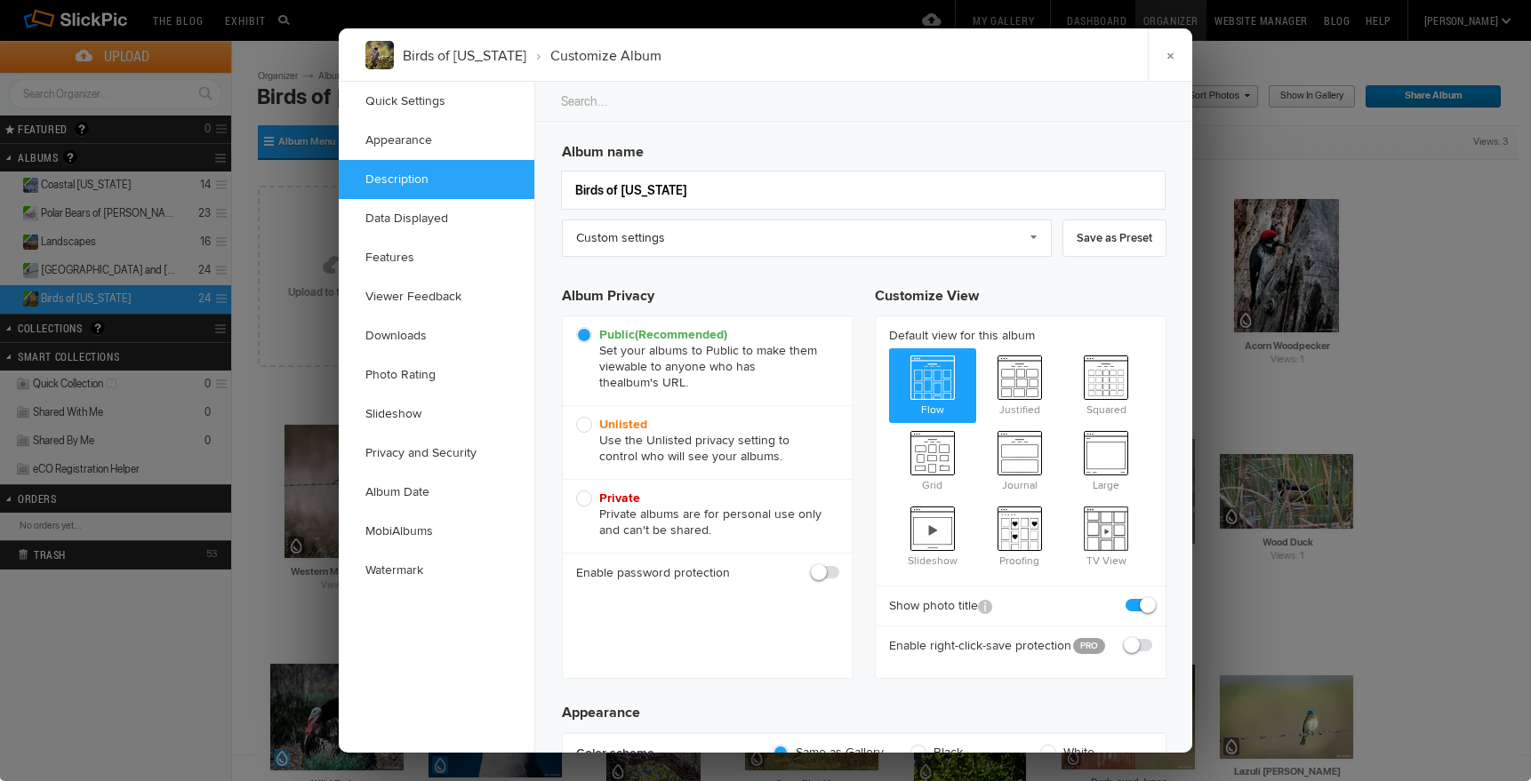
scroll to position [1357, 0]
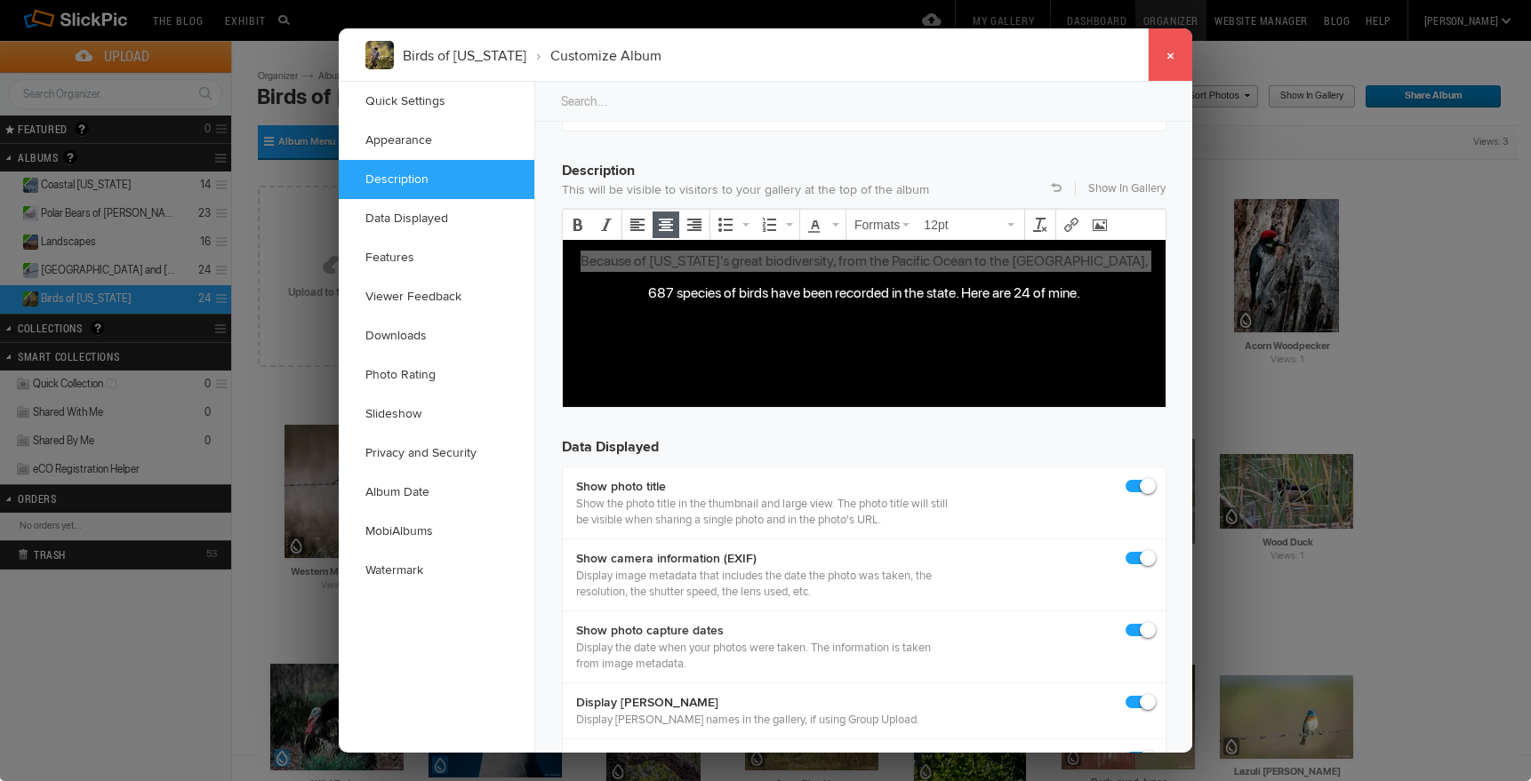
click at [1172, 53] on link "×" at bounding box center [1170, 54] width 44 height 53
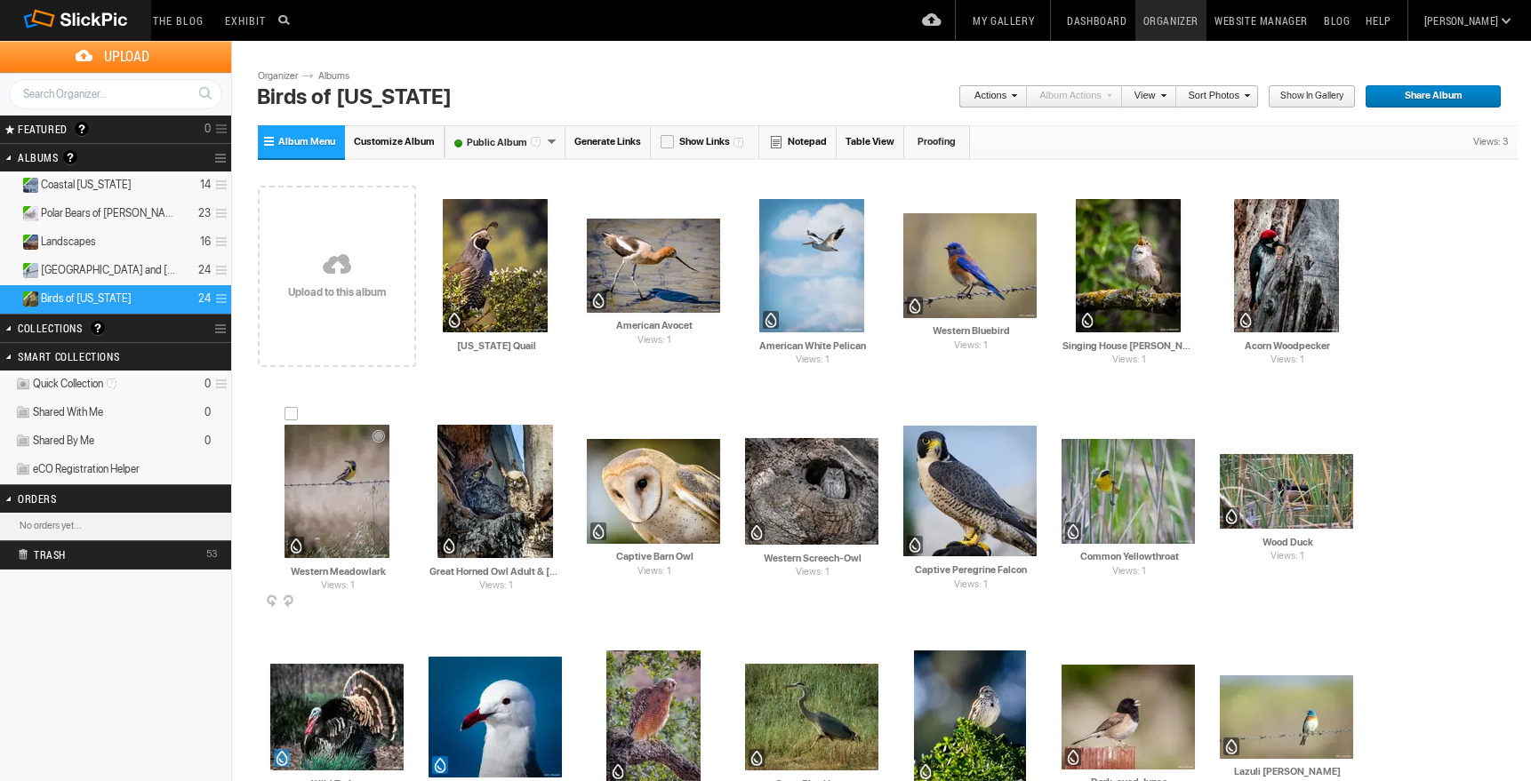
click at [345, 483] on img at bounding box center [336, 491] width 105 height 133
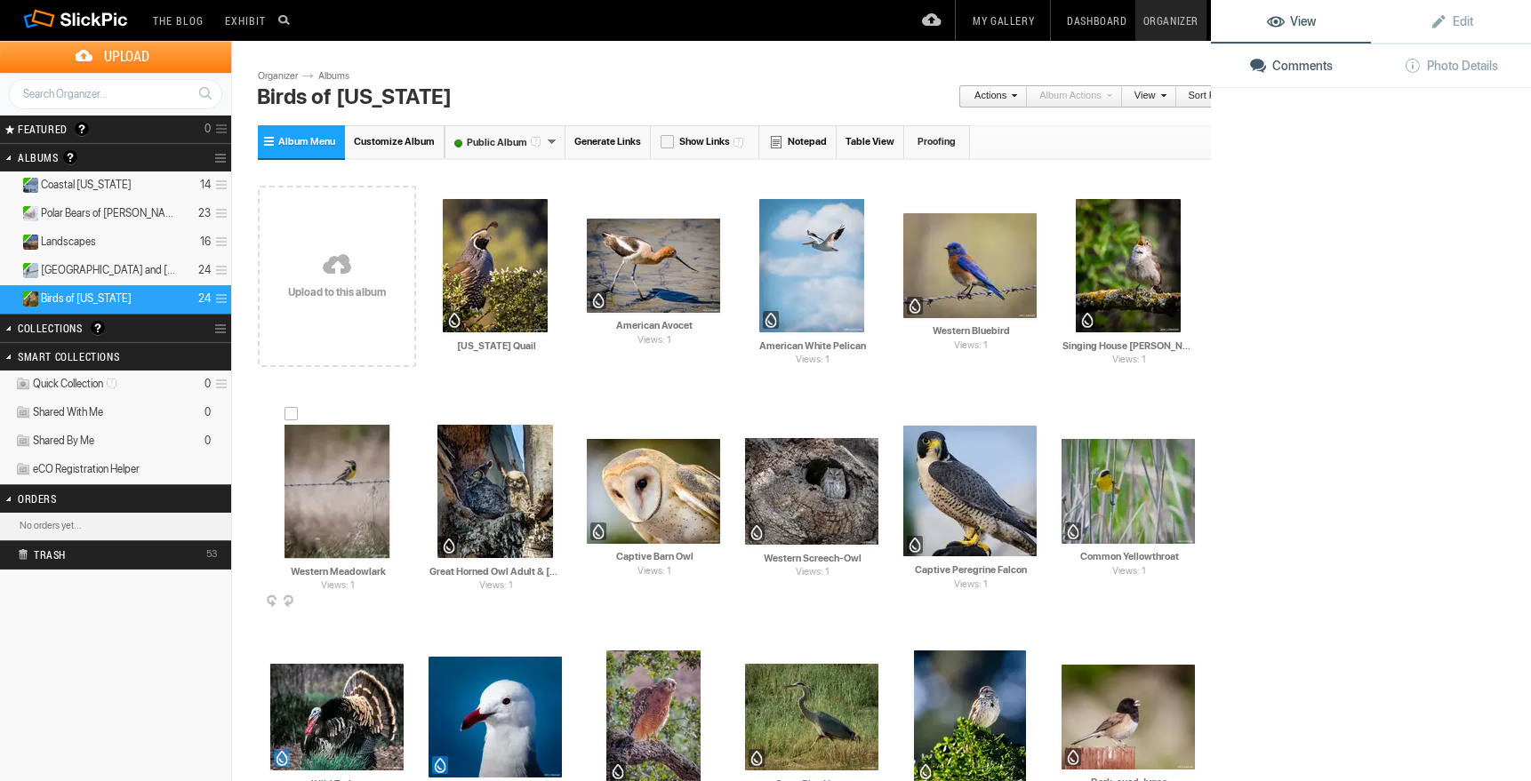
click at [345, 483] on img at bounding box center [336, 491] width 105 height 133
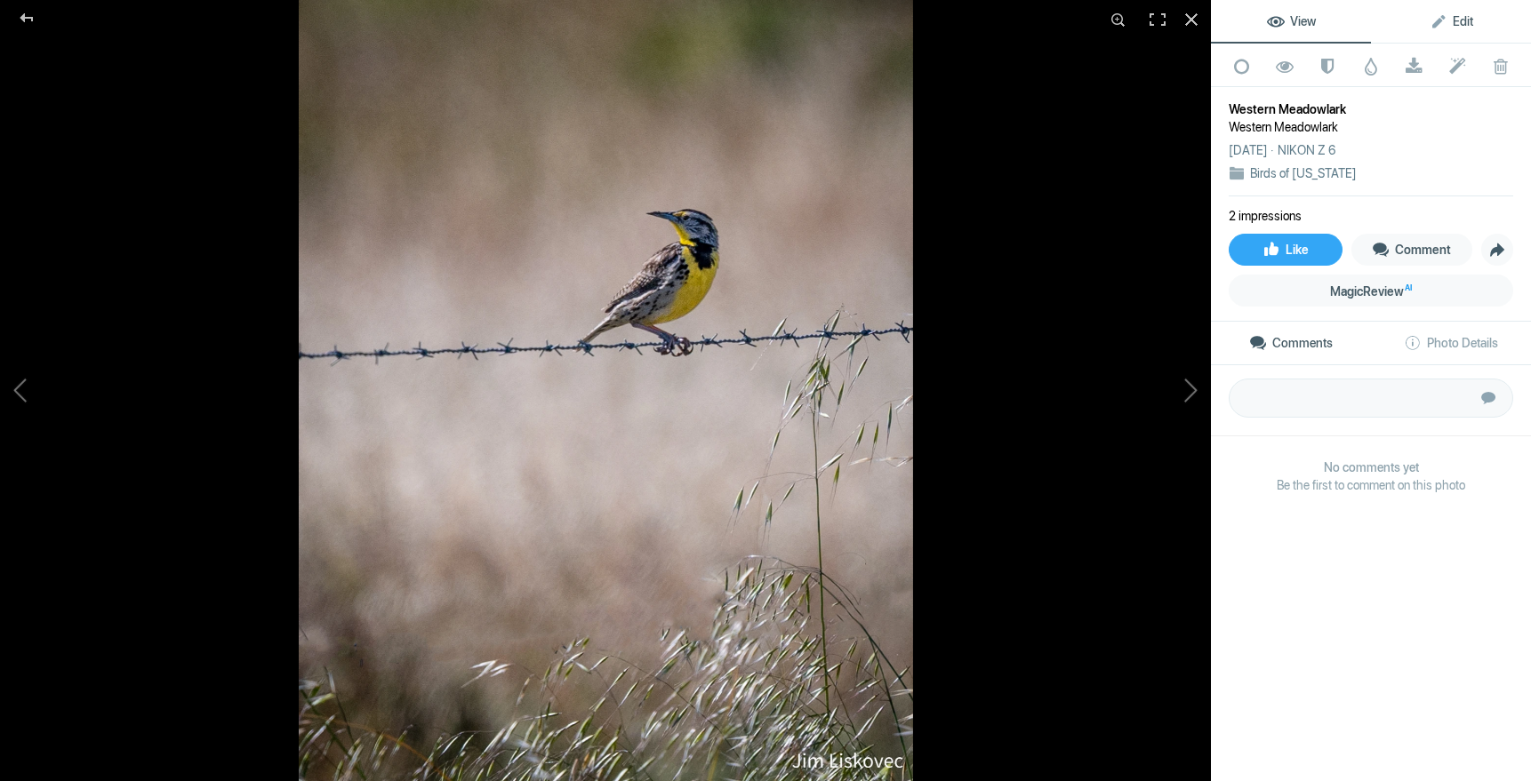
click at [1468, 19] on span "Edit" at bounding box center [1451, 21] width 44 height 14
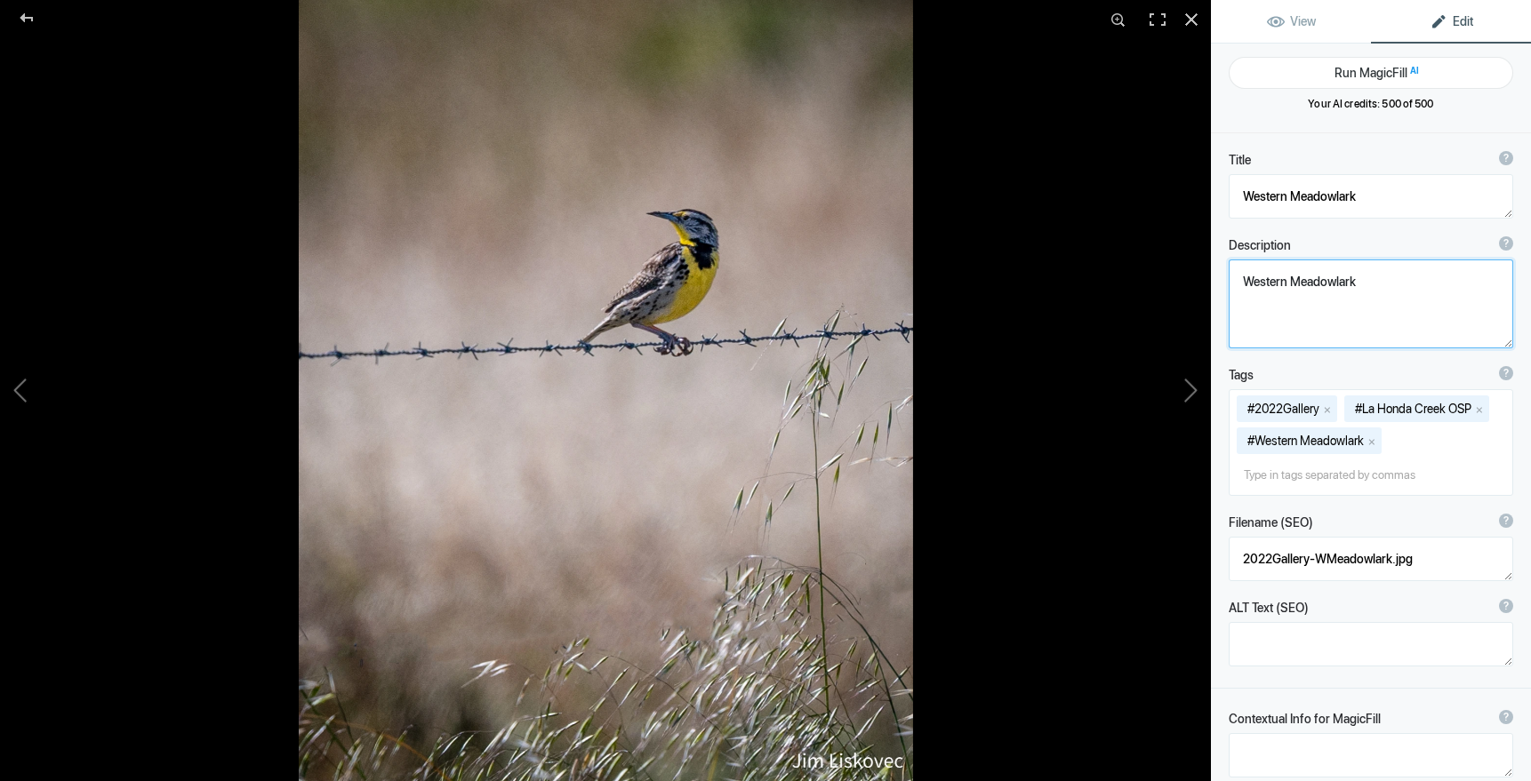
drag, startPoint x: 1361, startPoint y: 283, endPoint x: 1218, endPoint y: 281, distance: 143.1
click at [1218, 281] on div "Description ? By adding more context around images, results can become much mor…" at bounding box center [1371, 293] width 320 height 130
click at [1192, 17] on div at bounding box center [1191, 19] width 39 height 39
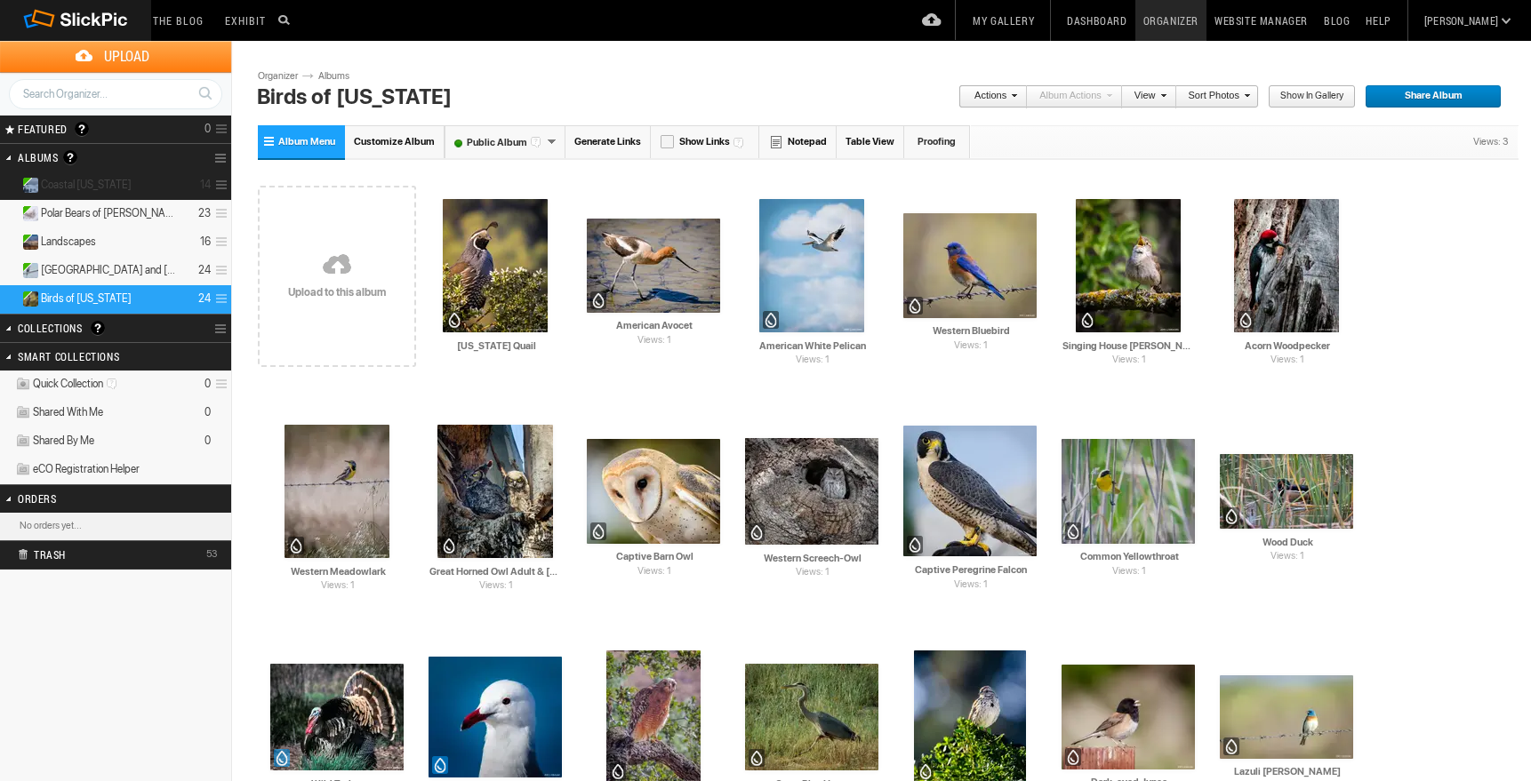
click at [109, 183] on span "Coastal [US_STATE]" at bounding box center [86, 185] width 91 height 14
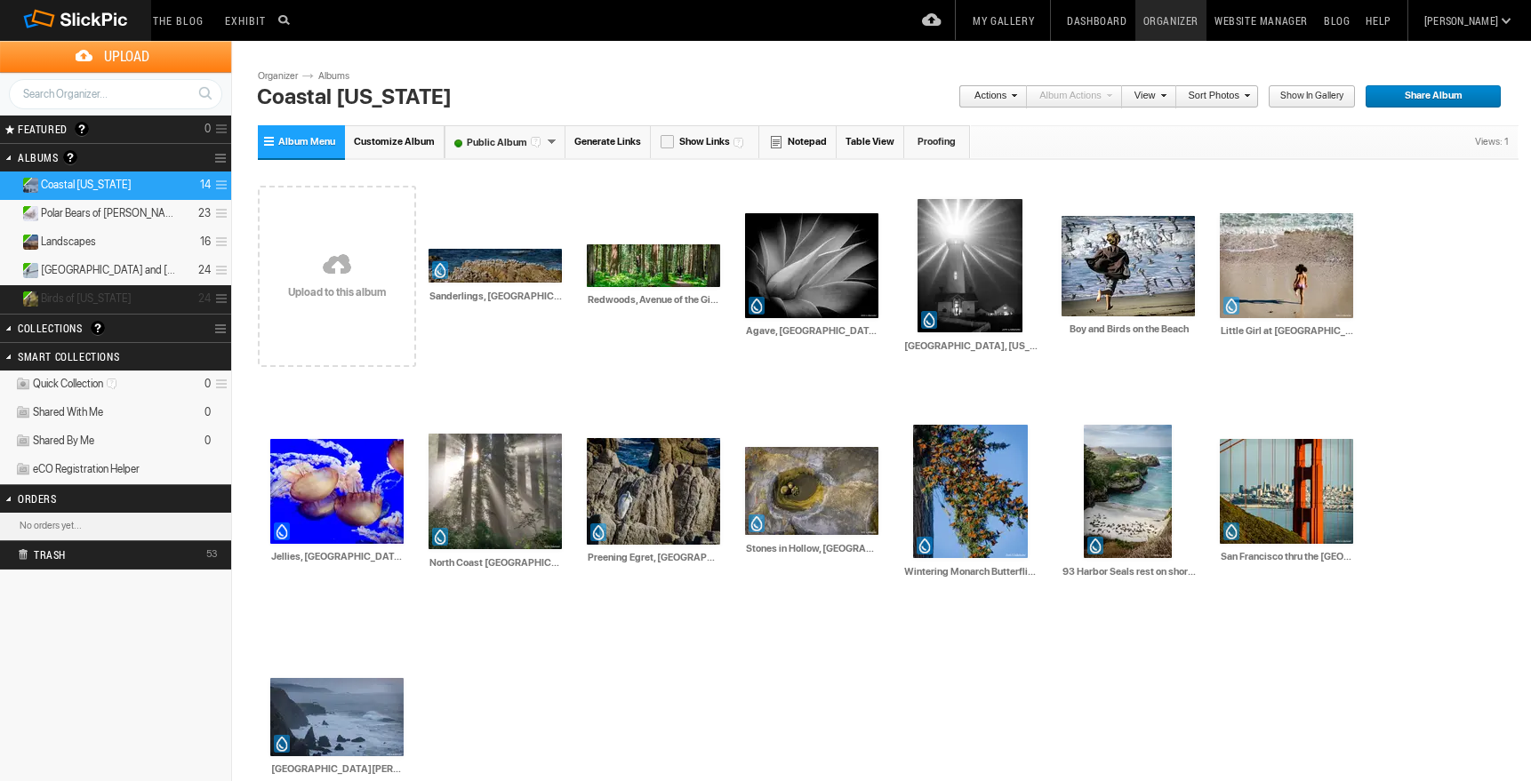
click at [98, 296] on span "Birds of [US_STATE]" at bounding box center [86, 299] width 91 height 14
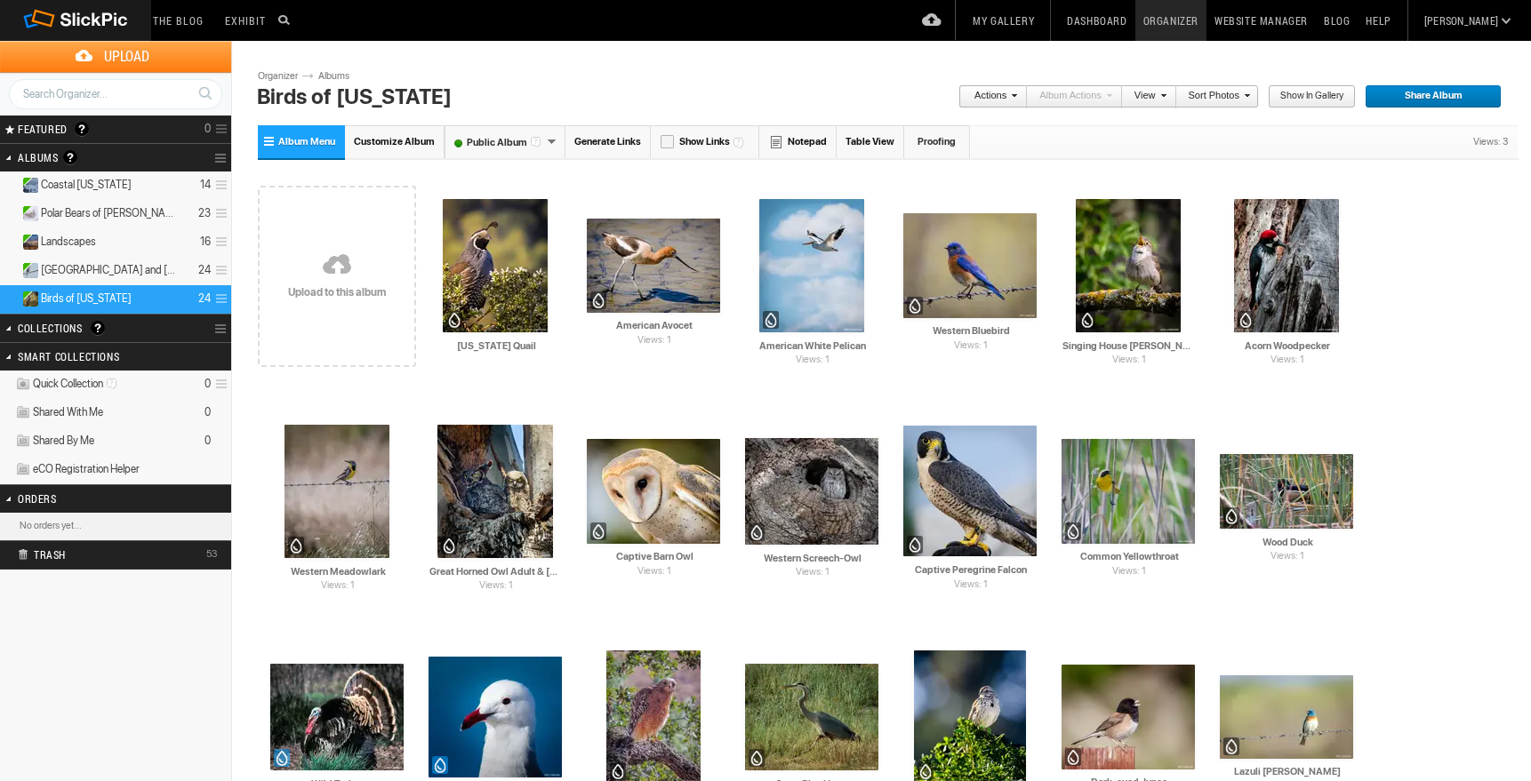
click at [1042, 19] on link "My Gallery" at bounding box center [1002, 20] width 77 height 41
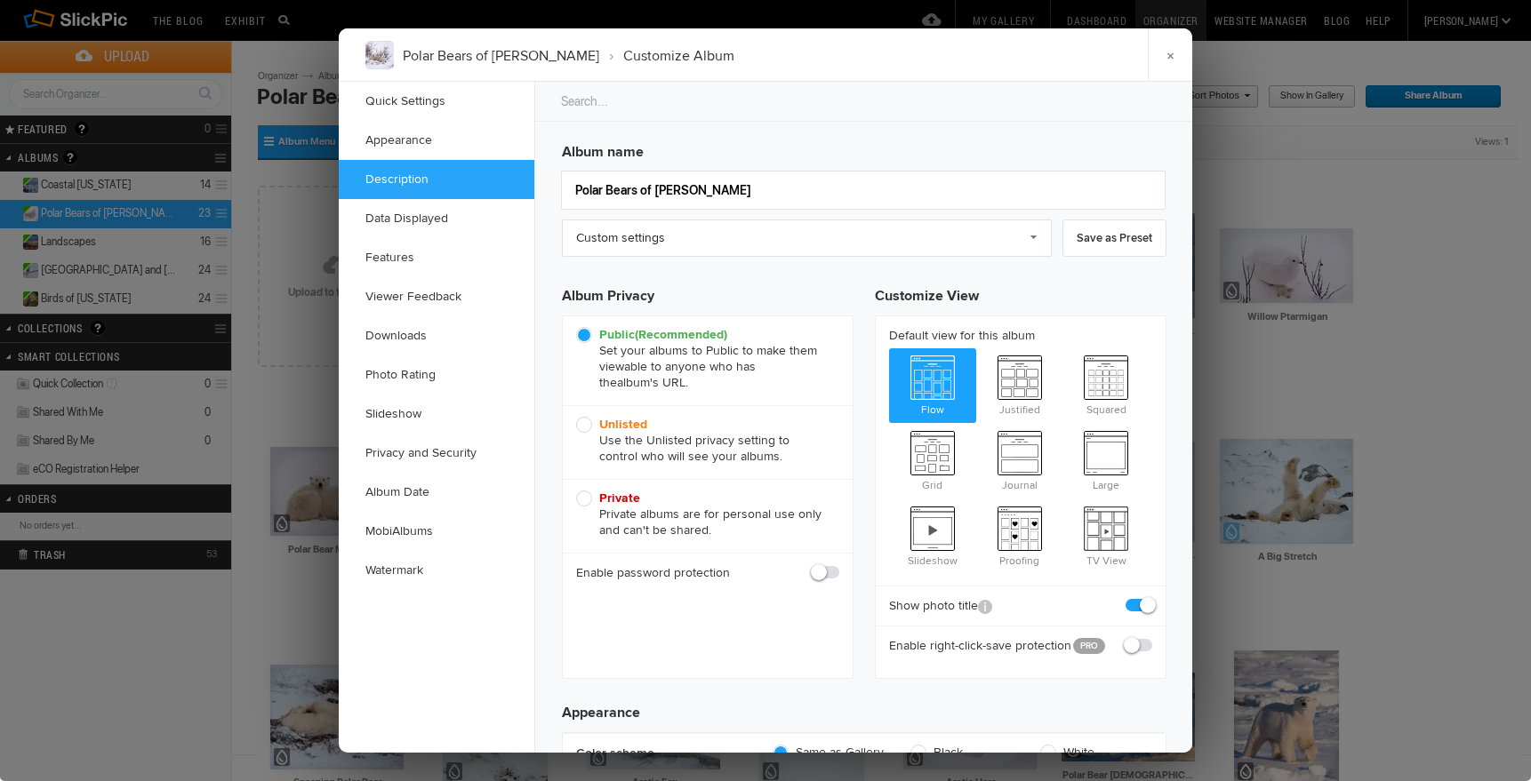
scroll to position [1380, 0]
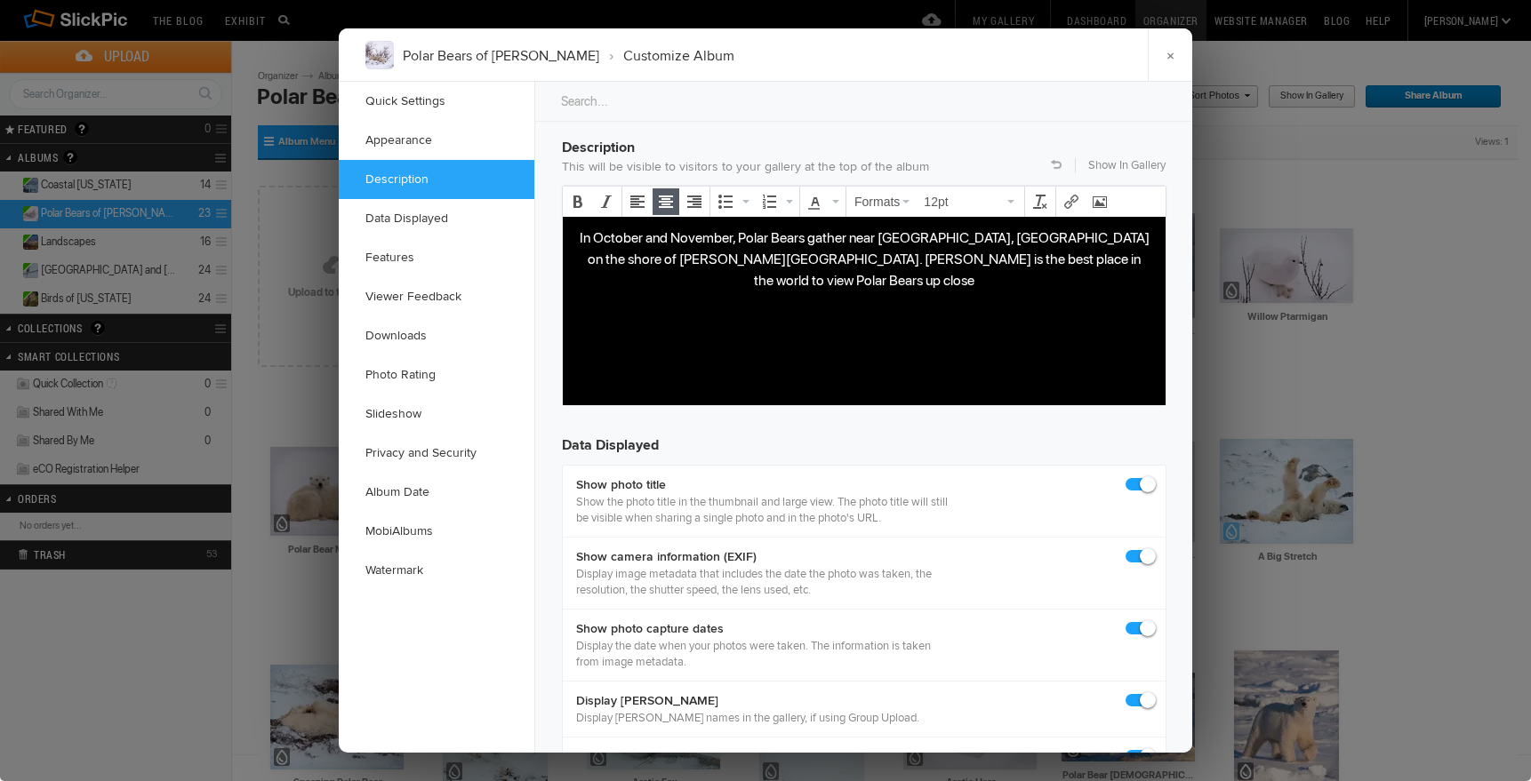
drag, startPoint x: 1077, startPoint y: 260, endPoint x: 1089, endPoint y: 260, distance: 11.6
click at [1077, 260] on p "In October and November, Polar Bears gather near Churchill, Manitoba on the sho…" at bounding box center [864, 259] width 574 height 64
click at [1102, 163] on link "Show In Gallery" at bounding box center [1126, 165] width 77 height 16
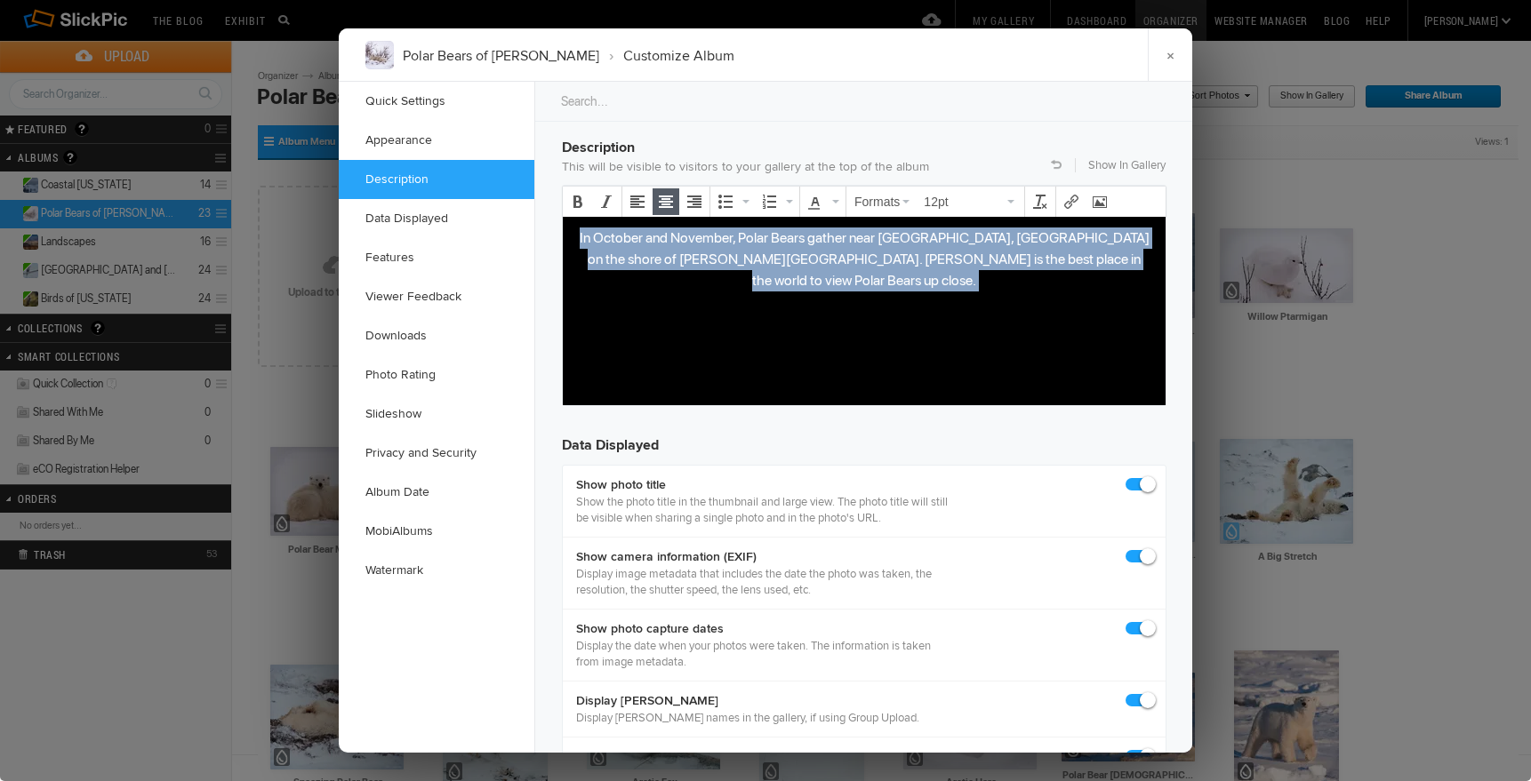
drag, startPoint x: 582, startPoint y: 236, endPoint x: 896, endPoint y: 280, distance: 316.8
click at [912, 280] on body "In October and November, Polar Bears gather near Churchill, Manitoba on the sho…" at bounding box center [864, 302] width 588 height 151
click at [638, 197] on icon "Align left" at bounding box center [637, 202] width 14 height 14
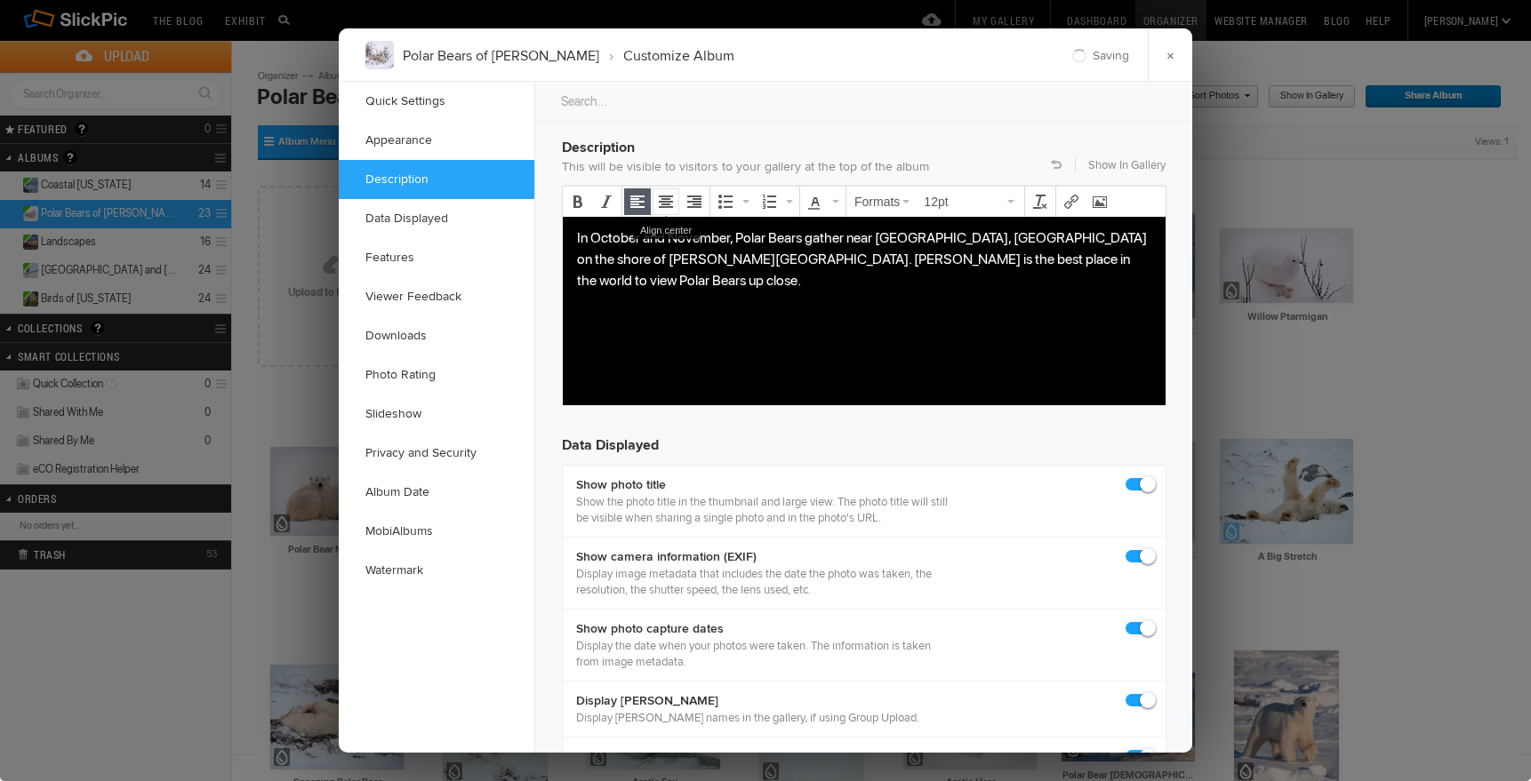
click at [667, 199] on icon "Align center" at bounding box center [666, 202] width 14 height 14
click at [1138, 164] on link "Show In Gallery" at bounding box center [1126, 165] width 77 height 16
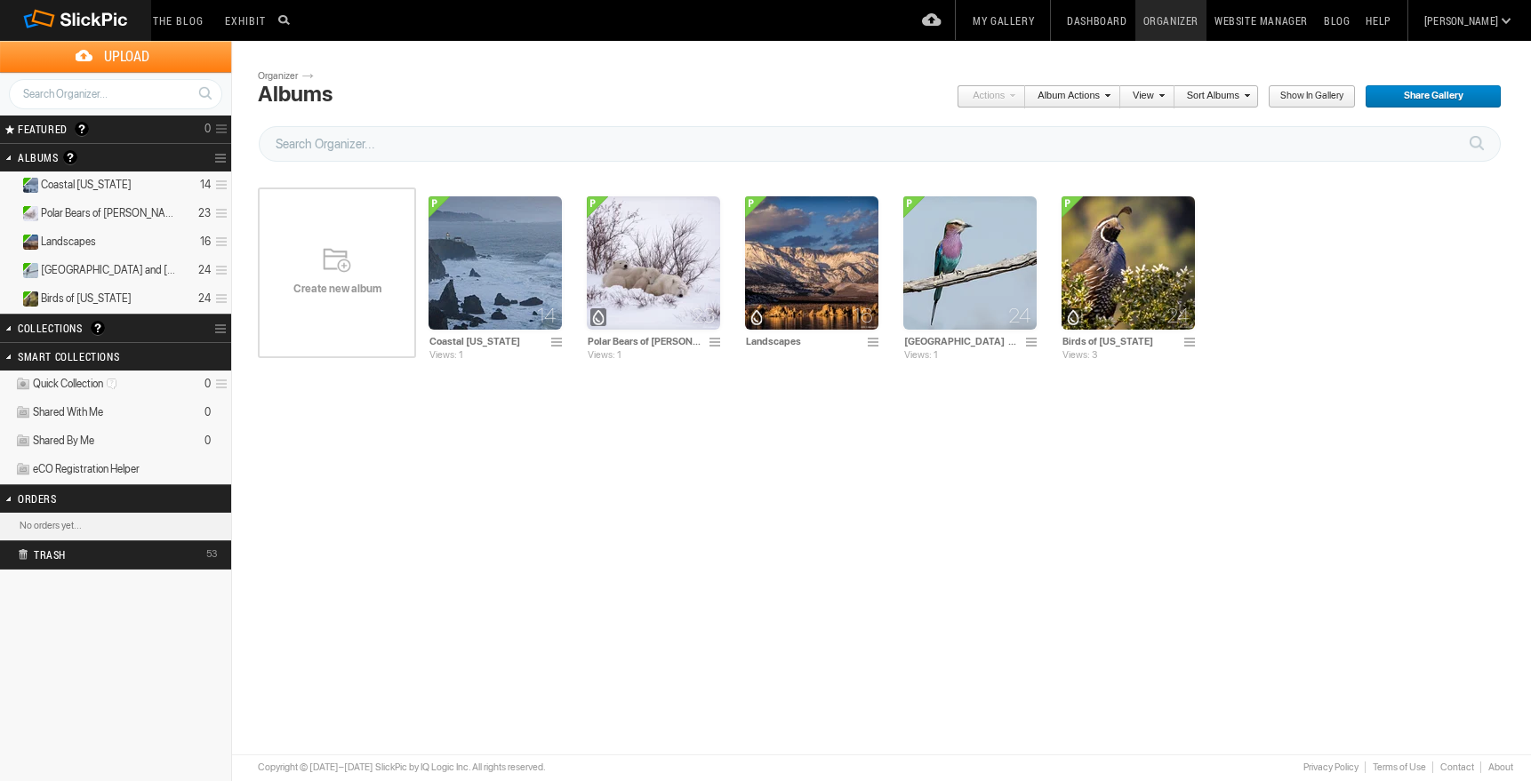
click at [478, 252] on img at bounding box center [494, 262] width 133 height 133
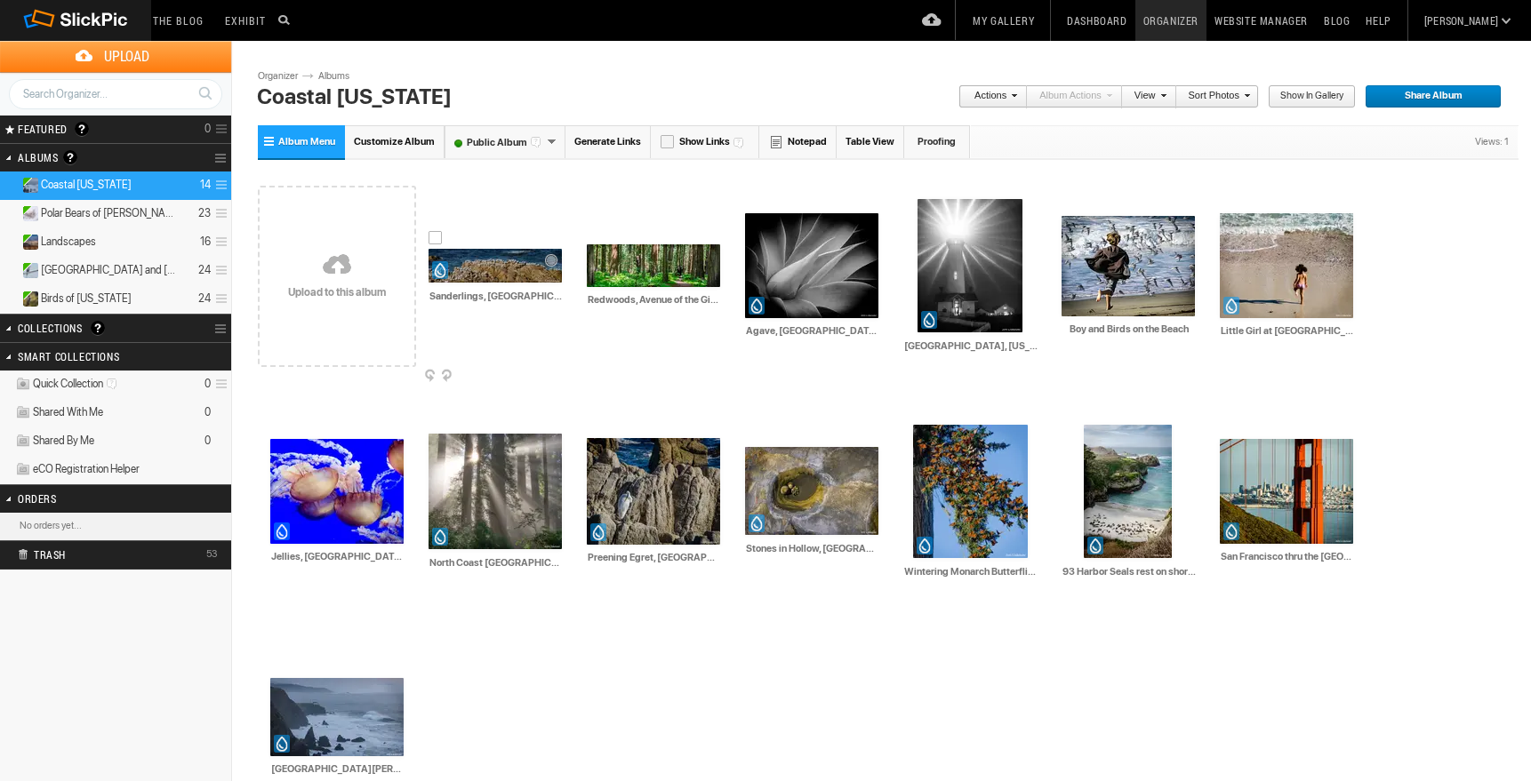
click at [523, 273] on img at bounding box center [494, 266] width 133 height 34
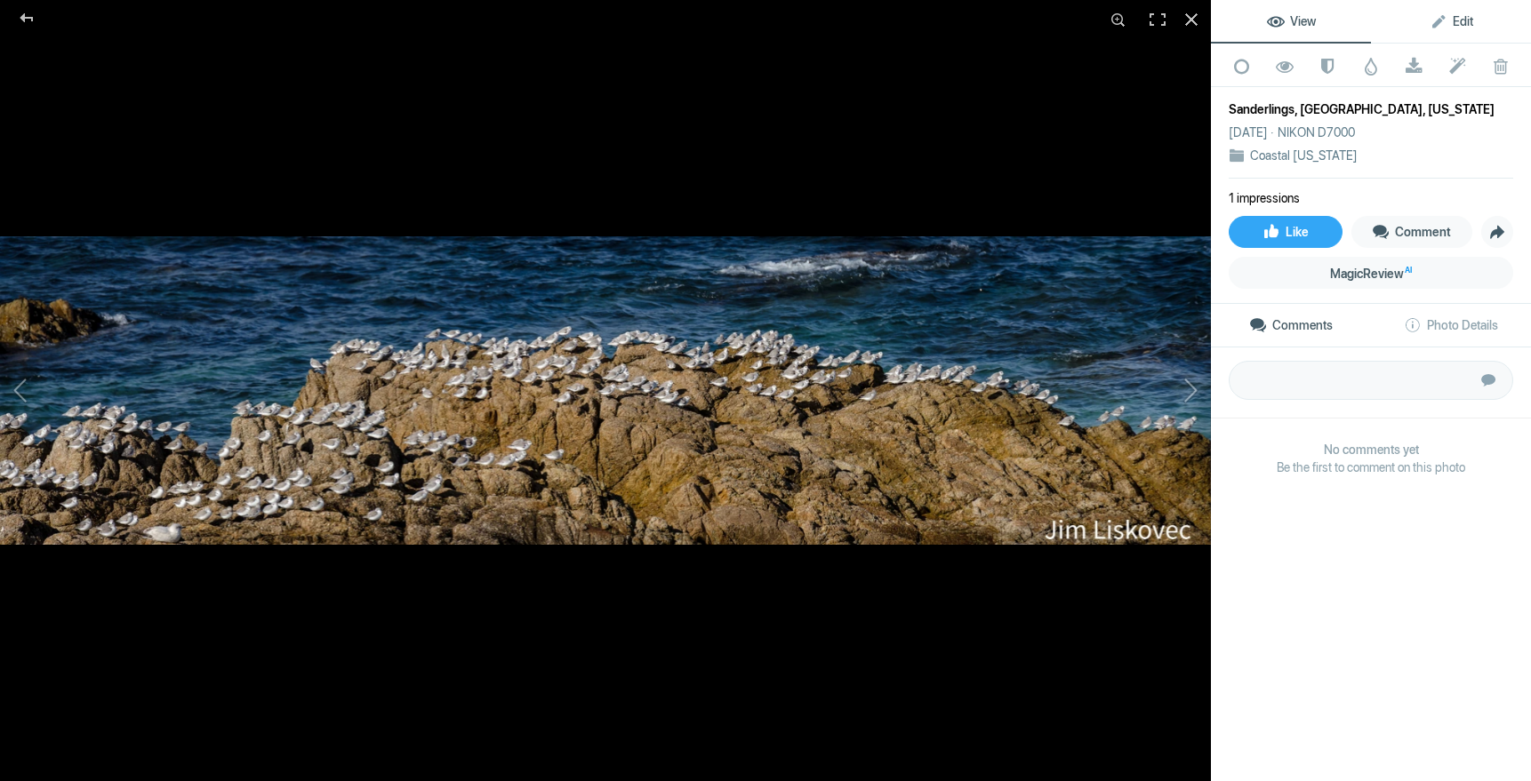
click at [1465, 18] on span "Edit" at bounding box center [1451, 21] width 44 height 14
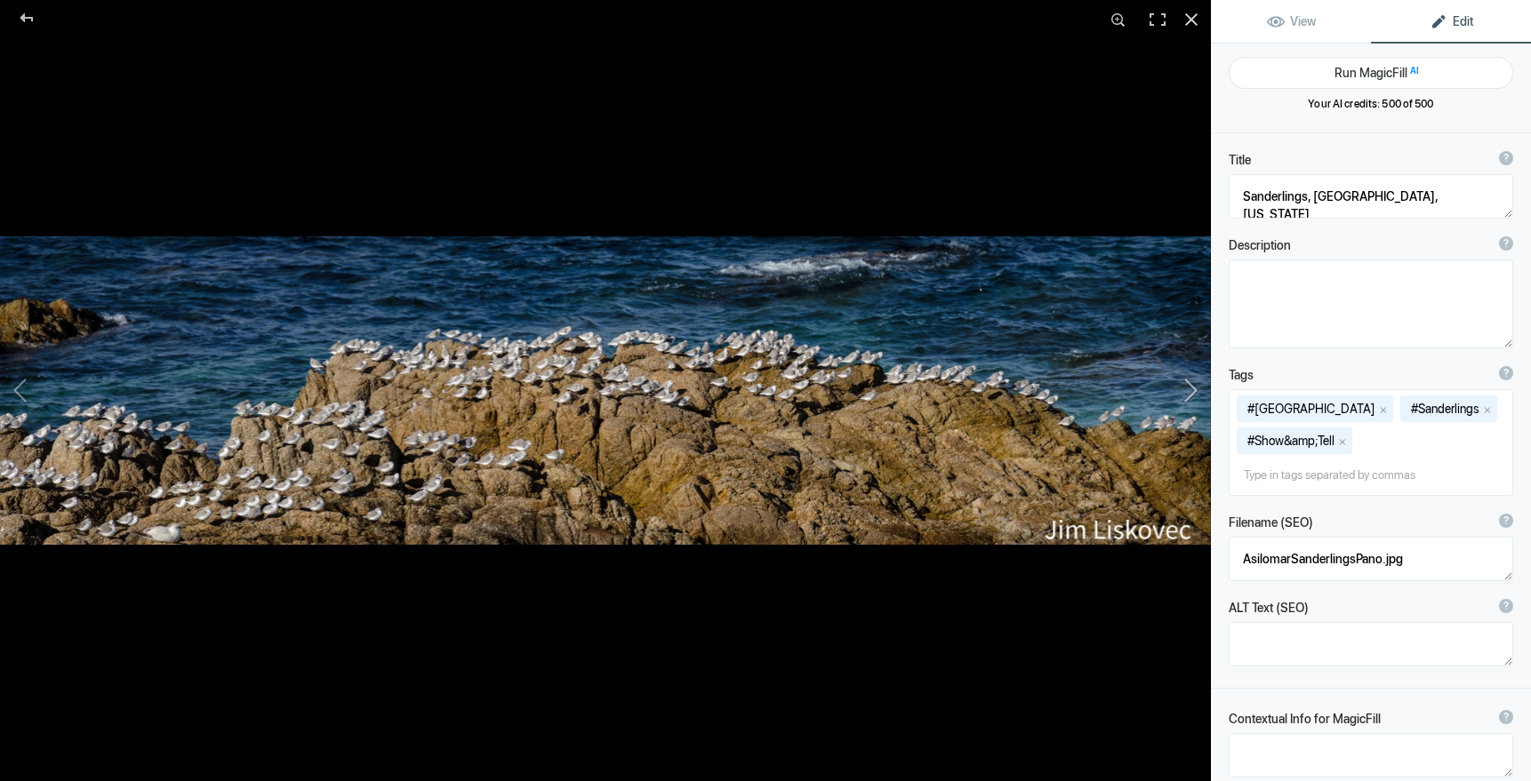
click at [1191, 389] on button at bounding box center [1143, 390] width 133 height 281
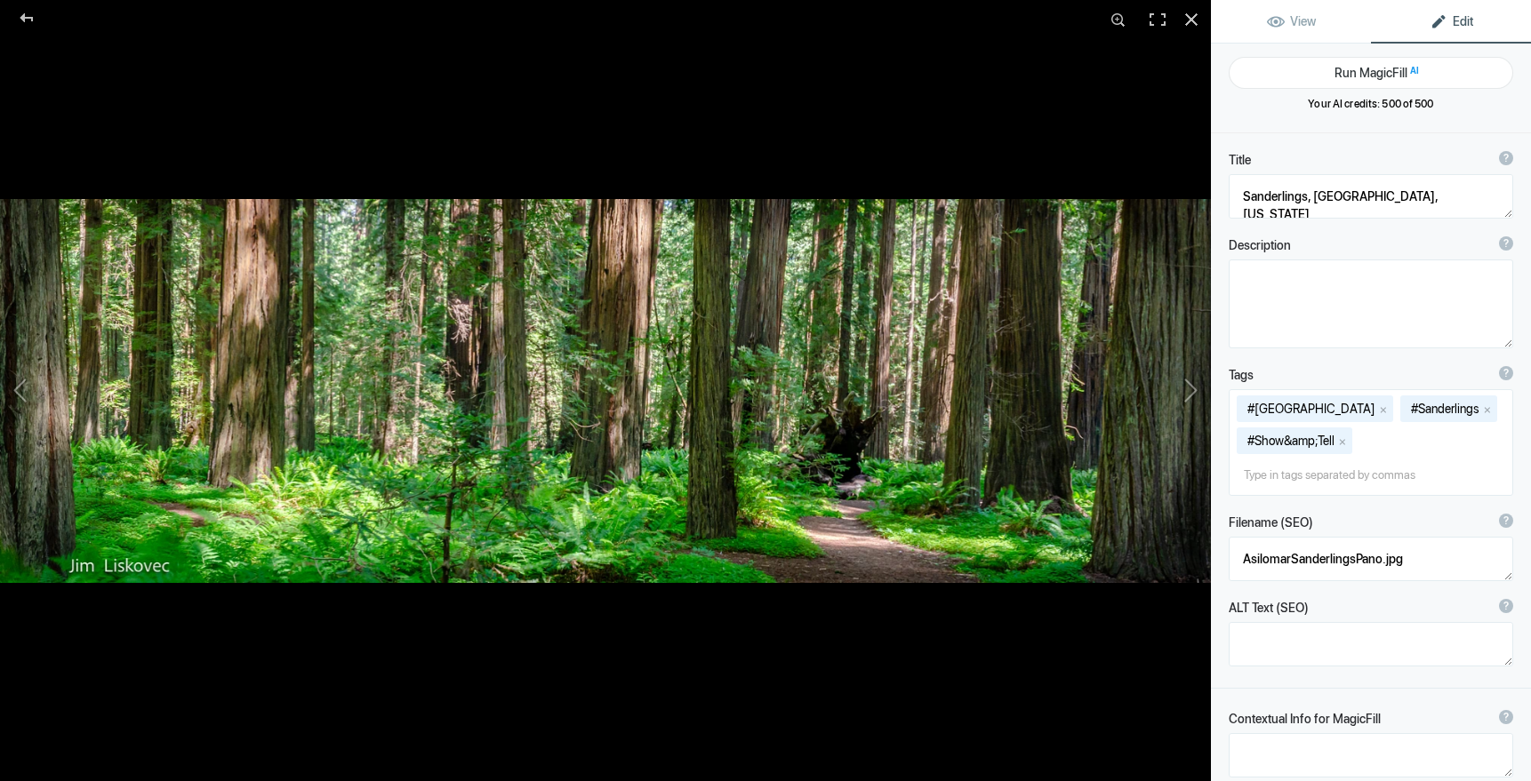
type textarea "Redwoods, Avenue of the Giants, [US_STATE]"
type textarea "Redwoods (Sequioa sempervirens) along the Avenue of the Giants"
type textarea "Jim_Redwoods_Original-4.jpg"
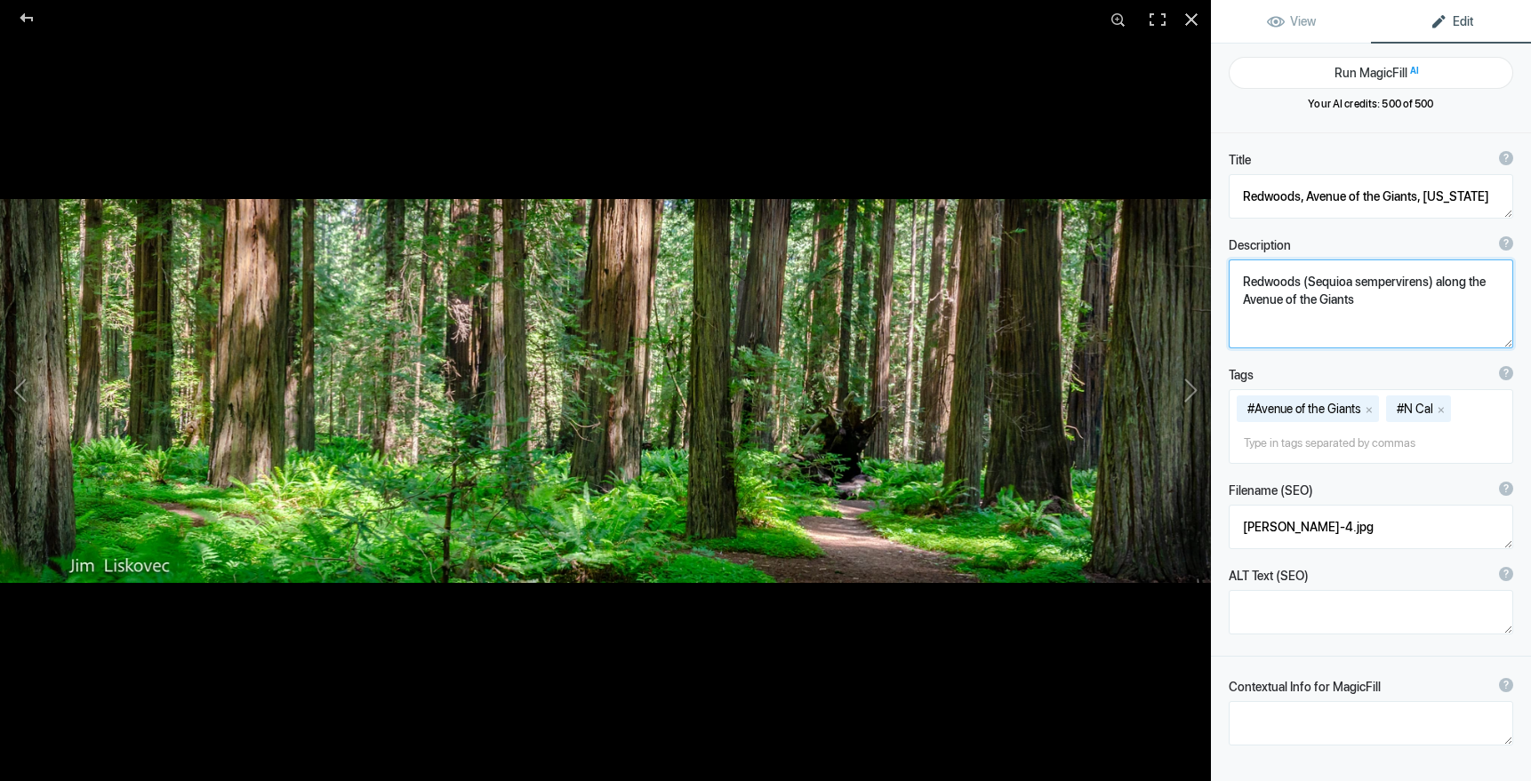
drag, startPoint x: 1242, startPoint y: 280, endPoint x: 1380, endPoint y: 298, distance: 138.9
click at [1380, 298] on textarea at bounding box center [1370, 304] width 284 height 89
click at [1194, 388] on button at bounding box center [1143, 390] width 133 height 281
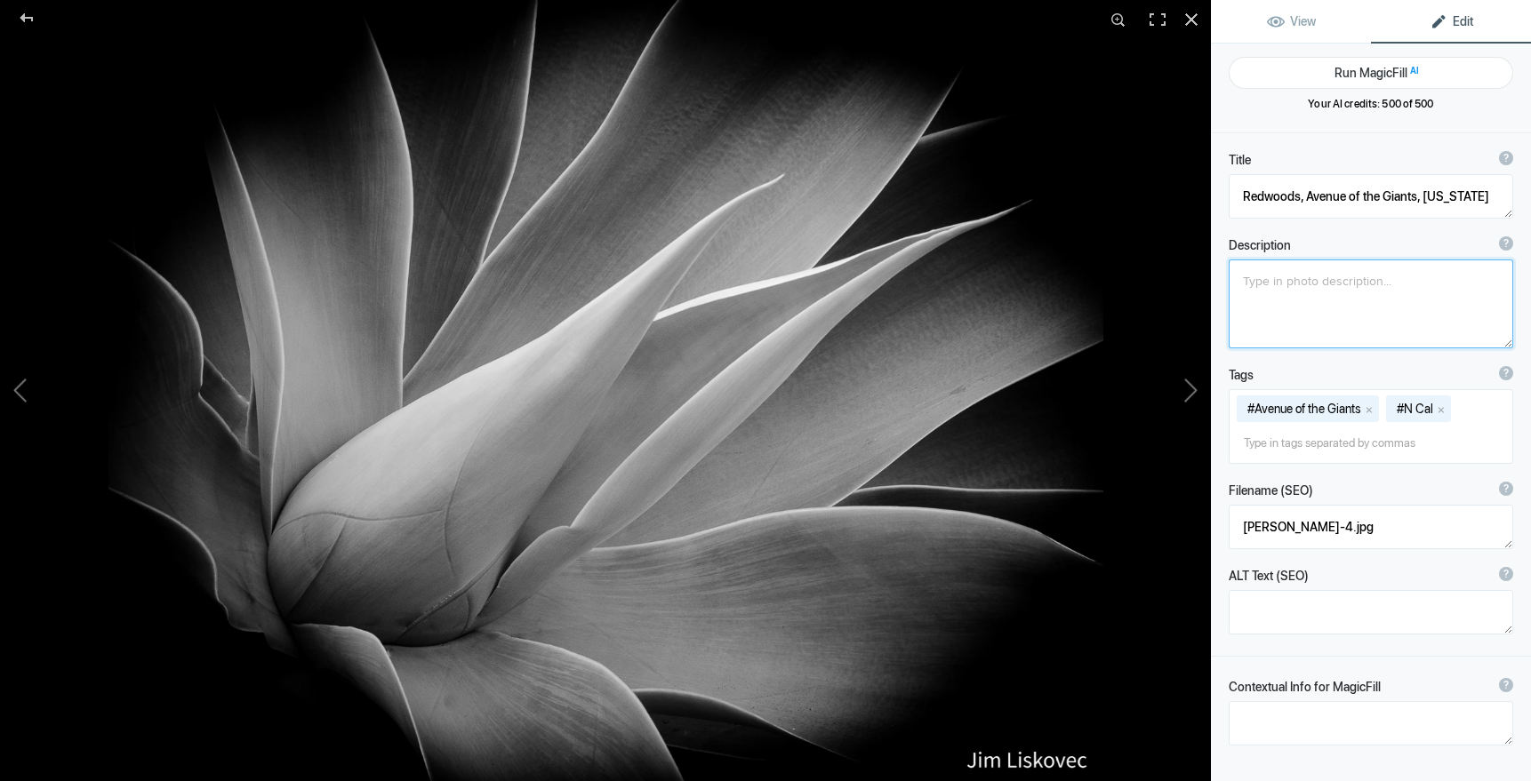
type textarea "Agave, [GEOGRAPHIC_DATA], [US_STATE]"
type textarea "Agave (species unknown) Pacific Grove front yard"
type textarea "2019ForumGallery-PGAgave_001.jpg"
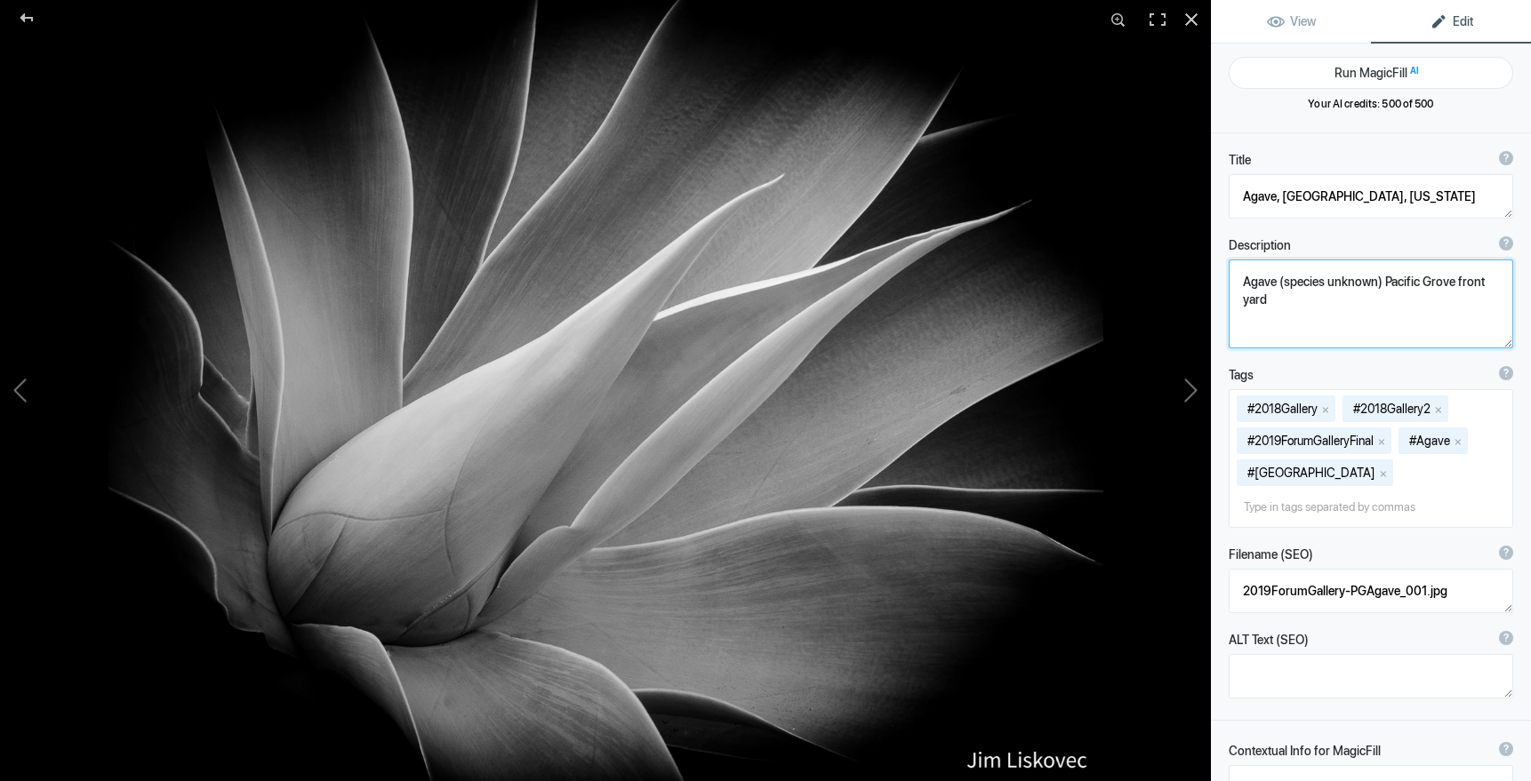
drag, startPoint x: 1241, startPoint y: 282, endPoint x: 1279, endPoint y: 308, distance: 46.1
click at [1279, 308] on textarea at bounding box center [1370, 304] width 284 height 89
click at [1196, 392] on button at bounding box center [1143, 390] width 133 height 281
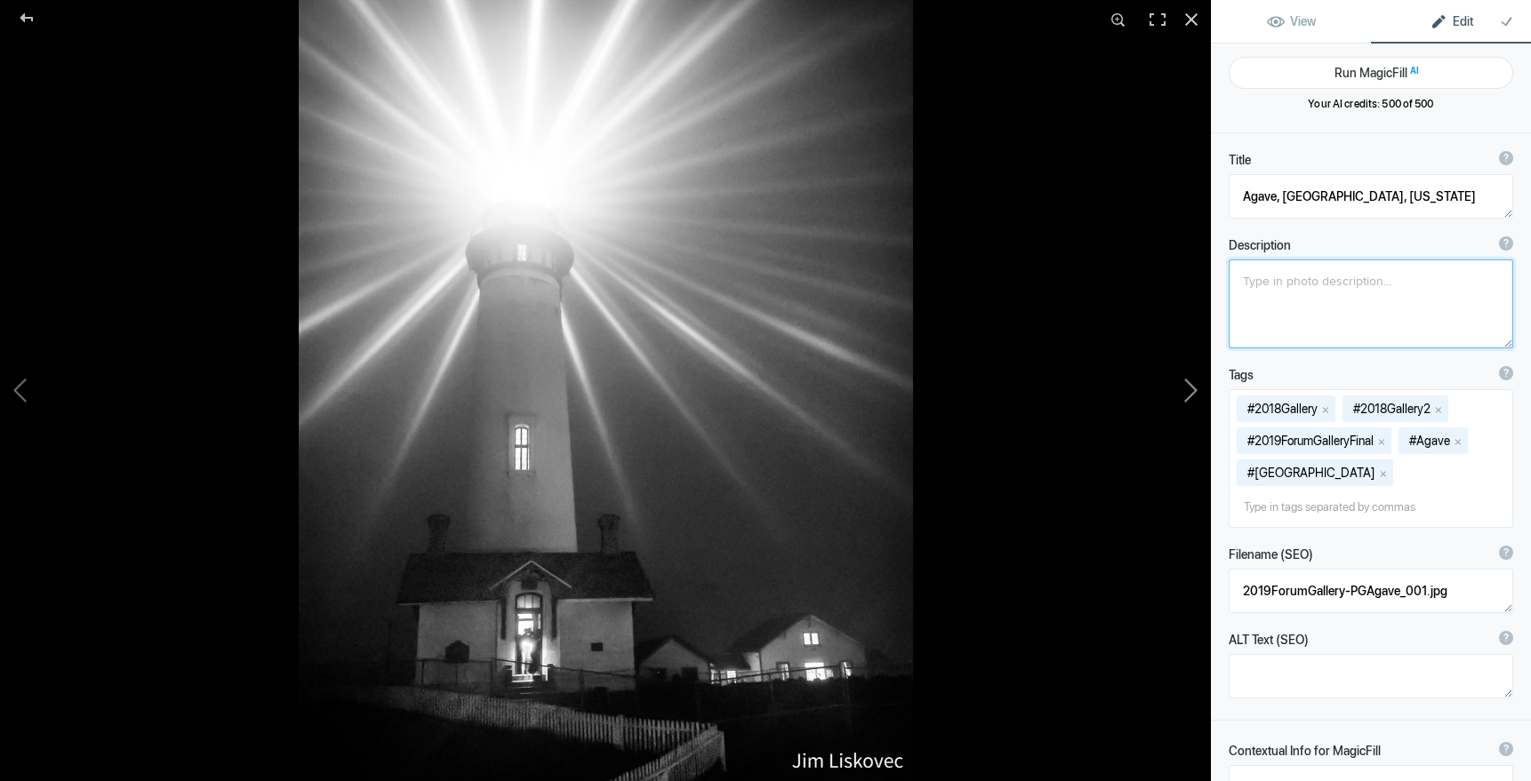
type textarea "Pigeon Point Lighthouse, California"
type textarea "2019ForumGalleryPigeonPtLH_004.jpg"
click at [1193, 391] on button at bounding box center [1143, 390] width 133 height 281
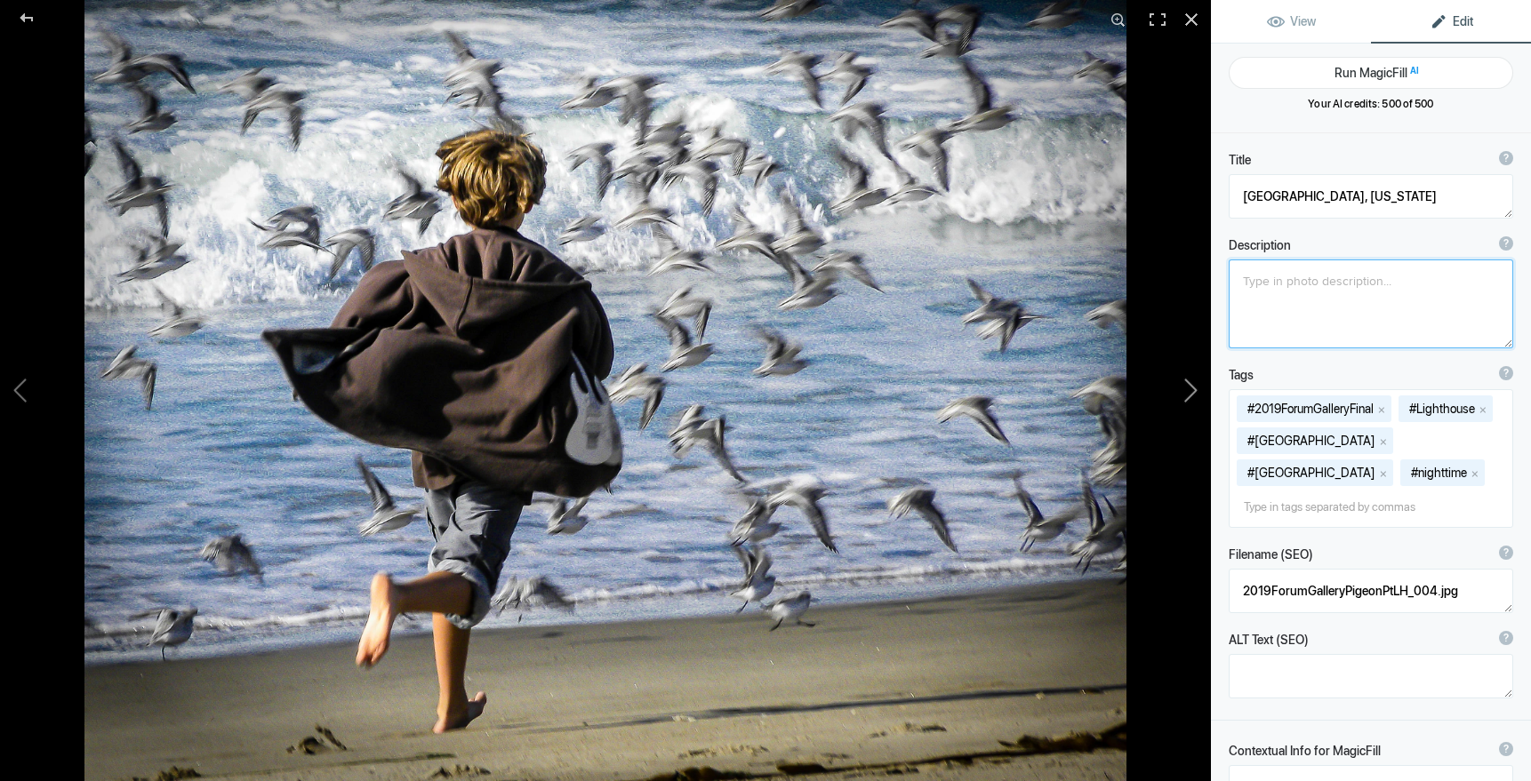
type textarea "Boy and Birds on the Beach"
type textarea "BoyBirds.7.31.25.jpg"
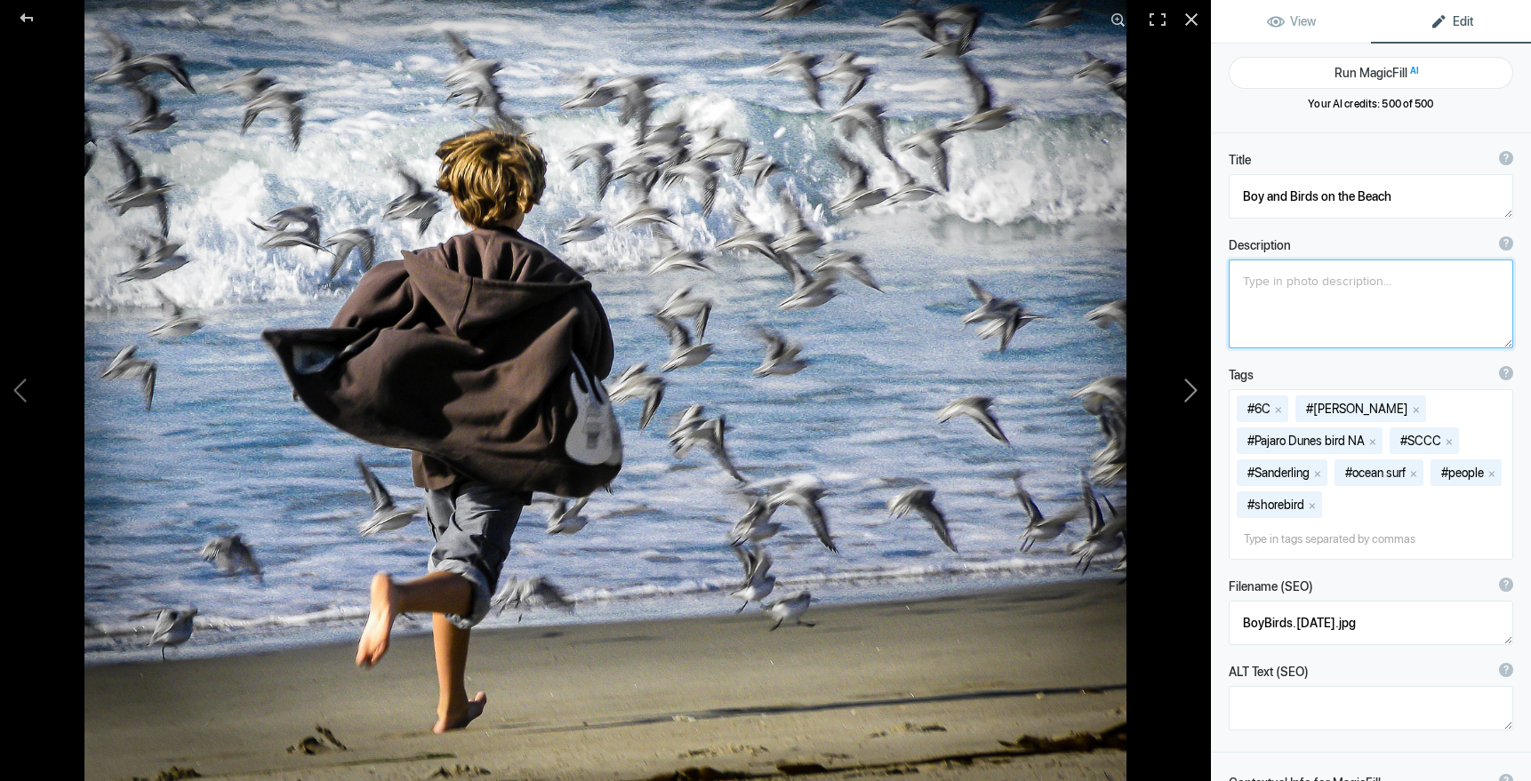
click at [1192, 391] on button at bounding box center [1143, 390] width 133 height 281
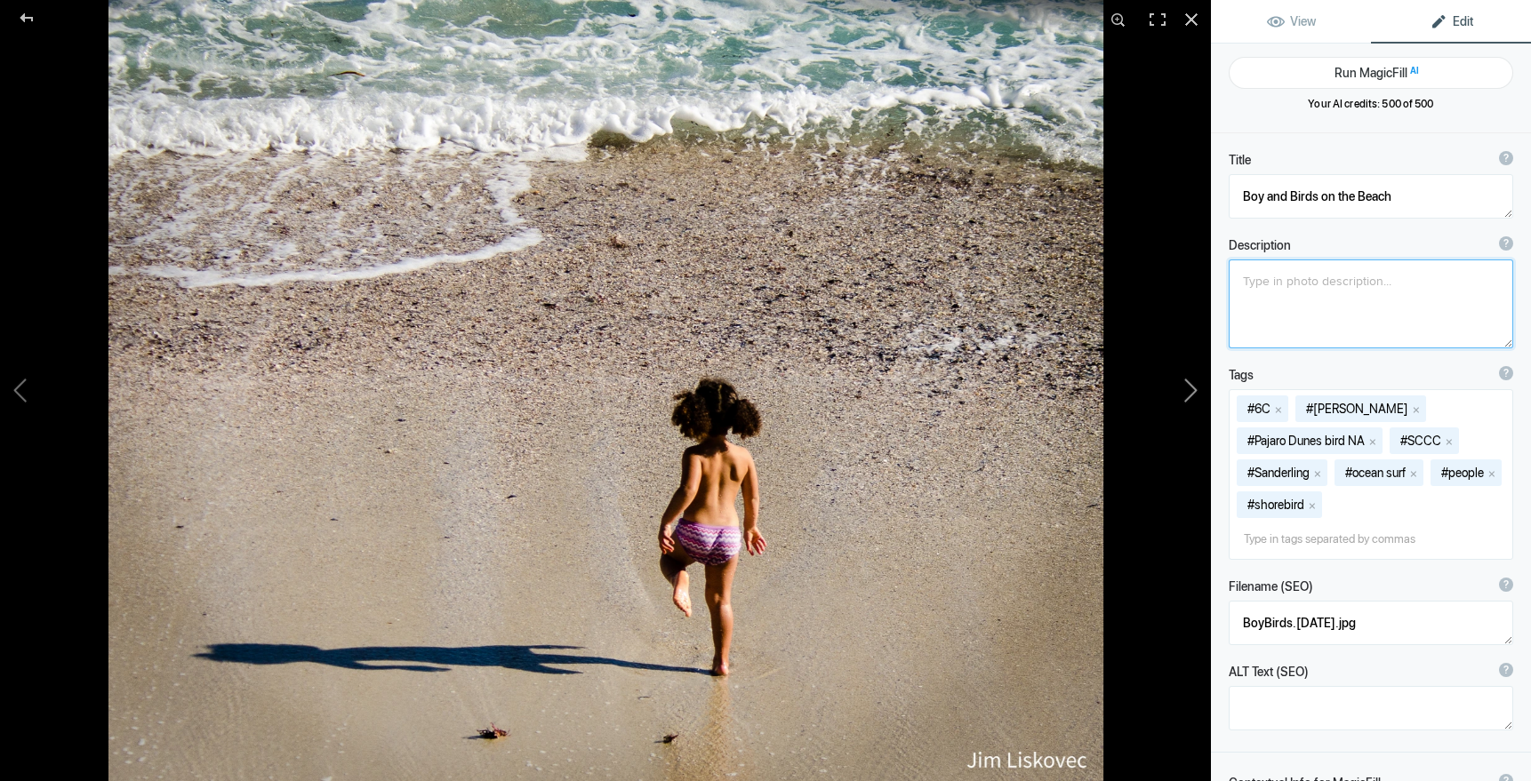
type textarea "Little Girl at Lover's Point Beach, Pacific Grove, California"
type textarea "Little pig-tailed girl about to run into the surf at Pacific Grove"
type textarea "HCCGallery-LittleGirlPGBeach_001.jpg"
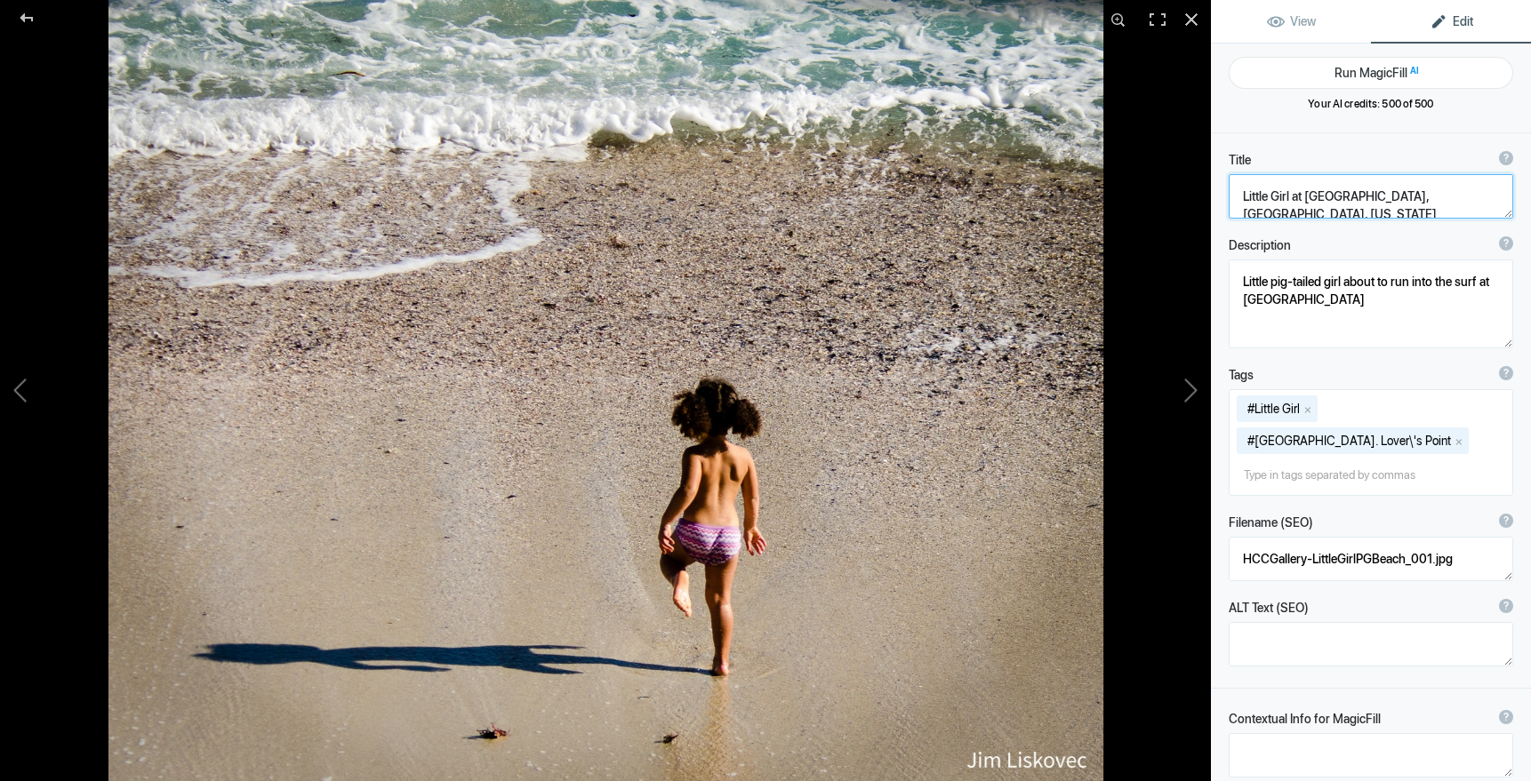
click at [1272, 197] on textarea at bounding box center [1370, 196] width 284 height 44
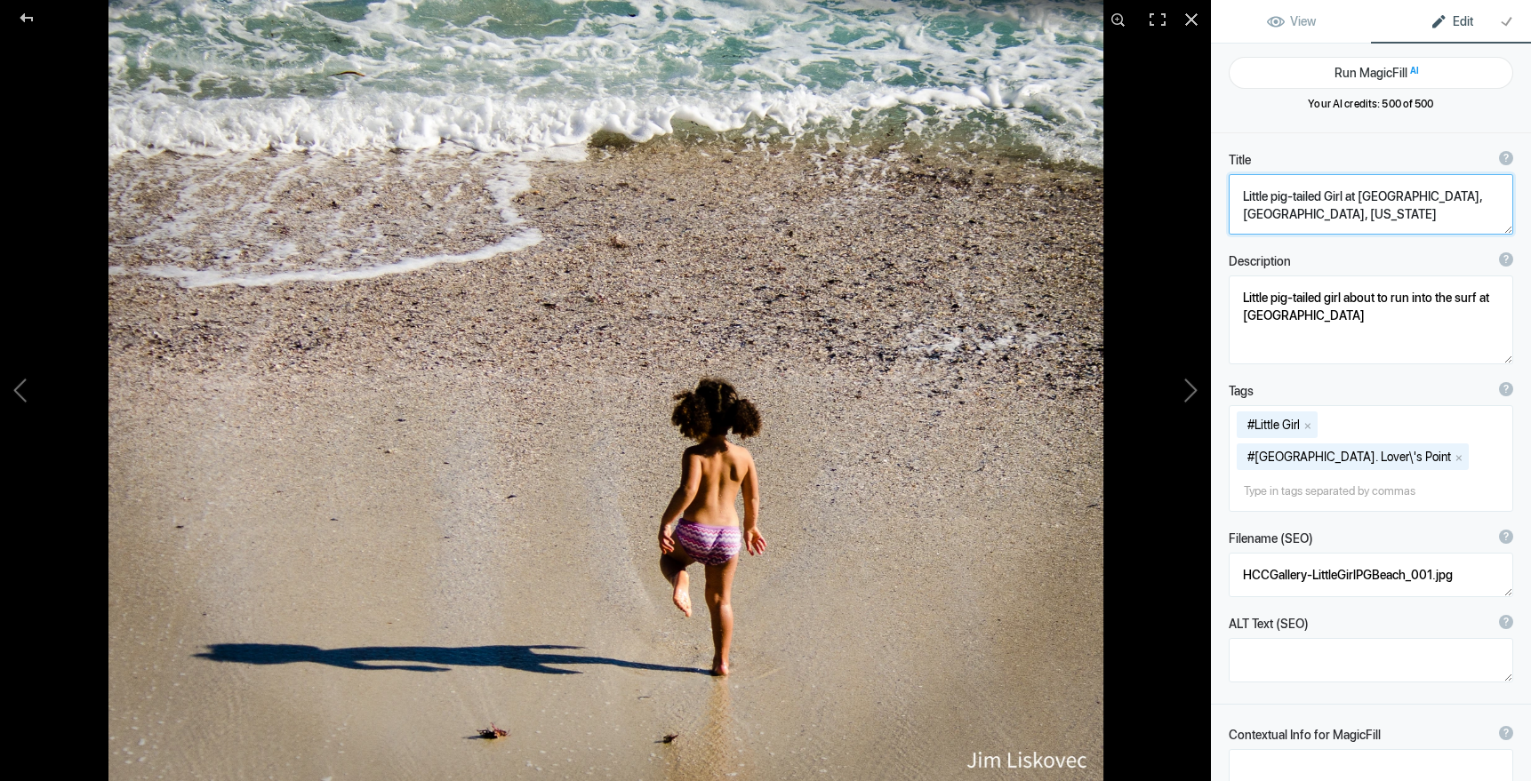
type textarea "Little pig-tailed Girl at [GEOGRAPHIC_DATA], [GEOGRAPHIC_DATA], [US_STATE]"
drag, startPoint x: 1239, startPoint y: 304, endPoint x: 1287, endPoint y: 331, distance: 54.9
click at [1291, 332] on textarea at bounding box center [1370, 320] width 284 height 89
click at [1192, 389] on button at bounding box center [1143, 390] width 133 height 281
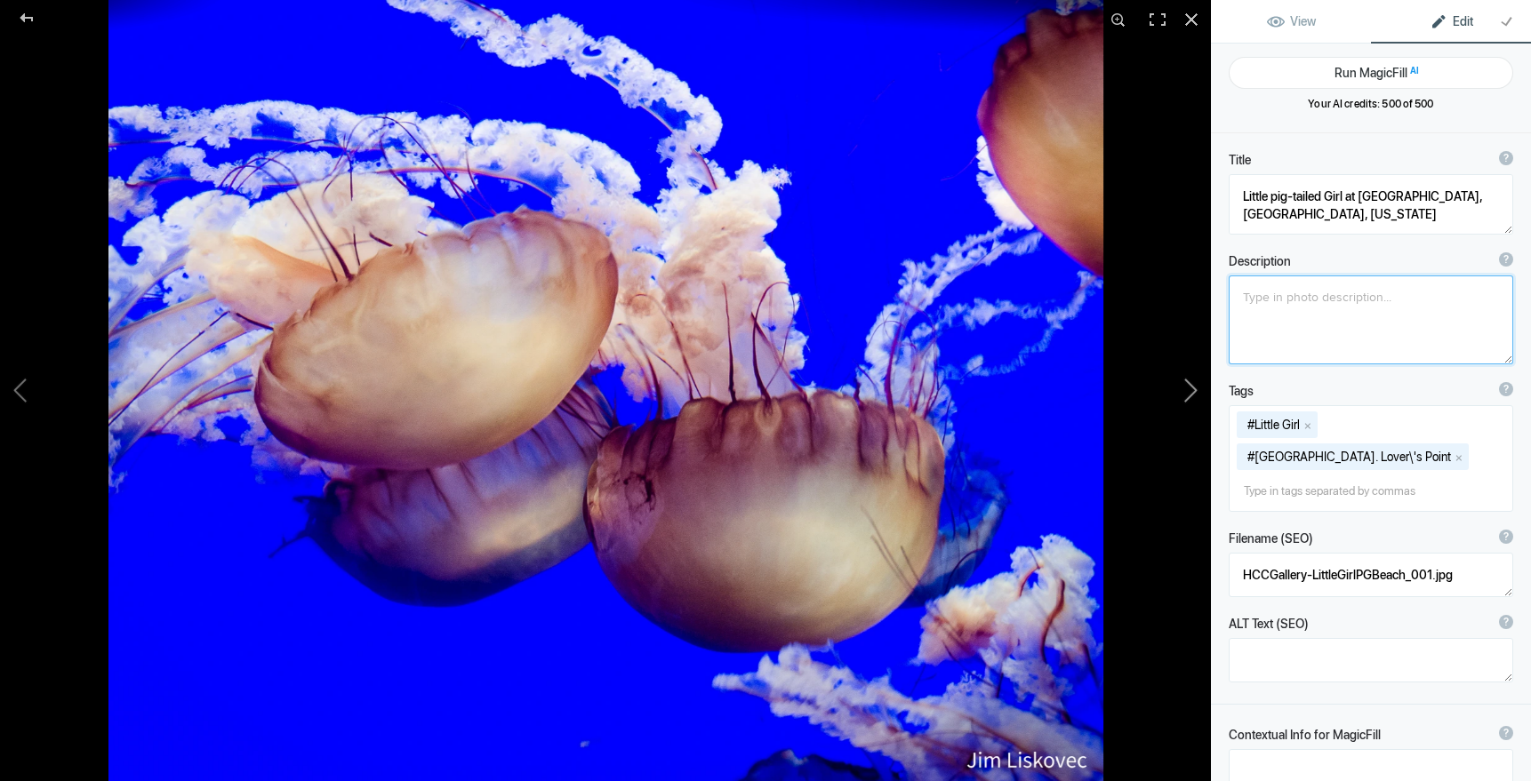
type textarea "Jellies, Monterey Bay Aquarium, CA"
type textarea "AquariumJellies11x14.jpg"
click at [1194, 389] on button at bounding box center [1143, 390] width 133 height 281
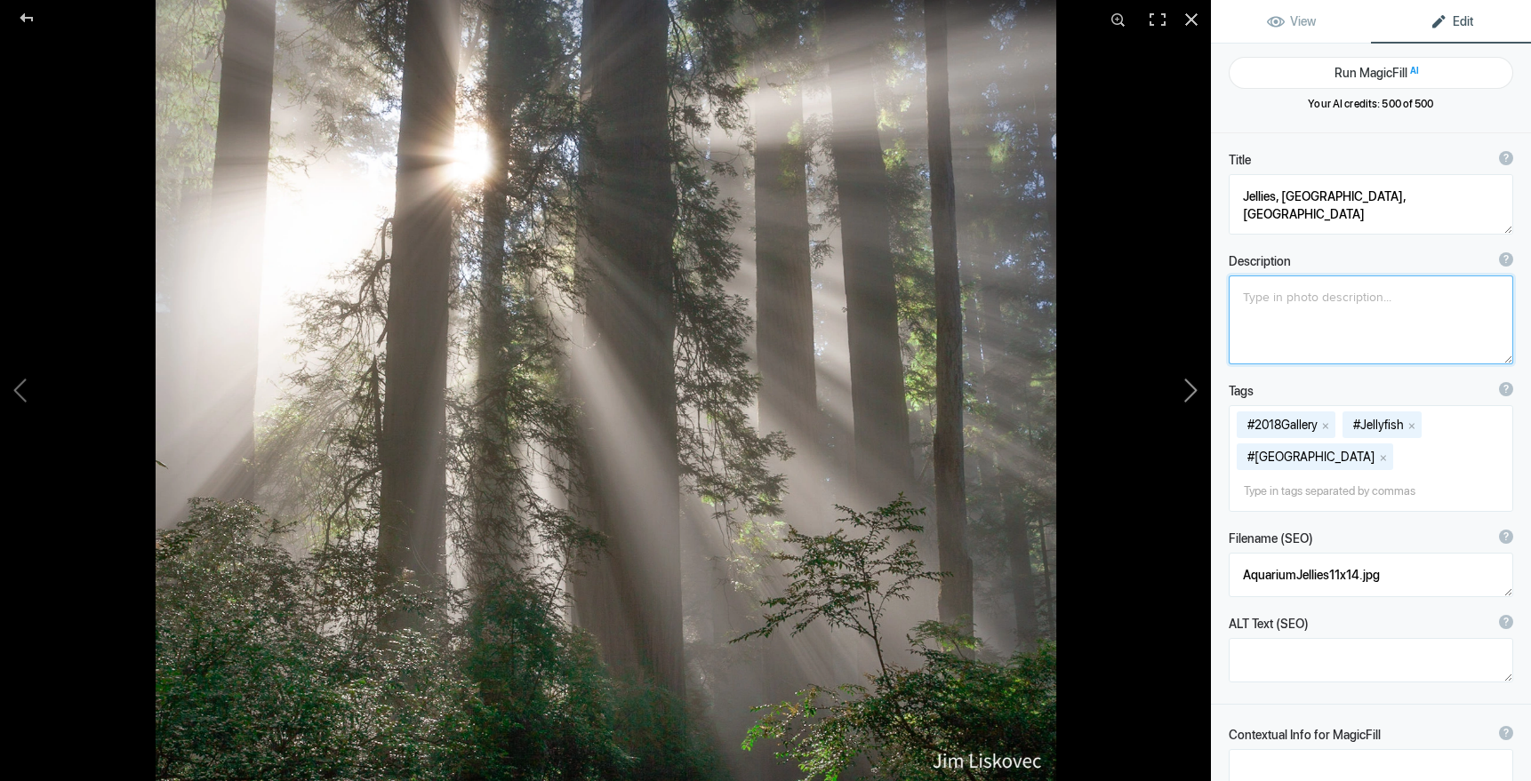
type textarea "North Coast Redwoods, California"
type textarea "Sunbeams and redwoods, Del Norte Coast Redwoods SP, CA, USA"
type textarea "NorthCoastRedwoods_.7.28.25.jpg"
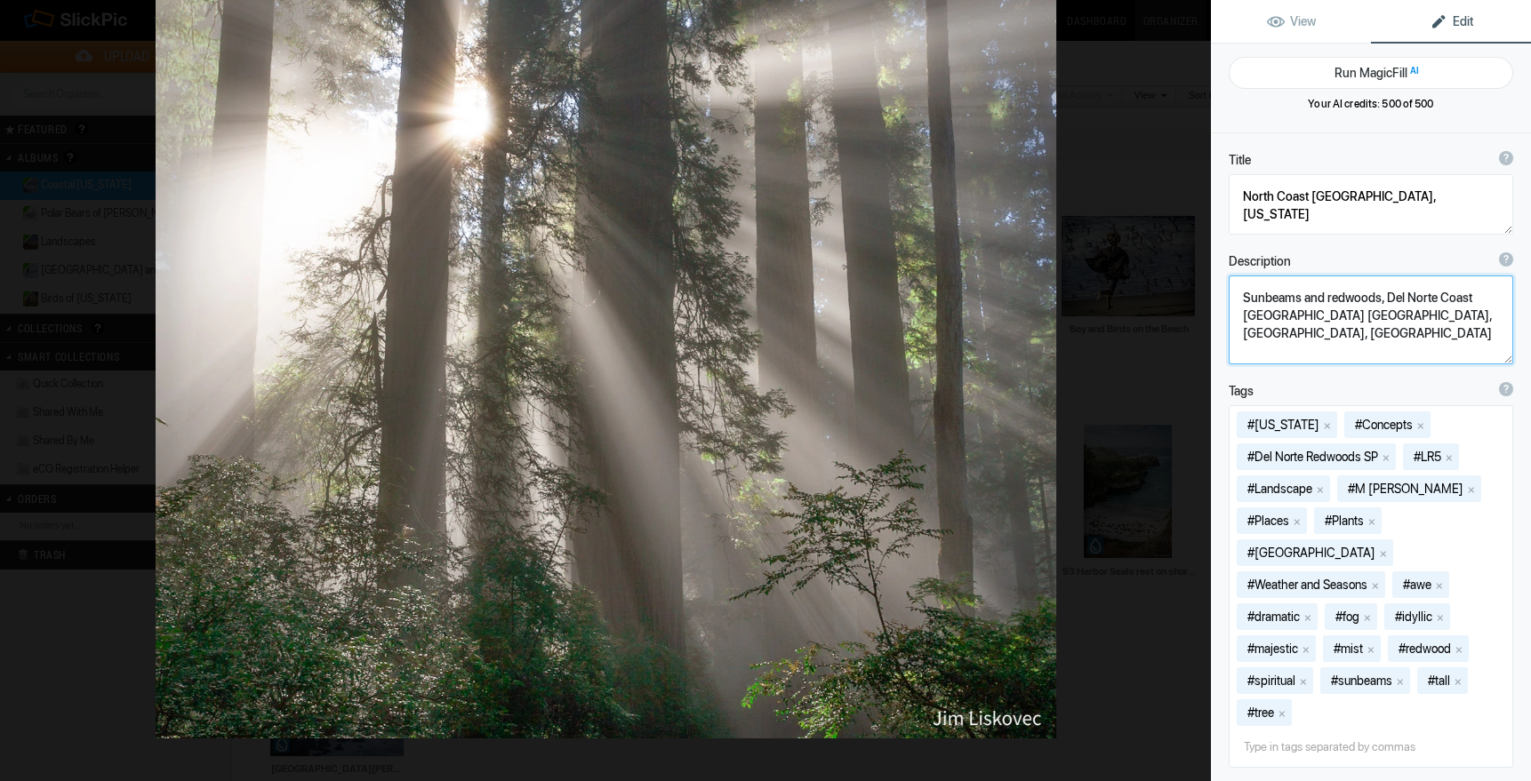
click at [1125, 334] on button at bounding box center [1143, 390] width 133 height 281
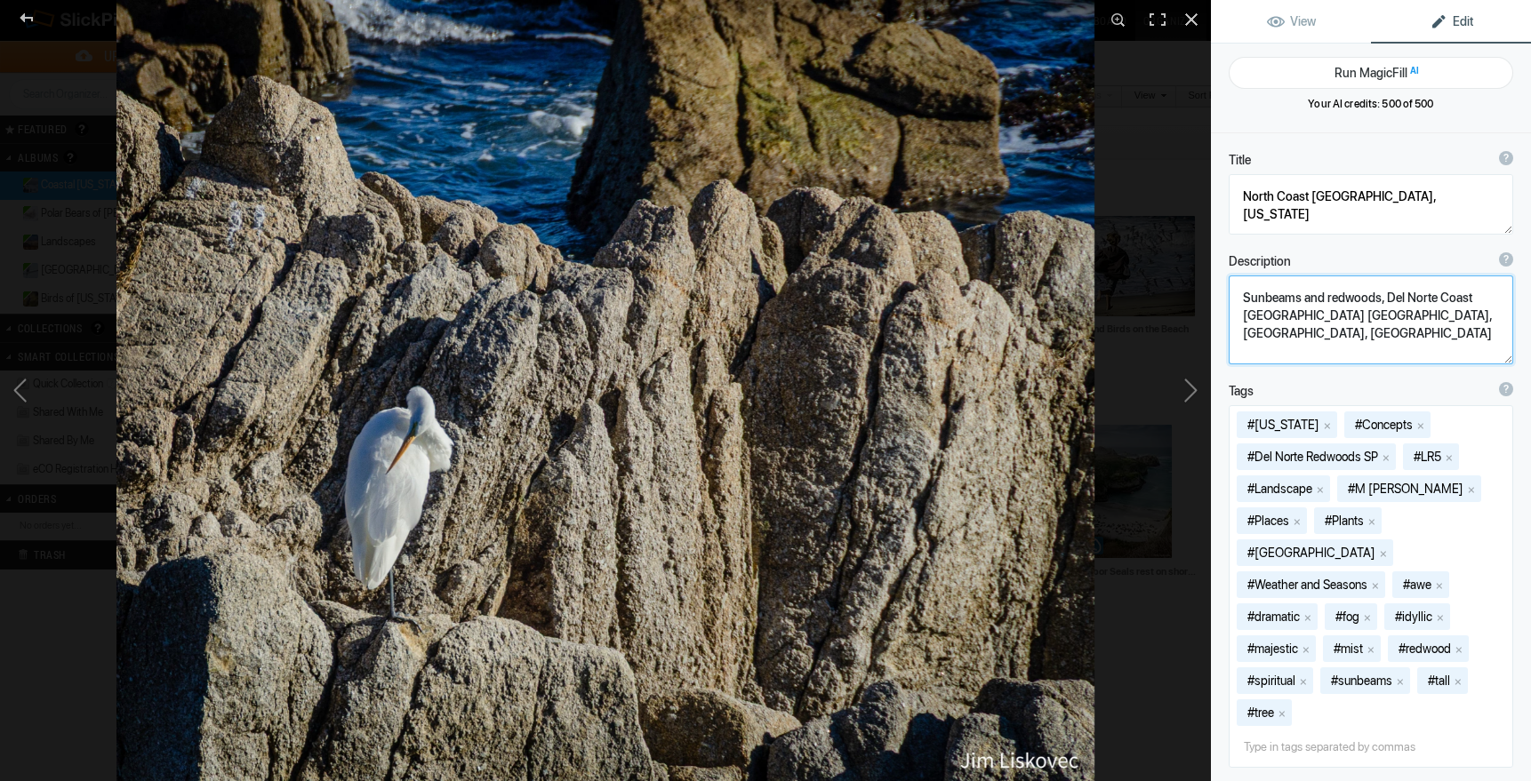
type textarea "Preening Egret, [GEOGRAPHIC_DATA] [GEOGRAPHIC_DATA], [US_STATE]"
type textarea "Preening_Egret._PacificGrove_.7.28.25.jpg"
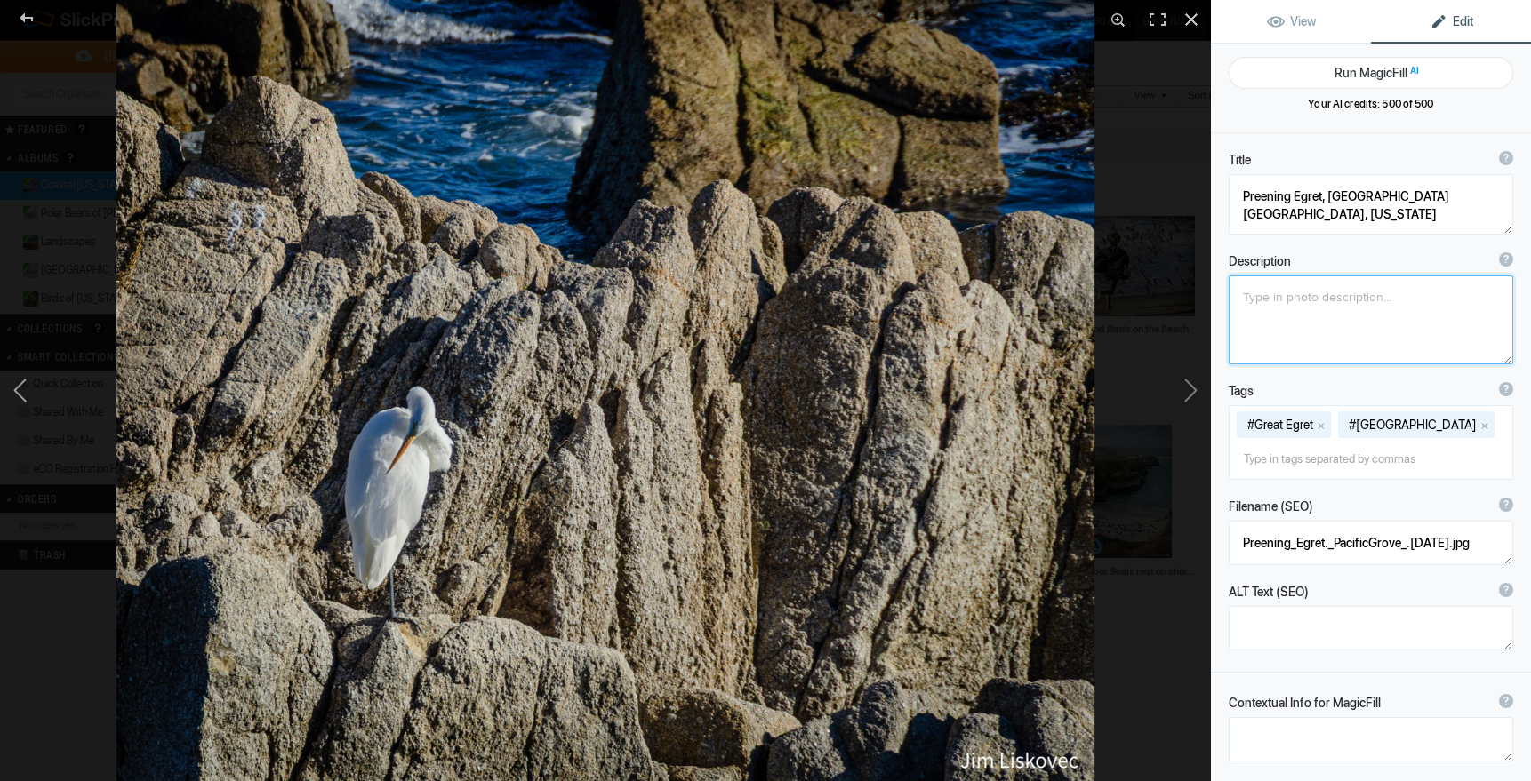
click at [26, 381] on button at bounding box center [66, 390] width 133 height 281
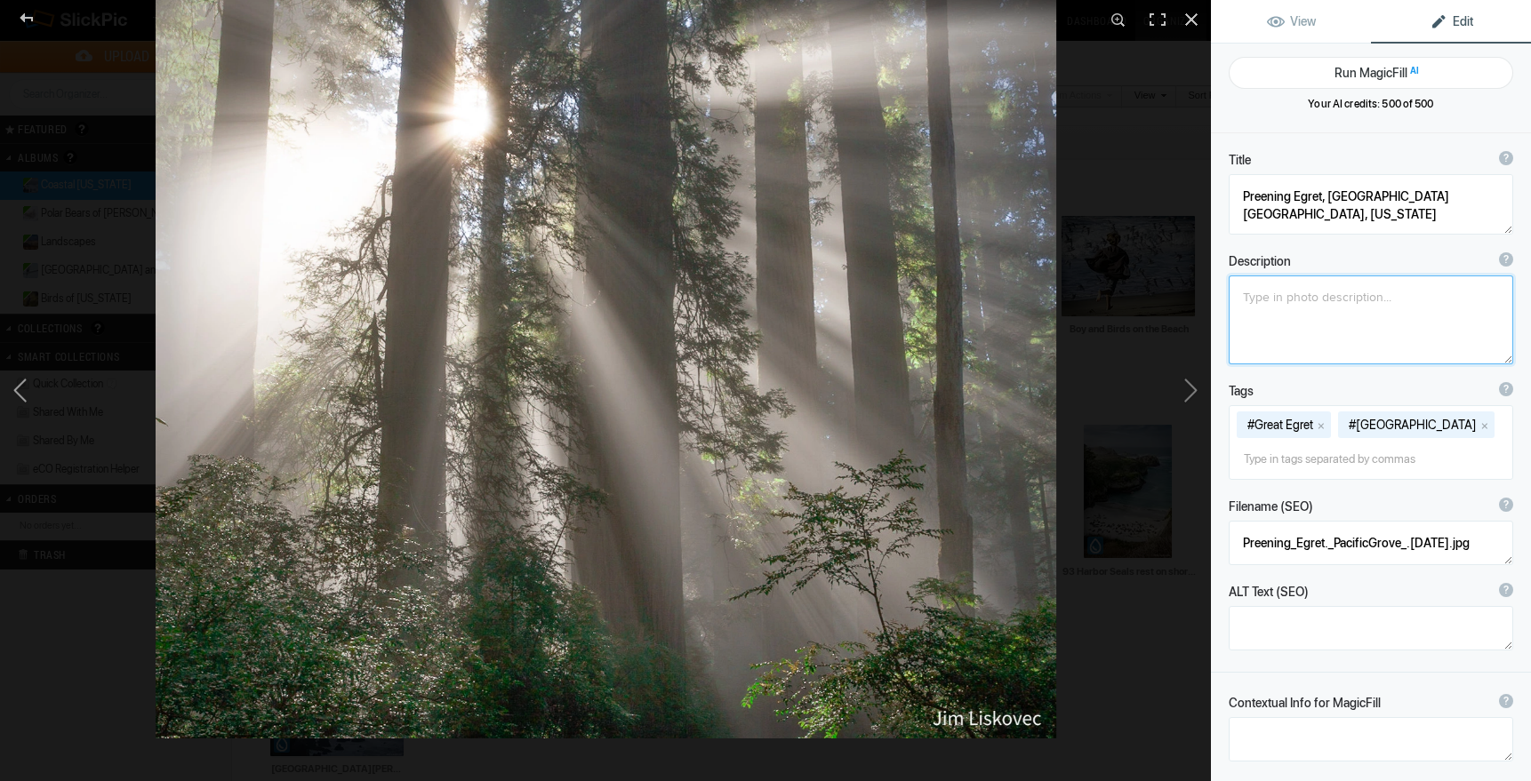
type textarea "North Coast [GEOGRAPHIC_DATA], [US_STATE]"
type textarea "Sunbeams and redwoods, Del Norte Coast Redwoods SP, CA, USA"
type textarea "NorthCoastRedwoods_.7.28.25.jpg"
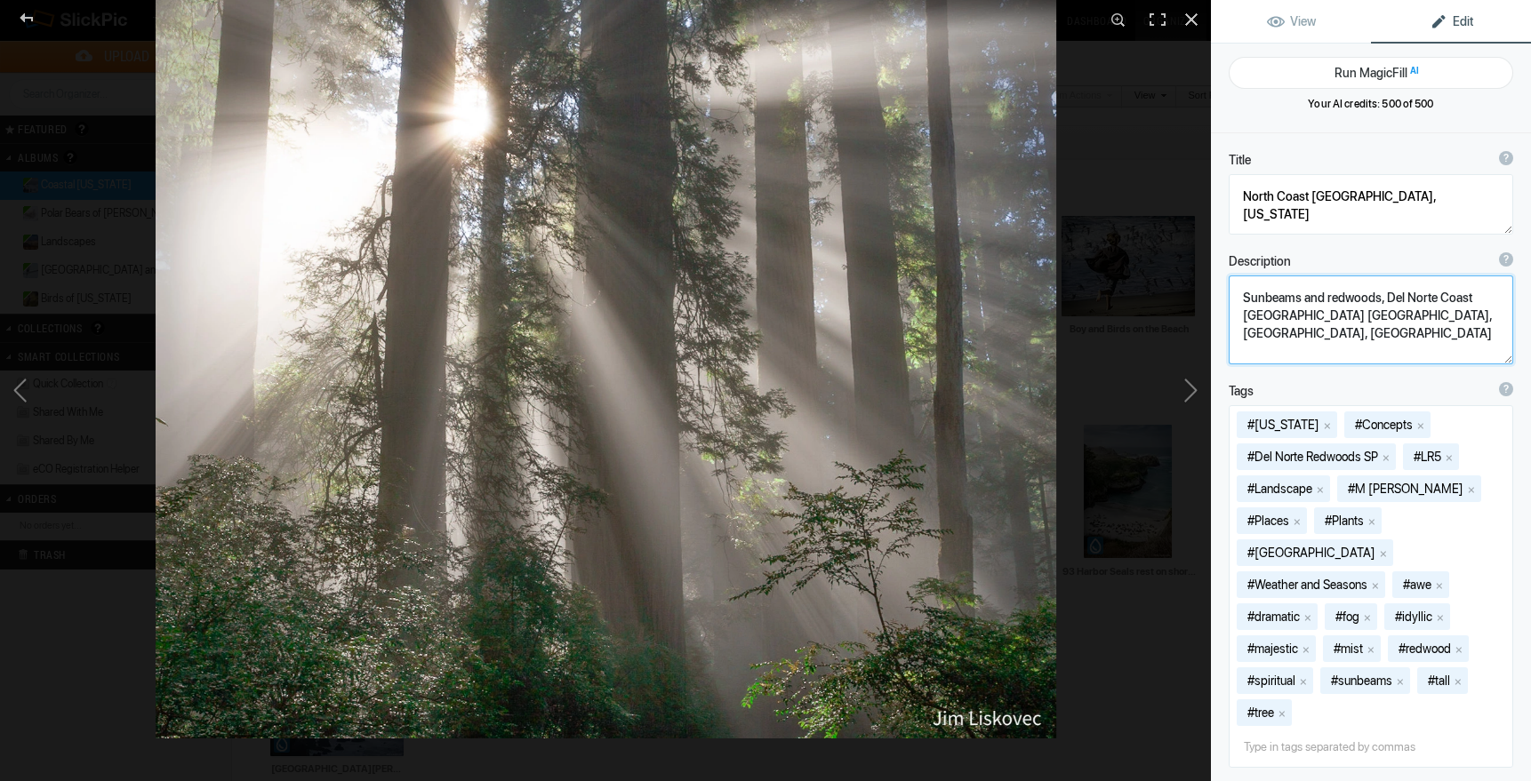
drag, startPoint x: 1242, startPoint y: 296, endPoint x: 1410, endPoint y: 323, distance: 170.1
click at [1408, 323] on textarea at bounding box center [1370, 320] width 284 height 89
click at [1196, 389] on button at bounding box center [1143, 390] width 133 height 281
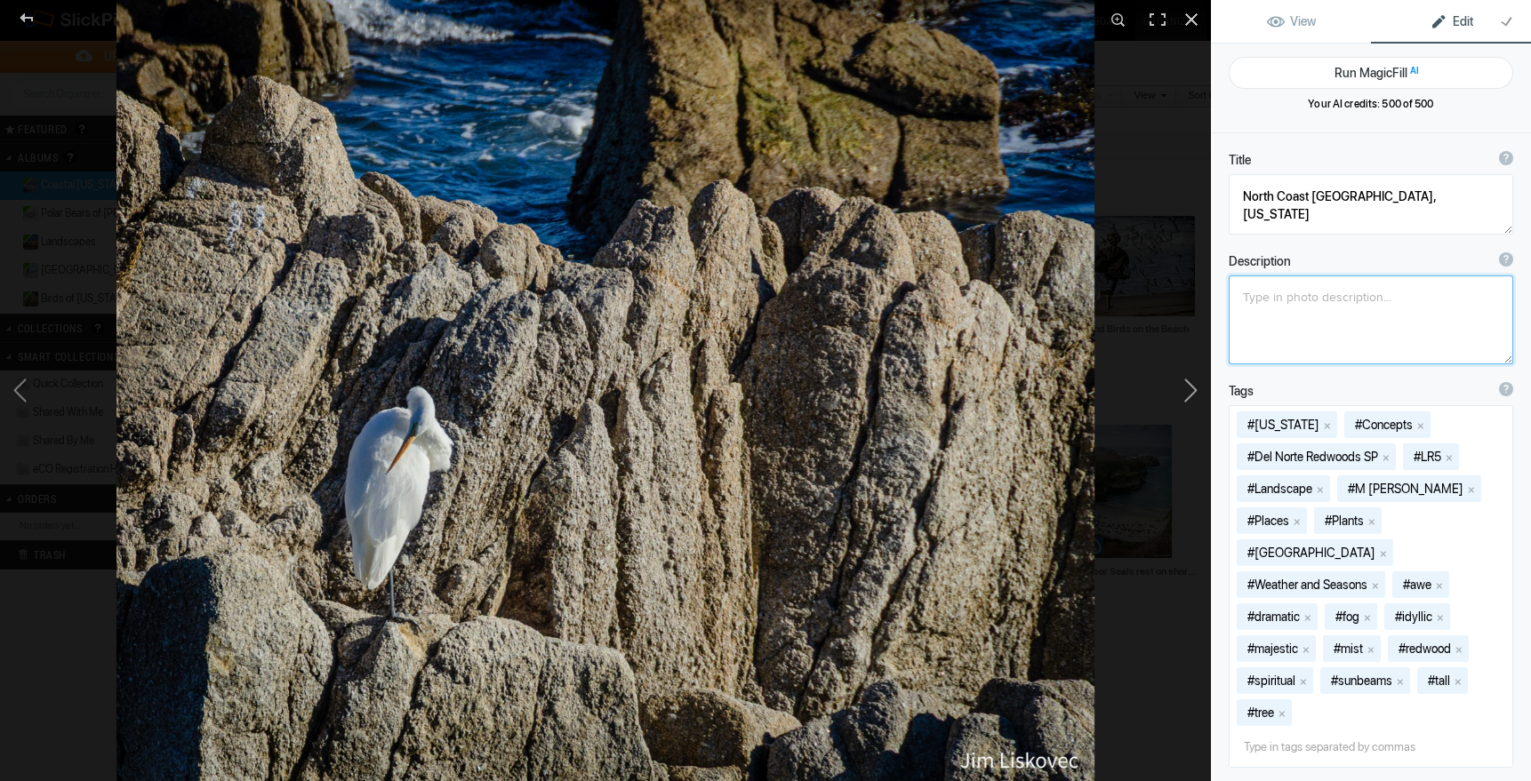
type textarea "Preening Egret, [GEOGRAPHIC_DATA] [GEOGRAPHIC_DATA], [US_STATE]"
type textarea "Preening_Egret._PacificGrove_.7.28.25.jpg"
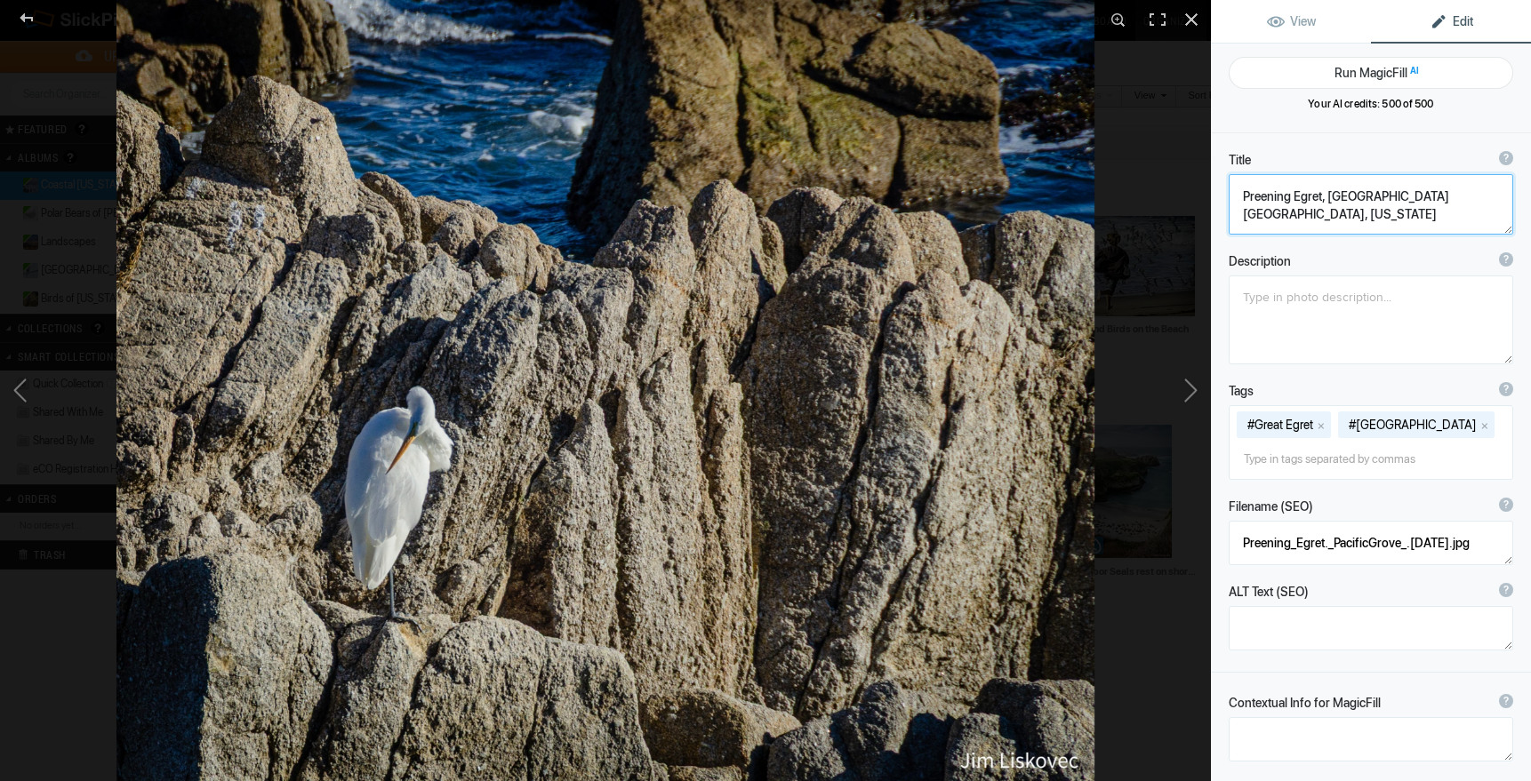
click at [1292, 197] on textarea at bounding box center [1370, 204] width 284 height 60
click at [1189, 392] on button at bounding box center [1143, 390] width 133 height 281
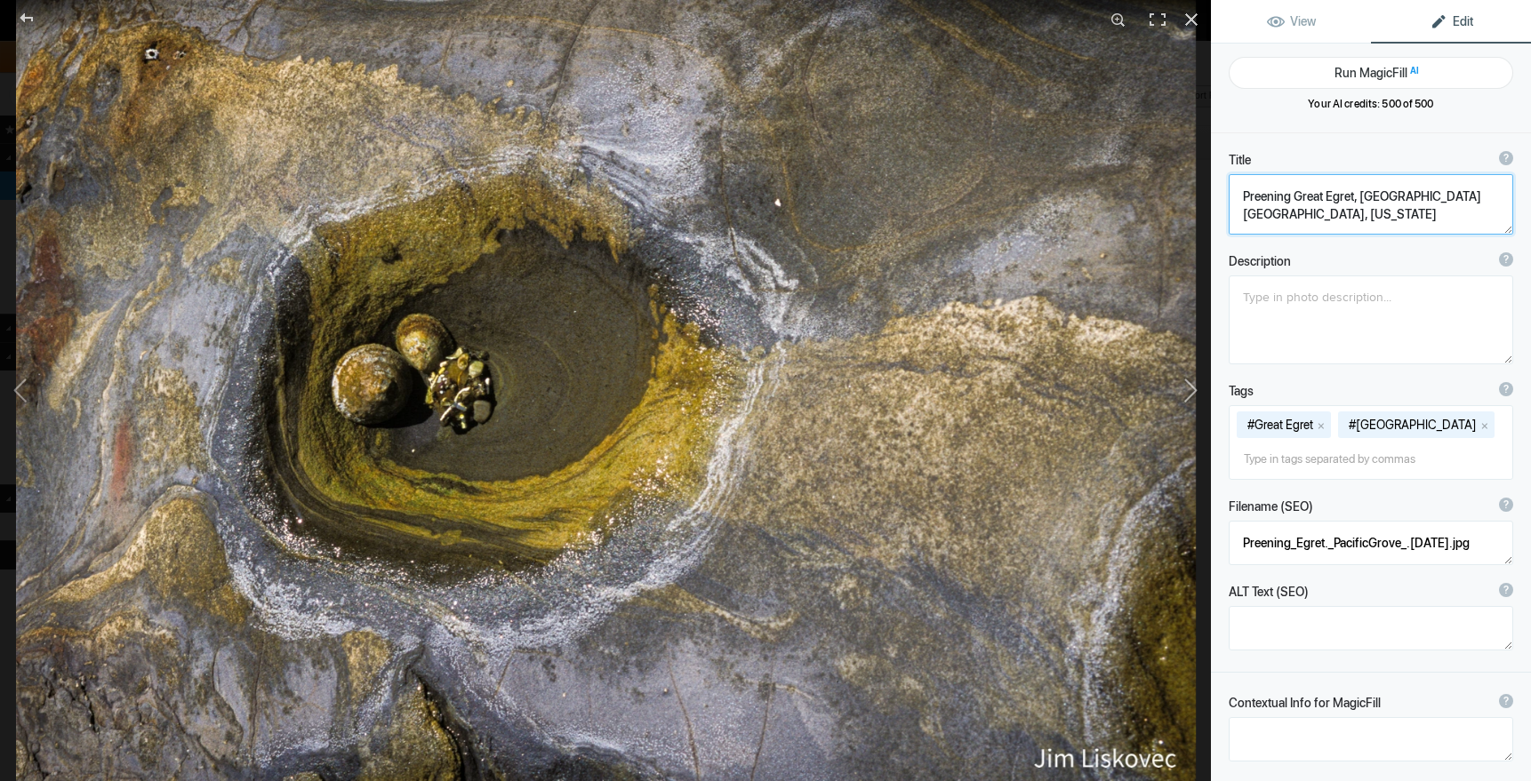
type textarea "Stones in Hollow, [GEOGRAPHIC_DATA], [US_STATE]"
type textarea "Stones_in_hollow.PtLobosSR_.7.28.25-2.jpg"
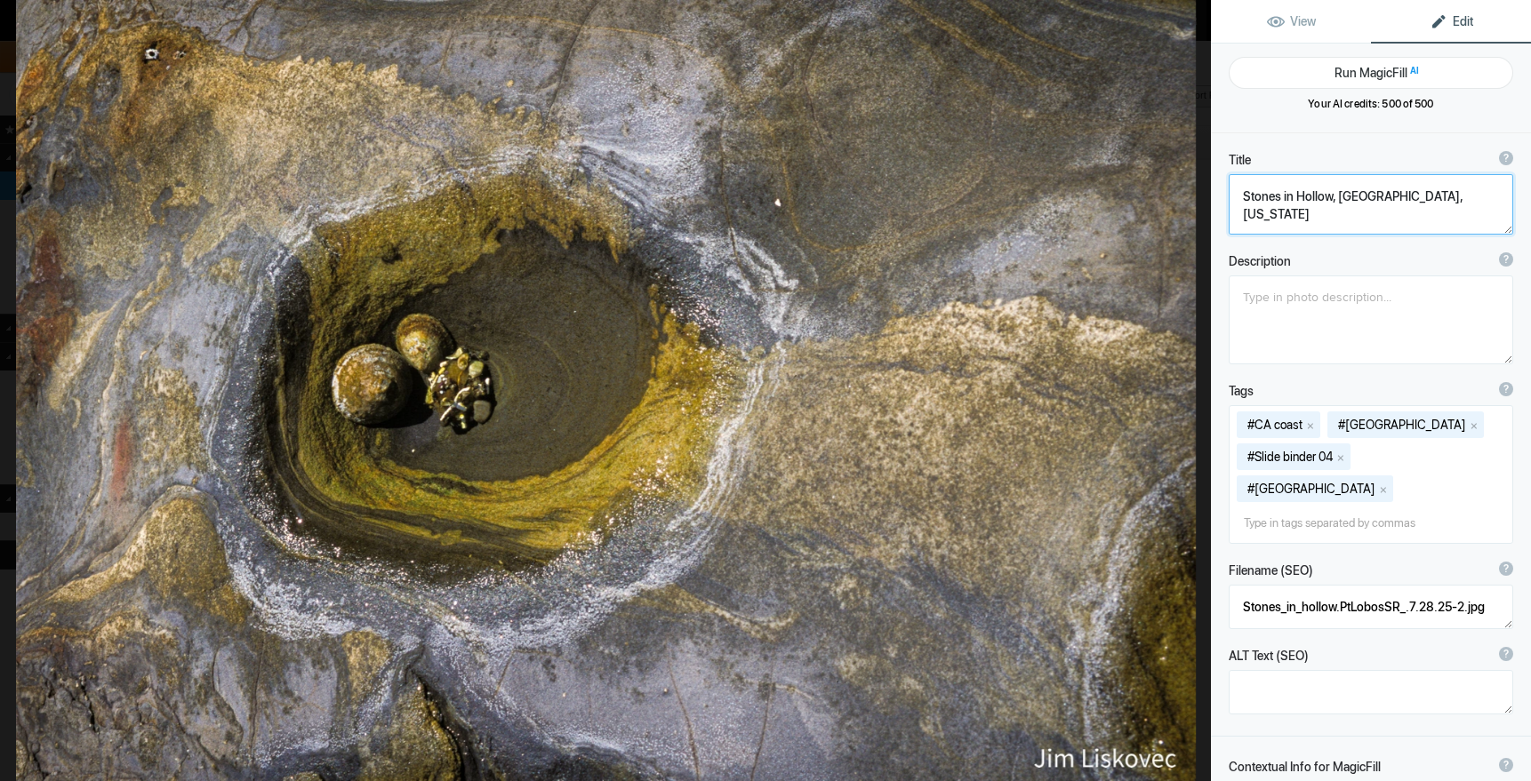
click at [1189, 392] on button at bounding box center [1143, 390] width 133 height 281
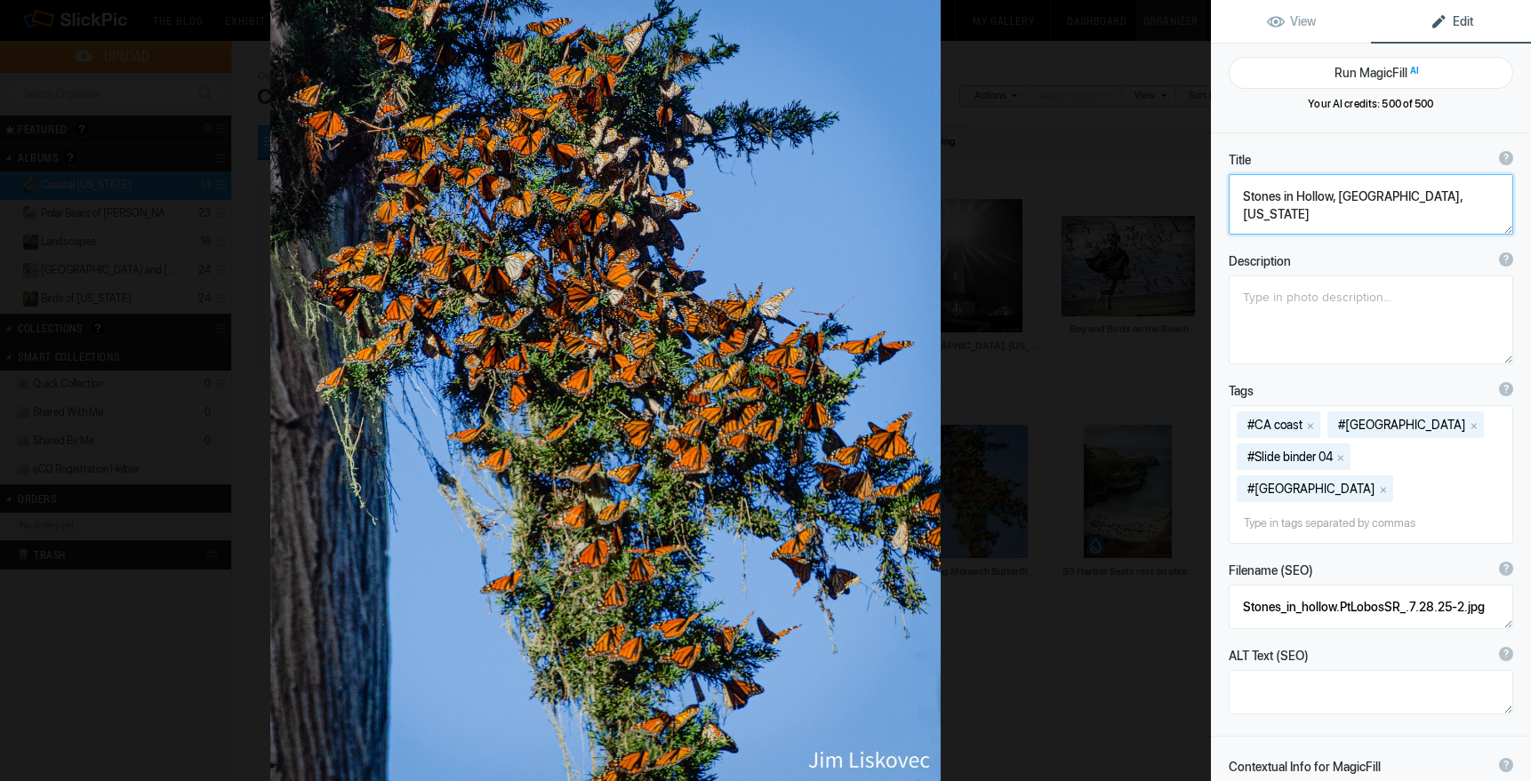
type textarea "Wintering Monarch Butterflies in [GEOGRAPHIC_DATA], [US_STATE]"
type textarea "Monarch Butterflies in Pcific Grove, California"
type textarea "Monarchs.7.28.25.jpg"
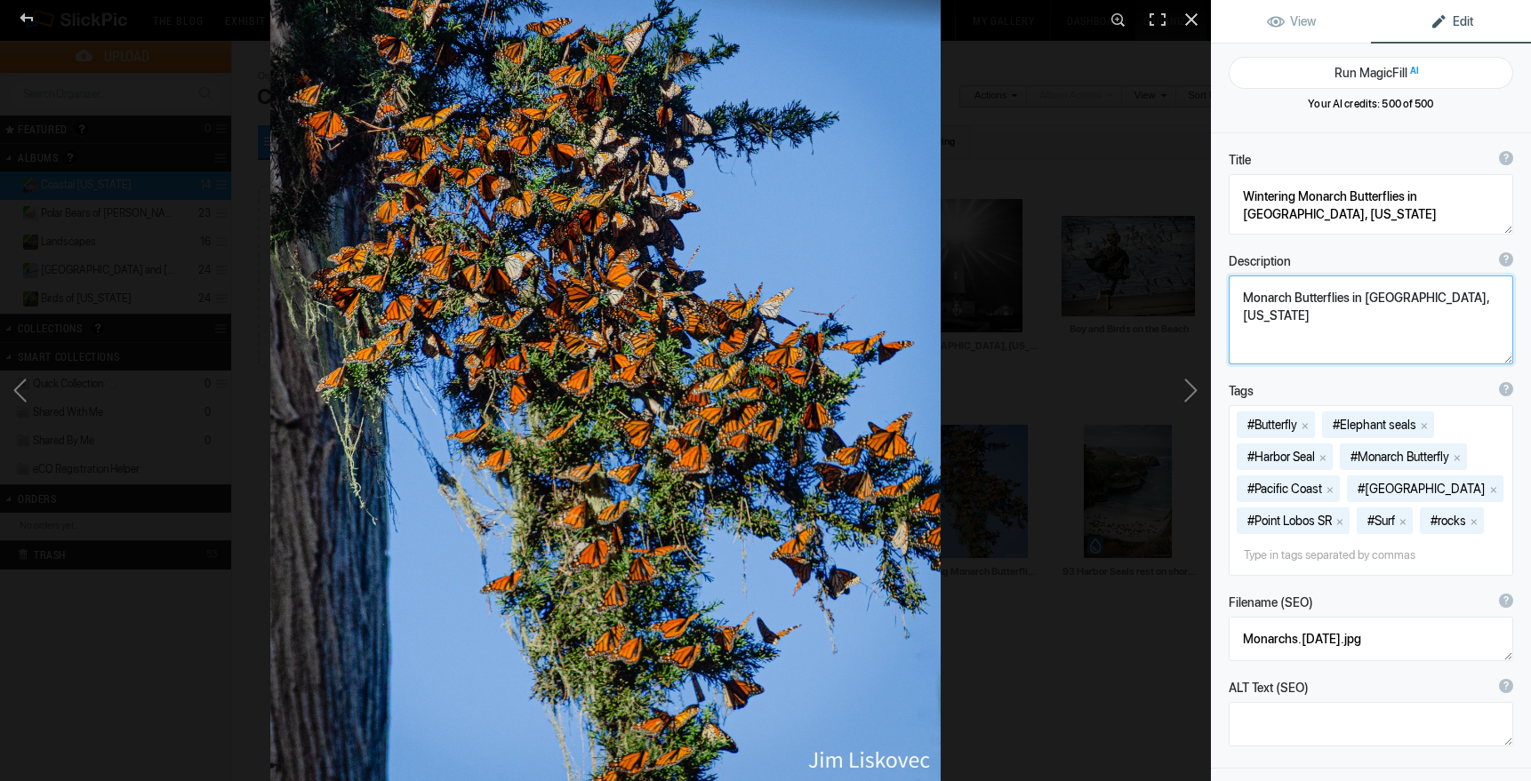
drag, startPoint x: 1241, startPoint y: 299, endPoint x: 1521, endPoint y: 293, distance: 280.1
click at [1521, 293] on div "Description ? By adding more context around images, results can become much mor…" at bounding box center [1371, 309] width 320 height 130
click at [1194, 390] on button at bounding box center [1143, 390] width 133 height 281
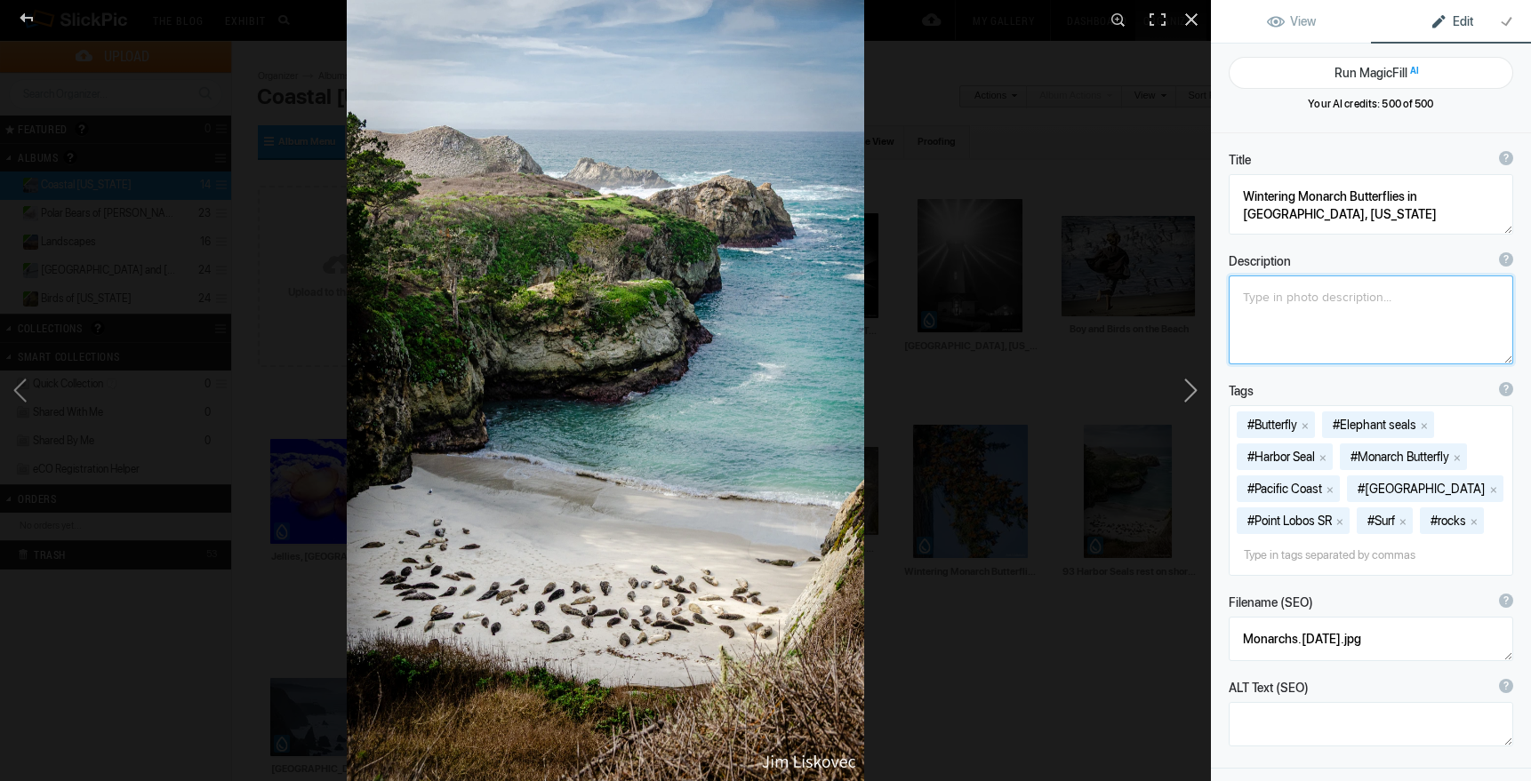
type textarea "93 Harbor Seals rest on shore, Point Lobos State Reserve, California"
type textarea "93 Harbor Seals (Phoca vitulina) rest on shore, Point Lobos State Reserve"
type textarea "93HarborSeals.PtLobos.7.28.25-2.jpg"
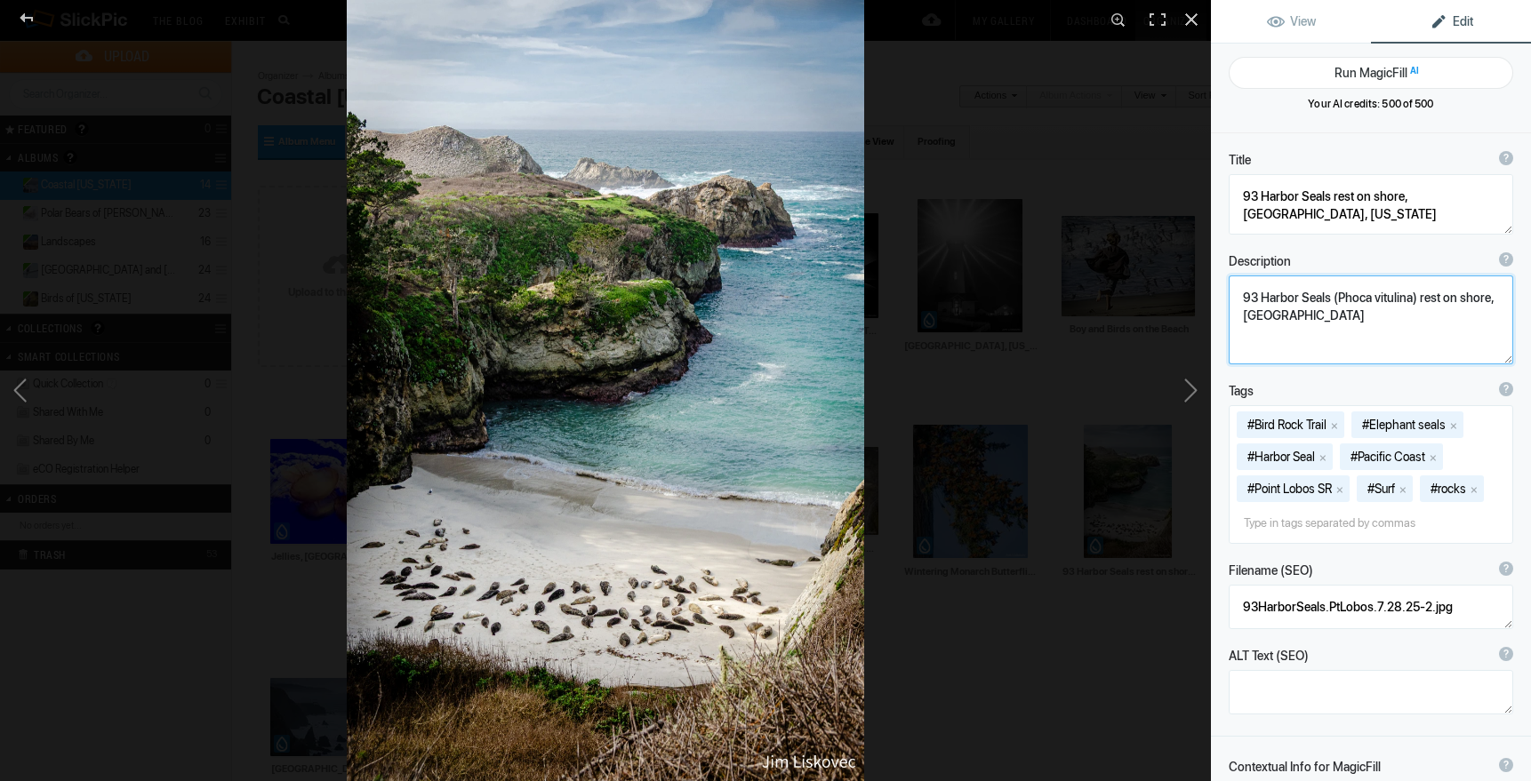
drag, startPoint x: 1241, startPoint y: 298, endPoint x: 1404, endPoint y: 322, distance: 164.4
click at [1404, 322] on textarea at bounding box center [1370, 320] width 284 height 89
click at [1190, 388] on button at bounding box center [1143, 390] width 133 height 281
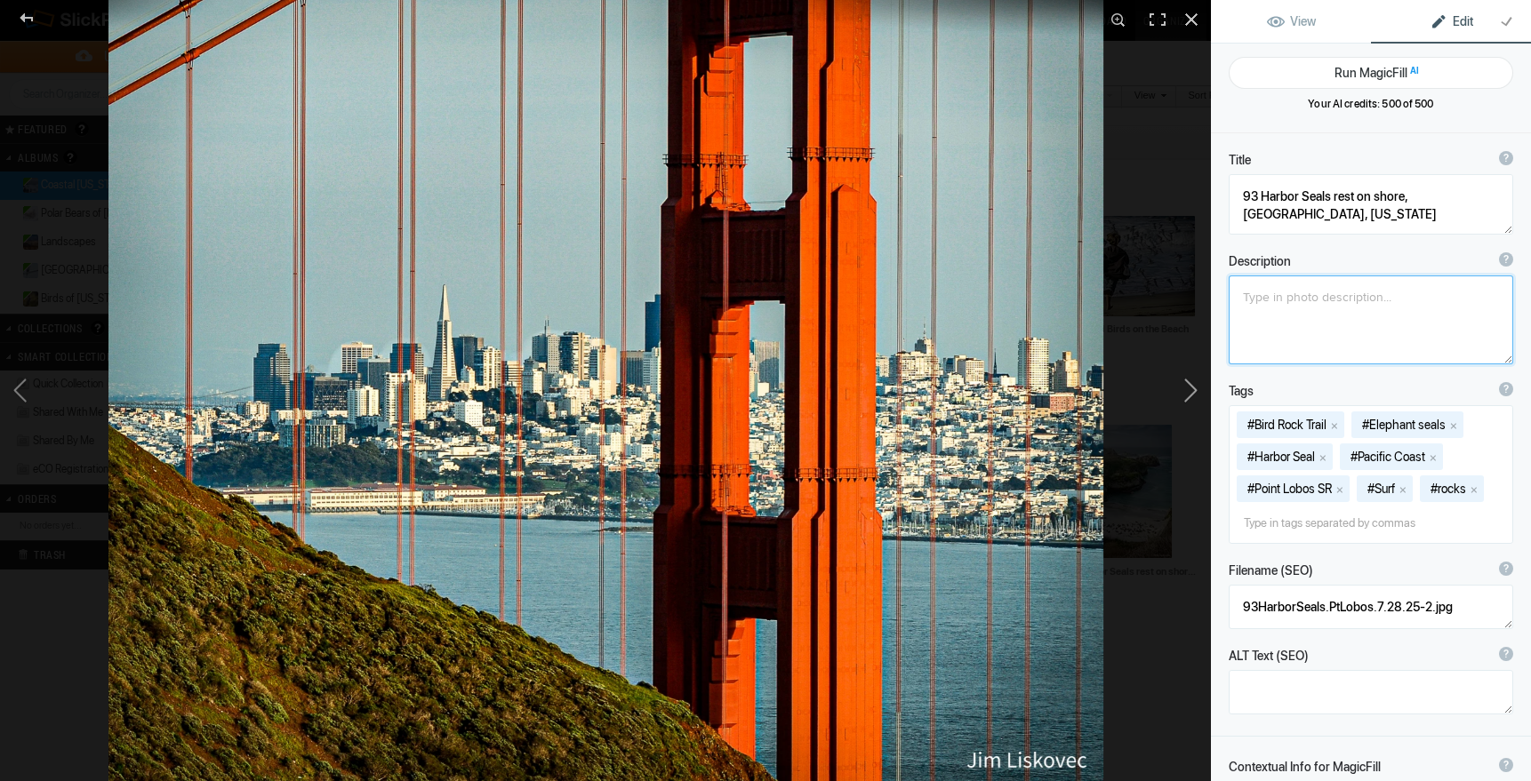
type textarea "San Francisco thru the Golden Gate Bridge"
type textarea "SF-HCC_3.jpg"
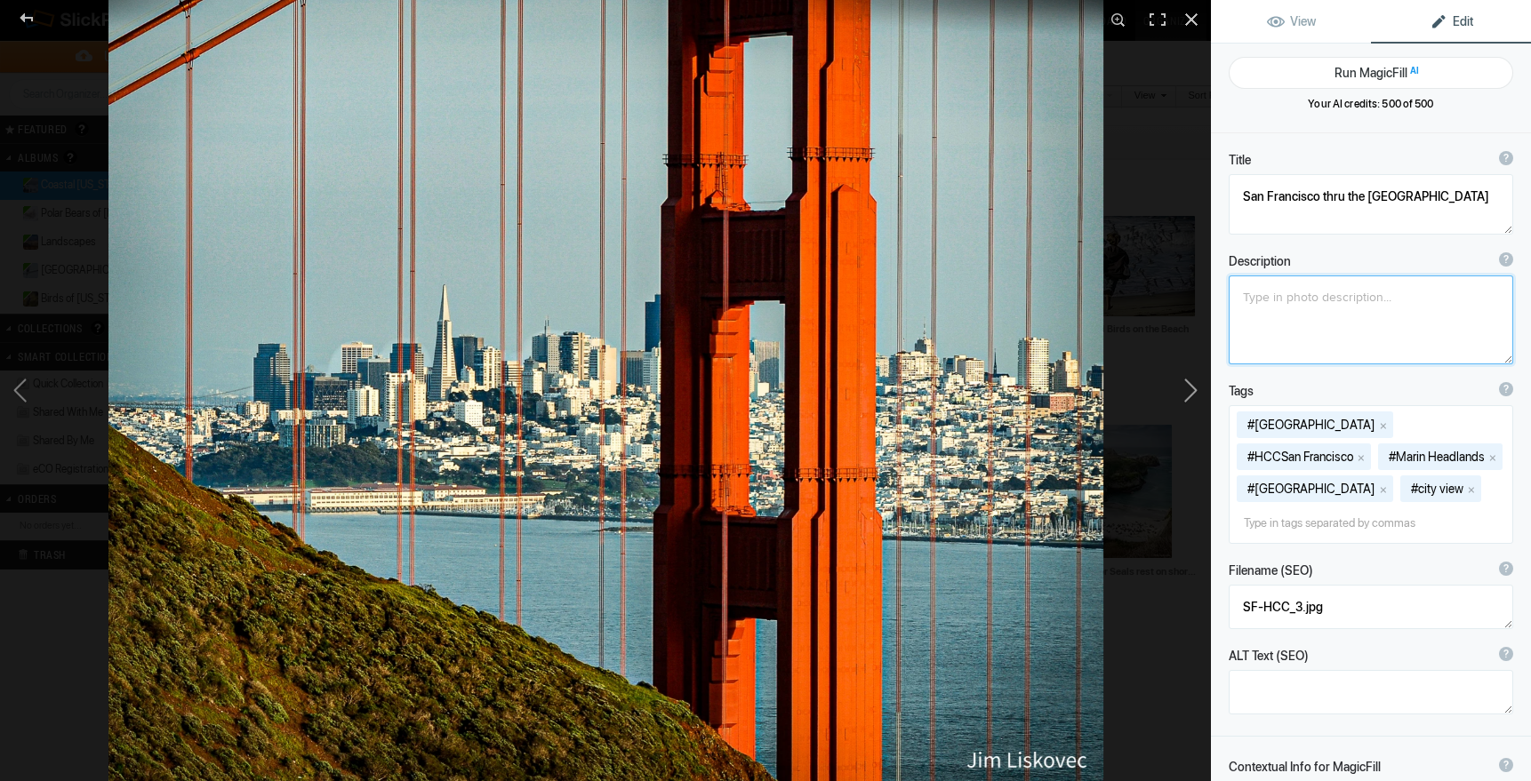
click at [1190, 391] on button at bounding box center [1143, 390] width 133 height 281
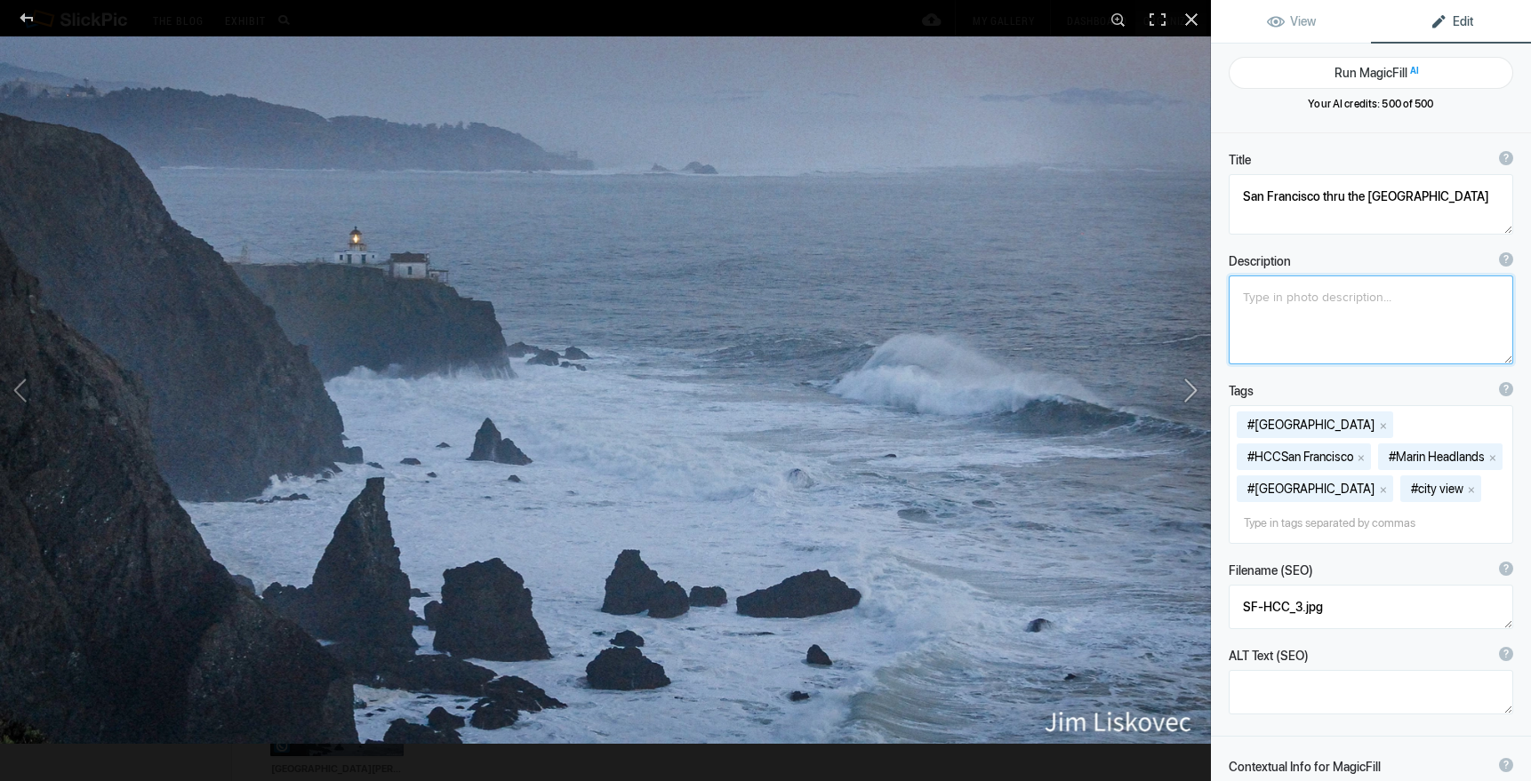
type textarea "Point Reyes Lighthouse, California"
type textarea "PtReyesLighthouse.7.27.25.jpg"
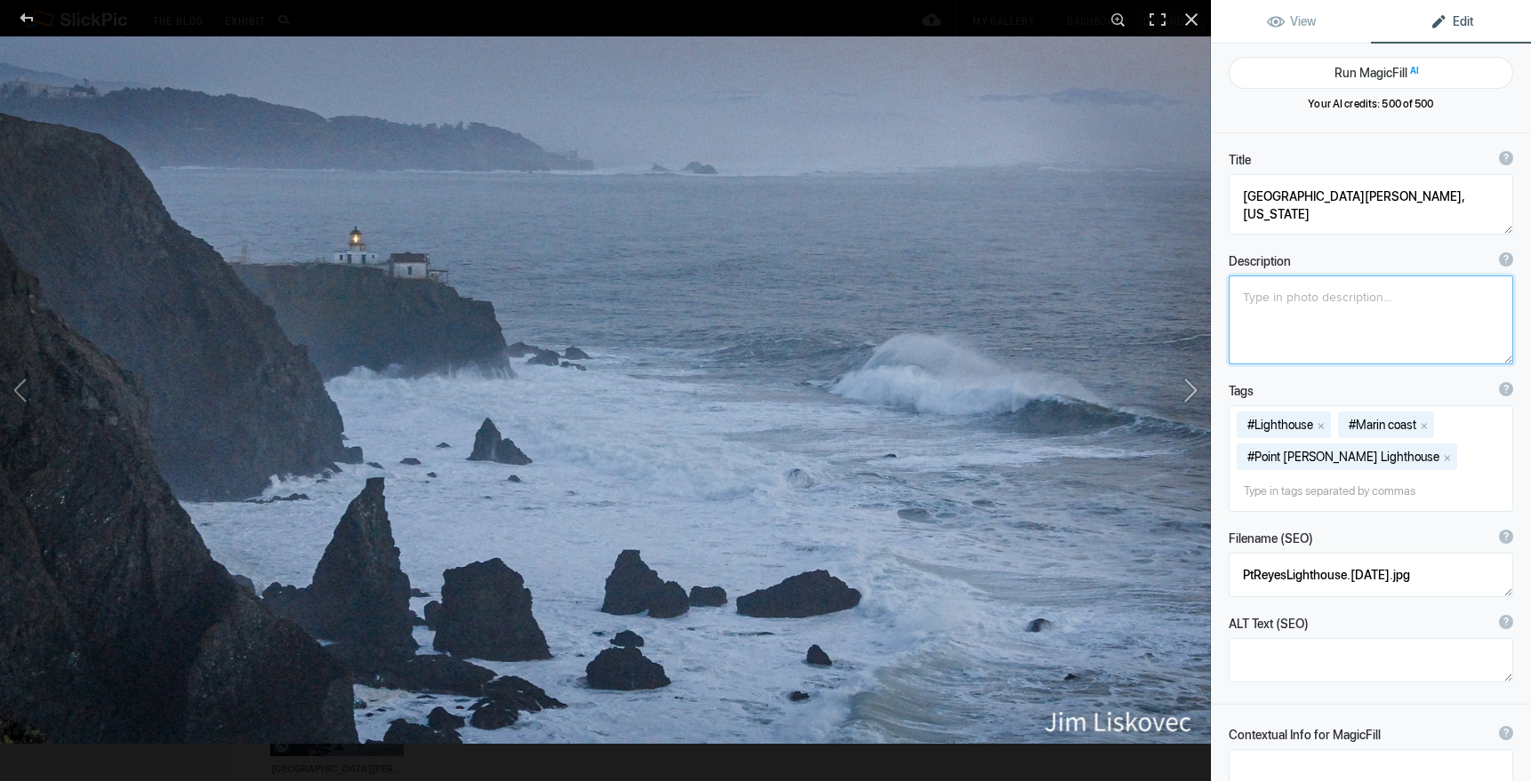
click at [1194, 393] on button at bounding box center [1143, 390] width 133 height 281
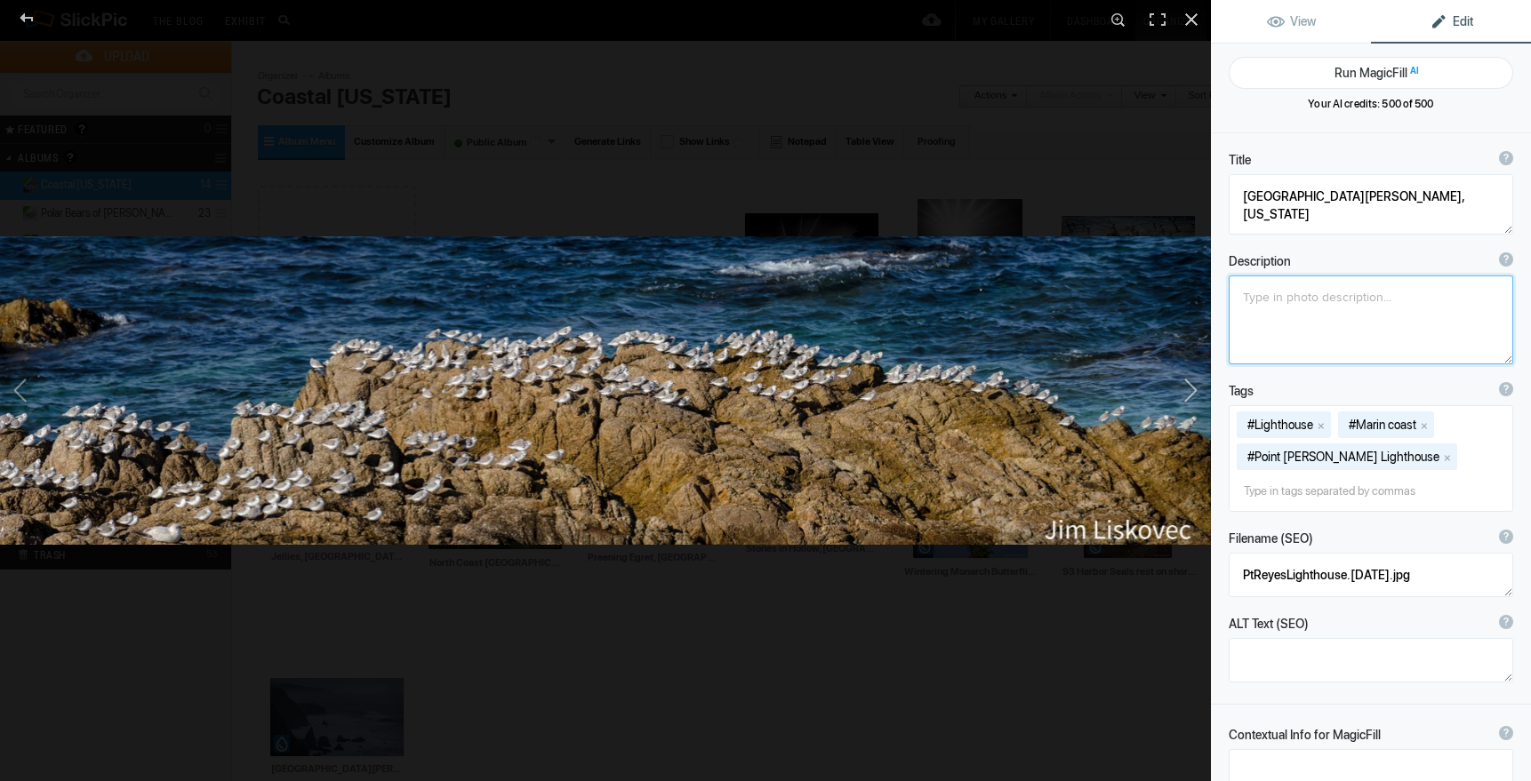
type textarea "Sanderlings, Asilomar, California"
type textarea "AsilomarSanderlingsPano.jpg"
click at [1193, 393] on button at bounding box center [1143, 390] width 133 height 281
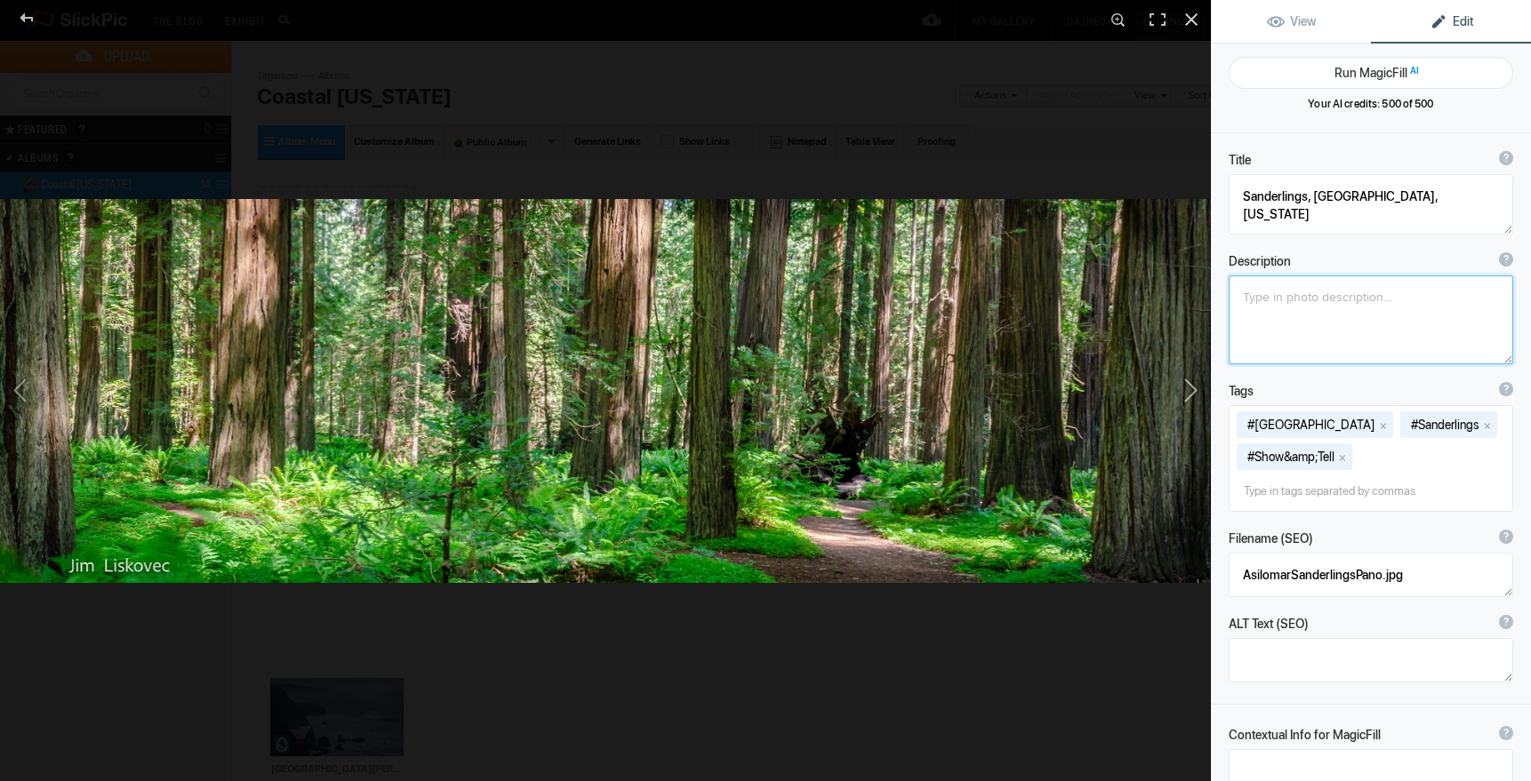
type textarea "Redwoods, Avenue of the Giants, California"
type textarea "Redwoods (Sequioa sempervirens) along the Avenue of the Giants"
type textarea "Jim_Redwoods_Original-4.jpg"
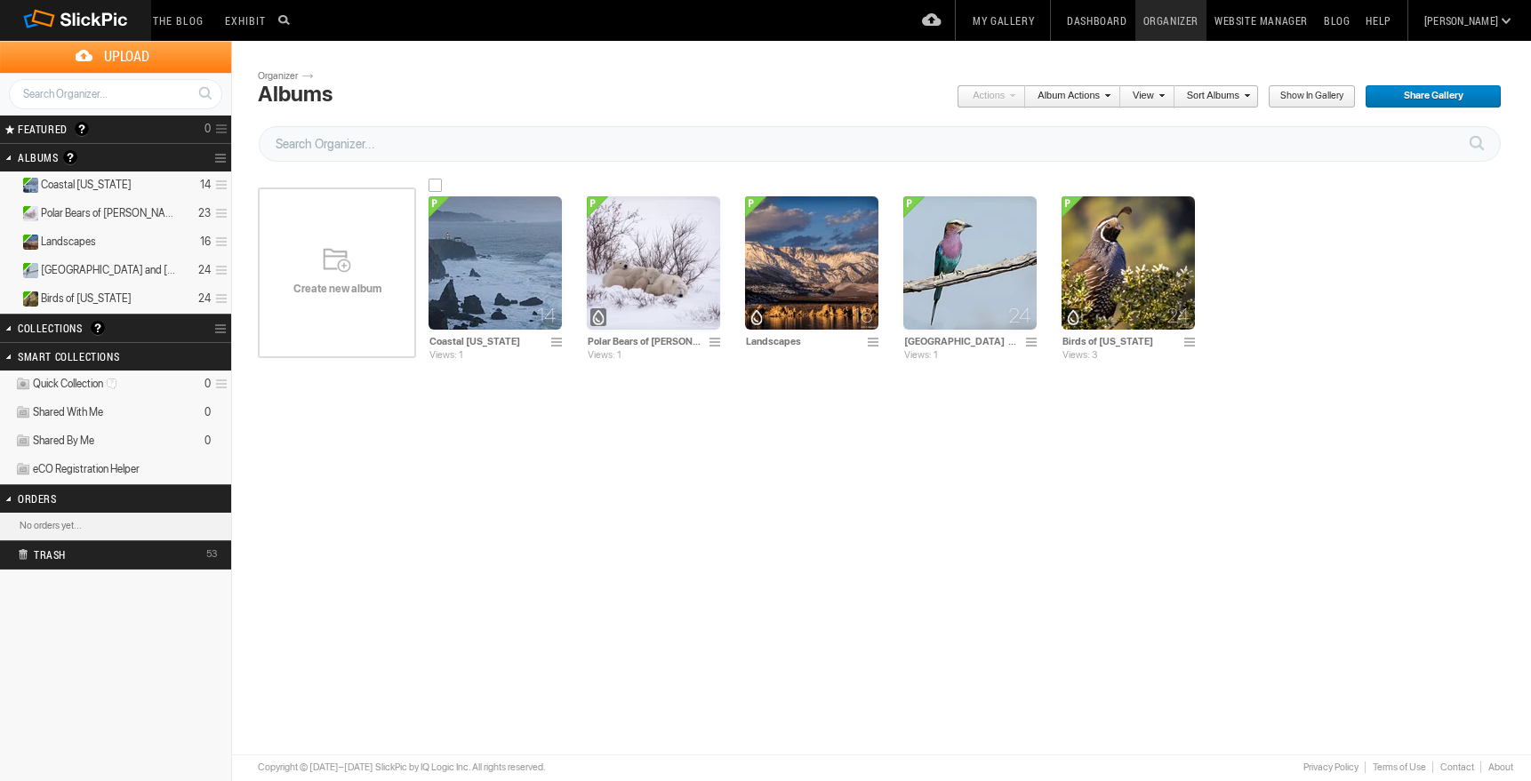
click at [482, 259] on img at bounding box center [494, 262] width 133 height 133
click at [483, 259] on img at bounding box center [494, 262] width 133 height 133
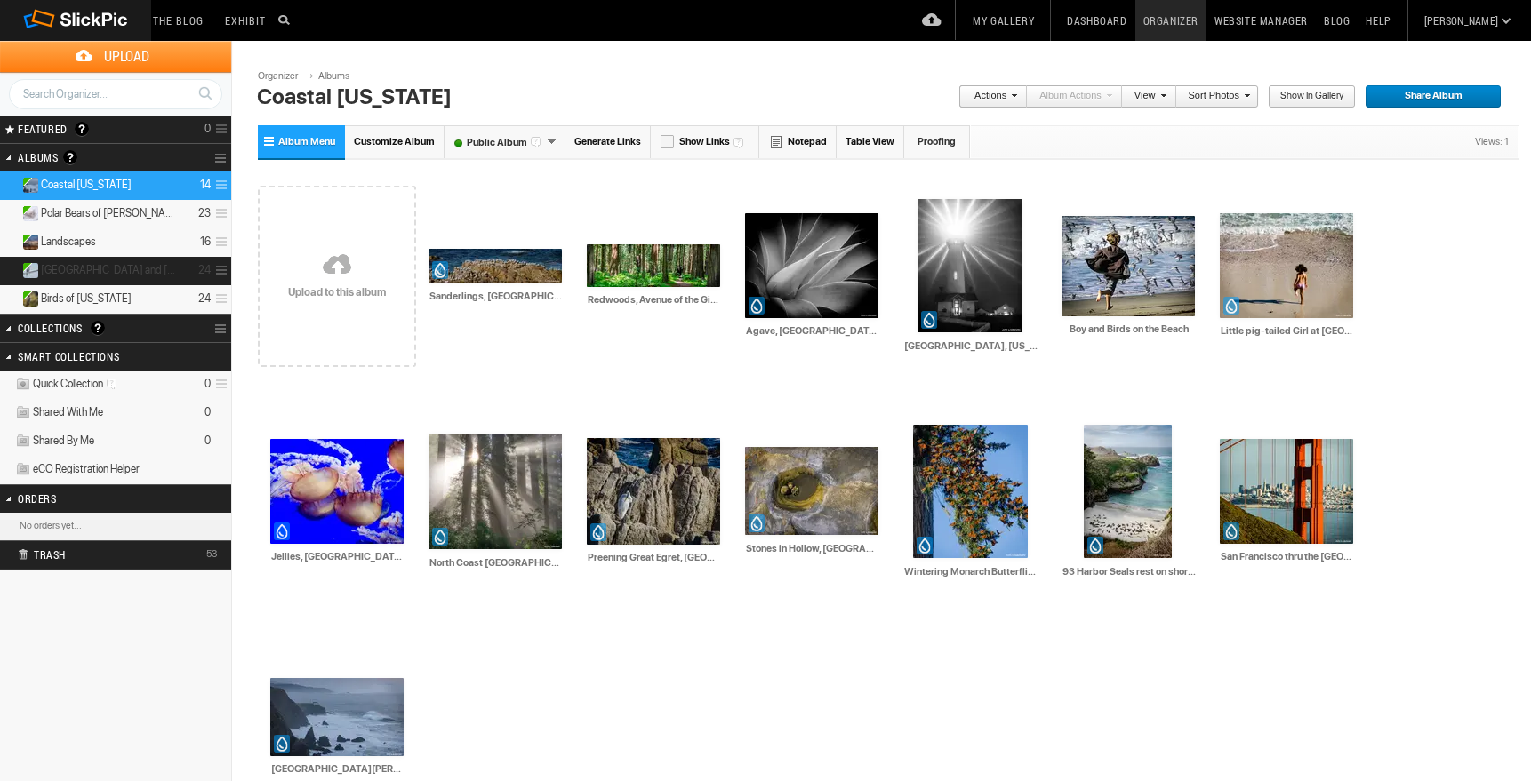
click at [139, 268] on span "[GEOGRAPHIC_DATA] and [GEOGRAPHIC_DATA]" at bounding box center [110, 270] width 139 height 14
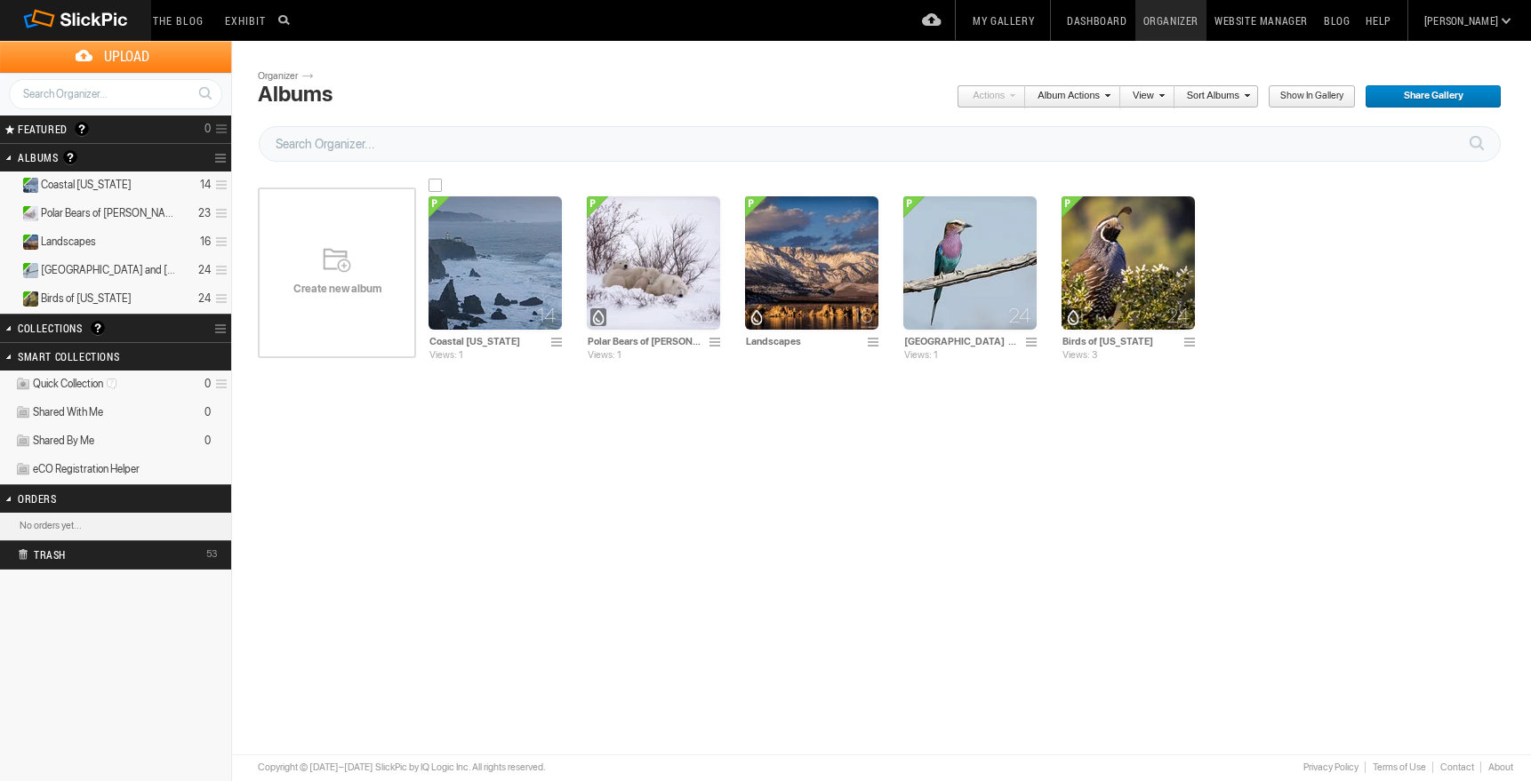
click at [487, 289] on img at bounding box center [494, 262] width 133 height 133
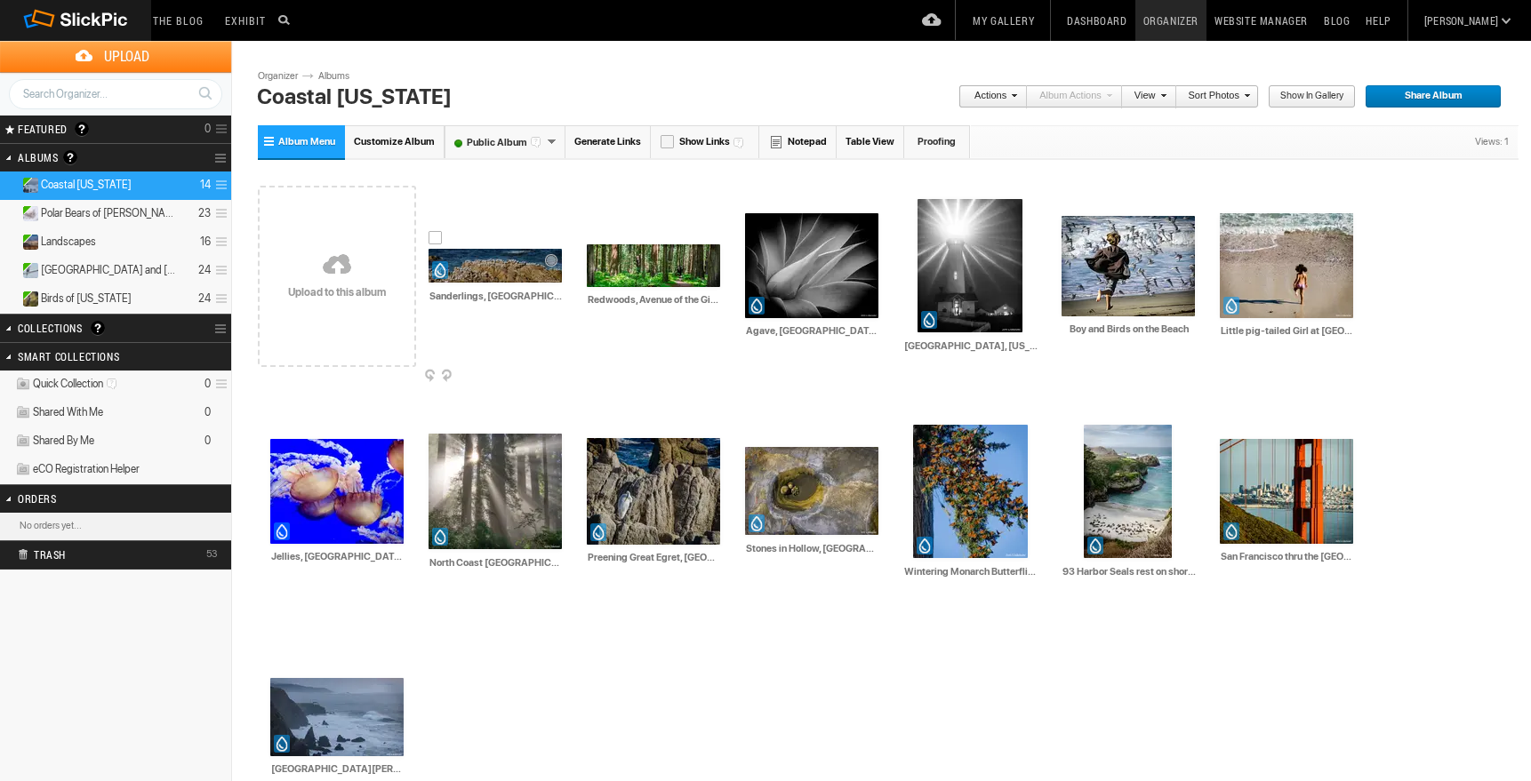
click at [499, 271] on img at bounding box center [494, 266] width 133 height 34
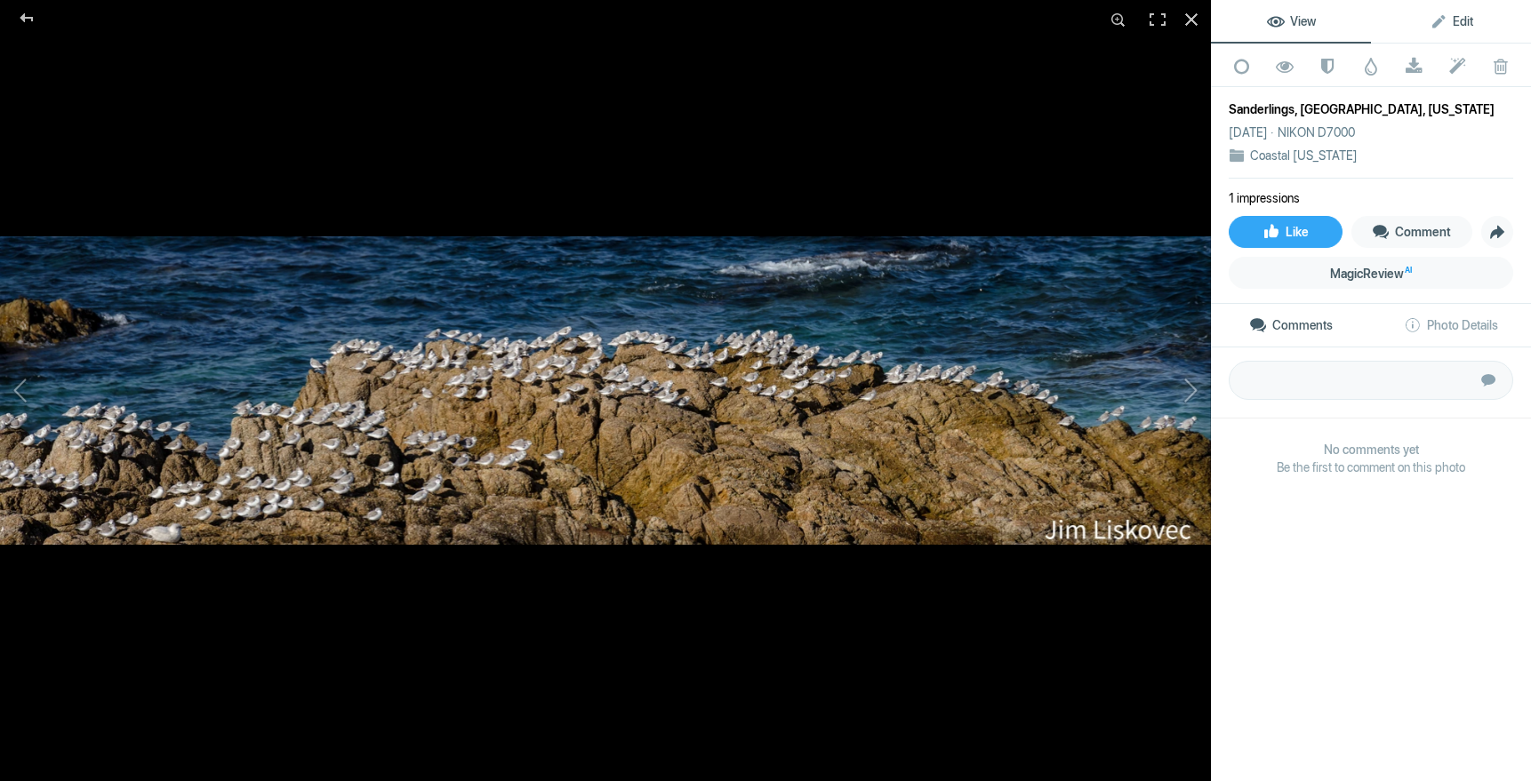
click at [1464, 20] on span "Edit" at bounding box center [1451, 21] width 44 height 14
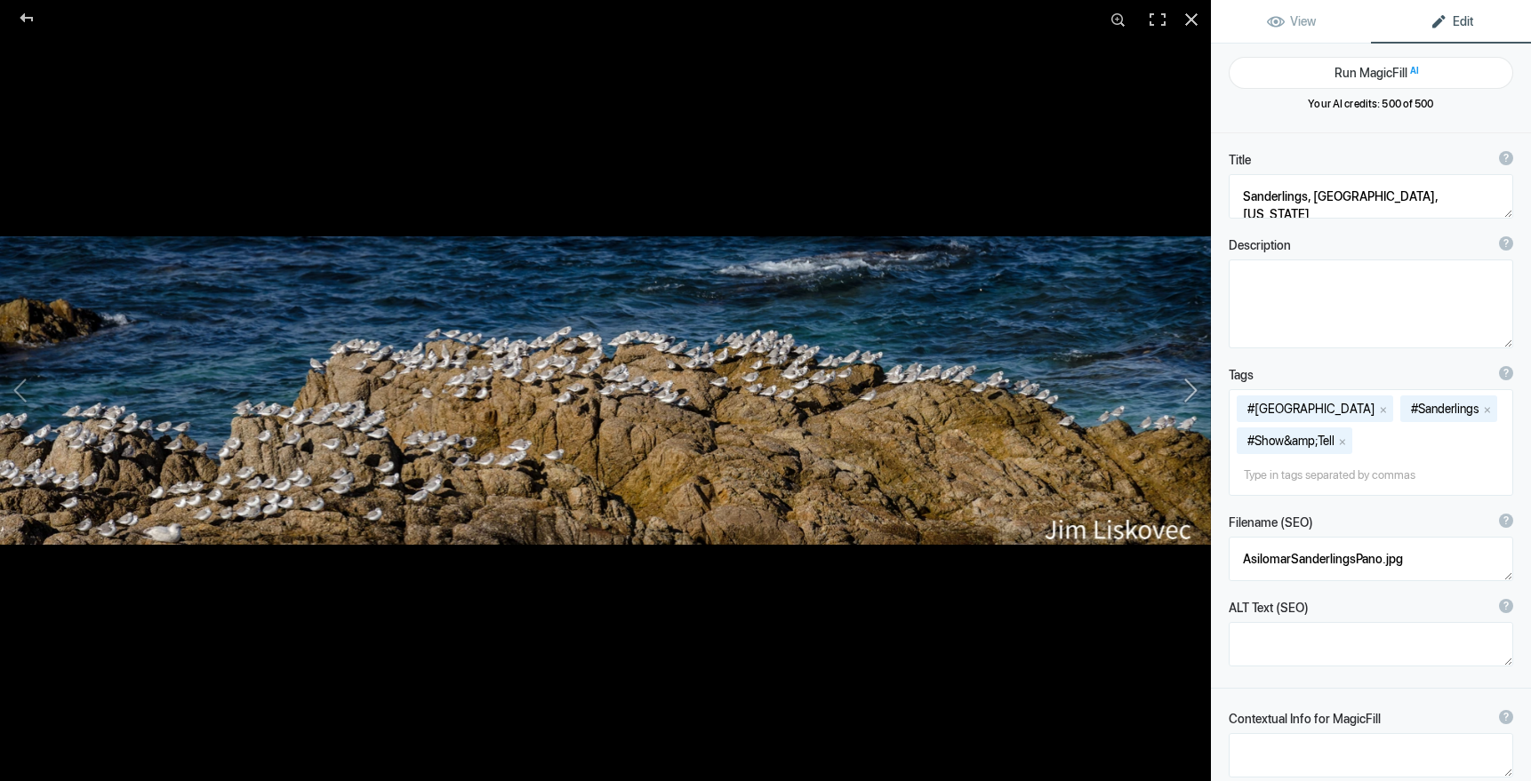
click at [1193, 389] on button at bounding box center [1143, 390] width 133 height 281
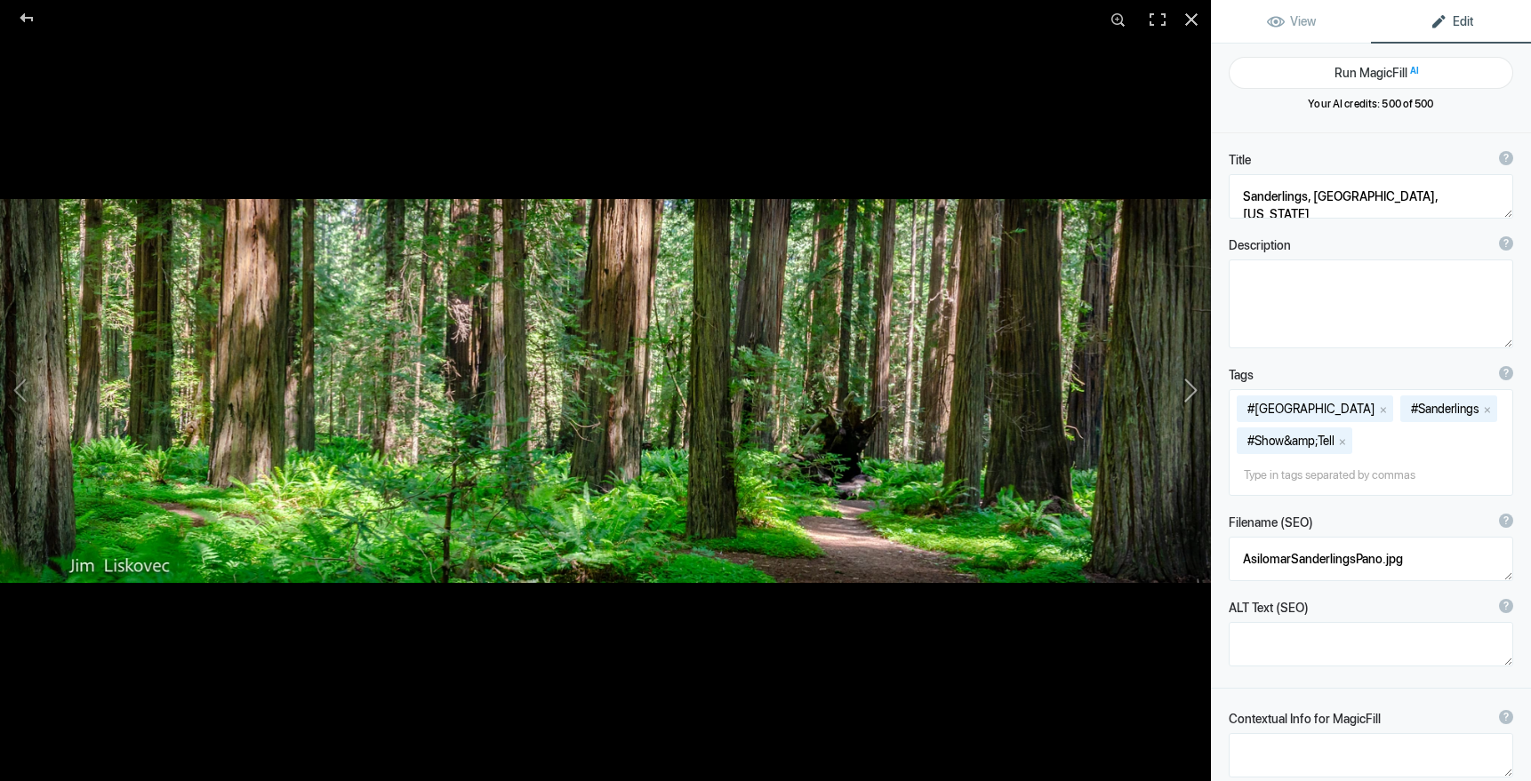
type textarea "Redwoods, Avenue of the Giants, California"
type textarea "Jim_Redwoods_Original-4.jpg"
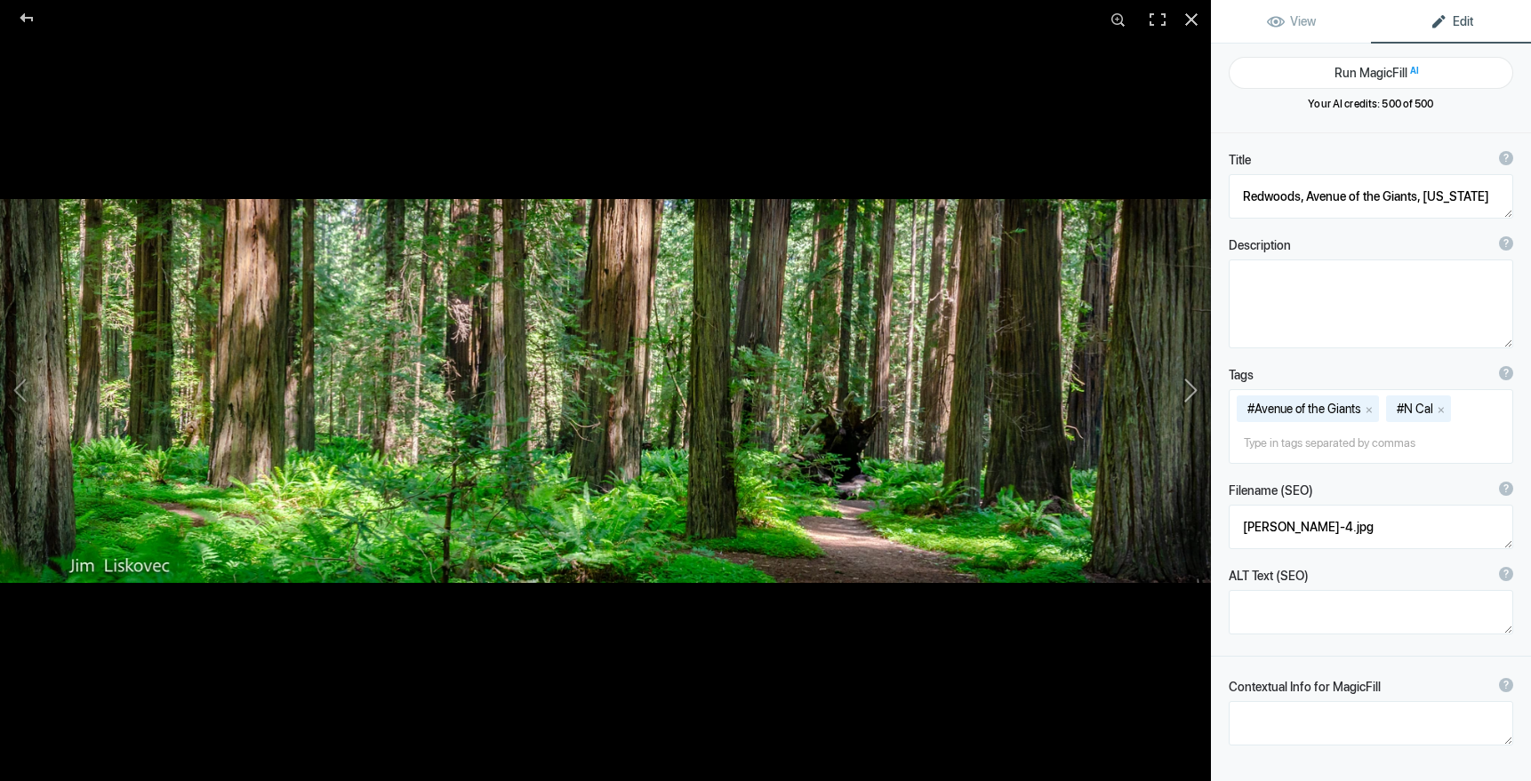
click at [1193, 389] on button at bounding box center [1143, 390] width 133 height 281
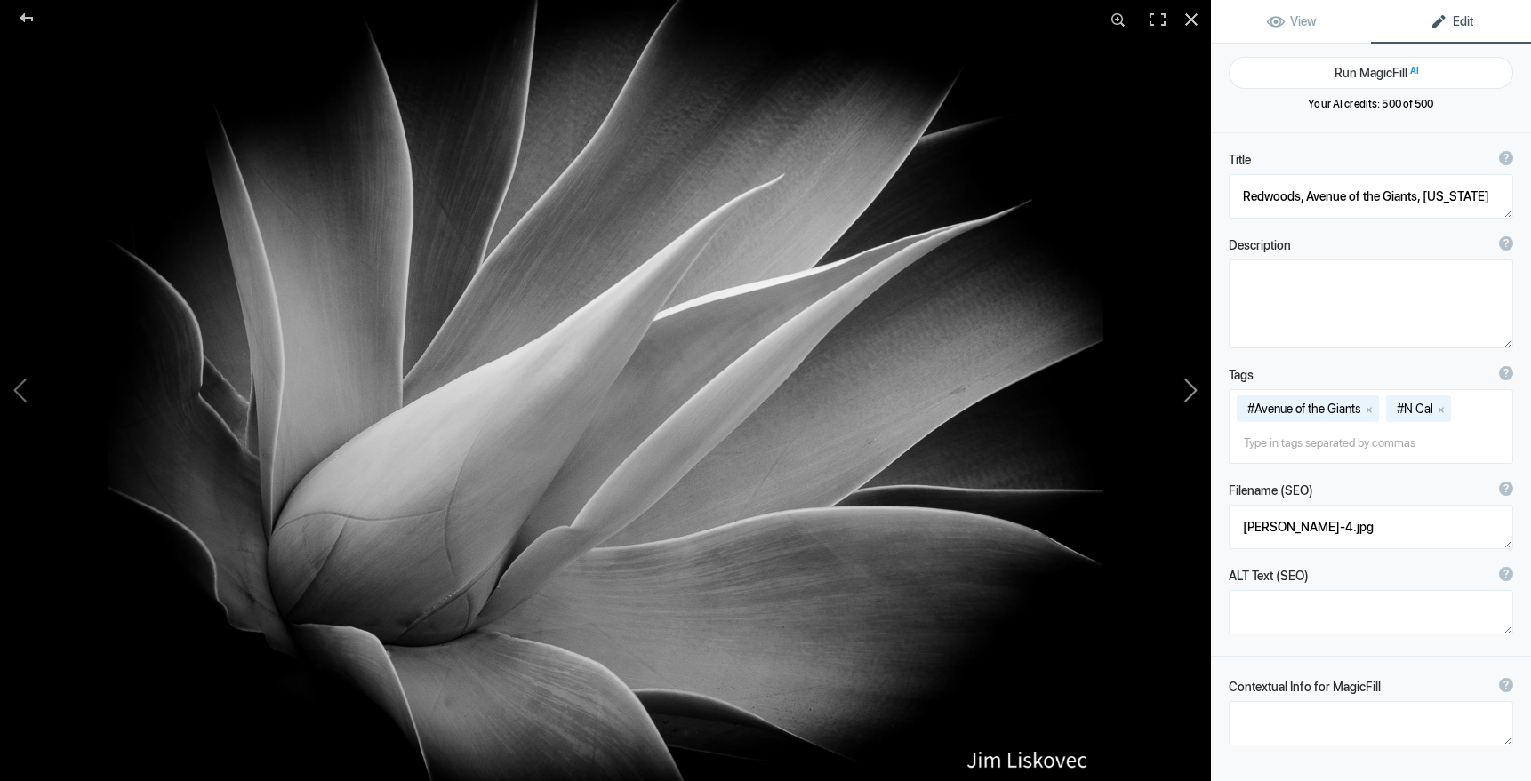
type textarea "Agave, Pacific Grove, California"
type textarea "2019ForumGallery-PGAgave_001.jpg"
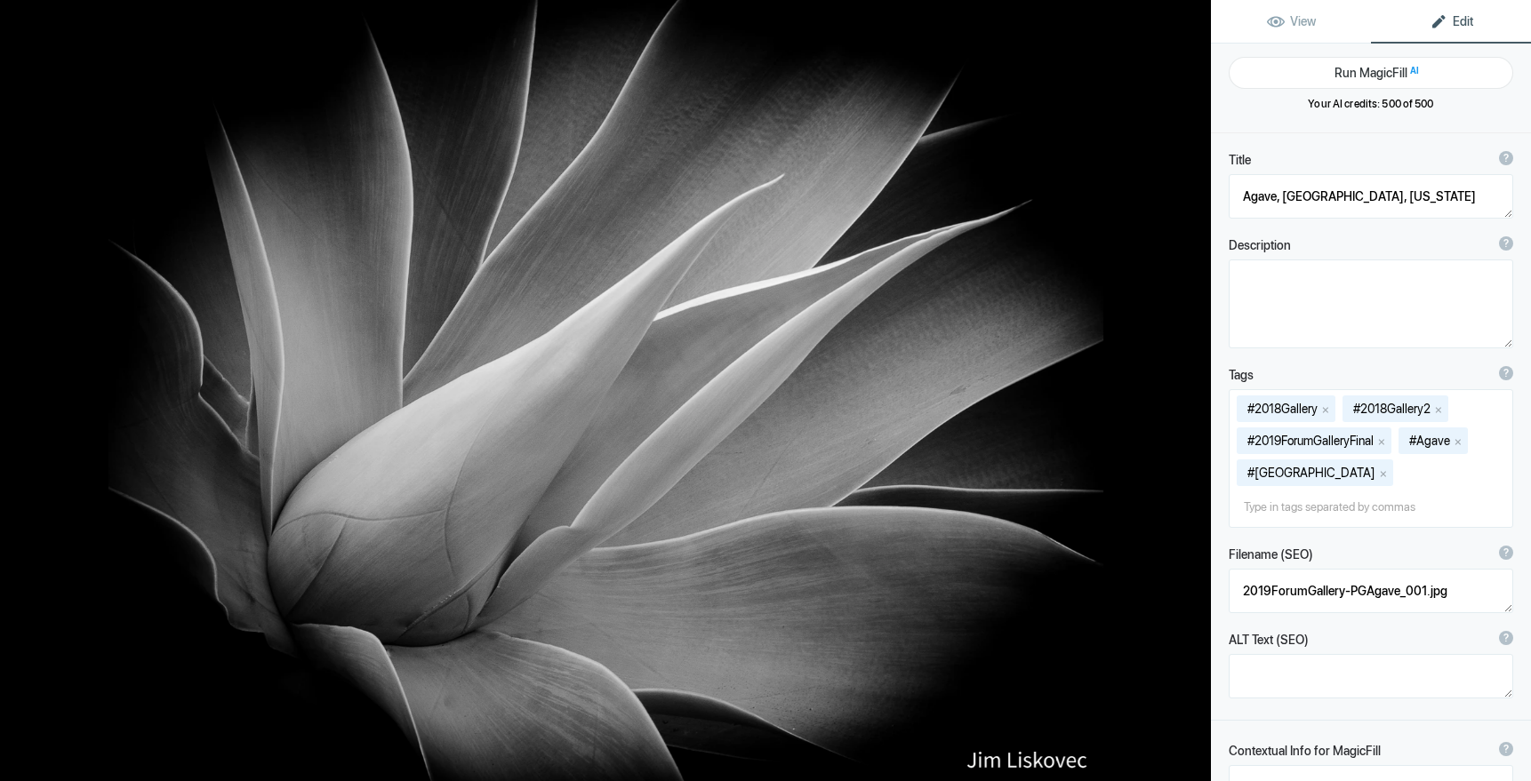
click at [1193, 389] on button at bounding box center [1143, 390] width 133 height 281
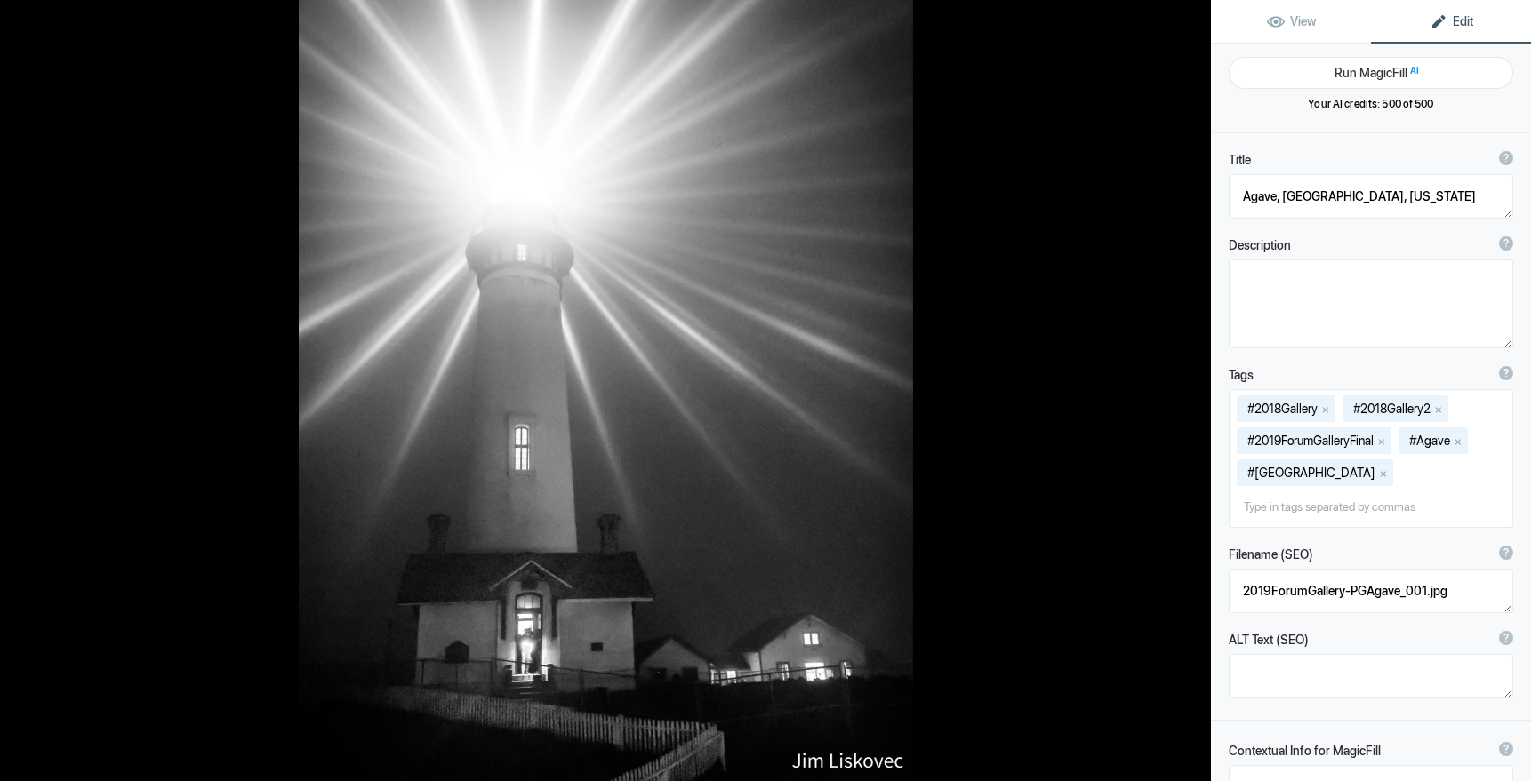
type textarea "Pigeon Point Lighthouse, California"
type textarea "2019ForumGalleryPigeonPtLH_004.jpg"
click at [1193, 389] on button at bounding box center [1143, 390] width 133 height 281
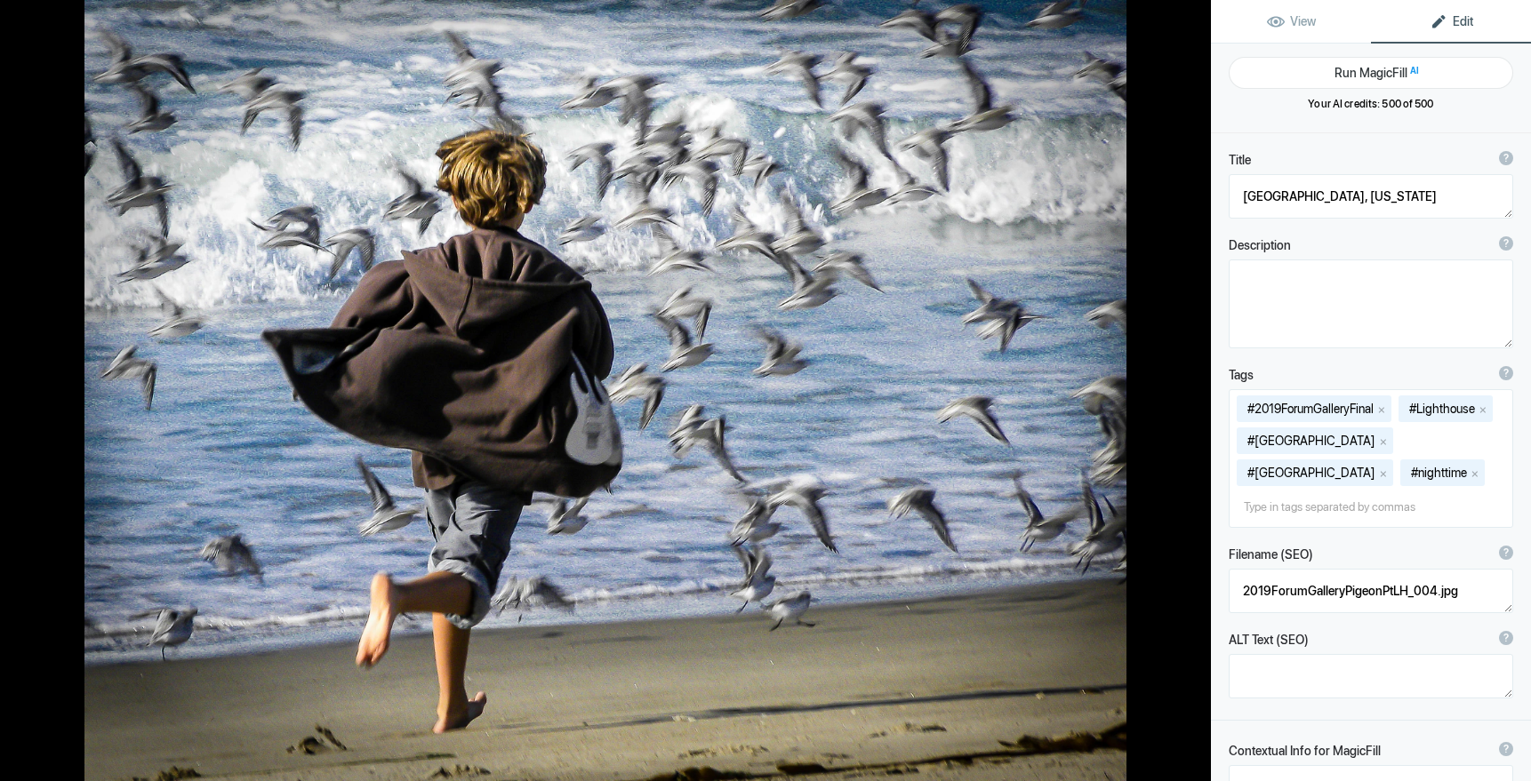
type textarea "Boy and Birds on the Beach"
type textarea "BoyBirds.7.31.25.jpg"
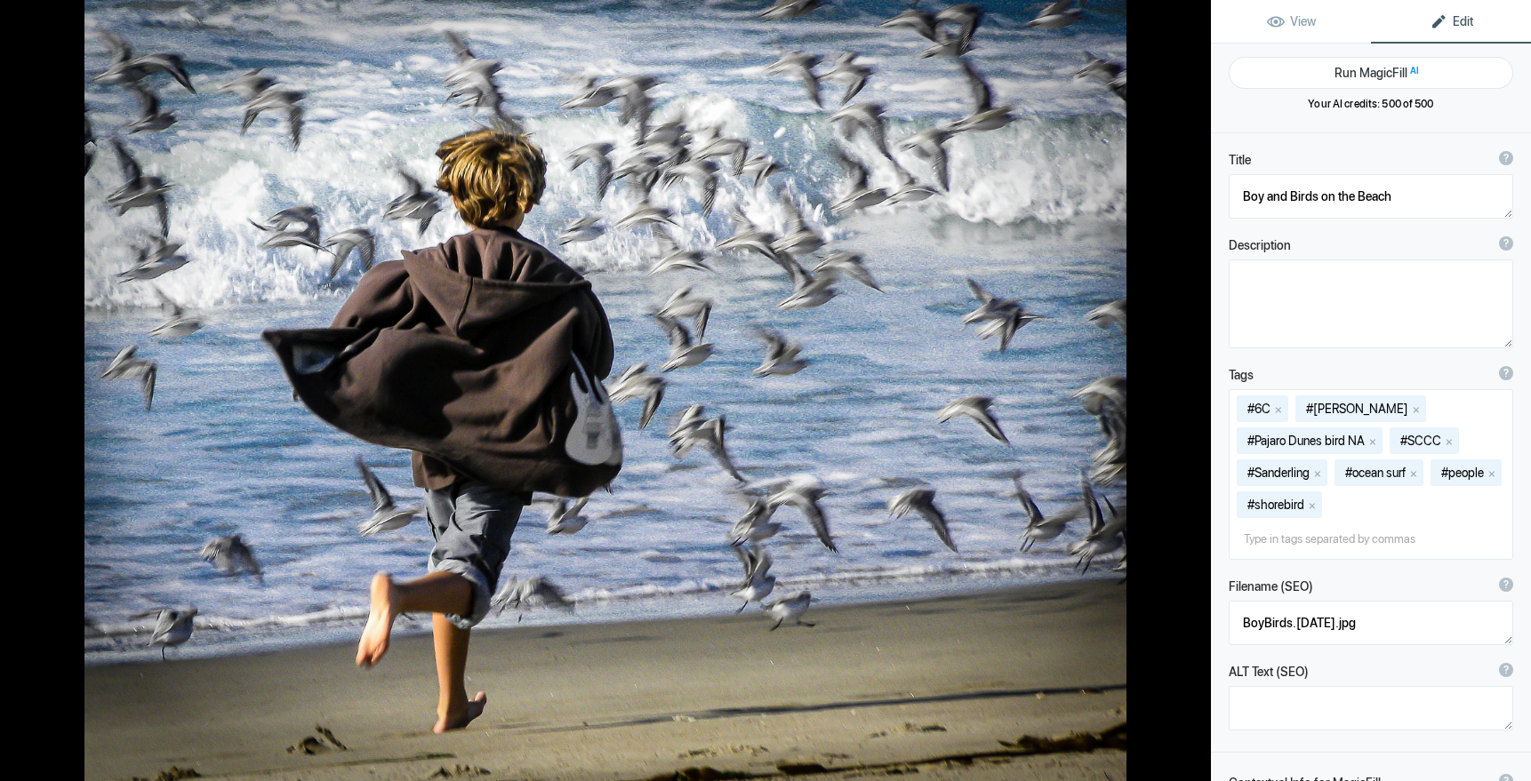
click at [1193, 389] on button at bounding box center [1143, 390] width 133 height 281
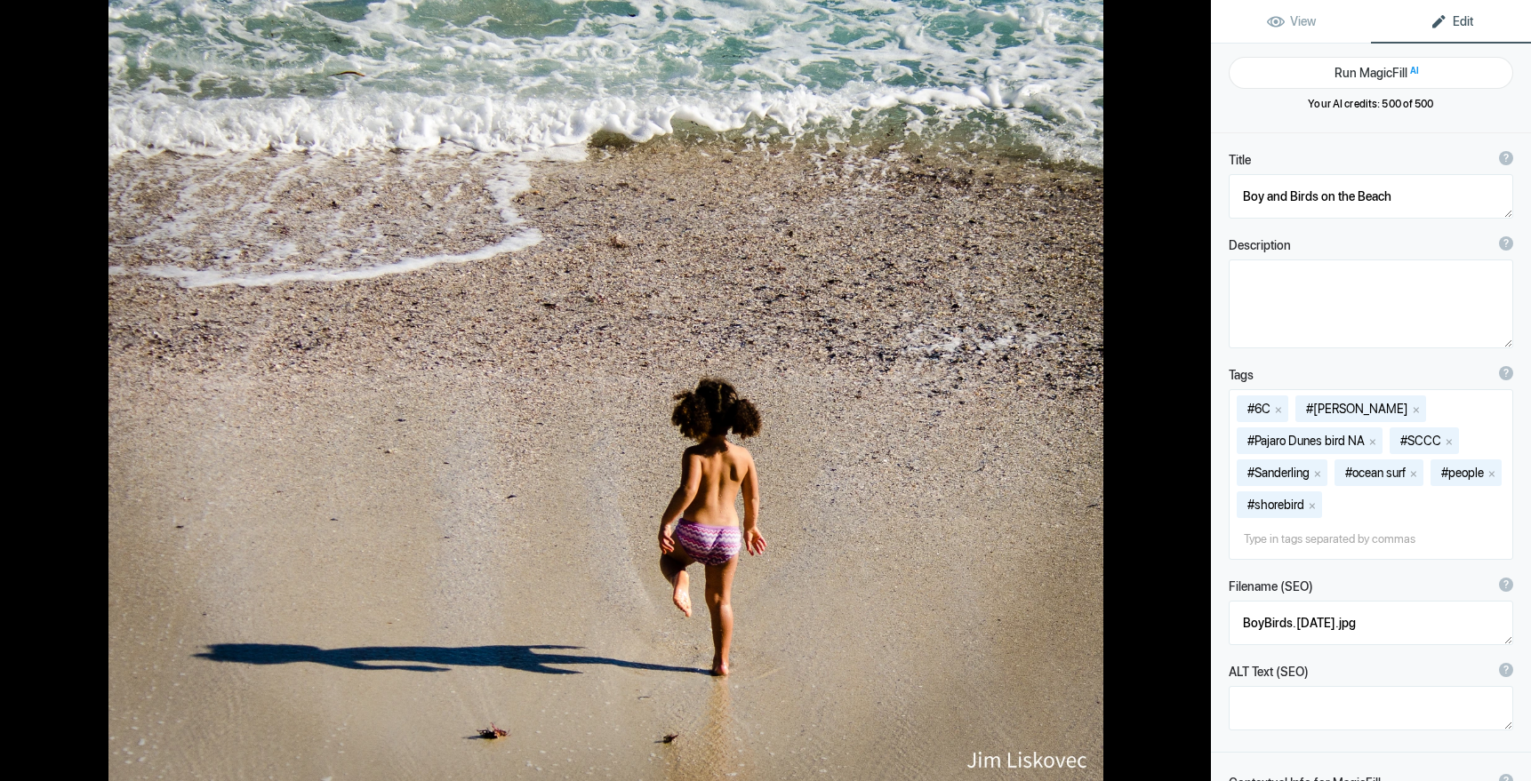
type textarea "Little pig-tailed Girl at Lover's Point Beach, Pacific Grove, California"
type textarea "HCCGallery-LittleGirlPGBeach_001.jpg"
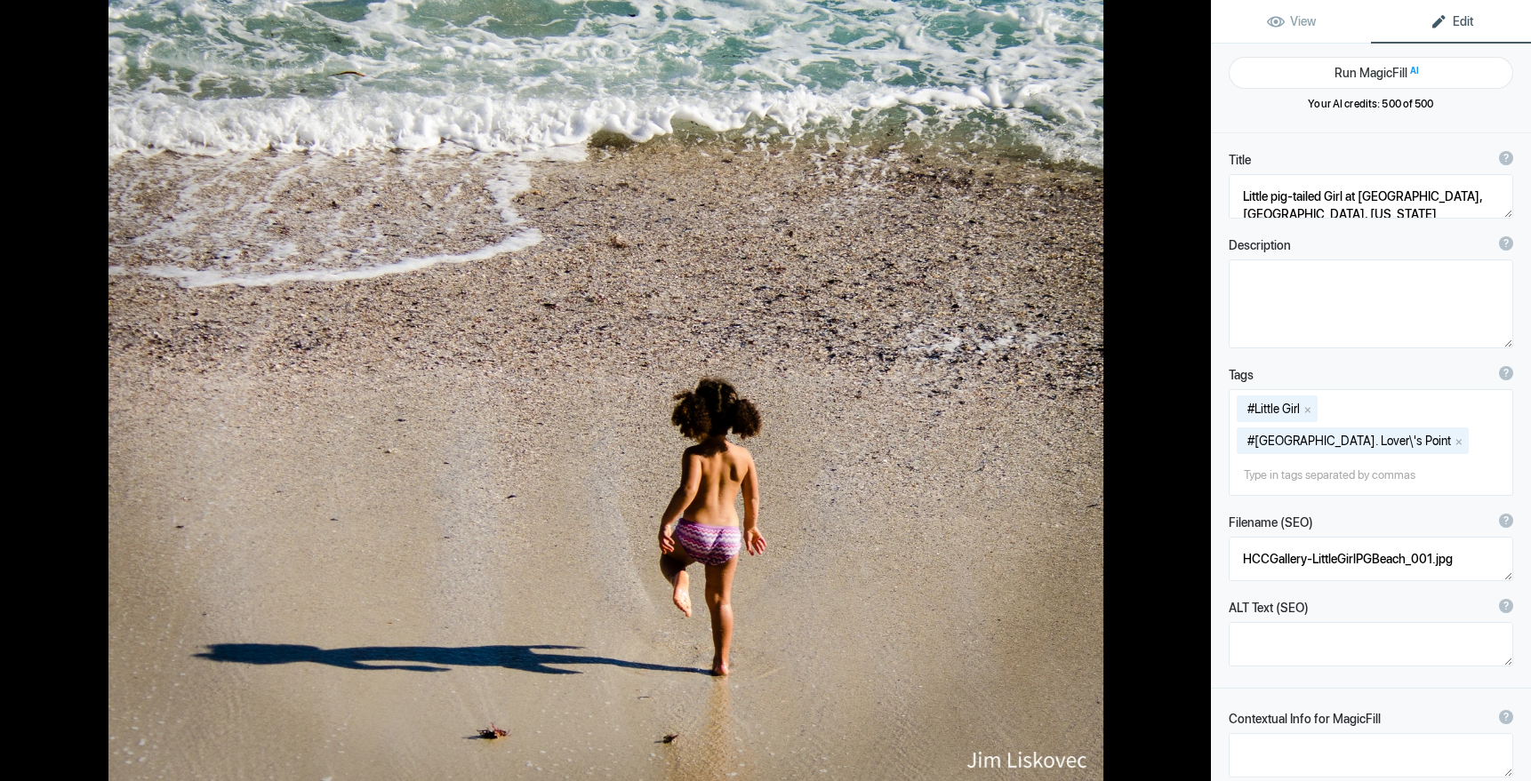
click at [1193, 389] on button at bounding box center [1143, 390] width 133 height 281
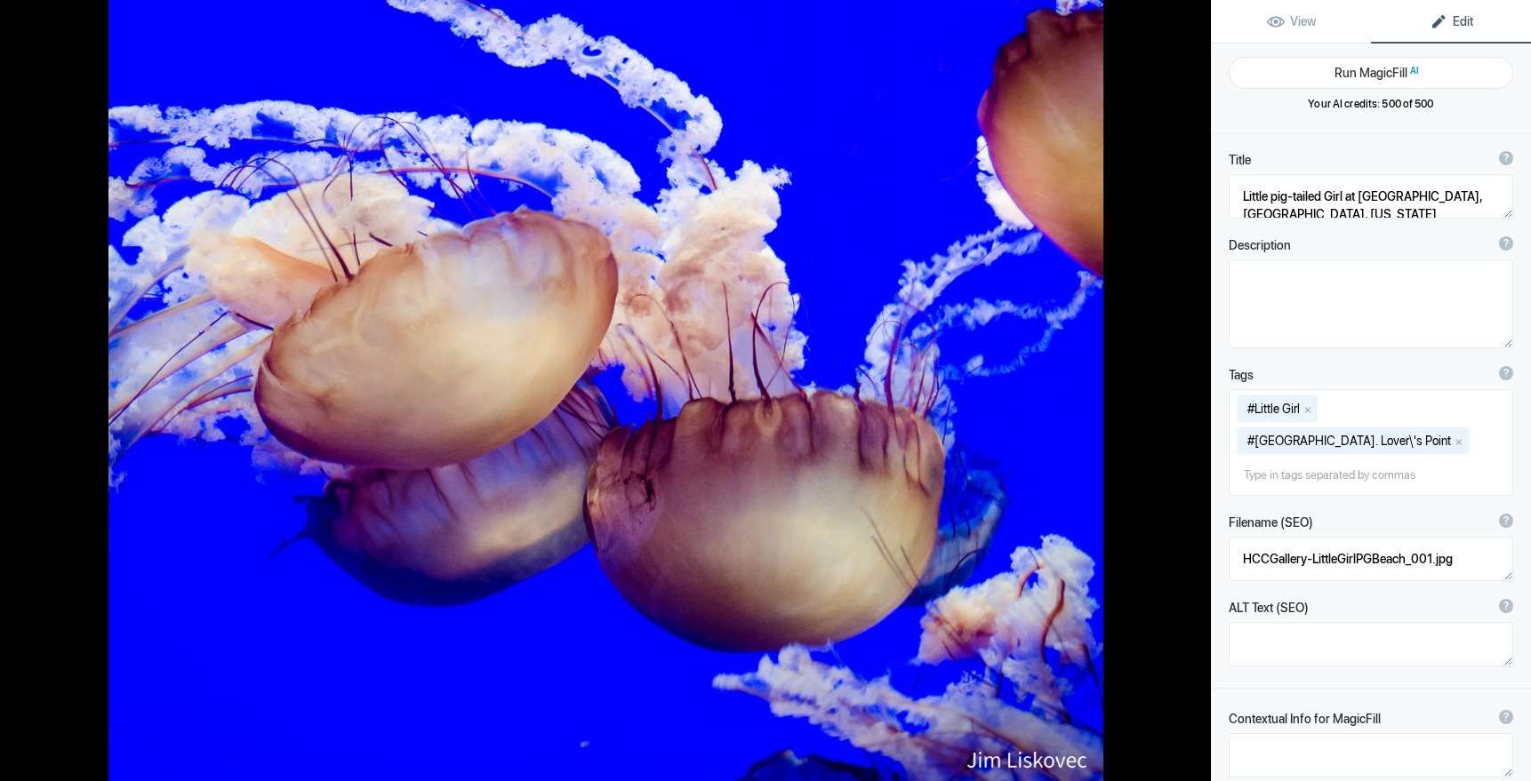
type textarea "Jellies, Monterey Bay Aquarium, CA"
type textarea "AquariumJellies11x14.jpg"
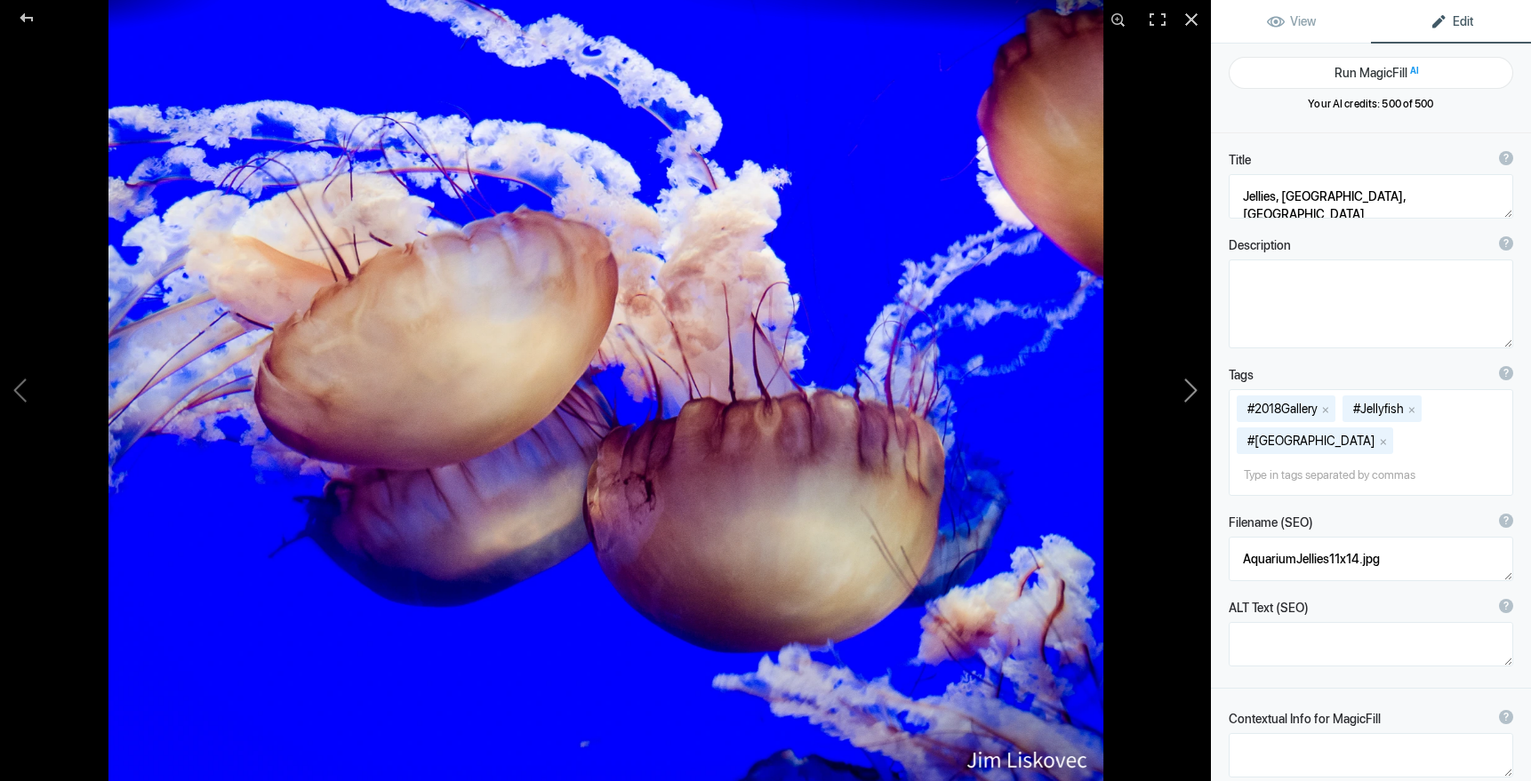
click at [1192, 390] on button at bounding box center [1143, 390] width 133 height 281
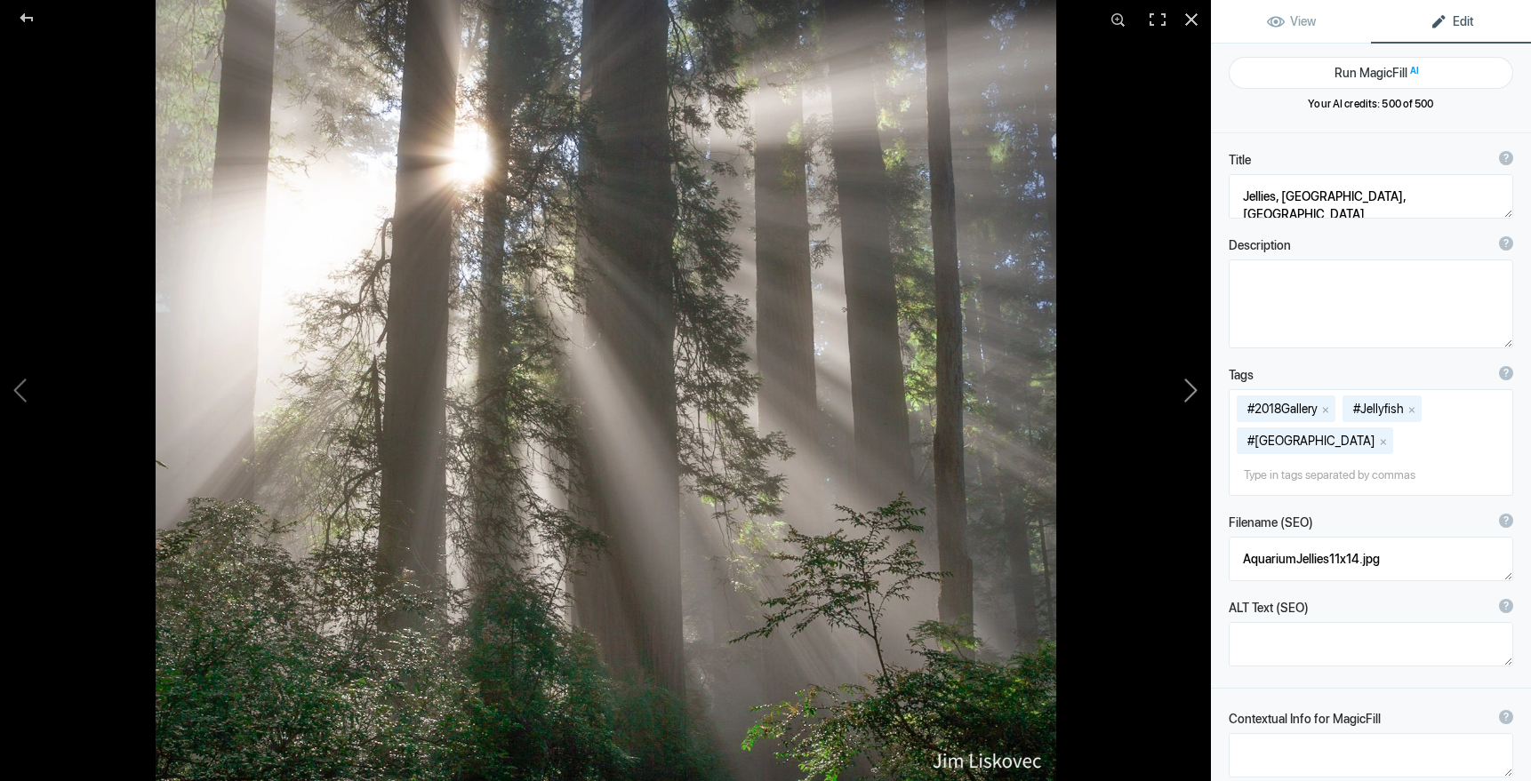
type textarea "North Coast Redwoods, California"
type textarea "NorthCoastRedwoods_.7.28.25.jpg"
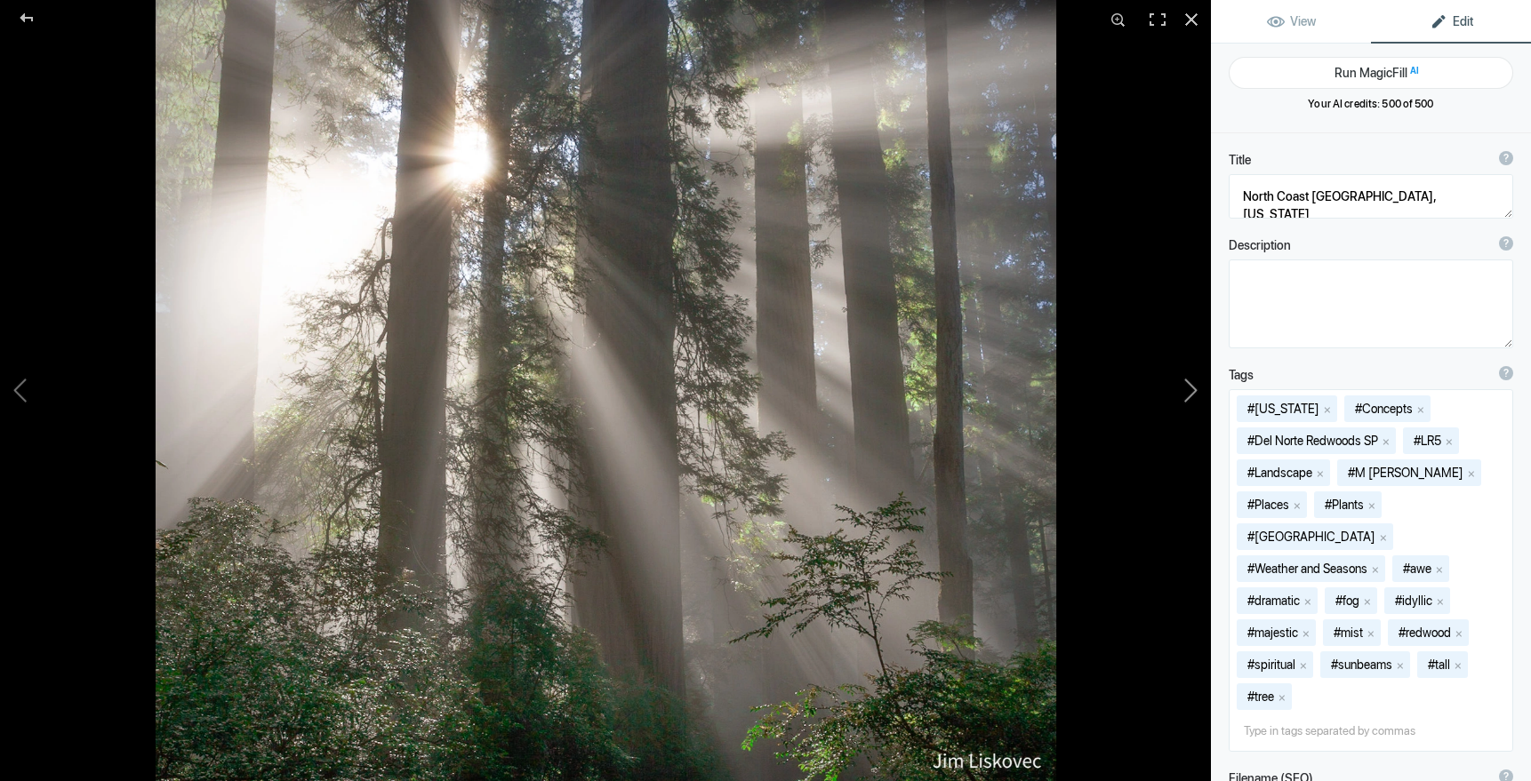
click at [1192, 390] on button at bounding box center [1143, 390] width 133 height 281
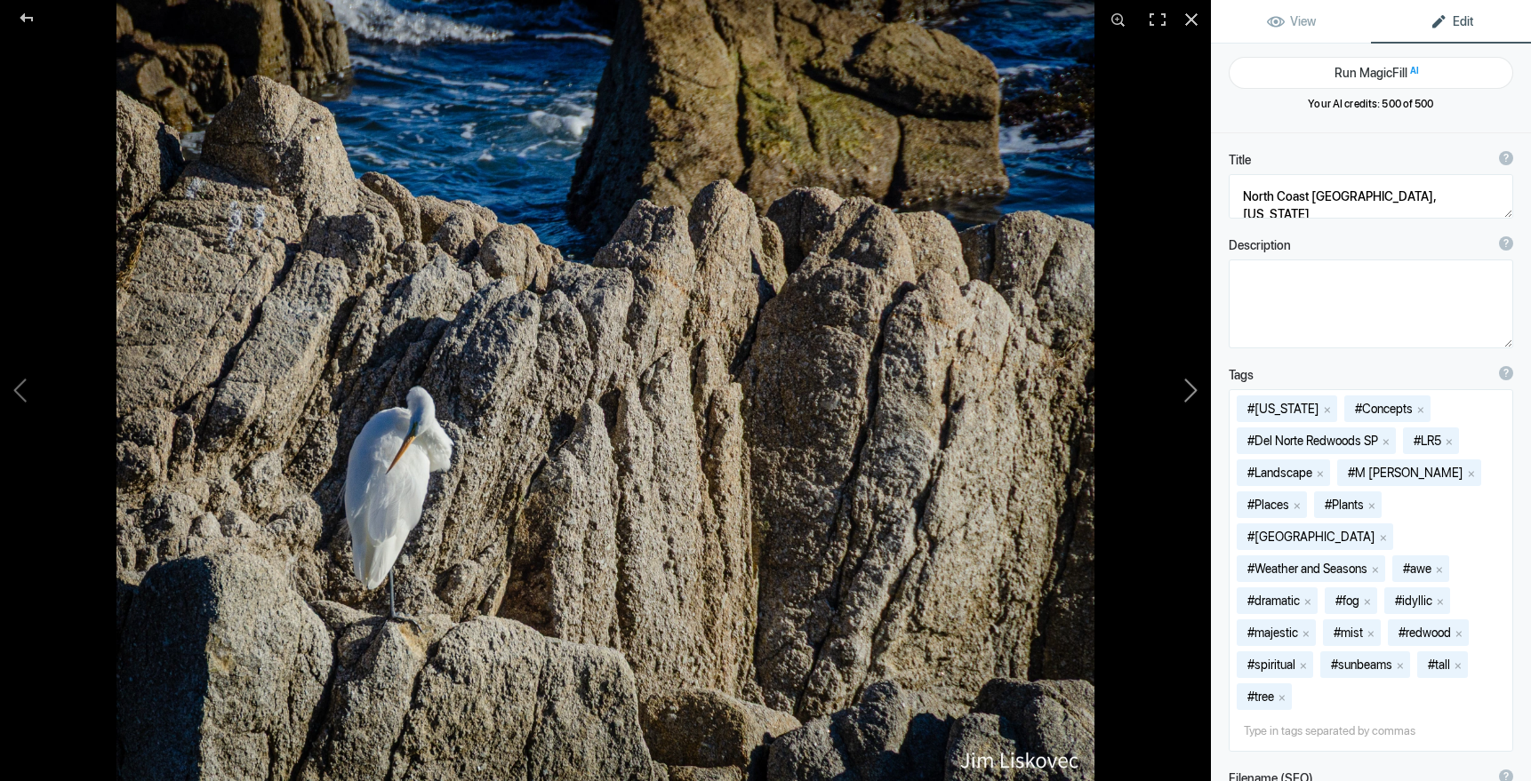
type textarea "Preening Great Egret, Pacific Grove Rocky Shore, California"
type textarea "Preening_Egret._PacificGrove_.7.28.25.jpg"
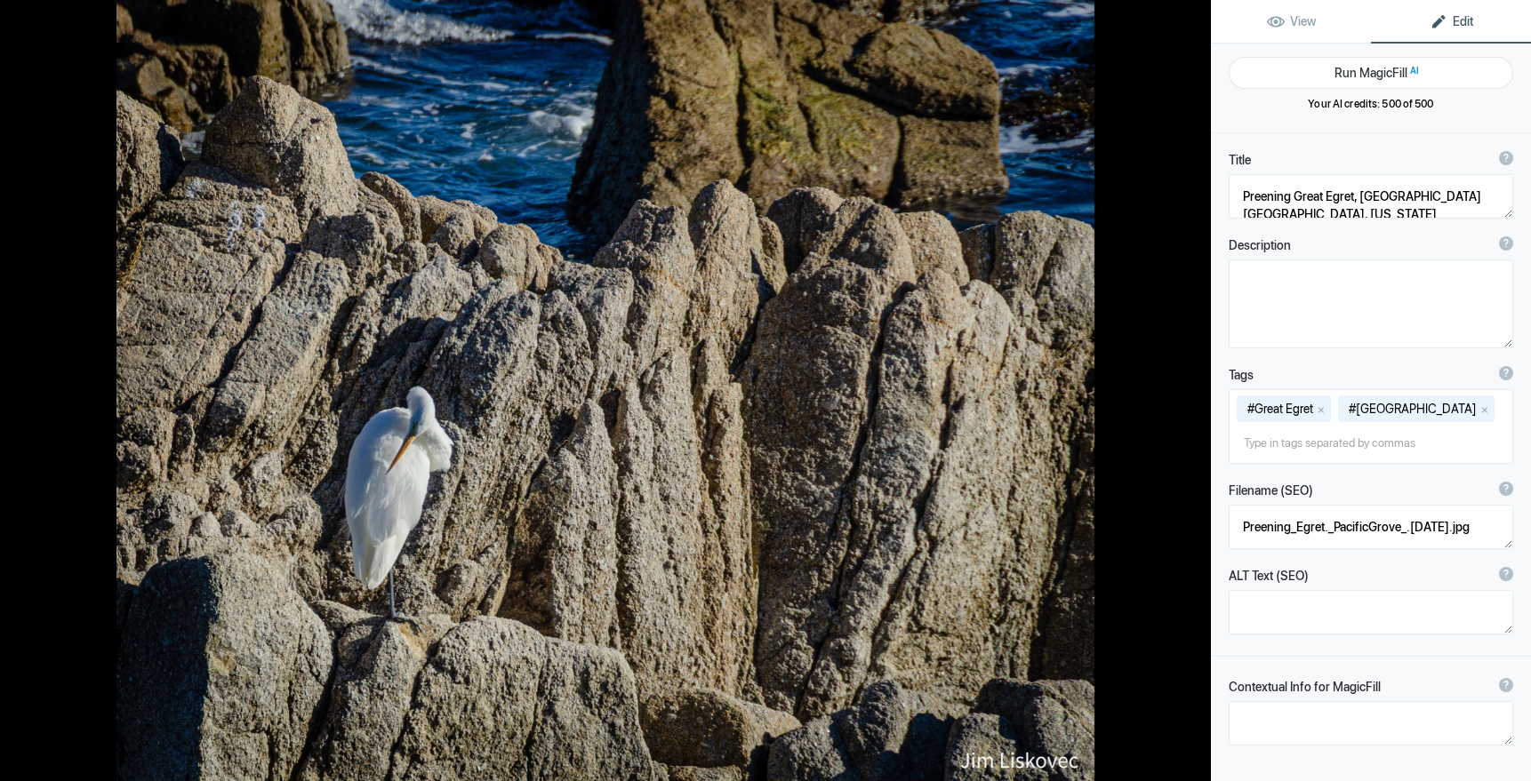
click at [1192, 390] on button at bounding box center [1143, 390] width 133 height 281
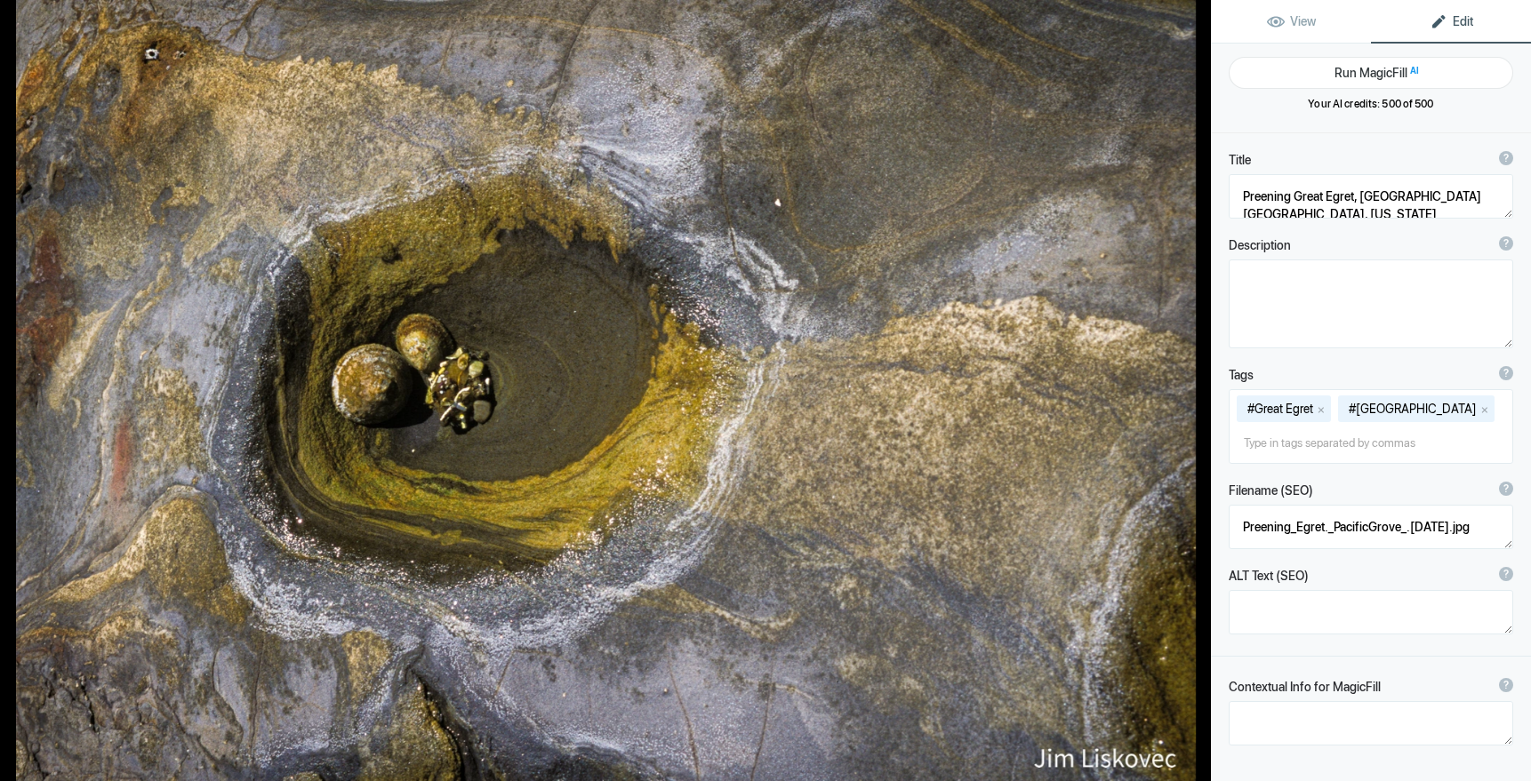
type textarea "Stones in Hollow, Point Lobos State Reserve, California"
type textarea "Stones_in_hollow.PtLobosSR_.7.28.25-2.jpg"
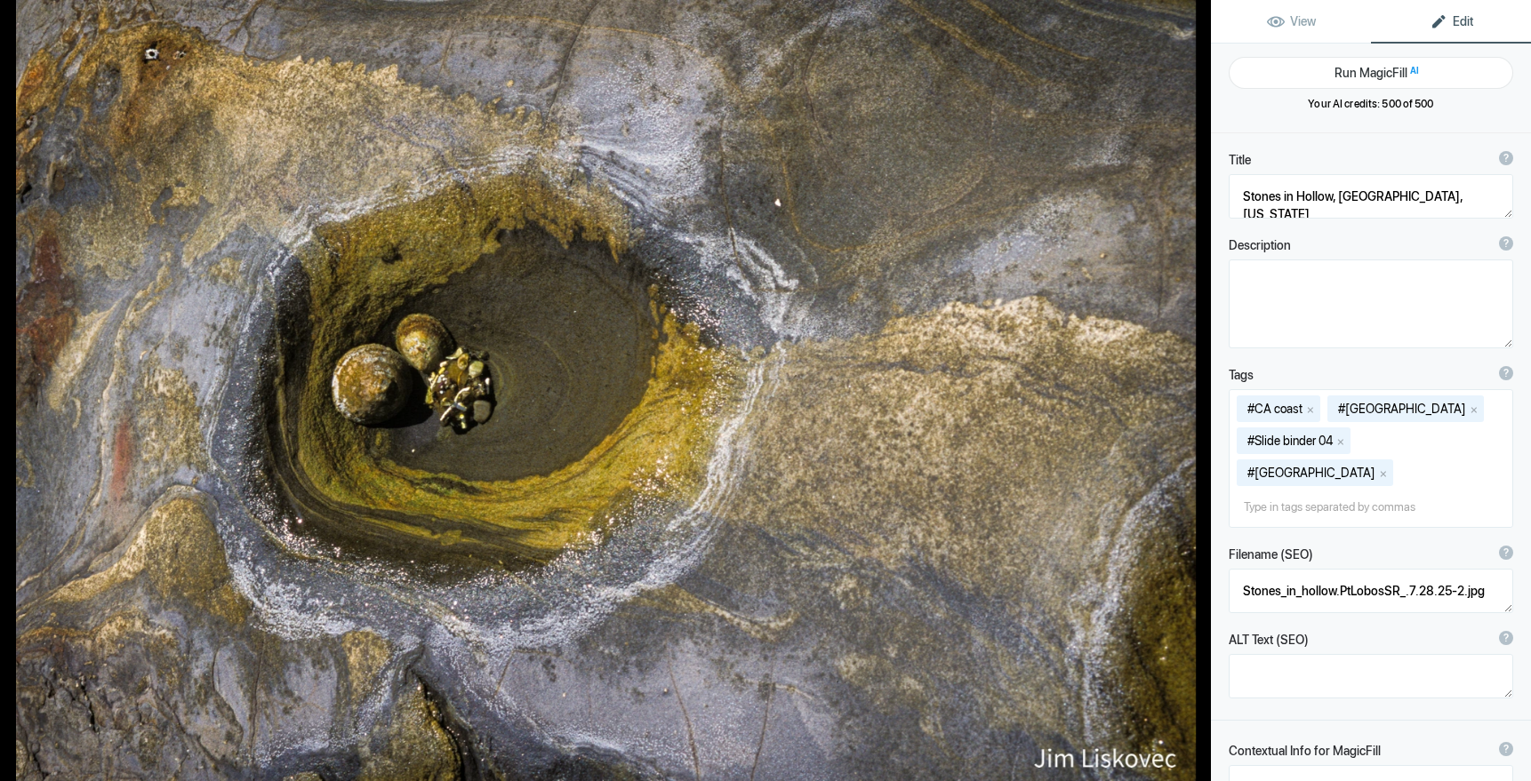
click at [1192, 390] on button at bounding box center [1143, 390] width 133 height 281
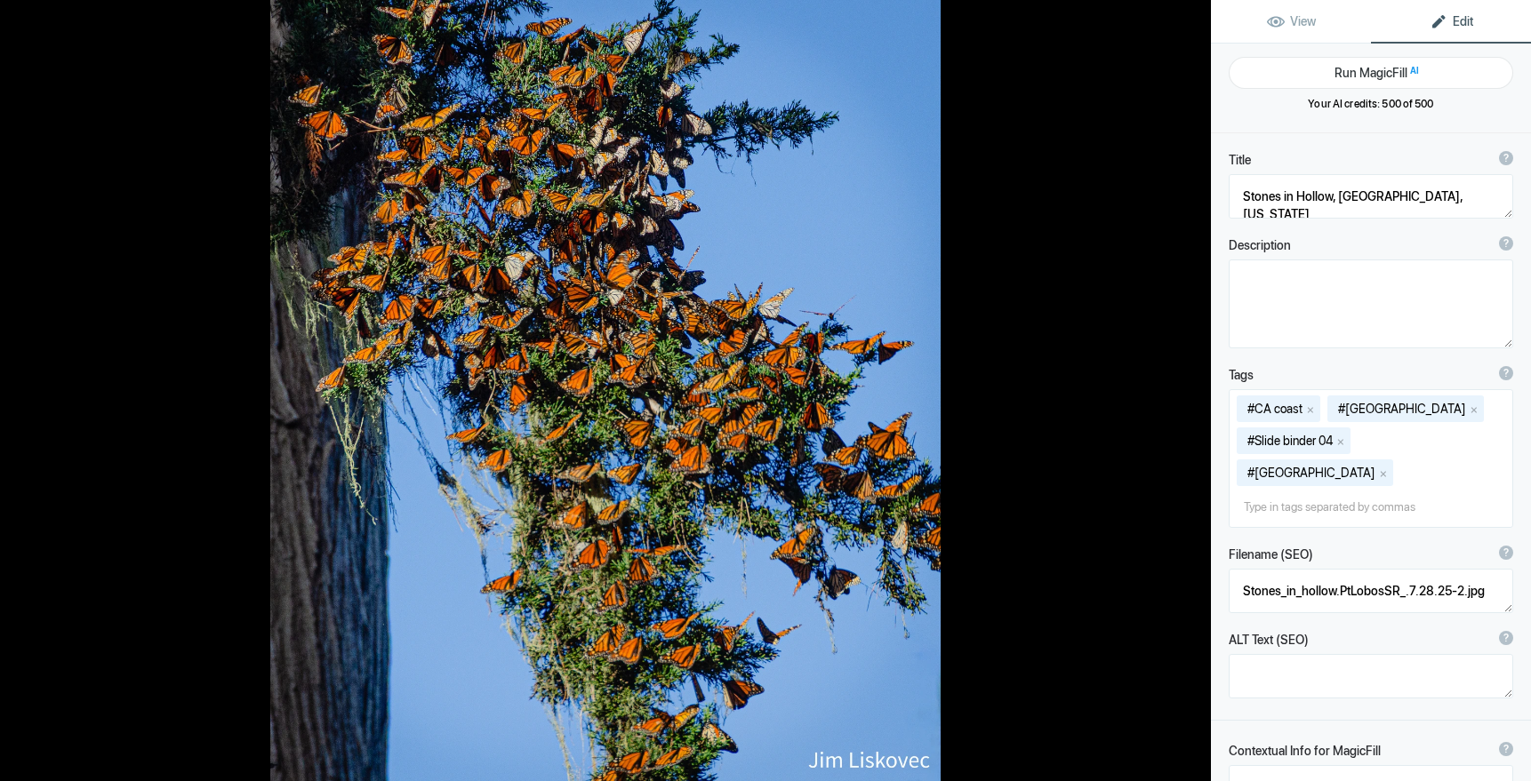
type textarea "Wintering Monarch Butterflies in Pcific Grove, California"
type textarea "Monarchs.7.28.25.jpg"
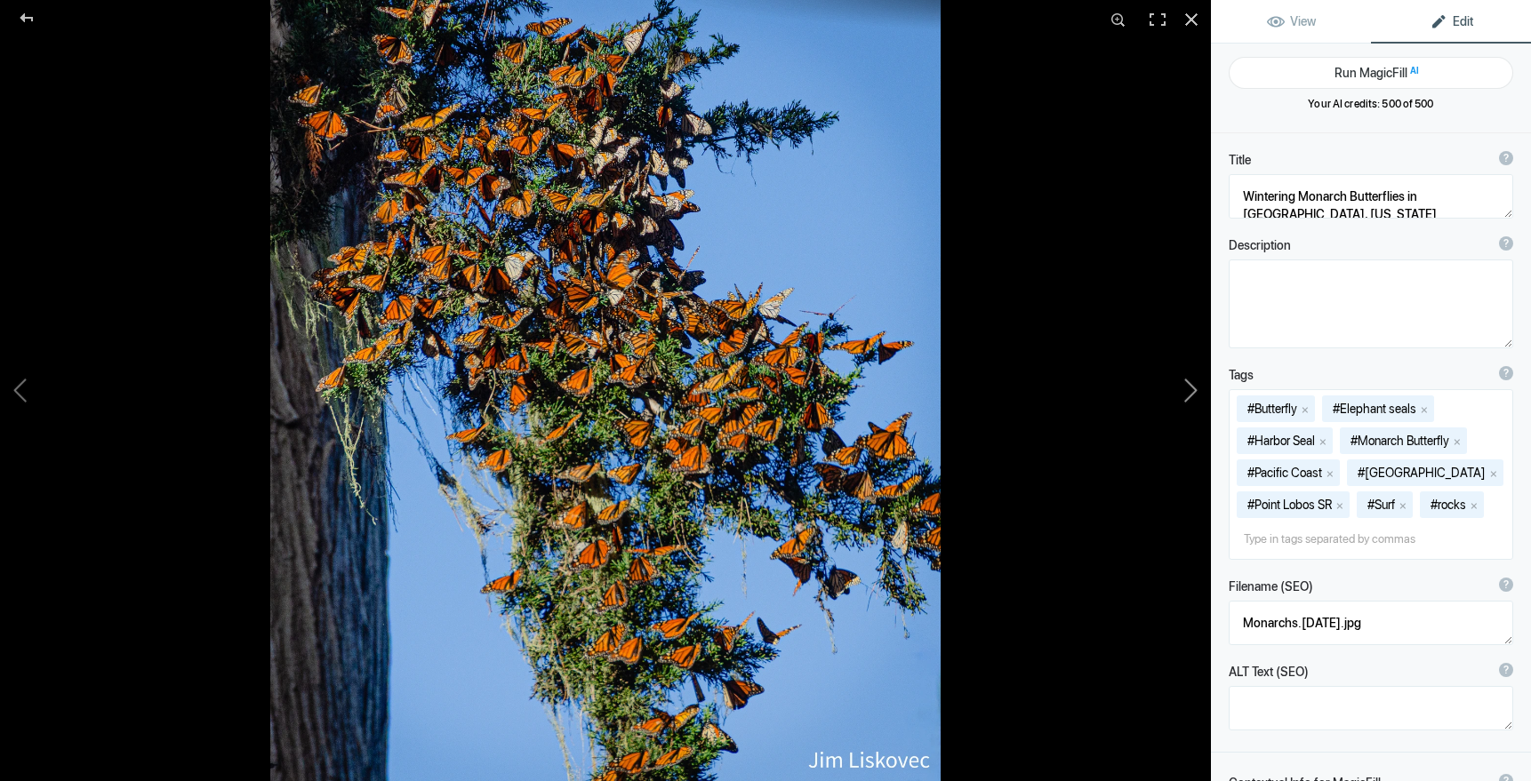
click at [1192, 390] on button at bounding box center [1143, 390] width 133 height 281
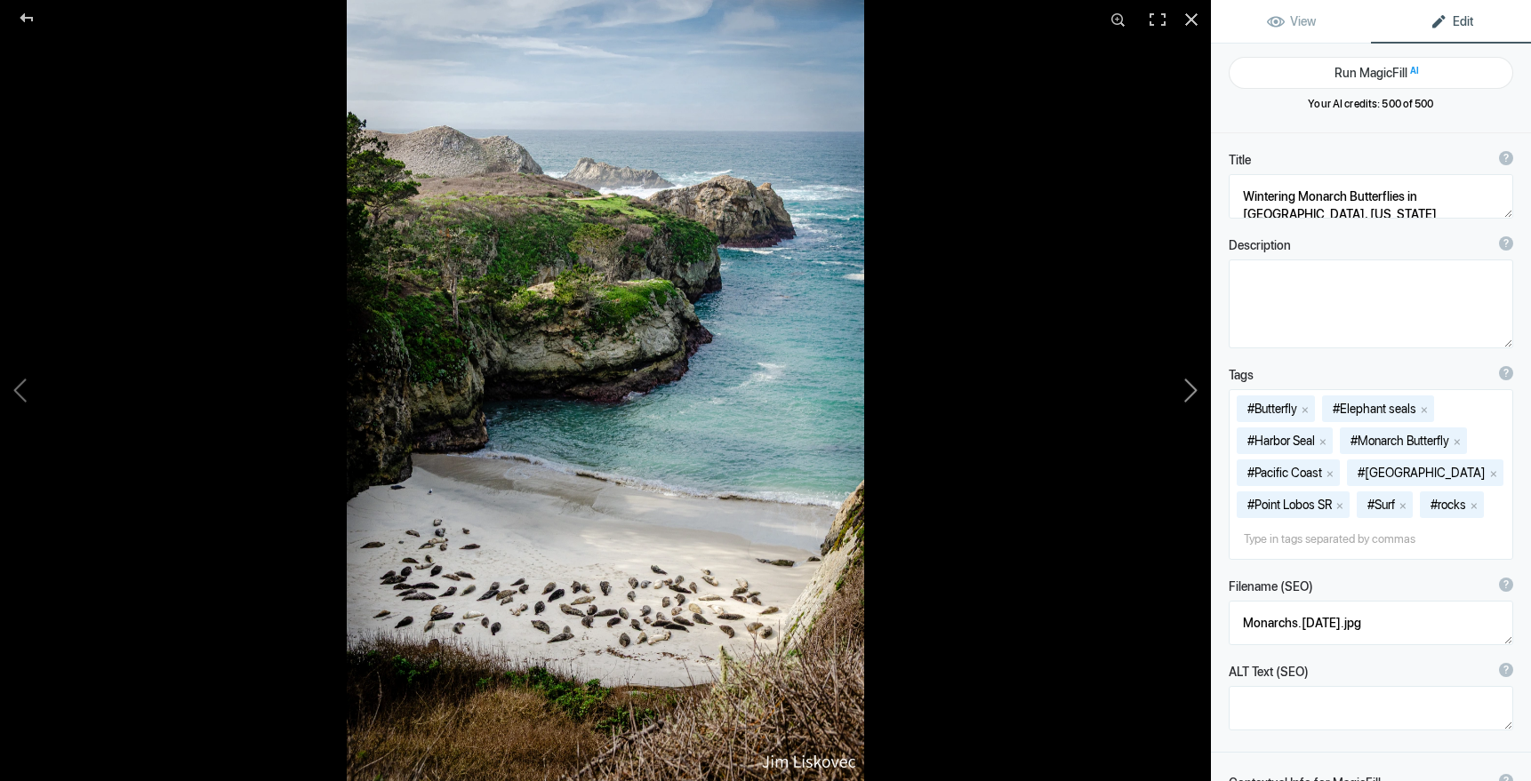
type textarea "93 Harbor Seals rest on shore, Point Lobos State Reserve, California"
type textarea "93HarborSeals.PtLobos.7.28.25-2.jpg"
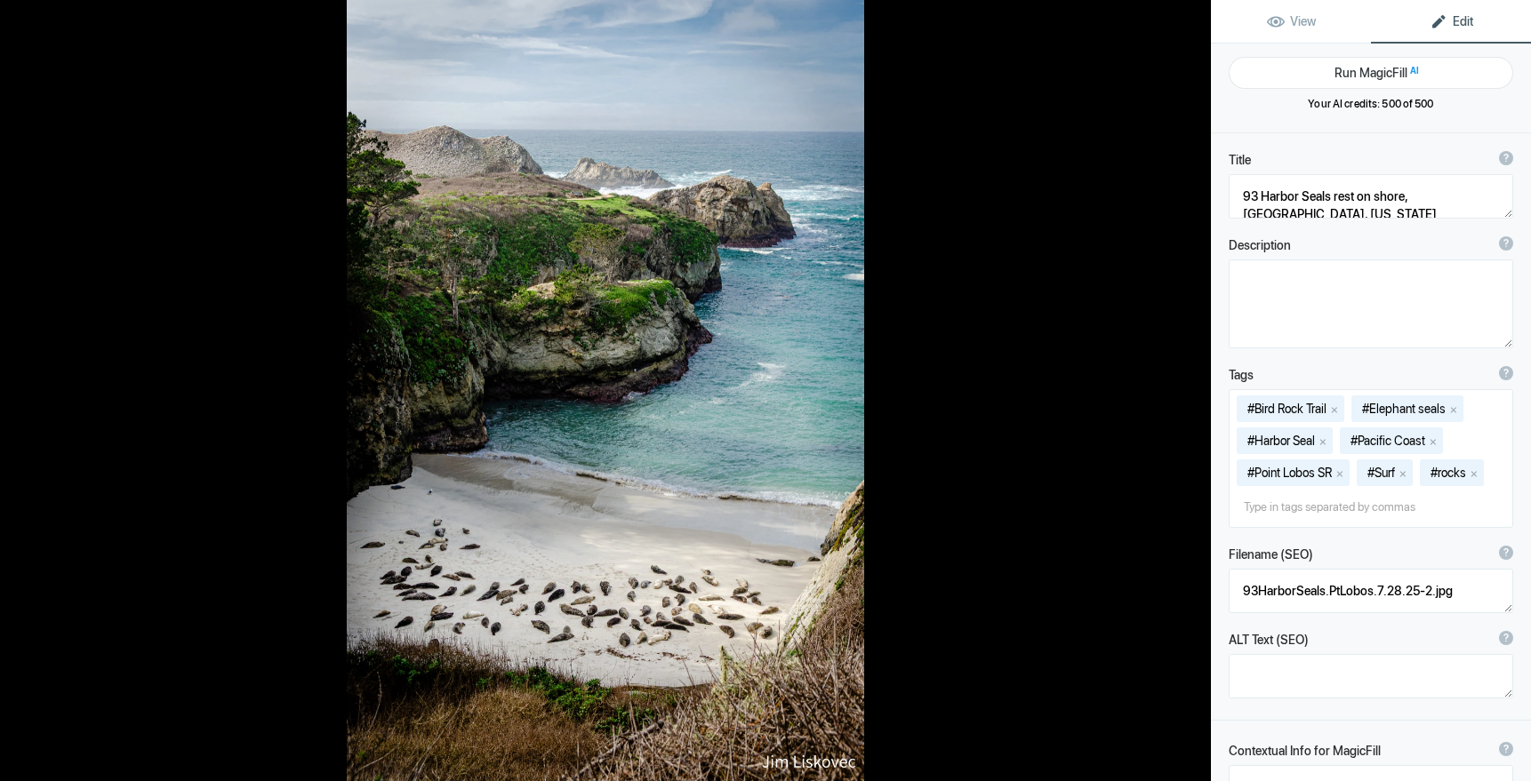
click at [1192, 390] on button at bounding box center [1143, 390] width 133 height 281
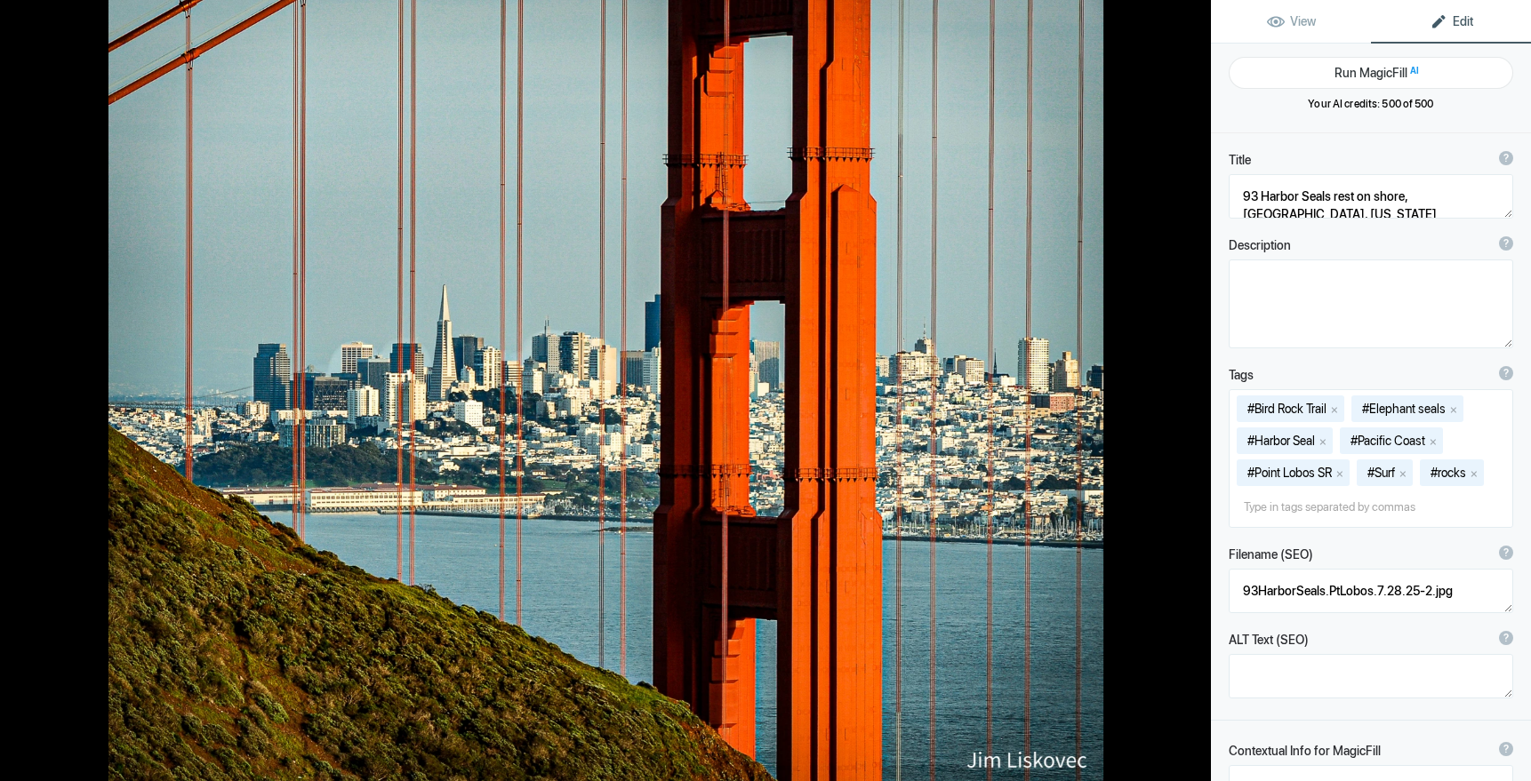
type textarea "San Francisco thru the Golden Gate Bridge"
type textarea "SF-HCC_3.jpg"
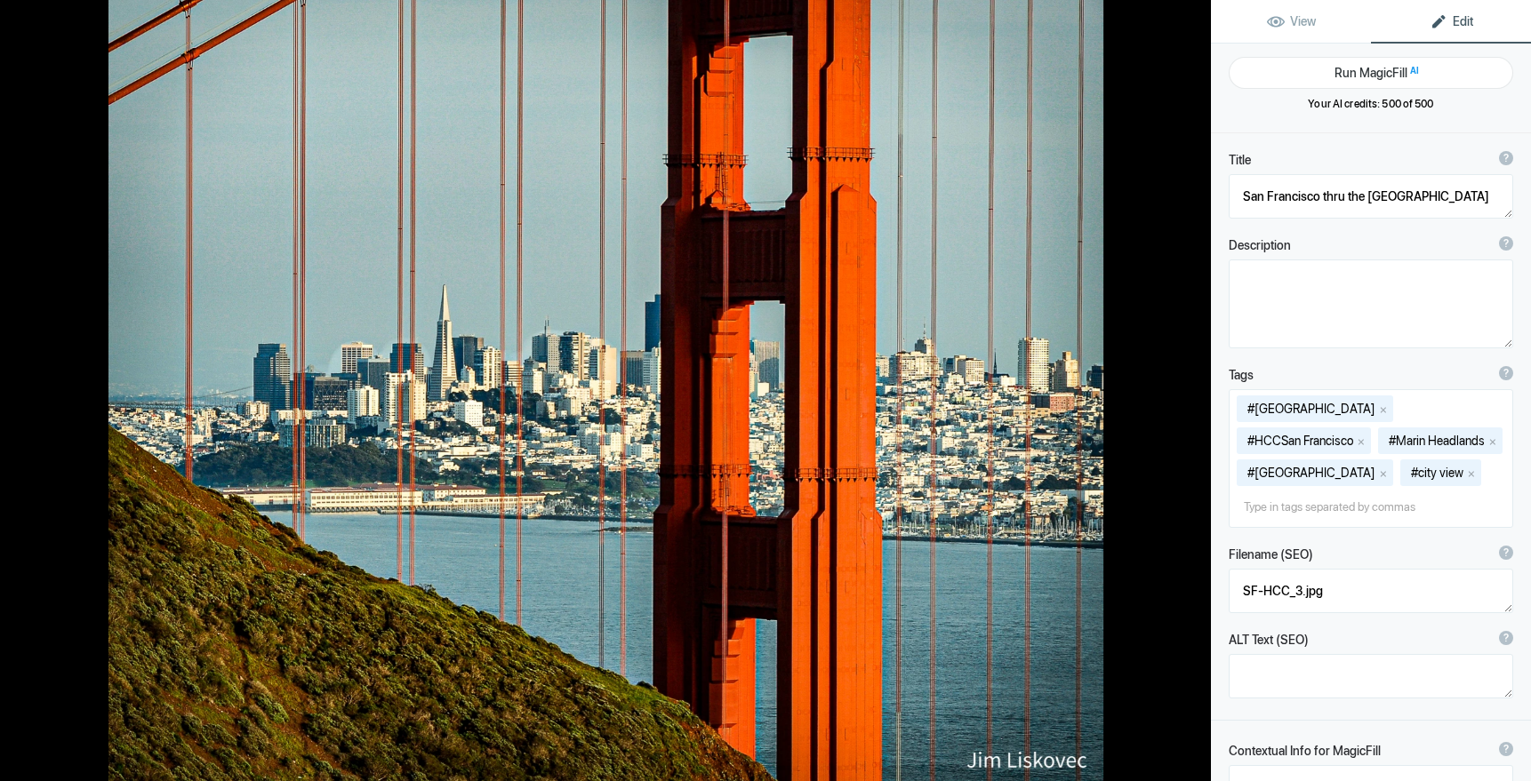
click at [1192, 390] on button at bounding box center [1143, 390] width 133 height 281
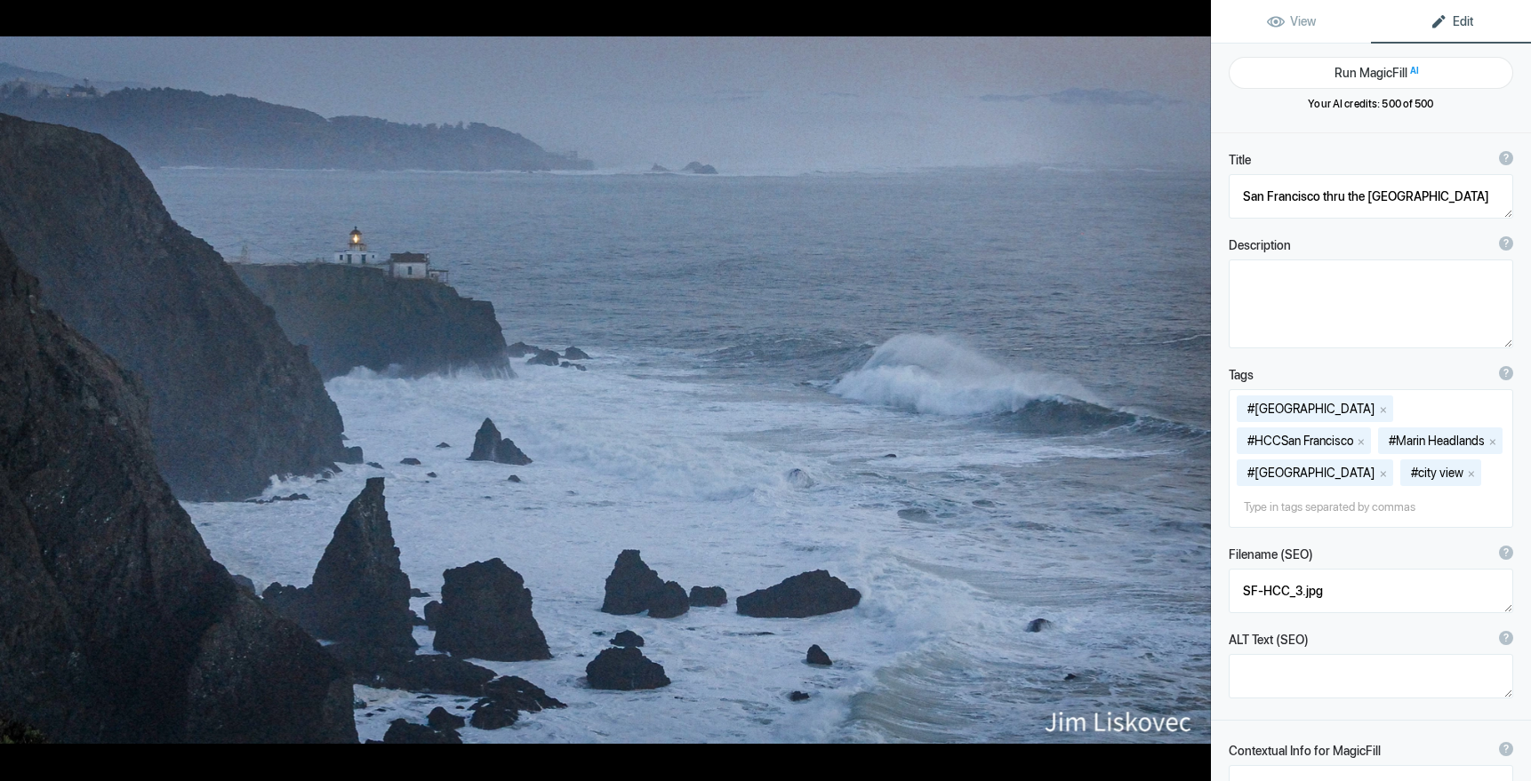
type textarea "Point Reyes Lighthouse, California"
type textarea "PtReyesLighthouse.7.27.25.jpg"
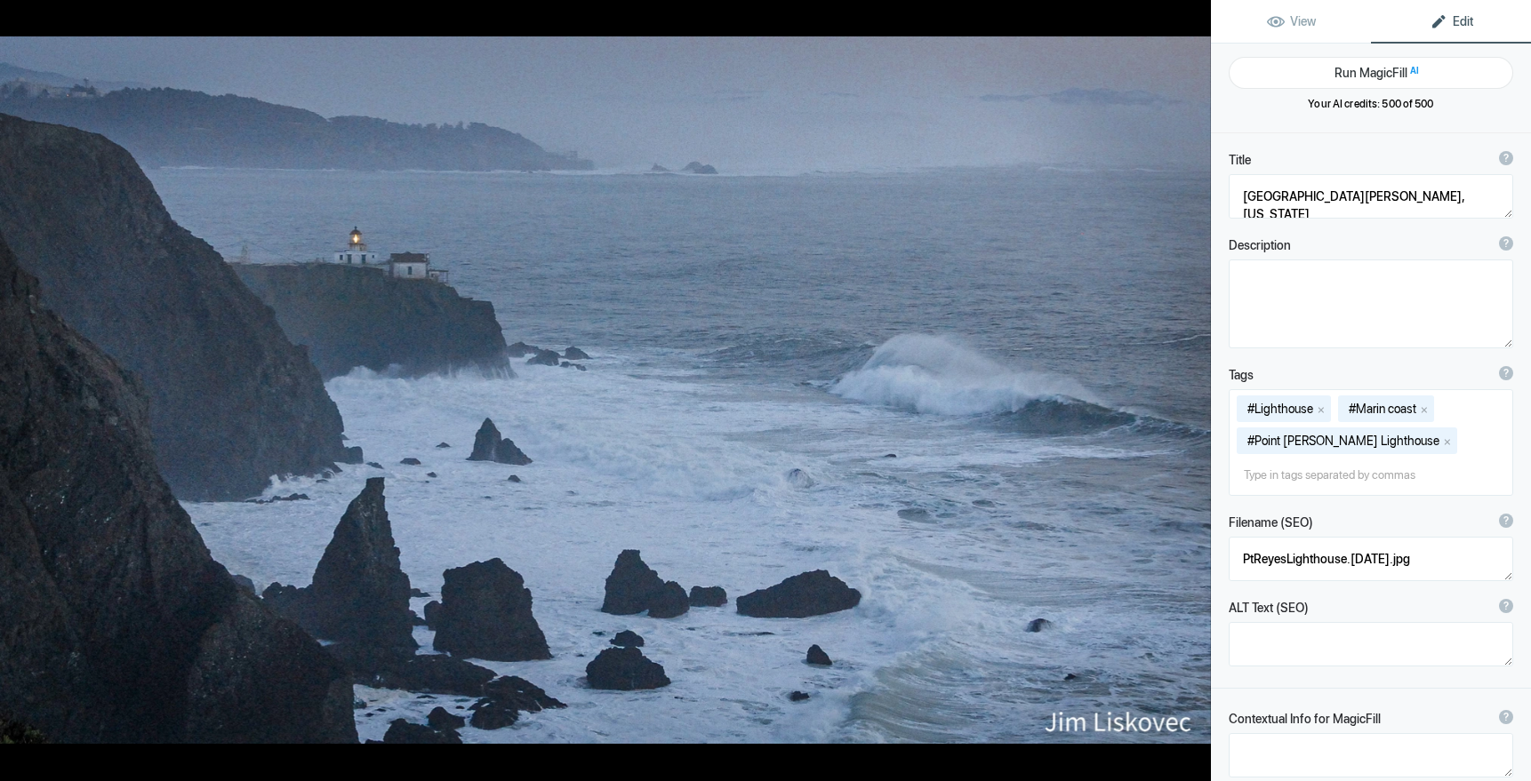
click at [1192, 390] on button at bounding box center [1143, 390] width 133 height 281
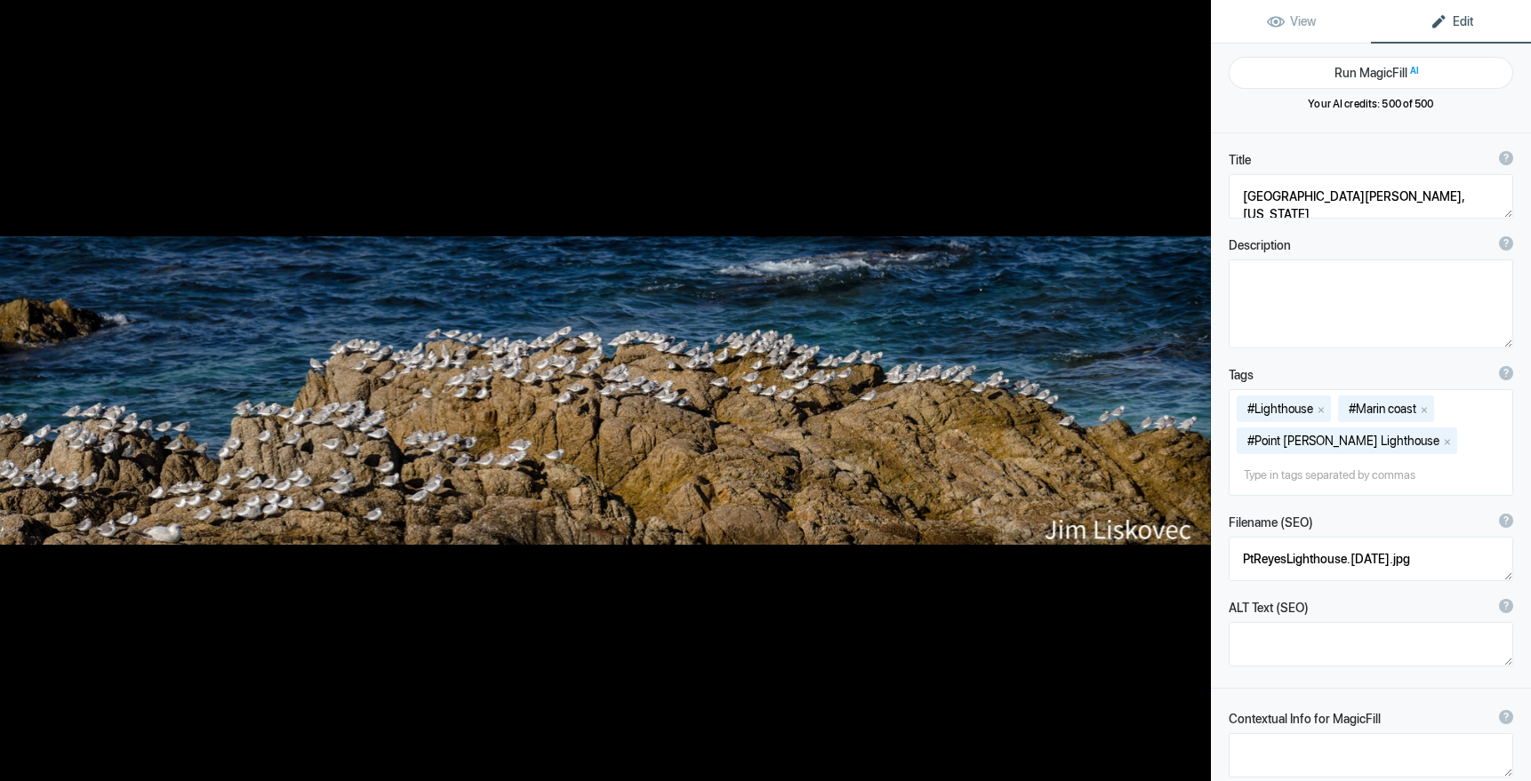
type textarea "Sanderlings, Asilomar, California"
type textarea "AsilomarSanderlingsPano.jpg"
click at [1190, 17] on div at bounding box center [1191, 19] width 39 height 39
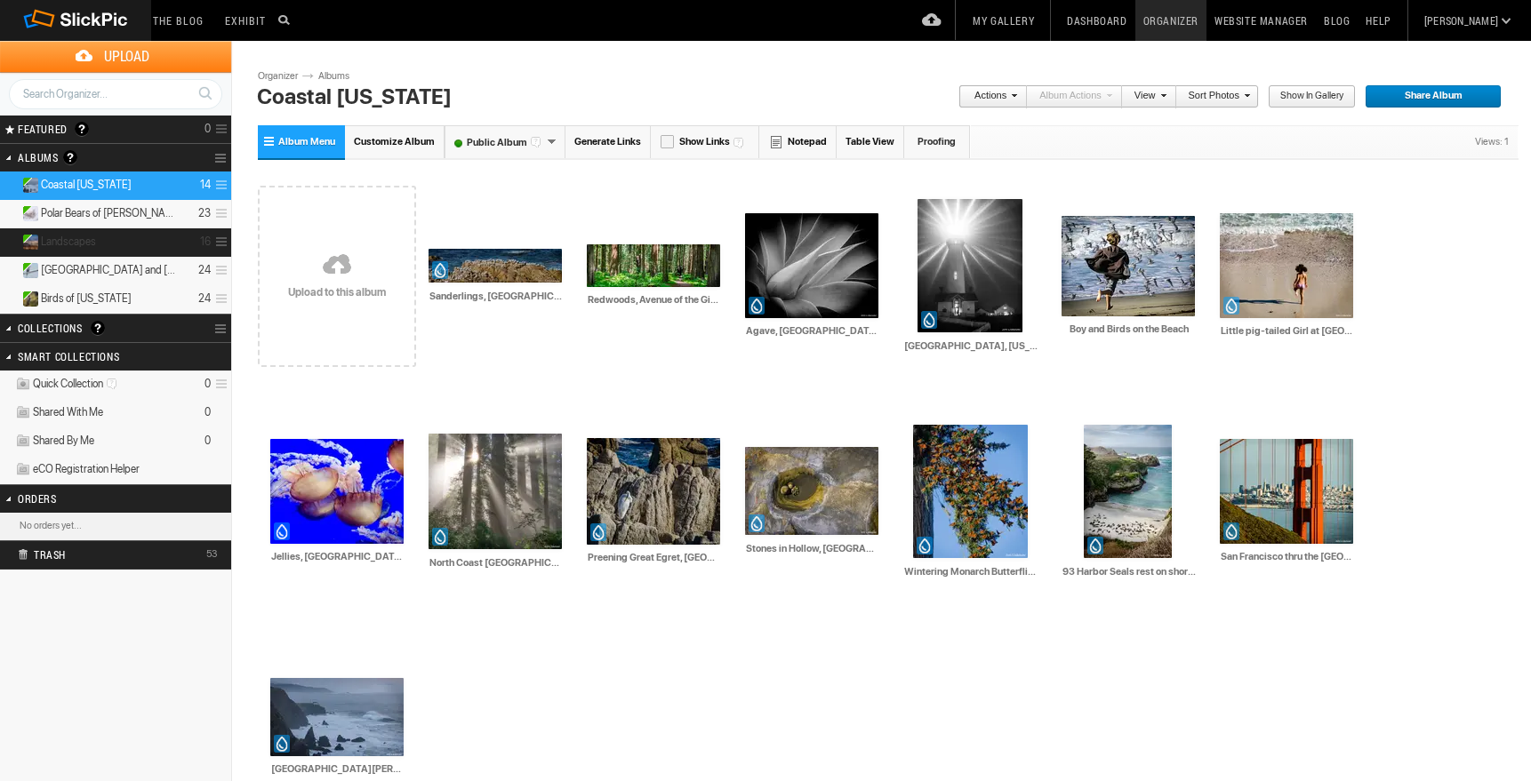
click at [88, 242] on span "Landscapes" at bounding box center [68, 242] width 55 height 14
click at [84, 242] on span "Landscapes" at bounding box center [68, 242] width 55 height 14
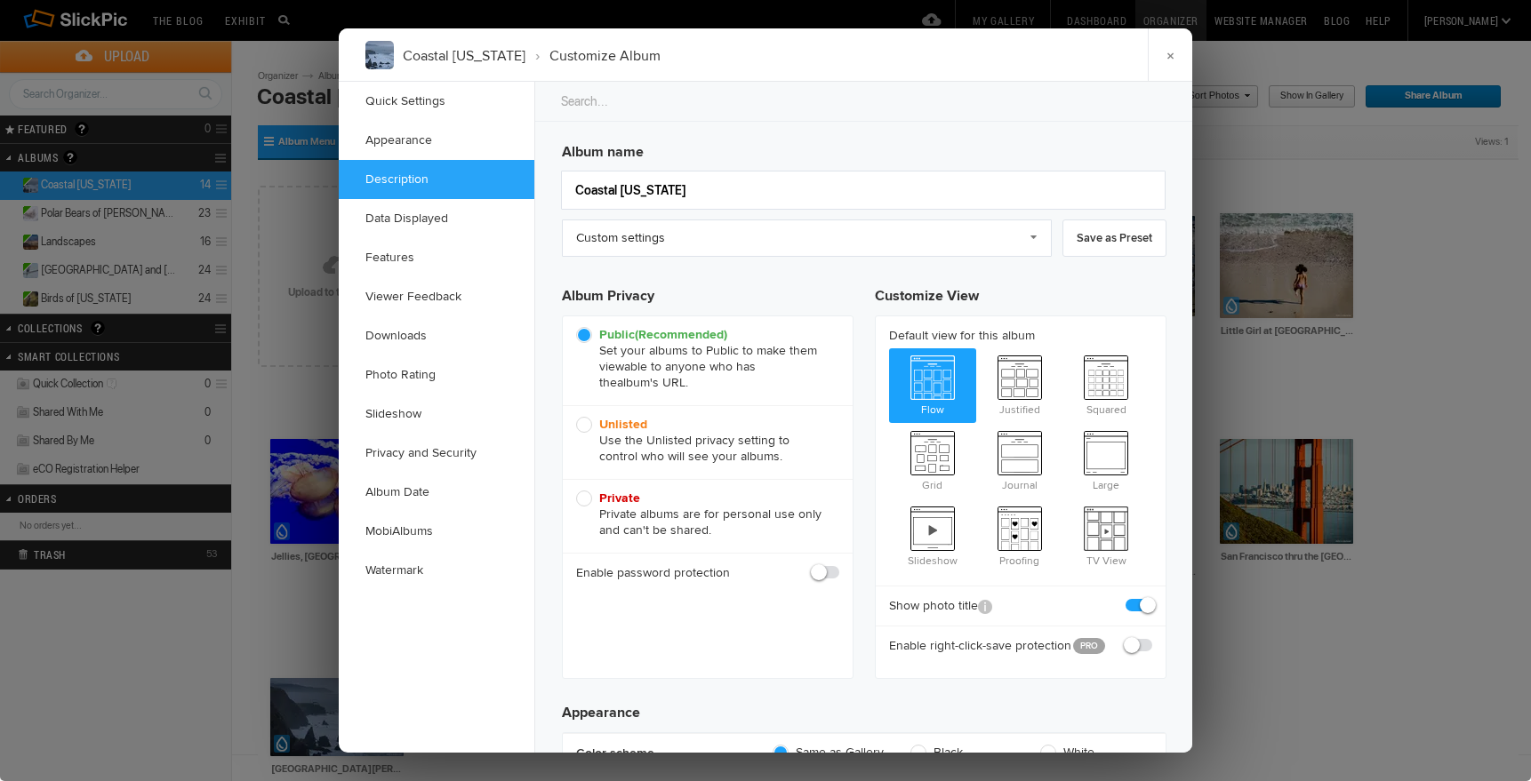
scroll to position [1367, 0]
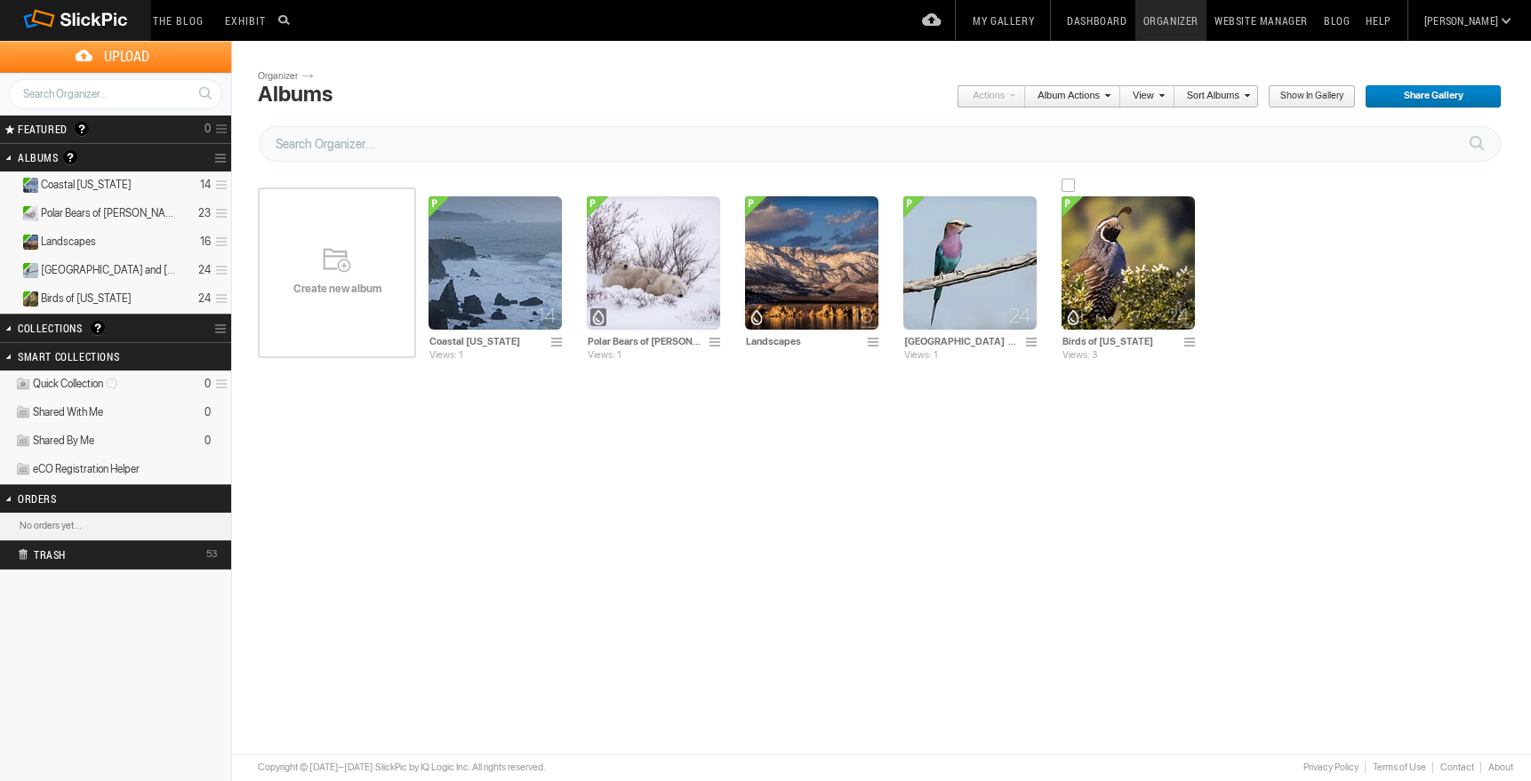
click at [1139, 273] on img at bounding box center [1127, 262] width 133 height 133
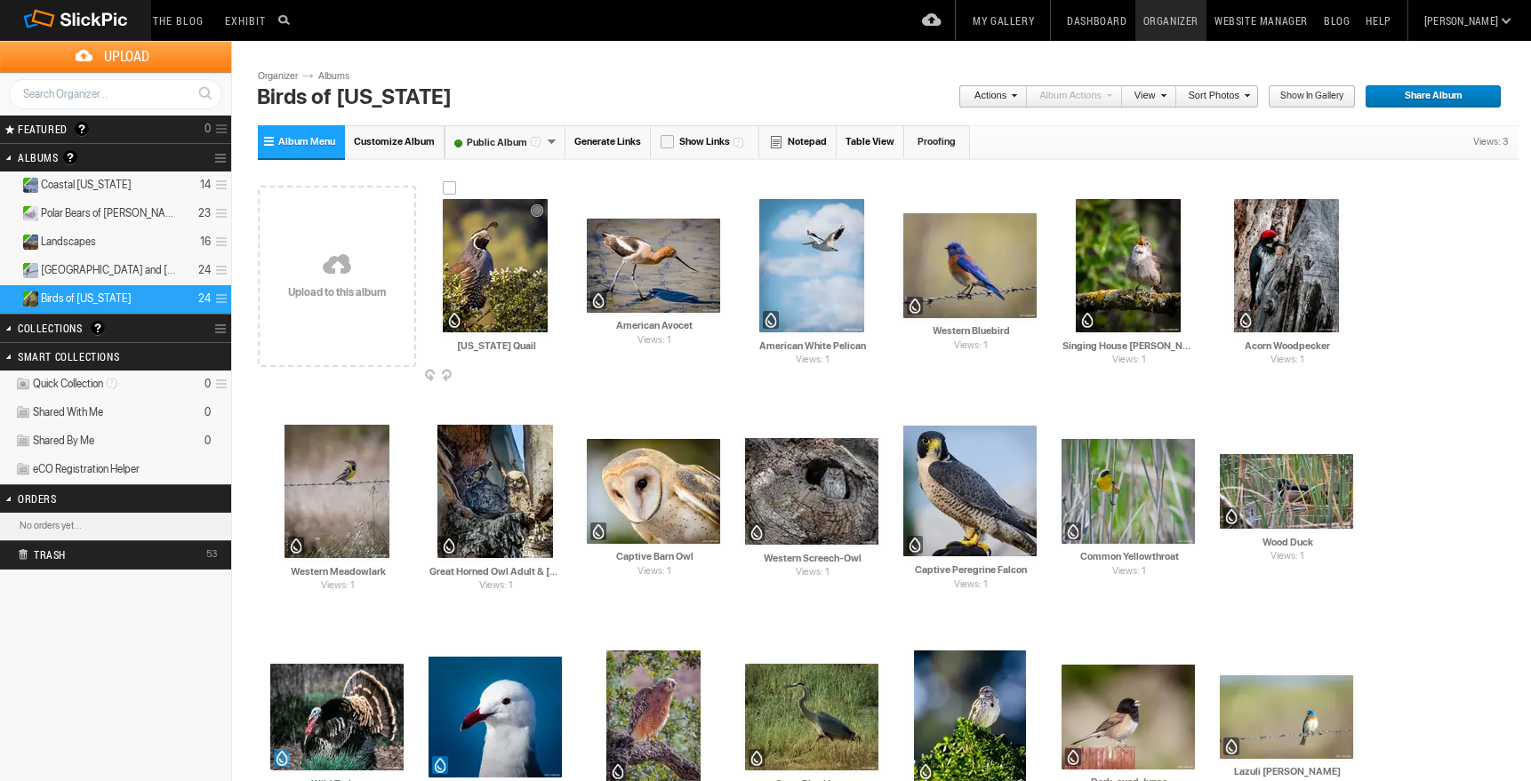
click at [498, 272] on img at bounding box center [495, 265] width 105 height 133
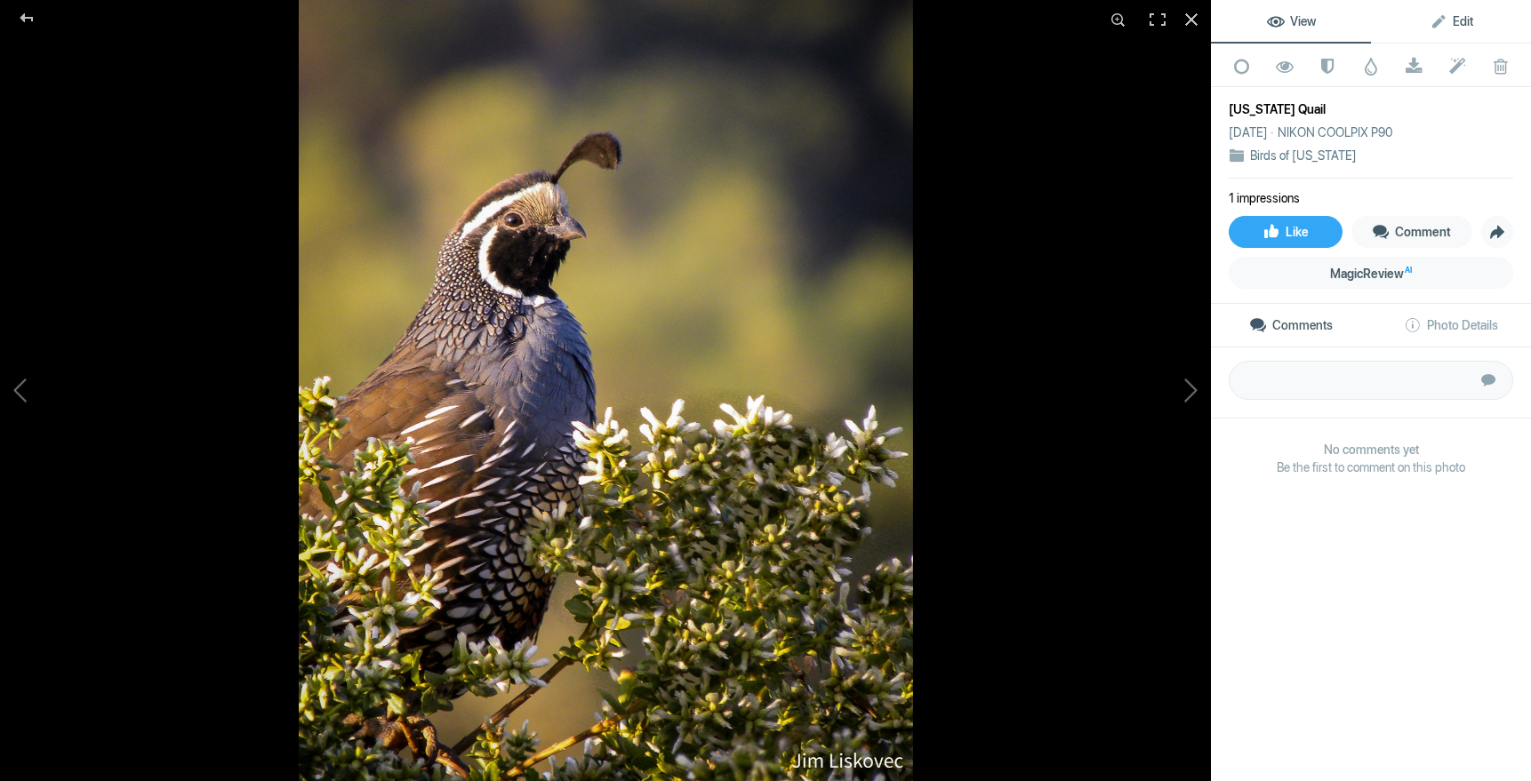
click at [1464, 17] on span "Edit" at bounding box center [1451, 21] width 44 height 14
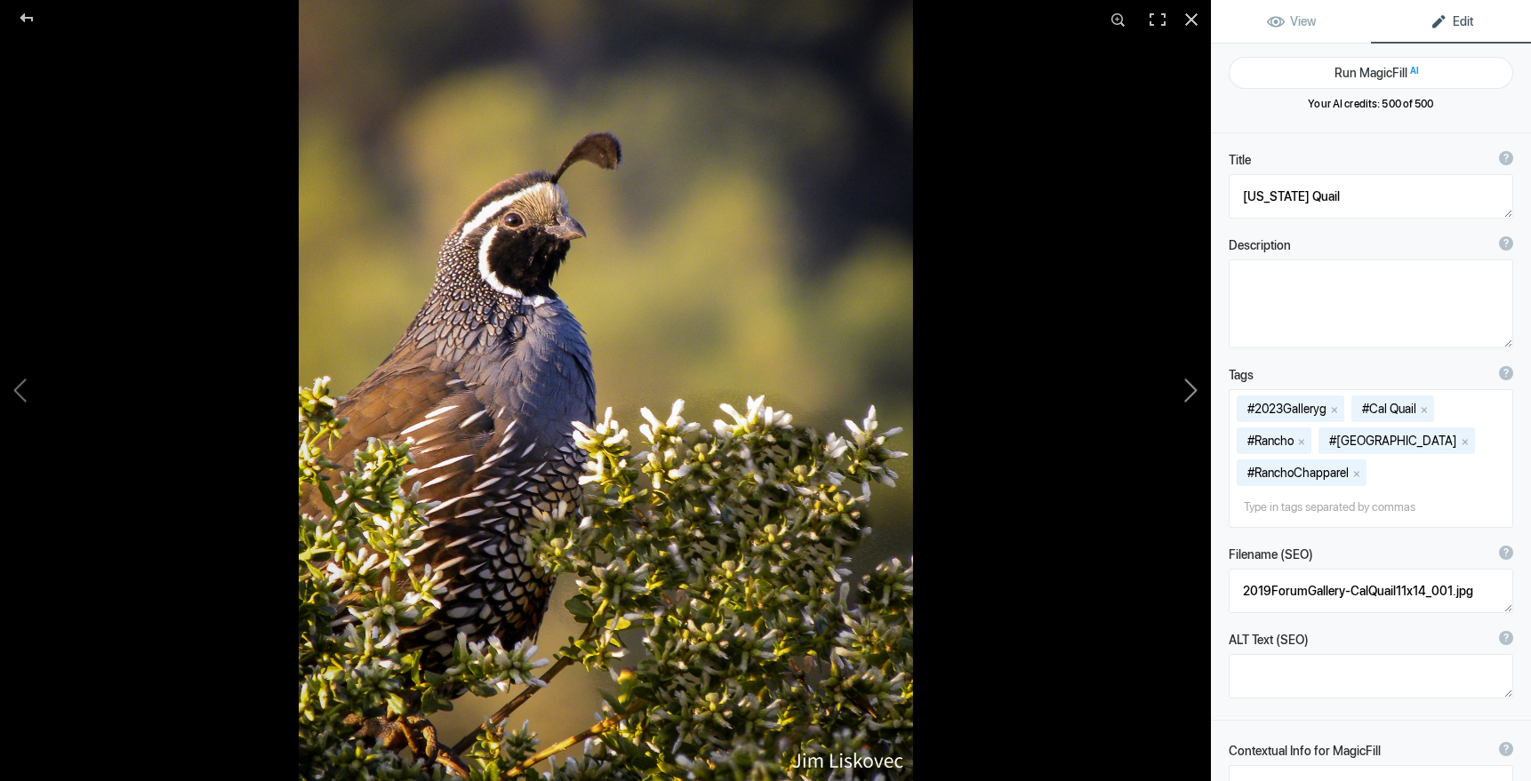
click at [1195, 390] on button at bounding box center [1143, 390] width 133 height 281
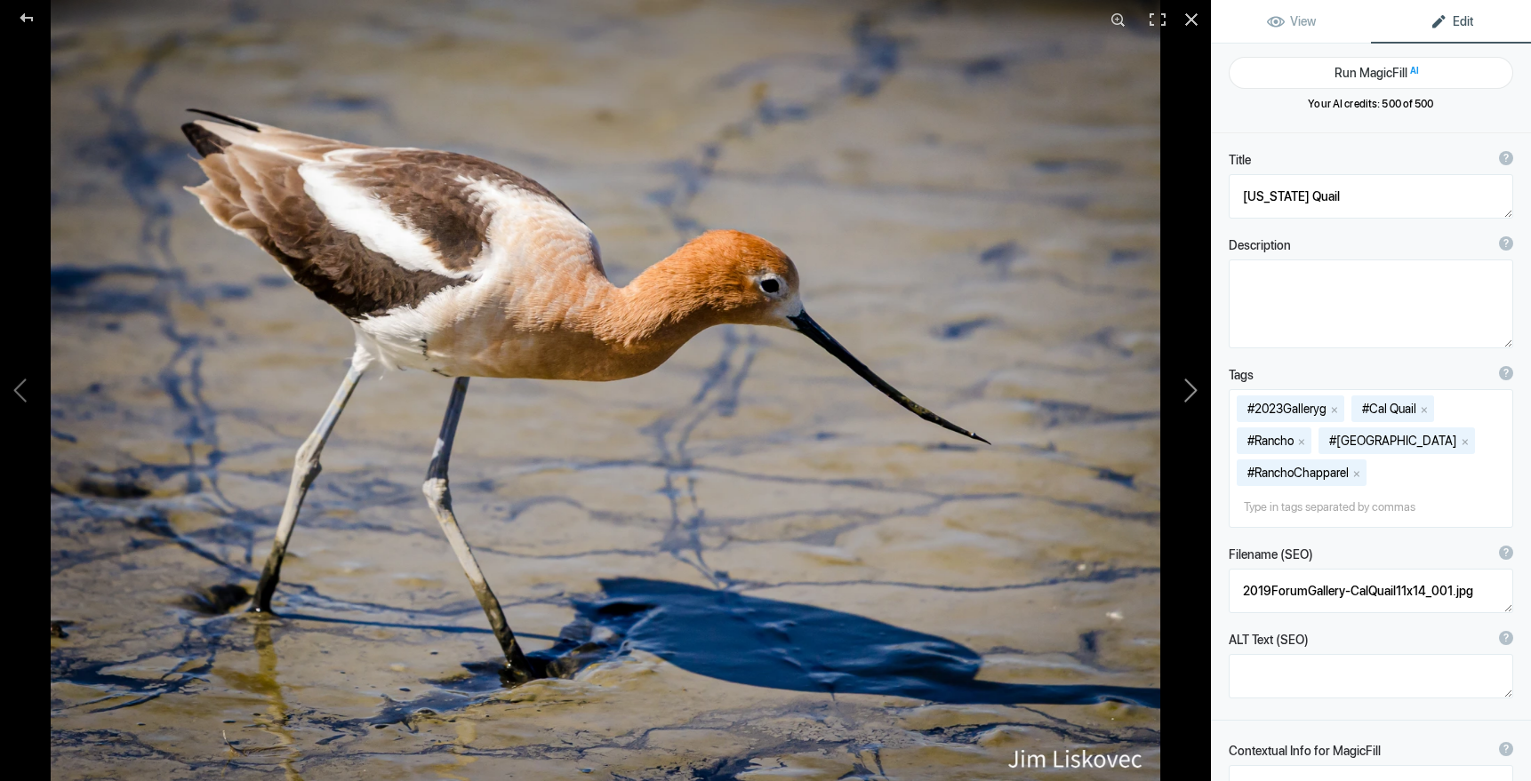
type textarea "American Avocet"
type textarea "AmericanAvocet.8.8.25.jpg"
click at [1195, 390] on button at bounding box center [1143, 390] width 133 height 281
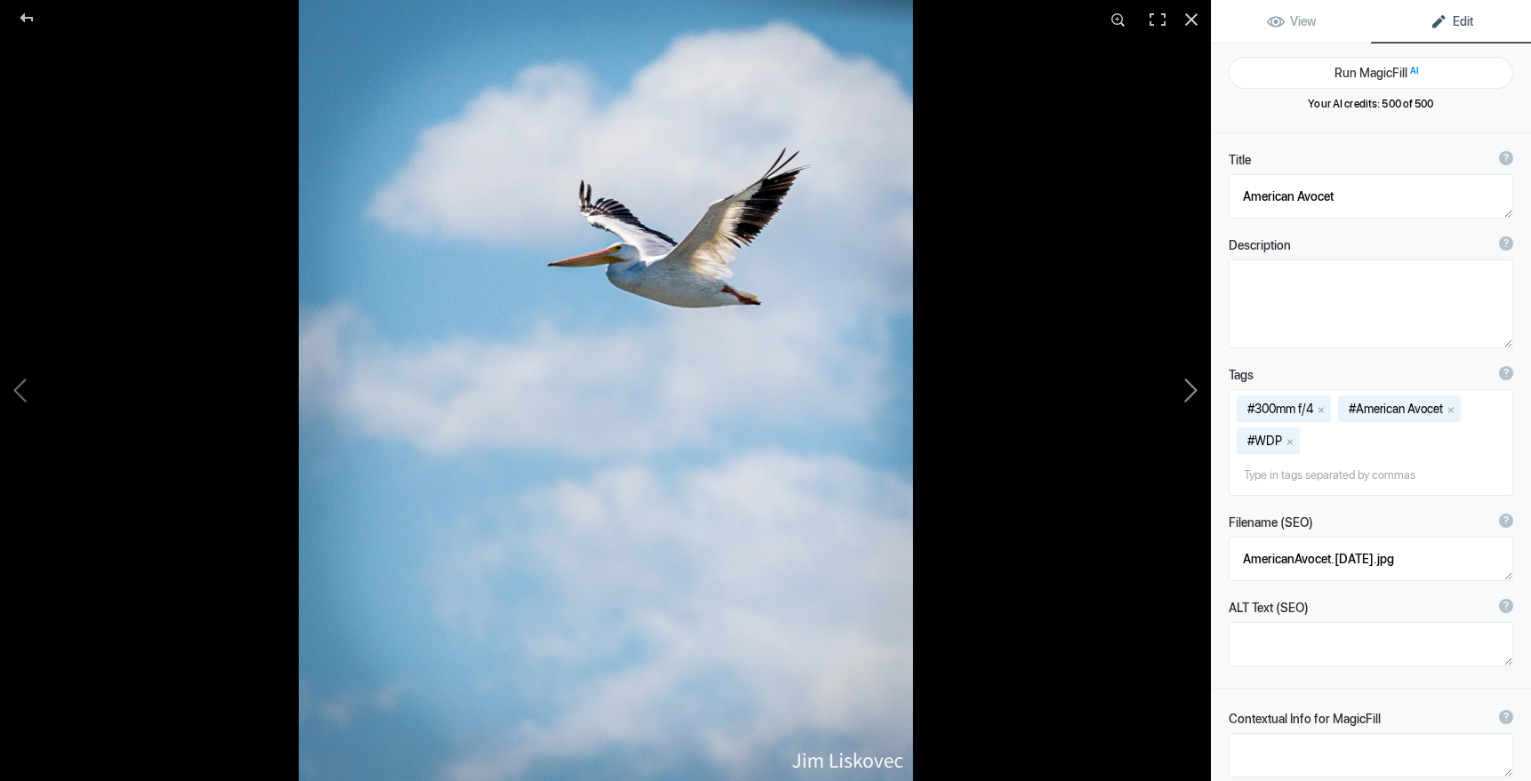
type textarea "American White Pelican"
type textarea "2022Gallery-AmWPelican-2.jpg"
click at [1195, 390] on button at bounding box center [1143, 390] width 133 height 281
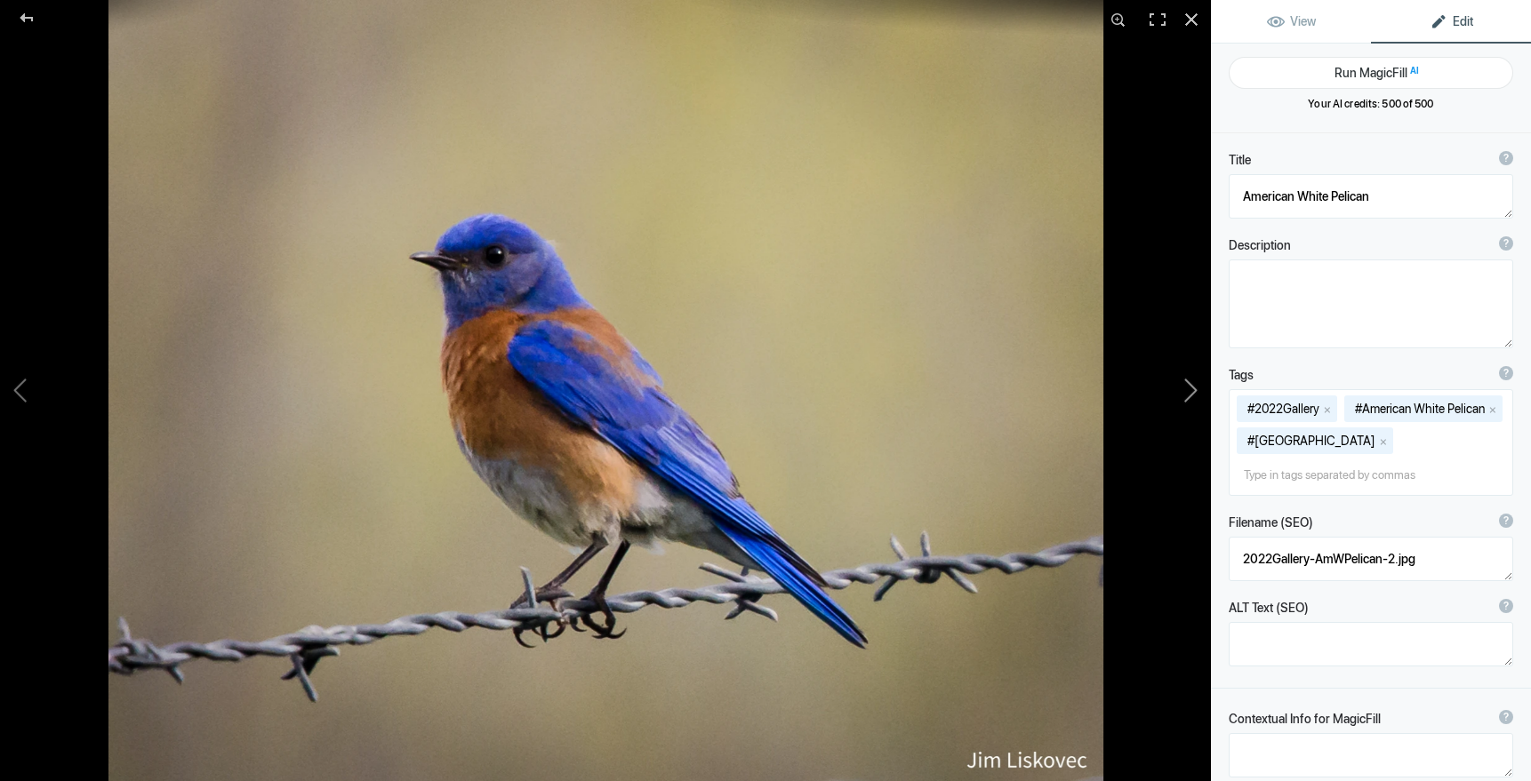
type textarea "Western Bluebird"
type textarea "2019ForumGallery-WesternBluebird_002.jpg"
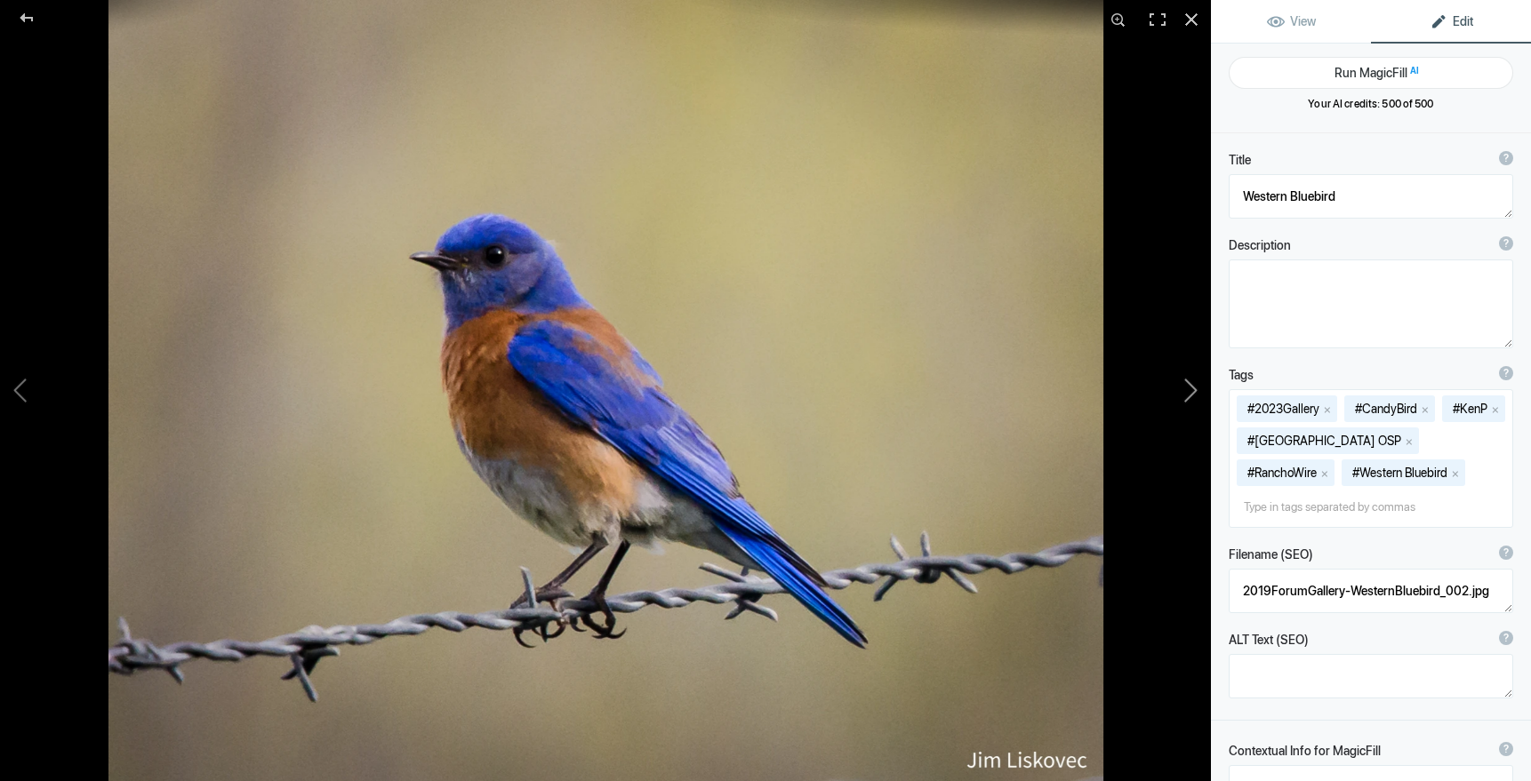
click at [1195, 390] on button at bounding box center [1143, 390] width 133 height 281
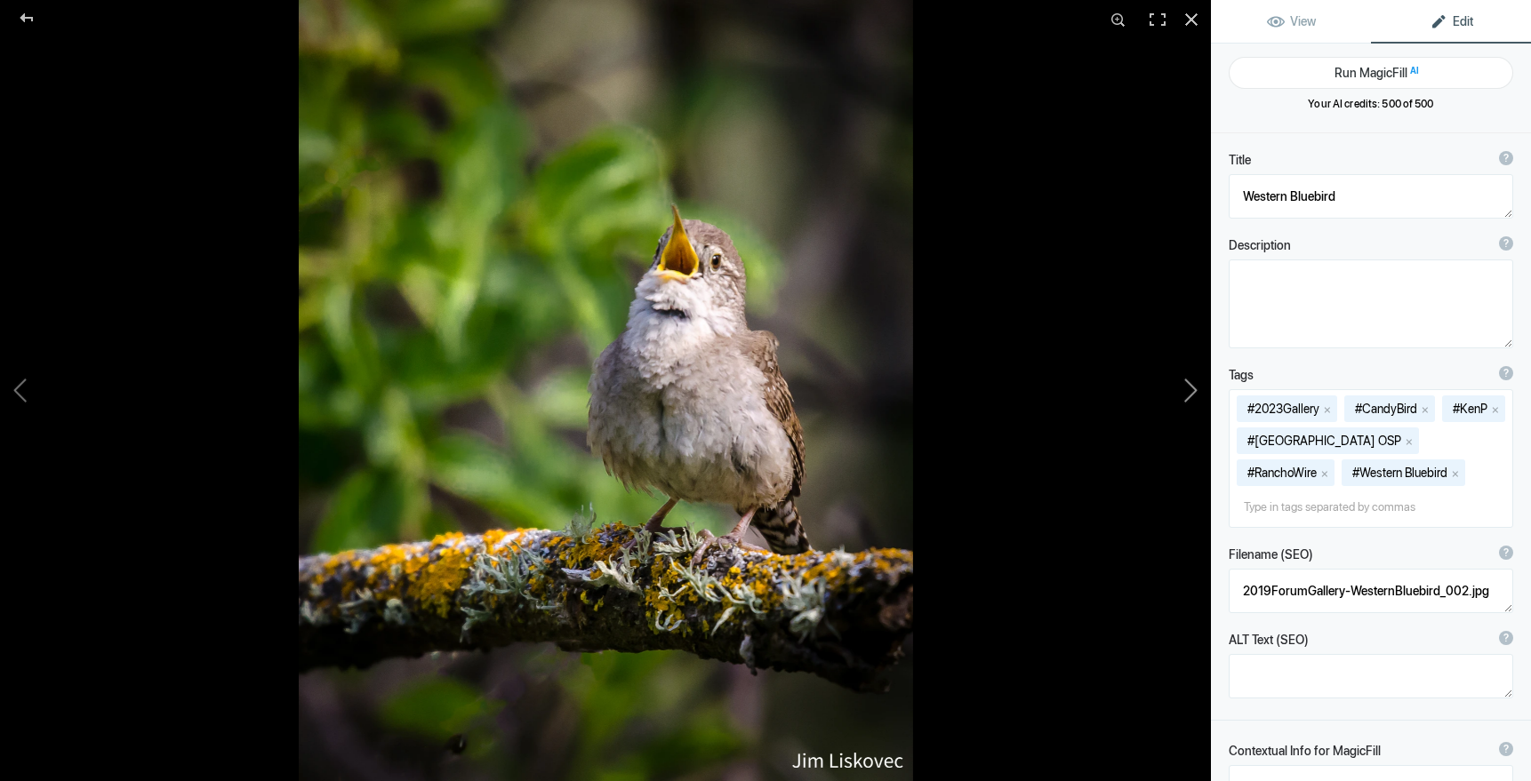
type textarea "Singing House Wren"
type textarea "2022GallerySingingHouseWren.jpg"
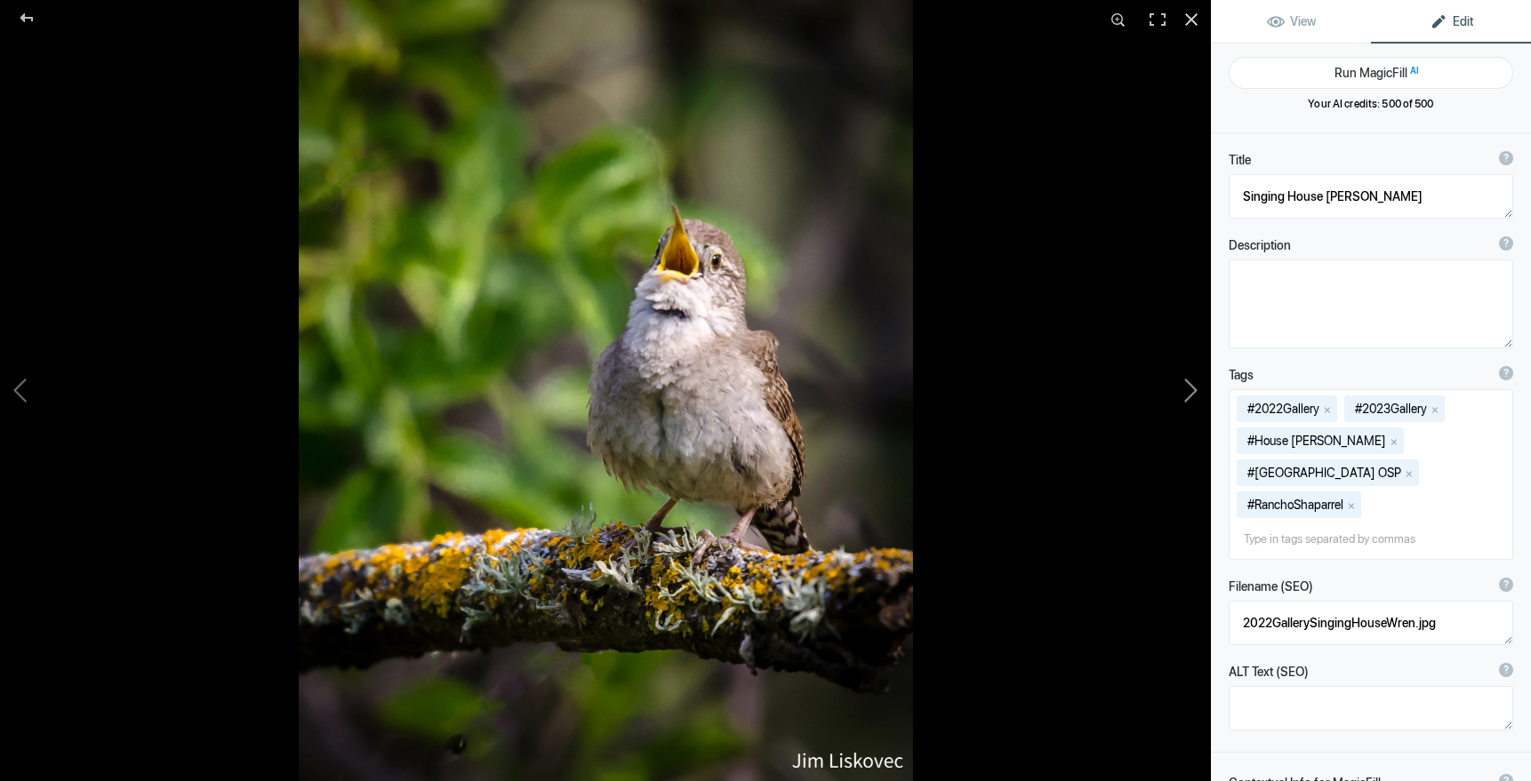
click at [1196, 390] on button at bounding box center [1143, 390] width 133 height 281
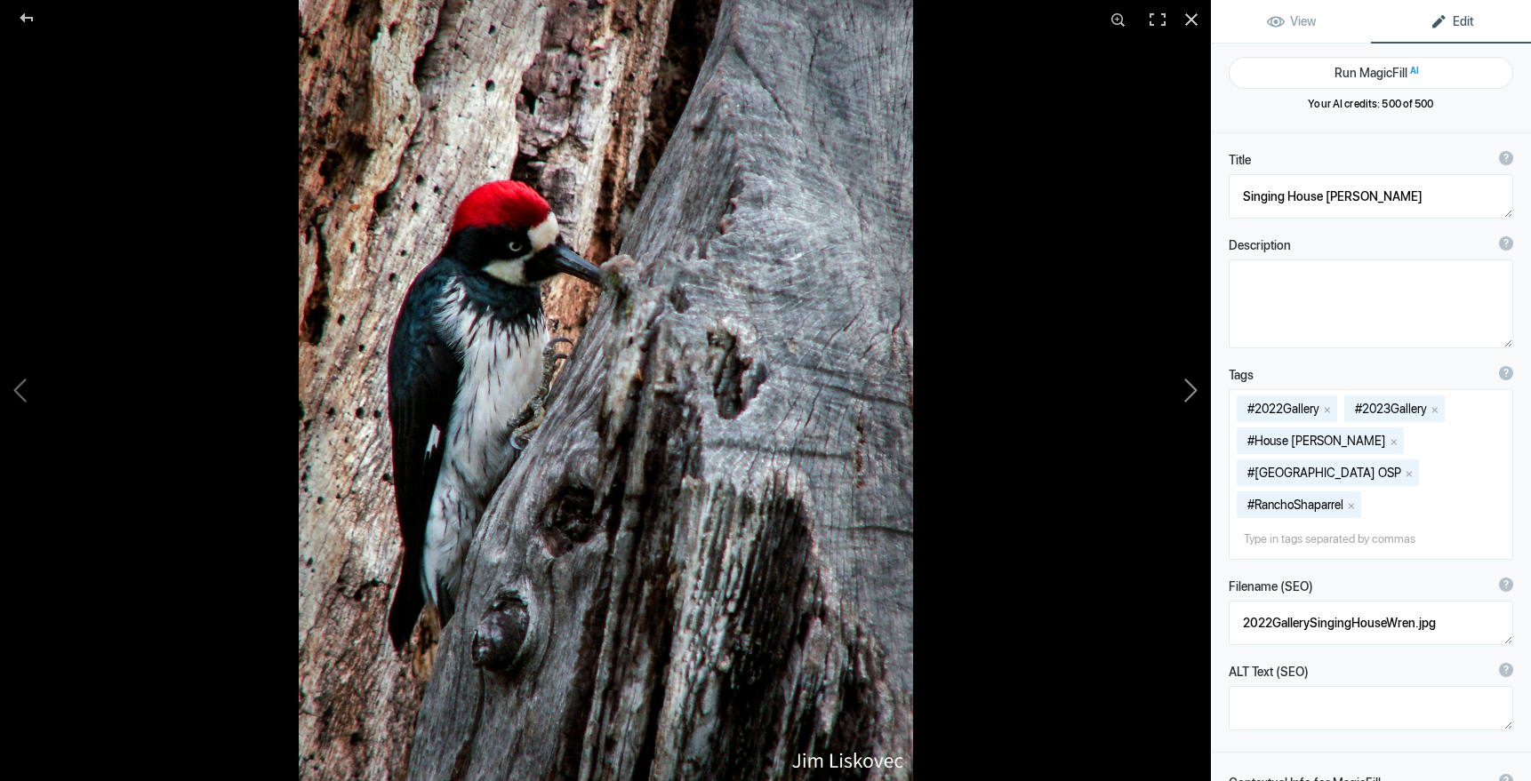
type textarea "Acorn Woodpecker"
type textarea "KONICA MINOLTA DIGITAL CAMERA"
type textarea "2019ForumGallery-AcornWP_001.jpg"
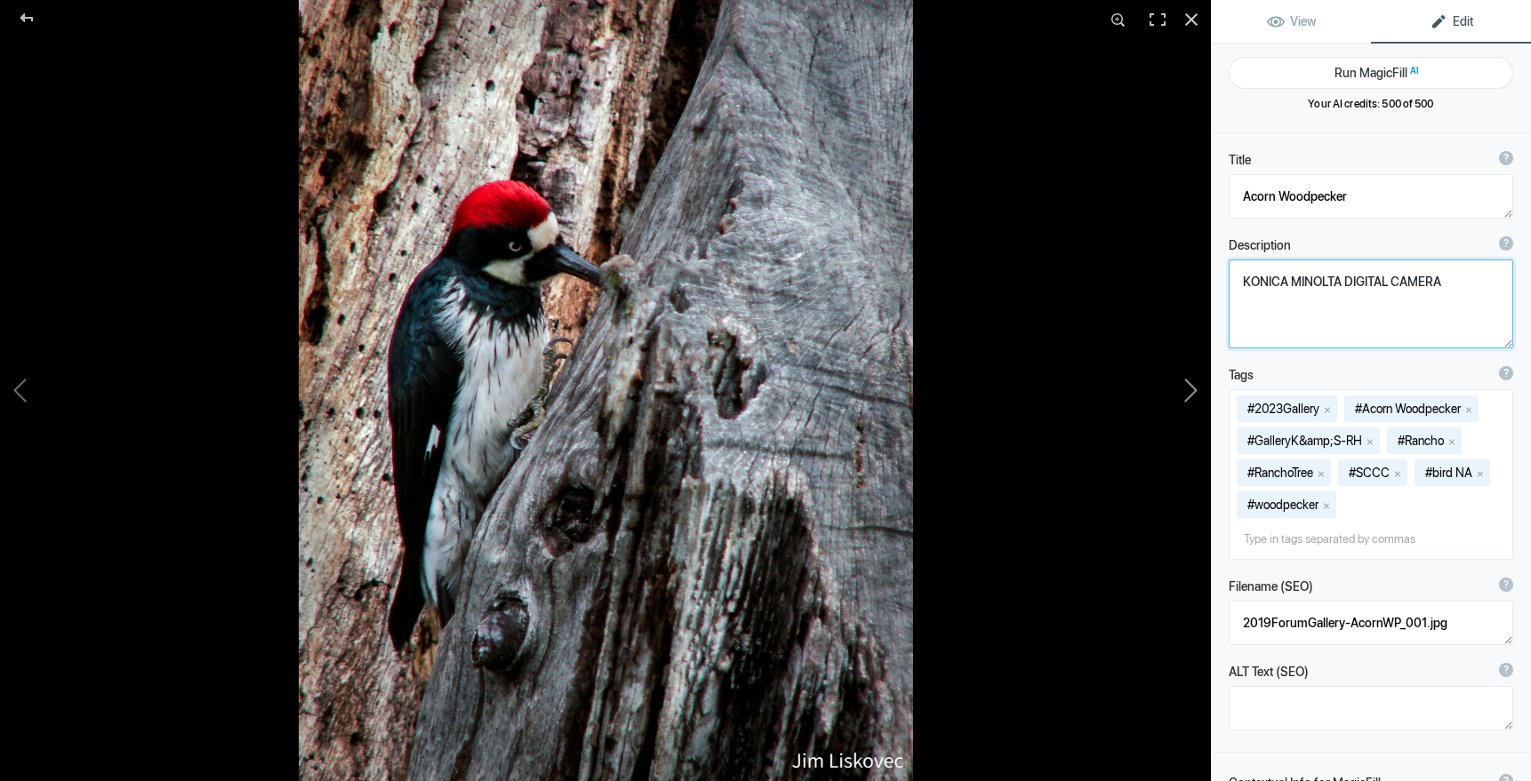
drag, startPoint x: 1448, startPoint y: 283, endPoint x: 1165, endPoint y: 281, distance: 282.7
click at [1166, 281] on div "Acorn Woodpecker View Edit Run MagicFill AI Your AI credits: 500 of 500 You hav…" at bounding box center [765, 390] width 1531 height 781
drag, startPoint x: 1443, startPoint y: 282, endPoint x: 1230, endPoint y: 287, distance: 212.5
click at [1234, 284] on textarea at bounding box center [1370, 304] width 284 height 89
click at [1194, 389] on button at bounding box center [1143, 390] width 133 height 281
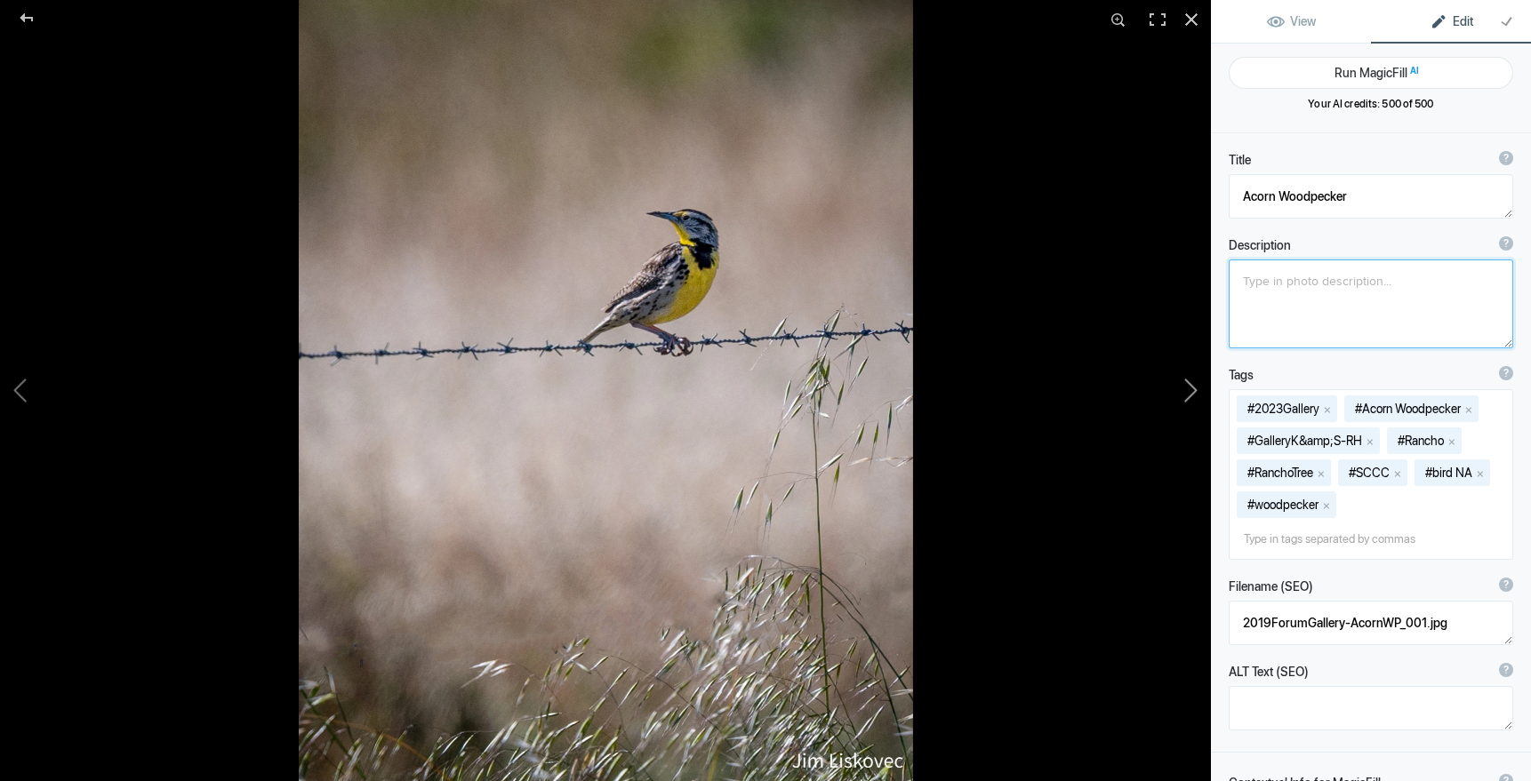
type textarea "Western Meadowlark"
type textarea "2022Gallery-WMeadowlark.jpg"
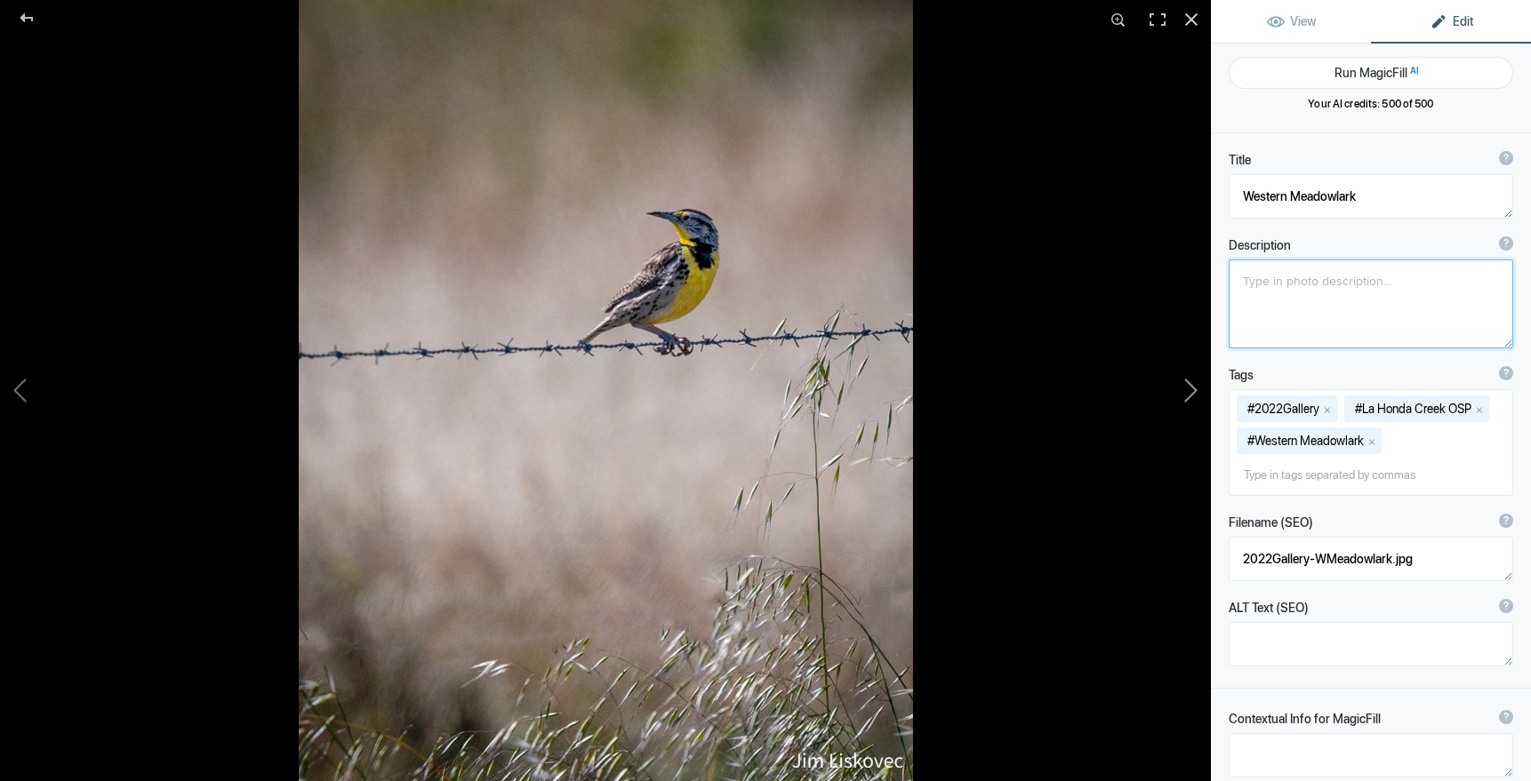
click at [1194, 389] on button at bounding box center [1143, 390] width 133 height 281
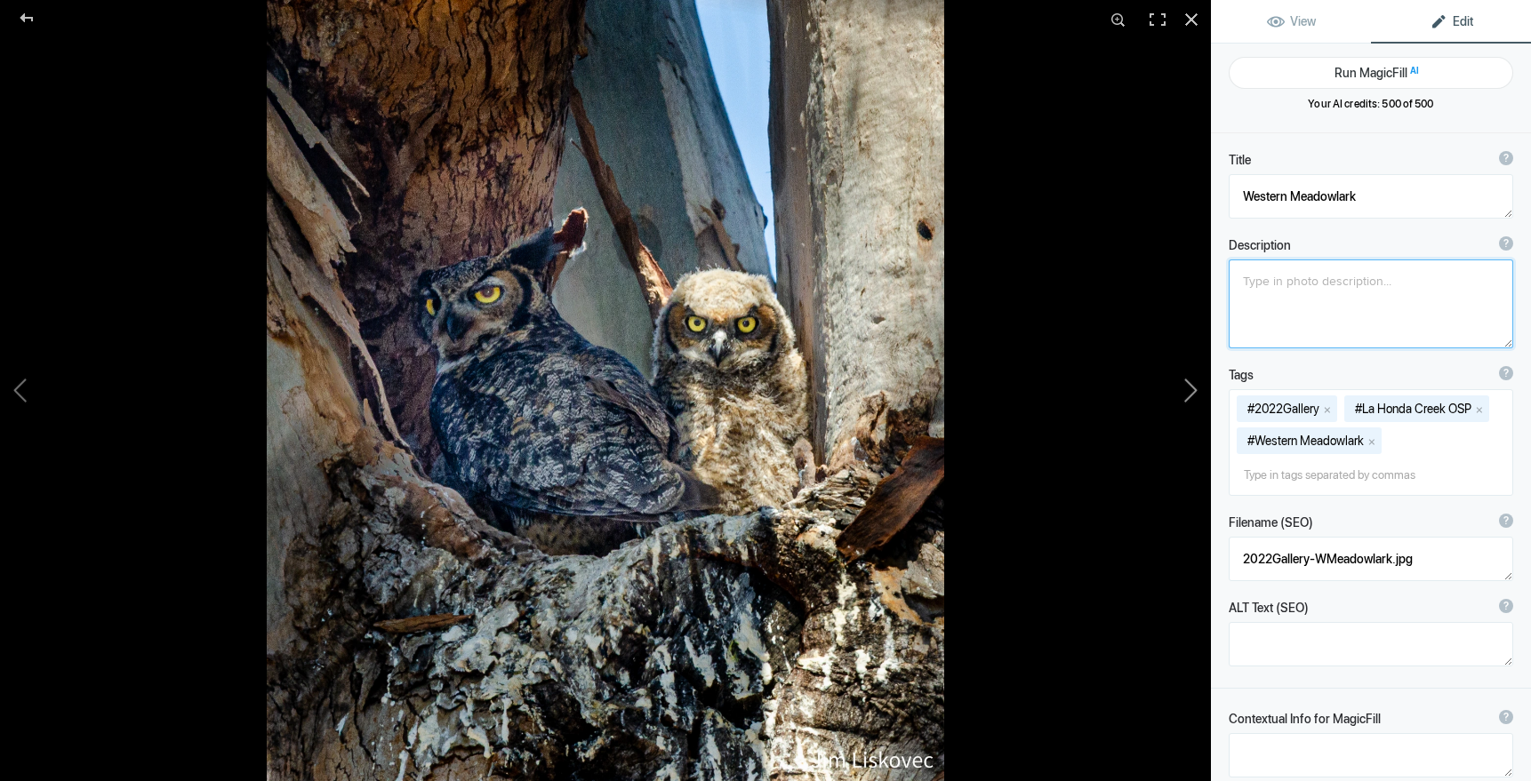
type textarea "Great Horned Owl Adult &amp; Chick"
type textarea "GHOwlAdultChick.8.7.25.jpg"
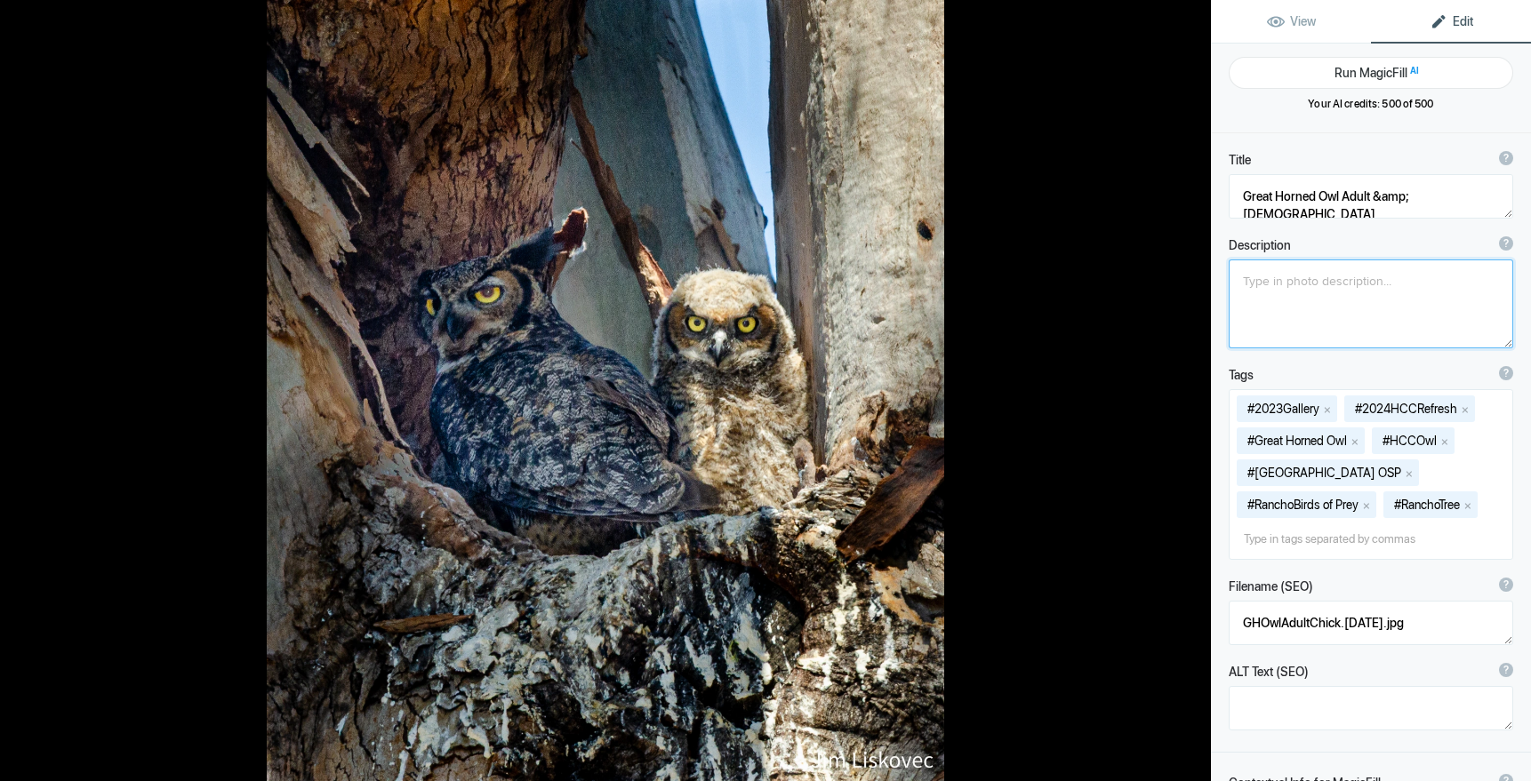
click at [1194, 389] on button at bounding box center [1143, 390] width 133 height 281
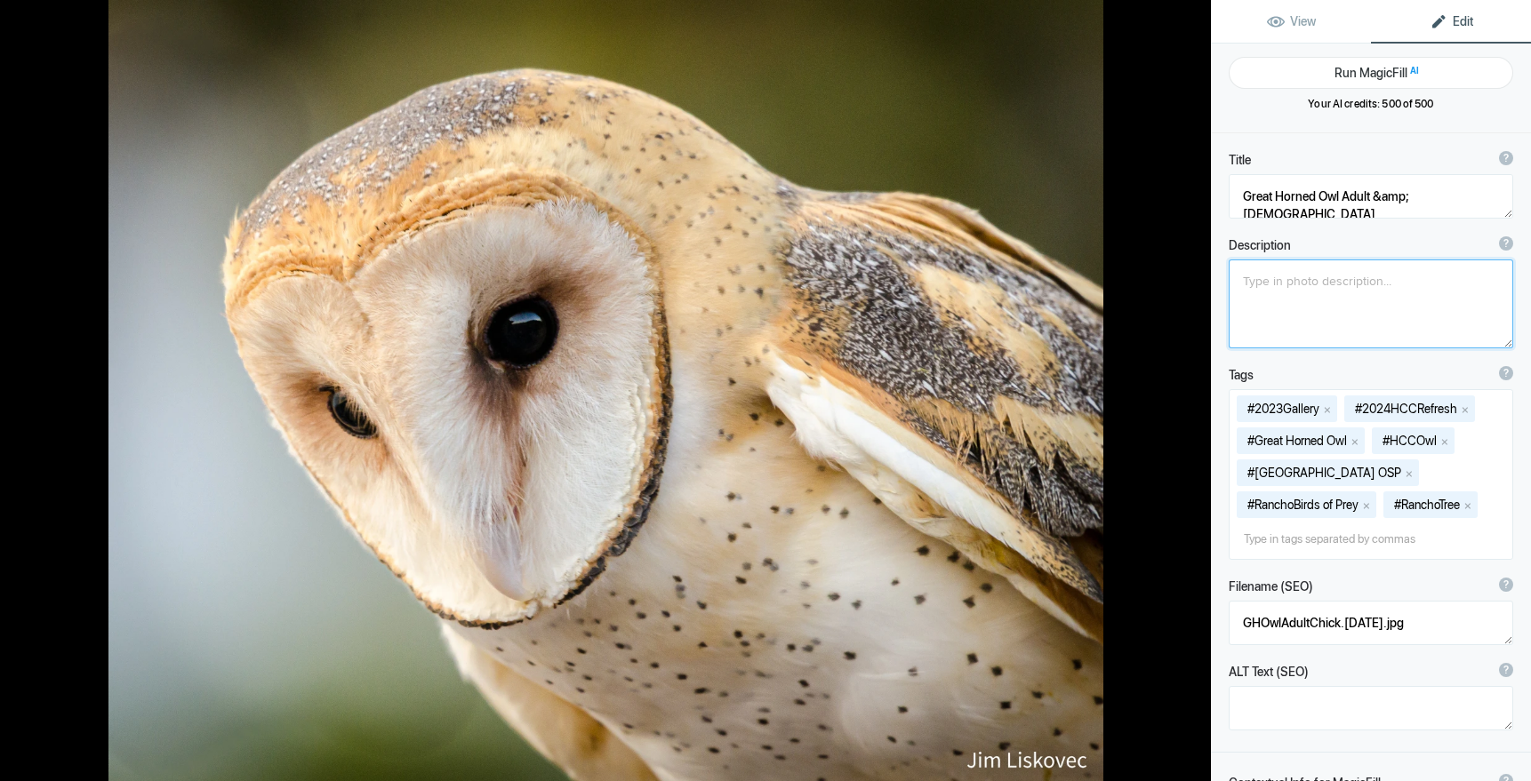
type textarea "Captive Barn Owl"
type textarea "BarnOwk.8.4.25.jpg"
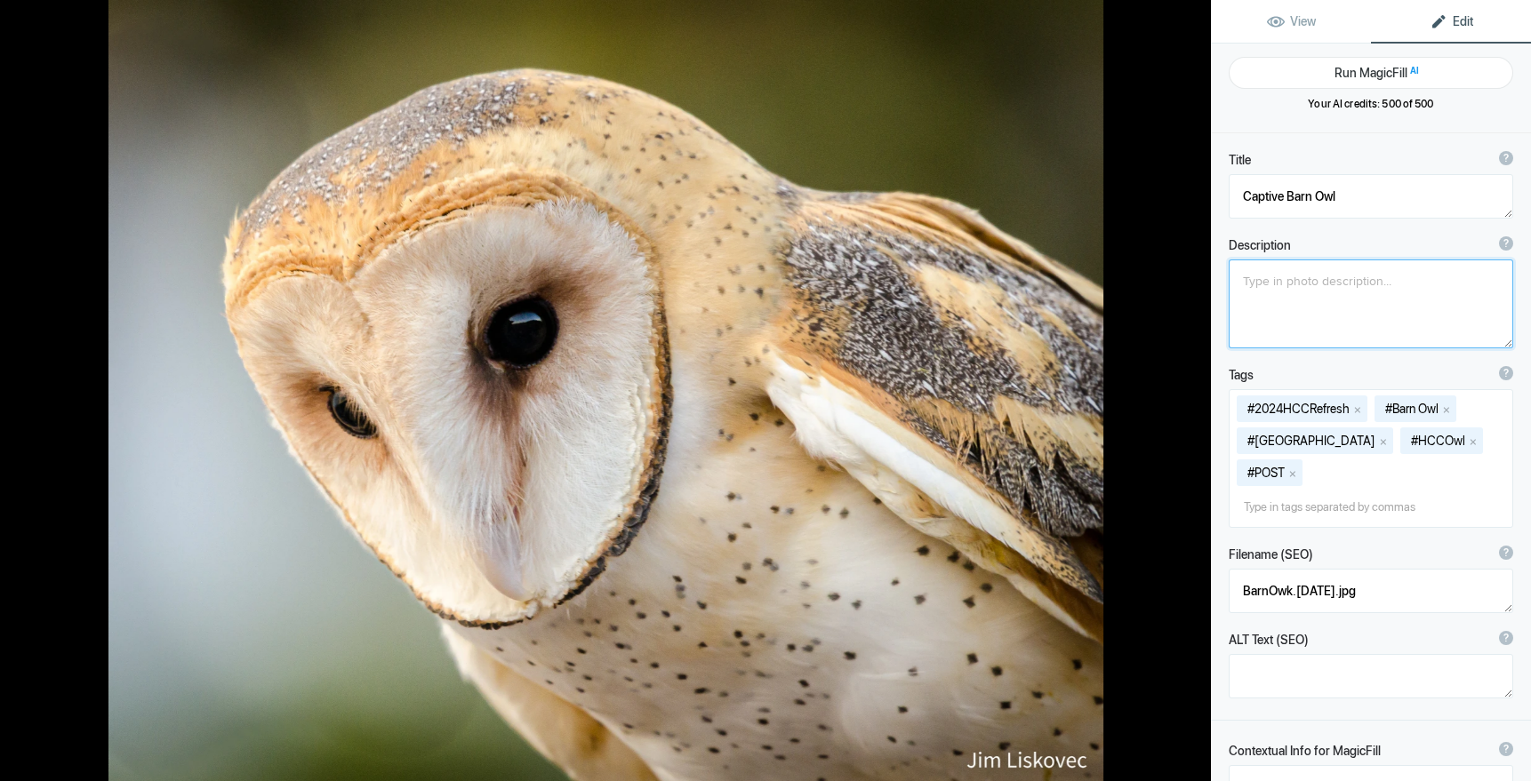
click at [1194, 389] on button at bounding box center [1143, 390] width 133 height 281
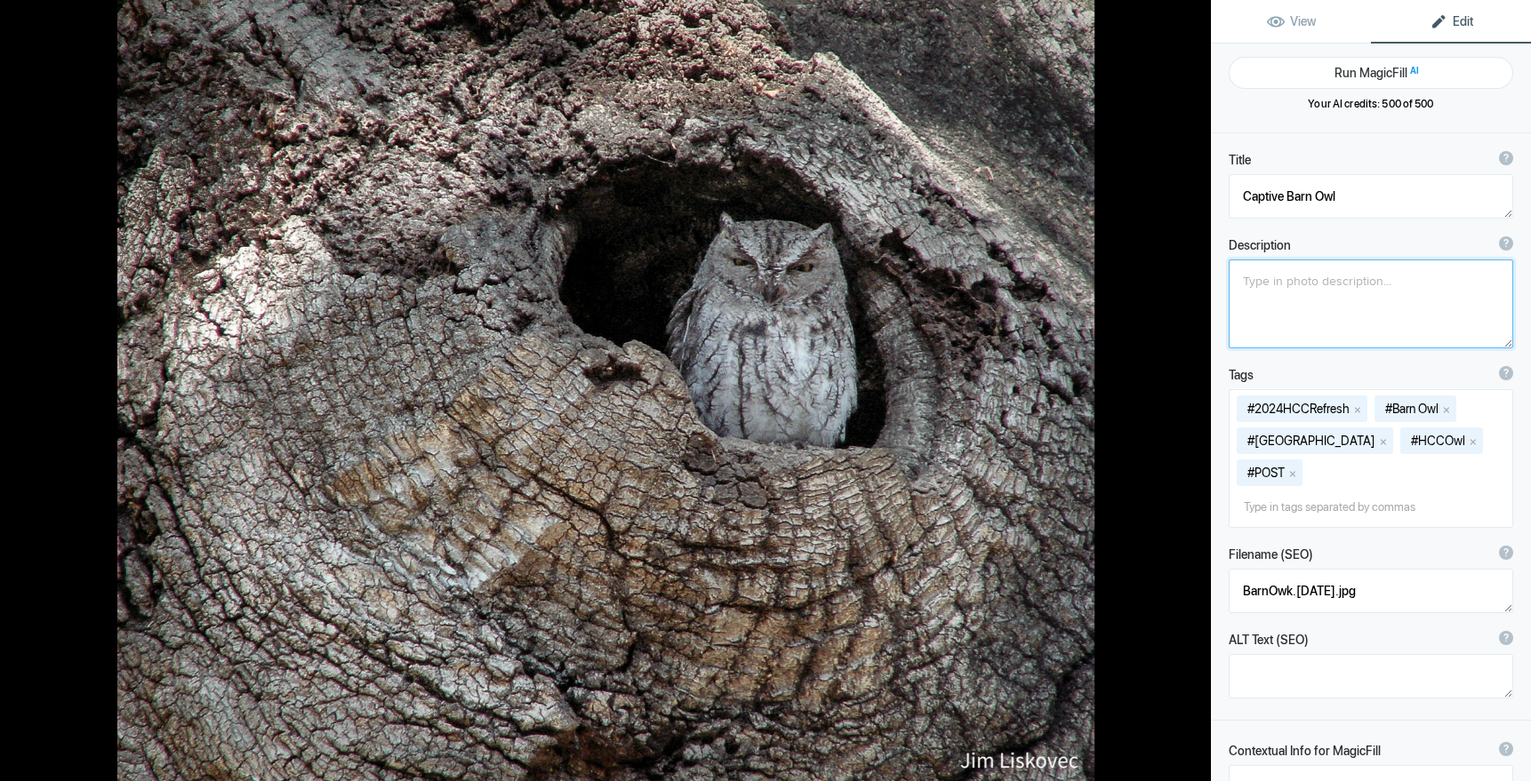
type textarea "Western Screech-Owl"
type textarea "KONICA MINOLTA DIGITAL CAMERA"
type textarea "2019ForumGallery-SchOwl_001.jpg"
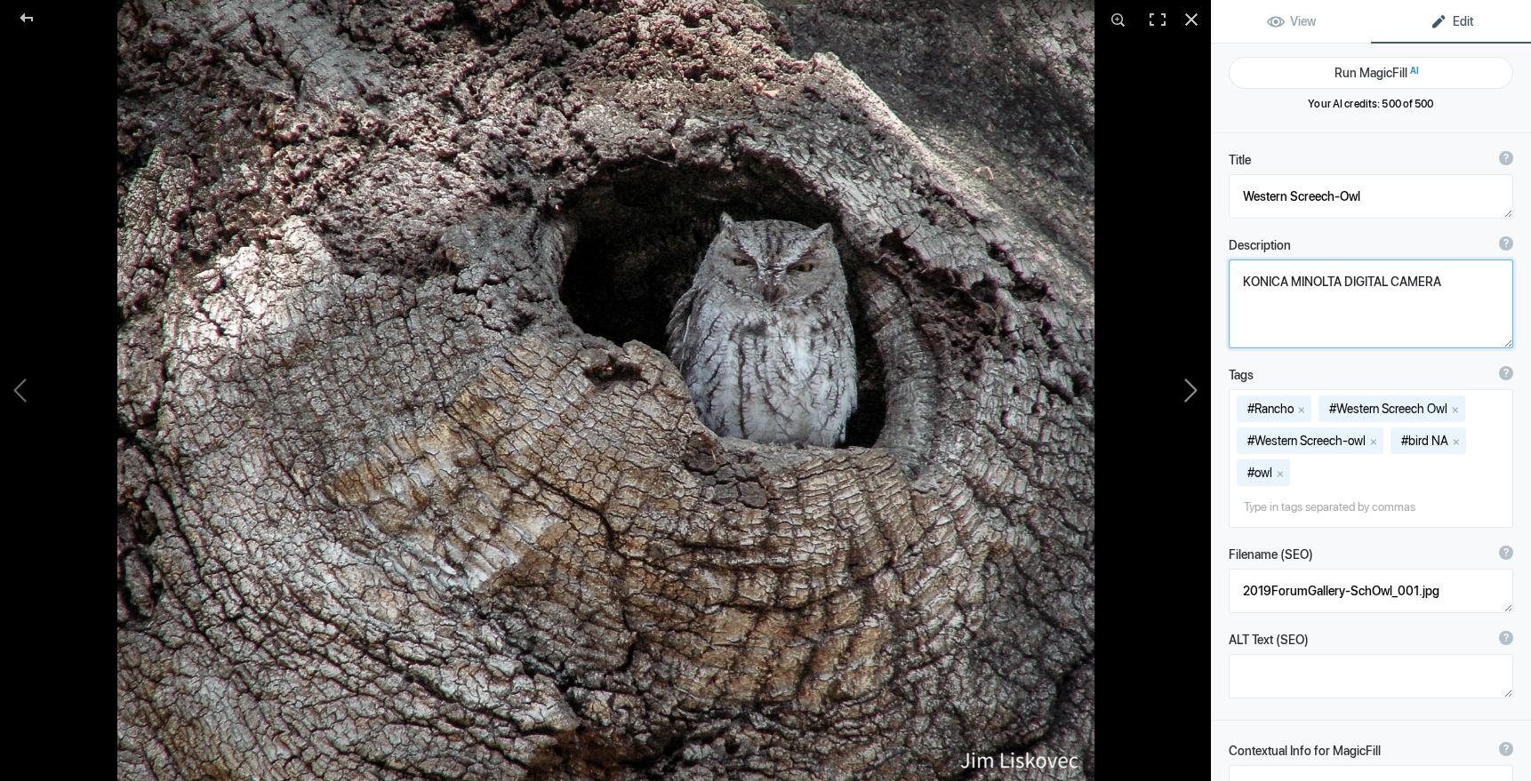
drag, startPoint x: 1444, startPoint y: 282, endPoint x: 1196, endPoint y: 269, distance: 248.3
click at [1201, 269] on div "Western Screech-Owl View Edit Run MagicFill AI Your AI credits: 500 of 500 You …" at bounding box center [765, 390] width 1531 height 781
type textarea "K"
click at [1196, 388] on button at bounding box center [1143, 390] width 133 height 281
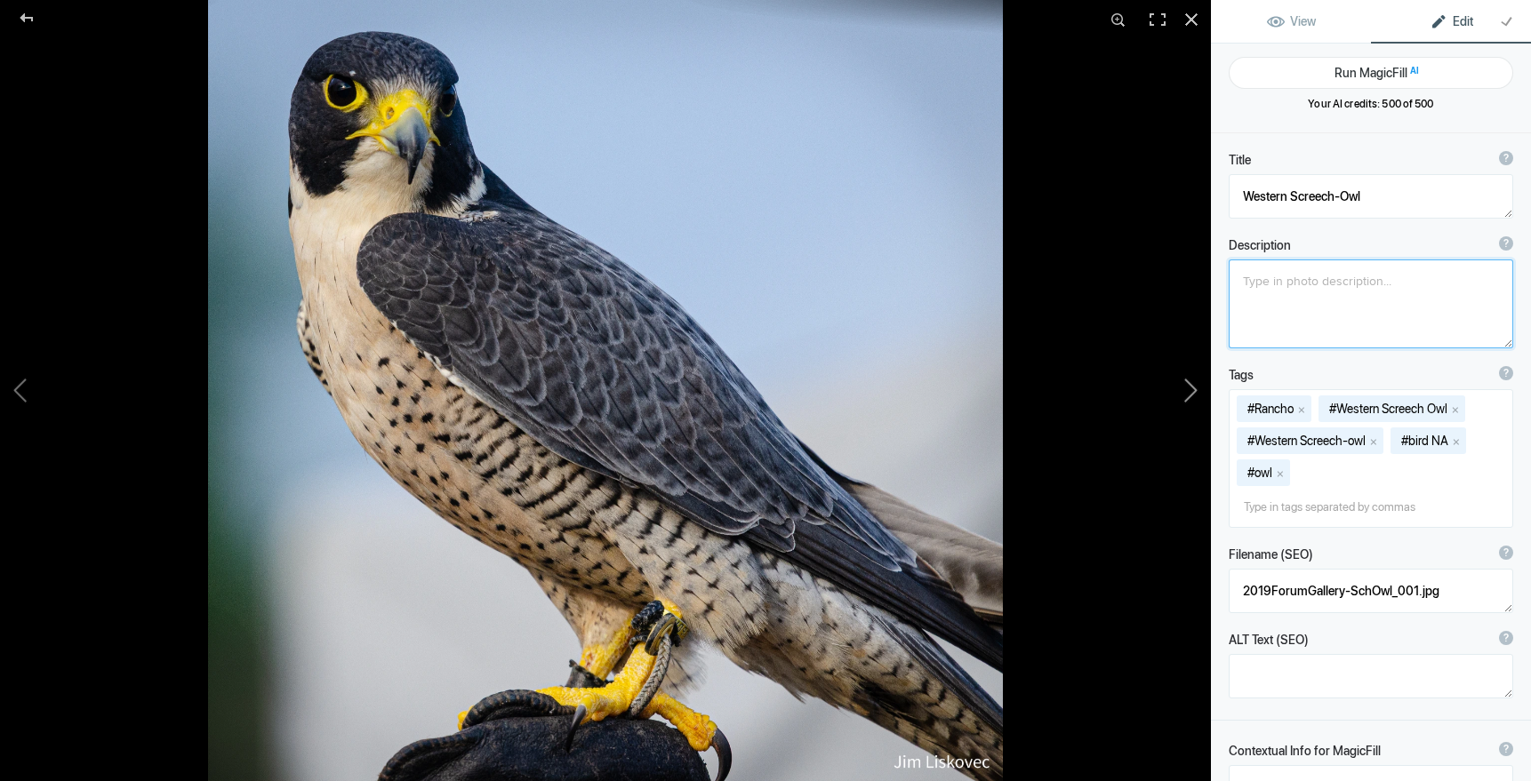
type textarea "Captive Peregrine Falcon"
type textarea "PeregrineFalcon.8.4.25.jpg"
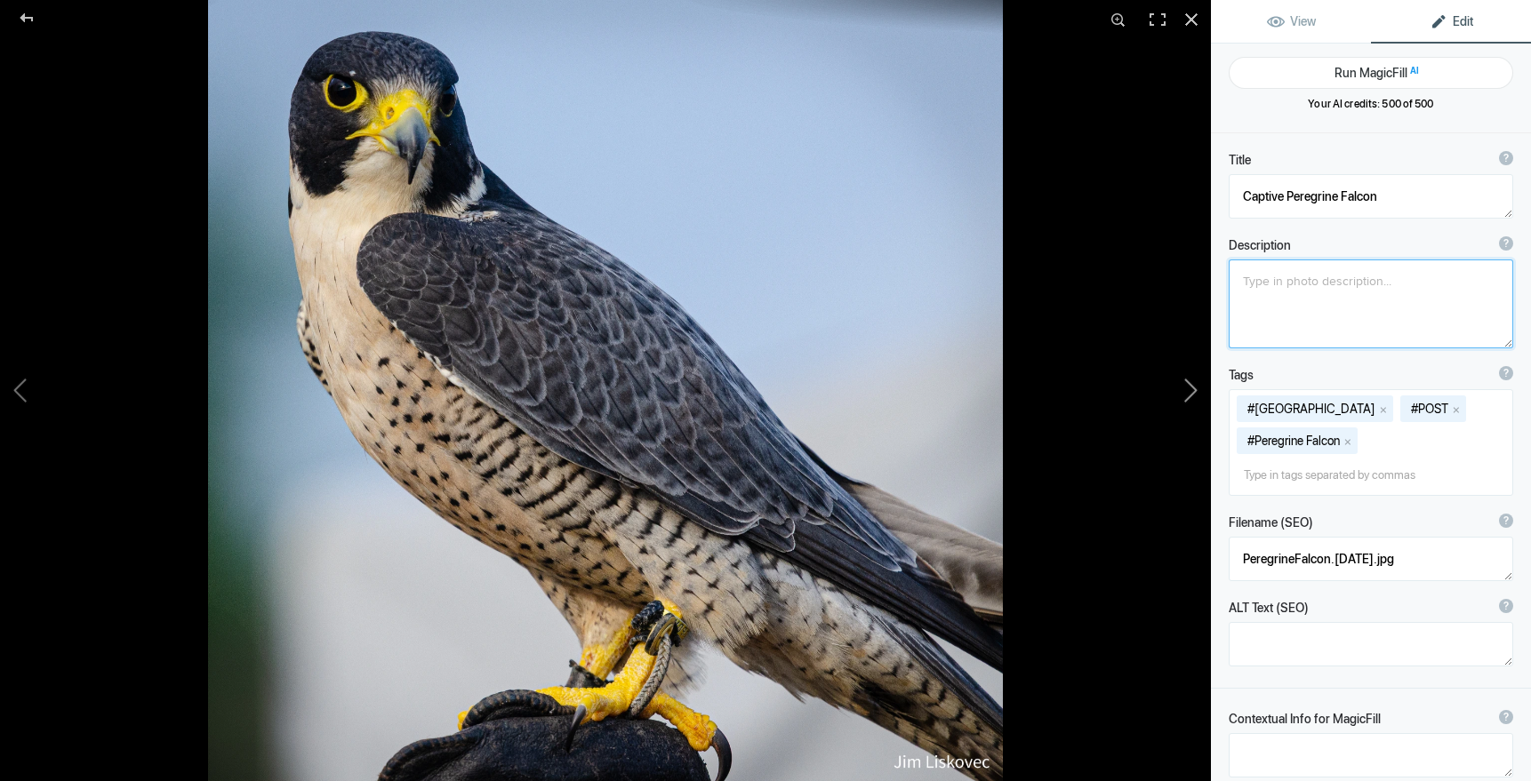
click at [1193, 390] on button at bounding box center [1143, 390] width 133 height 281
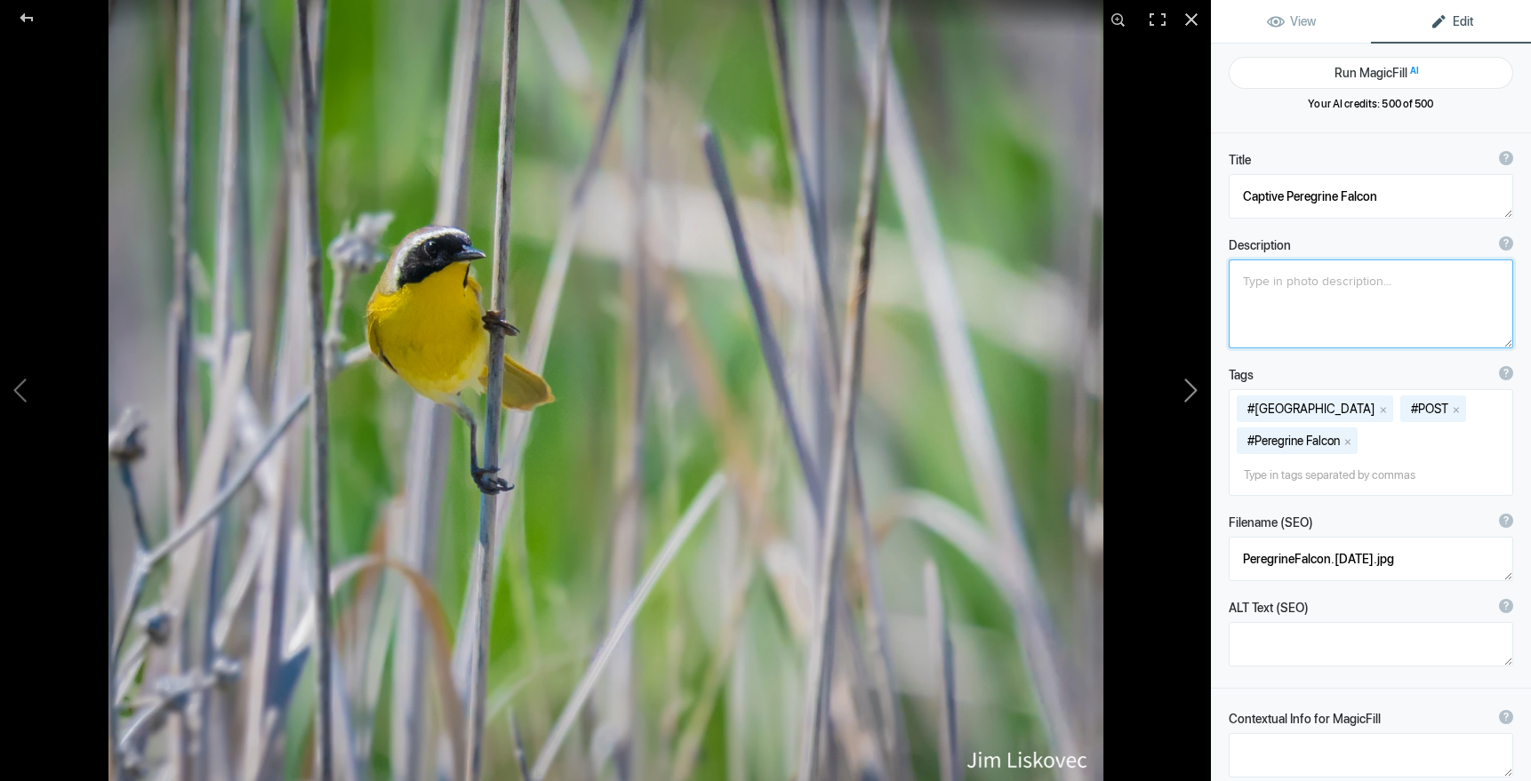
type textarea "Common Yellowthroat"
type textarea "Eye candy in the marsh. The Common Yellowthroat is a secretive warbler more oft…"
type textarea "2022Gallery-CYellowthroat.jpg"
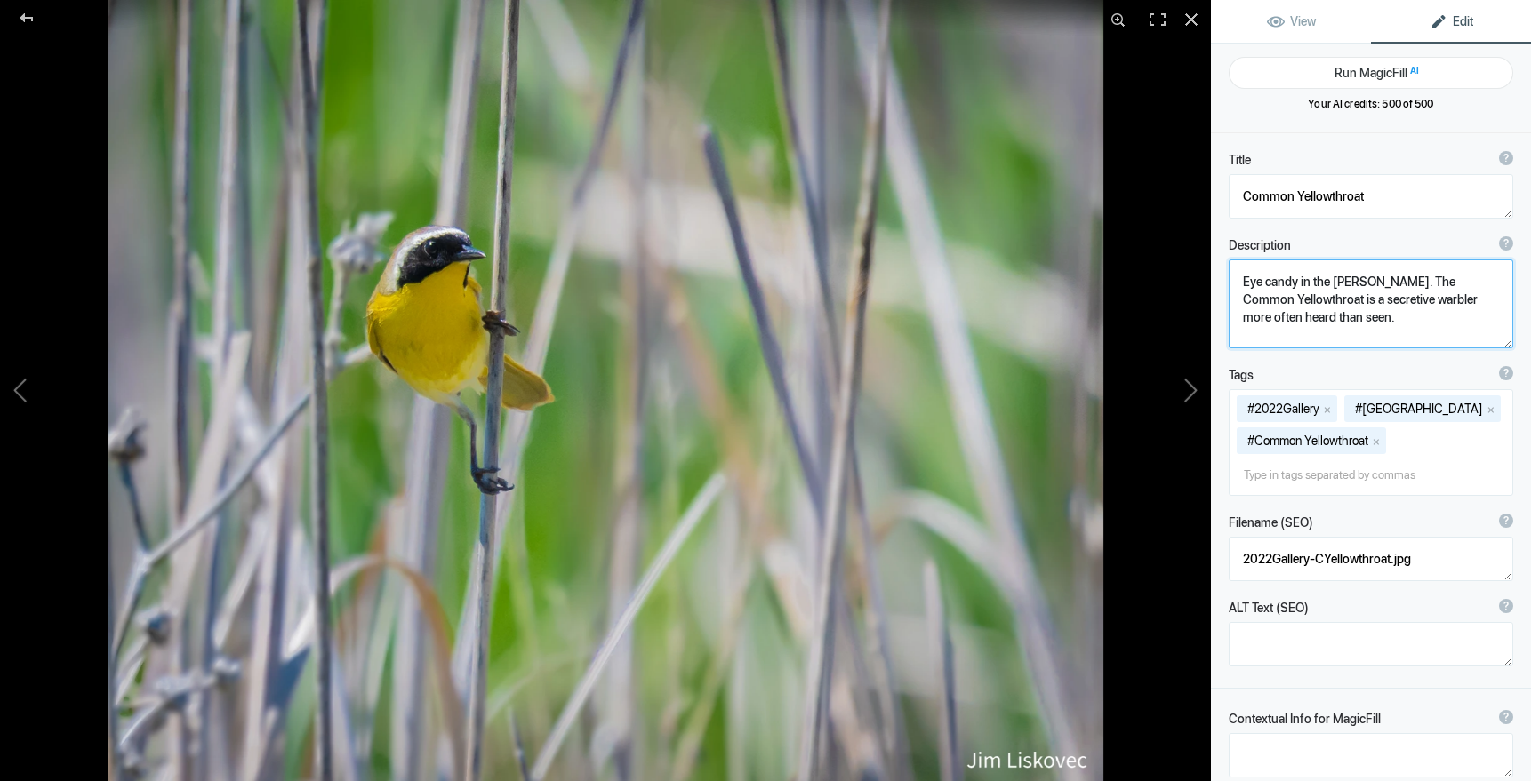
drag, startPoint x: 1240, startPoint y: 281, endPoint x: 1354, endPoint y: 327, distance: 122.8
click at [1354, 327] on textarea at bounding box center [1370, 304] width 284 height 89
click at [1193, 385] on button at bounding box center [1143, 390] width 133 height 281
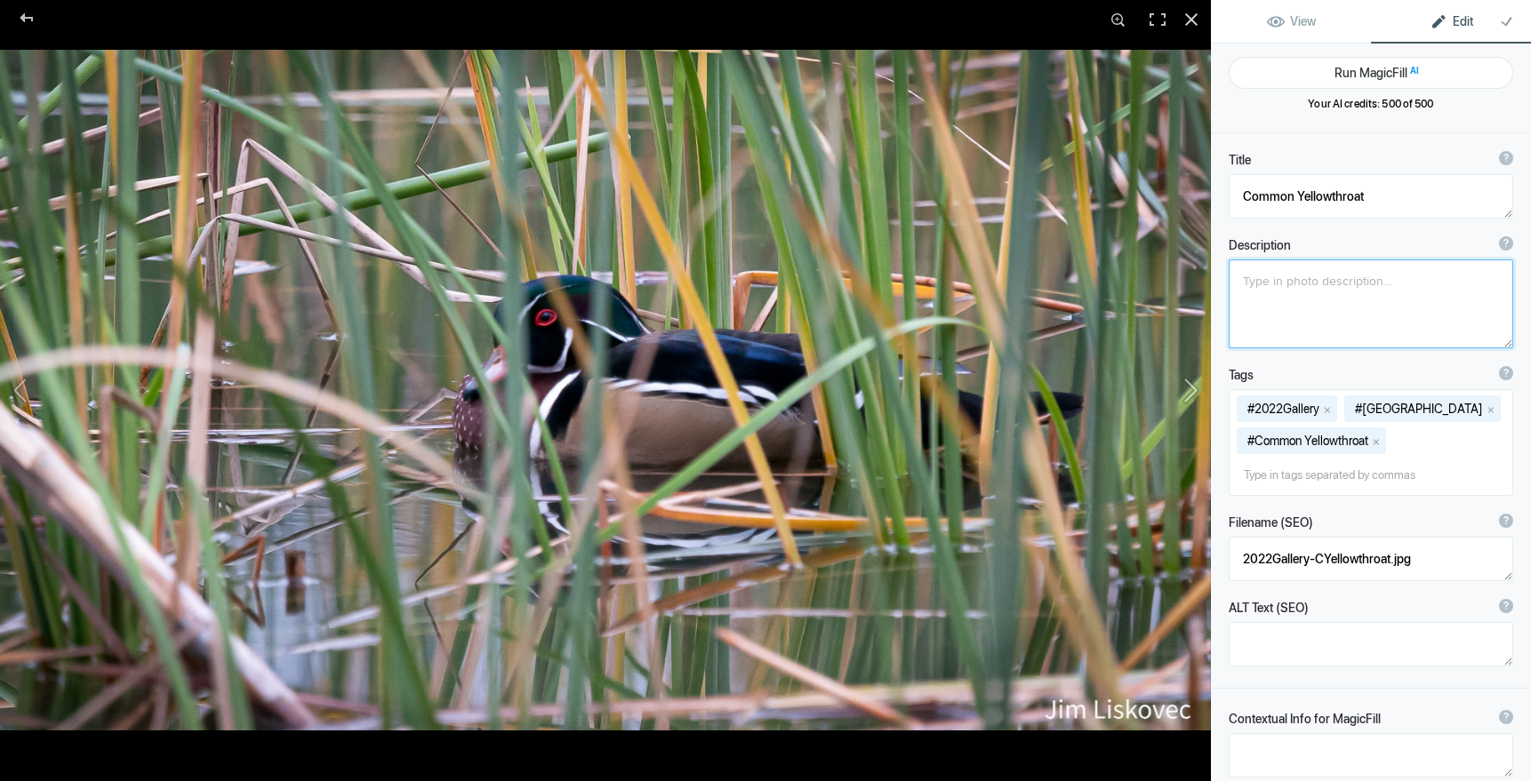
type textarea "Wood Duck"
type textarea "Pic-Wood_Duck.jpg"
click at [1190, 392] on button at bounding box center [1143, 390] width 133 height 281
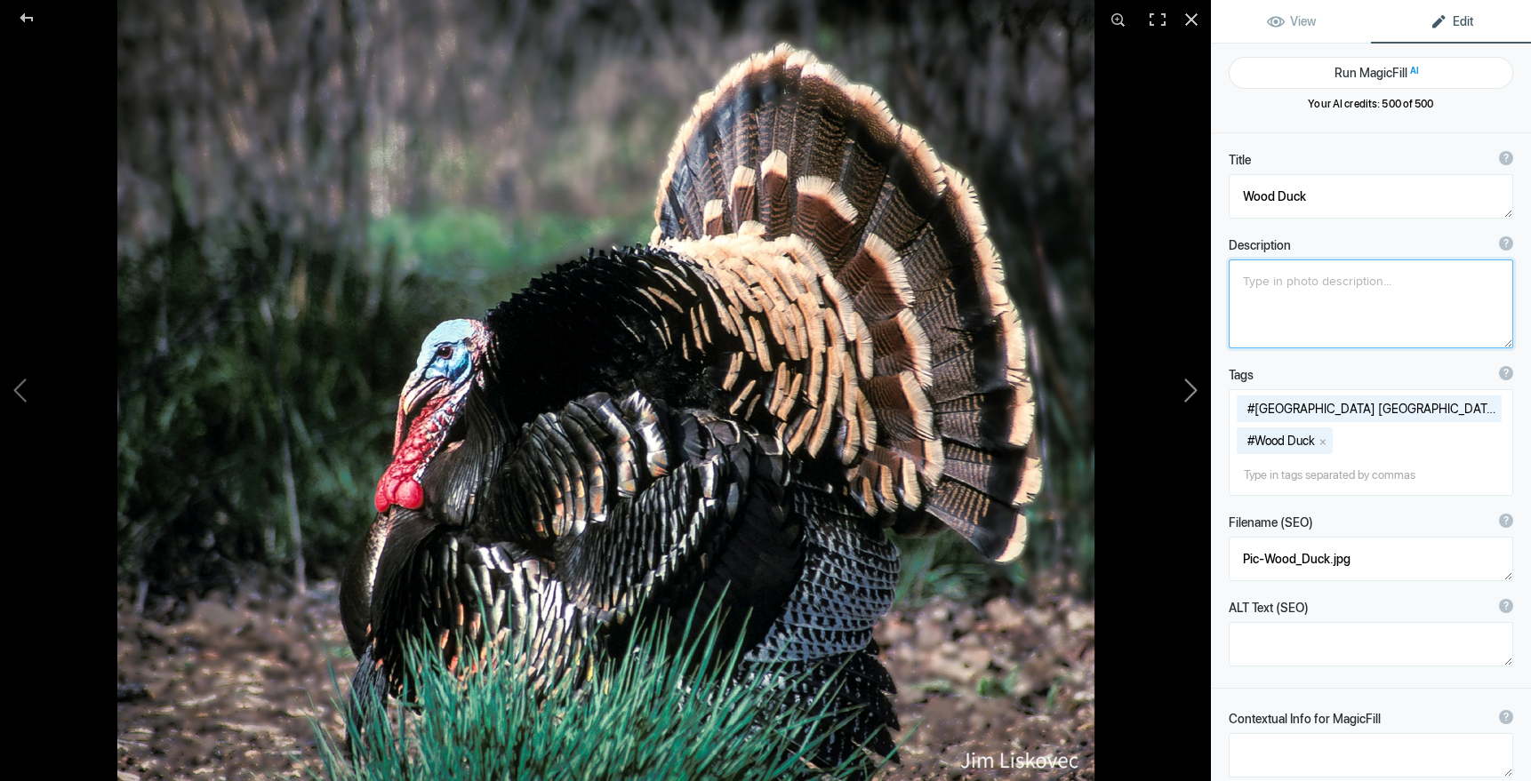
type textarea "Wild Turkey"
type textarea "2019ForumGallery-Turkey_001.jpg"
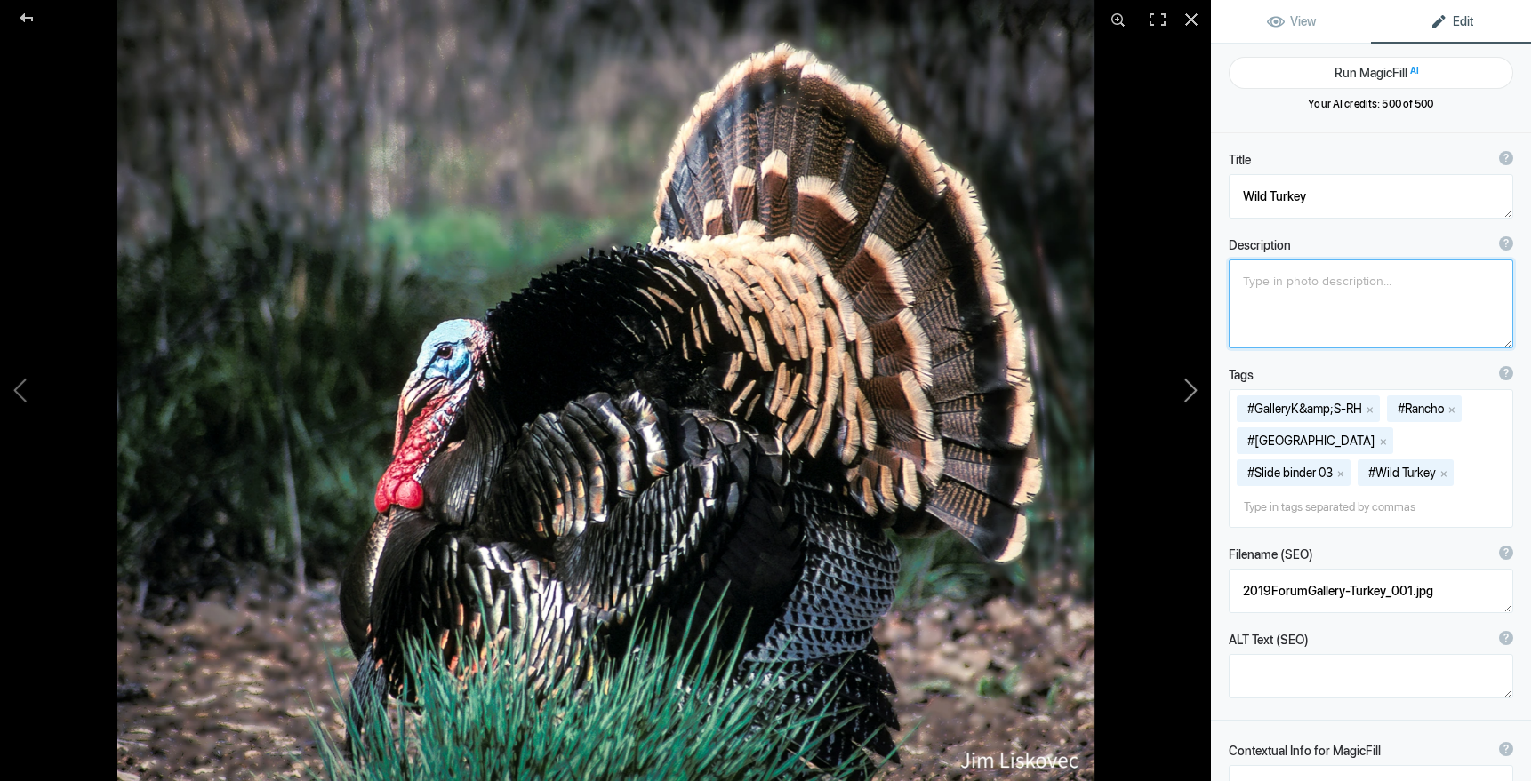
click at [1189, 392] on button at bounding box center [1143, 390] width 133 height 281
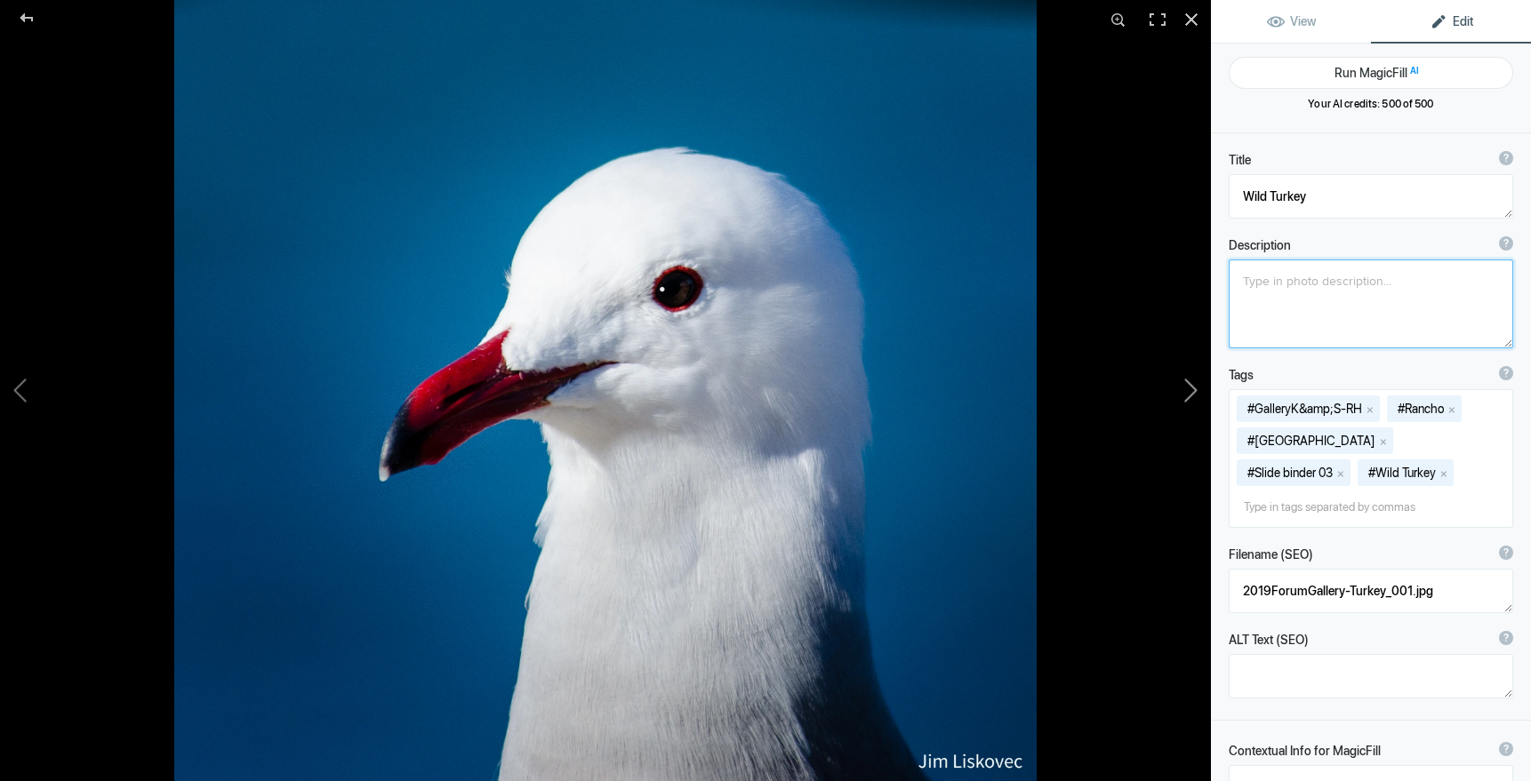
type textarea "Heermann's Gull"
type textarea "Adult Heermann's Gull (Larus heermanni) in breeding plumage"
type textarea "Pic-PGHeermann_sGull.jpg"
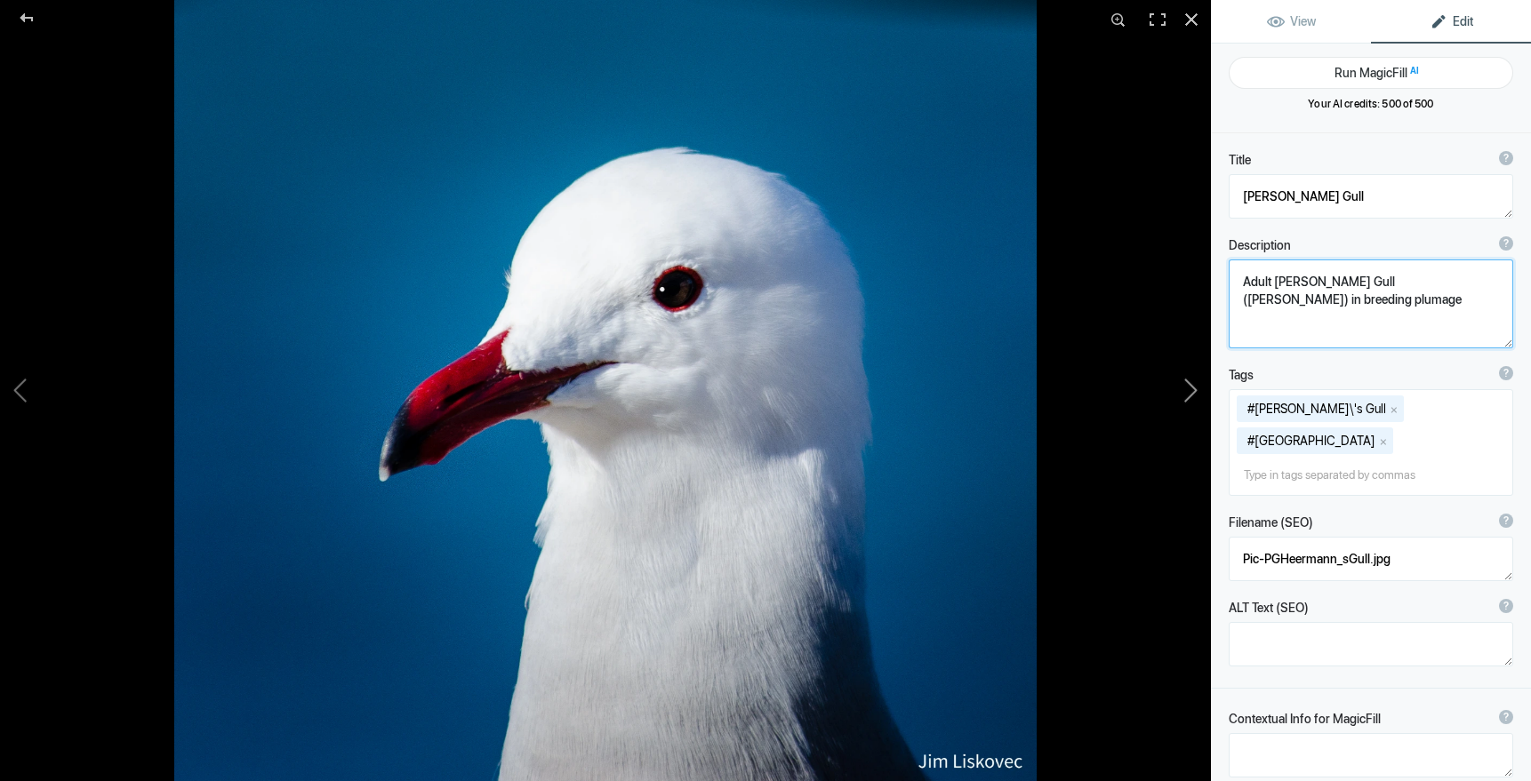
click at [1189, 392] on button at bounding box center [1143, 390] width 133 height 281
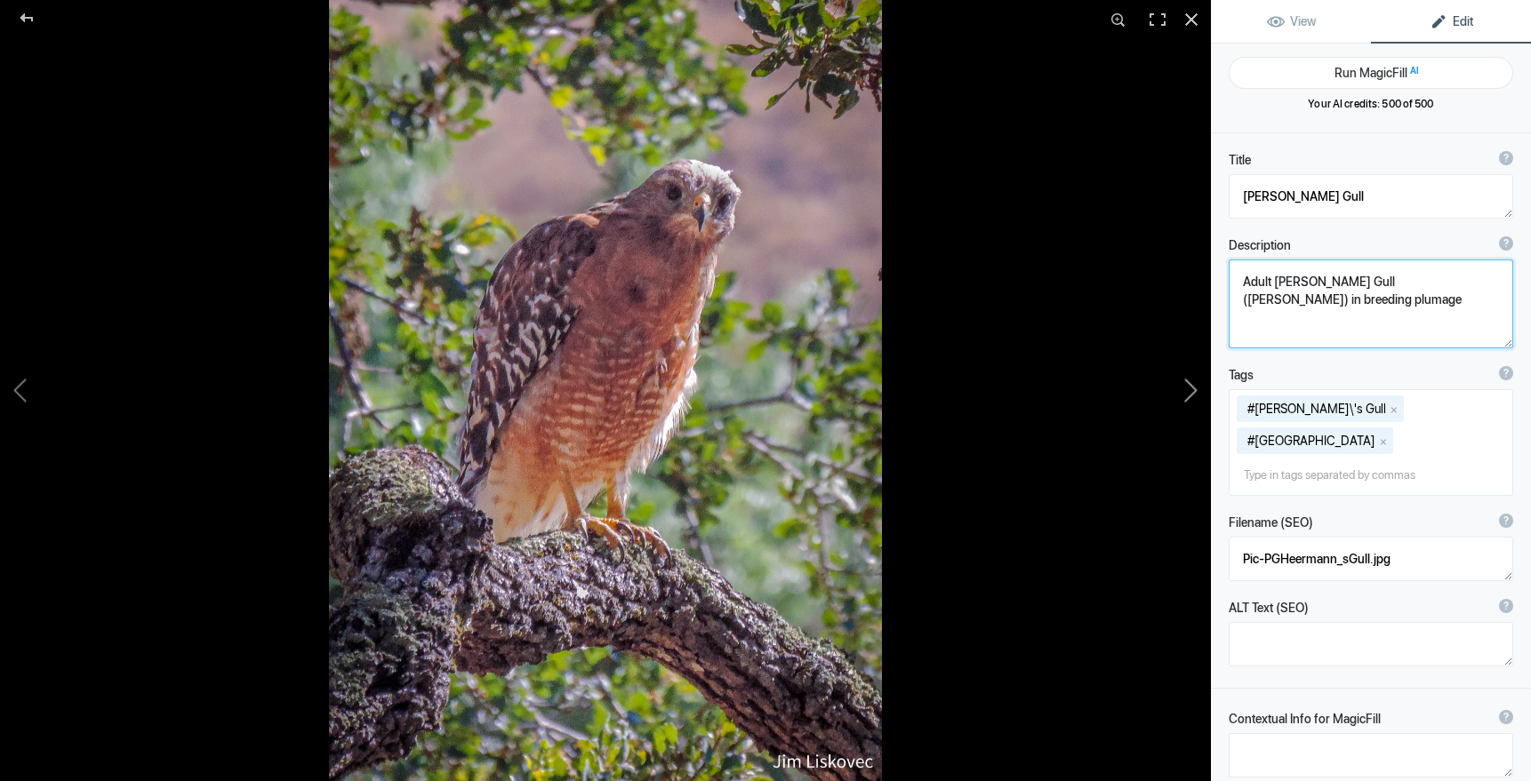
type textarea "Red-shouldered Hawk"
type textarea "RSHawk.7.22.25.jpg"
click at [21, 384] on button at bounding box center [66, 390] width 133 height 281
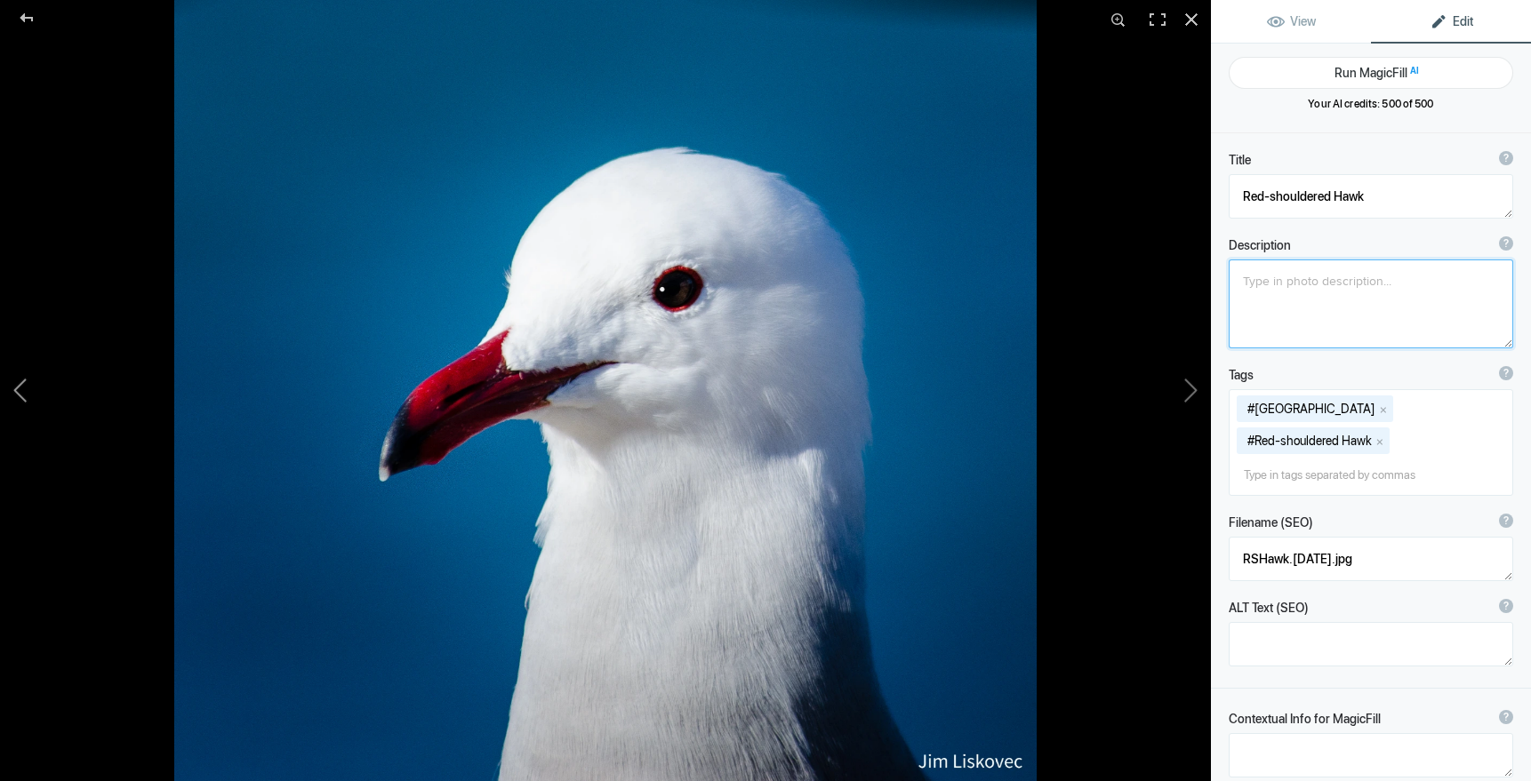
type textarea "Heermann's Gull"
type textarea "Adult Heermann's Gull (Larus heermanni) in breeding plumage"
type textarea "Pic-PGHeermann_sGull.jpg"
drag, startPoint x: 1240, startPoint y: 279, endPoint x: 1356, endPoint y: 312, distance: 121.0
click at [1356, 312] on textarea at bounding box center [1370, 304] width 284 height 89
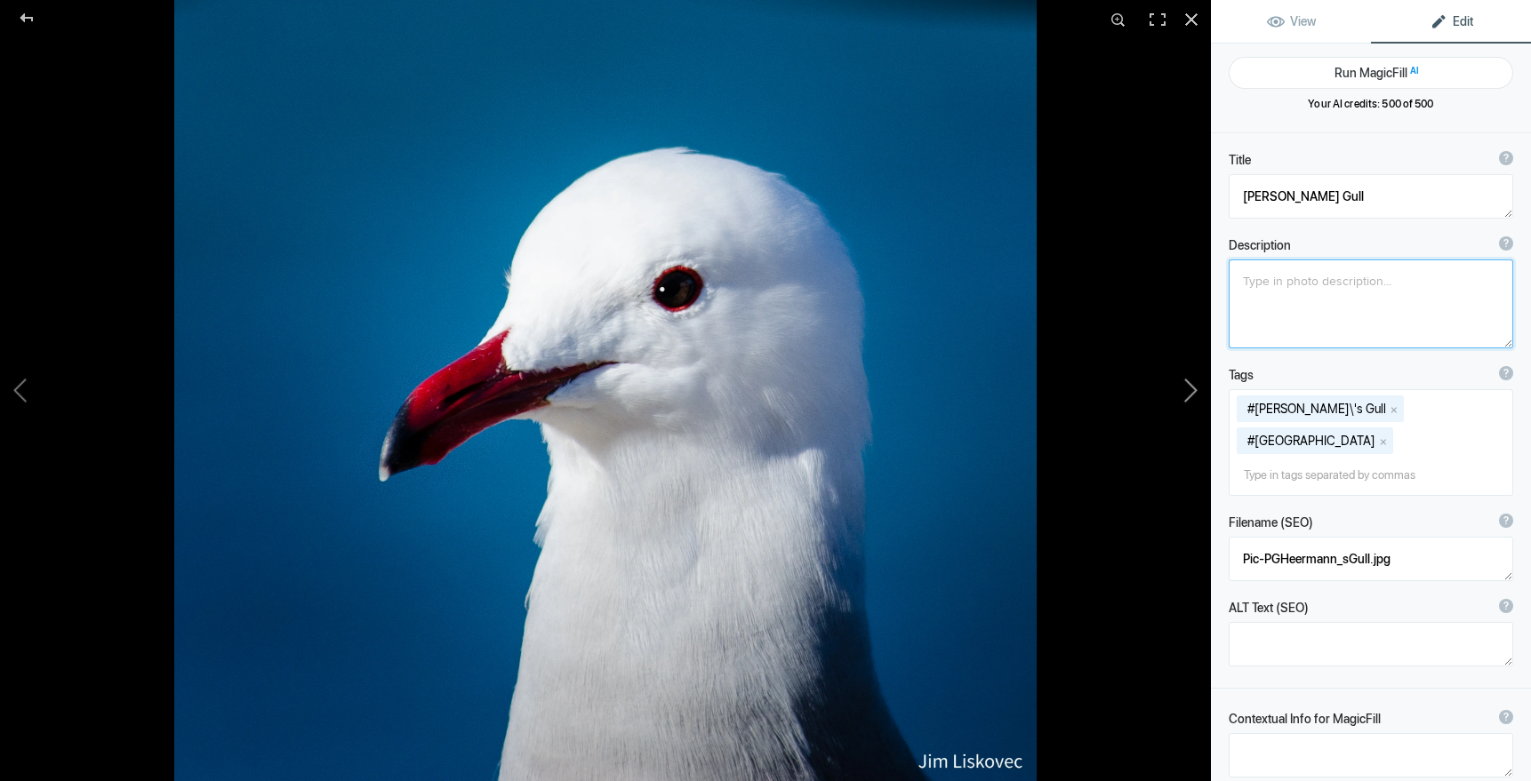
click at [1194, 389] on button at bounding box center [1143, 390] width 133 height 281
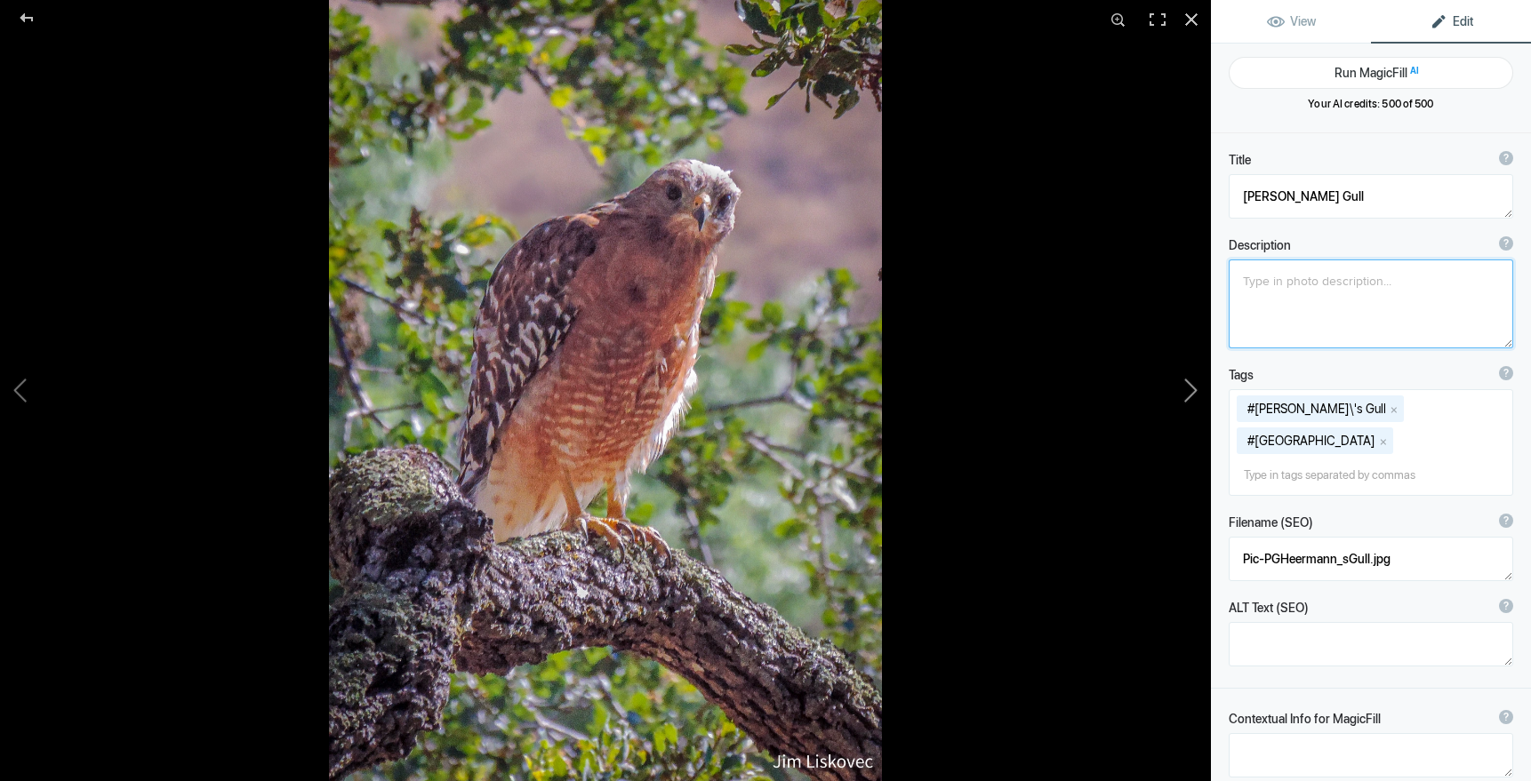
type textarea "Red-shouldered Hawk"
type textarea "RSHawk.7.22.25.jpg"
click at [1194, 388] on button at bounding box center [1143, 390] width 133 height 281
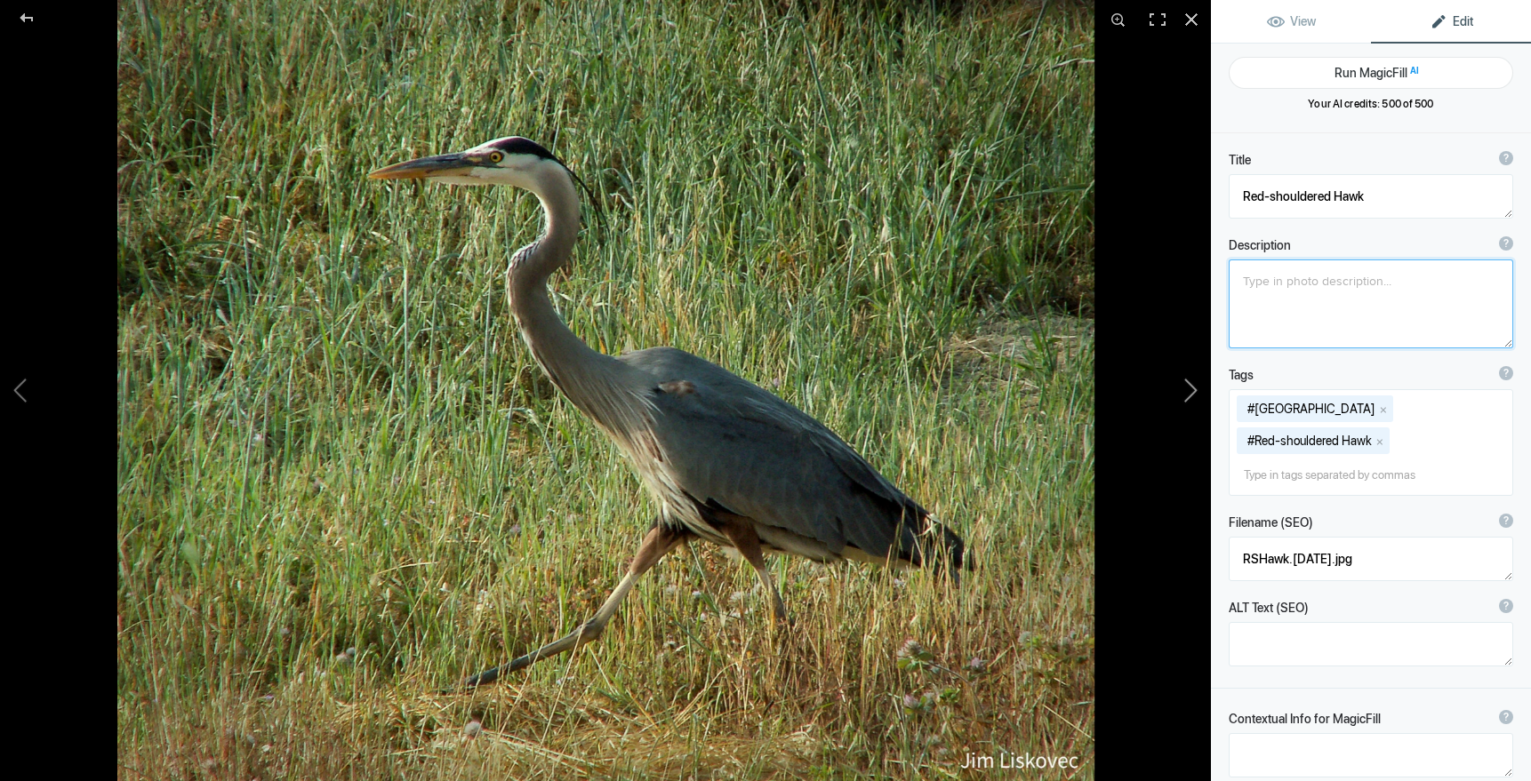
type textarea "Great Blue Heron"
type textarea "KONICA MINOLTA DIGITAL CAMERA"
type textarea "ZF2006.8x10GBHeron2.jpg"
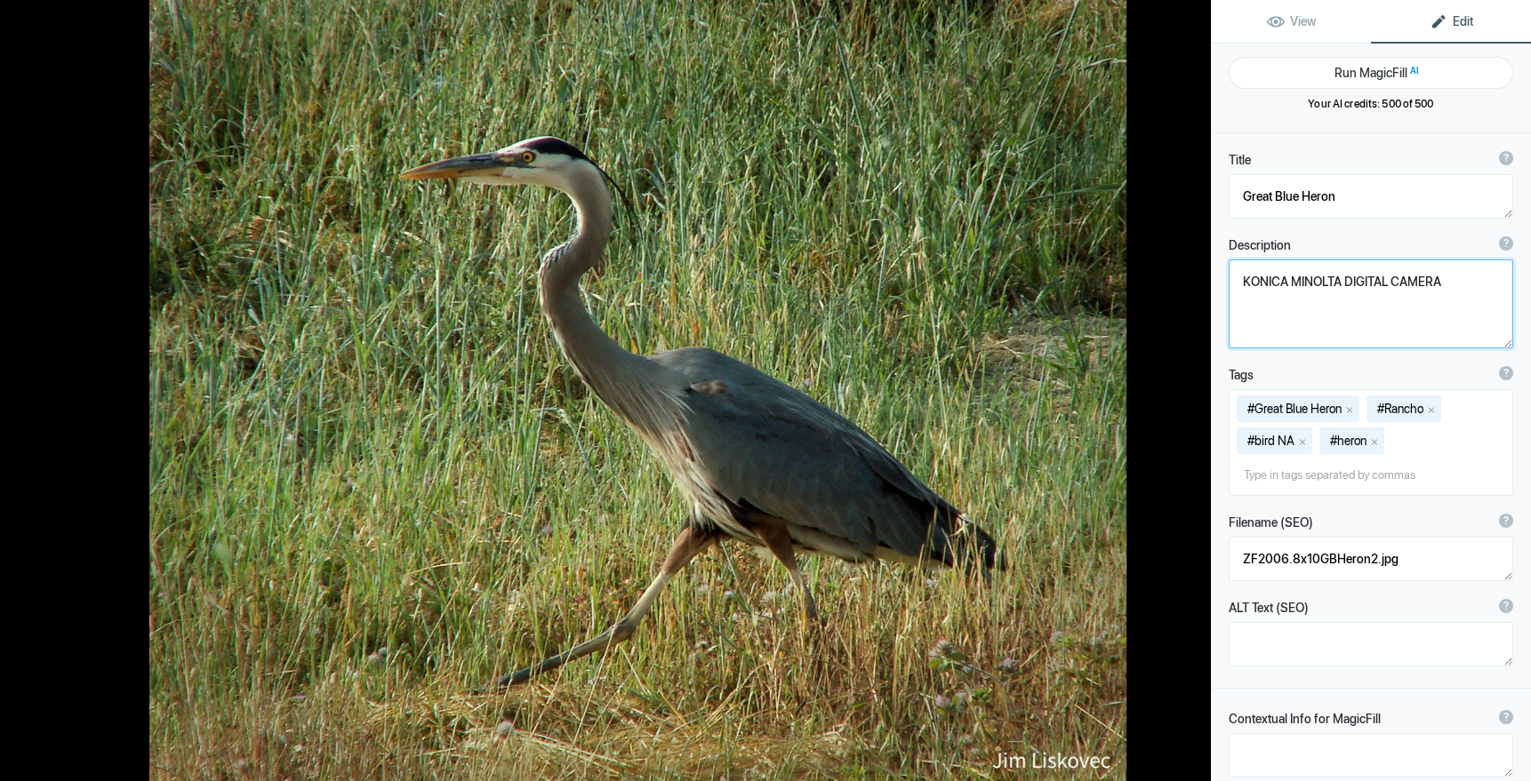
click at [1208, 371] on button at bounding box center [1143, 390] width 133 height 281
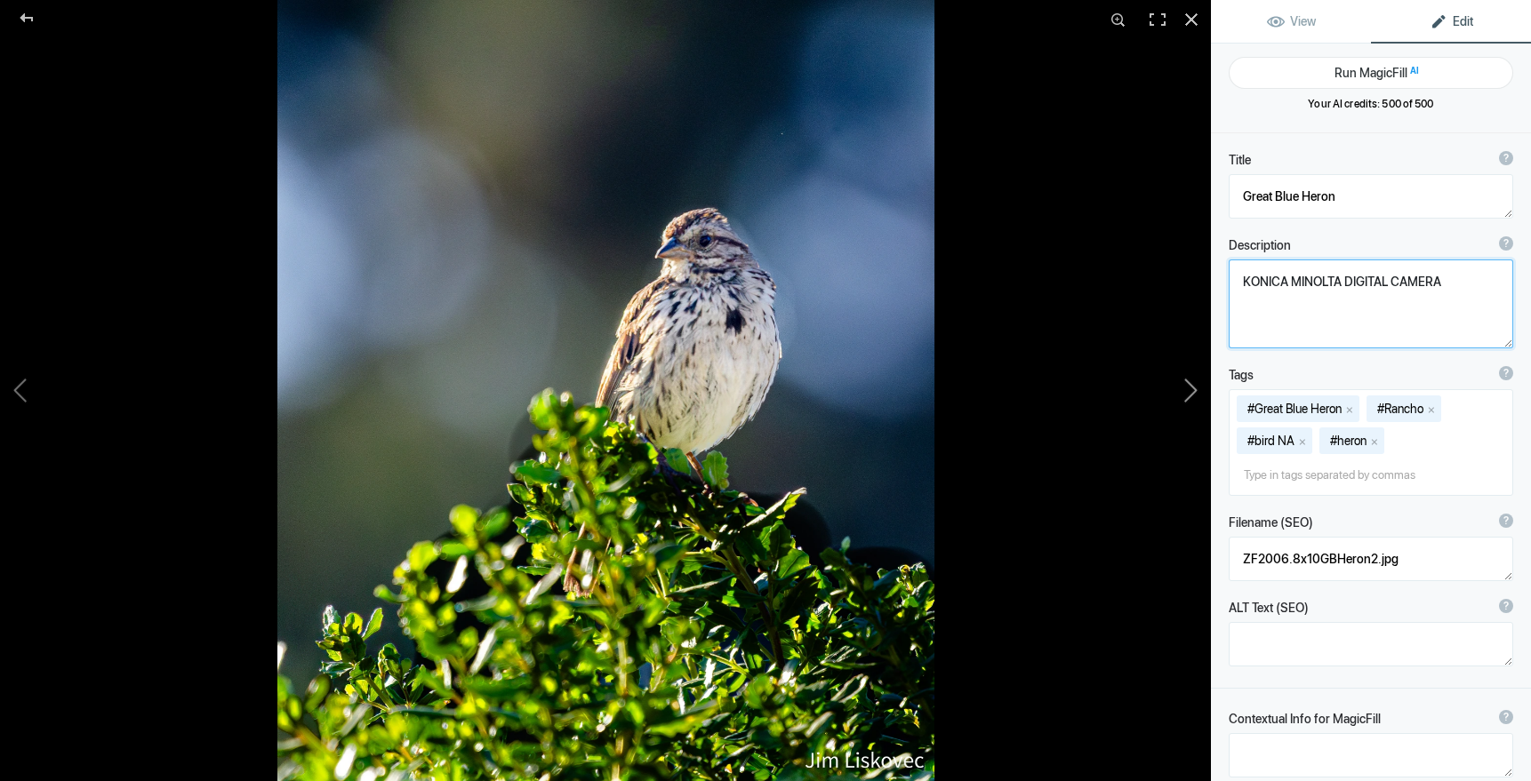
type textarea "Song Sparrow"
type textarea "SongSparrow.7.22.25.jpg"
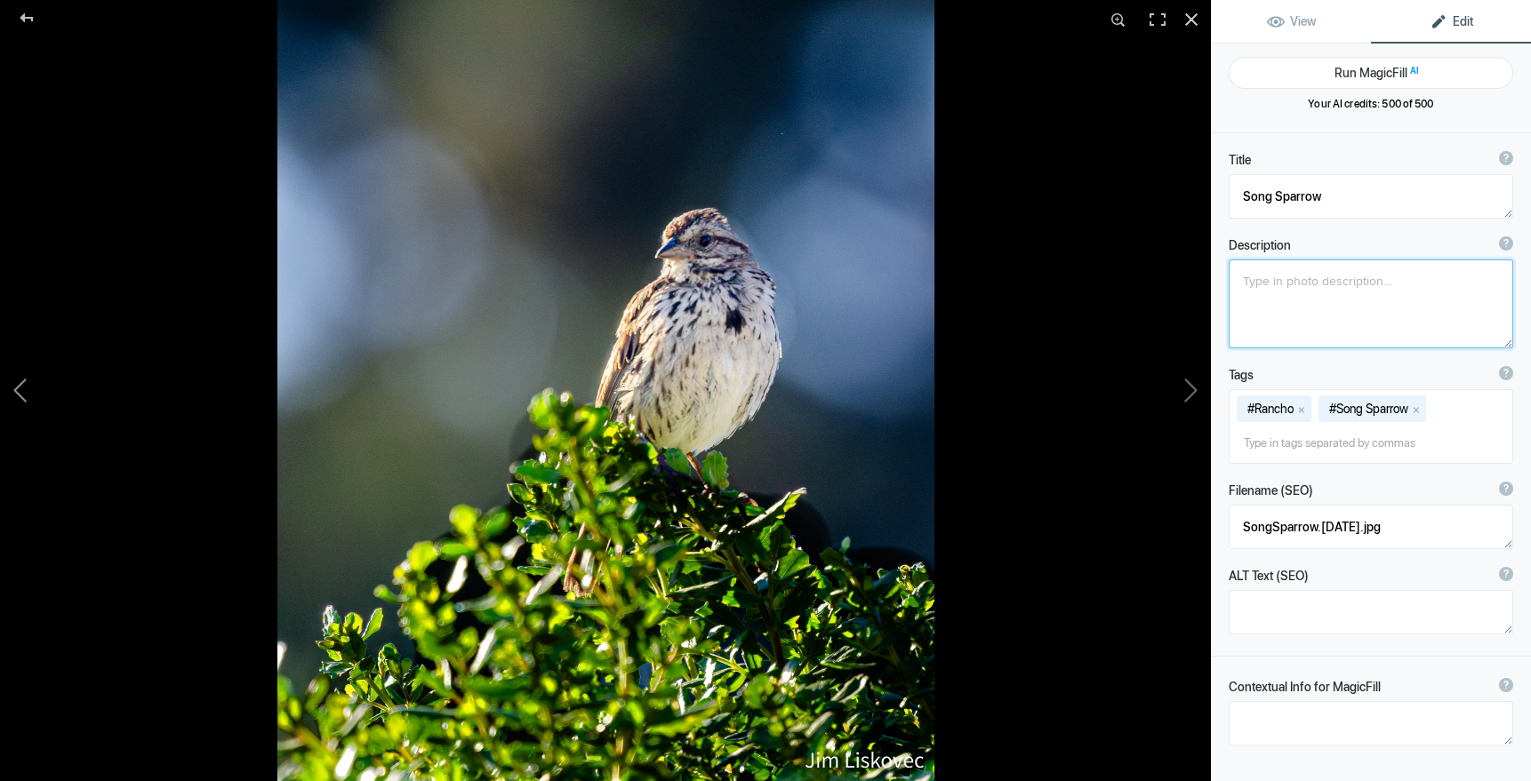
click at [22, 383] on button at bounding box center [66, 390] width 133 height 281
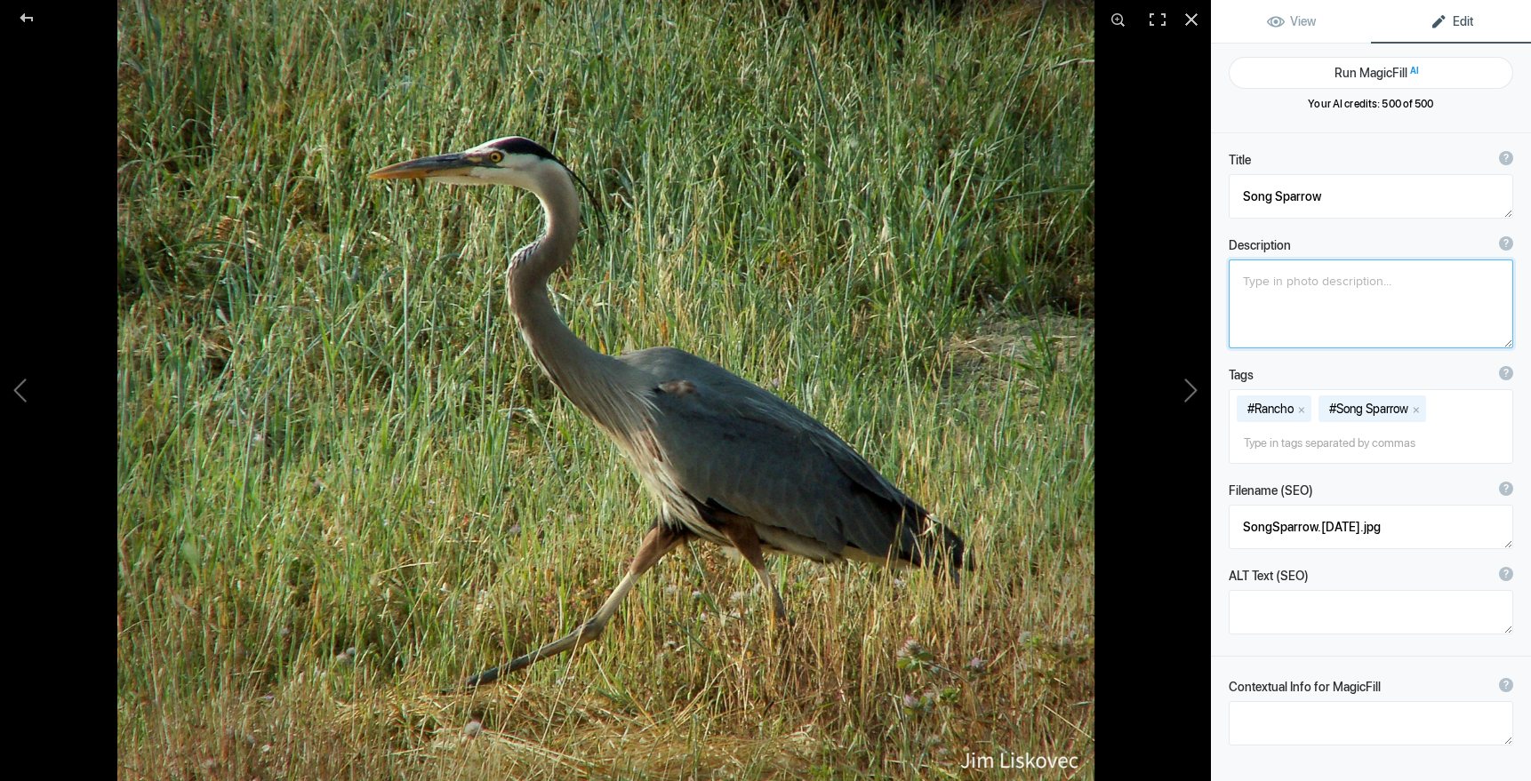
type textarea "Great Blue Heron"
type textarea "KONICA MINOLTA DIGITAL CAMERA"
type textarea "ZF2006.8x10GBHeron2.jpg"
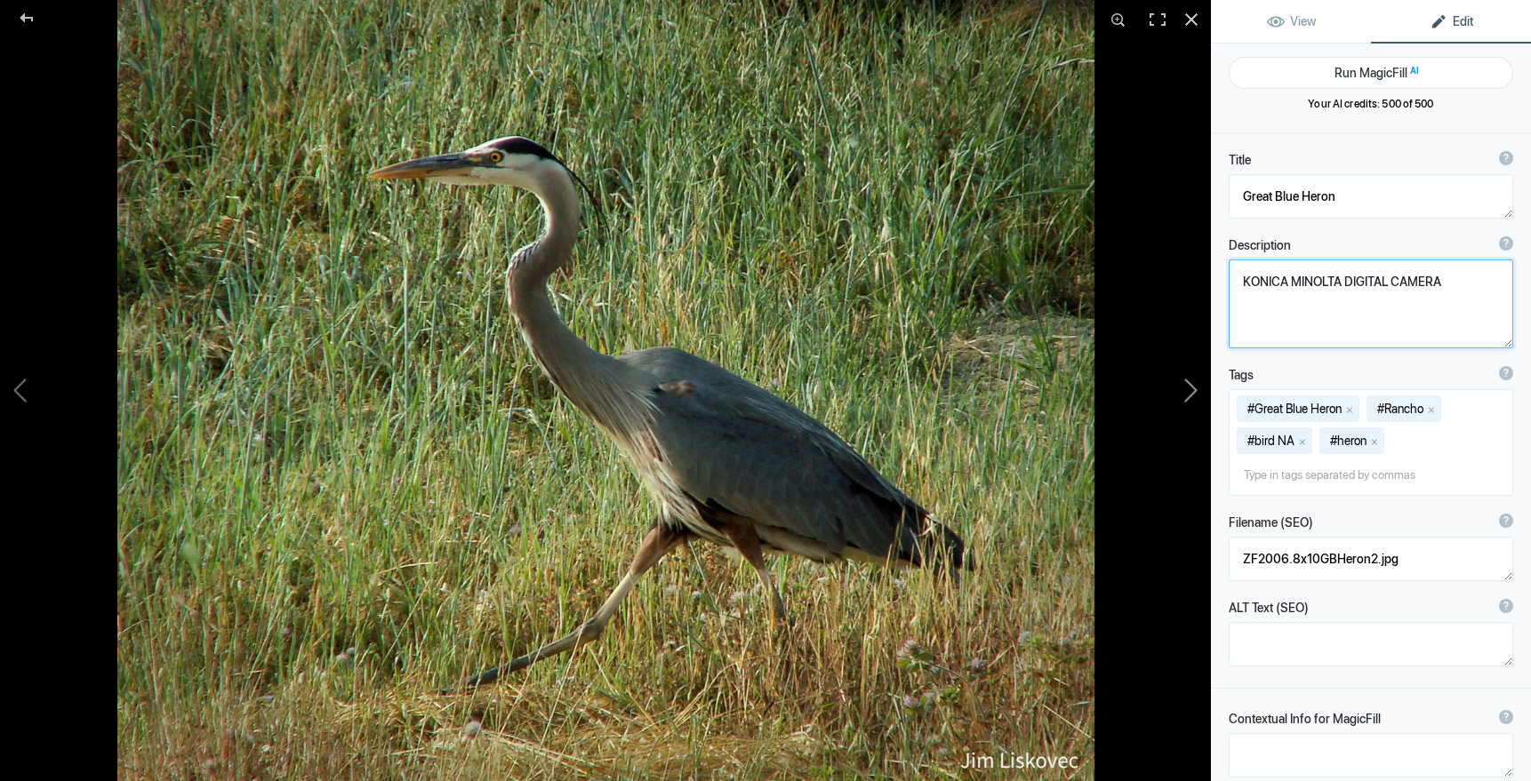
drag, startPoint x: 1449, startPoint y: 278, endPoint x: 1204, endPoint y: 268, distance: 245.5
click at [1204, 268] on div "Great Blue Heron View Edit Run MagicFill AI Your AI credits: 500 of 500 You hav…" at bounding box center [765, 390] width 1531 height 781
drag, startPoint x: 1436, startPoint y: 280, endPoint x: 1238, endPoint y: 275, distance: 198.3
click at [1238, 275] on textarea at bounding box center [1370, 304] width 284 height 89
click at [1193, 390] on button at bounding box center [1143, 390] width 133 height 281
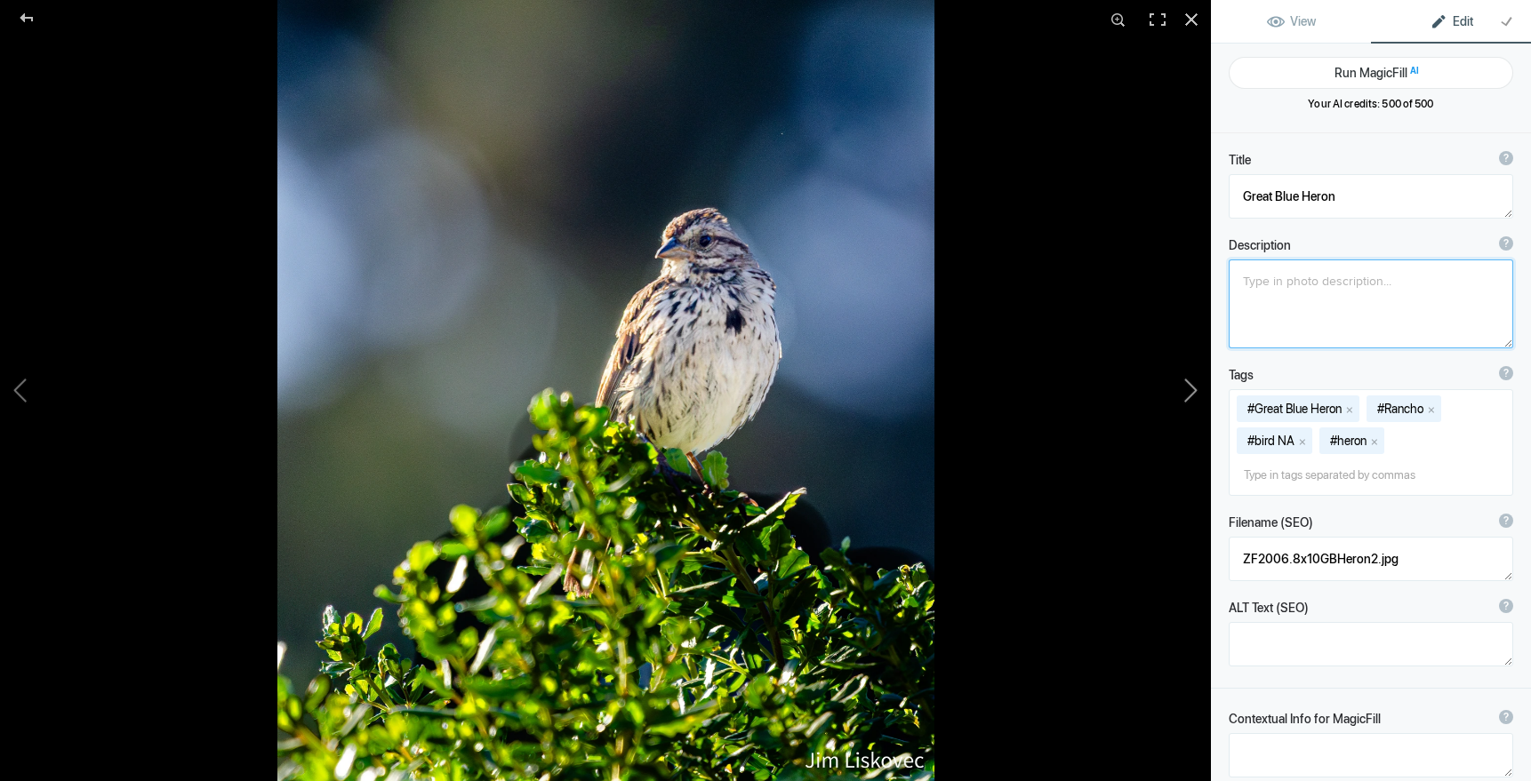
type textarea "Song Sparrow"
type textarea "SongSparrow.7.22.25.jpg"
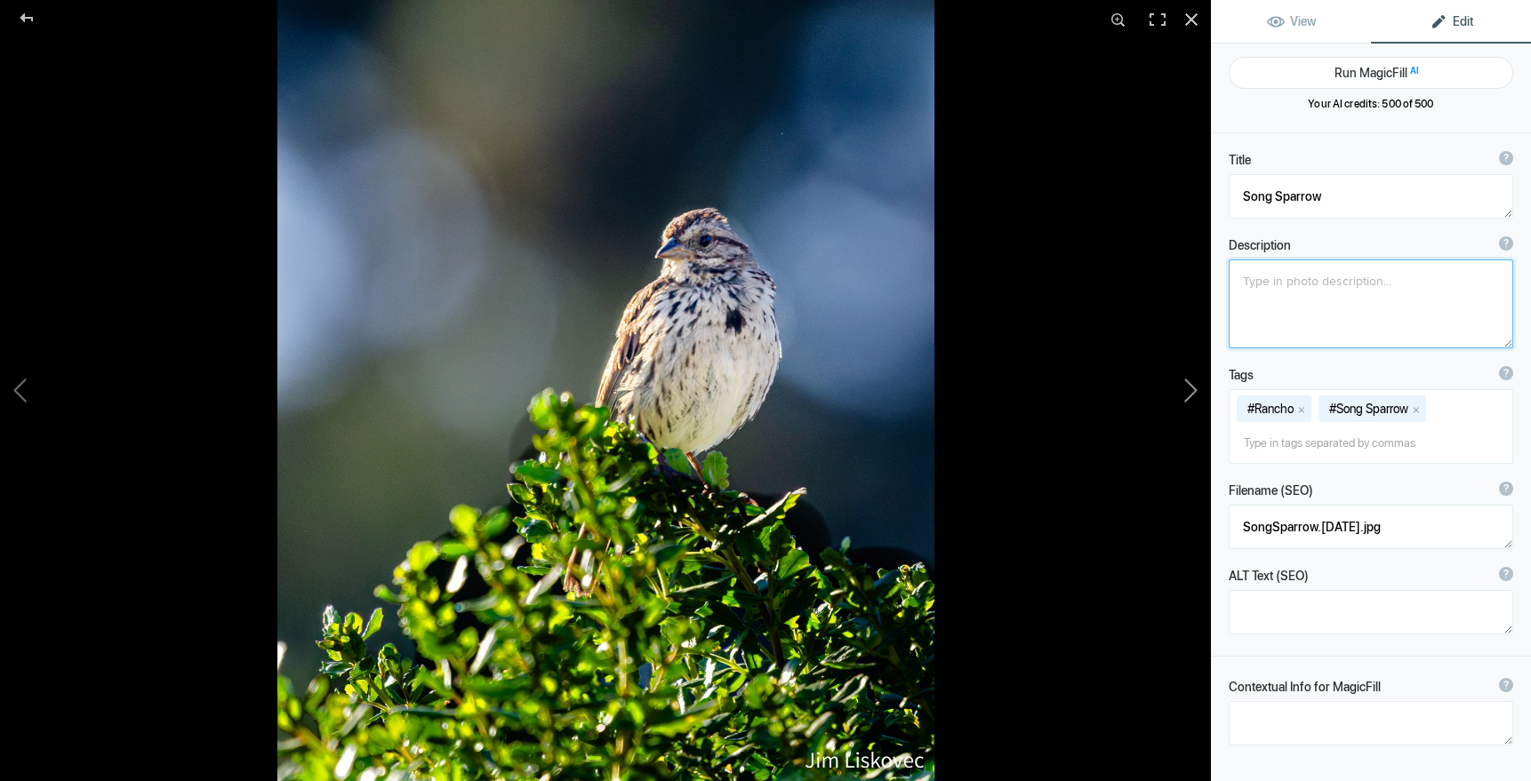
click at [1193, 390] on button at bounding box center [1143, 390] width 133 height 281
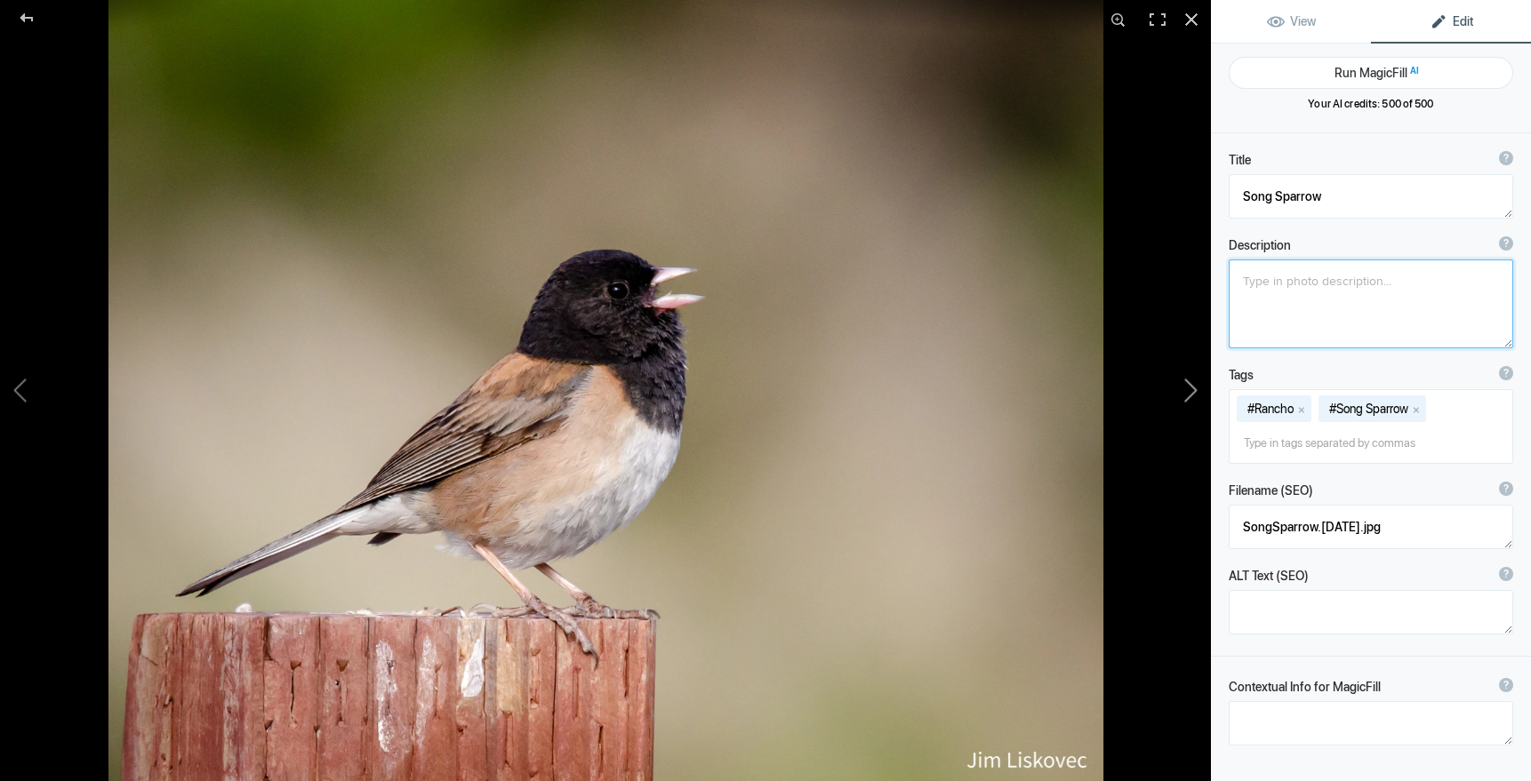
type textarea "Dark-eyed Junco"
type textarea "2022Gallery-DEJunco.jpg"
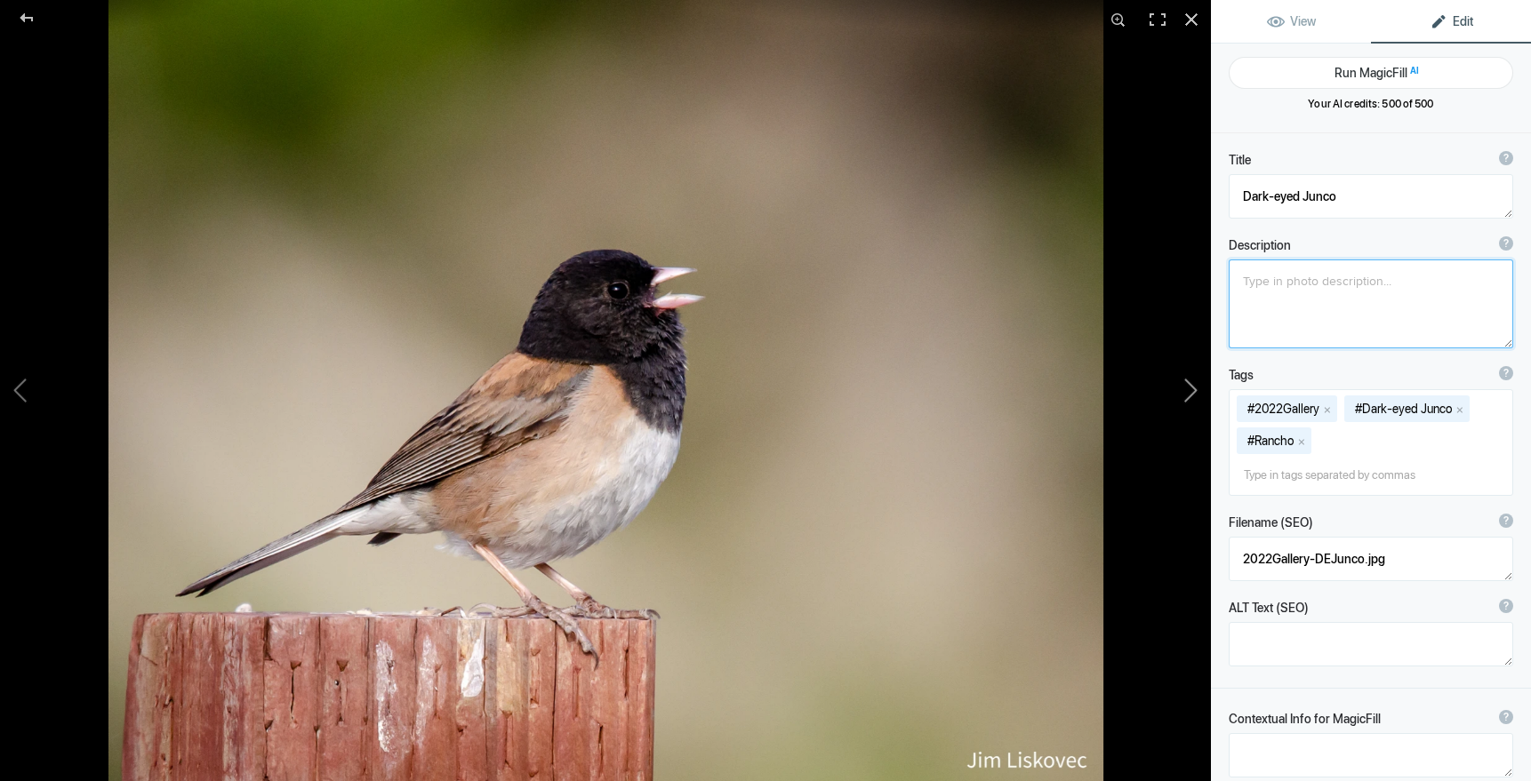
click at [1193, 390] on button at bounding box center [1143, 390] width 133 height 281
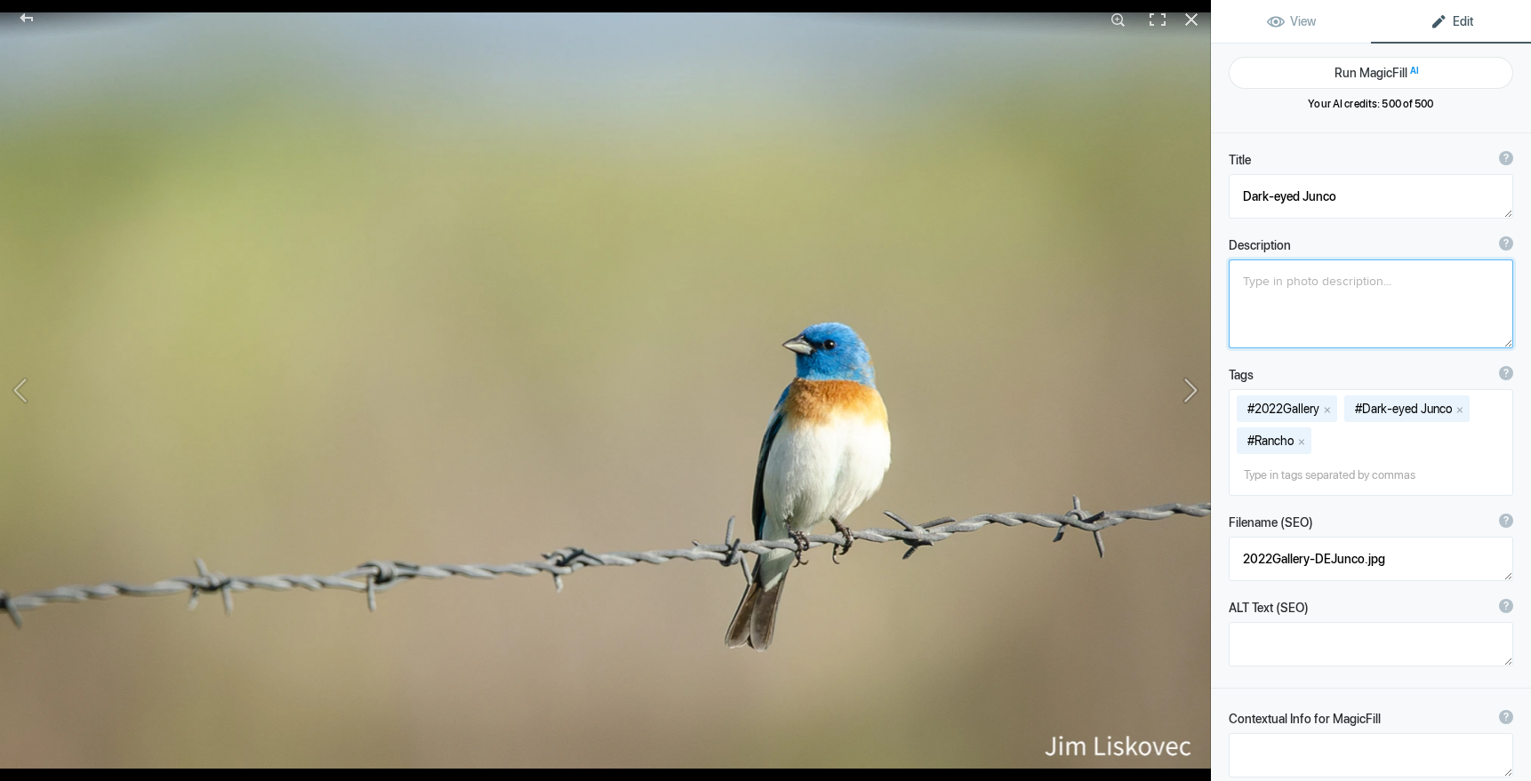
type textarea "Lazuli Bunting"
type textarea "LazuliBunting-2.HCC2024.jpg"
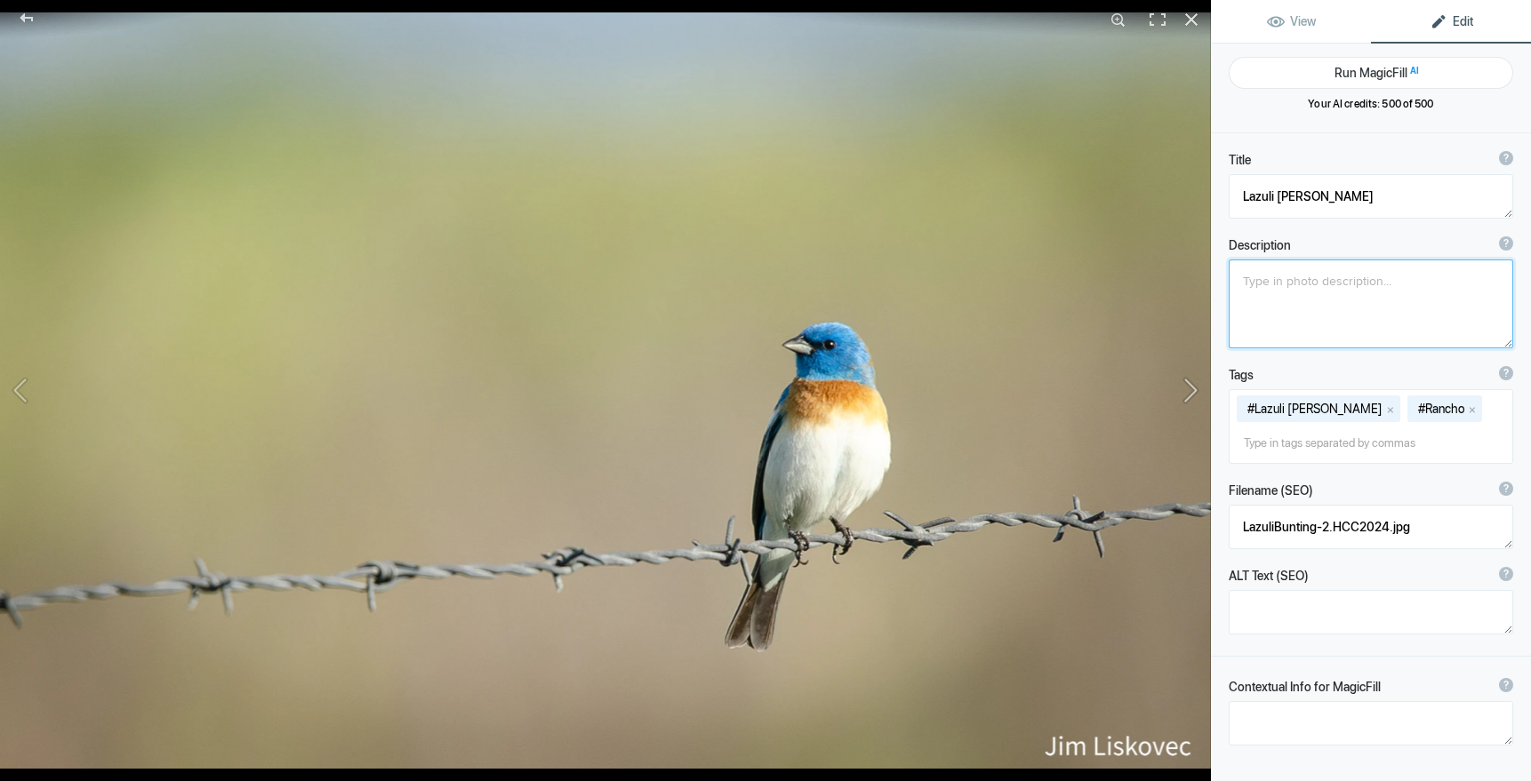
click at [1193, 390] on button at bounding box center [1143, 390] width 133 height 281
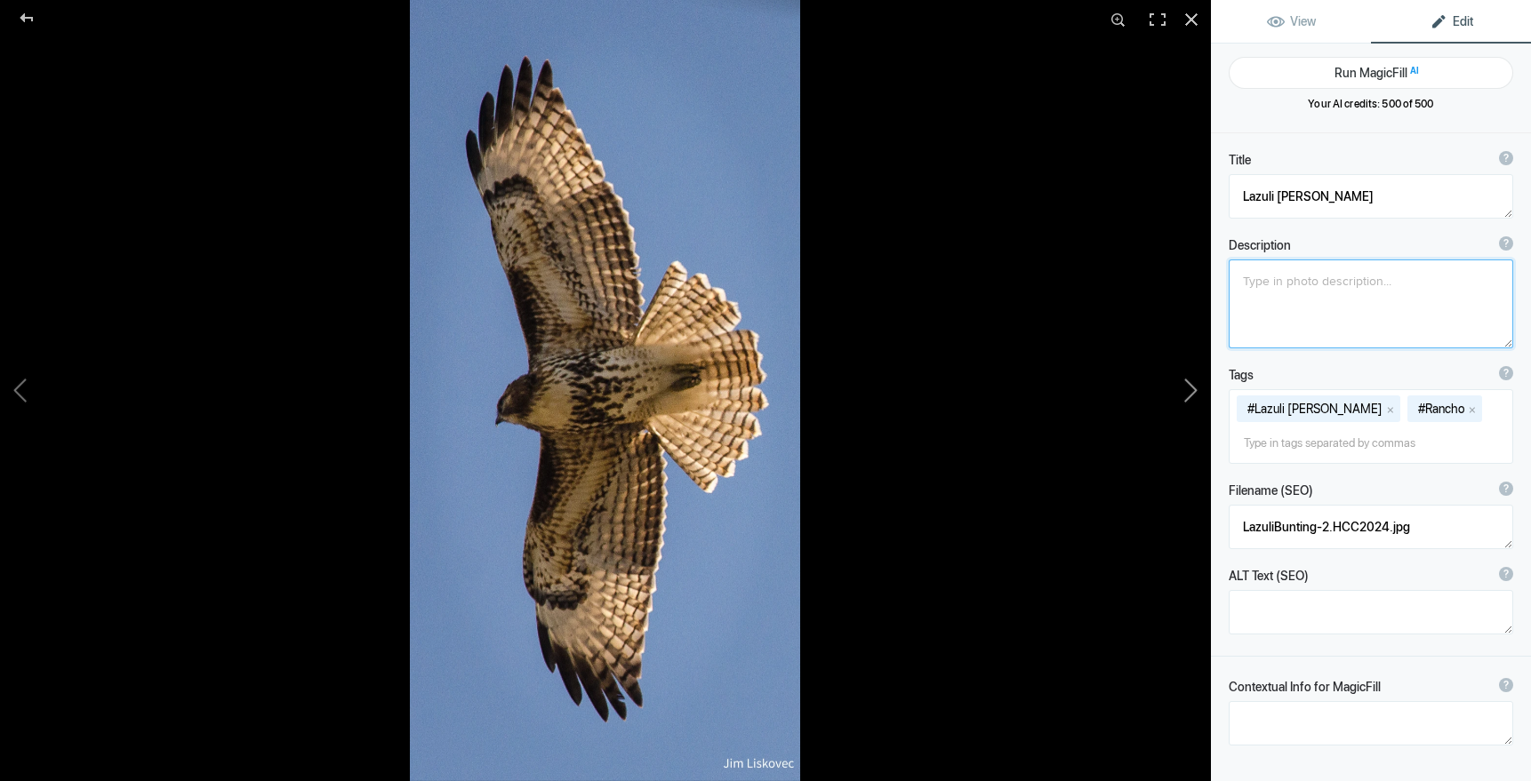
type textarea "Juvenile Red-tailed Hawk"
type textarea "JuvRed-tailedHawk_002.jpg"
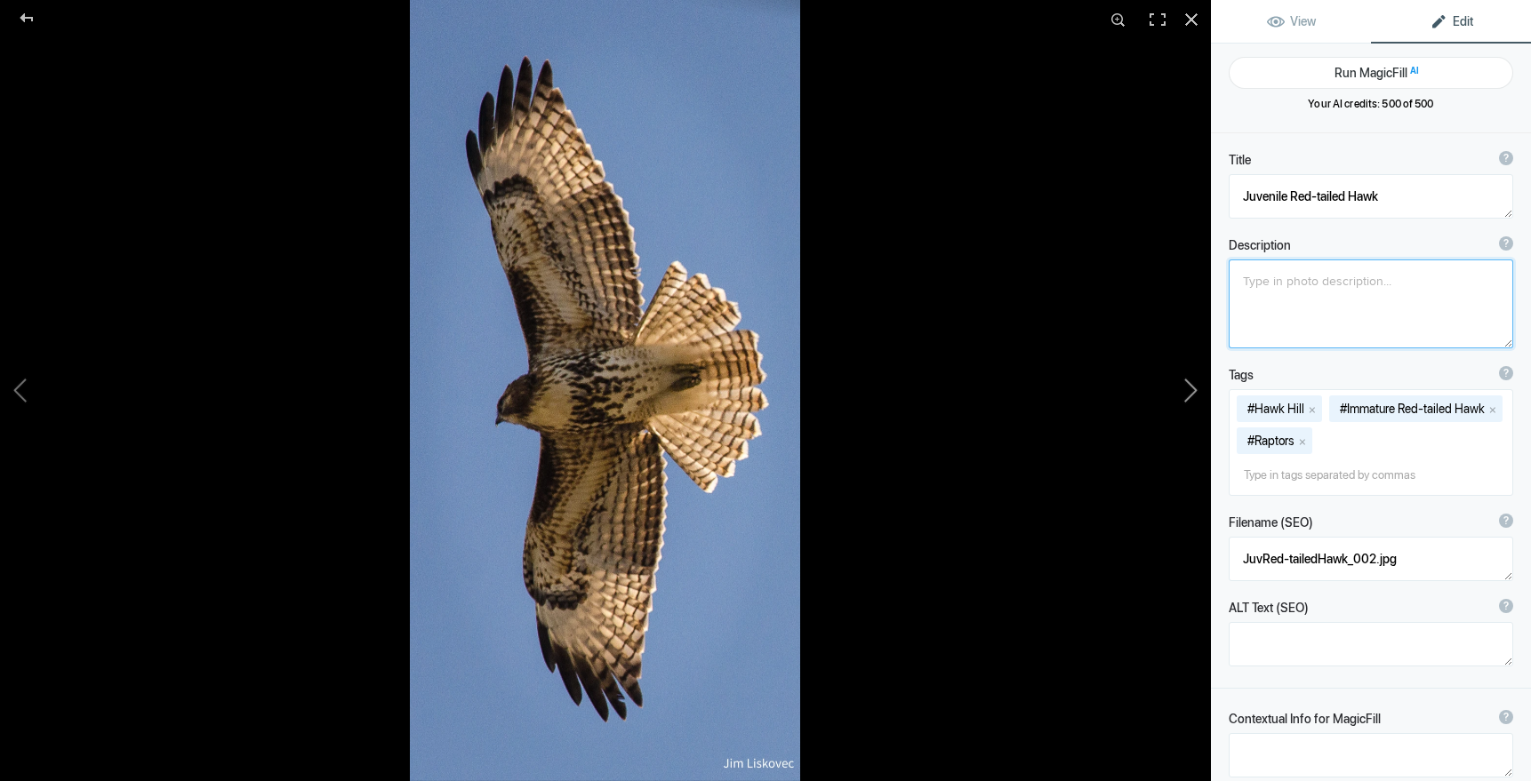
click at [1193, 390] on button at bounding box center [1143, 390] width 133 height 281
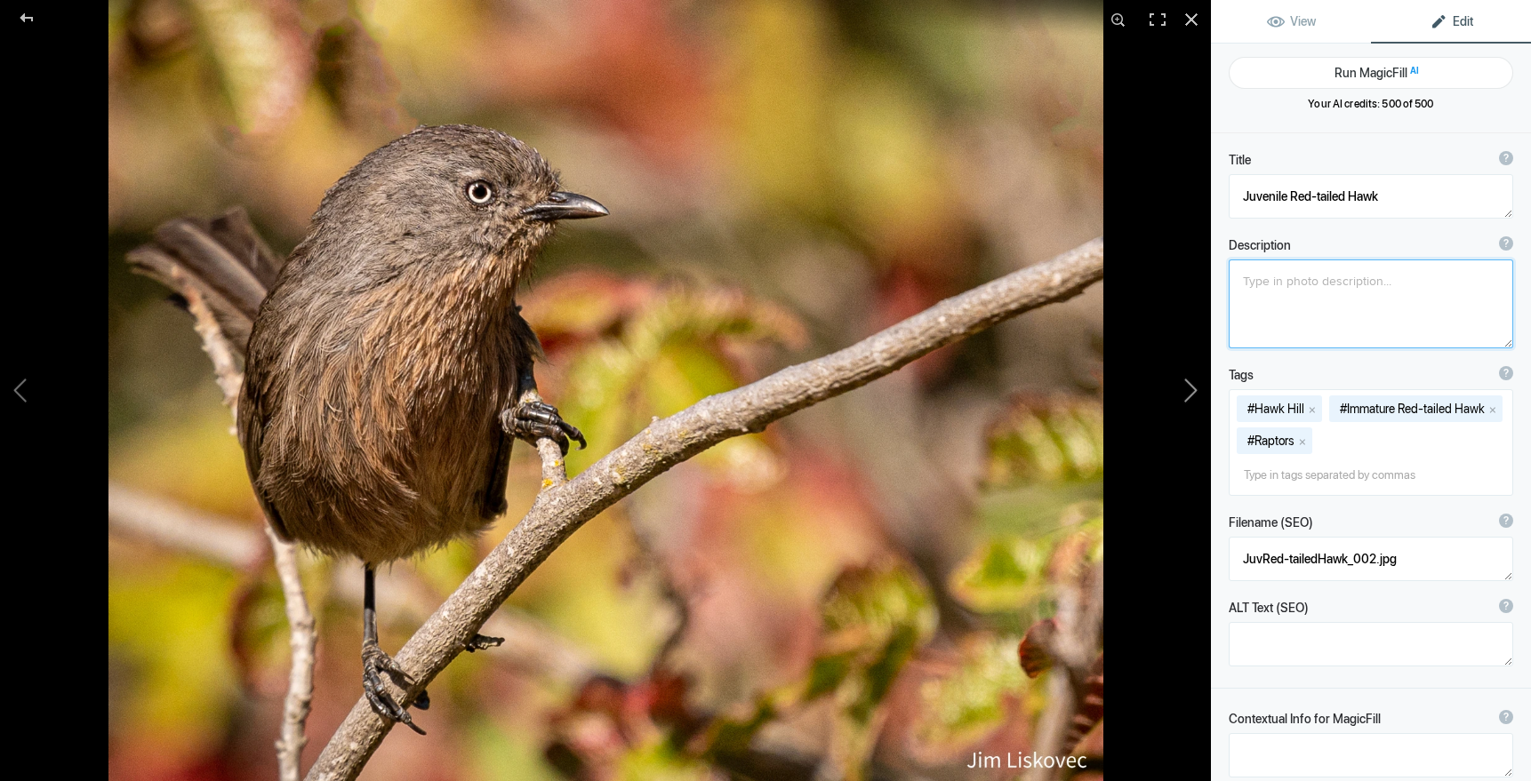
type textarea "Wrentit"
type textarea "2022Gallery-Wrentit.jpg"
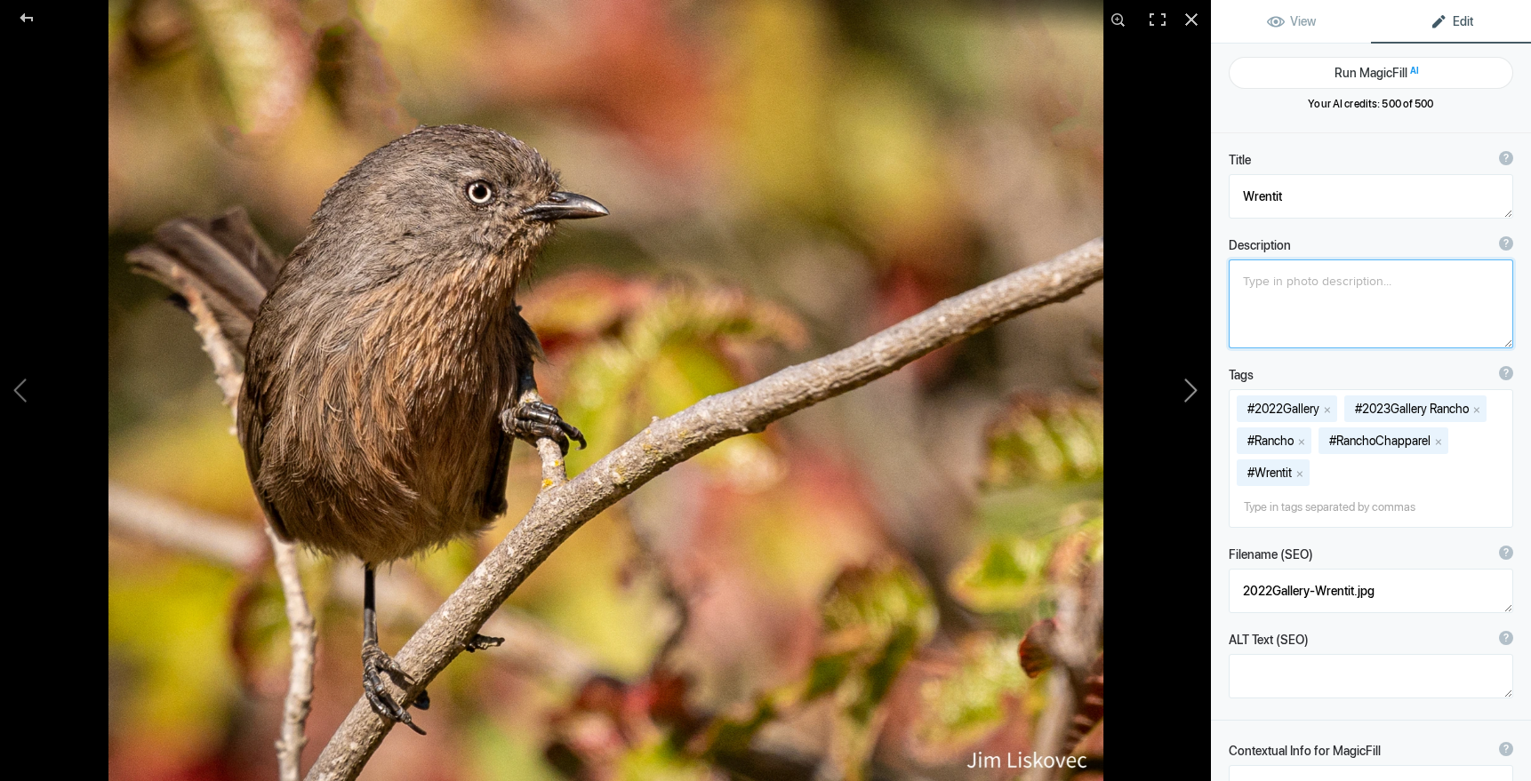
click at [1193, 390] on button at bounding box center [1143, 390] width 133 height 281
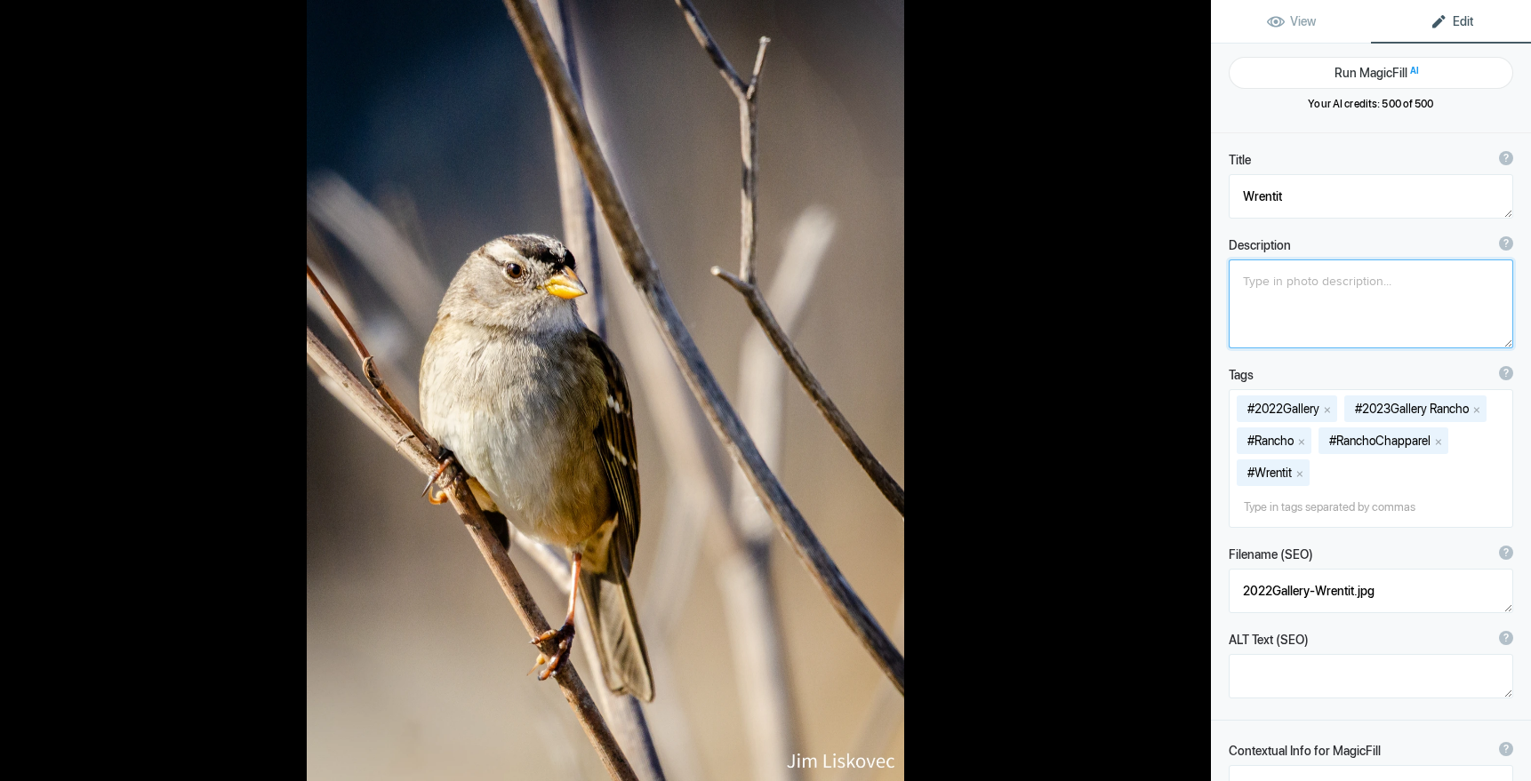
type textarea "White-crowned Sparrow"
type textarea "Adult White-crowned Sparrow (Zonotrichia leucophrys) perched on dried fennel"
type textarea "WCSparrow.7.22.25.jpg"
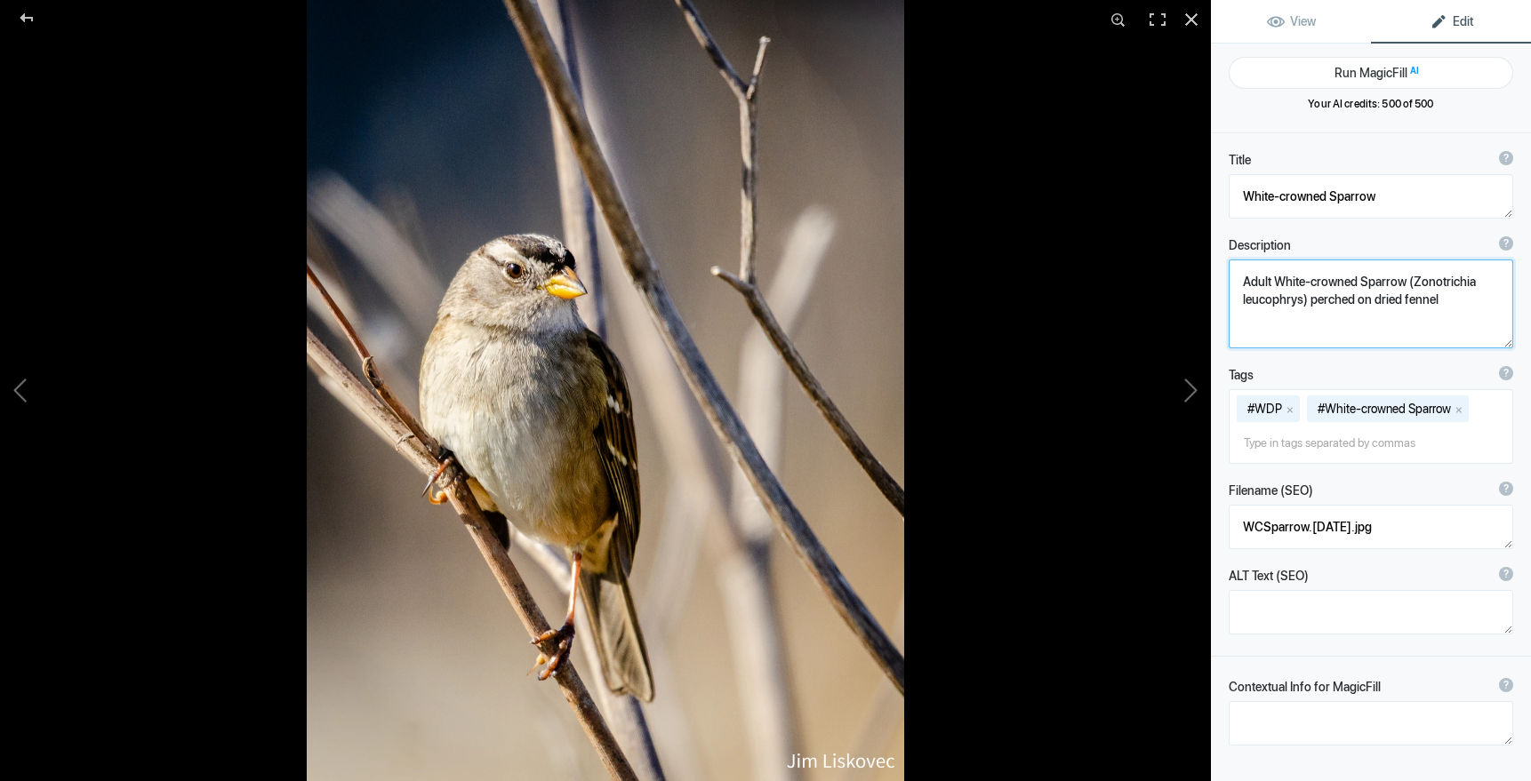
drag, startPoint x: 1242, startPoint y: 279, endPoint x: 1342, endPoint y: 310, distance: 105.2
click at [1342, 310] on textarea at bounding box center [1370, 304] width 284 height 89
click at [1194, 384] on button at bounding box center [1143, 390] width 133 height 281
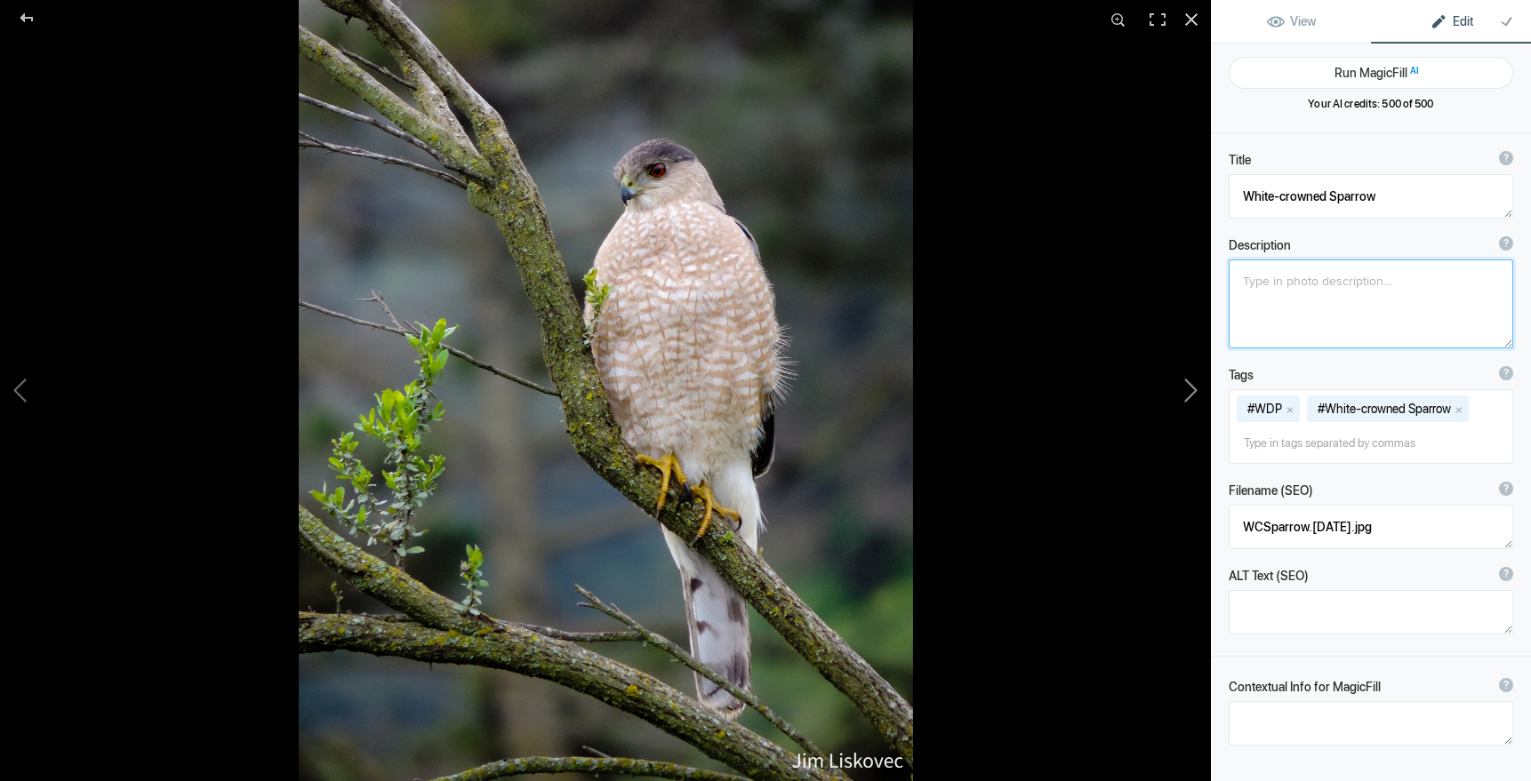
type textarea "Cooper's Hawk"
type textarea "2019ForumGallery-Cooper_s11x14_001.jpg"
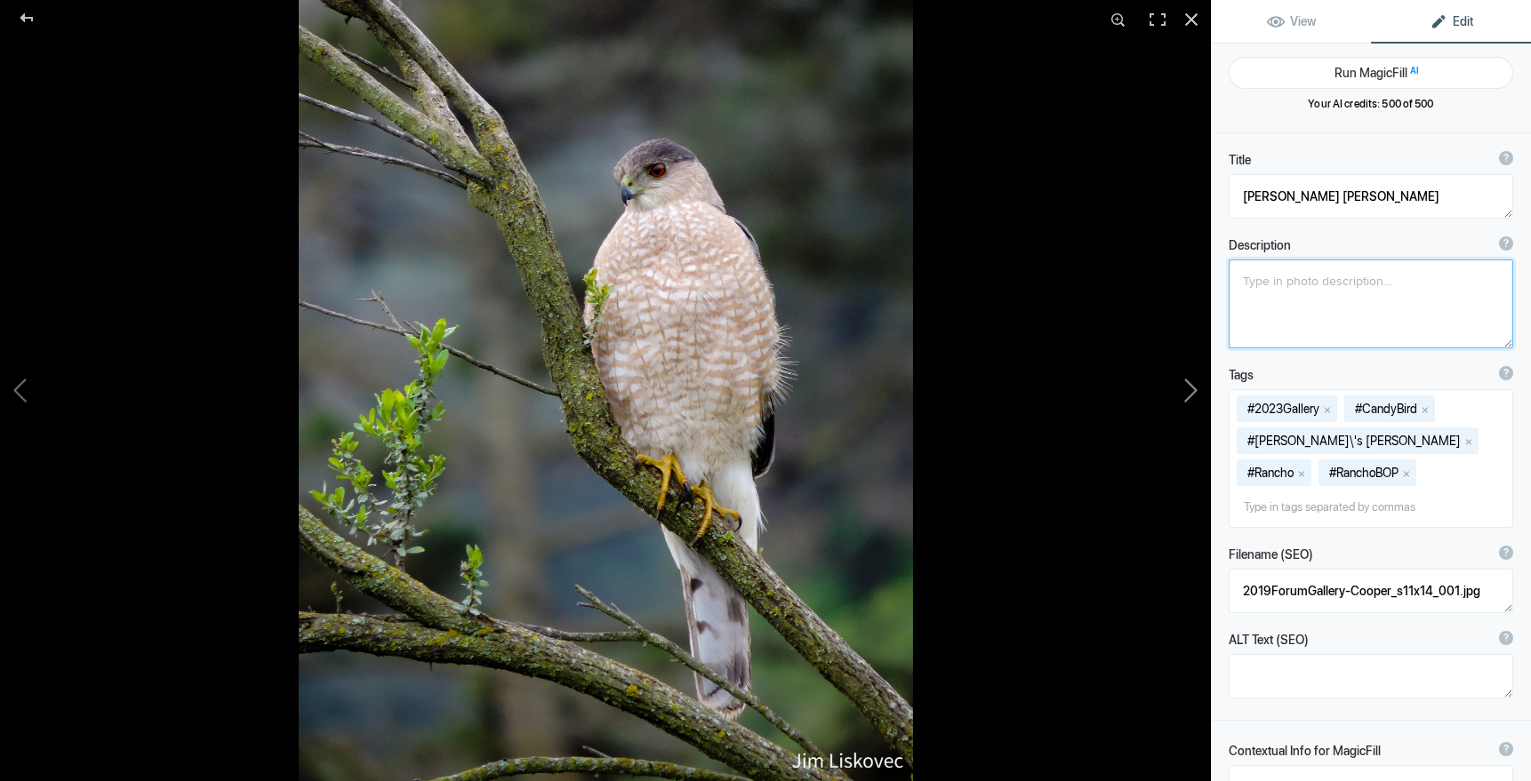
click at [1194, 384] on button at bounding box center [1143, 390] width 133 height 281
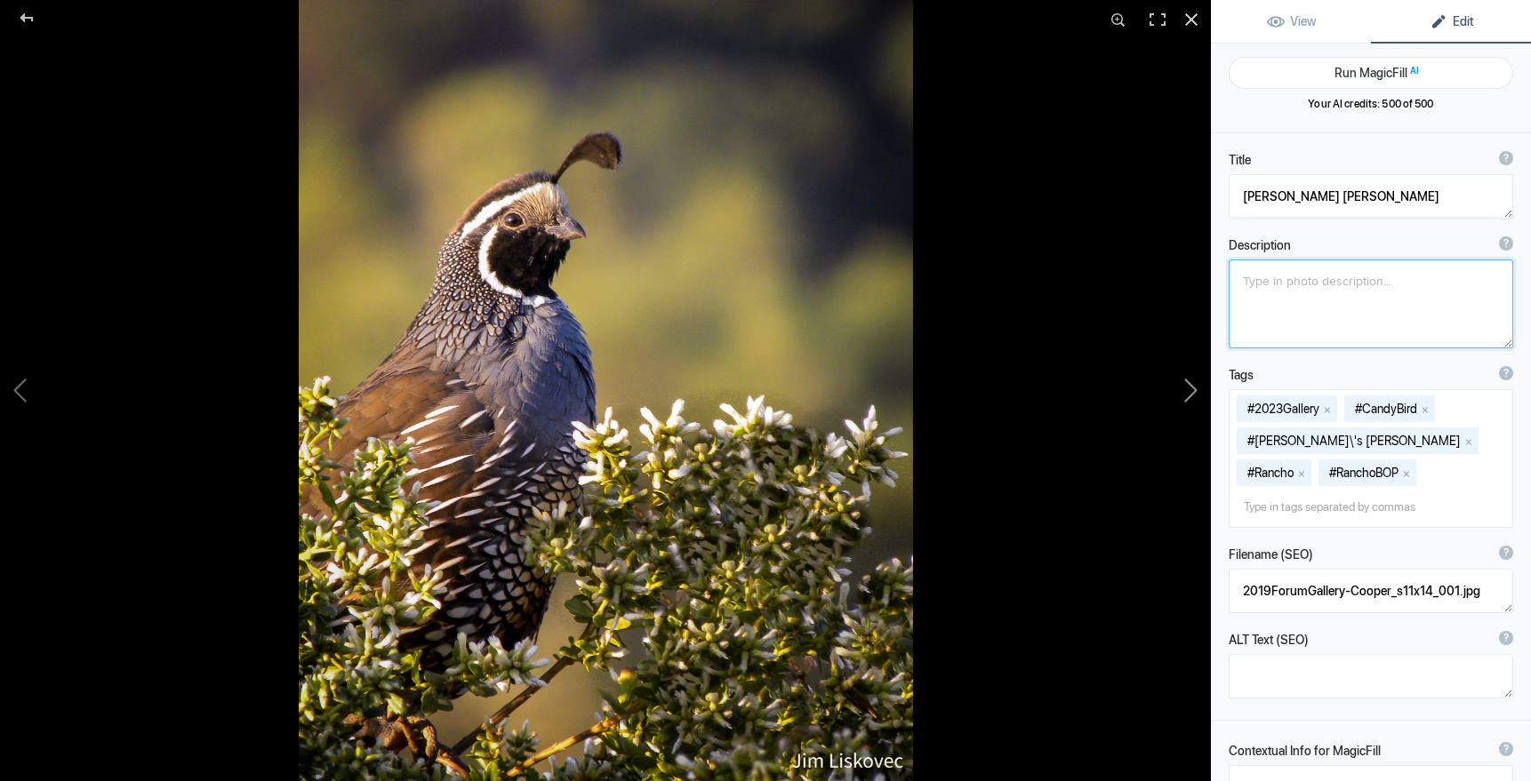
type textarea "California Quail"
type textarea "2019ForumGallery-CalQuail11x14_001.jpg"
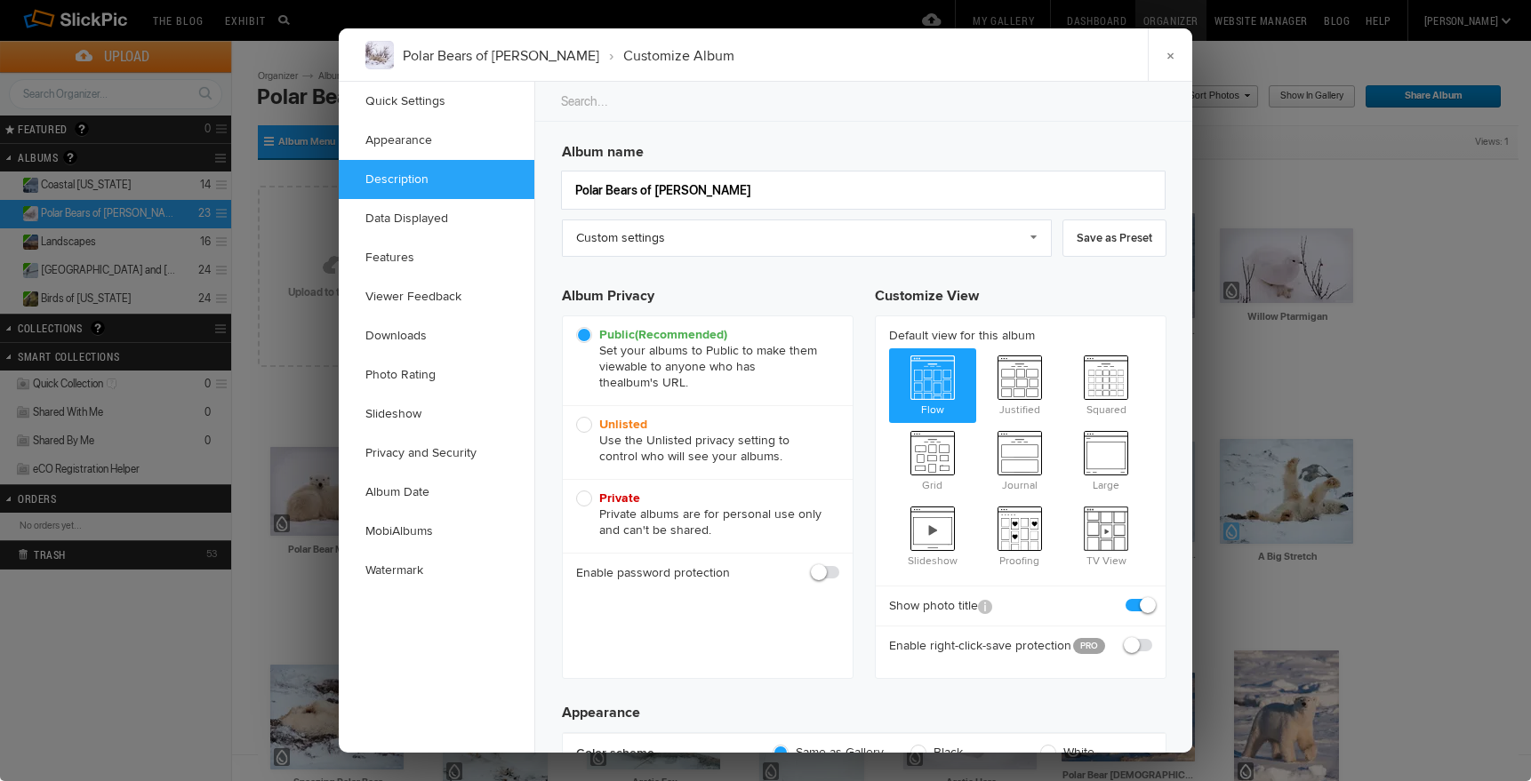
scroll to position [1308, 0]
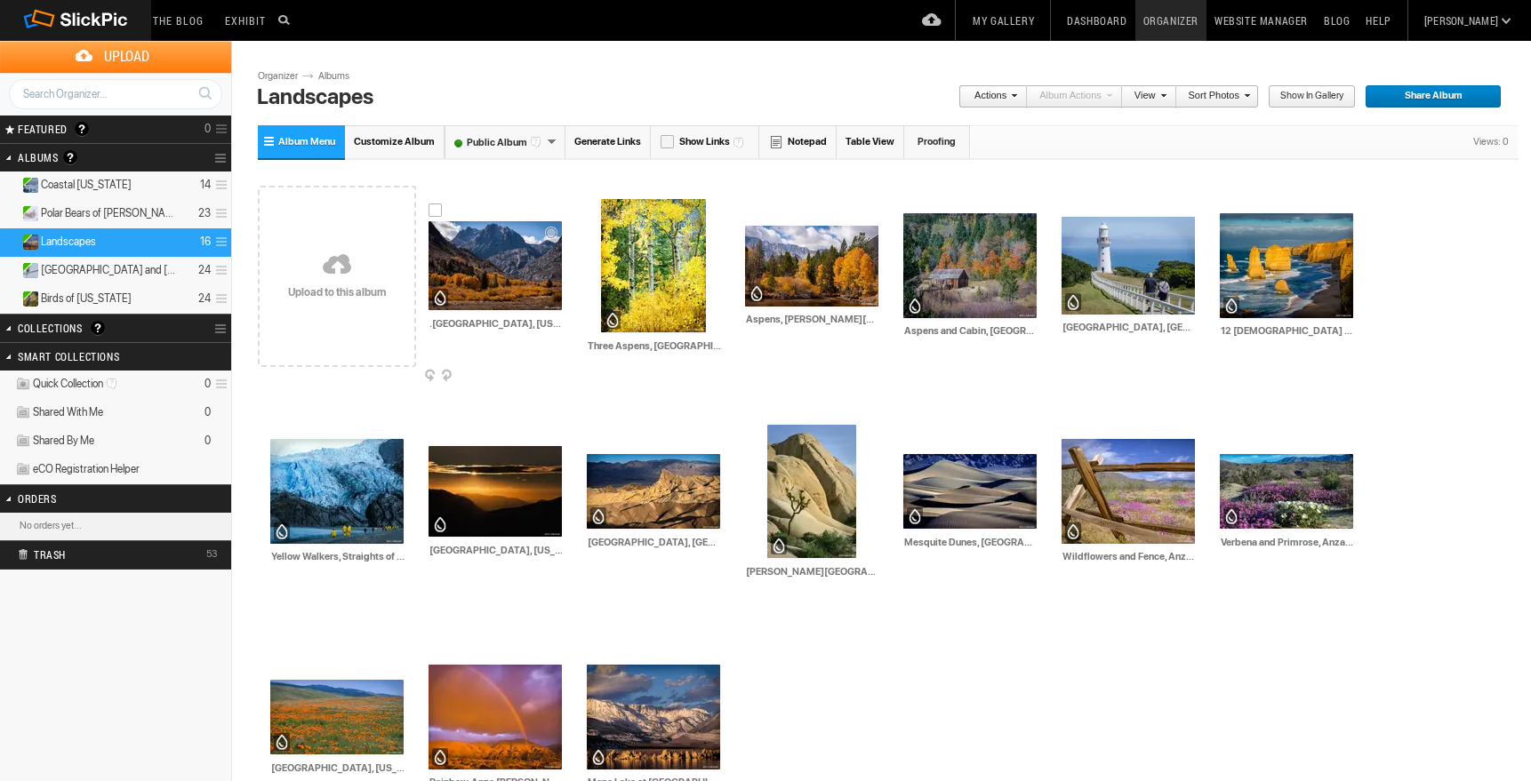
click at [507, 284] on img at bounding box center [494, 265] width 133 height 89
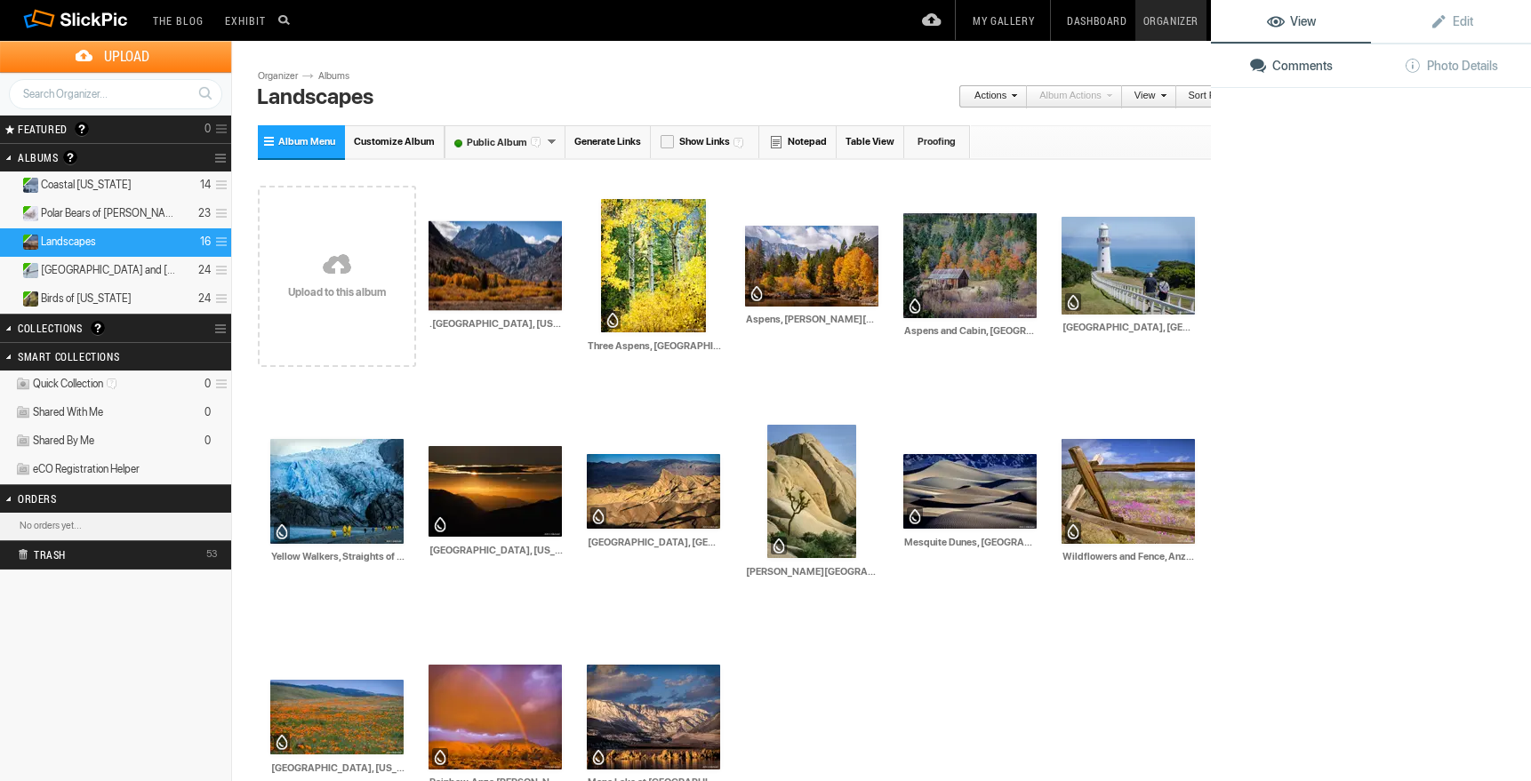
click at [507, 284] on img at bounding box center [494, 265] width 133 height 89
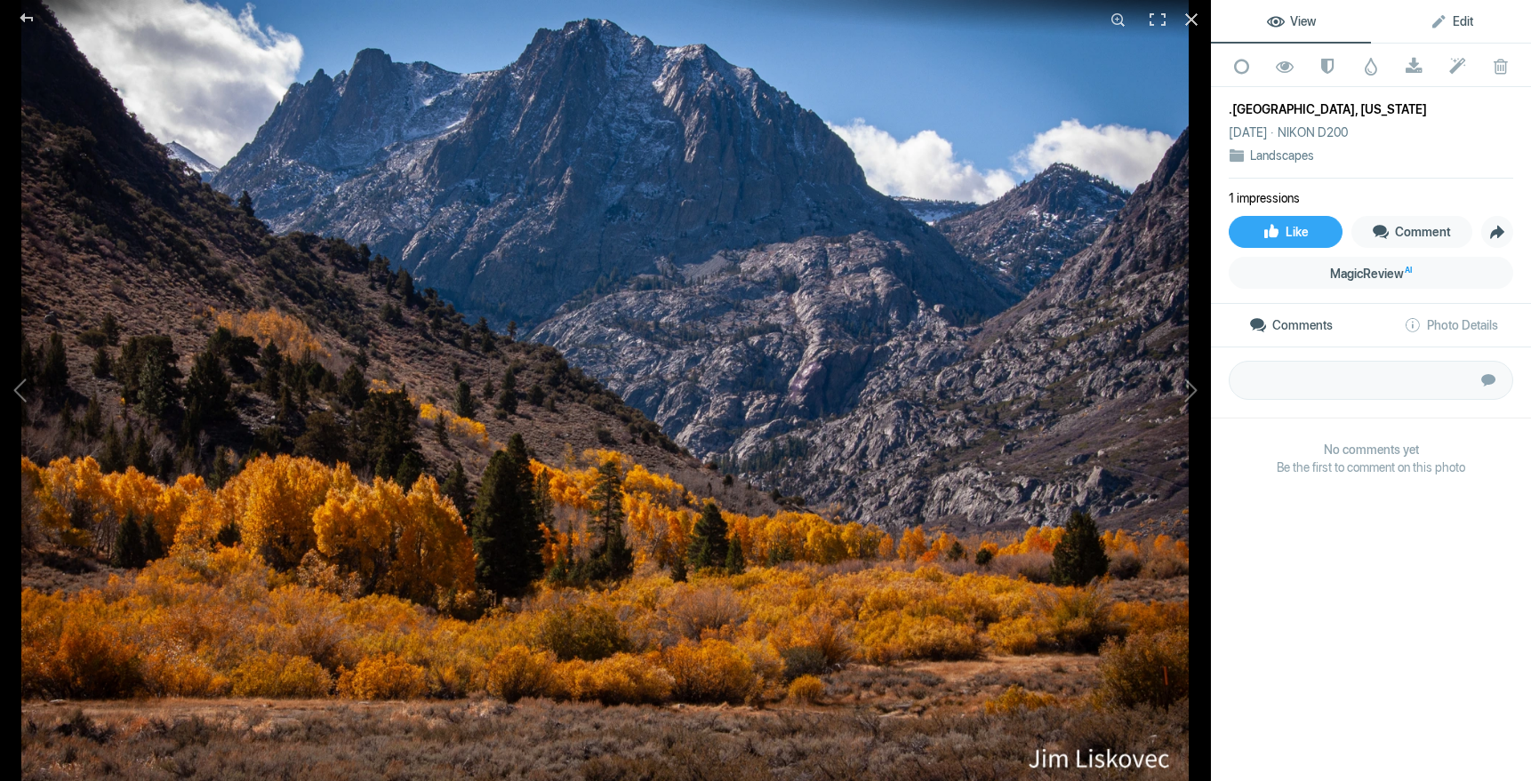
click at [1456, 17] on span "Edit" at bounding box center [1451, 21] width 44 height 14
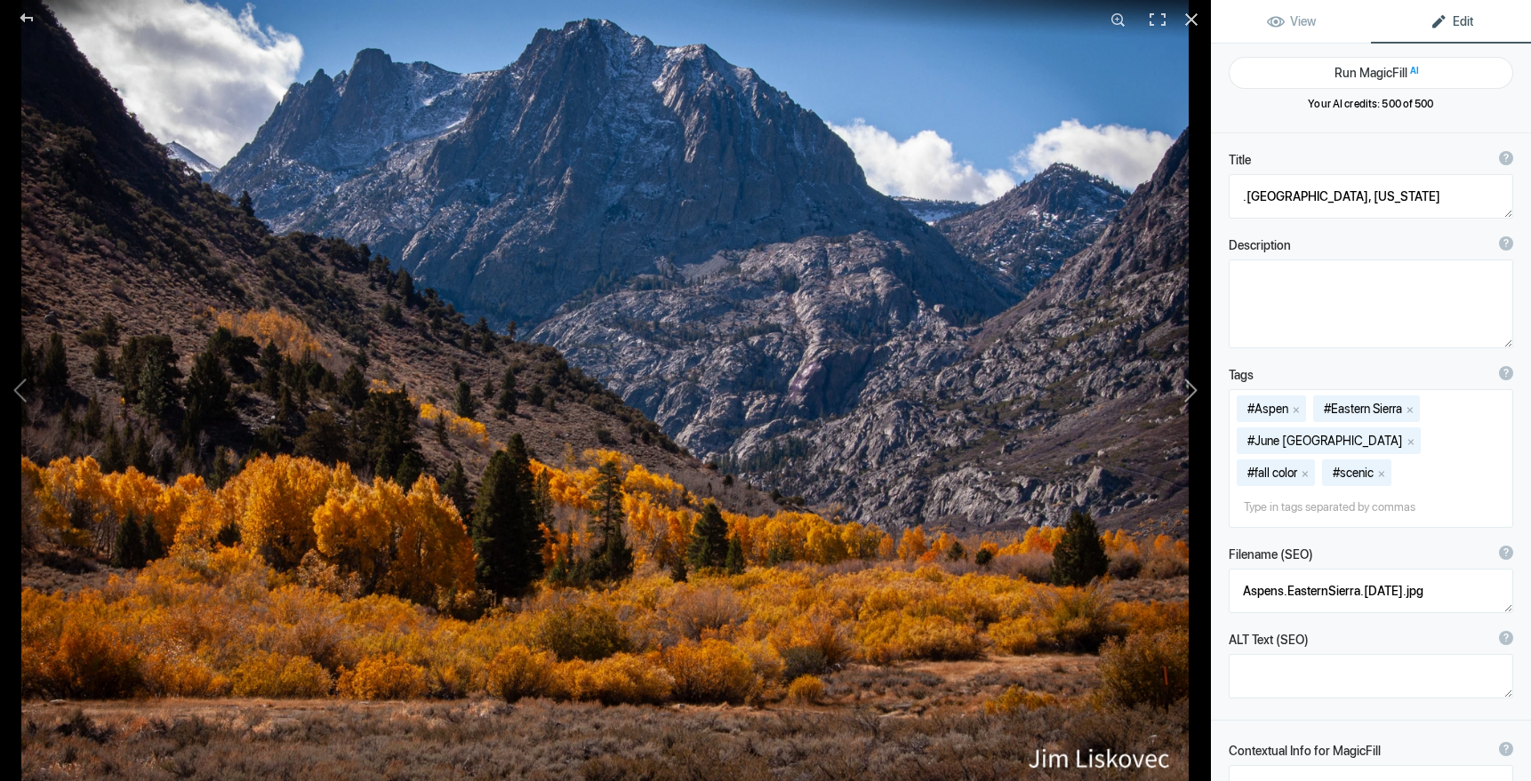
click at [1195, 389] on button at bounding box center [1143, 390] width 133 height 281
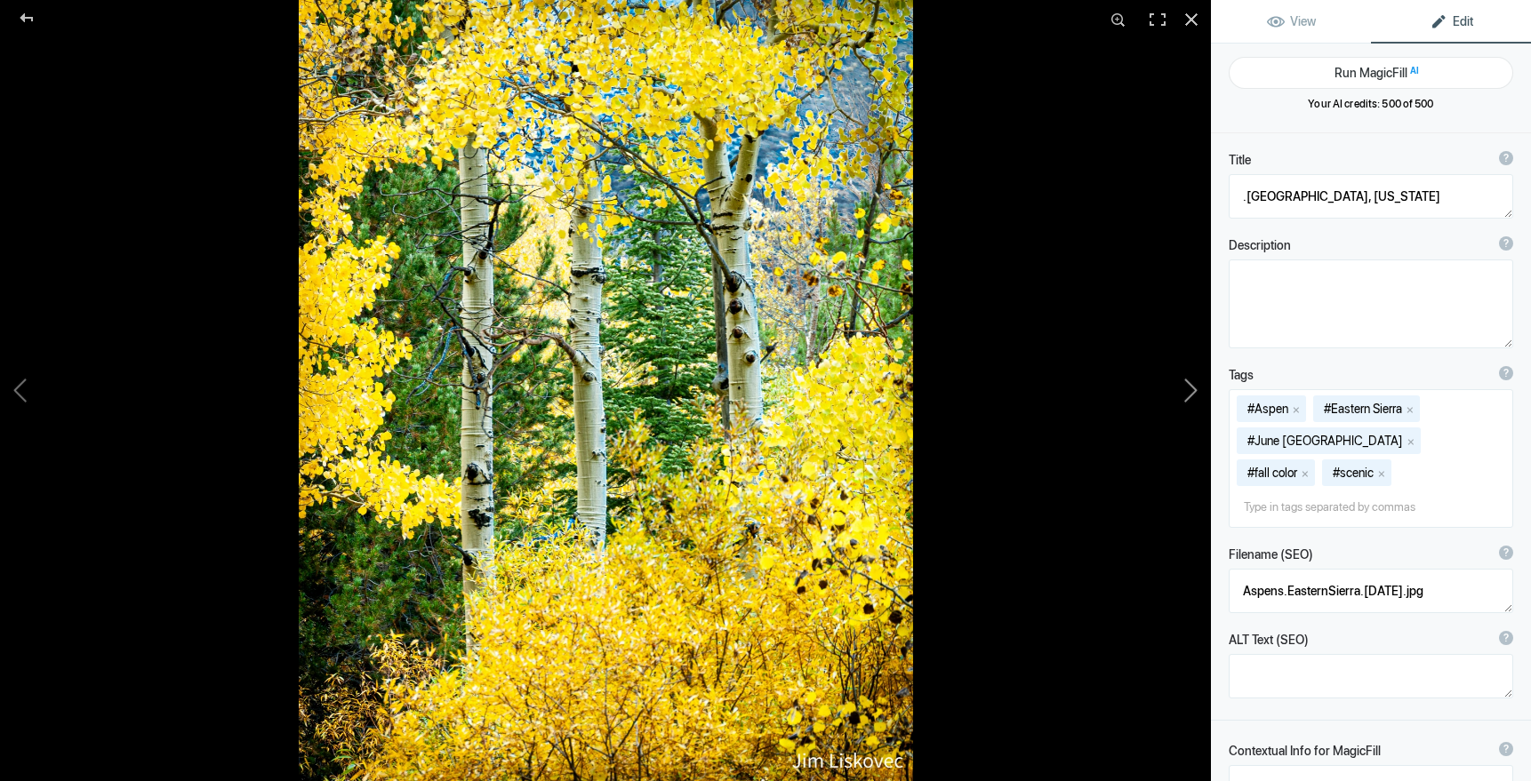
type textarea "Three Aspens, Eastern Sierra, California"
type textarea "Three_AspensEasternSierra.7.27.25.jpg"
click at [1195, 389] on button at bounding box center [1143, 390] width 133 height 281
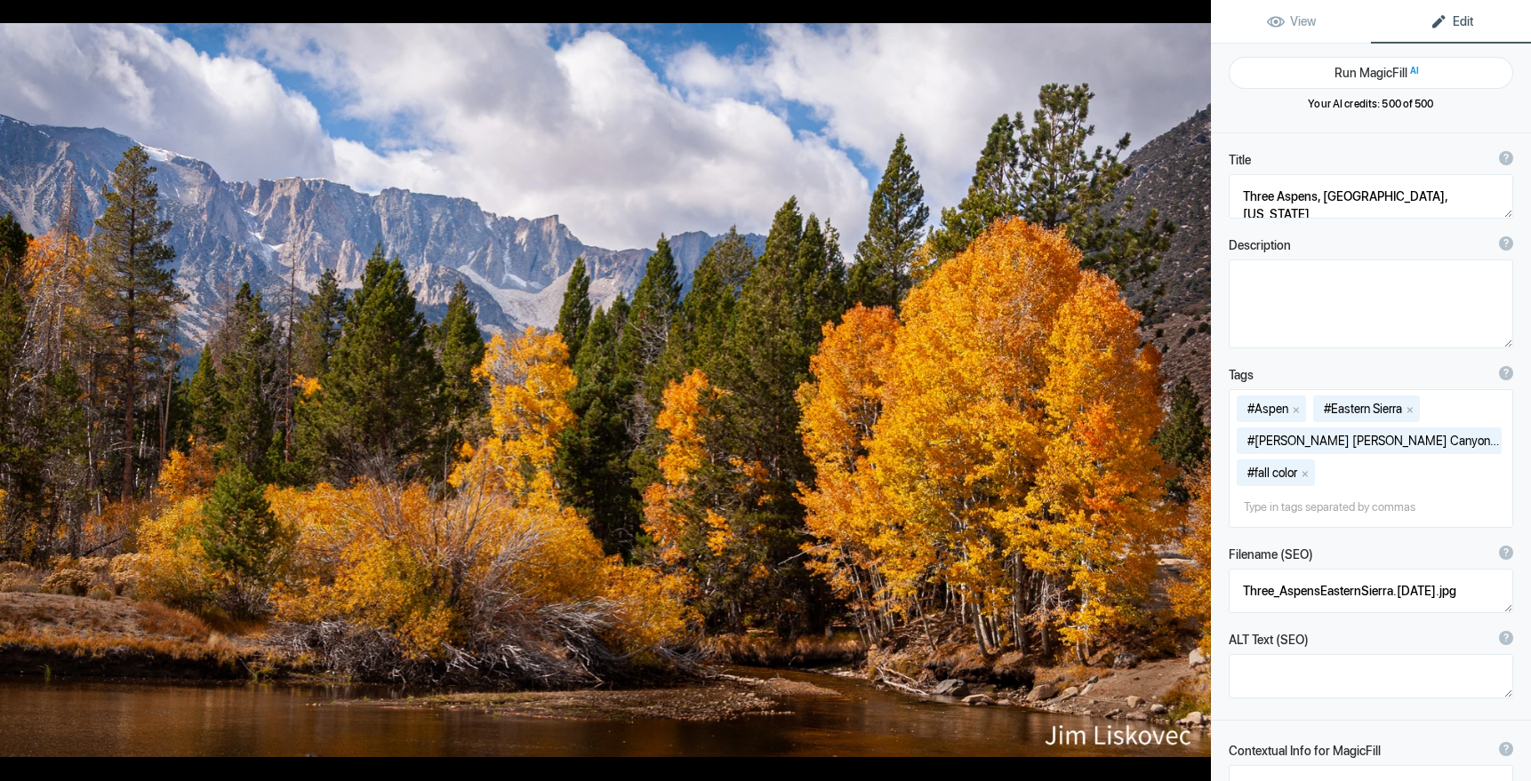
type textarea "Aspens, Lee Vining Creek, Eastern Sierra, California"
type textarea "Aspens.LeeViningCreekEasternSierra.7.27.25.jpg"
click at [1195, 389] on button at bounding box center [1143, 390] width 133 height 281
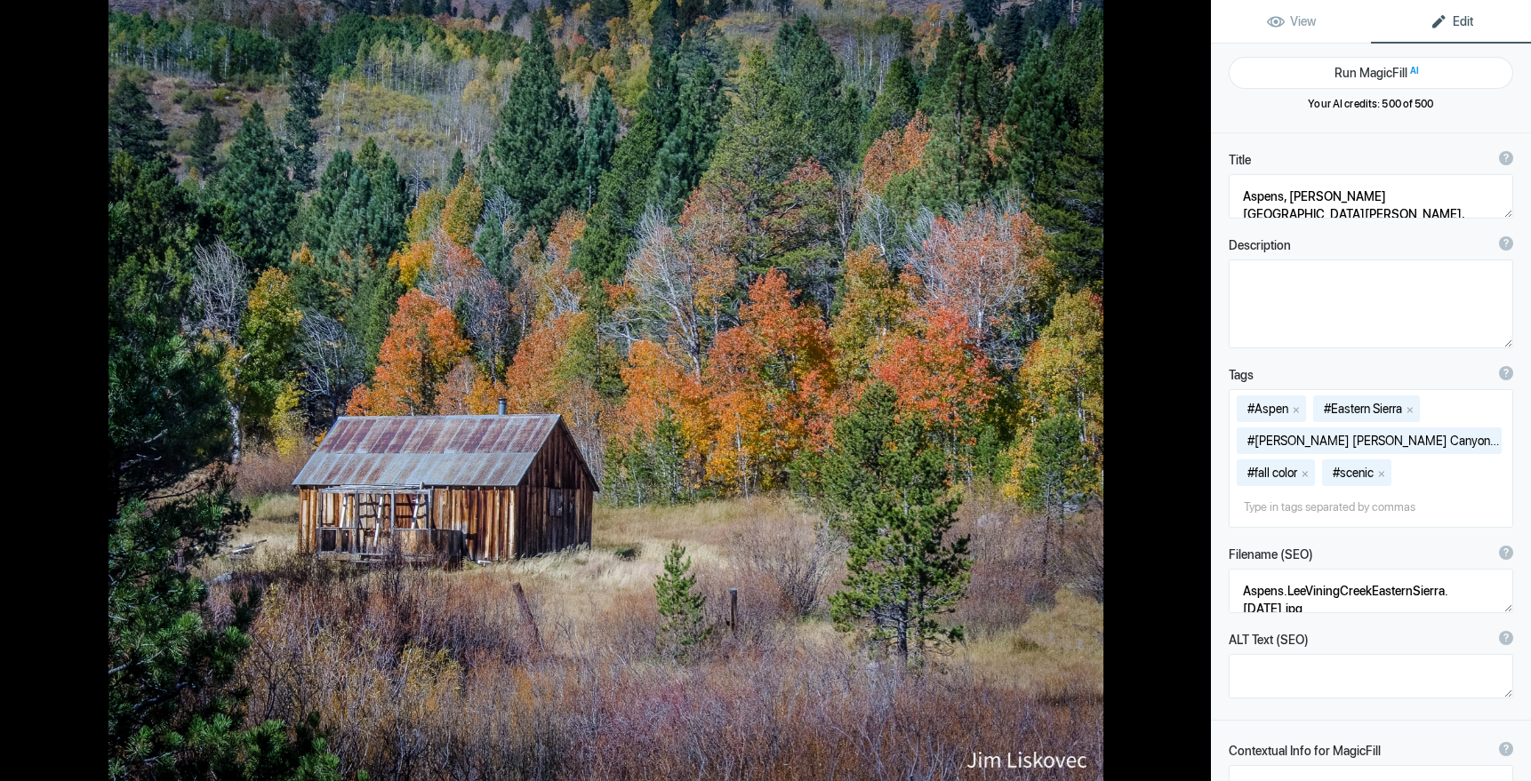
type textarea "Aspens and Cabin, Hope Valley, California"
type textarea "Barn and fall color in Hope Valley"
type textarea "2019ForumGalleryHopeValley_004-2.jpg"
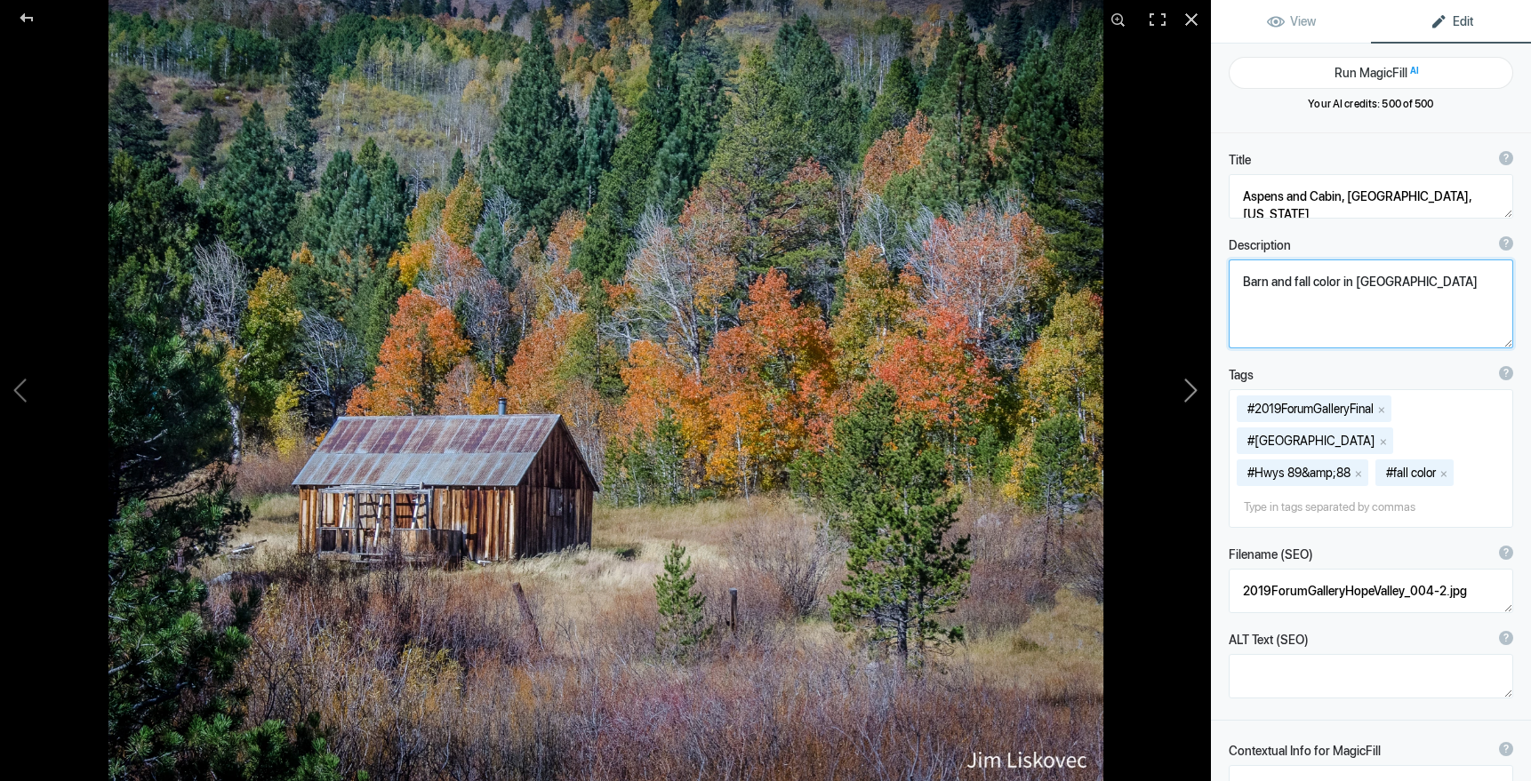
drag, startPoint x: 1417, startPoint y: 279, endPoint x: 1198, endPoint y: 272, distance: 218.8
click at [1200, 272] on div "Aspens and Cabin, Hope Valley, California View Edit Run MagicFill AI Your AI cr…" at bounding box center [765, 390] width 1531 height 781
drag, startPoint x: 1428, startPoint y: 279, endPoint x: 1236, endPoint y: 279, distance: 192.0
click at [1236, 279] on textarea at bounding box center [1370, 304] width 284 height 89
click at [1194, 388] on button at bounding box center [1143, 390] width 133 height 281
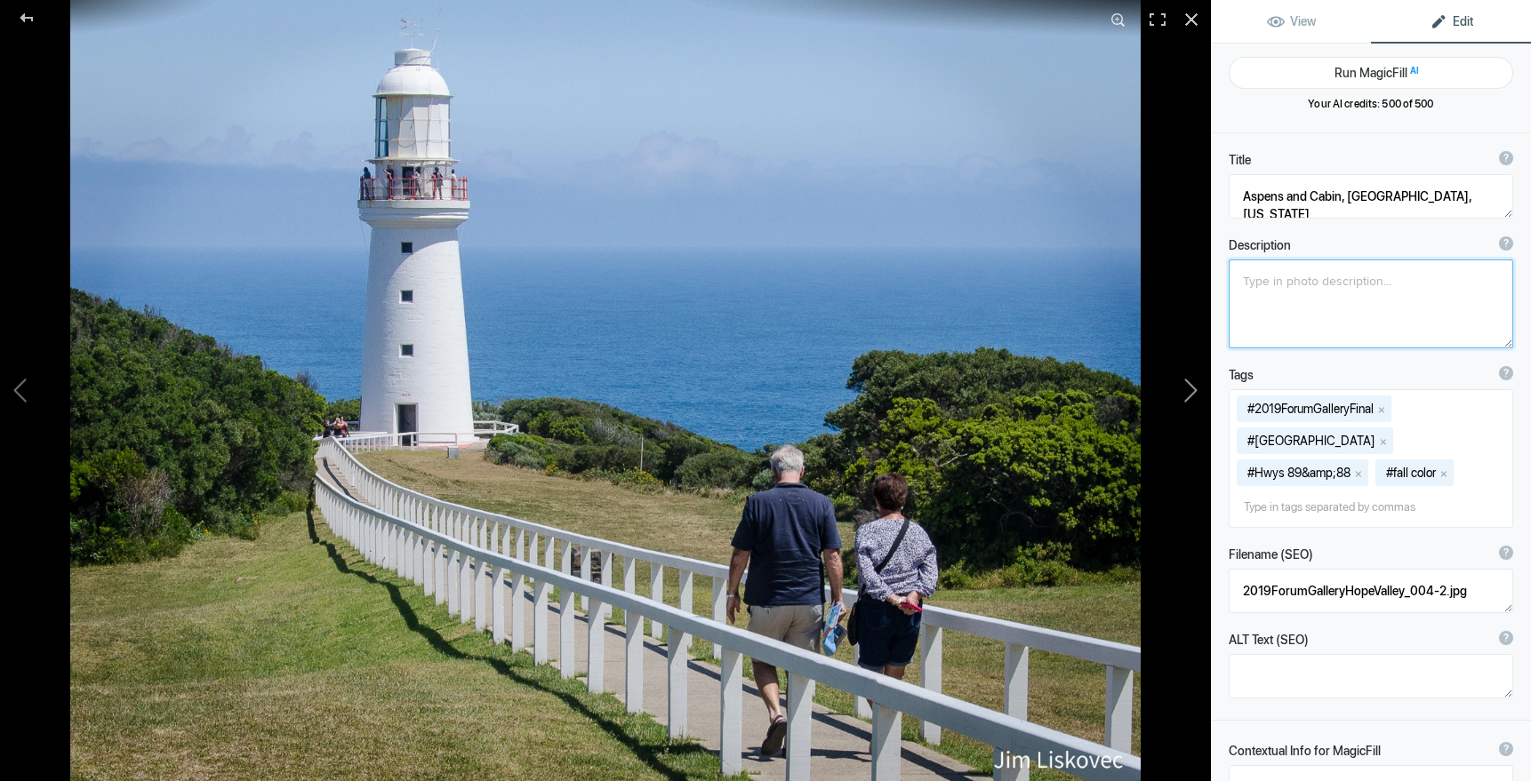
type textarea "Cape Otway Lighthouse, Victoria, Australia"
type textarea "Cape Otway Lighthouse, Airey's Inlet, Victoria, Australia"
type textarea "Pic-_CapeOtwayLighthouse_03.jpg"
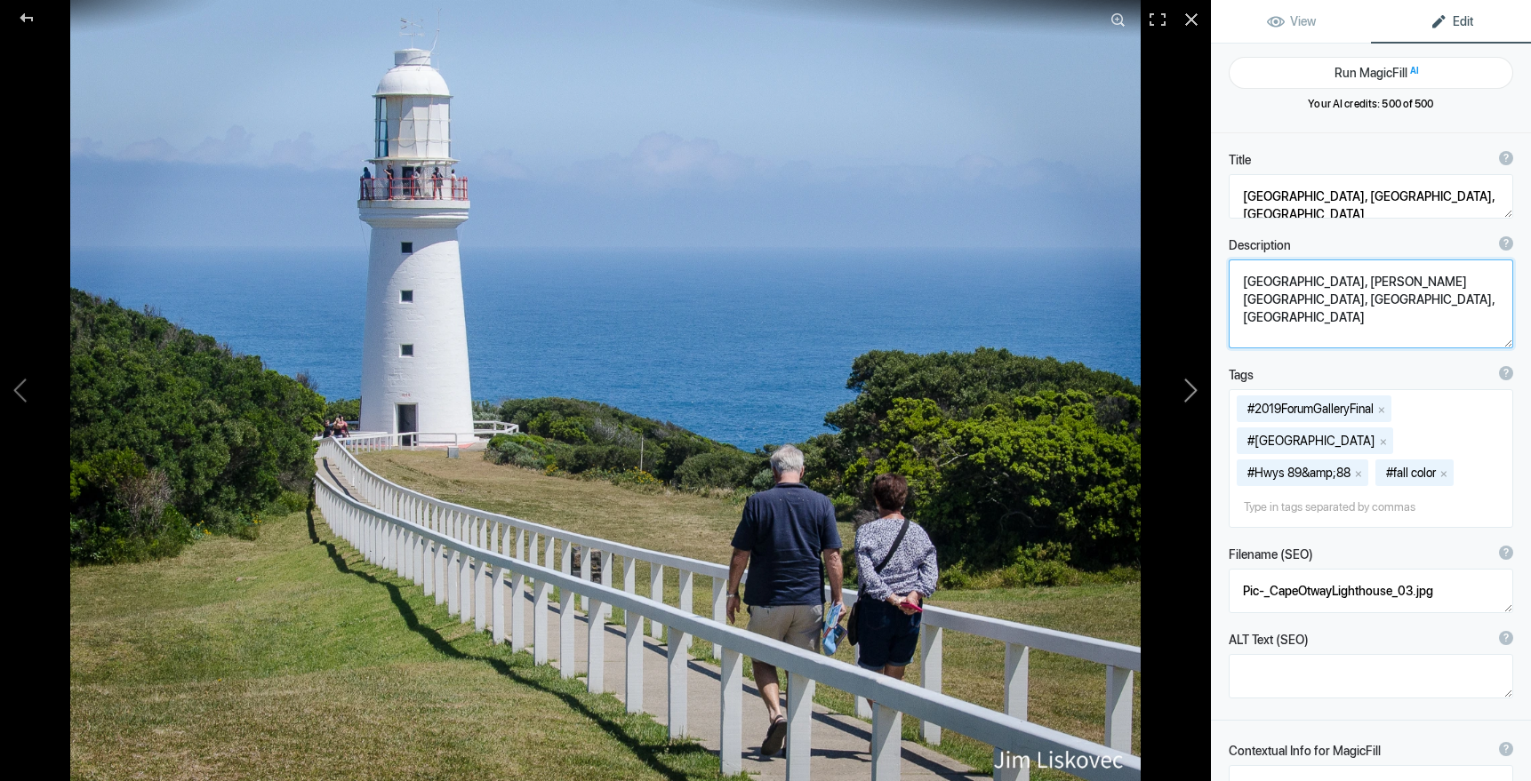
click at [1194, 388] on button at bounding box center [1143, 390] width 133 height 281
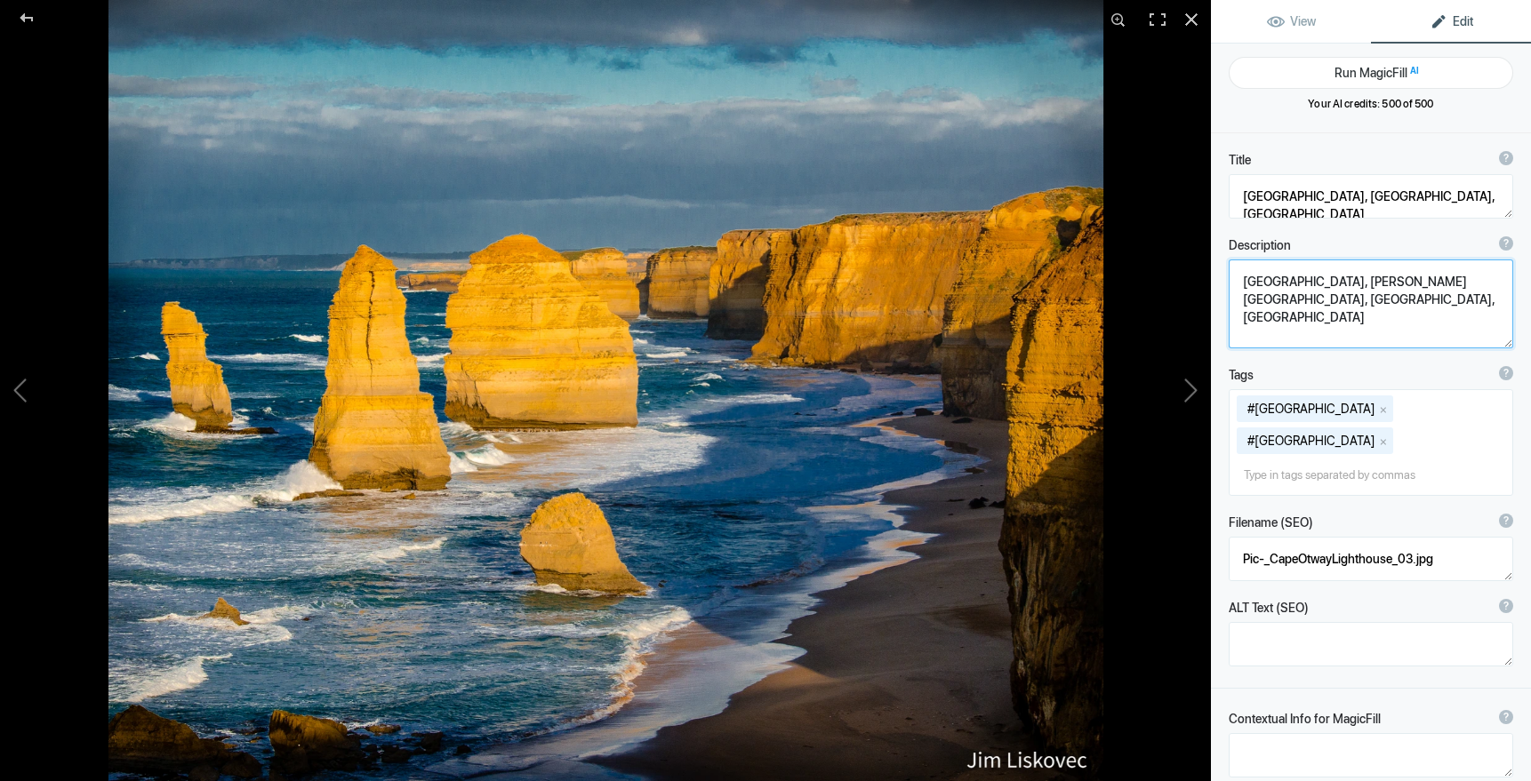
type textarea "12 Apostles at Sunrise, South Coast of Victoria, Australia"
type textarea "The 12 Apostles at sunrise, near The Great Ocean Road, Victoria, Australia"
type textarea "2019ForumGallery-Apostles_004.jpg"
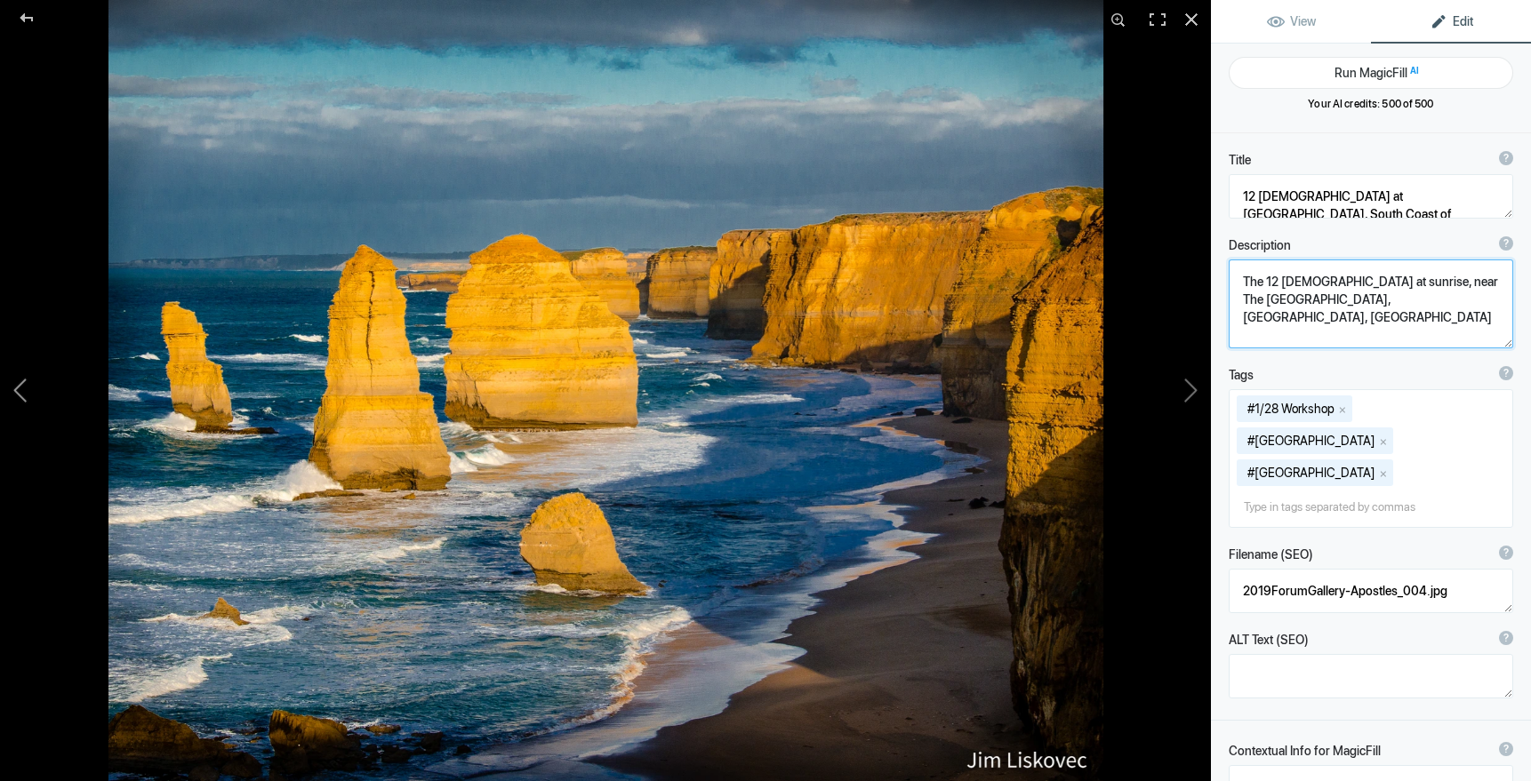
click at [18, 390] on button at bounding box center [66, 390] width 133 height 281
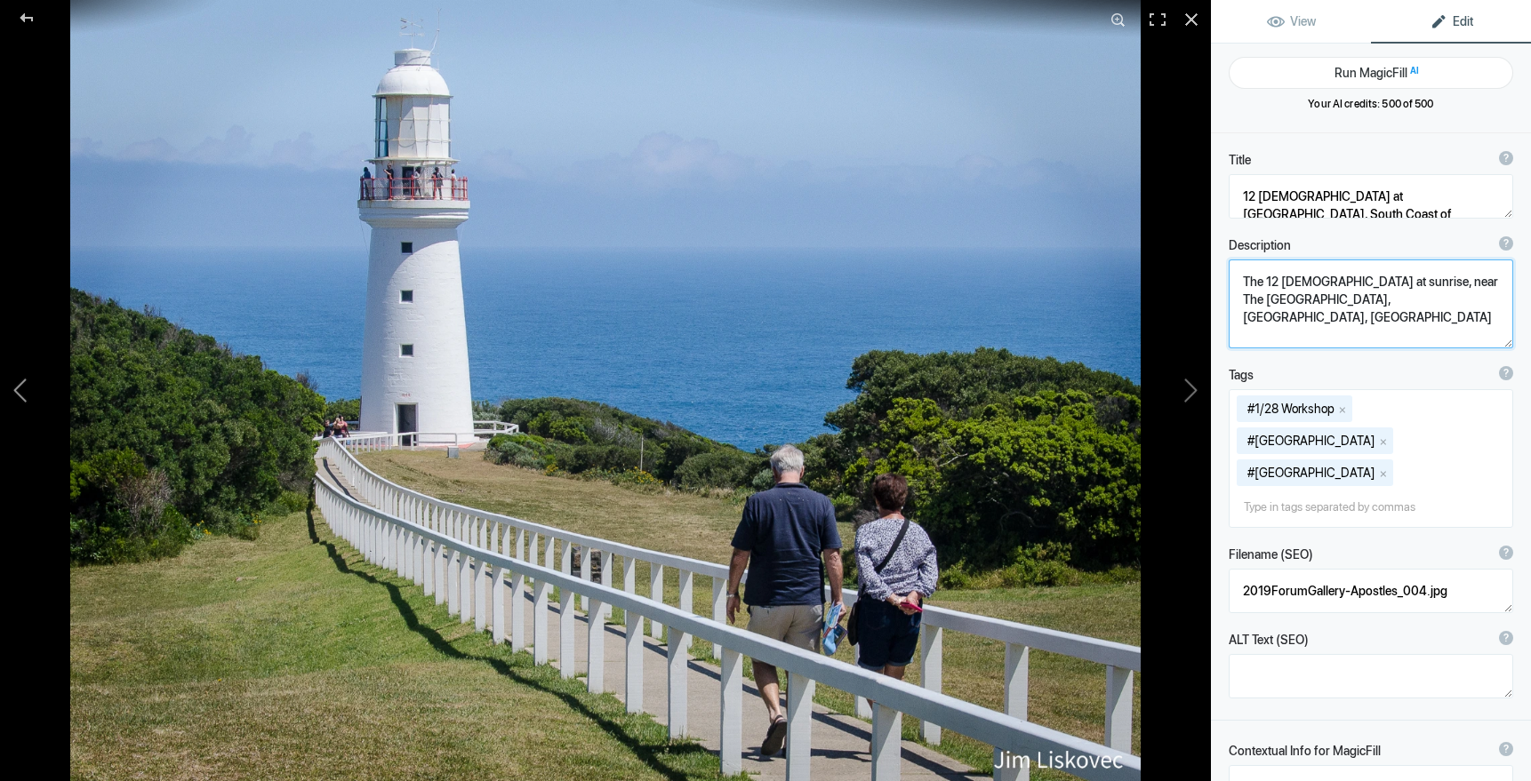
type textarea "Cape Otway Lighthouse, Victoria, Australia"
type textarea "Cape Otway Lighthouse, Airey's Inlet, Victoria, Australia"
type textarea "Pic-_CapeOtwayLighthouse_03.jpg"
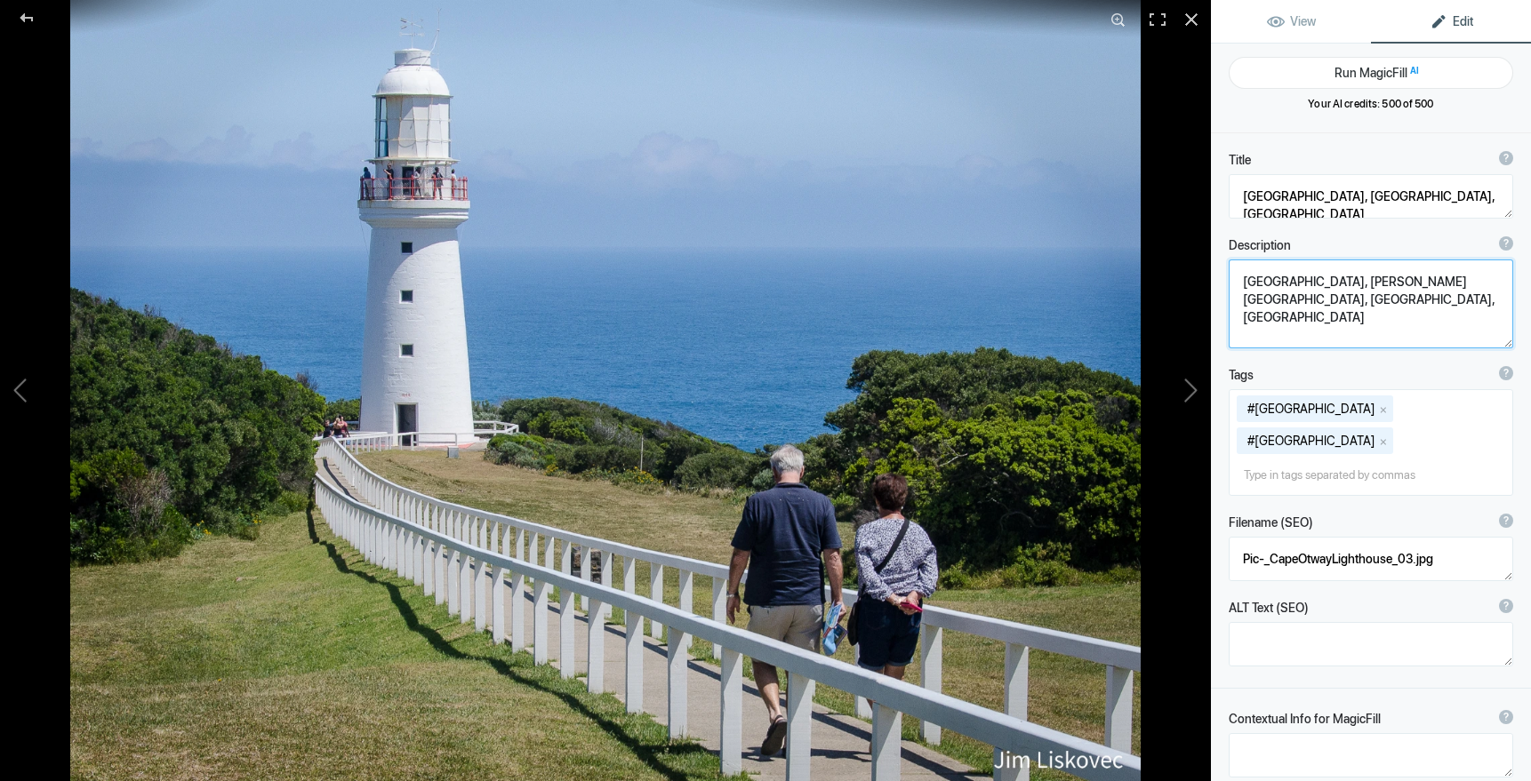
drag, startPoint x: 1244, startPoint y: 283, endPoint x: 1294, endPoint y: 313, distance: 59.0
click at [1294, 313] on textarea at bounding box center [1370, 304] width 284 height 89
click at [1191, 389] on button at bounding box center [1143, 390] width 133 height 281
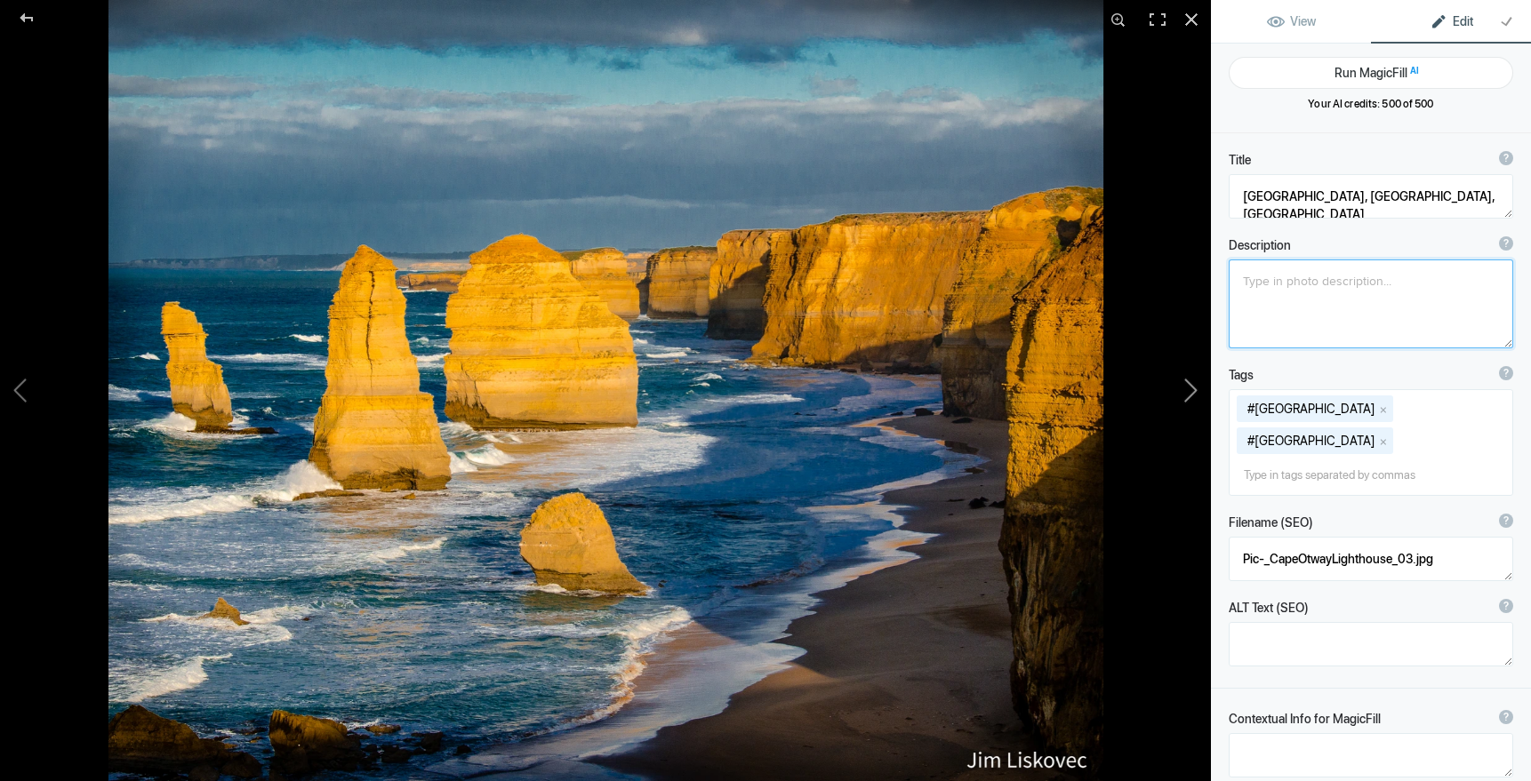
type textarea "12 Apostles at Sunrise, South Coast of Victoria, Australia"
type textarea "The 12 Apostles at sunrise, near The Great Ocean Road, Victoria, Australia"
type textarea "2019ForumGallery-Apostles_004.jpg"
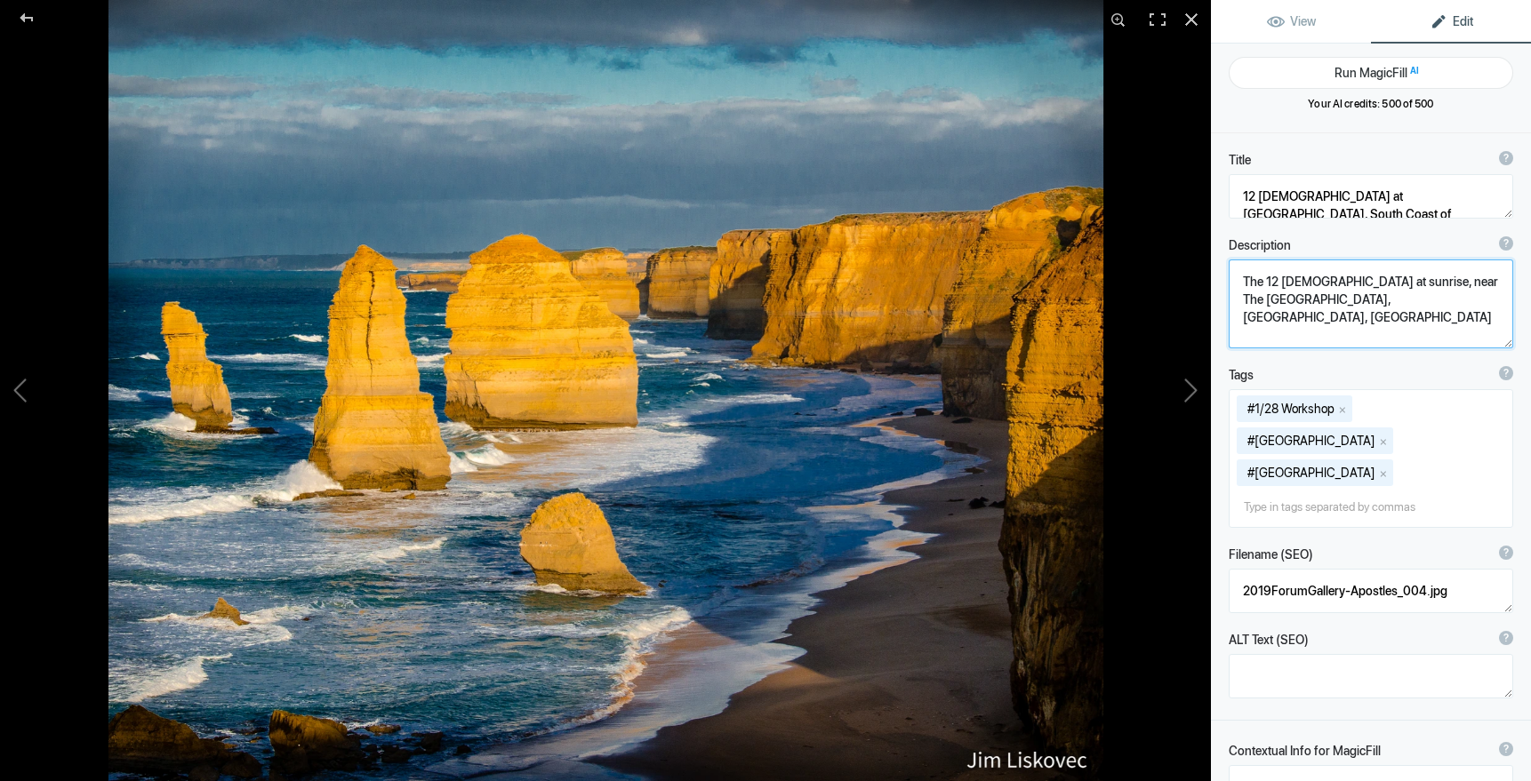
drag, startPoint x: 1243, startPoint y: 279, endPoint x: 1412, endPoint y: 308, distance: 172.3
click at [1412, 308] on textarea at bounding box center [1370, 304] width 284 height 89
click at [1194, 390] on button at bounding box center [1143, 390] width 133 height 281
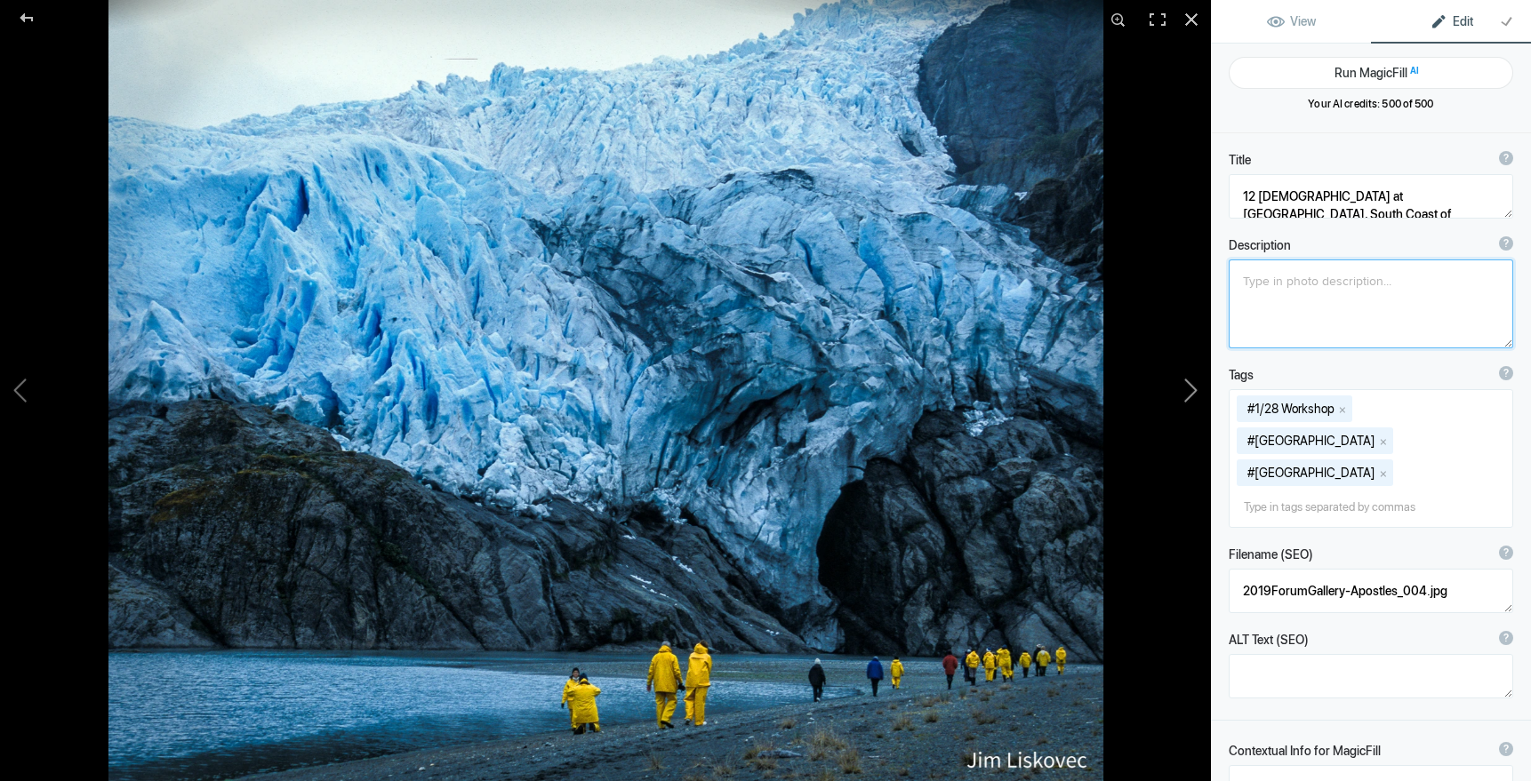
type textarea "Yellow Walkers, Straights of Magellan, Chile"
type textarea "Walkers at the base of a glacier, the Straights of Magellan in Patagonia"
type textarea "YellowWalkers11x14.jpg"
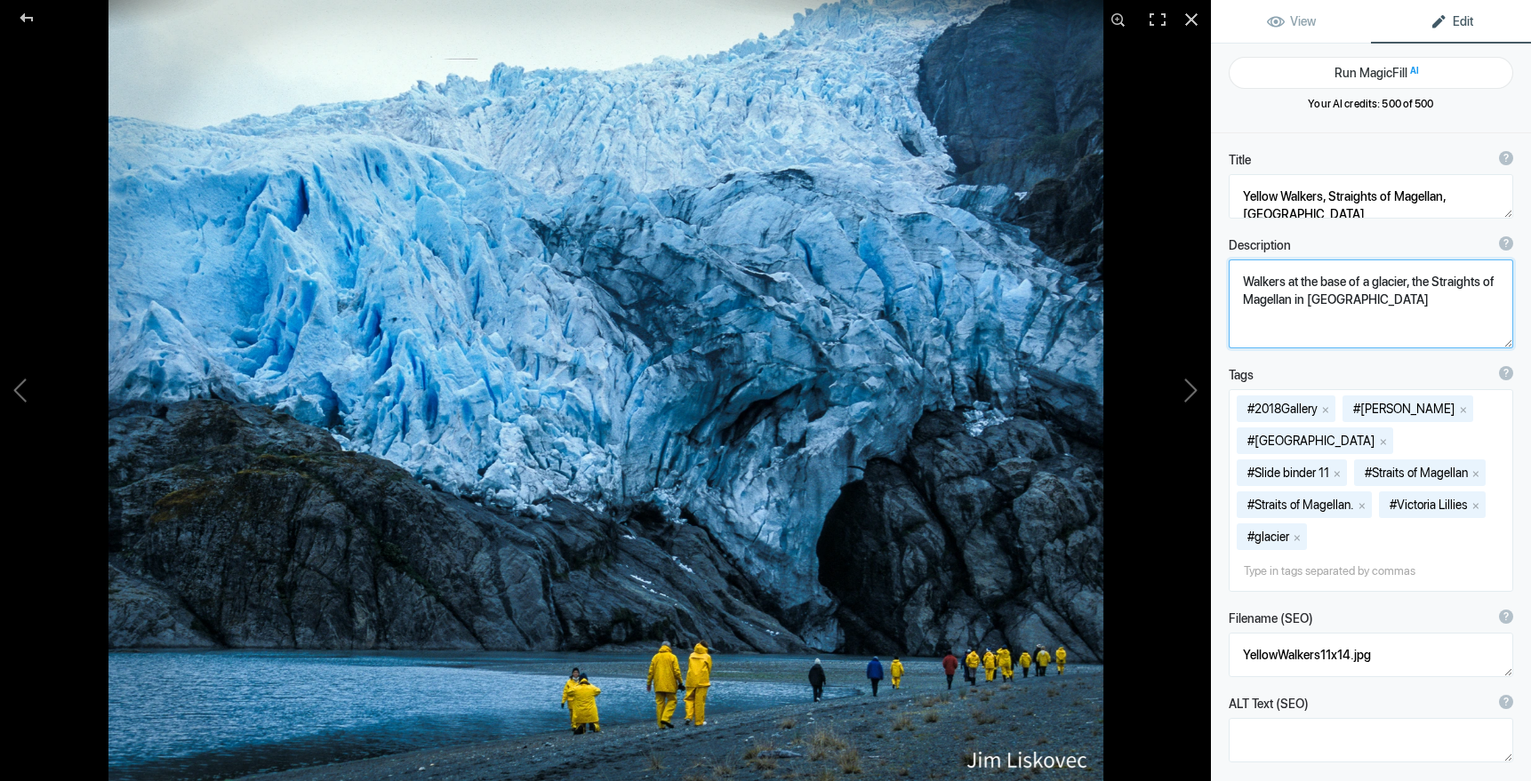
drag, startPoint x: 1245, startPoint y: 282, endPoint x: 1372, endPoint y: 323, distance: 133.5
click at [1372, 323] on textarea at bounding box center [1370, 304] width 284 height 89
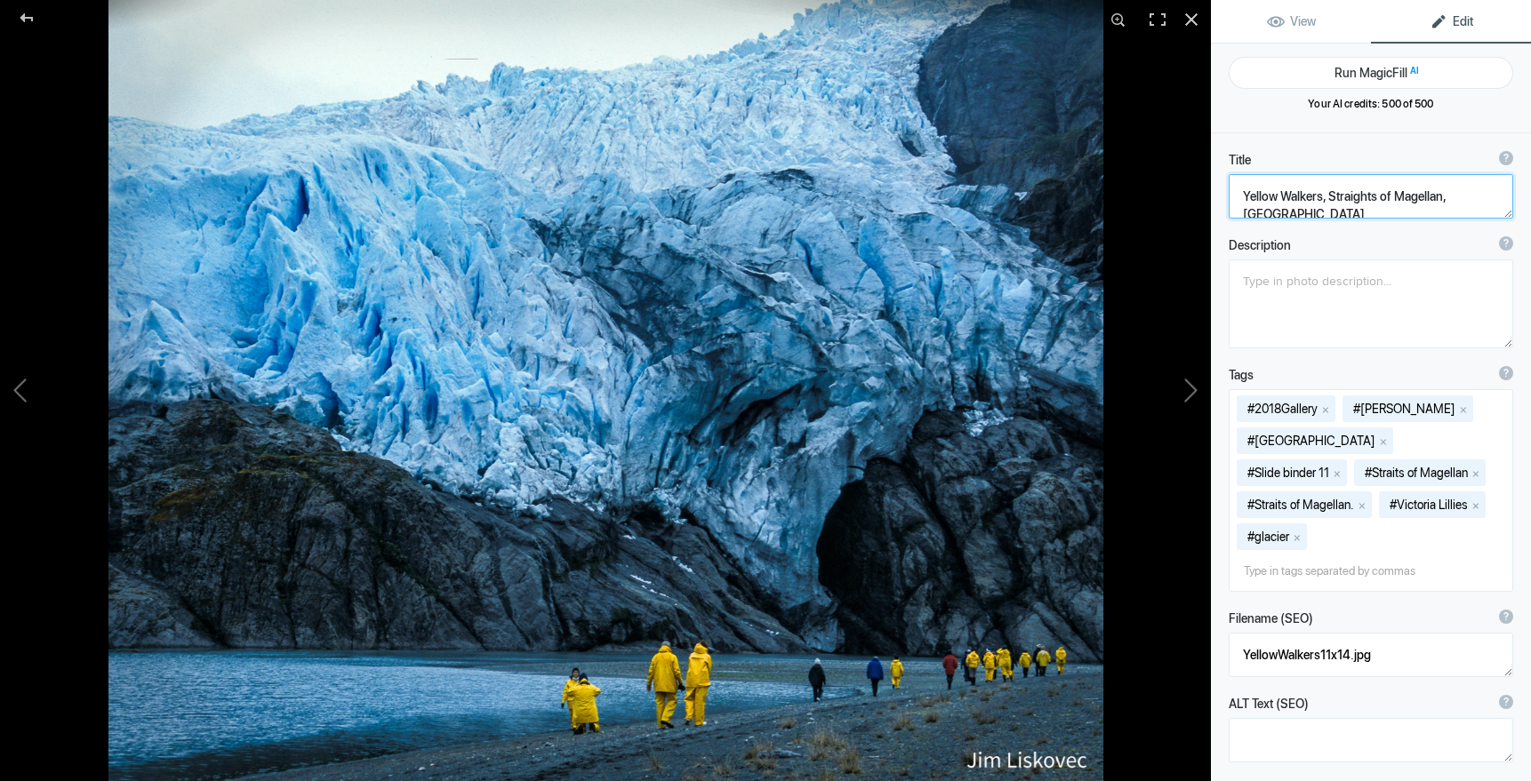
click at [1447, 198] on textarea at bounding box center [1370, 196] width 284 height 44
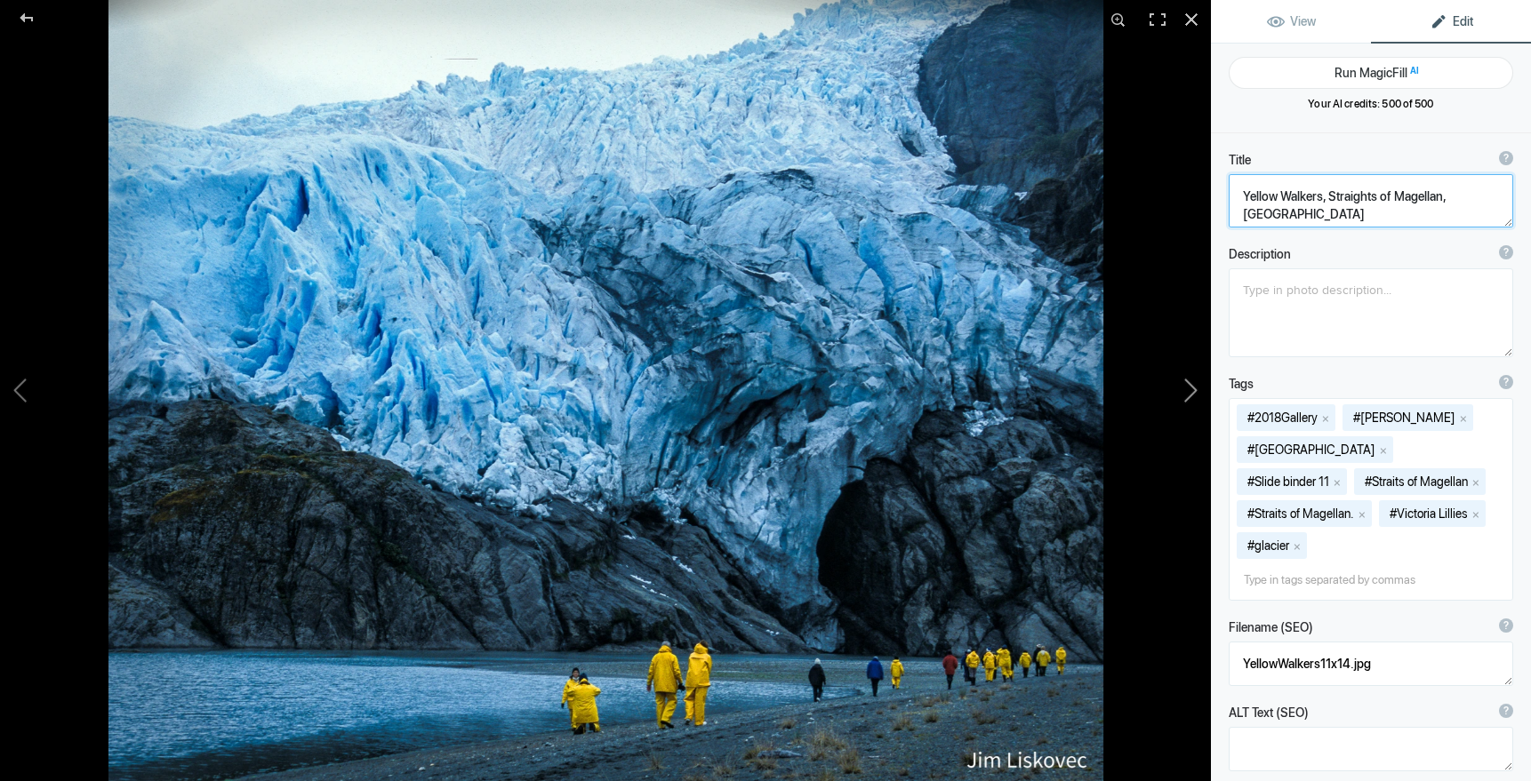
click at [1193, 390] on button at bounding box center [1143, 390] width 133 height 281
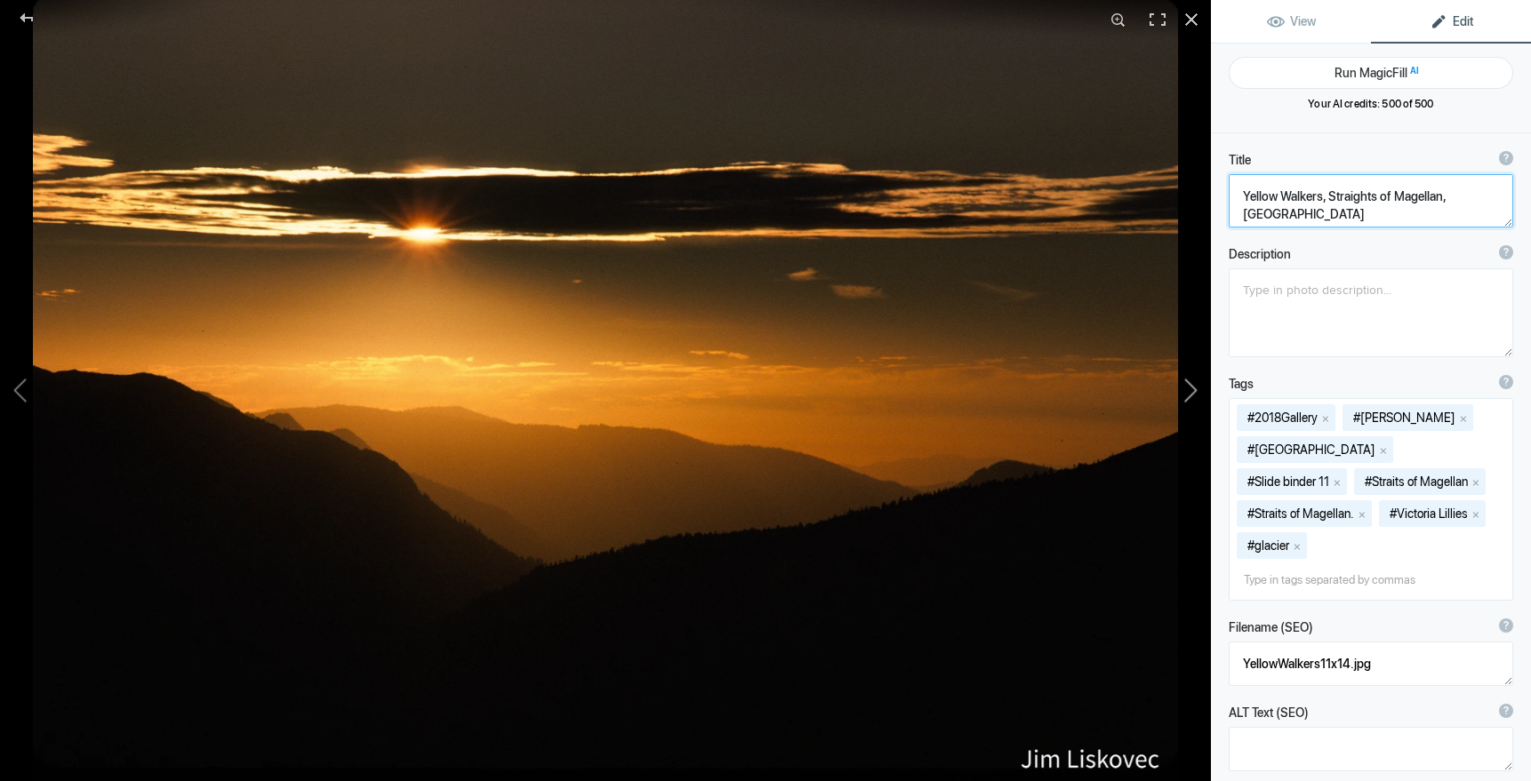
type textarea "Sierra Sunset, California"
type textarea "SierraSunset.7.25.25.jpg"
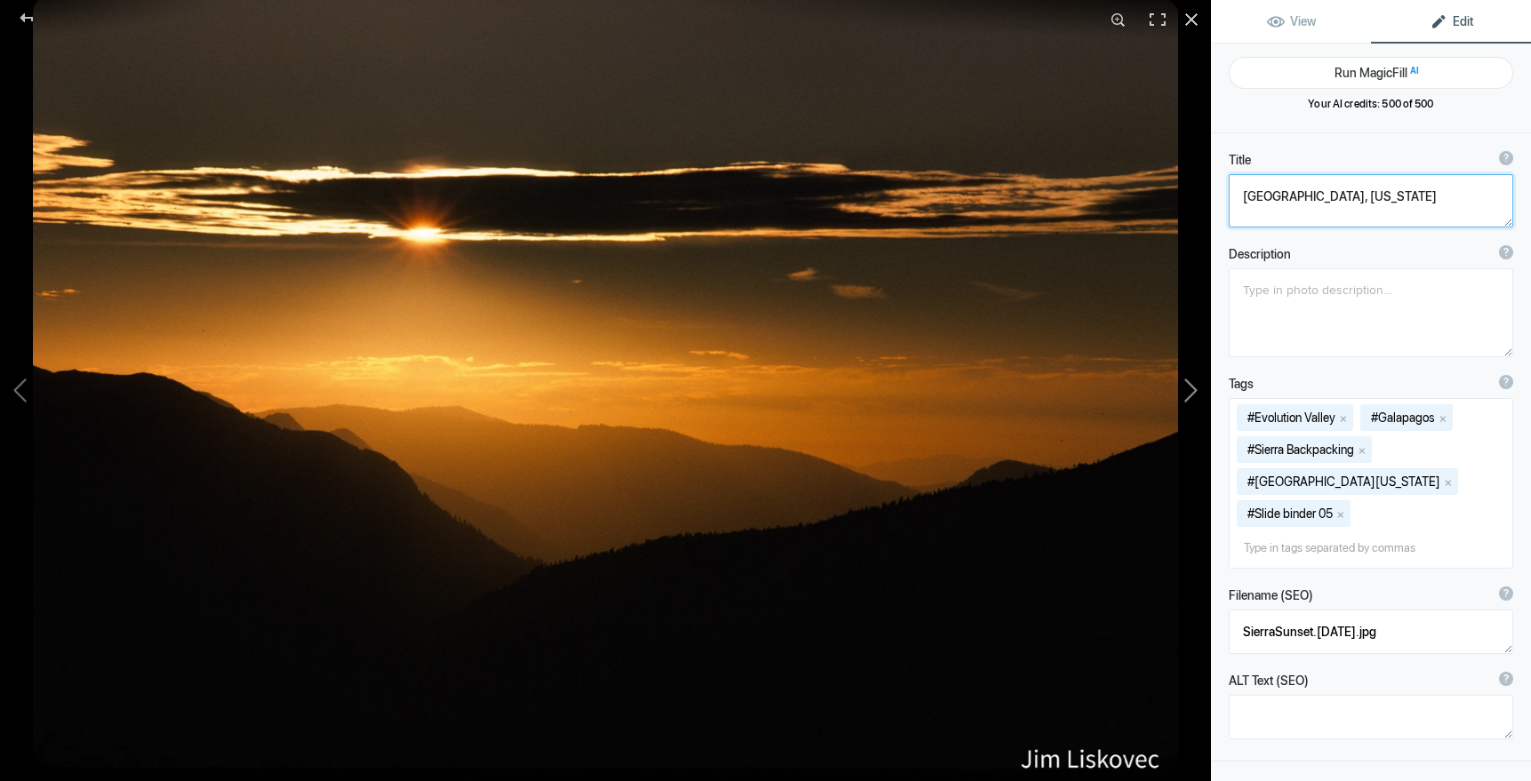
click at [1193, 390] on button at bounding box center [1143, 390] width 133 height 281
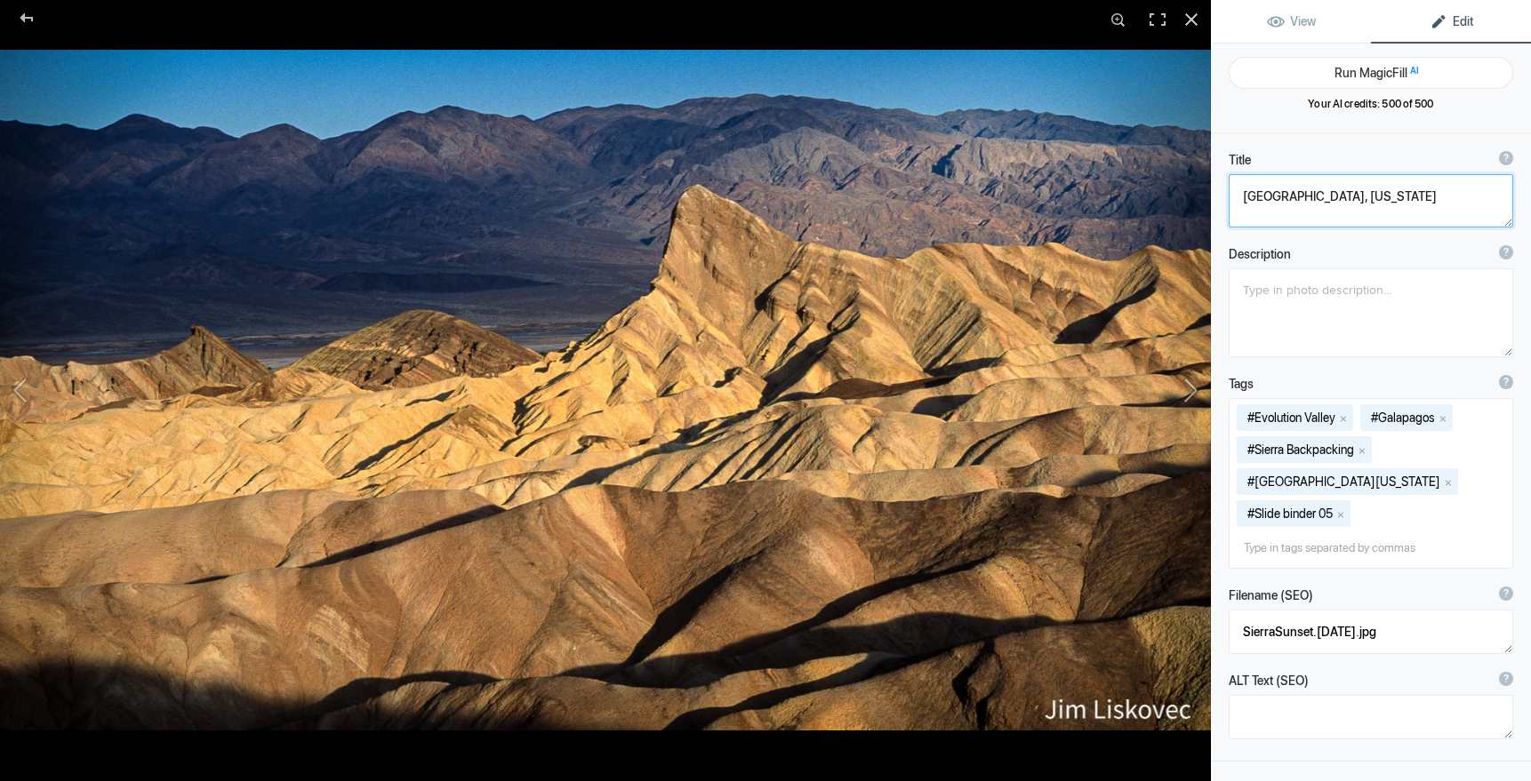
type textarea "Zabrisky Point, Death Valley National Park"
type textarea "ZabriskyPt.DVNP.7.25.25.jpg"
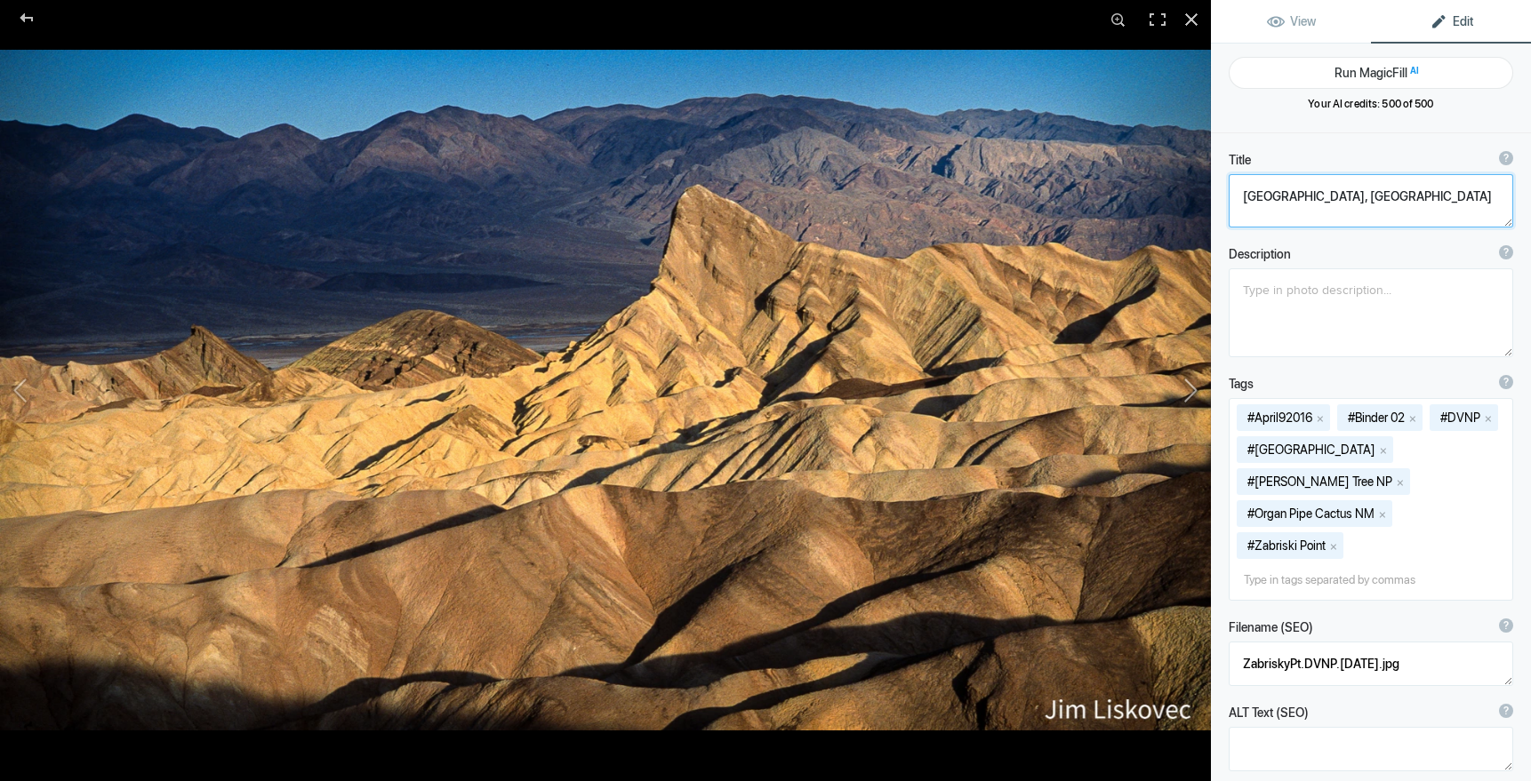
click at [1192, 390] on button at bounding box center [1143, 390] width 133 height 281
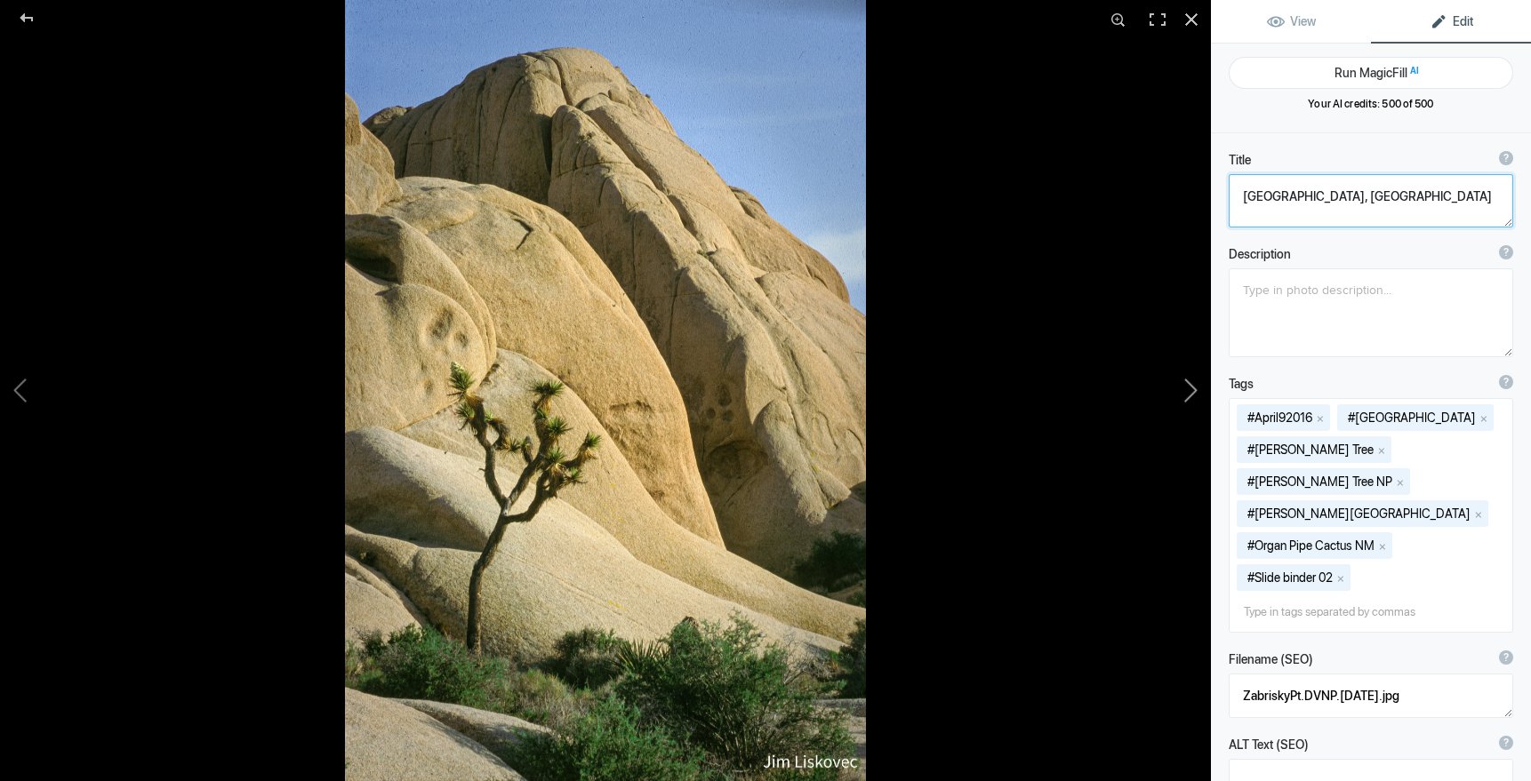
type textarea "Joshua Tree National Park, California"
type textarea "Joshua tree and boulders, Joshua Tree National Park"
type textarea "JoshuaTreeNP.7.25.25.jpg"
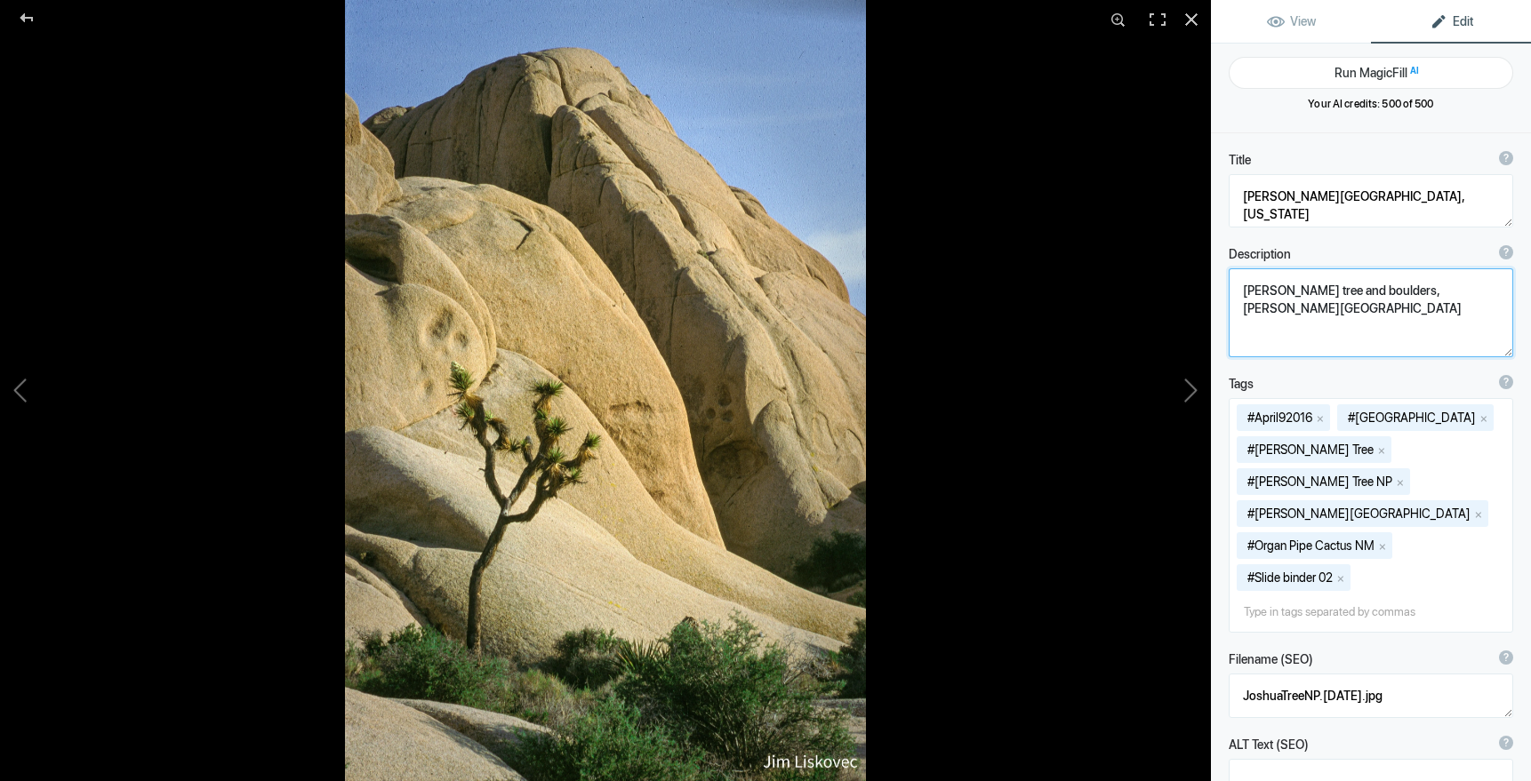
drag, startPoint x: 1241, startPoint y: 292, endPoint x: 1248, endPoint y: 339, distance: 47.6
click at [1248, 339] on textarea at bounding box center [1370, 312] width 284 height 89
click at [1192, 390] on button at bounding box center [1143, 390] width 133 height 281
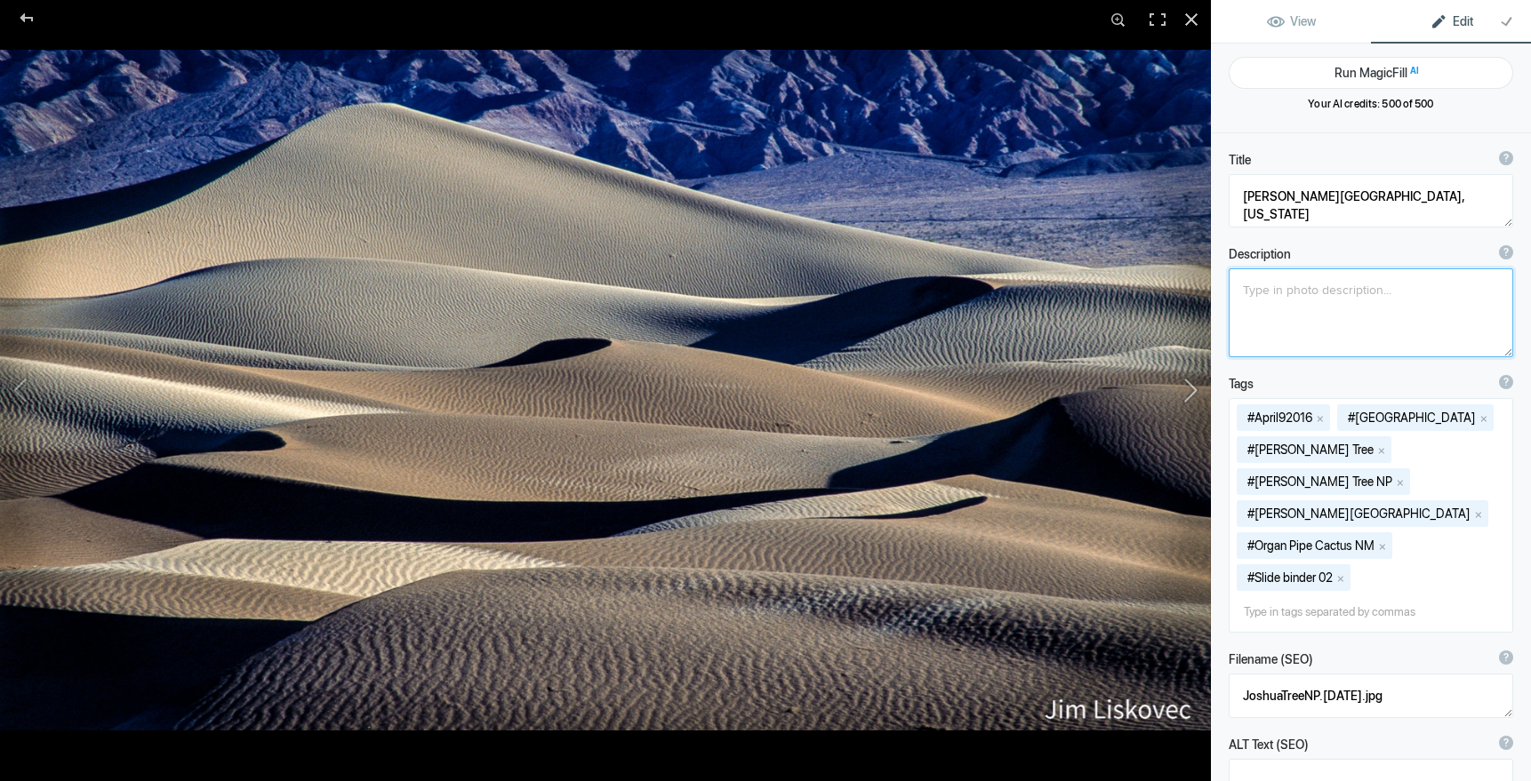
type textarea "Mesquite Dunes, Death Valley National Park, California"
type textarea "DVNP_MesquiteDunes_01_(1920x1080).jpg"
click at [1192, 391] on button at bounding box center [1143, 390] width 133 height 281
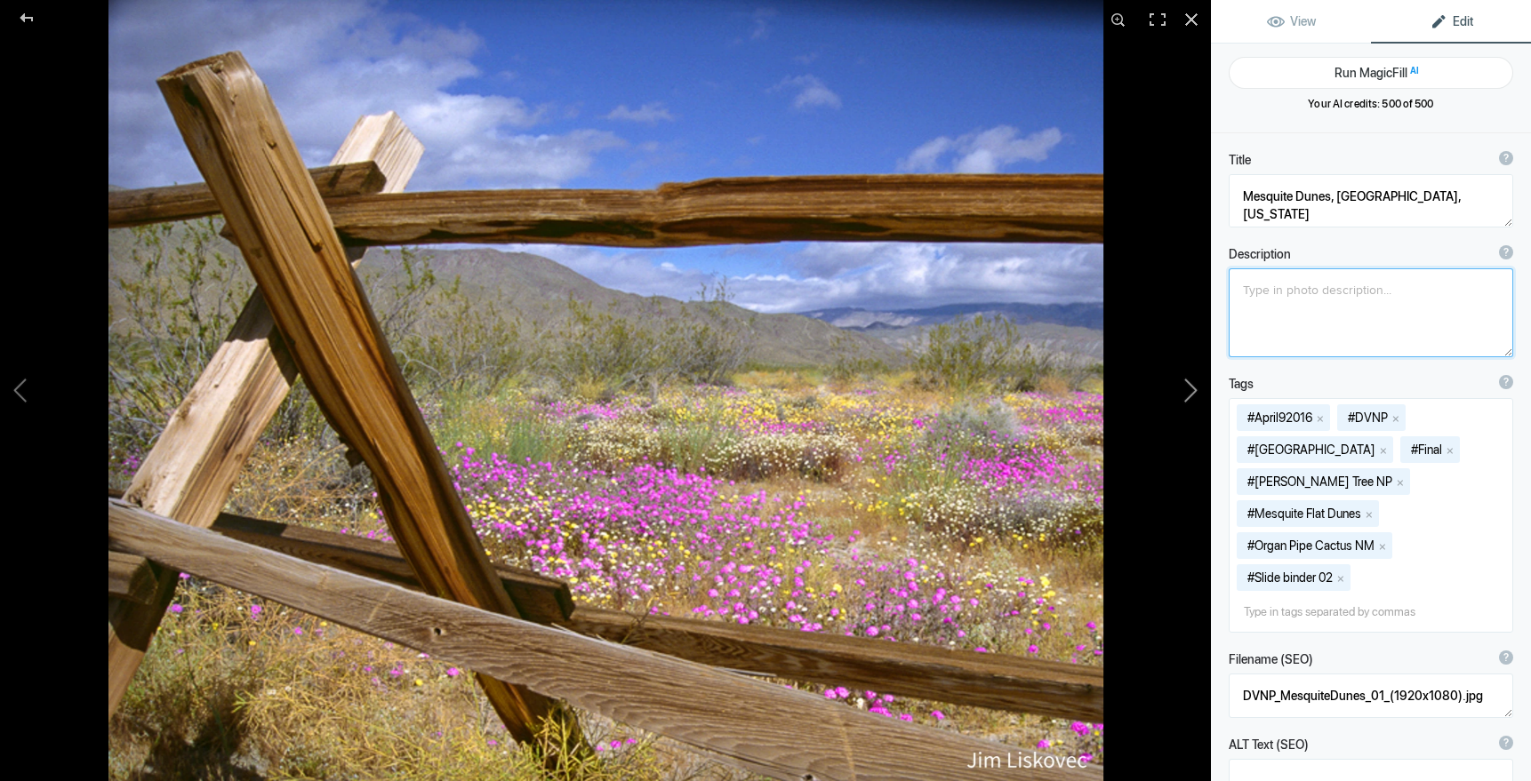
type textarea "Wildflowers and Fence, Anza Borrego Desert State Park, California"
type textarea "2019ForumGallery-ABDSP11x14_001.jpg"
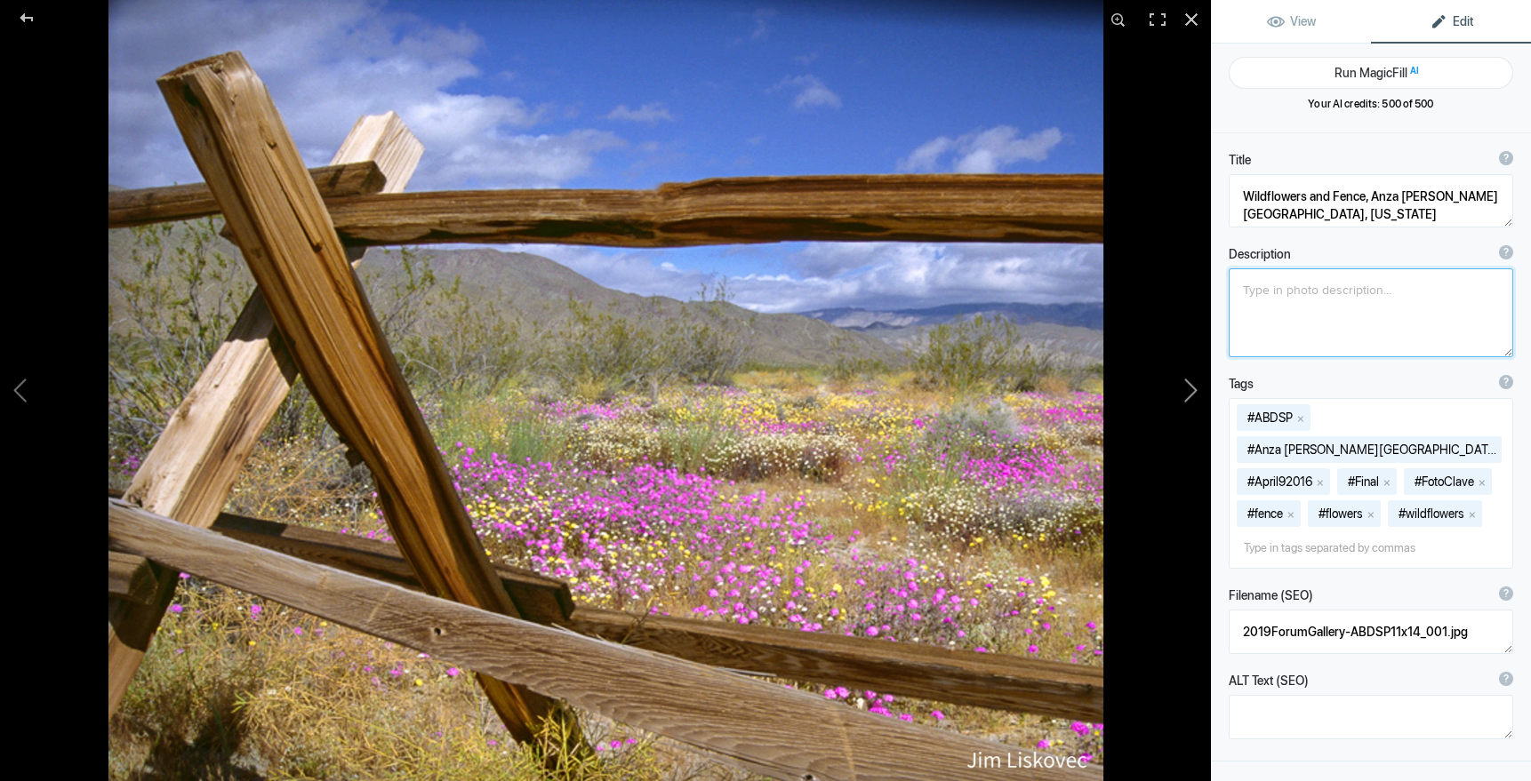
click at [1192, 391] on button at bounding box center [1143, 390] width 133 height 281
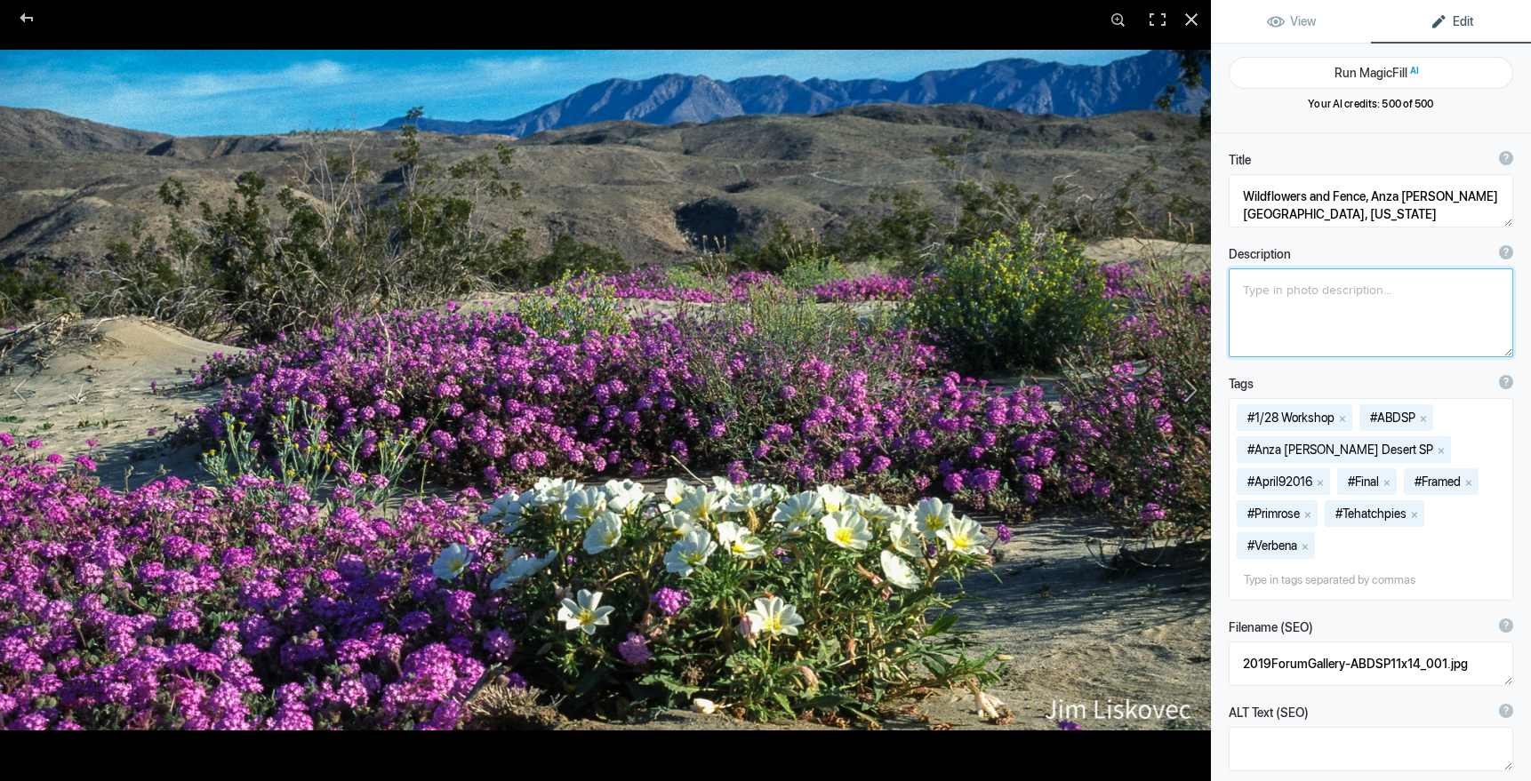
type textarea "Verbena and Primrose, Anza Borrego Desert State Park, California"
type textarea "ABDSP_VerbenaPrimrose(Framed)_(1920x1080).jpg"
click at [1192, 391] on button at bounding box center [1143, 390] width 133 height 281
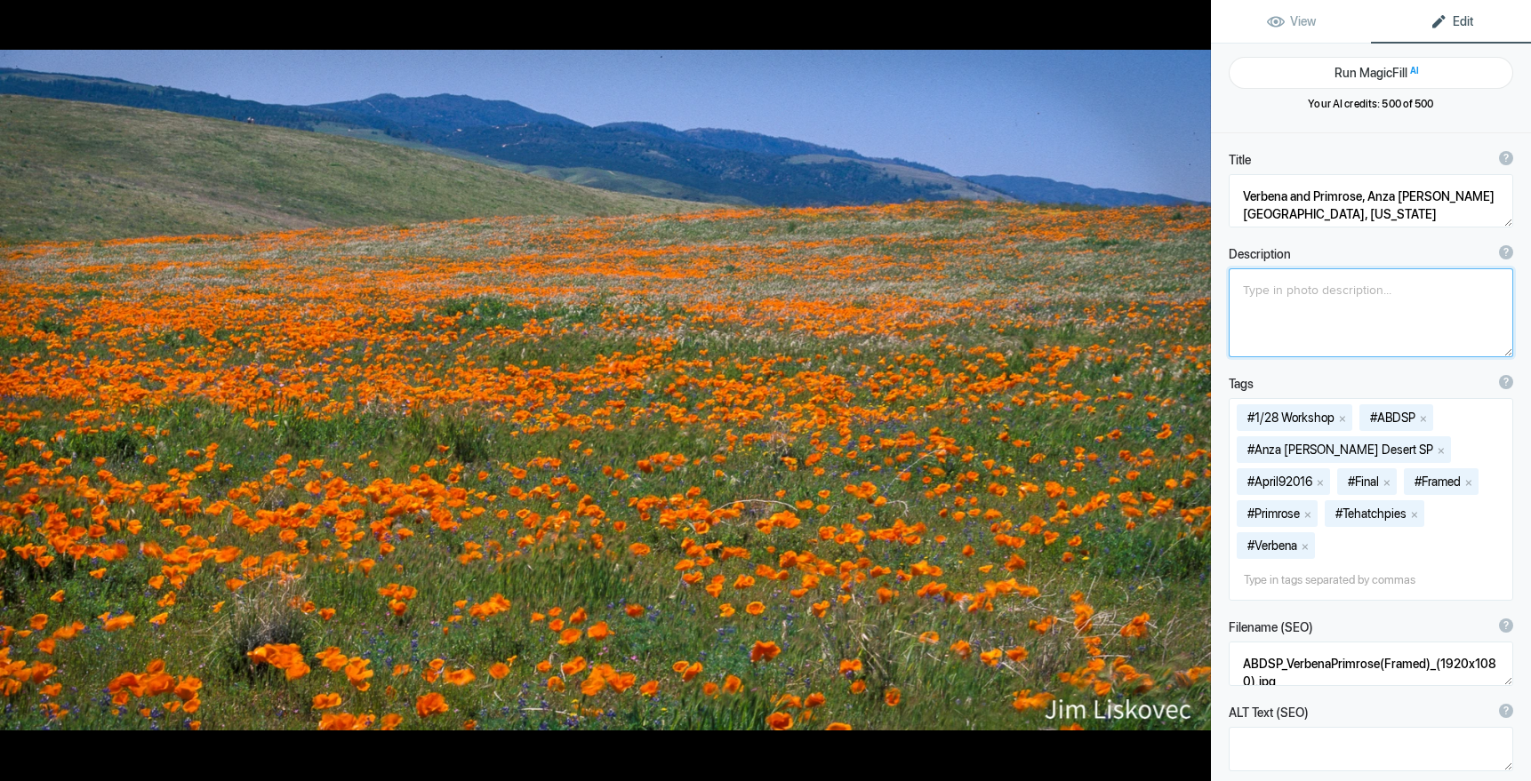
type textarea "Antelope Valley Poppy Reserve, California"
type textarea "Poppies in bloom, Antelope Valley Poppie Reserve"
type textarea "AVPR_Poppies_(1920x1080).jpg"
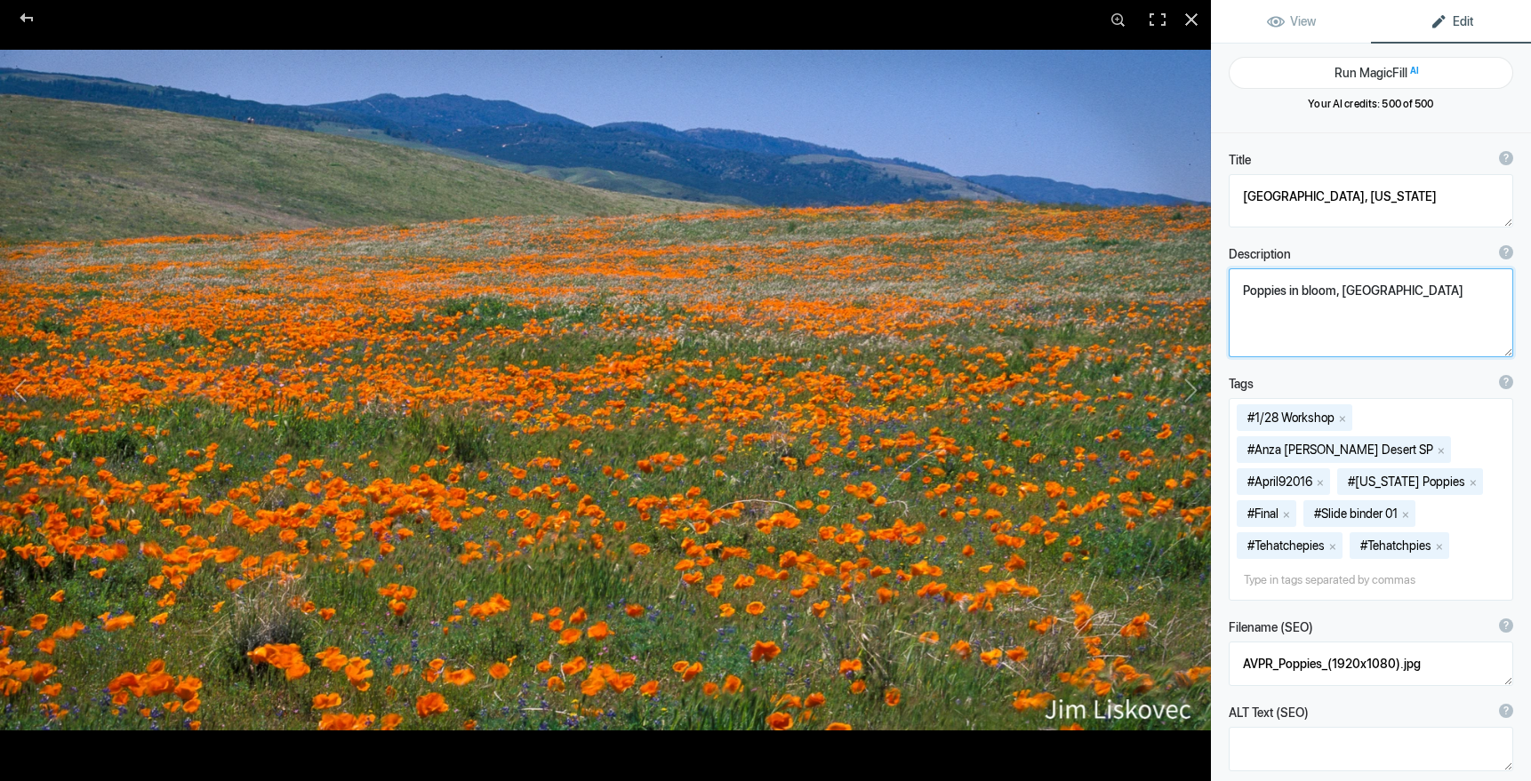
drag, startPoint x: 1240, startPoint y: 292, endPoint x: 1284, endPoint y: 330, distance: 58.6
click at [1284, 329] on textarea at bounding box center [1370, 312] width 284 height 89
click at [1193, 390] on button at bounding box center [1143, 390] width 133 height 281
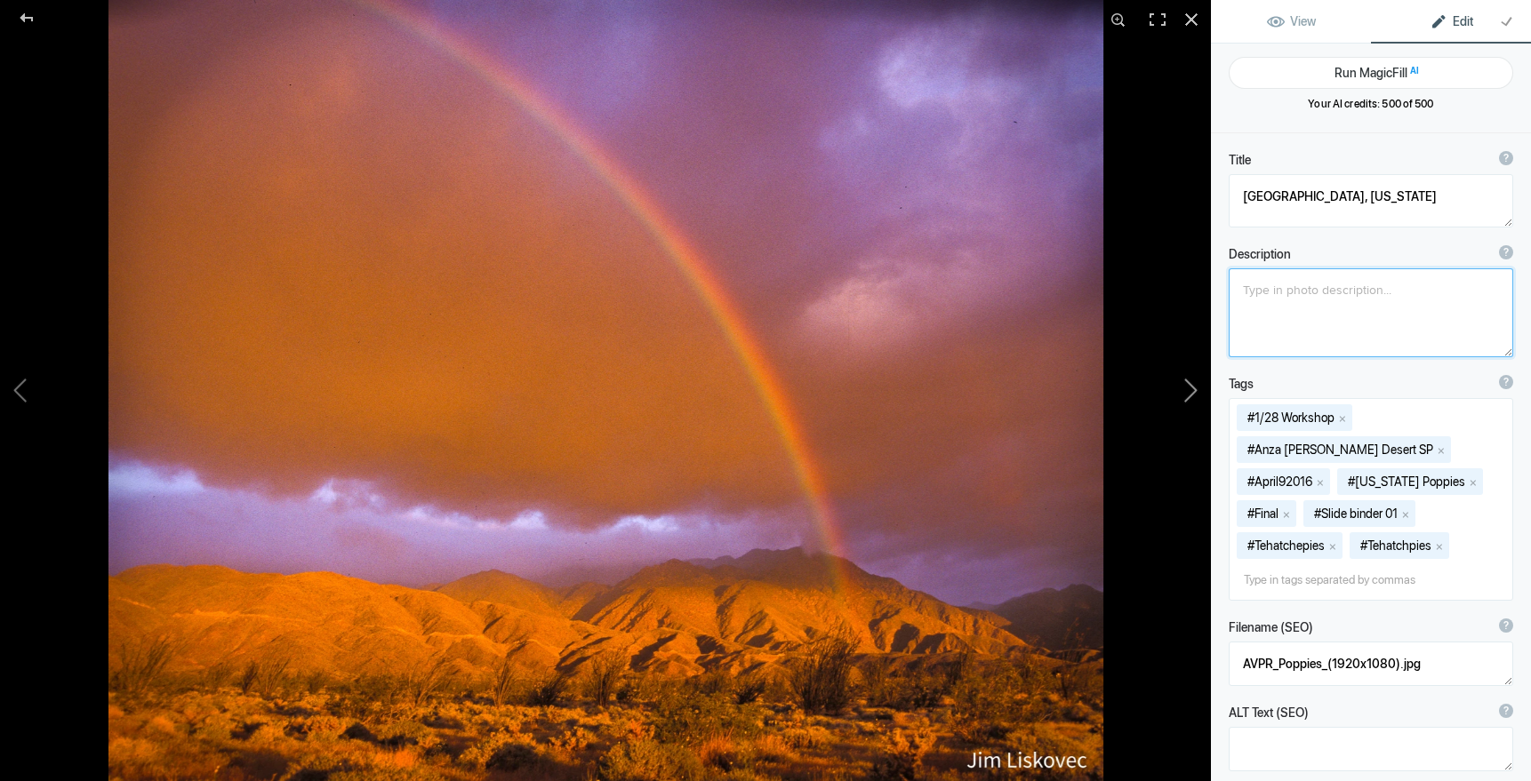
type textarea "Rainbow, Anza Borrego Desert State Park, California"
type textarea "2019ForumGallery-ABDSPRainbow_001.jpg"
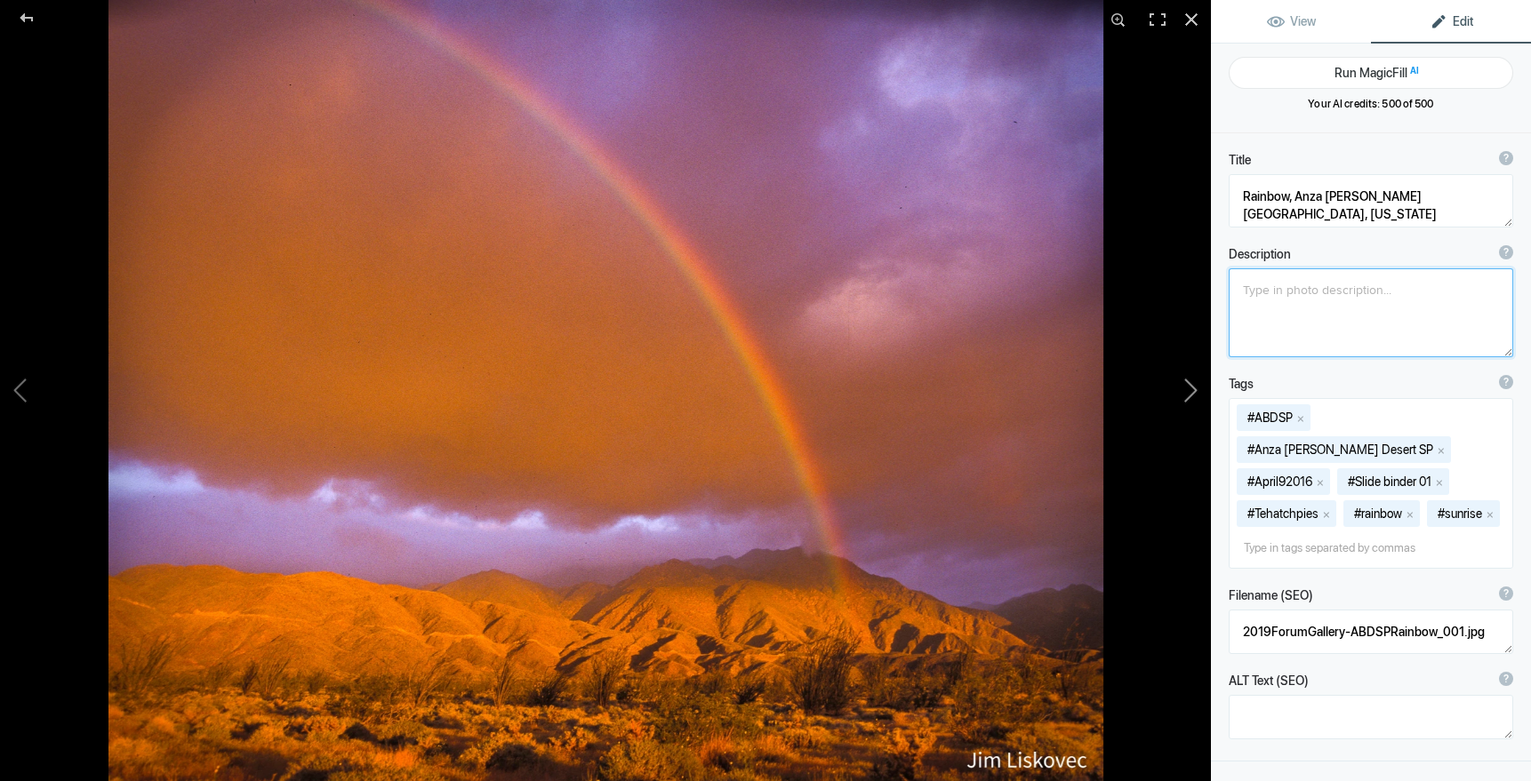
click at [1195, 391] on button at bounding box center [1143, 390] width 133 height 281
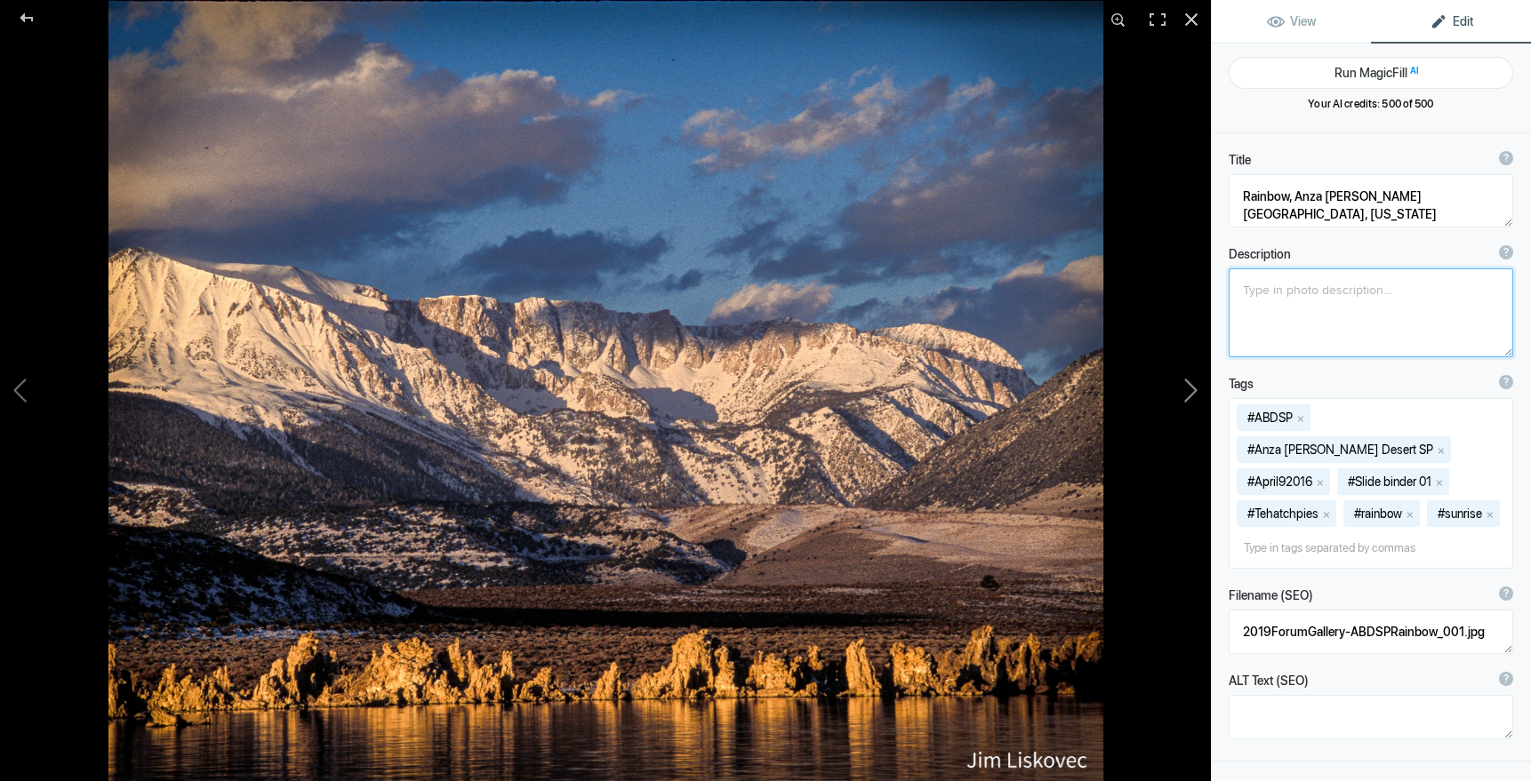
type textarea "Mono Lake at Sunrise"
type textarea "2022Gallery-MonoLake.jpg"
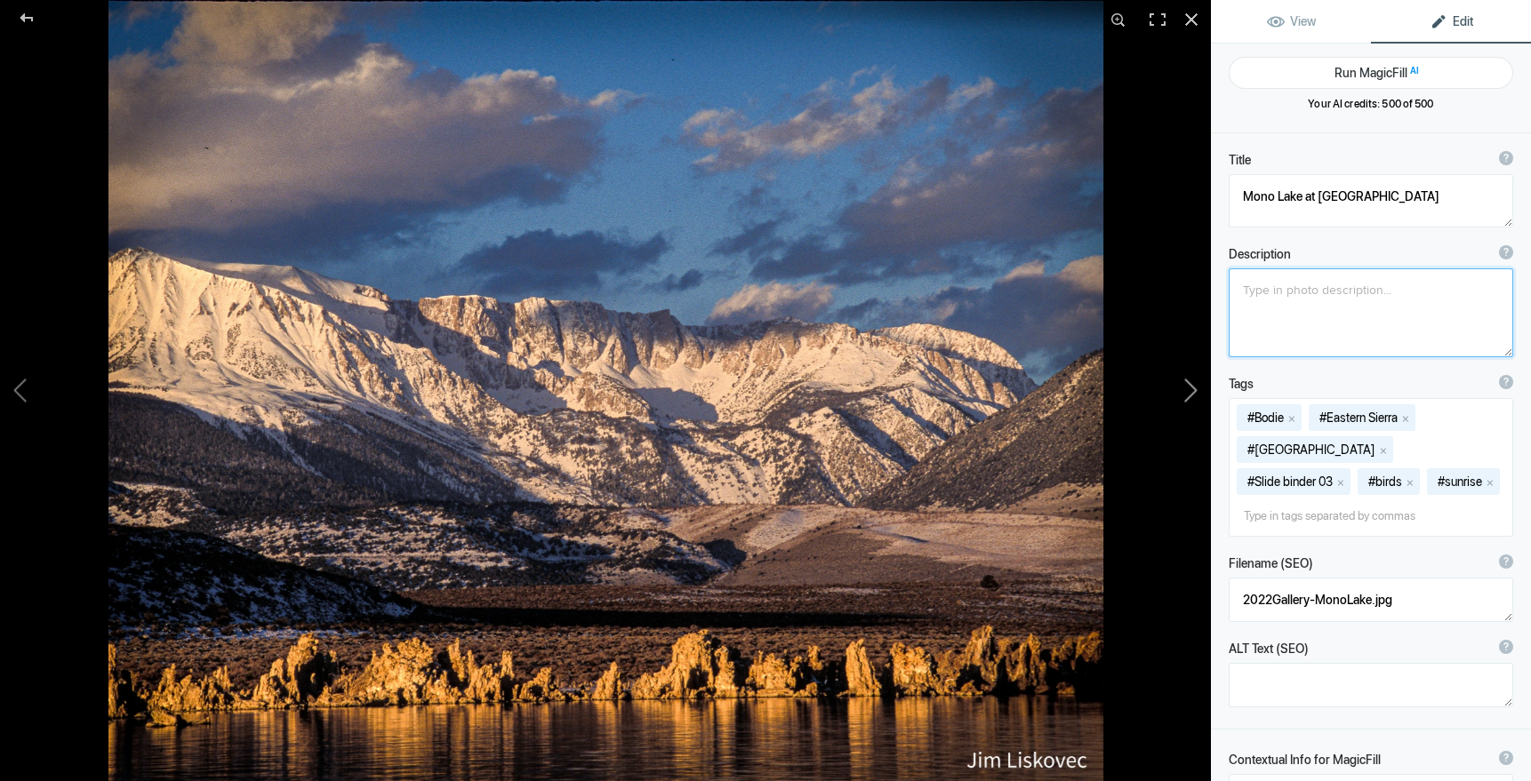
click at [1194, 392] on button at bounding box center [1143, 390] width 133 height 281
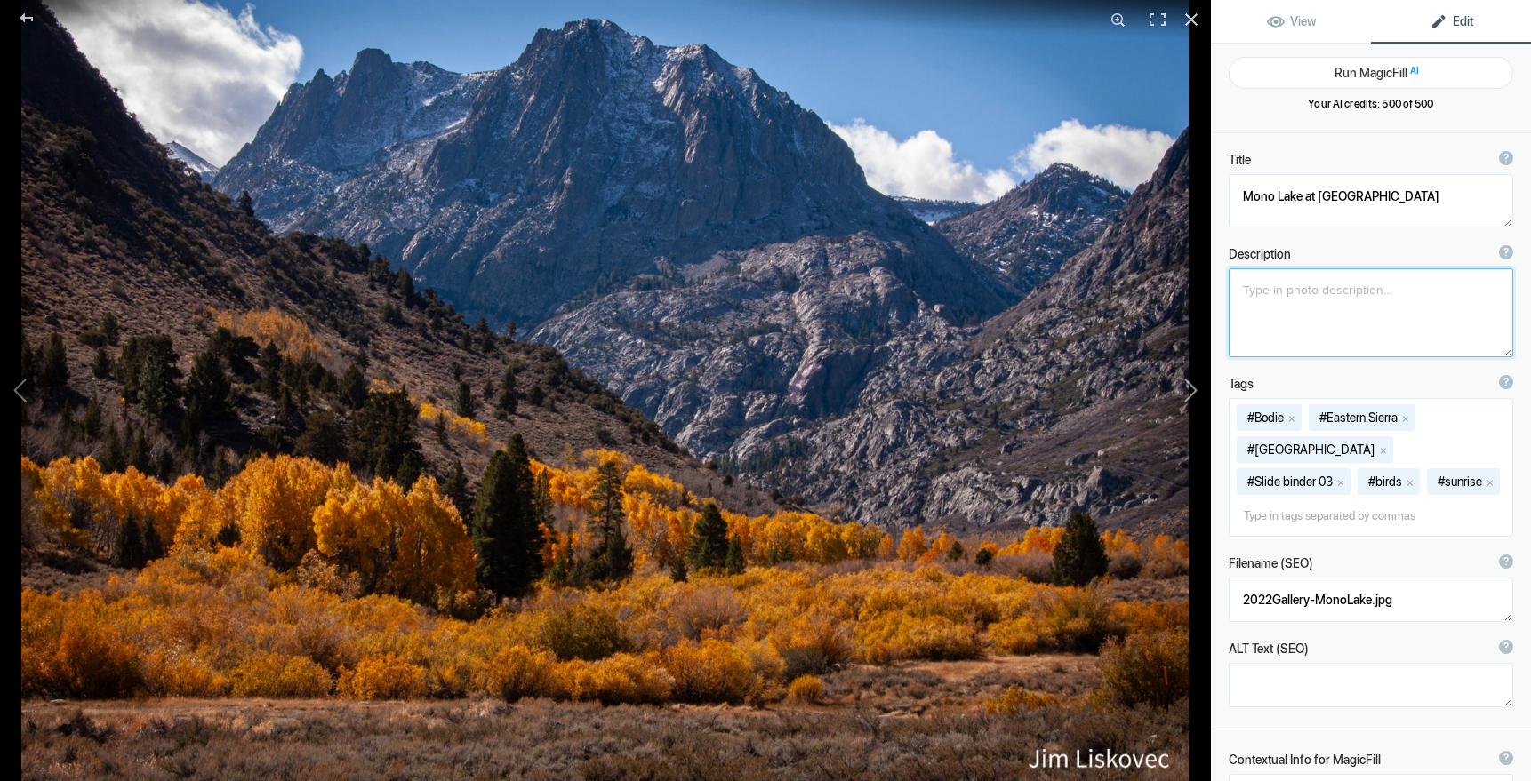
type textarea ".[GEOGRAPHIC_DATA], [US_STATE]"
type textarea "Aspens.EasternSierra.7.27.25.jpg"
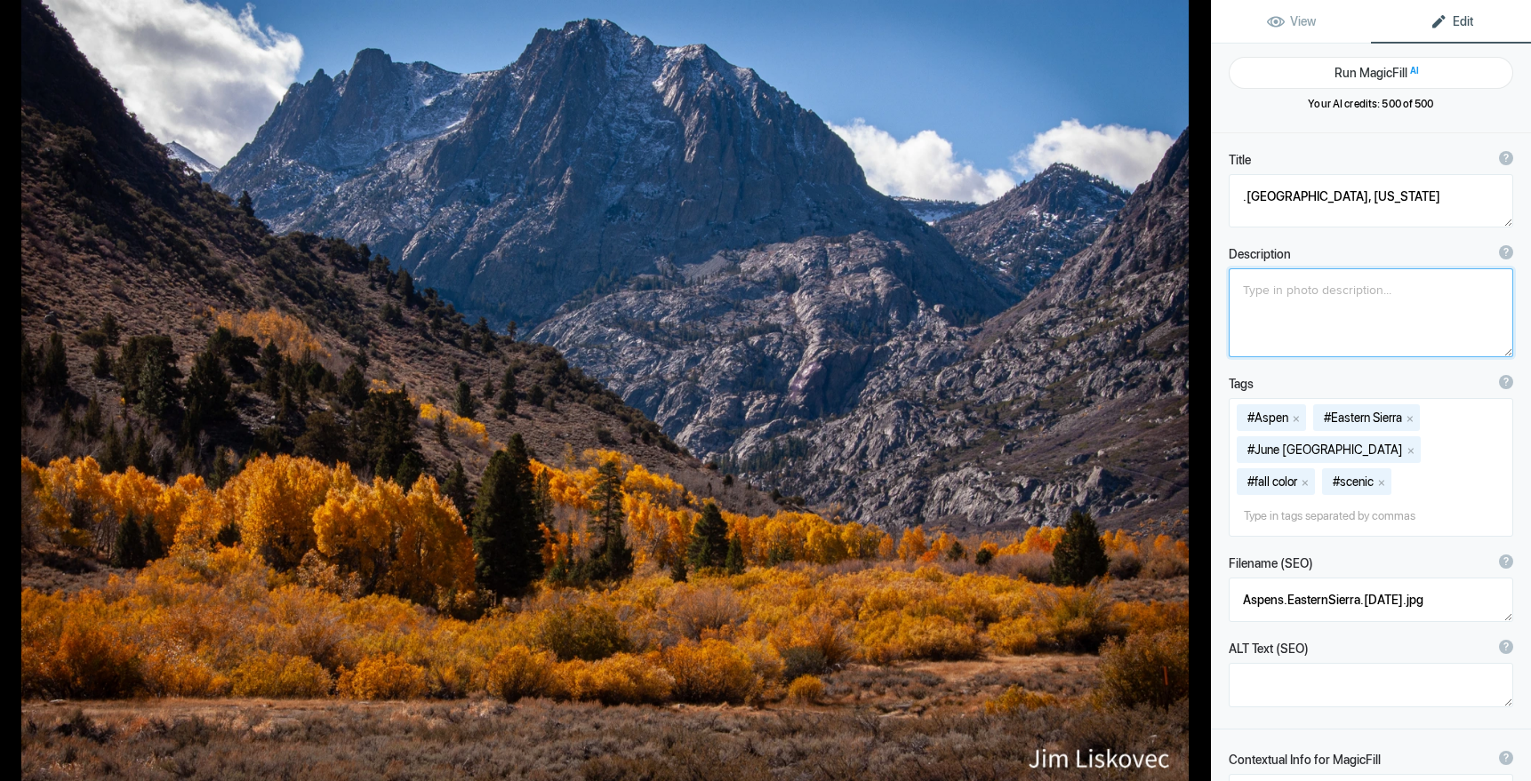
click at [1194, 392] on button at bounding box center [1143, 390] width 133 height 281
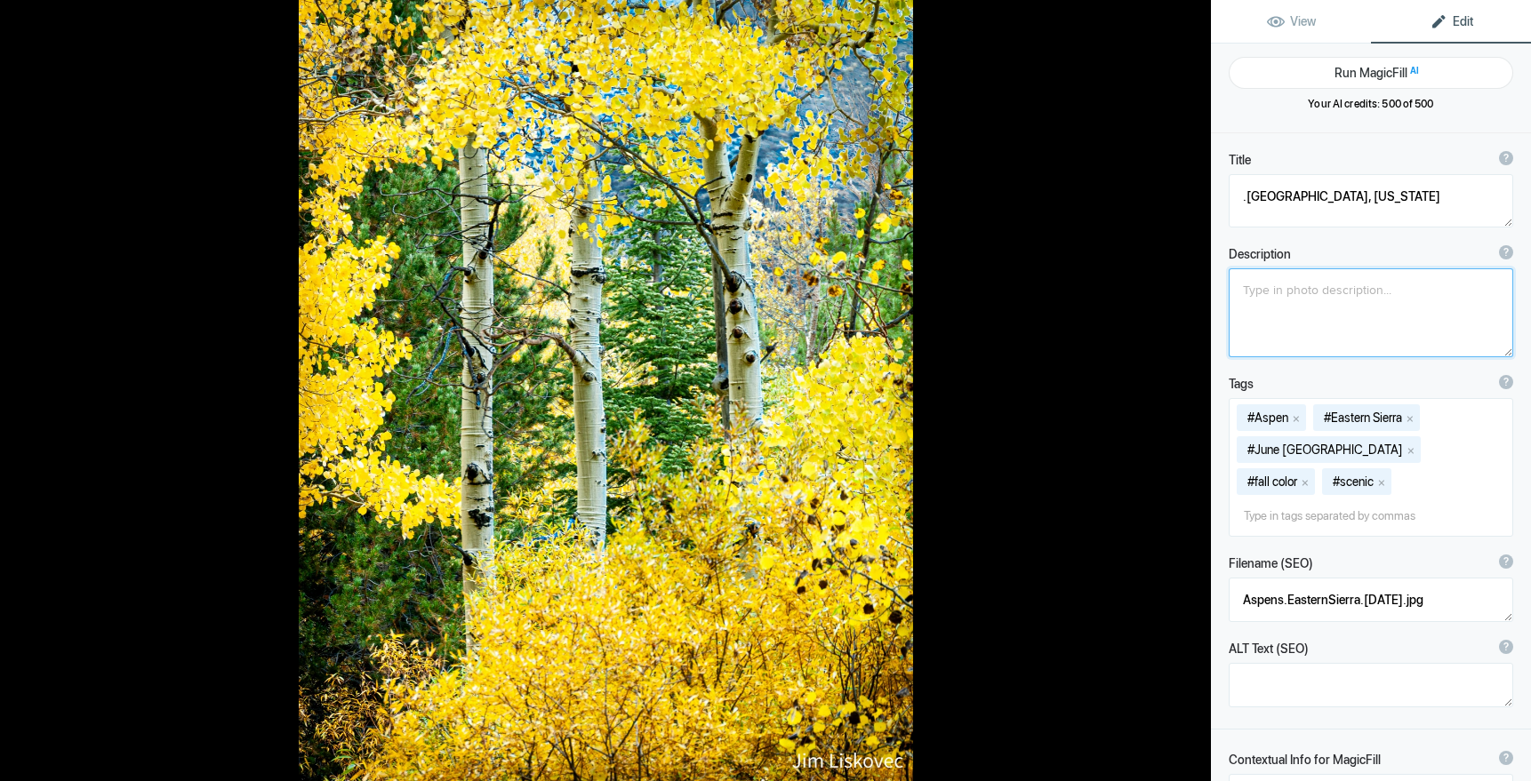
type textarea "Three Aspens, [GEOGRAPHIC_DATA], [US_STATE]"
type textarea "Three_AspensEasternSierra.7.27.25.jpg"
click at [1189, 16] on div at bounding box center [1191, 19] width 39 height 39
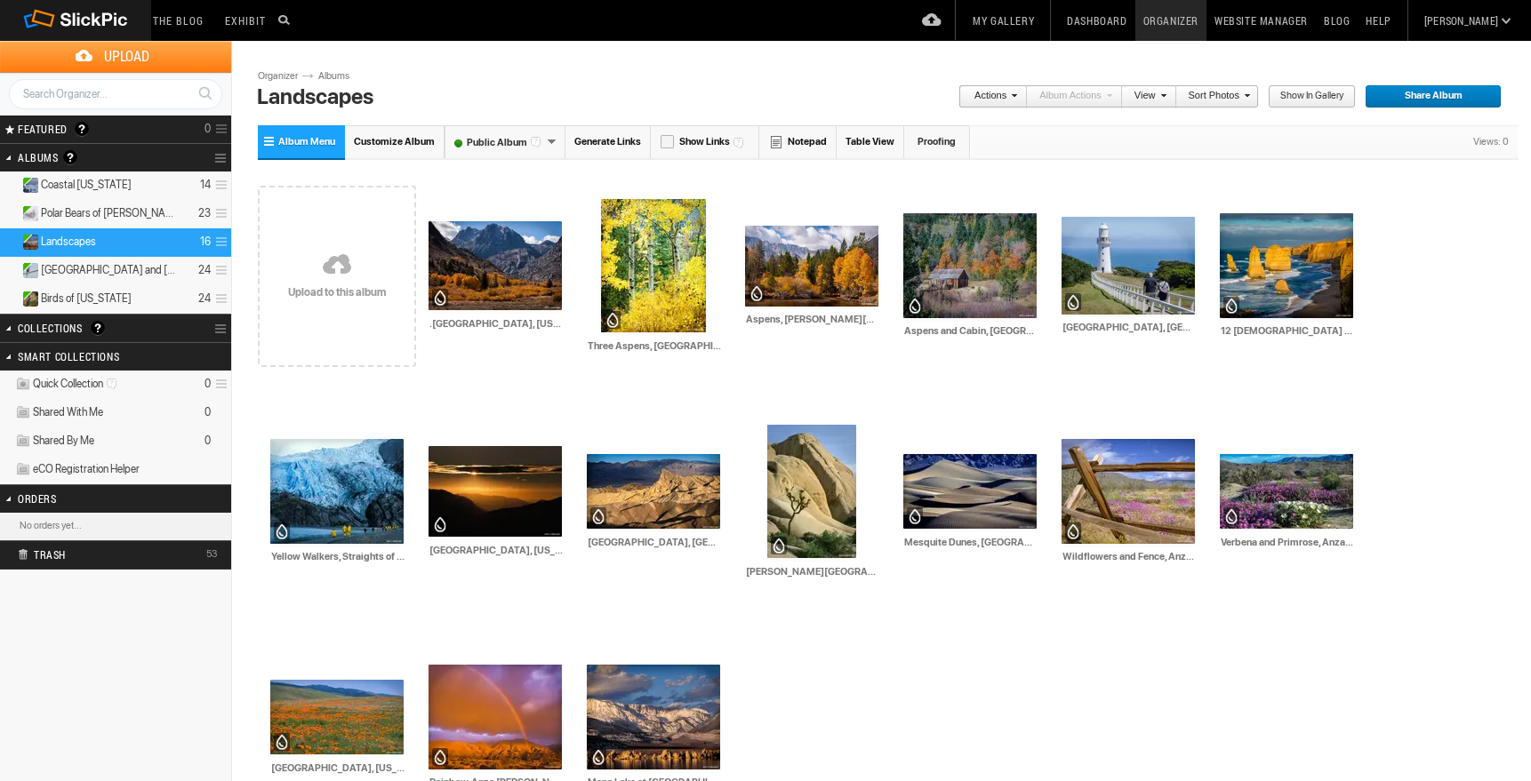
click at [1042, 20] on link "My Gallery" at bounding box center [1002, 20] width 77 height 41
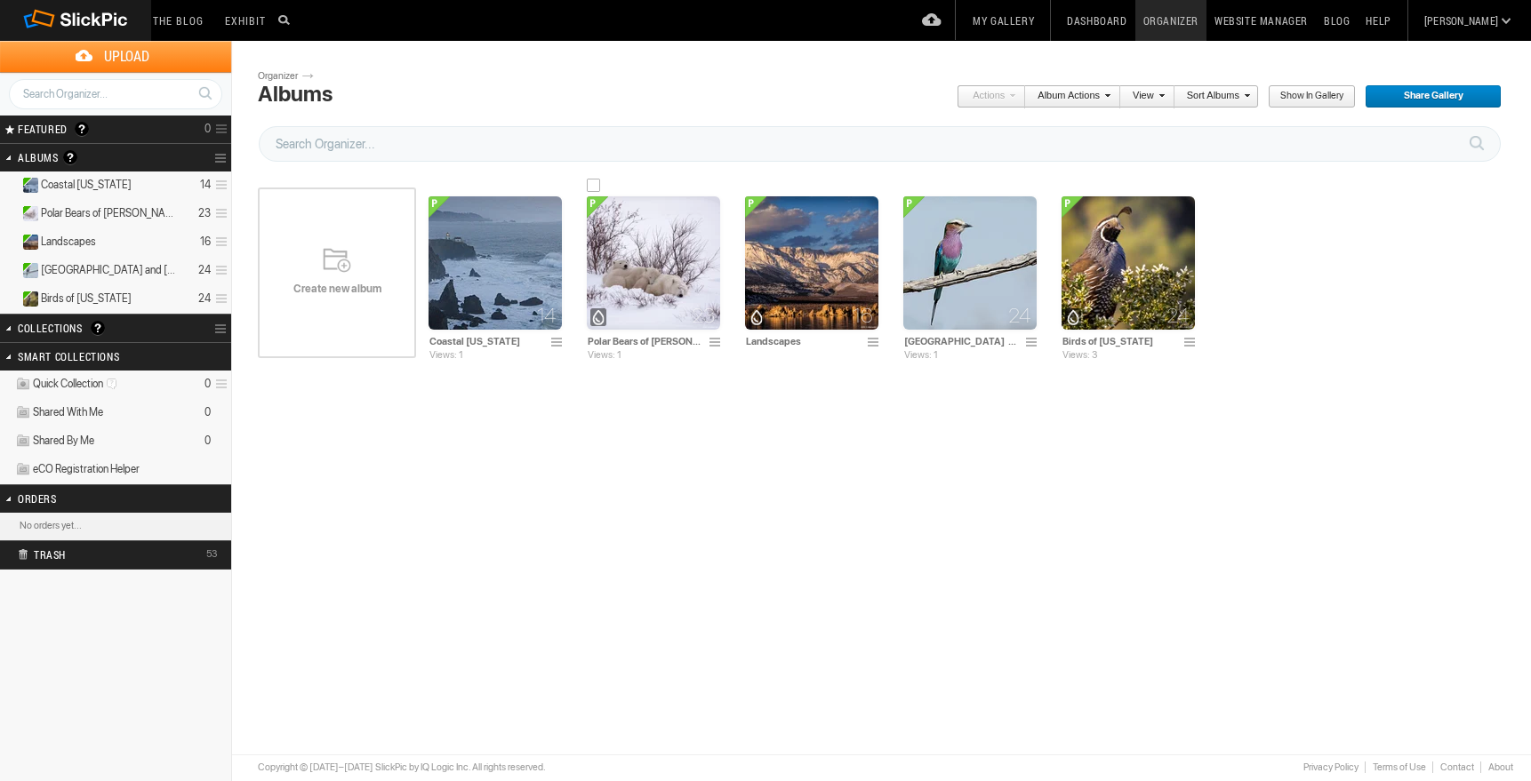
click at [650, 273] on img at bounding box center [653, 262] width 133 height 133
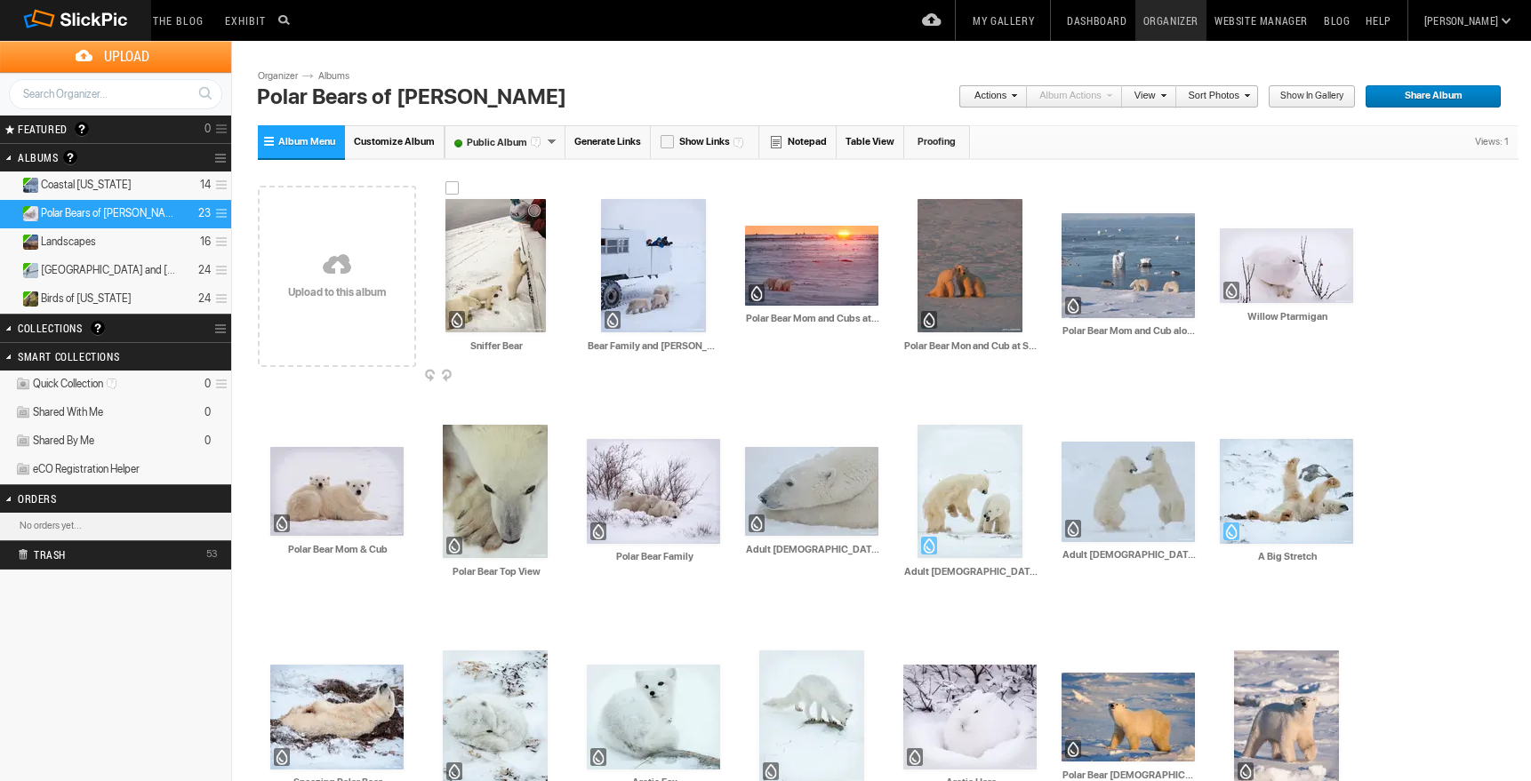
click at [489, 276] on img at bounding box center [495, 265] width 100 height 133
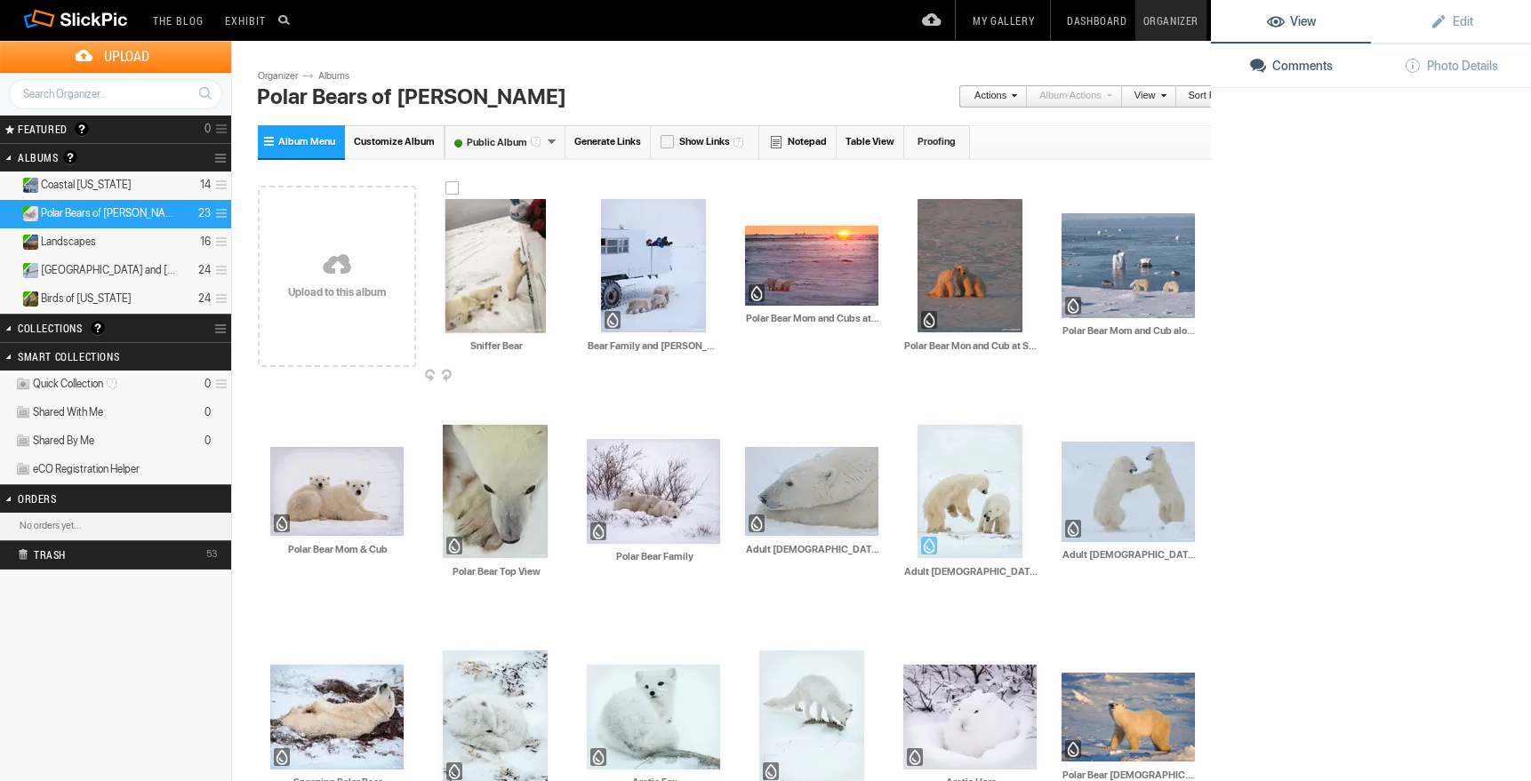
click at [489, 276] on img at bounding box center [495, 266] width 100 height 134
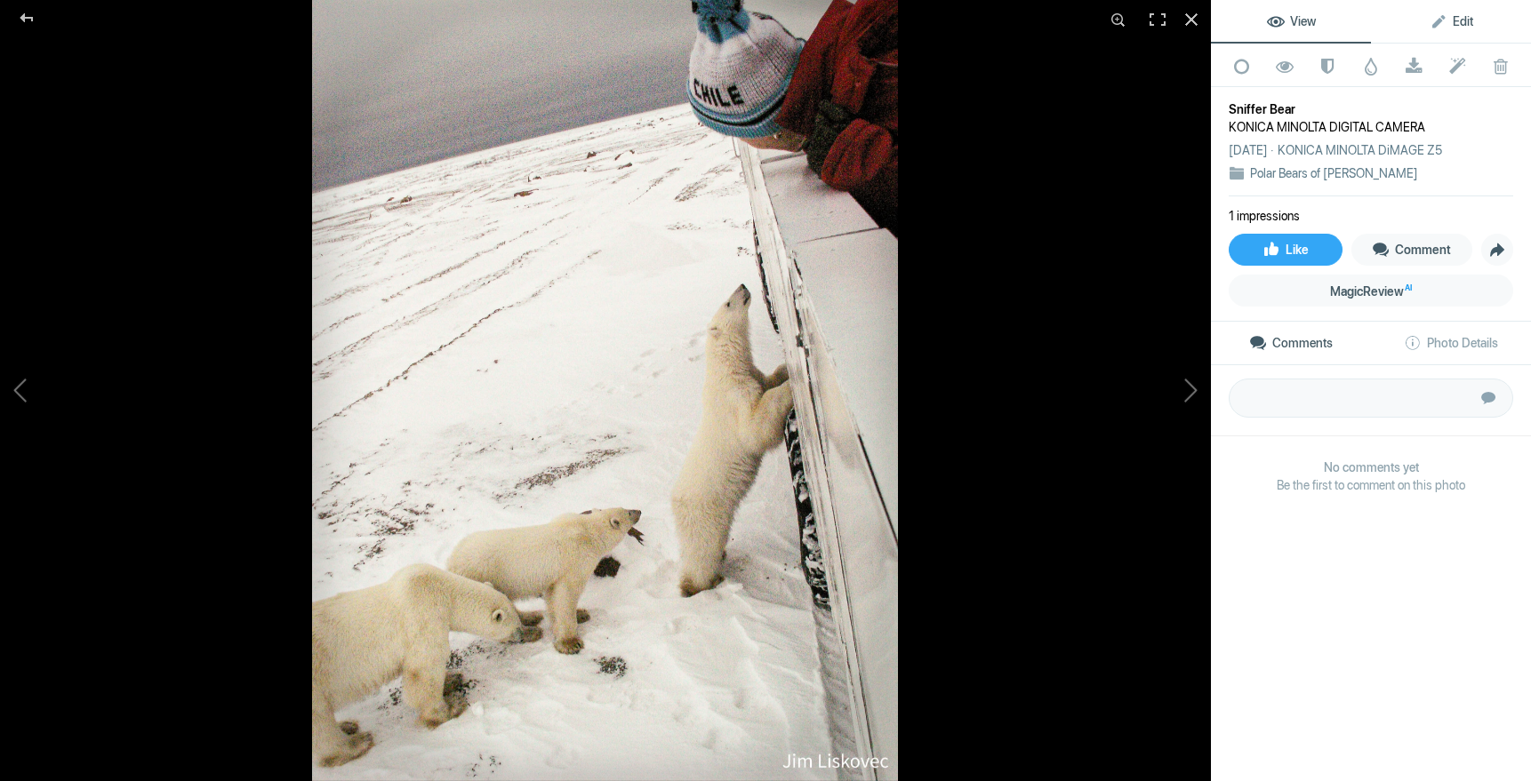
click at [1460, 19] on span "Edit" at bounding box center [1451, 21] width 44 height 14
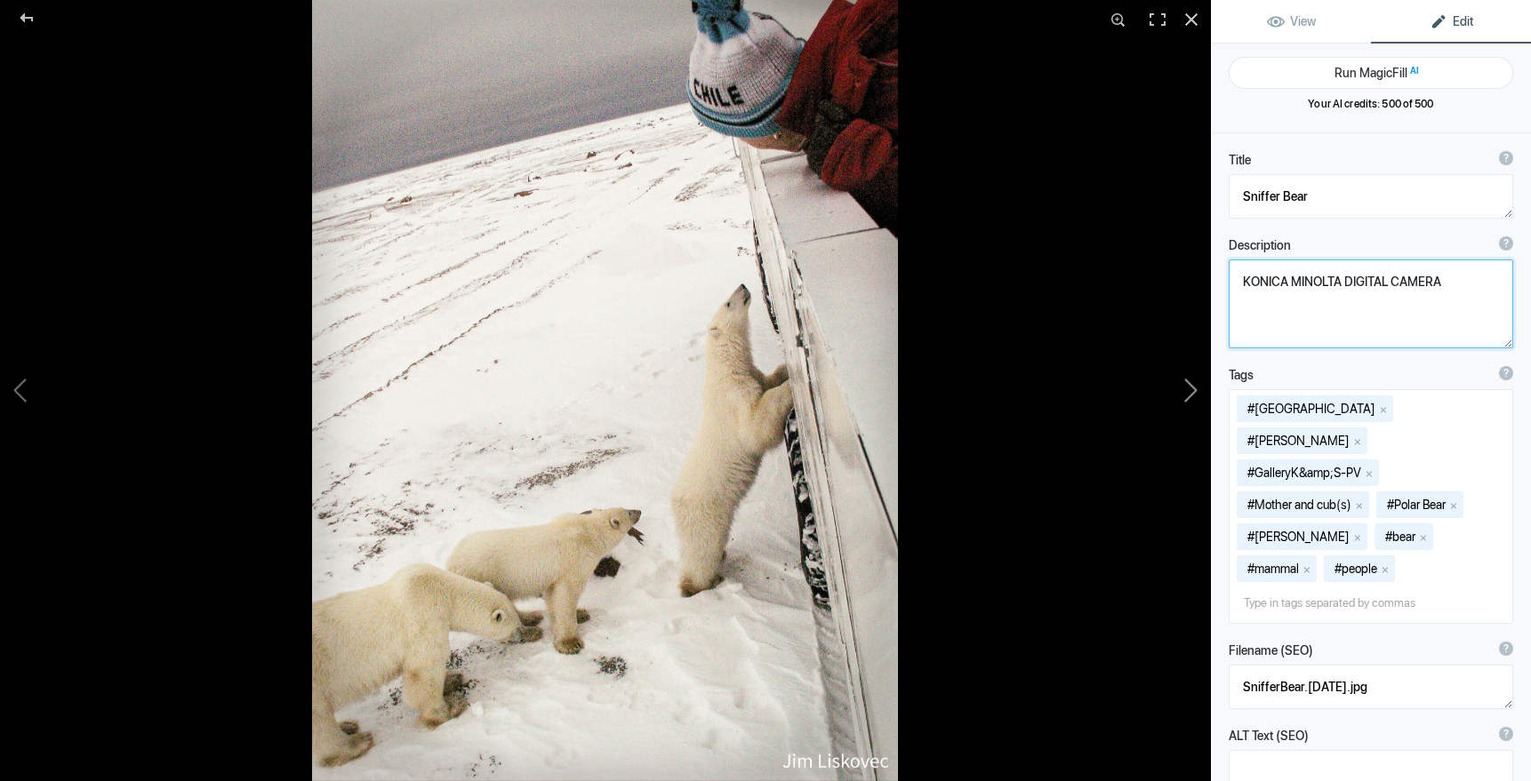
drag, startPoint x: 1448, startPoint y: 283, endPoint x: 1207, endPoint y: 282, distance: 240.9
click at [1208, 282] on div "Sniffer Bear View Edit Run MagicFill AI Your AI credits: 500 of 500 You have us…" at bounding box center [765, 390] width 1531 height 781
drag, startPoint x: 1437, startPoint y: 280, endPoint x: 1228, endPoint y: 278, distance: 209.8
click at [1228, 278] on textarea at bounding box center [1370, 304] width 284 height 89
click at [1196, 387] on button at bounding box center [1143, 390] width 133 height 281
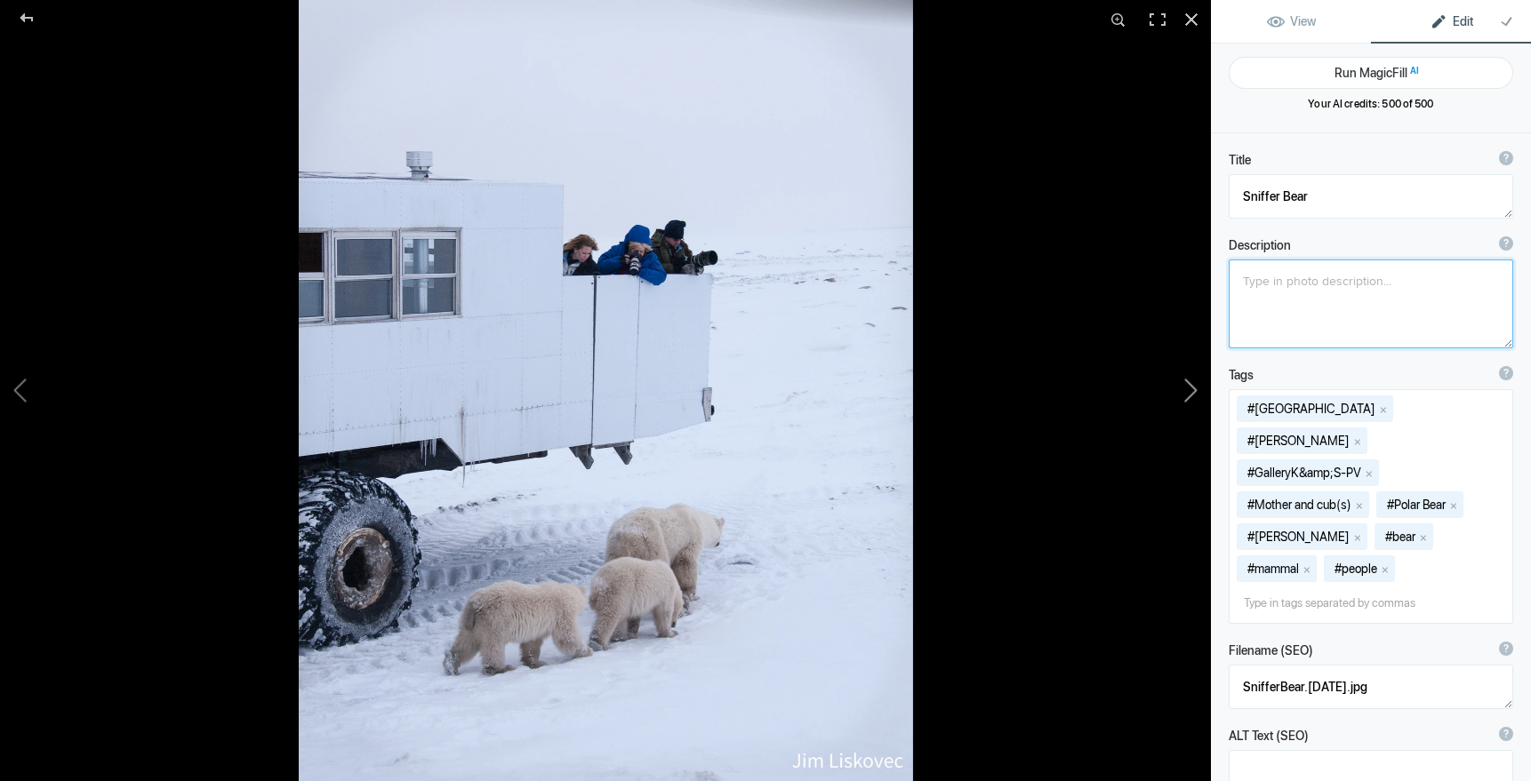
type textarea "Bear Family and [PERSON_NAME]"
type textarea "GalleryKS-PV_09.jpg"
click at [1188, 389] on button at bounding box center [1143, 390] width 133 height 281
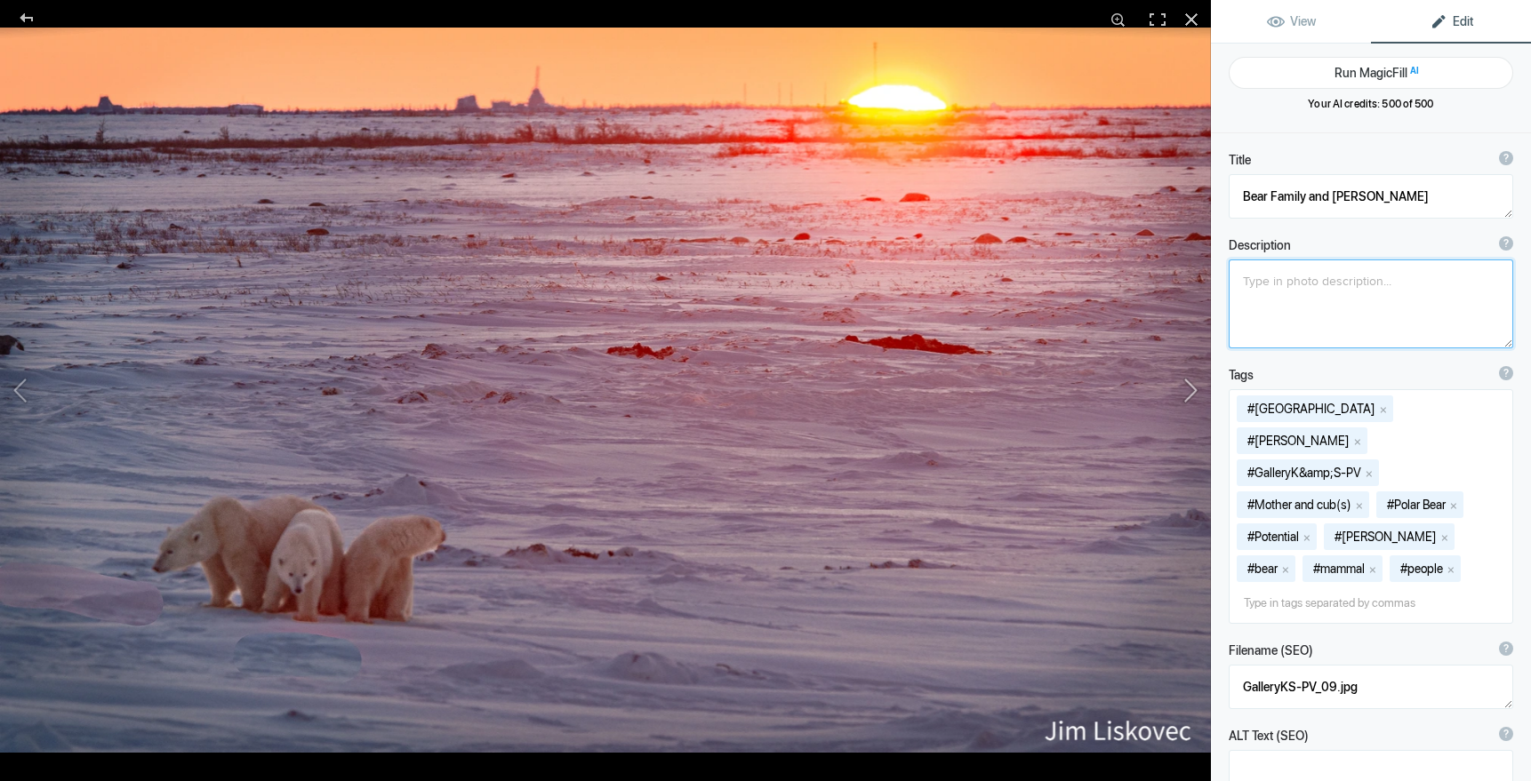
type textarea "Polar Bear Mom and Cubs at [GEOGRAPHIC_DATA]"
type textarea "Bears@Sunset.[DATE].jpg"
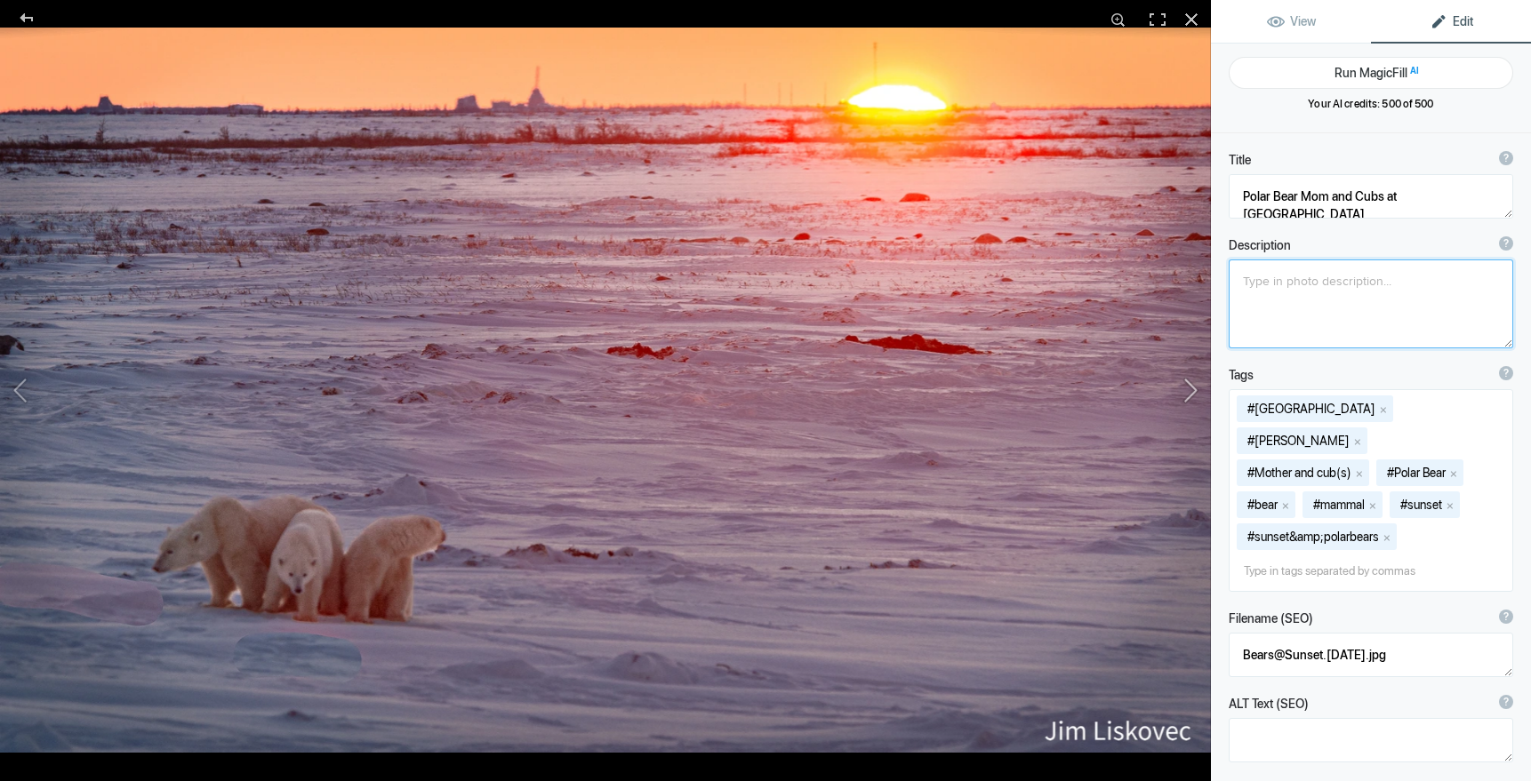
click at [1188, 391] on button at bounding box center [1143, 390] width 133 height 281
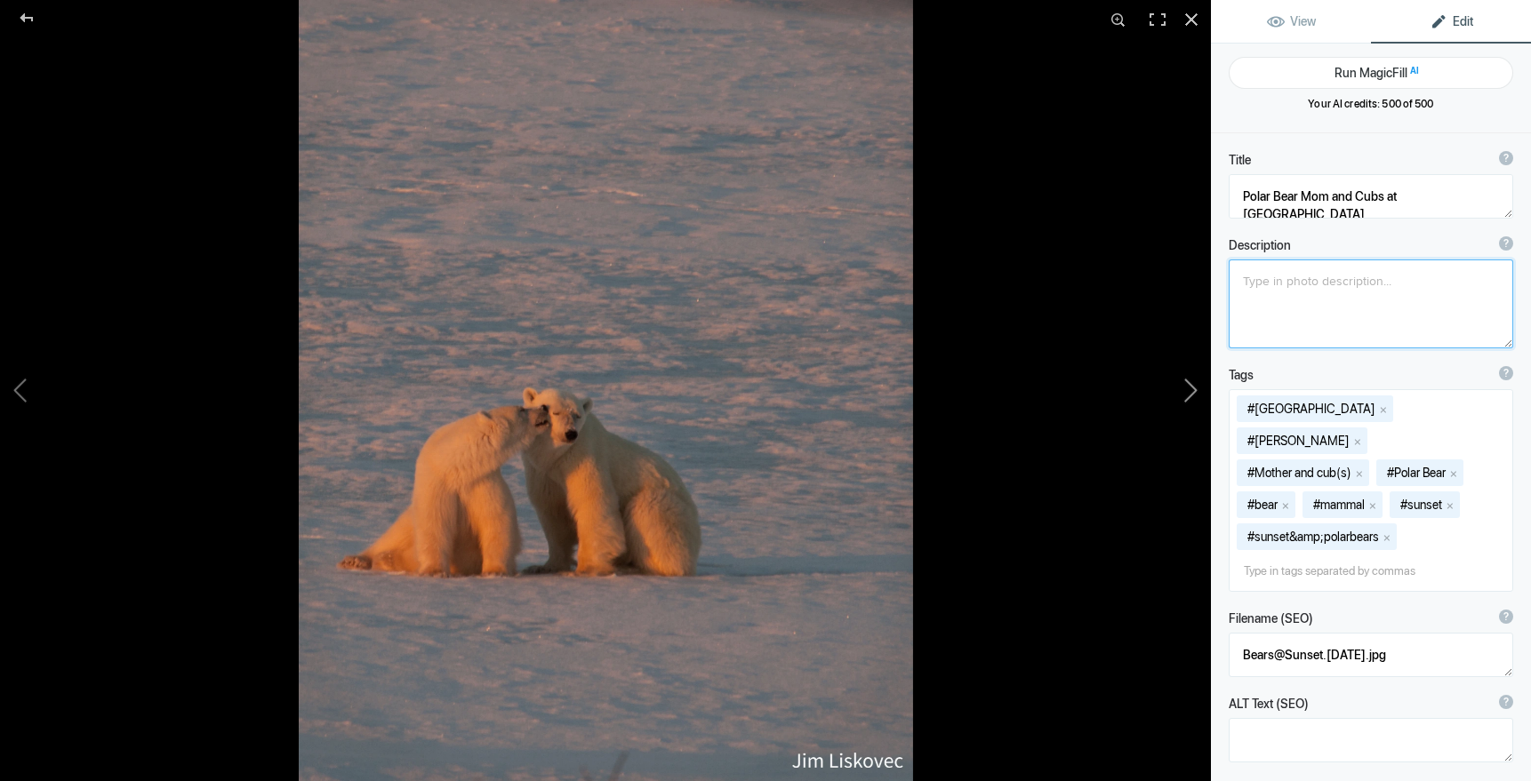
type textarea "Polar Bear Mon and Cub at Sunset"
type textarea "GalleryKS-PV_06.jpg"
click at [1186, 391] on button at bounding box center [1143, 390] width 133 height 281
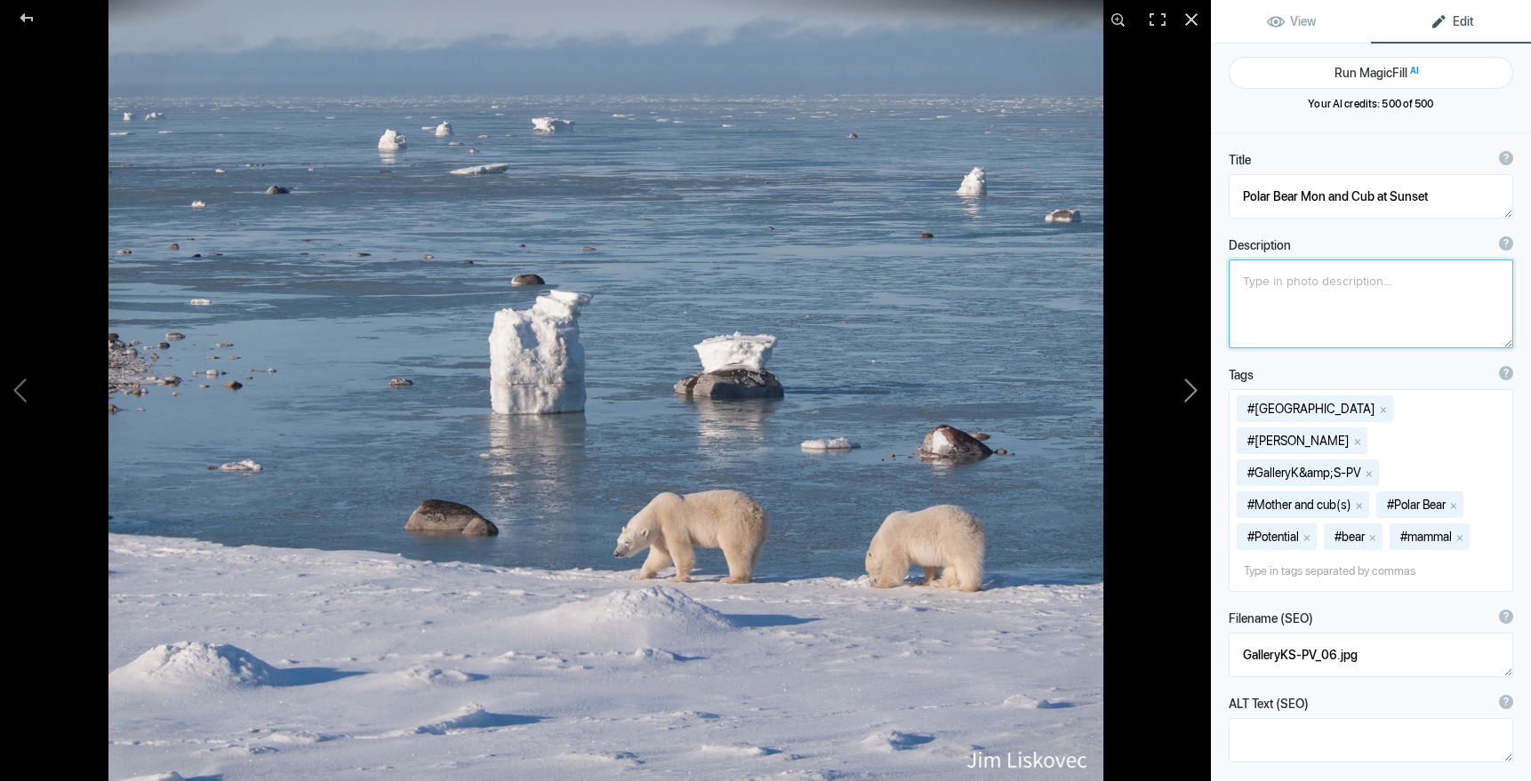
type textarea "Polar Bear Mom and Cub along [PERSON_NAME][GEOGRAPHIC_DATA]"
type textarea "GalleryKS-PH_04A.jpg"
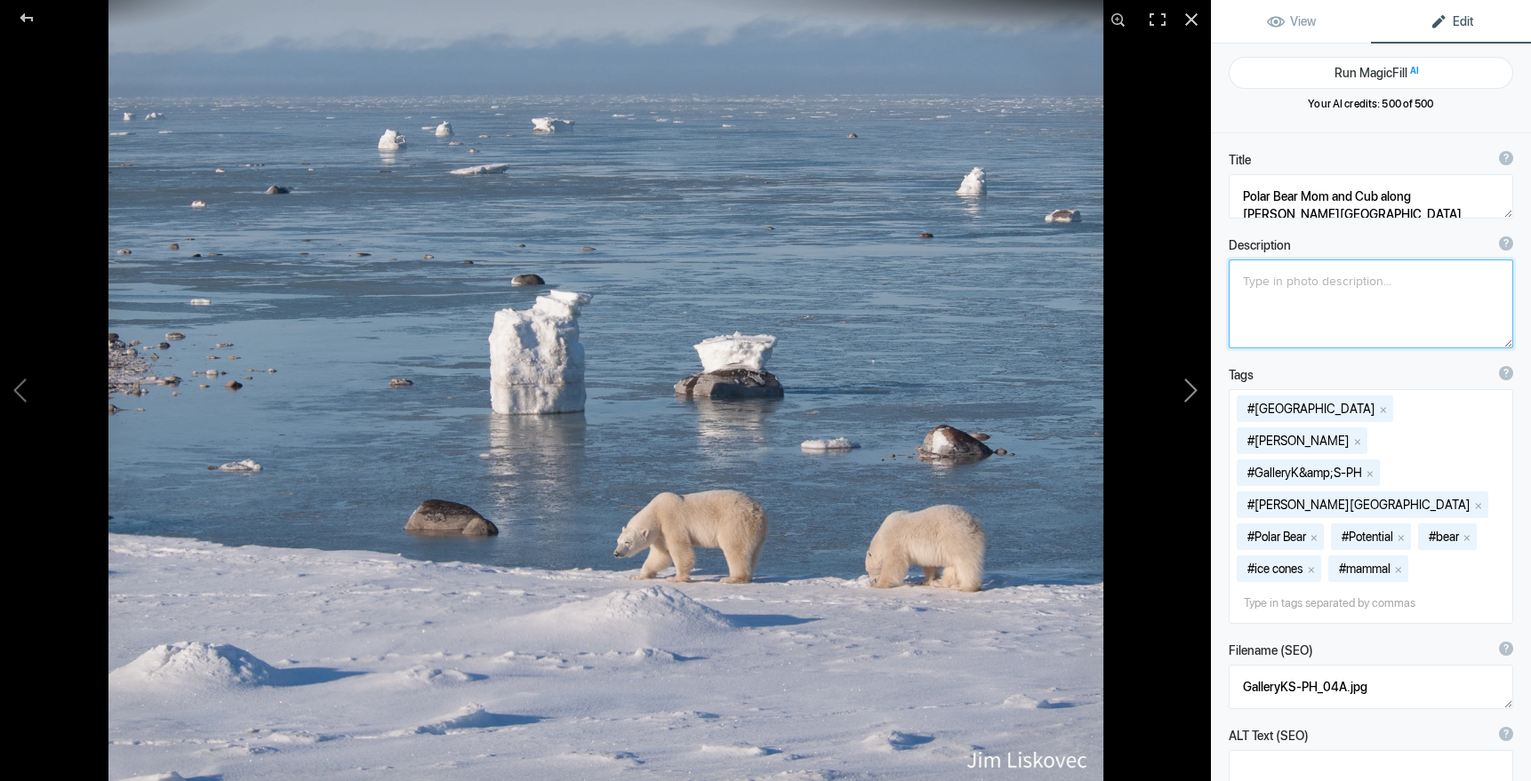
click at [1185, 392] on button at bounding box center [1143, 390] width 133 height 281
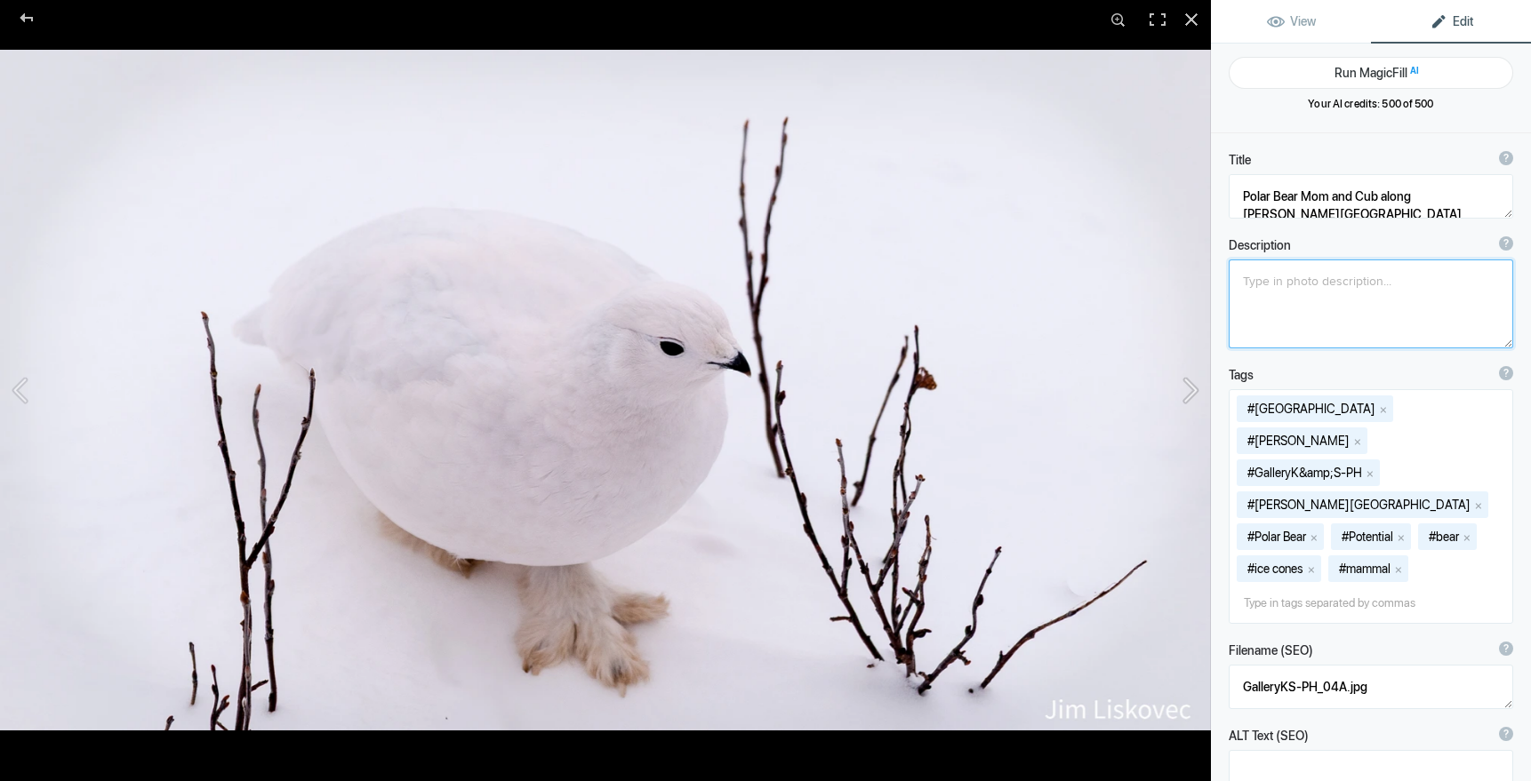
type textarea "Willow Ptarmigan"
type textarea "WillowPtarmigan.[DATE].jpg"
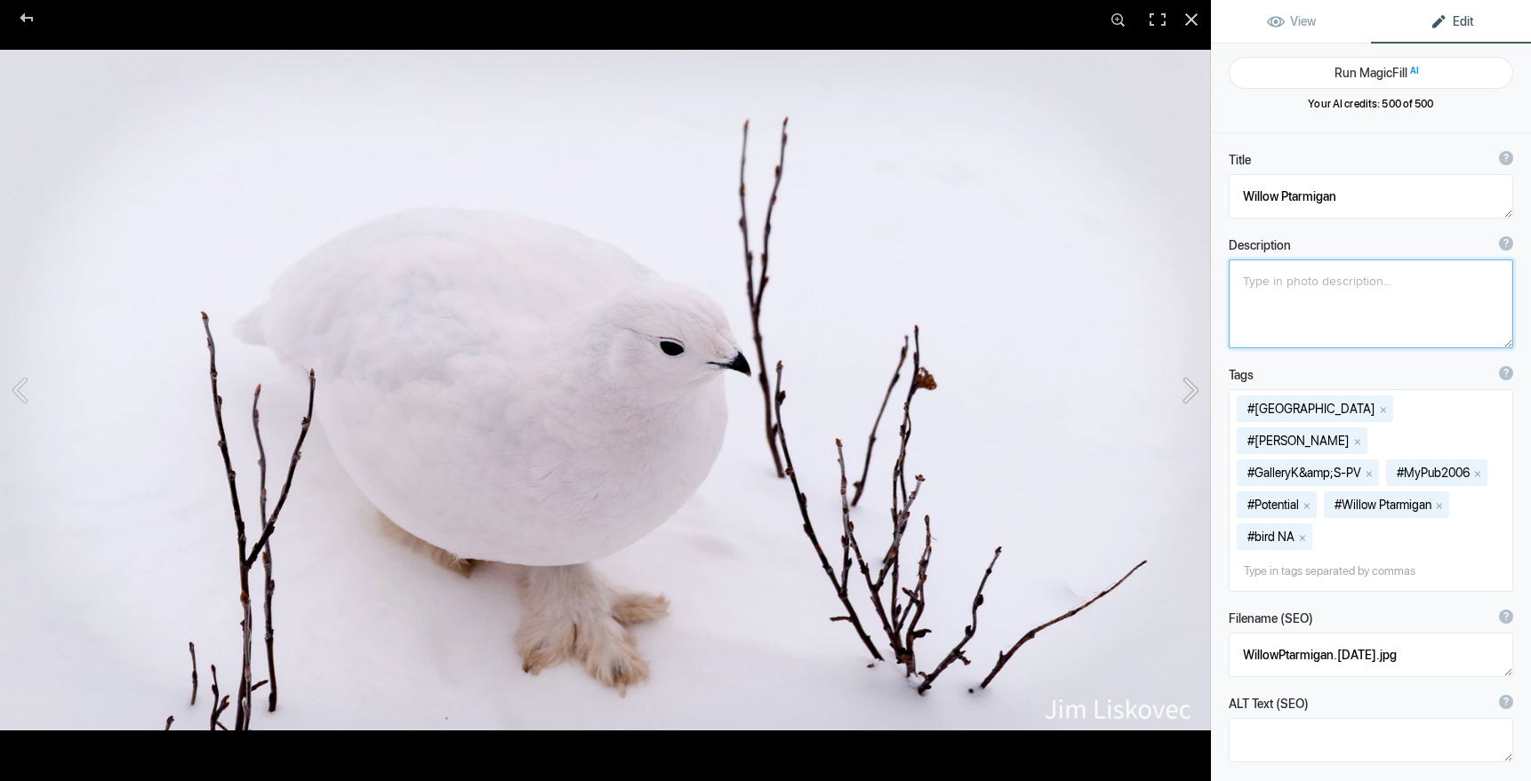
click at [1185, 392] on button at bounding box center [1143, 390] width 133 height 281
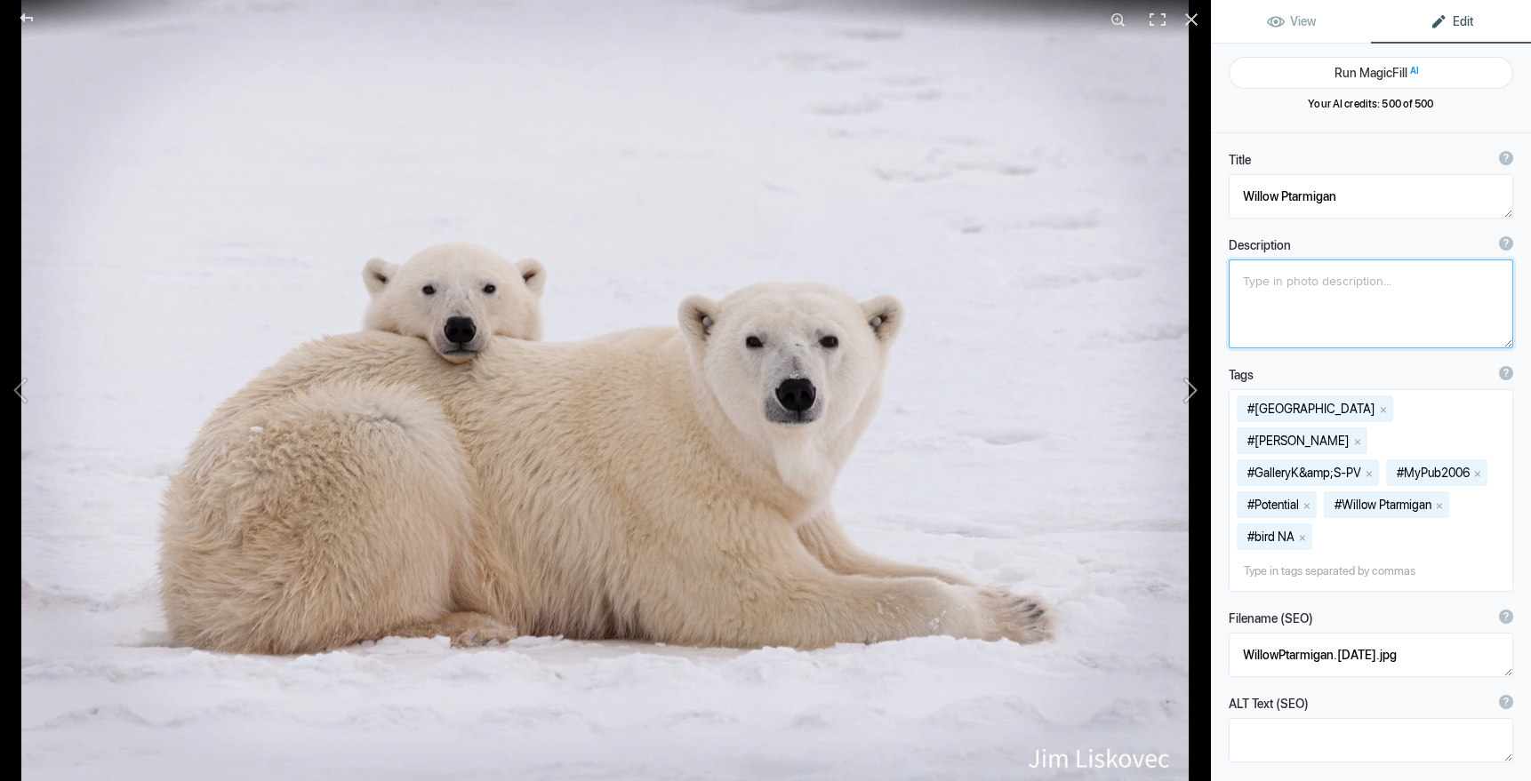
type textarea "Polar Bear Mom &amp; Cub"
type textarea "PolarBearMomCub.[DATE].jpg"
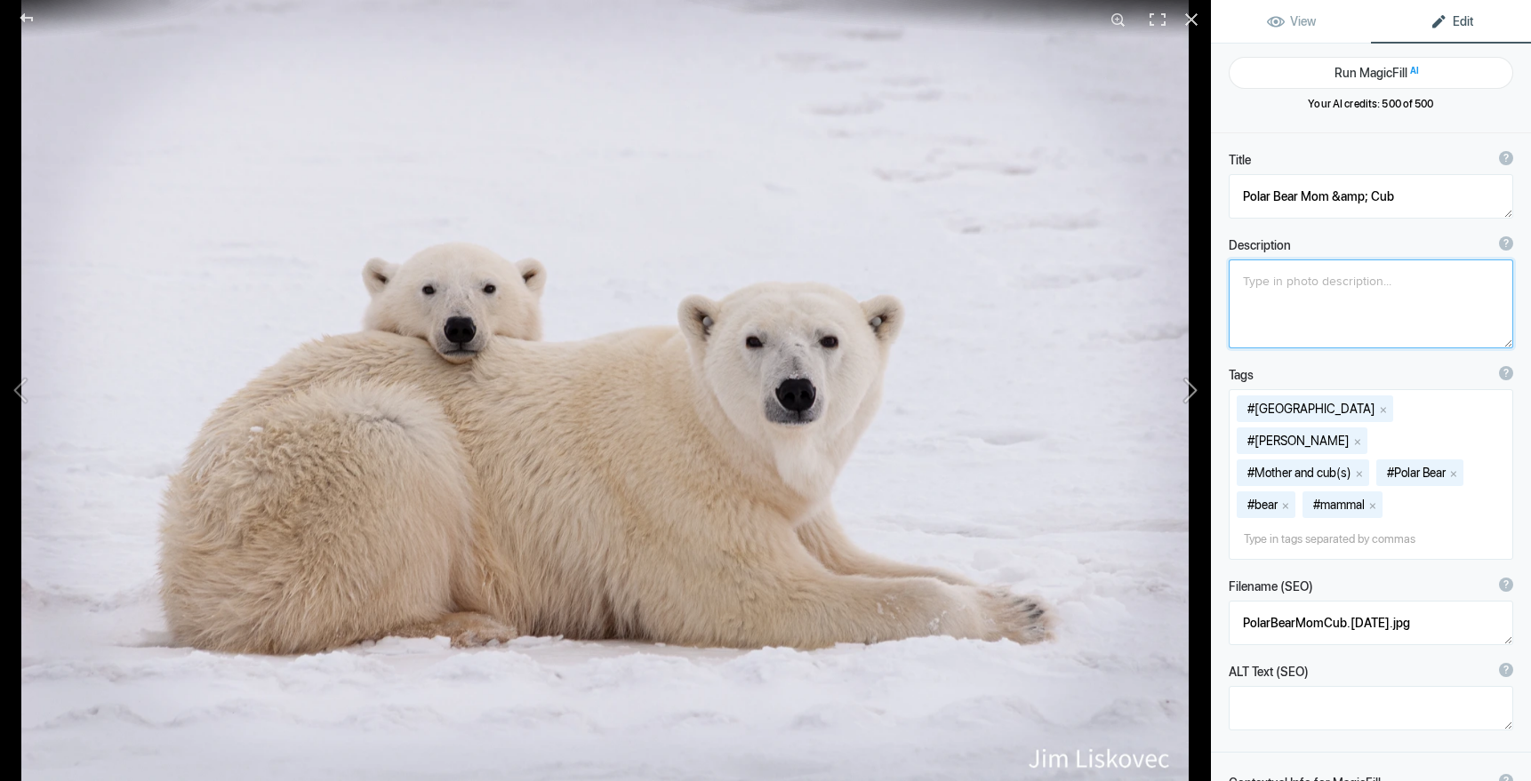
click at [1185, 392] on button at bounding box center [1143, 390] width 133 height 281
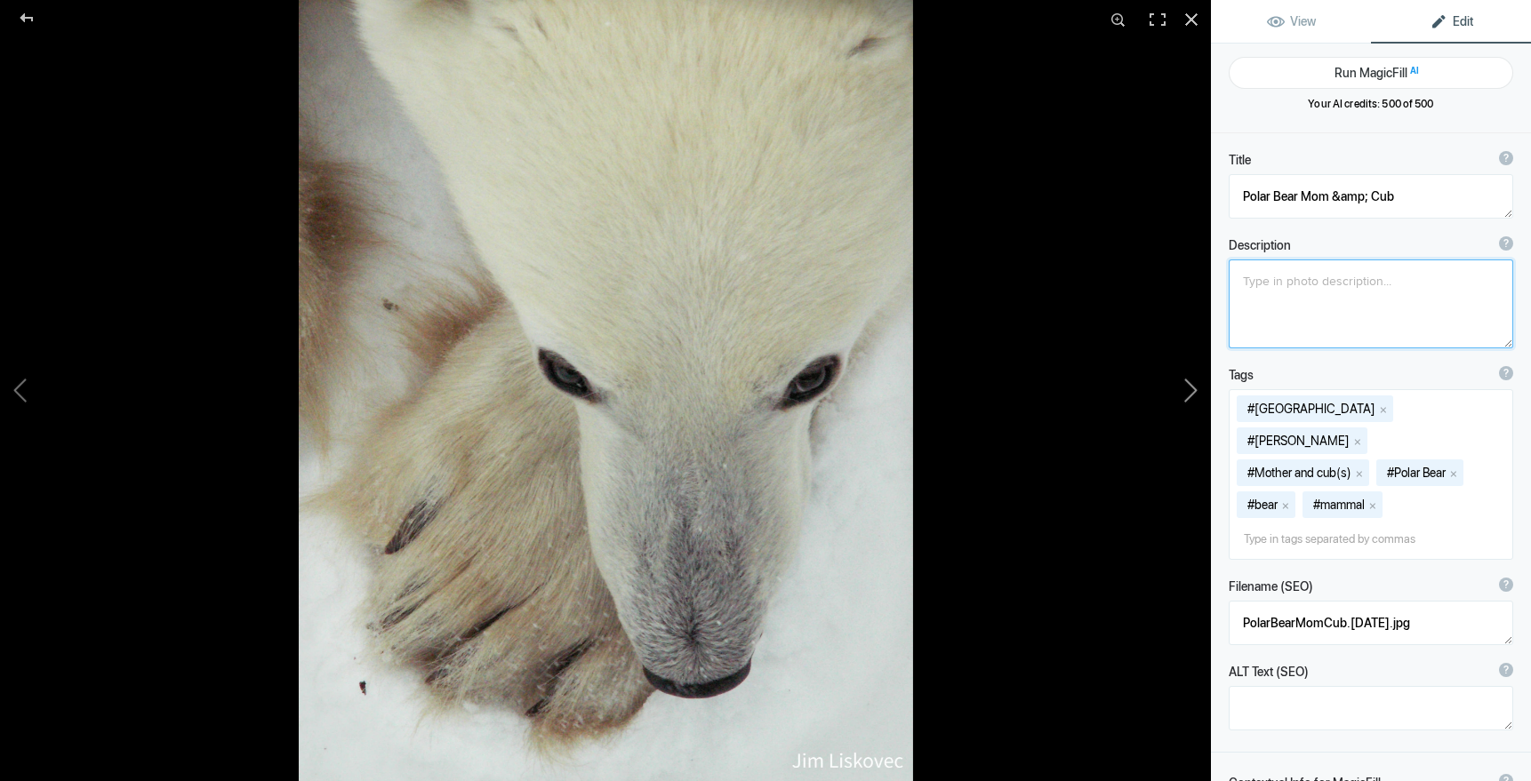
type textarea "Polar Bear Top View"
type textarea "KONICA MINOLTA DIGITAL CAMERA"
type textarea "GalleryKS-PV_19.jpg"
drag, startPoint x: 1444, startPoint y: 283, endPoint x: 1230, endPoint y: 276, distance: 213.4
click at [1230, 276] on textarea at bounding box center [1370, 304] width 284 height 89
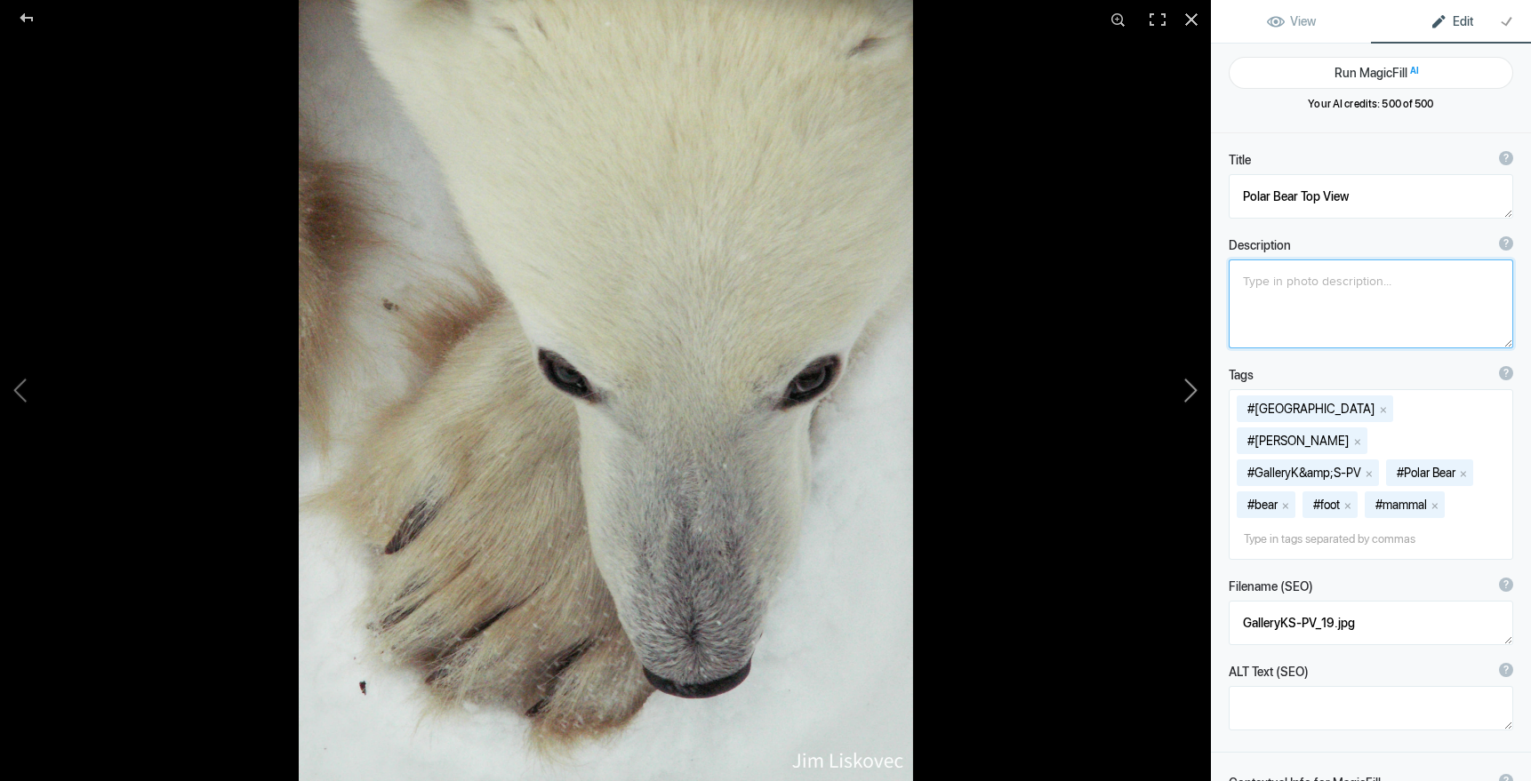
click at [1193, 381] on button at bounding box center [1143, 390] width 133 height 281
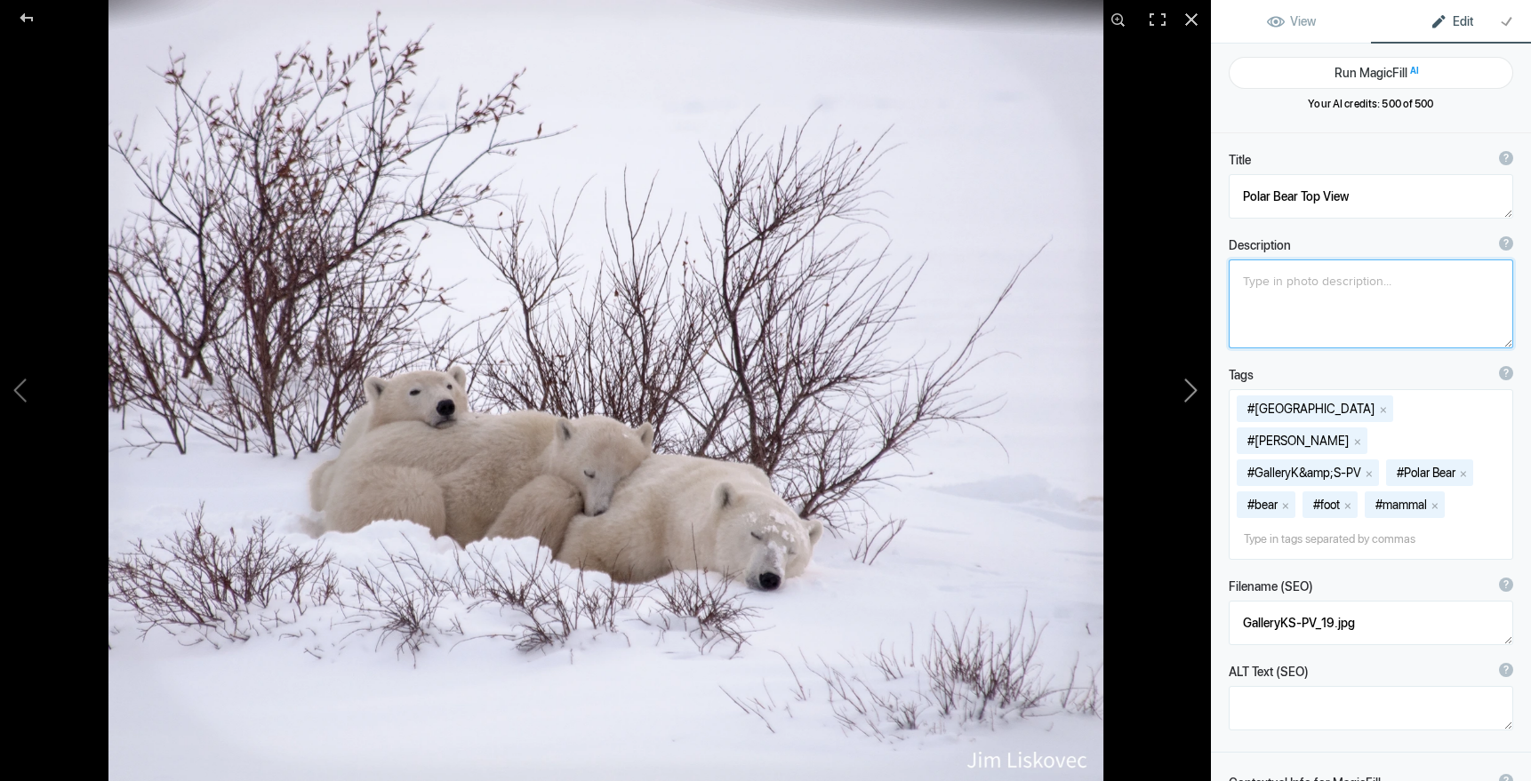
type textarea "Polar Bear Family"
type textarea "GalleryKS-PH_11A.jpg"
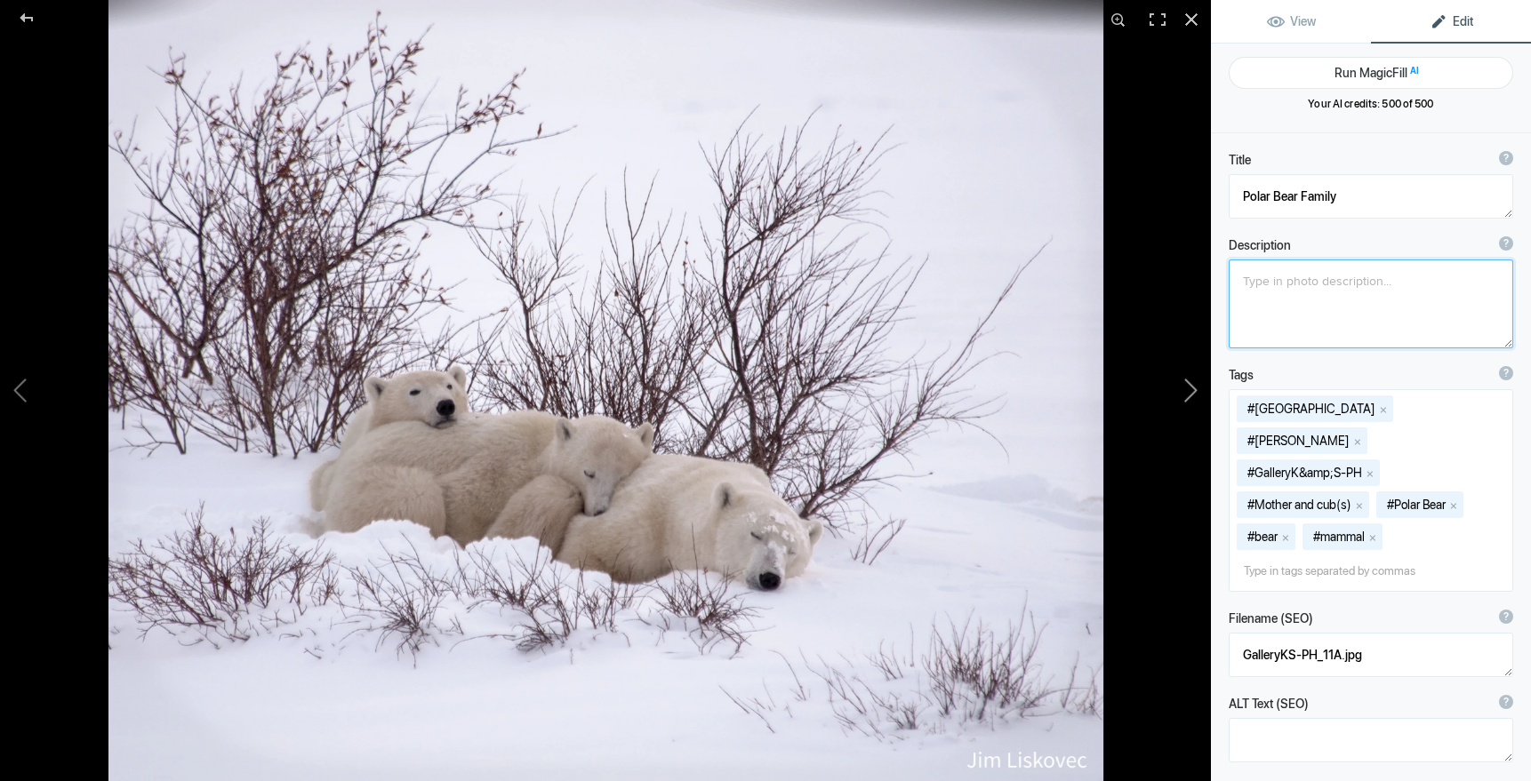
click at [1194, 391] on button at bounding box center [1143, 390] width 133 height 281
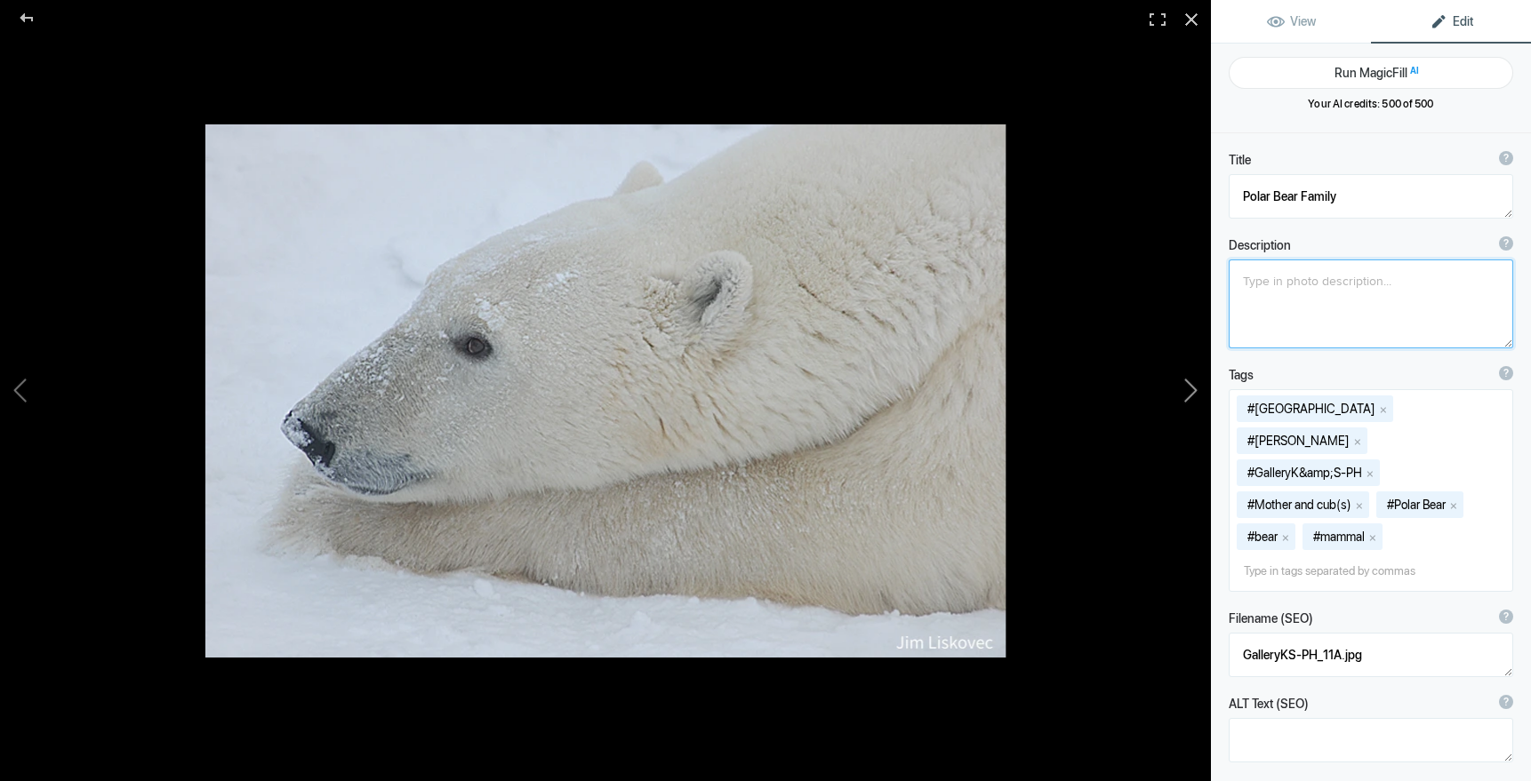
type textarea "Adult [DEMOGRAPHIC_DATA] Polar Bear"
type textarea "Pic-SC-0702"
type textarea "SC-Pic-Polar_Bear_6_v2.jpg"
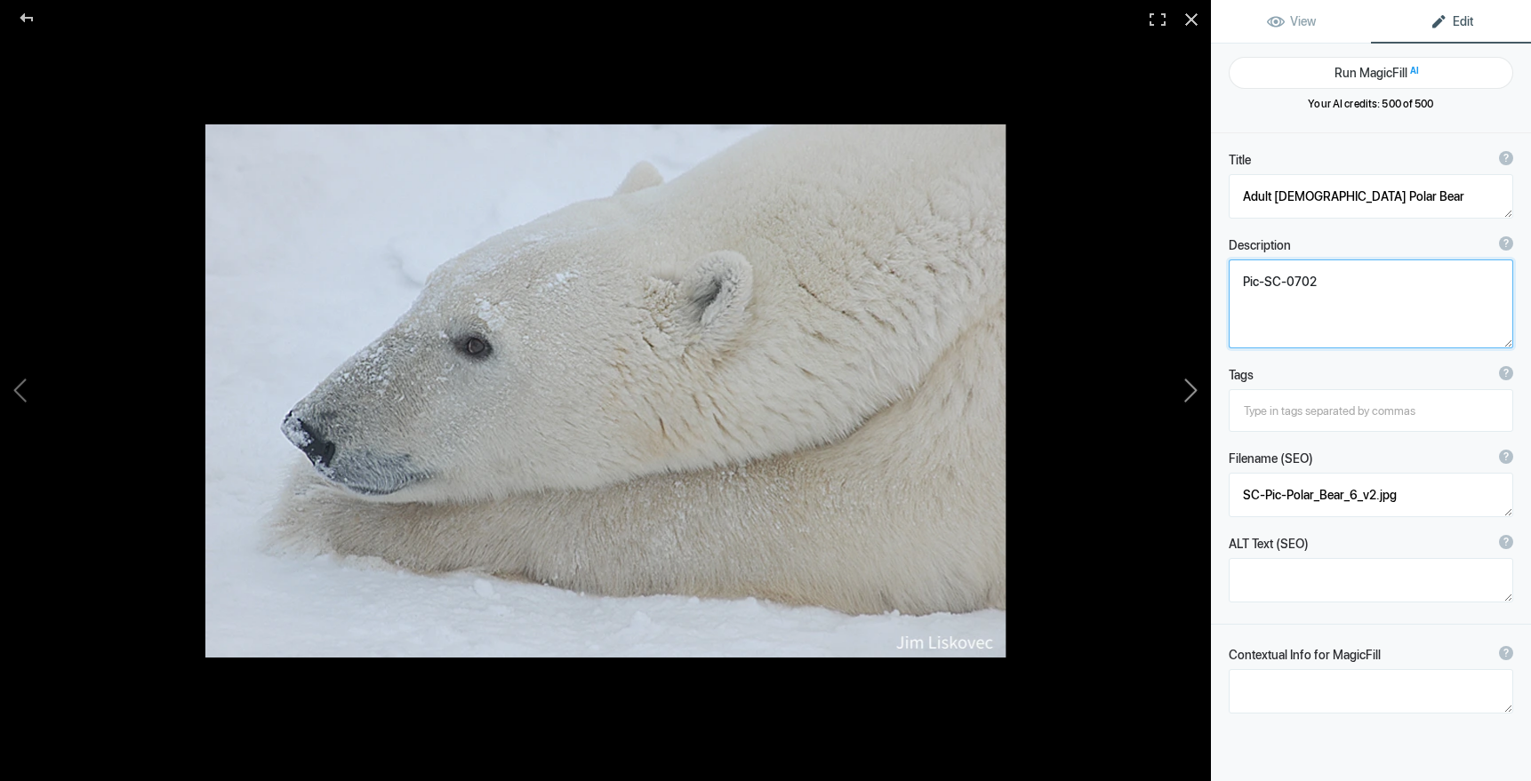
click at [1192, 392] on button at bounding box center [1143, 390] width 133 height 281
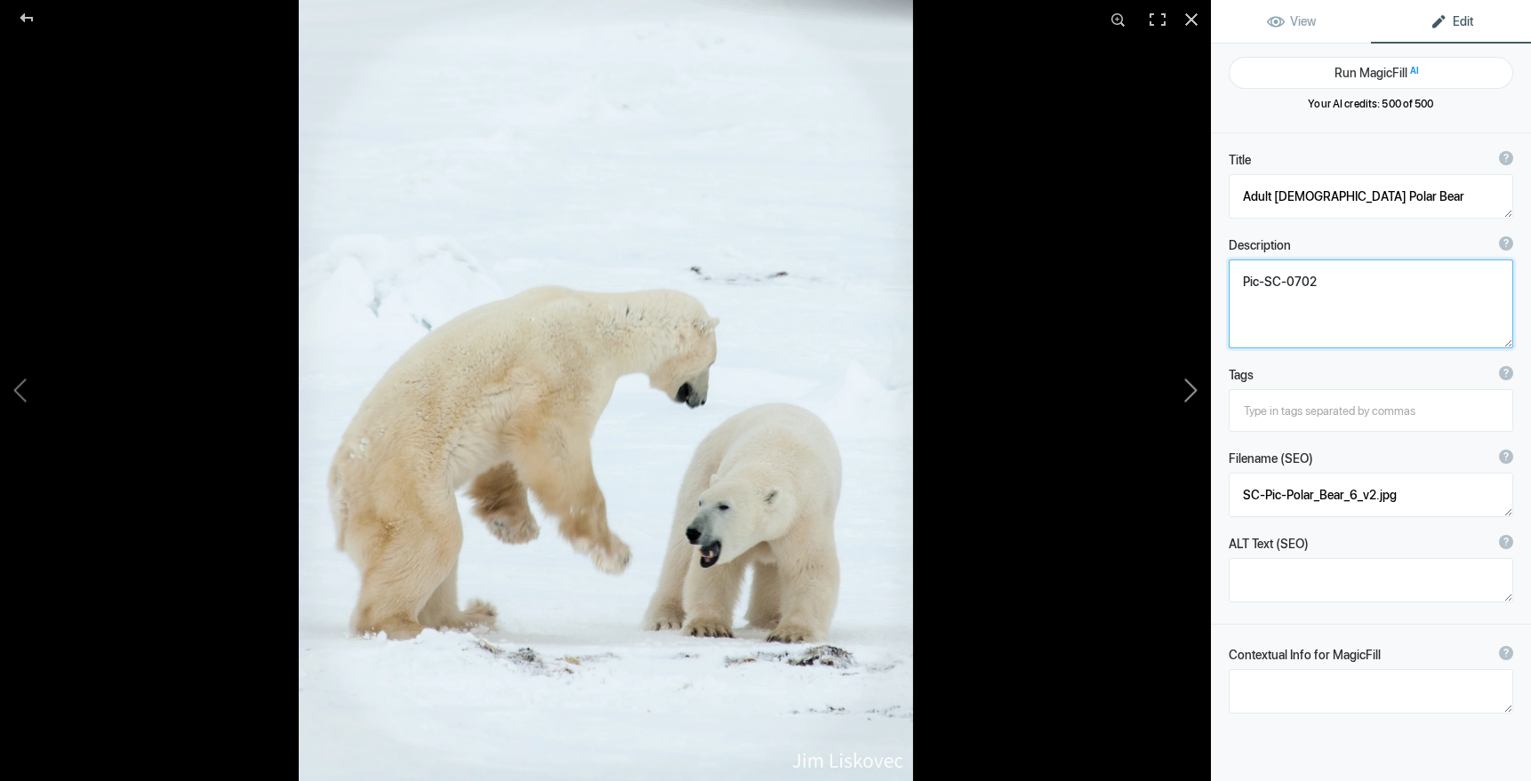
type textarea "Adult [DEMOGRAPHIC_DATA] Polar Bears Sparring - 2"
type textarea "GalleryKS-PV_11B-2.jpg"
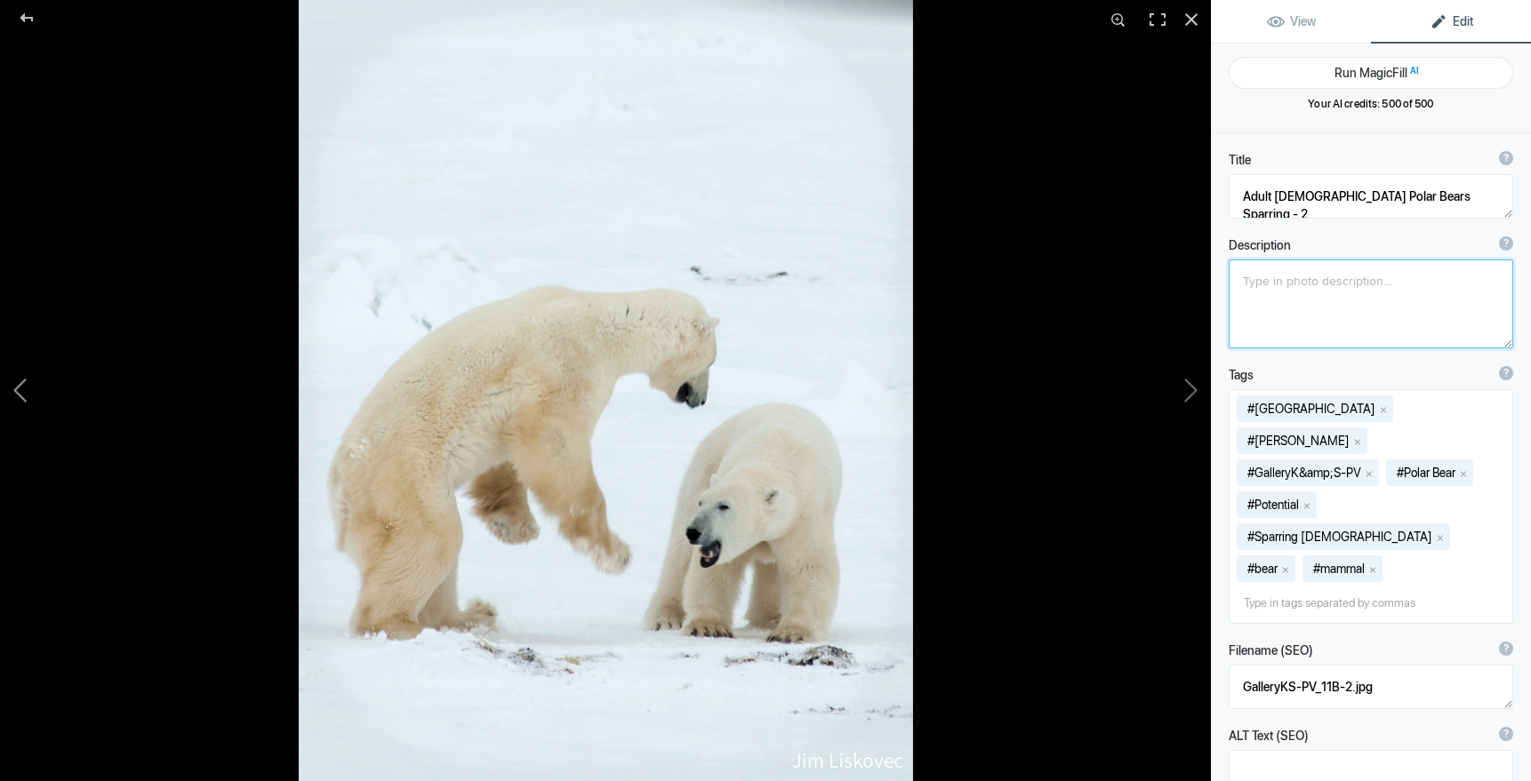
click at [21, 382] on button at bounding box center [66, 390] width 133 height 281
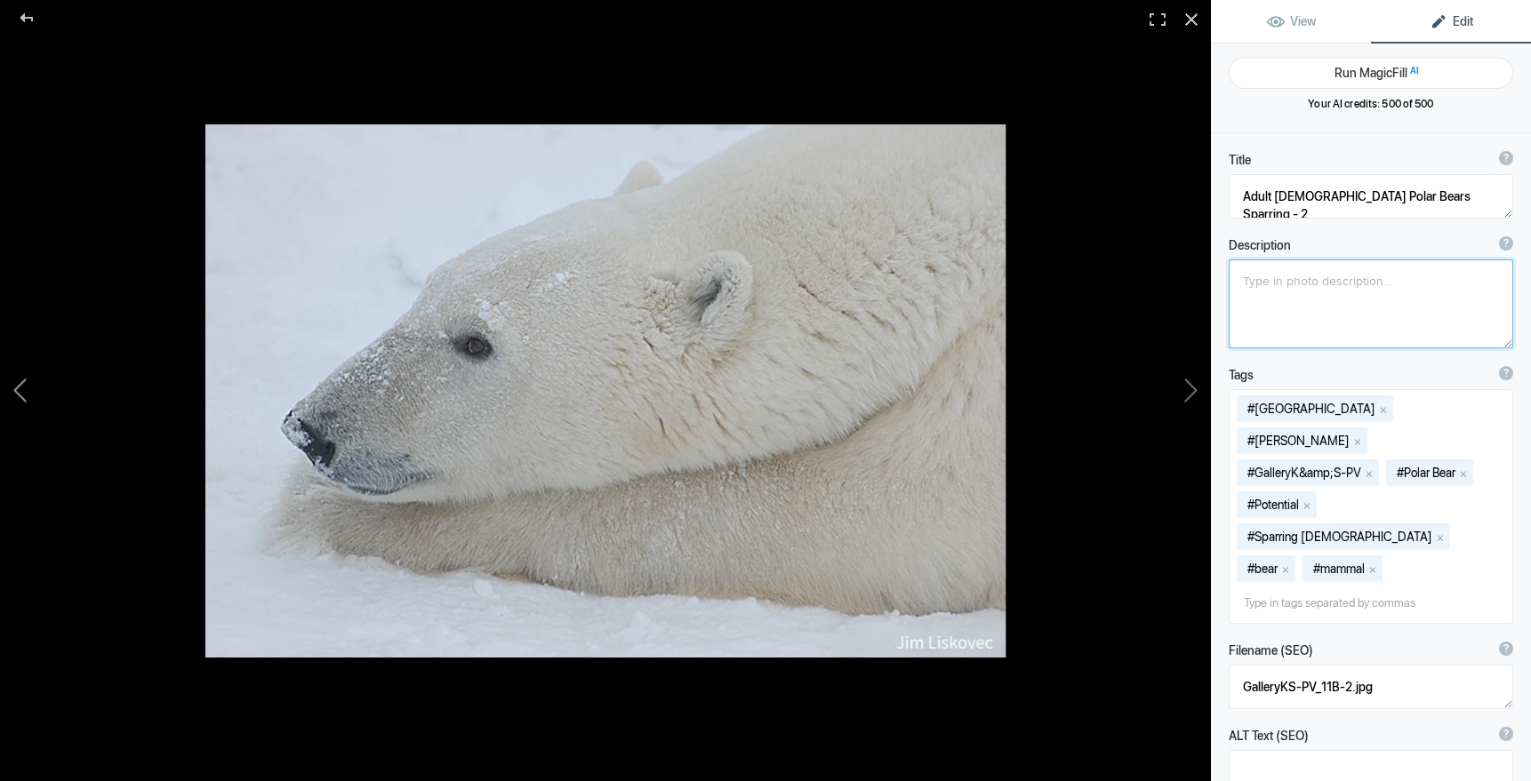
type textarea "Adult [DEMOGRAPHIC_DATA] Polar Bear"
type textarea "Pic-SC-0702"
type textarea "SC-Pic-Polar_Bear_6_v2.jpg"
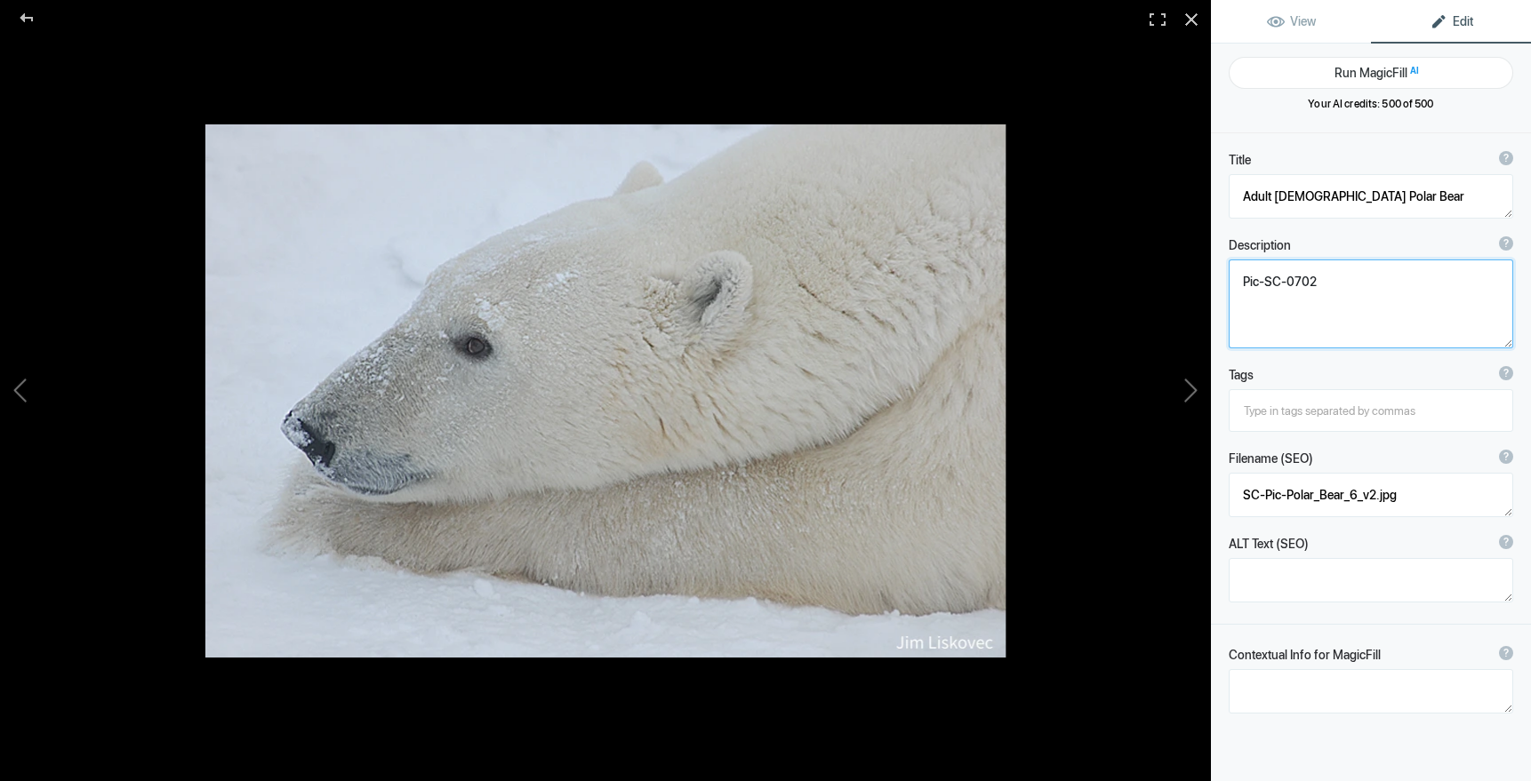
drag, startPoint x: 1331, startPoint y: 282, endPoint x: 1231, endPoint y: 277, distance: 99.7
click at [1231, 277] on textarea at bounding box center [1370, 304] width 284 height 89
click at [1191, 384] on button at bounding box center [1143, 390] width 133 height 281
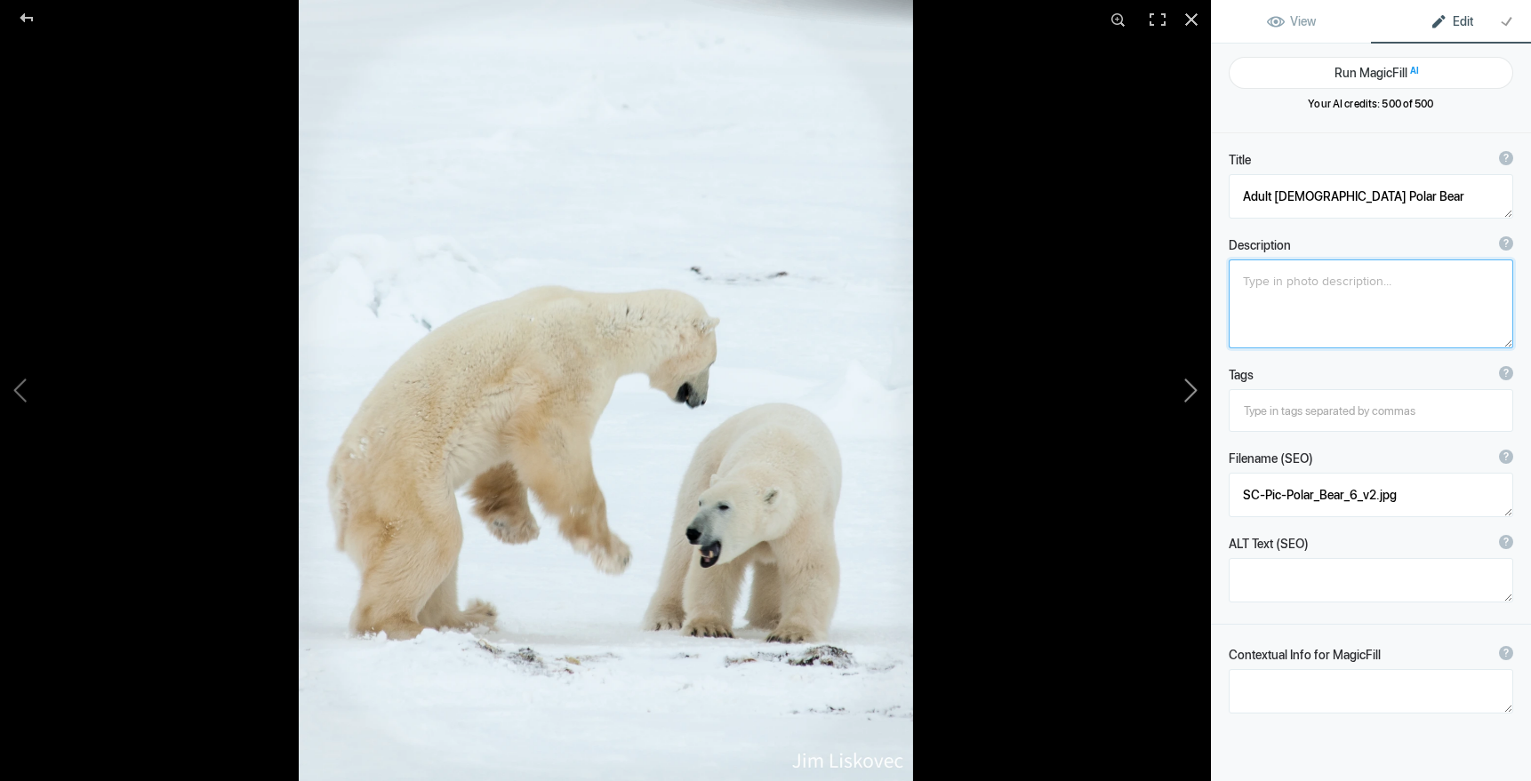
type textarea "Adult [DEMOGRAPHIC_DATA] Polar Bears Sparring - 2"
type textarea "GalleryKS-PV_11B-2.jpg"
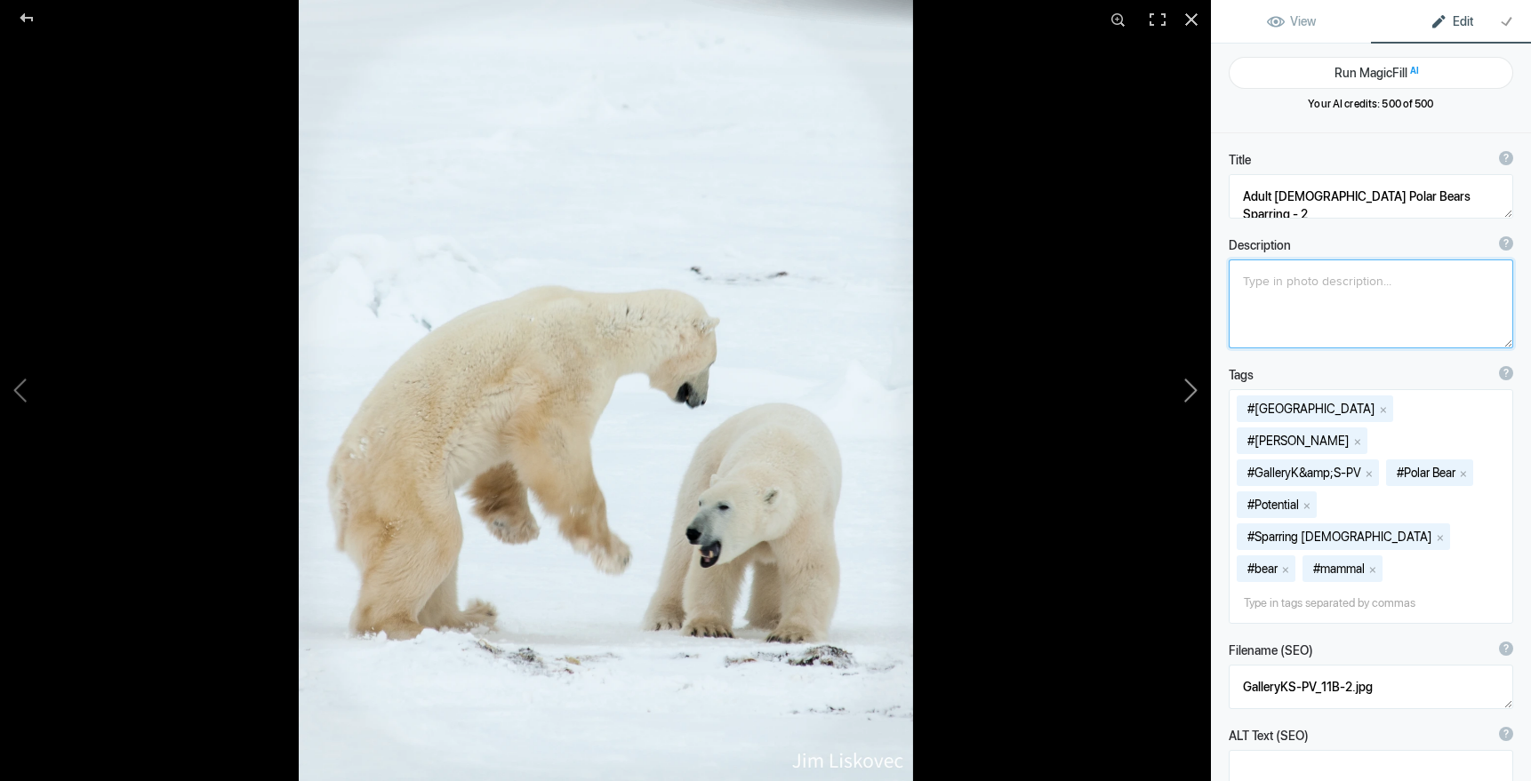
click at [1190, 384] on button at bounding box center [1143, 390] width 133 height 281
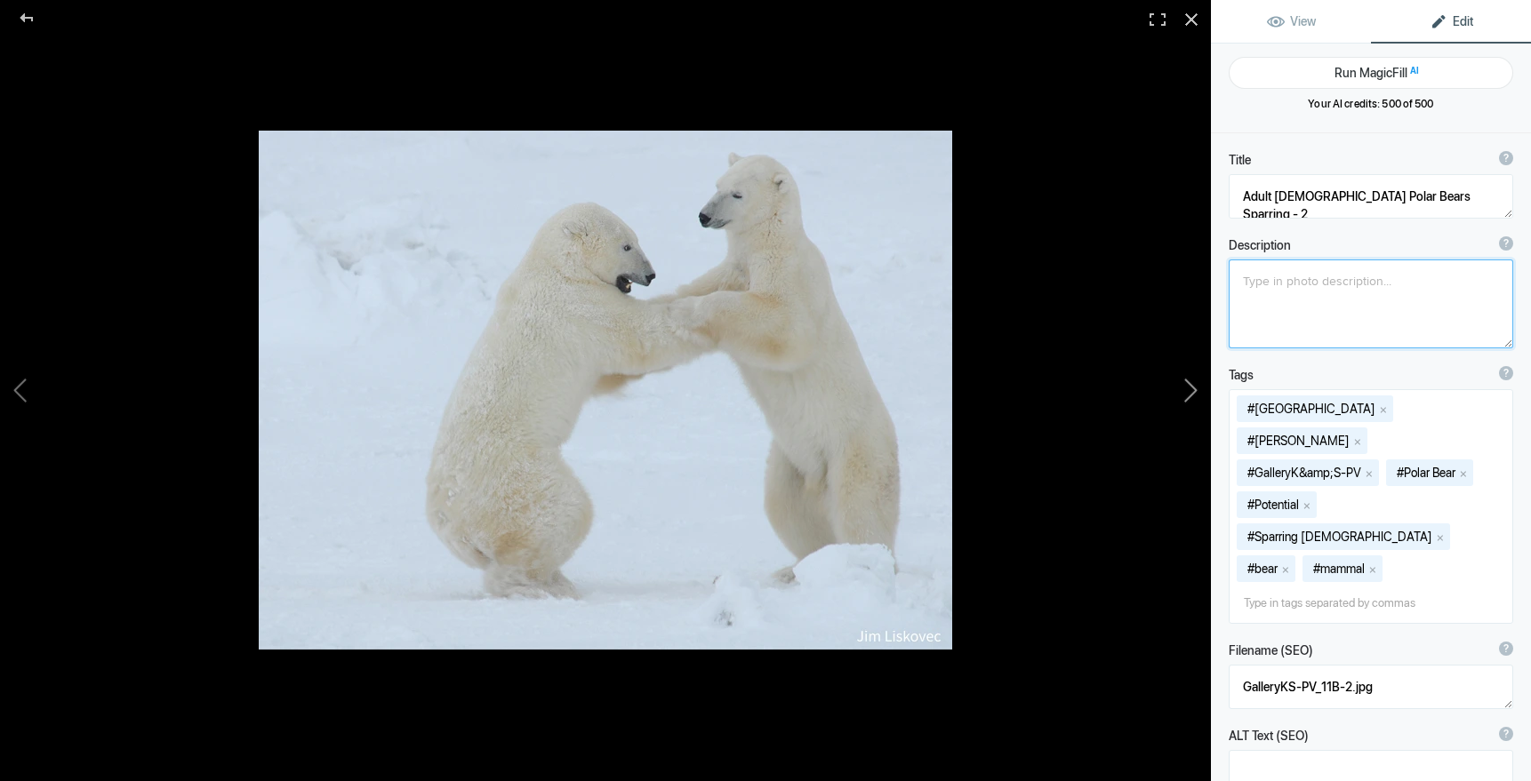
click at [1190, 384] on button at bounding box center [1143, 390] width 133 height 281
type textarea "Adult [DEMOGRAPHIC_DATA] Polar Bears Sparring"
type textarea "SC-Nat-Polar_Bears_5.jpg"
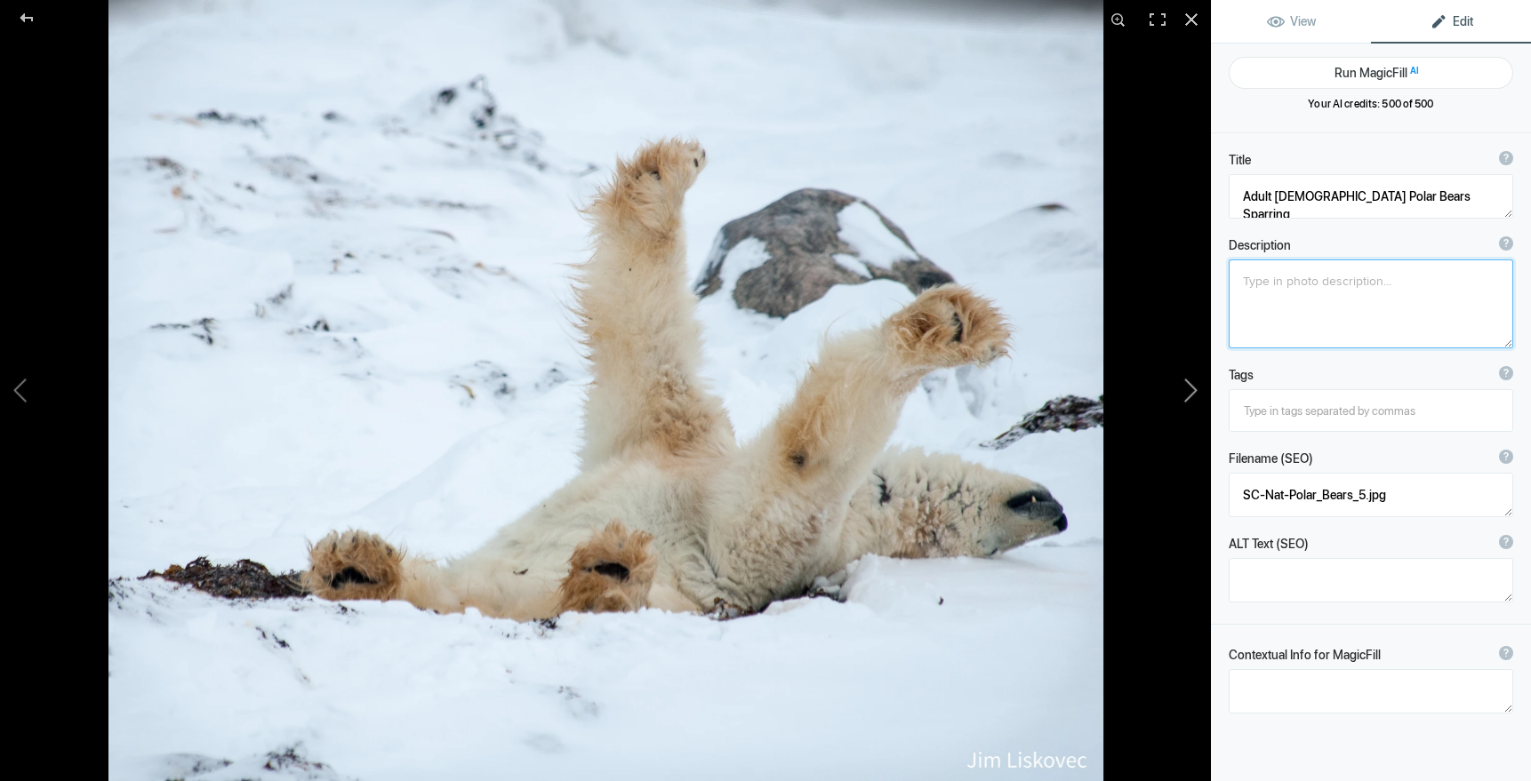
type textarea "A Big Stretch"
type textarea "GalleryKS-PH_09.jpg"
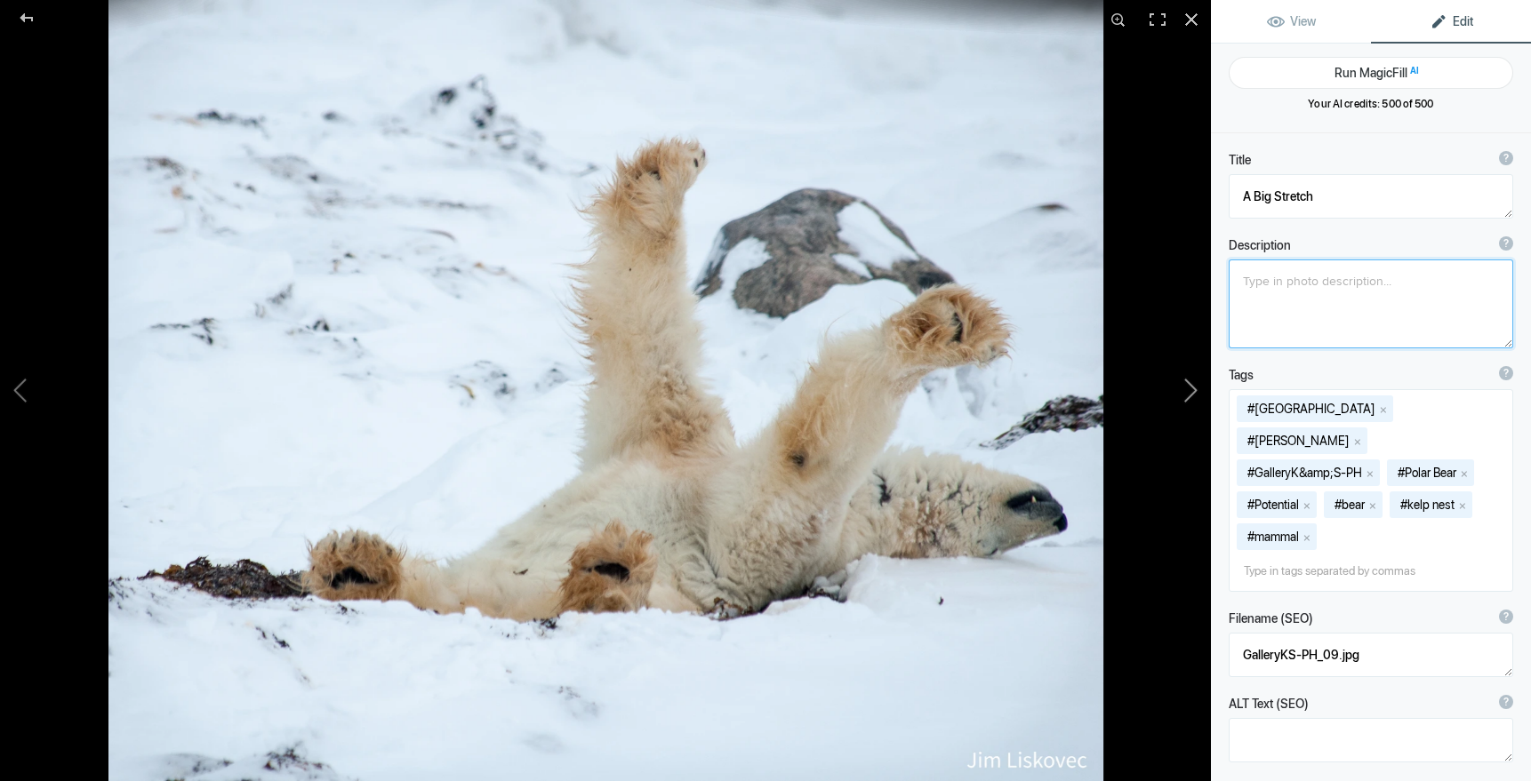
click at [1190, 384] on button at bounding box center [1143, 390] width 133 height 281
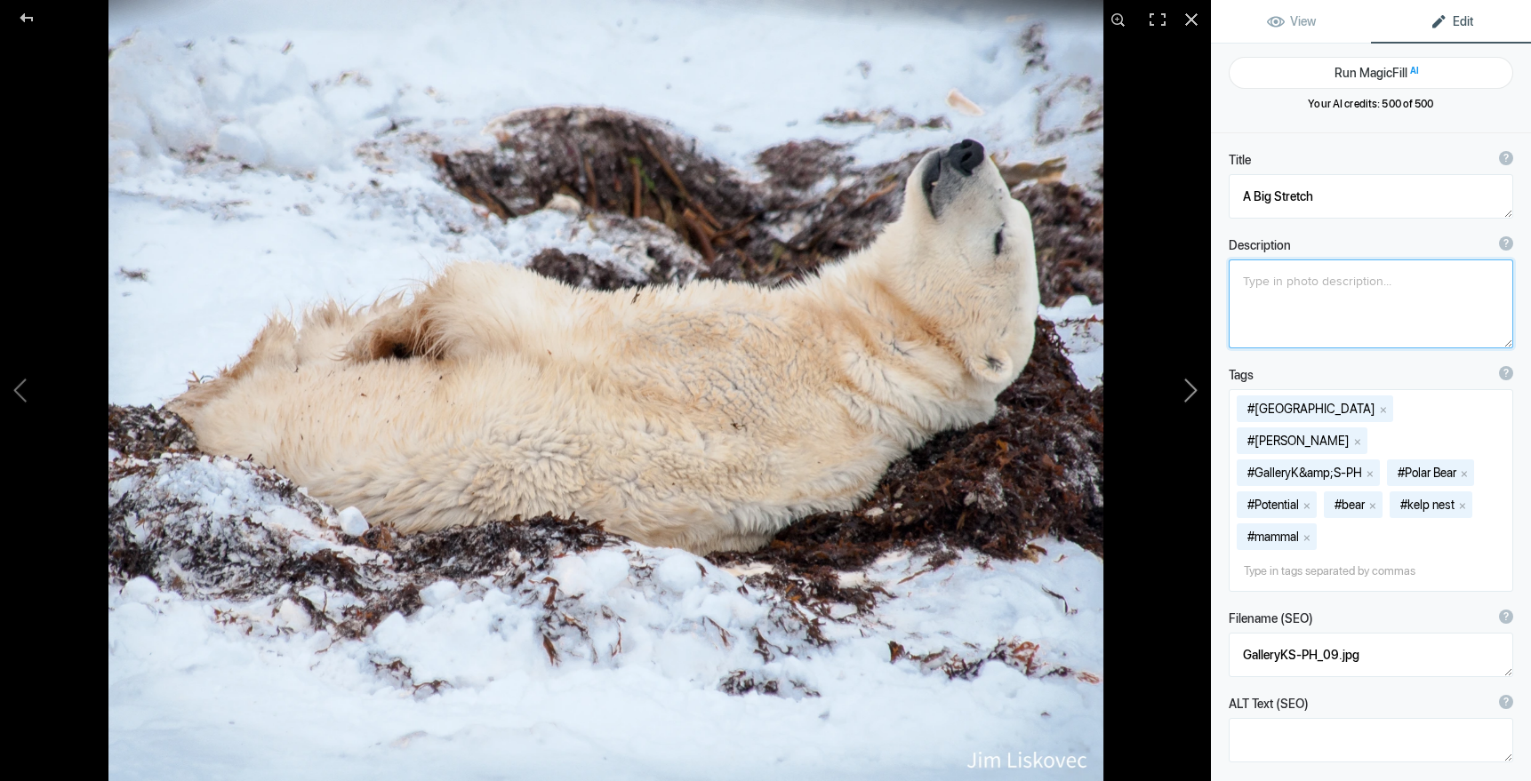
type textarea "Snoozing Polar Bear"
type textarea "GalleryKS-PH_10.jpg"
click at [1190, 384] on button at bounding box center [1143, 390] width 133 height 281
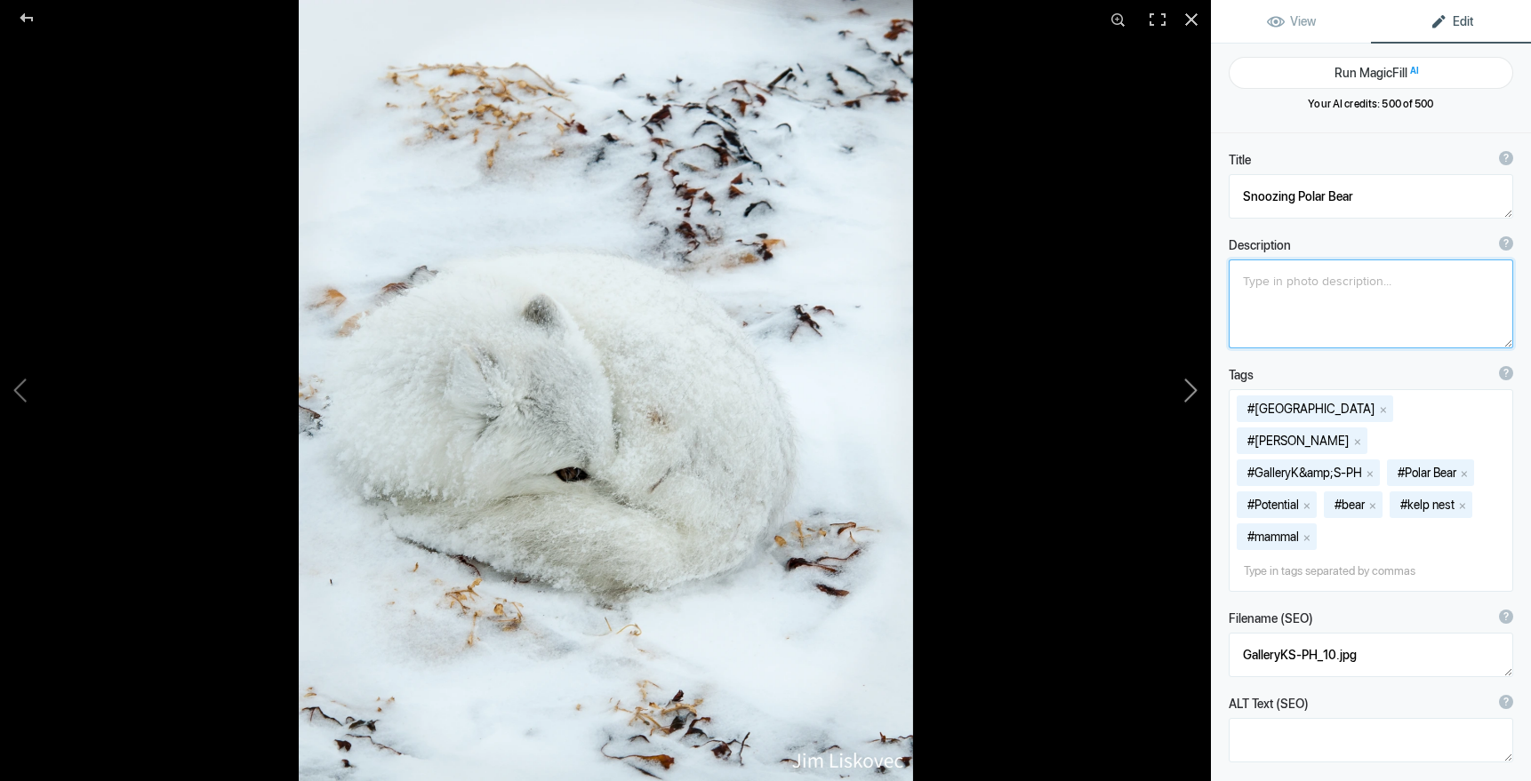
type textarea "Arctic Fox 2"
type textarea "GalleryKS-PV_15-2.jpg"
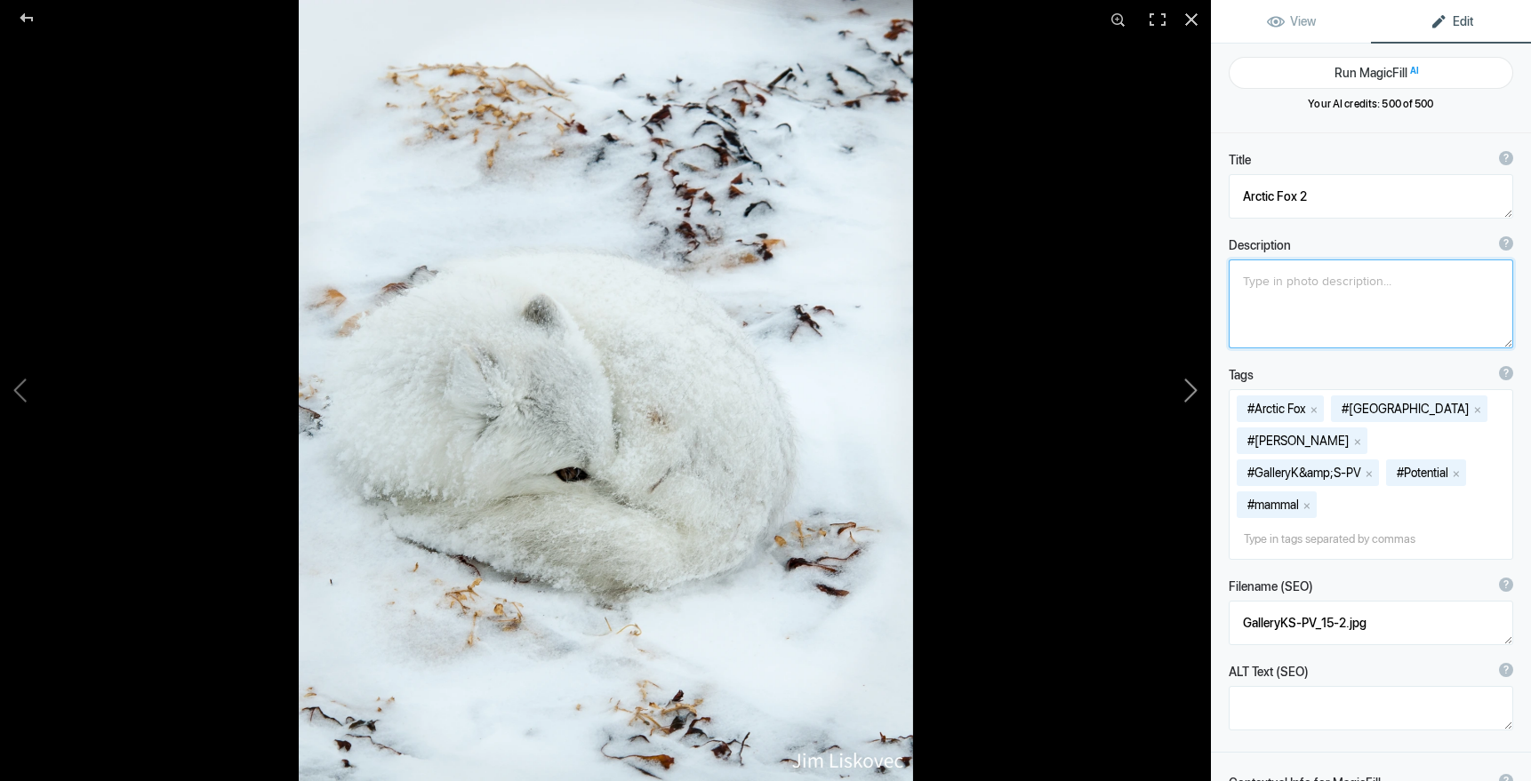
click at [1190, 384] on button at bounding box center [1143, 390] width 133 height 281
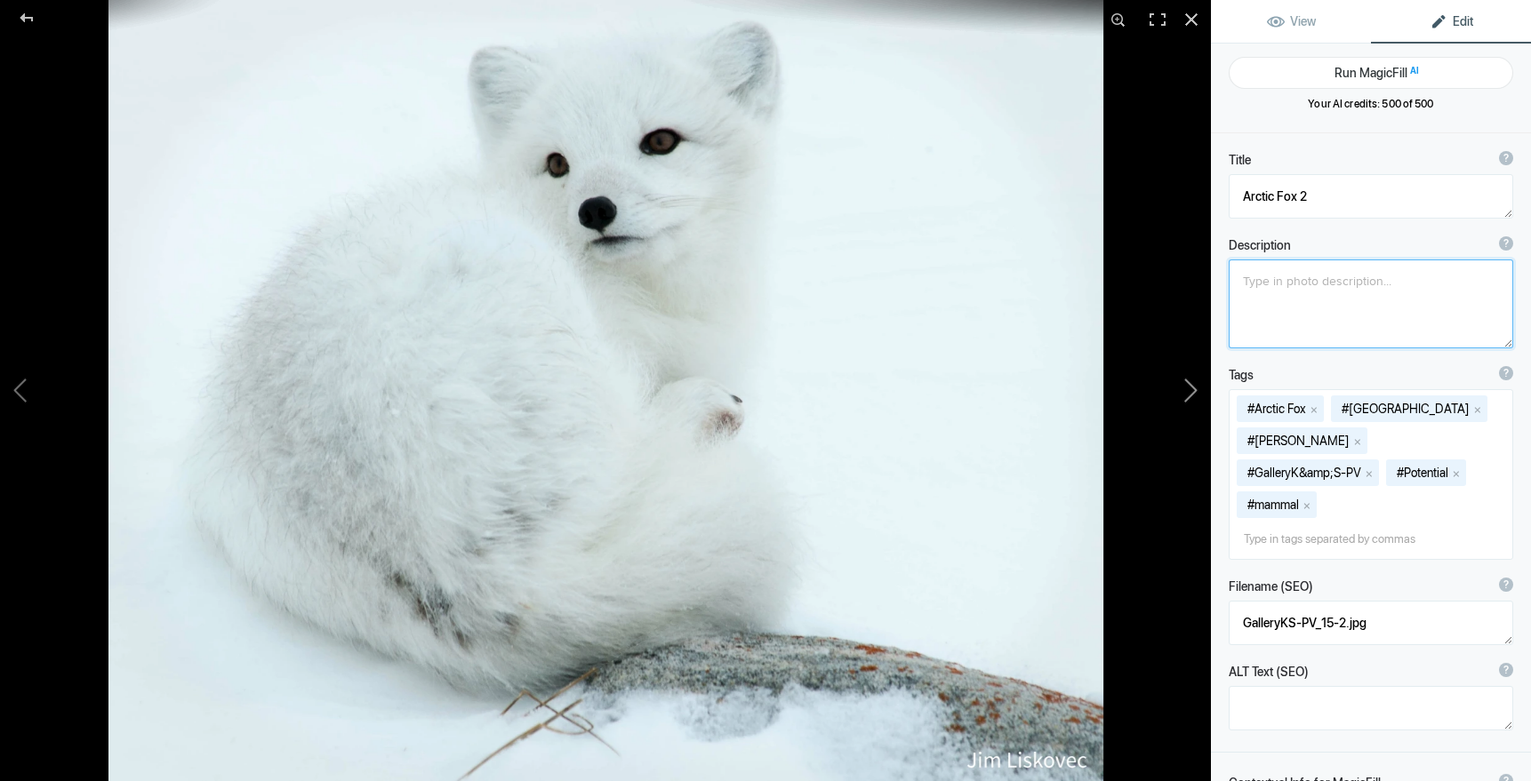
type textarea "Arctic Fox"
type textarea "2019ForumGalleryArcticFox_002.jpg"
click at [1190, 384] on button at bounding box center [1143, 390] width 133 height 281
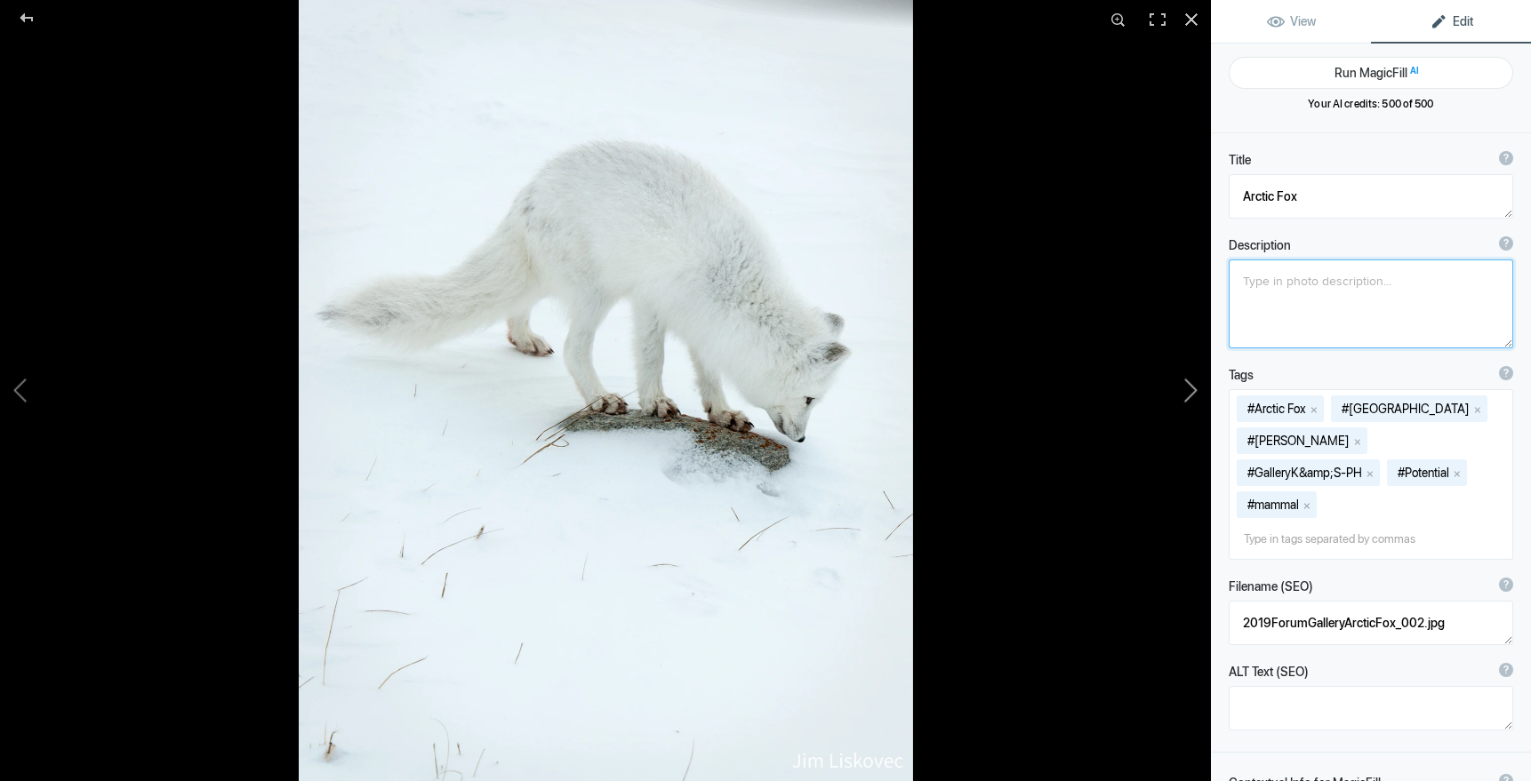
type textarea "Arctic Fox Listening"
type textarea "GalleryKS-PV_16-2.jpg"
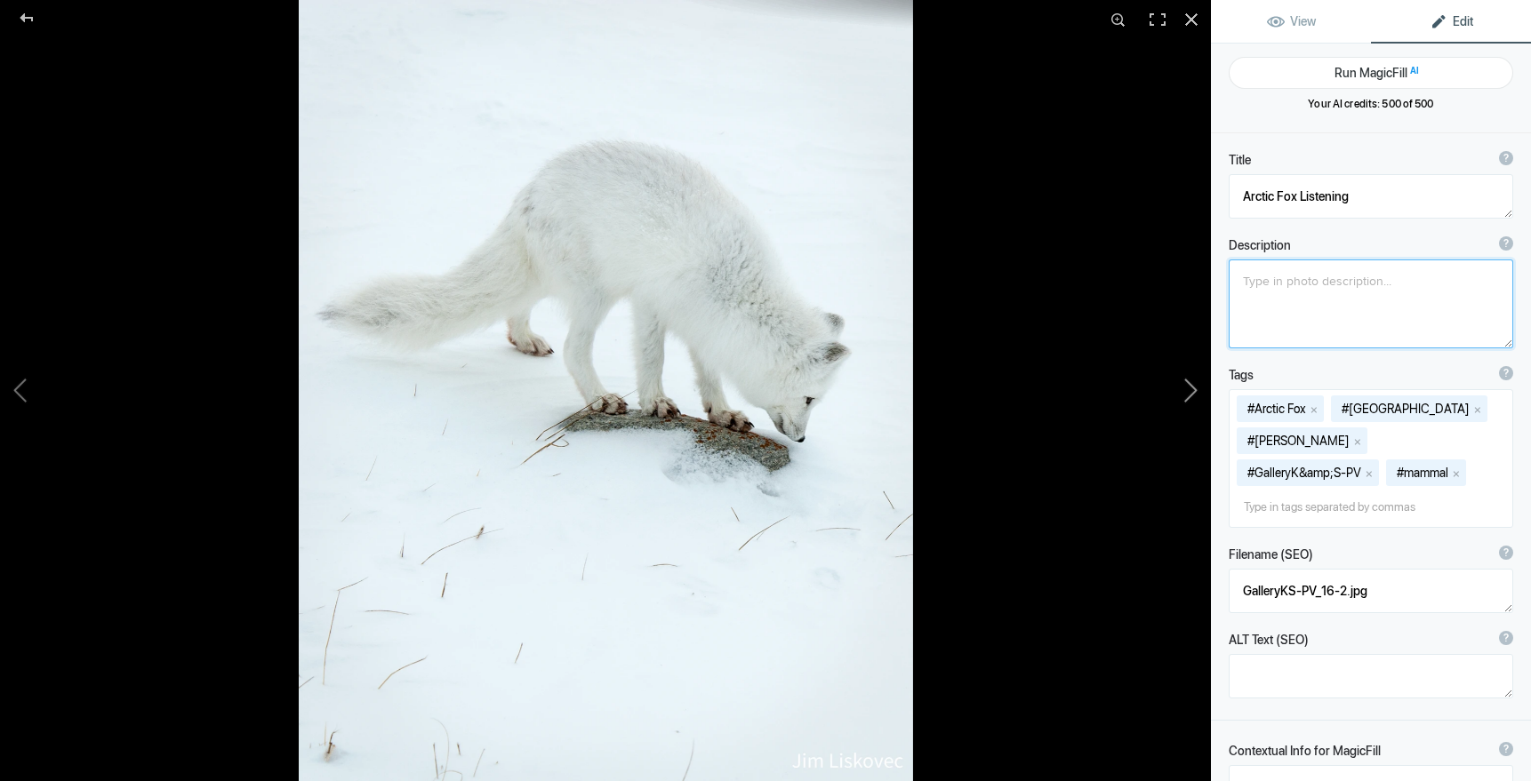
click at [1190, 384] on button at bounding box center [1143, 390] width 133 height 281
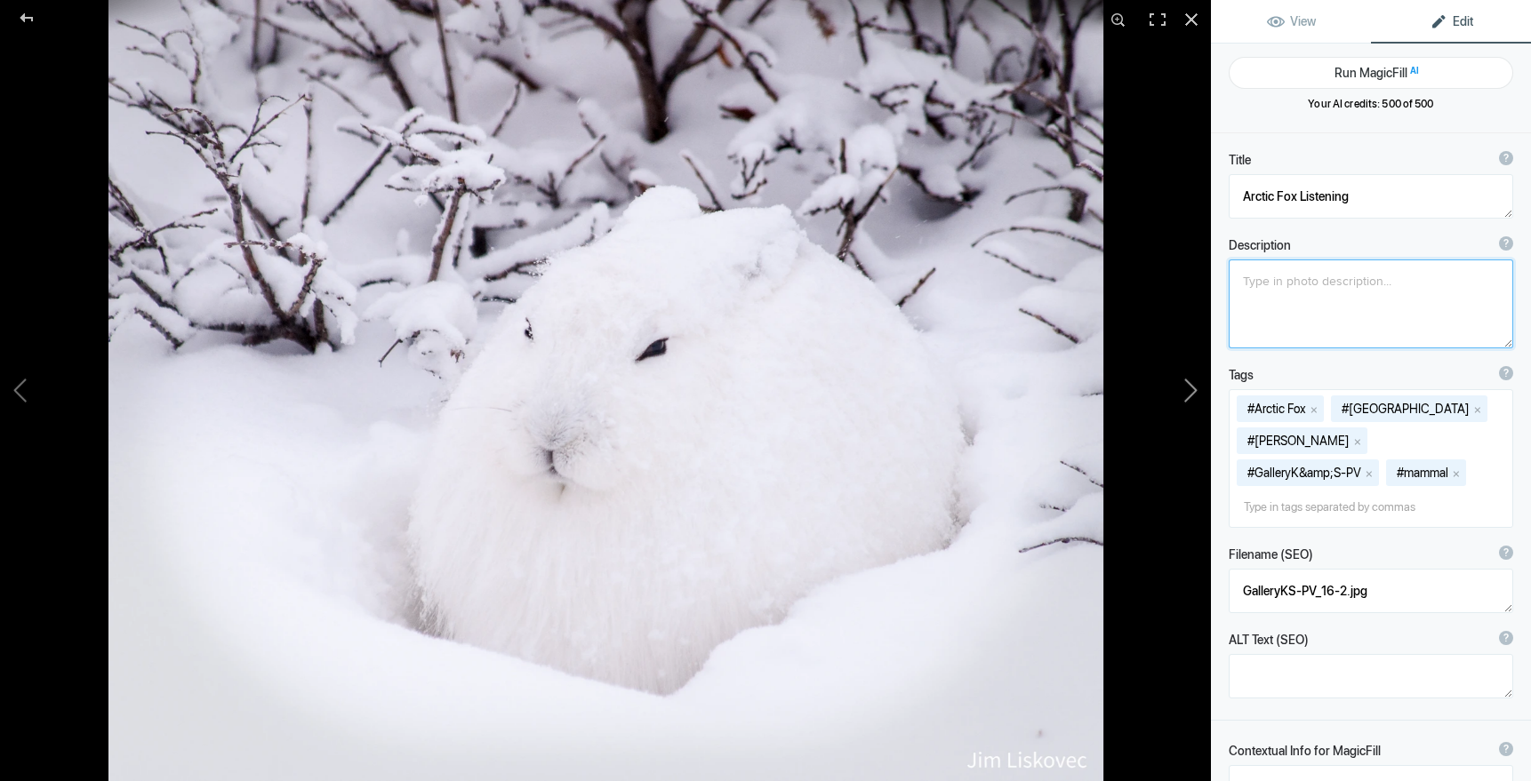
type textarea "Arctic Hare"
type textarea "2019ForumGallery-ArcticHare_001.jpg"
click at [1190, 384] on button at bounding box center [1143, 390] width 133 height 281
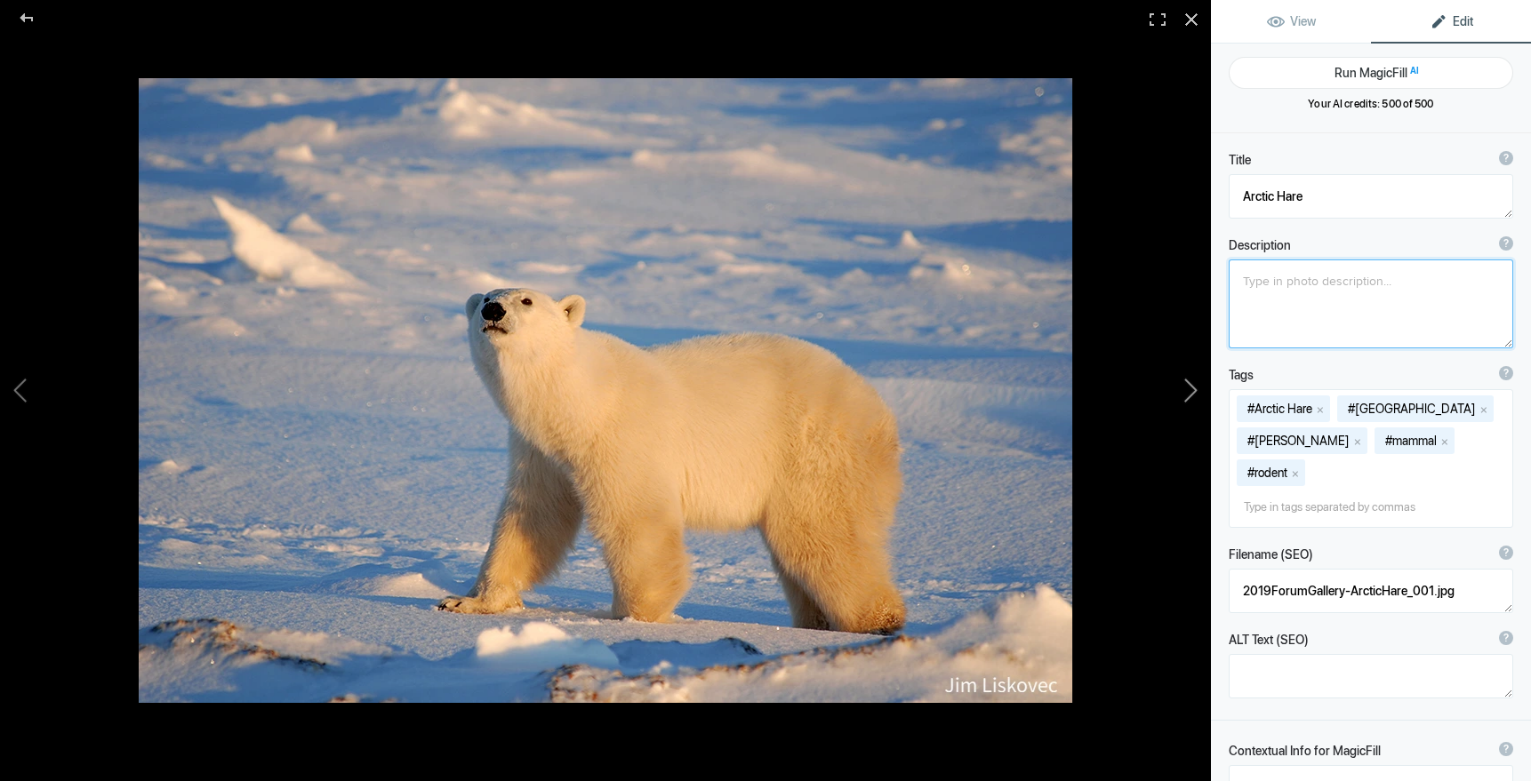
type textarea "Polar Bear [DEMOGRAPHIC_DATA] at [GEOGRAPHIC_DATA]"
type textarea "Polar Bear (Ursus maritimus) sniffs the air at sunset, [GEOGRAPHIC_DATA], [GEOG…"
type textarea "Nat-PolarBear.jpg"
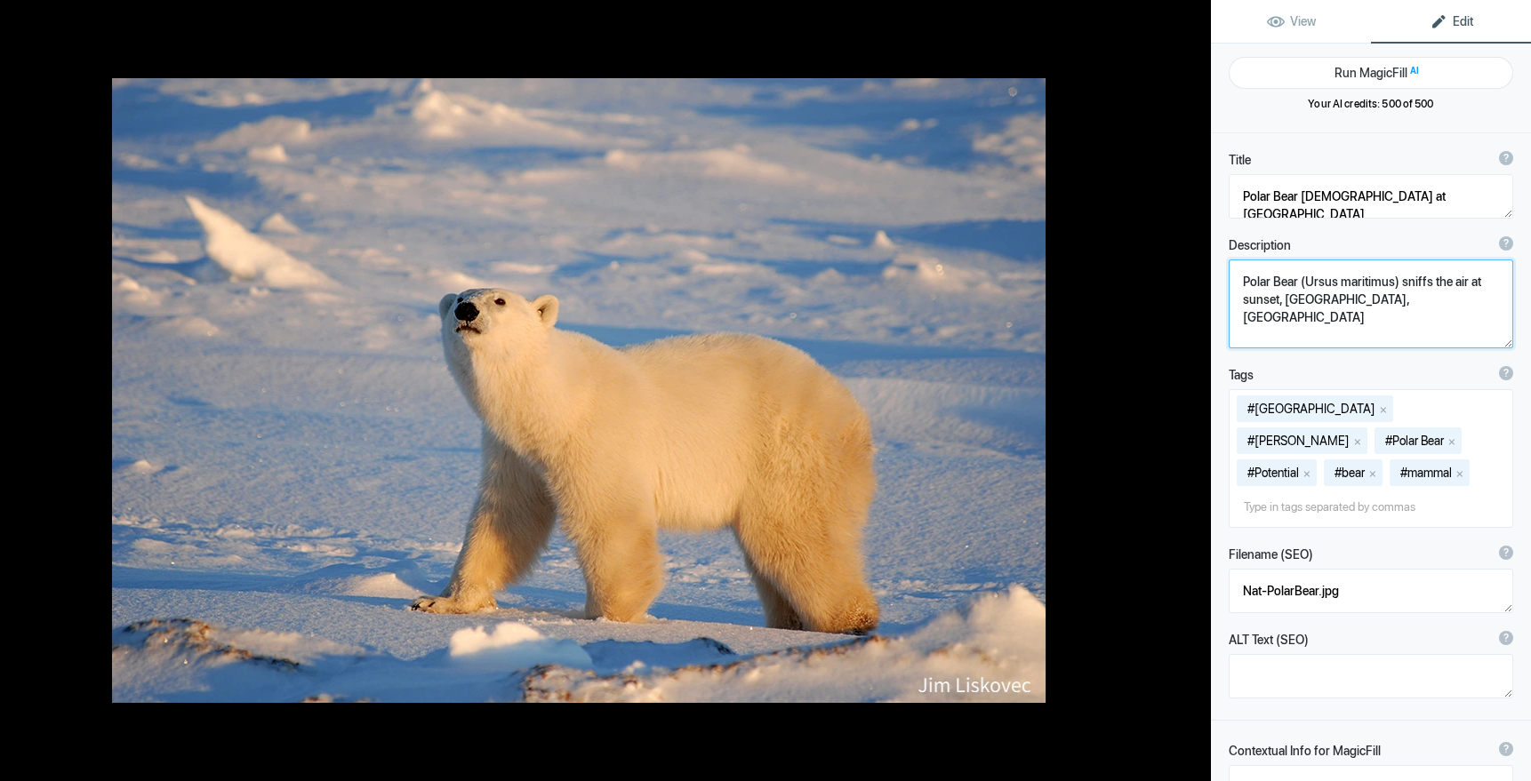
click at [1149, 378] on button at bounding box center [1143, 390] width 133 height 281
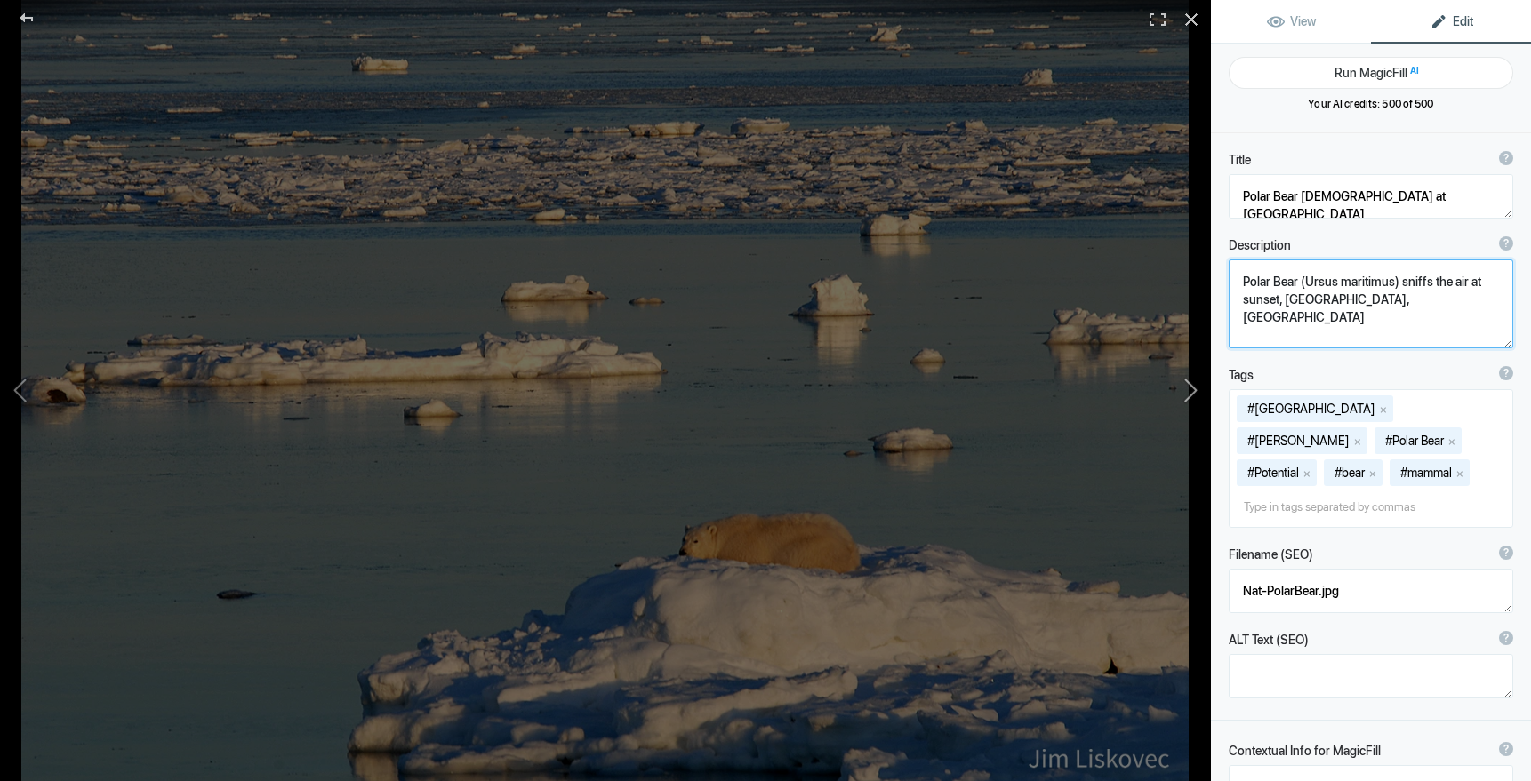
click at [1190, 385] on button at bounding box center [1143, 390] width 133 height 281
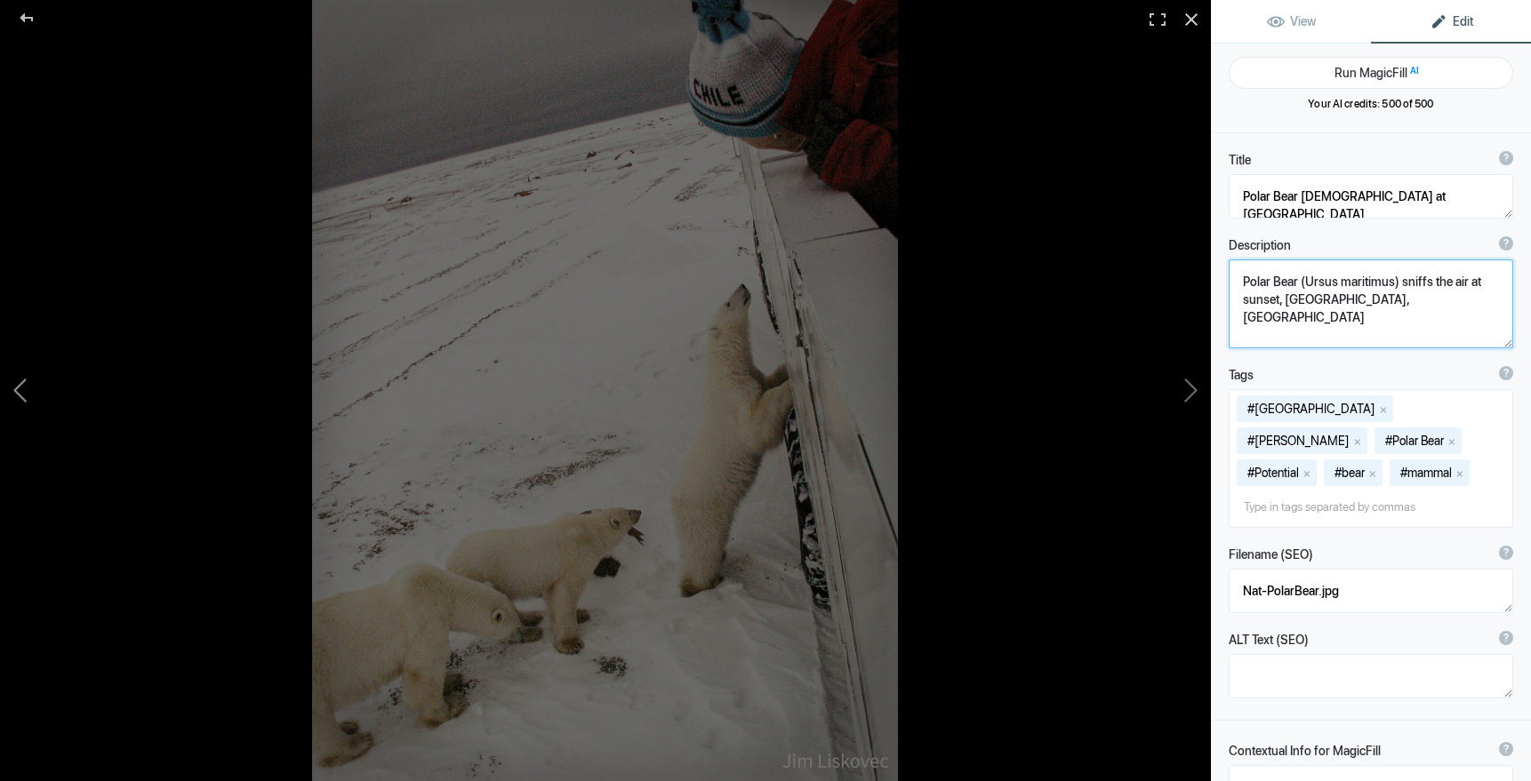
click at [24, 380] on button at bounding box center [66, 390] width 133 height 281
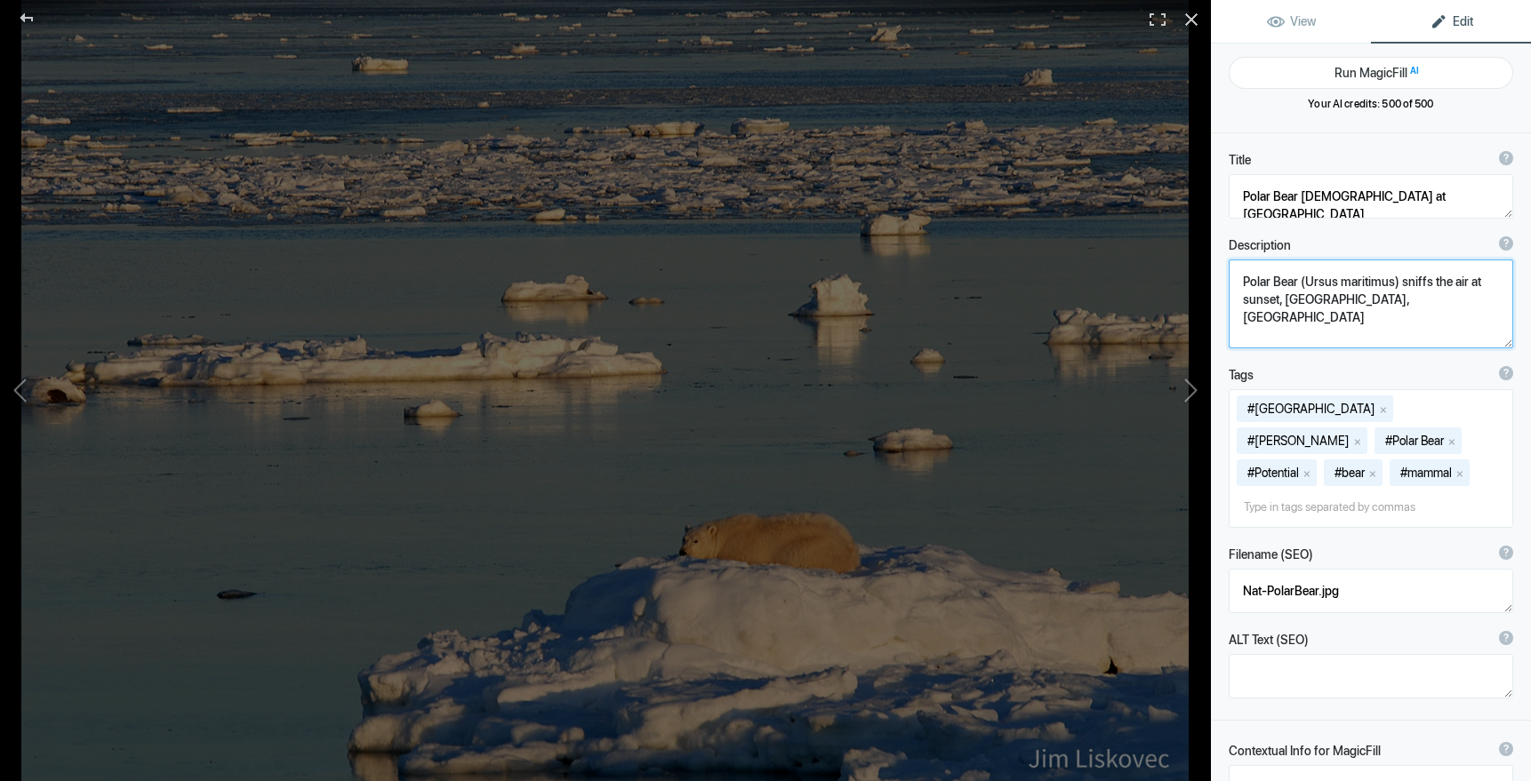
click at [634, 400] on img at bounding box center [604, 390] width 1167 height 781
click at [786, 420] on img at bounding box center [604, 390] width 1167 height 781
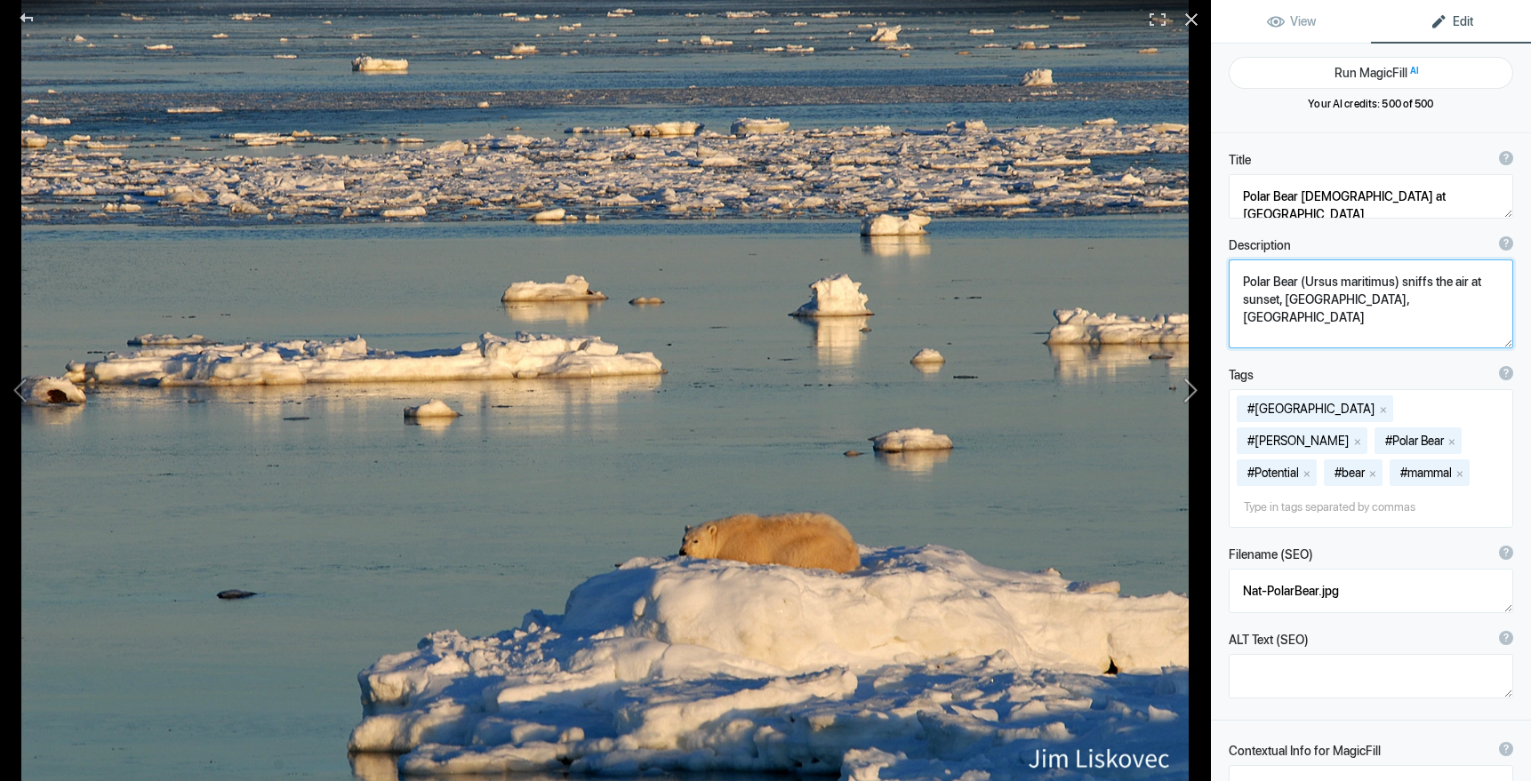
click at [1205, 331] on button at bounding box center [1143, 390] width 133 height 281
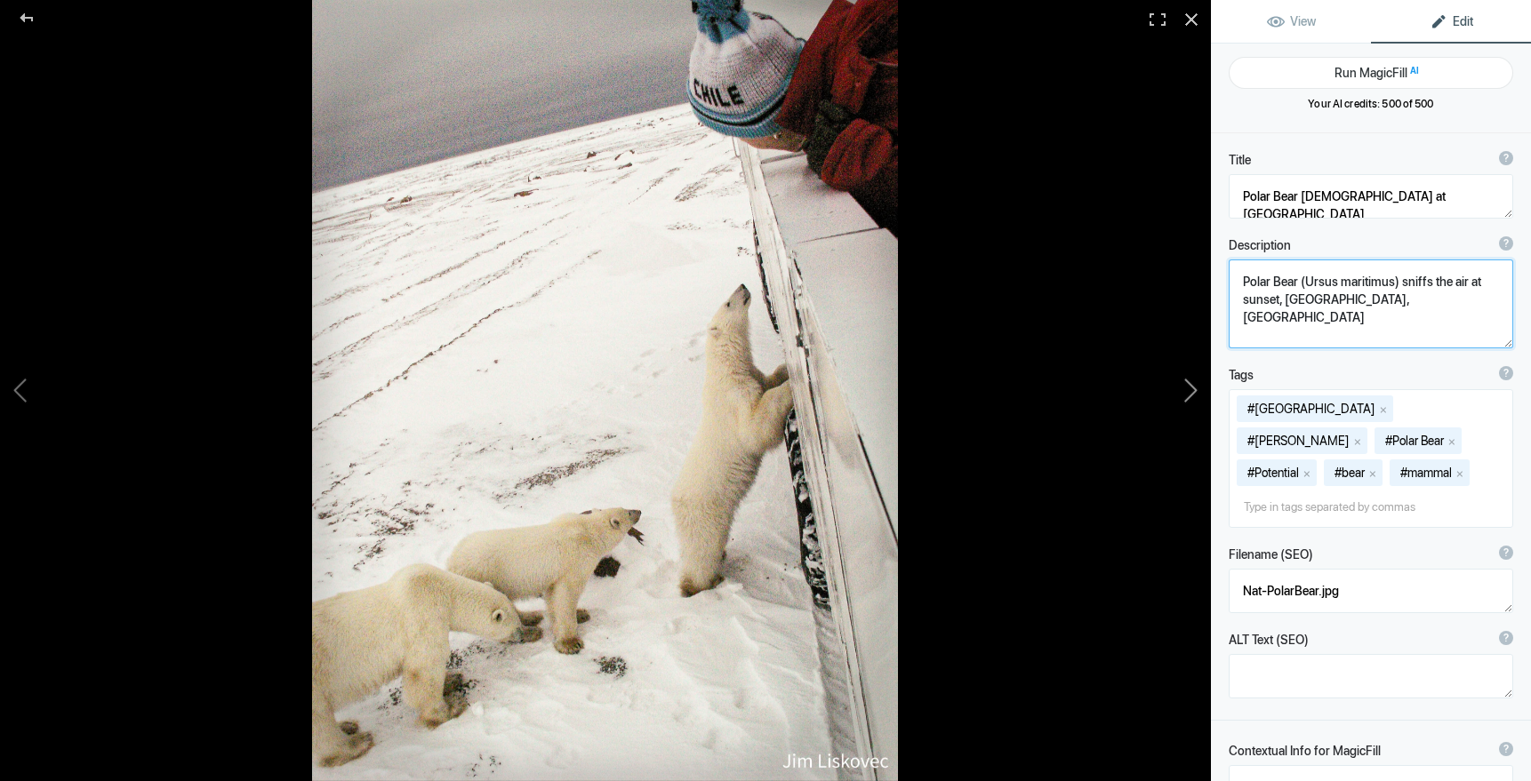
click at [1205, 332] on button at bounding box center [1143, 390] width 133 height 281
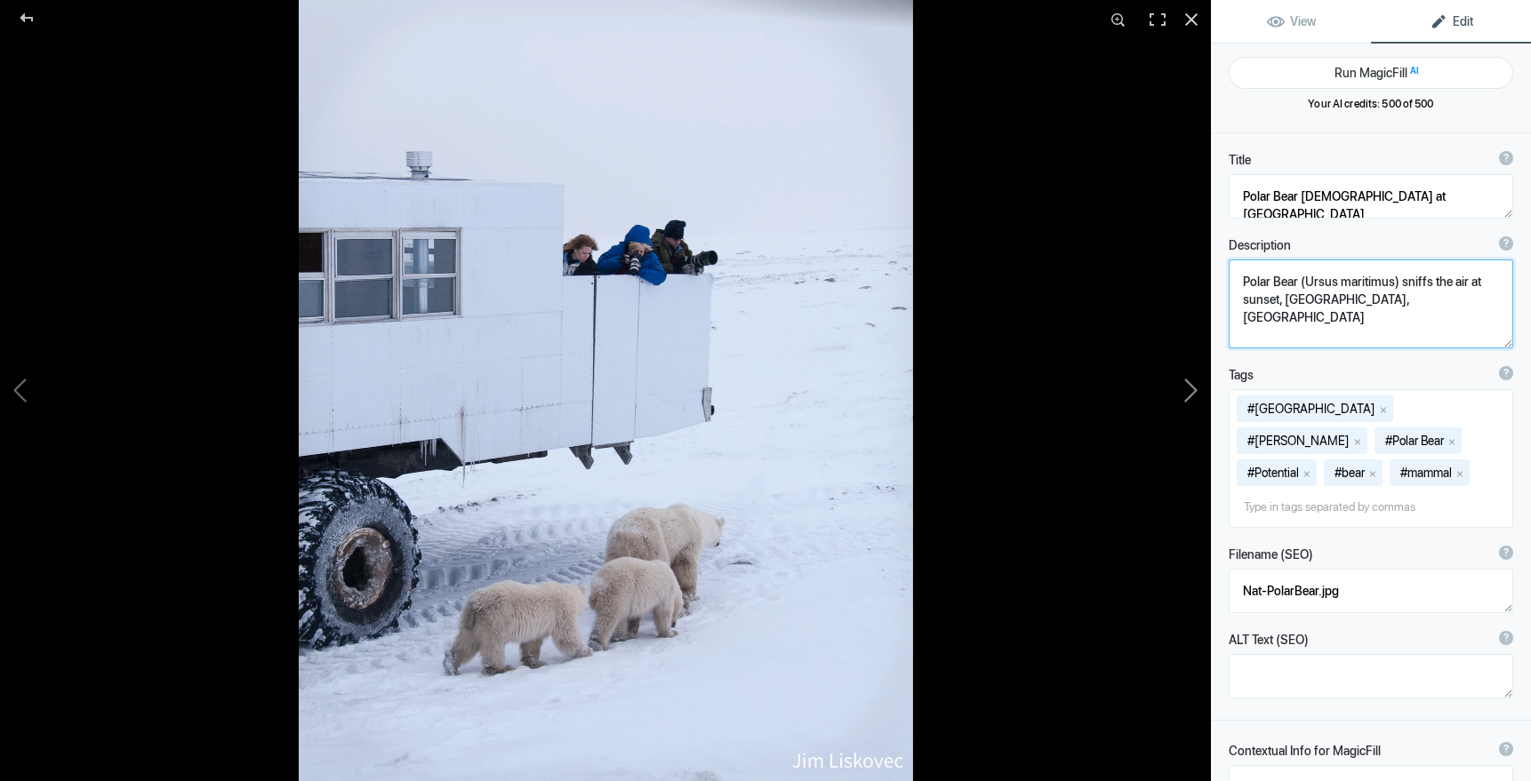
type textarea "Sniffer Bear"
type textarea "KONICA MINOLTA DIGITAL CAMERA"
type textarea "SnifferBear.[DATE].jpg"
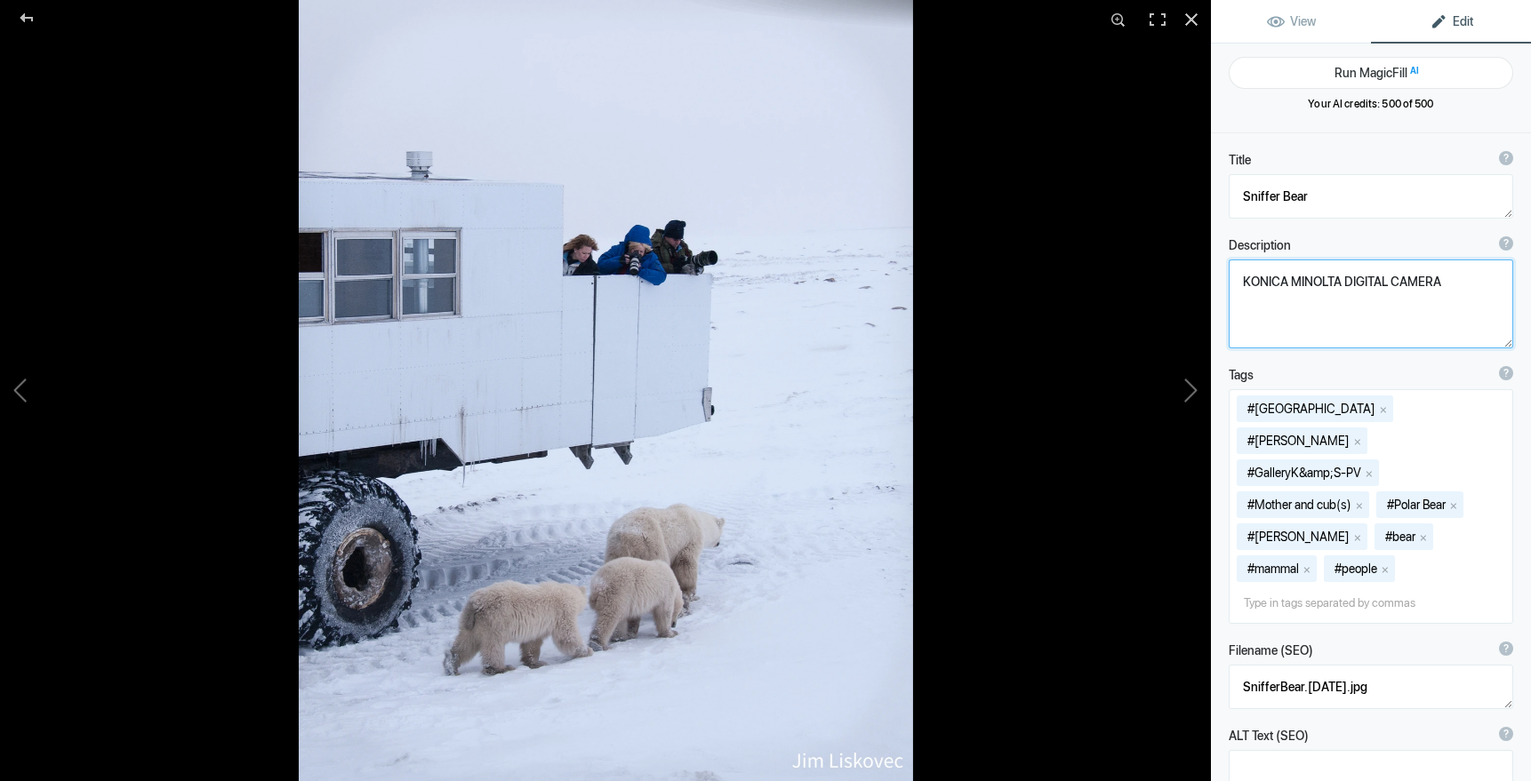
drag, startPoint x: 1444, startPoint y: 279, endPoint x: 1236, endPoint y: 283, distance: 208.0
click at [1236, 283] on textarea at bounding box center [1370, 304] width 284 height 89
click at [1190, 388] on button at bounding box center [1143, 390] width 133 height 281
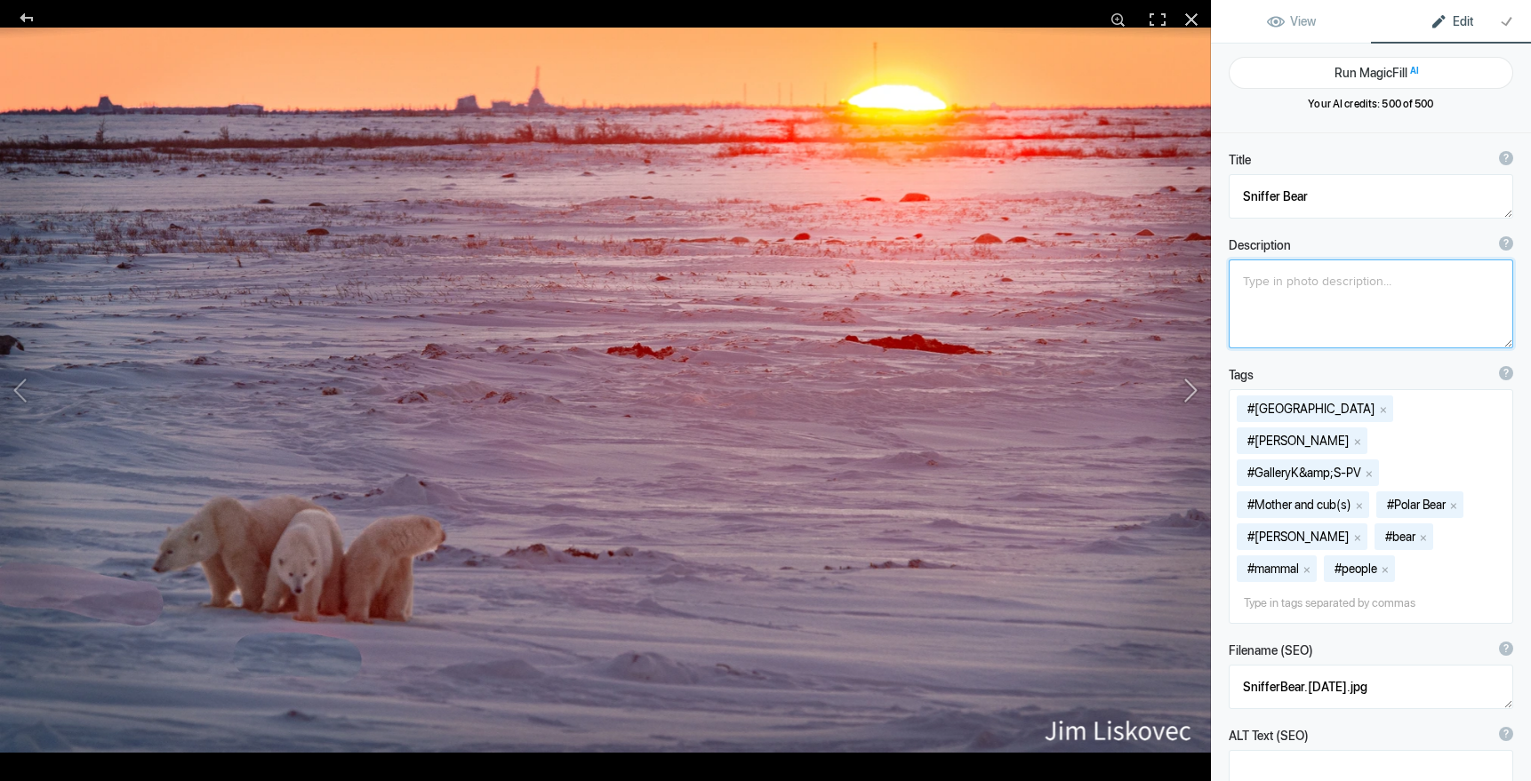
type textarea "Bear Family and [PERSON_NAME]"
type textarea "GalleryKS-PV_09.jpg"
click at [1195, 383] on button at bounding box center [1143, 390] width 133 height 281
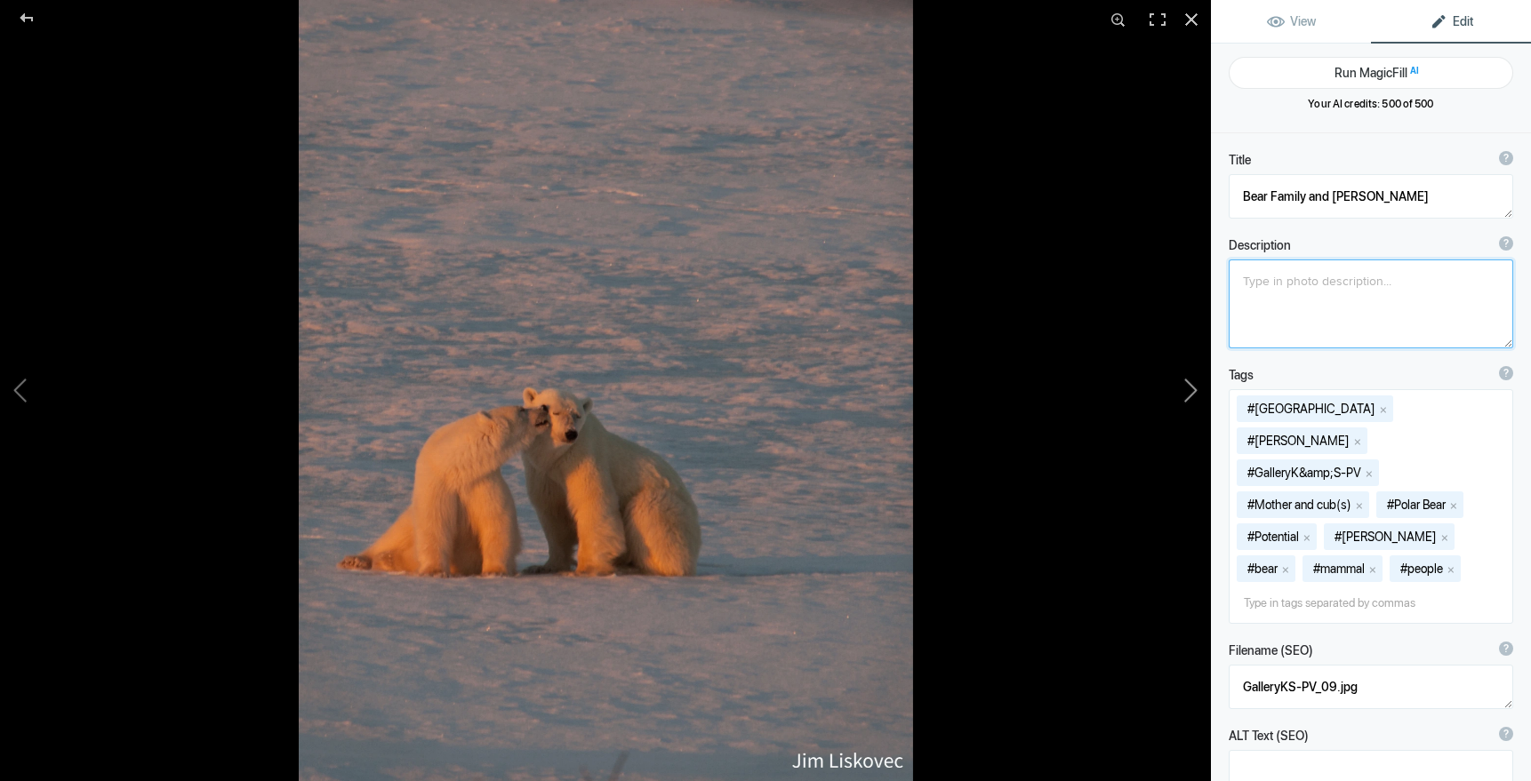
type textarea "Polar Bear Mom and Cubs at [GEOGRAPHIC_DATA]"
type textarea "Bears@Sunset.[DATE].jpg"
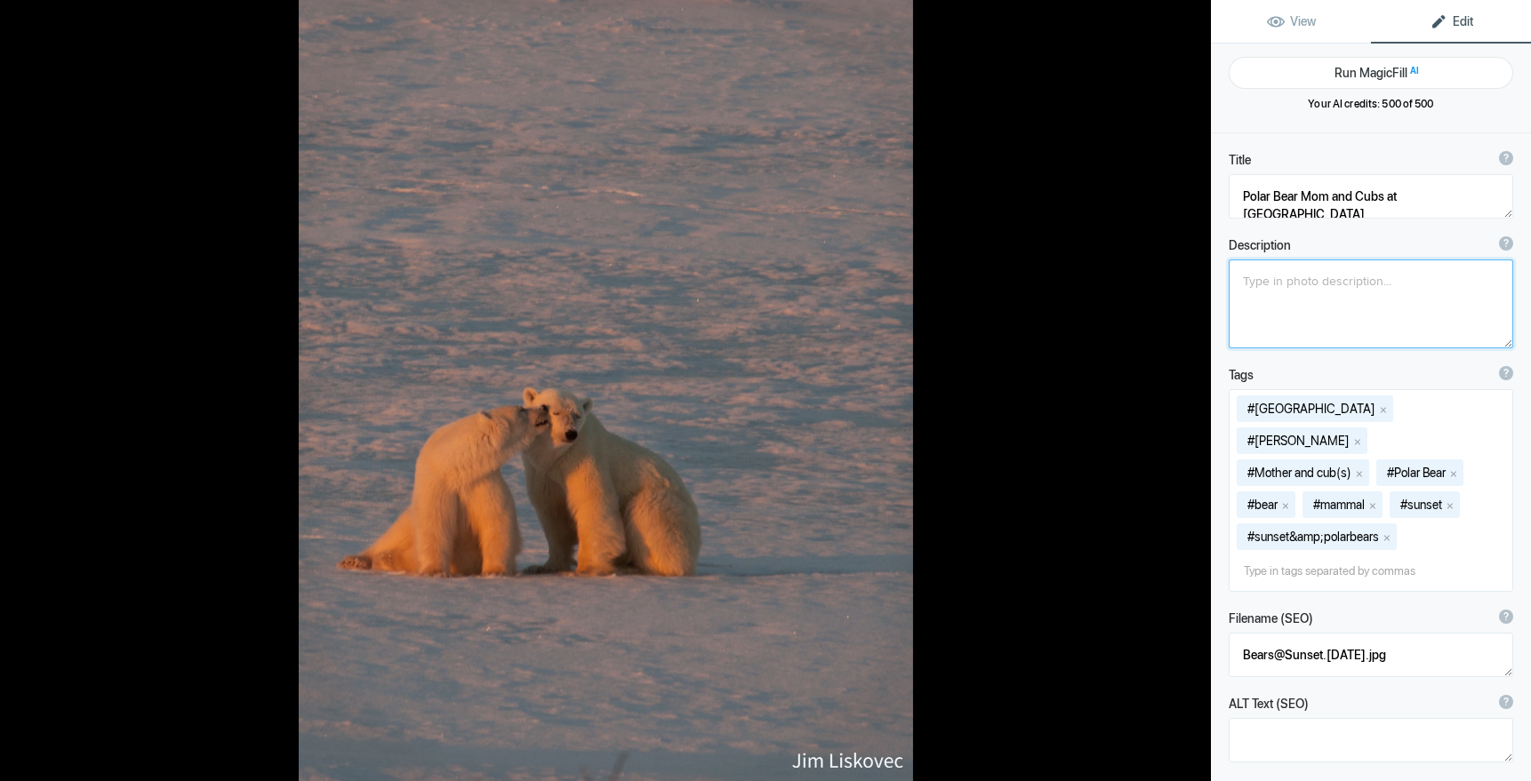
click at [1195, 383] on button at bounding box center [1143, 390] width 133 height 281
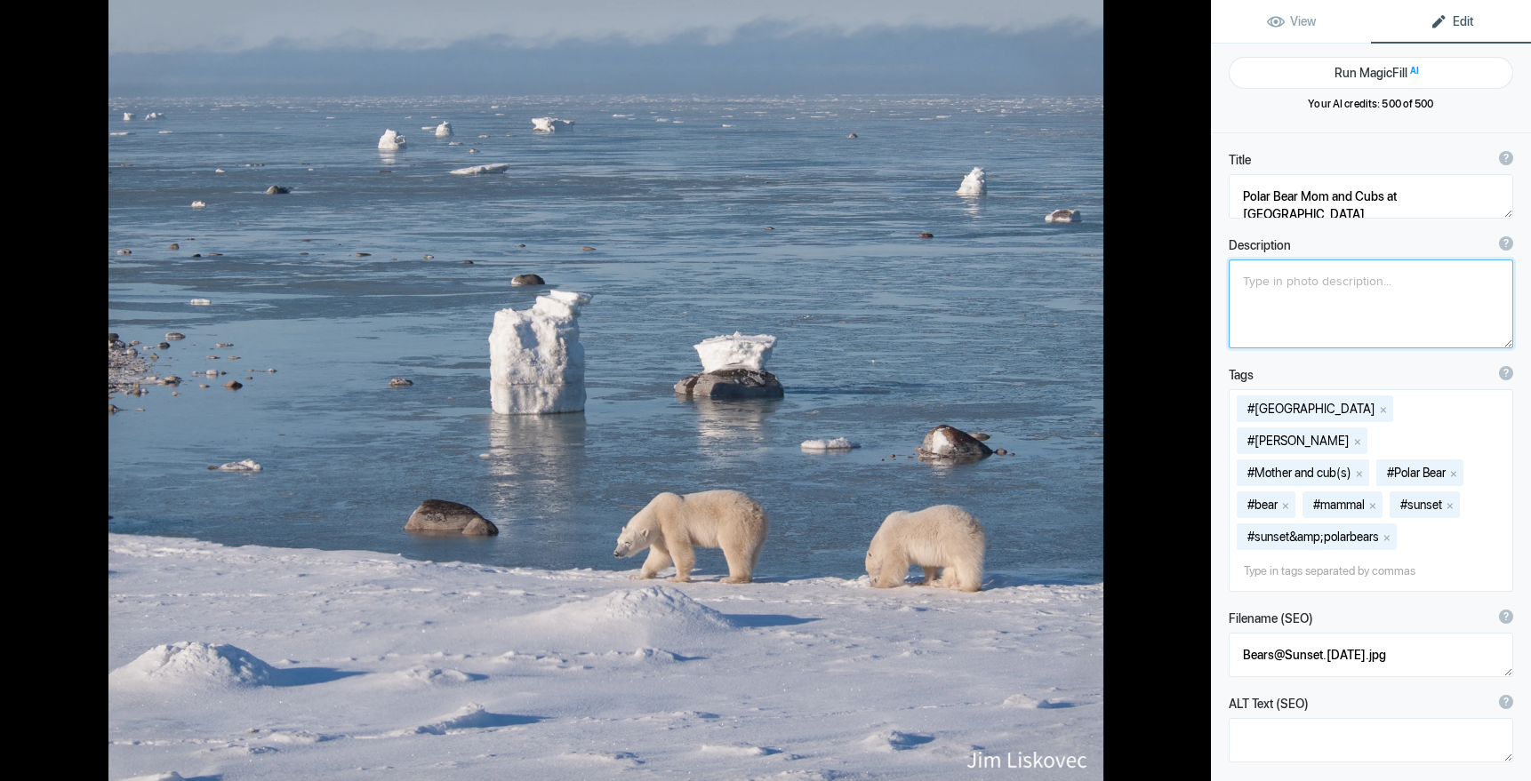
type textarea "Polar Bear Mon and Cub at Sunset"
type textarea "GalleryKS-PV_06.jpg"
click at [1195, 383] on button at bounding box center [1143, 390] width 133 height 281
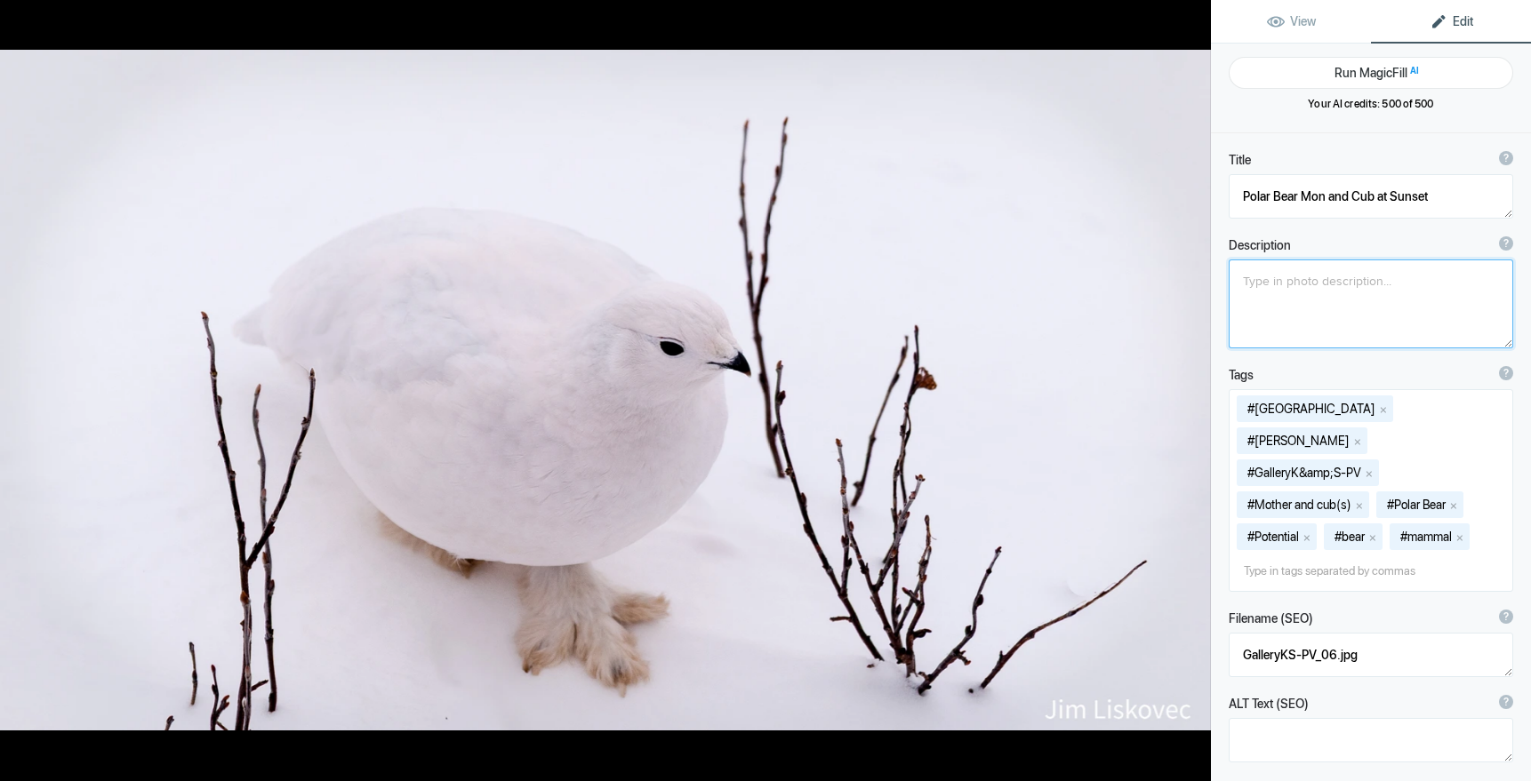
type textarea "Polar Bear Mom and Cub along [PERSON_NAME][GEOGRAPHIC_DATA]"
type textarea "GalleryKS-PH_04A.jpg"
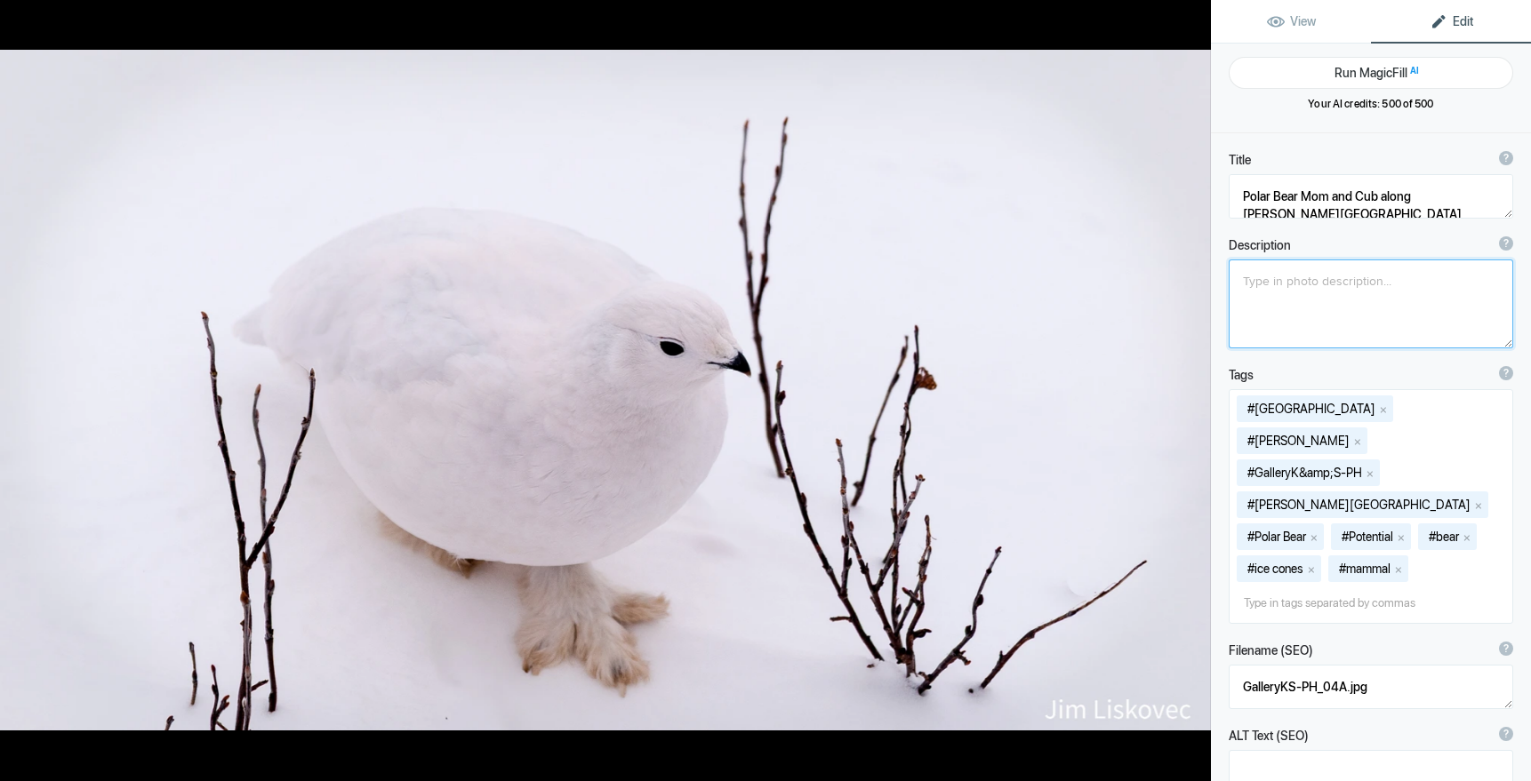
click at [1195, 383] on button at bounding box center [1143, 390] width 133 height 281
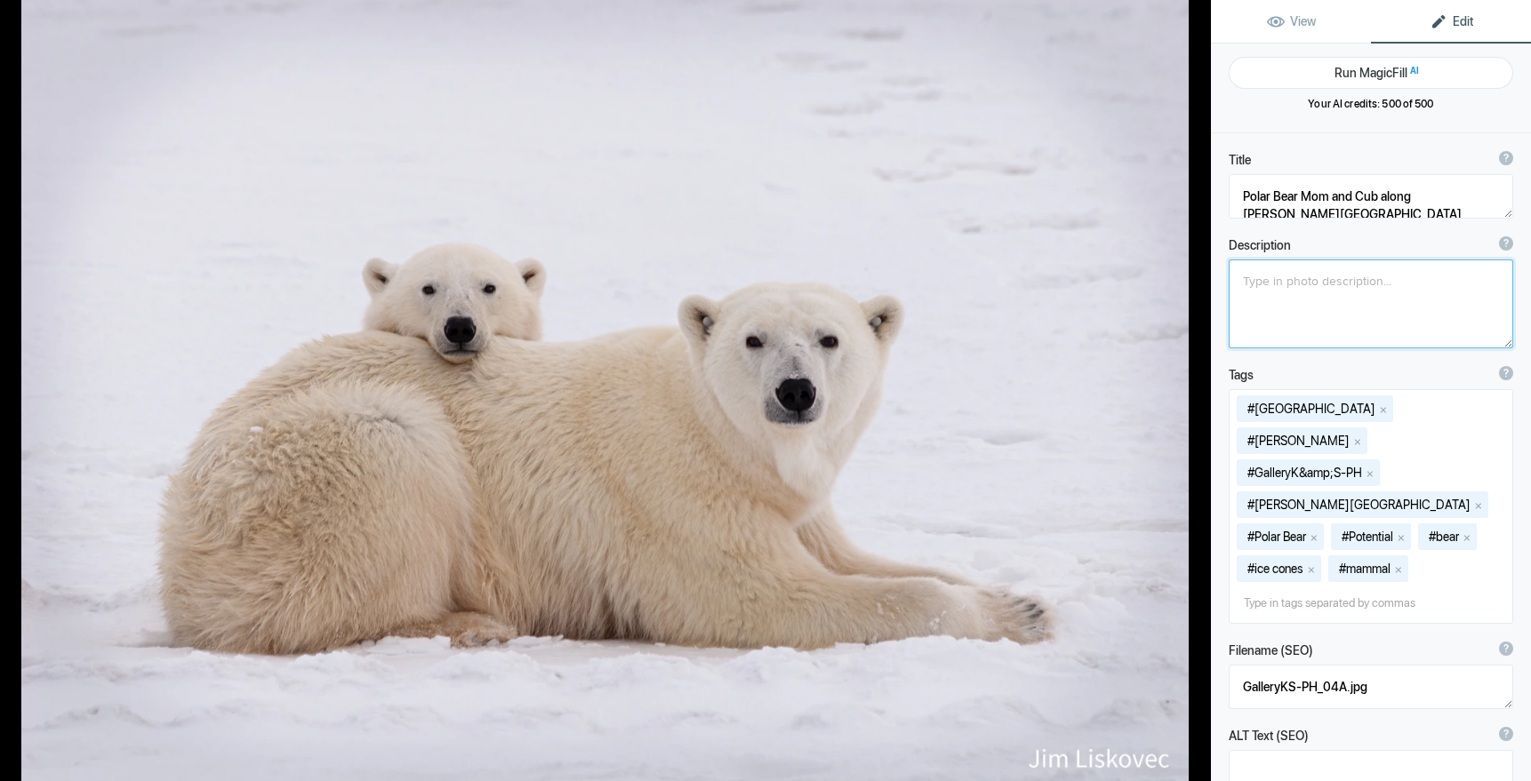
type textarea "Willow Ptarmigan"
type textarea "WillowPtarmigan.8.8.25.jpg"
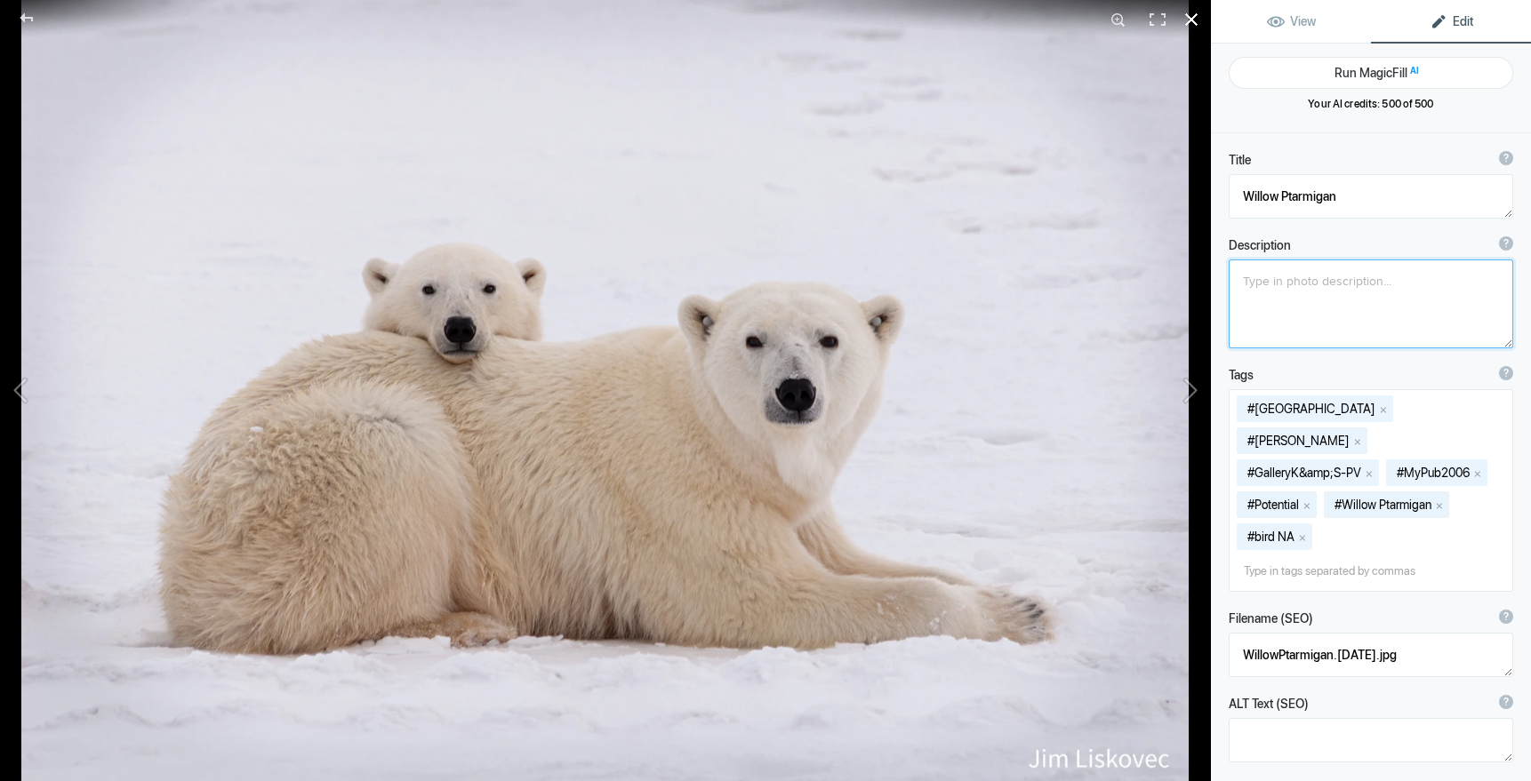
click at [1191, 16] on div at bounding box center [1191, 19] width 39 height 39
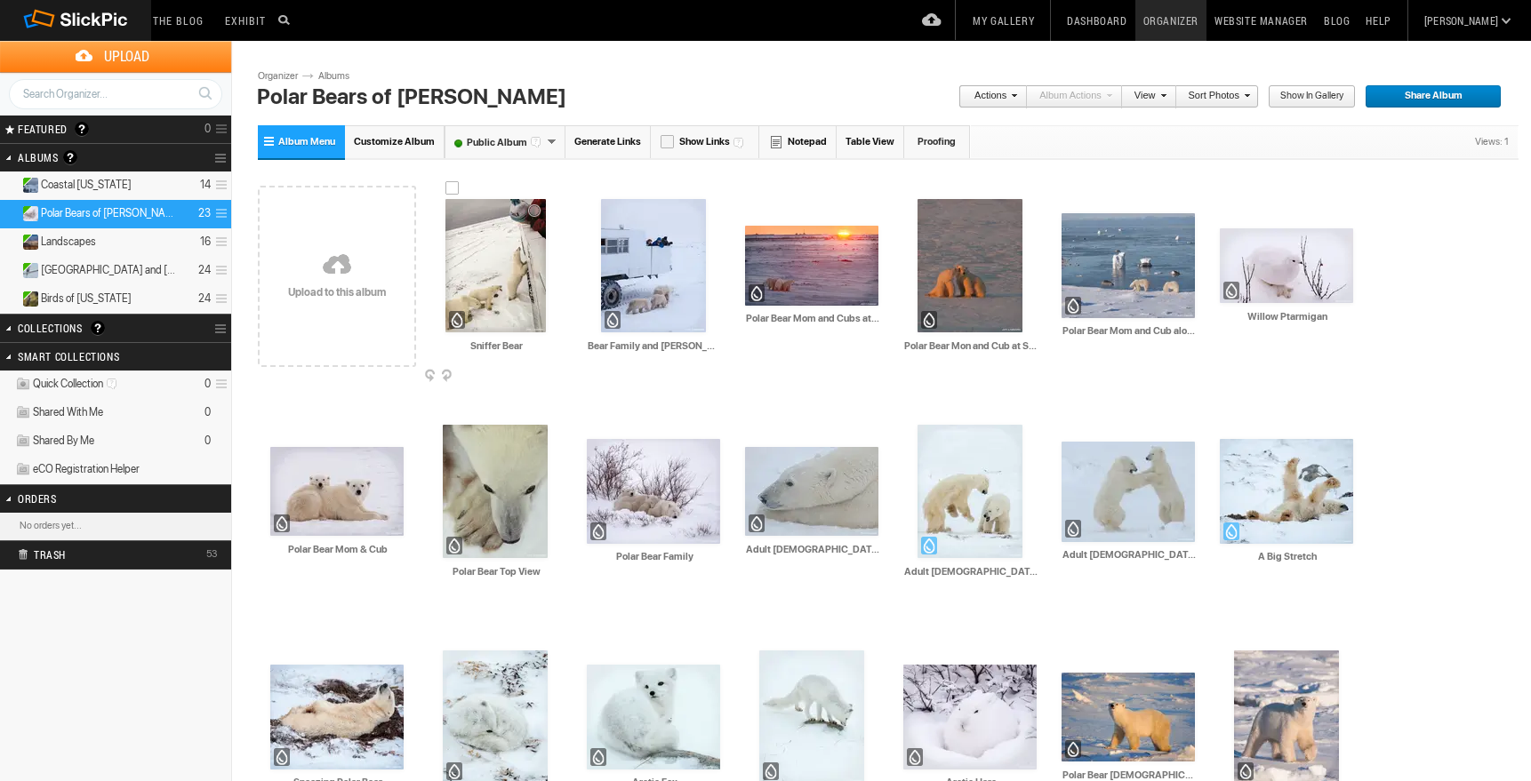
click at [511, 272] on img at bounding box center [495, 265] width 100 height 133
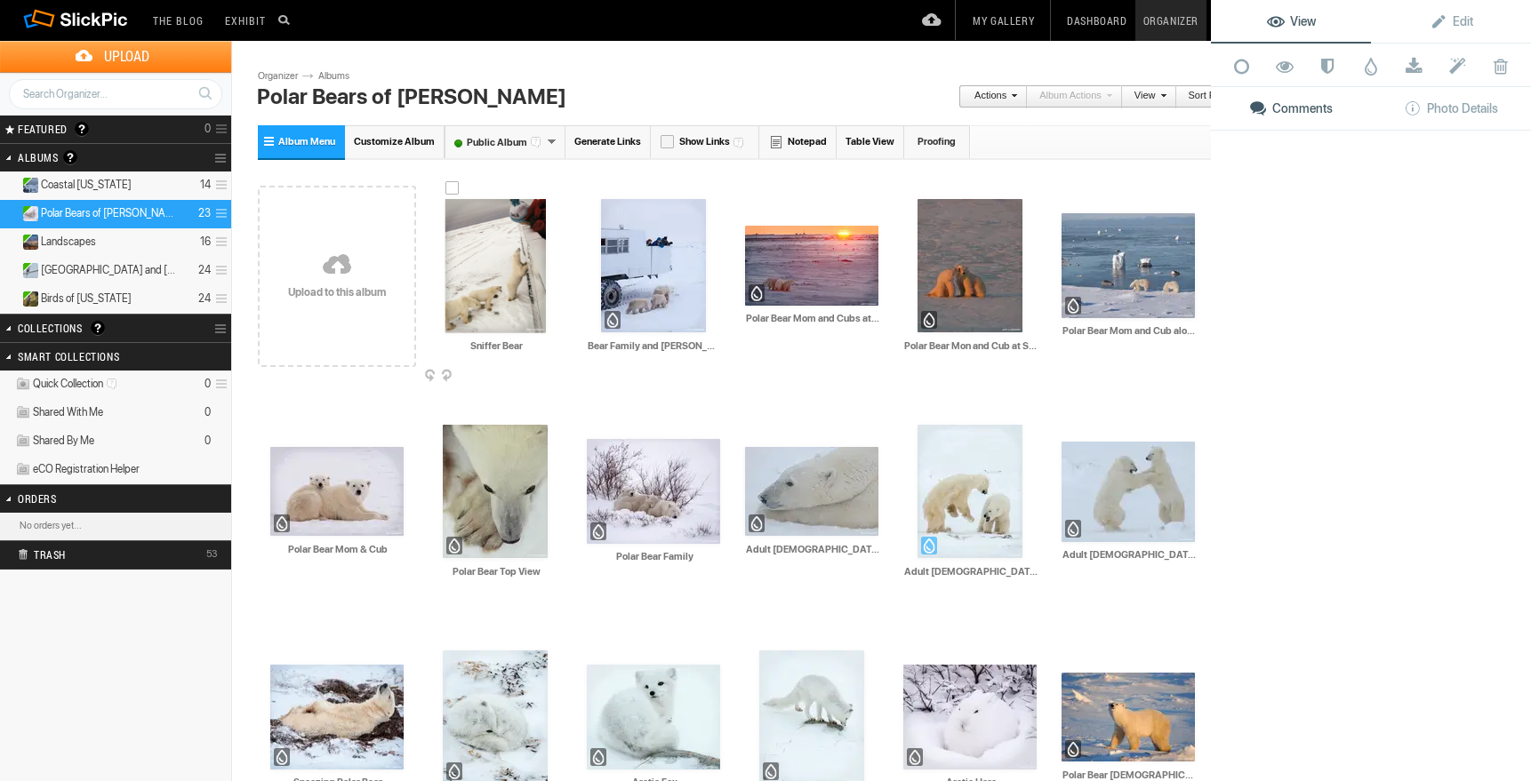
click at [511, 272] on img at bounding box center [495, 266] width 100 height 134
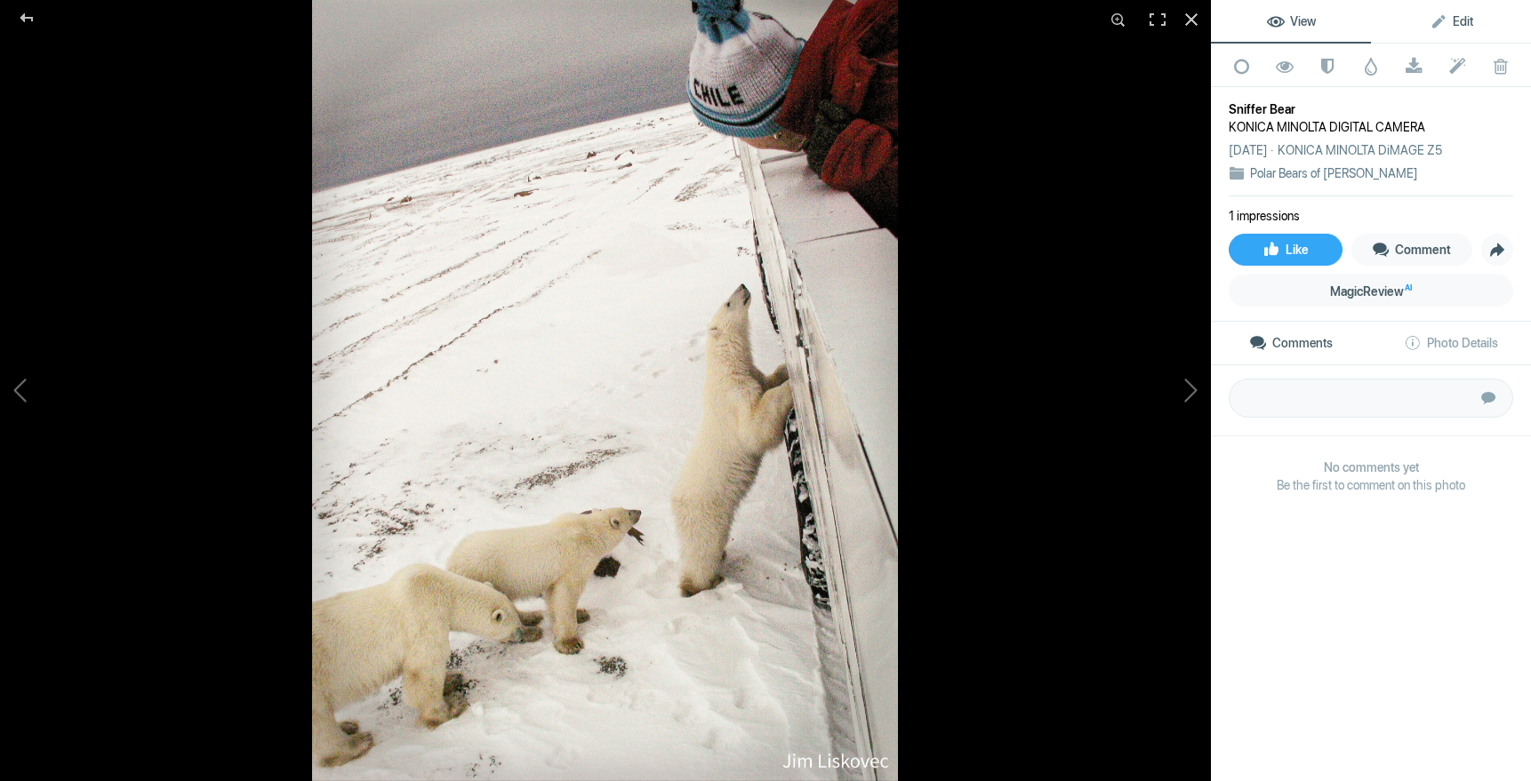
click at [1465, 18] on span "Edit" at bounding box center [1451, 21] width 44 height 14
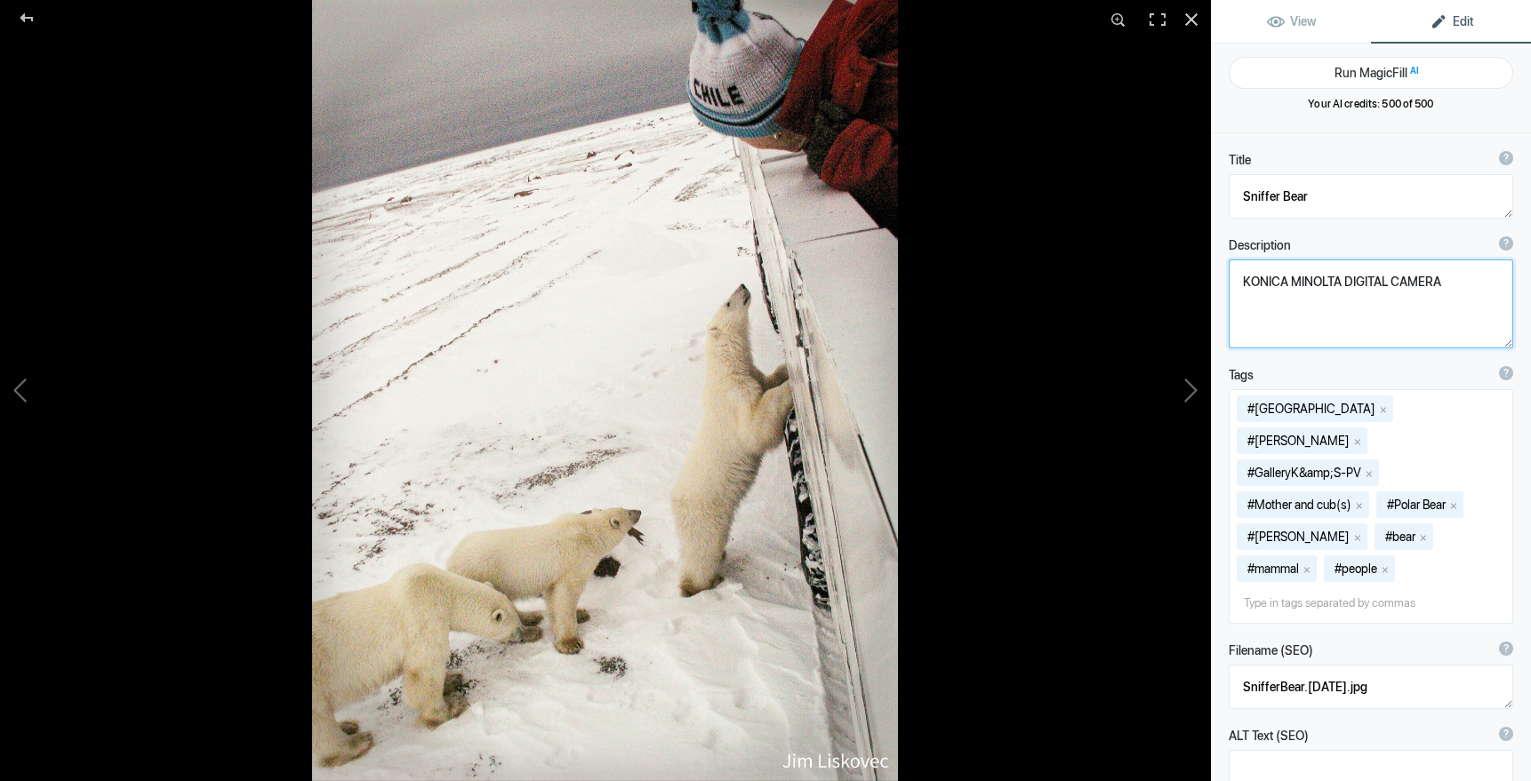
drag, startPoint x: 1444, startPoint y: 280, endPoint x: 1234, endPoint y: 284, distance: 210.7
click at [1236, 283] on textarea at bounding box center [1370, 304] width 284 height 89
click at [1196, 388] on button at bounding box center [1143, 390] width 133 height 281
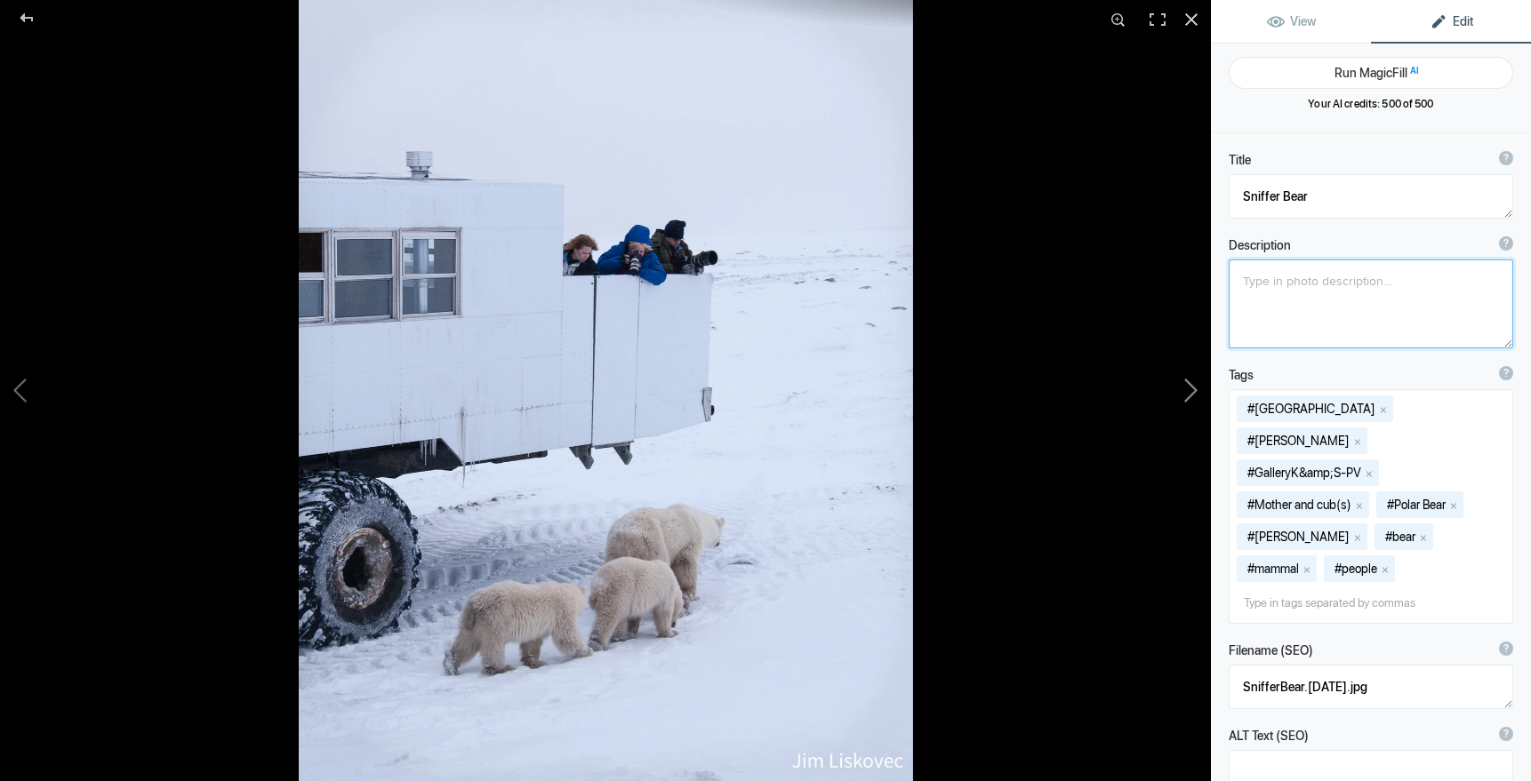
type textarea "Bear Family and Tundra Buggie"
type textarea "GalleryKS-PV_09.jpg"
click at [1196, 388] on button at bounding box center [1143, 390] width 133 height 281
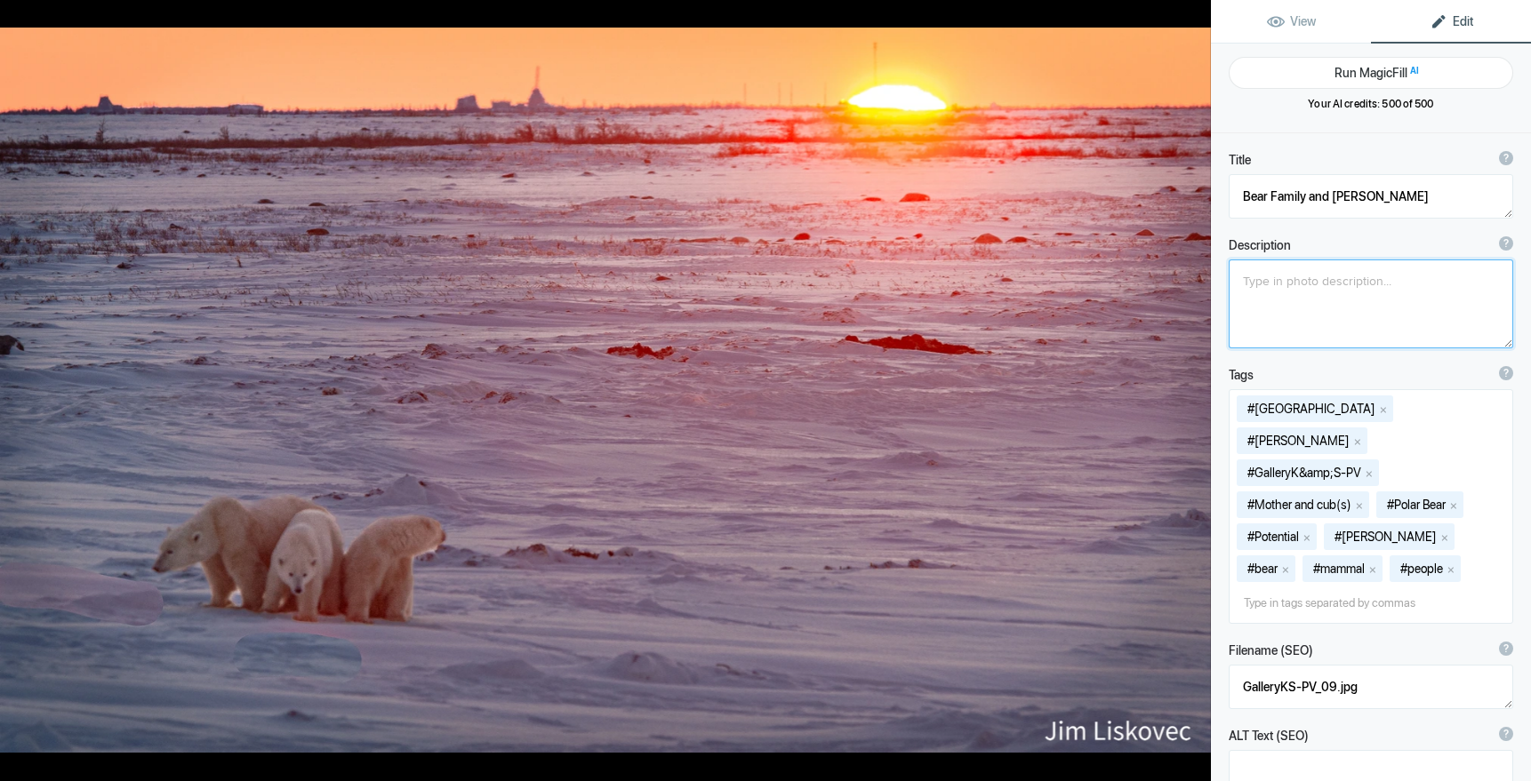
type textarea "Polar Bear Mom and Cubs at Sunset"
type textarea "Bears@Sunset.8.9.25.jpg"
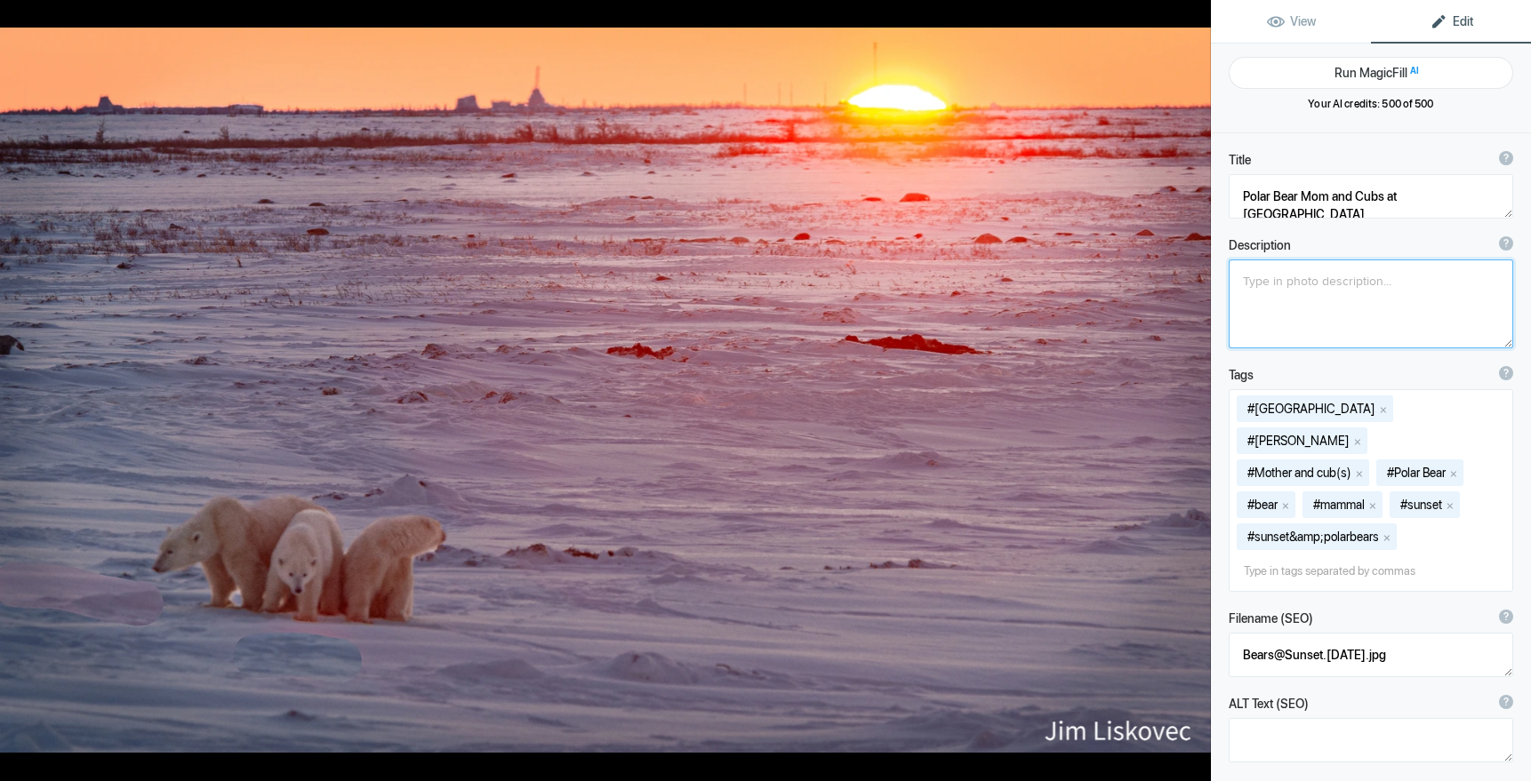
click at [1196, 388] on button at bounding box center [1143, 390] width 133 height 281
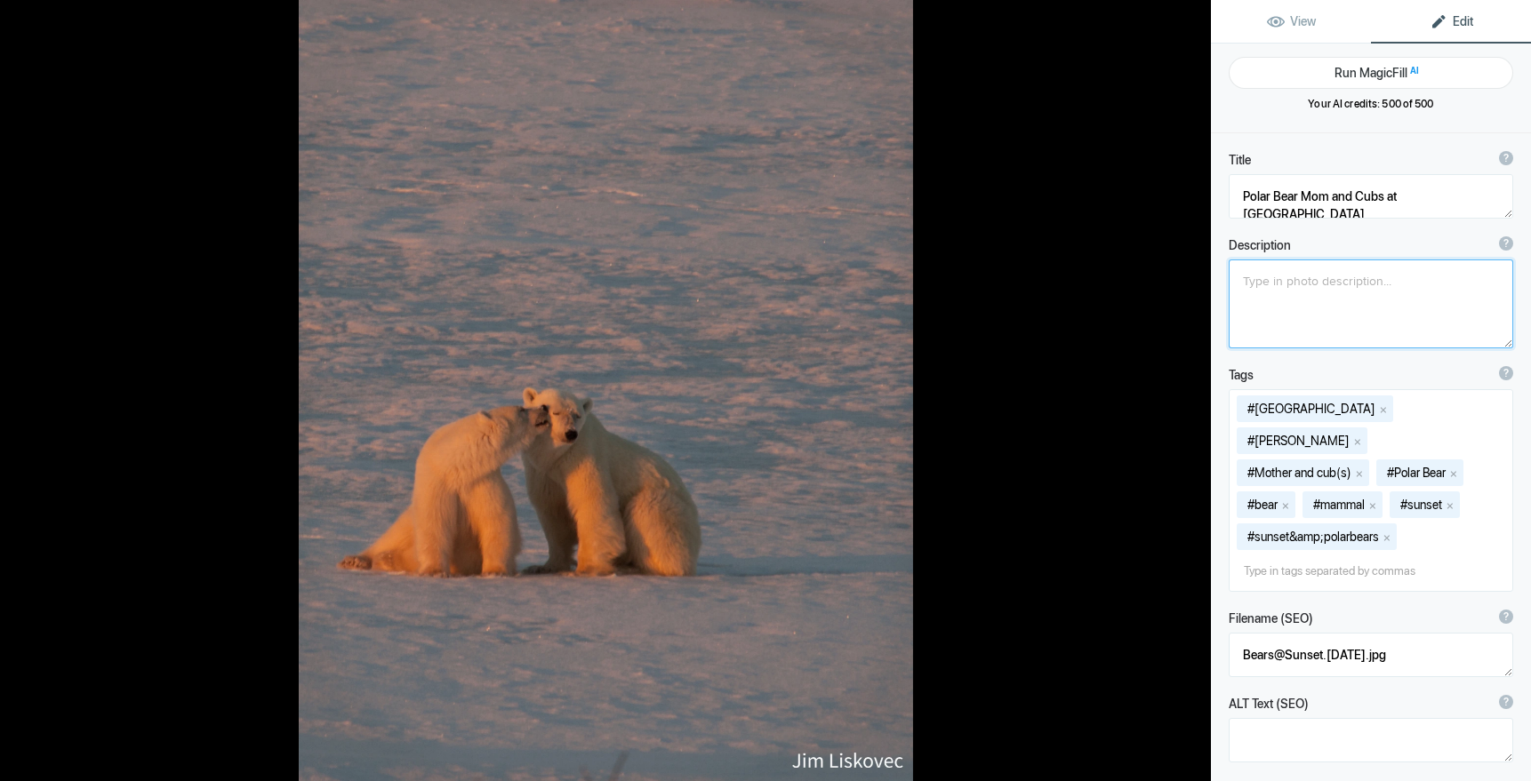
type textarea "Polar Bear Mon and Cub at Sunset"
type textarea "GalleryKS-PV_06.jpg"
click at [1196, 388] on button at bounding box center [1143, 390] width 133 height 281
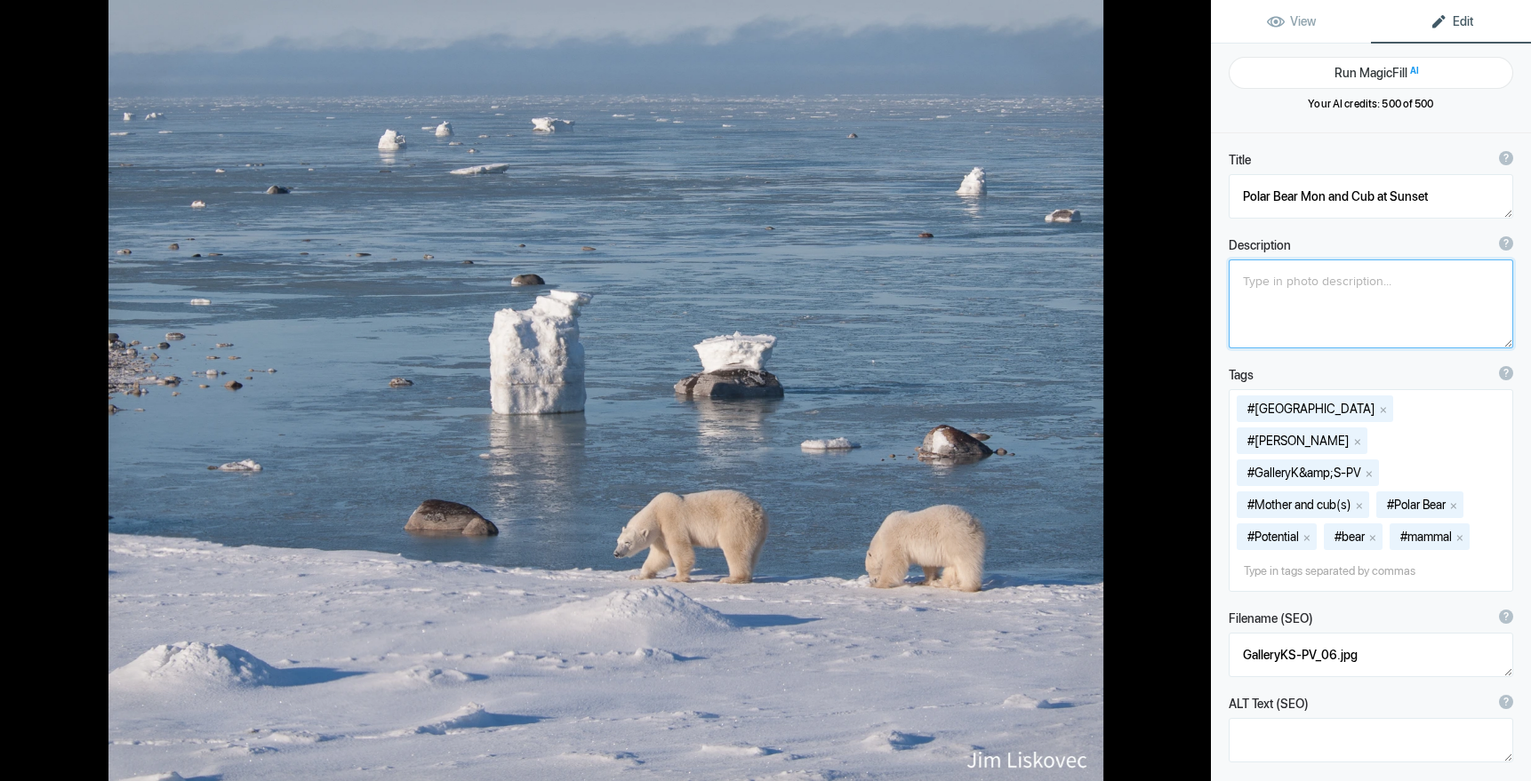
type textarea "Polar Bear Mom and Cub along Hudson Bay"
type textarea "GalleryKS-PH_04A.jpg"
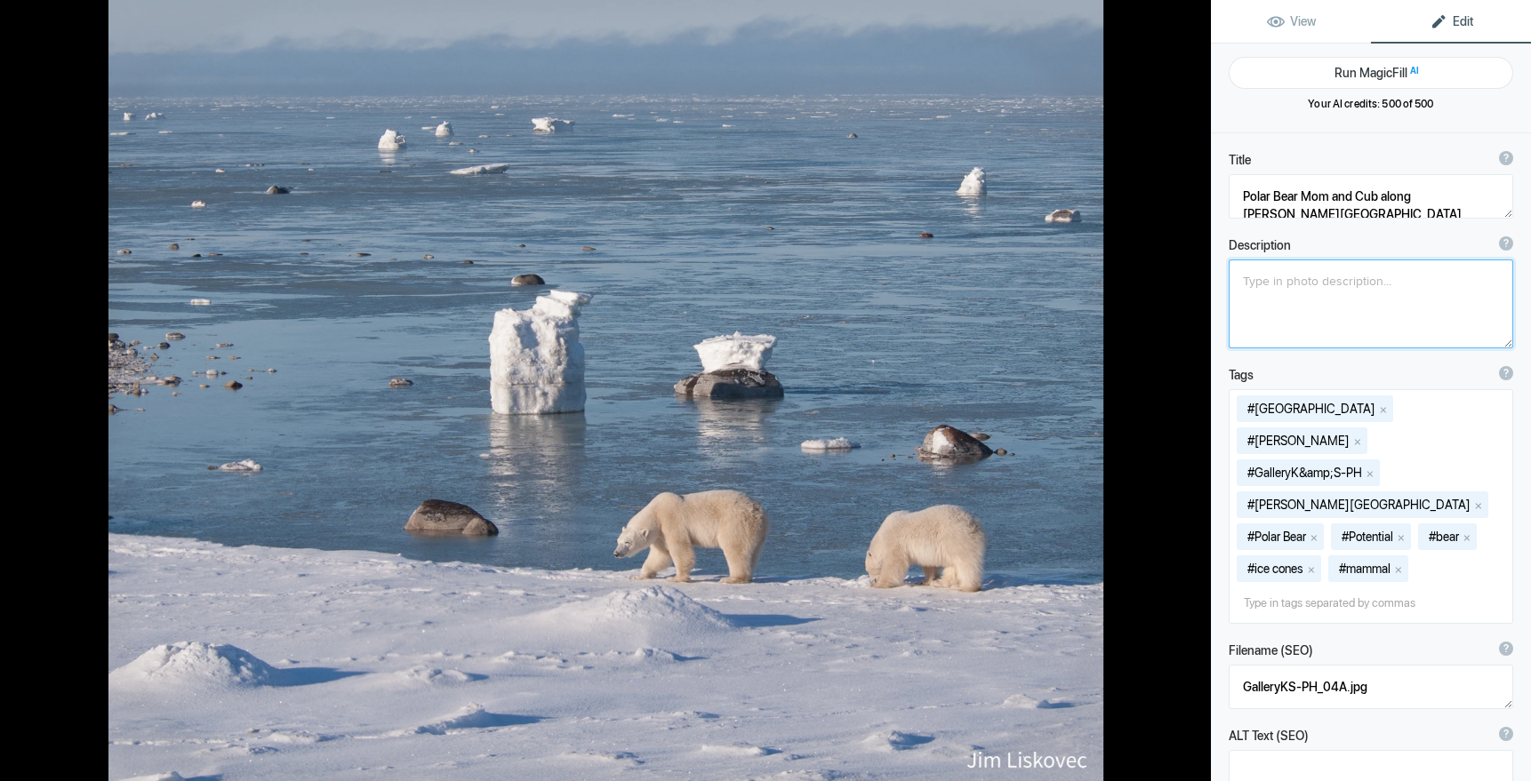
click at [1196, 388] on button at bounding box center [1143, 390] width 133 height 281
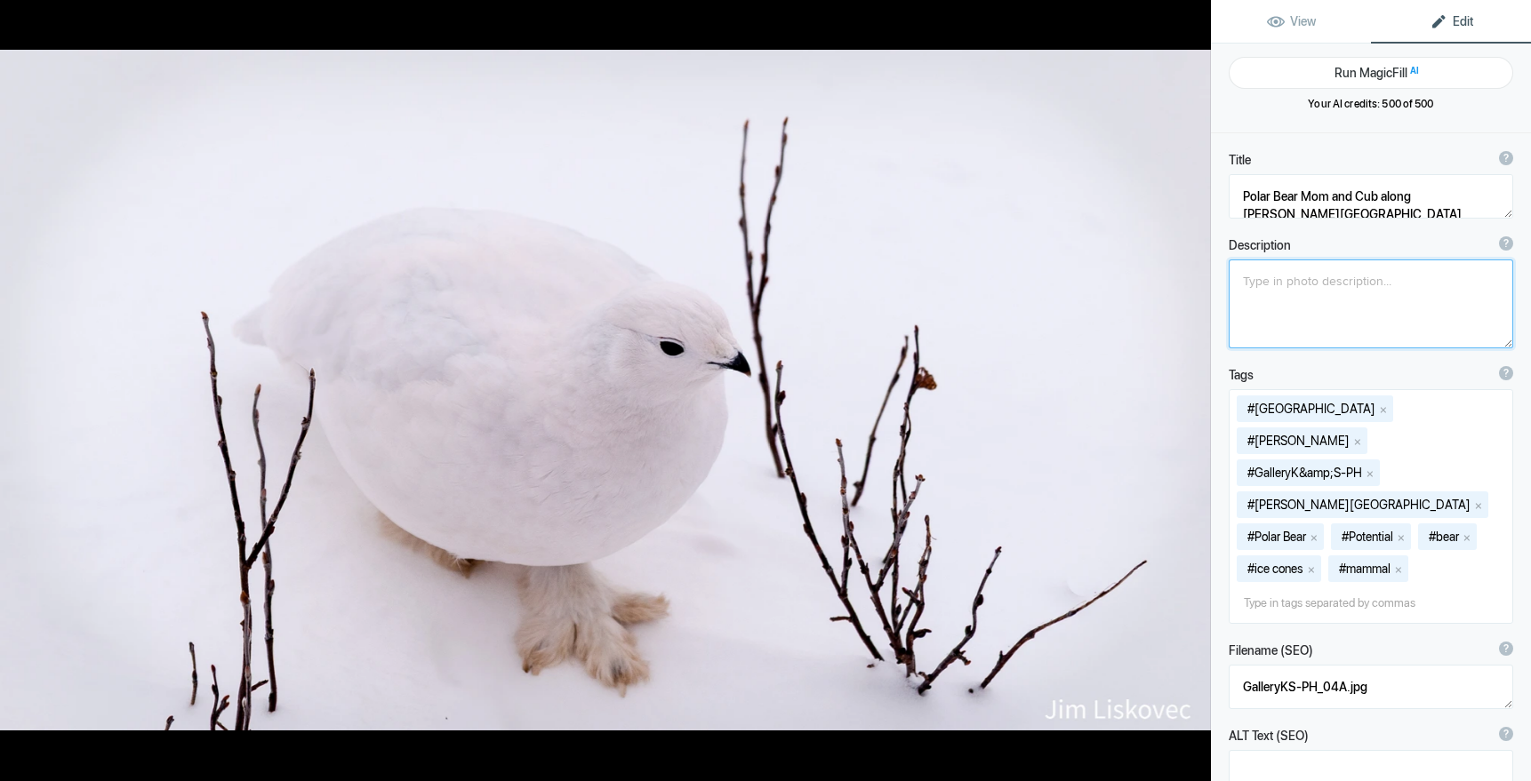
type textarea "Willow Ptarmigan"
type textarea "WillowPtarmigan.8.8.25.jpg"
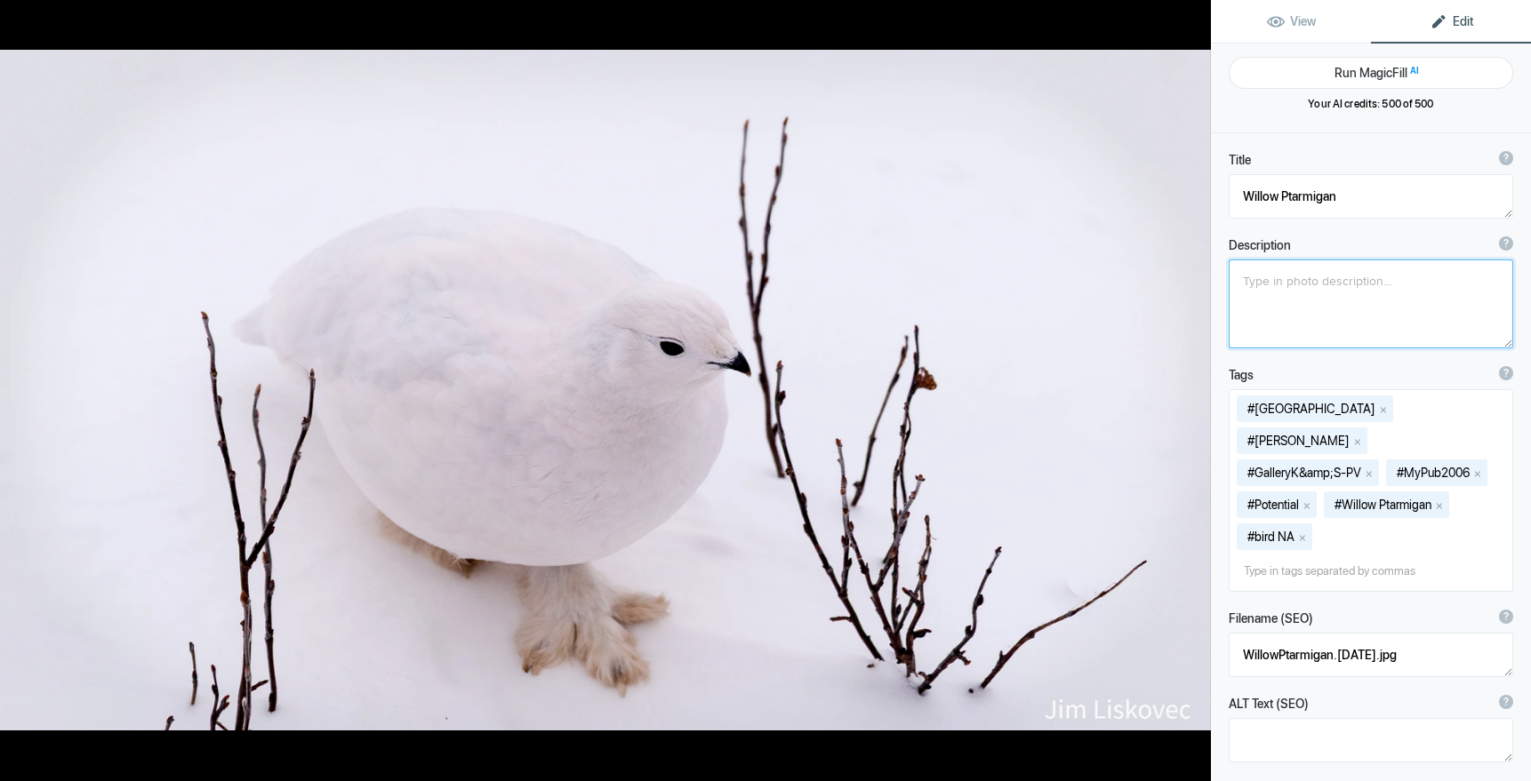
click at [1196, 388] on button at bounding box center [1143, 390] width 133 height 281
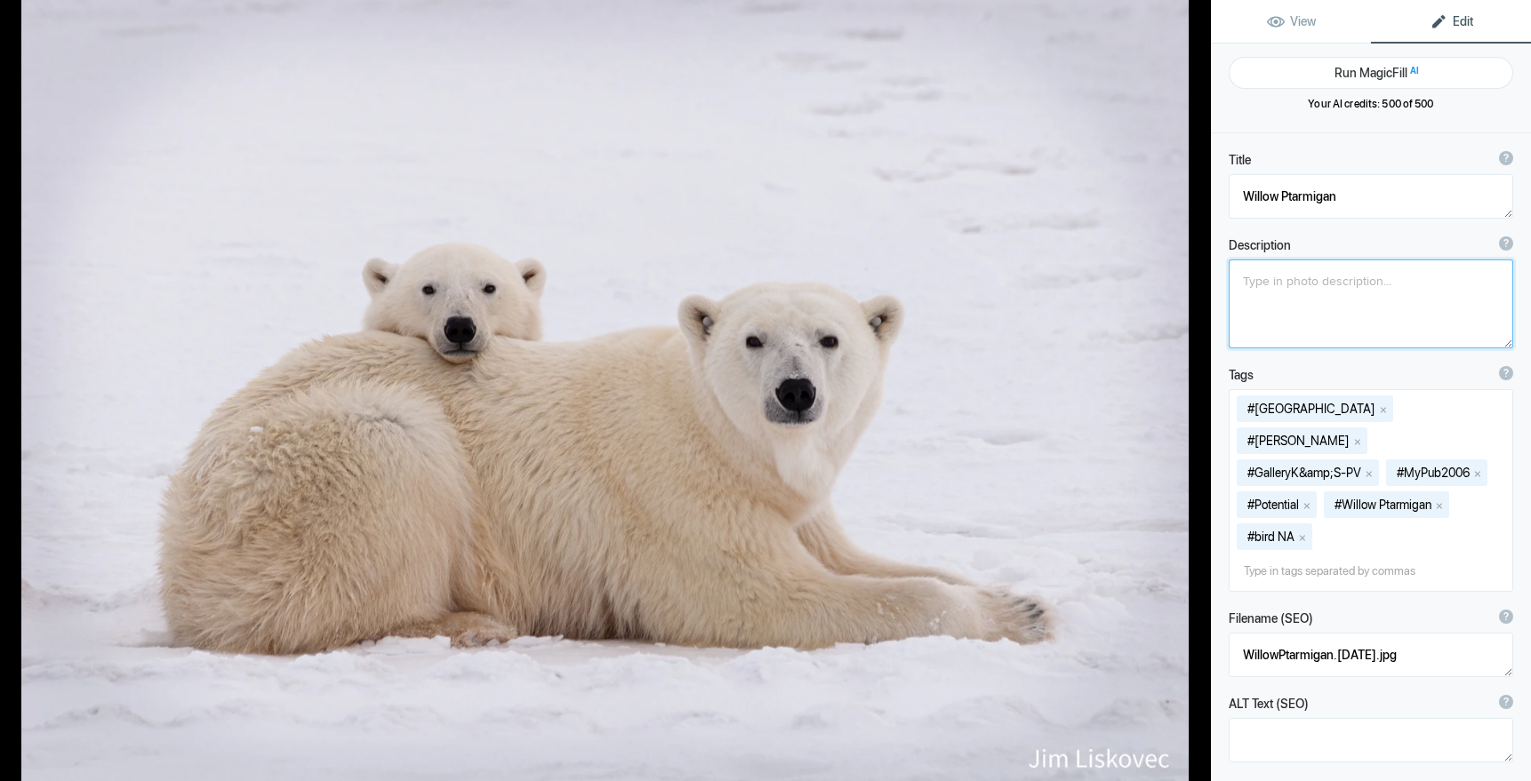
type textarea "Polar Bear Mom &amp; Cub"
type textarea "PolarBearMomCub.8.8.25.jpg"
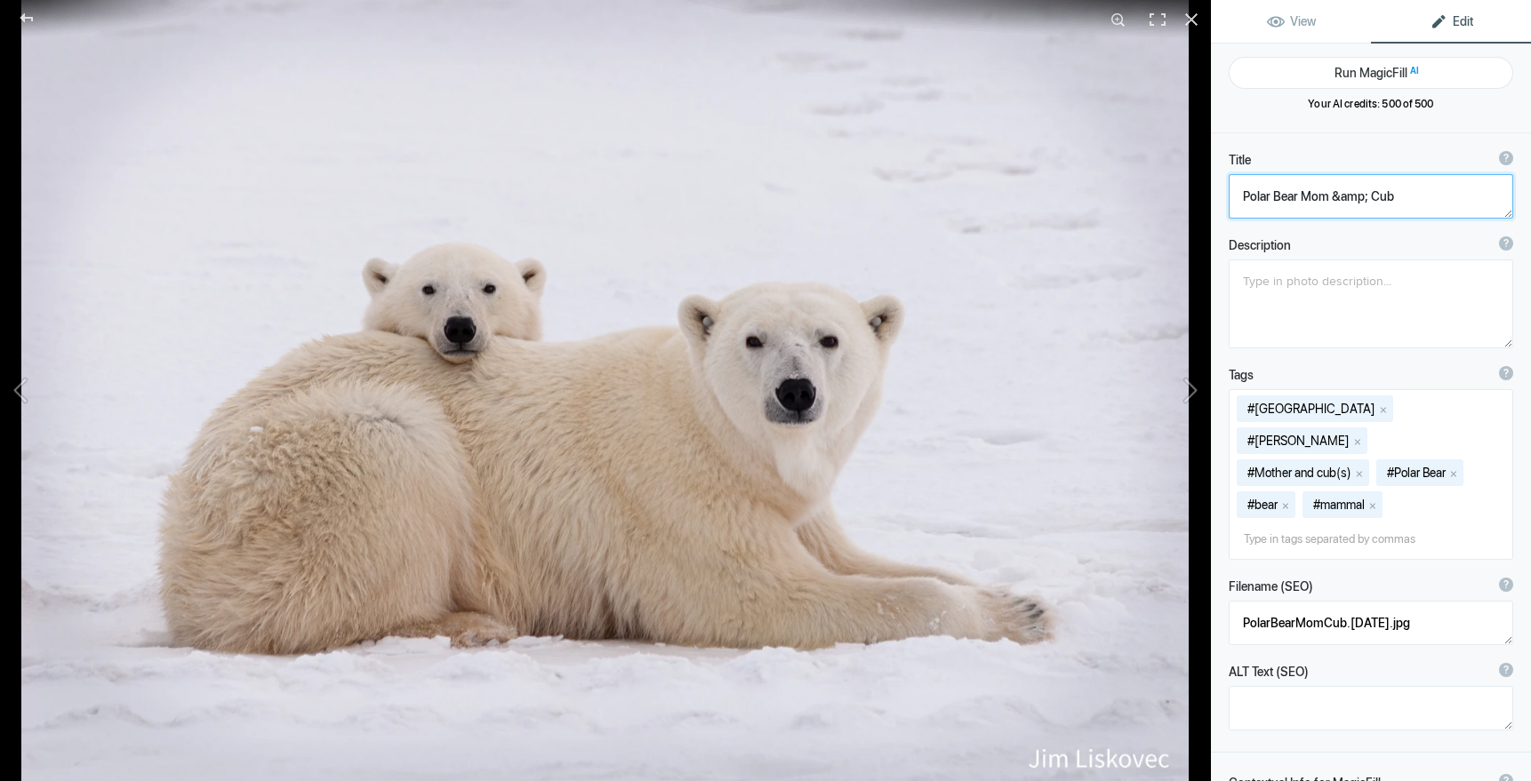
click at [1364, 197] on textarea at bounding box center [1370, 196] width 284 height 44
click at [1194, 388] on button at bounding box center [1143, 390] width 133 height 281
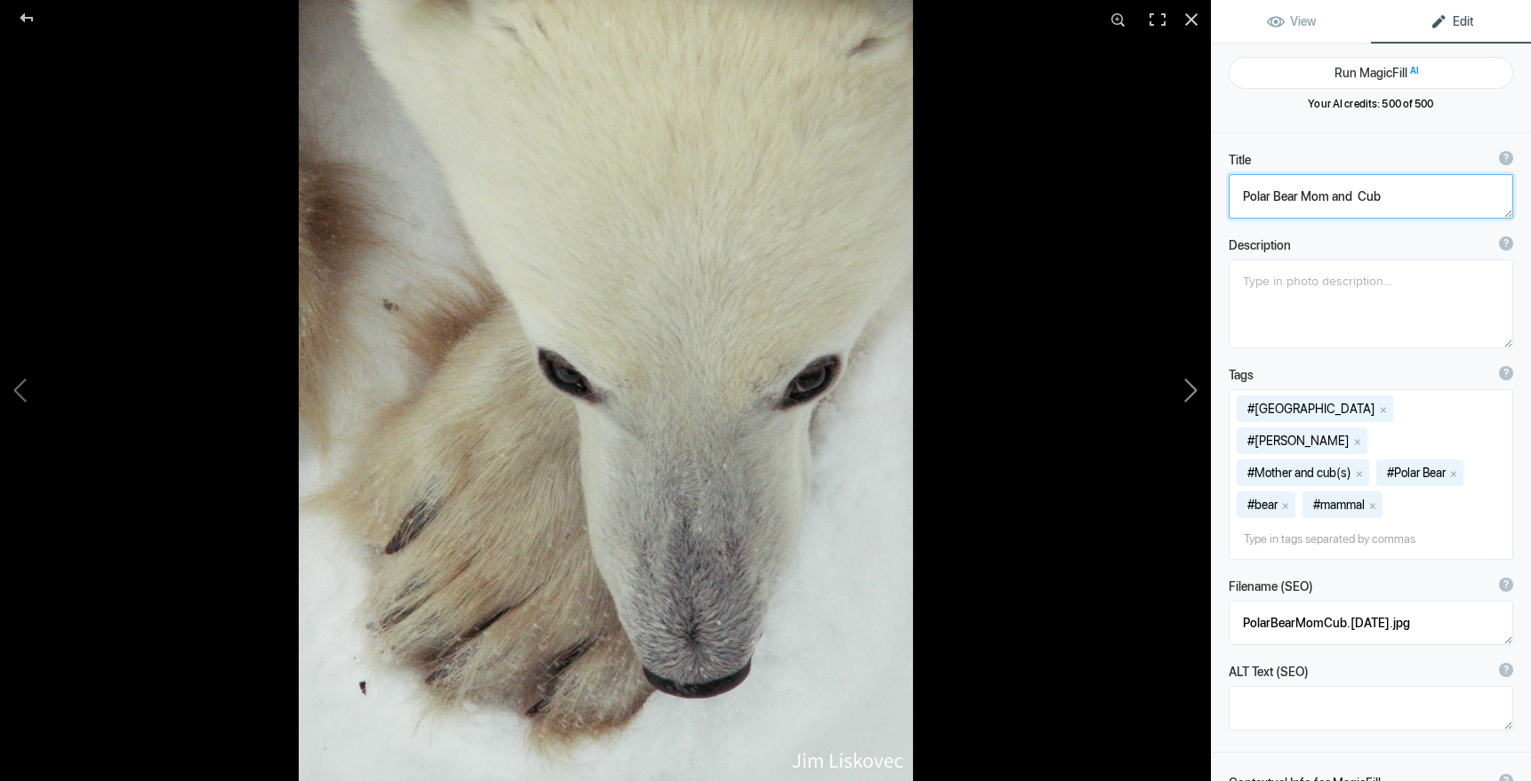
type textarea "Polar Bear Top View"
type textarea "KONICA MINOLTA DIGITAL CAMERA"
type textarea "GalleryKS-PV_19.jpg"
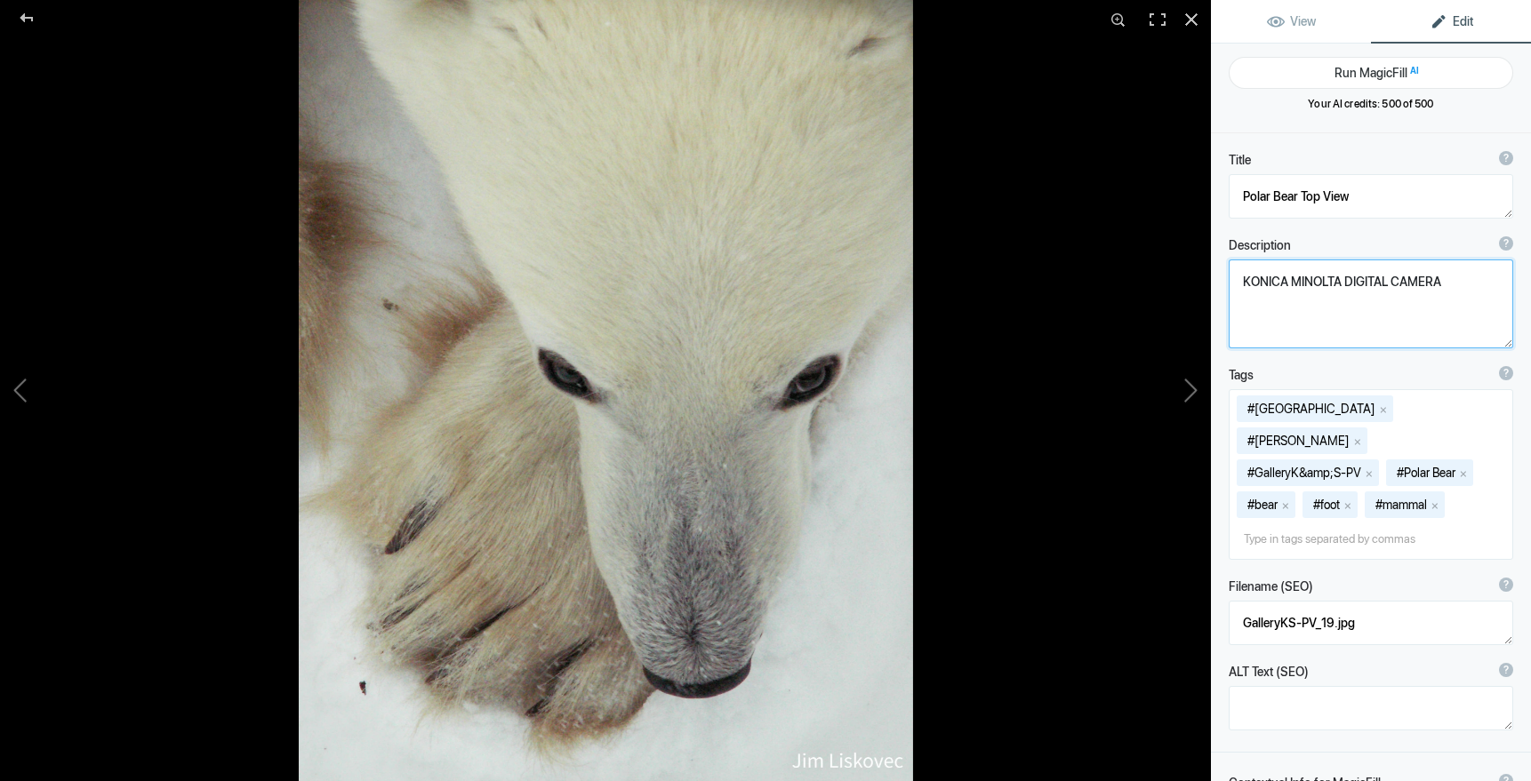
drag, startPoint x: 1444, startPoint y: 284, endPoint x: 1220, endPoint y: 283, distance: 224.0
click at [1224, 282] on div "Description ? By adding more context around images, results can become much mor…" at bounding box center [1371, 293] width 320 height 130
click at [1193, 387] on button at bounding box center [1143, 390] width 133 height 281
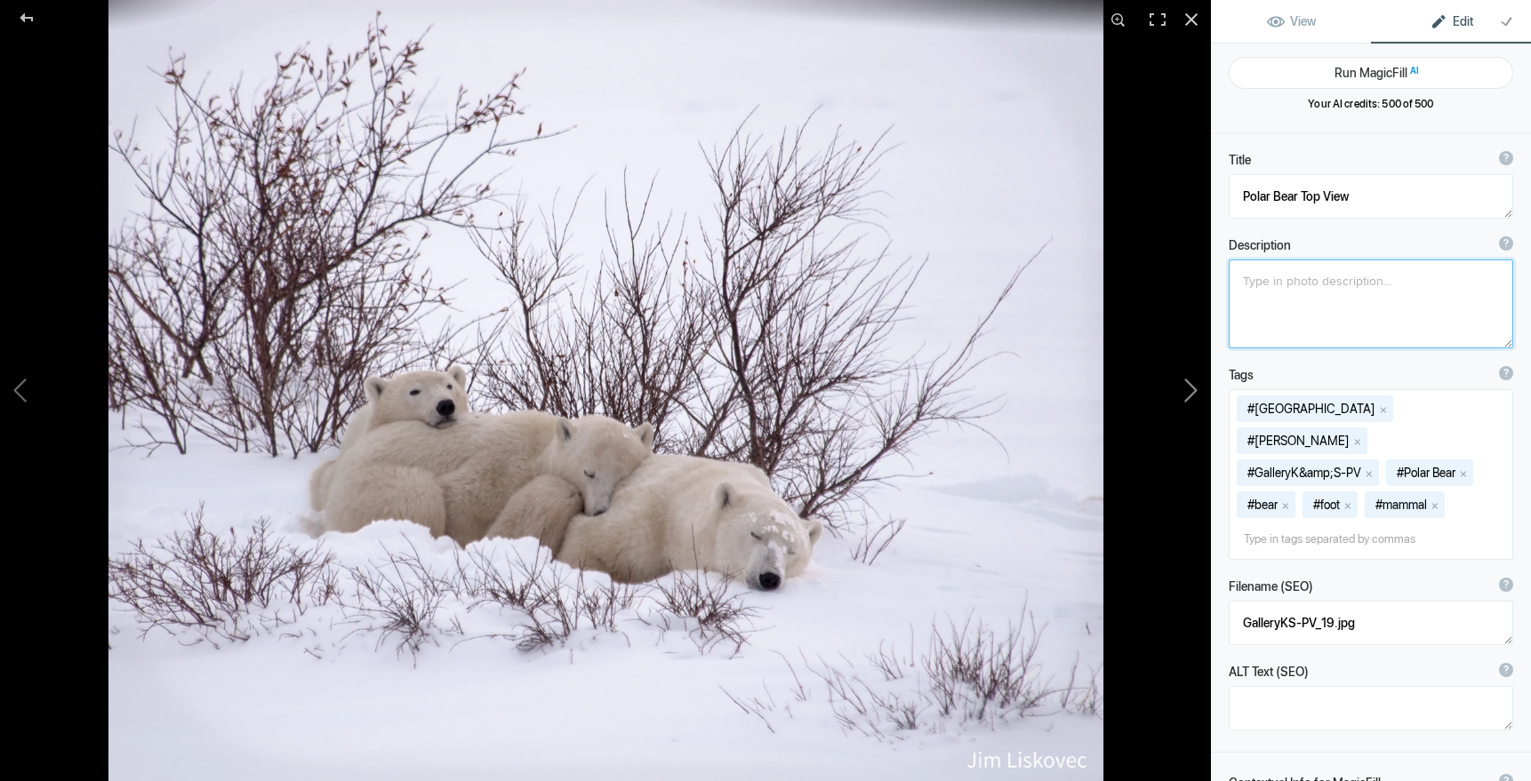
type textarea "Polar Bear Family"
type textarea "GalleryKS-PH_11A.jpg"
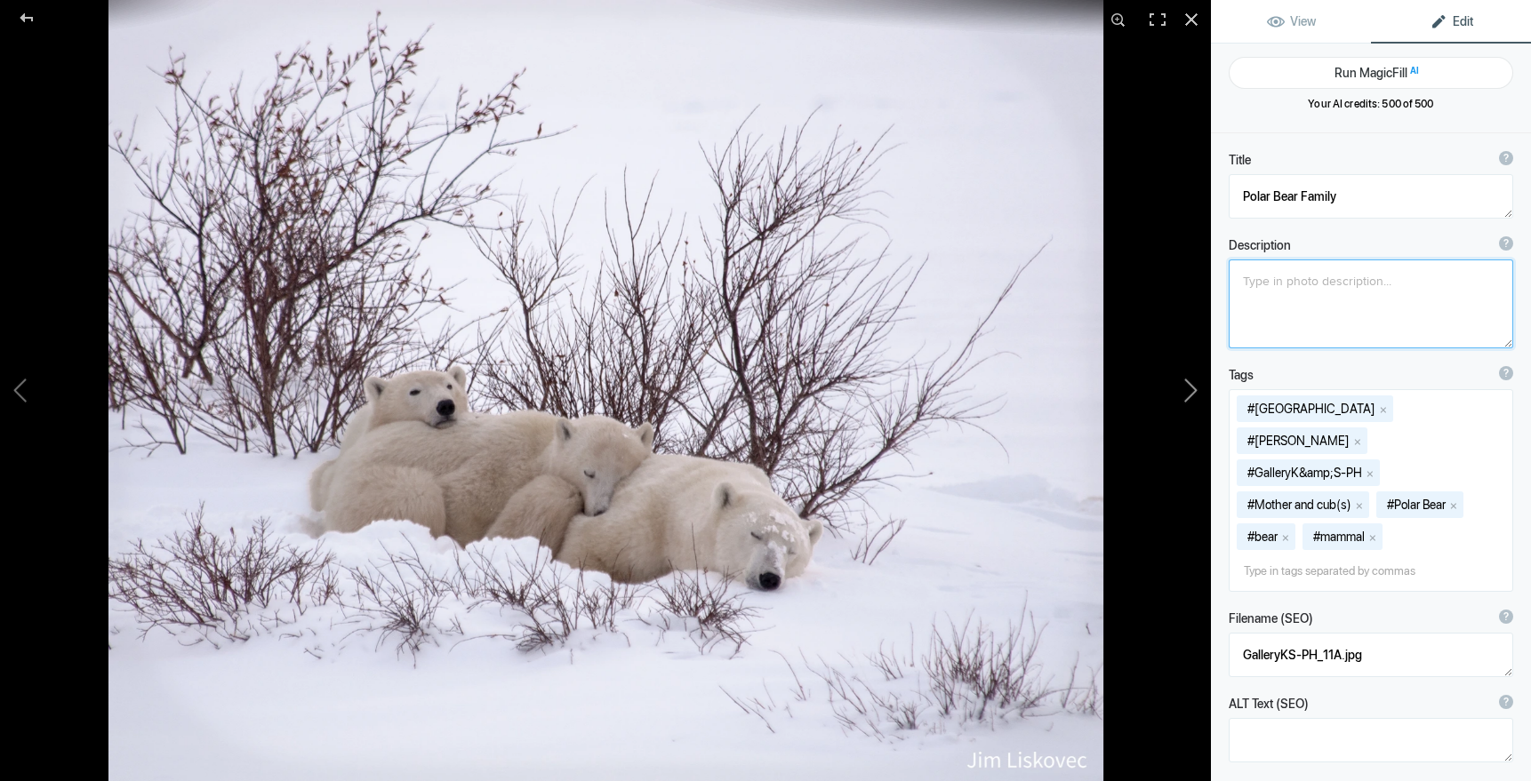
click at [1194, 388] on button at bounding box center [1143, 390] width 133 height 281
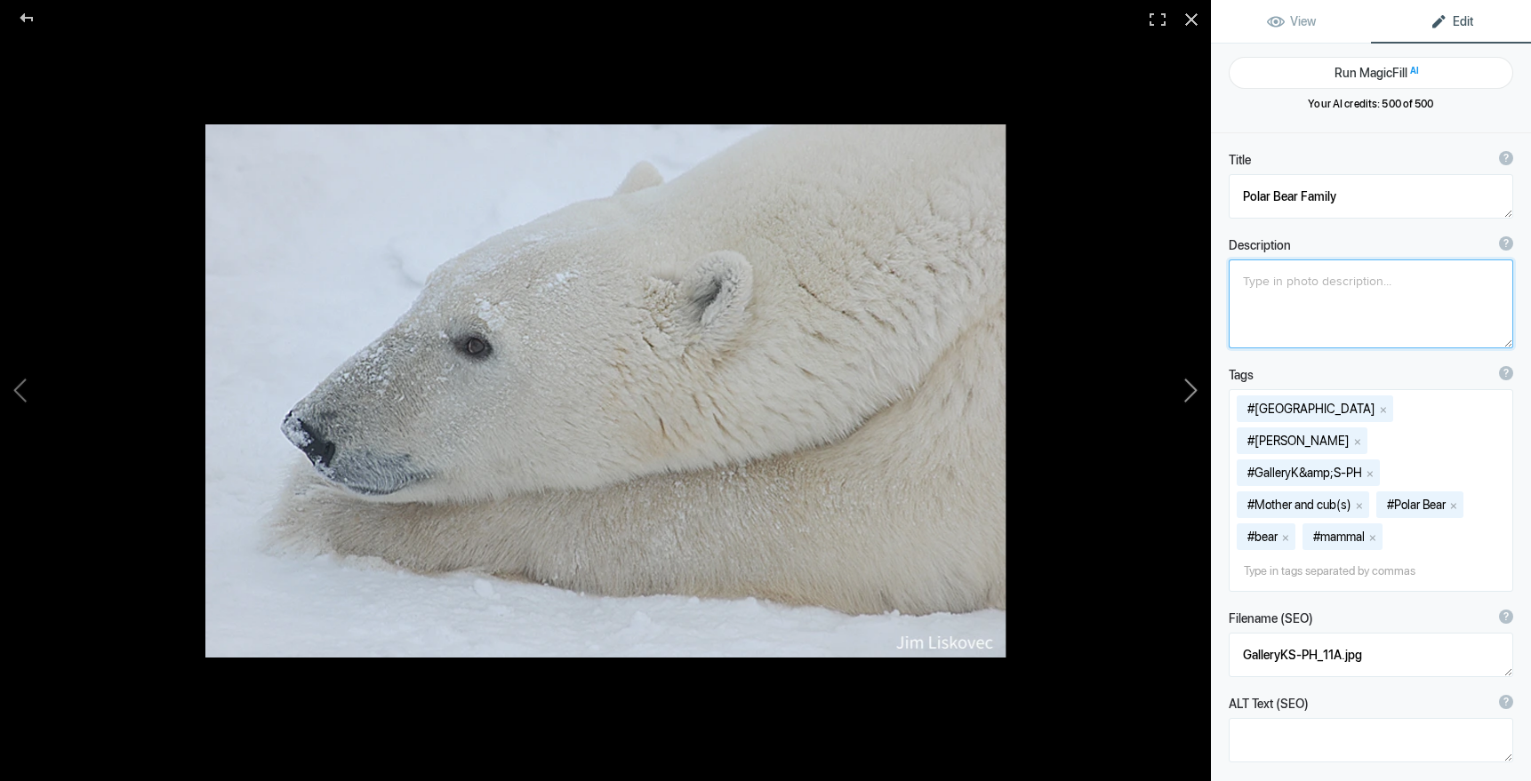
type textarea "Adult Male Polar Bear"
type textarea "Pic-SC-0702"
type textarea "SC-Pic-Polar_Bear_6_v2.jpg"
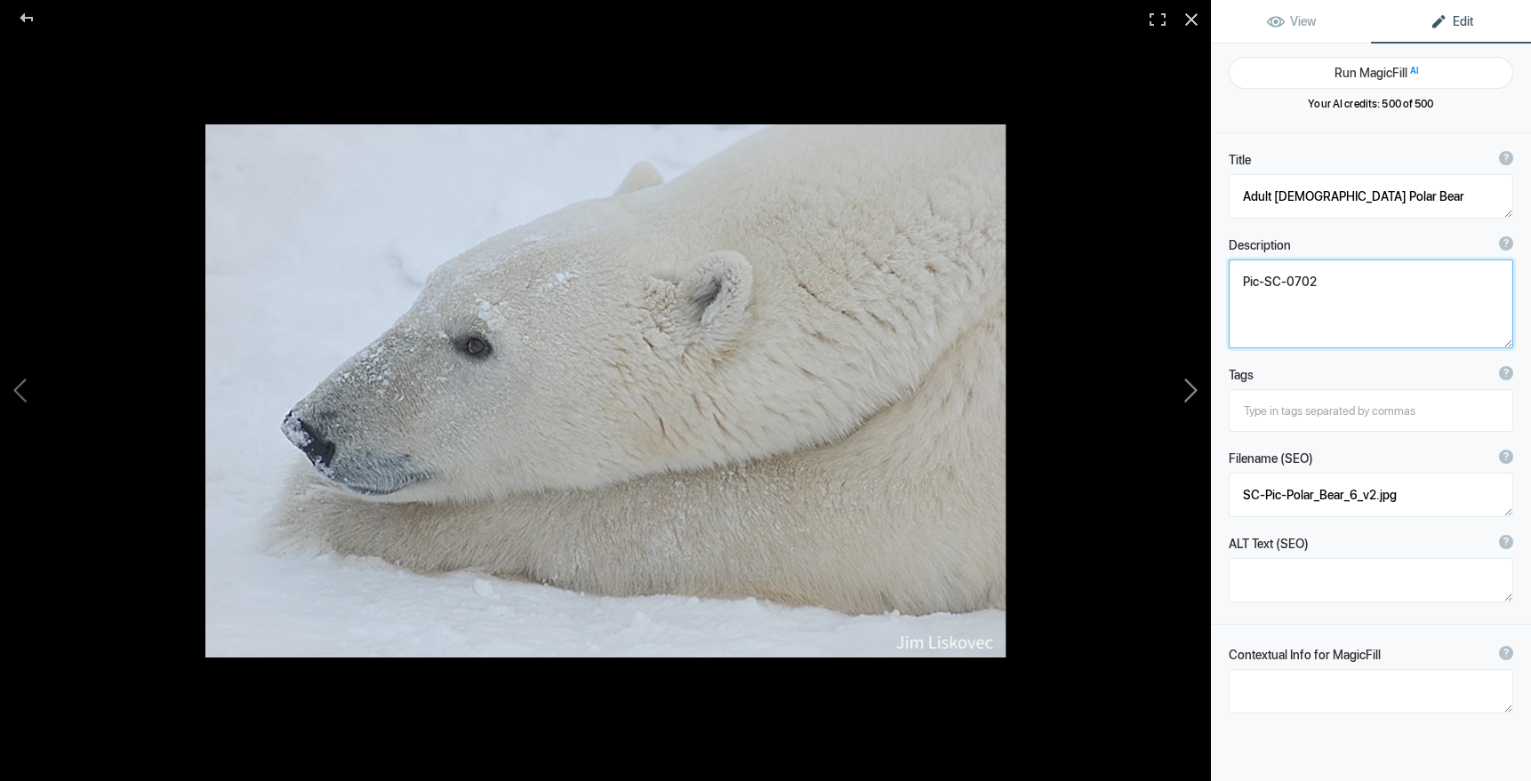
drag, startPoint x: 1329, startPoint y: 282, endPoint x: 1196, endPoint y: 273, distance: 132.7
click at [1201, 273] on div "Adult Male Polar Bear View Edit Run MagicFill AI Your AI credits: 500 of 500 Yo…" at bounding box center [765, 390] width 1531 height 781
drag, startPoint x: 1328, startPoint y: 284, endPoint x: 1233, endPoint y: 278, distance: 95.3
click at [1235, 278] on textarea at bounding box center [1370, 304] width 284 height 89
click at [1191, 391] on button at bounding box center [1143, 390] width 133 height 281
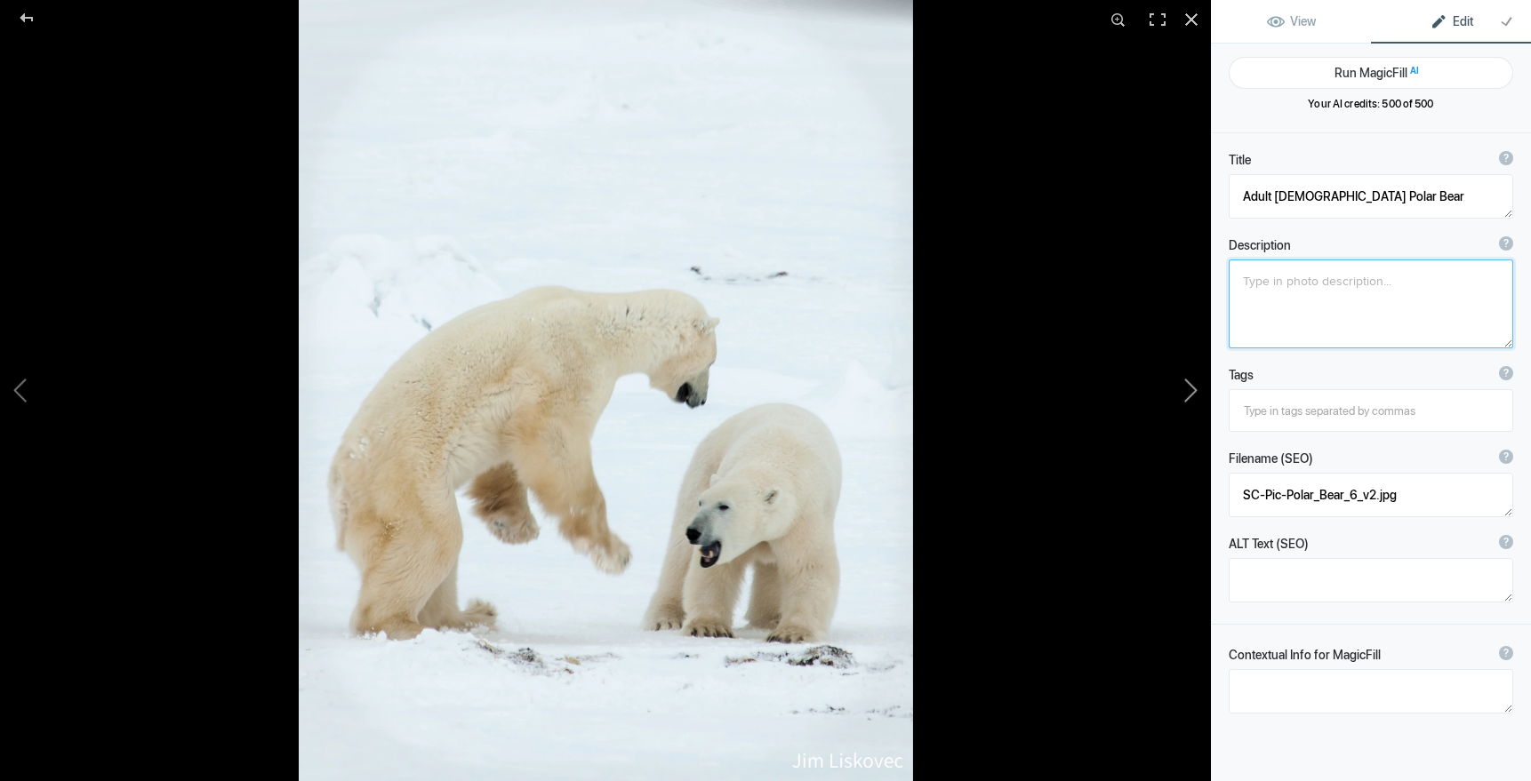
type textarea "Adult Male Polar Bears Sparring - 2"
type textarea "GalleryKS-PV_11B-2.jpg"
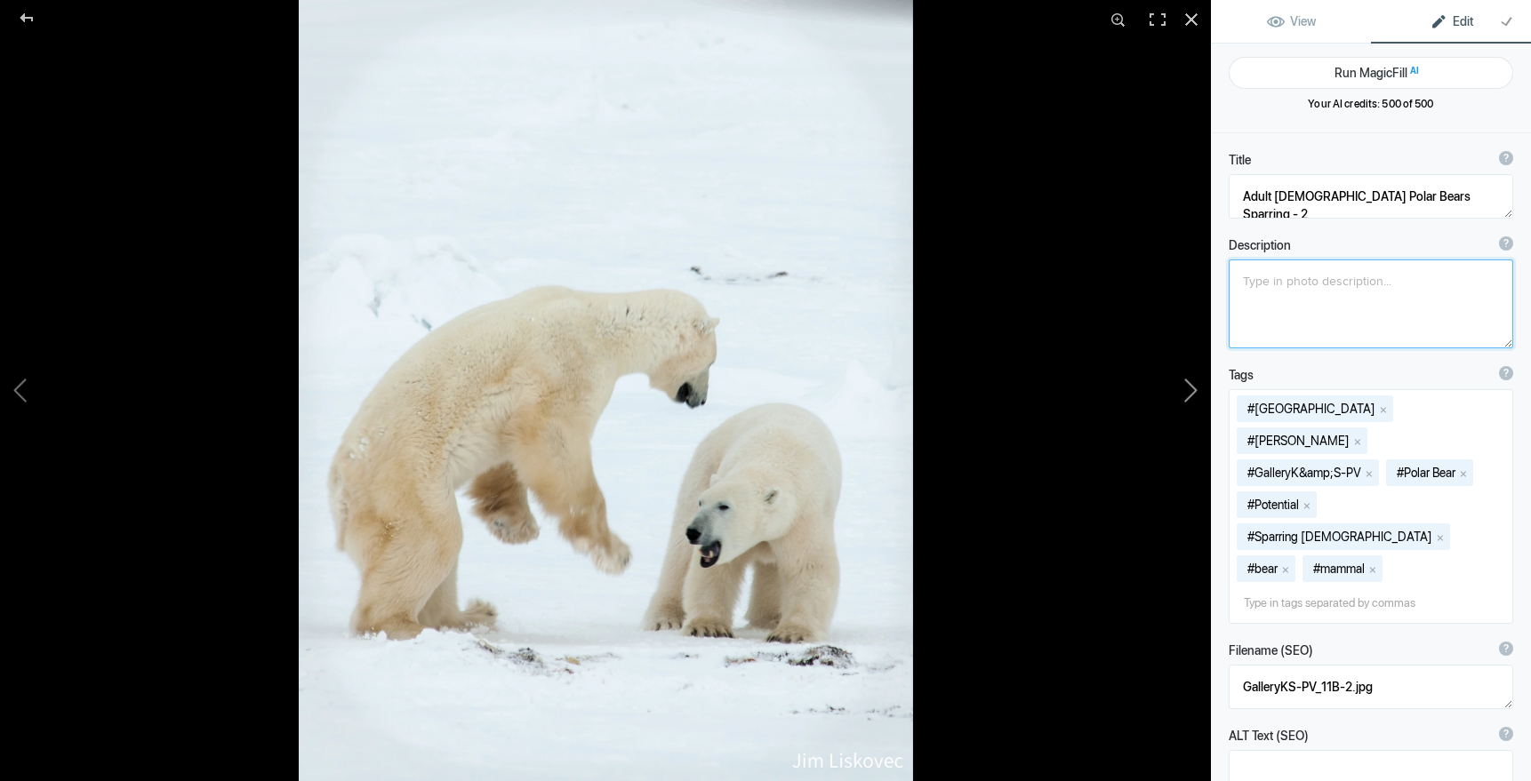
click at [1190, 391] on button at bounding box center [1143, 390] width 133 height 281
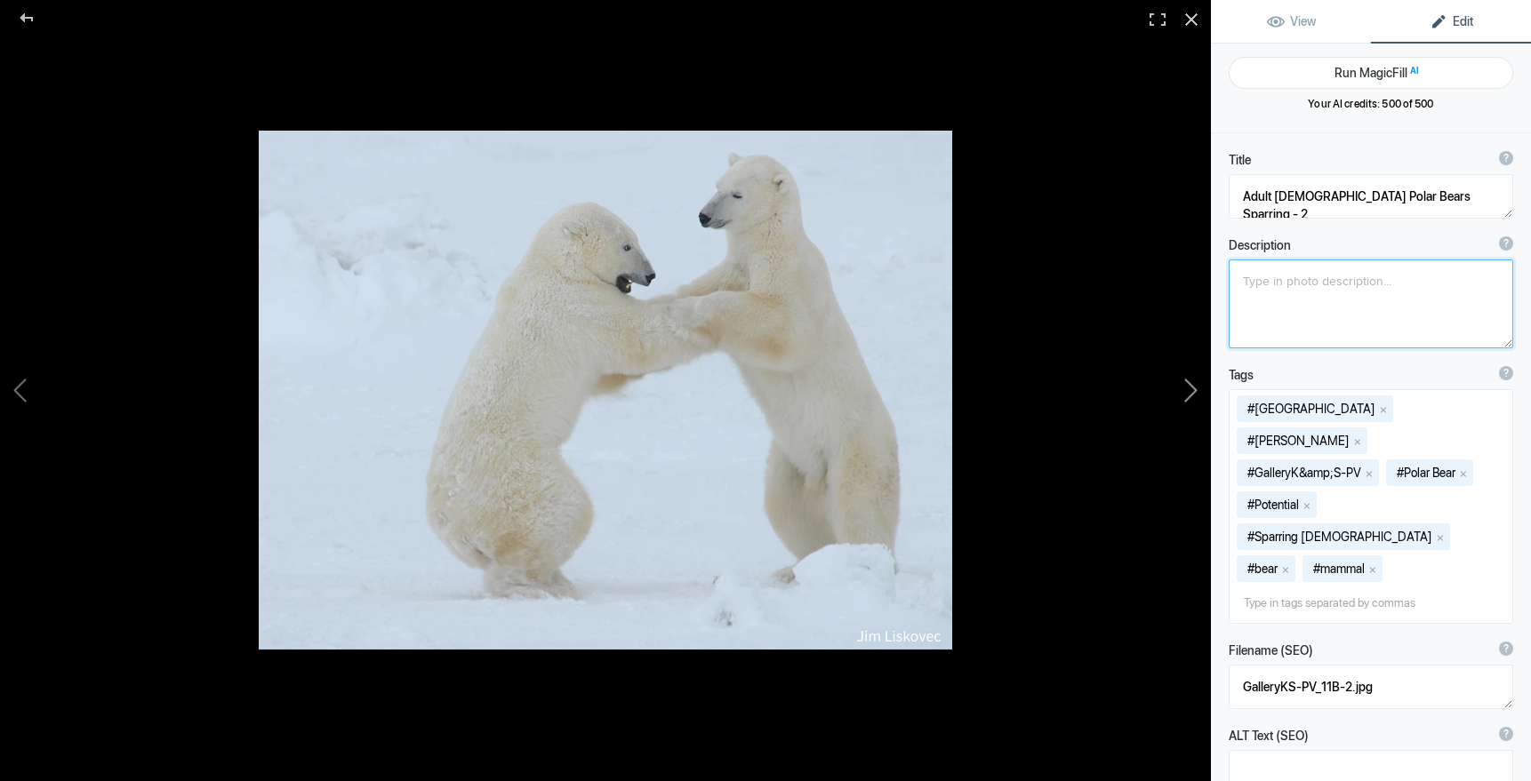
type textarea "Adult Male Polar Bears Sparring"
type textarea "SC-Nat-Polar_Bears_5.jpg"
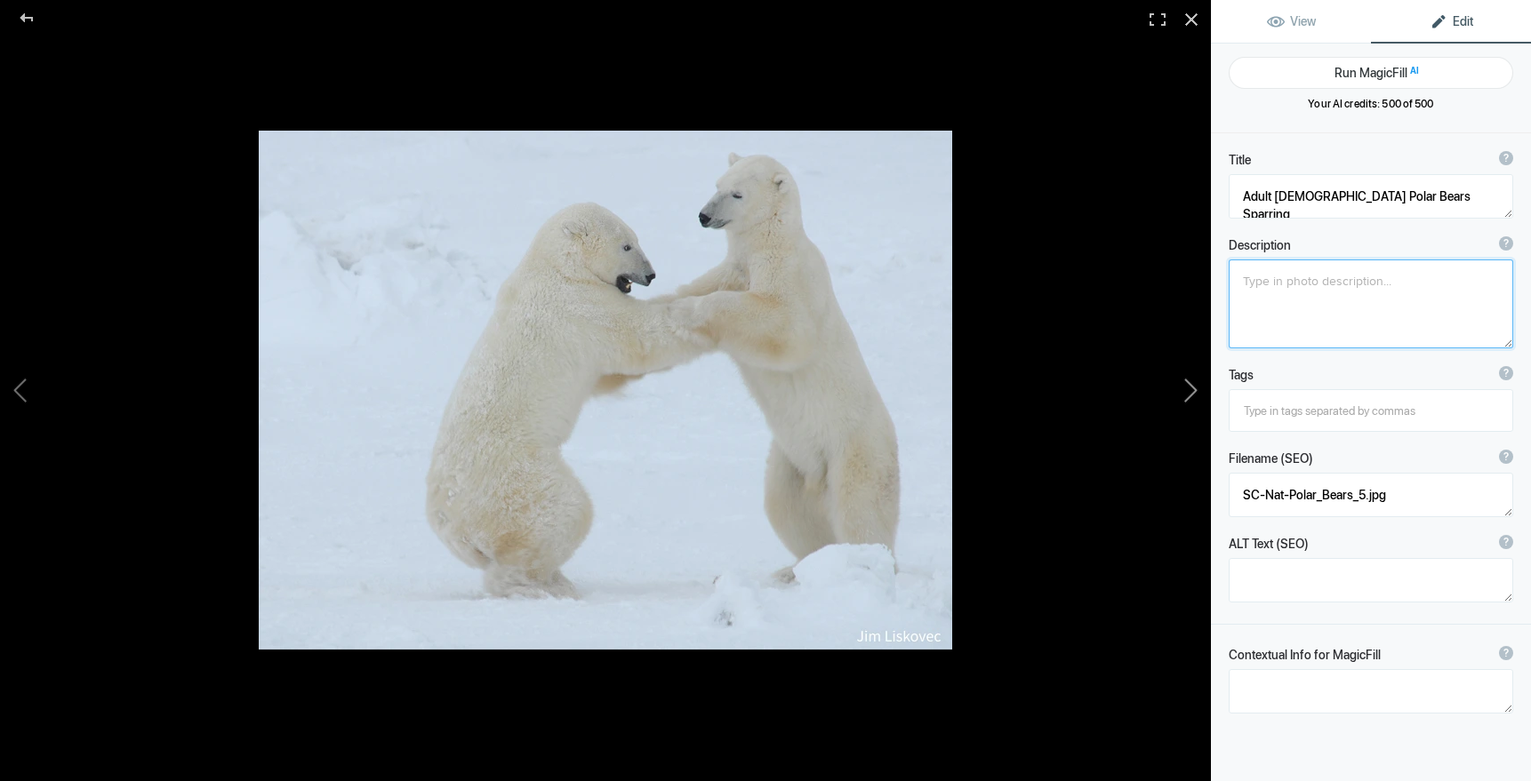
click at [1190, 390] on button at bounding box center [1143, 390] width 133 height 281
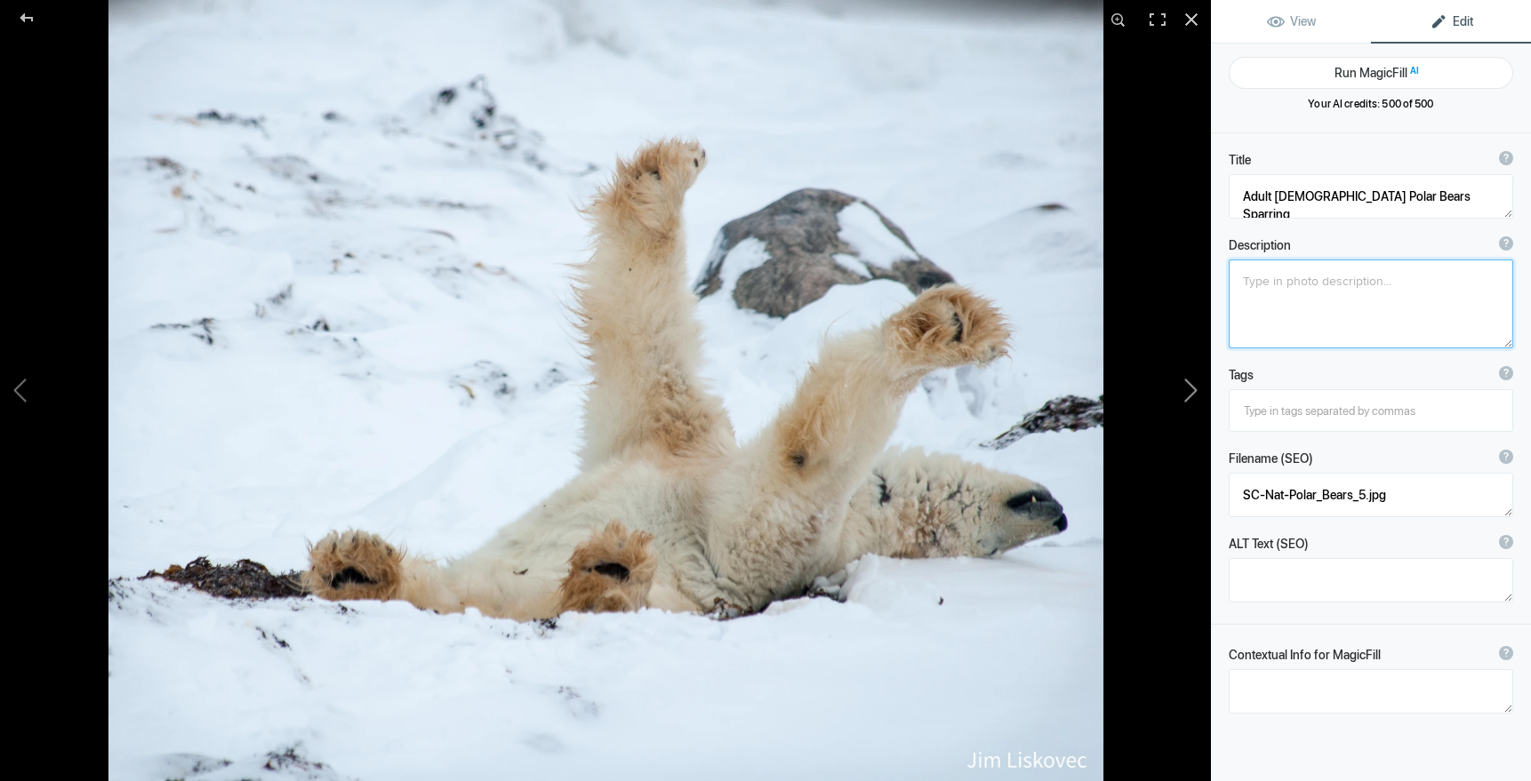
type textarea "A Big Stretch"
type textarea "GalleryKS-PH_09.jpg"
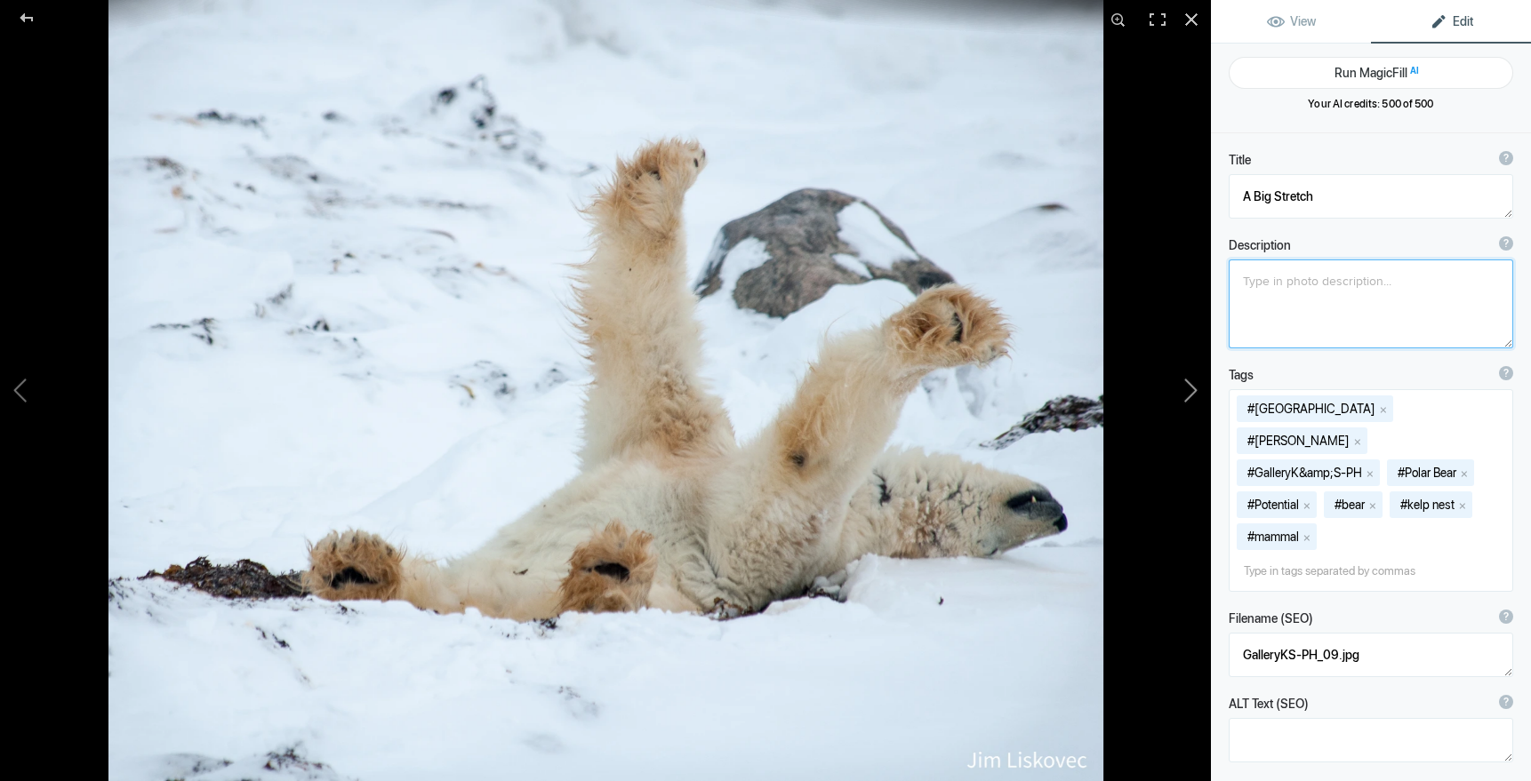
click at [1190, 390] on button at bounding box center [1143, 390] width 133 height 281
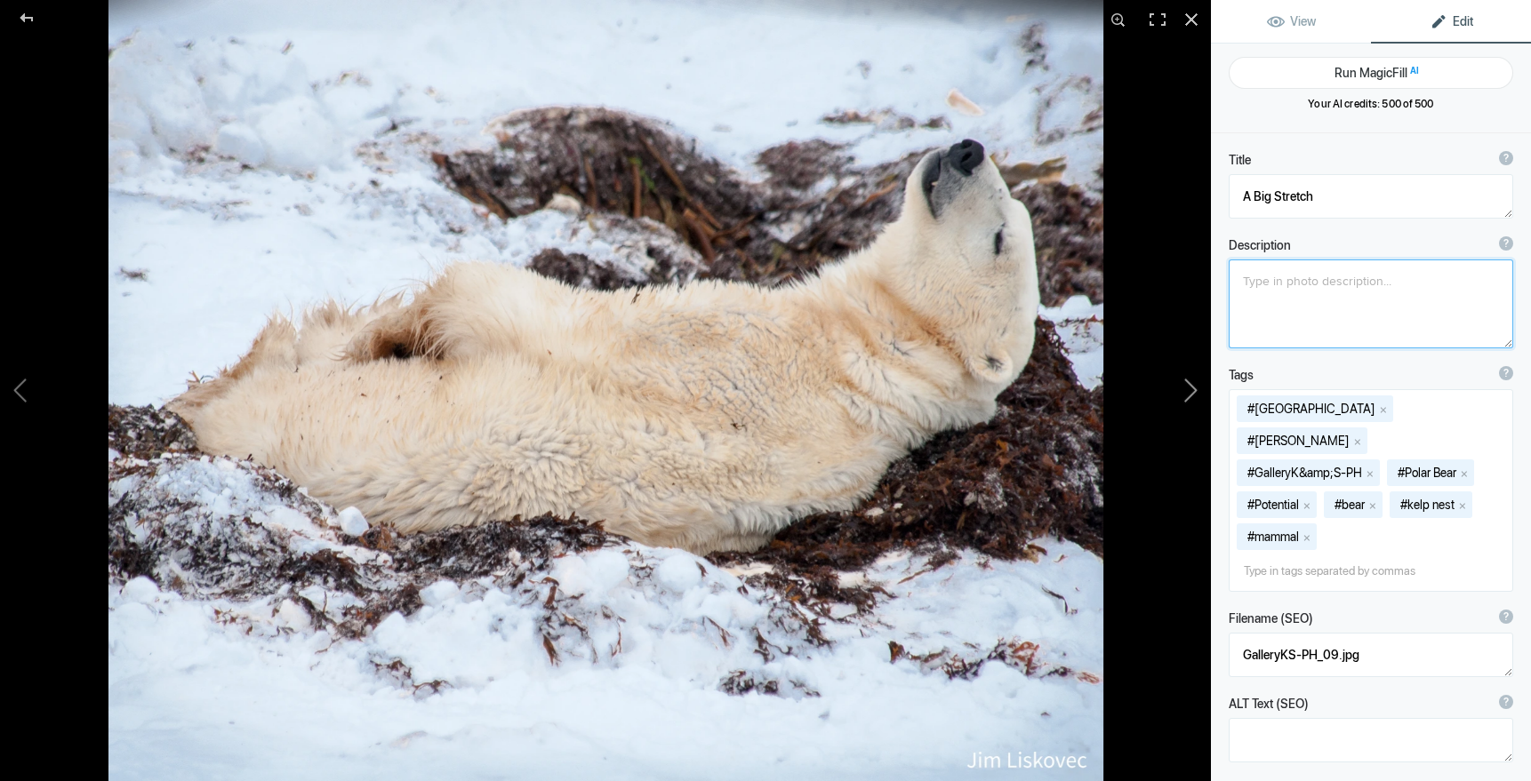
type textarea "Snoozing Polar Bear"
type textarea "GalleryKS-PH_10.jpg"
click at [1190, 390] on button at bounding box center [1143, 390] width 133 height 281
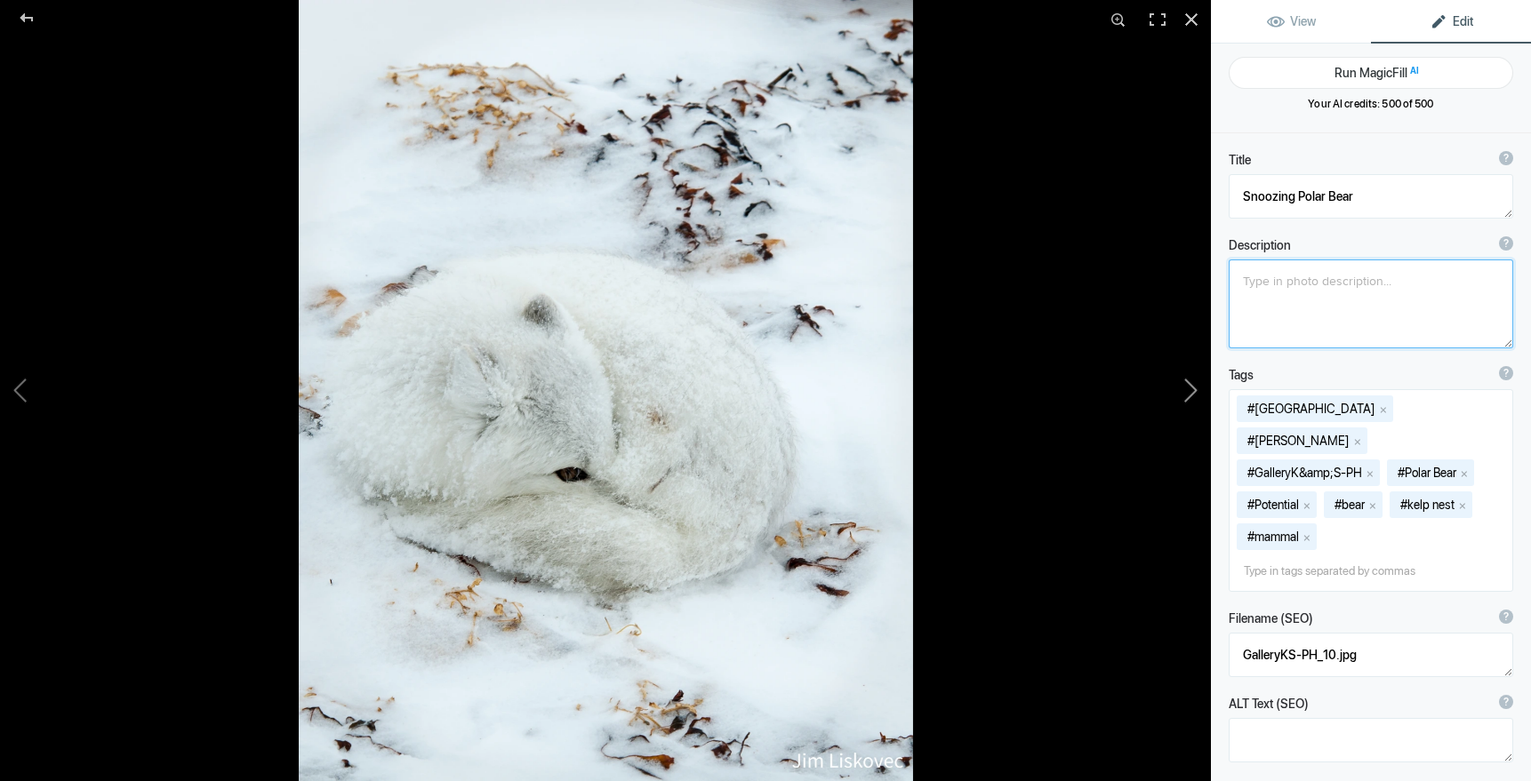
type textarea "Arctic Fox 2"
type textarea "GalleryKS-PV_15-2.jpg"
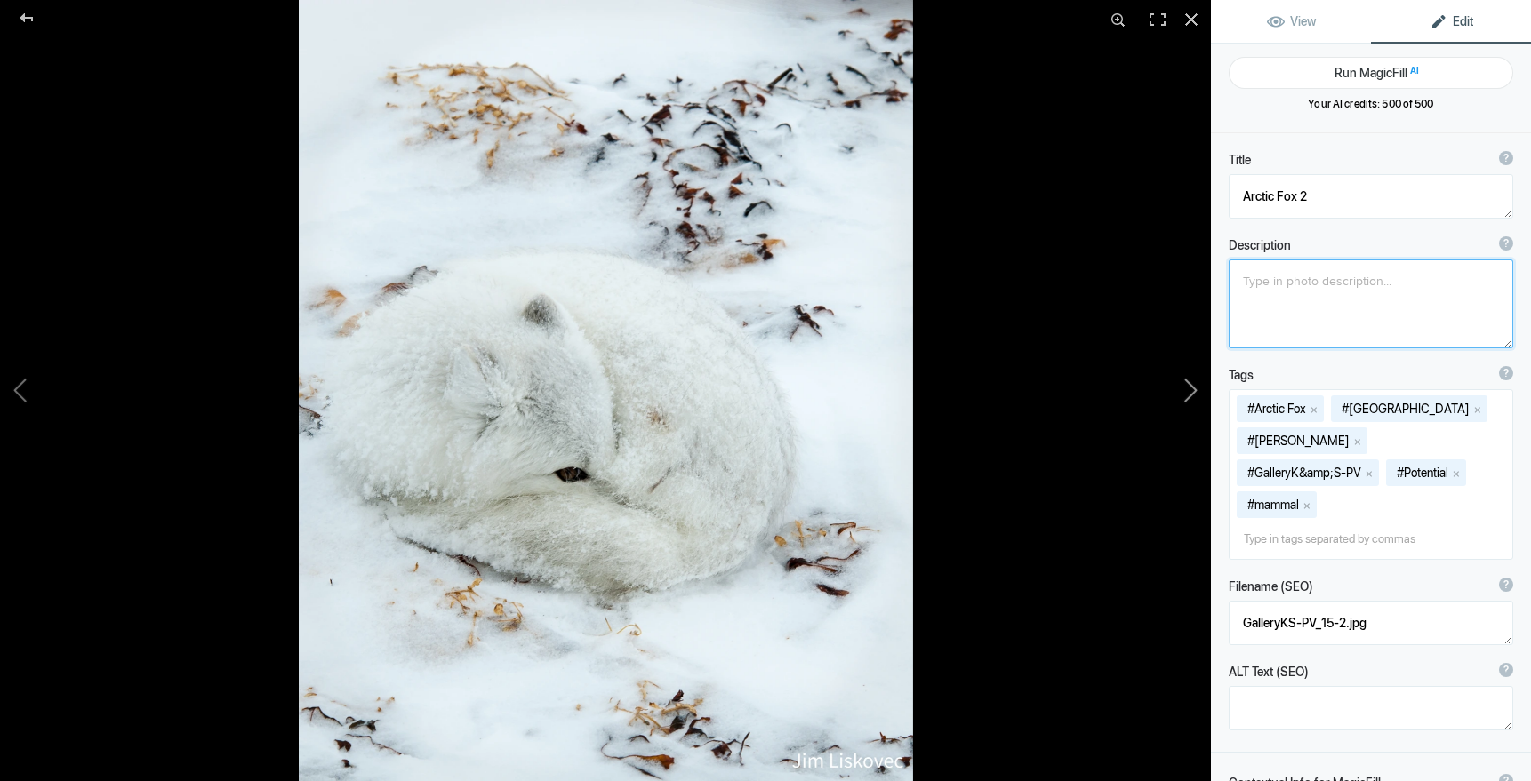
click at [1190, 390] on button at bounding box center [1143, 390] width 133 height 281
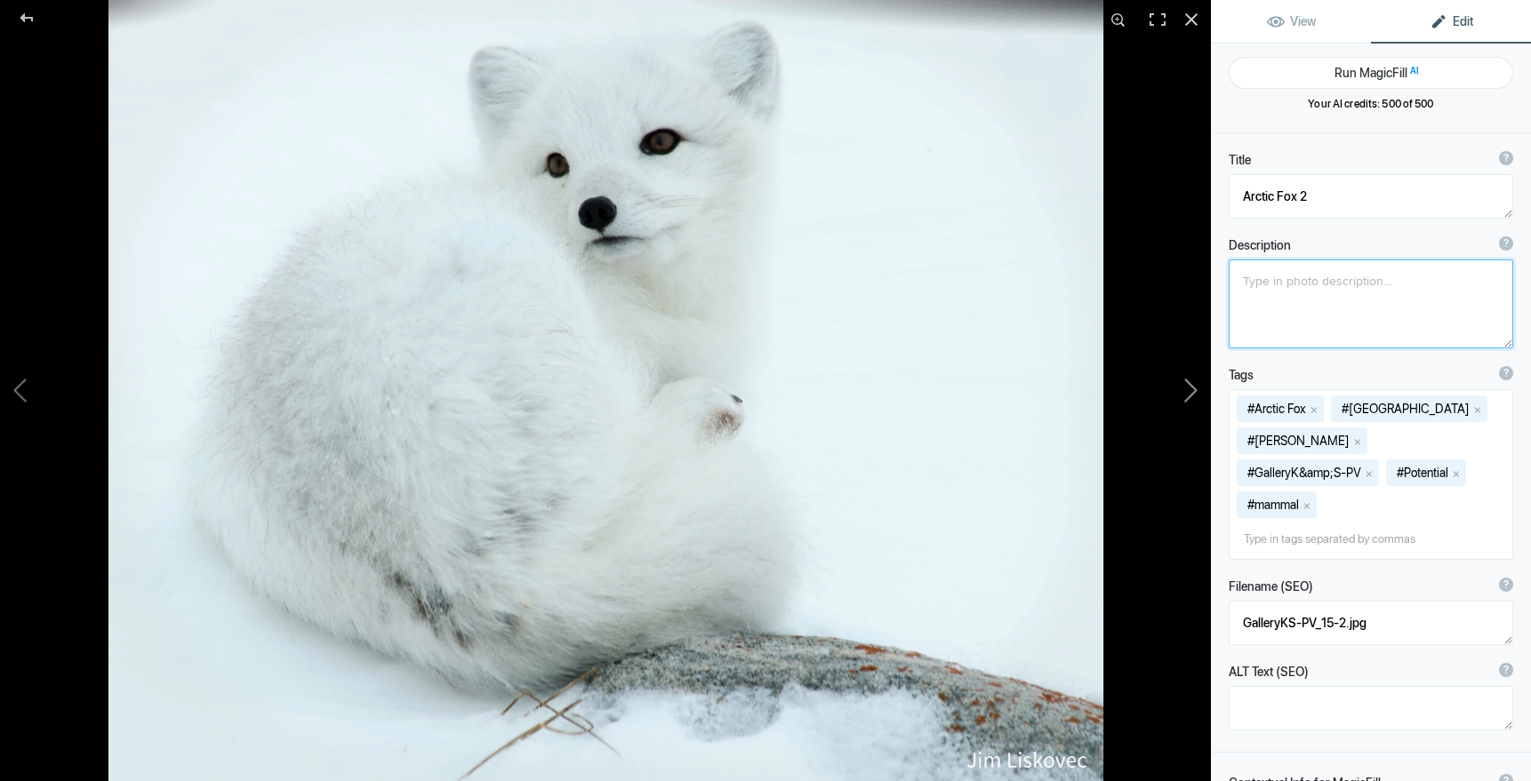
type textarea "Arctic Fox"
type textarea "2019ForumGalleryArcticFox_002.jpg"
click at [1190, 390] on button at bounding box center [1143, 390] width 133 height 281
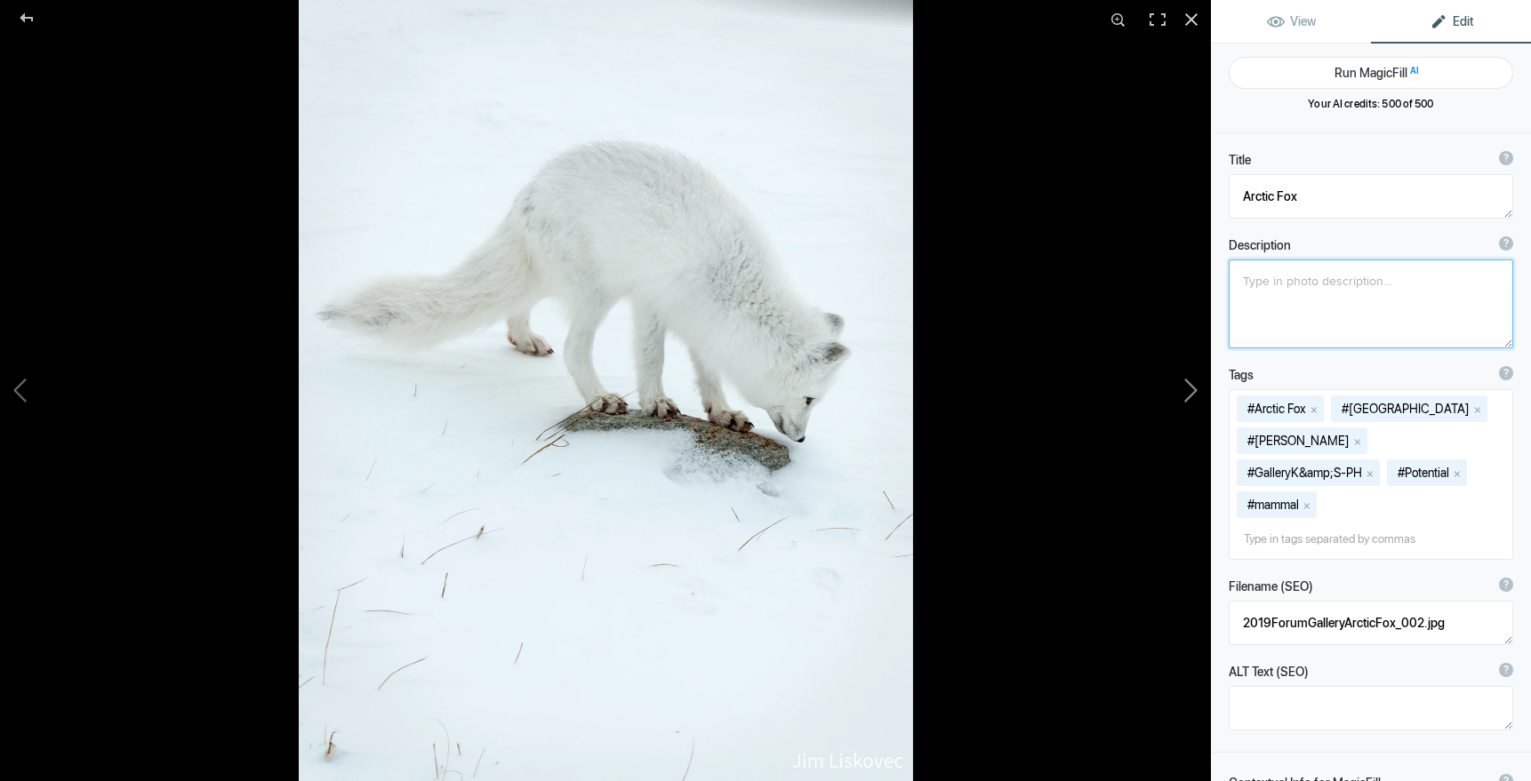
type textarea "Arctic Fox Listening"
type textarea "GalleryKS-PV_16-2.jpg"
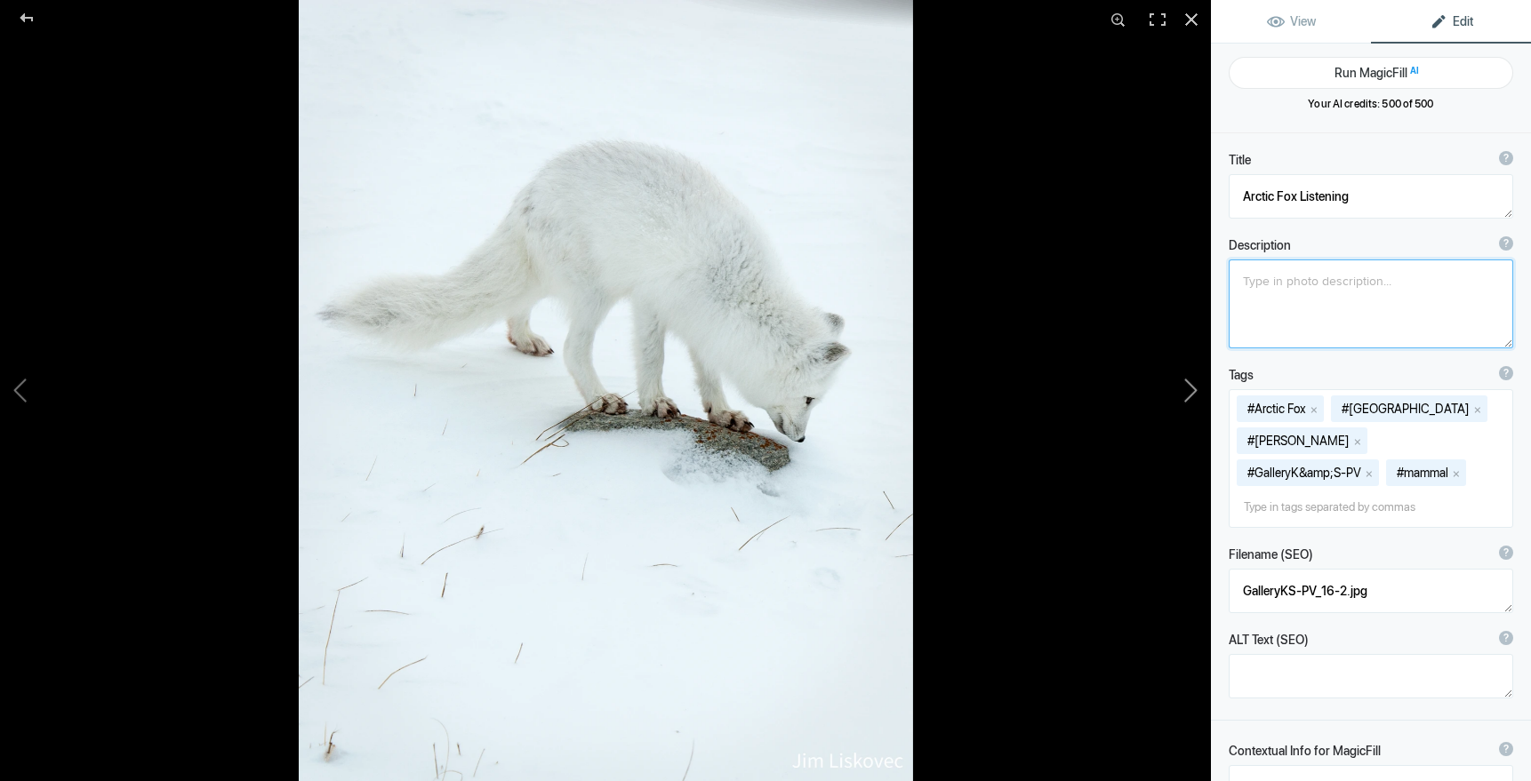
click at [1190, 390] on button at bounding box center [1143, 390] width 133 height 281
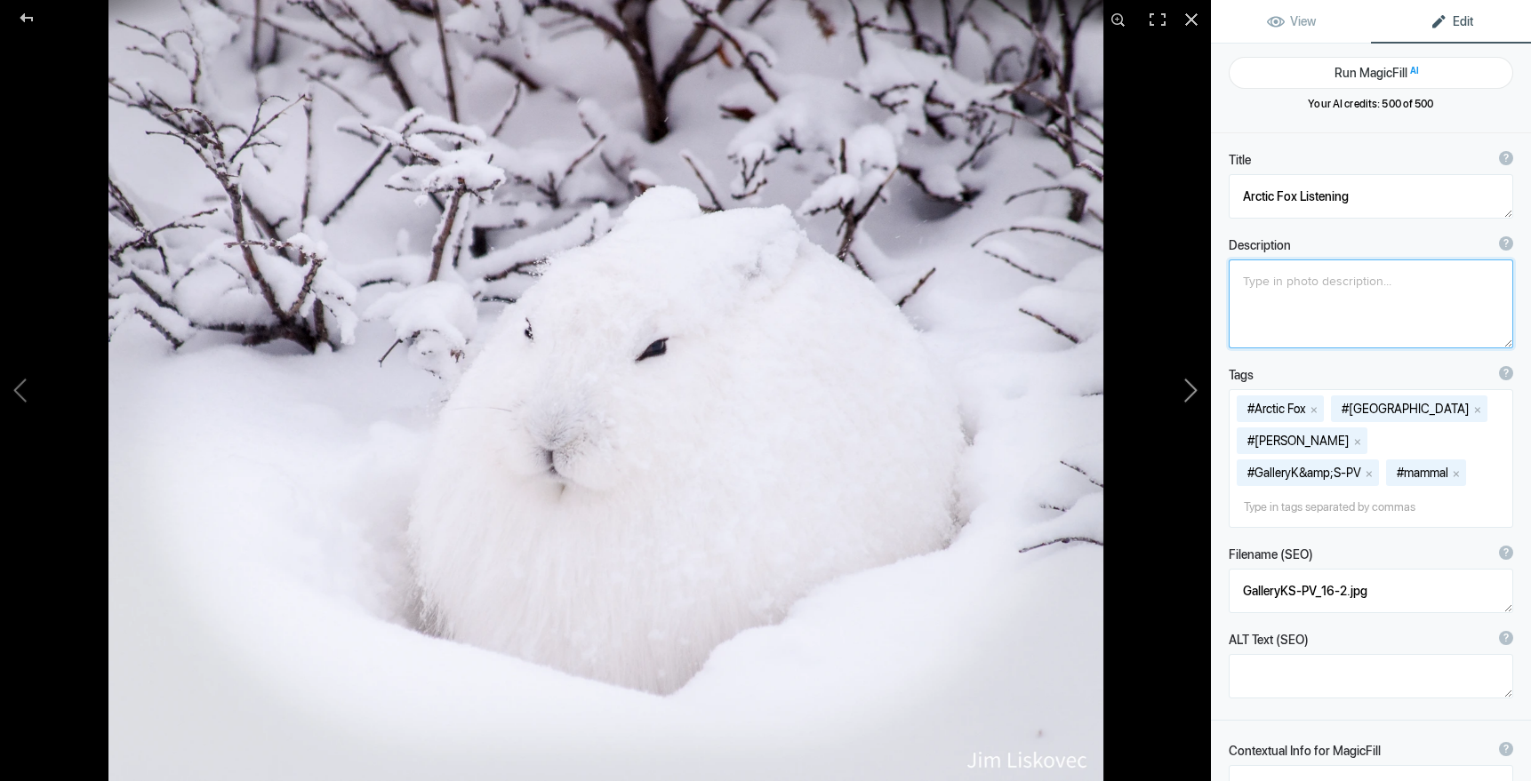
type textarea "Arctic Hare"
type textarea "2019ForumGallery-ArcticHare_001.jpg"
click at [1190, 390] on button at bounding box center [1143, 390] width 133 height 281
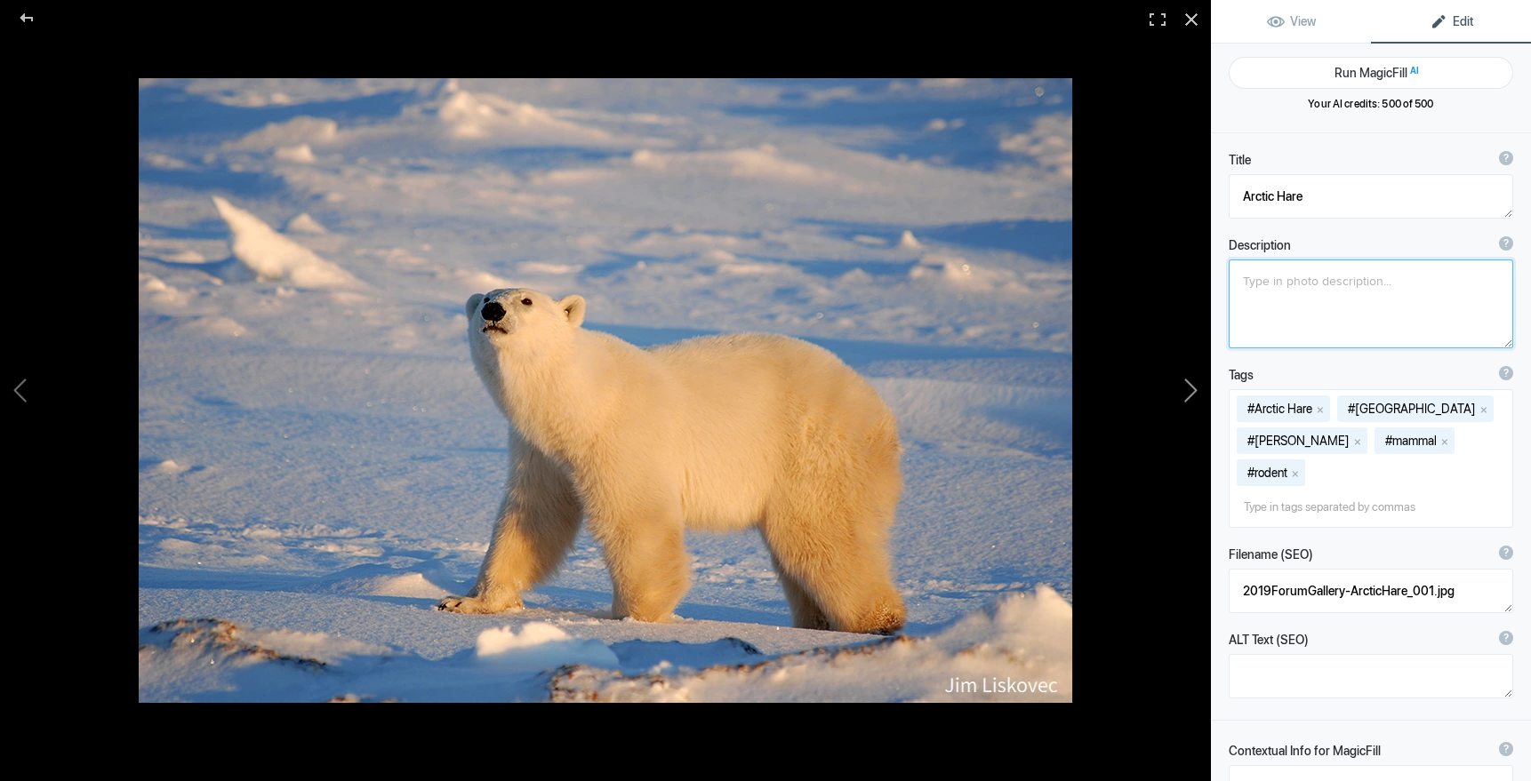
type textarea "Polar Bear Male at Sunset"
type textarea "Polar Bear (Ursus maritimus) sniffs the air at sunset, Churchill, Manitoba"
type textarea "Nat-PolarBear.jpg"
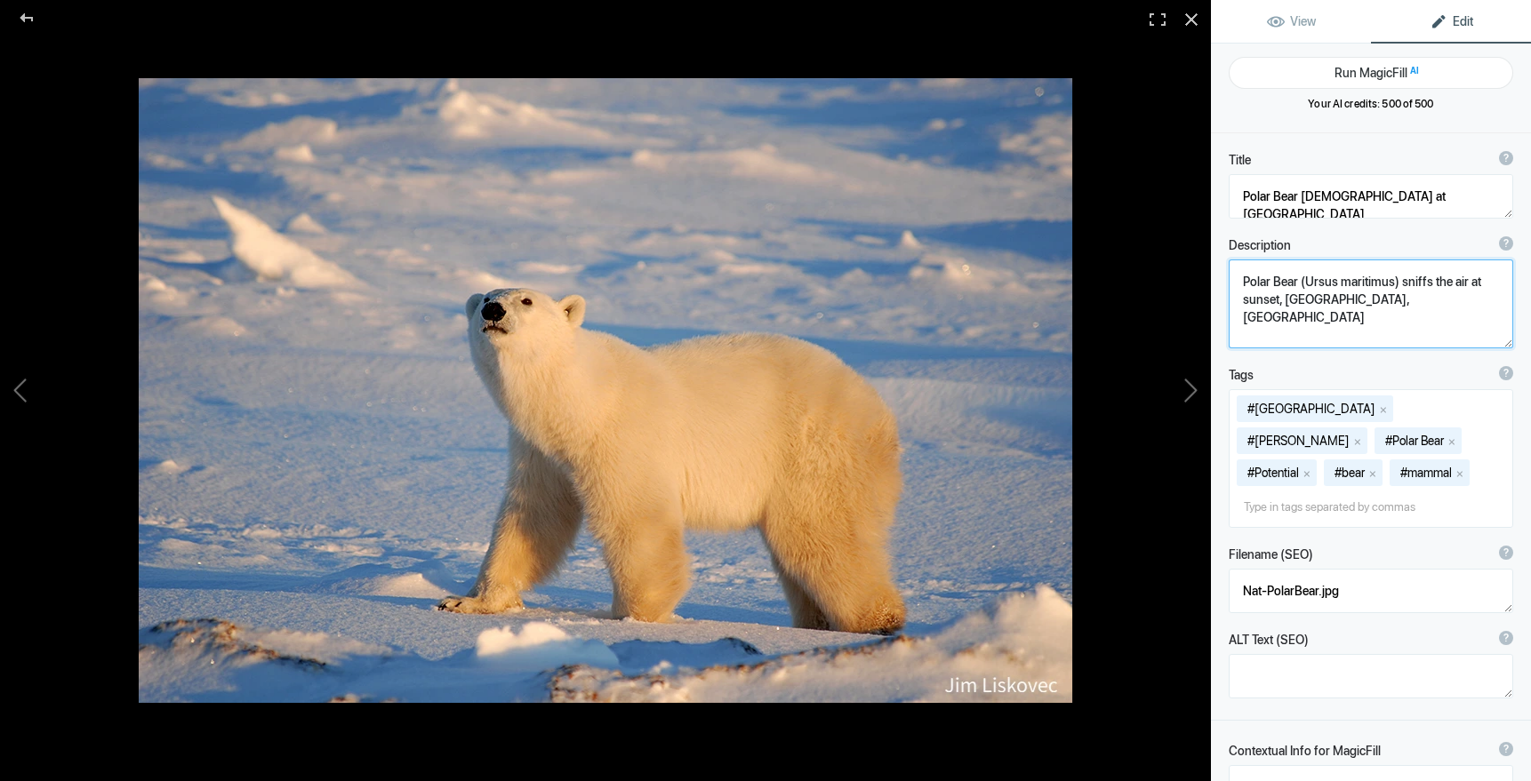
drag, startPoint x: 1239, startPoint y: 280, endPoint x: 1391, endPoint y: 322, distance: 157.6
click at [1391, 322] on textarea at bounding box center [1370, 304] width 284 height 89
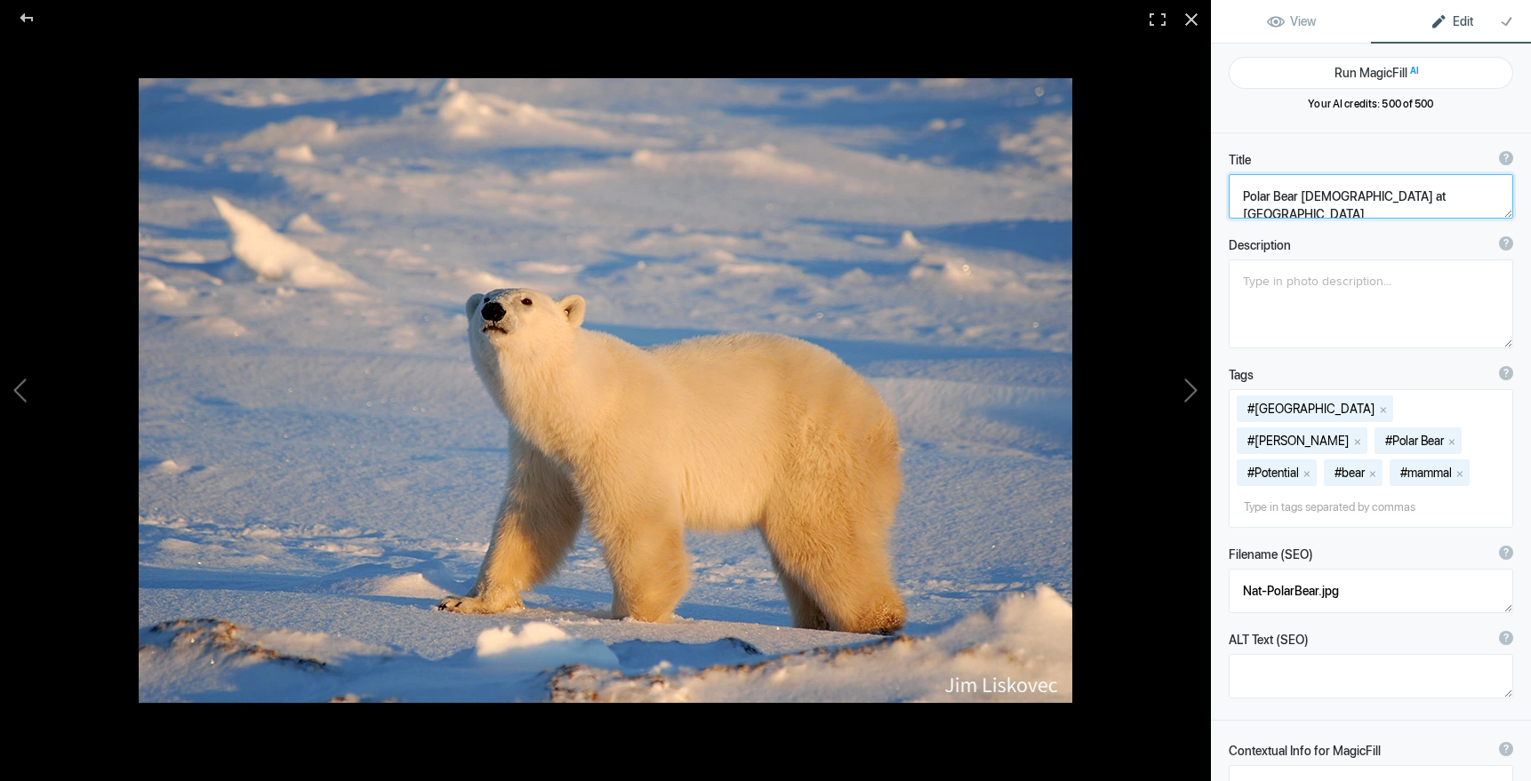
click at [1329, 197] on textarea at bounding box center [1370, 196] width 284 height 44
click at [1309, 196] on textarea at bounding box center [1370, 196] width 284 height 44
drag, startPoint x: 1417, startPoint y: 196, endPoint x: 1445, endPoint y: 204, distance: 29.8
click at [1417, 196] on textarea at bounding box center [1370, 196] width 284 height 44
click at [1192, 392] on button at bounding box center [1143, 390] width 133 height 281
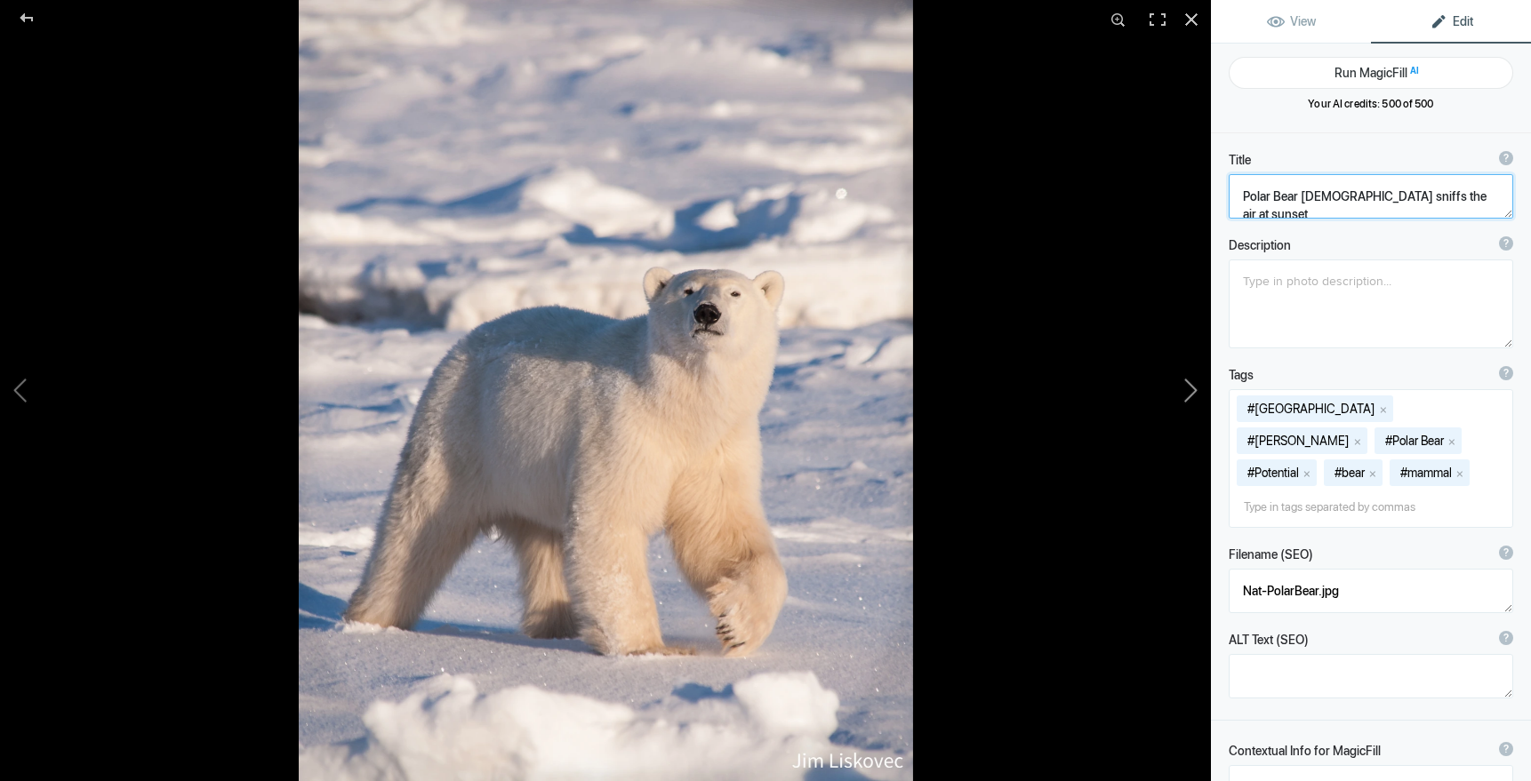
type textarea "Polar Bear Male"
type textarea "GalleryKS-PV_03.jpg"
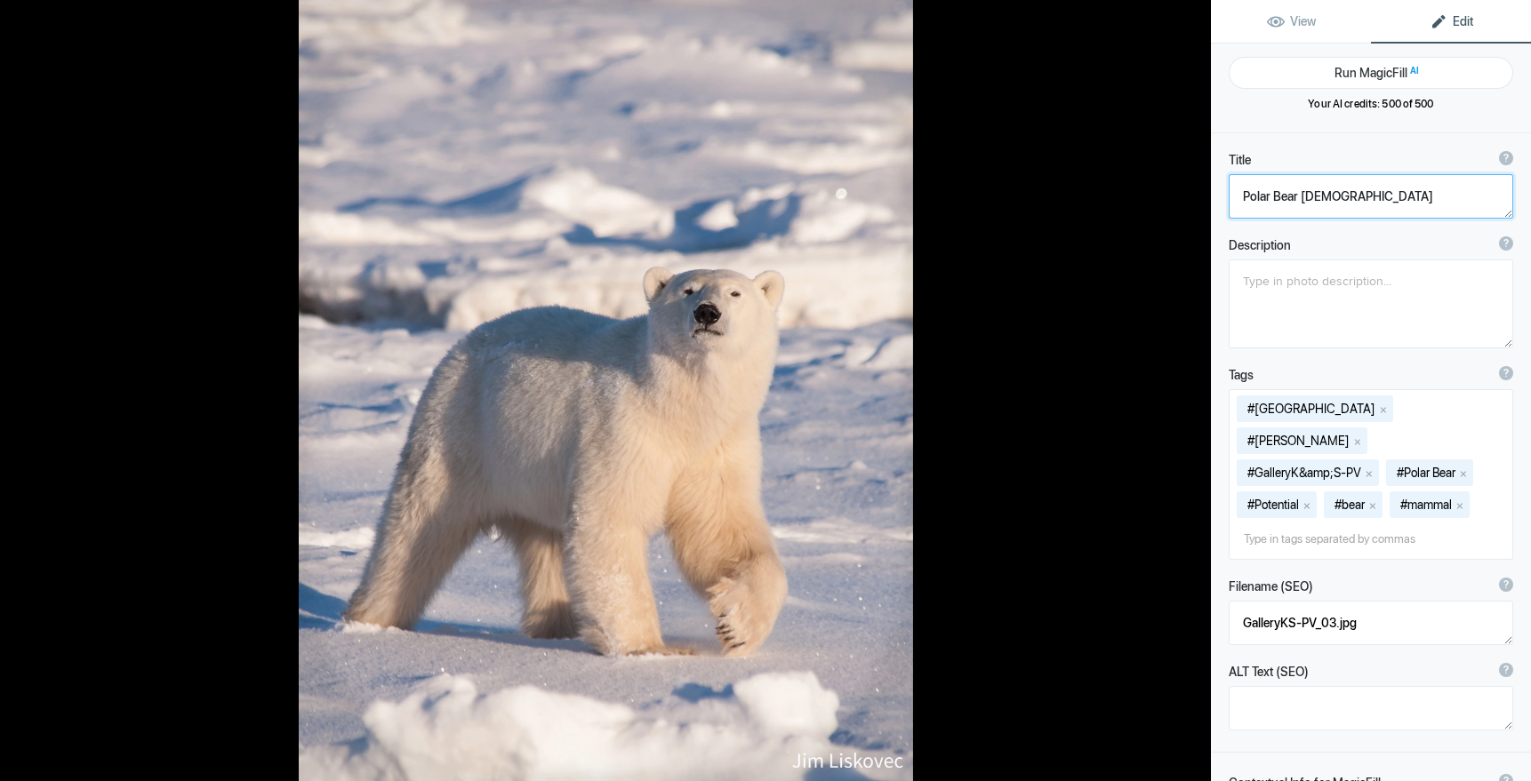
click at [1192, 392] on button at bounding box center [1143, 390] width 133 height 281
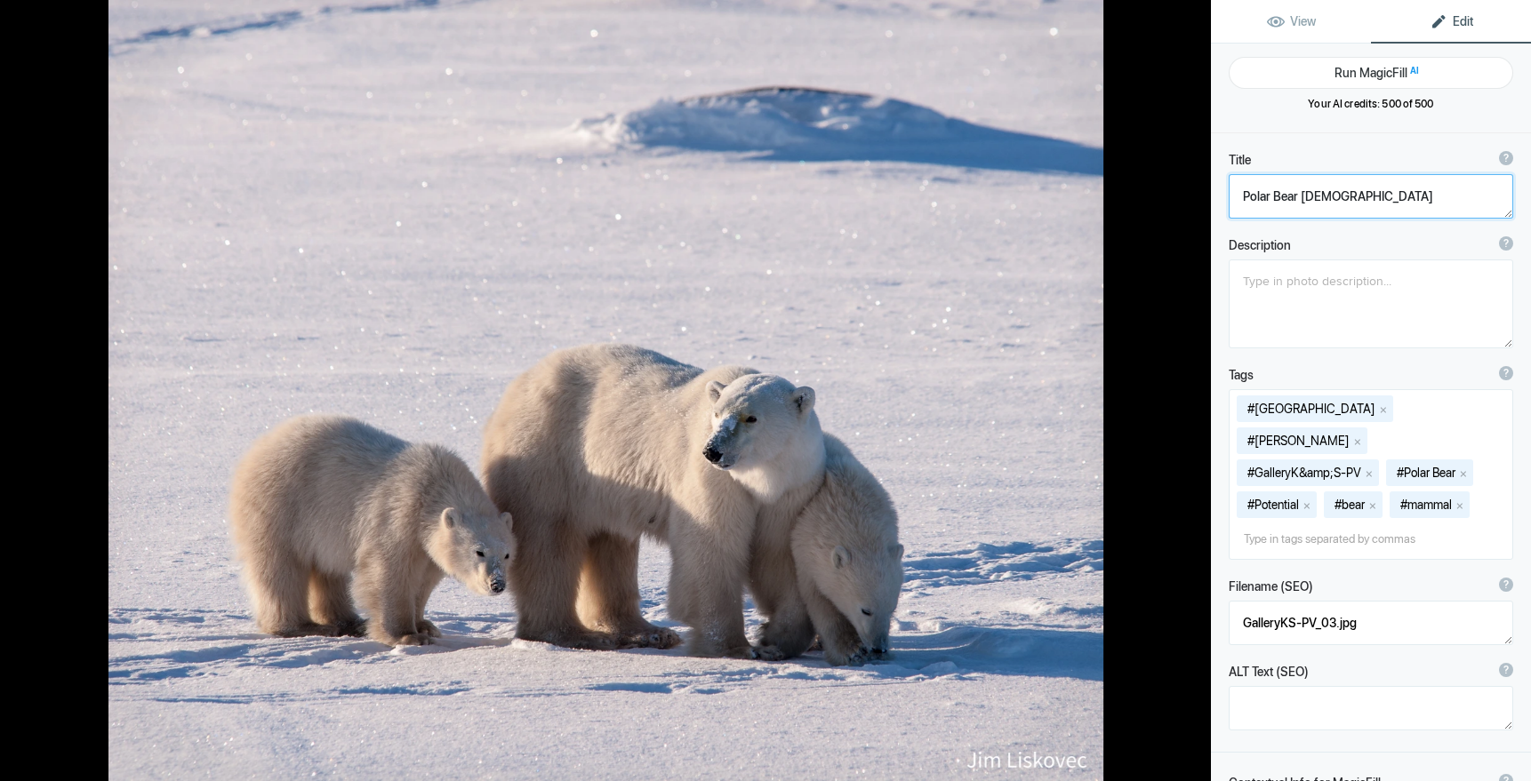
type textarea "Polar Bear Family 2"
type textarea "GalleryKS-PH_05A.jpg"
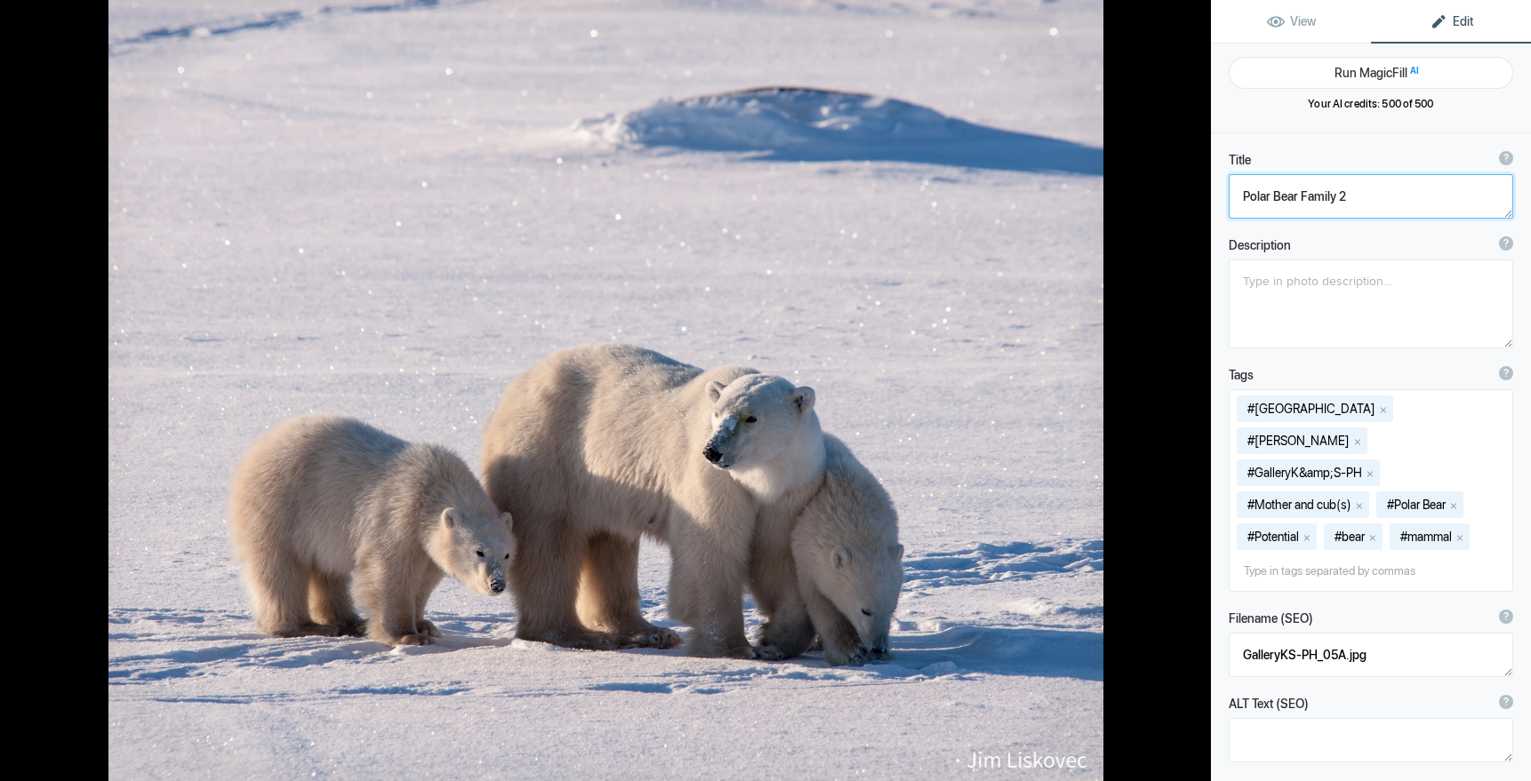
click at [1192, 392] on button at bounding box center [1143, 390] width 133 height 281
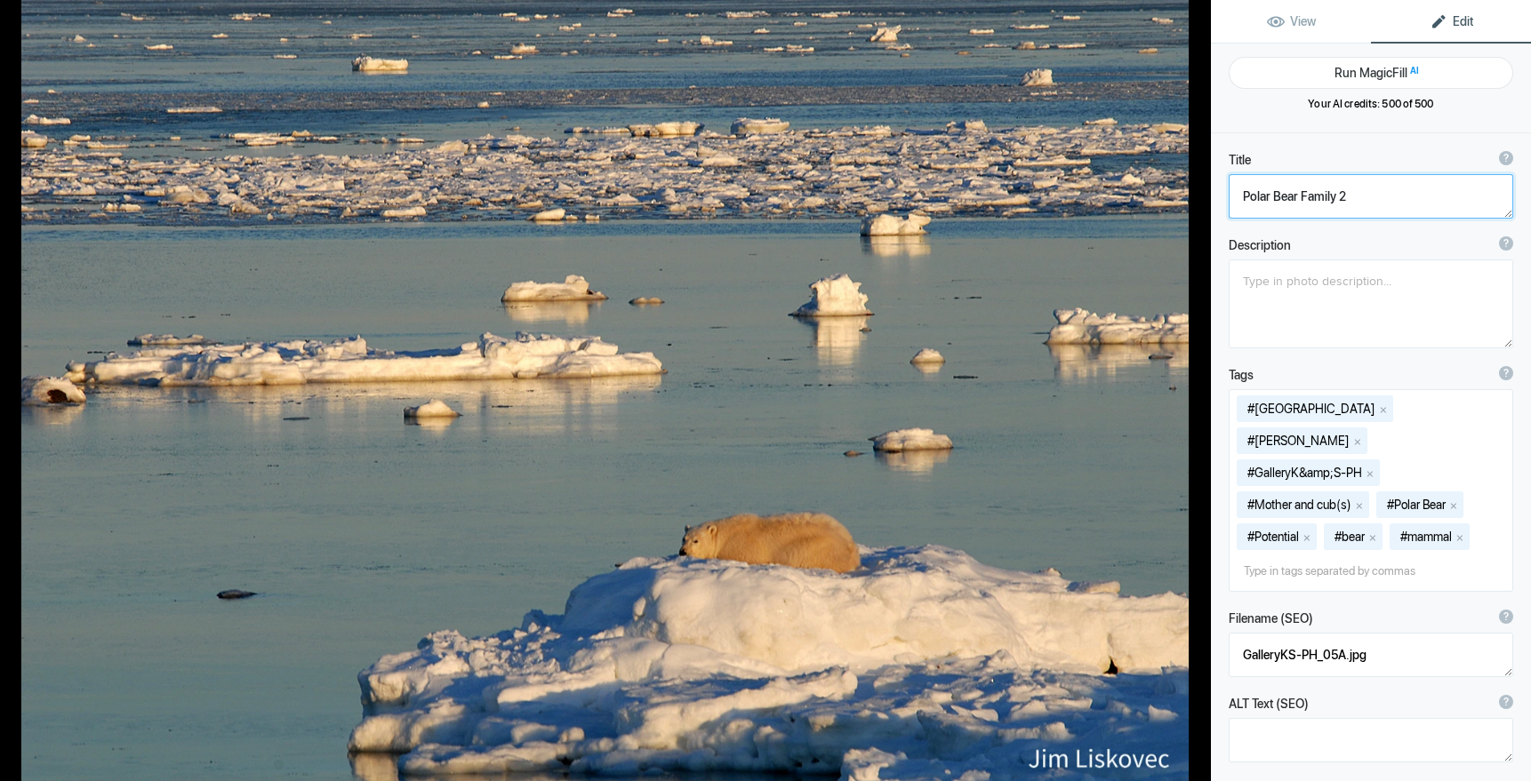
type textarea "Polar Bear on Shore of Hudson Bay"
type textarea "At sunset, a Polar Bear (Ursus maritimus) waits for the November freeze up of H…"
type textarea "Nat-PolarBear_on_Shore.jpg"
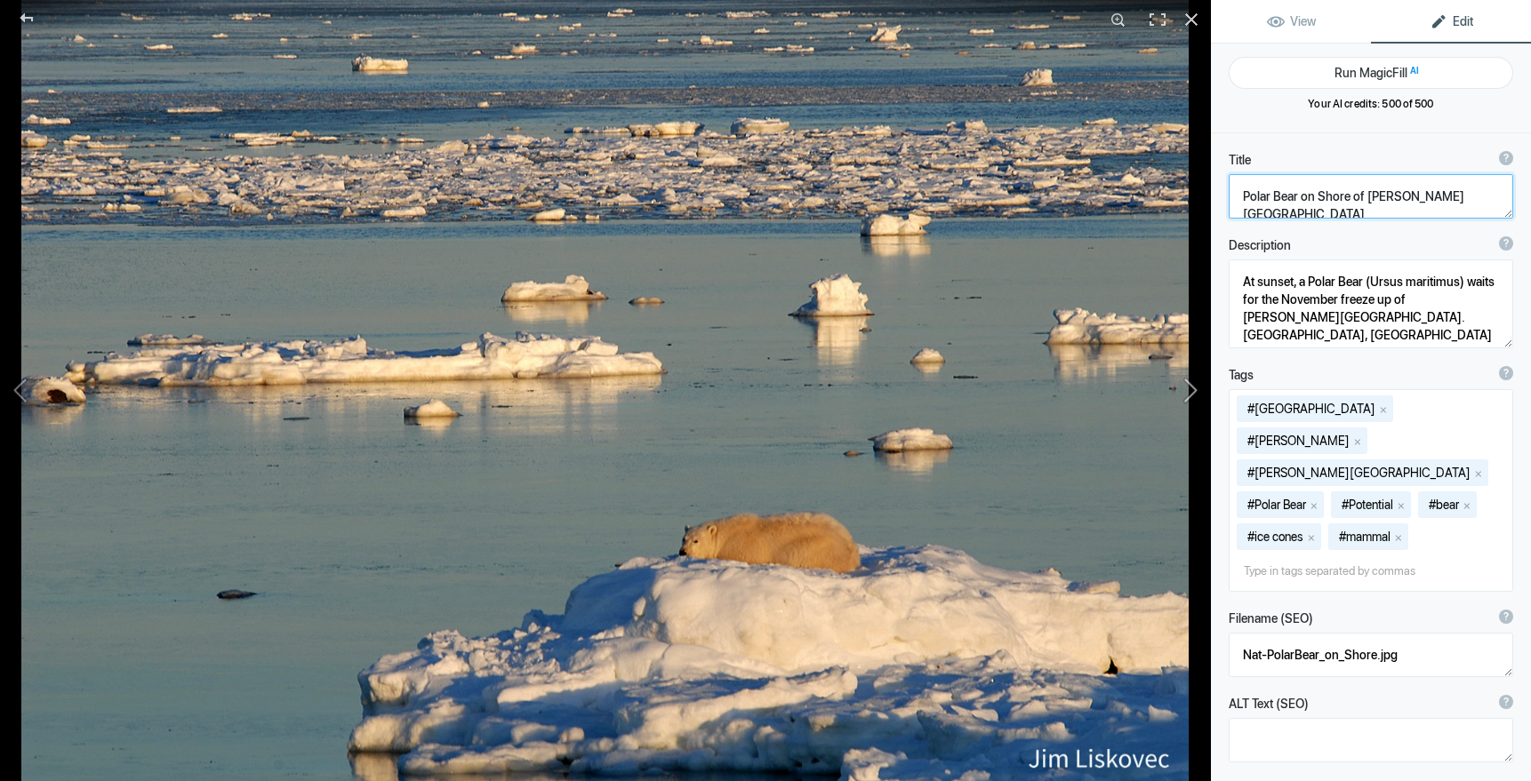
click at [1194, 390] on button at bounding box center [1143, 390] width 133 height 281
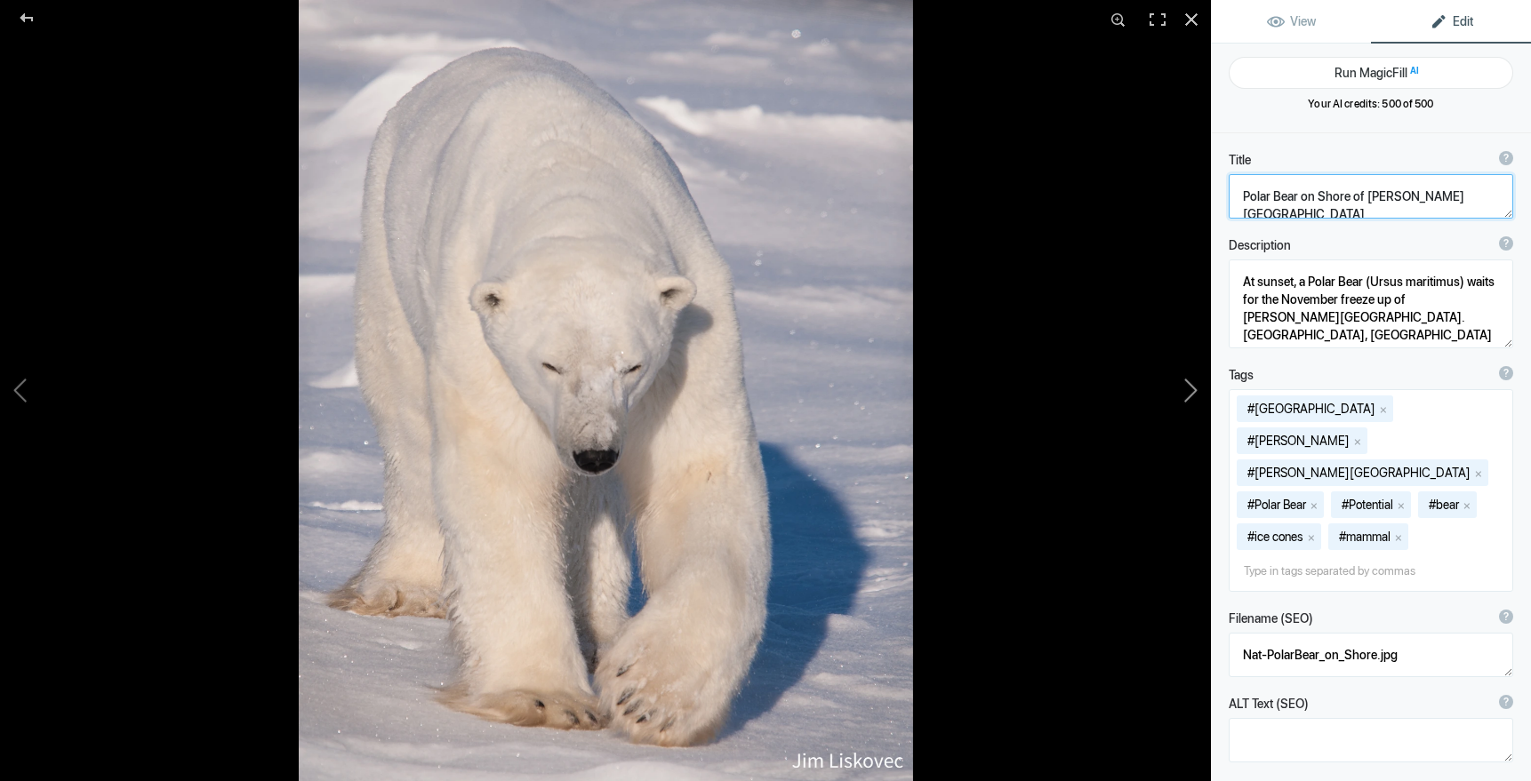
type textarea "Adult Male Polar Bear"
type textarea "GalleryKS-PV_04.jpg"
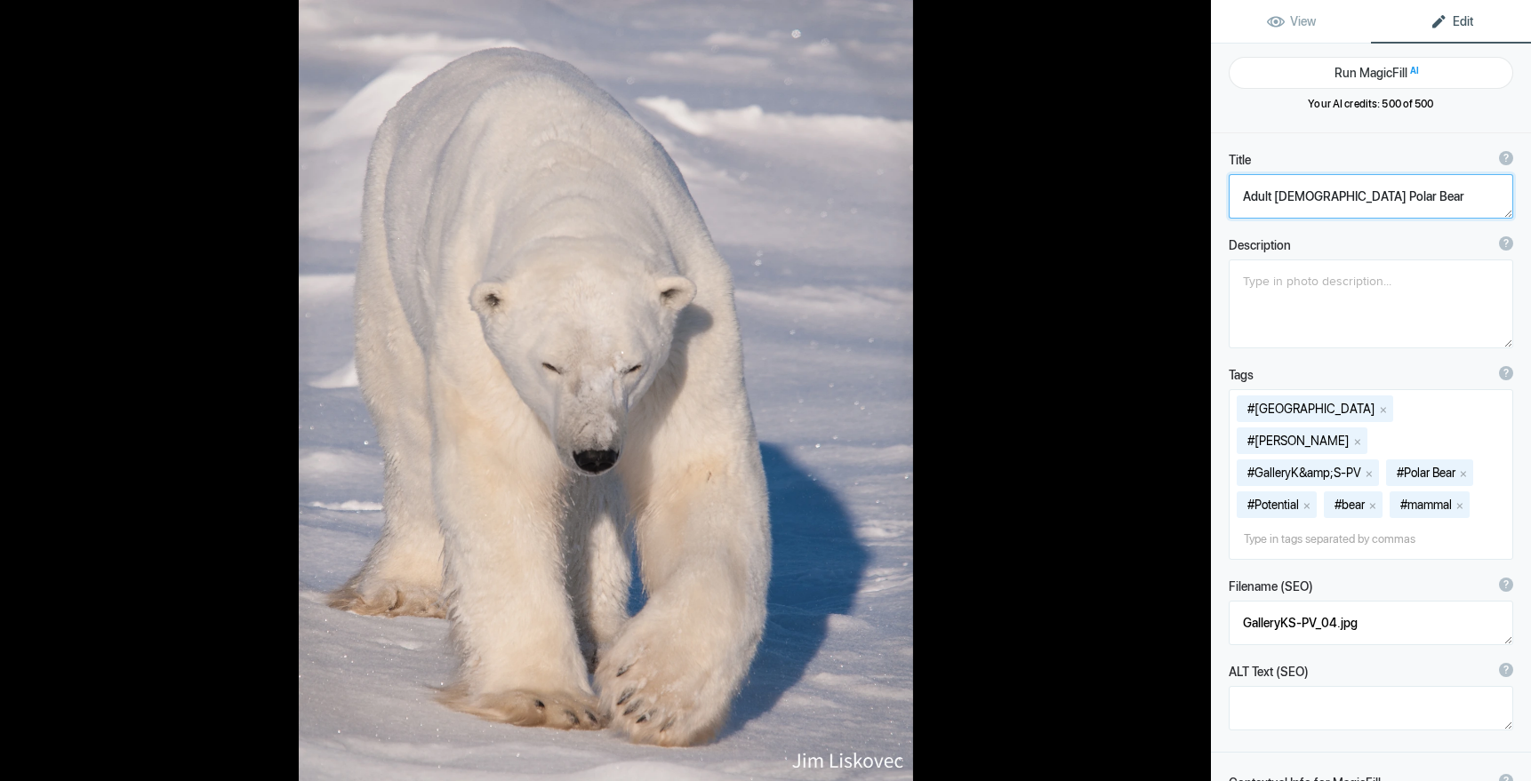
click at [1194, 390] on button at bounding box center [1143, 390] width 133 height 281
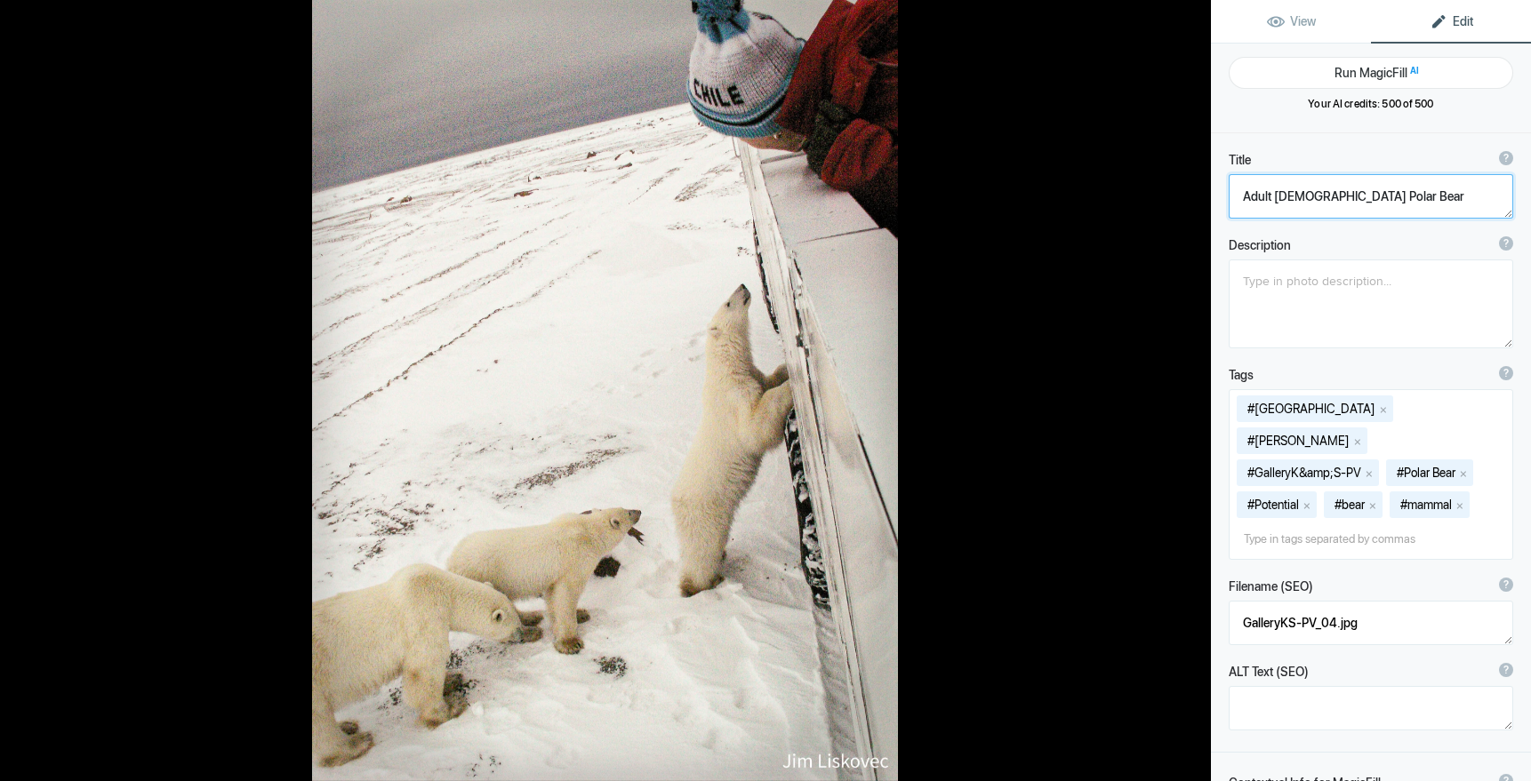
type textarea "Sniffer Bear"
type textarea "KONICA MINOLTA DIGITAL CAMERA"
type textarea "SnifferBear.8.9.25.jpg"
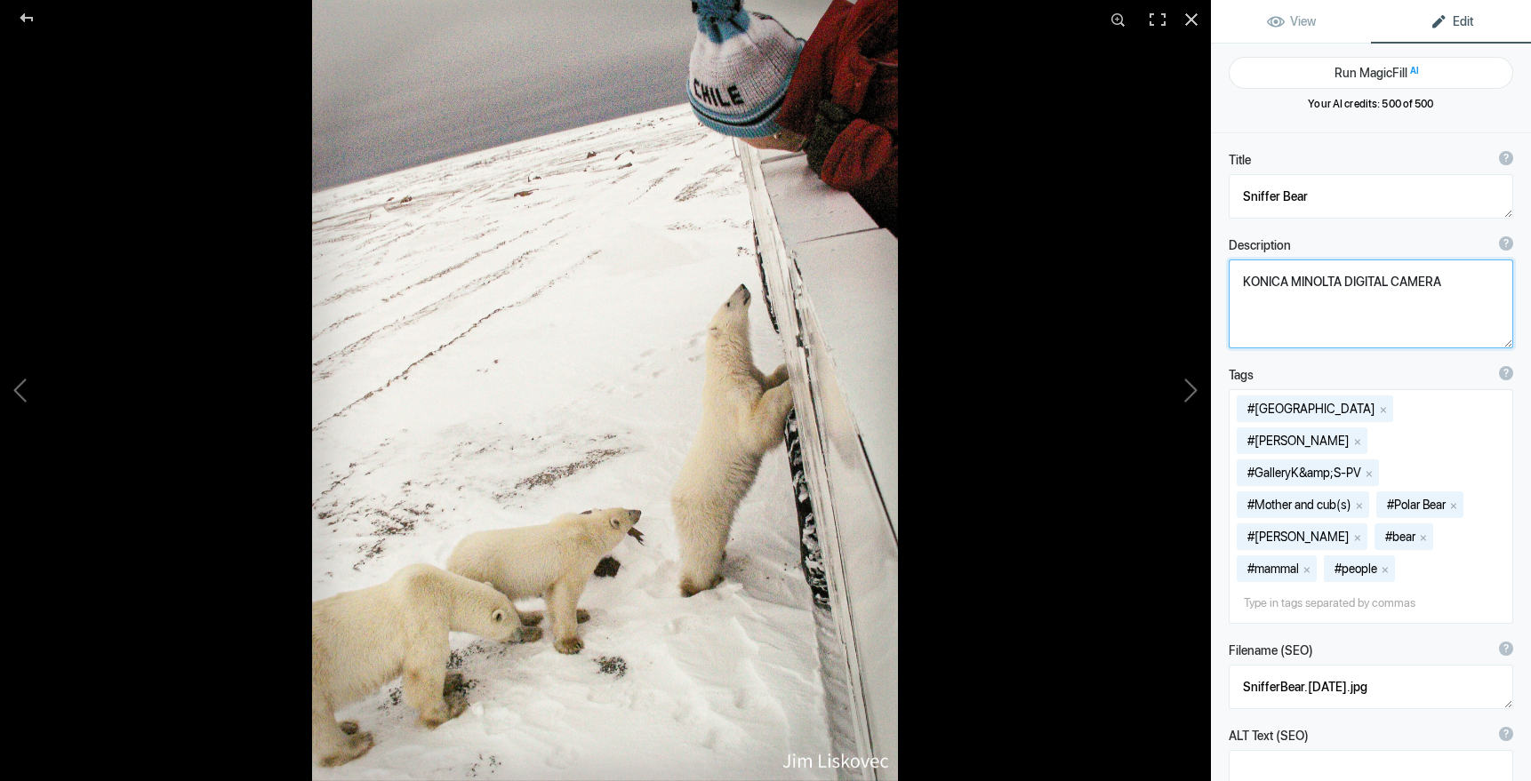
drag, startPoint x: 1444, startPoint y: 283, endPoint x: 1229, endPoint y: 285, distance: 214.2
click at [1229, 285] on textarea at bounding box center [1370, 304] width 284 height 89
click at [1193, 385] on button at bounding box center [1143, 390] width 133 height 281
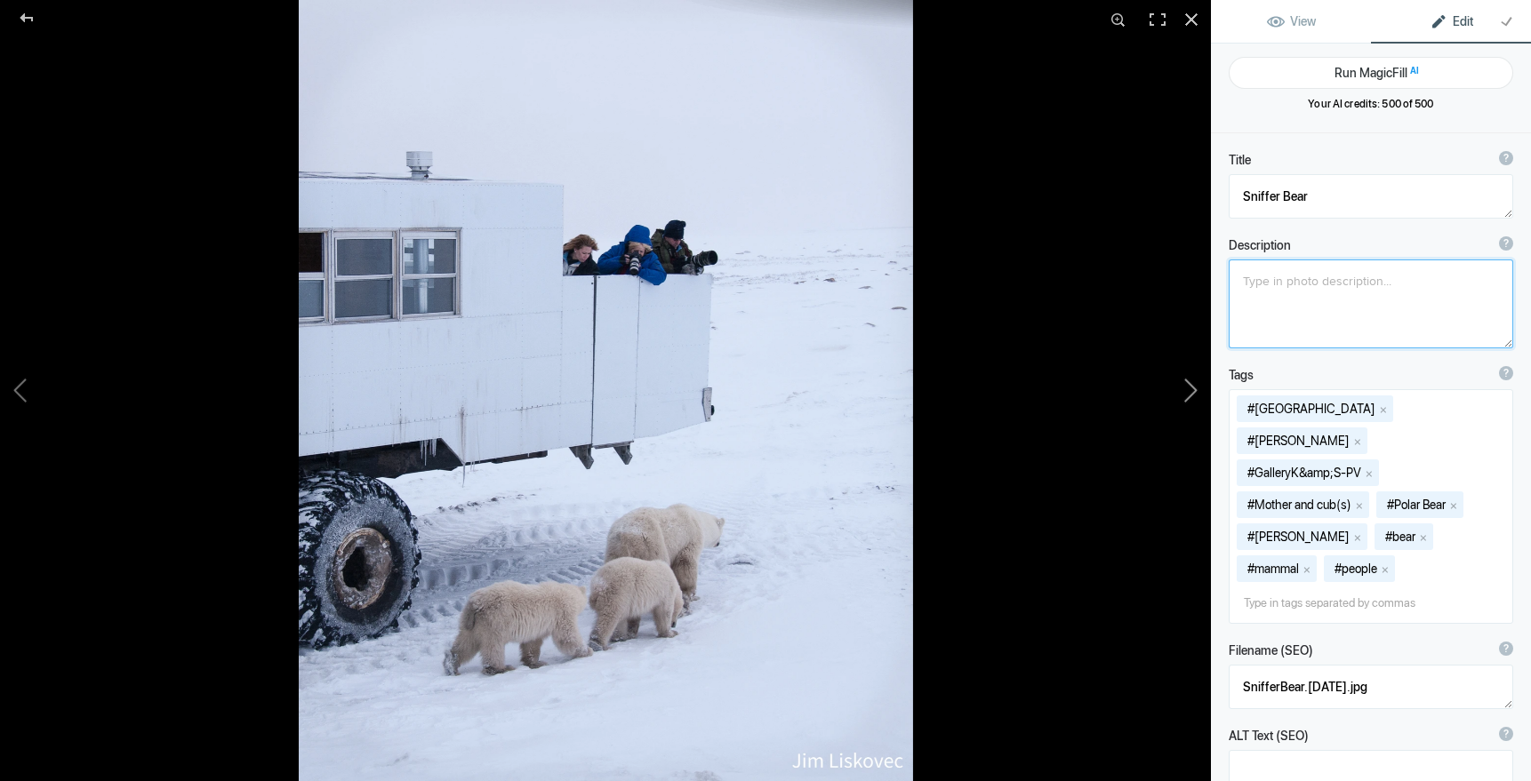
type textarea "Bear Family and Tundra Buggie"
type textarea "GalleryKS-PV_09.jpg"
click at [1193, 388] on button at bounding box center [1143, 390] width 133 height 281
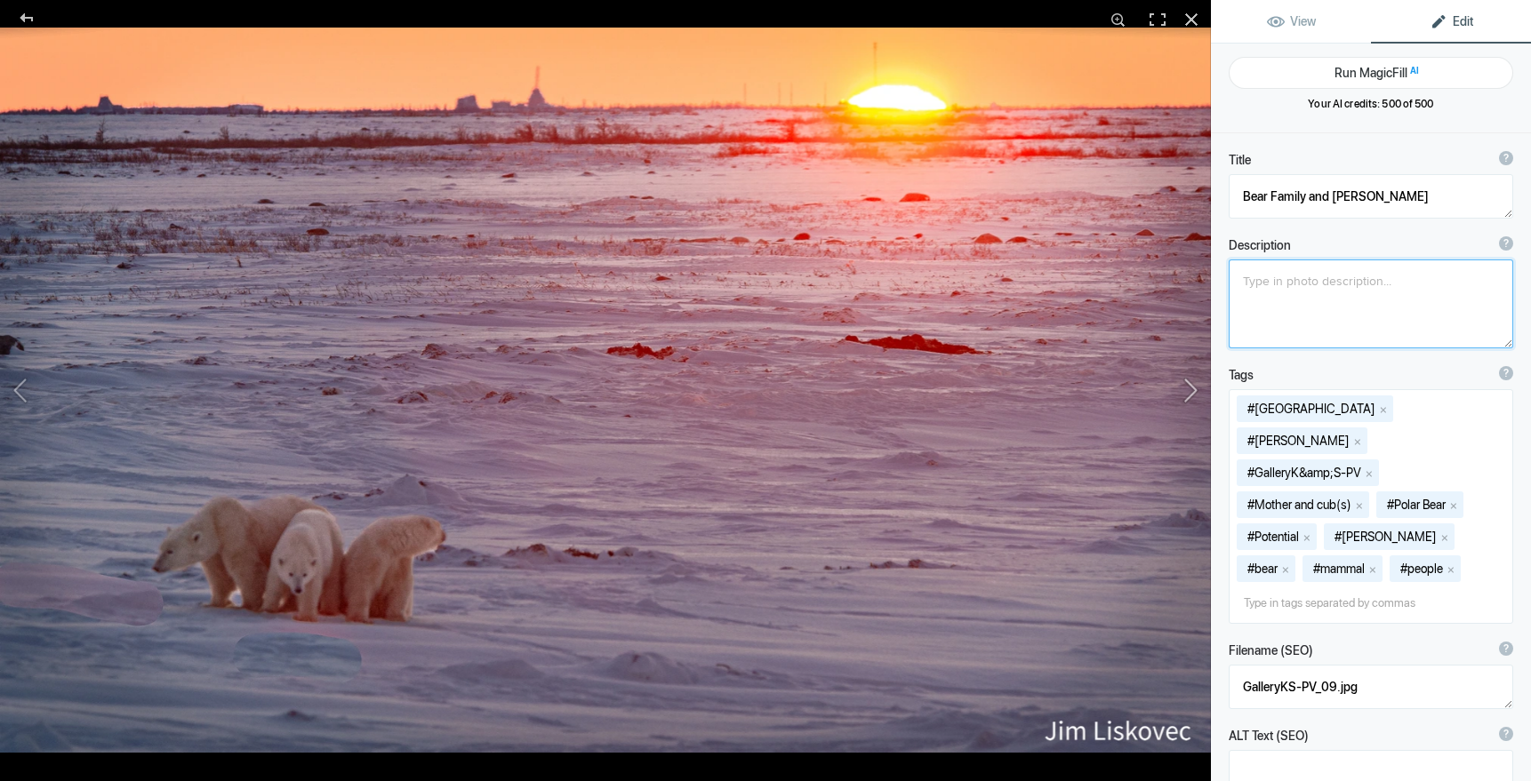
type textarea "Polar Bear Mom and Cubs at Sunset"
type textarea "Bears@Sunset.8.9.25.jpg"
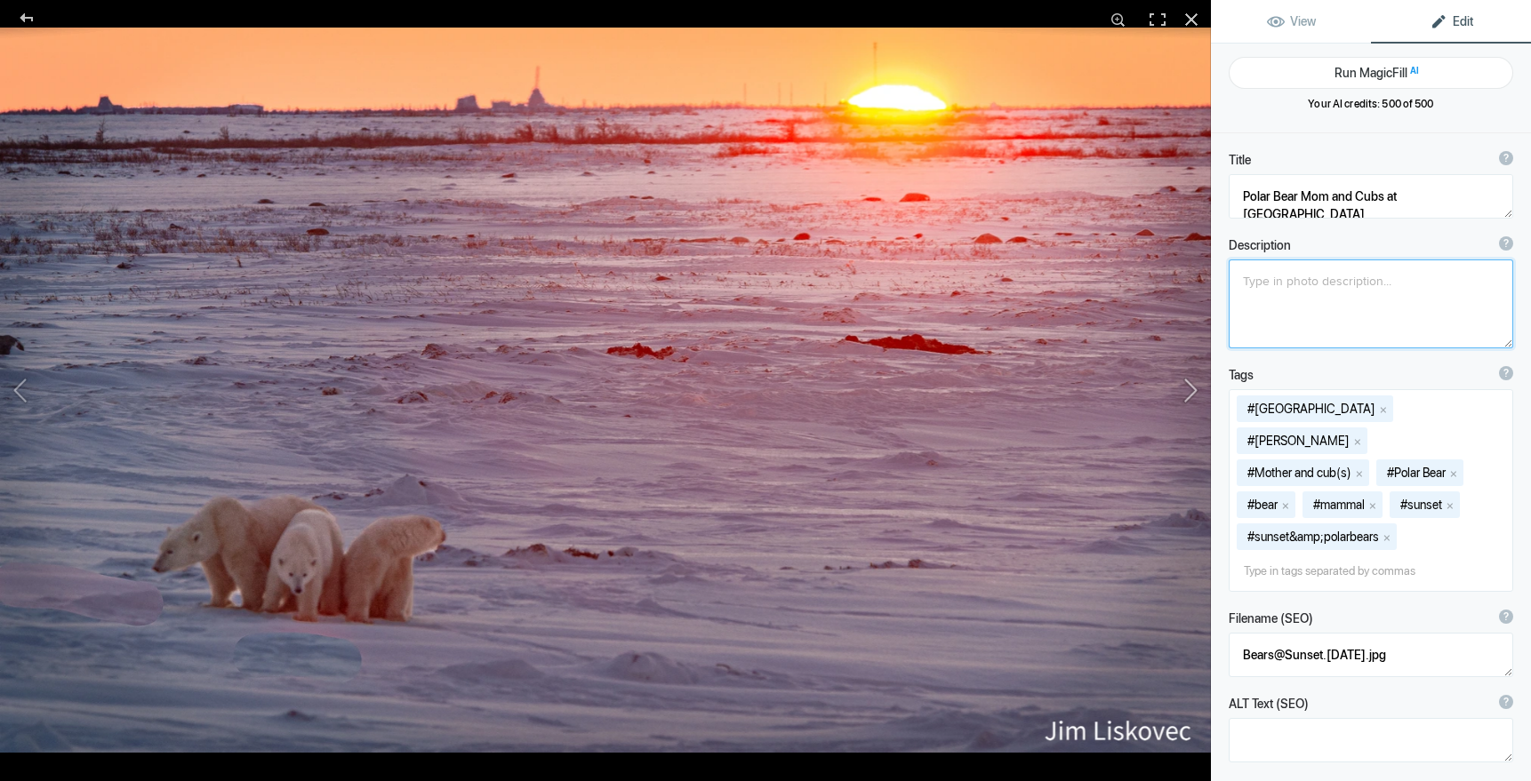
click at [1193, 388] on button at bounding box center [1143, 390] width 133 height 281
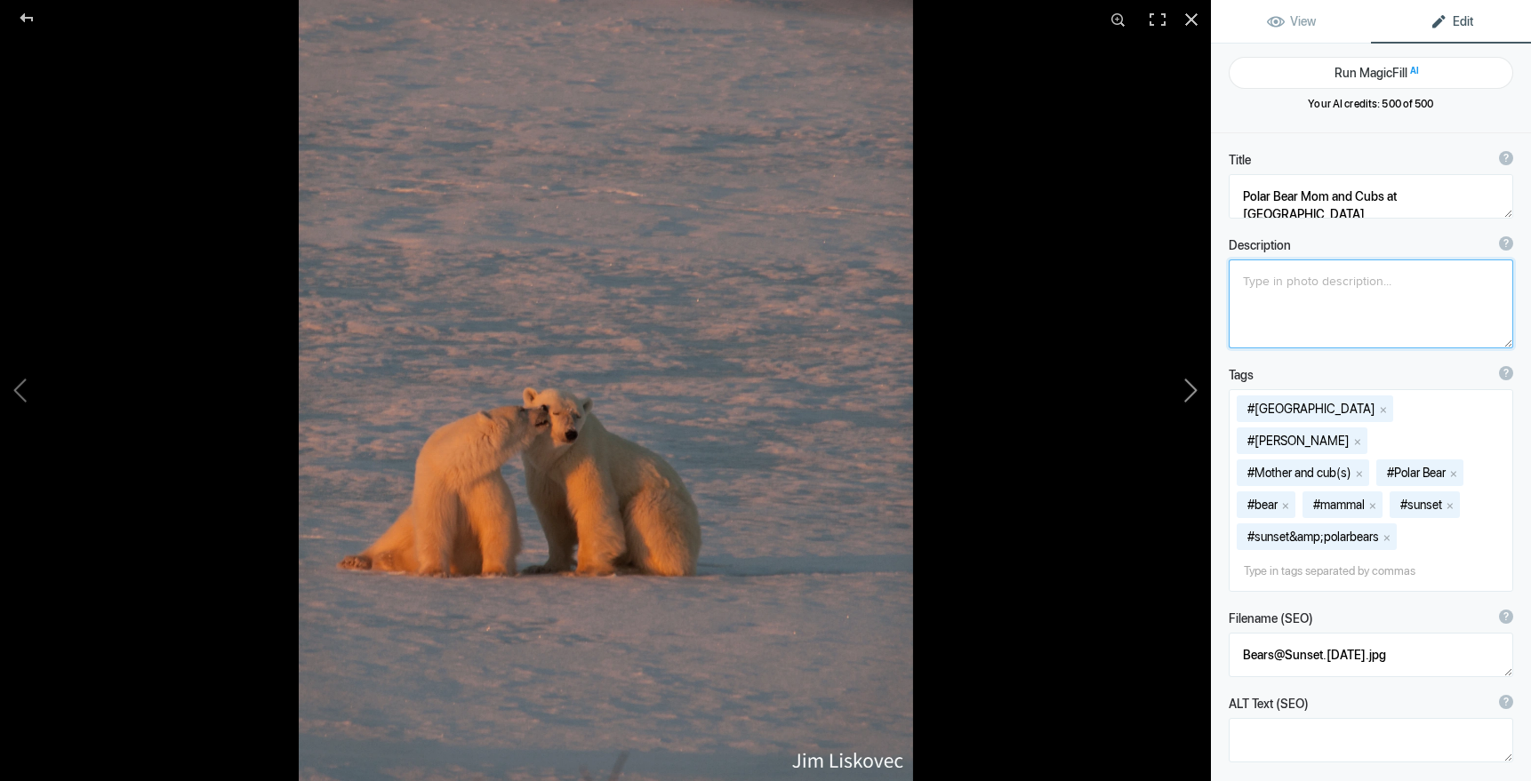
type textarea "Polar Bear Mon and Cub at Sunset"
type textarea "GalleryKS-PV_06.jpg"
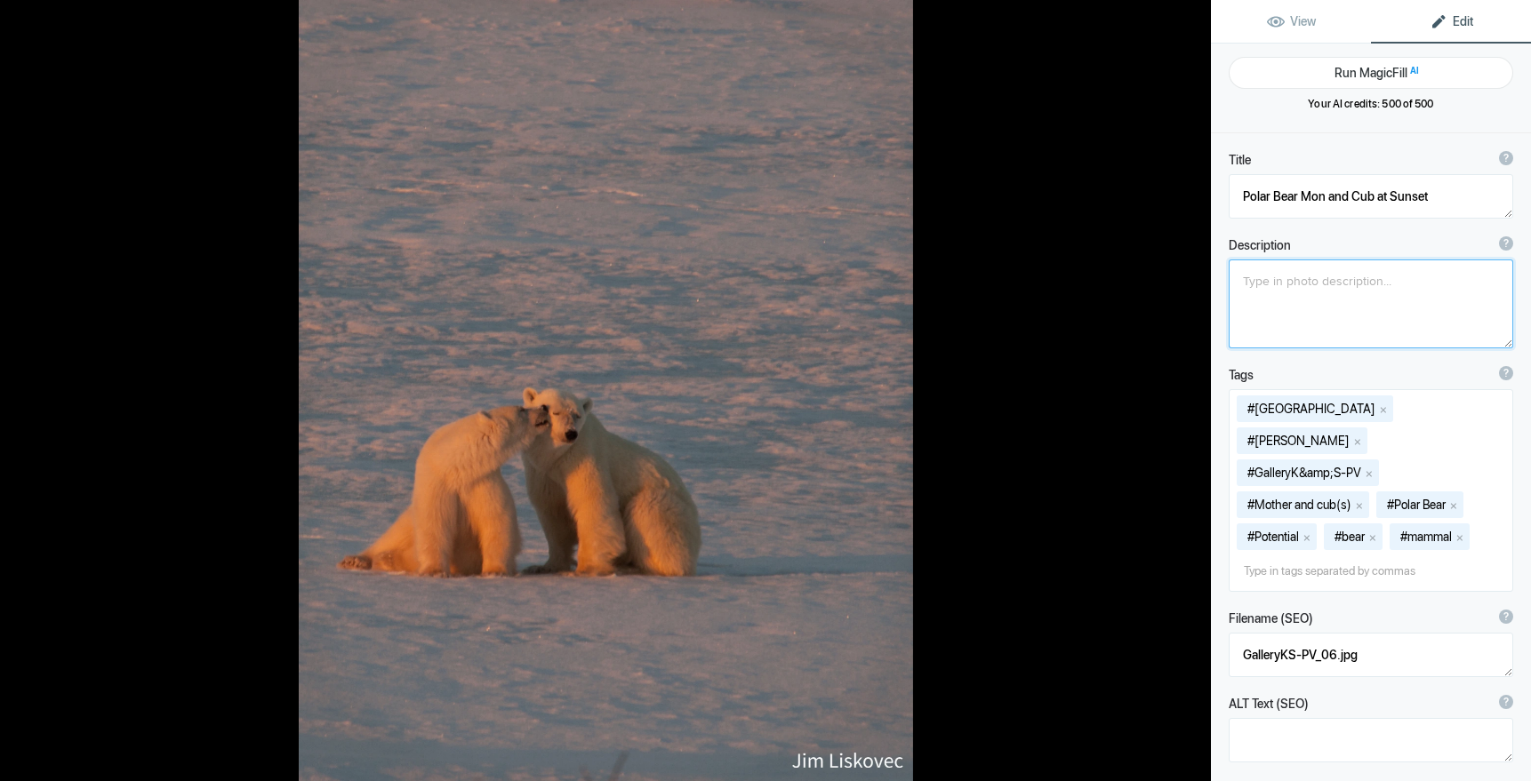
click at [1193, 388] on button at bounding box center [1143, 390] width 133 height 281
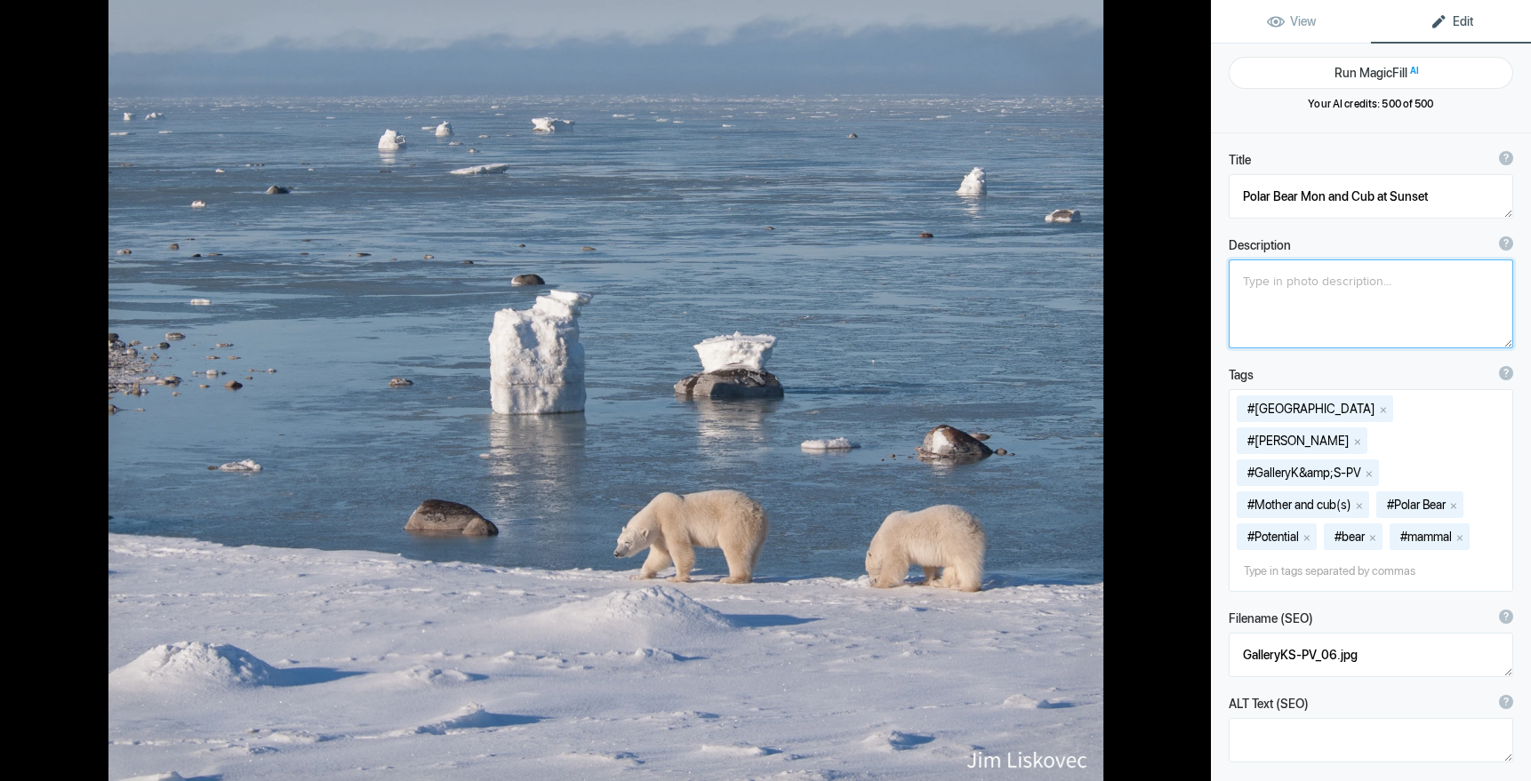
type textarea "Polar Bear Mom and Cub along Hudson Bay"
type textarea "GalleryKS-PH_04A.jpg"
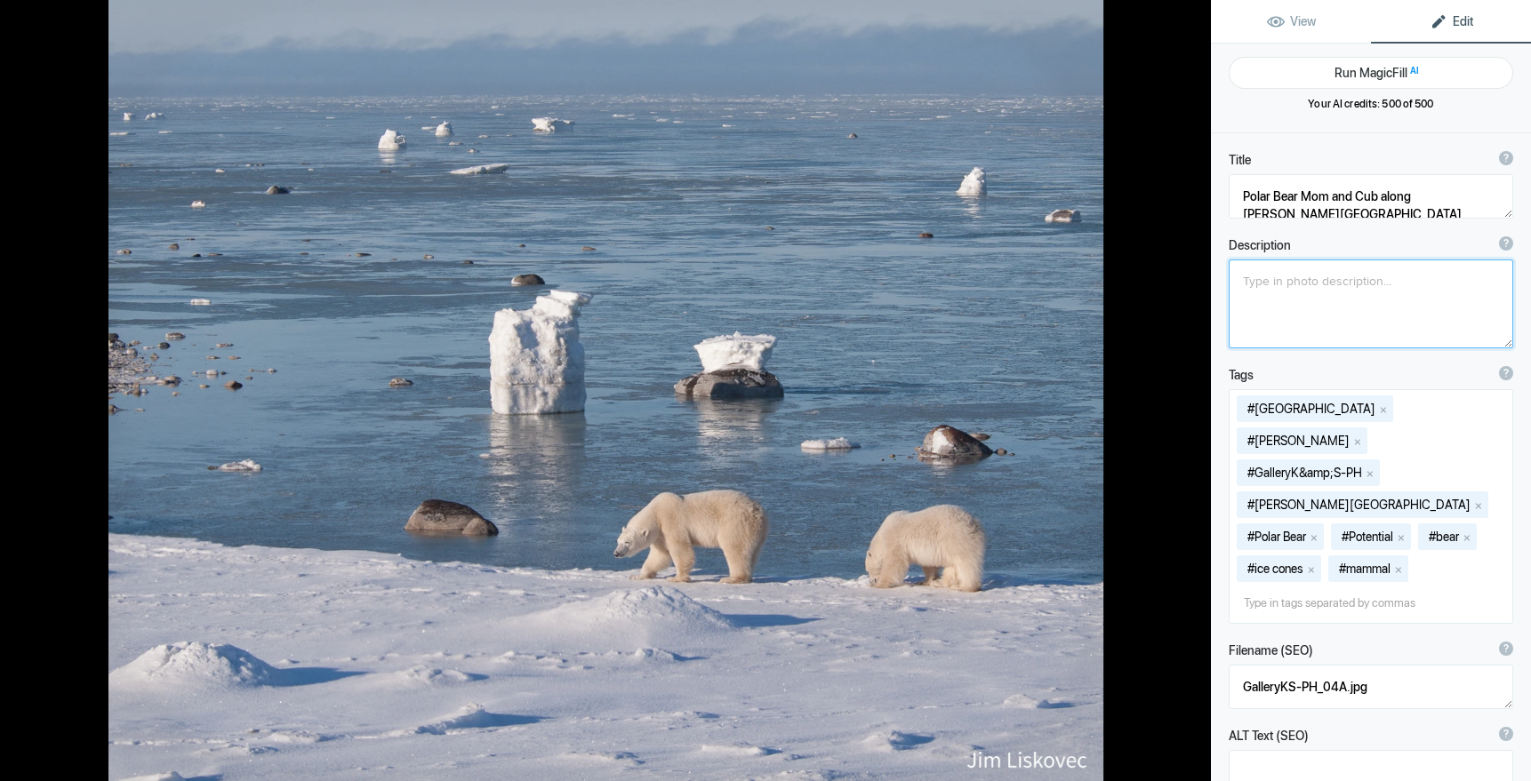
click at [1193, 388] on button at bounding box center [1143, 390] width 133 height 281
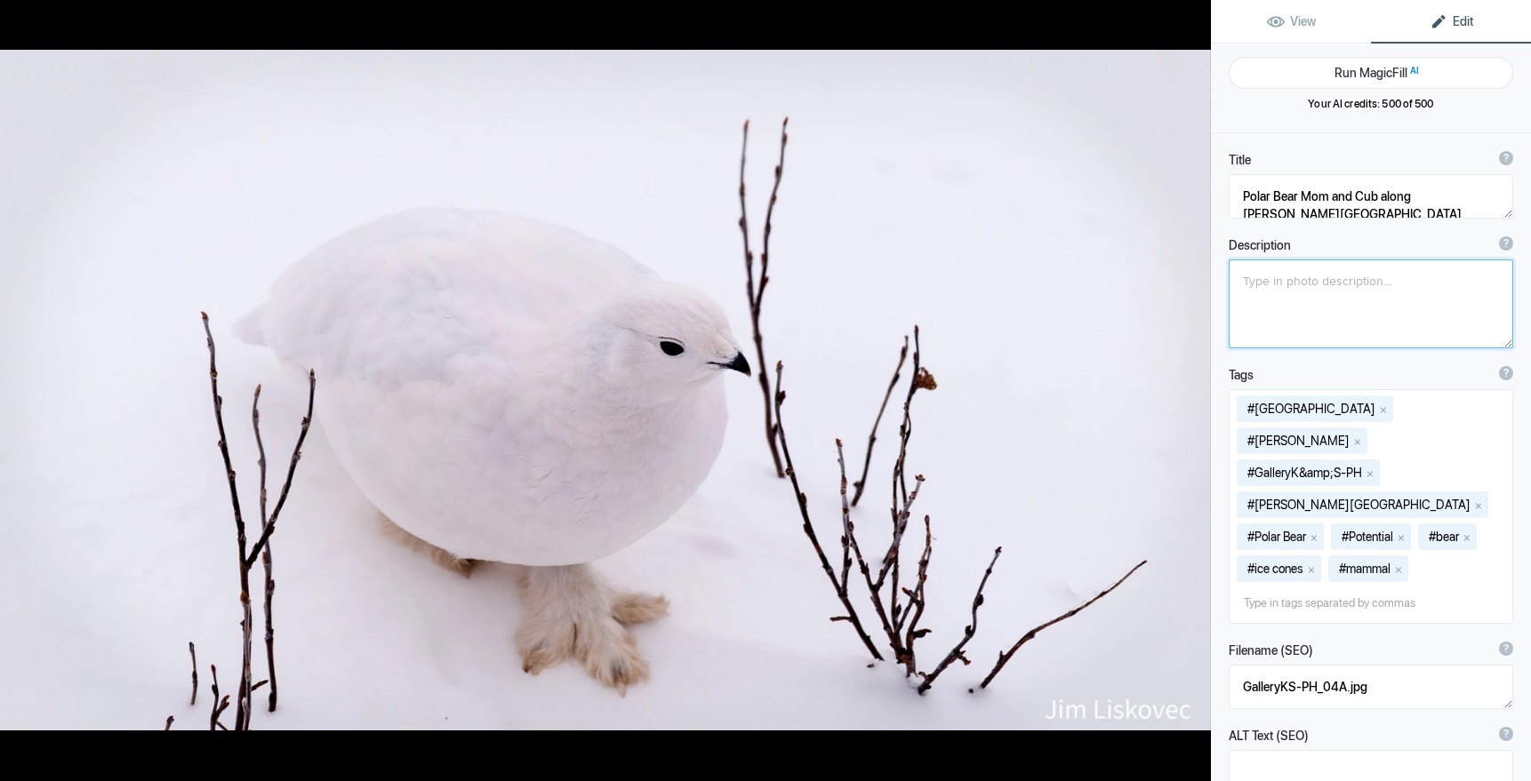
type textarea "Willow Ptarmigan"
type textarea "WillowPtarmigan.8.8.25.jpg"
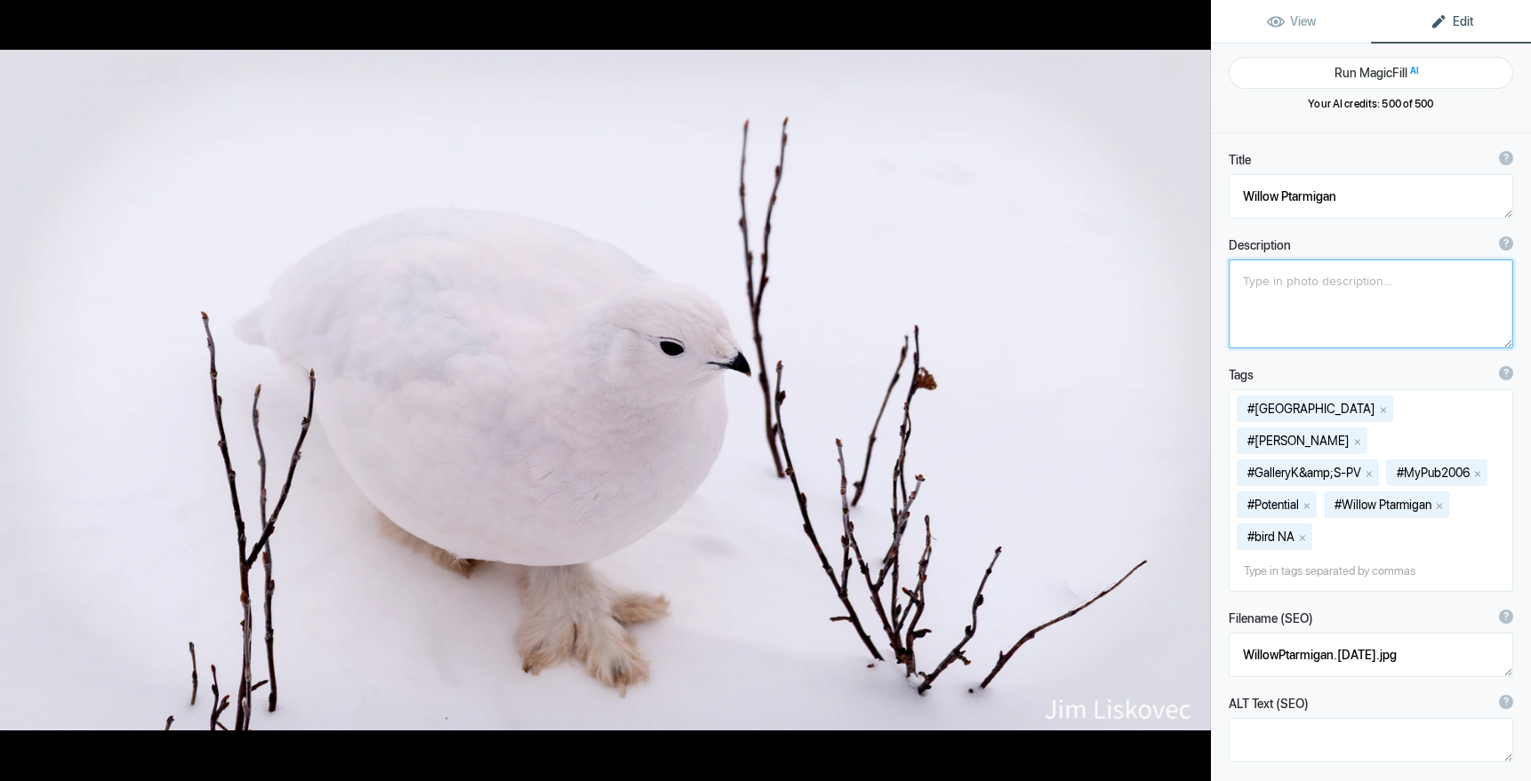
click at [1193, 388] on button at bounding box center [1143, 390] width 133 height 281
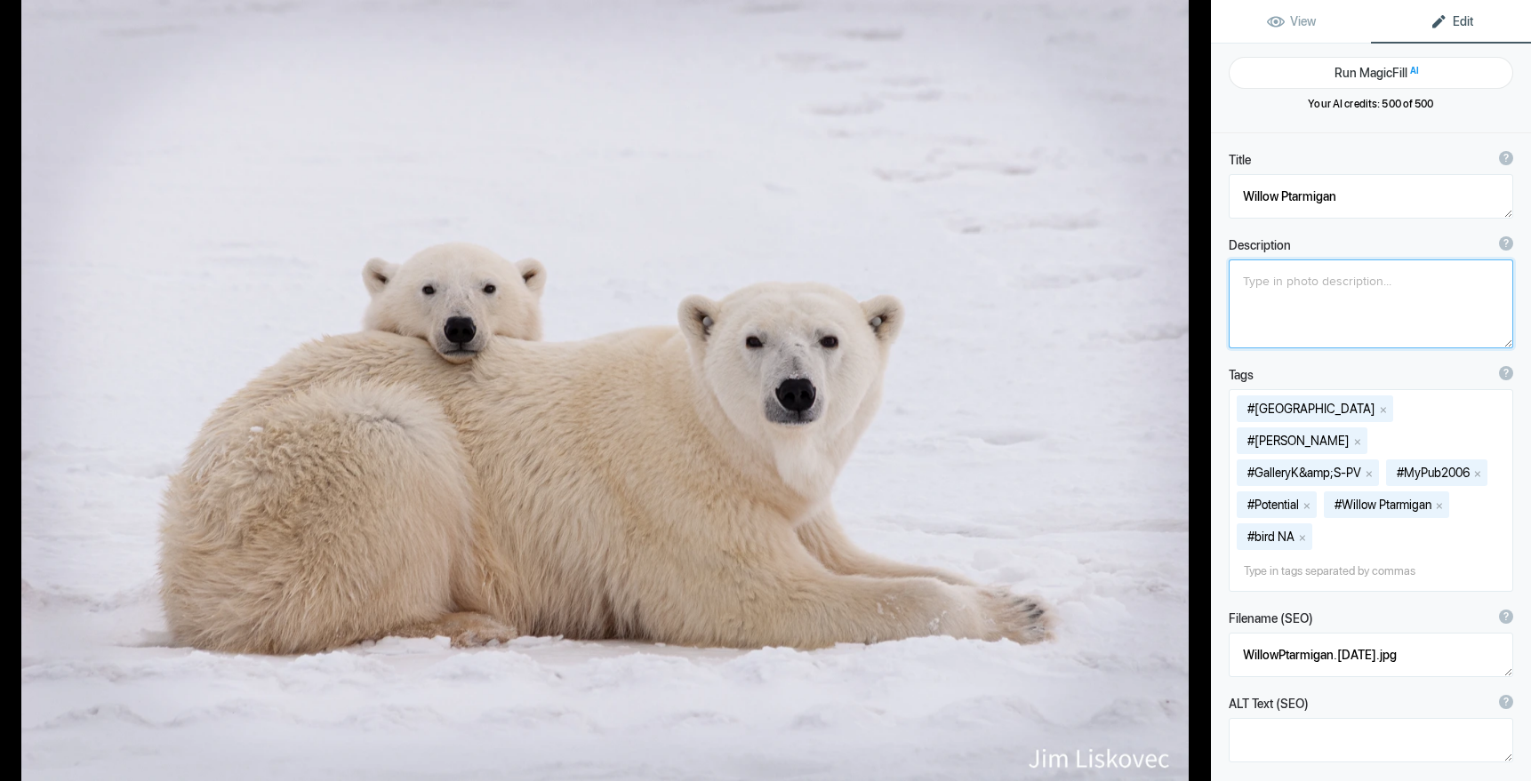
type textarea "Polar Bear Mom and Cub"
type textarea "PolarBearMomCub.8.8.25.jpg"
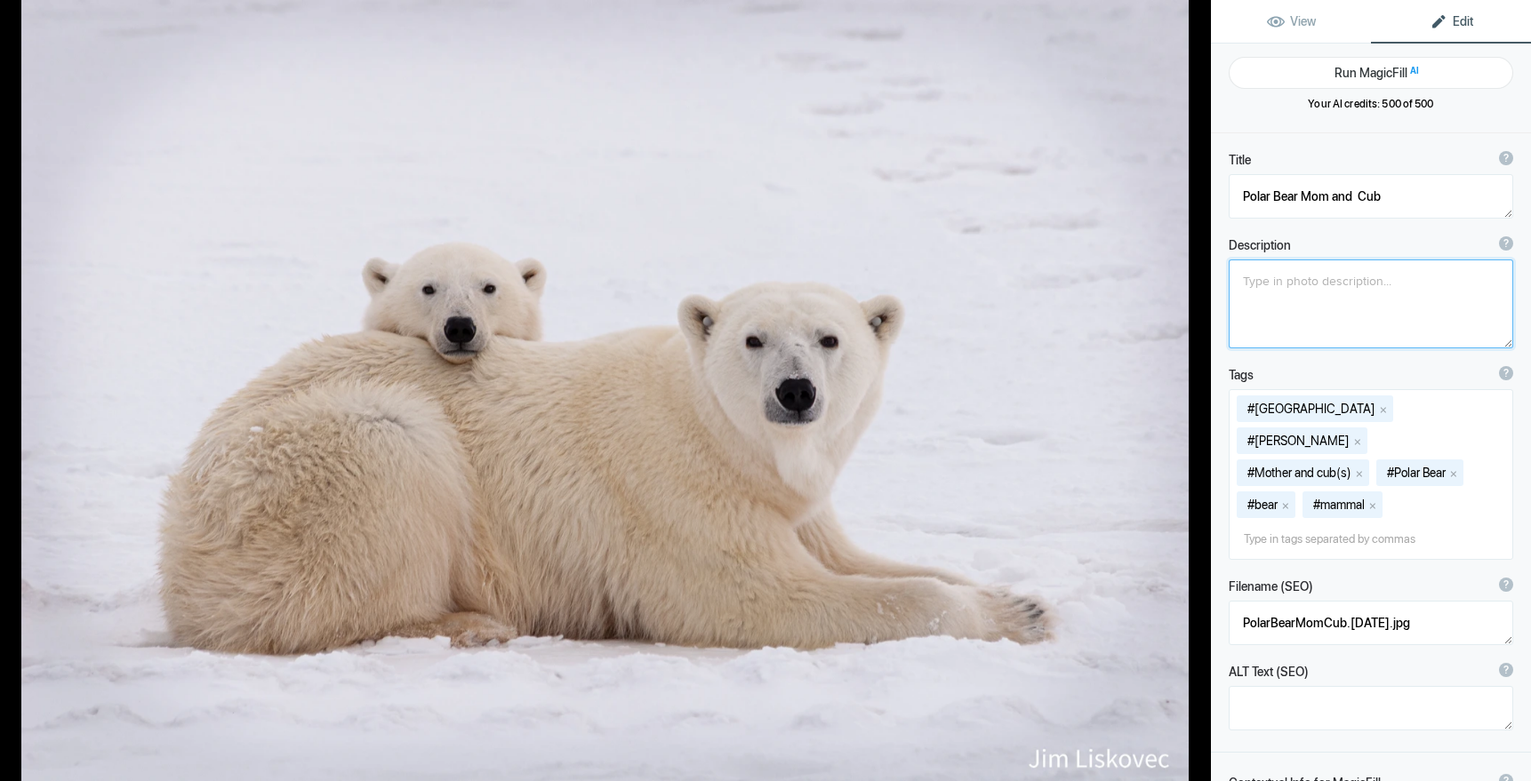
click at [1193, 388] on button at bounding box center [1143, 390] width 133 height 281
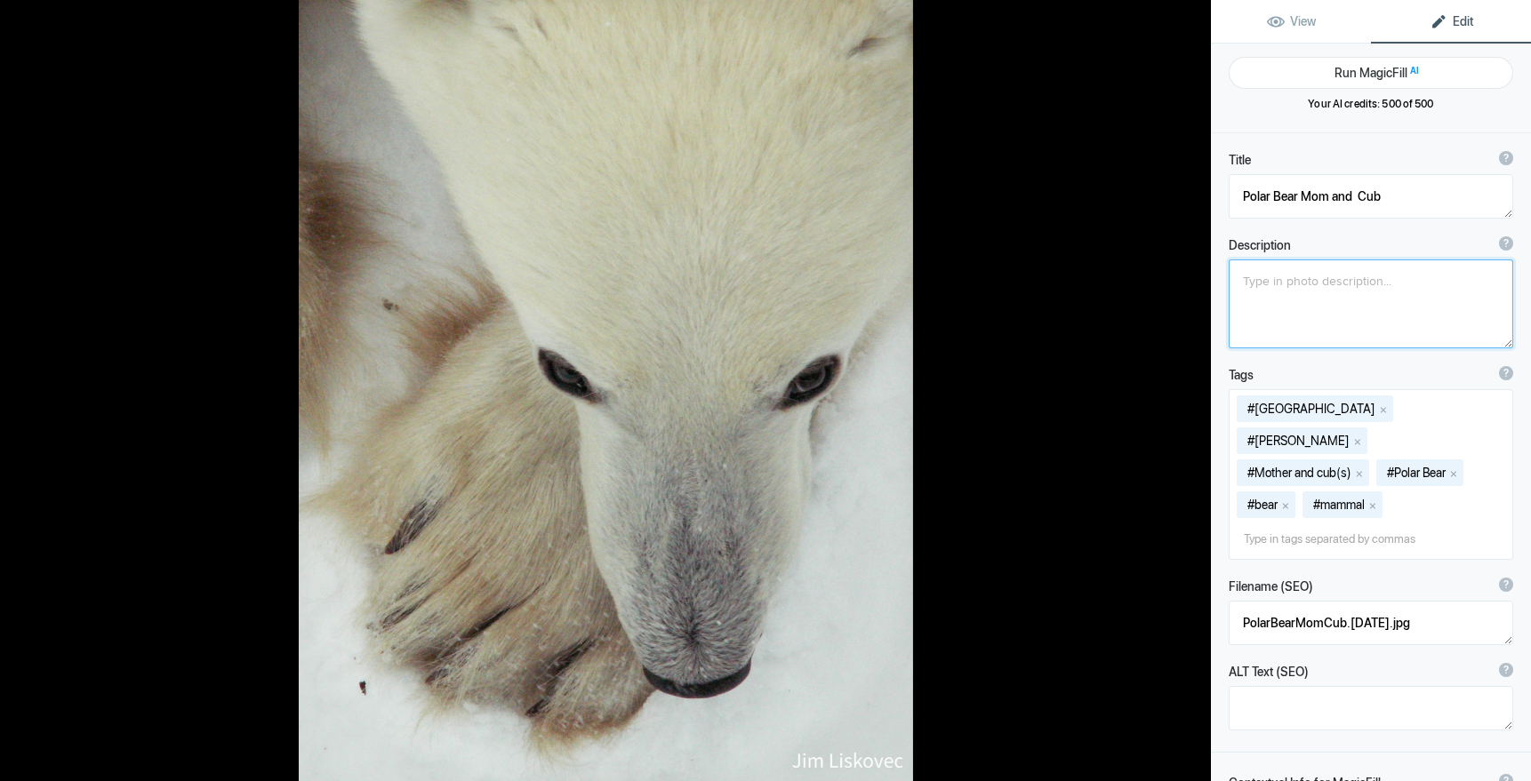
type textarea "Polar Bear Top View"
type textarea "KONICA MINOLTA DIGITAL CAMERA"
type textarea "GalleryKS-PV_19.jpg"
drag, startPoint x: 1457, startPoint y: 284, endPoint x: 1216, endPoint y: 277, distance: 241.0
click at [1220, 277] on div "Description ? By adding more context around images, results can become much mor…" at bounding box center [1371, 293] width 320 height 130
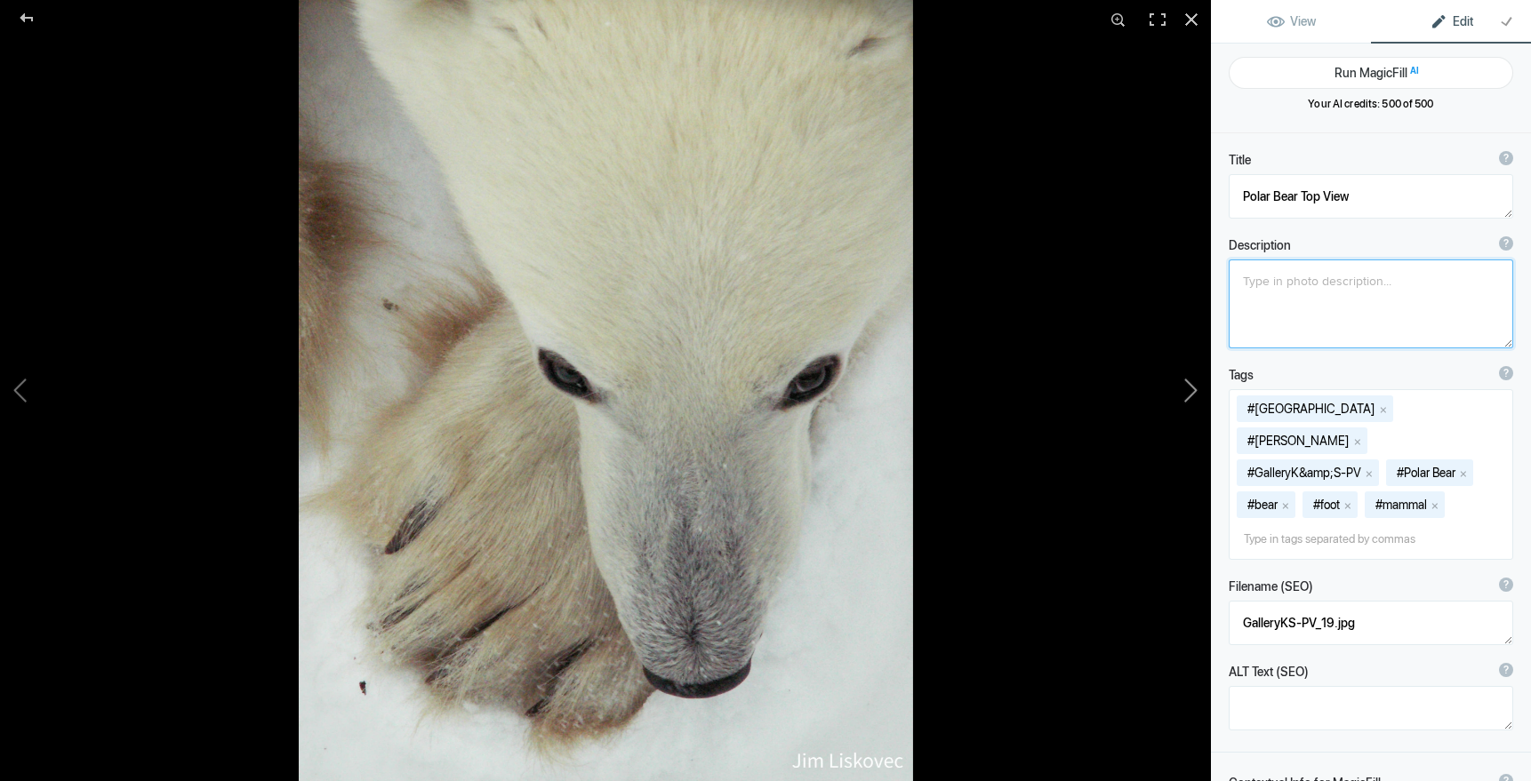
click at [1194, 386] on button at bounding box center [1143, 390] width 133 height 281
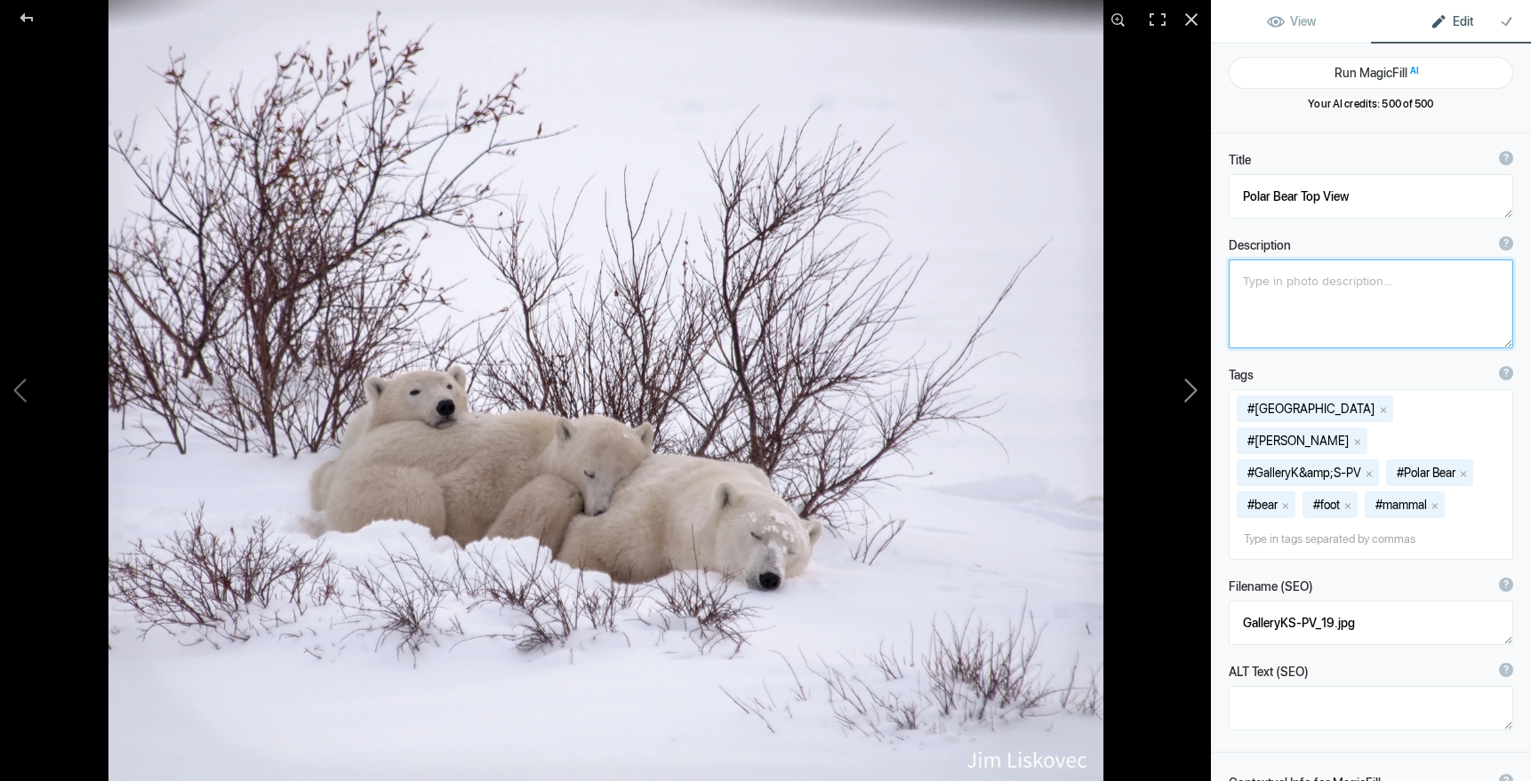
type textarea "Polar Bear Family"
type textarea "GalleryKS-PH_11A.jpg"
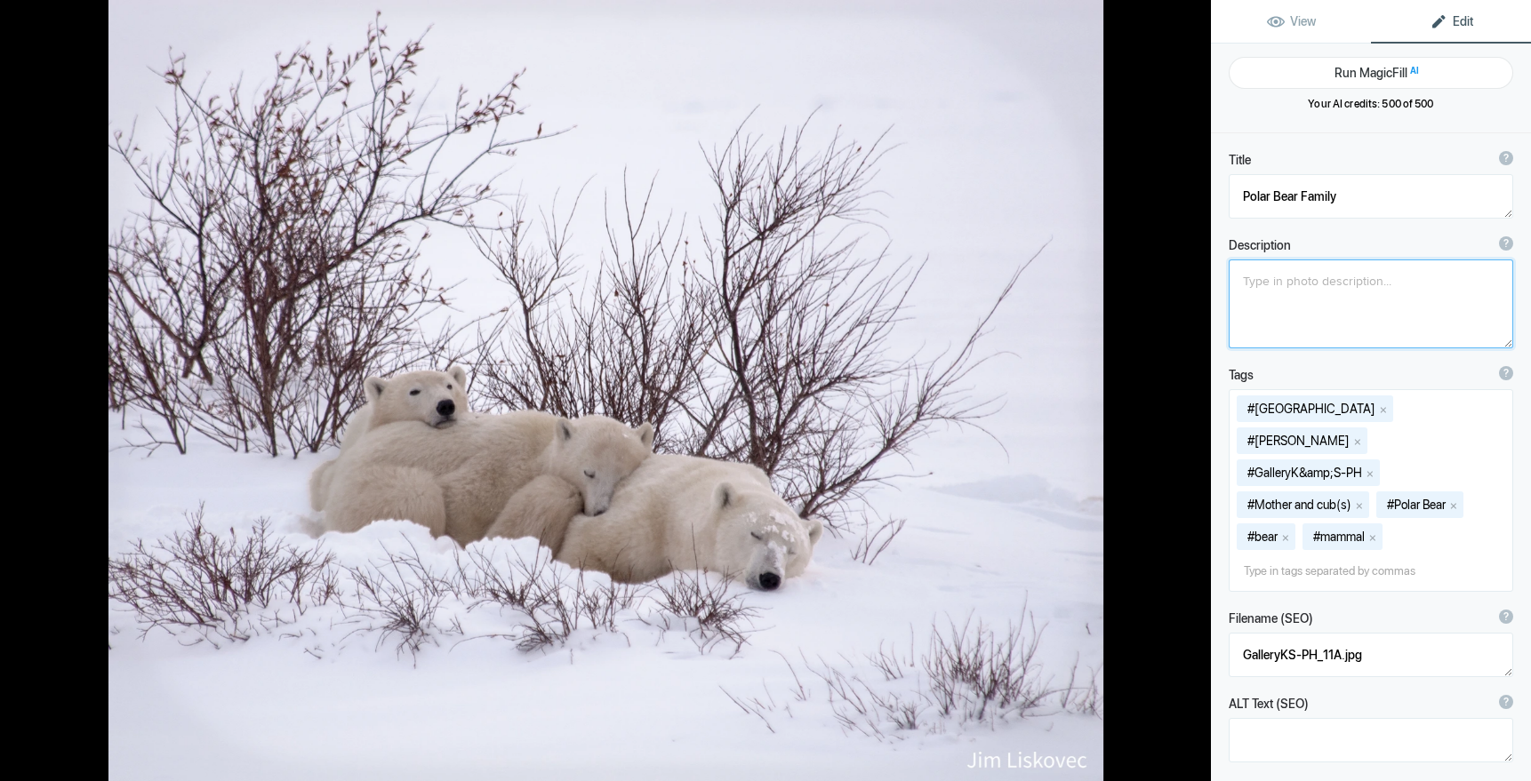
click at [1194, 386] on button at bounding box center [1143, 390] width 133 height 281
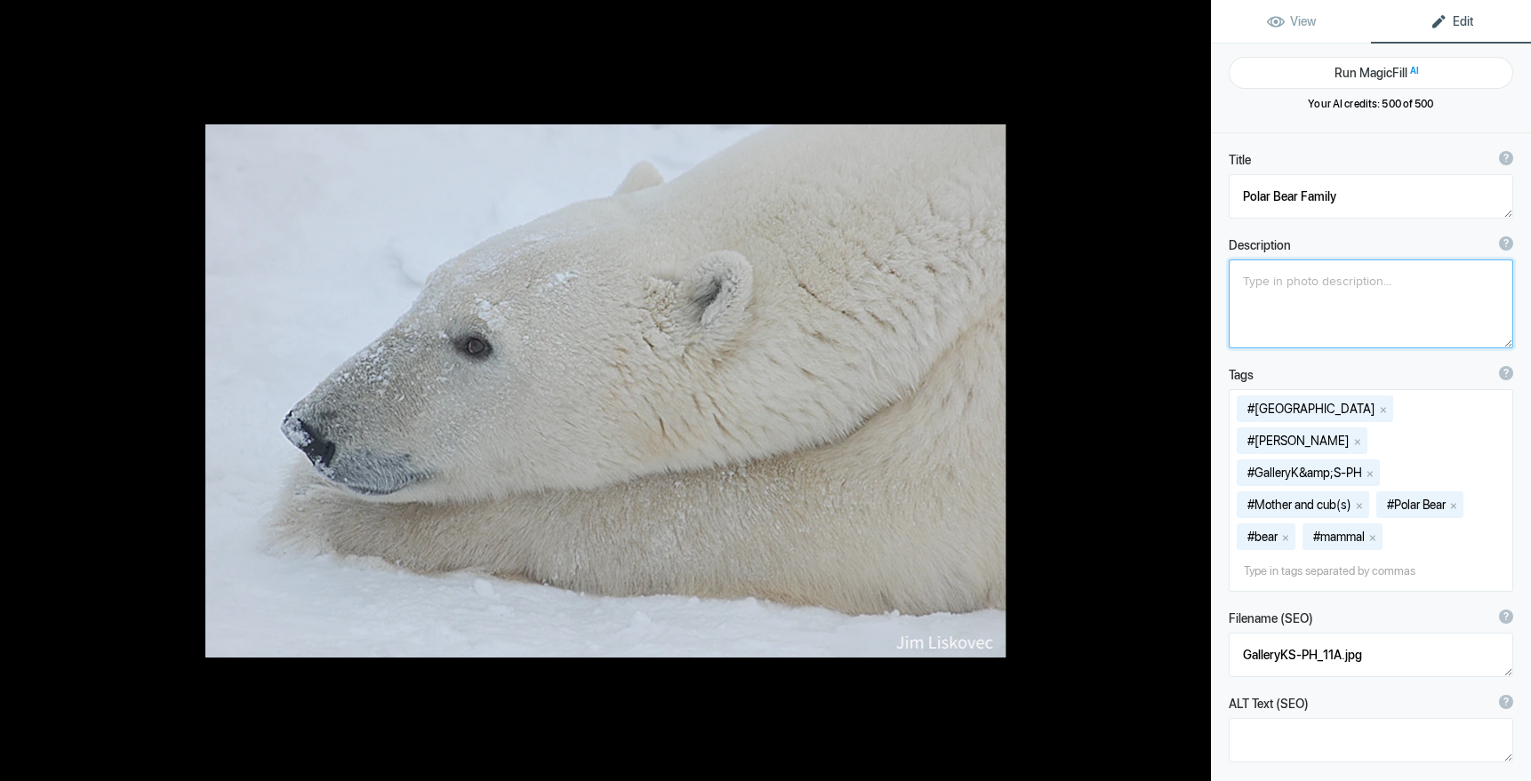
type textarea "Adult Male Polar Bear"
type textarea "Pic-SC-0702"
type textarea "SC-Pic-Polar_Bear_6_v2.jpg"
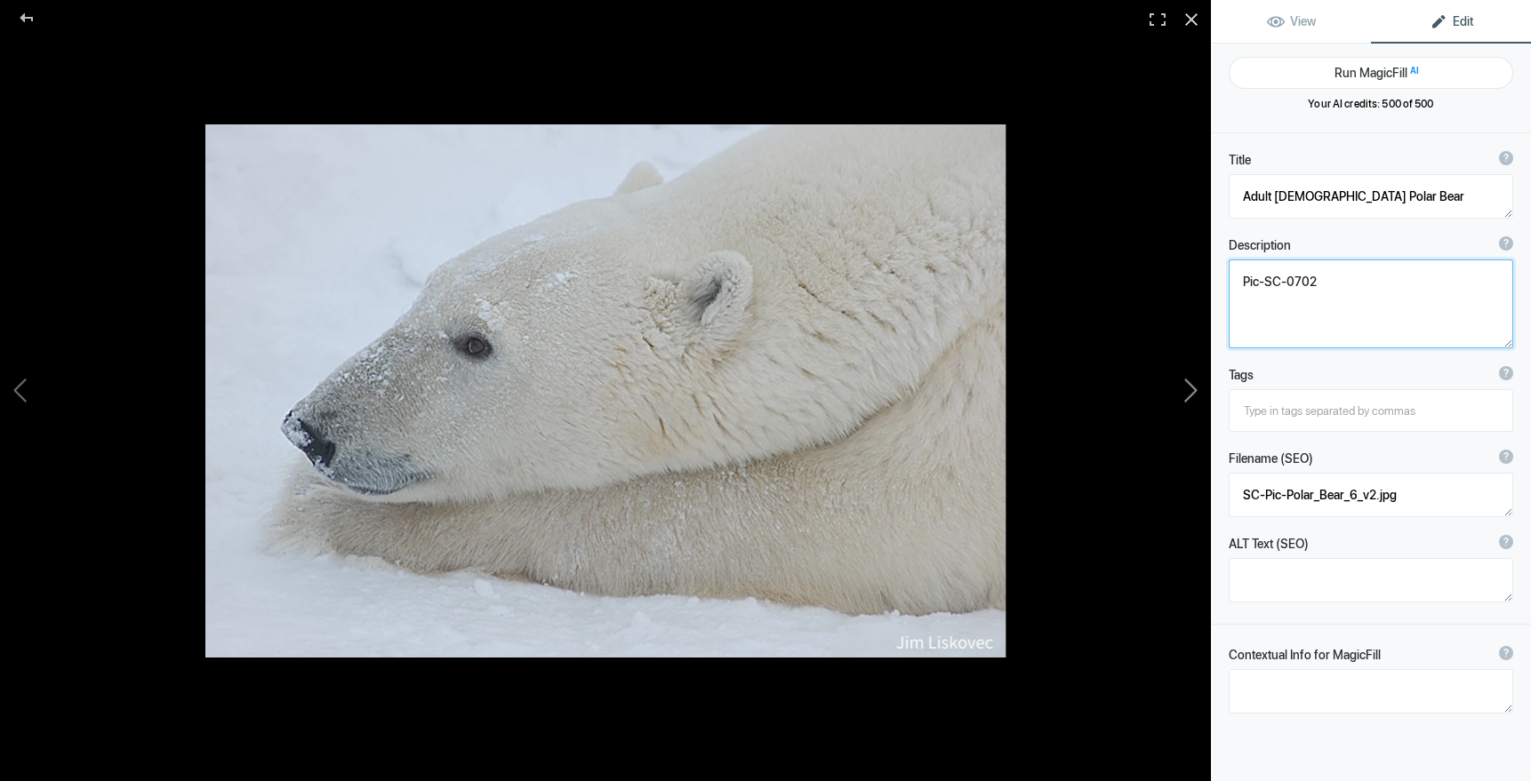
drag, startPoint x: 1323, startPoint y: 280, endPoint x: 1205, endPoint y: 273, distance: 117.6
click at [1205, 273] on div "Adult Male Polar Bear View Edit Run MagicFill AI Your AI credits: 500 of 500 Yo…" at bounding box center [765, 390] width 1531 height 781
drag, startPoint x: 1316, startPoint y: 280, endPoint x: 1230, endPoint y: 276, distance: 86.3
click at [1230, 276] on textarea at bounding box center [1370, 304] width 284 height 89
click at [1195, 382] on button at bounding box center [1143, 390] width 133 height 281
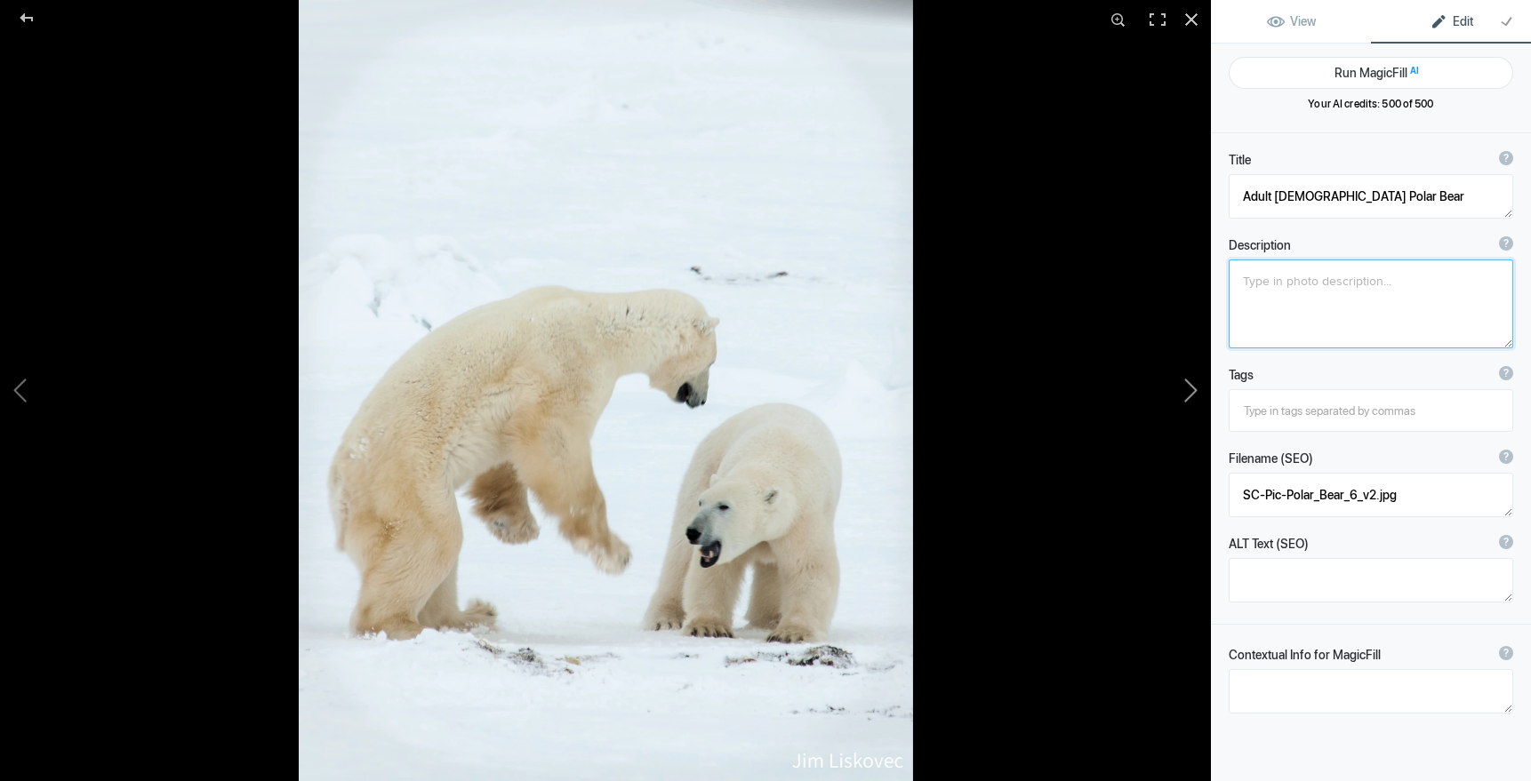
type textarea "Adult Male Polar Bears Sparring - 2"
type textarea "GalleryKS-PV_11B-2.jpg"
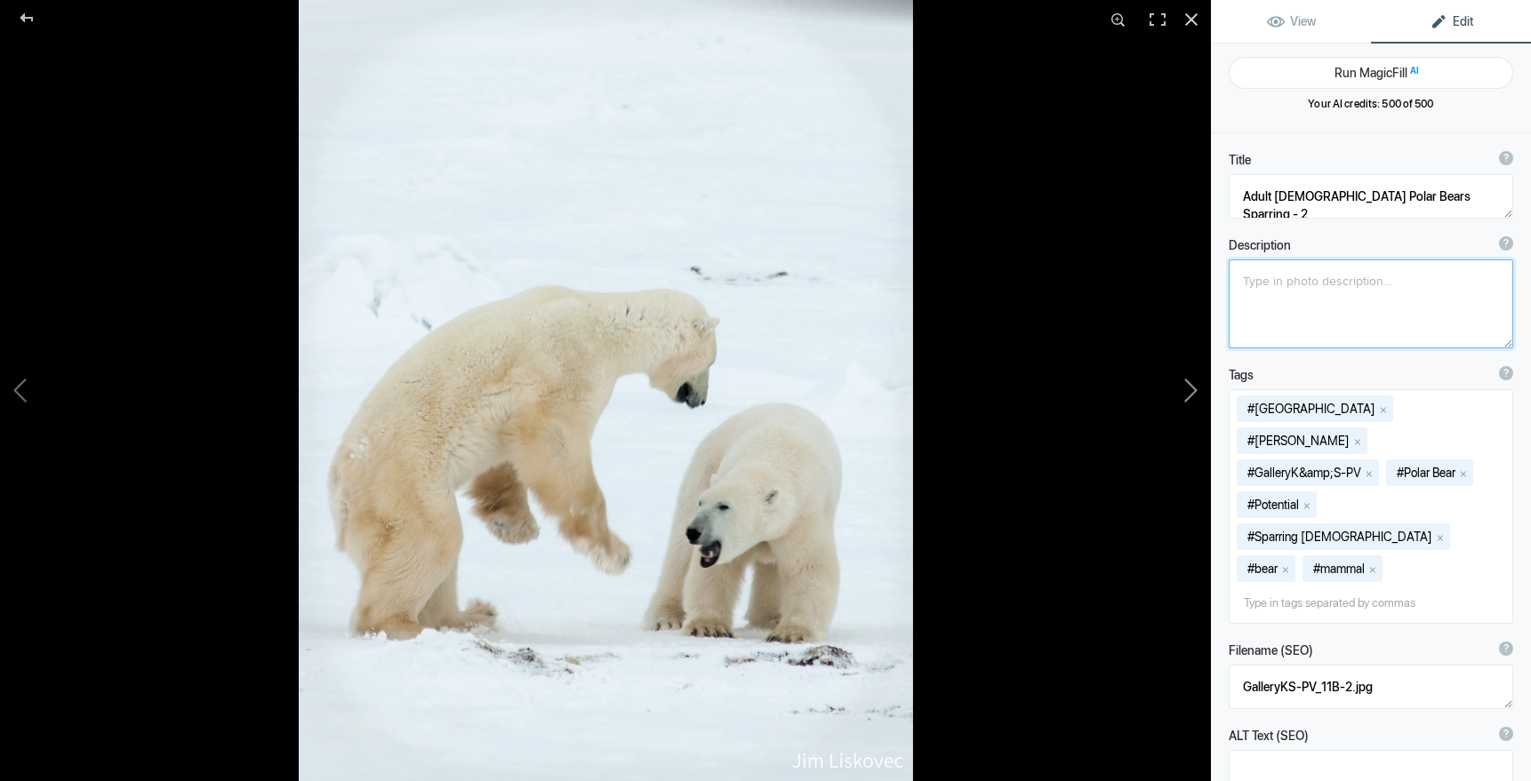
click at [1194, 390] on button at bounding box center [1143, 390] width 133 height 281
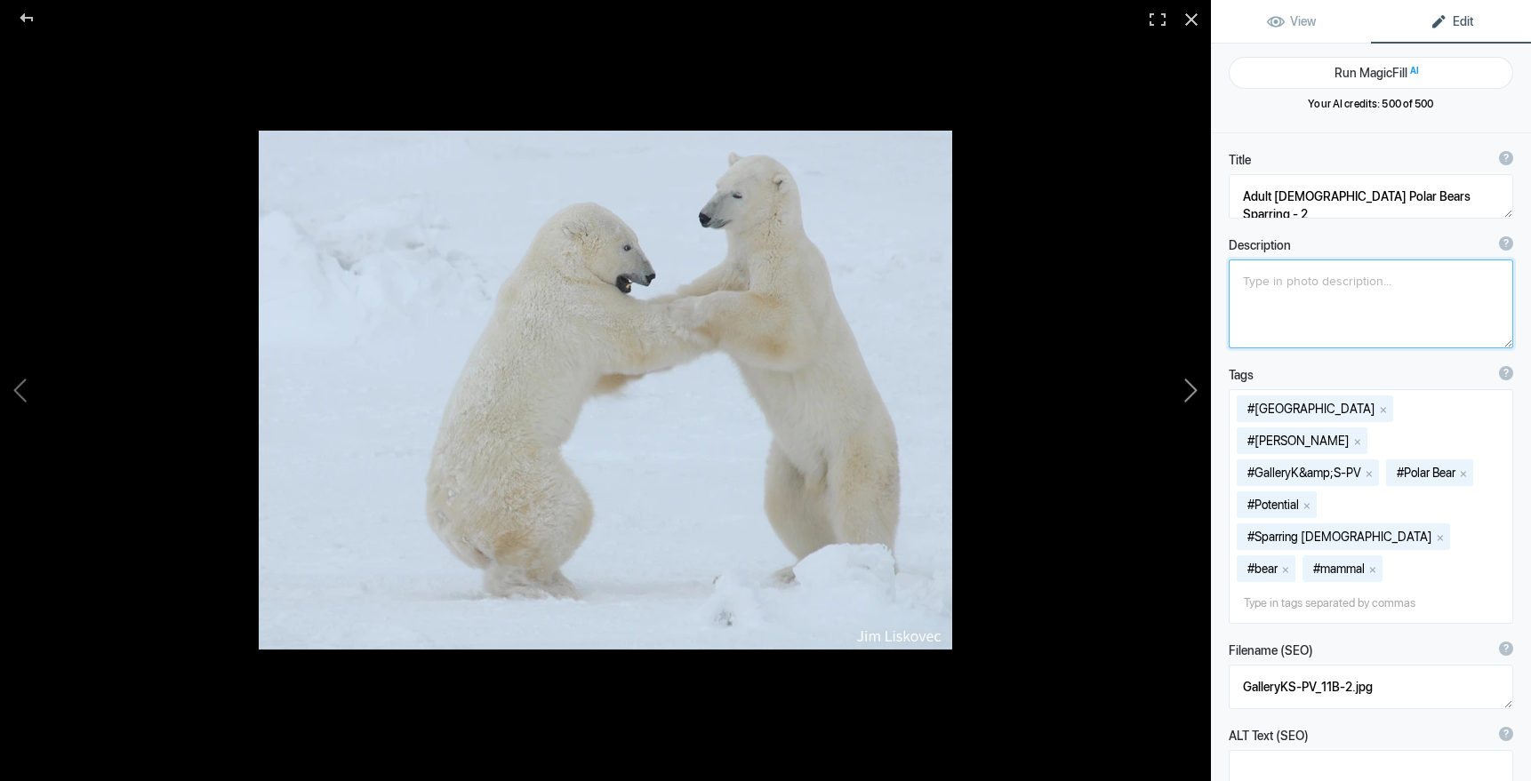
type textarea "Adult Male Polar Bears Sparring"
type textarea "SC-Nat-Polar_Bears_5.jpg"
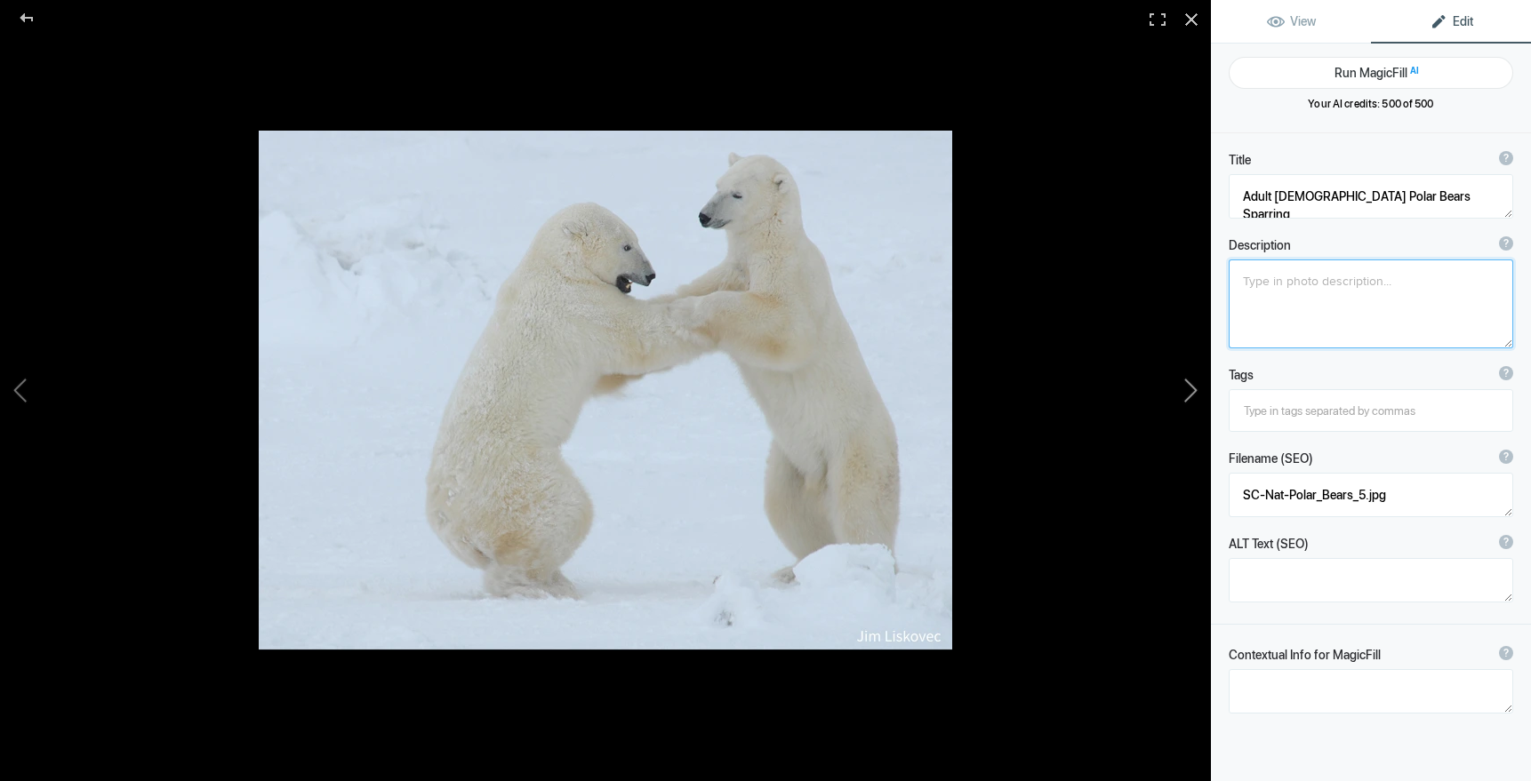
click at [1194, 390] on button at bounding box center [1143, 390] width 133 height 281
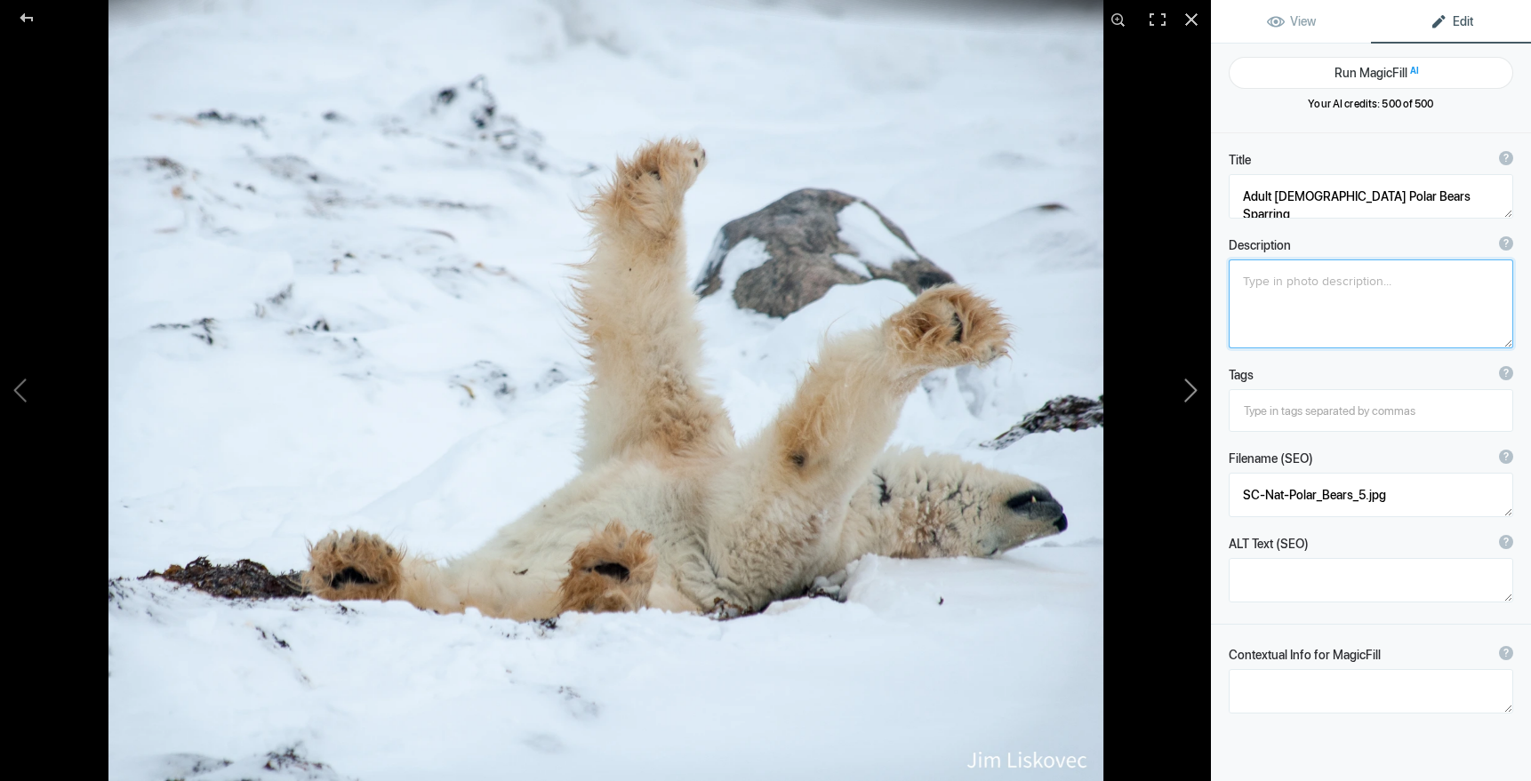
type textarea "A Big Stretch"
type textarea "GalleryKS-PH_09.jpg"
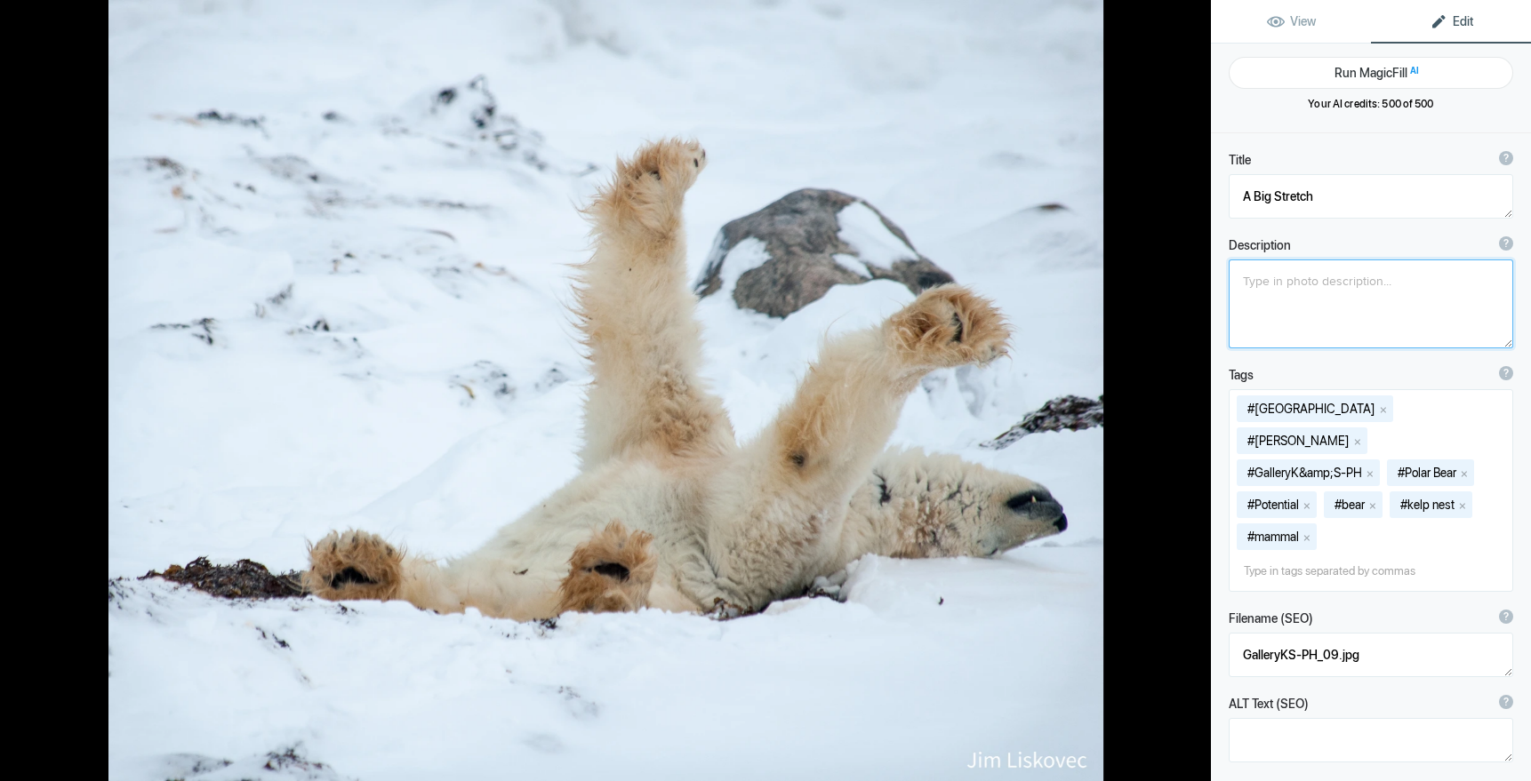
click at [1194, 390] on button at bounding box center [1143, 390] width 133 height 281
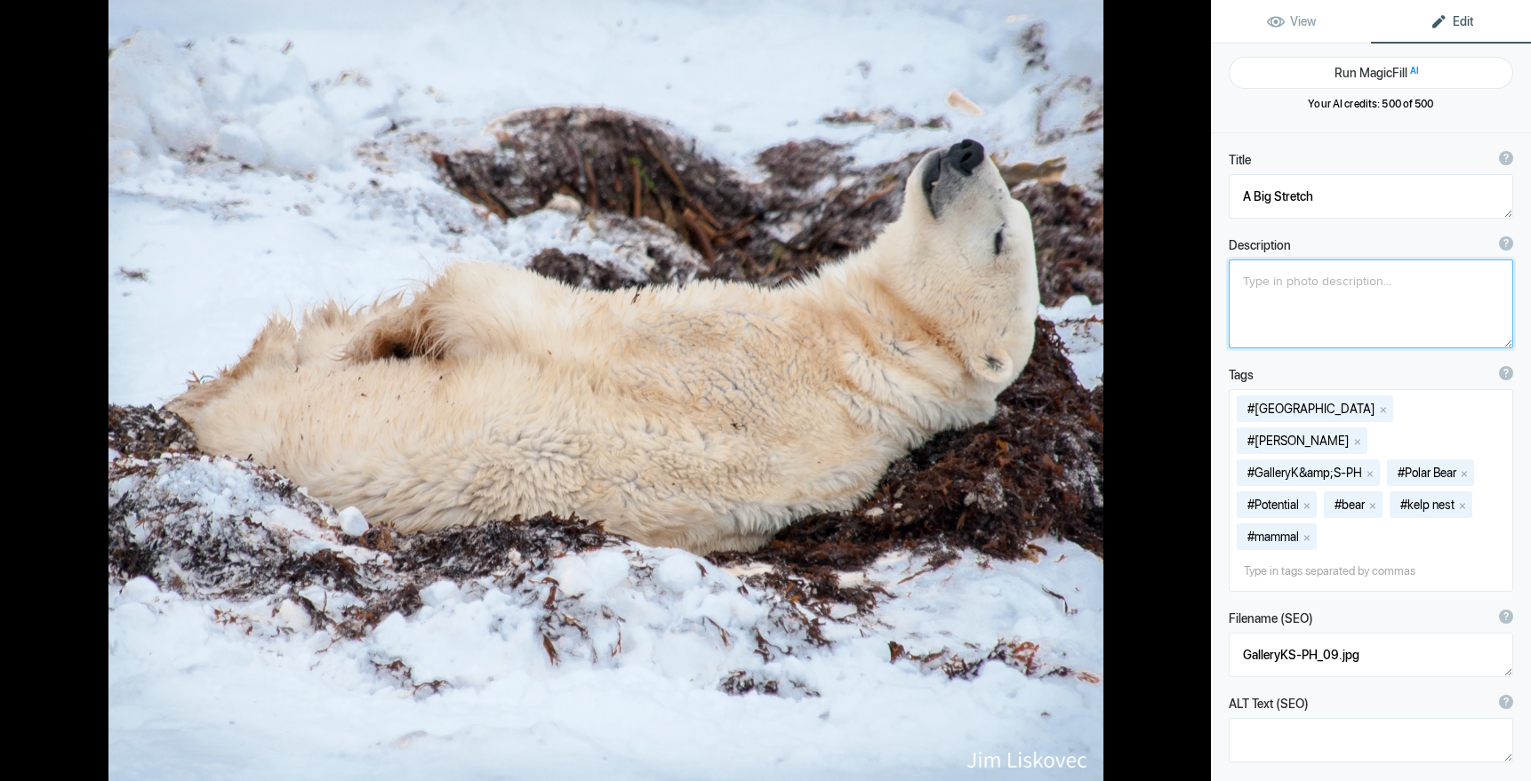
type textarea "Snoozing Polar Bear"
type textarea "GalleryKS-PH_10.jpg"
click at [1194, 390] on button at bounding box center [1143, 390] width 133 height 281
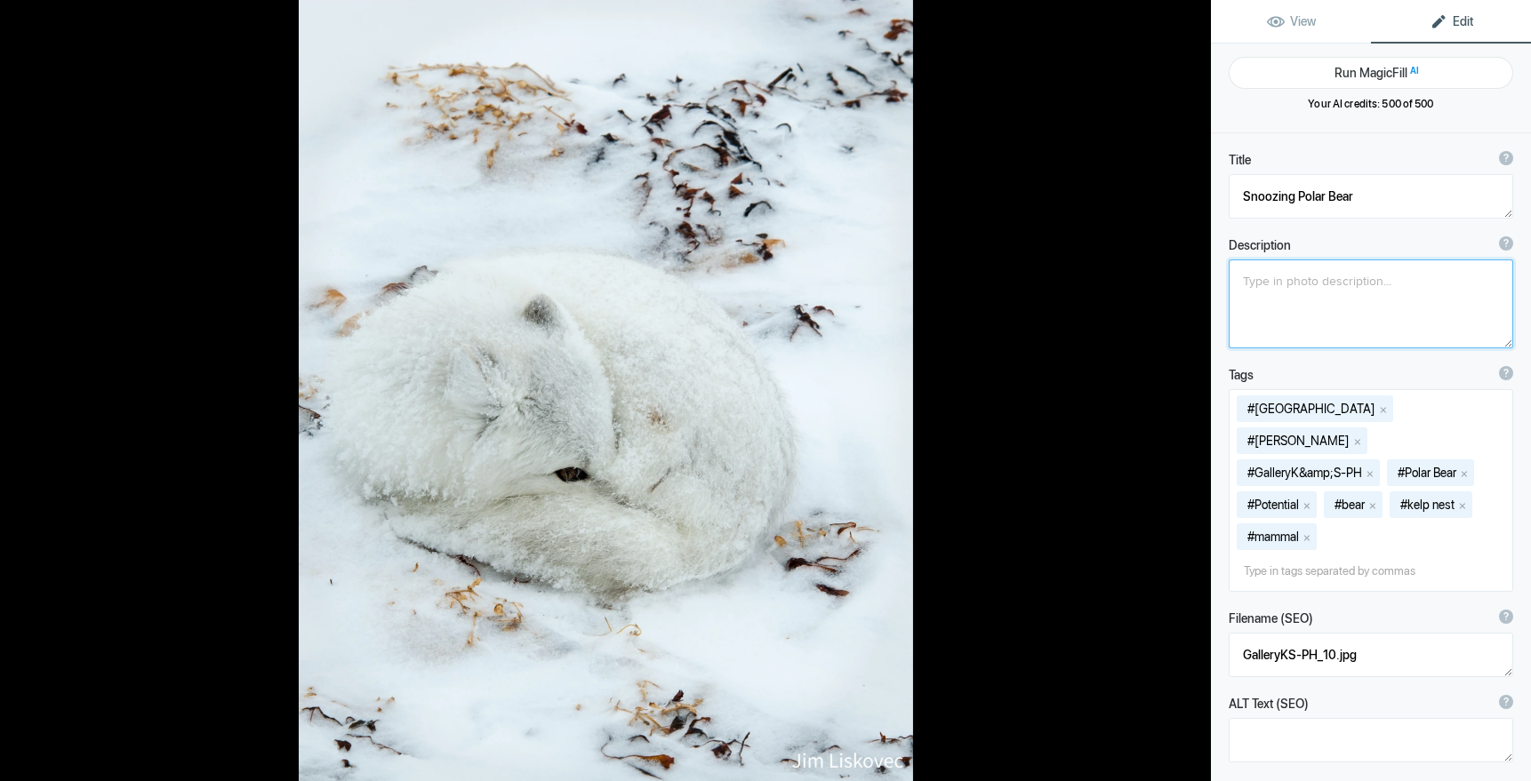
type textarea "Arctic Fox 2"
type textarea "GalleryKS-PV_15-2.jpg"
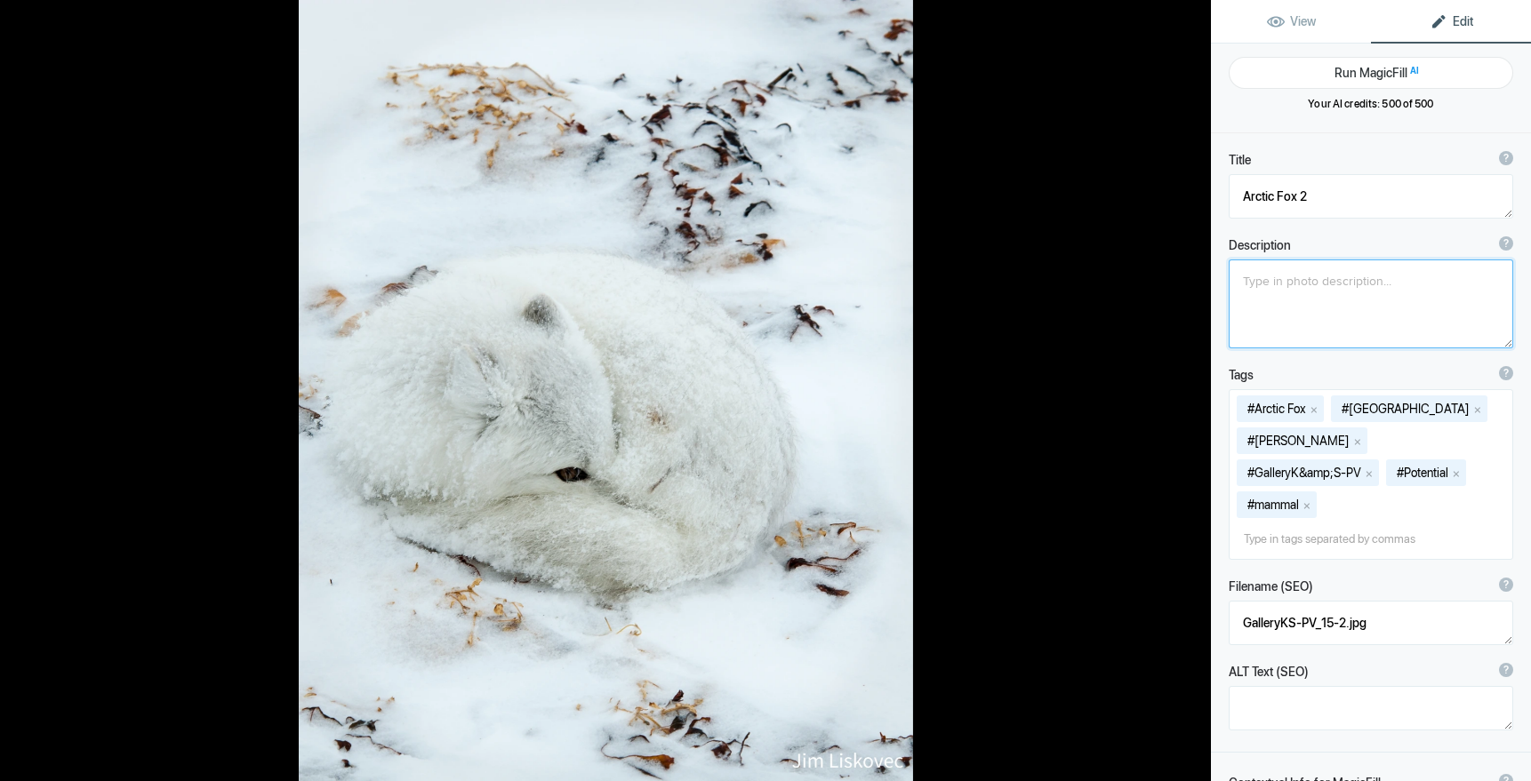
click at [1194, 390] on button at bounding box center [1143, 390] width 133 height 281
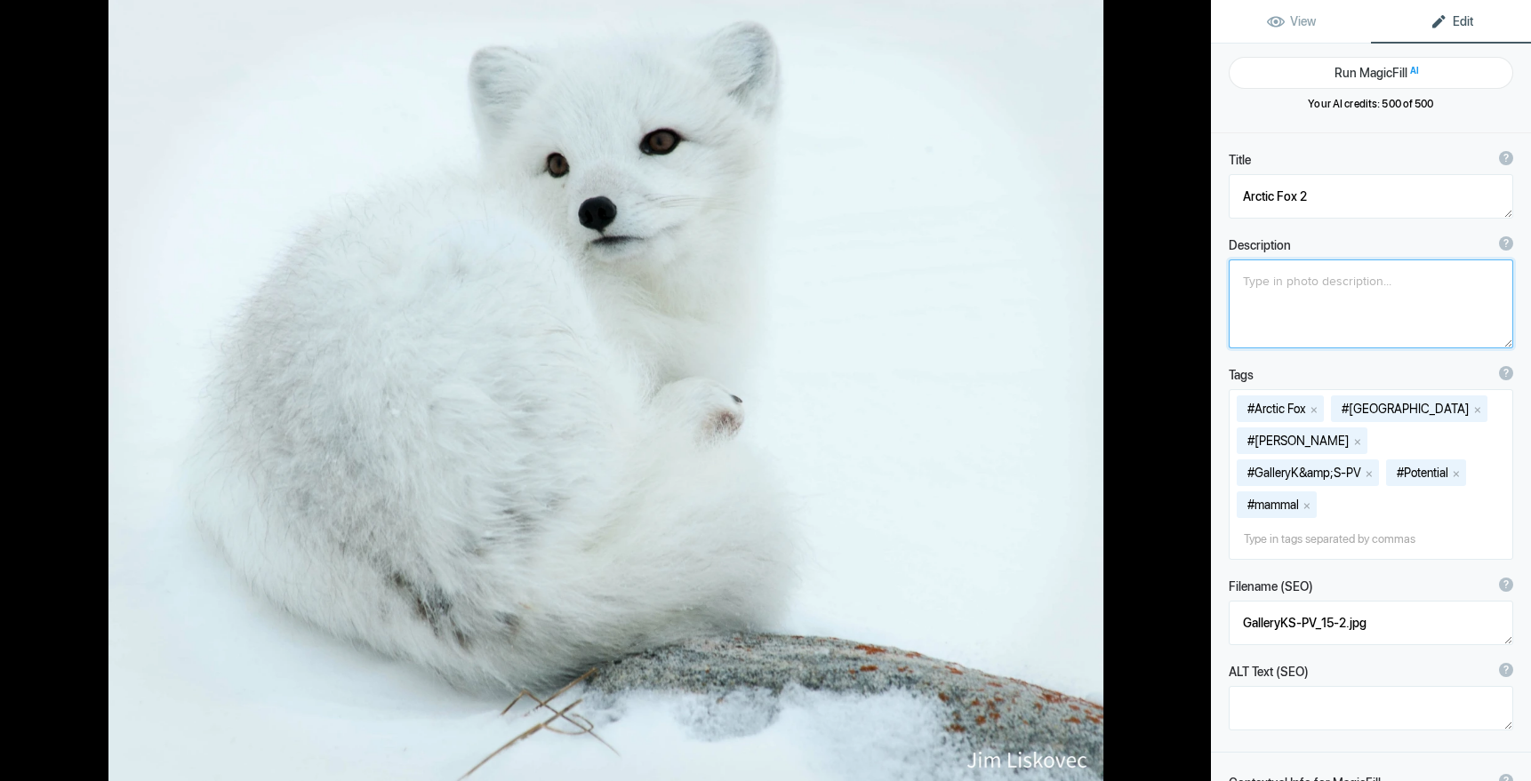
type textarea "Arctic Fox"
type textarea "2019ForumGalleryArcticFox_002.jpg"
click at [1194, 390] on button at bounding box center [1143, 390] width 133 height 281
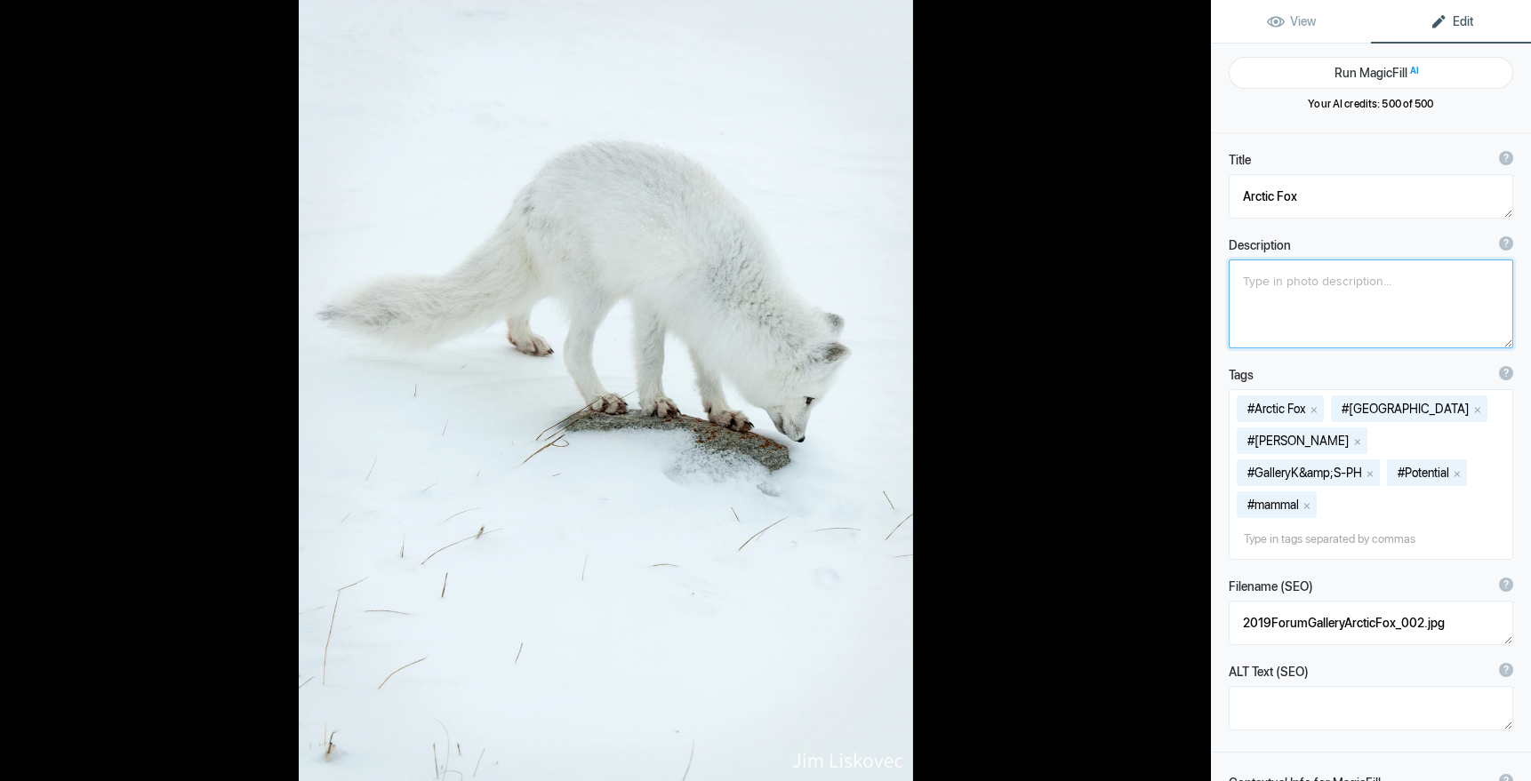
type textarea "Arctic Fox Listening"
type textarea "GalleryKS-PV_16-2.jpg"
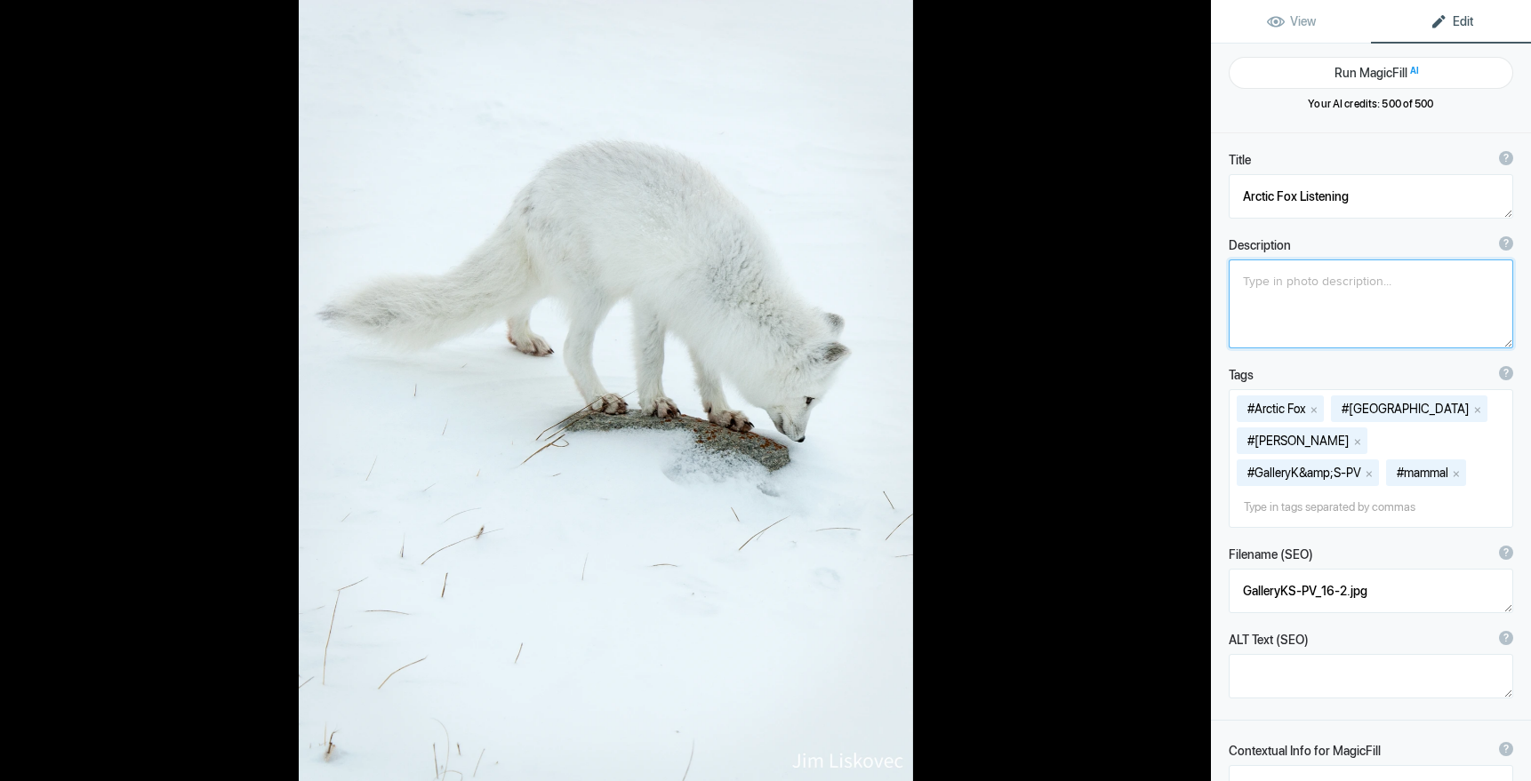
click at [1194, 390] on button at bounding box center [1143, 390] width 133 height 281
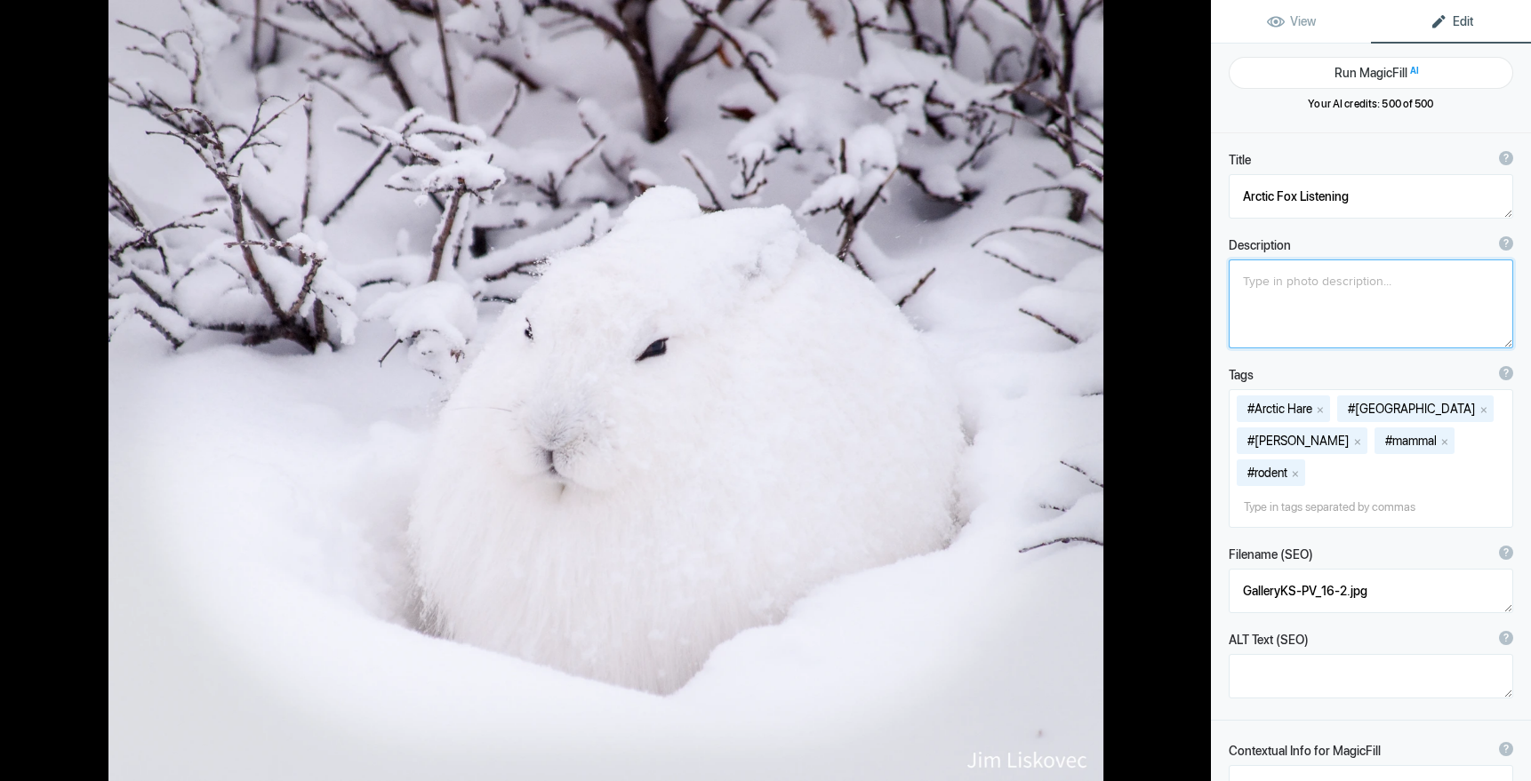
type textarea "Arctic Hare"
type textarea "2019ForumGallery-ArcticHare_001.jpg"
click at [1194, 390] on button at bounding box center [1143, 390] width 133 height 281
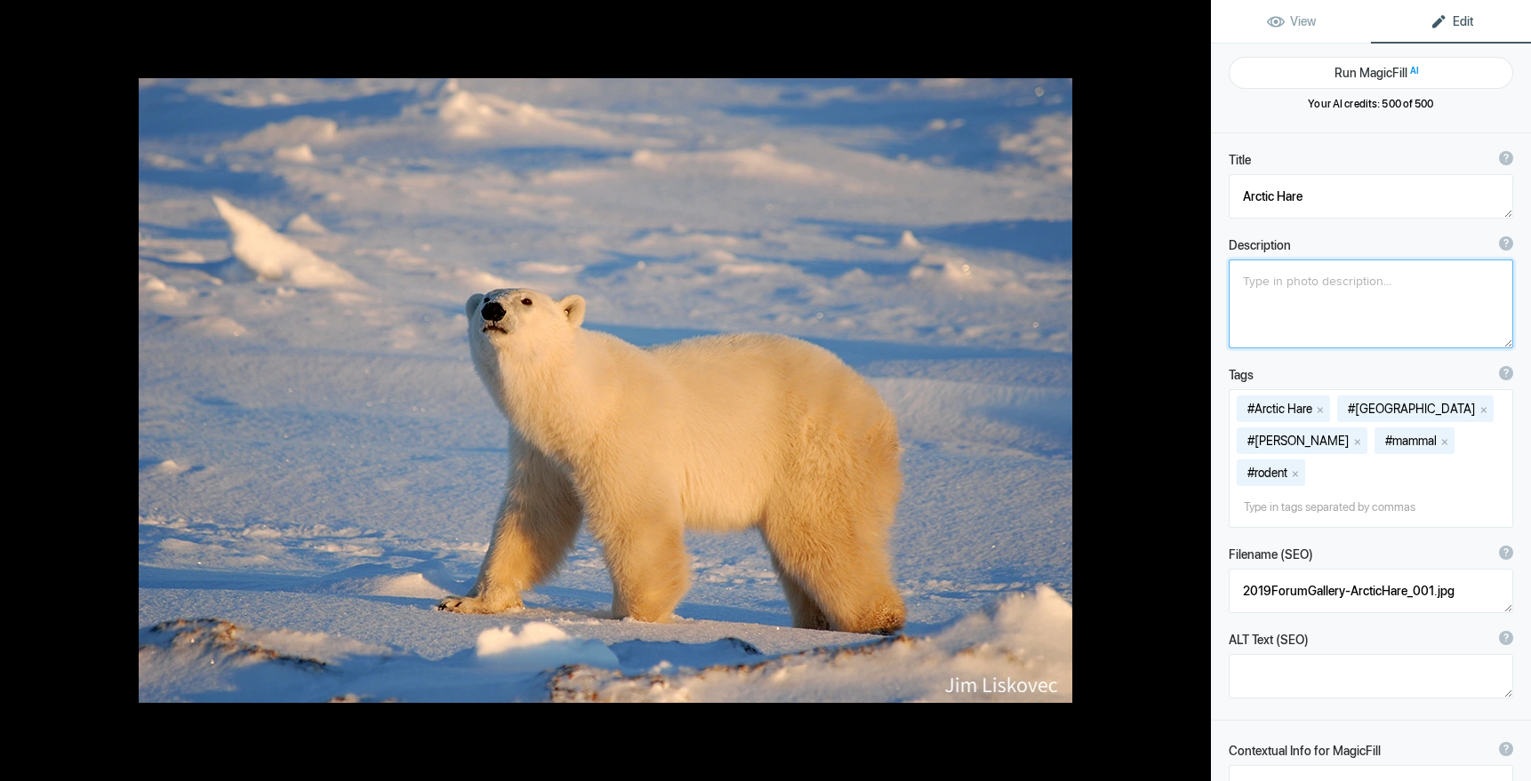
type textarea "Polar Bear male sniffs the air at sunset"
type textarea "Polar Bear (Ursus maritimus) sniffs the air at sunset, Churchill, Manitoba"
type textarea "Nat-PolarBear.jpg"
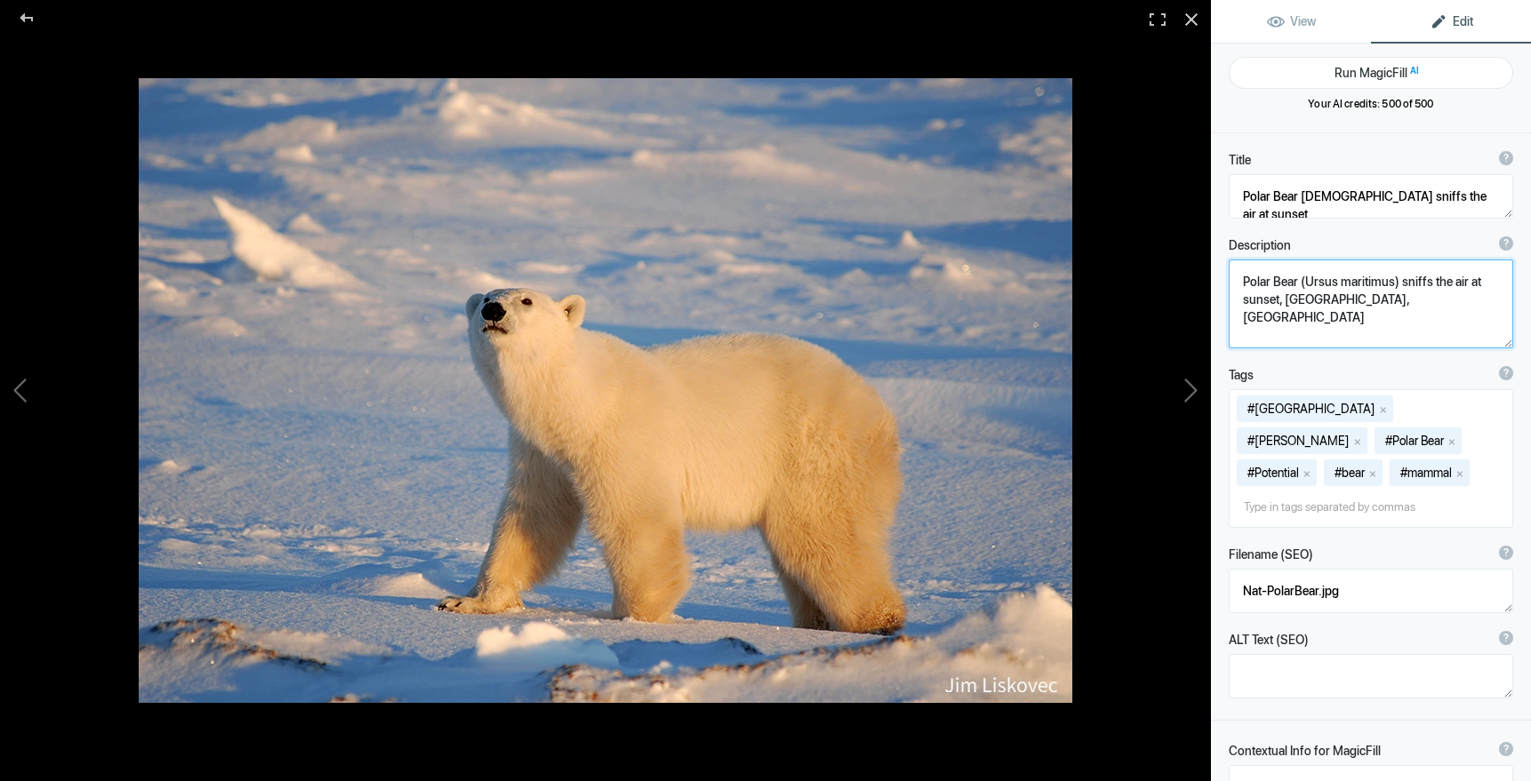
drag, startPoint x: 1241, startPoint y: 280, endPoint x: 1345, endPoint y: 312, distance: 108.8
click at [1345, 312] on textarea at bounding box center [1370, 304] width 284 height 89
click at [1192, 390] on button at bounding box center [1143, 390] width 133 height 281
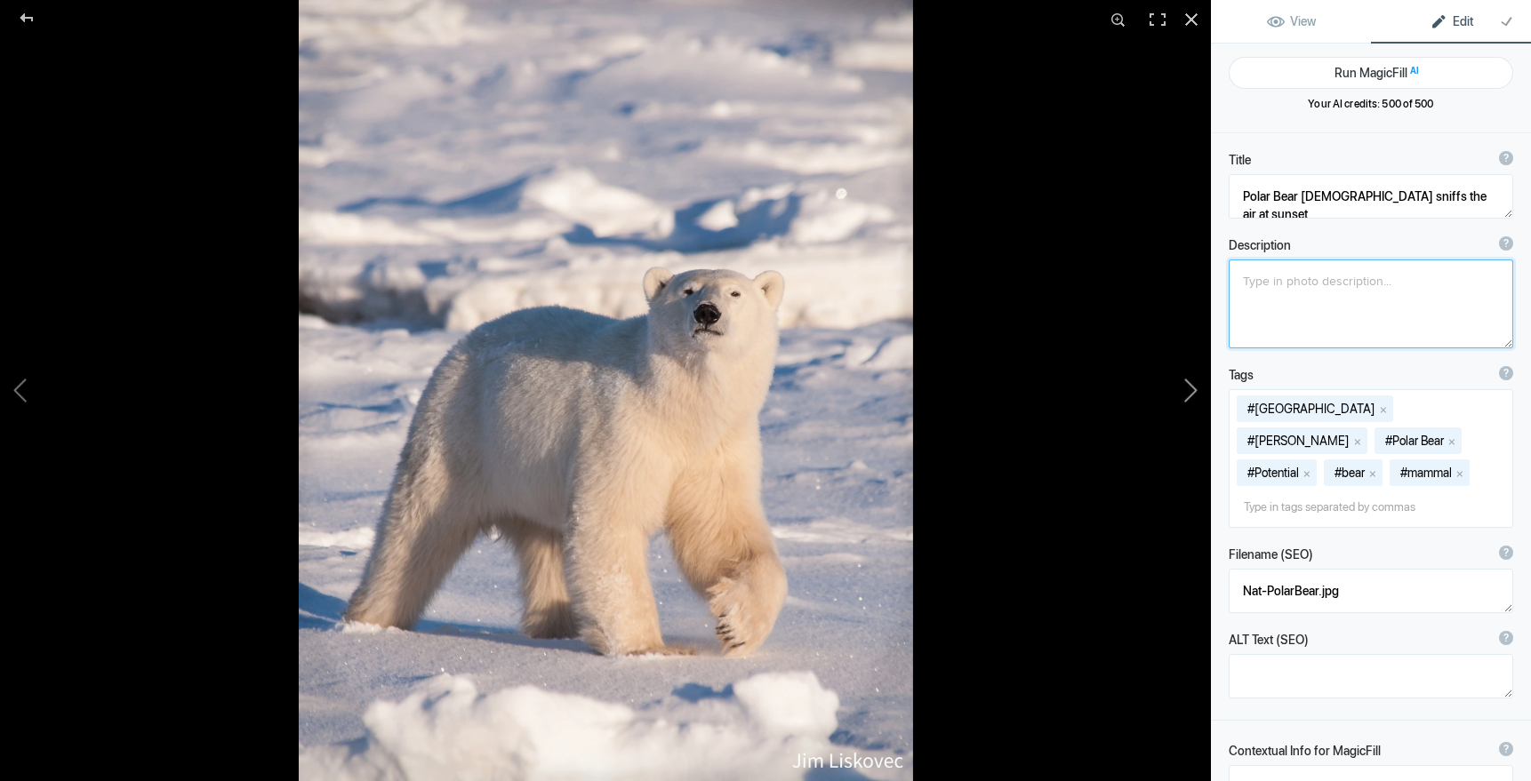
type textarea "Polar Bear Male"
type textarea "GalleryKS-PV_03.jpg"
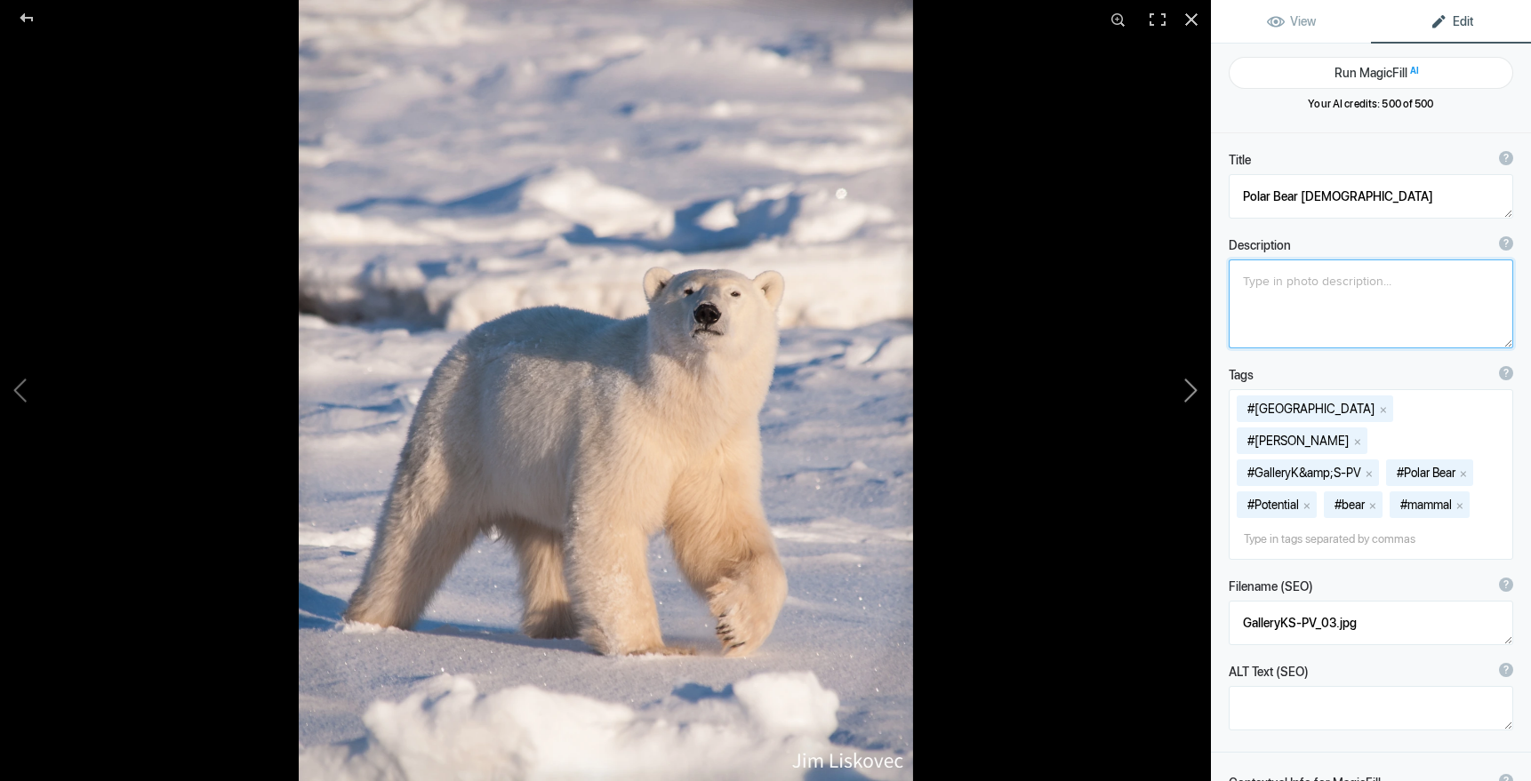
click at [1193, 390] on button at bounding box center [1143, 390] width 133 height 281
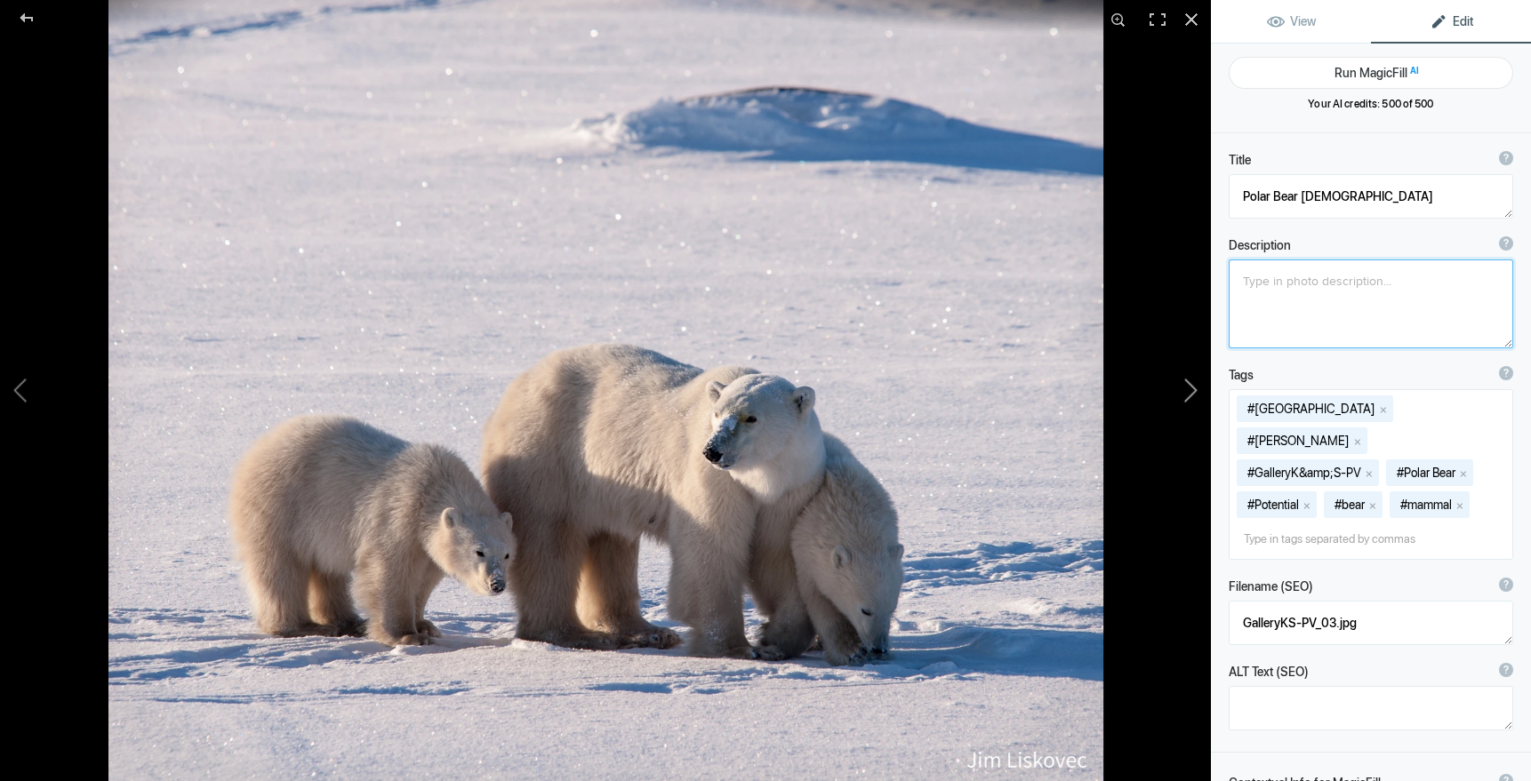
type textarea "Polar Bear Family 2"
type textarea "GalleryKS-PH_05A.jpg"
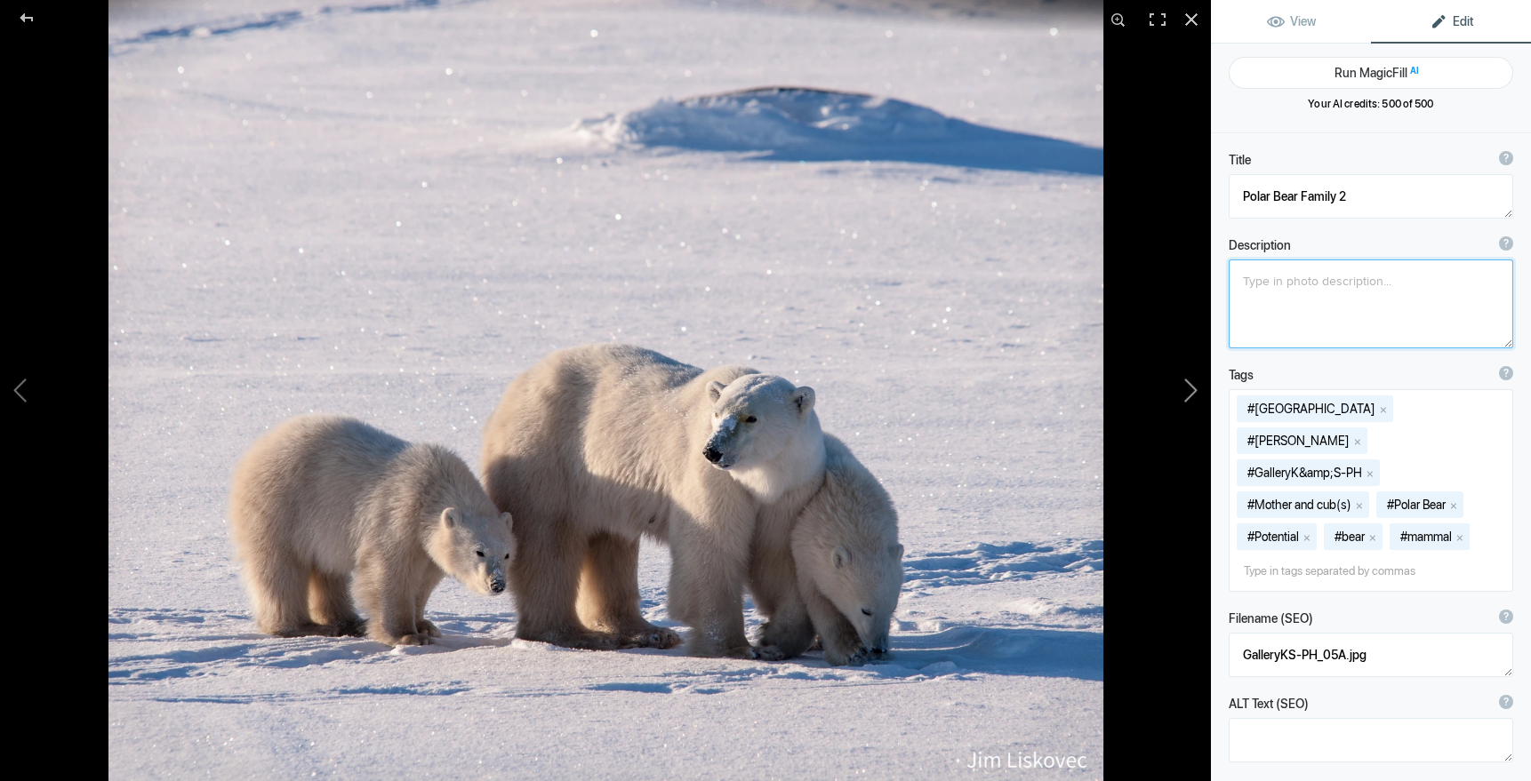
click at [1193, 390] on button at bounding box center [1143, 390] width 133 height 281
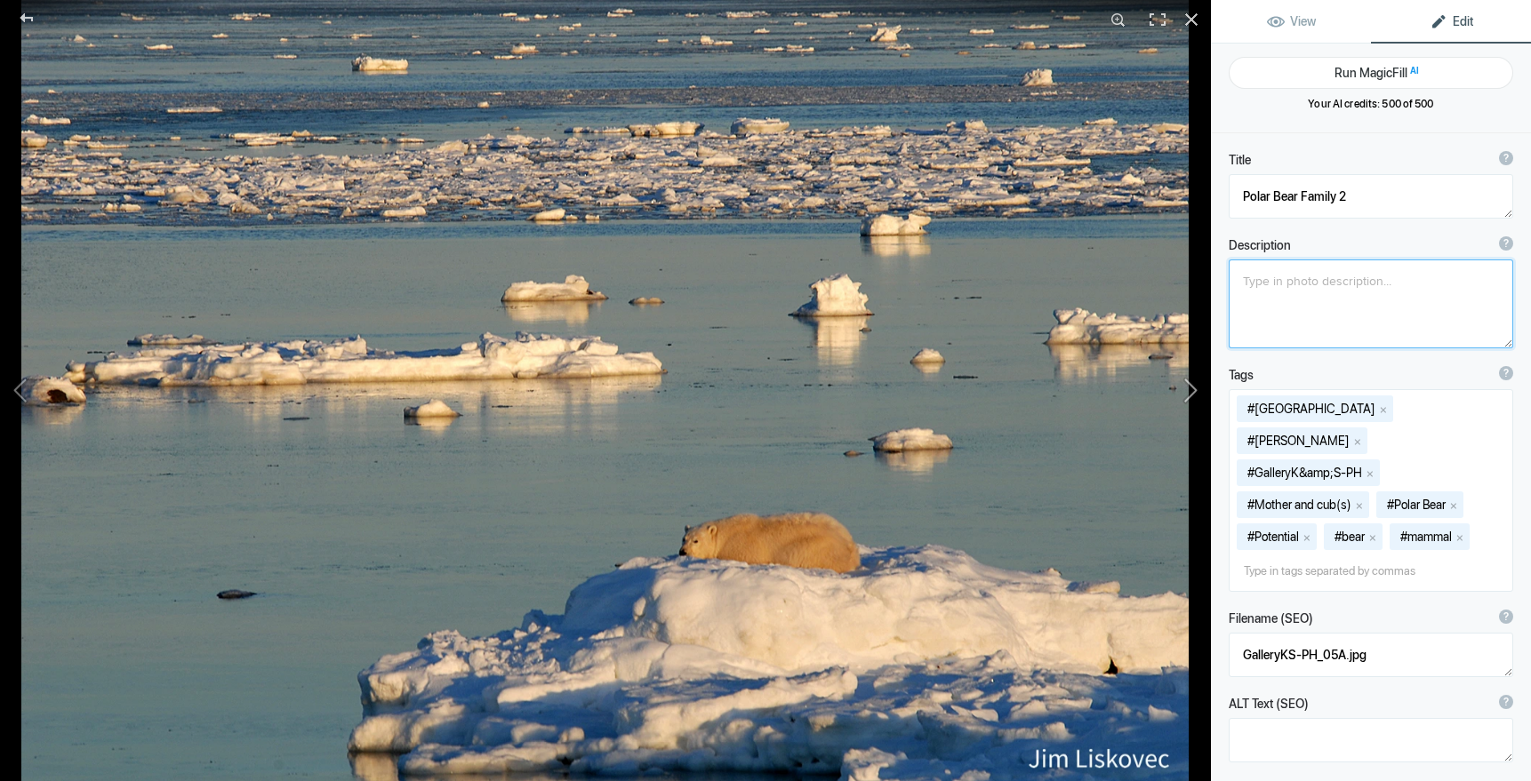
type textarea "Polar Bear on Shore of Hudson Bay"
type textarea "At sunset, a Polar Bear (Ursus maritimus) waits for the November freeze up of H…"
type textarea "Nat-PolarBear_on_Shore.jpg"
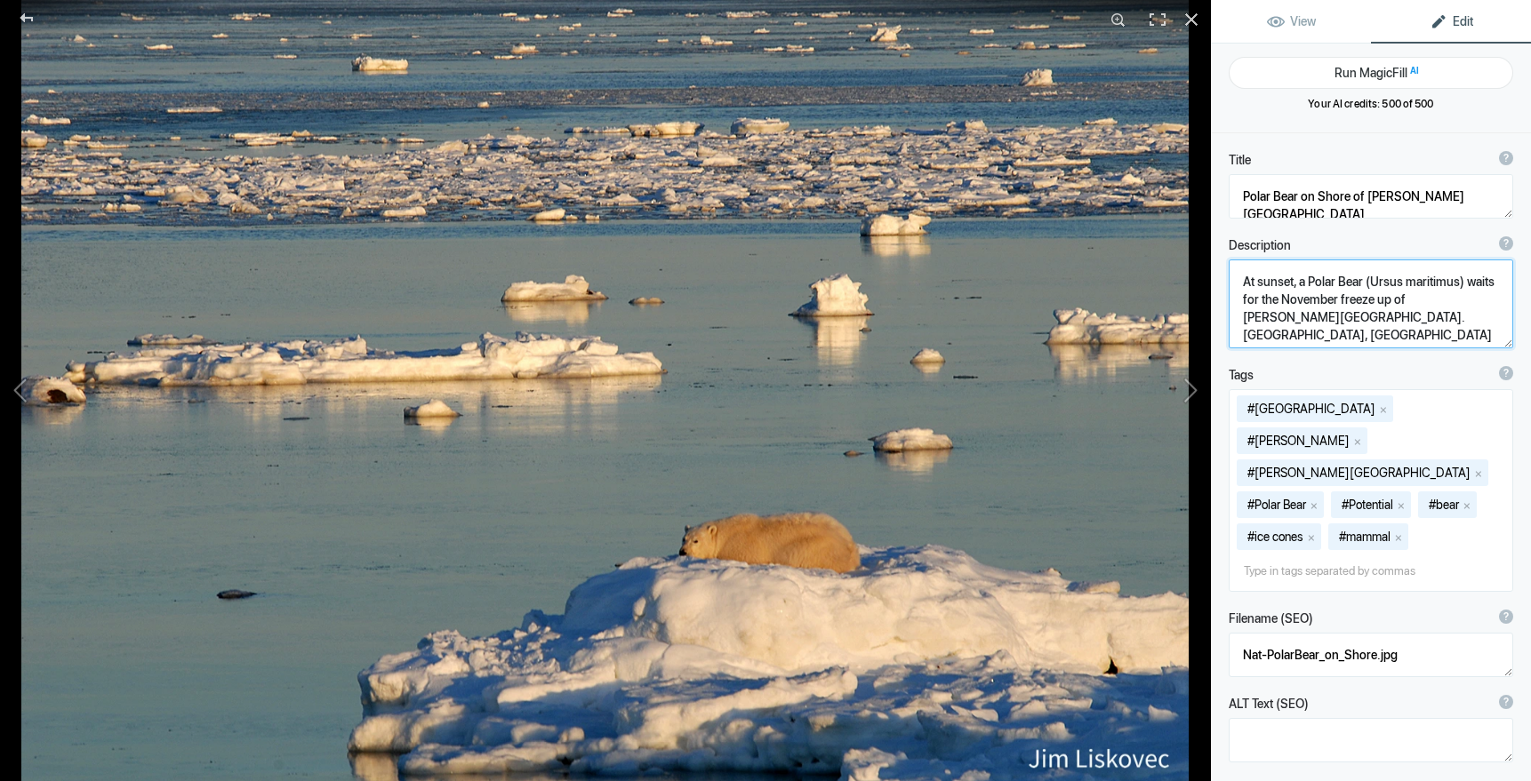
drag, startPoint x: 1241, startPoint y: 279, endPoint x: 1238, endPoint y: 343, distance: 64.1
click at [1238, 343] on textarea at bounding box center [1370, 304] width 284 height 89
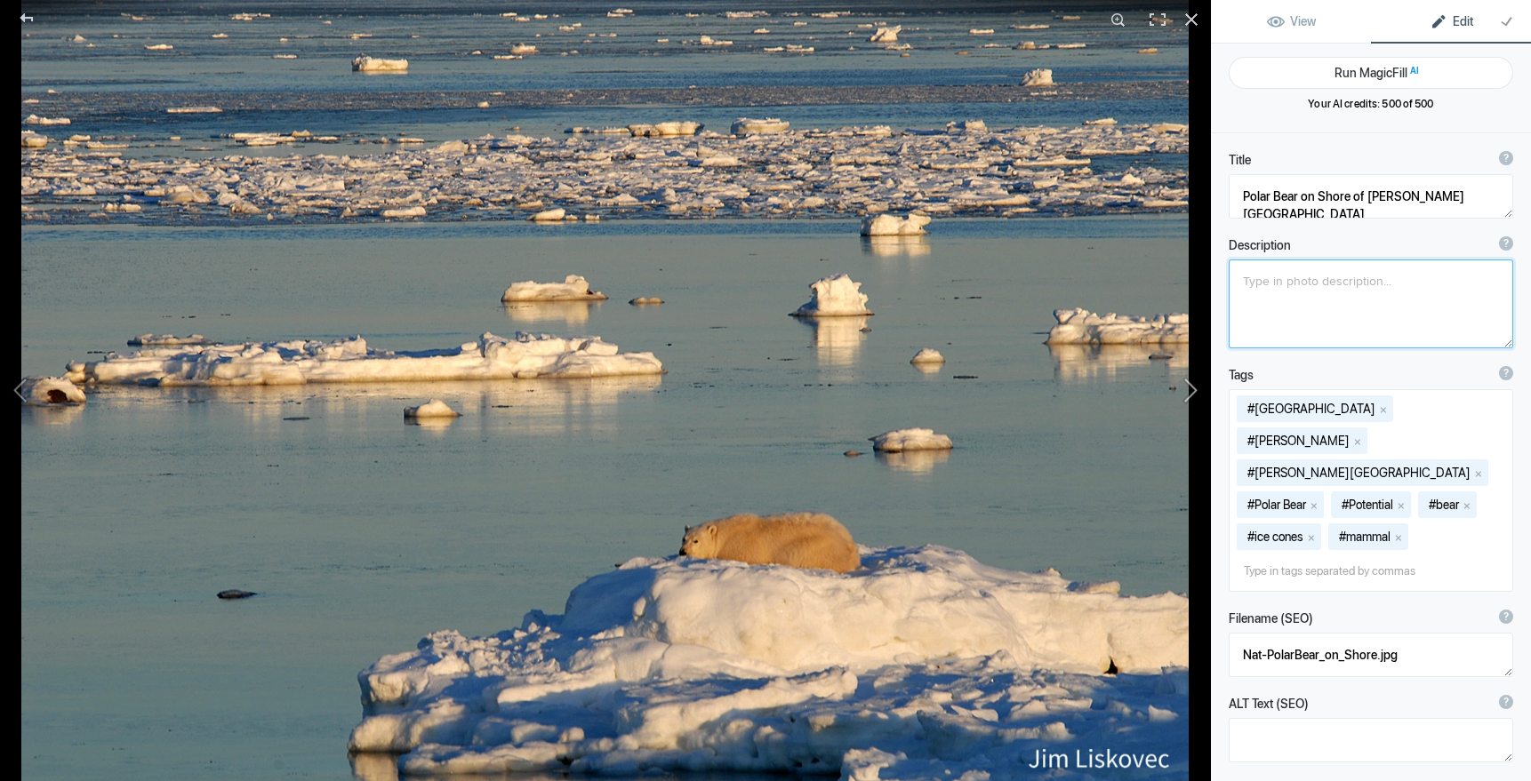
click at [1193, 388] on button at bounding box center [1143, 390] width 133 height 281
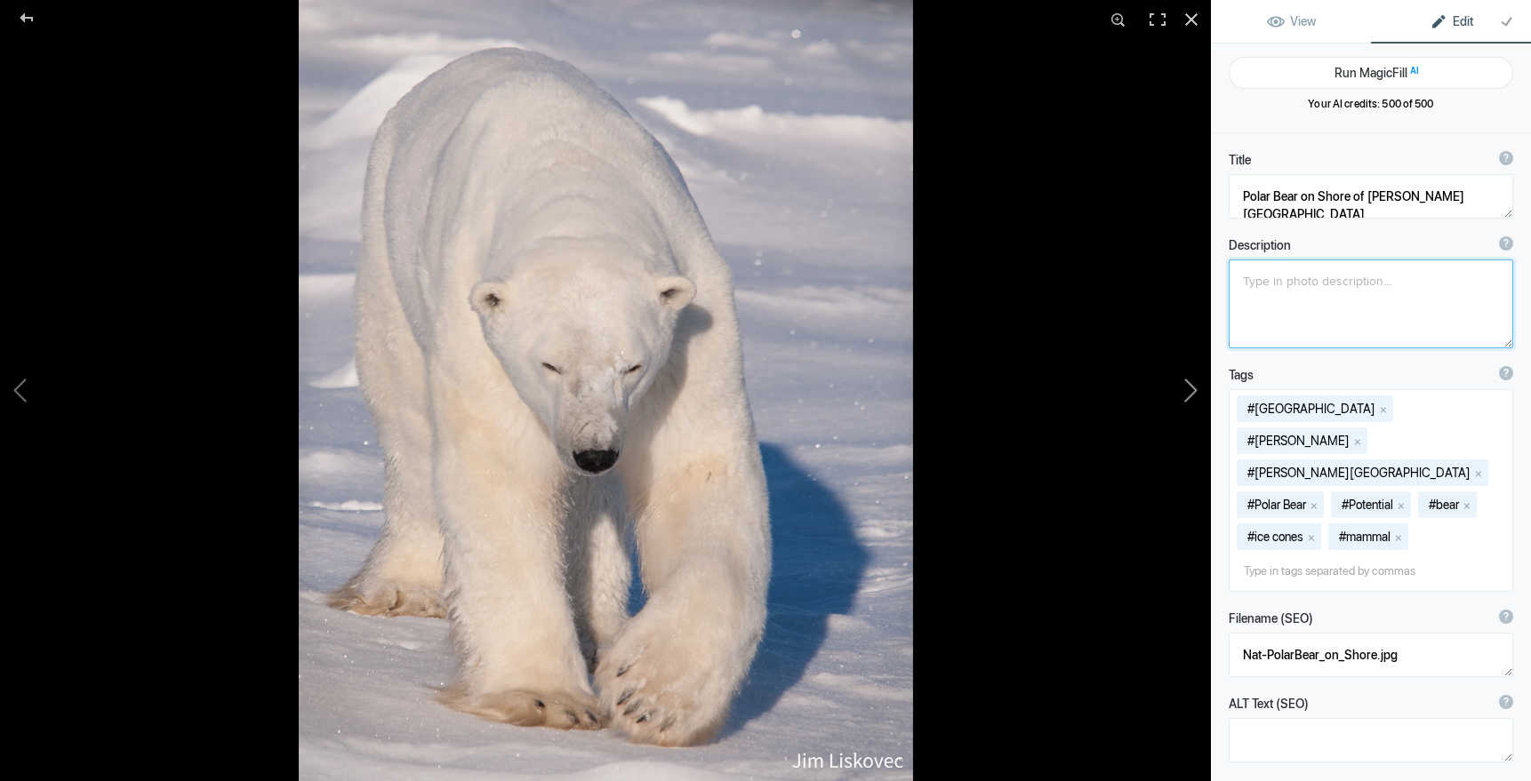
type textarea "Adult Male Polar Bear"
type textarea "GalleryKS-PV_04.jpg"
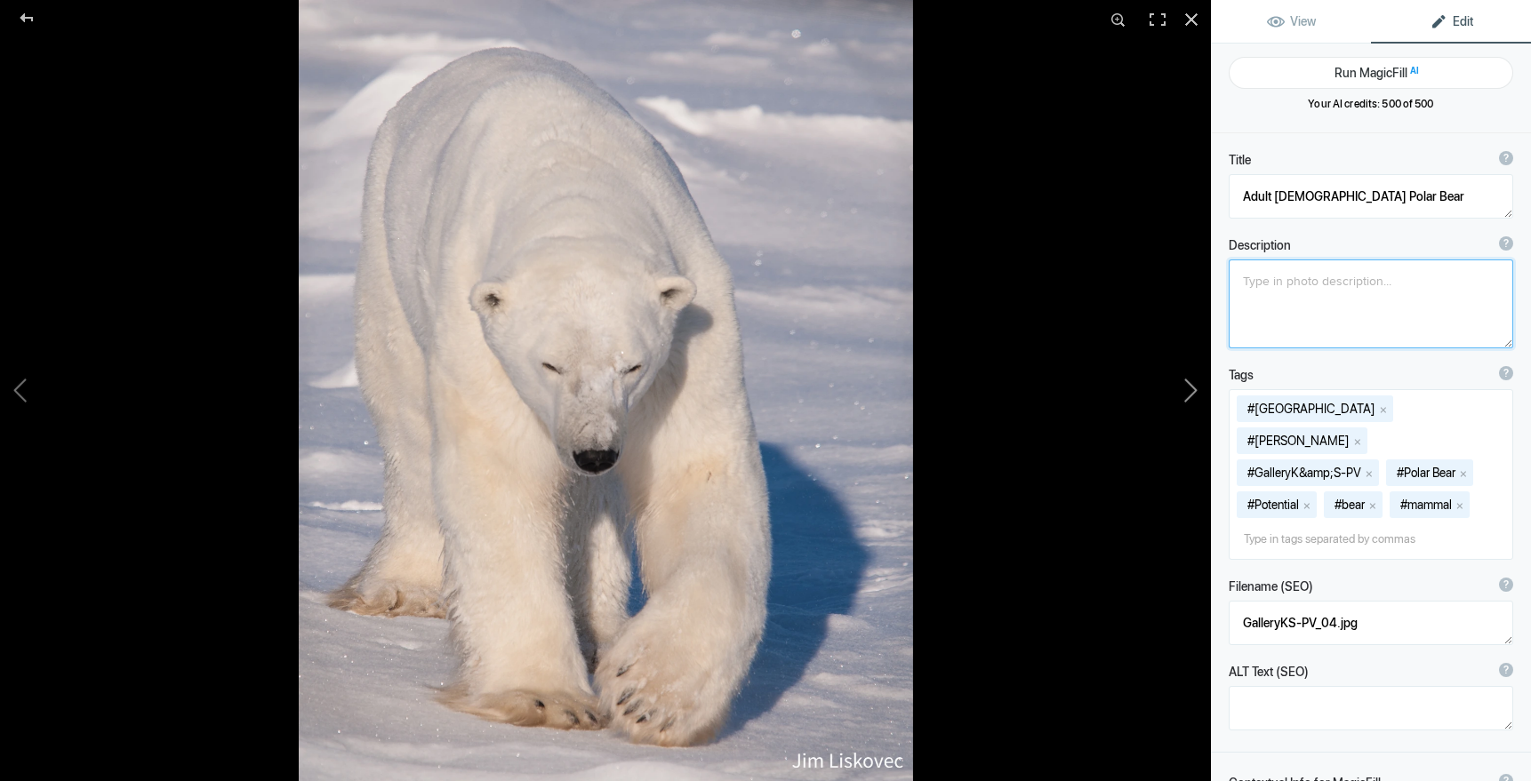
click at [1193, 388] on button at bounding box center [1143, 390] width 133 height 281
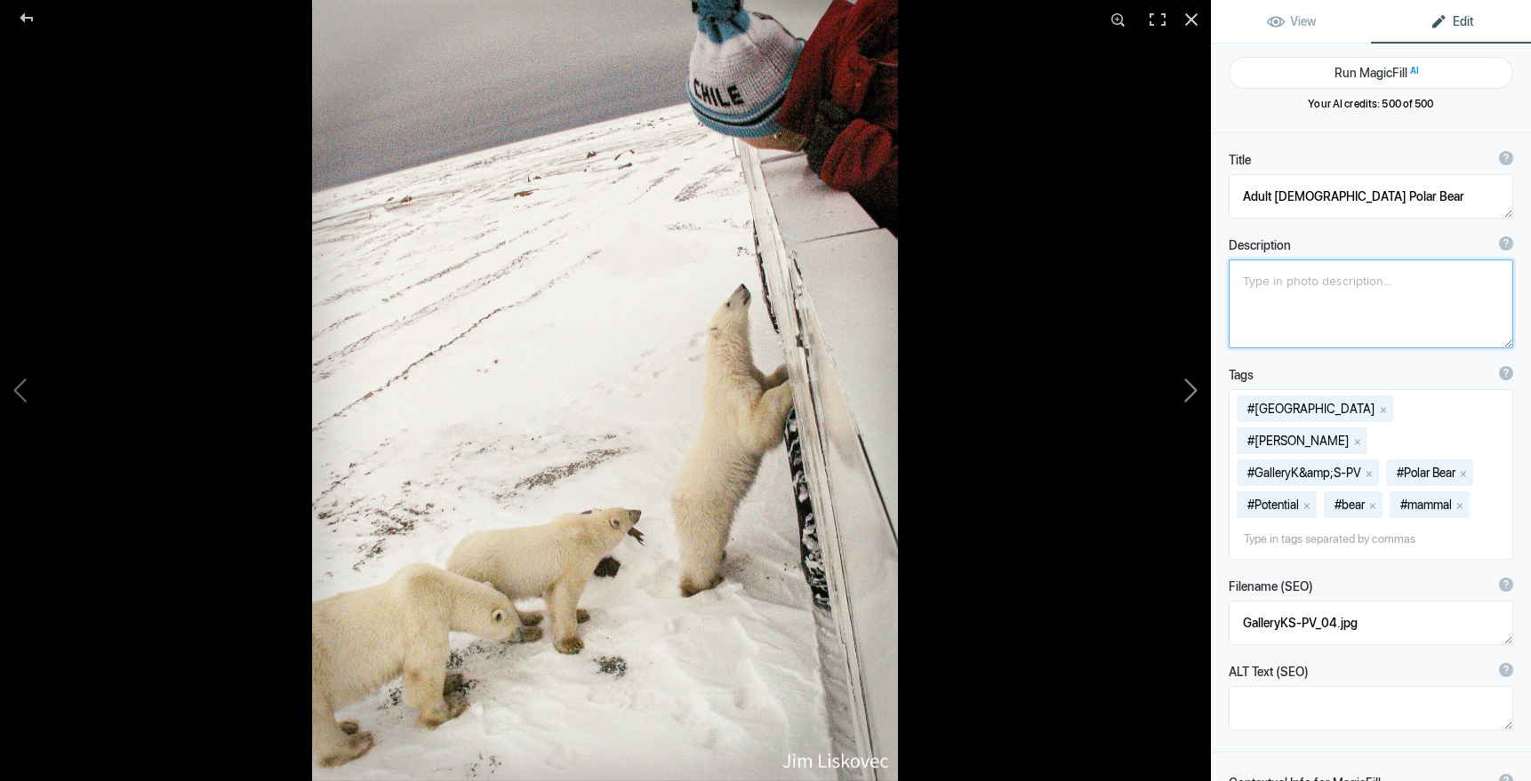
type textarea "Sniffer Bear"
type textarea "KONICA MINOLTA DIGITAL CAMERA"
type textarea "SnifferBear.8.9.25.jpg"
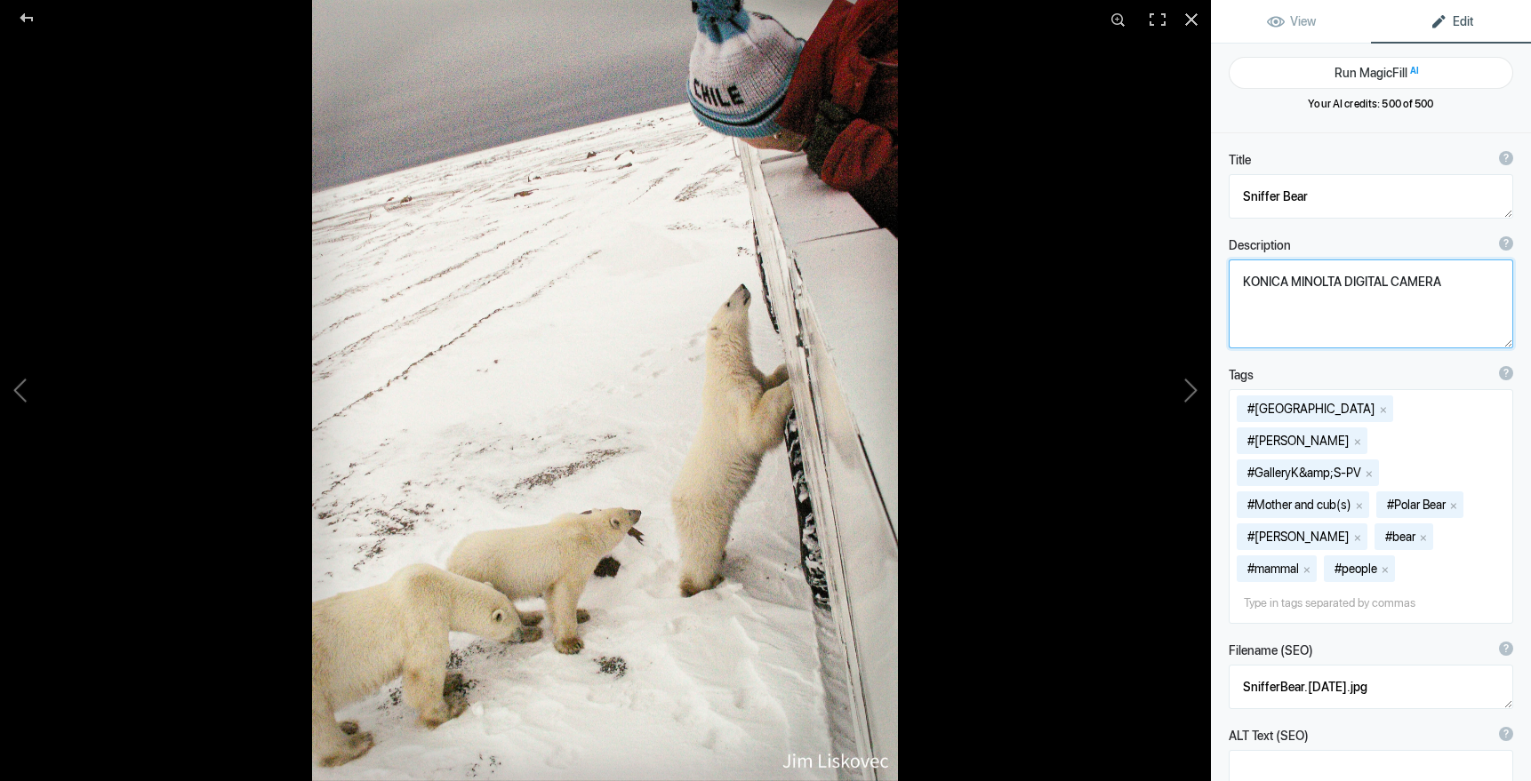
drag, startPoint x: 1452, startPoint y: 280, endPoint x: 1212, endPoint y: 272, distance: 240.1
click at [1220, 272] on div "Description ? By adding more context around images, results can become much mor…" at bounding box center [1371, 293] width 320 height 130
click at [1193, 17] on div at bounding box center [1191, 19] width 39 height 39
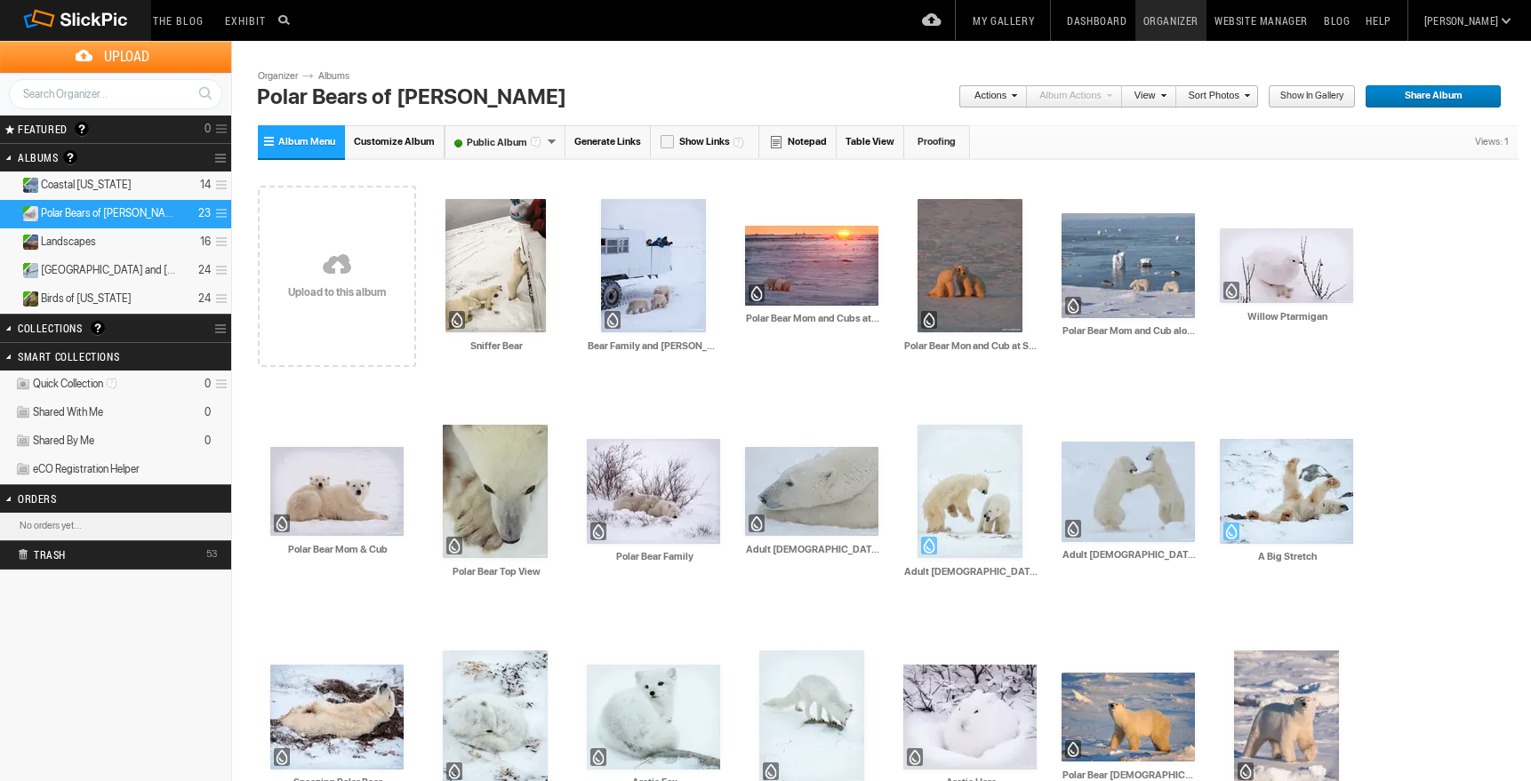
click at [1042, 16] on link "My Gallery" at bounding box center [1002, 20] width 77 height 41
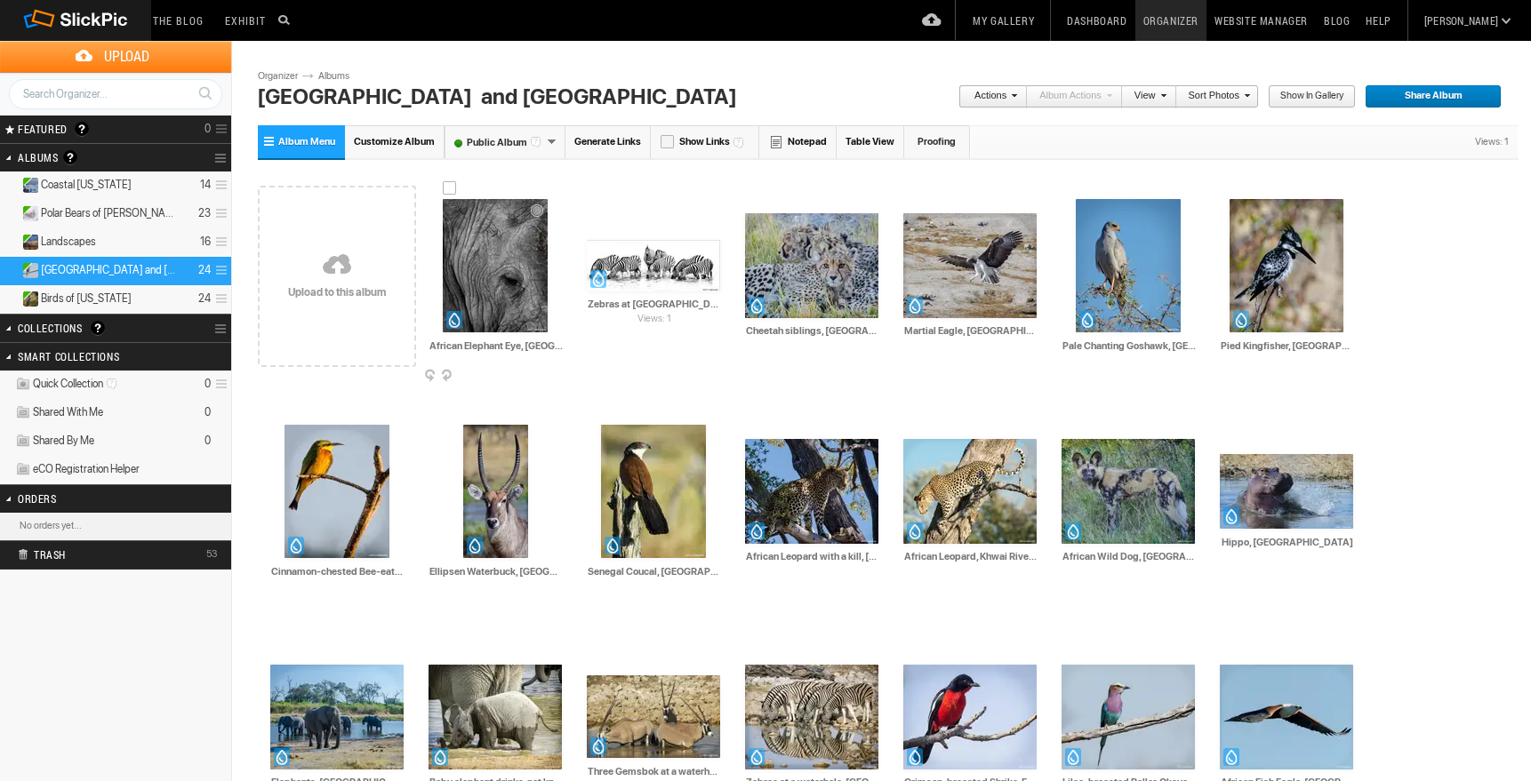
click at [509, 301] on img at bounding box center [495, 265] width 105 height 133
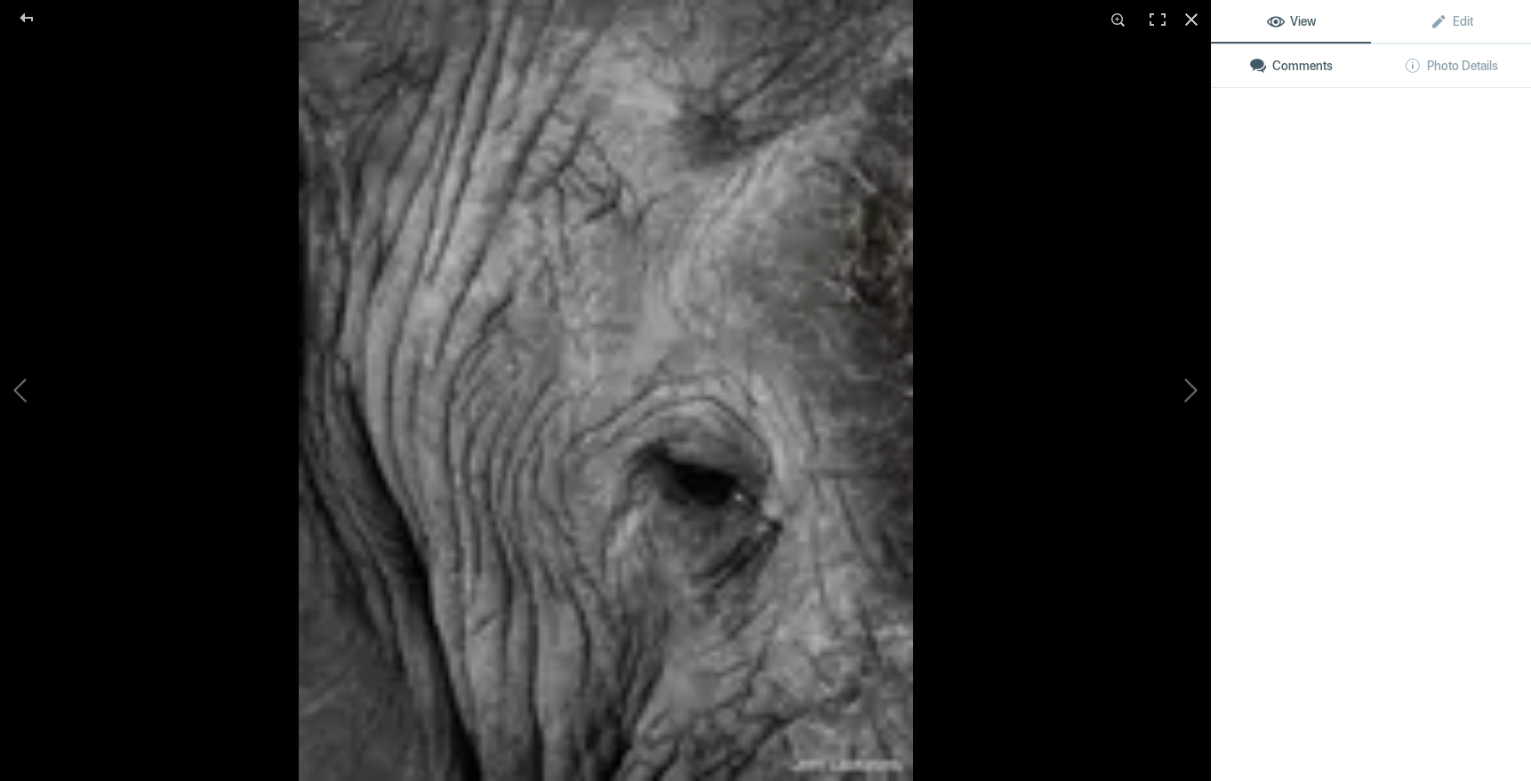
click at [509, 301] on img at bounding box center [606, 390] width 614 height 781
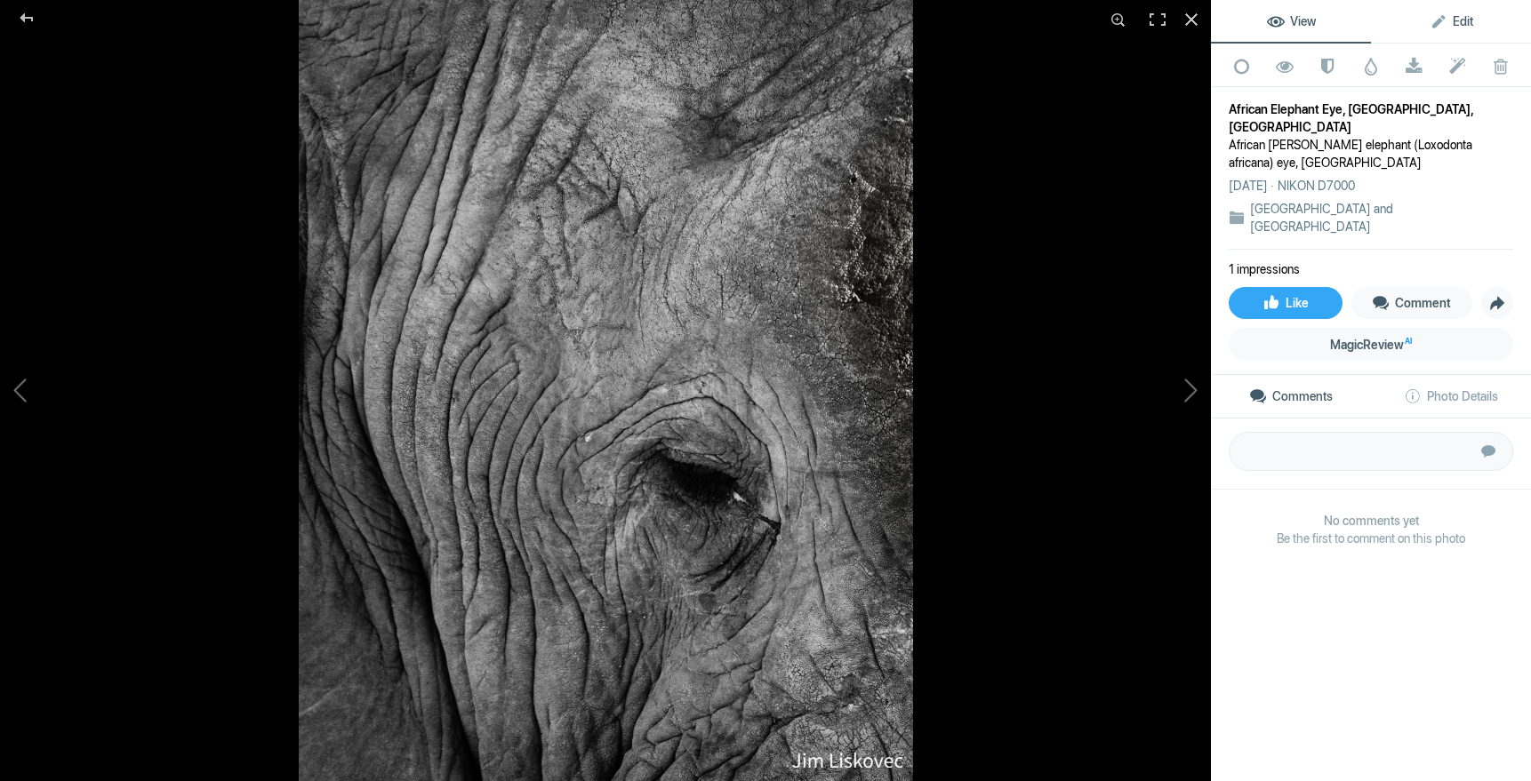
click at [1462, 17] on span "Edit" at bounding box center [1451, 21] width 44 height 14
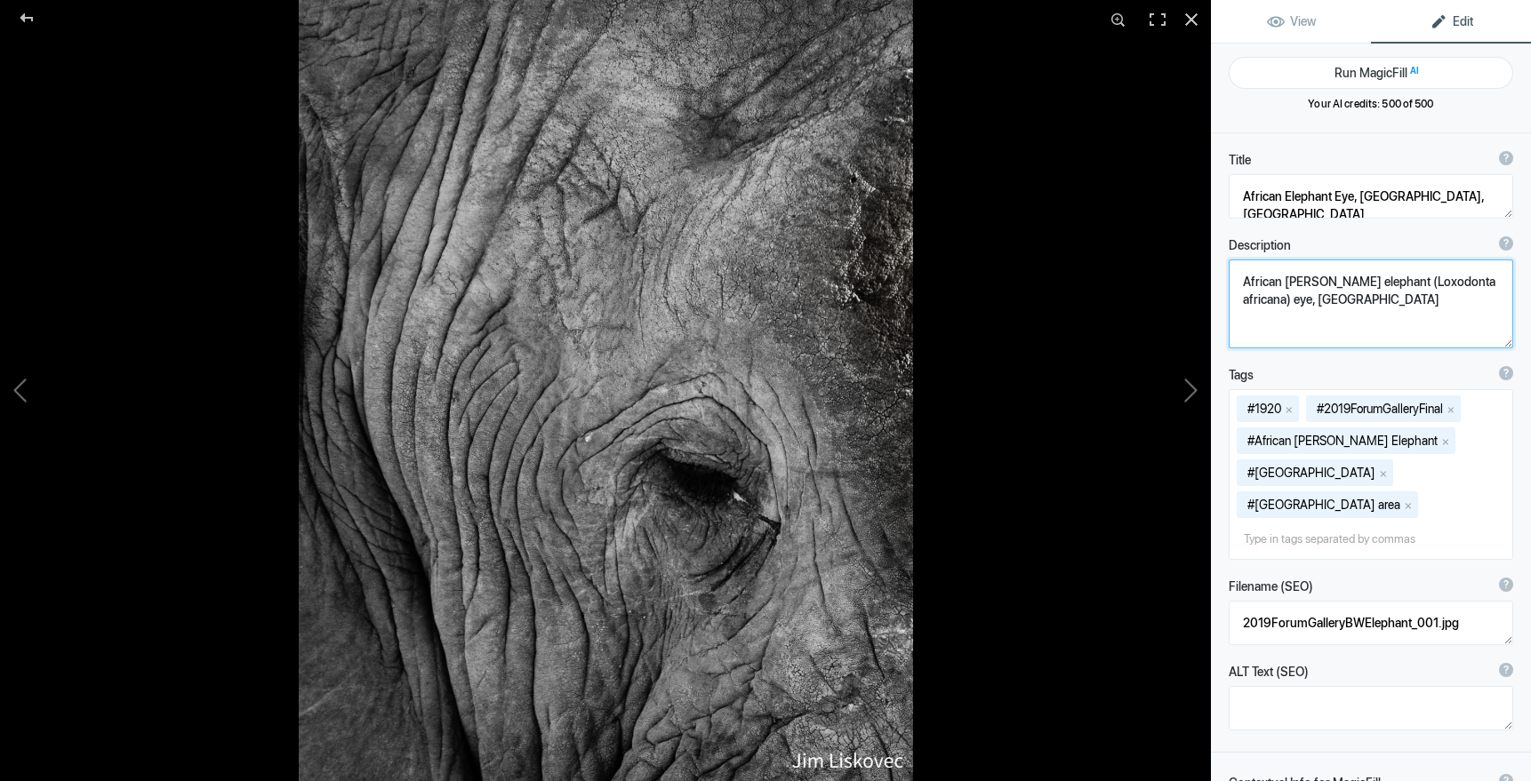
drag, startPoint x: 1241, startPoint y: 278, endPoint x: 1309, endPoint y: 315, distance: 77.5
click at [1309, 315] on textarea at bounding box center [1370, 304] width 284 height 89
click at [1194, 391] on button at bounding box center [1143, 390] width 133 height 281
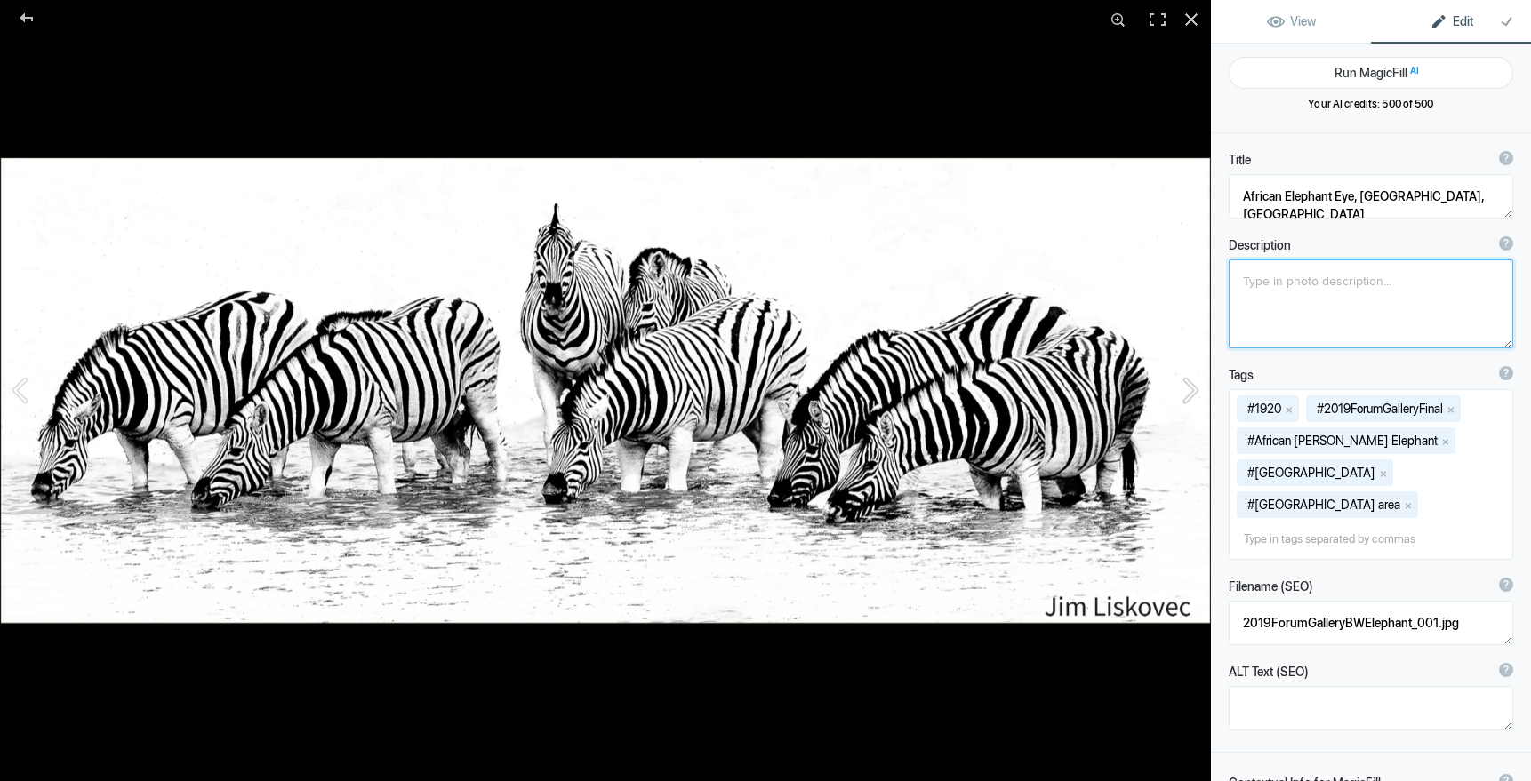
type textarea "Zebras at [GEOGRAPHIC_DATA], [GEOGRAPHIC_DATA], [GEOGRAPHIC_DATA]"
type textarea "2020Cre-BWZebras_005A.jpg"
type textarea "Available in larger sizes"
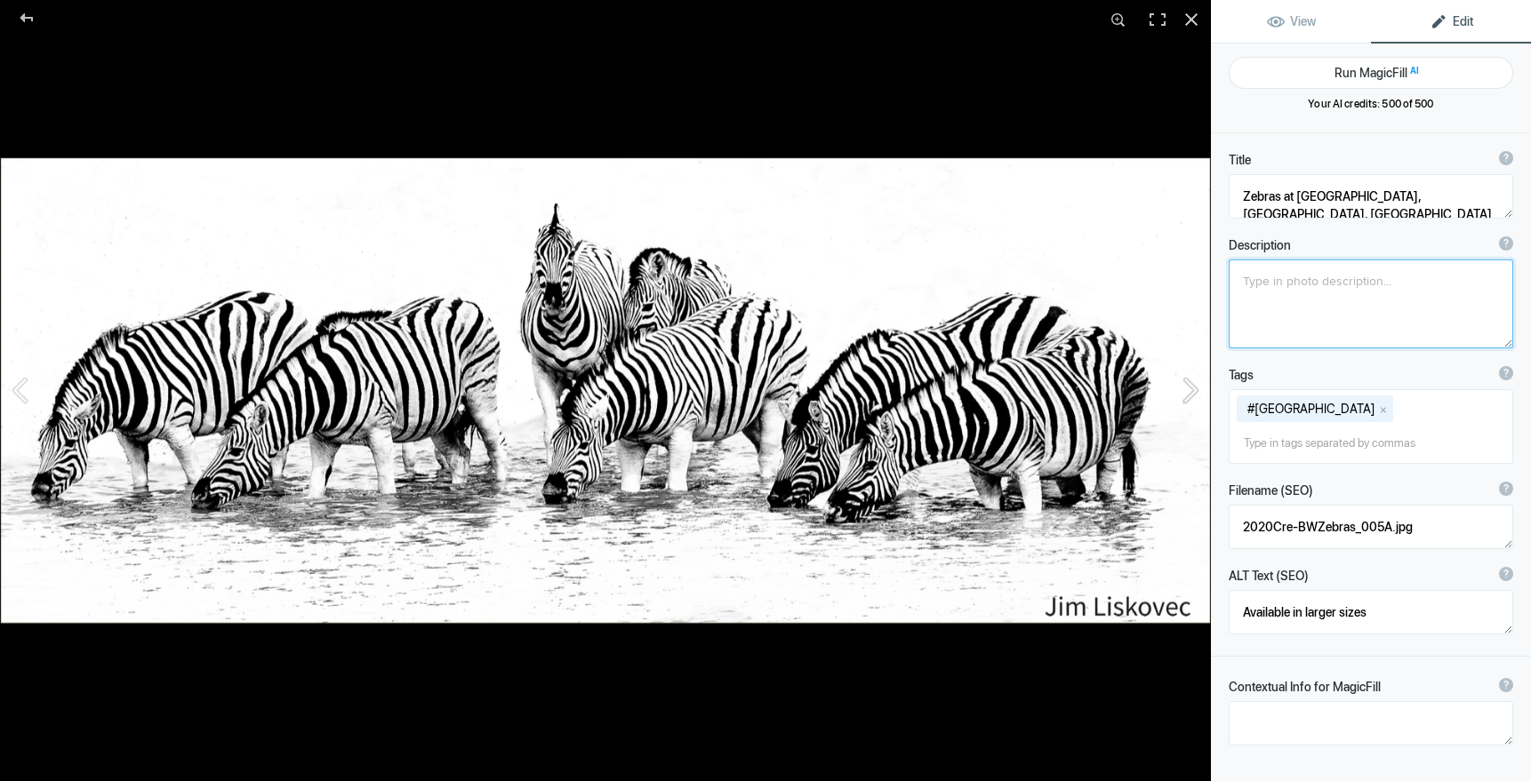
click at [1196, 391] on button at bounding box center [1143, 390] width 133 height 281
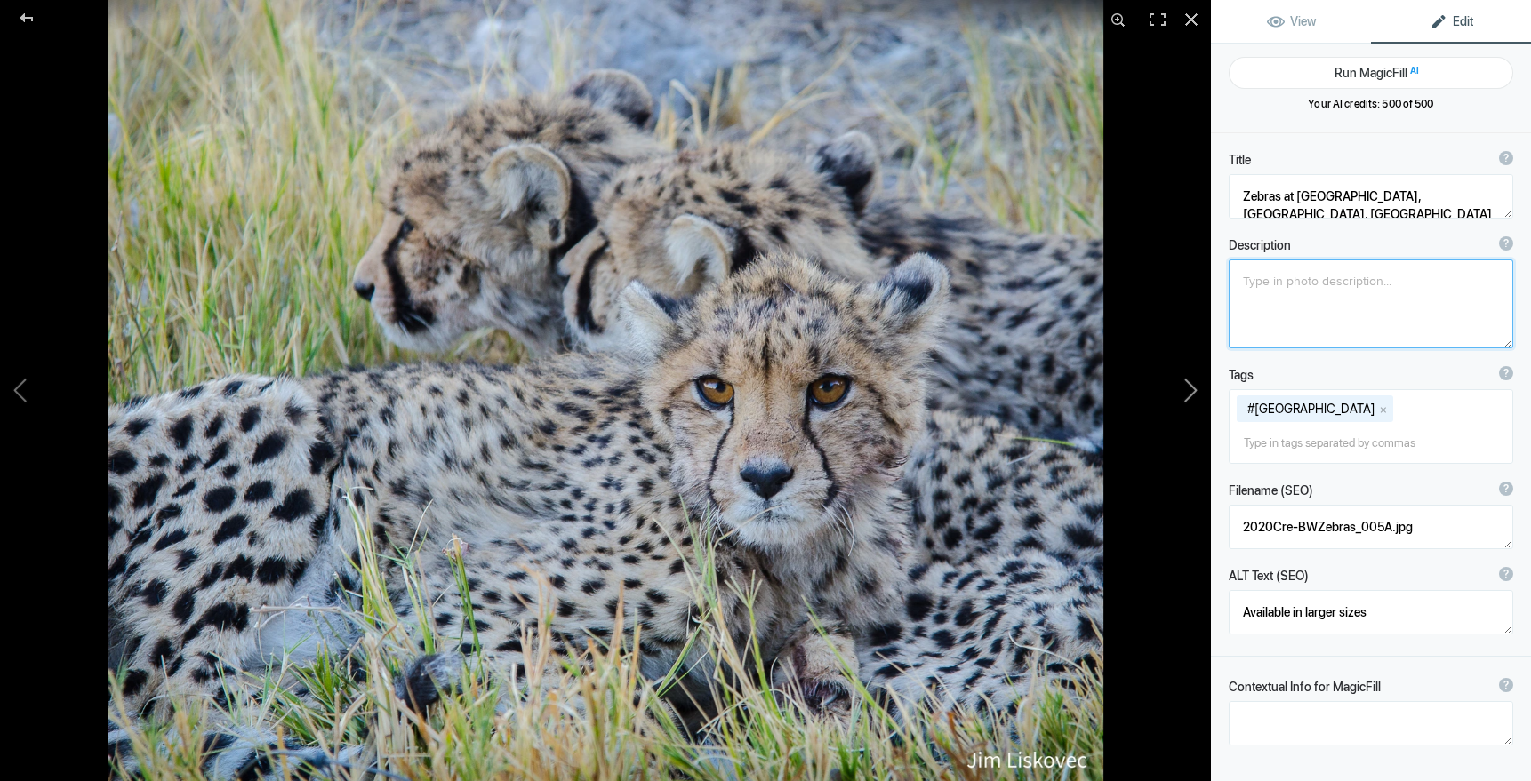
type textarea "Cheetah siblings, [GEOGRAPHIC_DATA], [GEOGRAPHIC_DATA]"
type textarea "Cheetah (Acinonyx jubatus) gsiblings snuggle together for warmth in the early m…"
type textarea "Cheetah.Namibia11x14ZF_20.jpg"
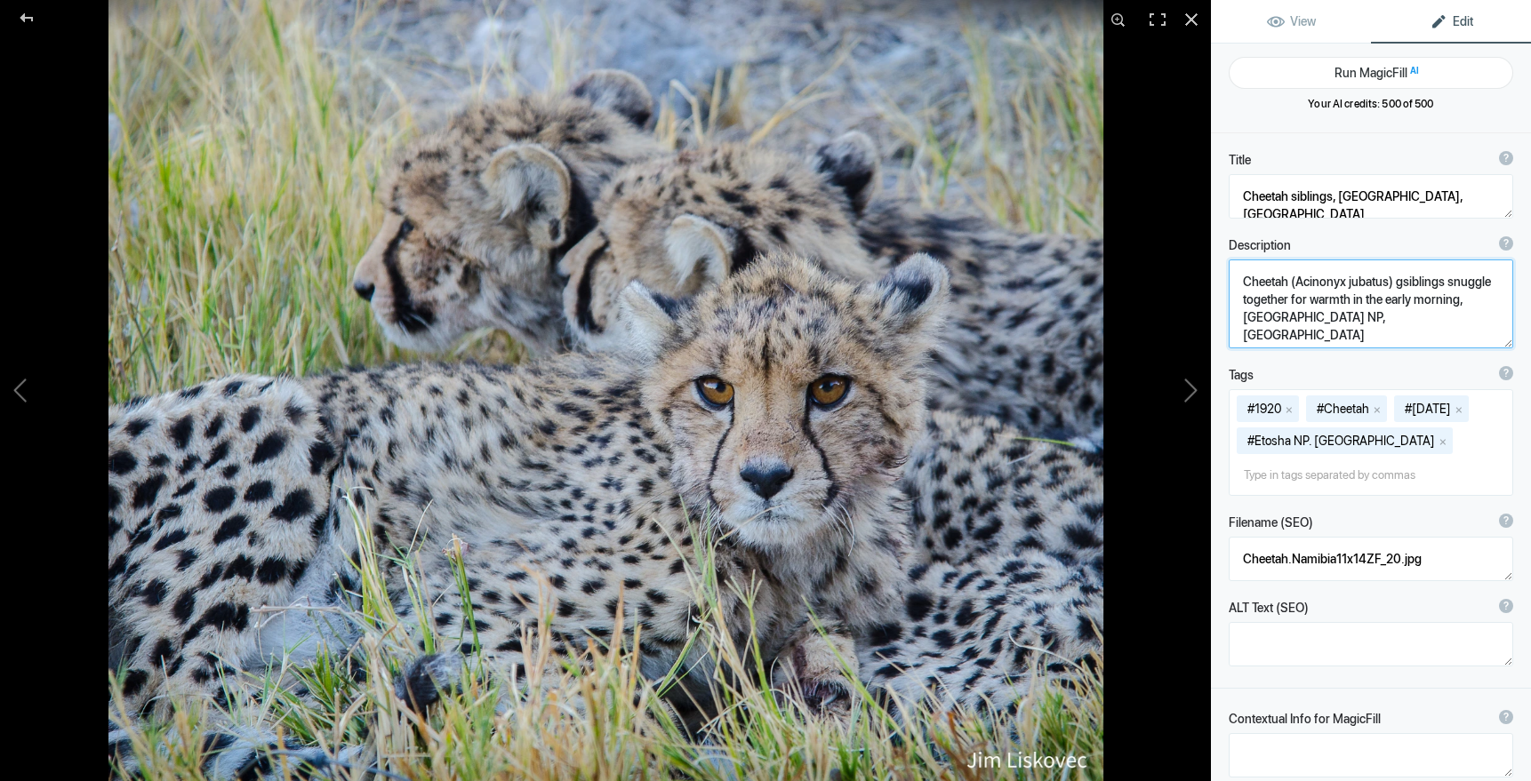
drag, startPoint x: 1241, startPoint y: 281, endPoint x: 1242, endPoint y: 336, distance: 55.1
click at [1243, 336] on textarea at bounding box center [1370, 304] width 284 height 89
click at [1195, 390] on button at bounding box center [1143, 390] width 133 height 281
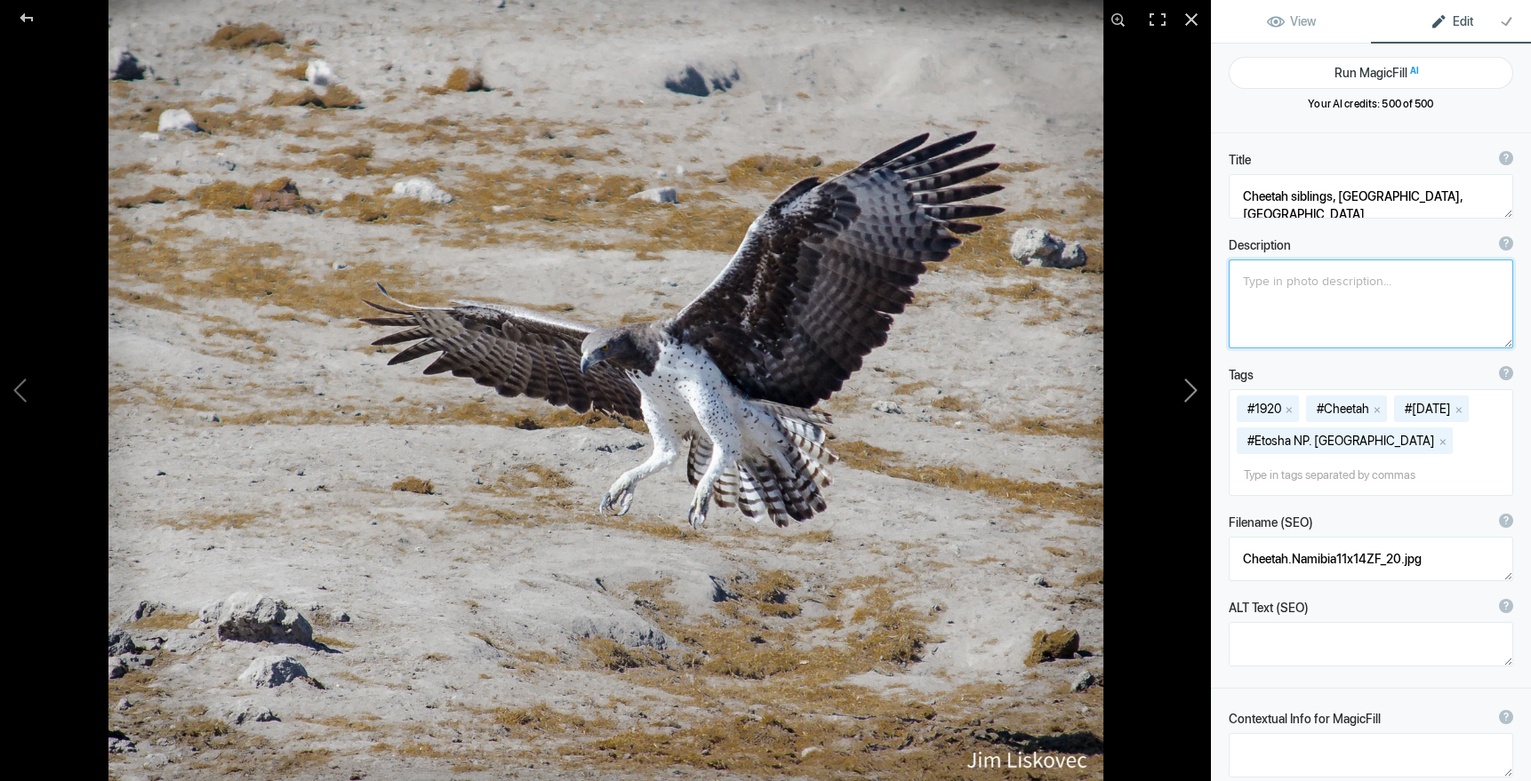
type textarea "Martial Eagle, [GEOGRAPHIC_DATA]"
type textarea "Martial Eagle, Etosha NP. [GEOGRAPHIC_DATA]"
type textarea "2019ForumGallery-MartialEagle_001.jpg"
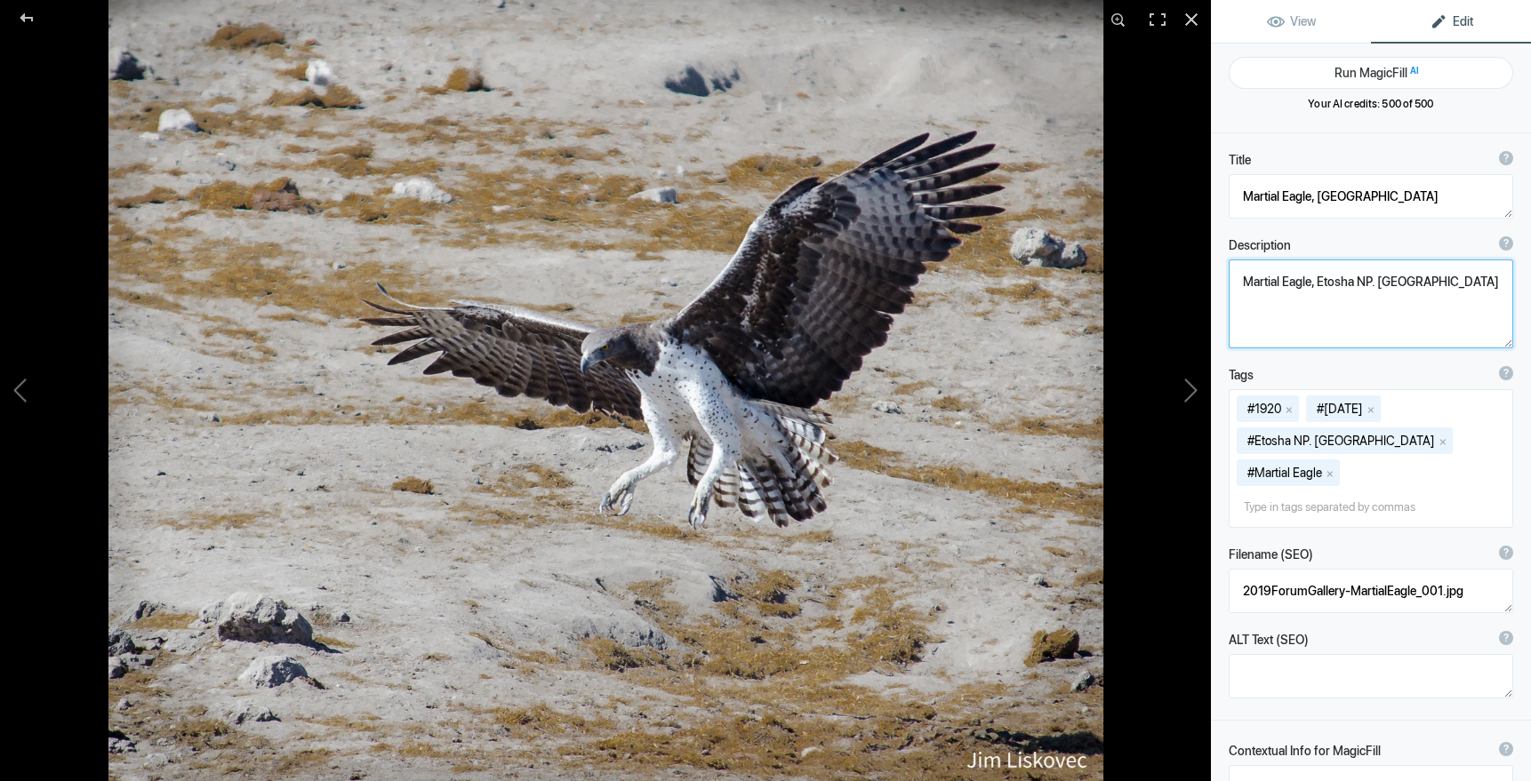
drag, startPoint x: 1432, startPoint y: 280, endPoint x: 1228, endPoint y: 271, distance: 204.6
click at [1228, 271] on div "Description ? By adding more context around images, results can become much mor…" at bounding box center [1371, 293] width 320 height 130
click at [1317, 197] on textarea at bounding box center [1370, 196] width 284 height 44
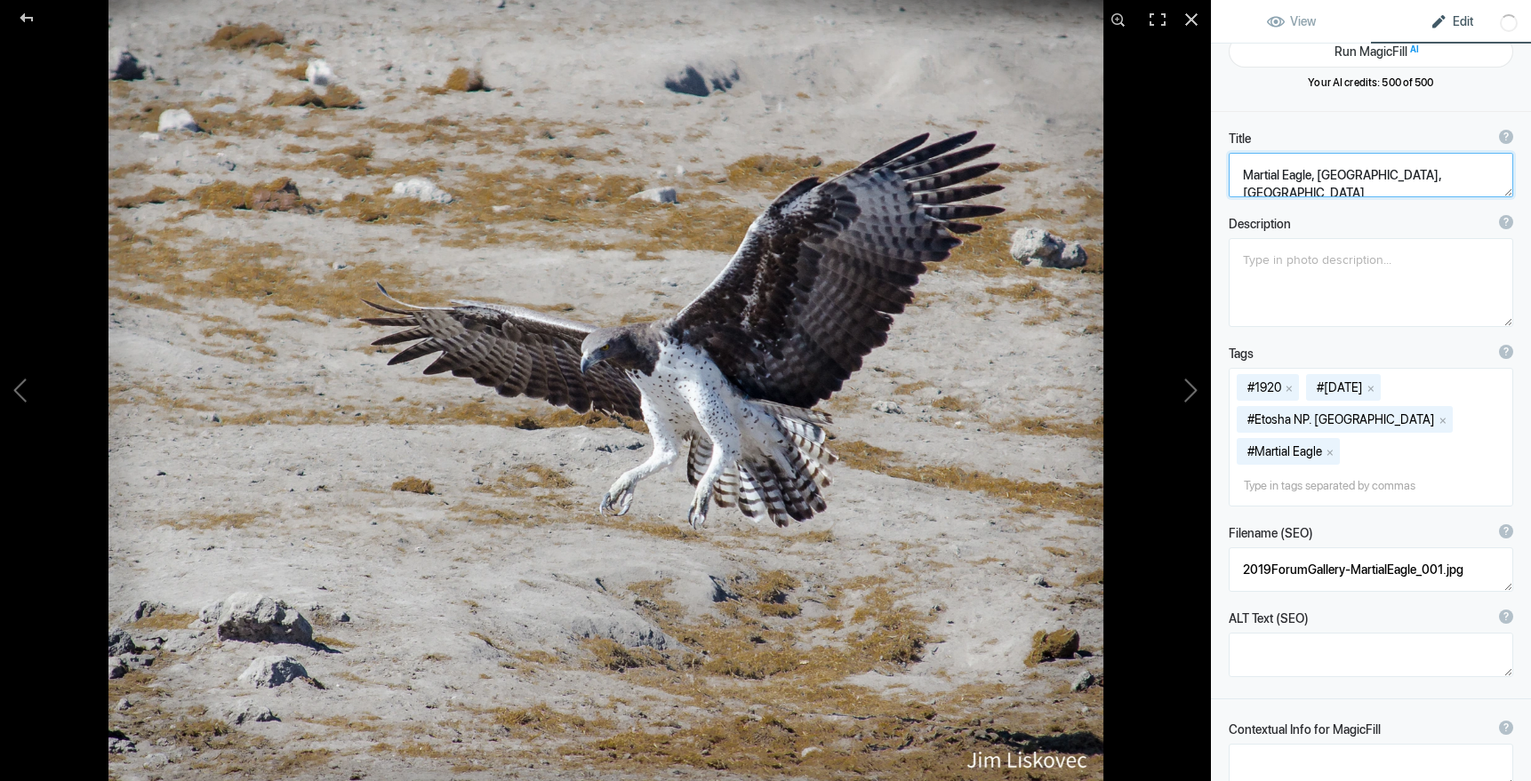
scroll to position [24, 0]
click at [1364, 175] on textarea at bounding box center [1370, 172] width 284 height 44
click at [1195, 387] on button at bounding box center [1143, 390] width 133 height 281
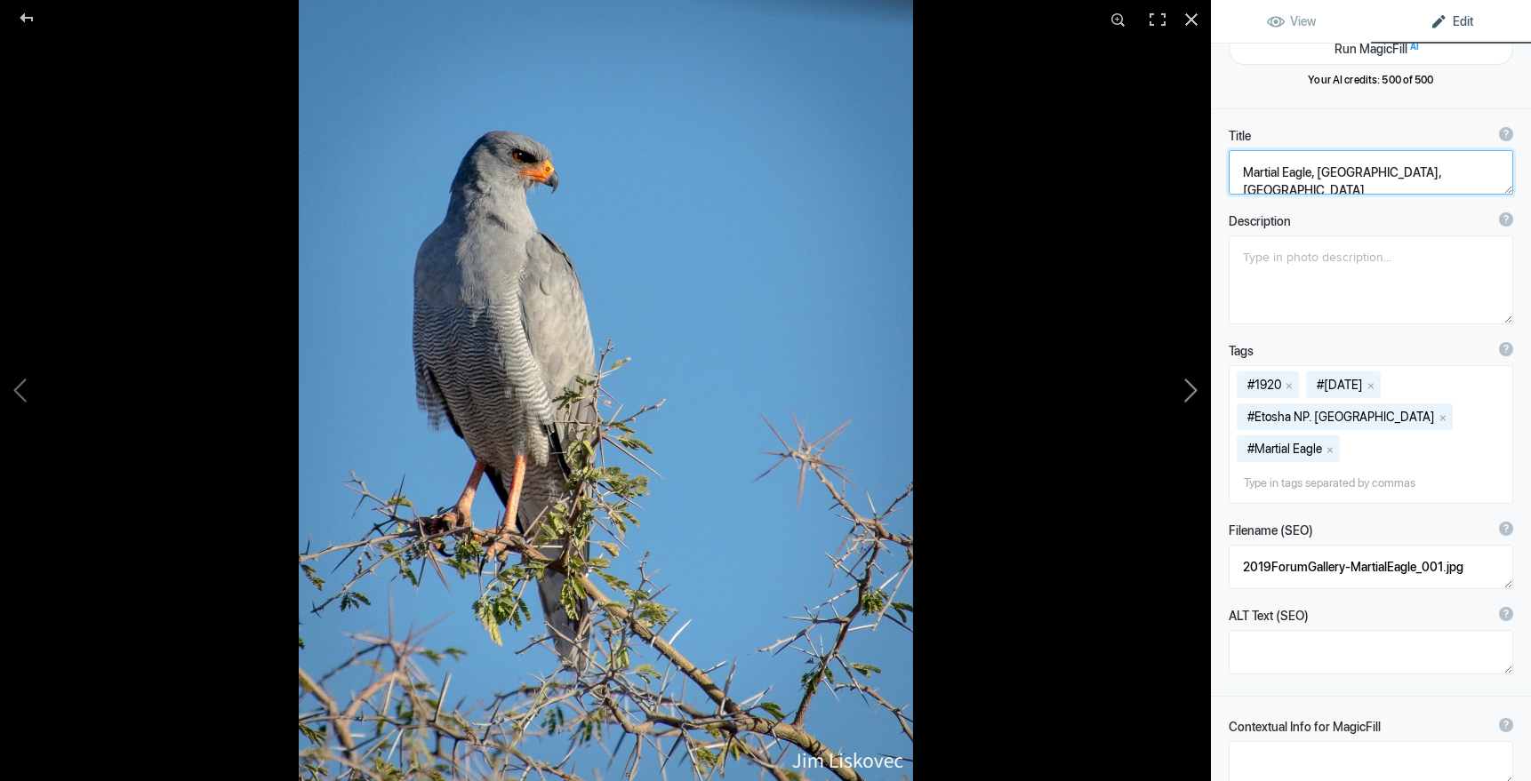
type textarea "Pale Chanting Goshawk, [GEOGRAPHIC_DATA]"
type textarea "Pale Chanting Goshawk, Etosha NP, [GEOGRAPHIC_DATA]"
type textarea "2019ForumGalleryPaleChantingGos_001.jpg"
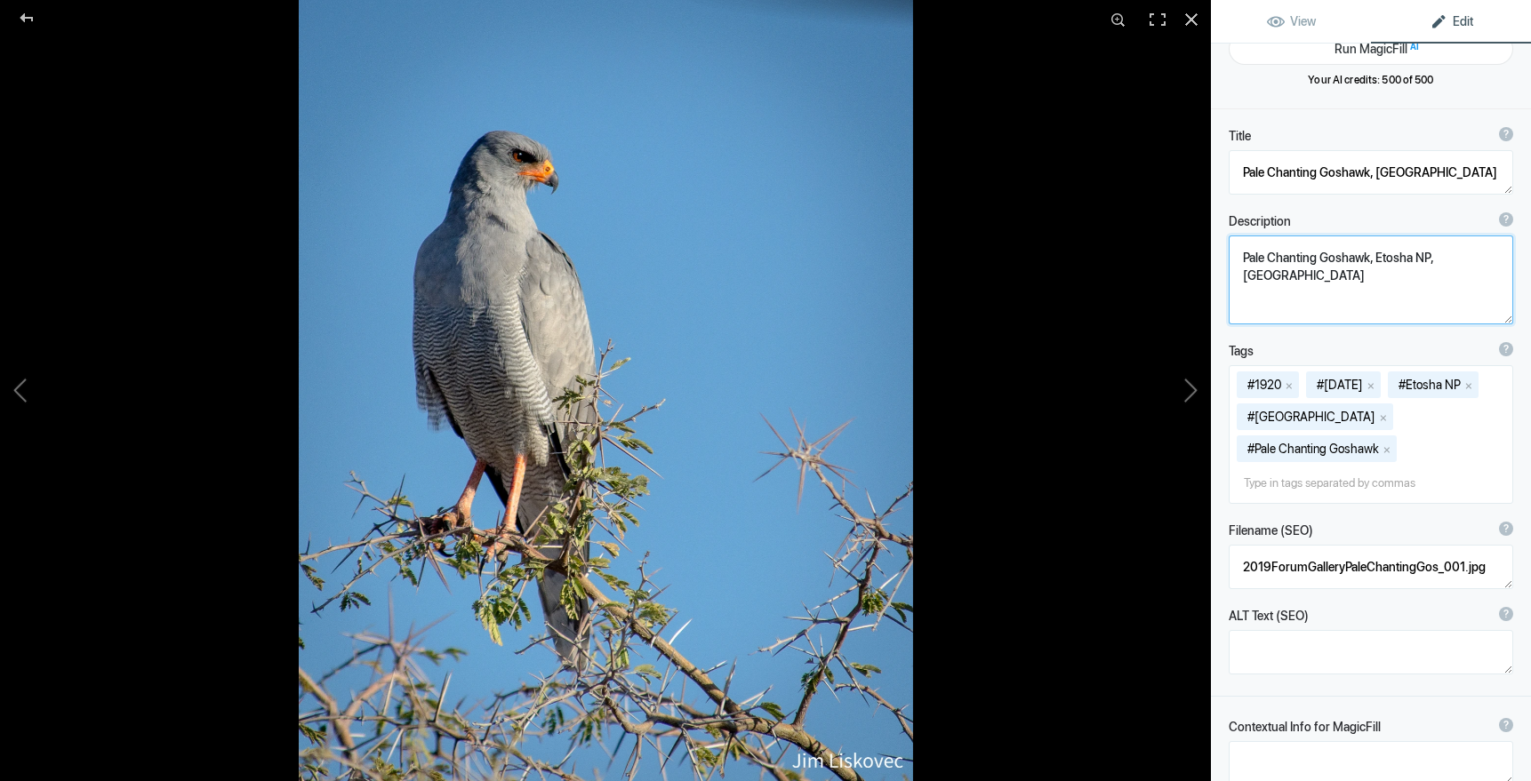
drag, startPoint x: 1481, startPoint y: 259, endPoint x: 1220, endPoint y: 250, distance: 261.5
click at [1220, 250] on div "Description ? By adding more context around images, results can become much mor…" at bounding box center [1371, 269] width 320 height 130
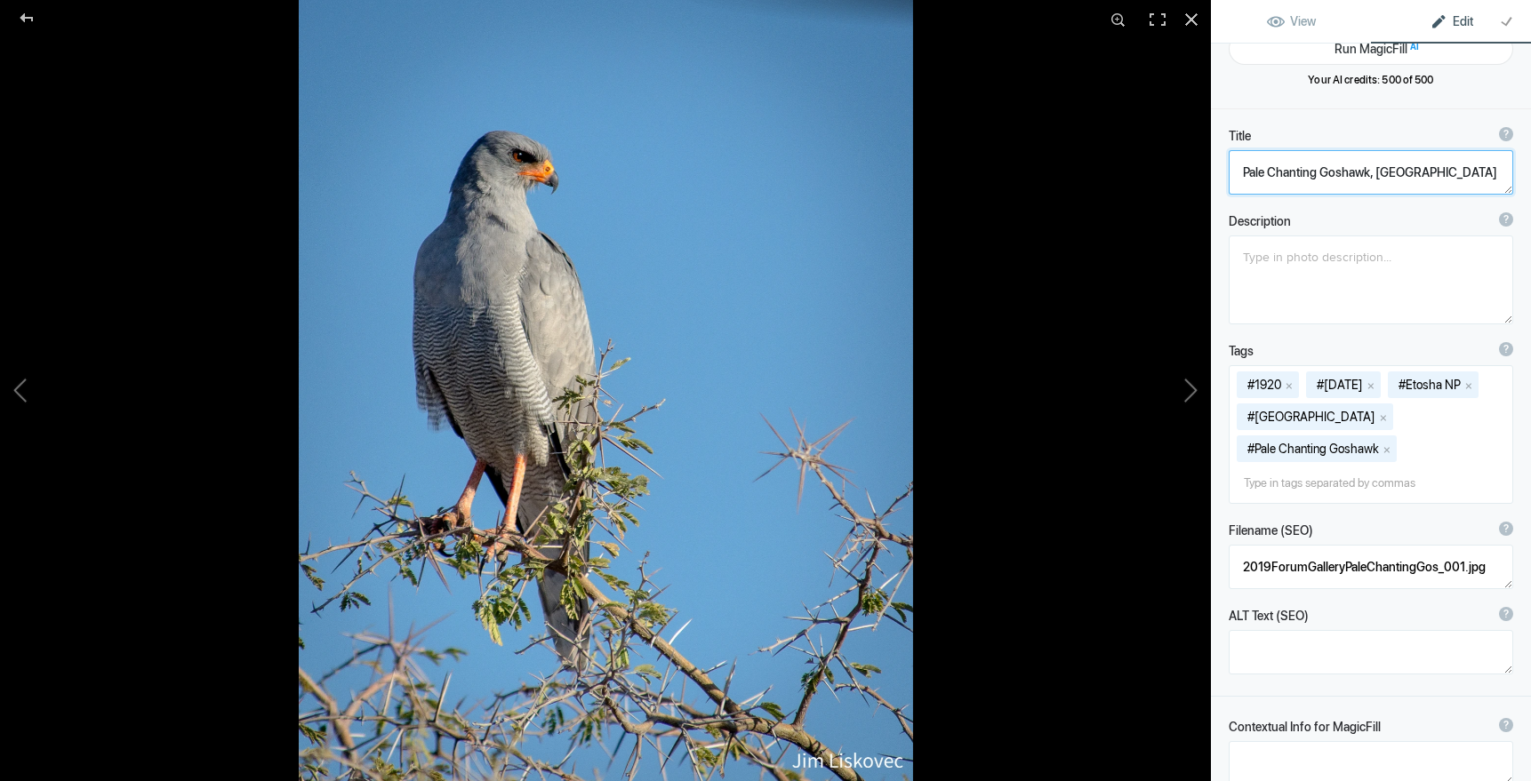
click at [1374, 172] on textarea at bounding box center [1370, 172] width 284 height 44
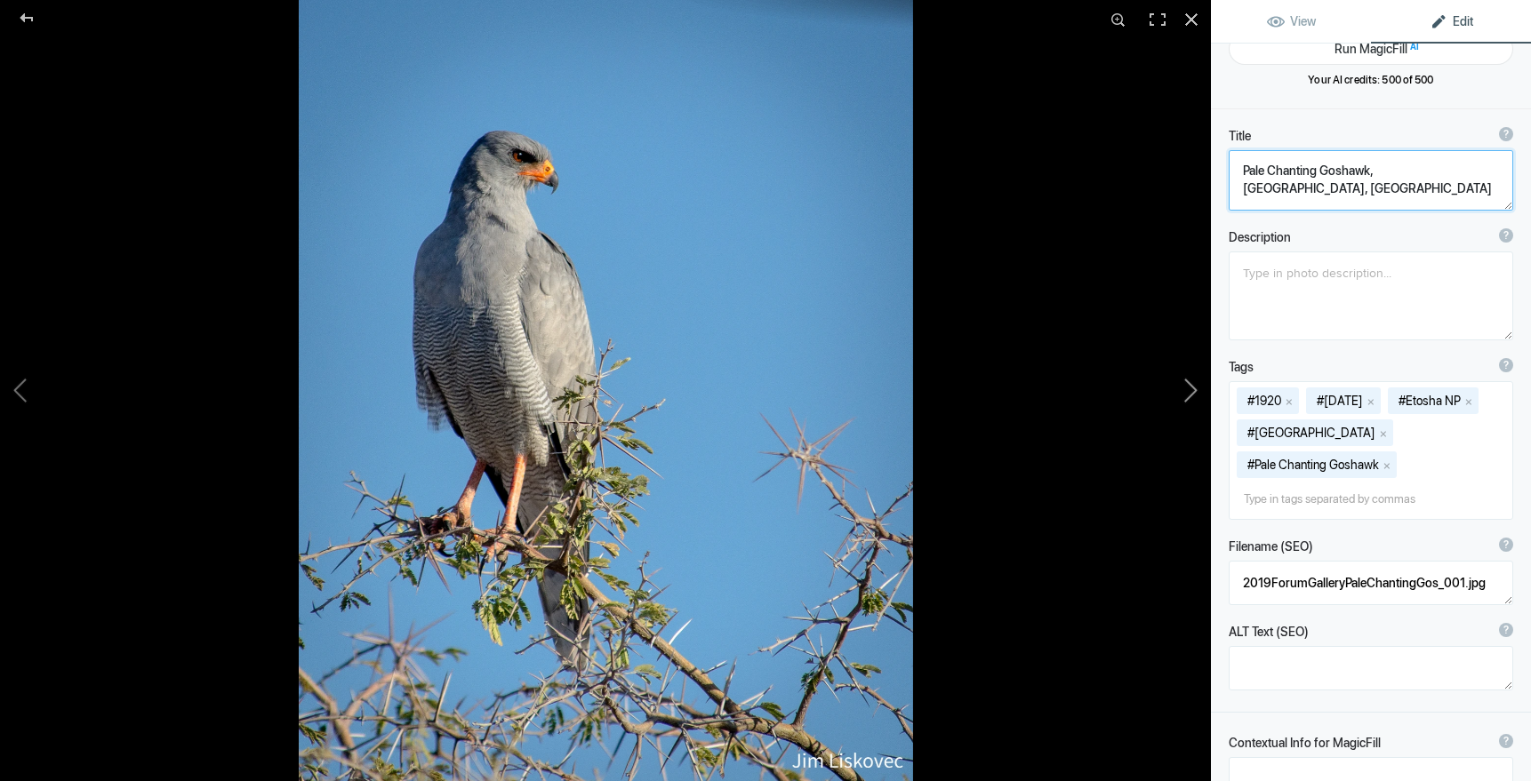
click at [1193, 385] on button at bounding box center [1143, 390] width 133 height 281
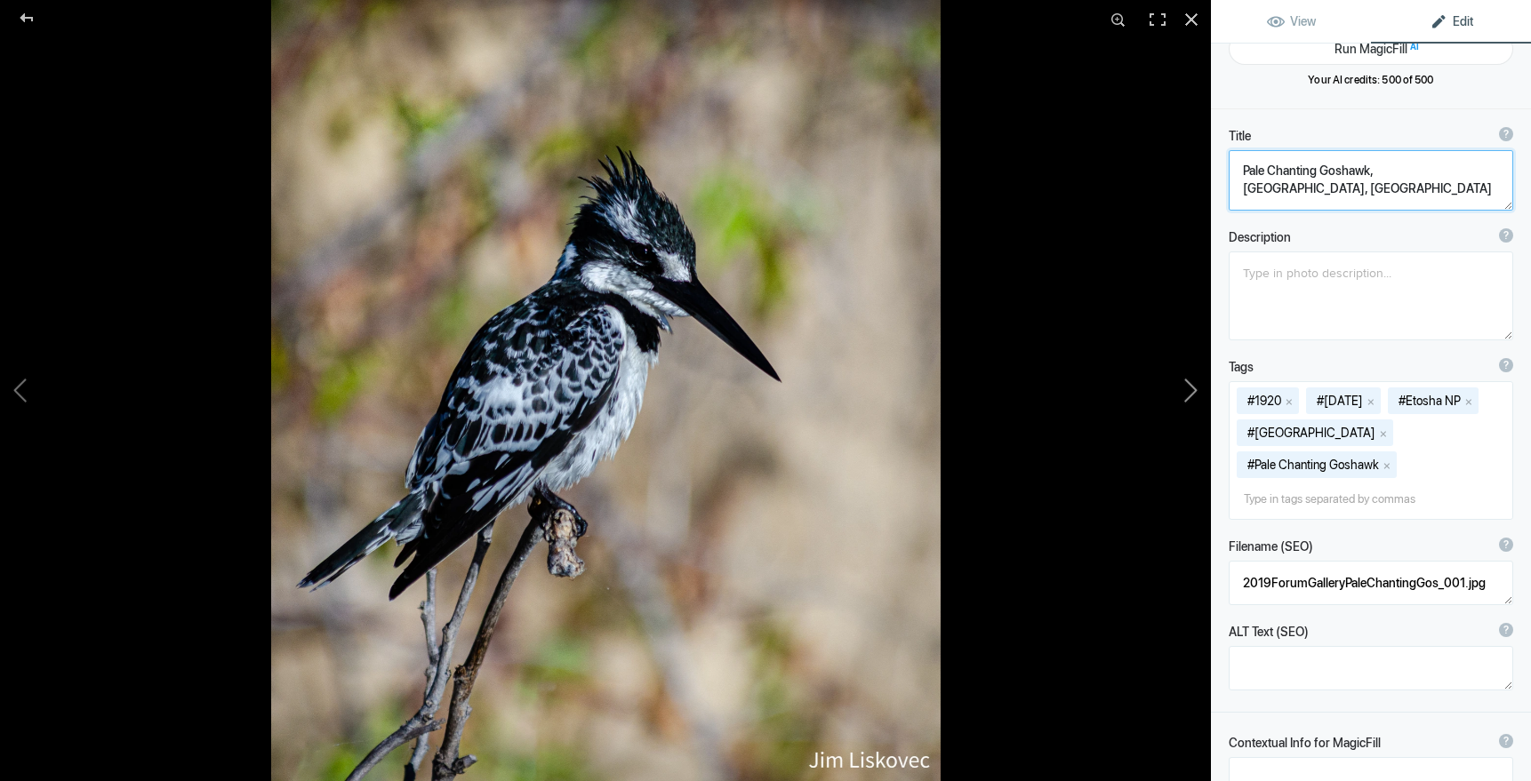
type textarea "Pied Kingfisher, [GEOGRAPHIC_DATA], [GEOGRAPHIC_DATA]"
type textarea "Pied Kingfisher (Ceryle [PERSON_NAME]) along the Khwai River, [GEOGRAPHIC_DATA]"
type textarea "PiedKingfisher.[DATE].jpg"
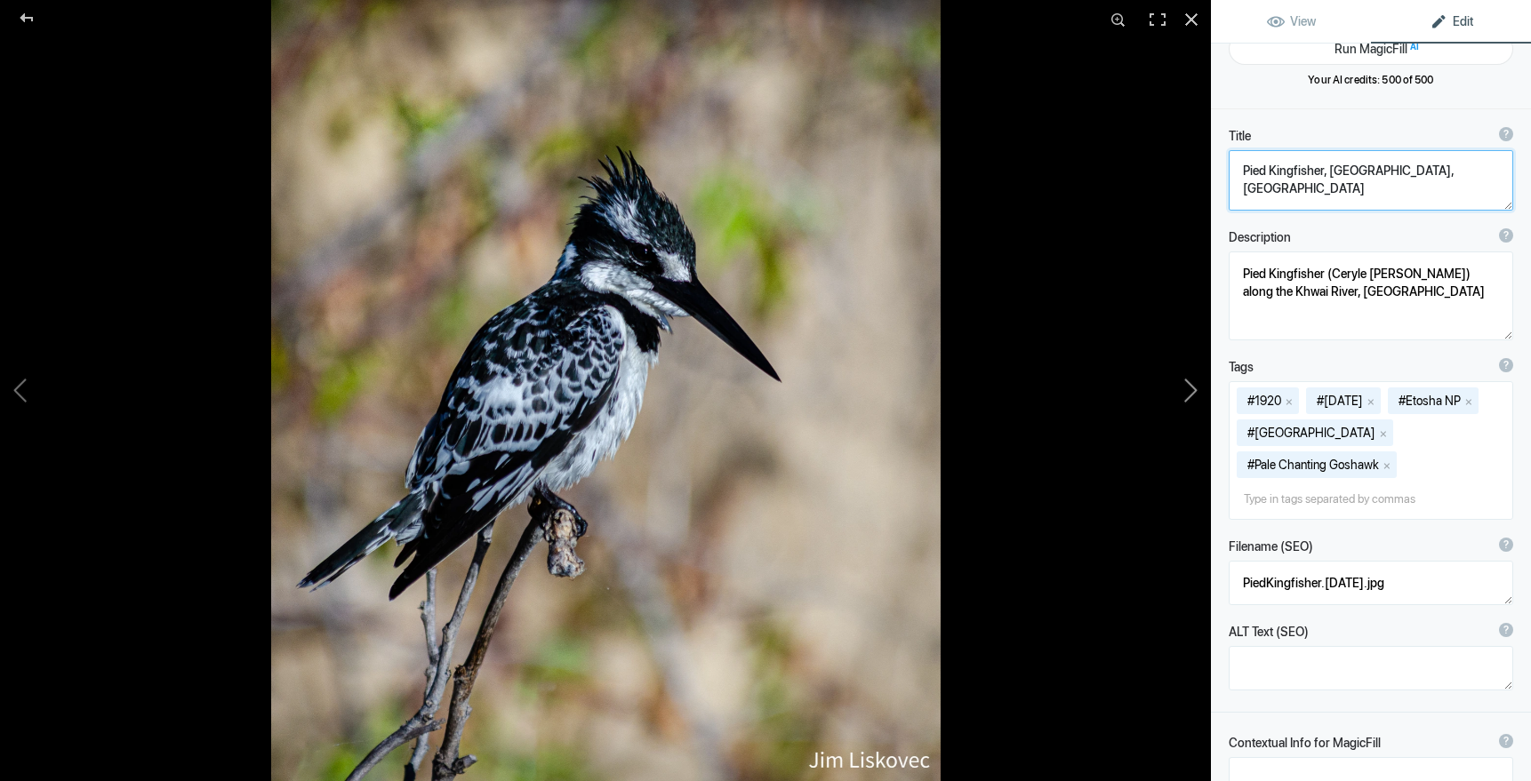
scroll to position [0, 0]
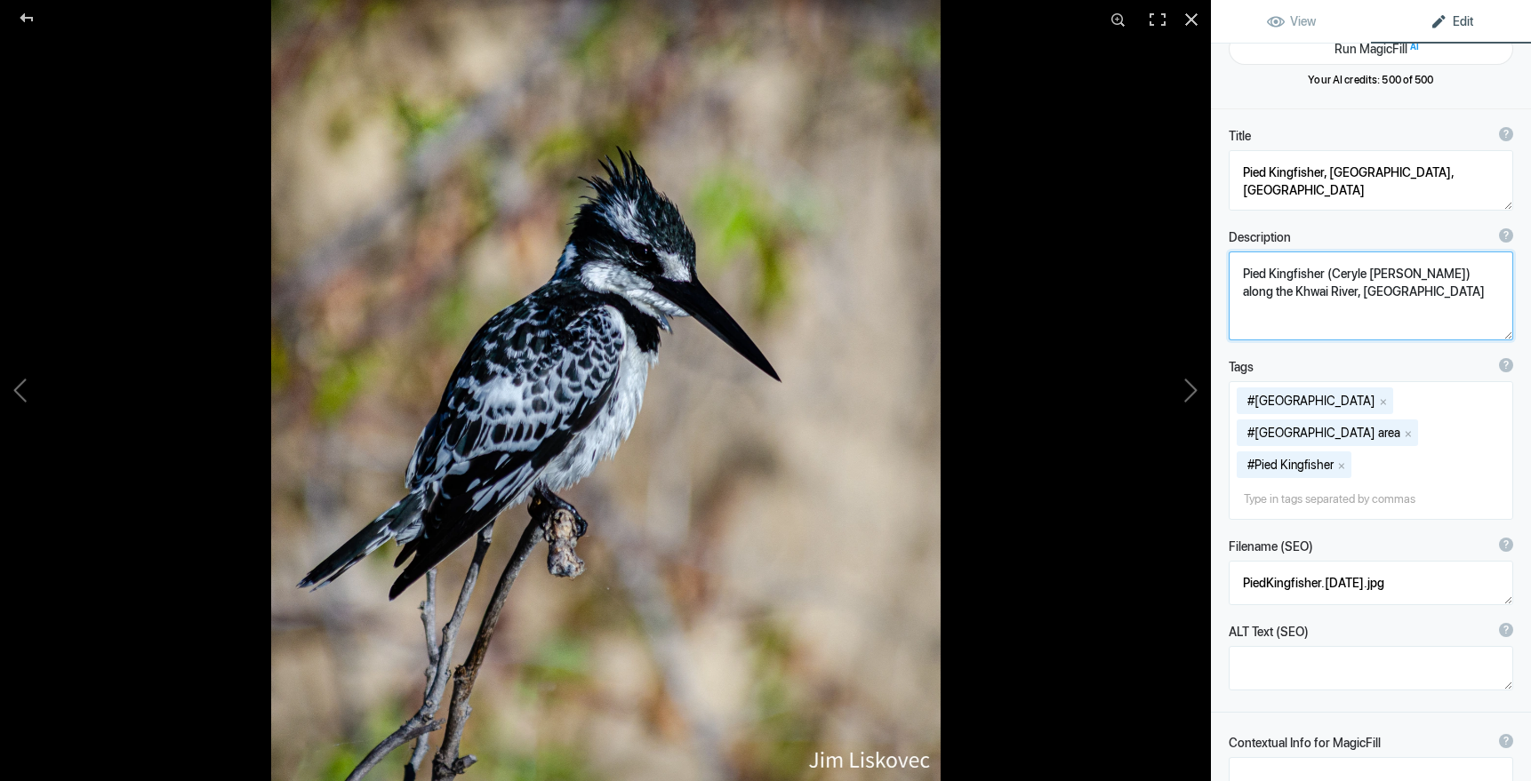
drag, startPoint x: 1240, startPoint y: 273, endPoint x: 1349, endPoint y: 301, distance: 113.0
click at [1349, 301] on textarea at bounding box center [1370, 296] width 284 height 89
click at [1189, 395] on button at bounding box center [1143, 390] width 133 height 281
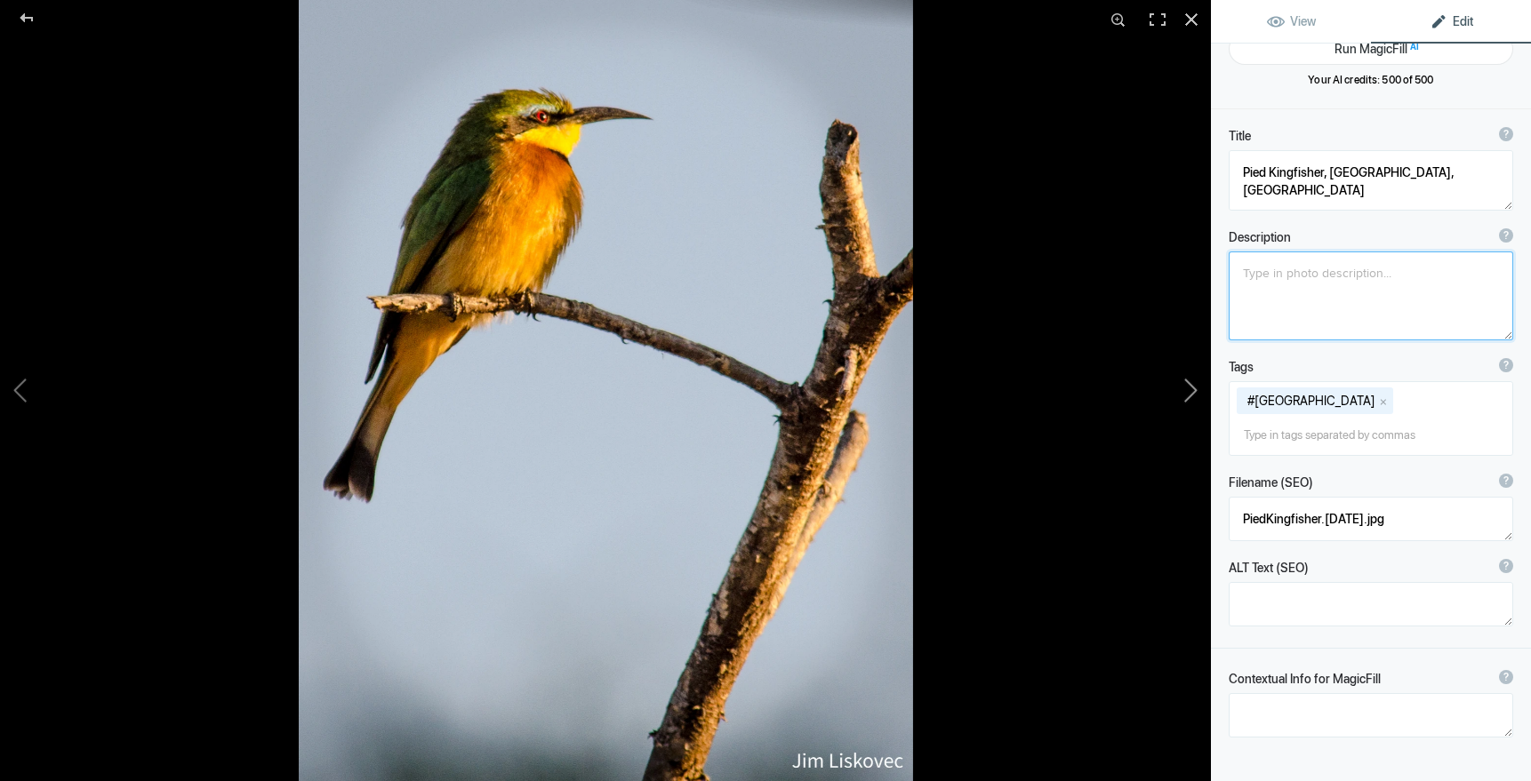
type textarea "Cinnamon-chested Bee-eater, [GEOGRAPHIC_DATA]"
type textarea "2019ForumGallery-Cinnamon-chested Bee-eater_001.jpg"
click at [1193, 391] on button at bounding box center [1143, 390] width 133 height 281
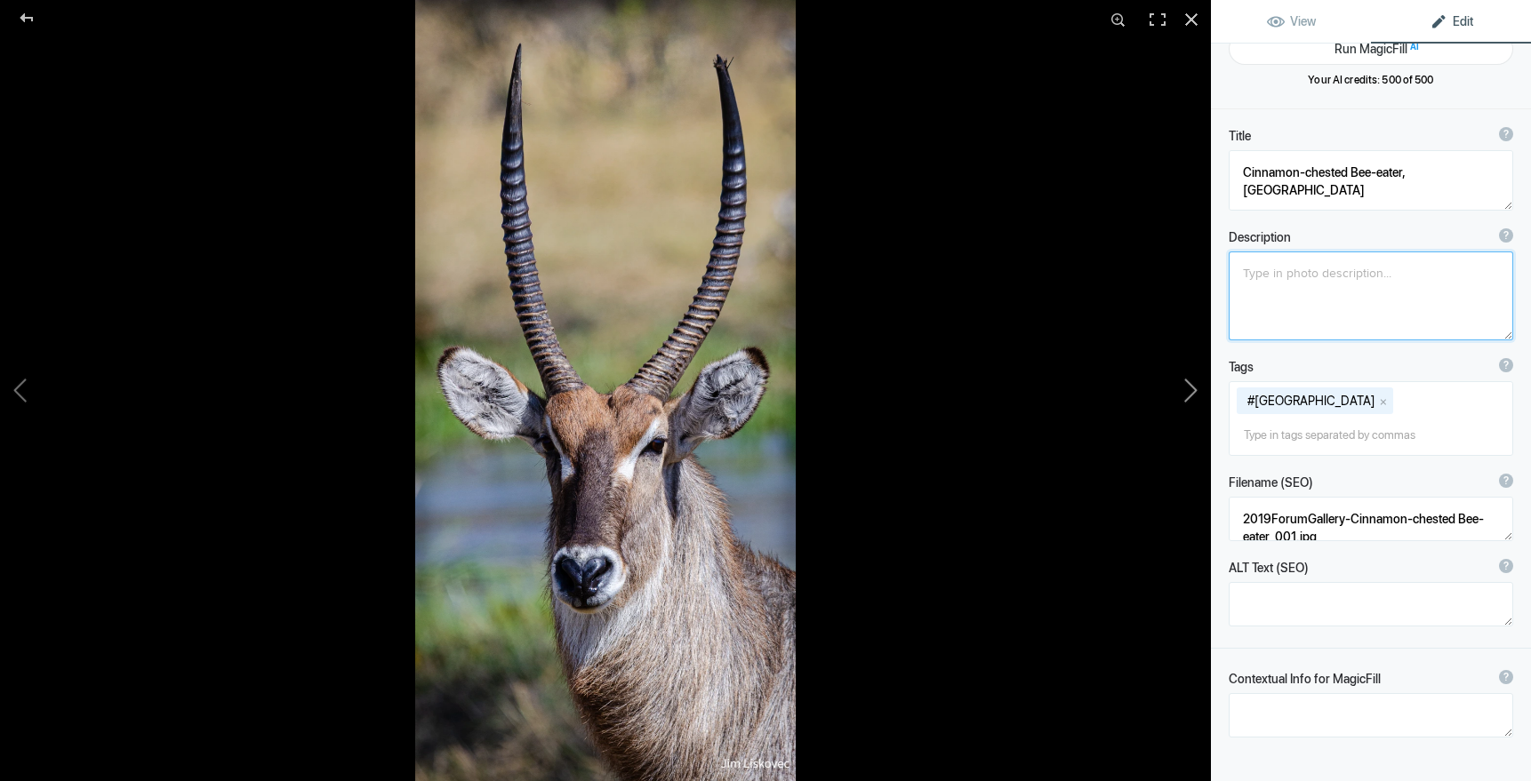
type textarea "Ellipsen Waterbuck, [GEOGRAPHIC_DATA], [GEOGRAPHIC_DATA]"
type textarea "Ellipsen waterbuck (Kobus ellipsiprymnus), Kwhai River area, Botswana"
type textarea "EllipsenWaterbuck.8.1.25.jpg"
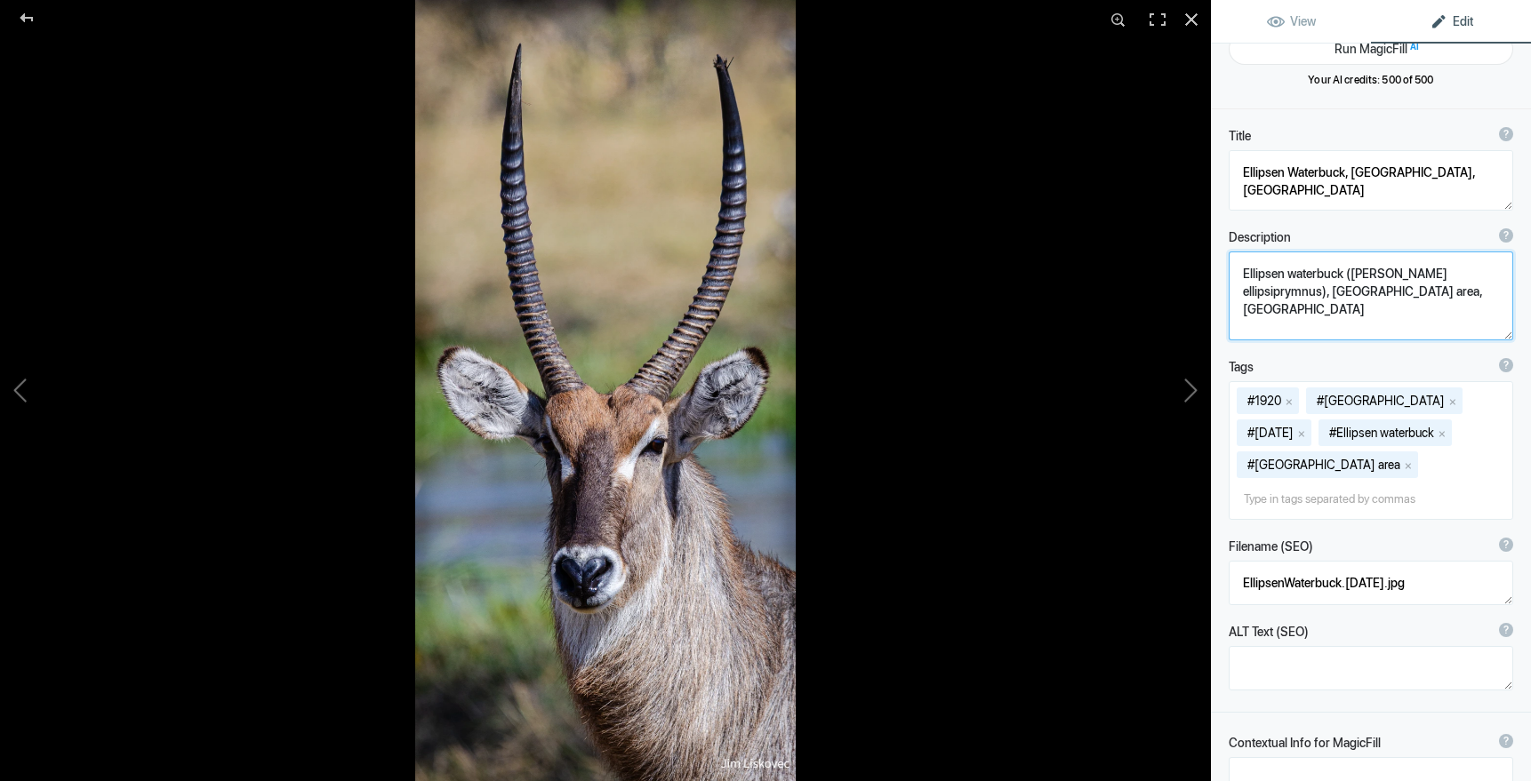
drag, startPoint x: 1241, startPoint y: 273, endPoint x: 1422, endPoint y: 293, distance: 182.5
click at [1422, 293] on textarea at bounding box center [1370, 296] width 284 height 89
click at [1193, 388] on button at bounding box center [1143, 390] width 133 height 281
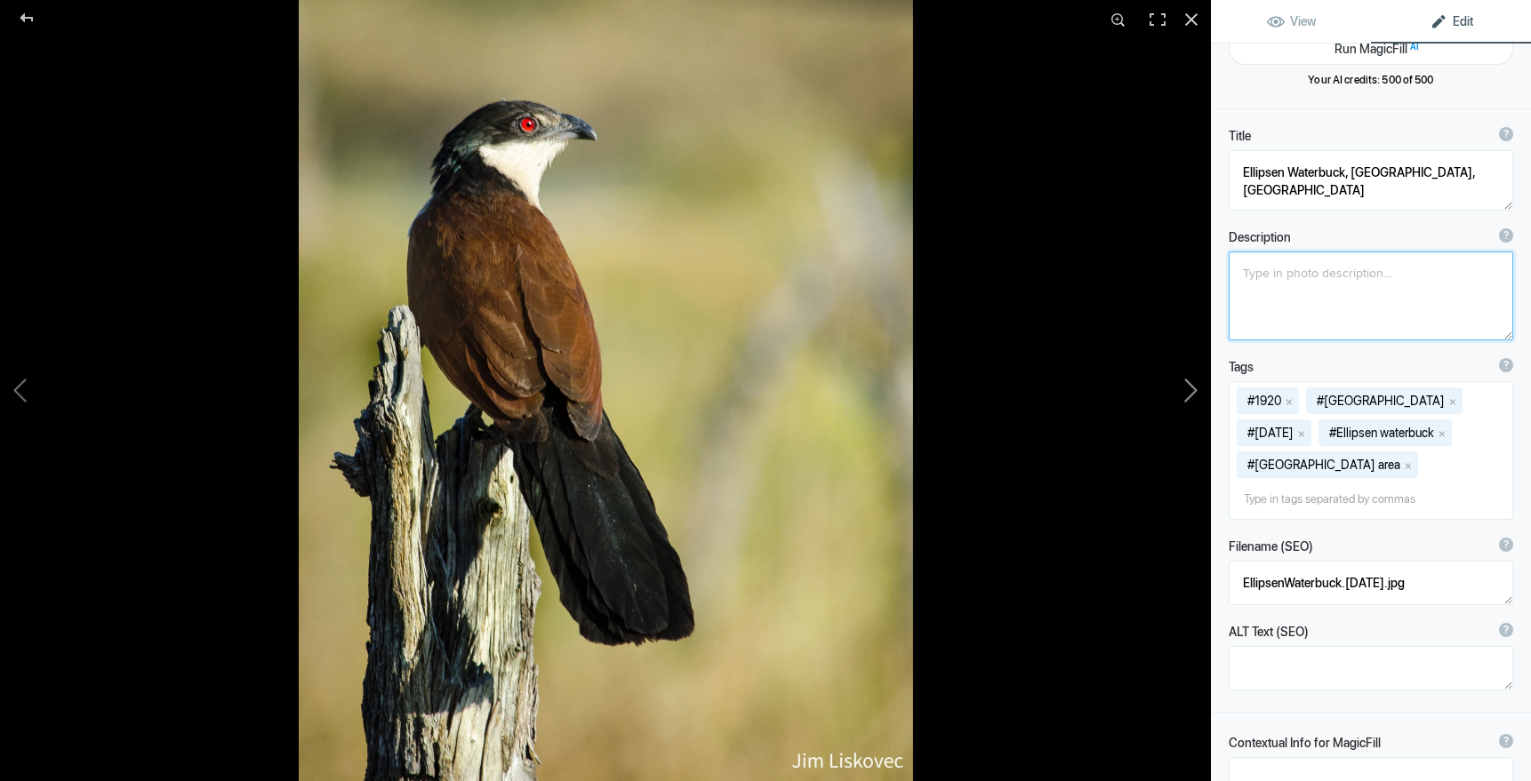
type textarea "Senegal Coucal, Khwai River, Botswana"
type textarea "Burchell's Coucal (Centropus burchelli), Khwai River area, Botswana"
type textarea "2019ForumGallery-SenegalCoucal_001.jpg"
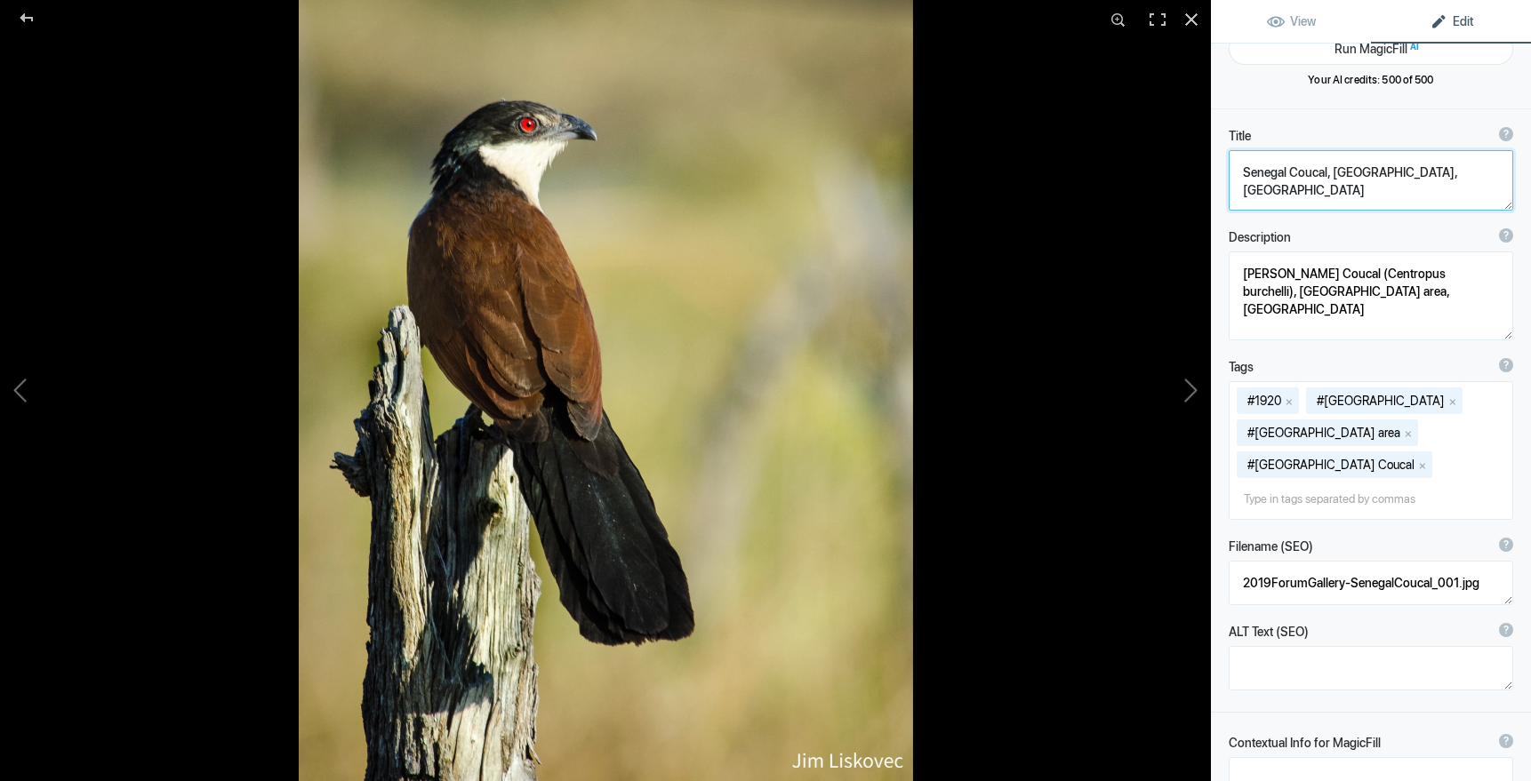
click at [1286, 172] on textarea at bounding box center [1370, 180] width 284 height 60
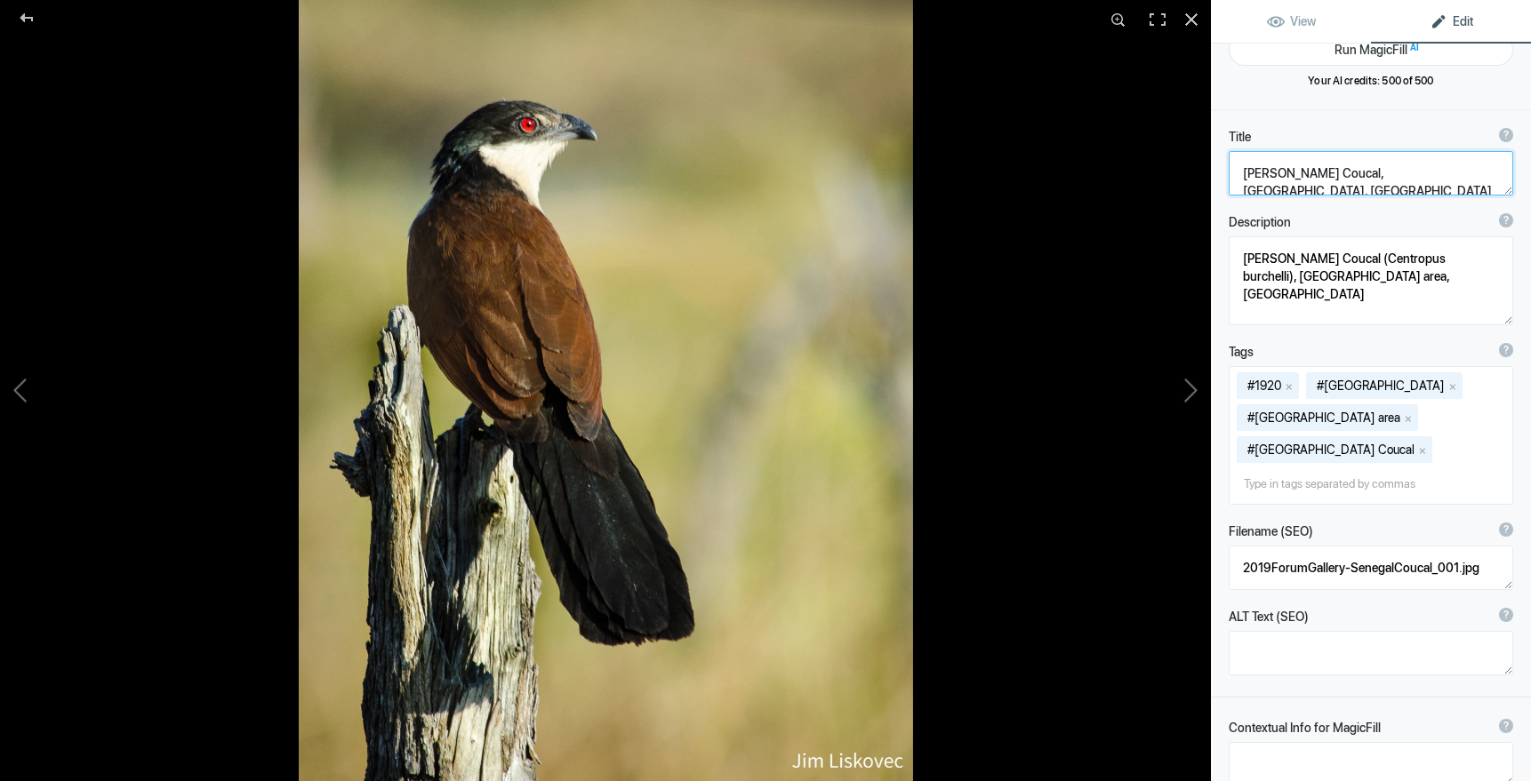
type textarea "[PERSON_NAME] Coucal, [GEOGRAPHIC_DATA], [GEOGRAPHIC_DATA]"
drag, startPoint x: 1237, startPoint y: 255, endPoint x: 1324, endPoint y: 299, distance: 96.6
click at [1325, 299] on textarea at bounding box center [1370, 280] width 284 height 89
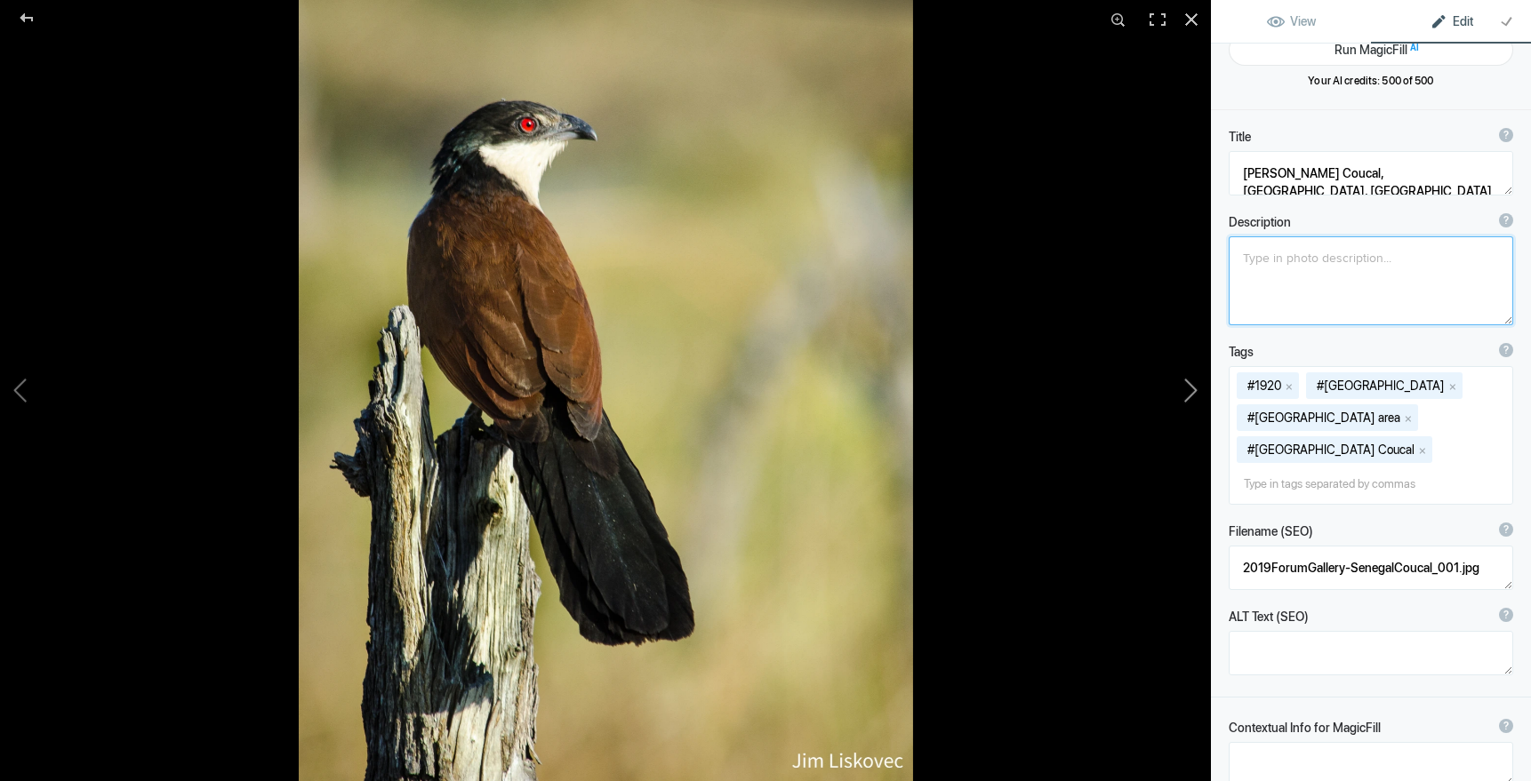
click at [1194, 390] on button at bounding box center [1143, 390] width 133 height 281
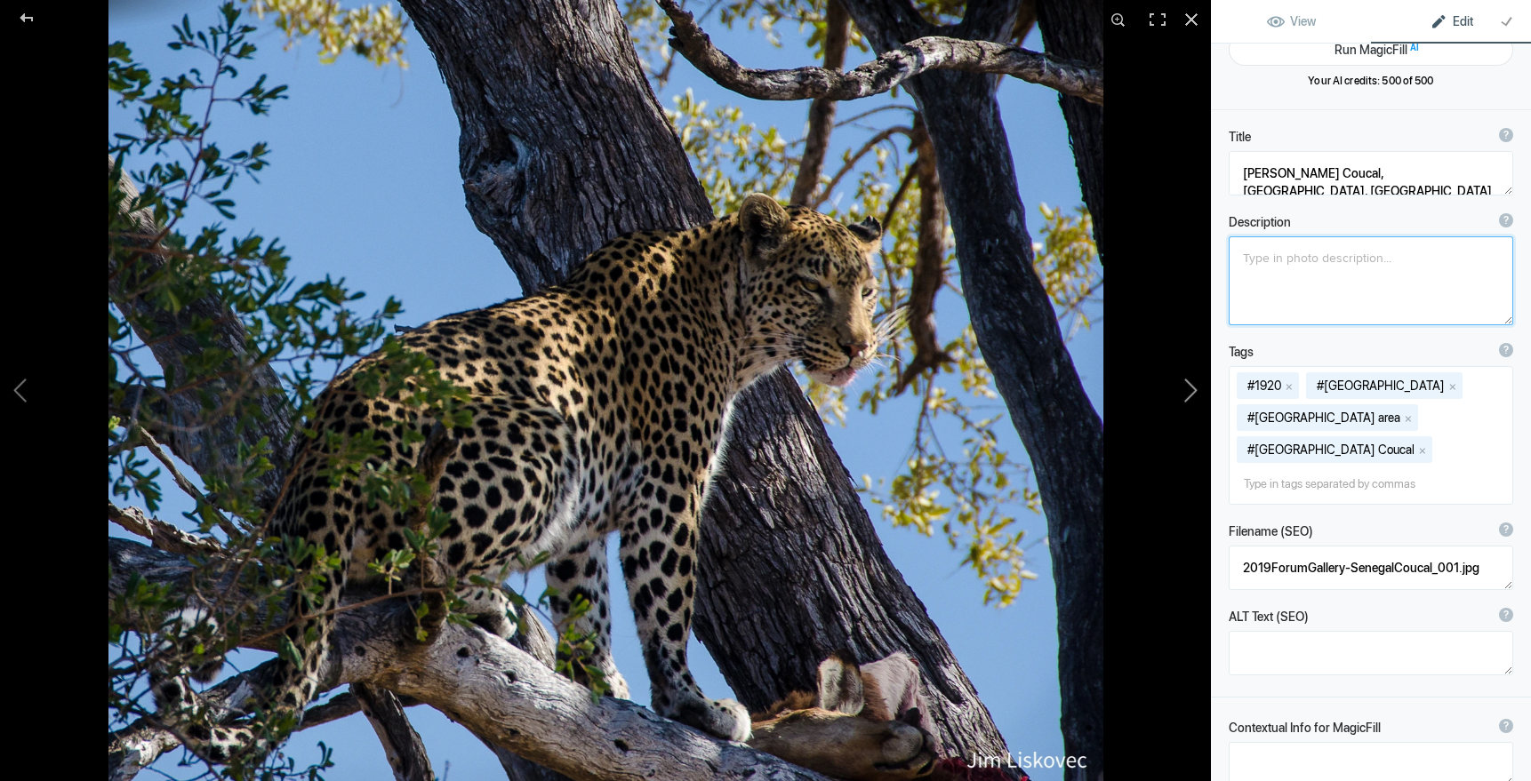
type textarea "African Leopard with a kill, Botswana"
type textarea "leopard, Khwai River, Botswana, Dec30, 1920"
type textarea "Leopard.Botswana11x14ZF_01.jpg"
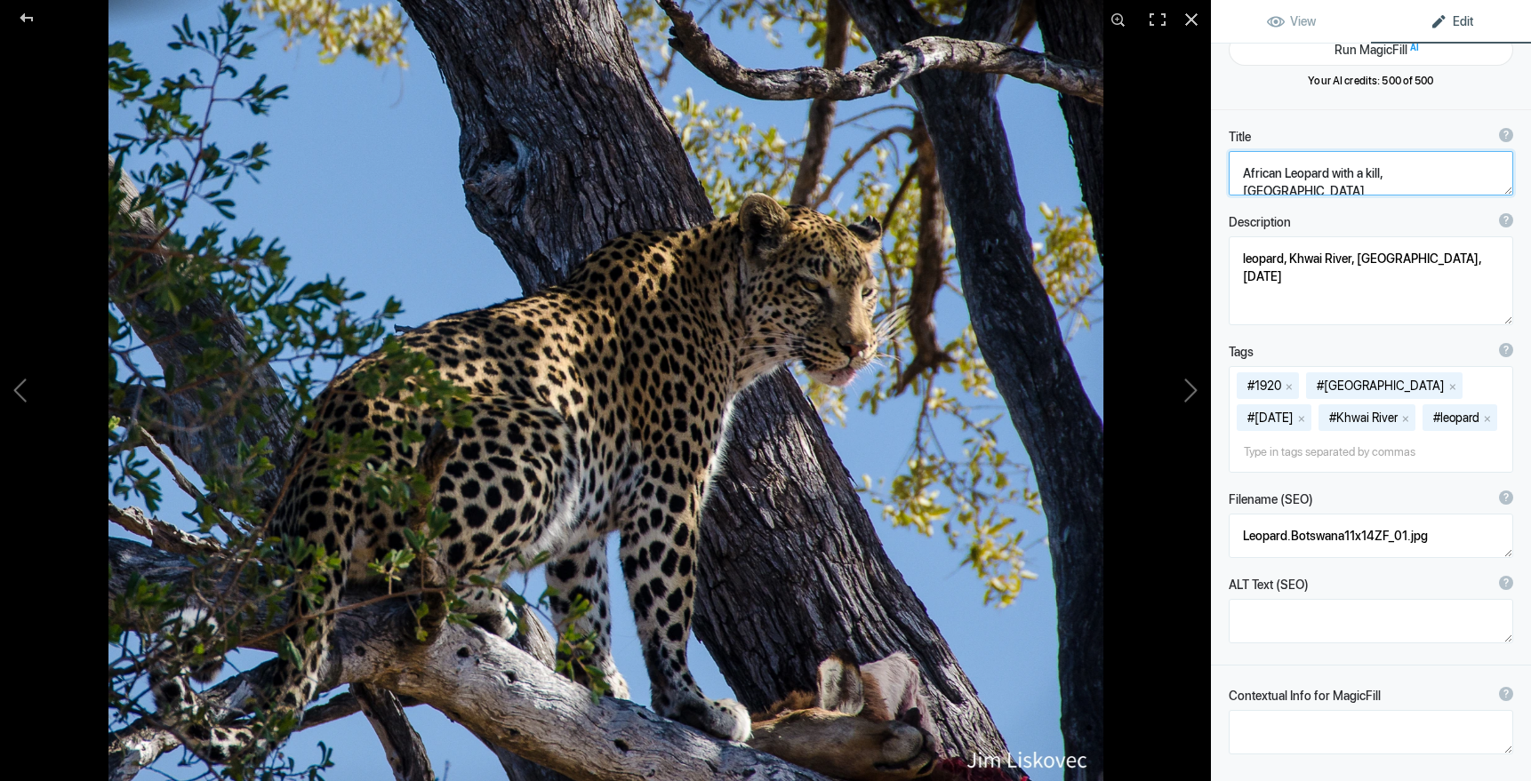
click at [1385, 173] on textarea at bounding box center [1370, 173] width 284 height 44
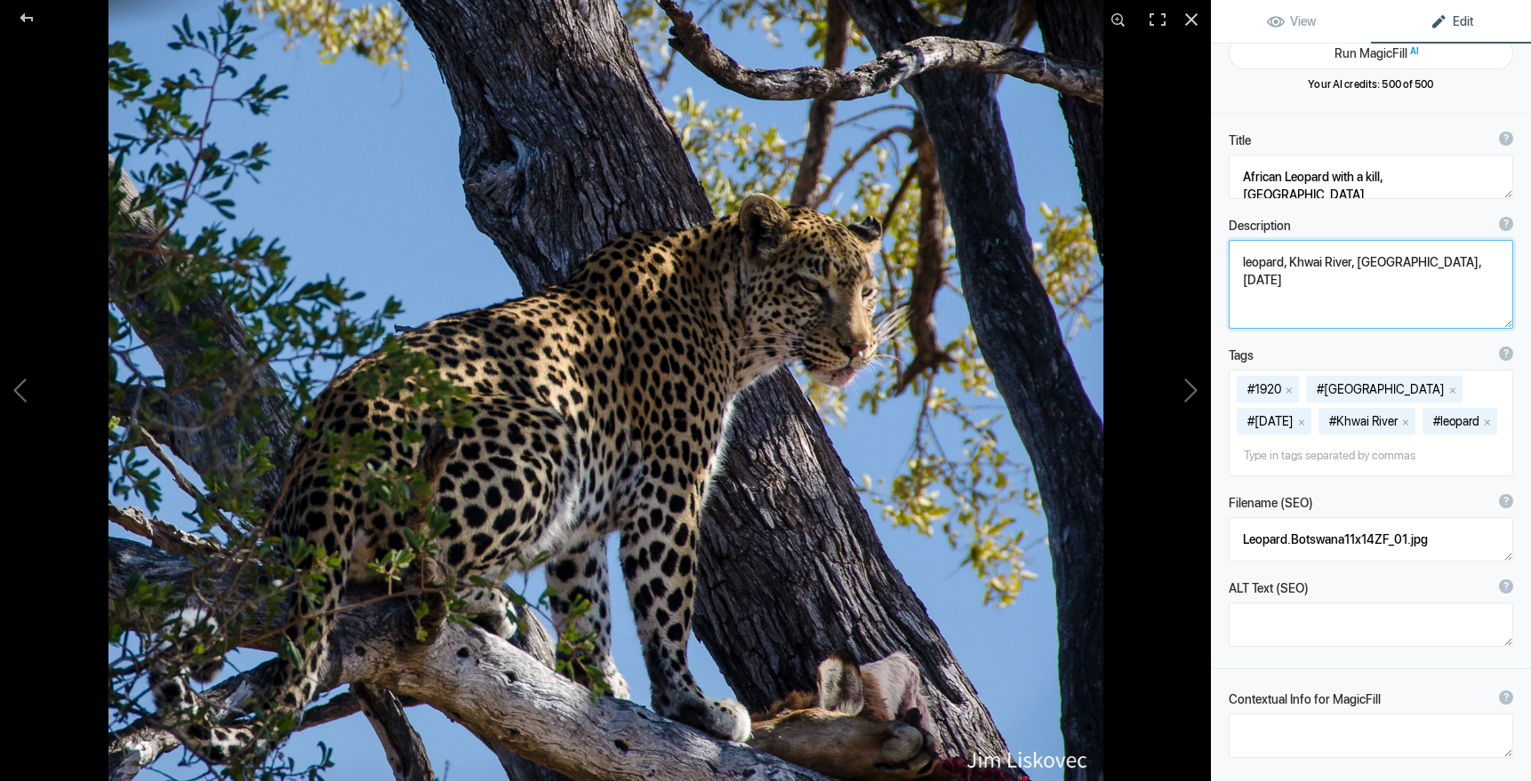
drag, startPoint x: 1349, startPoint y: 263, endPoint x: 1292, endPoint y: 266, distance: 57.0
click at [1287, 263] on textarea at bounding box center [1370, 284] width 284 height 89
type textarea "leopard, , Botswana, Dec30, 1920"
click at [1383, 176] on textarea at bounding box center [1370, 177] width 284 height 44
paste textarea "Khwai River"
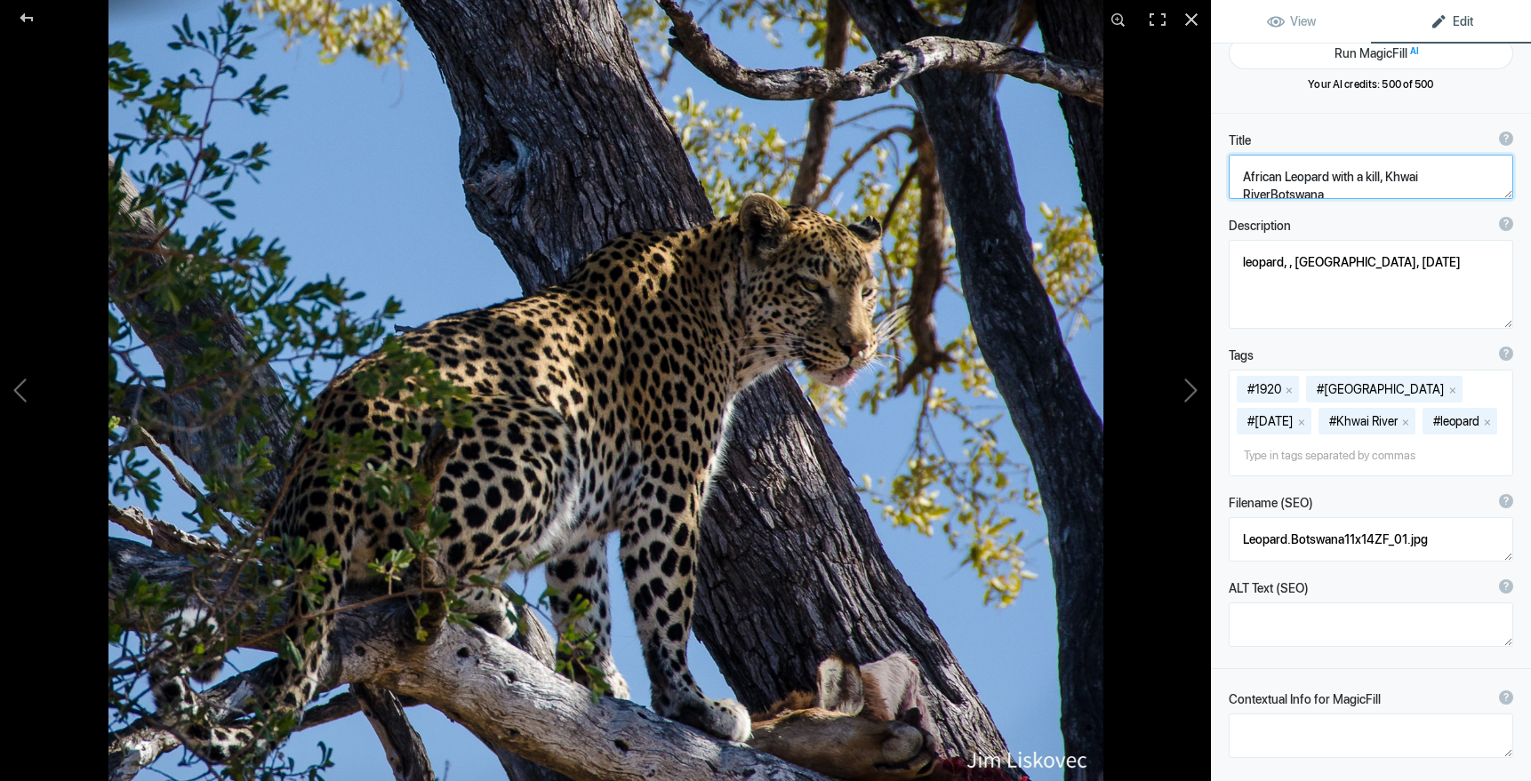
scroll to position [2, 0]
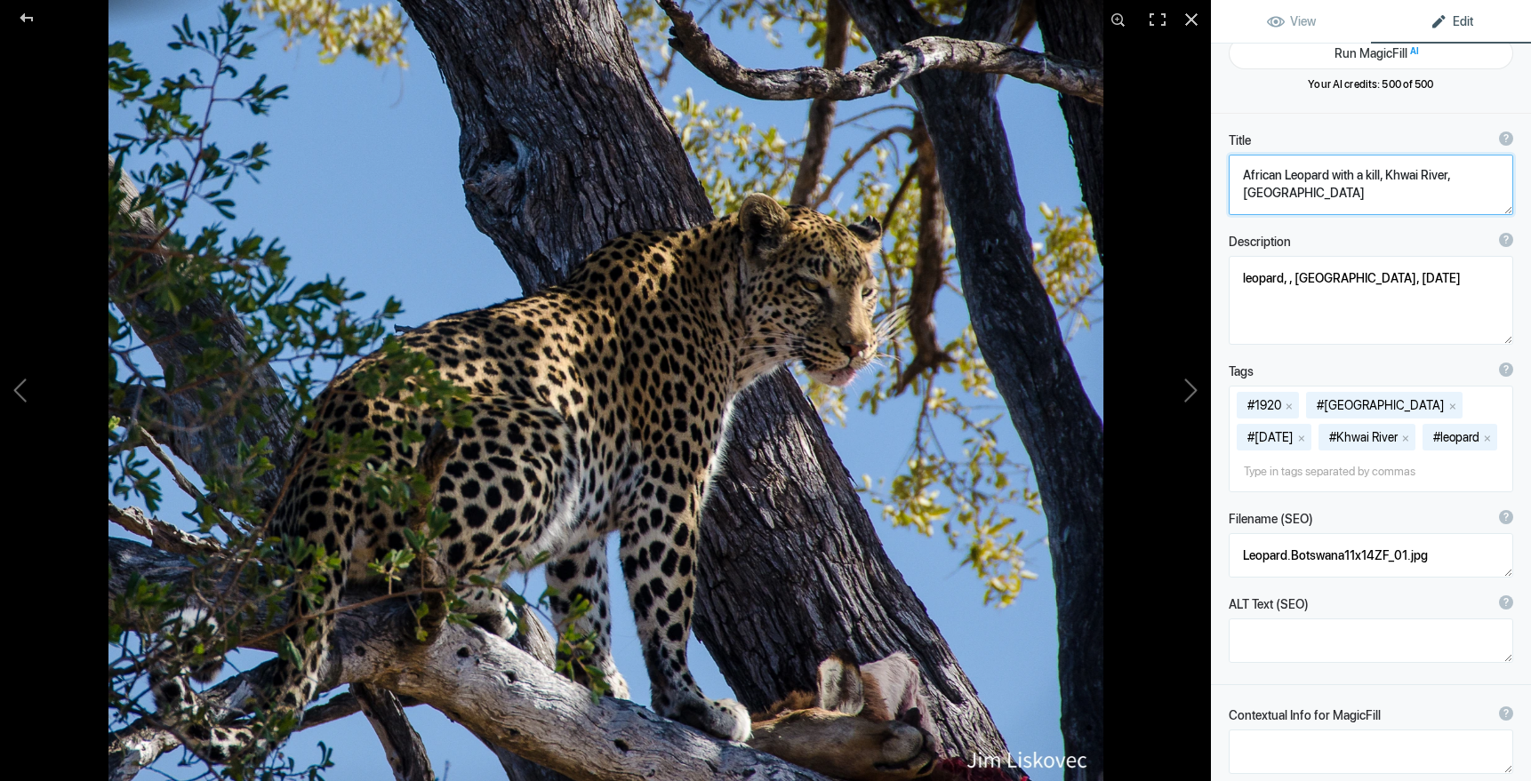
type textarea "African Leopard with a kill, Khwai River, Botswana"
drag, startPoint x: 1424, startPoint y: 279, endPoint x: 1199, endPoint y: 284, distance: 224.9
click at [1199, 284] on div "African Leopard with a kill, Botswana View Edit Run MagicFill AI Your AI credit…" at bounding box center [765, 390] width 1531 height 781
drag, startPoint x: 1241, startPoint y: 279, endPoint x: 1435, endPoint y: 277, distance: 193.8
click at [1435, 277] on textarea at bounding box center [1370, 300] width 284 height 89
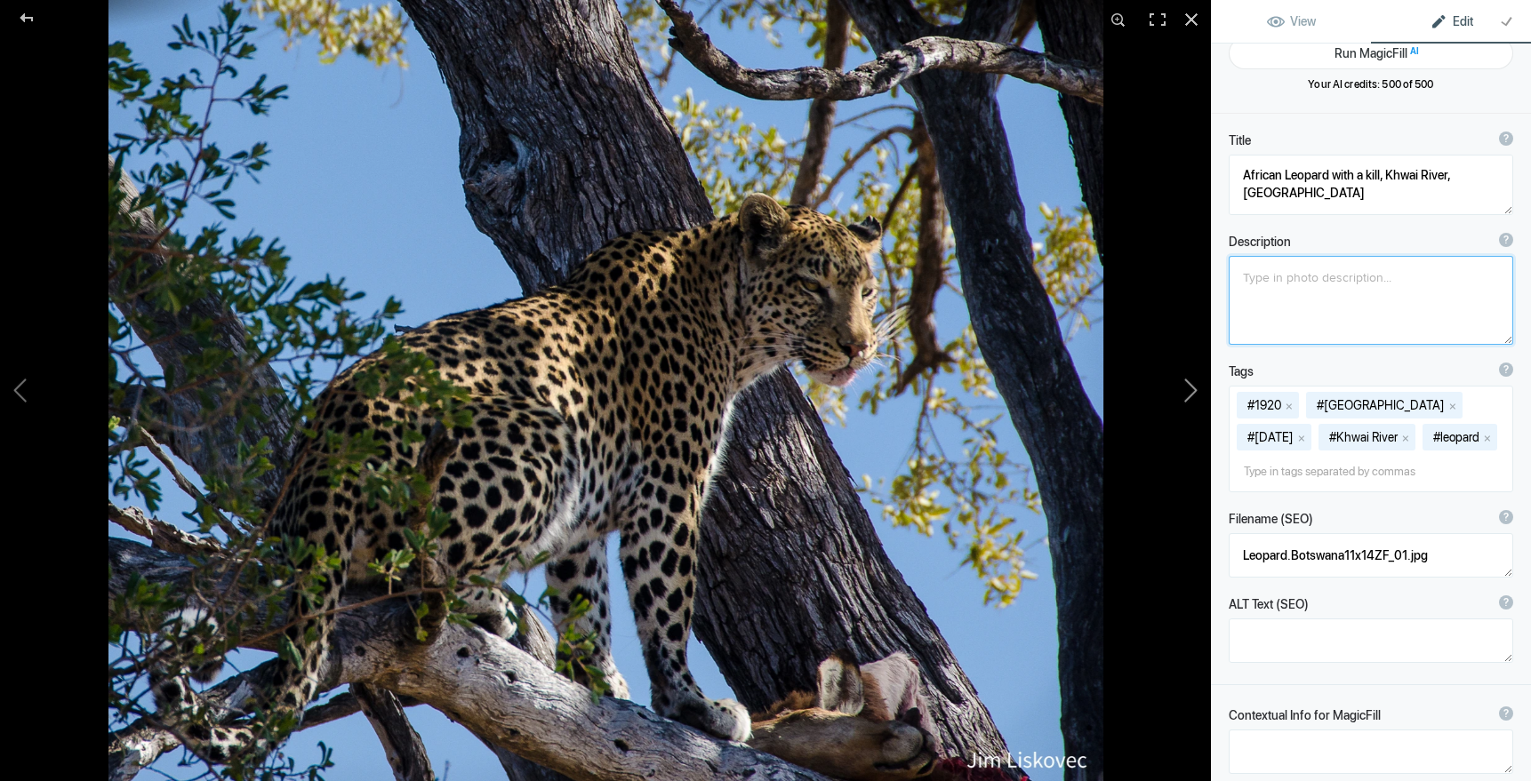
click at [1190, 389] on button at bounding box center [1143, 390] width 133 height 281
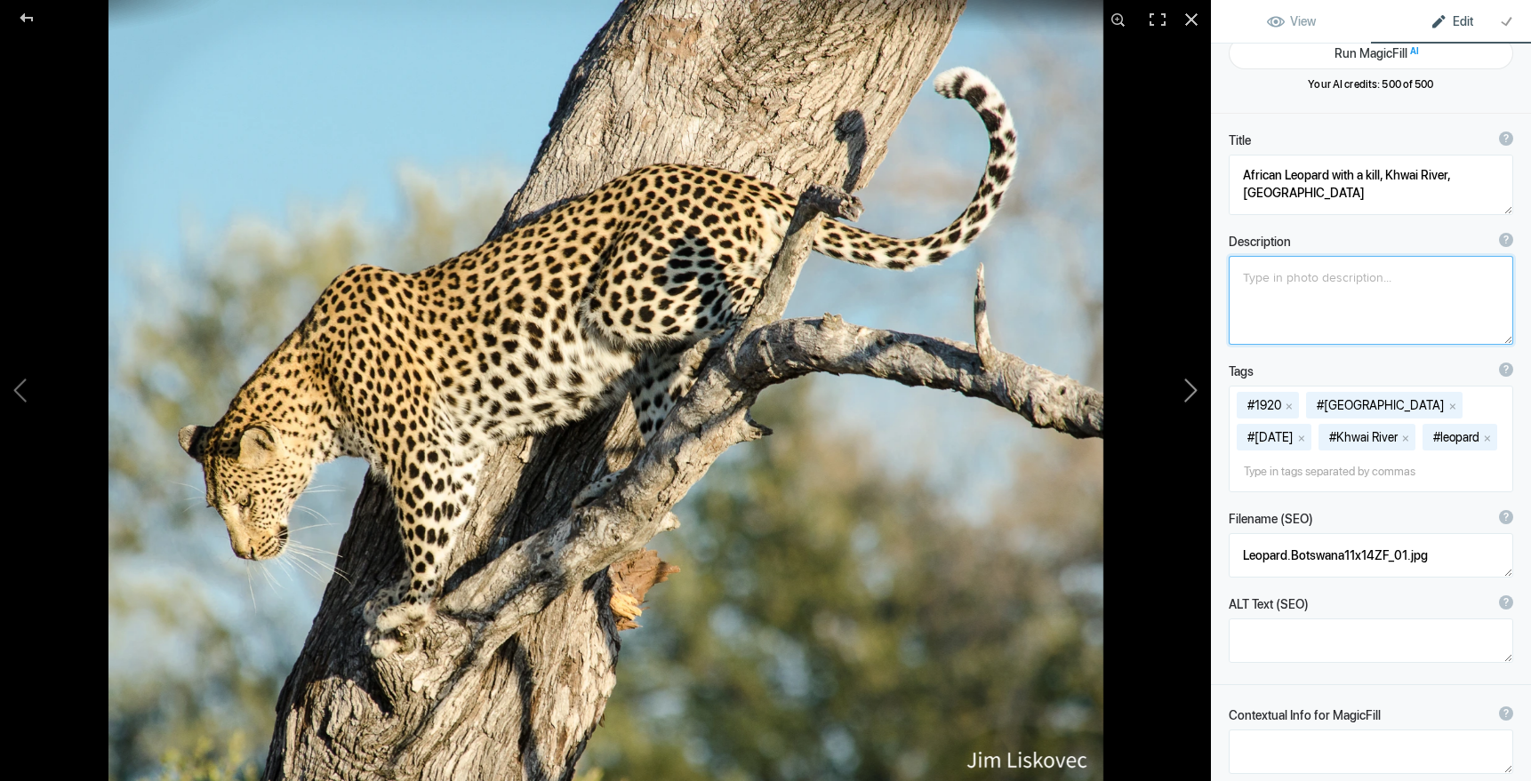
type textarea "African Leopard, Khwai River,Botswana"
type textarea "African Leopard ( Panthera pardus) desends tree after feeding on Impala kill, K…"
type textarea "Leopard.Botswana11x14ZF_03.jpg"
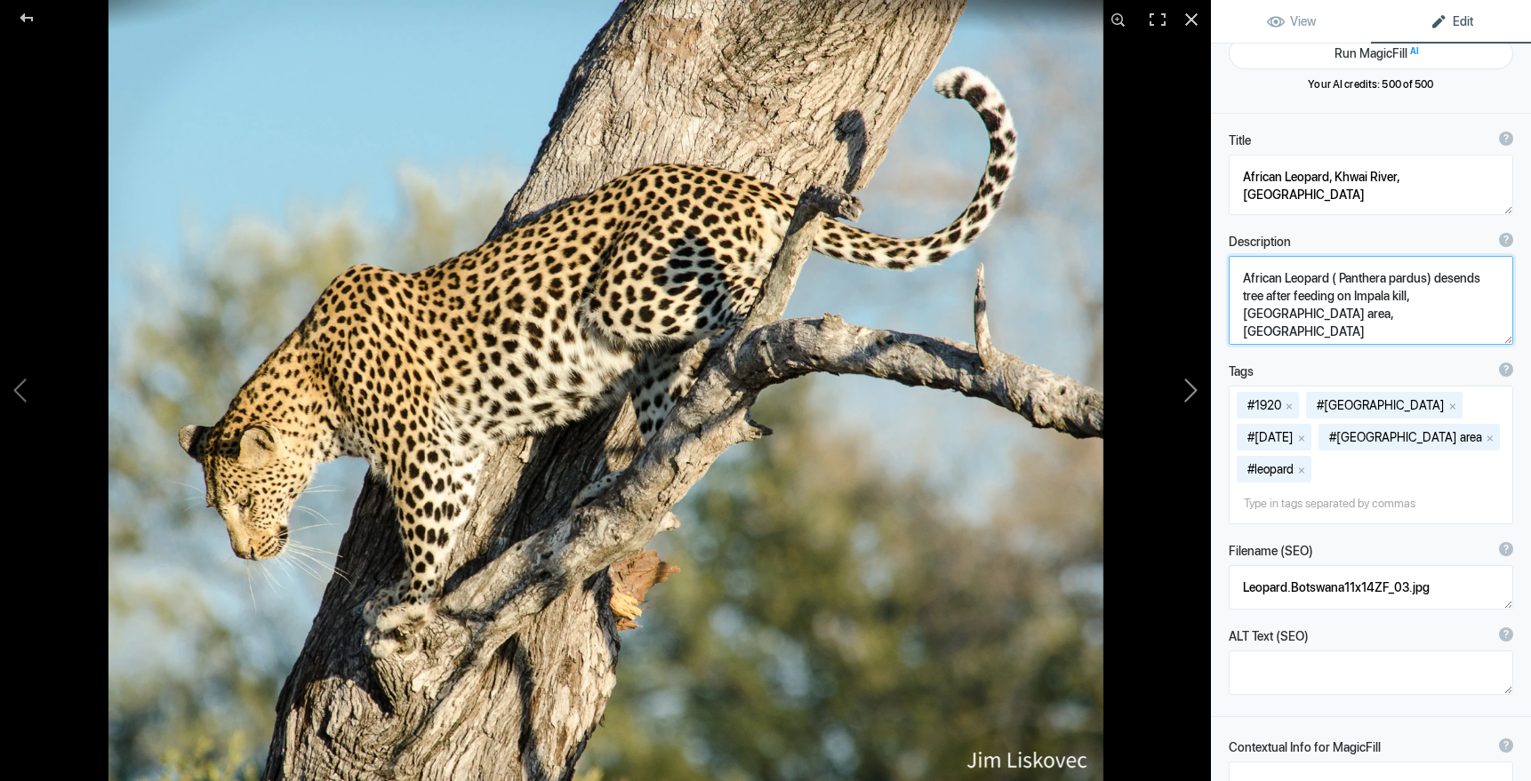
click at [1192, 388] on button at bounding box center [1143, 390] width 133 height 281
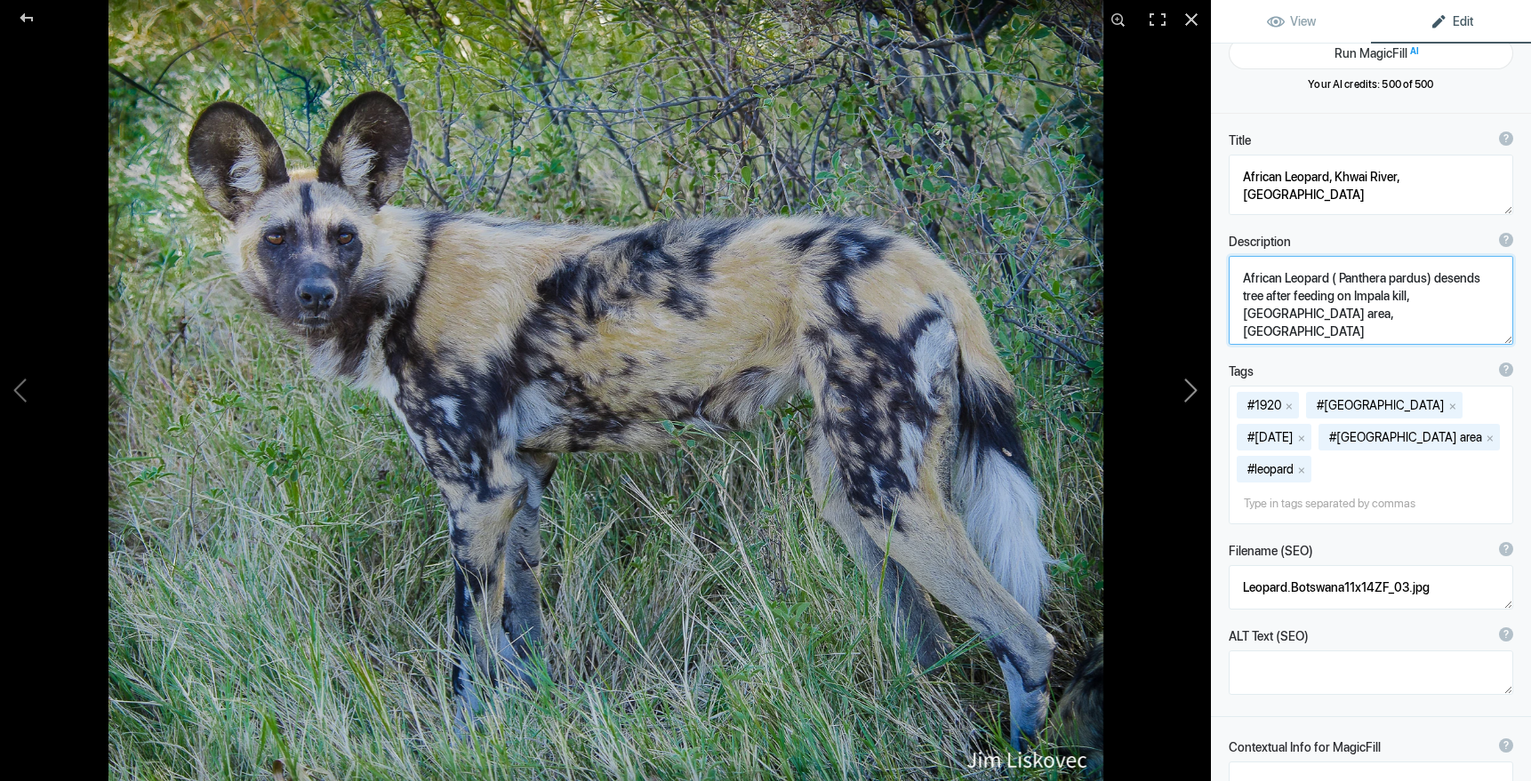
type textarea "African Wild Dog, Okavango Delta, Botswana"
type textarea "Wild Dog (Lycaon pictus), Khwai River area, Botswana"
type textarea "WildDog.Botswana11x14ZF_04A.jpg"
drag, startPoint x: 1381, startPoint y: 279, endPoint x: 1446, endPoint y: 281, distance: 64.9
click at [1446, 281] on textarea at bounding box center [1370, 300] width 284 height 89
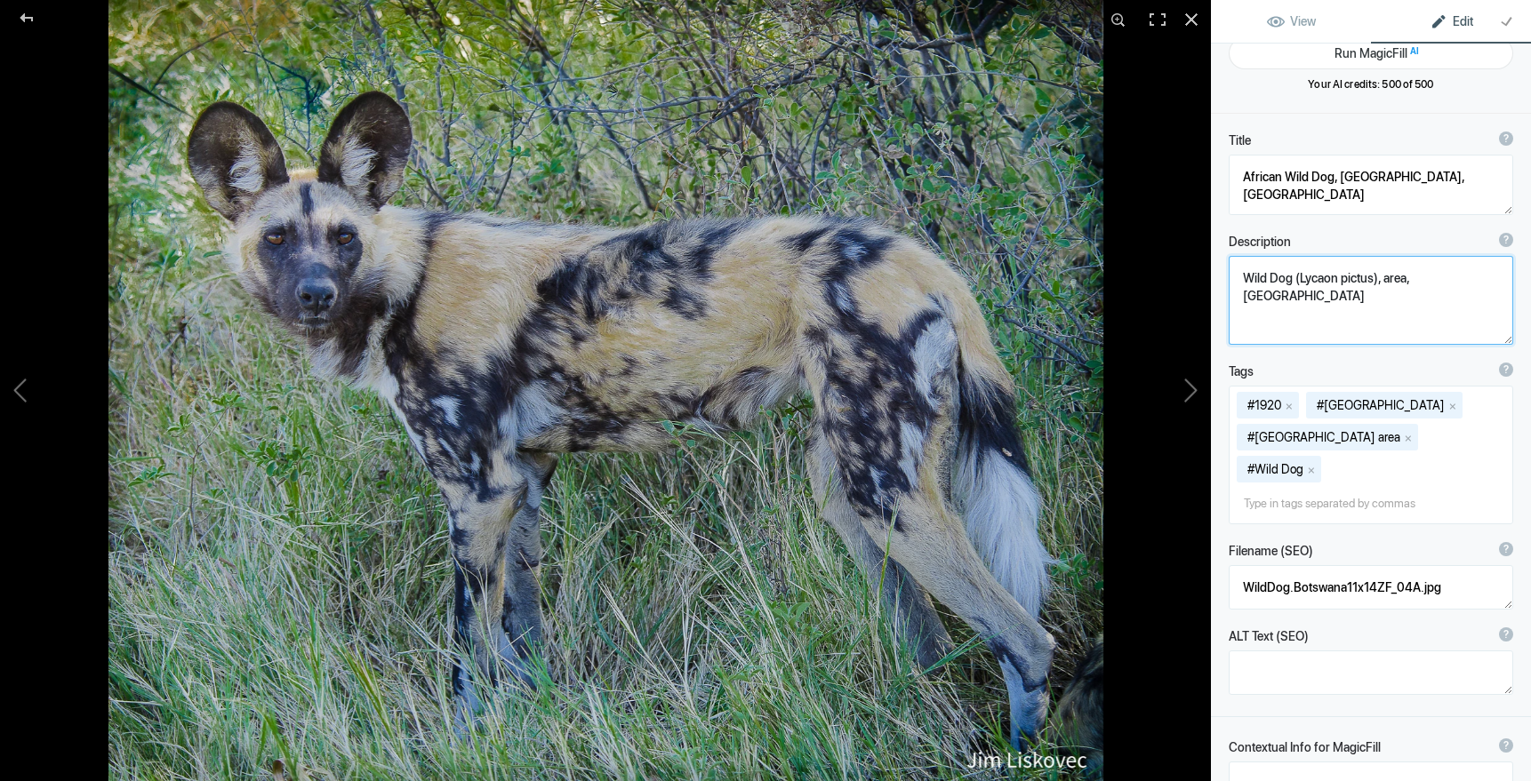
type textarea "Wild Dog (Lycaon pictus), area, Botswana"
drag, startPoint x: 1421, startPoint y: 178, endPoint x: 1446, endPoint y: 188, distance: 26.7
click at [1422, 178] on textarea at bounding box center [1370, 185] width 284 height 60
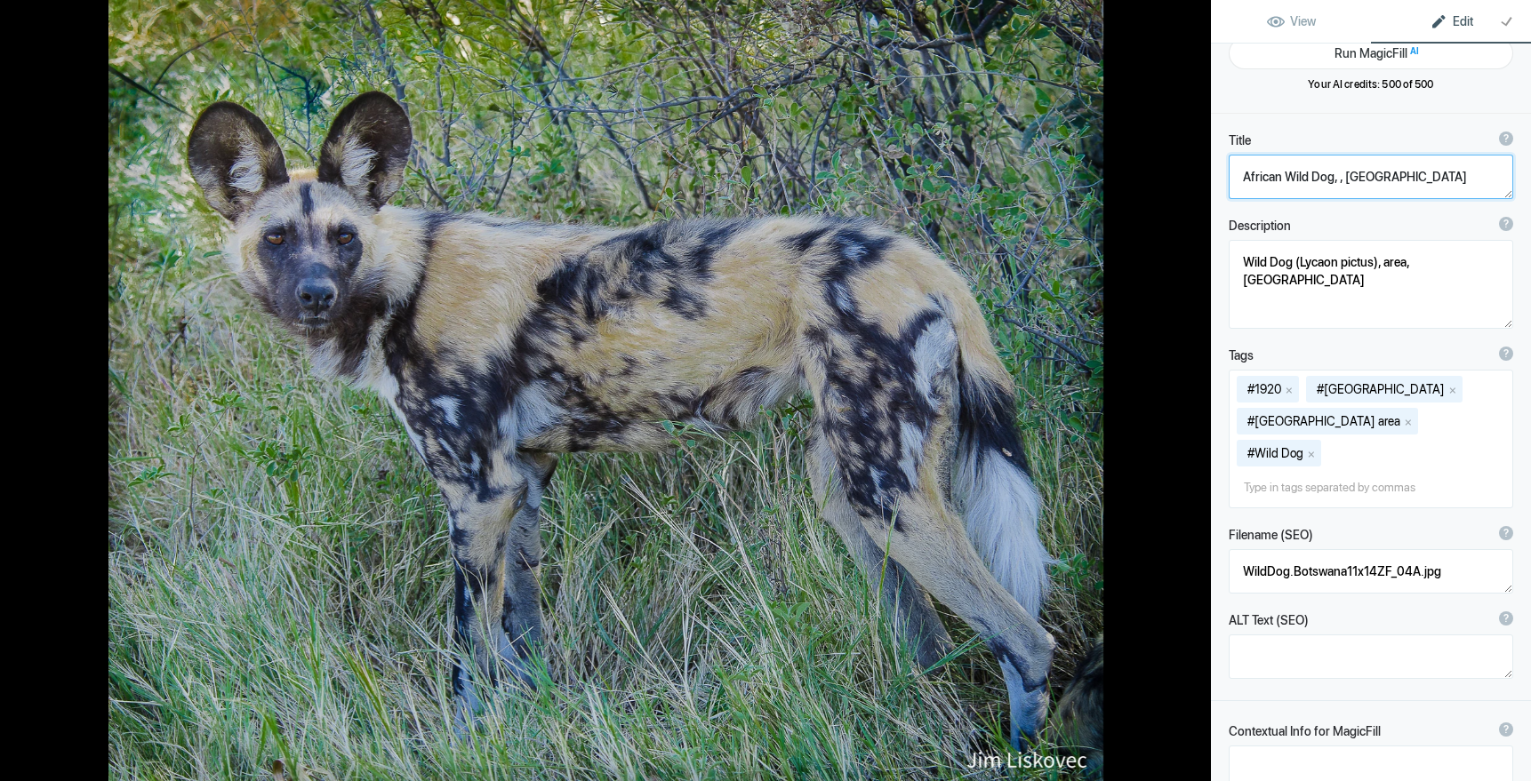
paste textarea "Khwai River"
type textarea "African Wild Dog, Khwai River, Botswana"
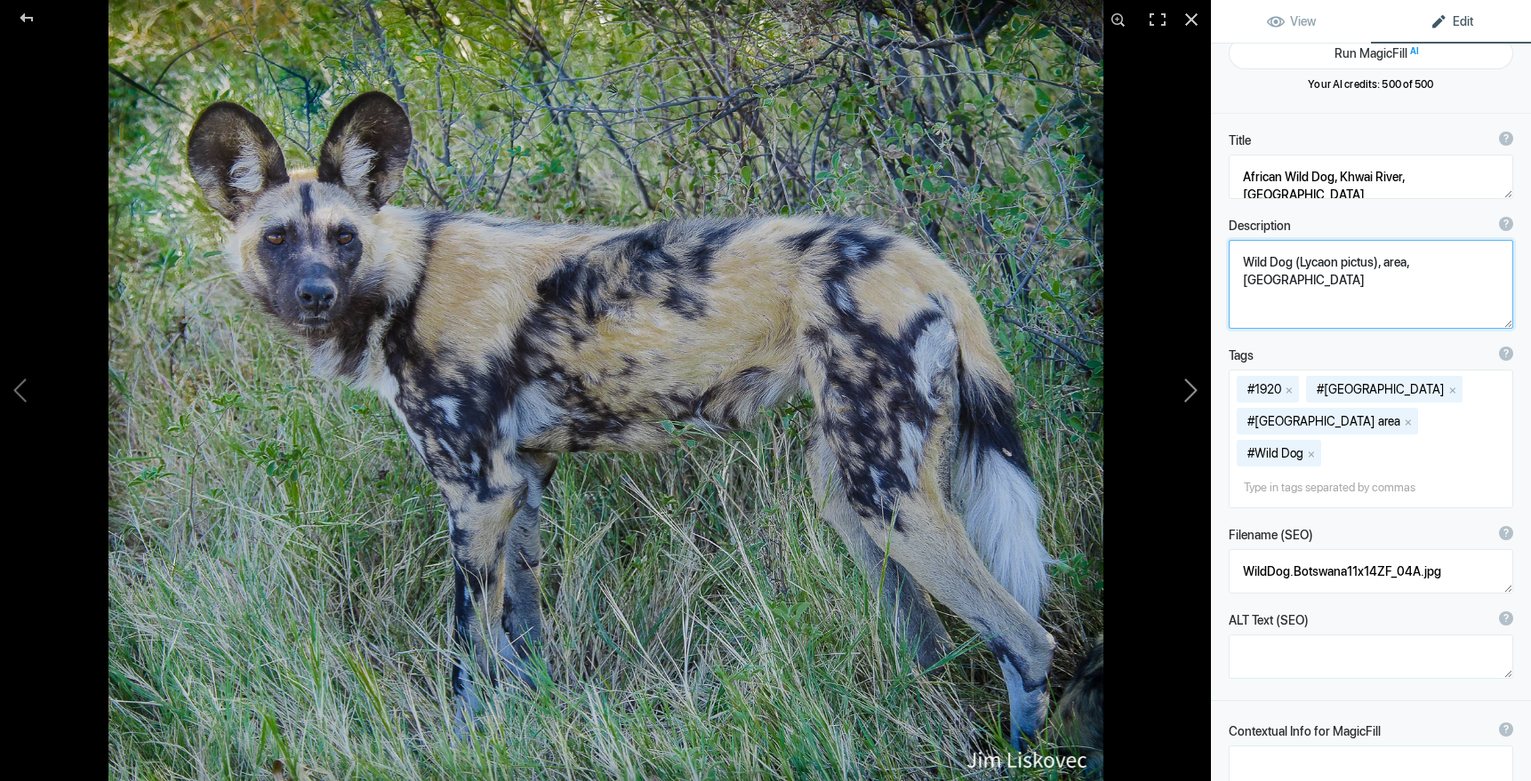
drag, startPoint x: 1468, startPoint y: 263, endPoint x: 1196, endPoint y: 265, distance: 272.0
click at [1196, 265] on div "African Wild Dog, Okavango Delta, Botswana View Edit Run MagicFill AI Your AI c…" at bounding box center [765, 390] width 1531 height 781
drag, startPoint x: 1468, startPoint y: 264, endPoint x: 1228, endPoint y: 262, distance: 240.9
click at [1228, 262] on div "Description ? By adding more context around images, results can become much mor…" at bounding box center [1371, 273] width 320 height 130
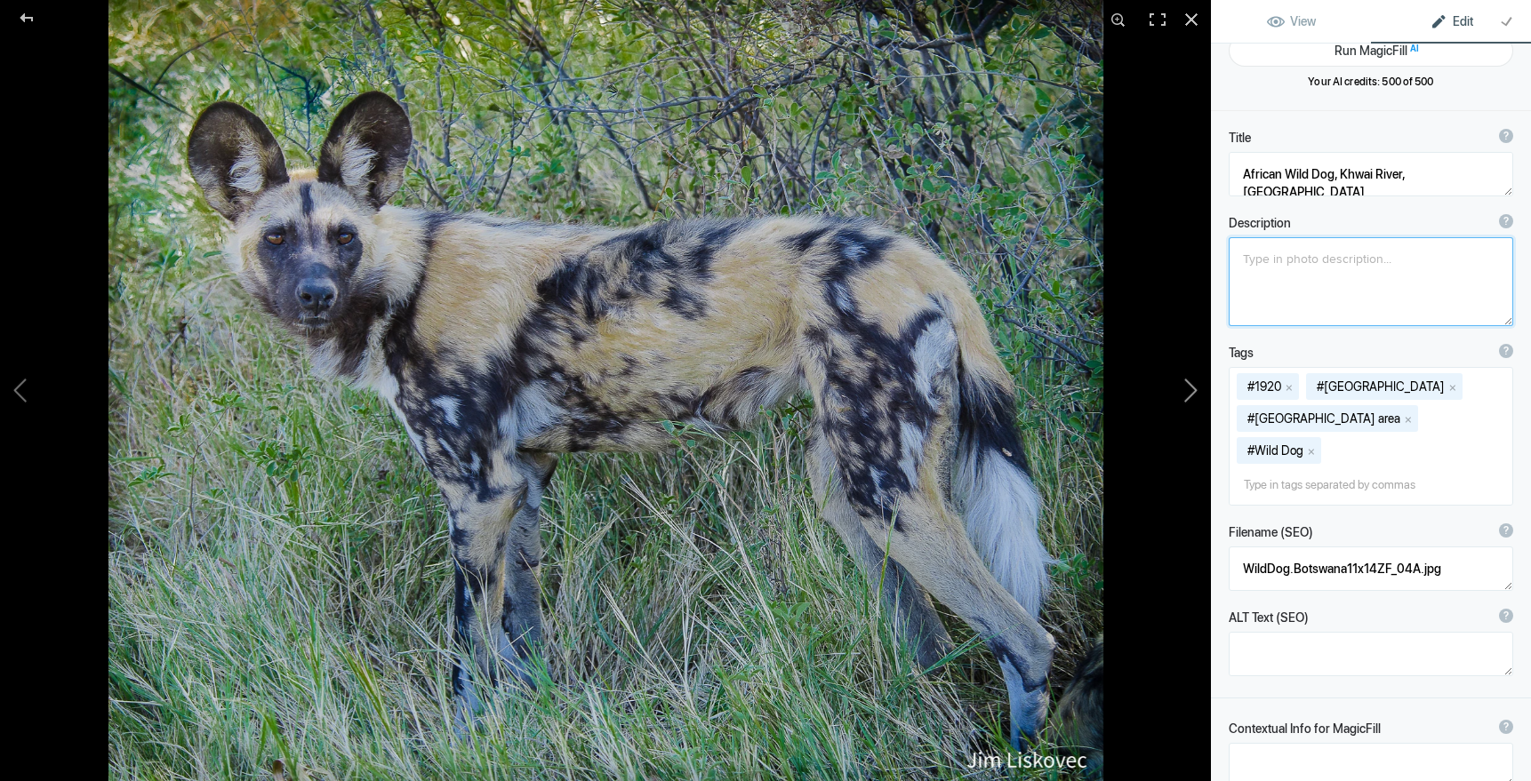
click at [1193, 385] on button at bounding box center [1143, 390] width 133 height 281
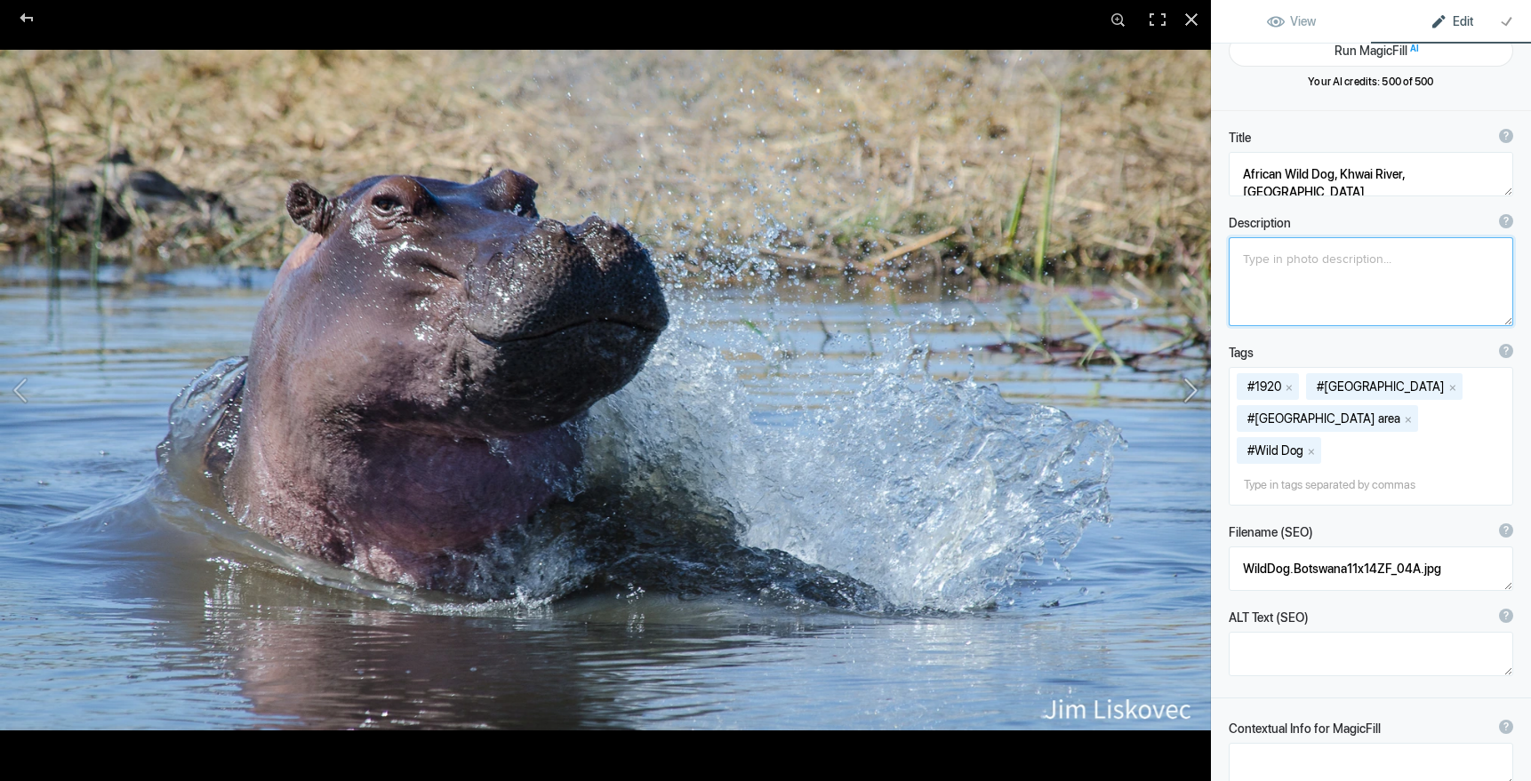
type textarea "Hippo, Botswana"
type textarea "Hippopotamus (Hippopotamus amphibius) Okavango Delta, Botswana"
type textarea "1920x1080_855.jpg"
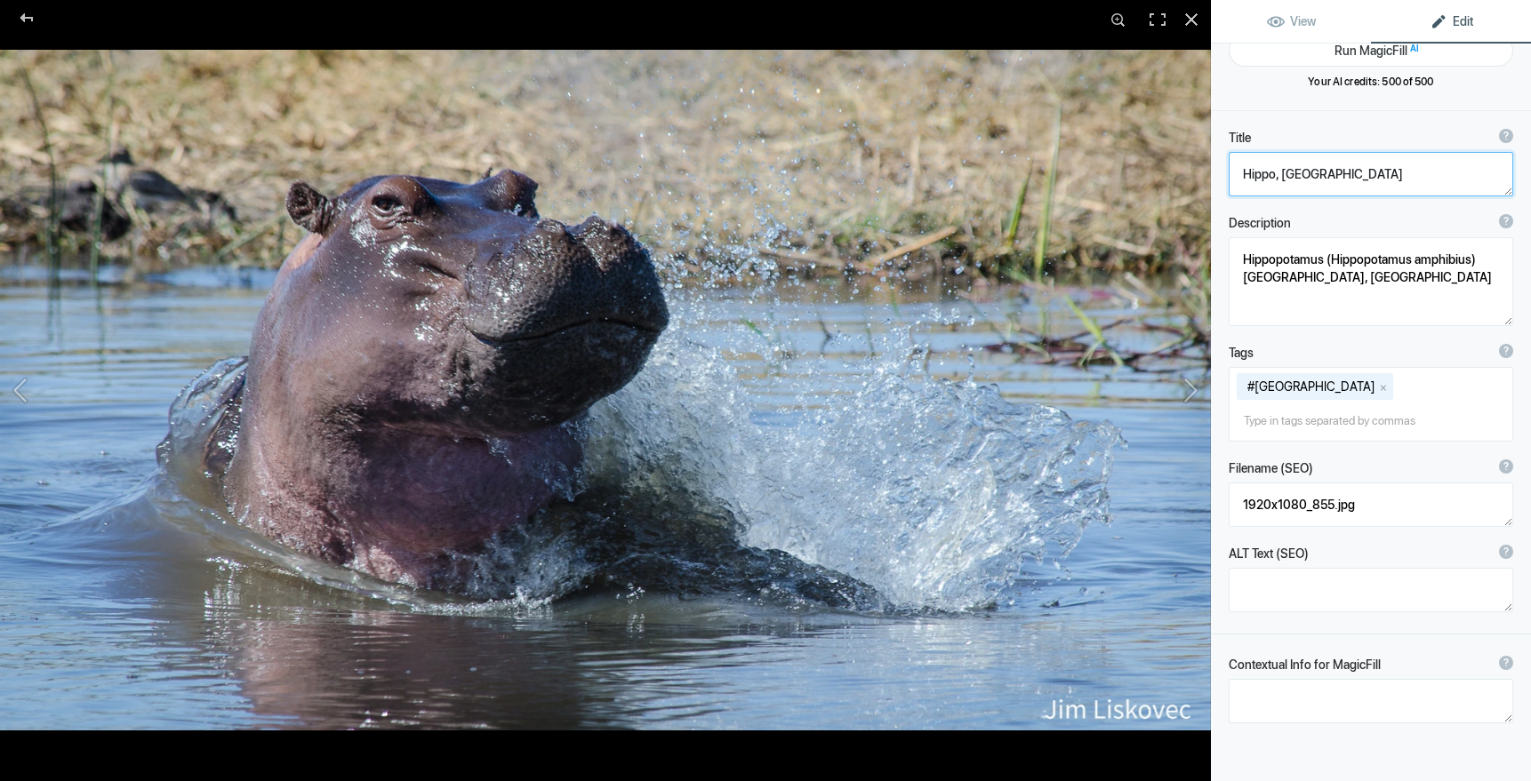
click at [1280, 174] on textarea at bounding box center [1370, 174] width 284 height 44
type textarea "Hippo, Okavango Delta,Botswana"
drag, startPoint x: 1244, startPoint y: 256, endPoint x: 1420, endPoint y: 287, distance: 177.9
click at [1420, 287] on textarea at bounding box center [1370, 281] width 284 height 89
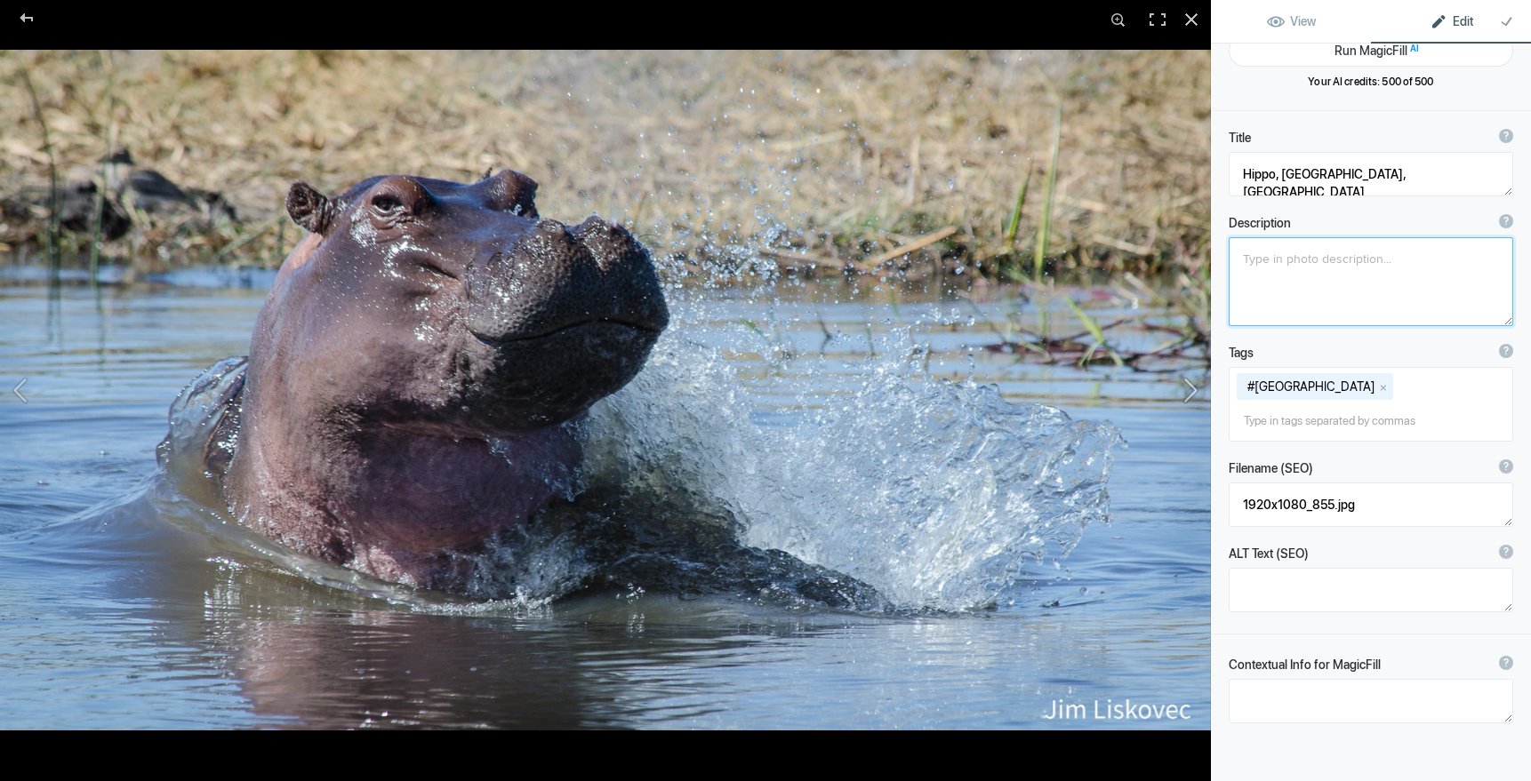
click at [1191, 388] on button at bounding box center [1143, 390] width 133 height 281
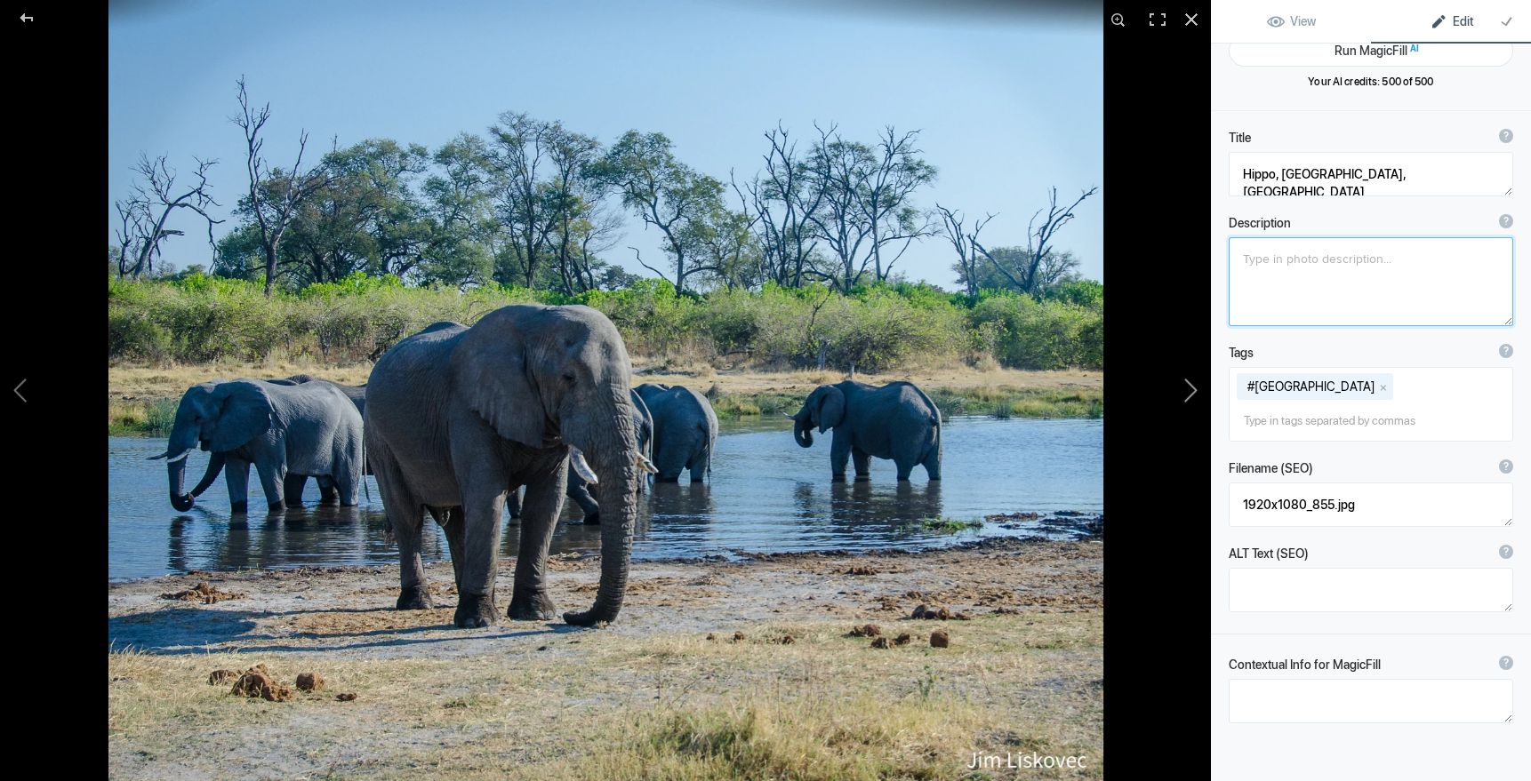
type textarea "Elephants, Khwai River, Botswana"
type textarea "2019ForumGallery-Elephants_003.jpg"
click at [1191, 388] on button at bounding box center [1143, 390] width 133 height 281
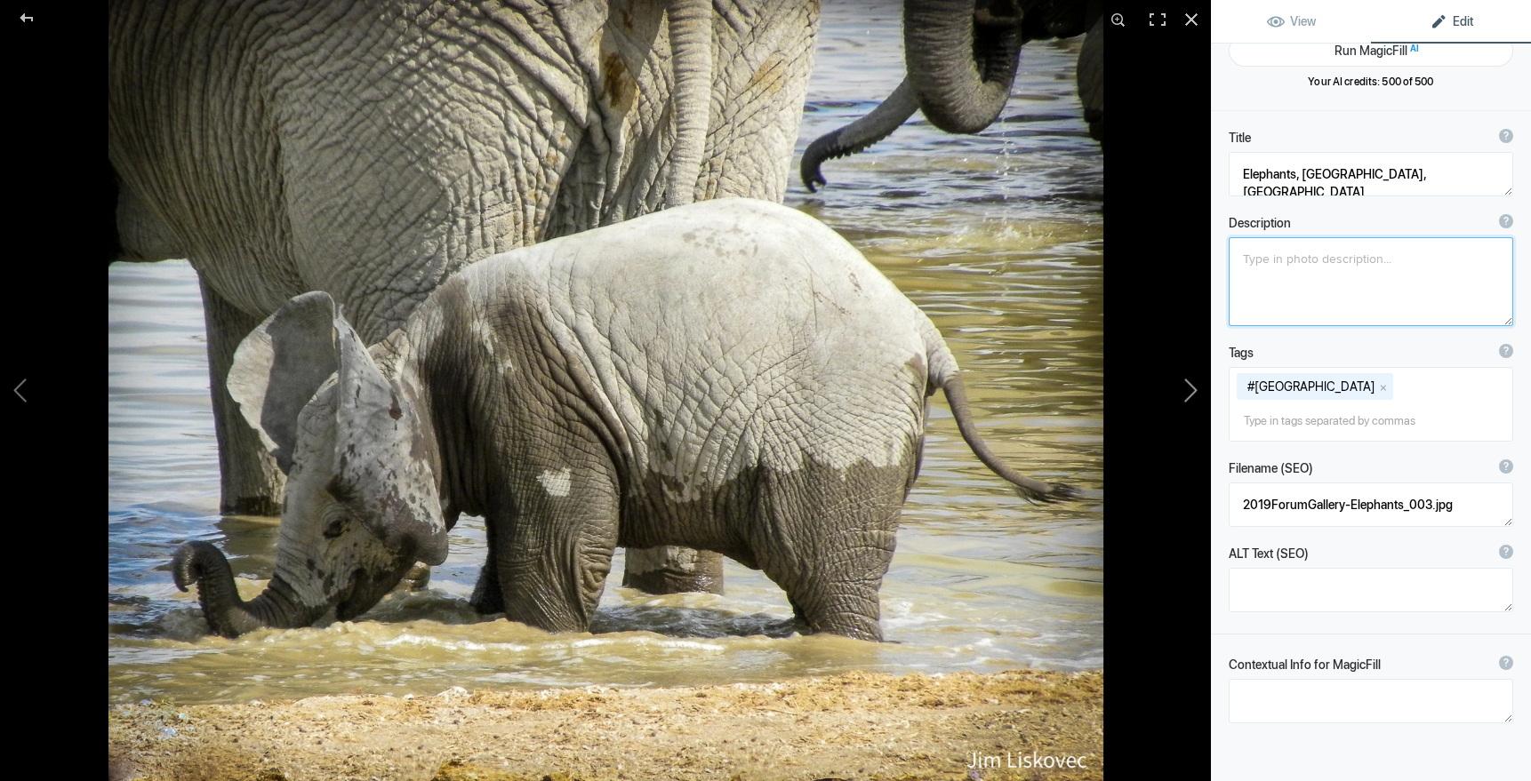
type textarea "Baby elephant drinks, not knowing how to use his trunk"
type textarea "Young African Elephant (Loxodonta africana) drinks water by mouth, not yet havi…"
type textarea "BabyElephant11x14.jpg"
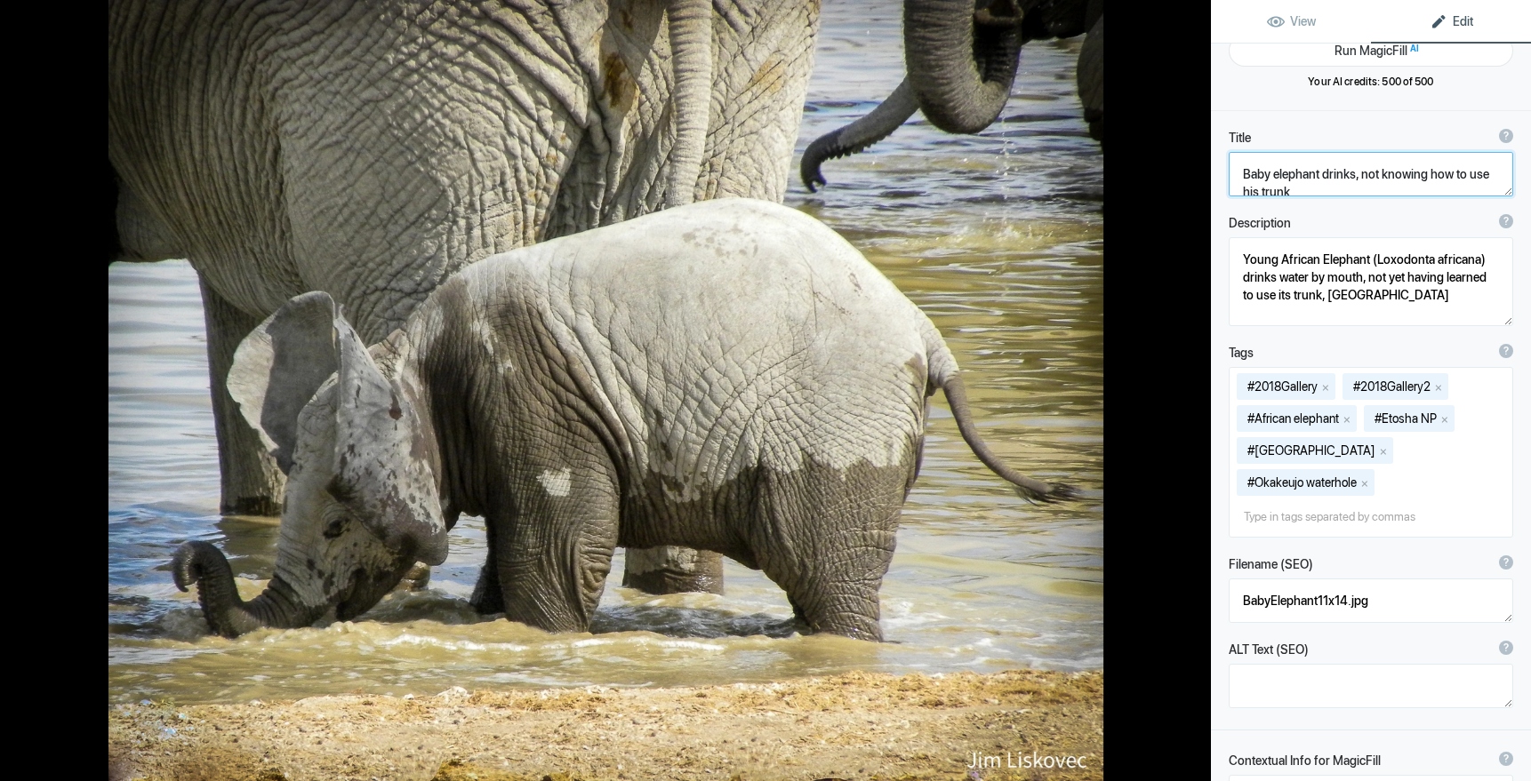
click at [1290, 193] on textarea at bounding box center [1370, 174] width 284 height 44
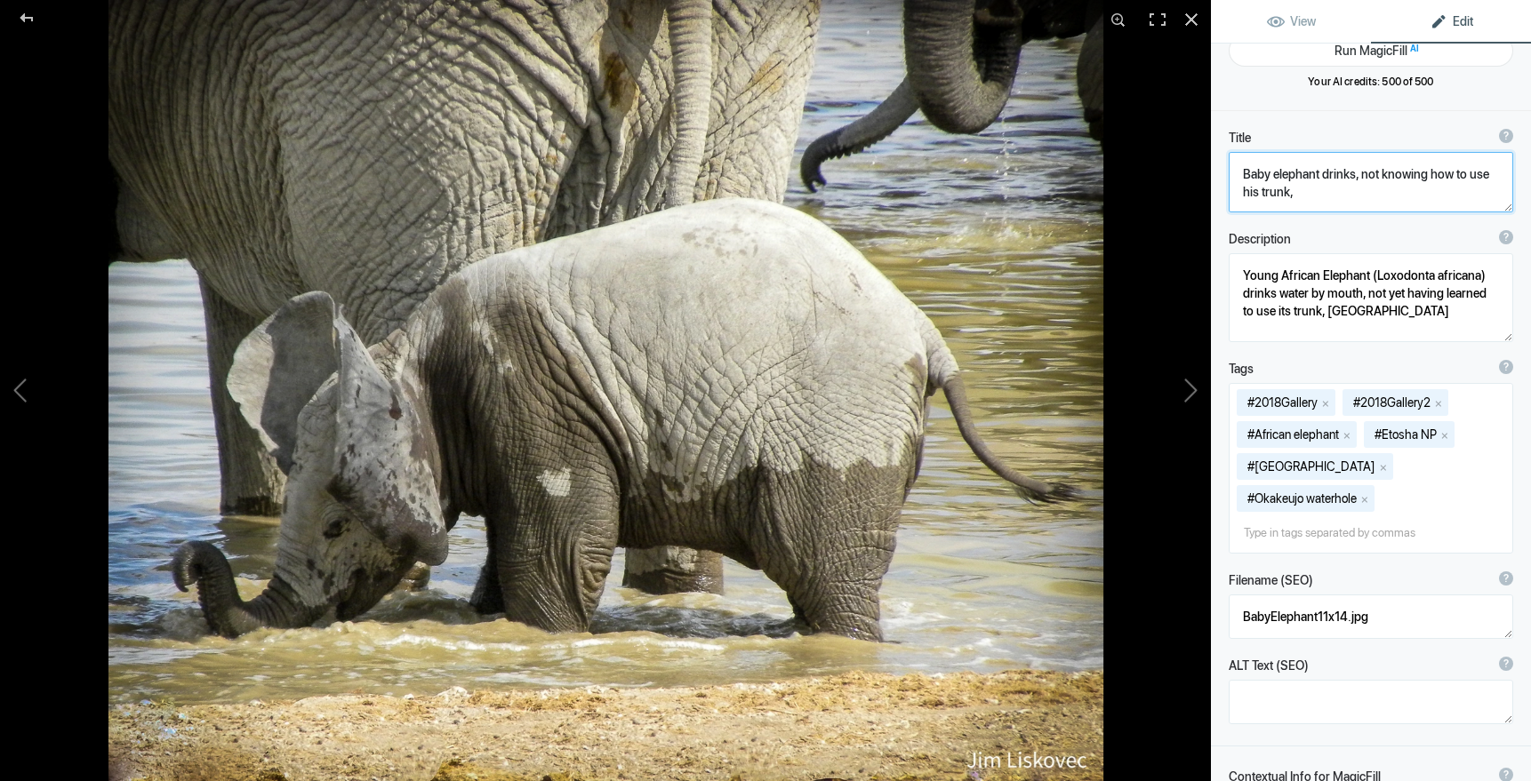
scroll to position [2, 0]
type textarea "Baby elephant drinks, not knowing how to use his trunk, Namibia"
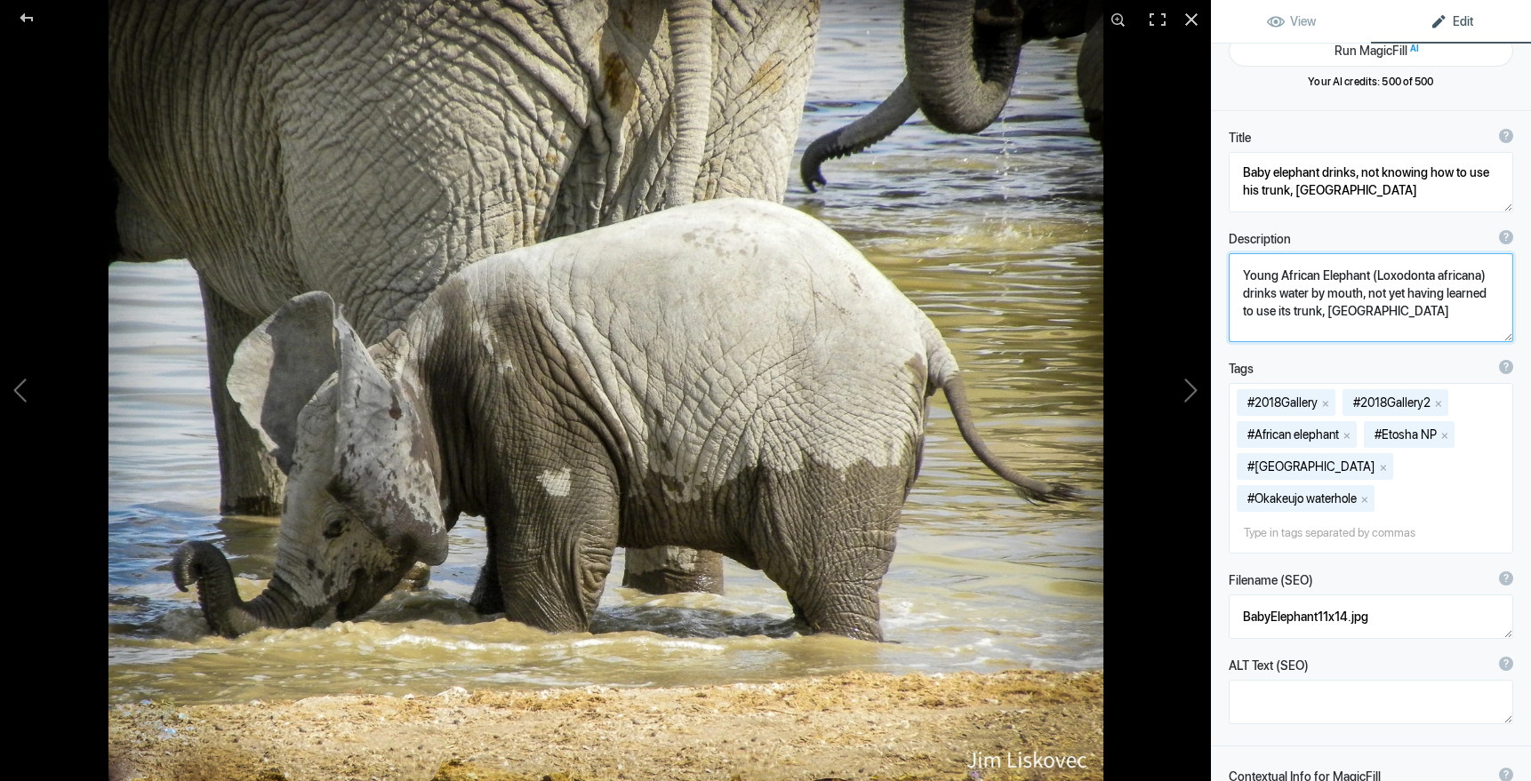
drag, startPoint x: 1243, startPoint y: 276, endPoint x: 1380, endPoint y: 320, distance: 143.7
click at [1380, 320] on textarea at bounding box center [1370, 297] width 284 height 89
click at [1191, 387] on button at bounding box center [1143, 390] width 133 height 281
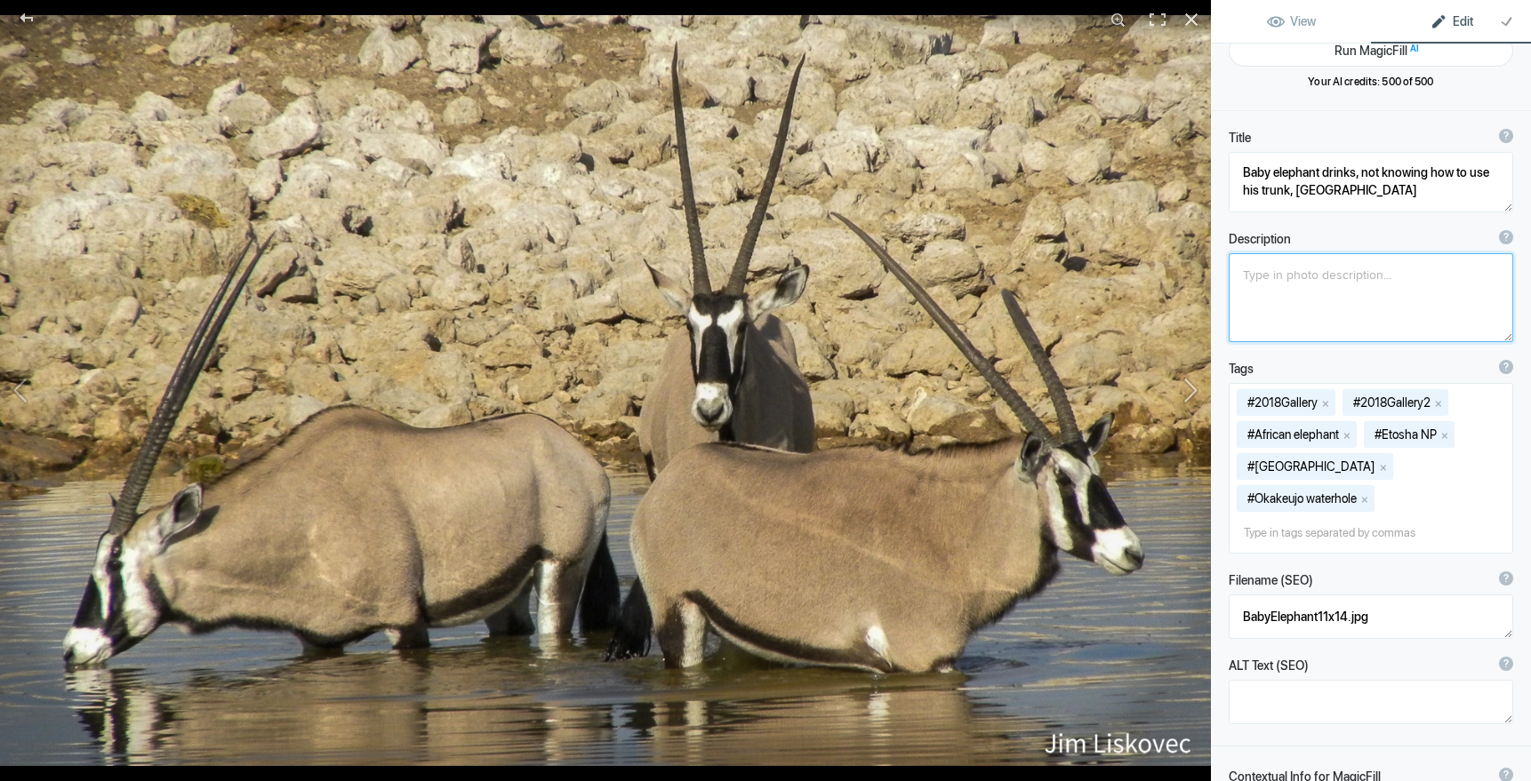
type textarea "Three Gemsbok at a waterhole, Namibia"
type textarea "Three Gemsbok ( Oryx gazella) cool off in a waterhole, Etosha National Park, Na…"
type textarea "Nat-3_Gemsbok.jpg"
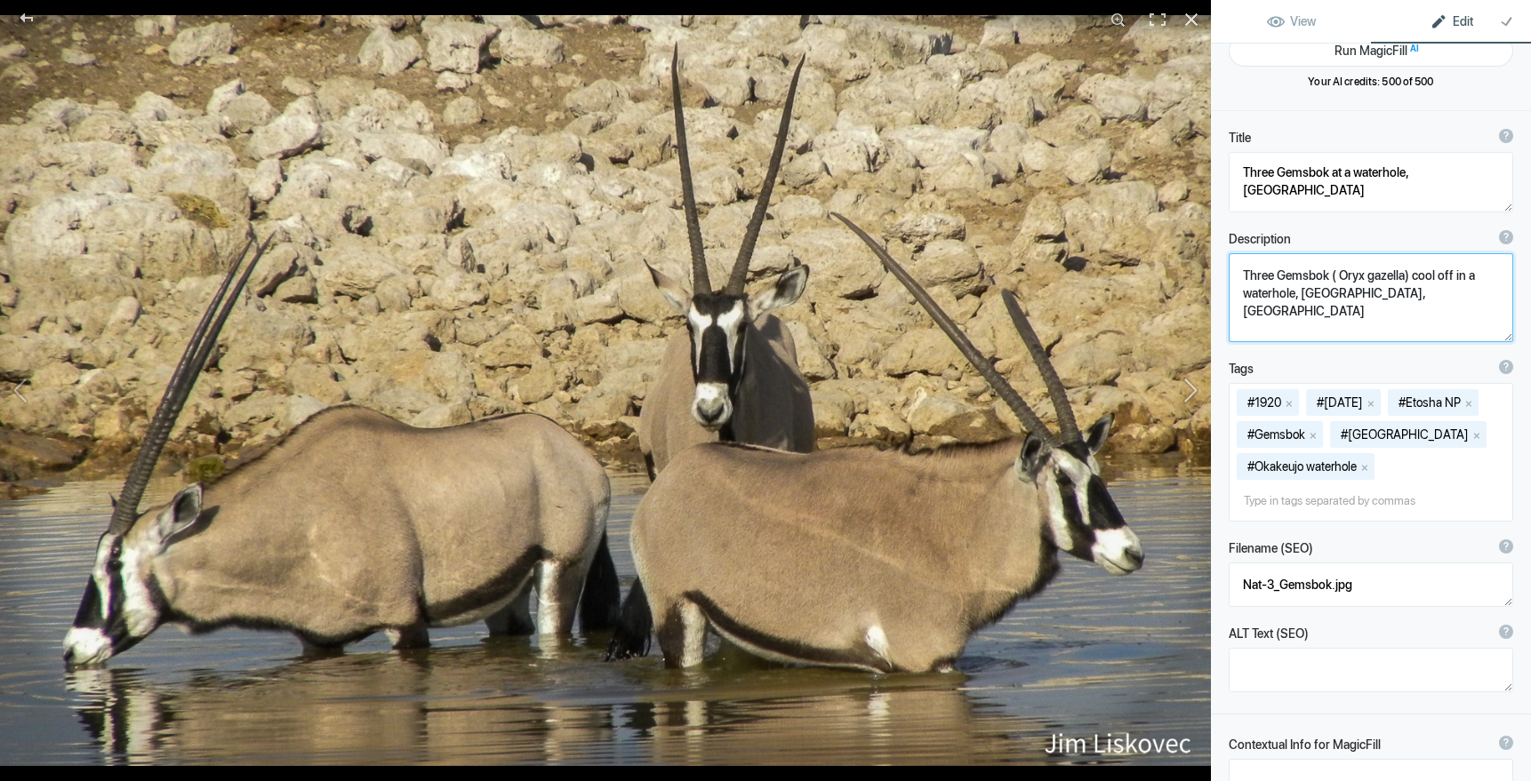
scroll to position [0, 0]
drag, startPoint x: 1300, startPoint y: 294, endPoint x: 1414, endPoint y: 299, distance: 114.8
click at [1414, 299] on textarea at bounding box center [1370, 297] width 284 height 89
type textarea "Three Gemsbok ( Oryx gazella) cool off in a waterhole, Namibia"
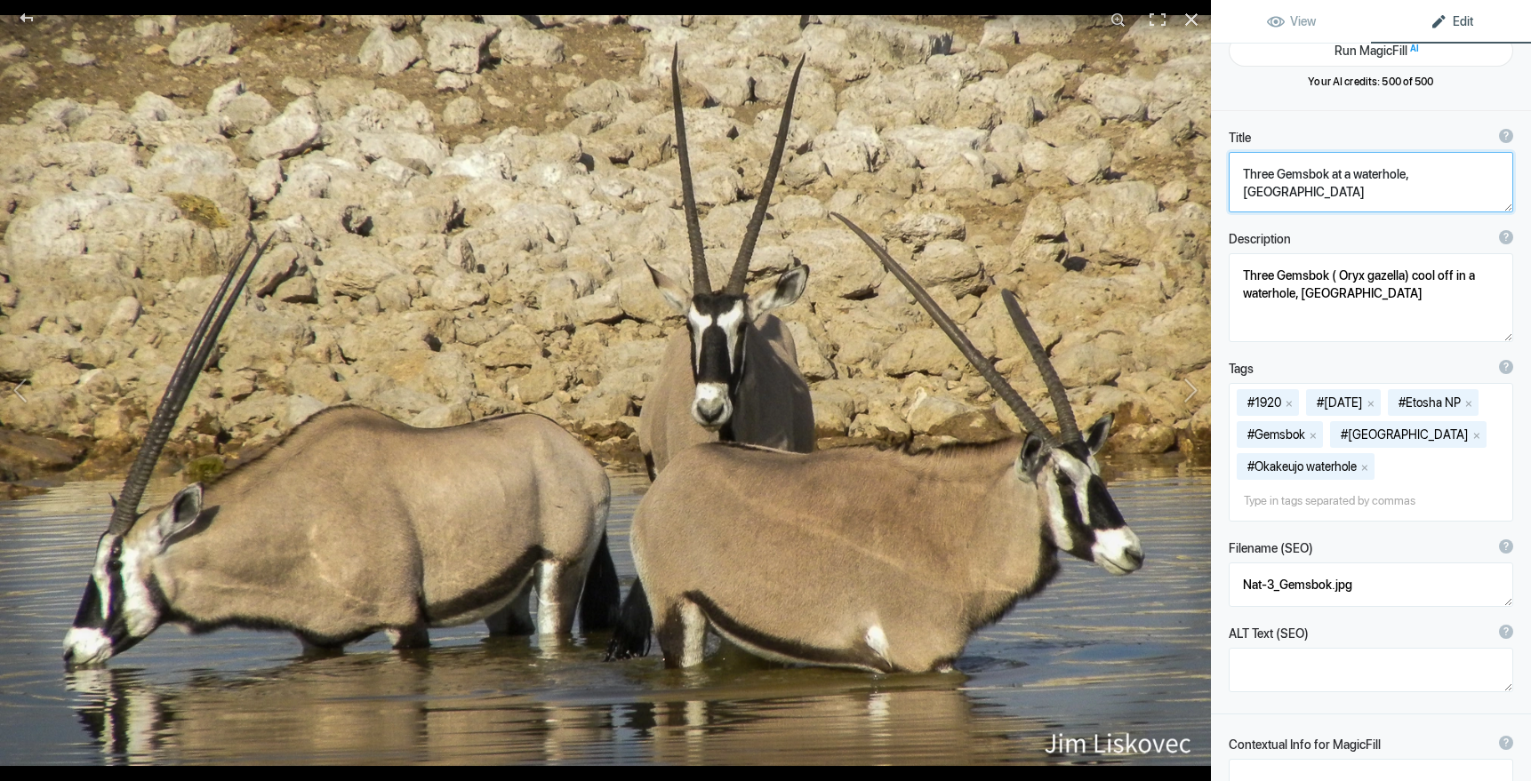
click at [1412, 175] on textarea at bounding box center [1370, 182] width 284 height 60
paste textarea "Etosha National Park,"
type textarea "Three Gemsbok at a waterhole, Etosha National Park, Namibia"
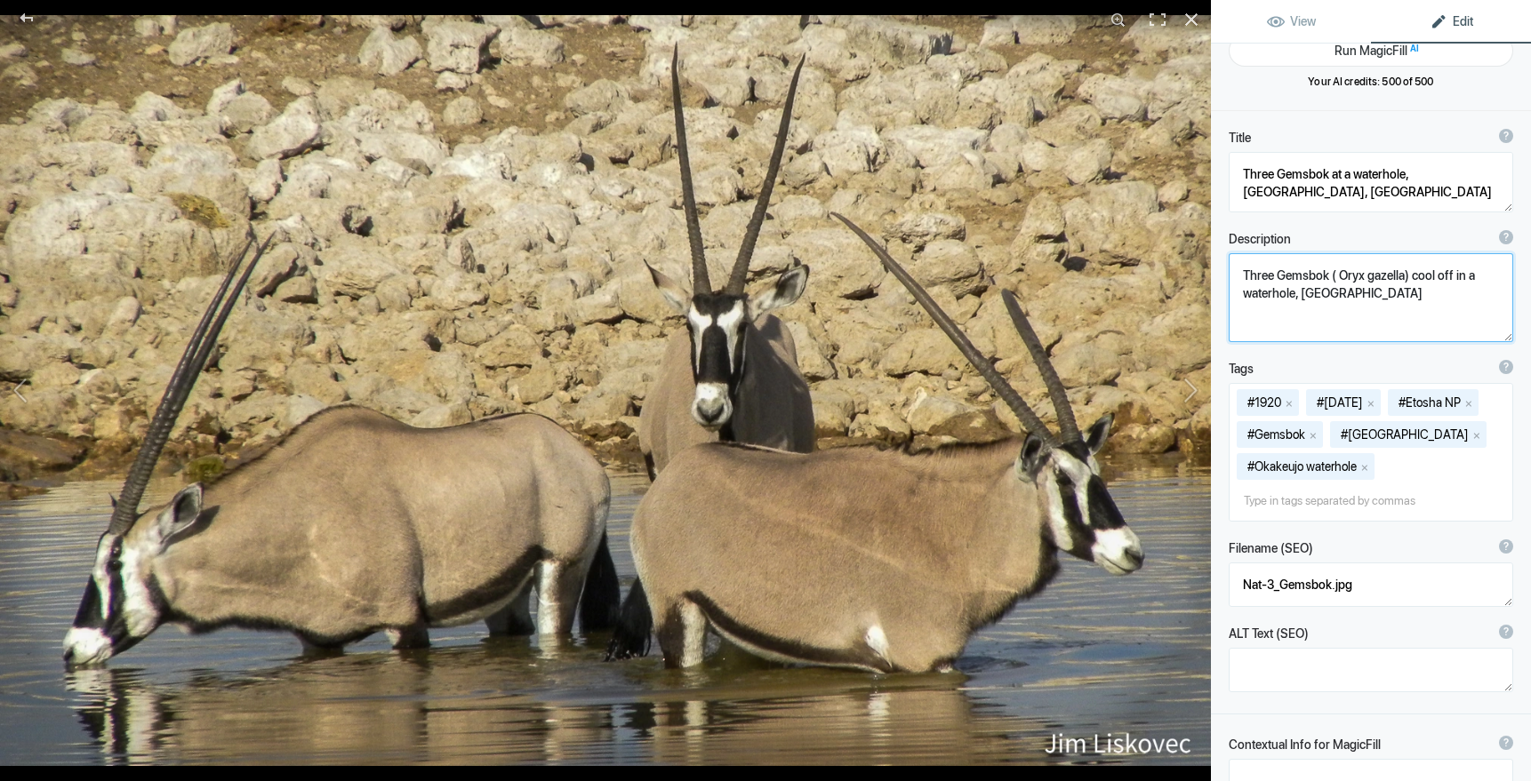
drag, startPoint x: 1242, startPoint y: 271, endPoint x: 1336, endPoint y: 314, distance: 103.4
click at [1336, 314] on textarea at bounding box center [1370, 297] width 284 height 89
click at [1195, 385] on button at bounding box center [1143, 390] width 133 height 281
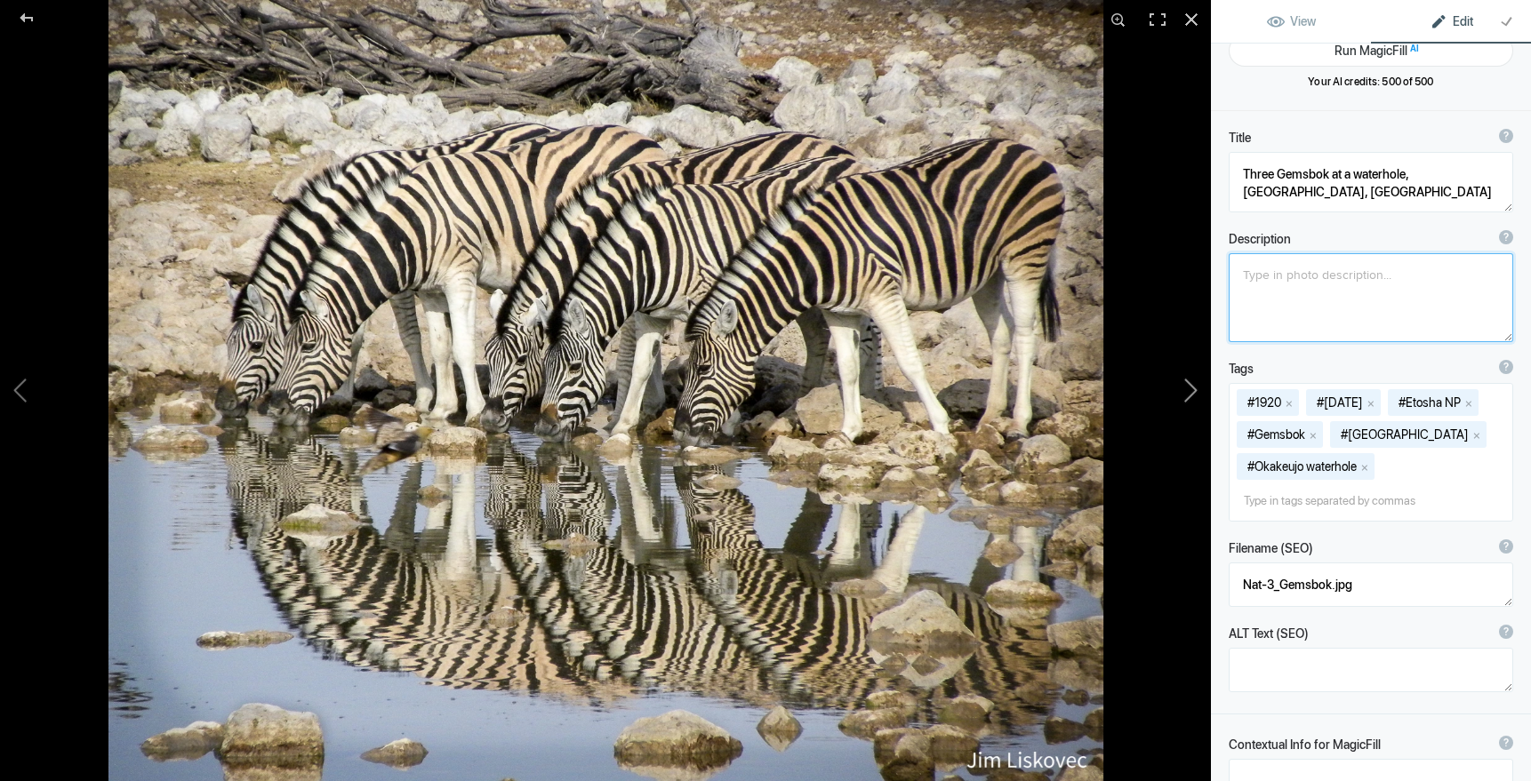
type textarea "Zebras at a waterhole, Etosha National Park, Namibia"
type textarea "Burchell's zebra ( Equus quagga burchellii) at a water hole, Etosha National Pa…"
type textarea "2019ForumGallery-Zebras_001.jpg"
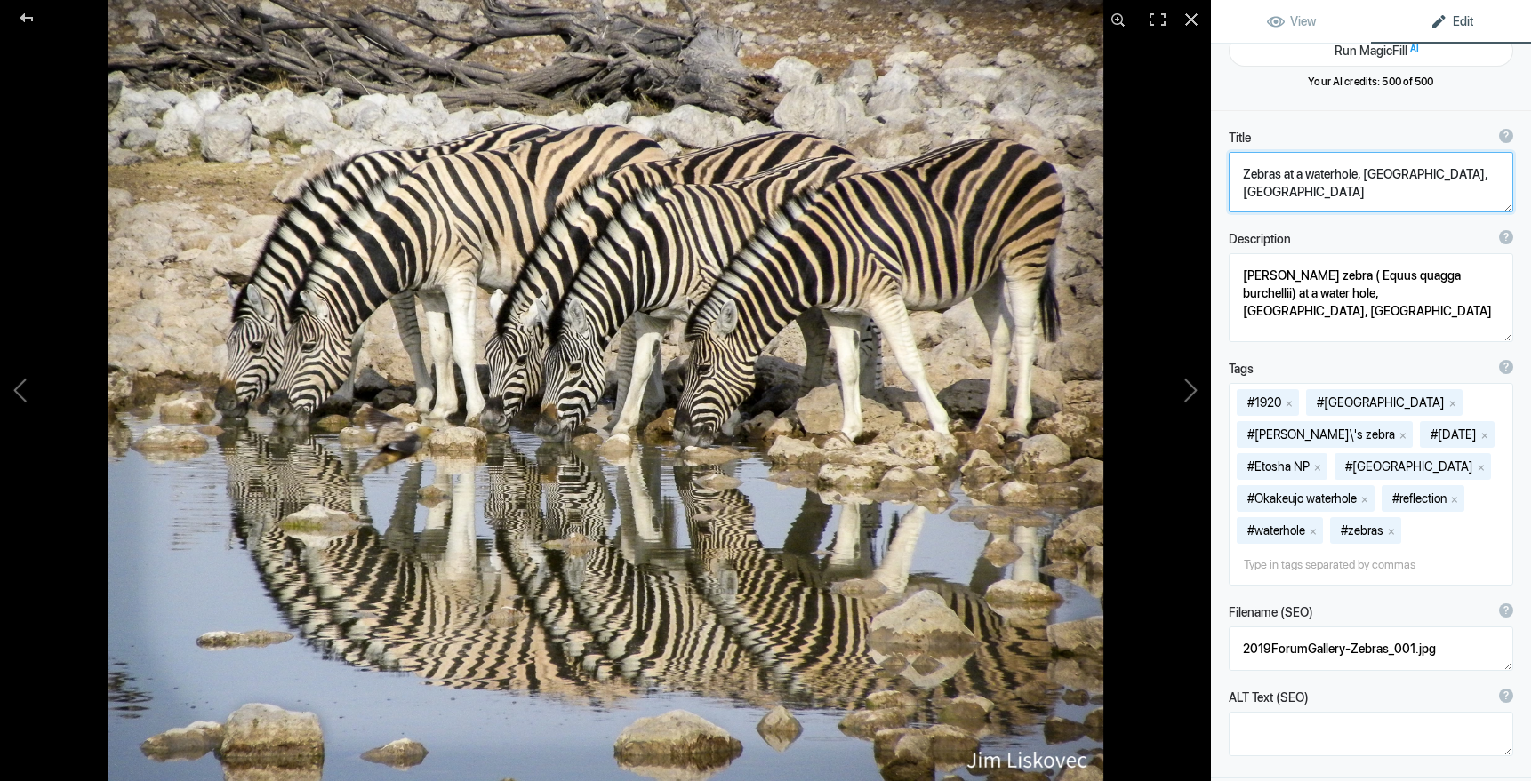
click at [1243, 173] on textarea at bounding box center [1370, 182] width 284 height 60
type textarea "Burchell's Zebras at a waterhole, Etosha National Park, Namibia"
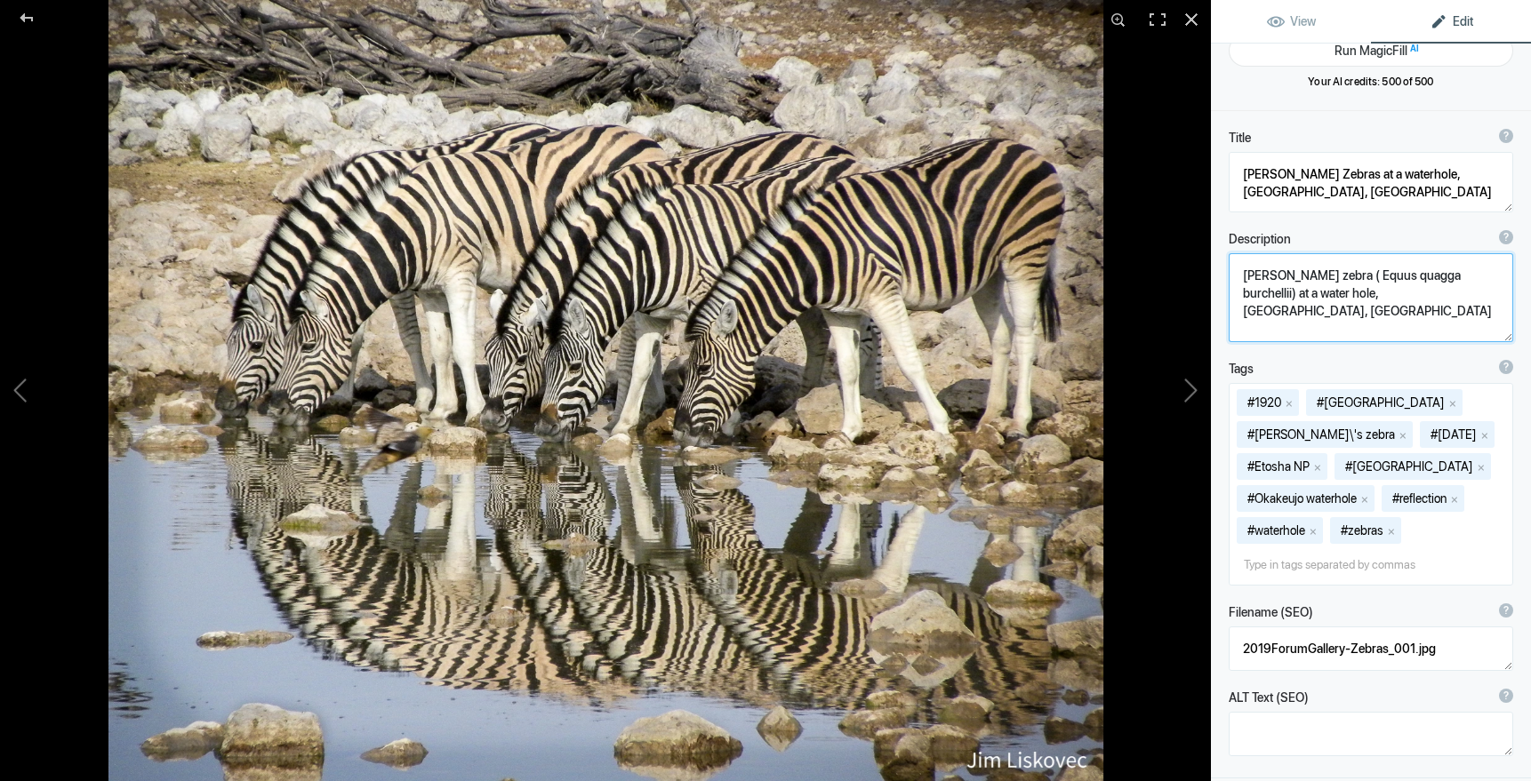
drag, startPoint x: 1241, startPoint y: 280, endPoint x: 1513, endPoint y: 304, distance: 273.1
click at [1513, 304] on div "Description ? By adding more context around images, results can become much mor…" at bounding box center [1371, 286] width 320 height 130
click at [1193, 388] on button at bounding box center [1143, 390] width 133 height 281
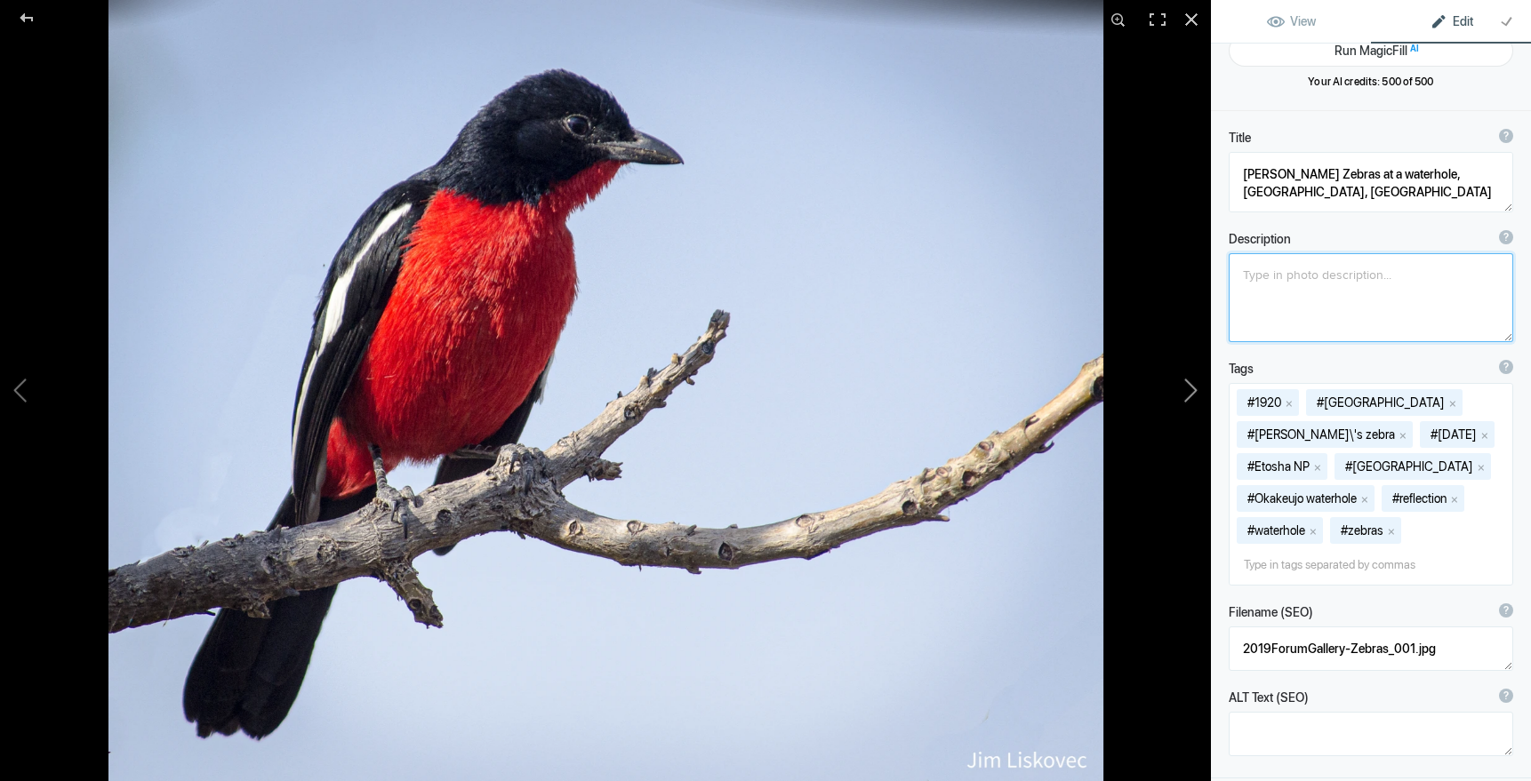
type textarea "Crimson-breasted Shrike, Etosha NP. Namibia"
type textarea "2022Gallery-CBShrike.jpg"
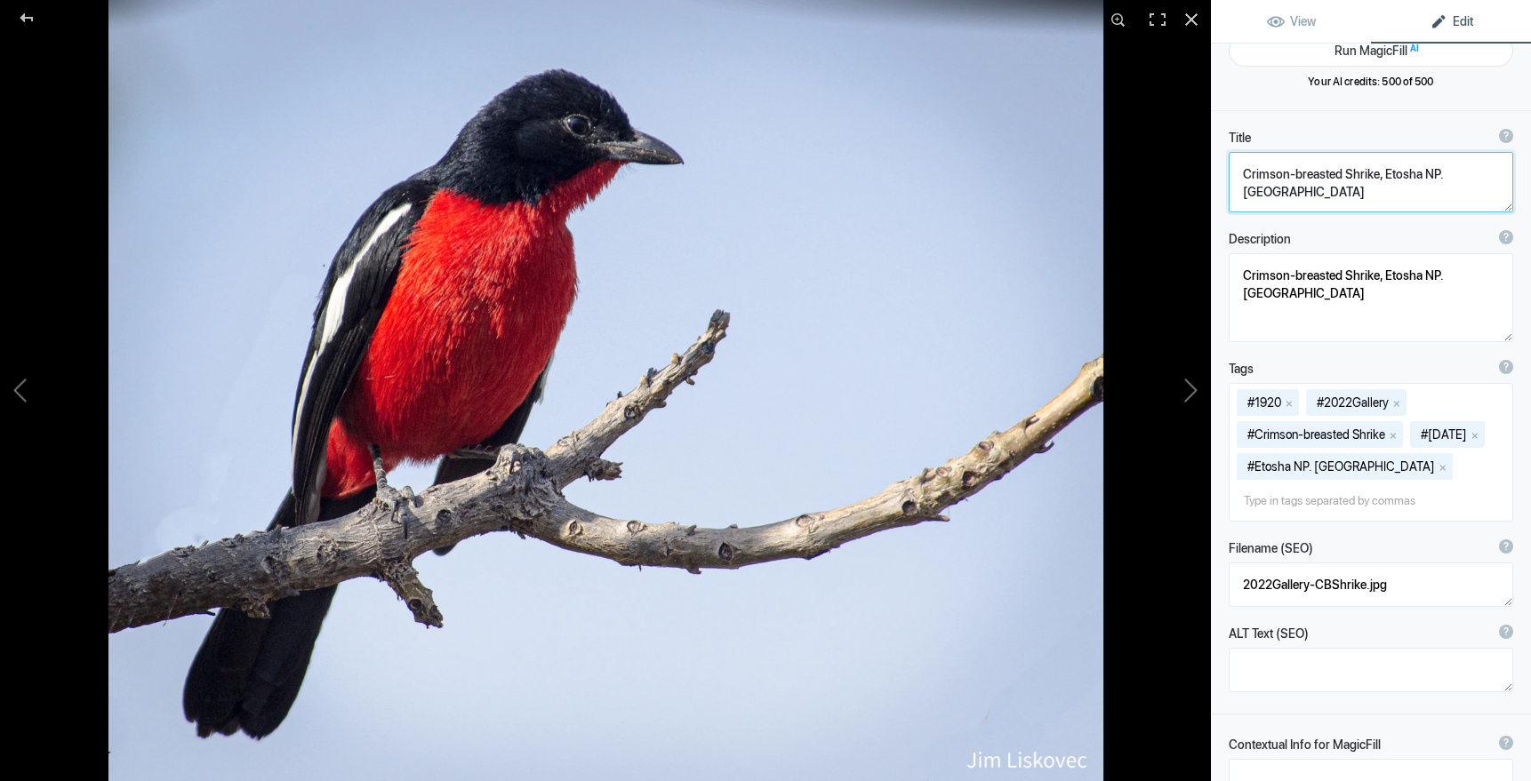
drag, startPoint x: 1436, startPoint y: 175, endPoint x: 1454, endPoint y: 187, distance: 21.2
click at [1436, 175] on textarea at bounding box center [1370, 182] width 284 height 60
type textarea "Crimson-breasted Shrike, Etosha National Park,. Namibia"
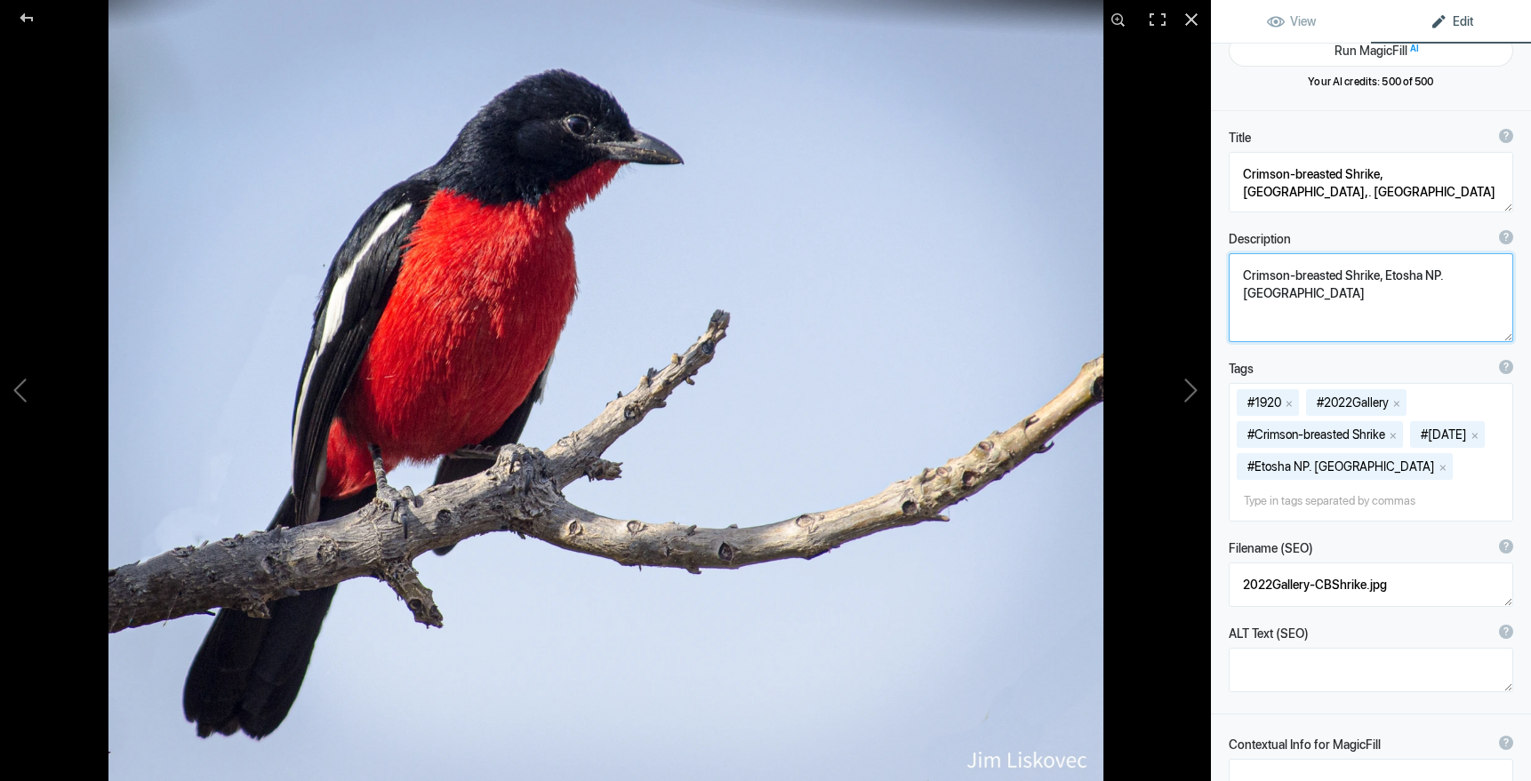
drag, startPoint x: 1241, startPoint y: 276, endPoint x: 1494, endPoint y: 286, distance: 253.5
click at [1494, 286] on textarea at bounding box center [1370, 297] width 284 height 89
click at [1195, 388] on button at bounding box center [1143, 390] width 133 height 281
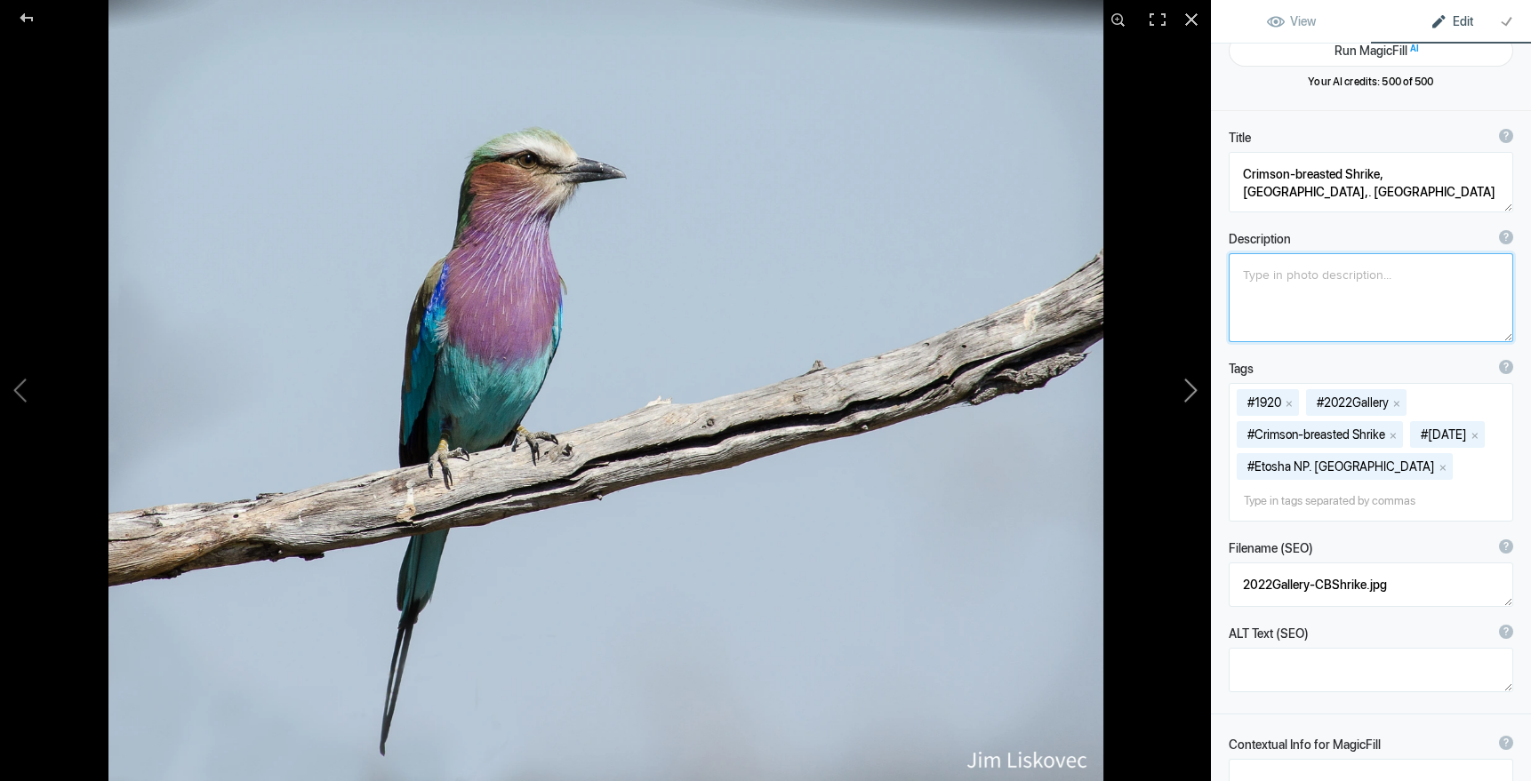
type textarea "Lilac-breasted Roller, Okavango Delta, Botswana"
type textarea "Roller.Botswana11x14ZF_10.jpg"
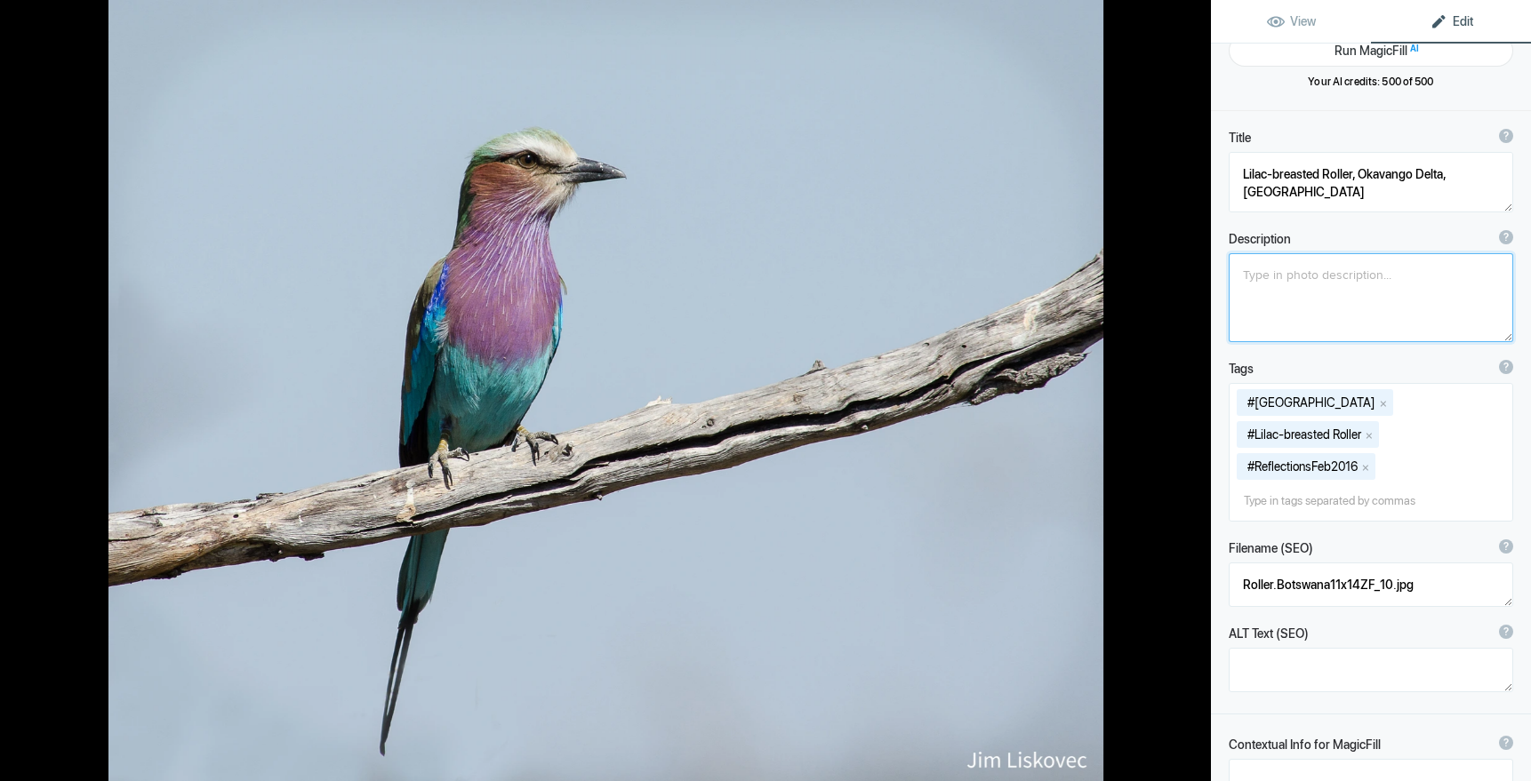
click at [1195, 388] on button at bounding box center [1143, 390] width 133 height 281
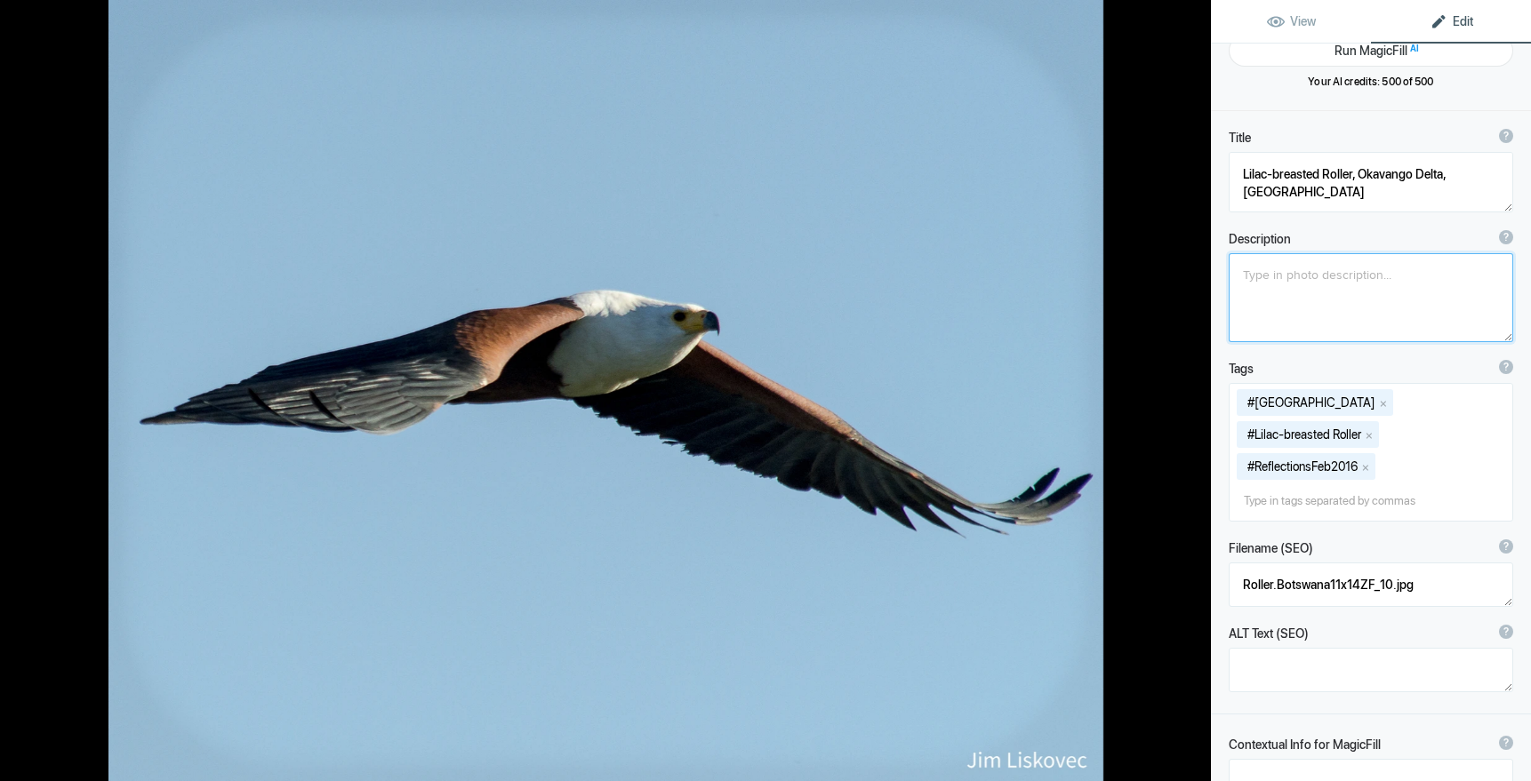
type textarea "African Fish Eagle, Khwai River, Botswana"
type textarea "African Fish Eagle ( Haliaeetus vocifer), Khwai River area, Botswana"
type textarea "FishEagle.Botswana11x14ZF_07.jpg"
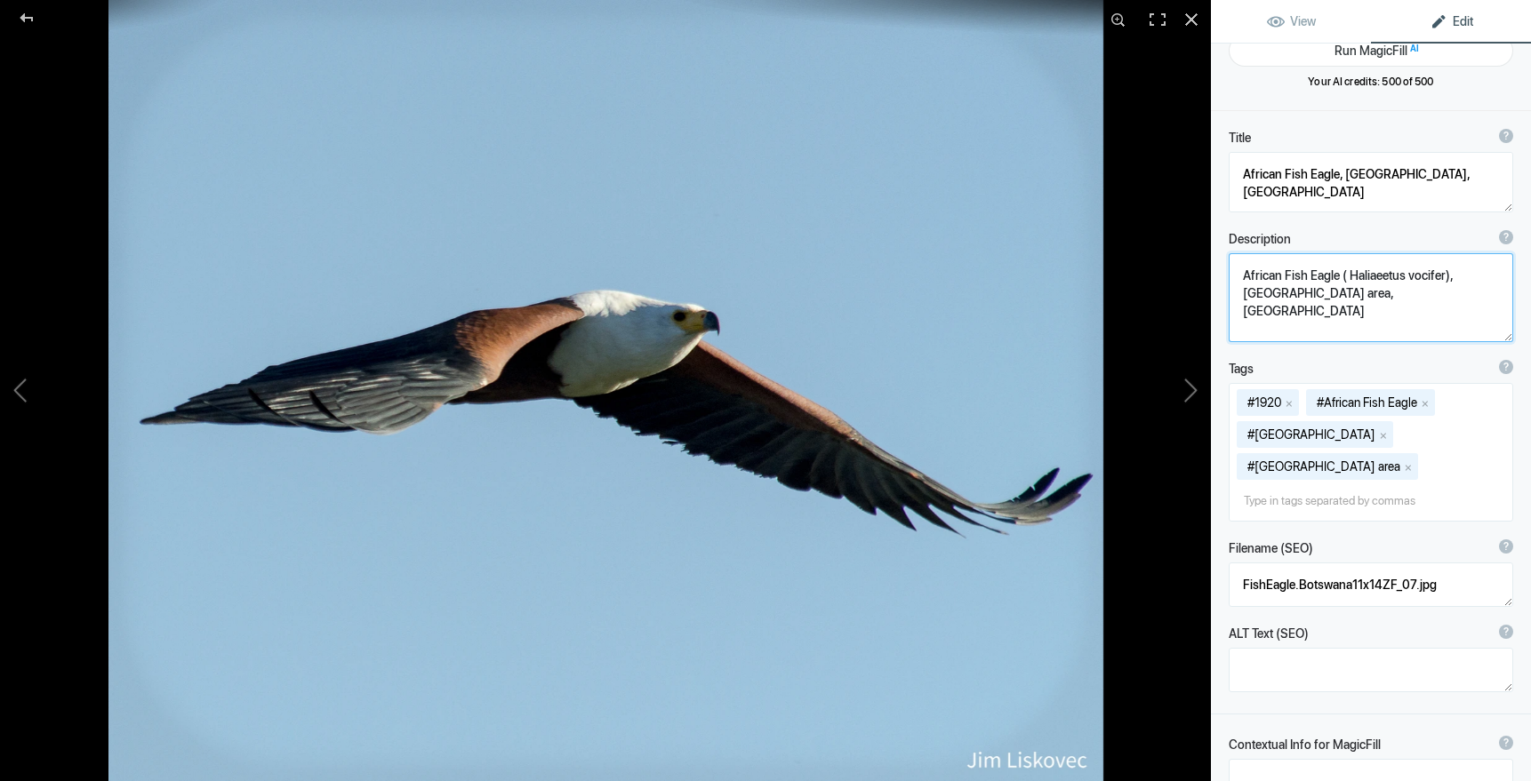
drag, startPoint x: 1243, startPoint y: 276, endPoint x: 1395, endPoint y: 301, distance: 154.0
click at [1395, 301] on textarea at bounding box center [1370, 297] width 284 height 89
click at [1195, 388] on button at bounding box center [1143, 390] width 133 height 281
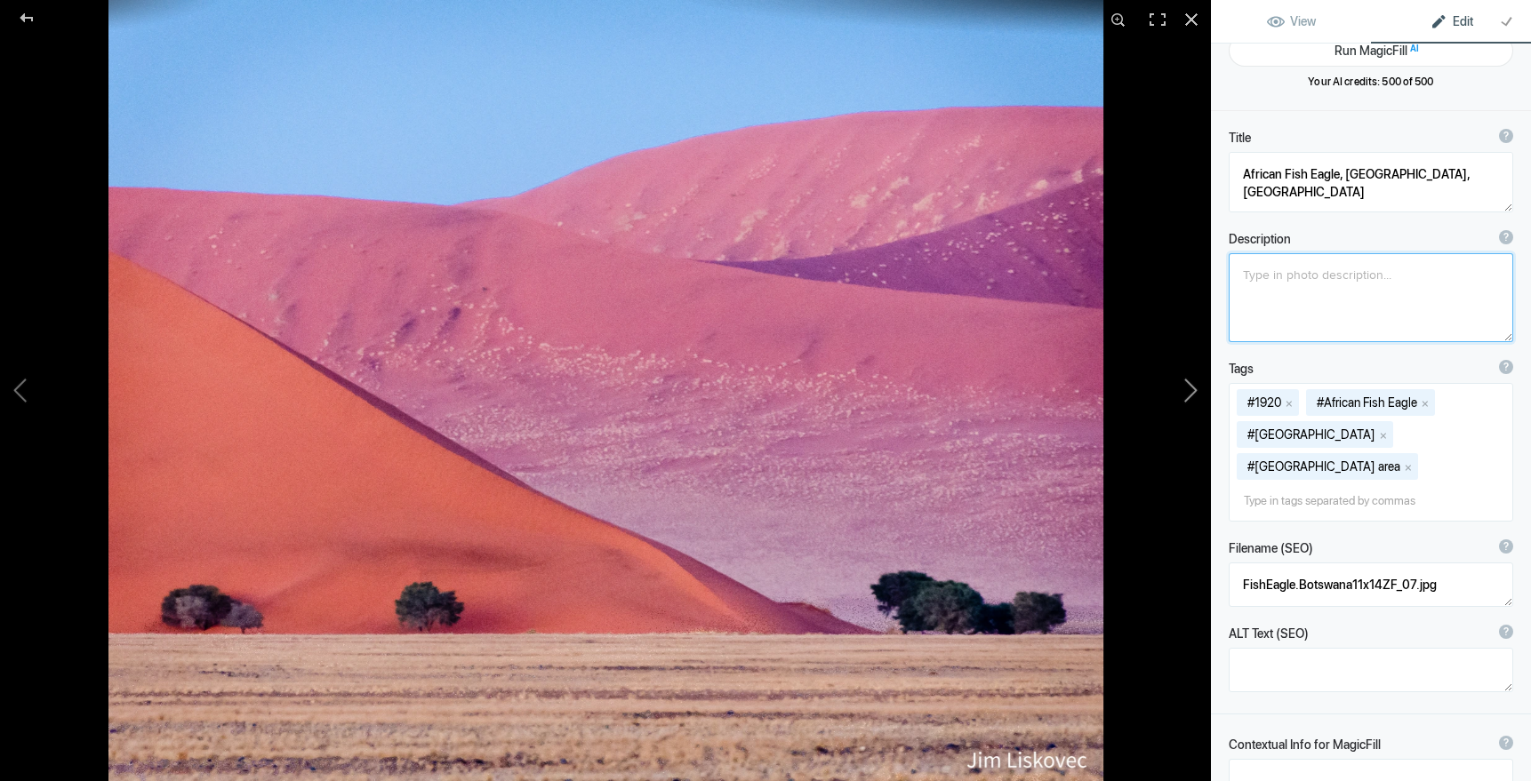
type textarea "Dunes, Namib-Naukluft National Park, Namibia"
type textarea "2019ForumGallery-Dunes_002.jpg"
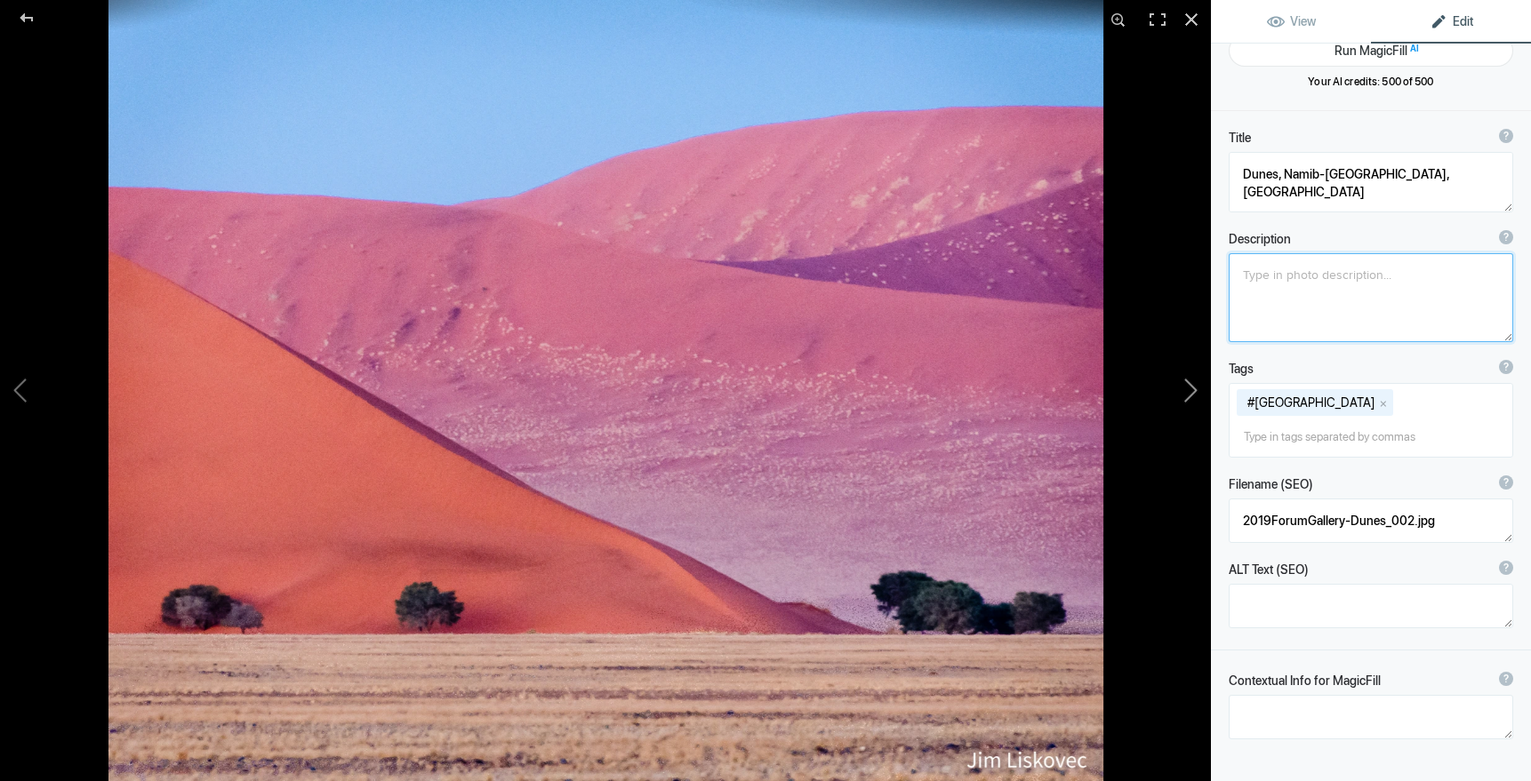
click at [1193, 388] on button at bounding box center [1143, 390] width 133 height 281
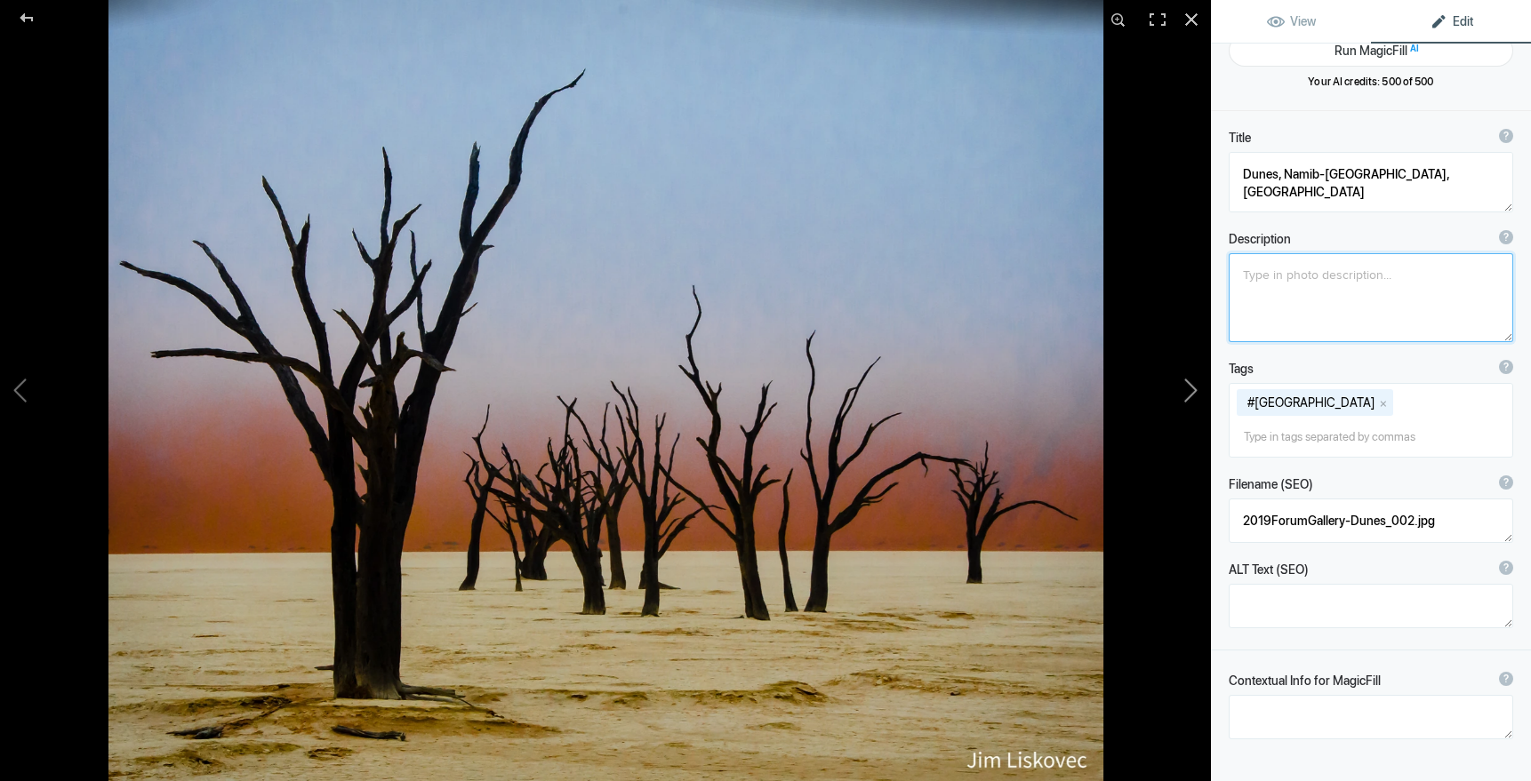
type textarea "DeadVlie, Namib-Naukluft National Park, Namibia"
type textarea "Forest of dead trees, Namib-Naukluft National Park, Namibia"
type textarea "2019ForumGalleryDeadVlie_001.jpg"
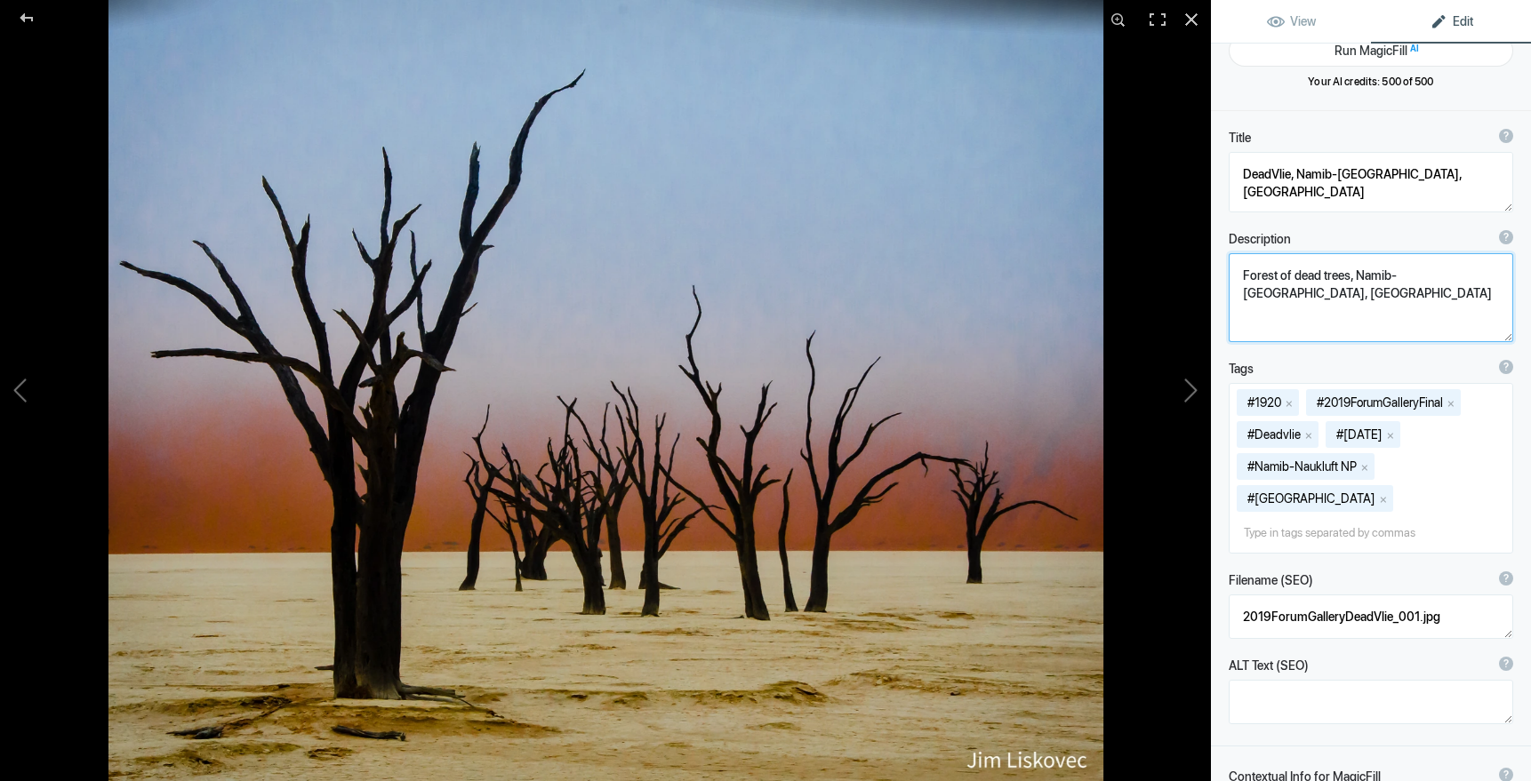
drag, startPoint x: 1241, startPoint y: 275, endPoint x: 1352, endPoint y: 307, distance: 115.6
click at [1352, 307] on textarea at bounding box center [1370, 297] width 284 height 89
click at [1194, 386] on button at bounding box center [1143, 390] width 133 height 281
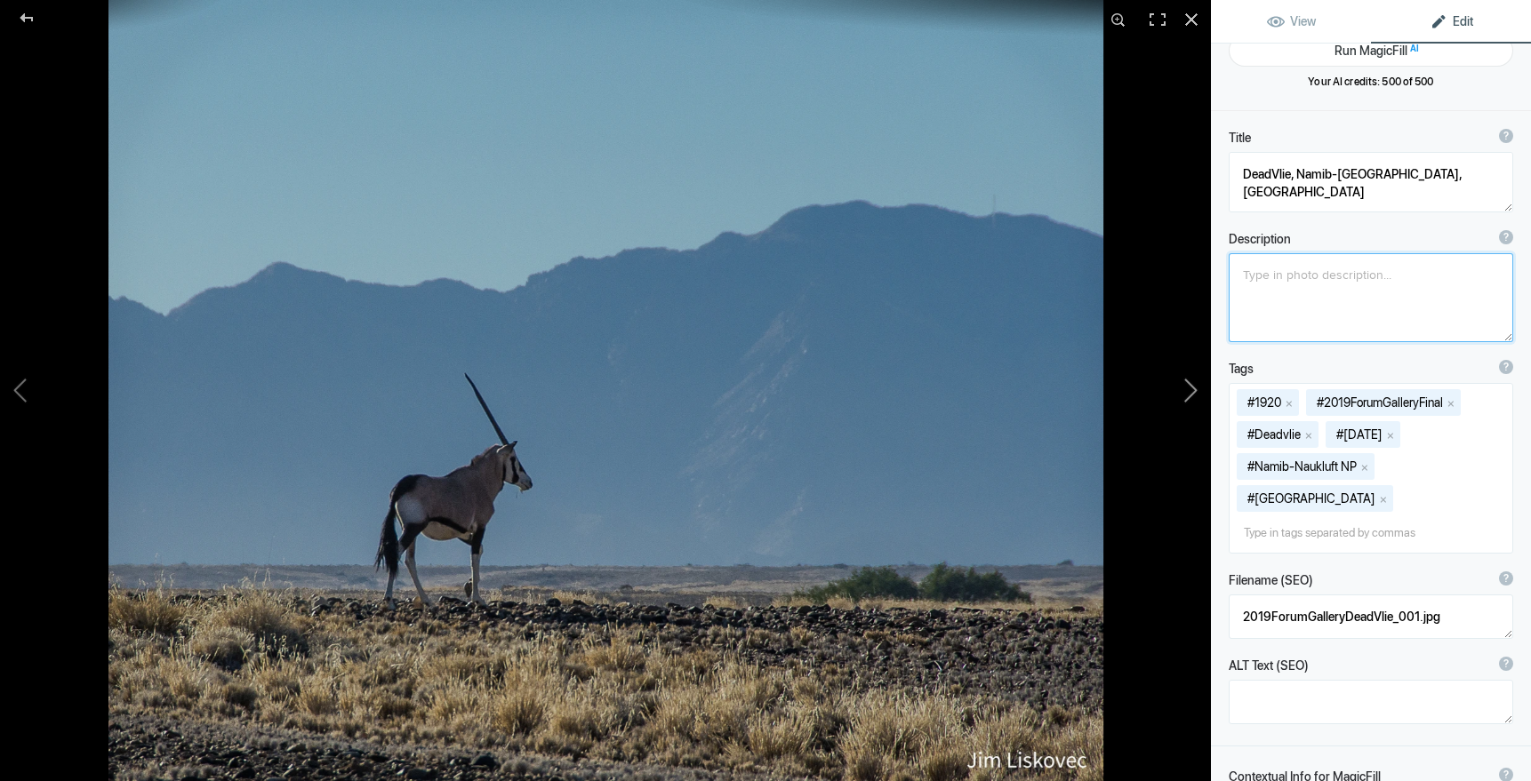
type textarea "Gemsbok, Namib-Naukluft National Park, Namibia"
type textarea "Gemsbok, Namib-Naukluft NP, Namibia"
type textarea "Gemsbok.Namibia11x14ZF_14.jpg"
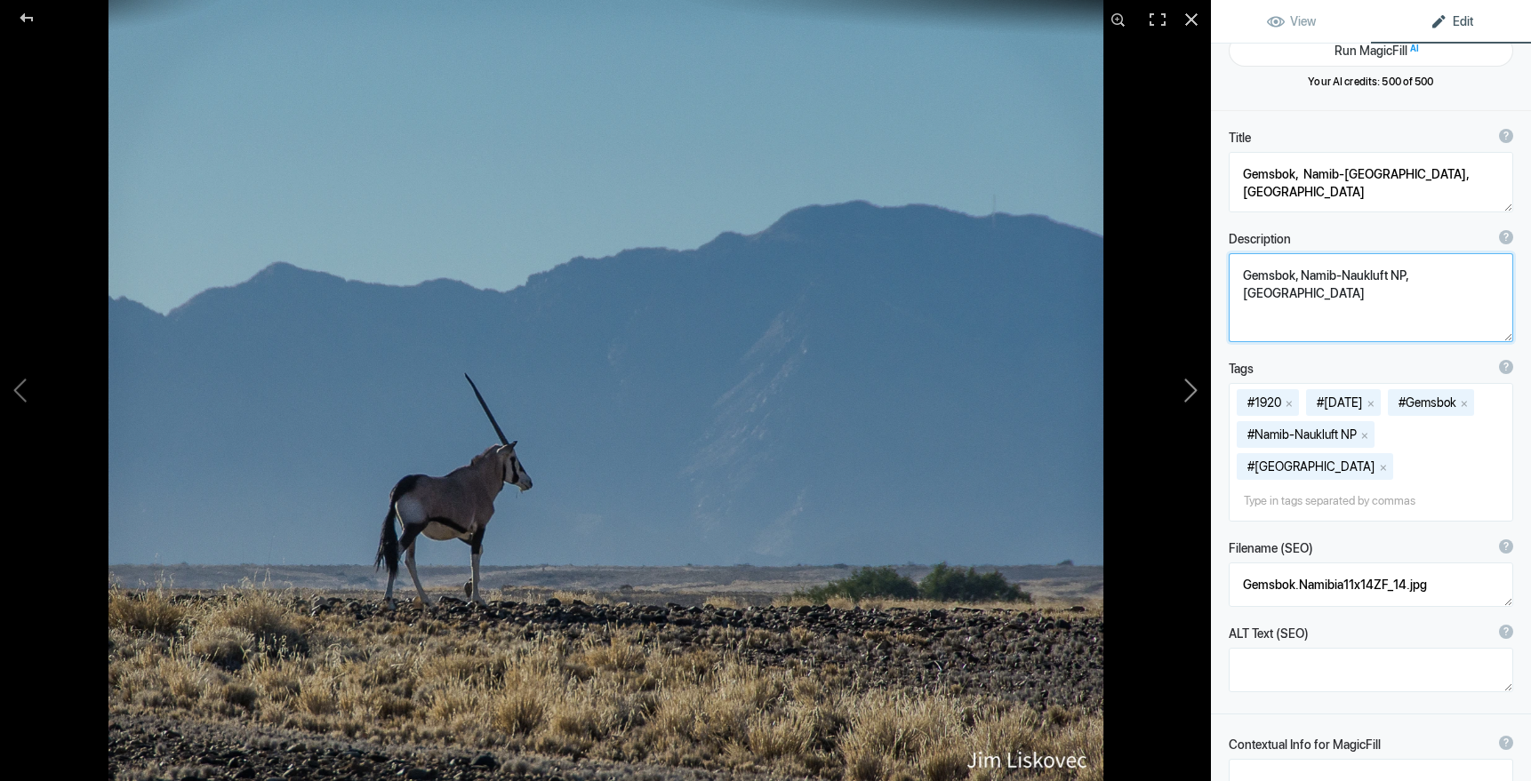
drag, startPoint x: 1458, startPoint y: 275, endPoint x: 1205, endPoint y: 272, distance: 252.5
click at [1205, 272] on div "Gemsbok, Namib-Naukluft National Park, Namibia View Edit Run MagicFill AI Your …" at bounding box center [765, 390] width 1531 height 781
drag, startPoint x: 1454, startPoint y: 276, endPoint x: 1234, endPoint y: 271, distance: 220.5
click at [1237, 270] on textarea at bounding box center [1370, 297] width 284 height 89
click at [1193, 388] on button at bounding box center [1143, 390] width 133 height 281
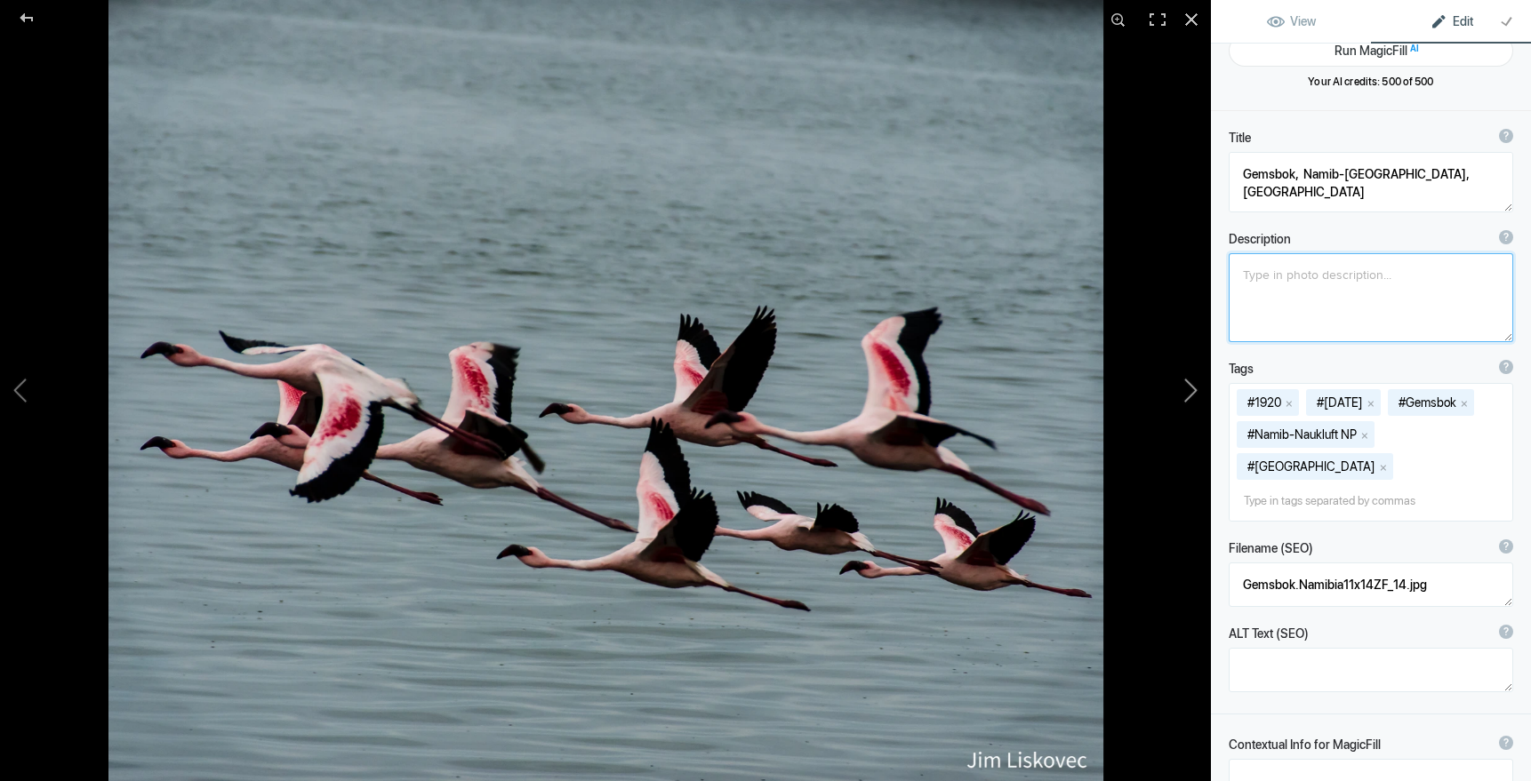
type textarea "Lesser Flamingos, Walvis bay, Namibia"
type textarea "Namibia, Walvis Bay, Lesser Flamingo"
type textarea "2019ForumGallery-Flamingos_003.jpg"
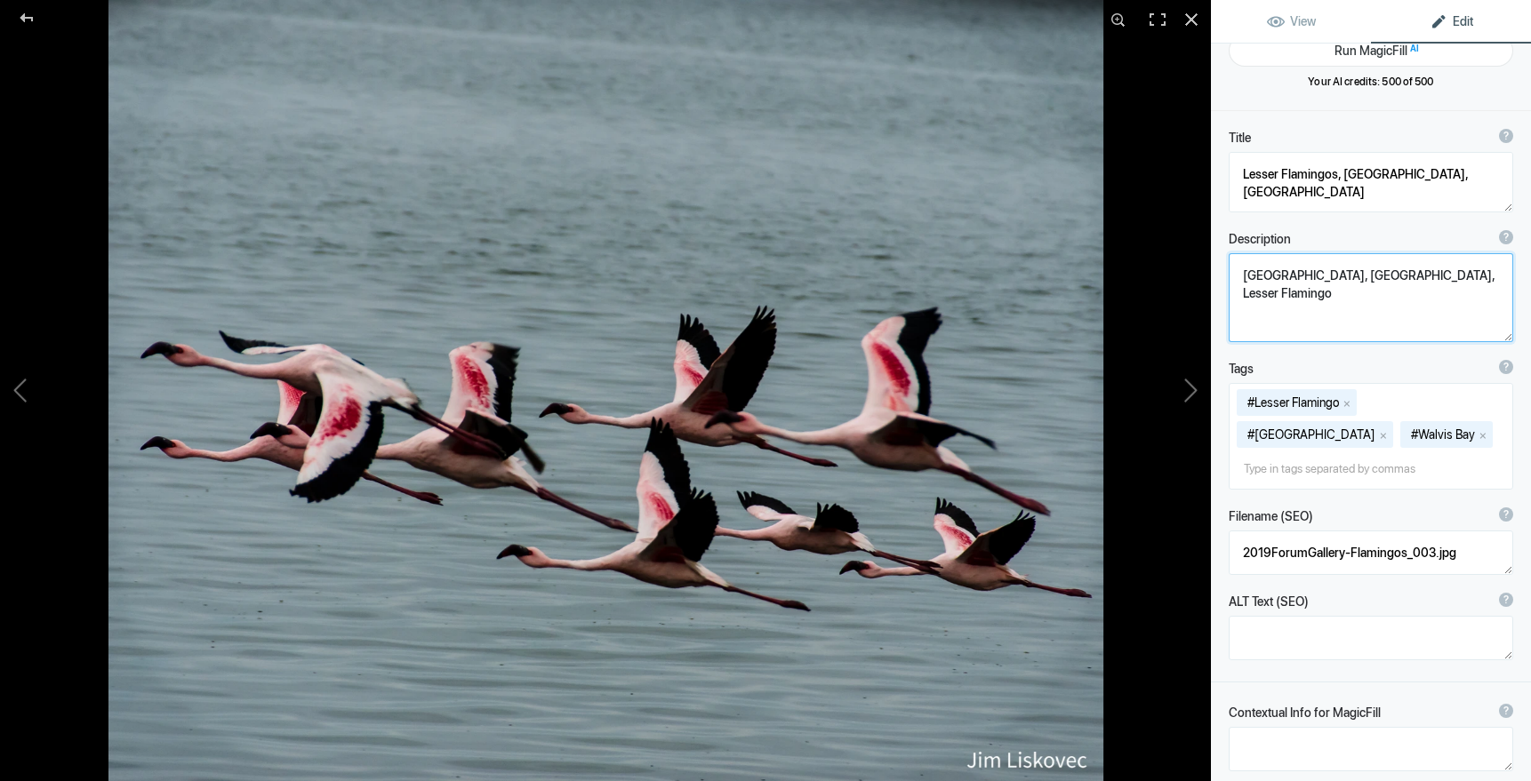
drag, startPoint x: 1444, startPoint y: 274, endPoint x: 1233, endPoint y: 268, distance: 211.6
click at [1233, 268] on textarea at bounding box center [1370, 297] width 284 height 89
click at [1195, 388] on button at bounding box center [1143, 390] width 133 height 281
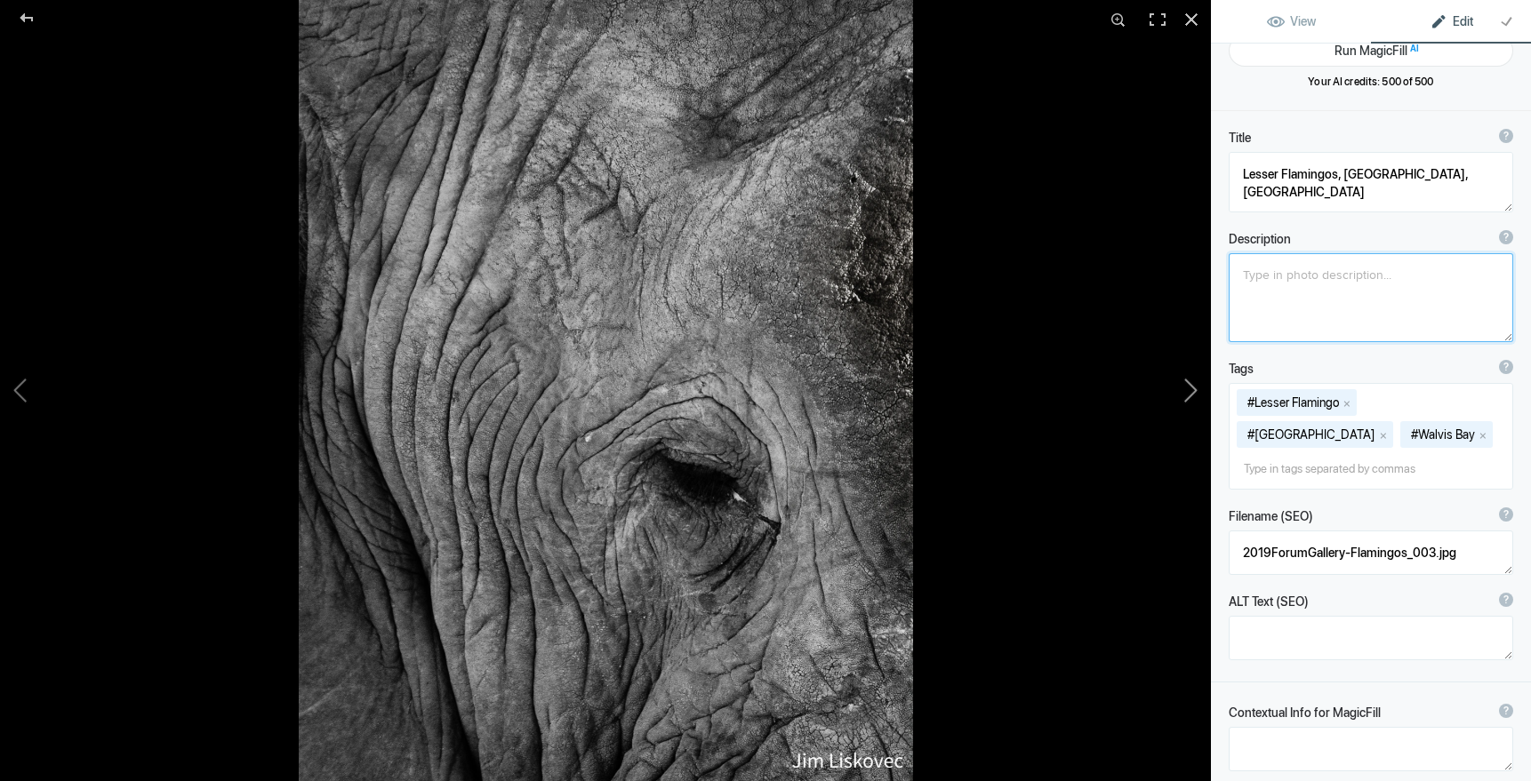
type textarea "African Elephant Eye, Khwai River, Botswana"
type textarea "African bush elephant (Loxodonta africana) eye, Botswana"
type textarea "2019ForumGalleryBWElephant_001.jpg"
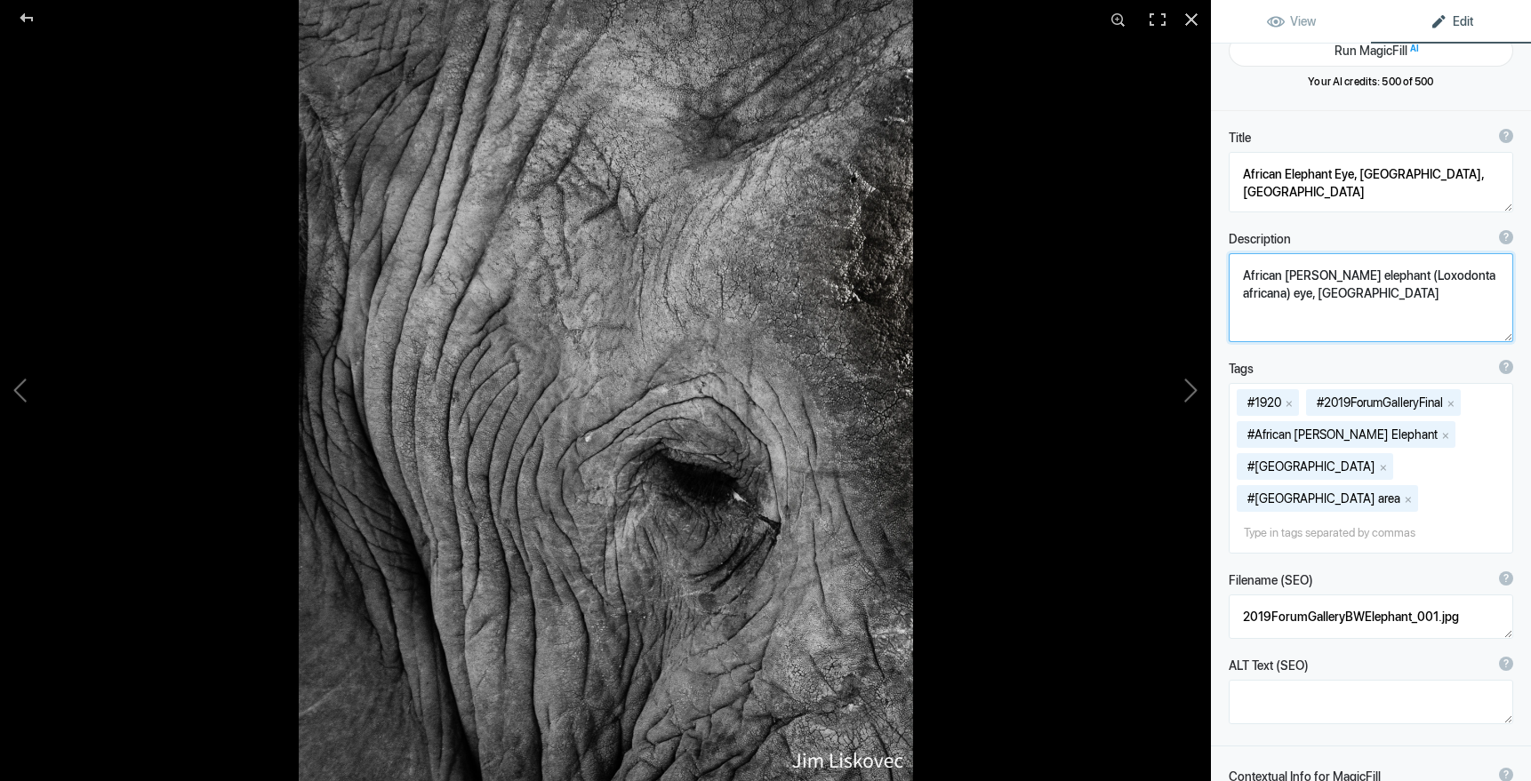
drag, startPoint x: 1244, startPoint y: 278, endPoint x: 1285, endPoint y: 311, distance: 52.5
click at [1285, 311] on textarea at bounding box center [1370, 297] width 284 height 89
click at [1194, 391] on button at bounding box center [1143, 390] width 133 height 281
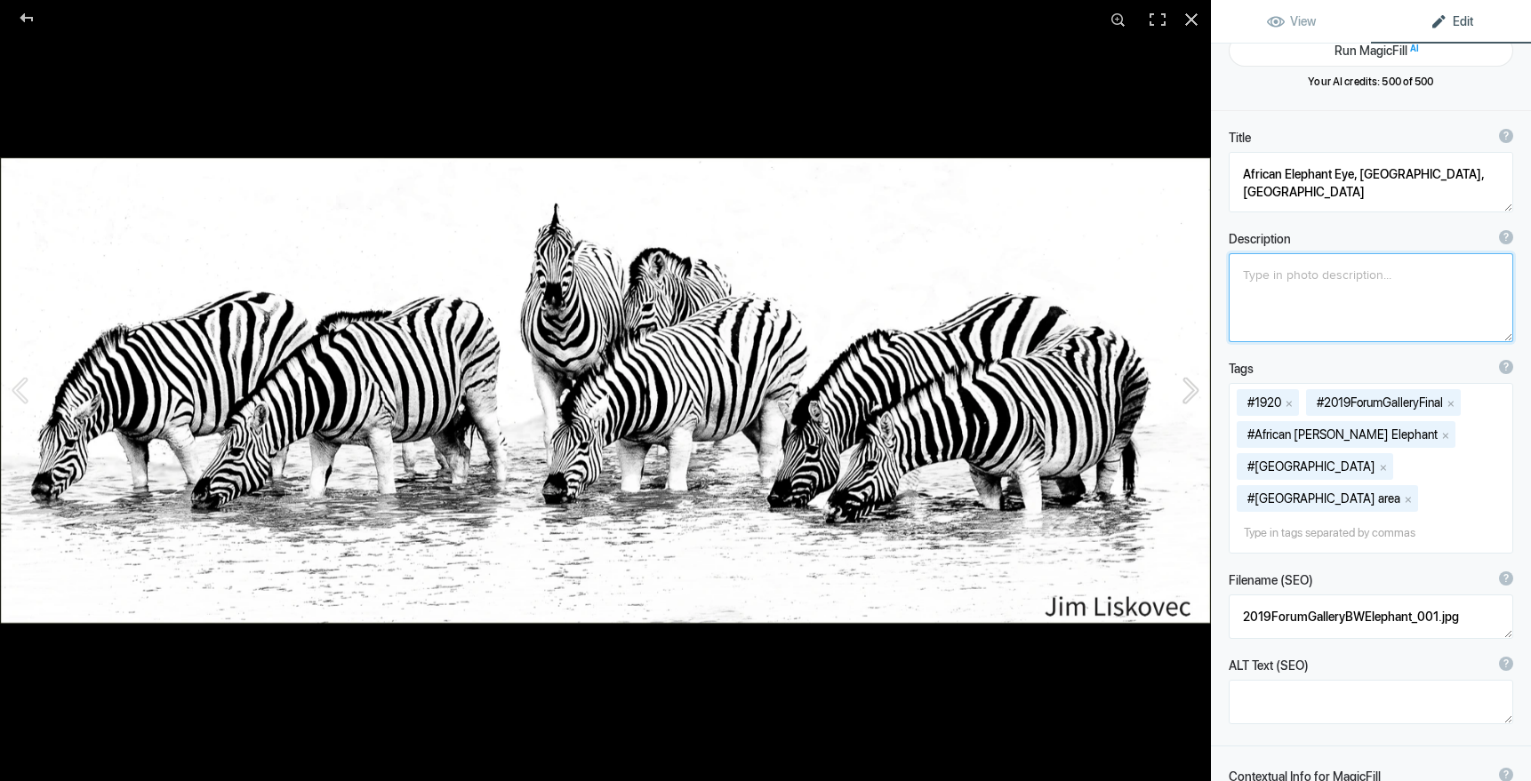
type textarea "Zebras at Waterhole, Etosha National Park, Namibia"
type textarea "2020Cre-BWZebras_005A.jpg"
type textarea "Available in larger sizes"
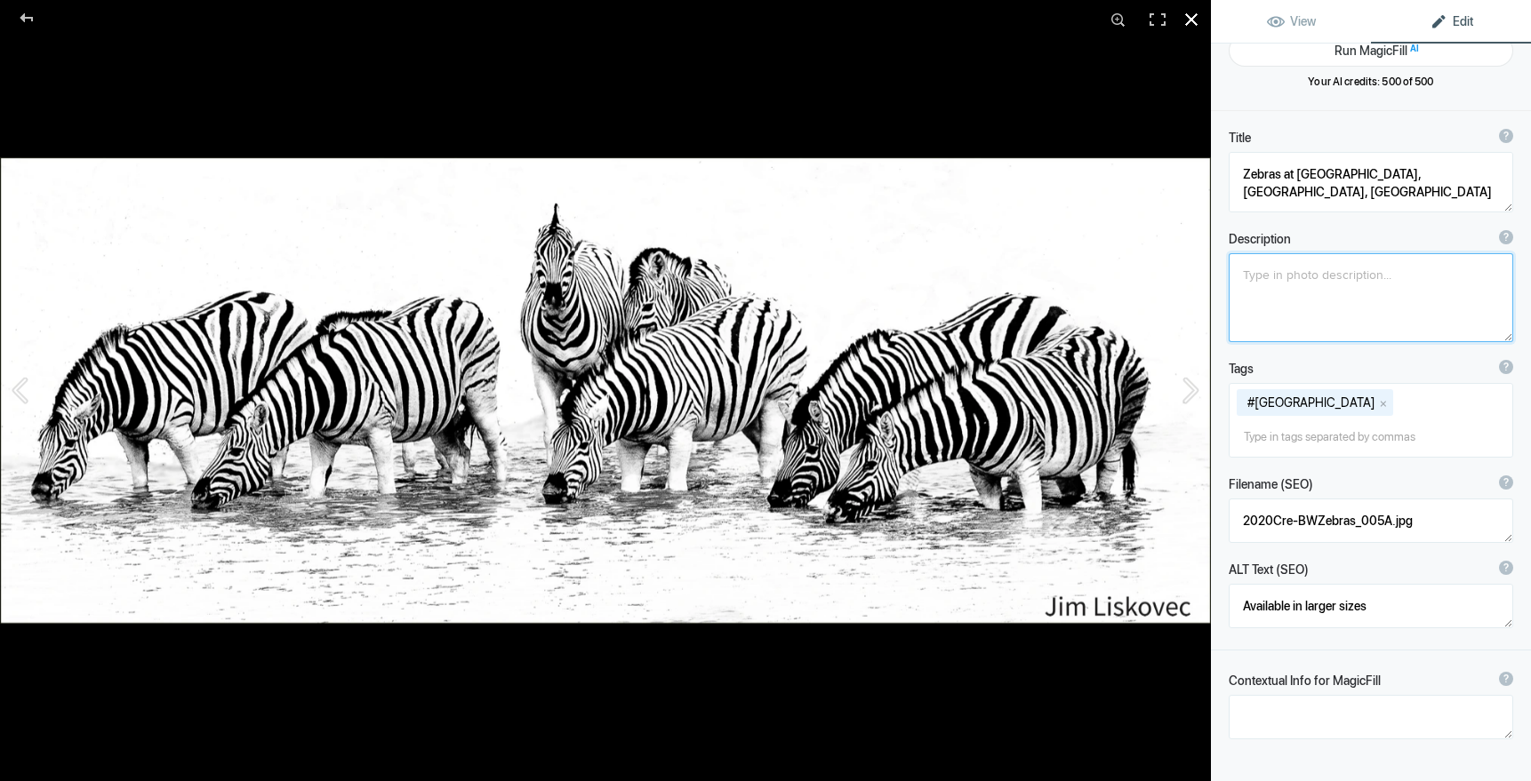
click at [1191, 18] on div at bounding box center [1191, 19] width 39 height 39
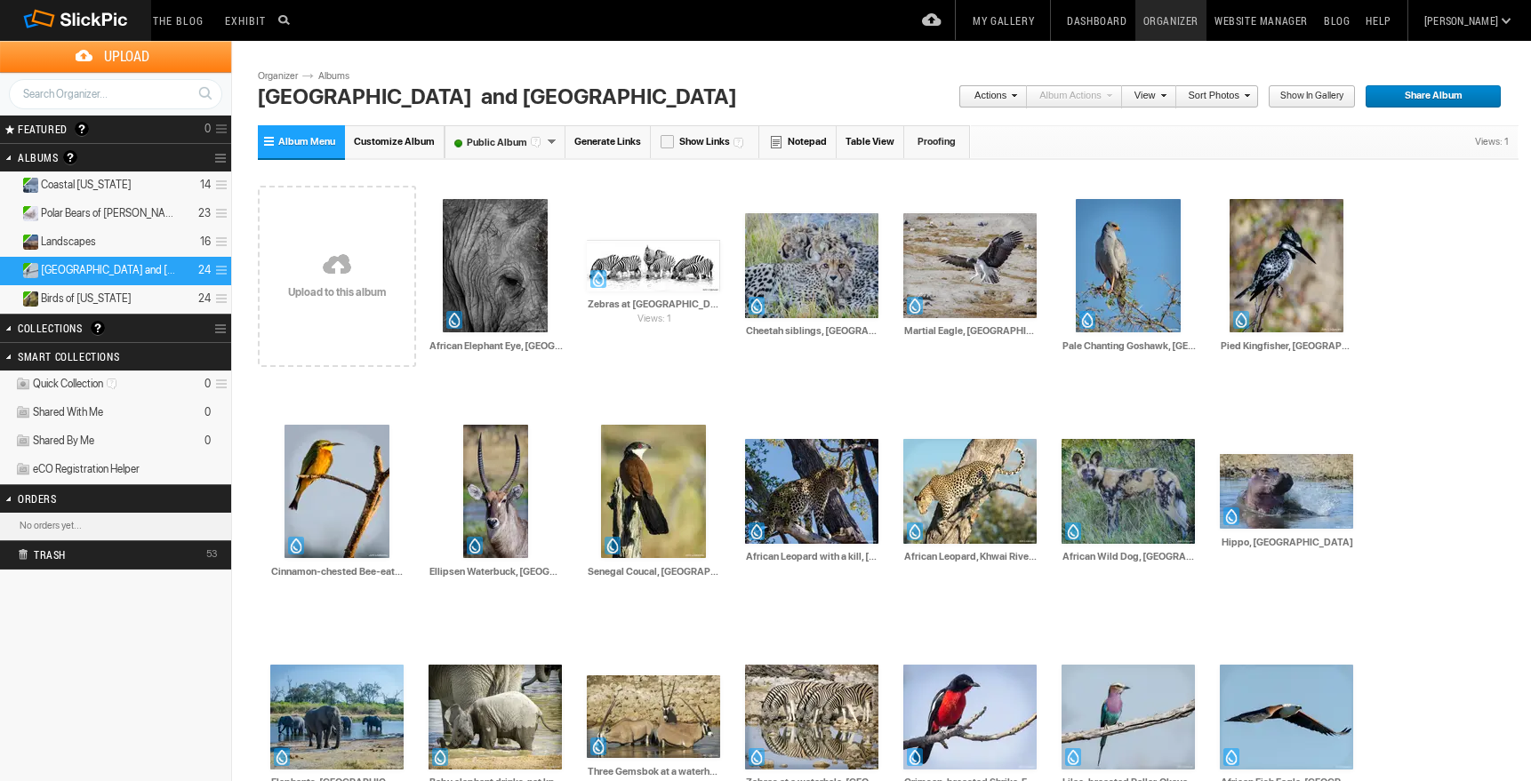
click at [1042, 15] on link "My Gallery" at bounding box center [1002, 20] width 77 height 41
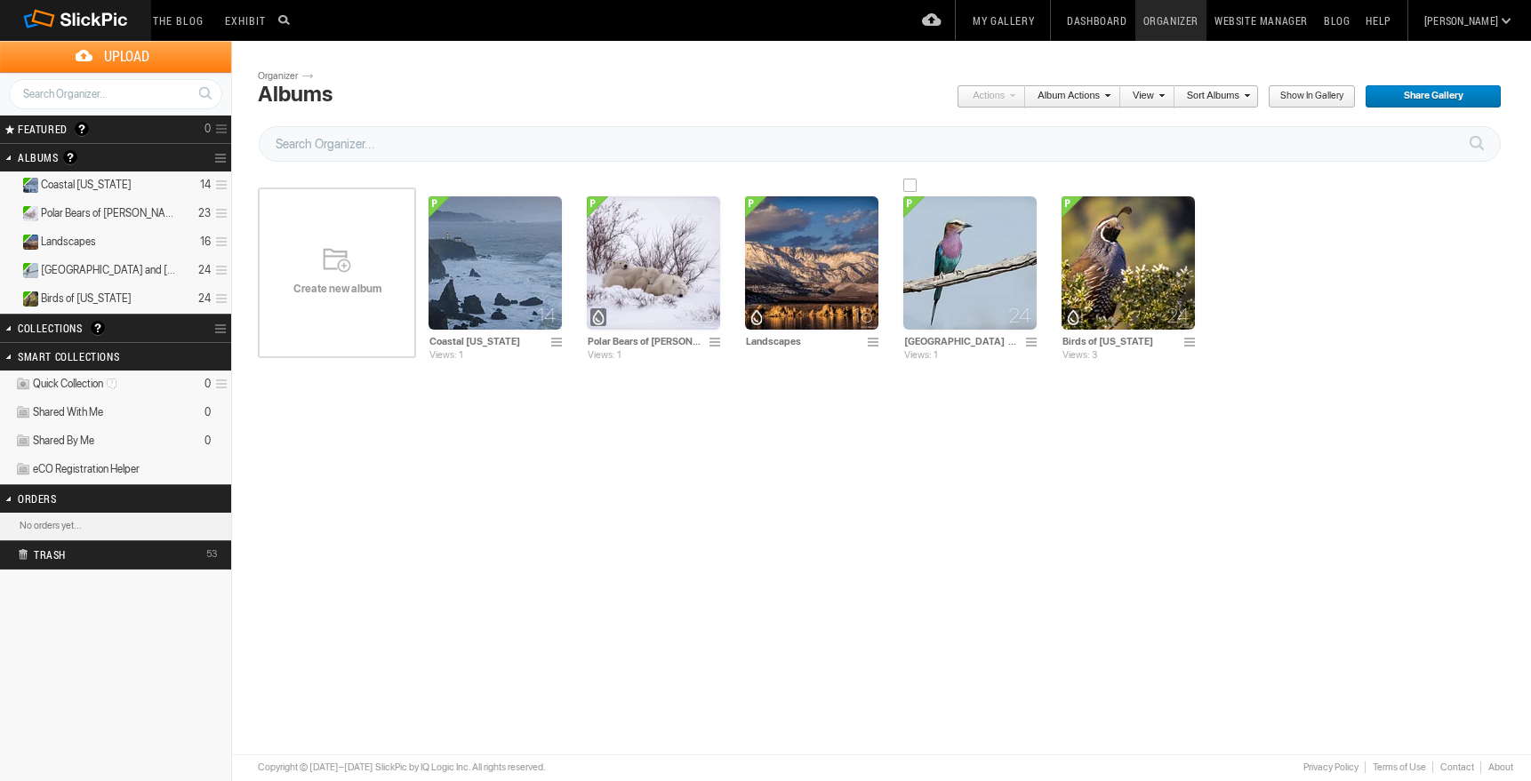
click at [985, 260] on img at bounding box center [969, 262] width 133 height 133
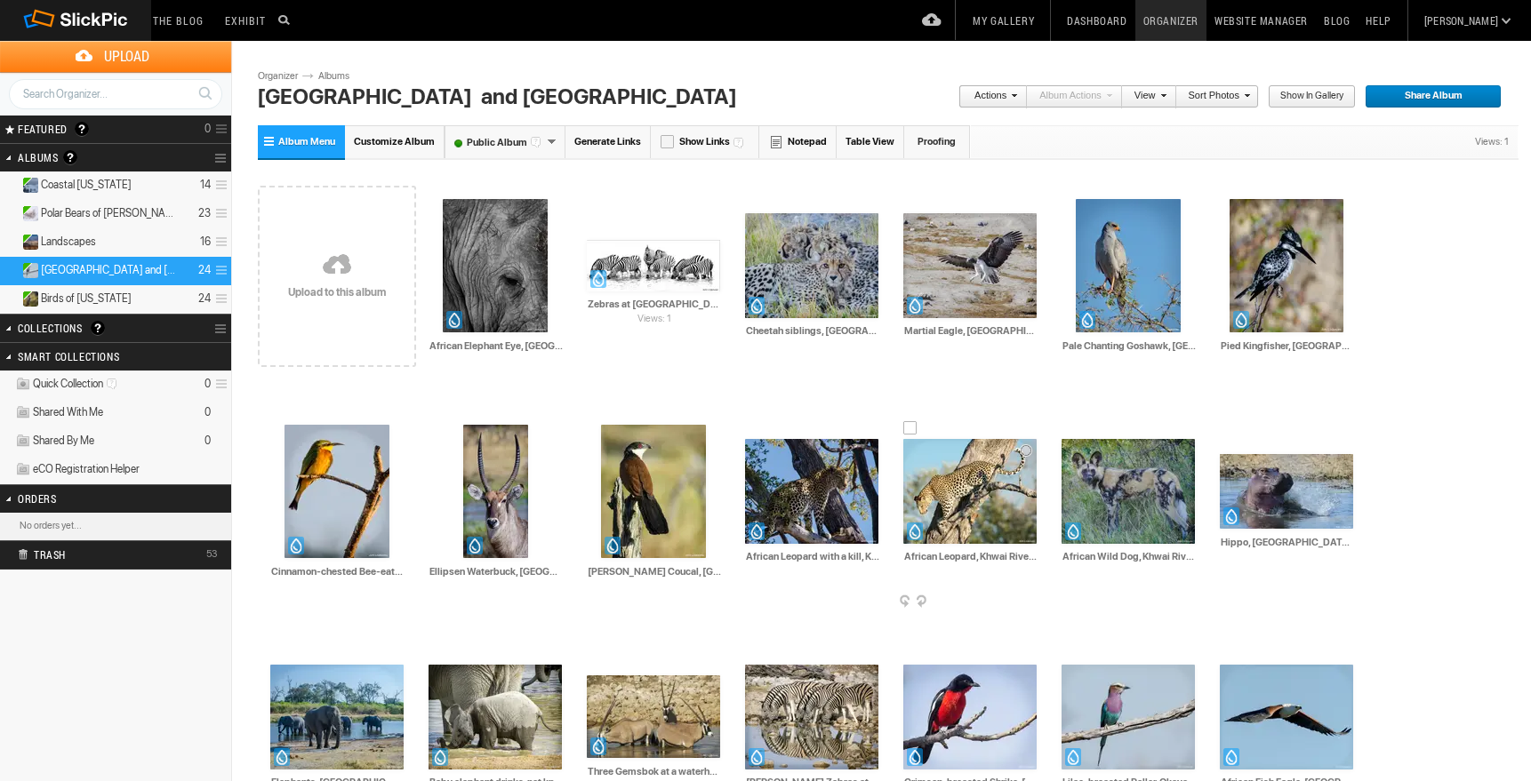
click at [982, 502] on img at bounding box center [969, 491] width 133 height 105
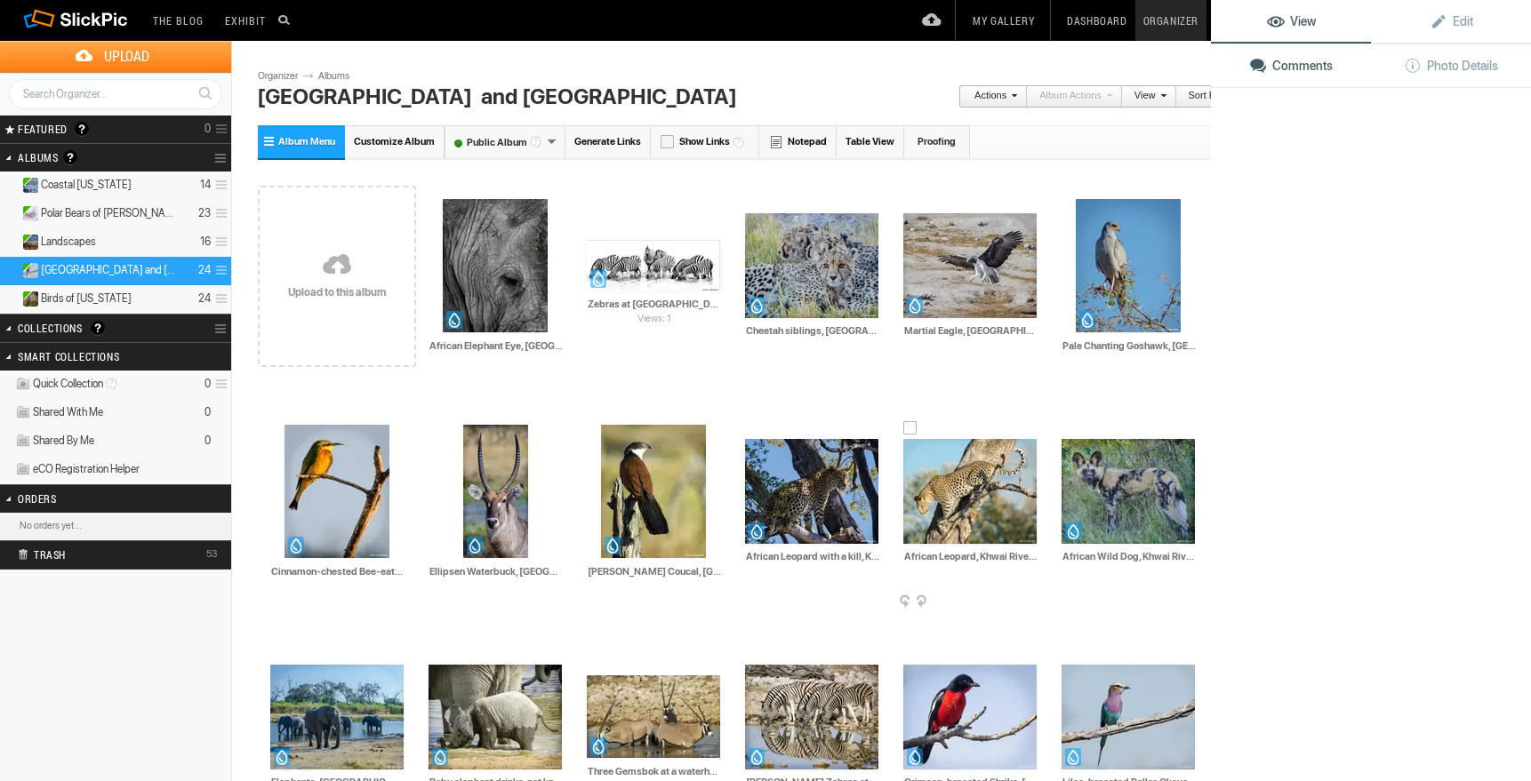
click at [982, 502] on img at bounding box center [969, 491] width 133 height 105
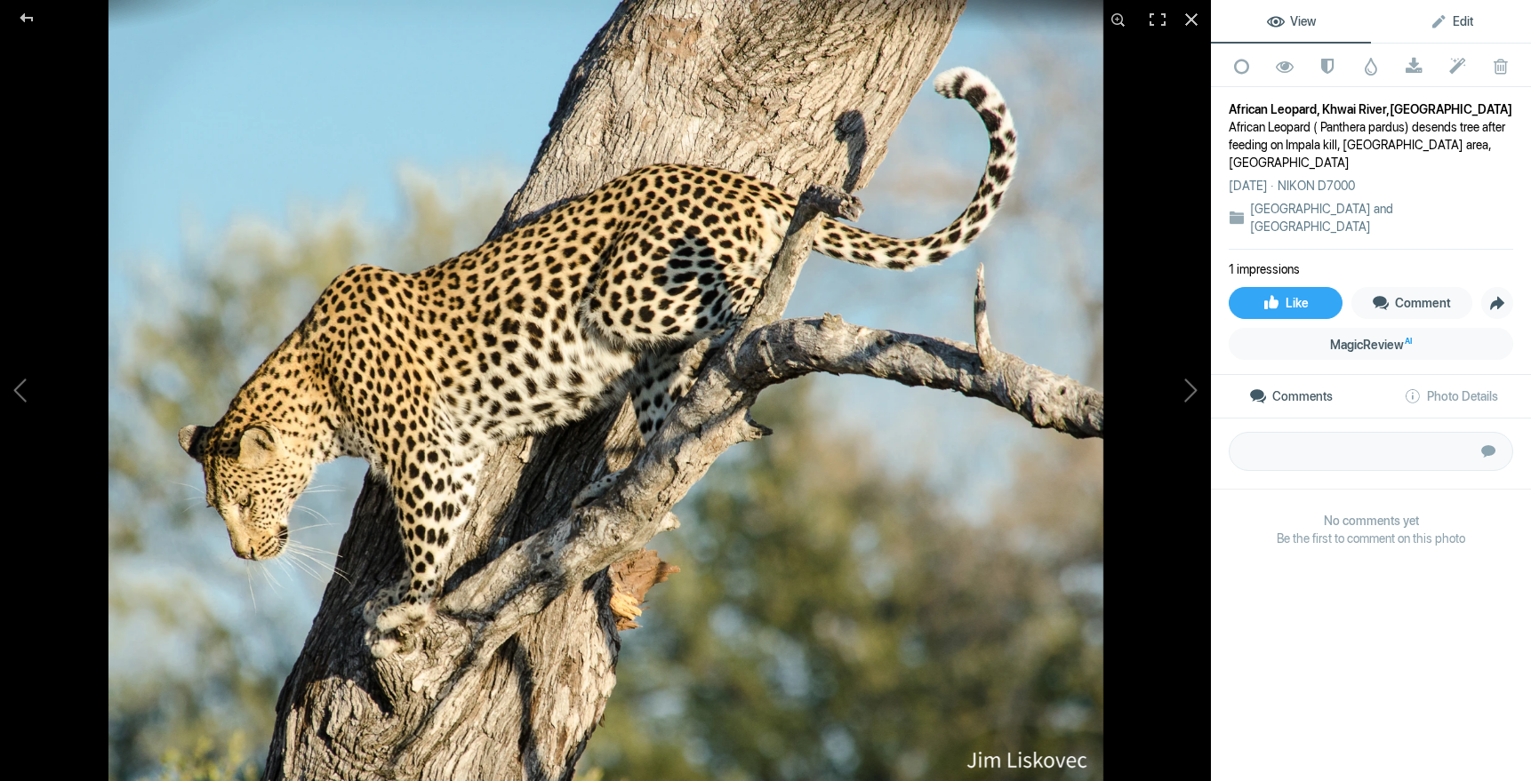
click at [1468, 20] on span "Edit" at bounding box center [1451, 21] width 44 height 14
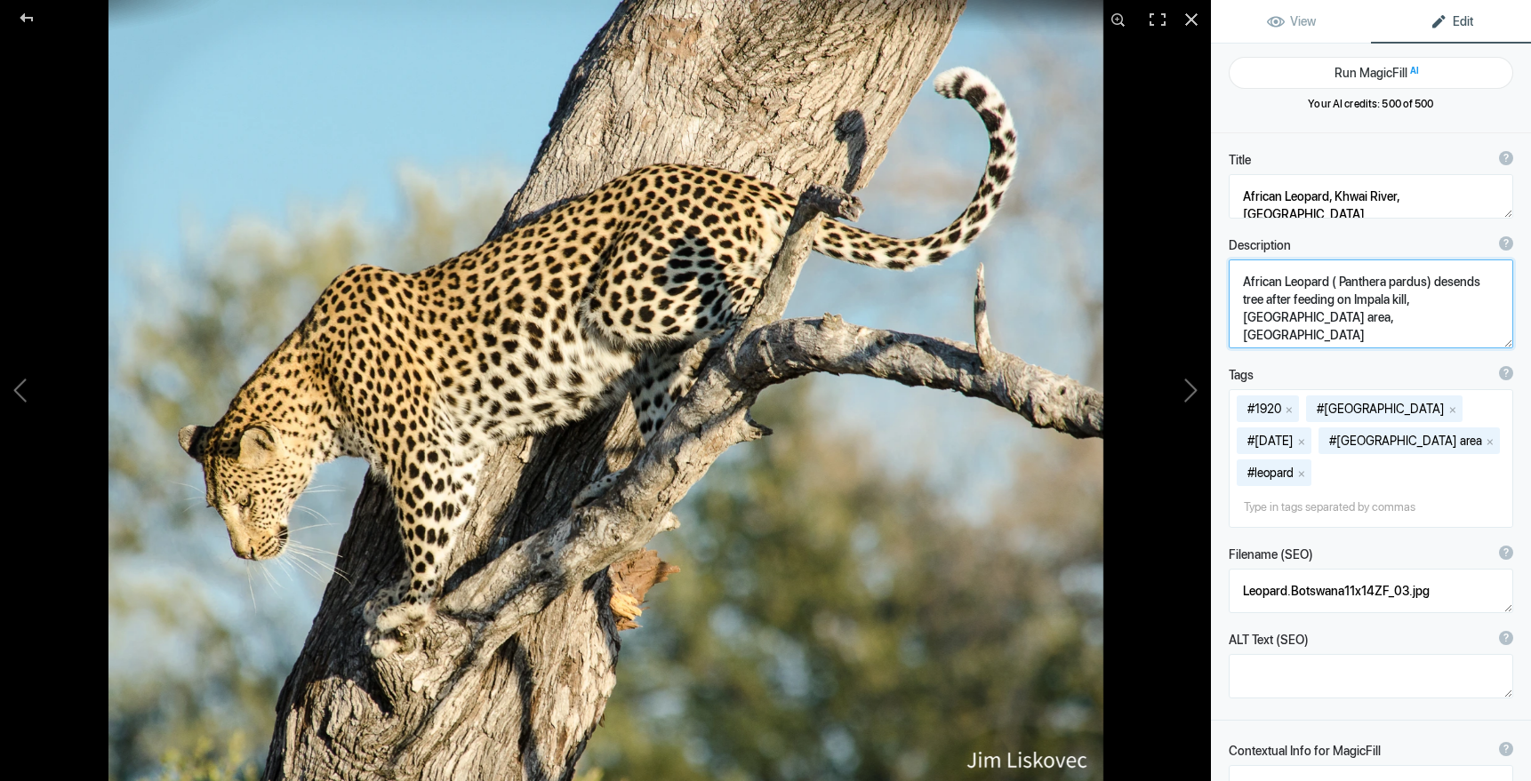
drag, startPoint x: 1243, startPoint y: 283, endPoint x: 1341, endPoint y: 324, distance: 107.2
click at [1341, 324] on textarea at bounding box center [1370, 304] width 284 height 89
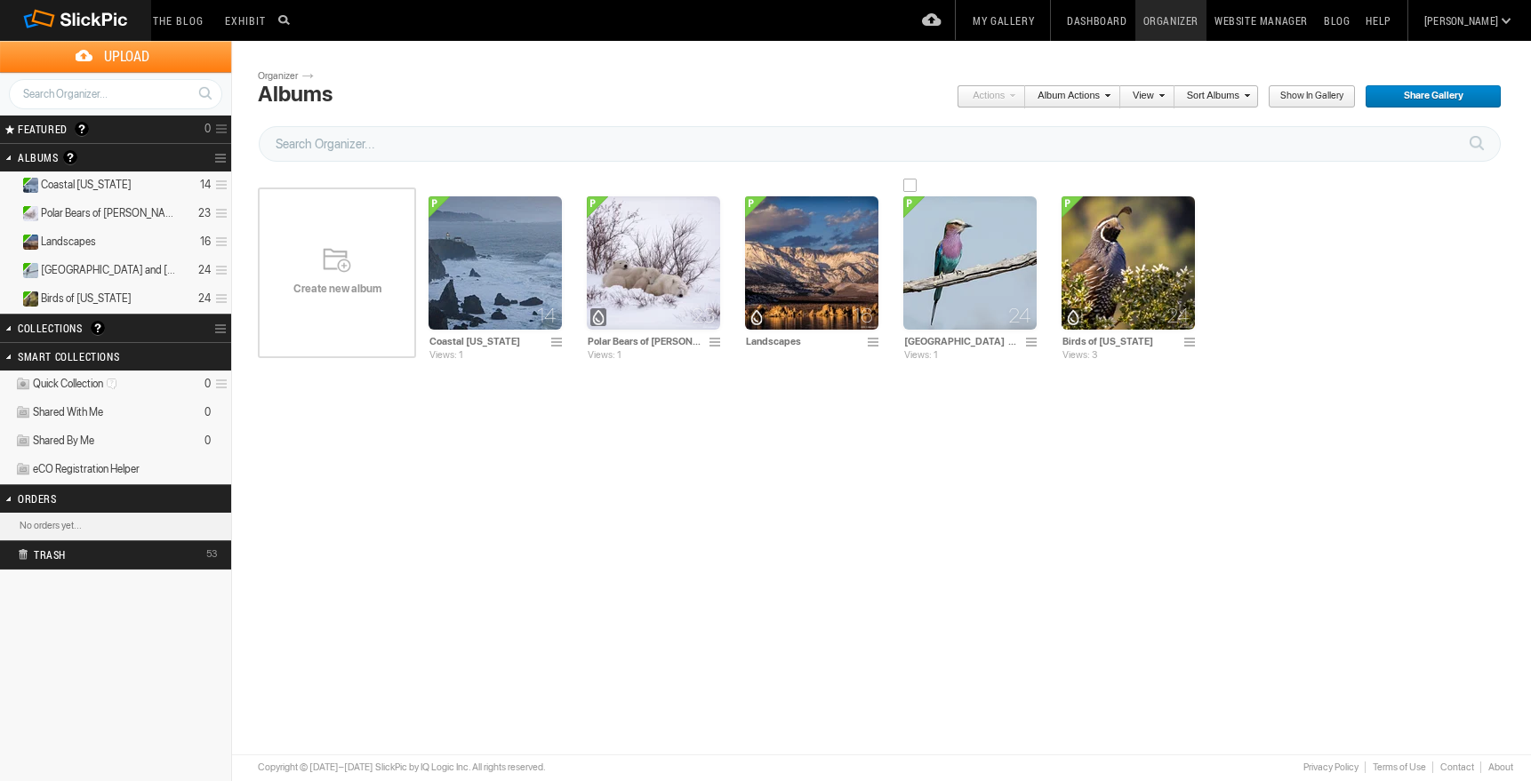
click at [974, 253] on img at bounding box center [969, 262] width 133 height 133
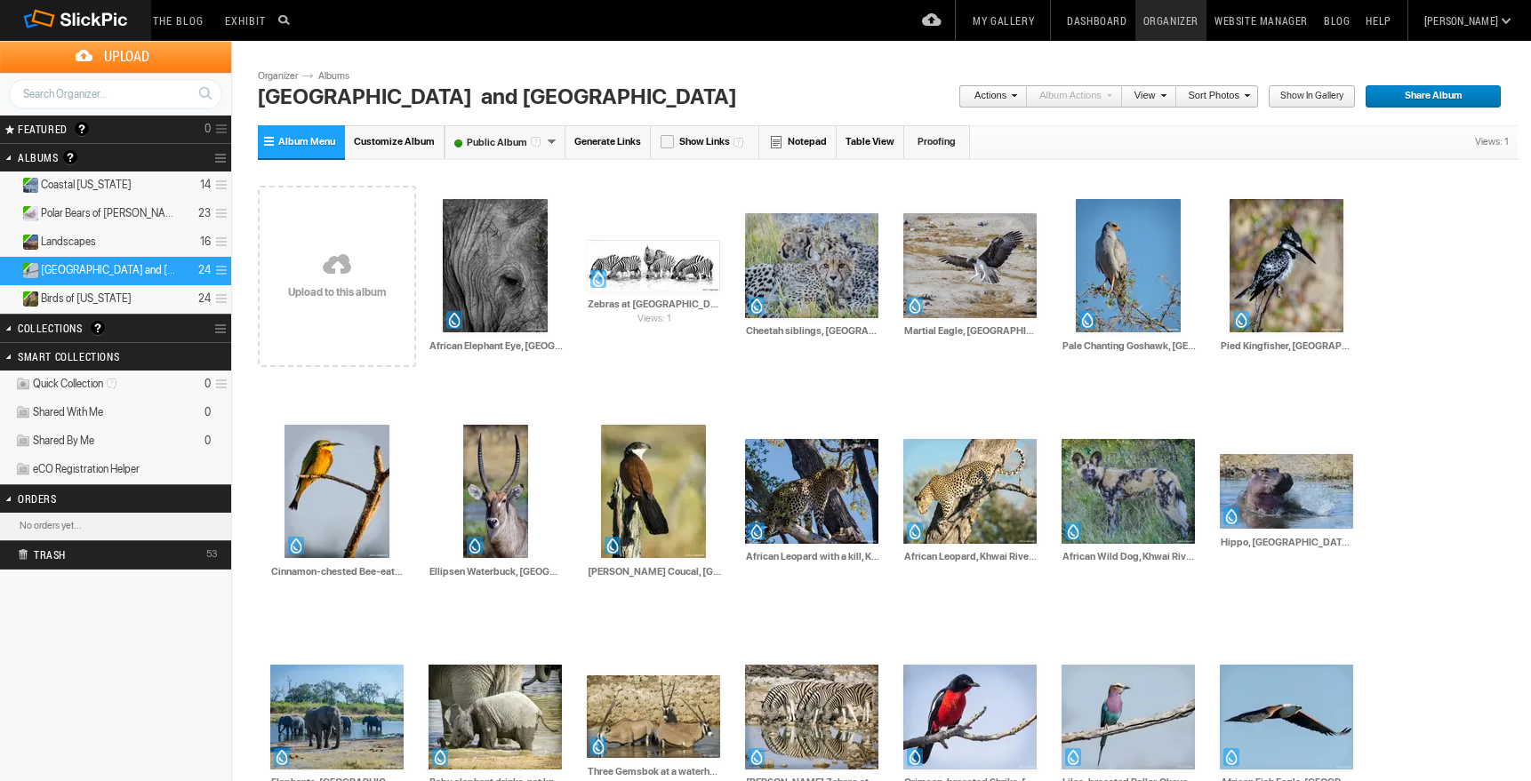
click at [389, 140] on span "Customize Album" at bounding box center [394, 142] width 81 height 12
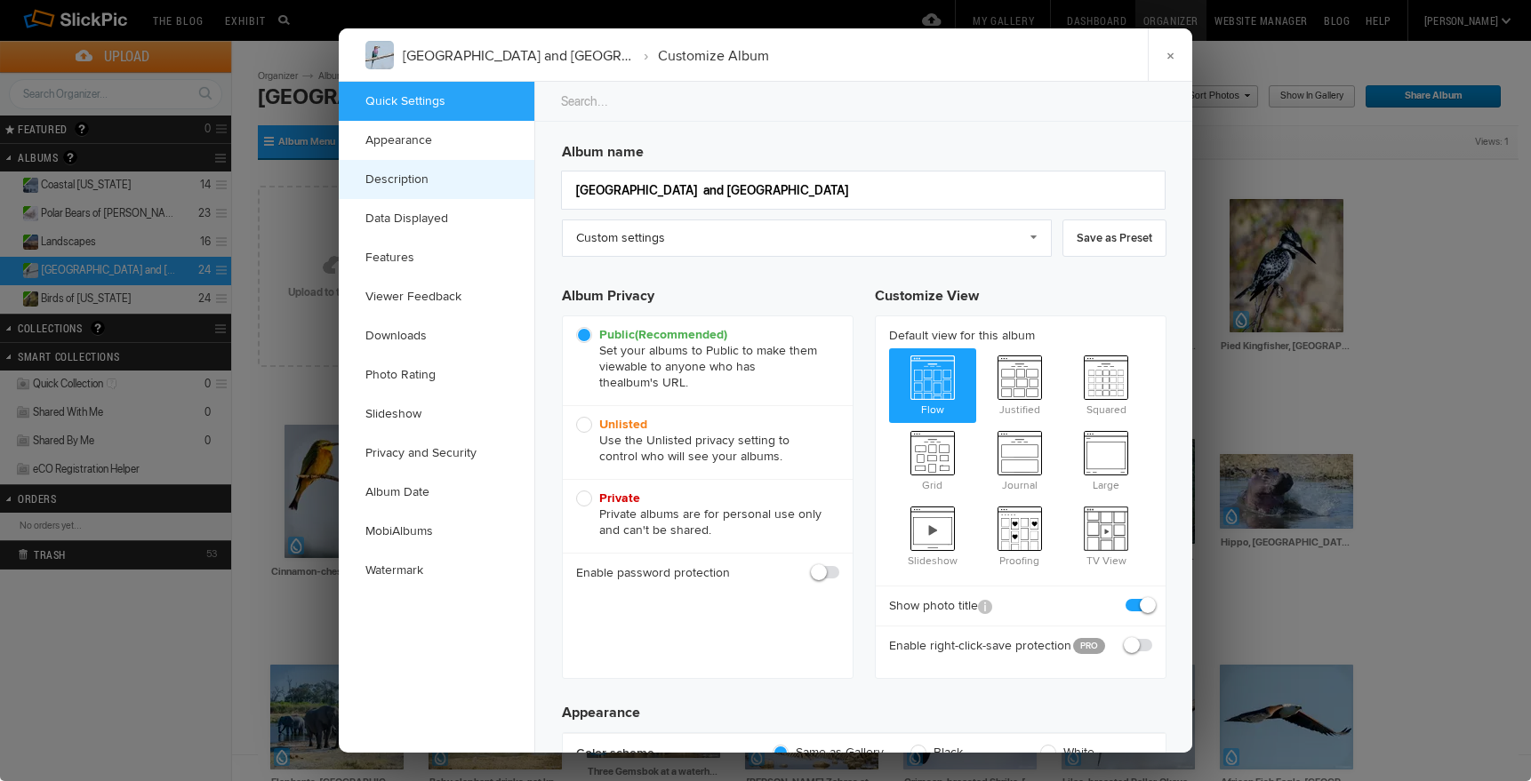
click at [407, 178] on link "Description" at bounding box center [437, 179] width 196 height 39
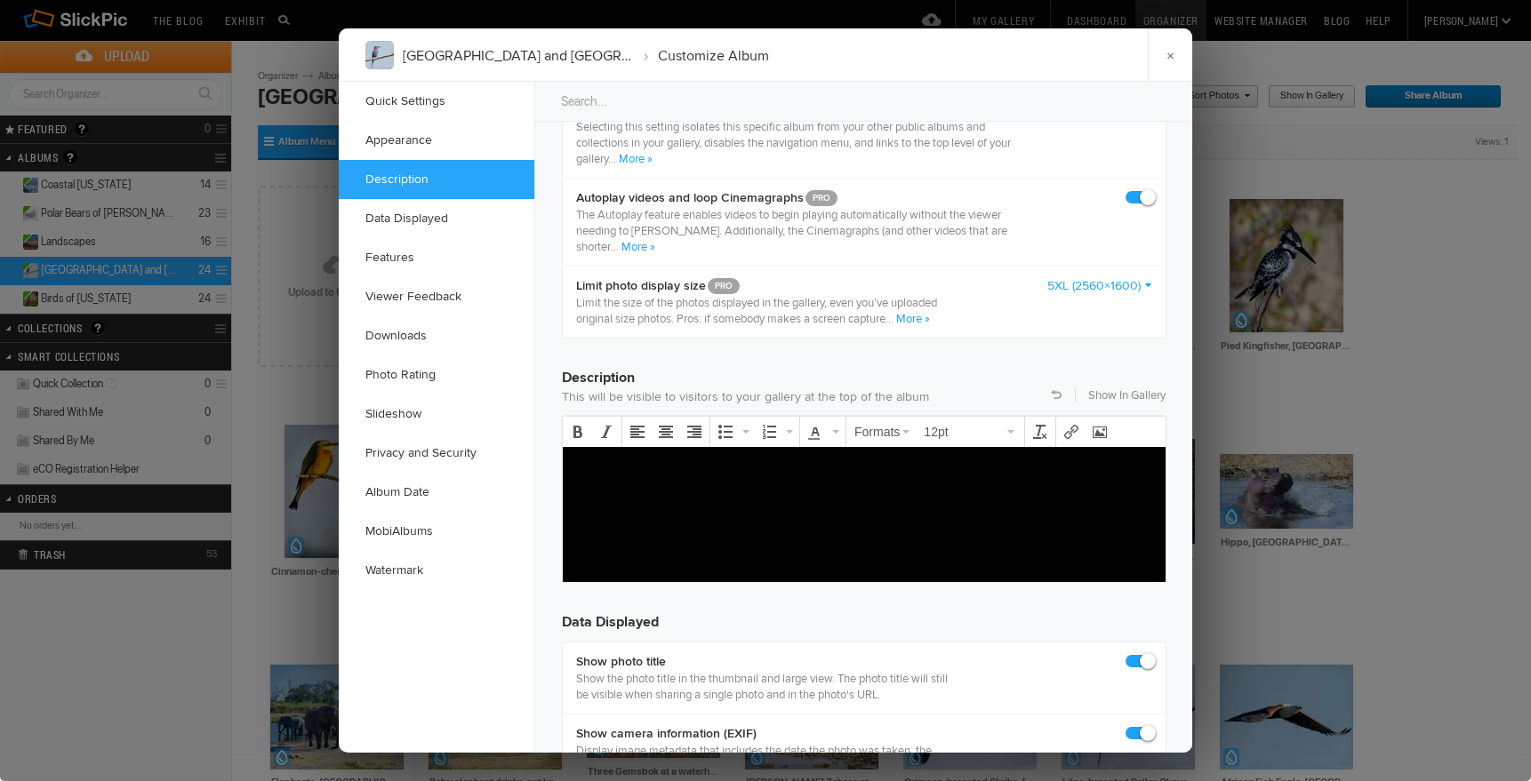
scroll to position [1186, 0]
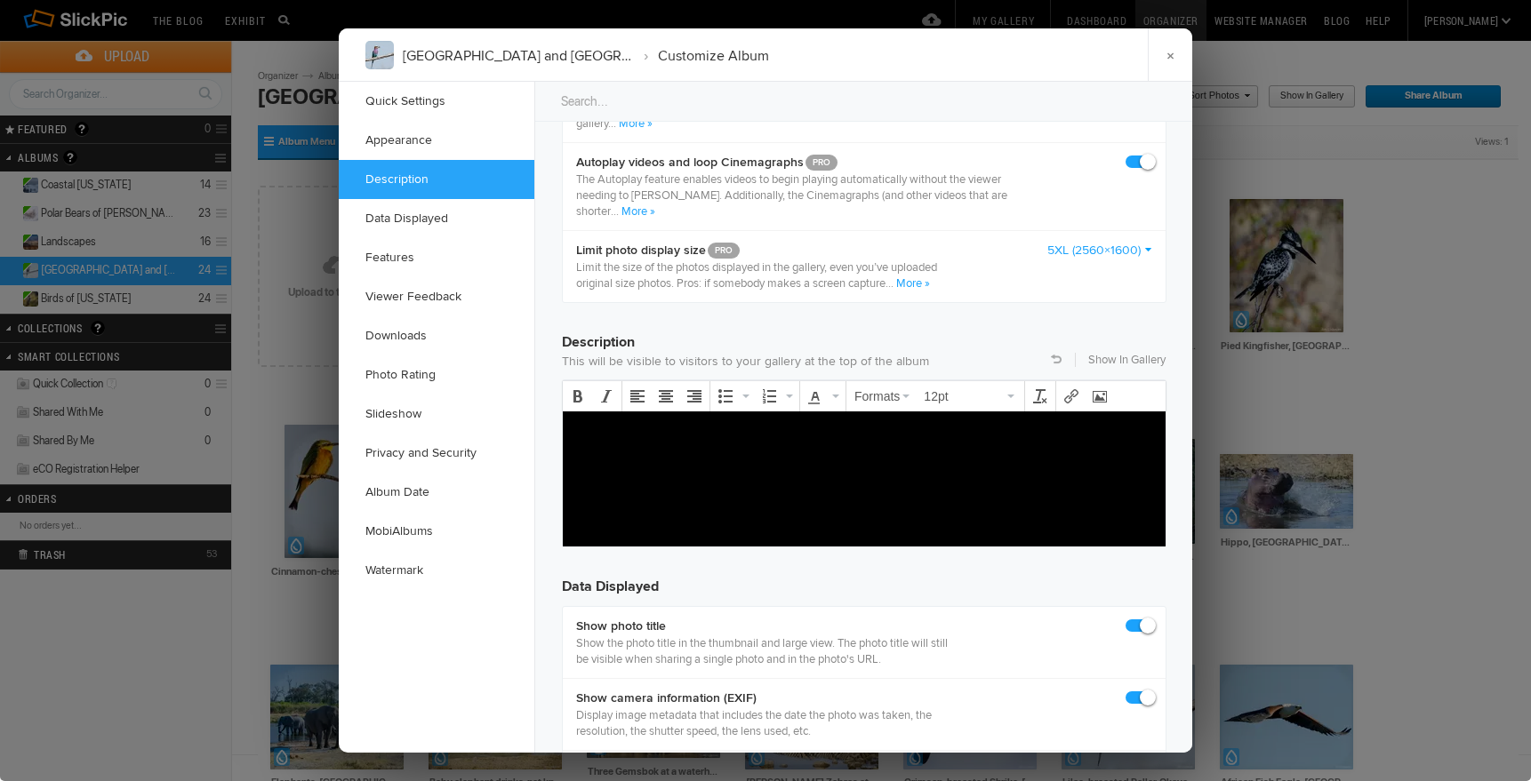
click at [580, 427] on p at bounding box center [864, 431] width 574 height 21
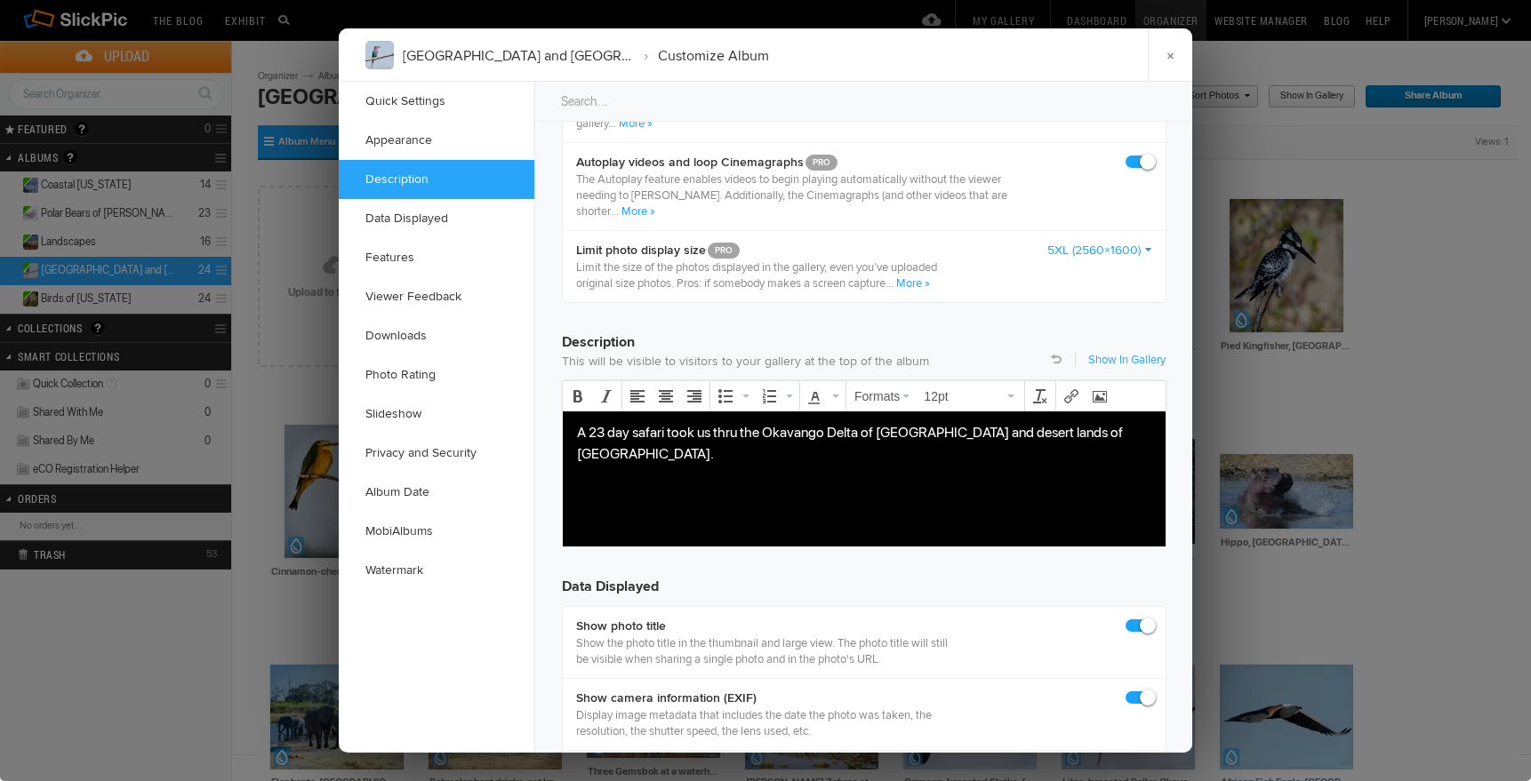
click at [1108, 356] on link "Show In Gallery" at bounding box center [1126, 360] width 77 height 16
click at [665, 395] on icon "Align center" at bounding box center [666, 396] width 14 height 14
click at [1103, 357] on link "Show In Gallery" at bounding box center [1126, 360] width 77 height 16
click at [1058, 432] on p "A 23 day safari took us thru the Okavango Delta of [GEOGRAPHIC_DATA] and desert…" at bounding box center [864, 442] width 574 height 43
click at [985, 433] on p "A 23 day safari took us thru the Okavango Delta of [GEOGRAPHIC_DATA] and desert…" at bounding box center [864, 442] width 574 height 43
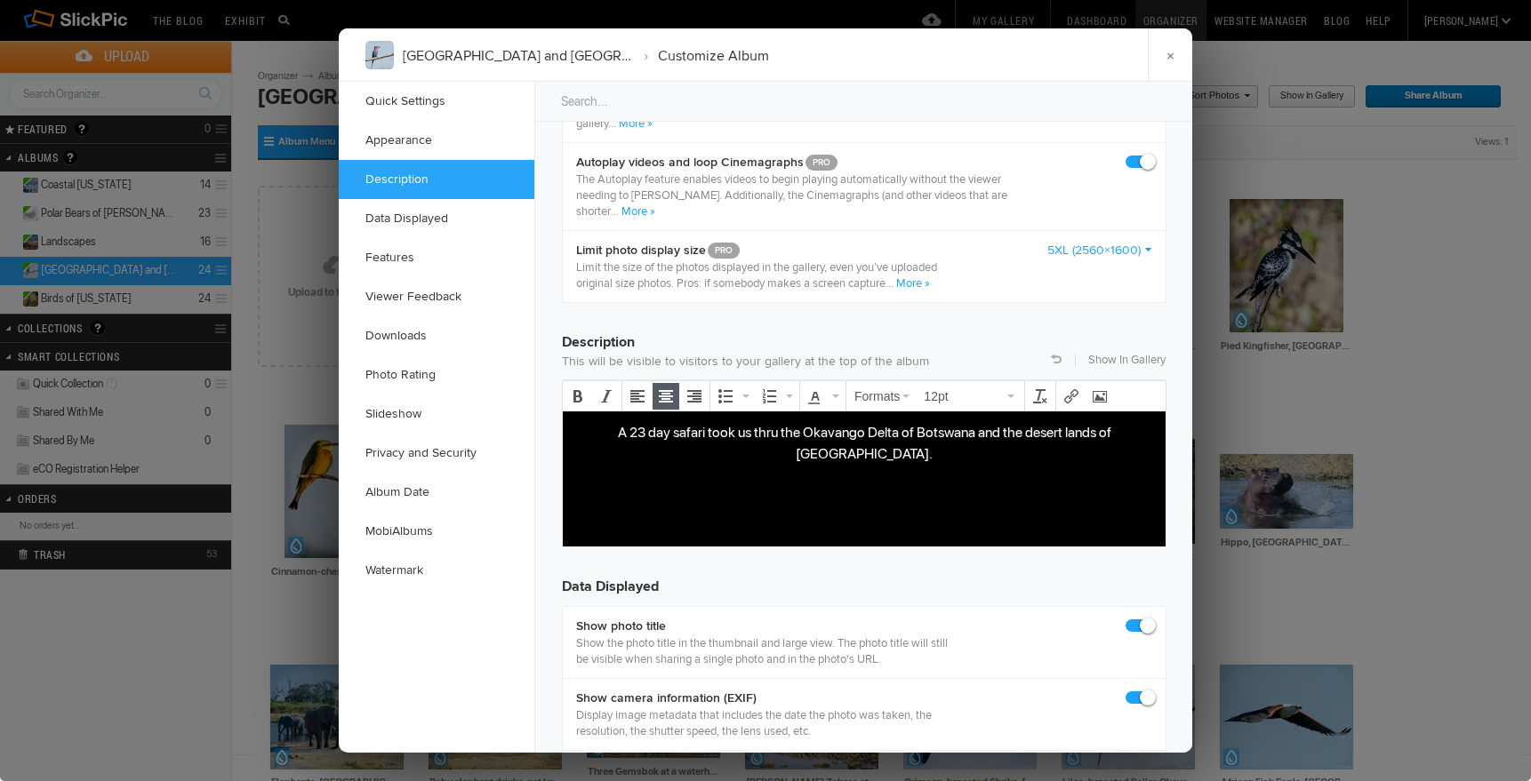
click at [1069, 432] on p "A 23 day safari took us thru the Okavango Delta of Botswana and the desert land…" at bounding box center [864, 442] width 574 height 43
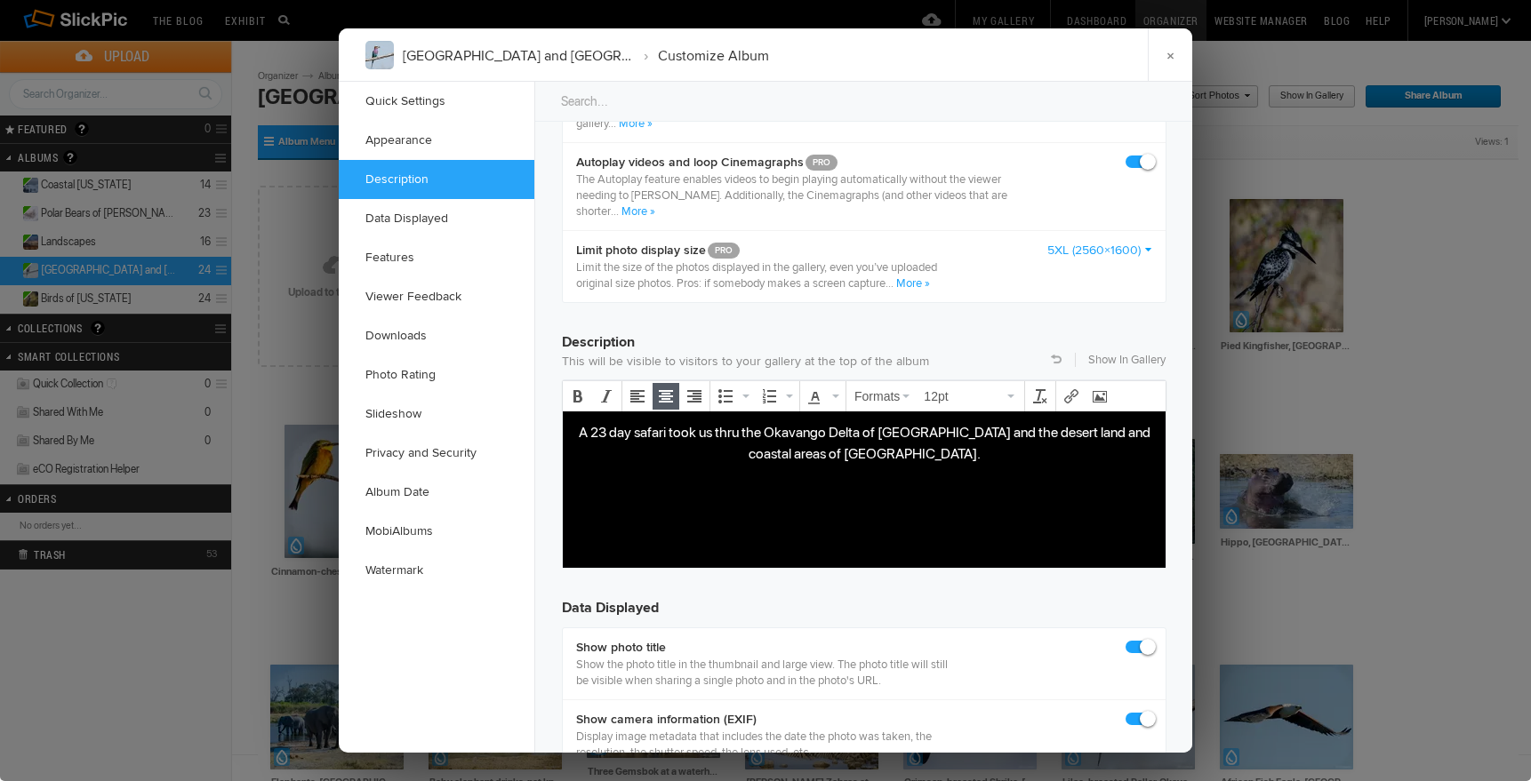
click at [948, 432] on p "A 23 day safari took us thru the Okavango Delta of Botswana and the desert land…" at bounding box center [864, 442] width 574 height 43
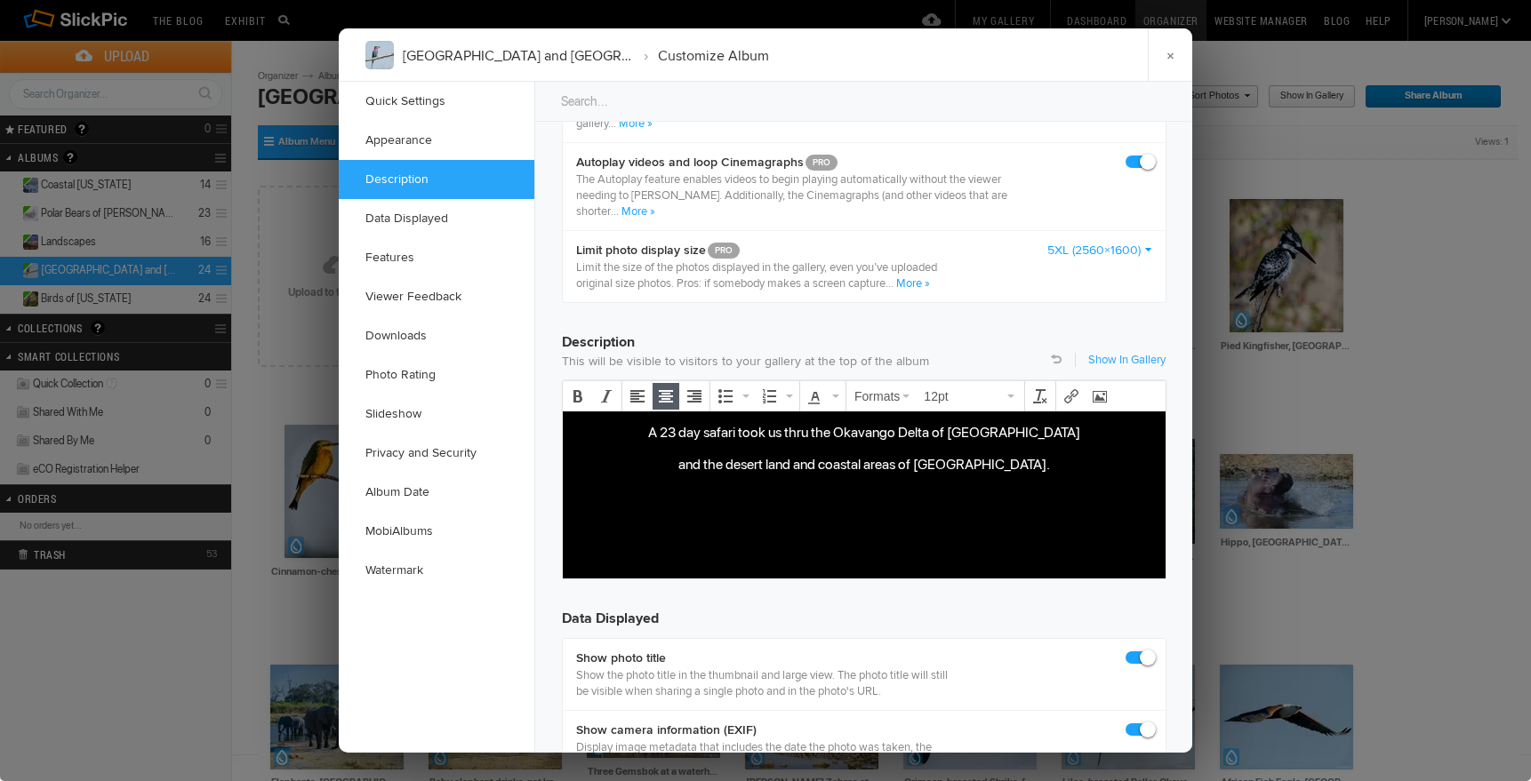
click at [1135, 358] on link "Show In Gallery" at bounding box center [1126, 360] width 77 height 16
click at [1171, 53] on link "×" at bounding box center [1170, 54] width 44 height 53
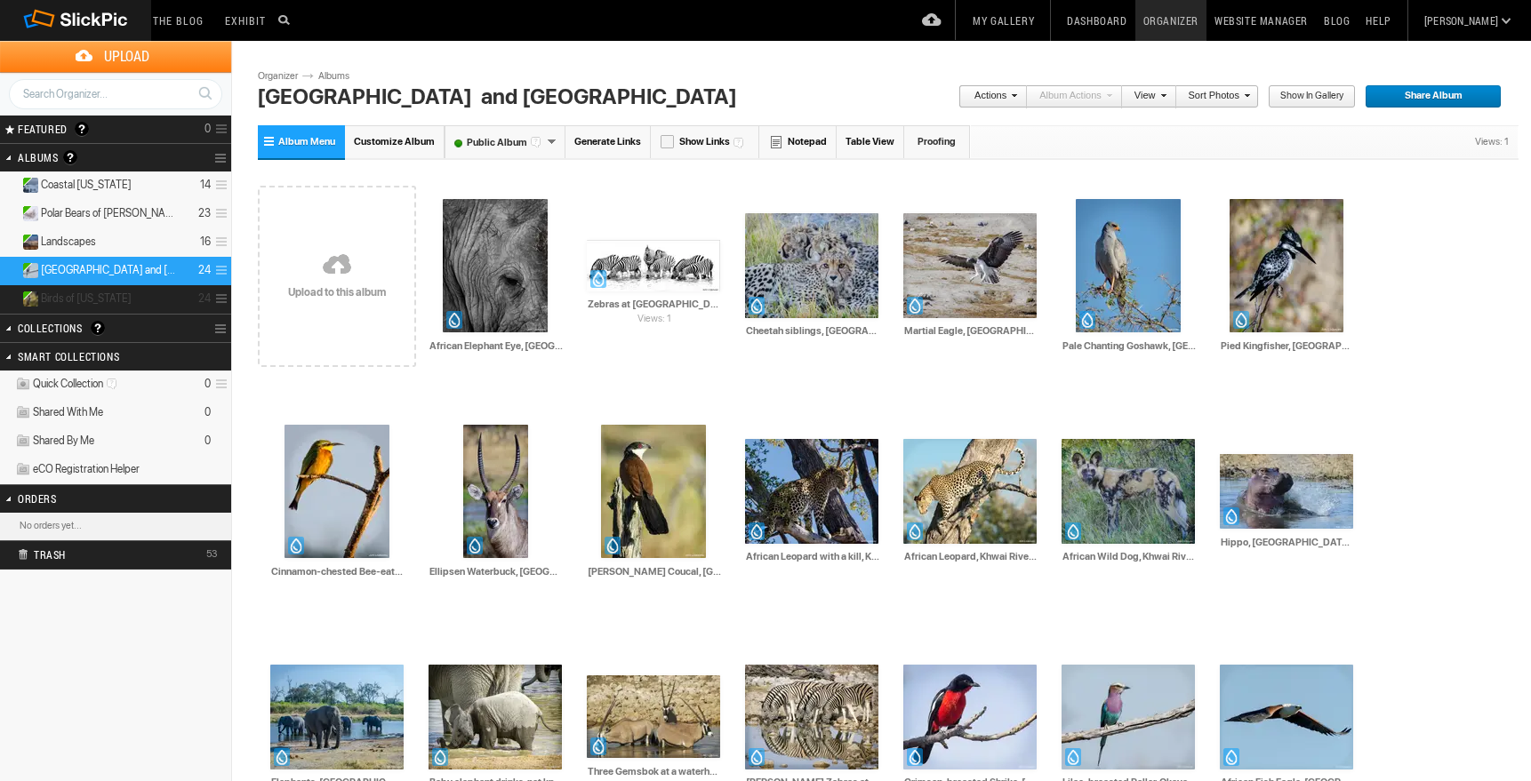
click at [95, 295] on span "Birds of [US_STATE]" at bounding box center [86, 299] width 91 height 14
click at [96, 296] on span "Birds of [US_STATE]" at bounding box center [86, 299] width 91 height 14
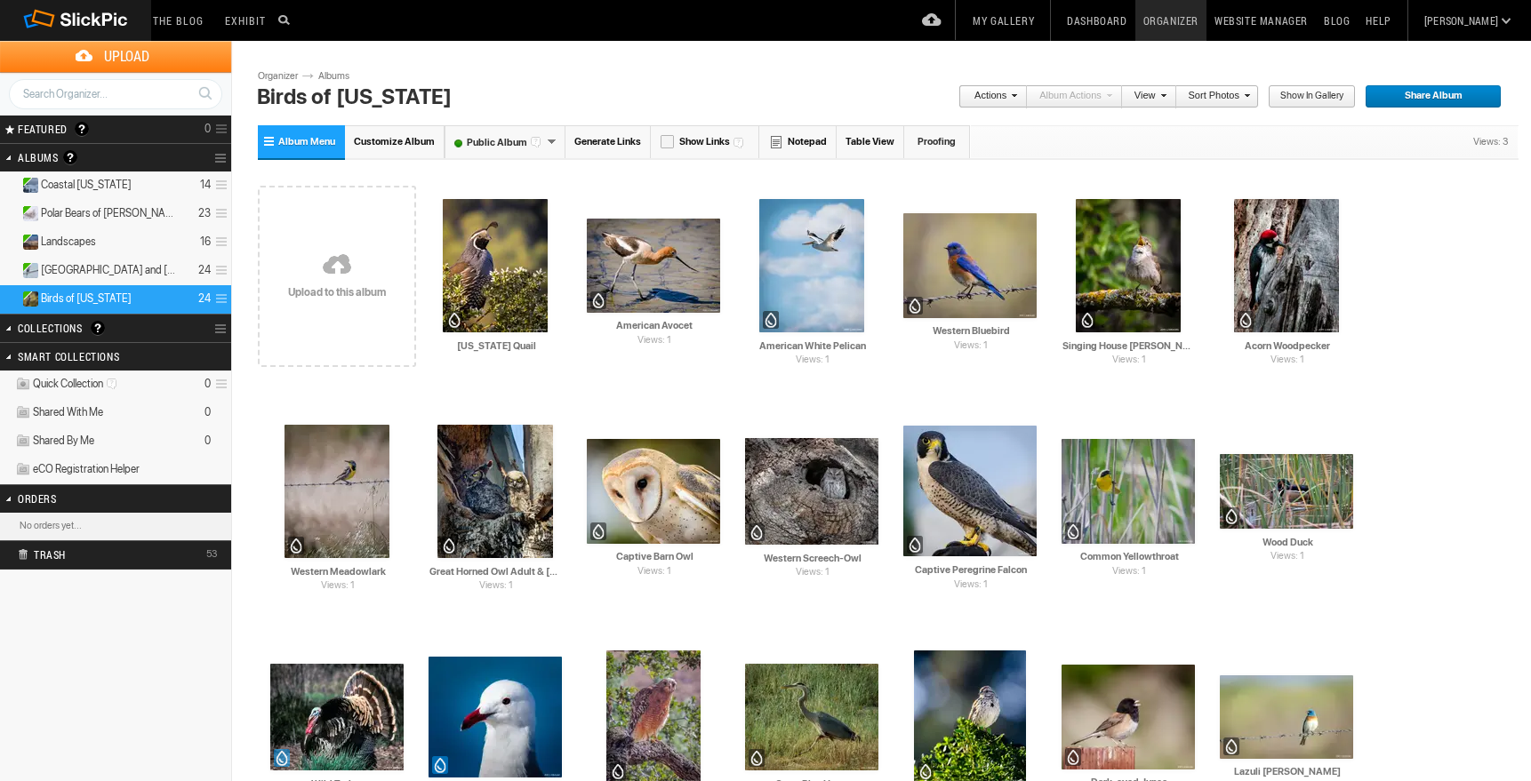
click at [374, 139] on span "Customize Album" at bounding box center [394, 142] width 81 height 12
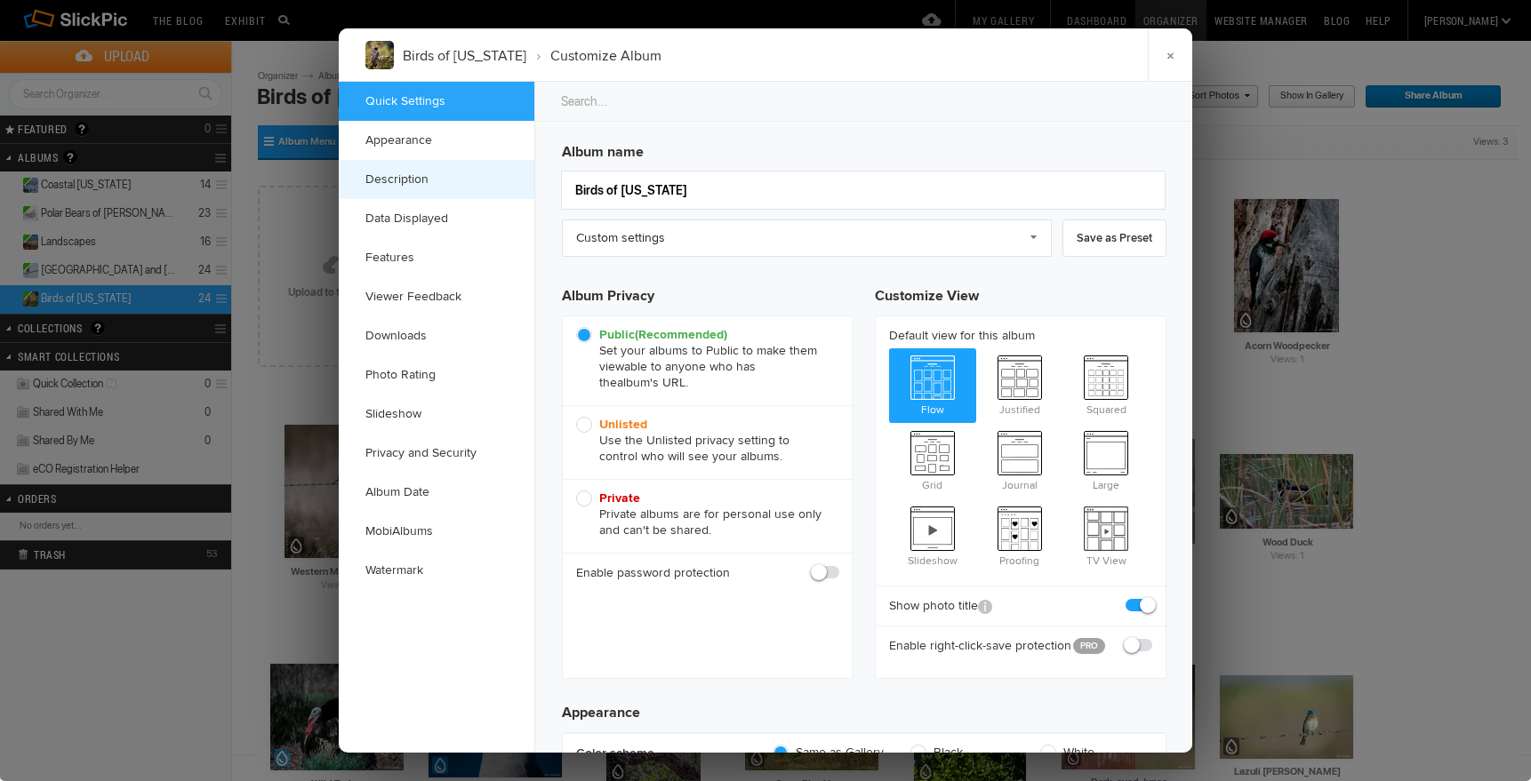
checkbox input "true"
click at [390, 178] on link "Description" at bounding box center [437, 179] width 196 height 39
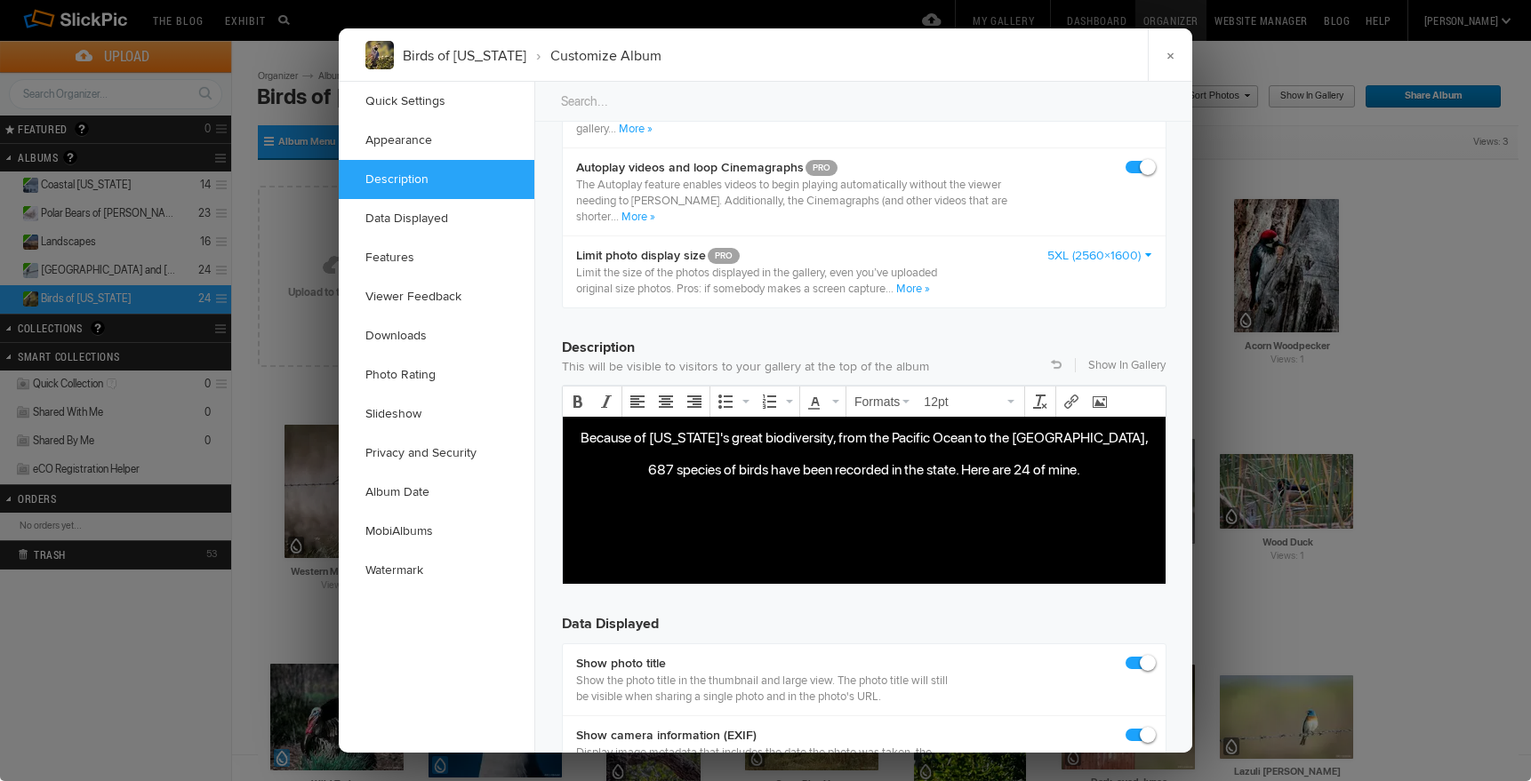
scroll to position [1380, 0]
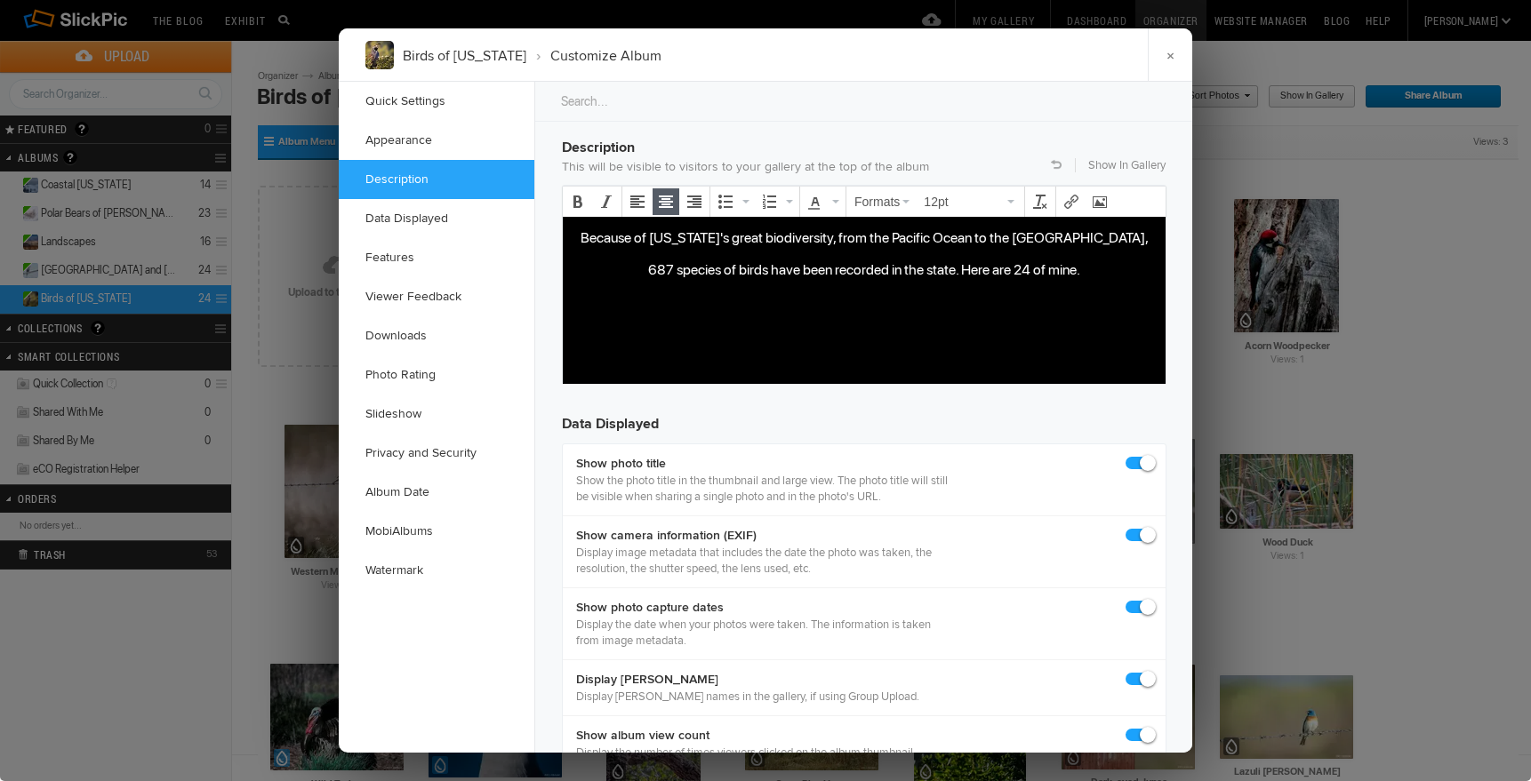
click at [1077, 270] on p "687 species of birds have been recorded in the state. Here are 24 of mine." at bounding box center [864, 269] width 574 height 21
click at [1102, 161] on link "Show In Gallery" at bounding box center [1126, 165] width 77 height 16
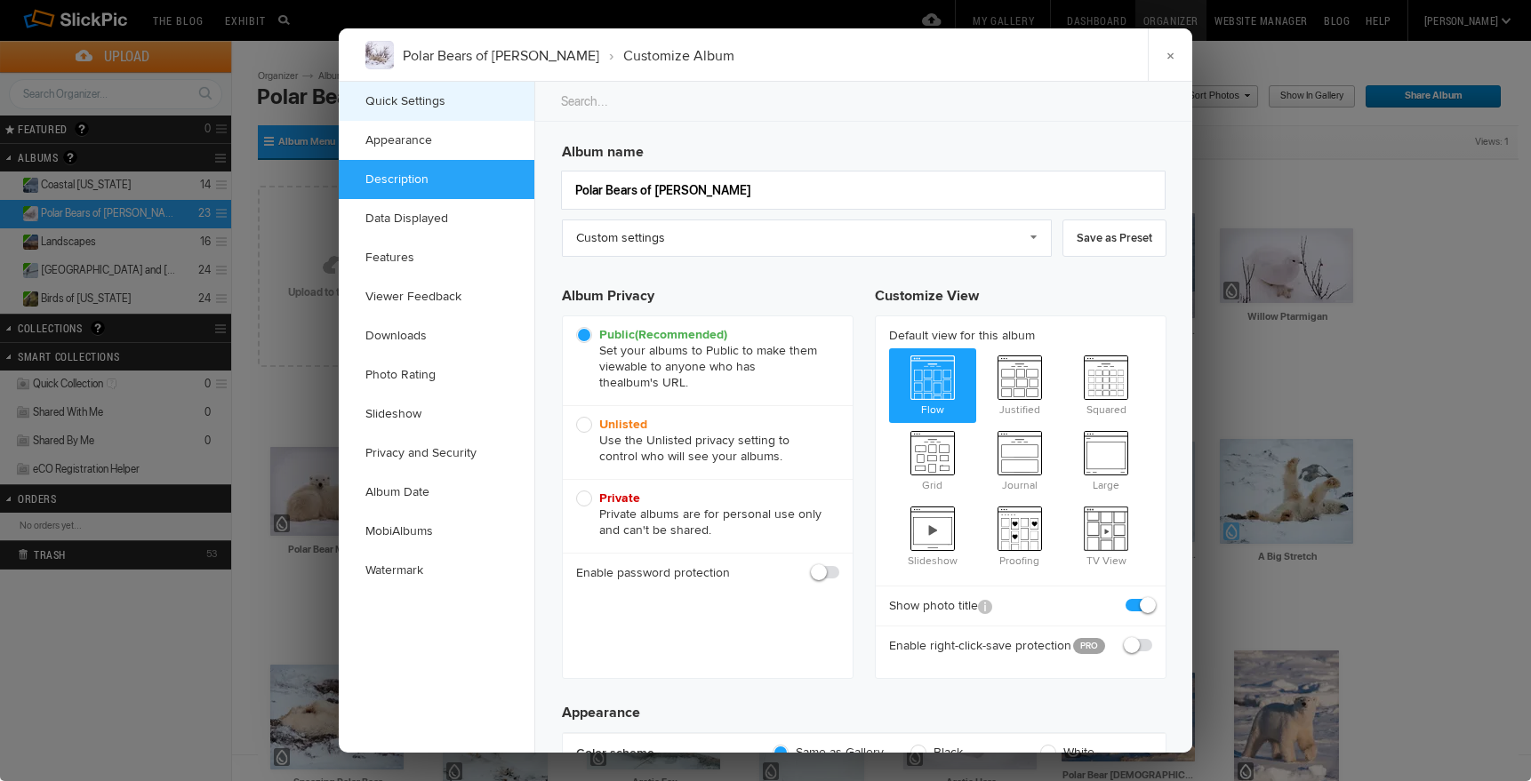
scroll to position [1380, 0]
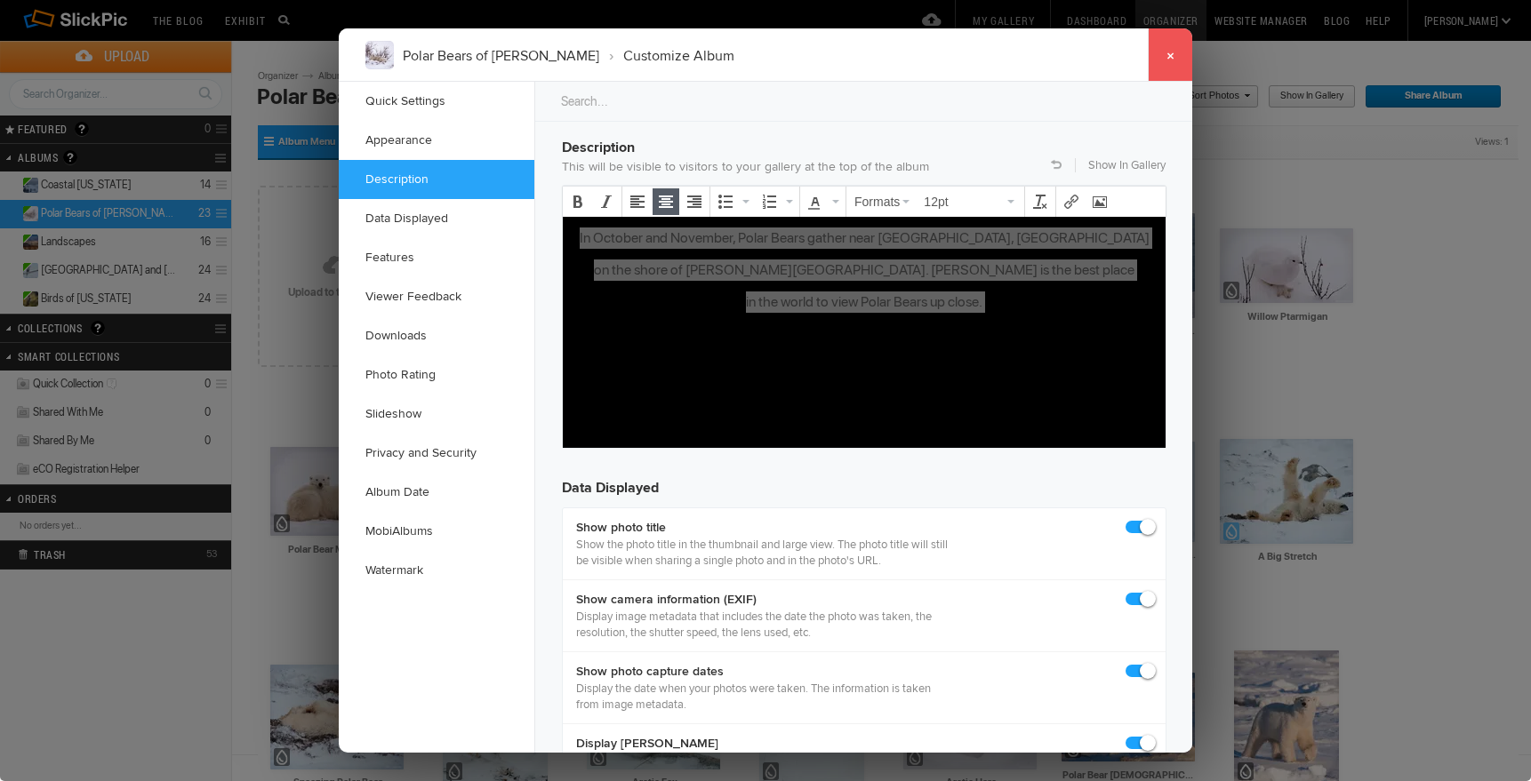
click at [1172, 56] on link "×" at bounding box center [1170, 54] width 44 height 53
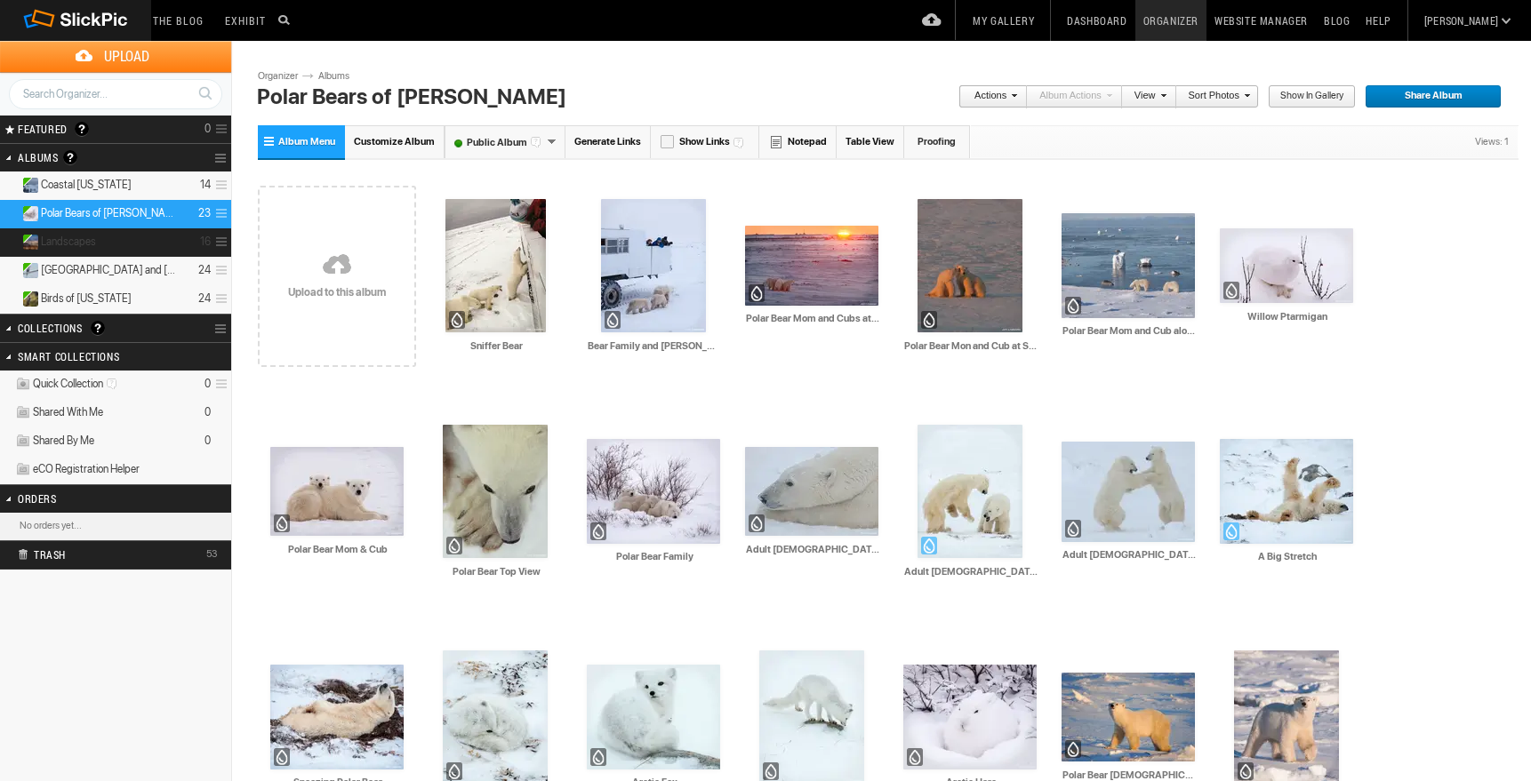
click at [84, 240] on span "Landscapes" at bounding box center [68, 242] width 55 height 14
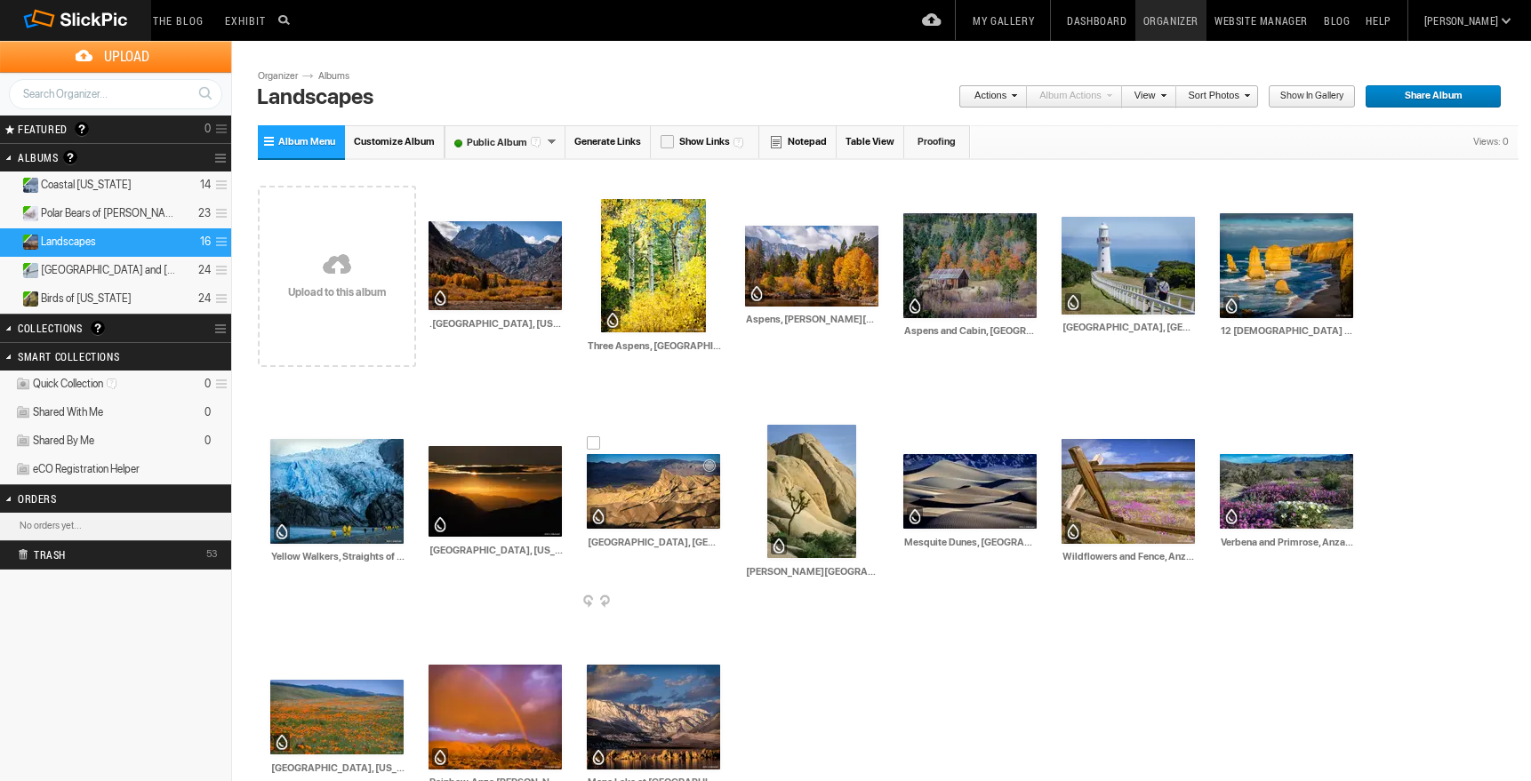
click at [651, 488] on img at bounding box center [653, 491] width 133 height 75
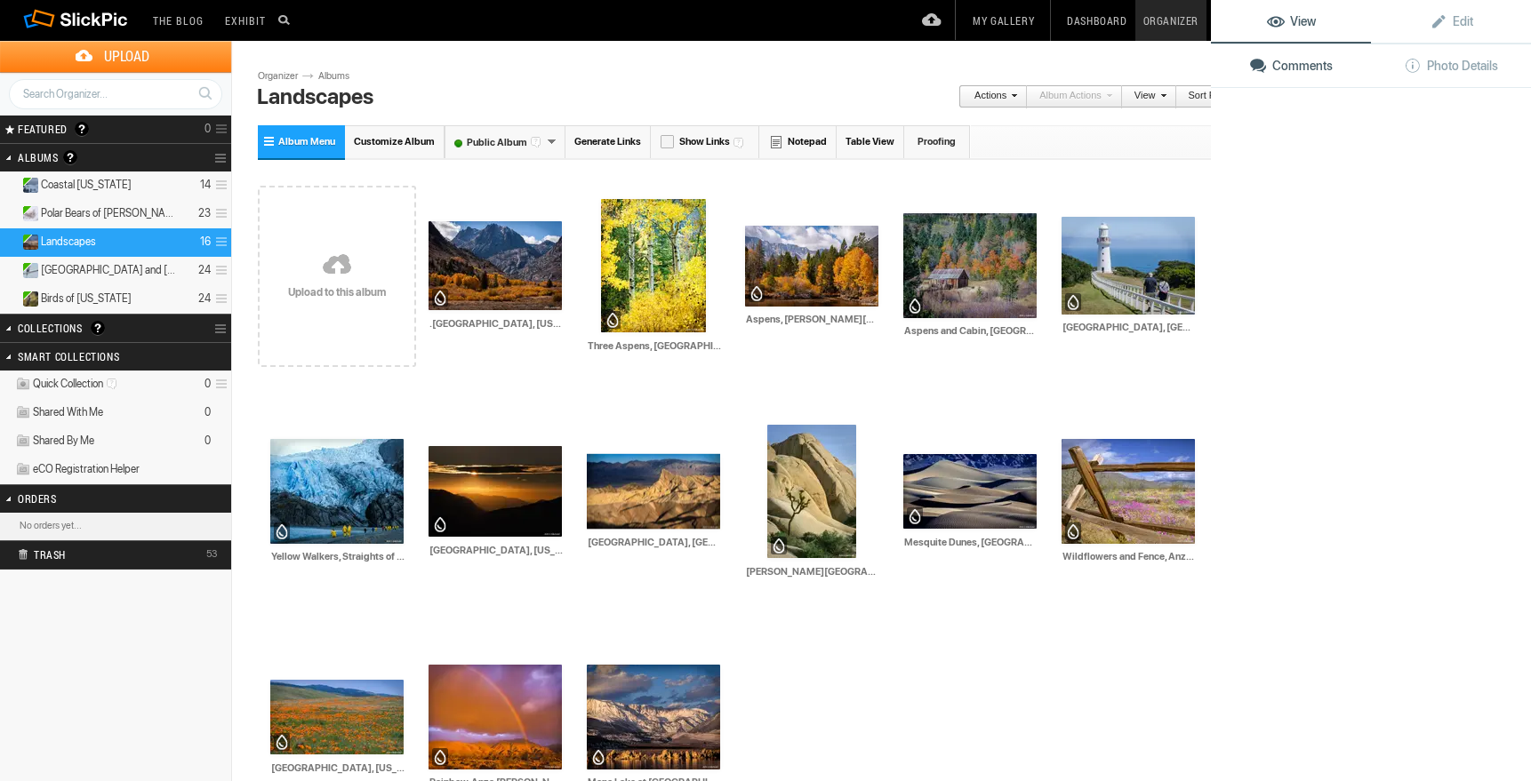
click at [651, 488] on img at bounding box center [653, 491] width 133 height 75
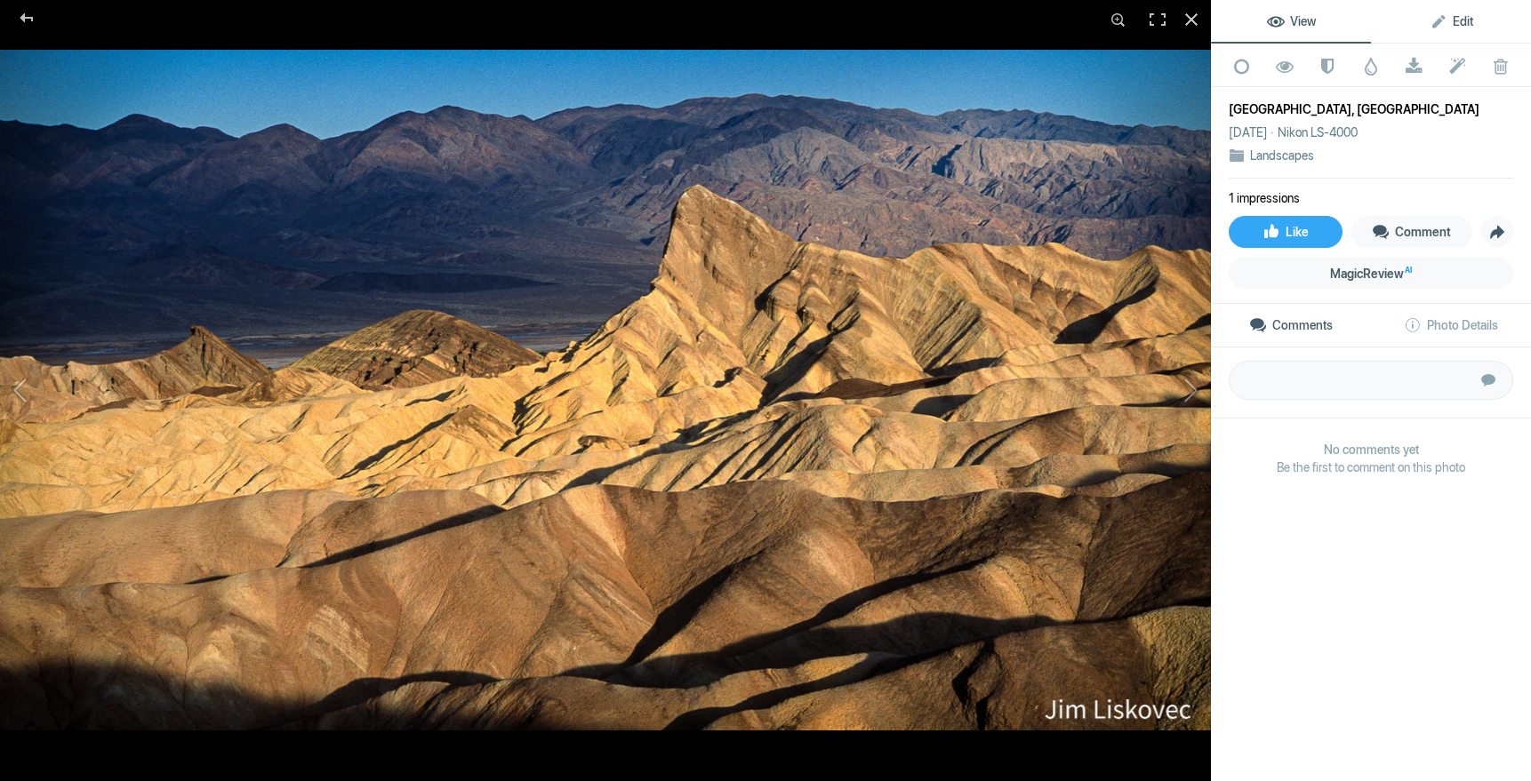
click at [1467, 19] on span "Edit" at bounding box center [1451, 21] width 44 height 14
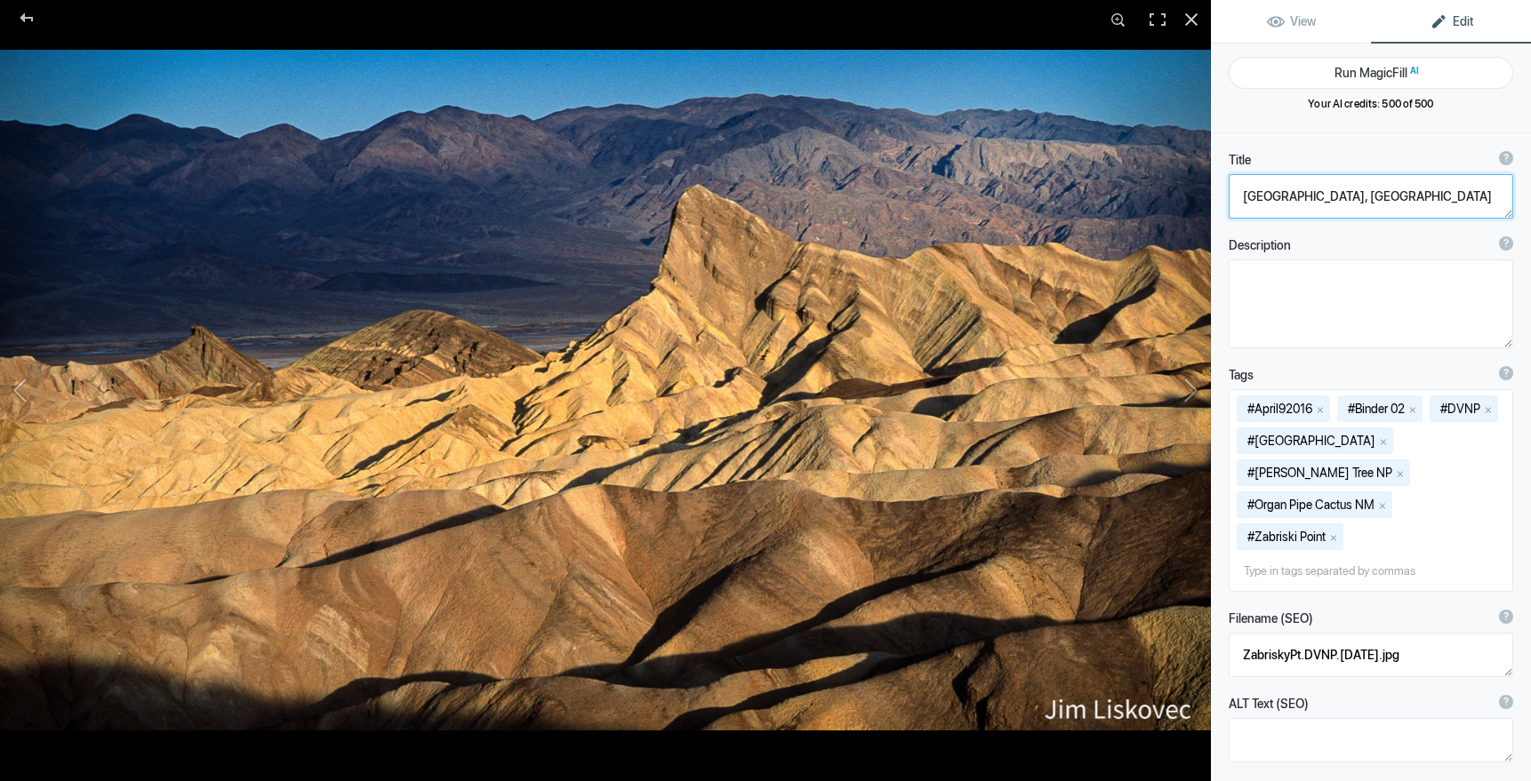
click at [1466, 197] on textarea at bounding box center [1370, 196] width 284 height 44
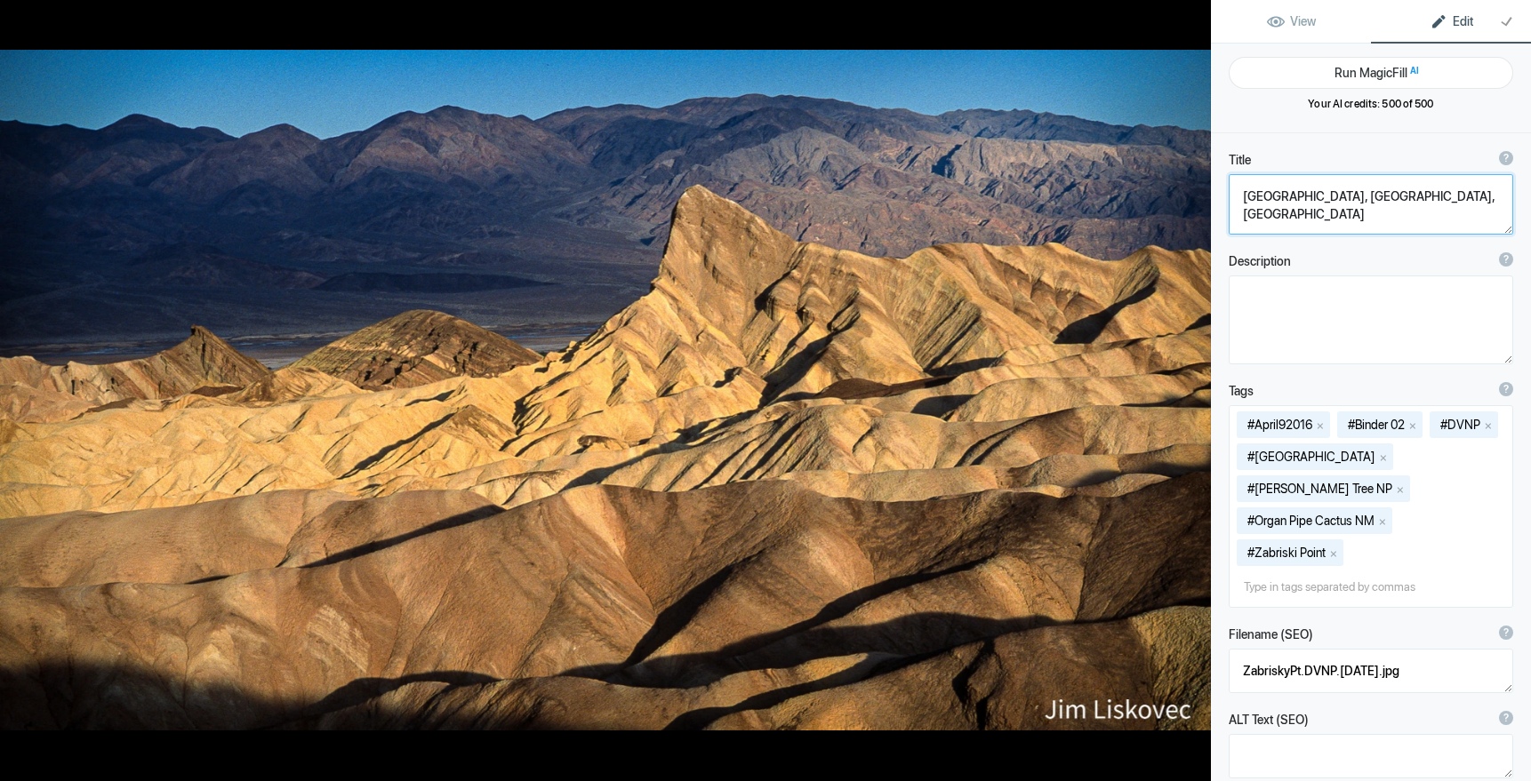
scroll to position [2, 0]
type textarea "[GEOGRAPHIC_DATA], [GEOGRAPHIC_DATA], [US_STATE]"
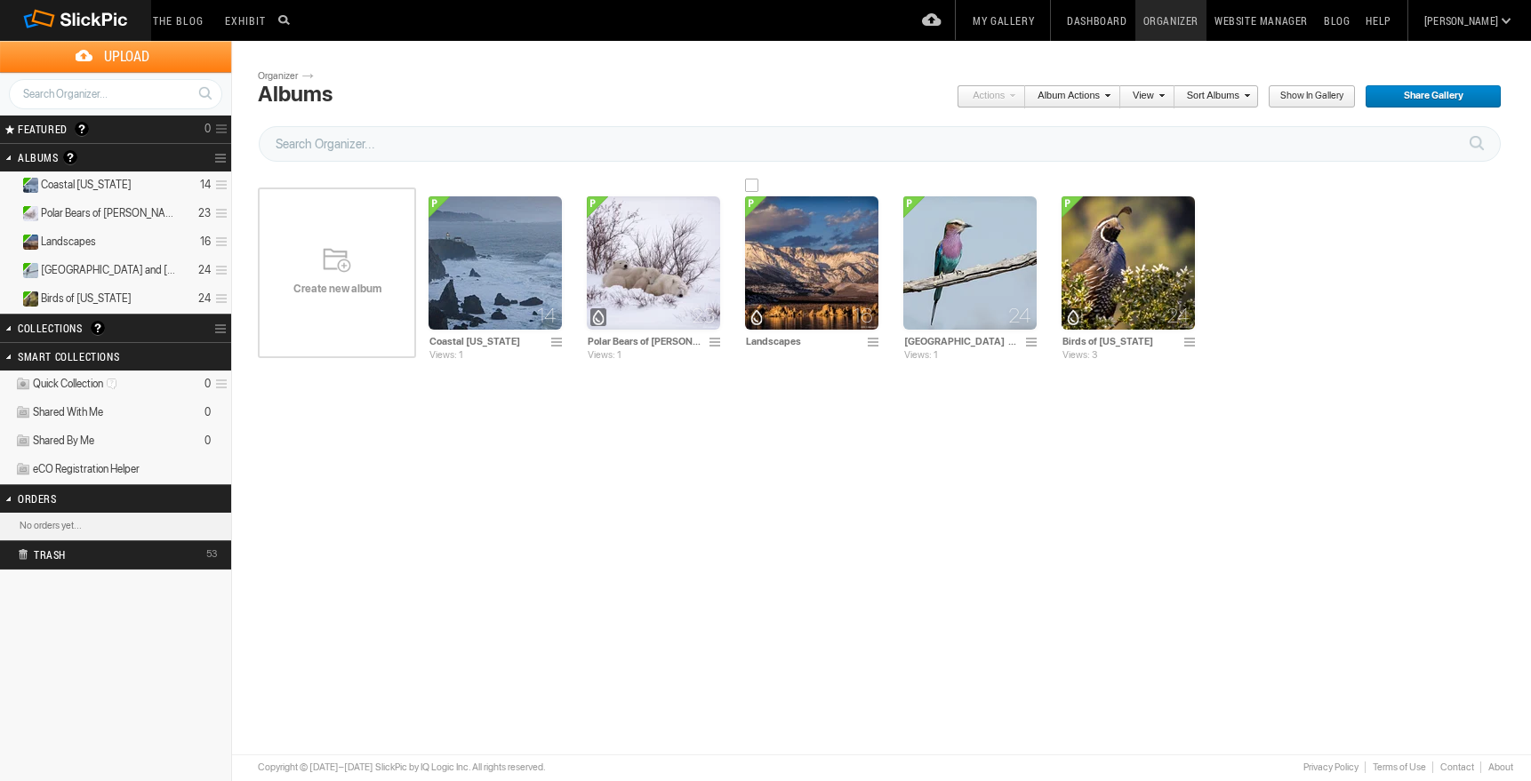
click at [799, 255] on img at bounding box center [811, 262] width 133 height 133
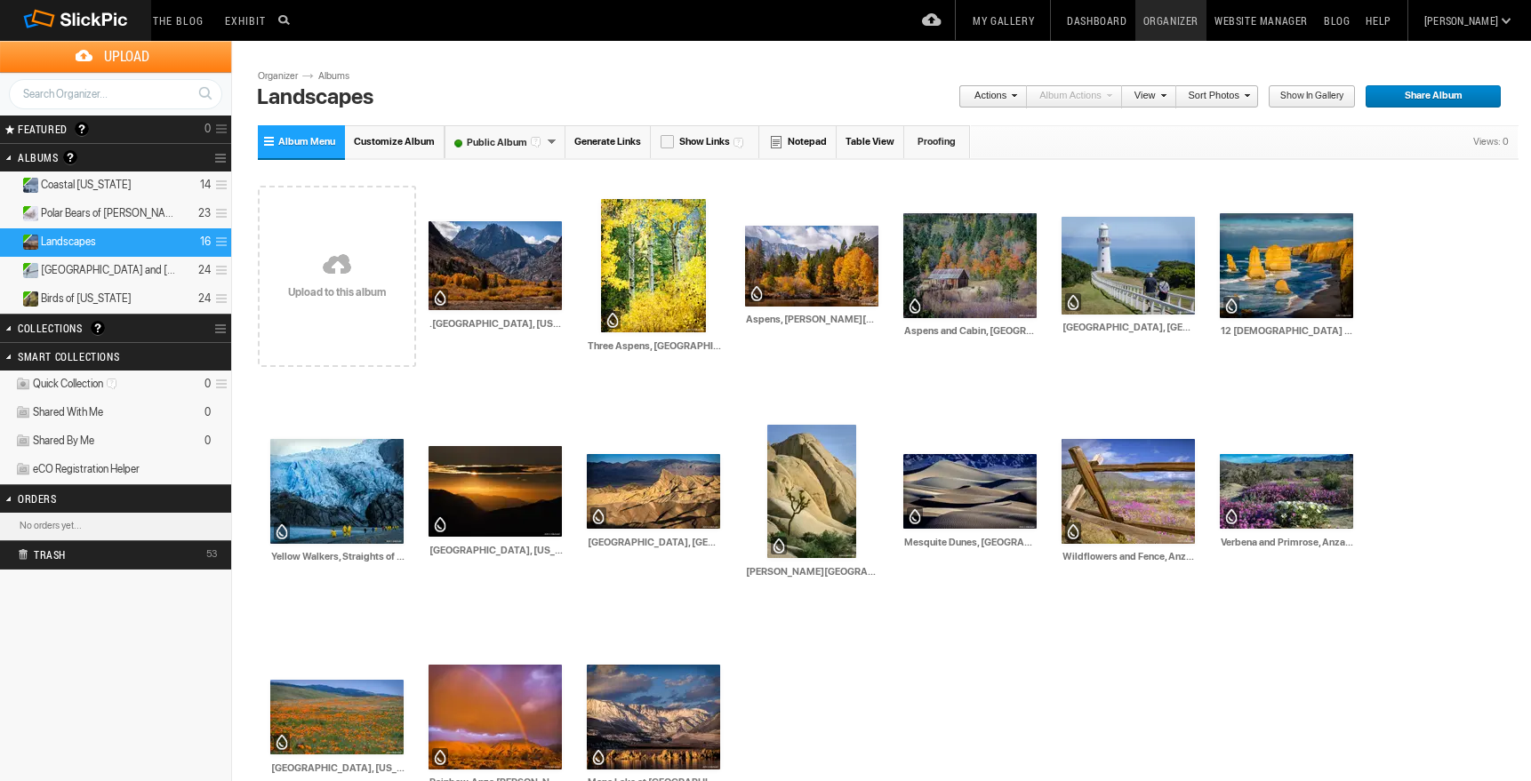
click at [390, 140] on span "Customize Album" at bounding box center [394, 142] width 81 height 12
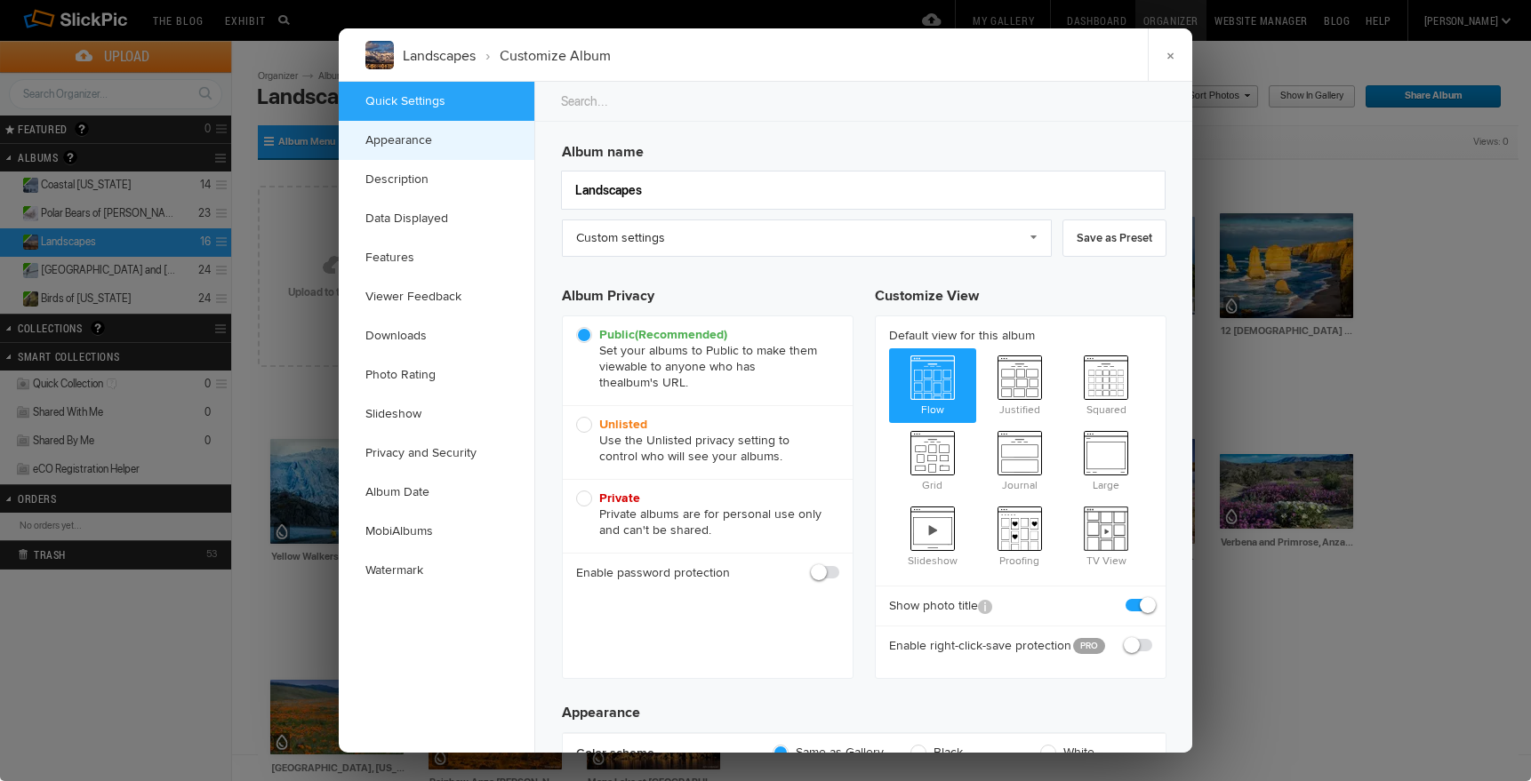
checkbox input "true"
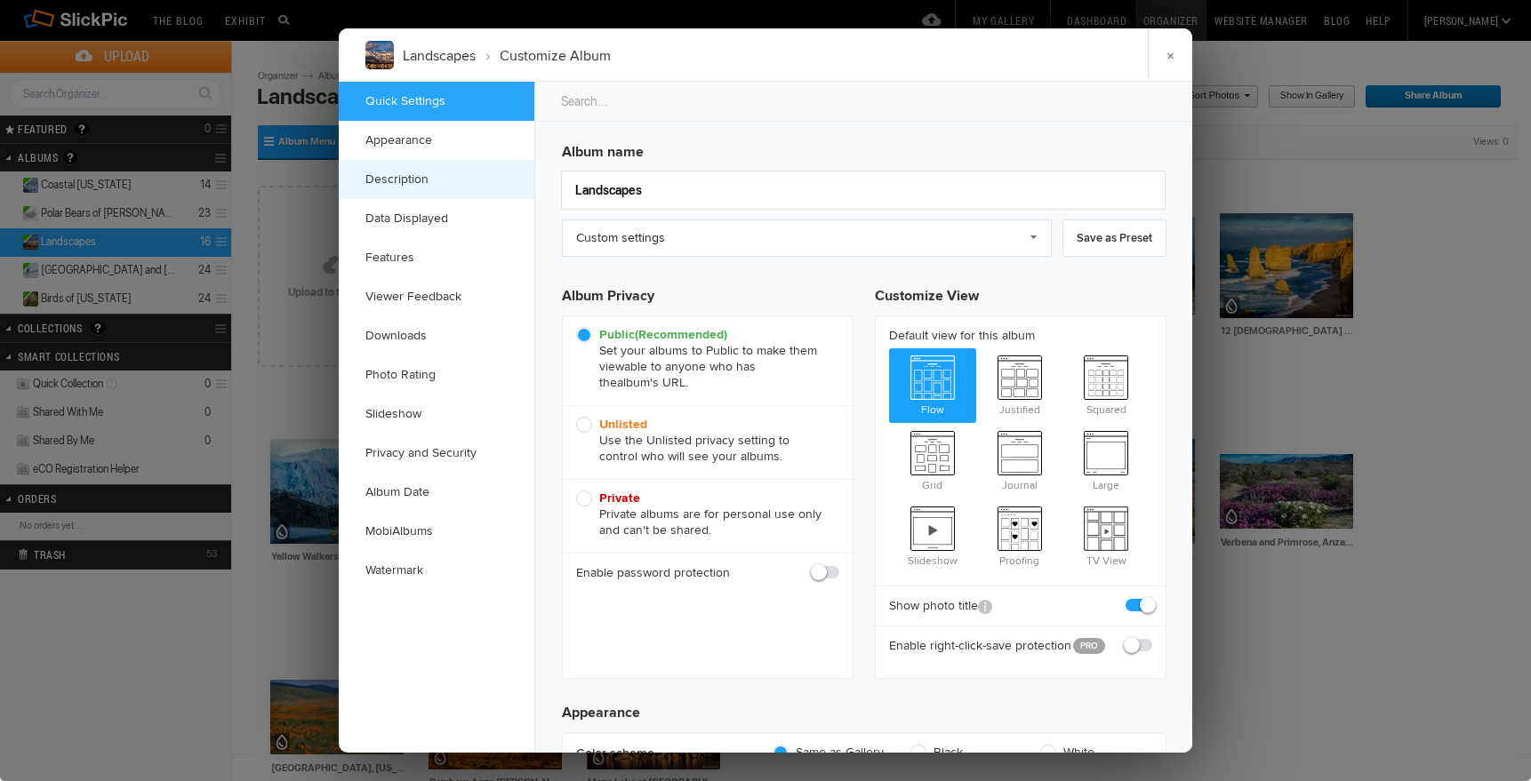
click at [386, 179] on link "Description" at bounding box center [437, 179] width 196 height 39
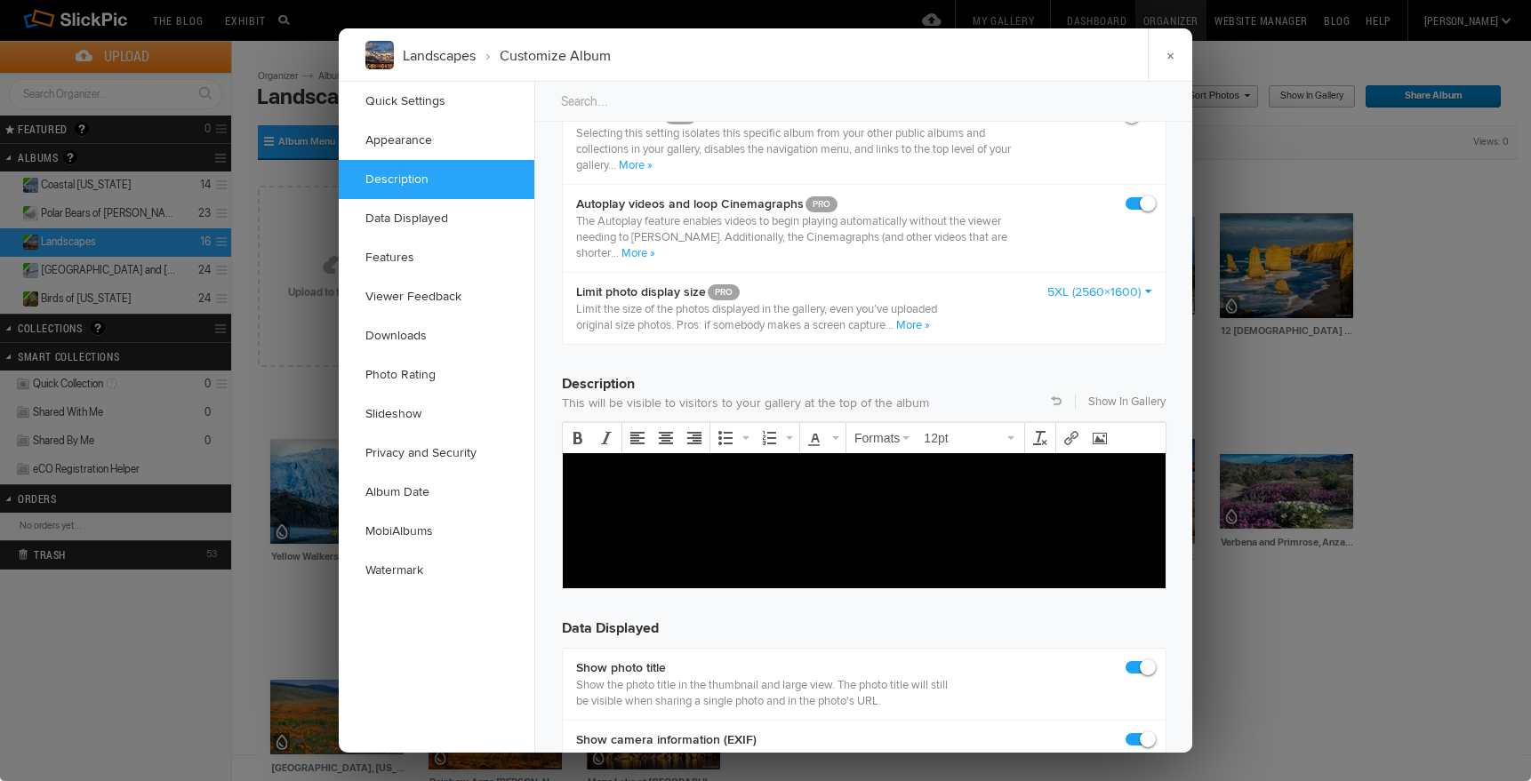
scroll to position [1380, 0]
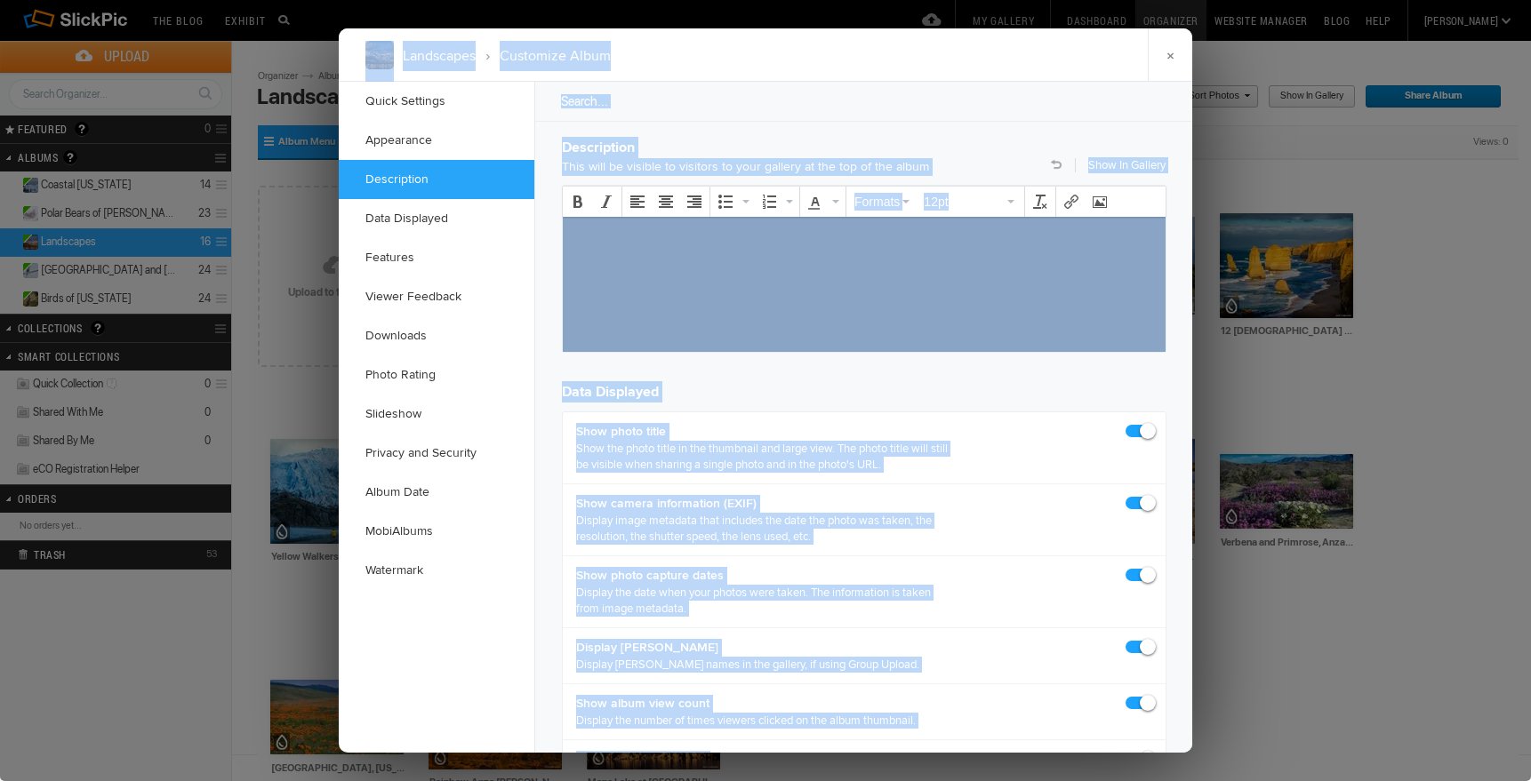
drag, startPoint x: 785, startPoint y: 43, endPoint x: 867, endPoint y: 5, distance: 89.9
click at [867, 5] on div "Landscapes › Customize Album × Saving Saved Quick Settings Appearance Descripti…" at bounding box center [765, 390] width 1531 height 781
click at [1409, 147] on div at bounding box center [765, 390] width 1531 height 781
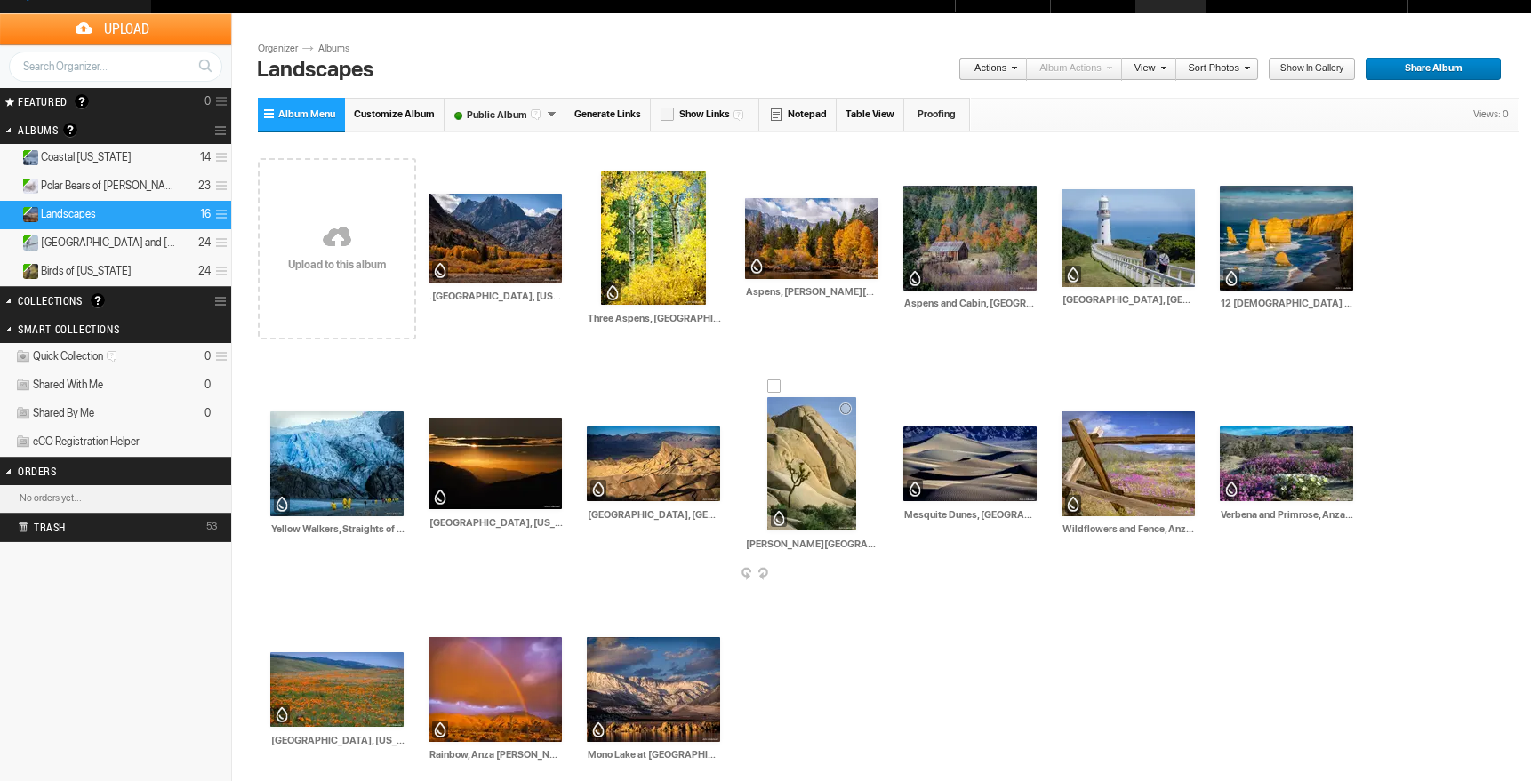
scroll to position [26, 1]
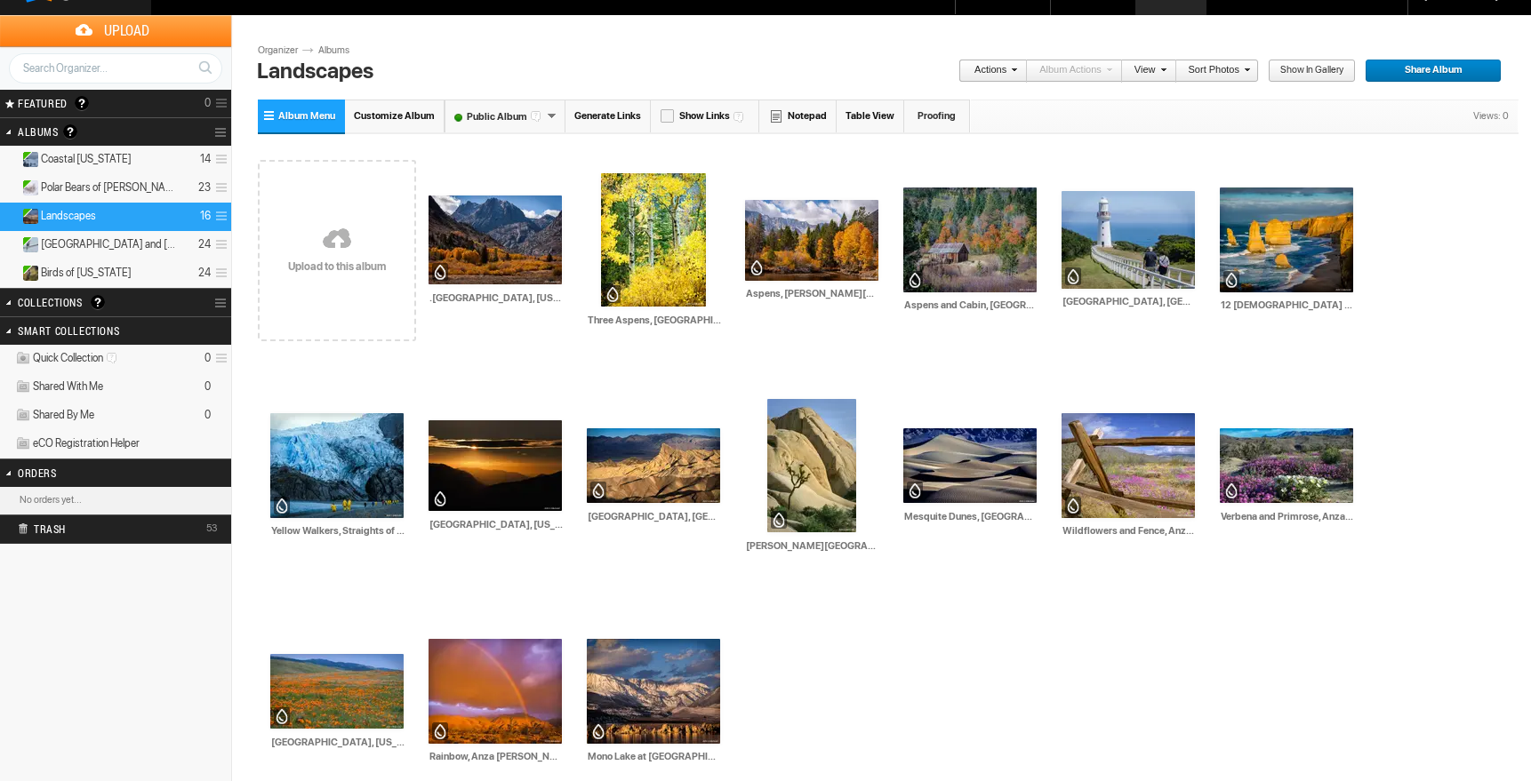
click at [395, 116] on span "Customize Album" at bounding box center [394, 116] width 81 height 12
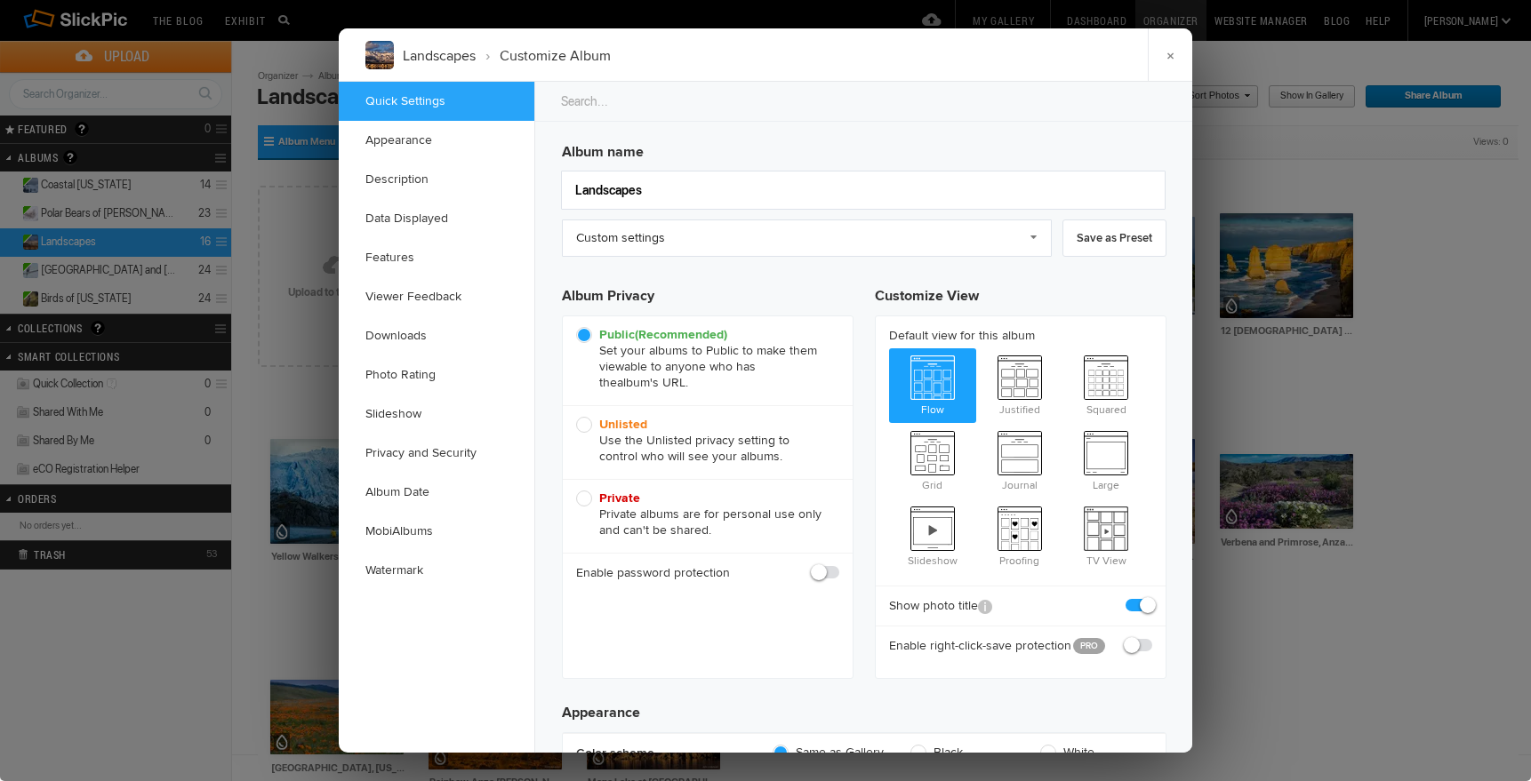
scroll to position [0, 0]
click at [396, 176] on link "Description" at bounding box center [437, 179] width 196 height 39
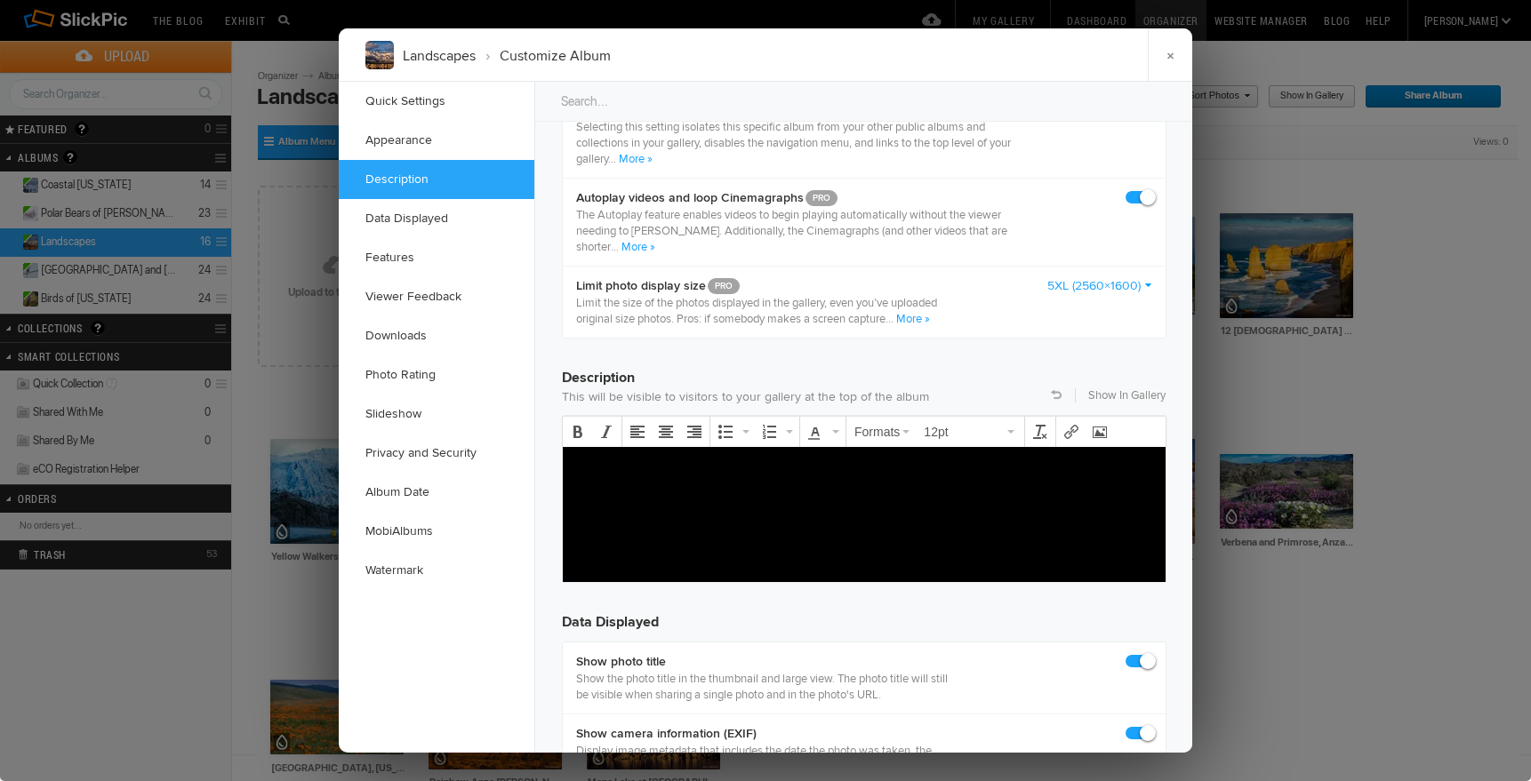
scroll to position [1380, 0]
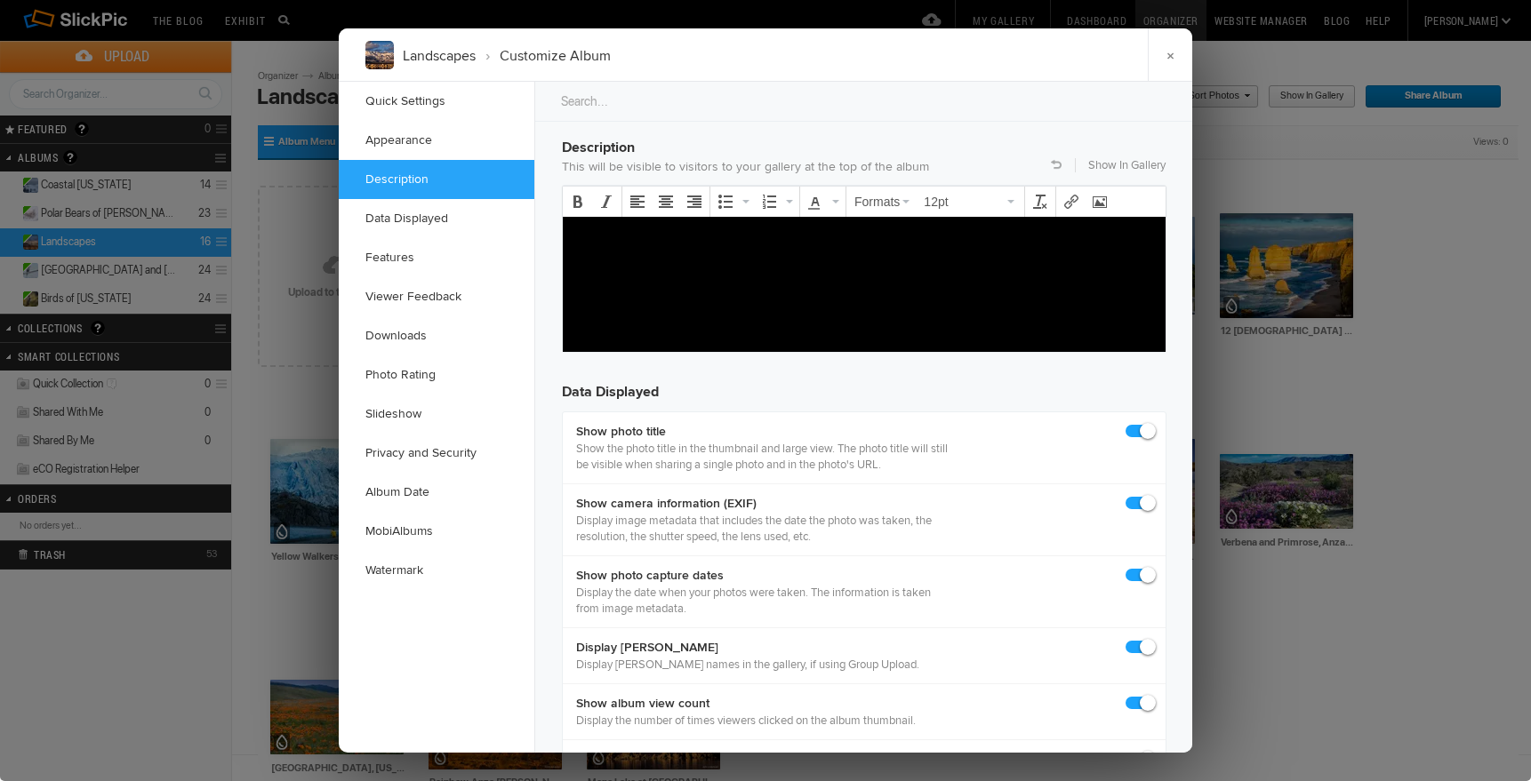
click at [577, 233] on p at bounding box center [864, 237] width 574 height 21
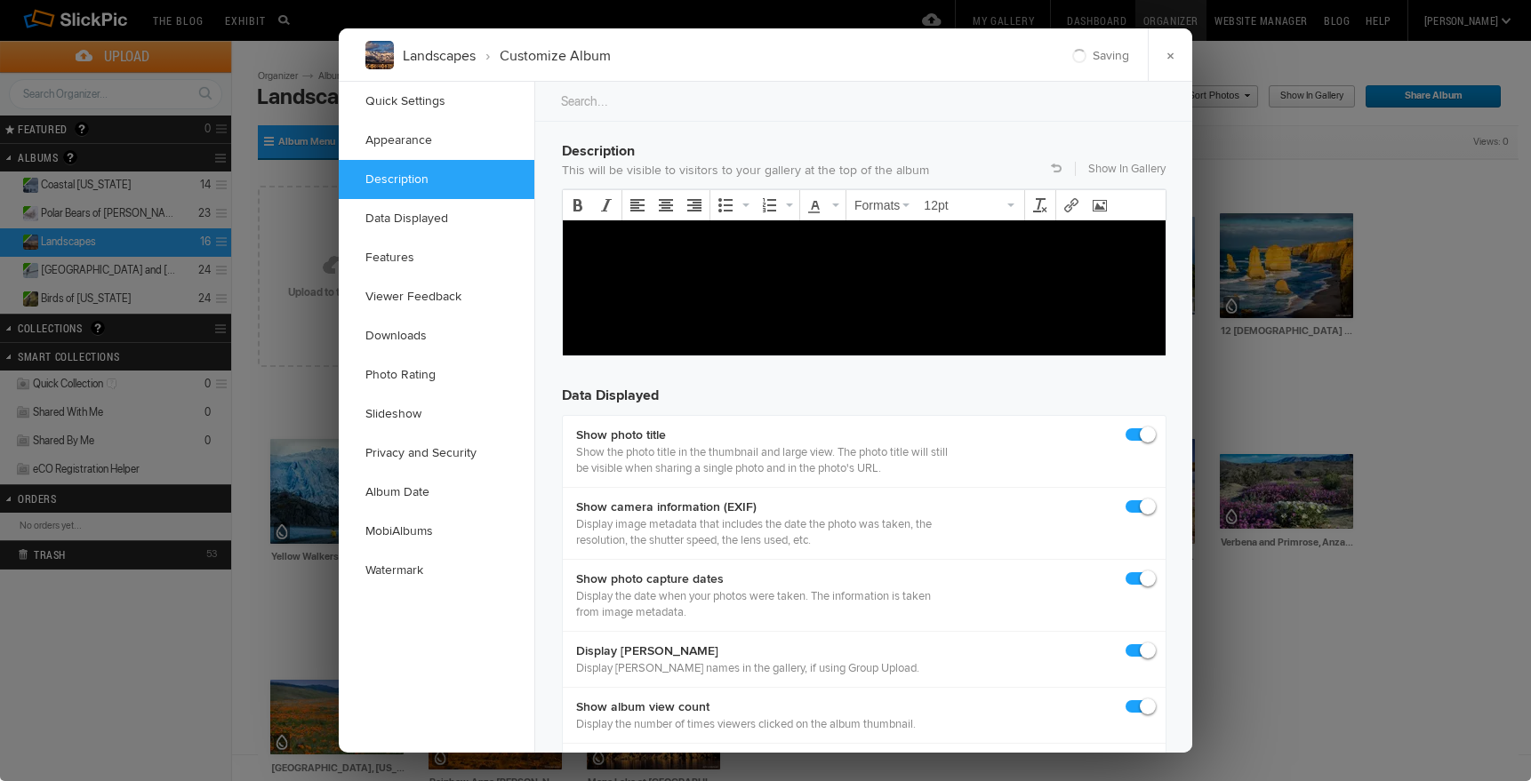
scroll to position [1376, 0]
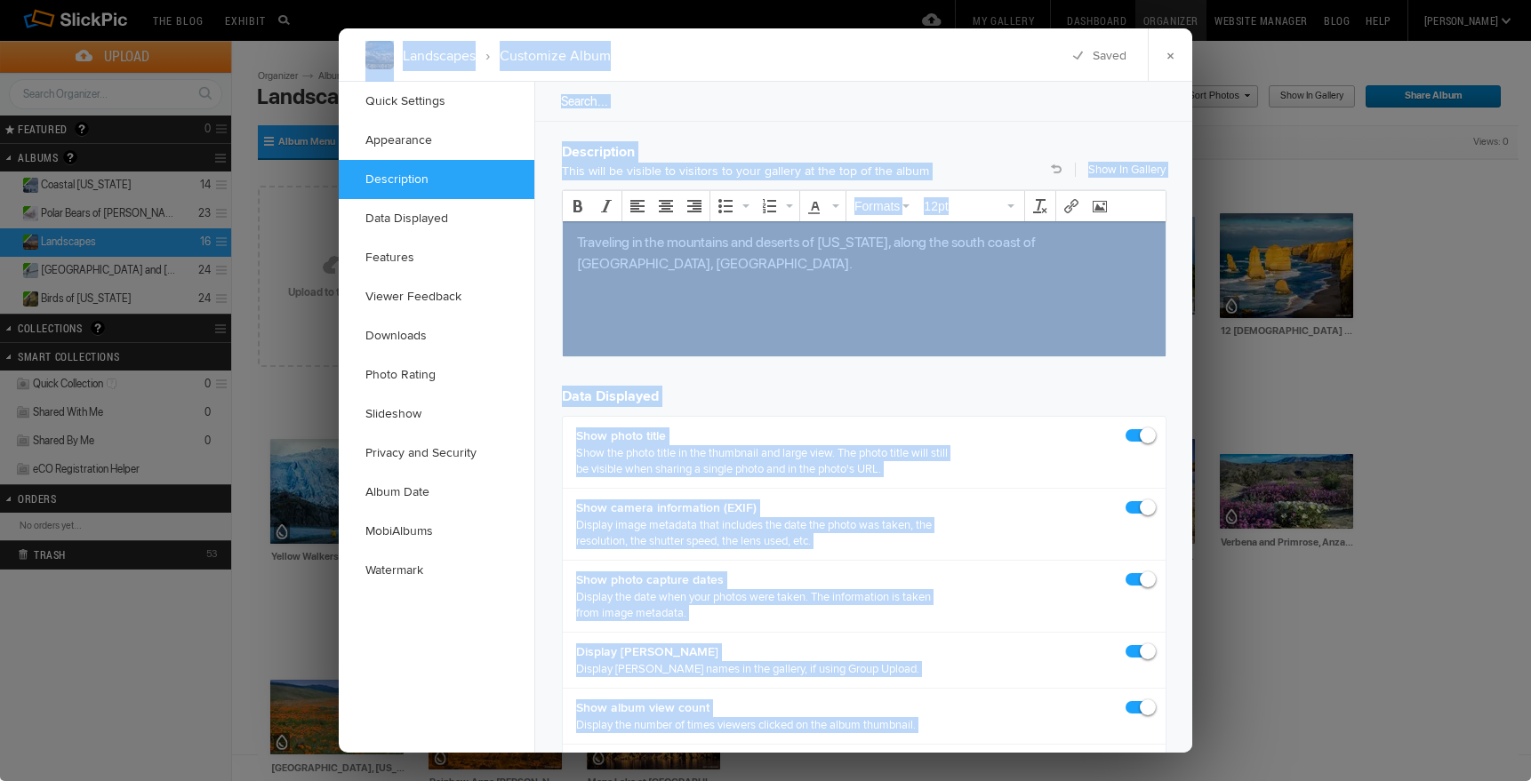
drag, startPoint x: 943, startPoint y: 53, endPoint x: 1451, endPoint y: 228, distance: 536.9
click at [1451, 228] on div "Landscapes › Customize Album × Saving Saved Quick Settings Appearance Descripti…" at bounding box center [765, 390] width 1531 height 781
click at [1451, 224] on div at bounding box center [765, 390] width 1531 height 781
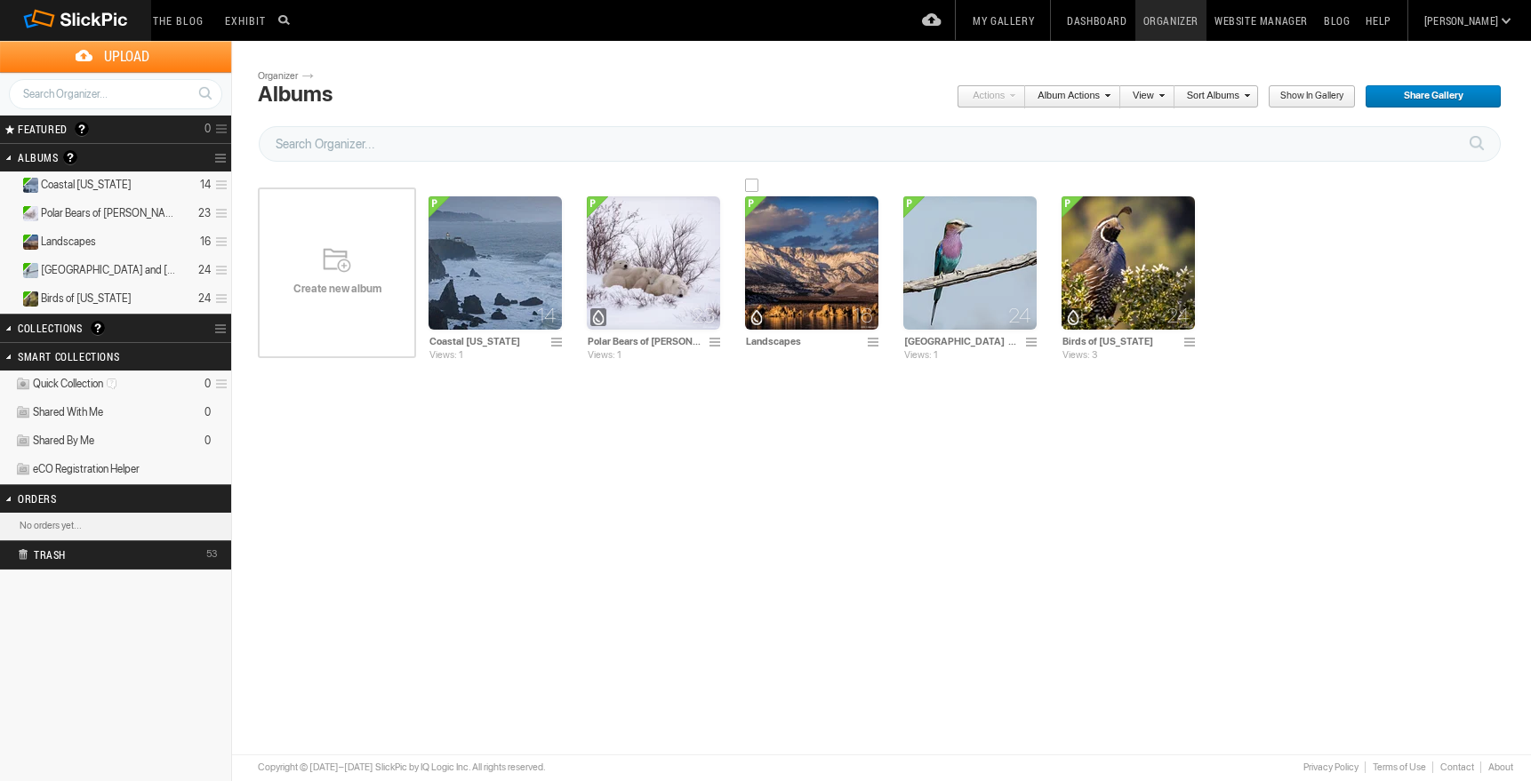
click at [810, 241] on img at bounding box center [811, 262] width 133 height 133
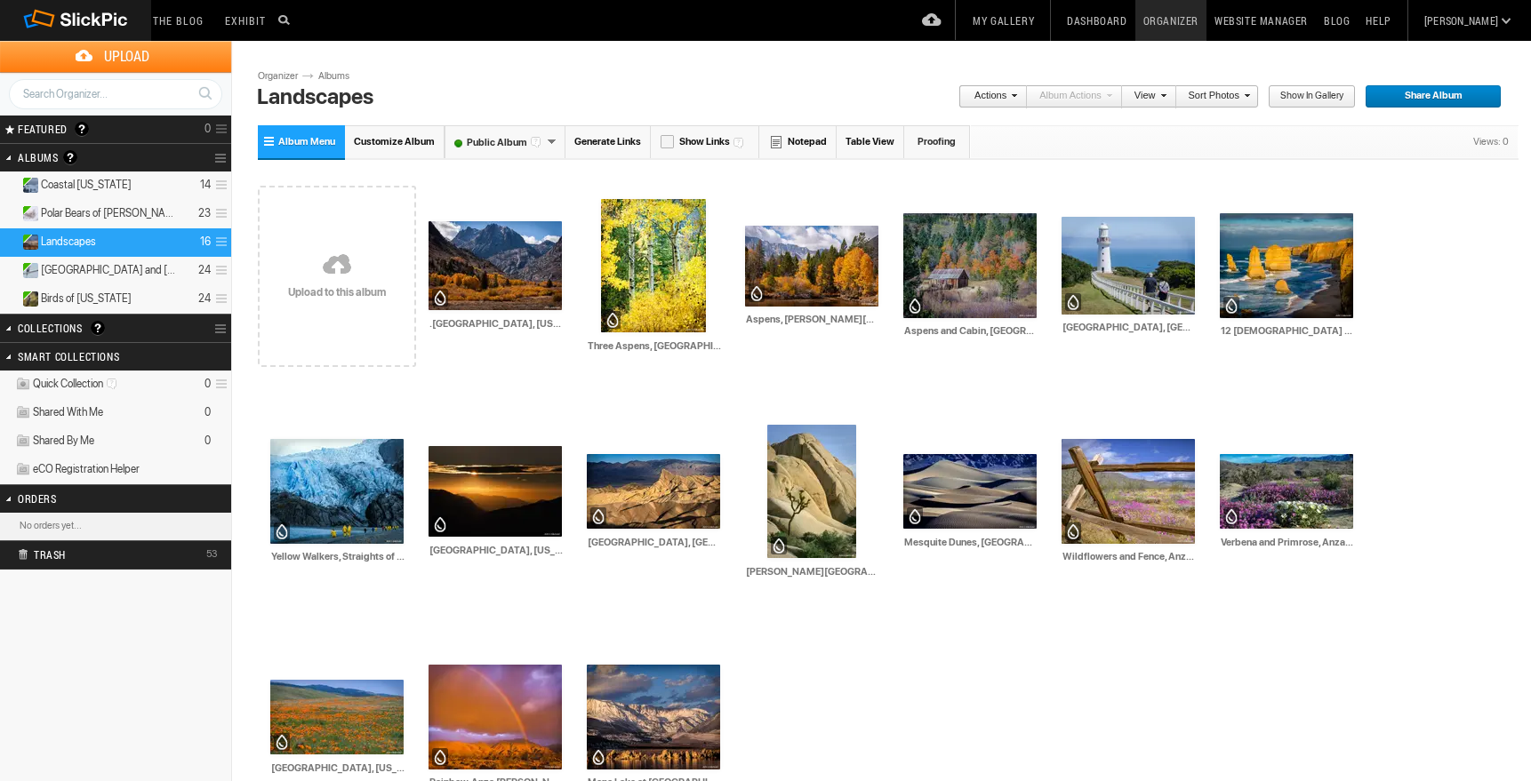
click at [391, 139] on span "Customize Album" at bounding box center [394, 142] width 81 height 12
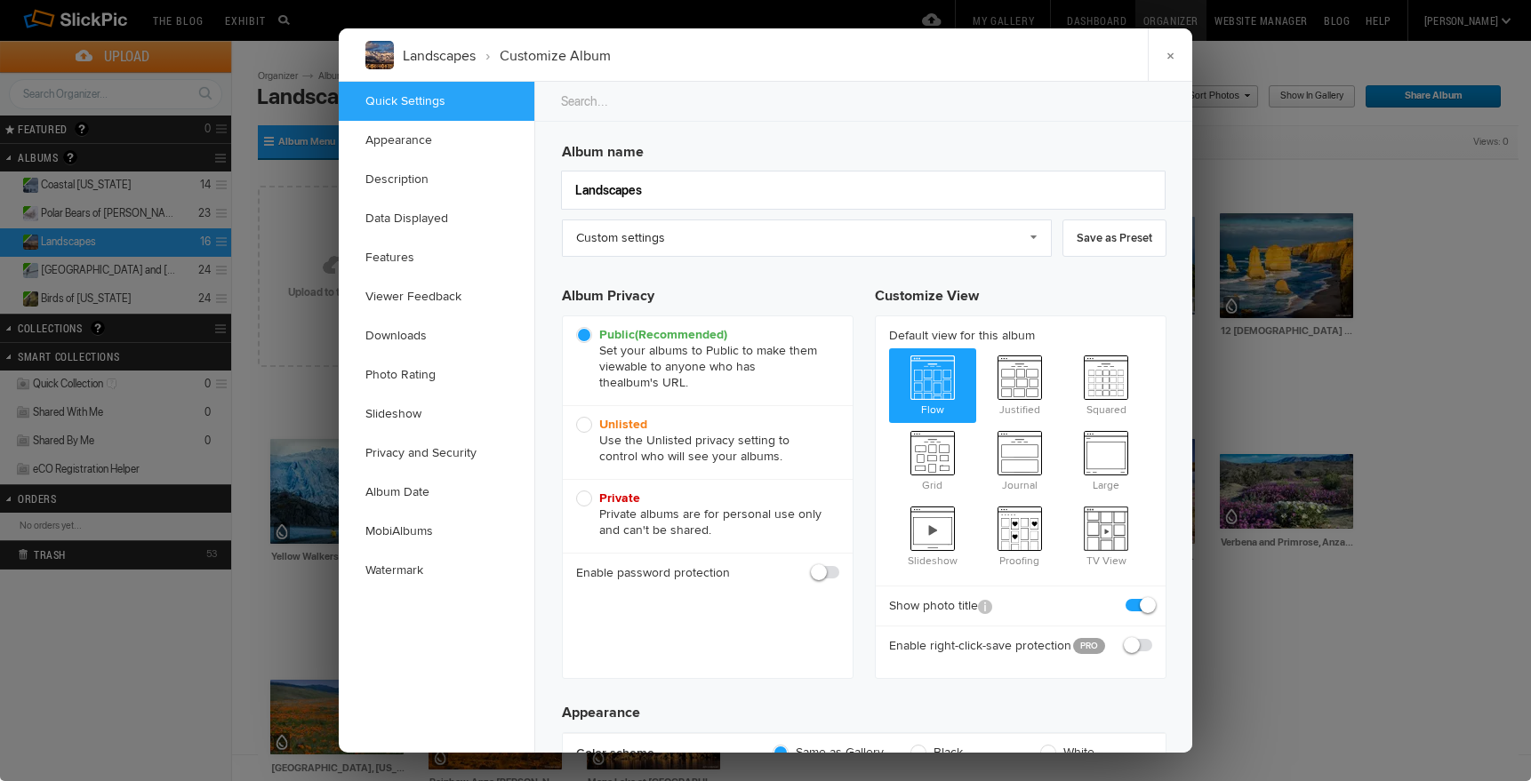
checkbox input "true"
click at [412, 177] on link "Description" at bounding box center [437, 179] width 196 height 39
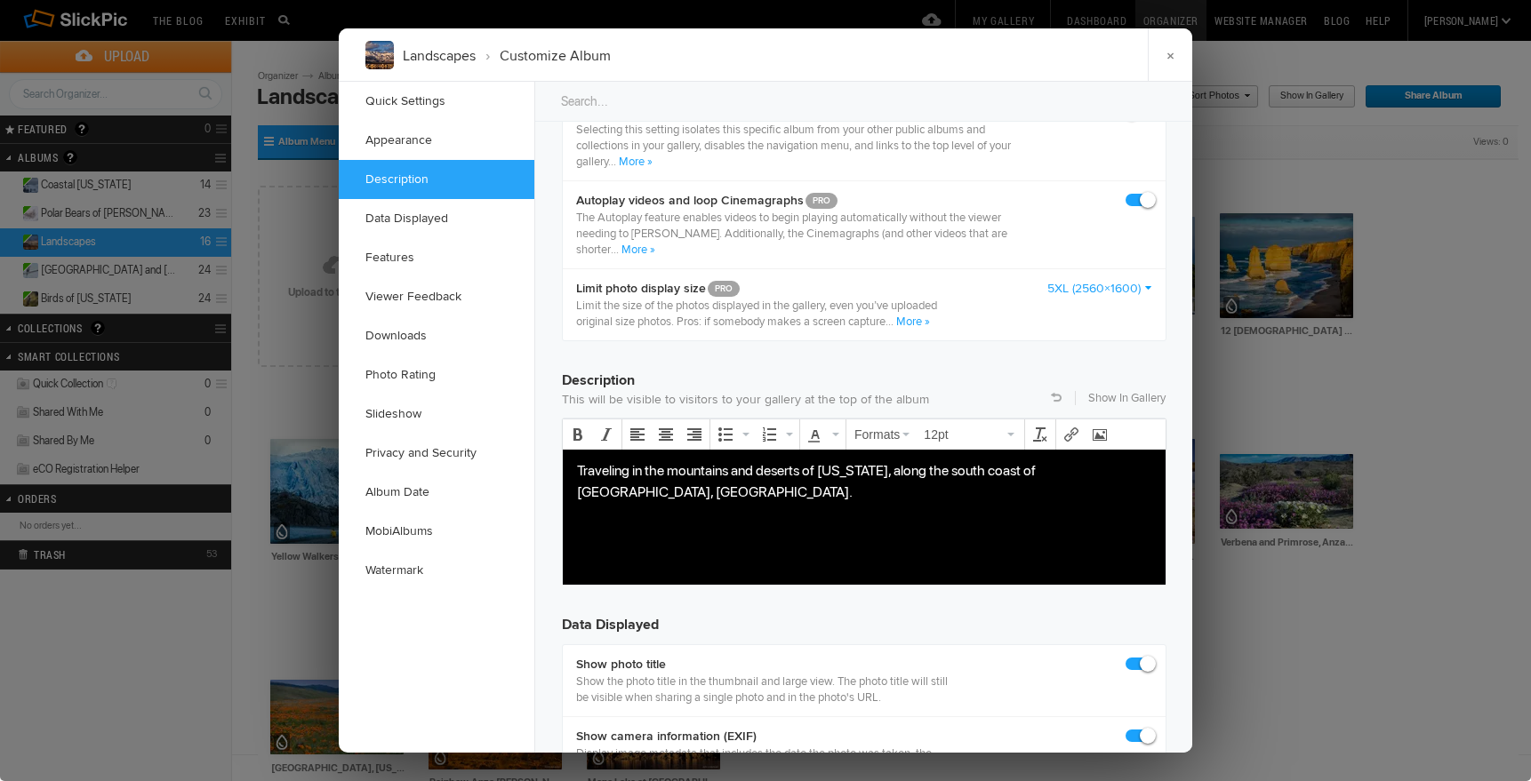
scroll to position [1380, 0]
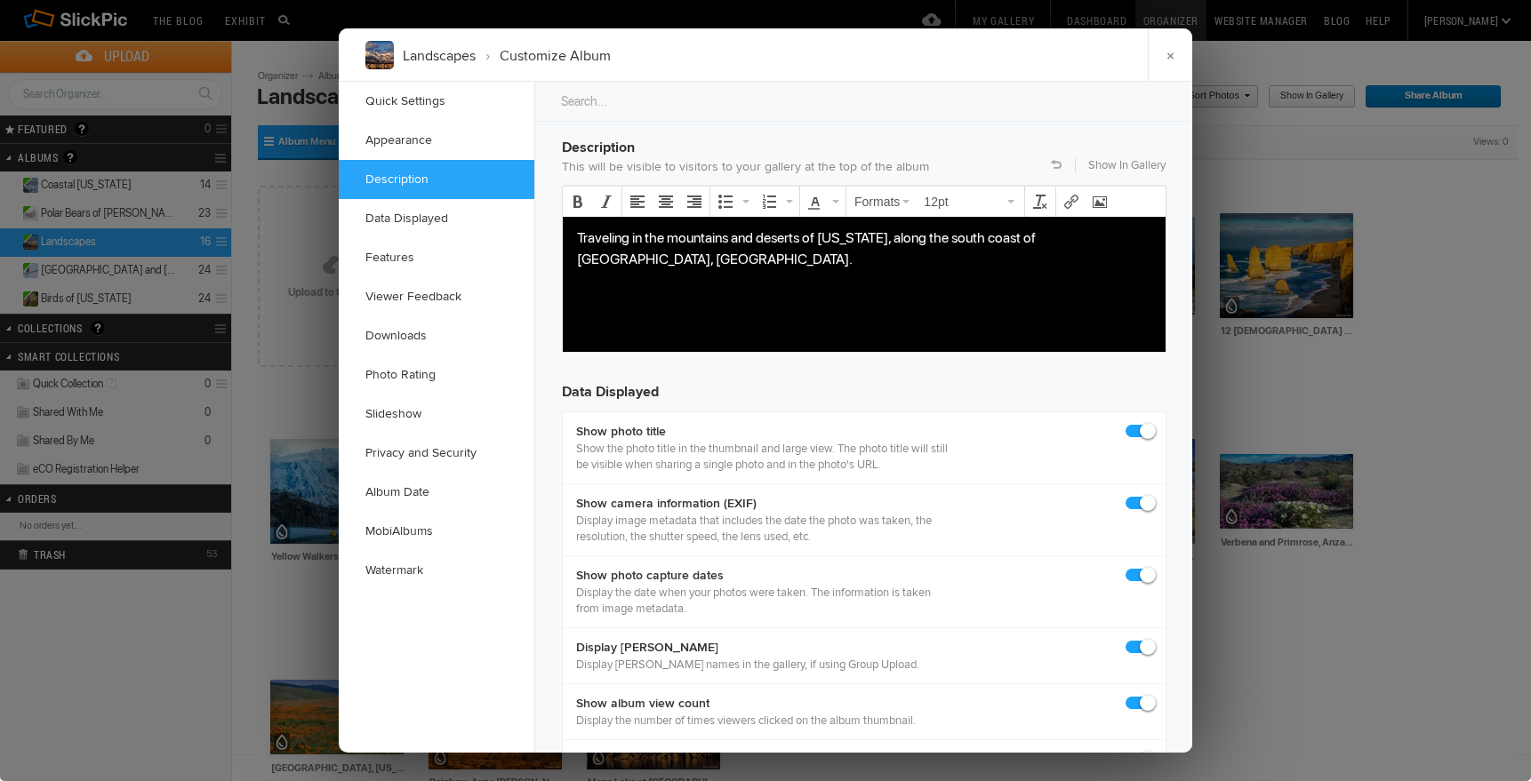
click at [1133, 236] on p "Traveling in the mountains and deserts of [US_STATE], along the south coast of …" at bounding box center [864, 248] width 574 height 43
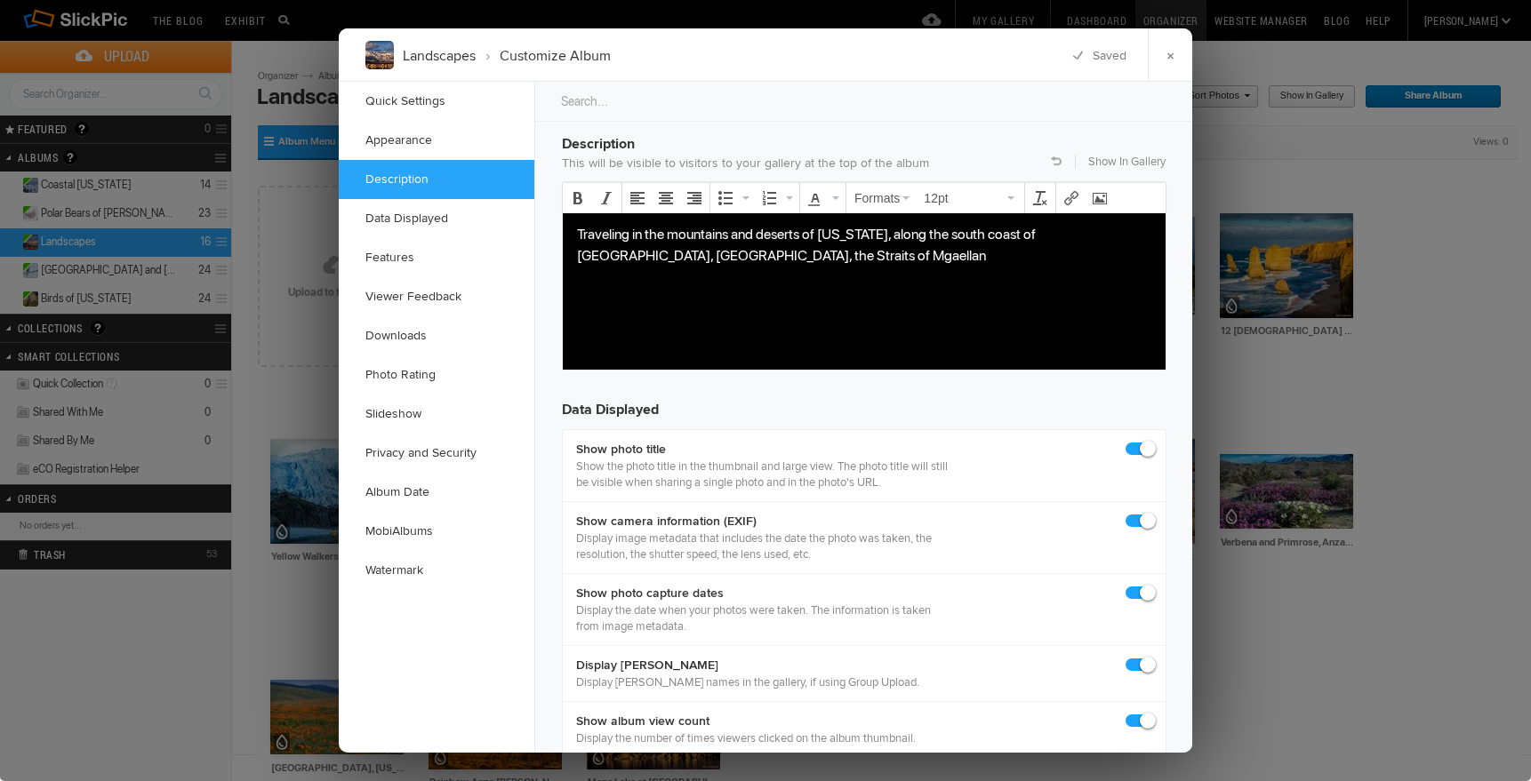
click at [681, 257] on p "Traveling in the mountains and deserts of [US_STATE], along the south coast of …" at bounding box center [864, 244] width 574 height 43
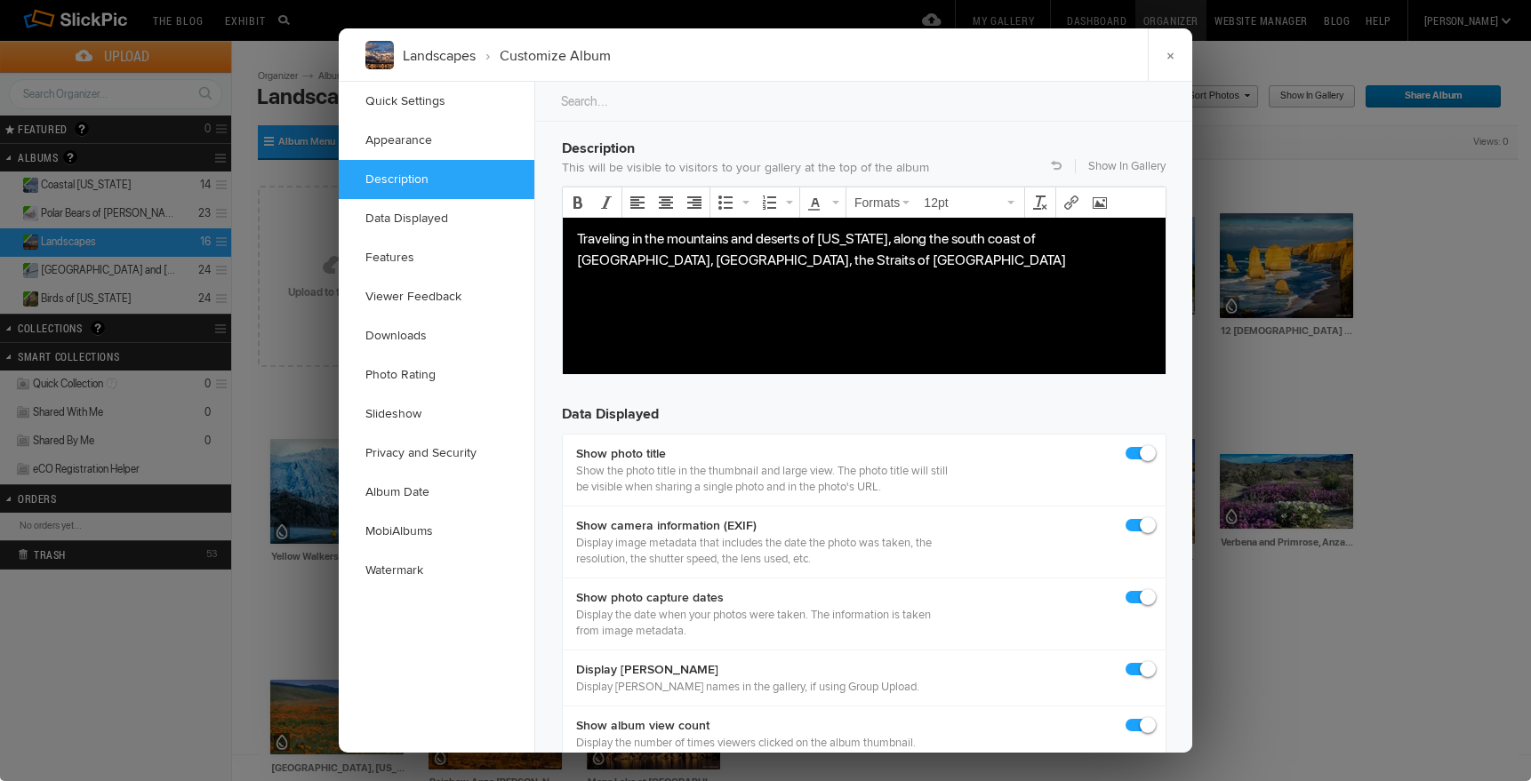
scroll to position [1378, 0]
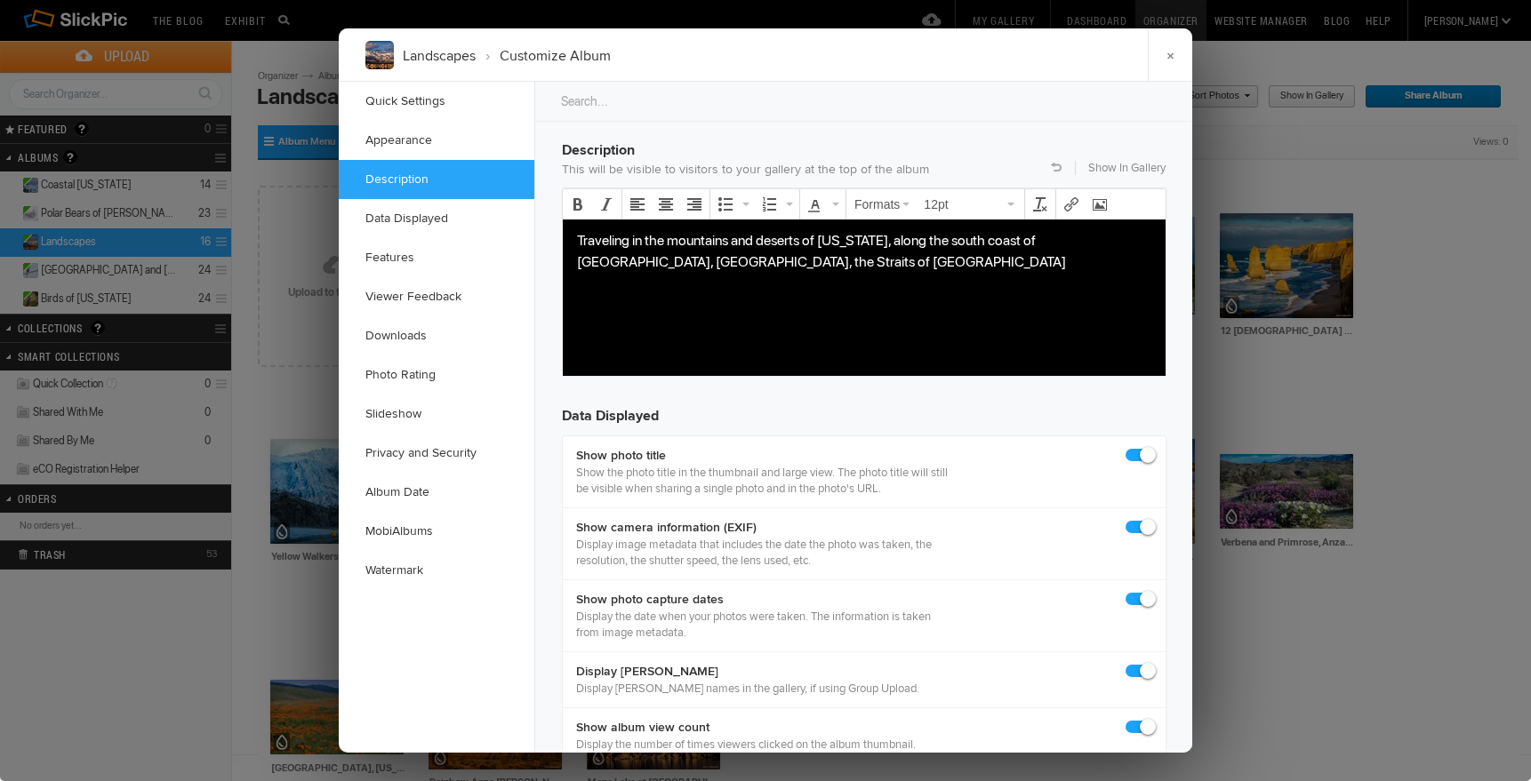
drag, startPoint x: 574, startPoint y: 261, endPoint x: 597, endPoint y: 267, distance: 23.7
click at [574, 261] on body "Traveling in the mountains and deserts of [US_STATE], along the south coast of …" at bounding box center [864, 278] width 588 height 98
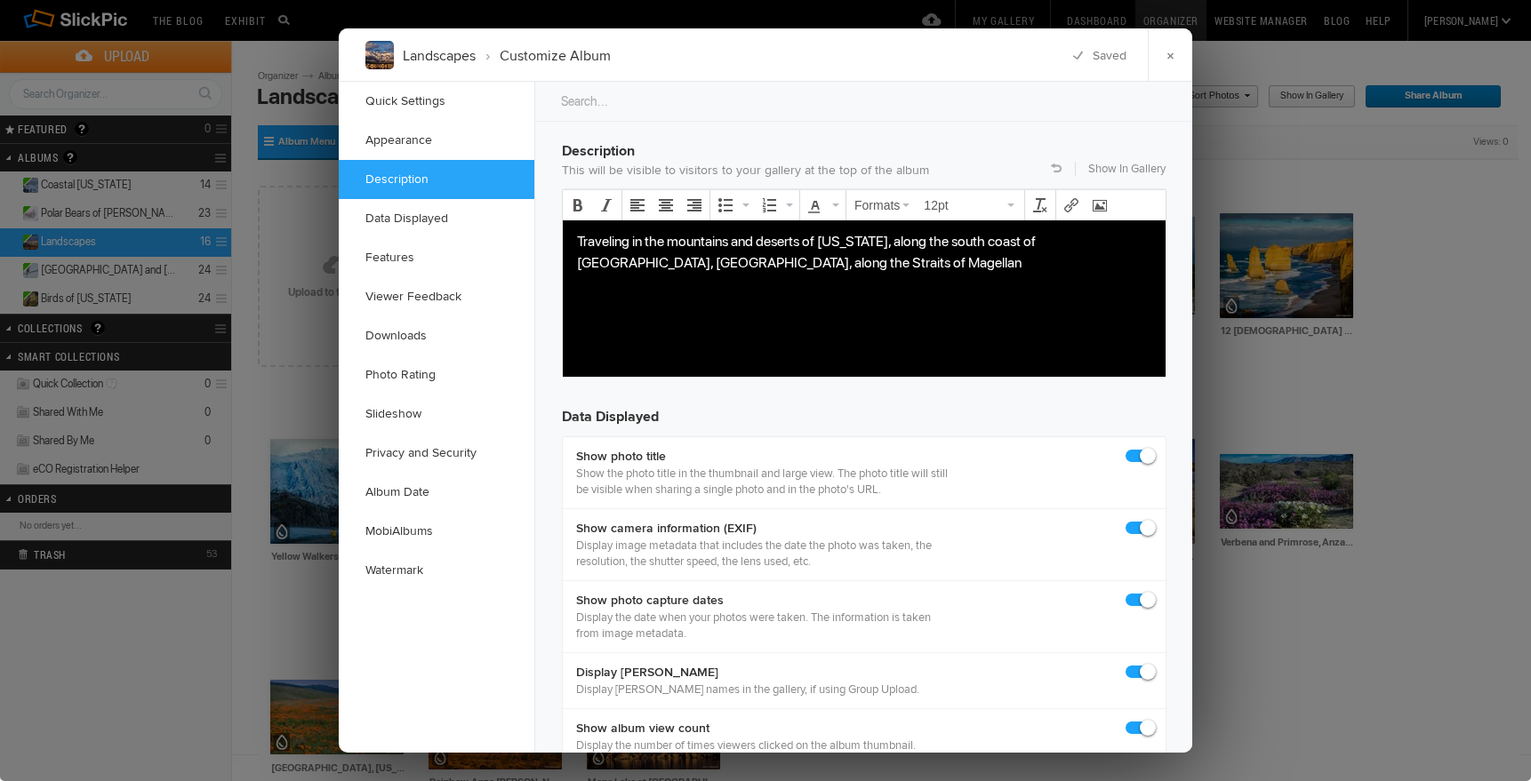
scroll to position [1381, 0]
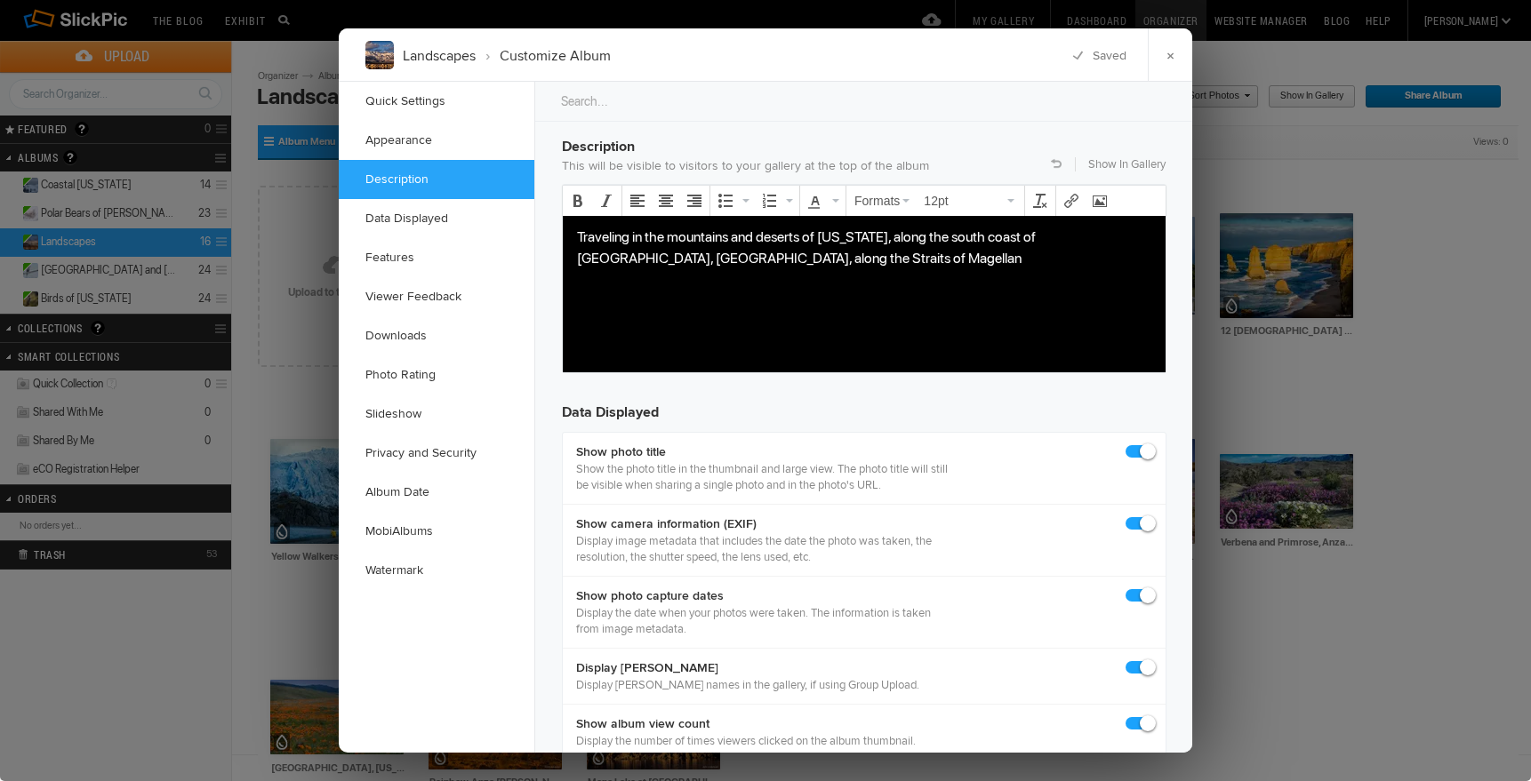
click at [747, 263] on p "Traveling in the mountains and deserts of [US_STATE], along the south coast of …" at bounding box center [864, 247] width 574 height 43
drag, startPoint x: 1017, startPoint y: 257, endPoint x: 944, endPoint y: 257, distance: 72.9
click at [944, 257] on p "Traveling in the mountains and deserts of [US_STATE], along the south coast of …" at bounding box center [864, 258] width 574 height 64
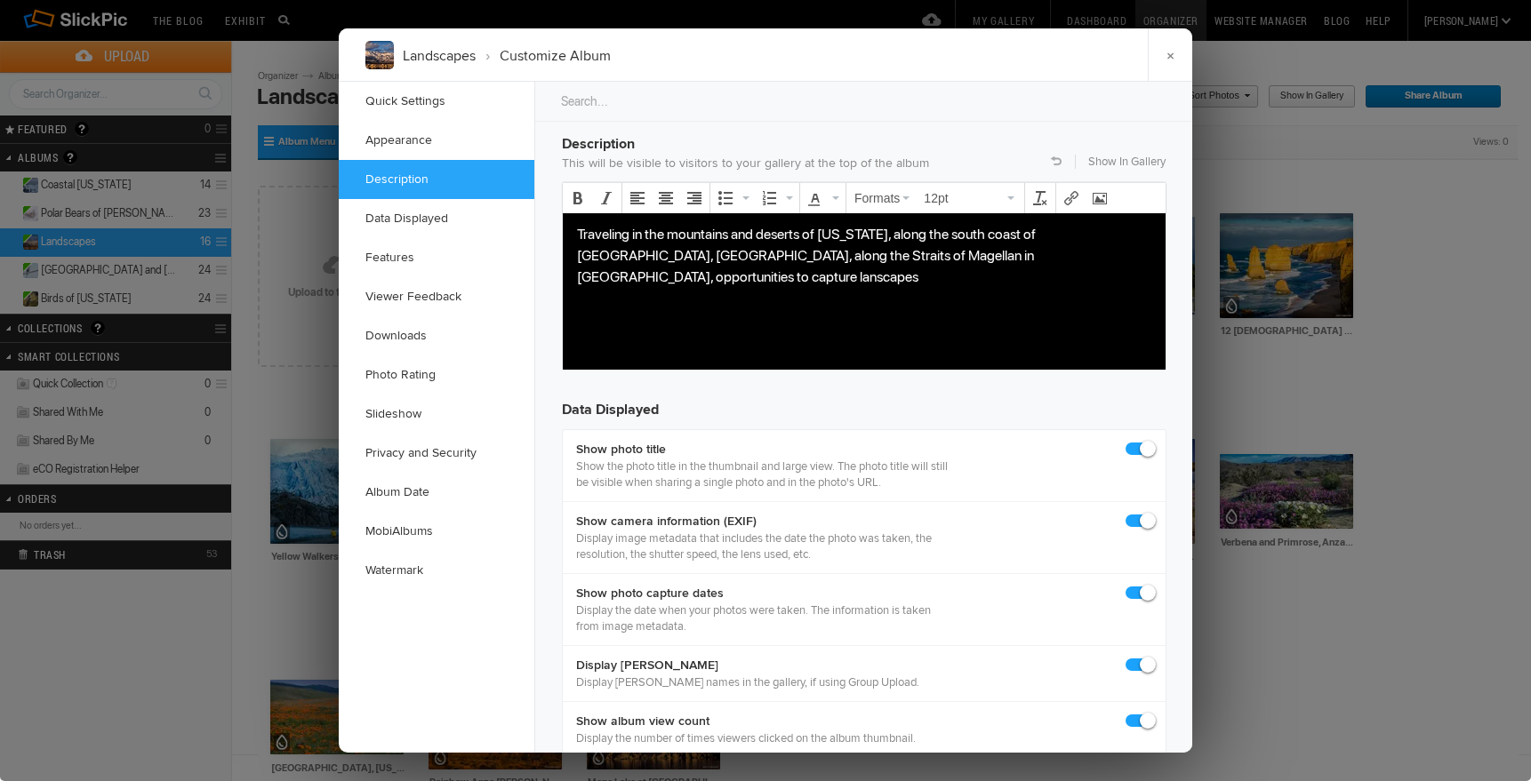
click at [575, 255] on body "Traveling in the mountains and deserts of [US_STATE], along the south coast of …" at bounding box center [864, 282] width 588 height 119
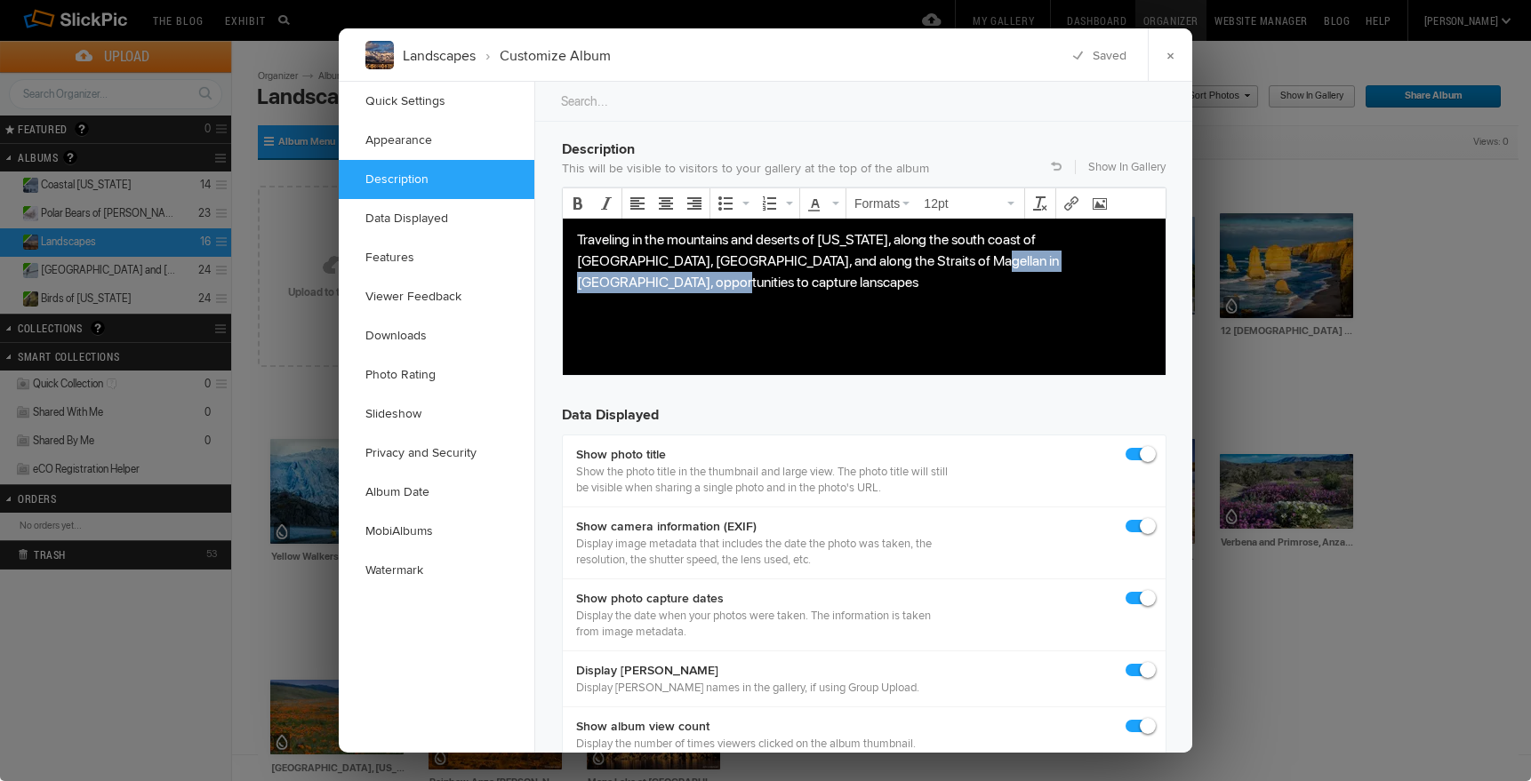
drag, startPoint x: 1029, startPoint y: 260, endPoint x: 835, endPoint y: 261, distance: 194.7
click at [823, 260] on p "Traveling in the mountains and deserts of [US_STATE], along the south coast of …" at bounding box center [864, 260] width 574 height 64
drag, startPoint x: 948, startPoint y: 260, endPoint x: 970, endPoint y: 262, distance: 22.3
click at [948, 260] on p "Traveling in the mountains and deserts of [US_STATE], along the south coast of …" at bounding box center [864, 260] width 574 height 64
click at [889, 261] on p "Traveling in the mountains and deserts of [US_STATE], along the south coast of …" at bounding box center [864, 260] width 574 height 64
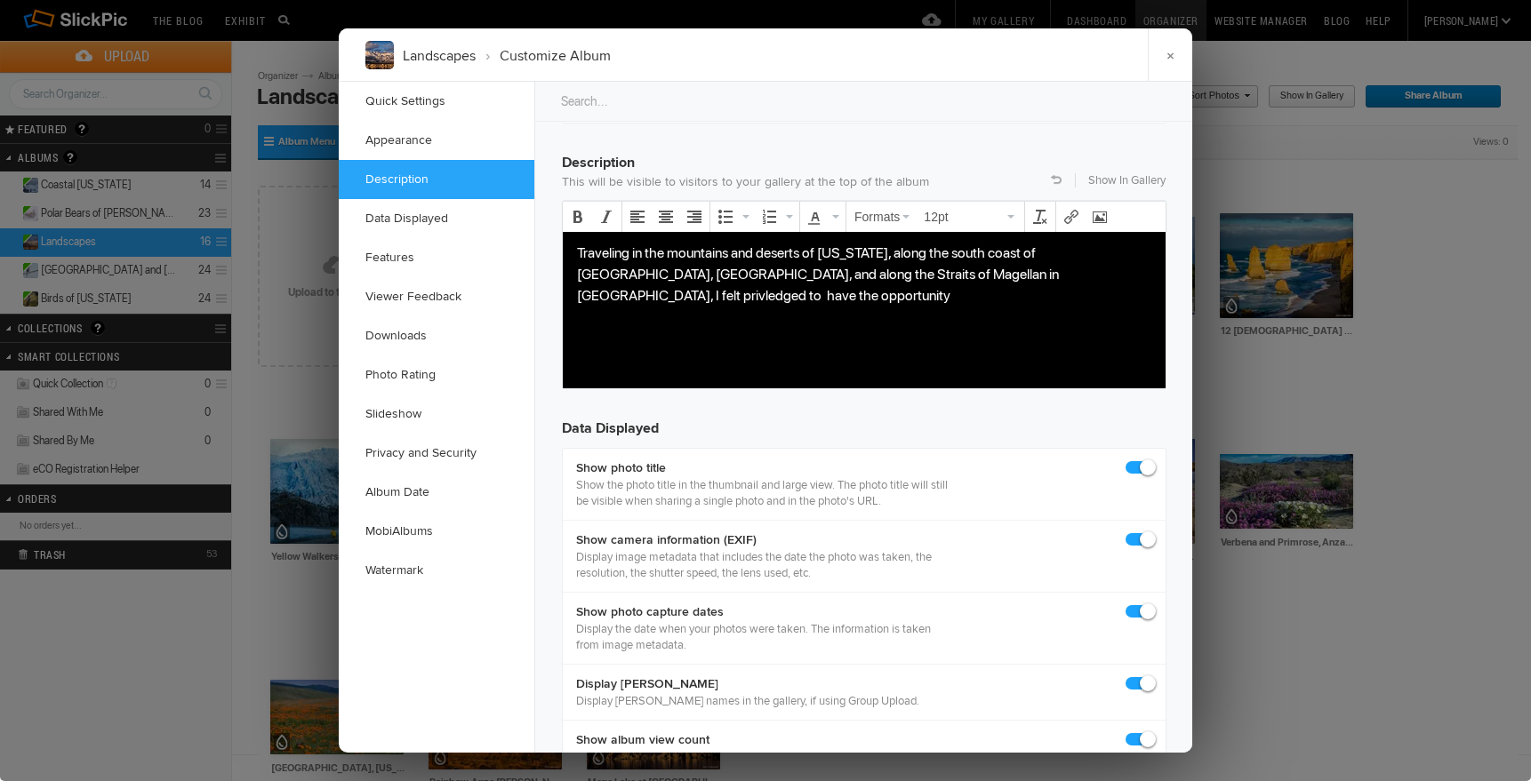
scroll to position [1364, 0]
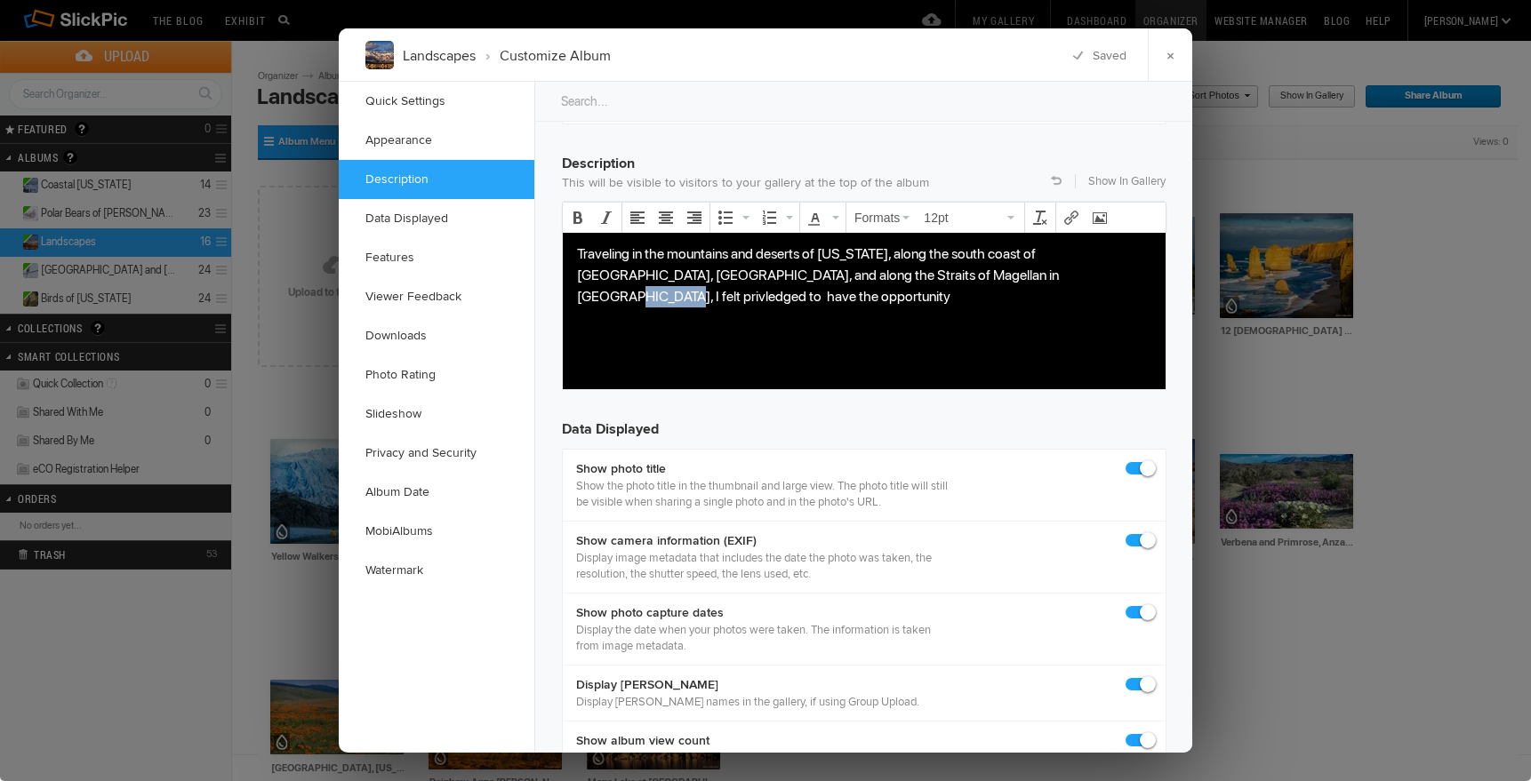
drag, startPoint x: 963, startPoint y: 275, endPoint x: 927, endPoint y: 275, distance: 35.6
click at [916, 274] on p "Traveling in the mountains and deserts of [US_STATE], along the south coast of …" at bounding box center [864, 275] width 574 height 64
drag, startPoint x: 1039, startPoint y: 277, endPoint x: 1067, endPoint y: 283, distance: 28.1
click at [1039, 277] on p "Traveling in the mountains and deserts of [US_STATE], along the south coast of …" at bounding box center [864, 275] width 574 height 64
drag, startPoint x: 1036, startPoint y: 276, endPoint x: 914, endPoint y: 273, distance: 121.8
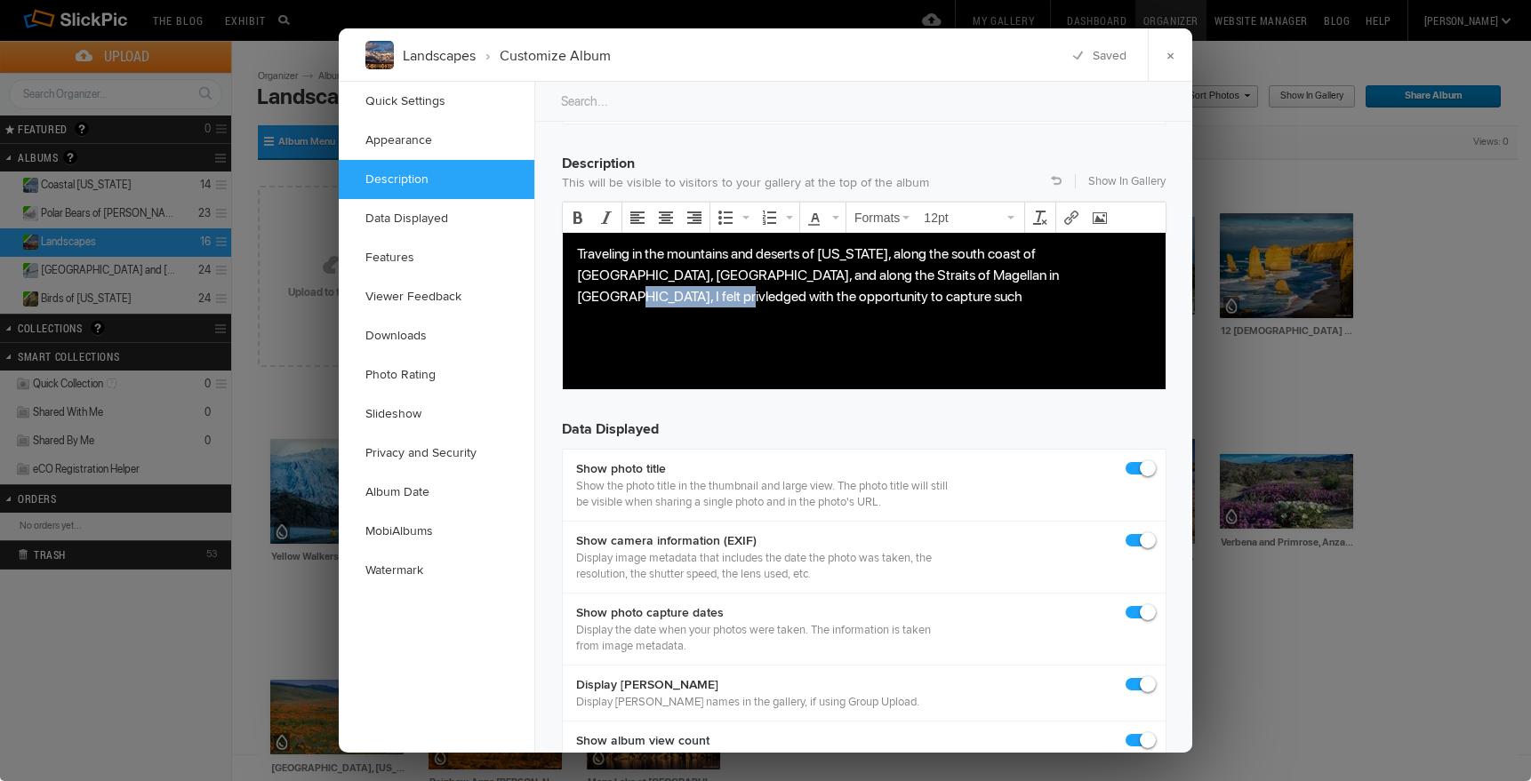
click at [918, 273] on p "Traveling in the mountains and deserts of [US_STATE], along the south coast of …" at bounding box center [864, 275] width 574 height 64
click at [1018, 275] on p "Traveling in the mountains and deserts of California, along the south coast of …" at bounding box center [864, 275] width 574 height 64
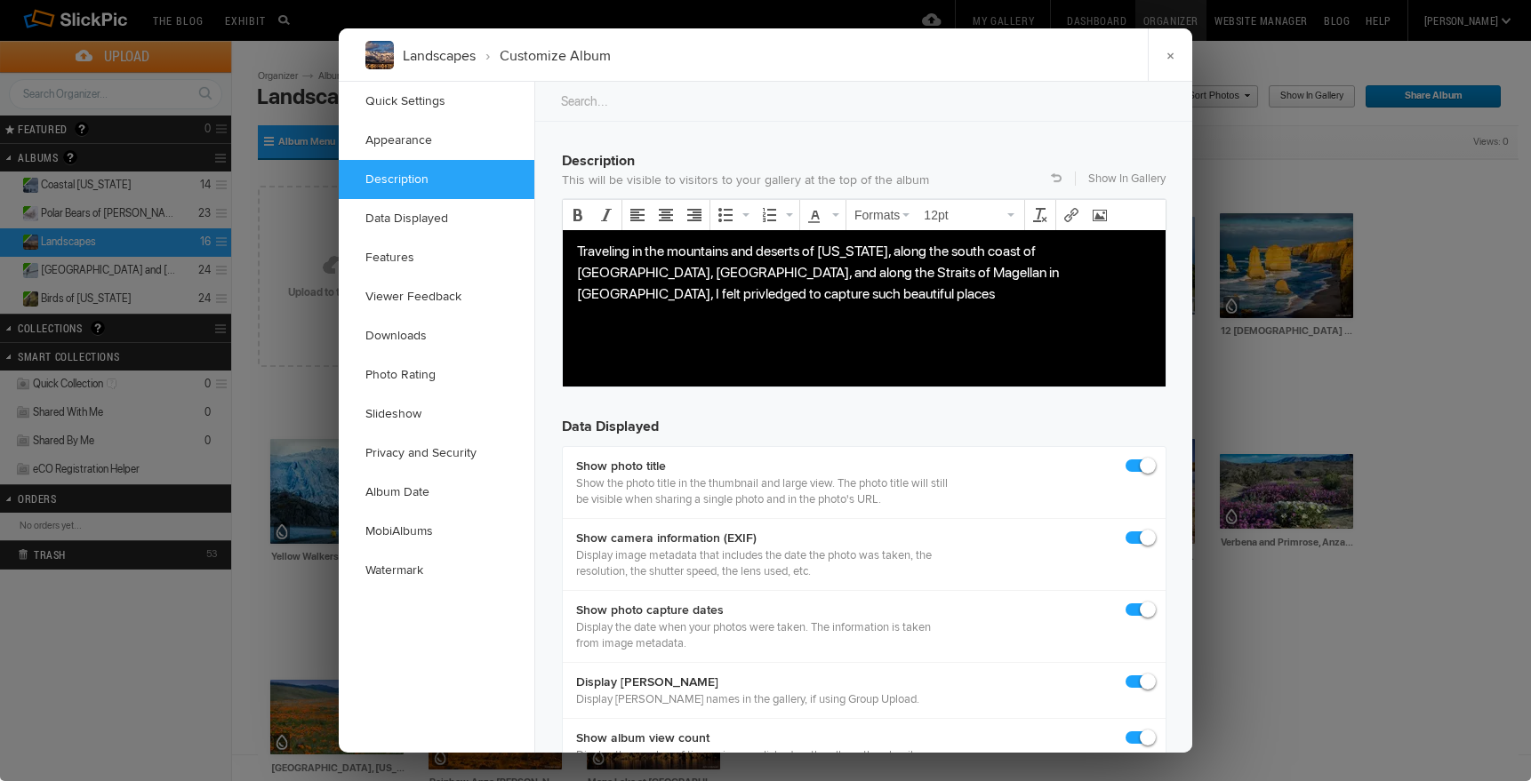
click at [980, 276] on p "Traveling in the mountains and deserts of California, along the south coast of …" at bounding box center [864, 272] width 574 height 64
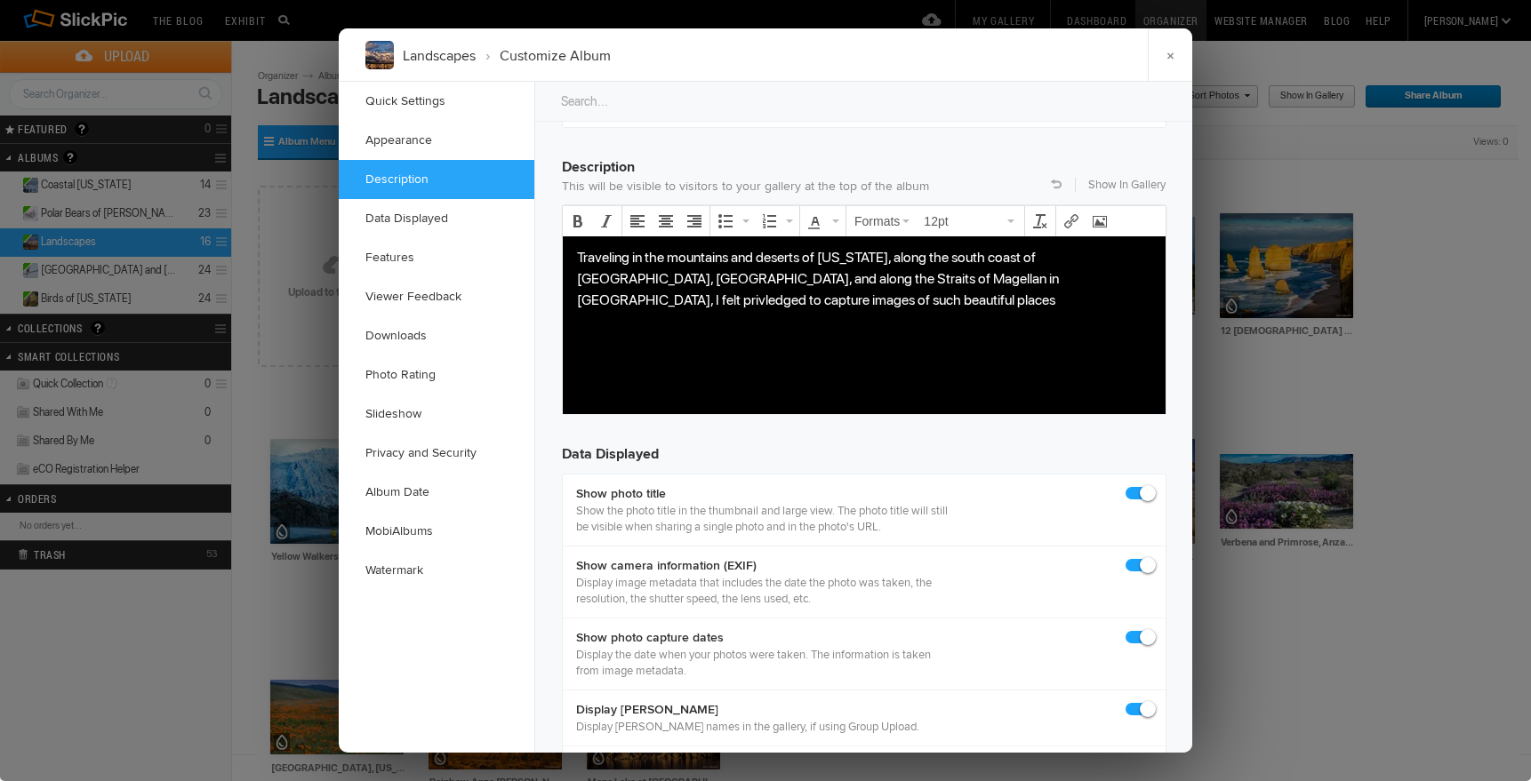
drag, startPoint x: 614, startPoint y: 300, endPoint x: 641, endPoint y: 303, distance: 26.8
click at [615, 300] on p "Traveling in the mountains and deserts of California, along the south coast of …" at bounding box center [864, 278] width 574 height 64
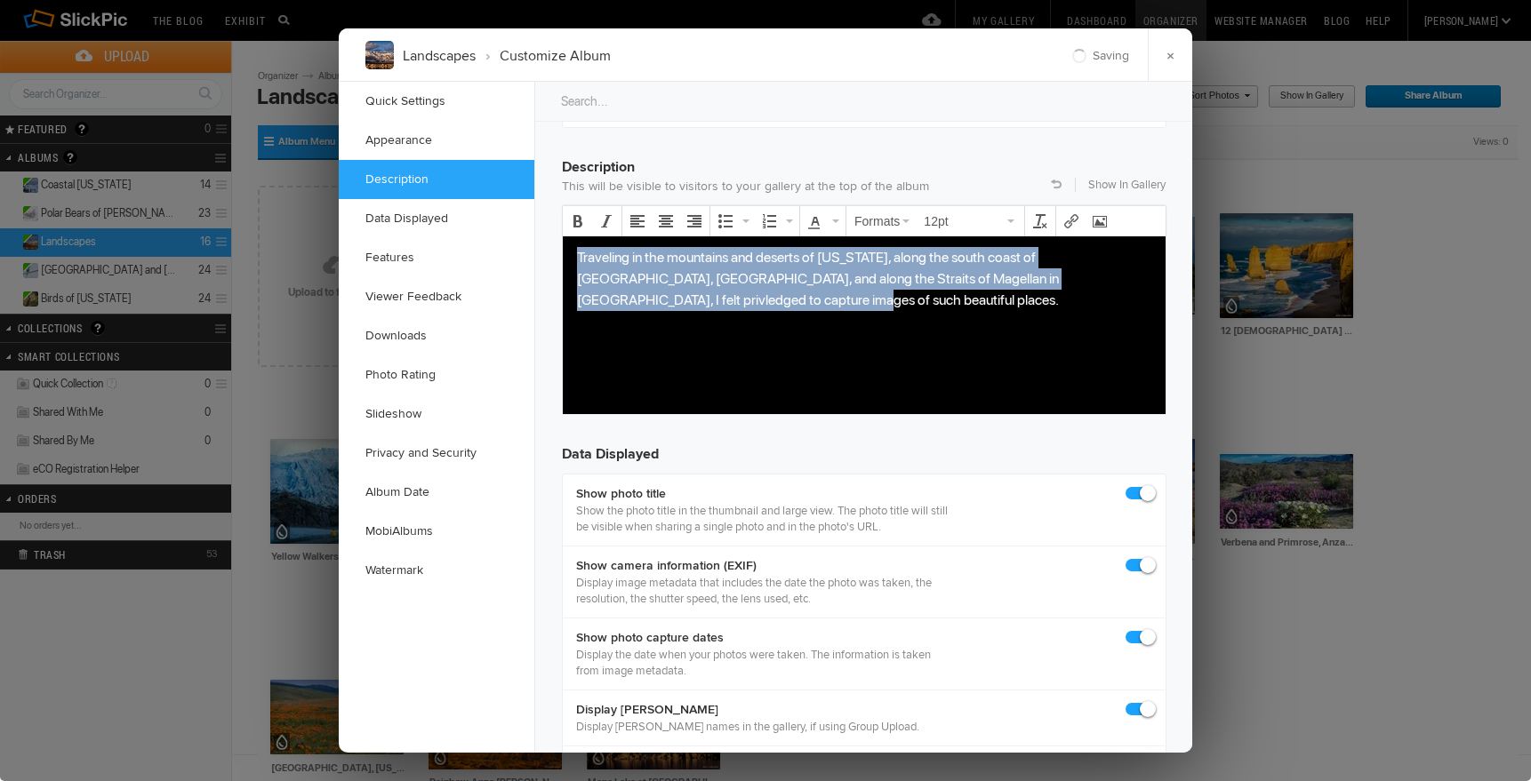
drag, startPoint x: 574, startPoint y: 252, endPoint x: 608, endPoint y: 310, distance: 66.9
click at [608, 310] on body "Traveling in the mountains and deserts of California, along the south coast of …" at bounding box center [864, 305] width 588 height 119
click at [668, 222] on icon "Align center" at bounding box center [666, 221] width 14 height 14
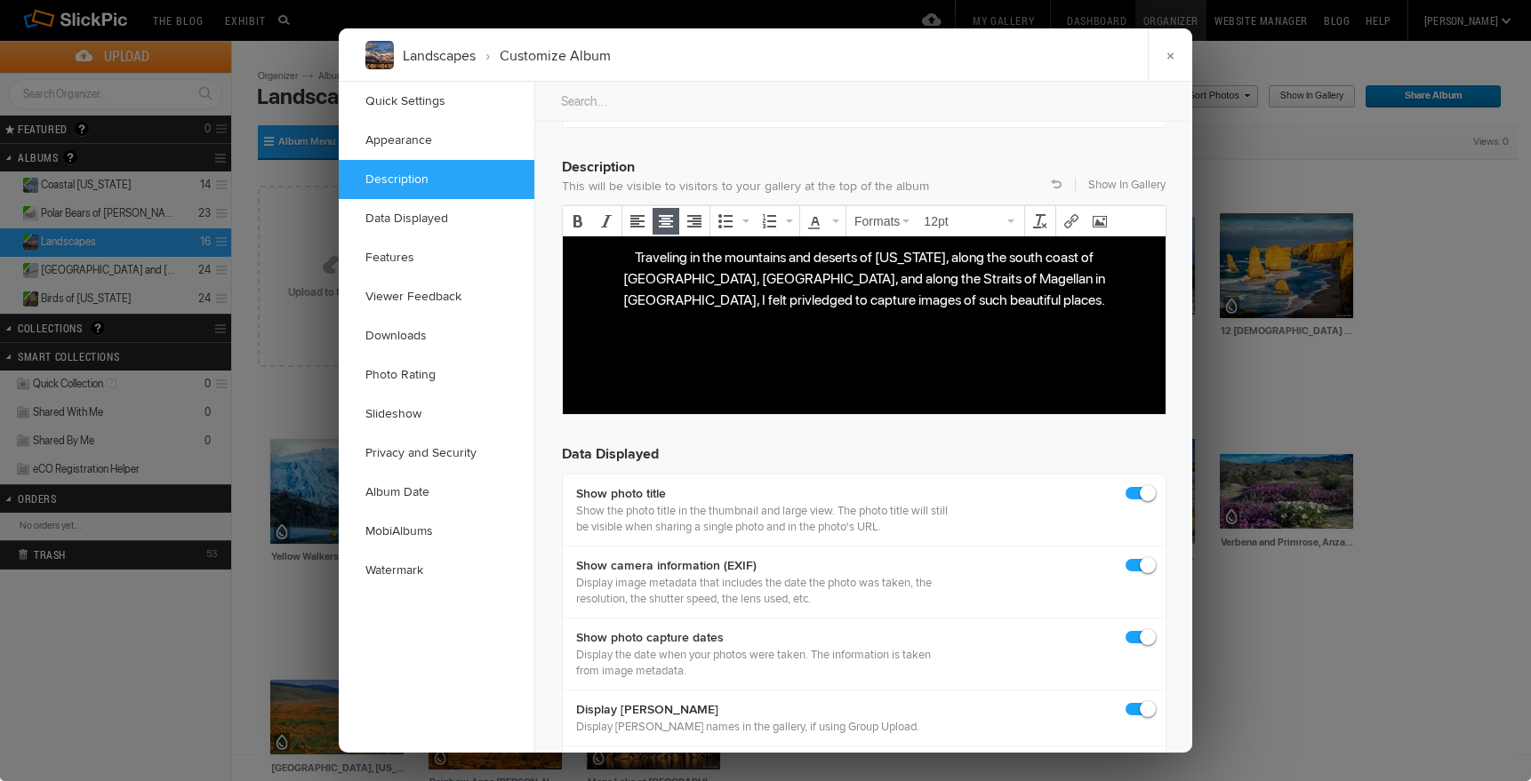
drag, startPoint x: 984, startPoint y: 260, endPoint x: 1003, endPoint y: 261, distance: 18.8
click at [984, 260] on p "Traveling in the mountains and deserts of California, along the south coast of …" at bounding box center [864, 278] width 574 height 64
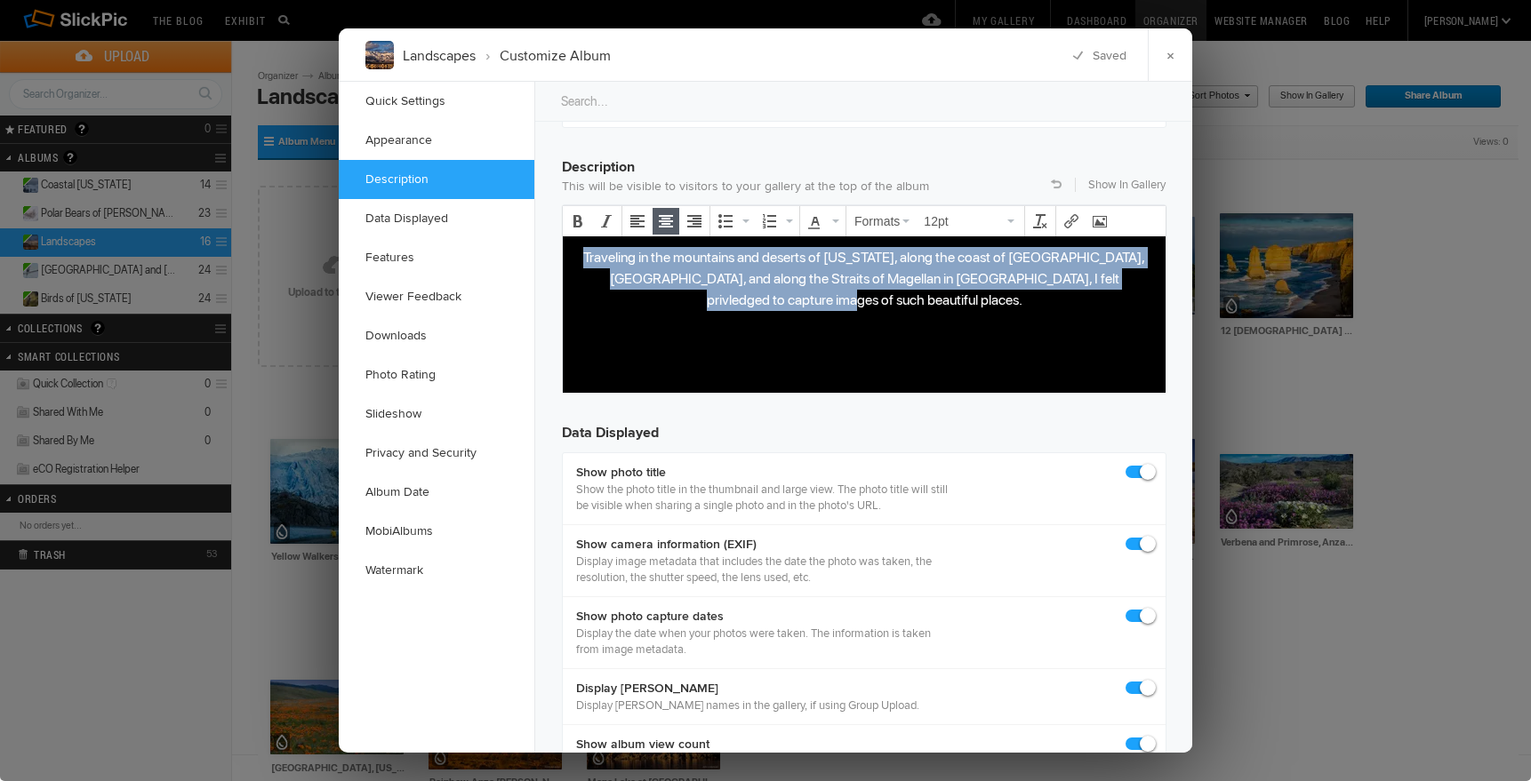
drag, startPoint x: 583, startPoint y: 252, endPoint x: 1729, endPoint y: 518, distance: 1176.2
click at [1165, 283] on html "Traveling in the mountains and deserts of California, along the coast of Victor…" at bounding box center [864, 314] width 603 height 156
click at [664, 218] on icon "Align center" at bounding box center [666, 221] width 14 height 14
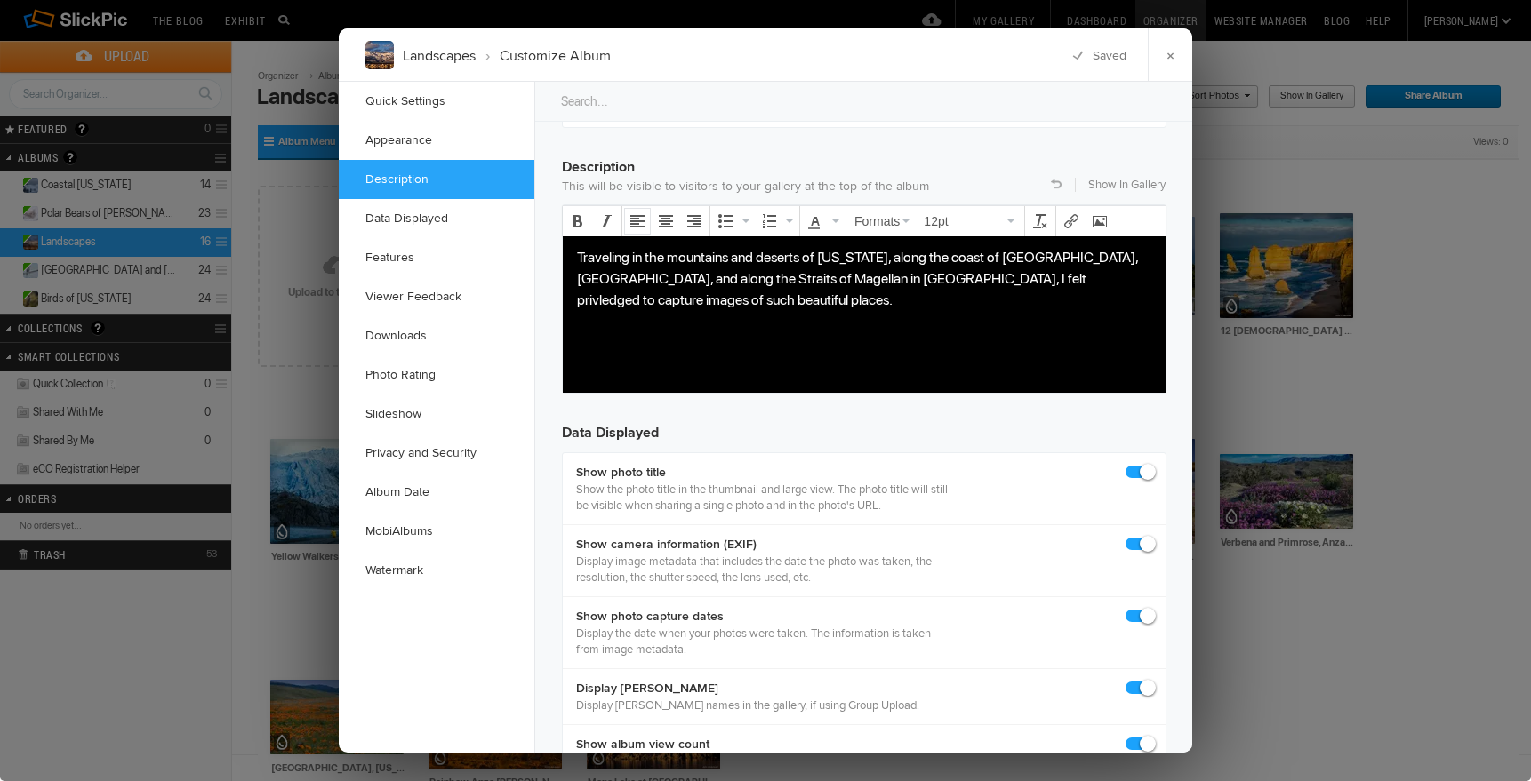
click at [640, 220] on icon "Align left" at bounding box center [637, 221] width 14 height 14
click at [668, 220] on icon "Align center" at bounding box center [666, 221] width 14 height 14
click at [1107, 183] on link "Show In Gallery" at bounding box center [1126, 185] width 77 height 16
click at [727, 306] on body "Traveling in the mountains and deserts of California, along the coast of Victor…" at bounding box center [864, 305] width 588 height 119
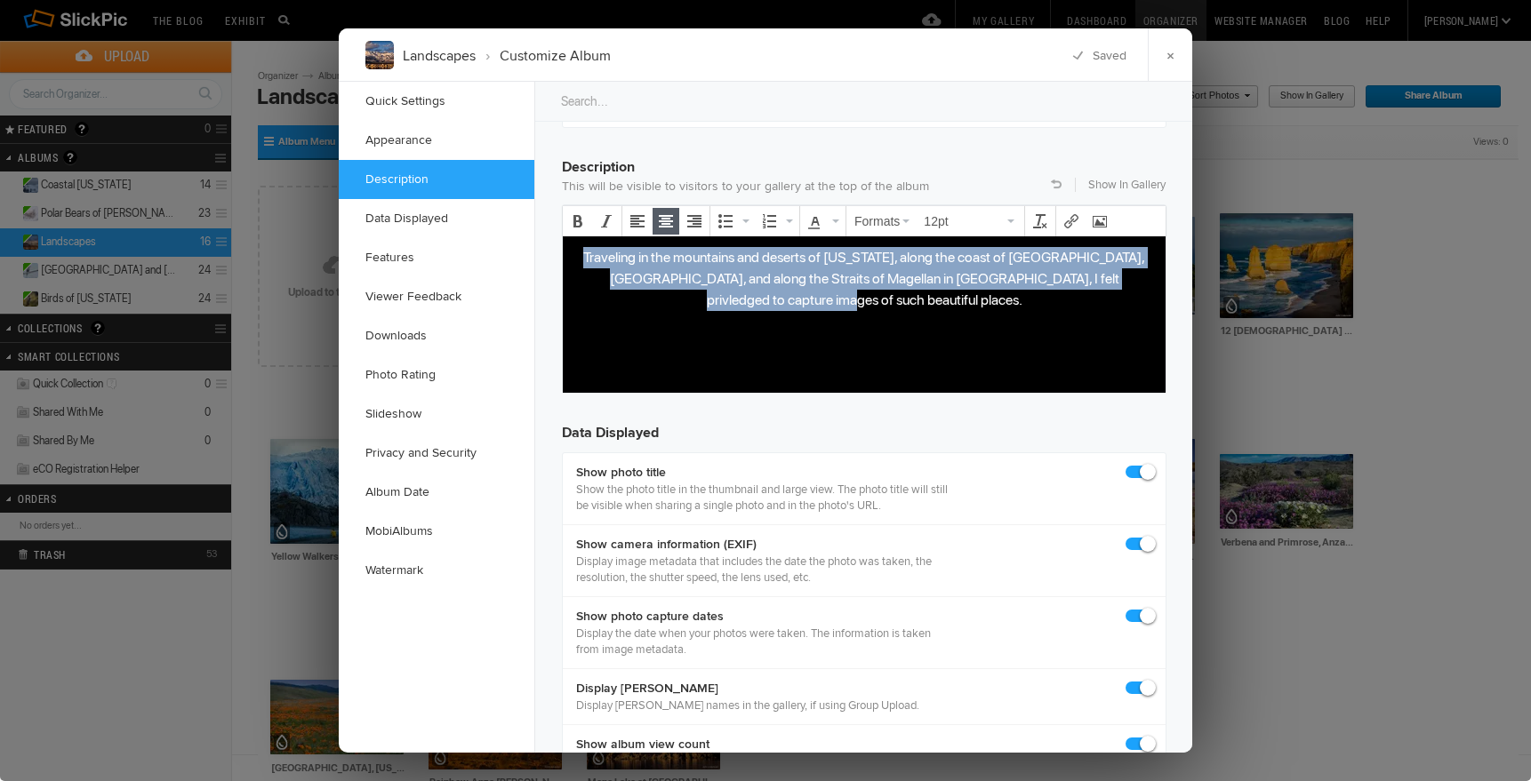
drag, startPoint x: 577, startPoint y: 251, endPoint x: 1735, endPoint y: 524, distance: 1190.0
click at [1165, 287] on html "Traveling in the mountains and deserts of California, along the coast of Victor…" at bounding box center [864, 314] width 603 height 156
click at [632, 215] on icon "Align left" at bounding box center [637, 221] width 14 height 14
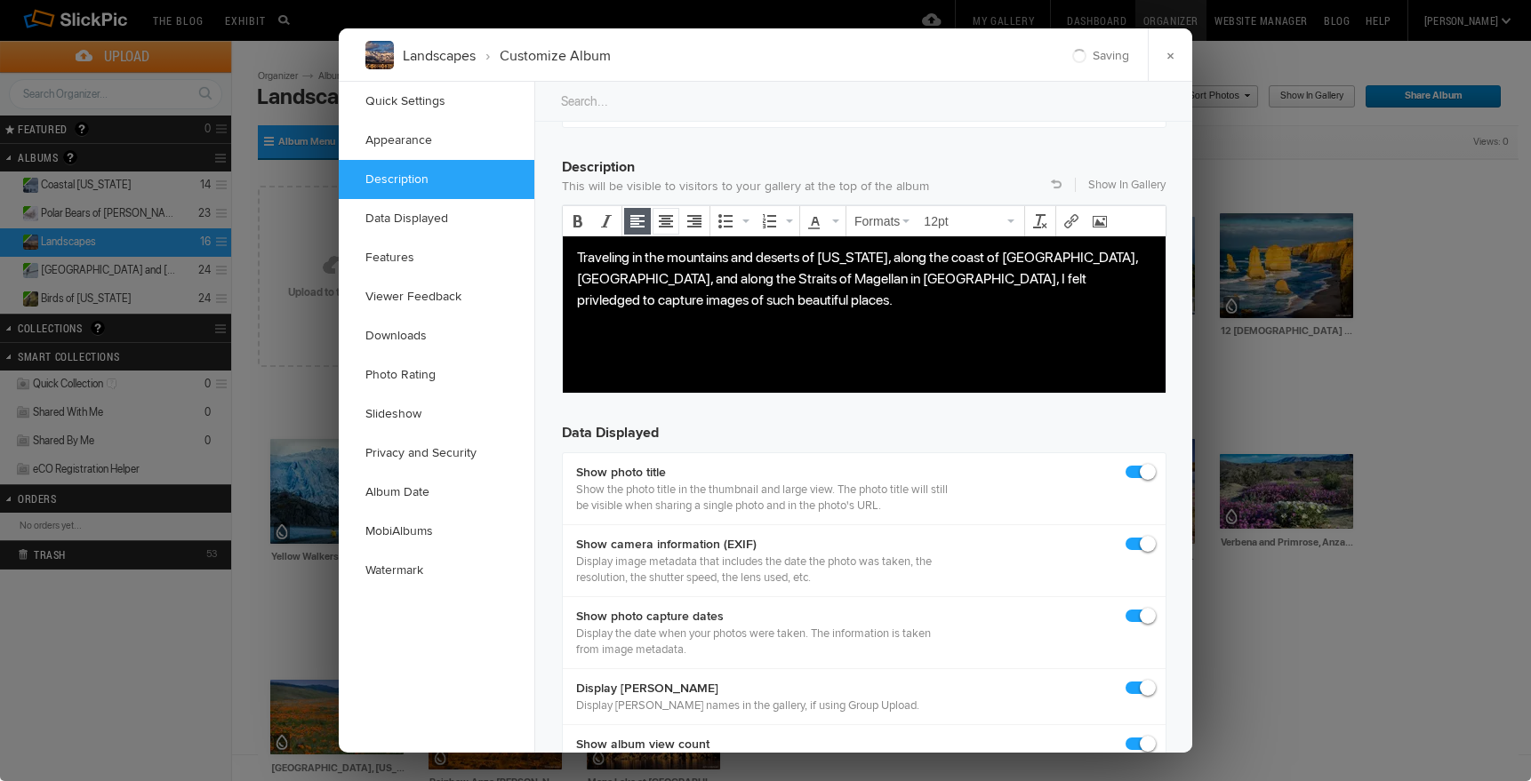
click at [668, 218] on icon "Align center" at bounding box center [666, 221] width 14 height 14
click at [814, 319] on body "Traveling in the mountains and deserts of California, along the coast of Victor…" at bounding box center [864, 305] width 588 height 119
click at [1124, 182] on link "Show In Gallery" at bounding box center [1126, 185] width 77 height 16
click at [703, 324] on body "Traveling in the mountains and deserts of California, along the coast of Victor…" at bounding box center [864, 305] width 588 height 119
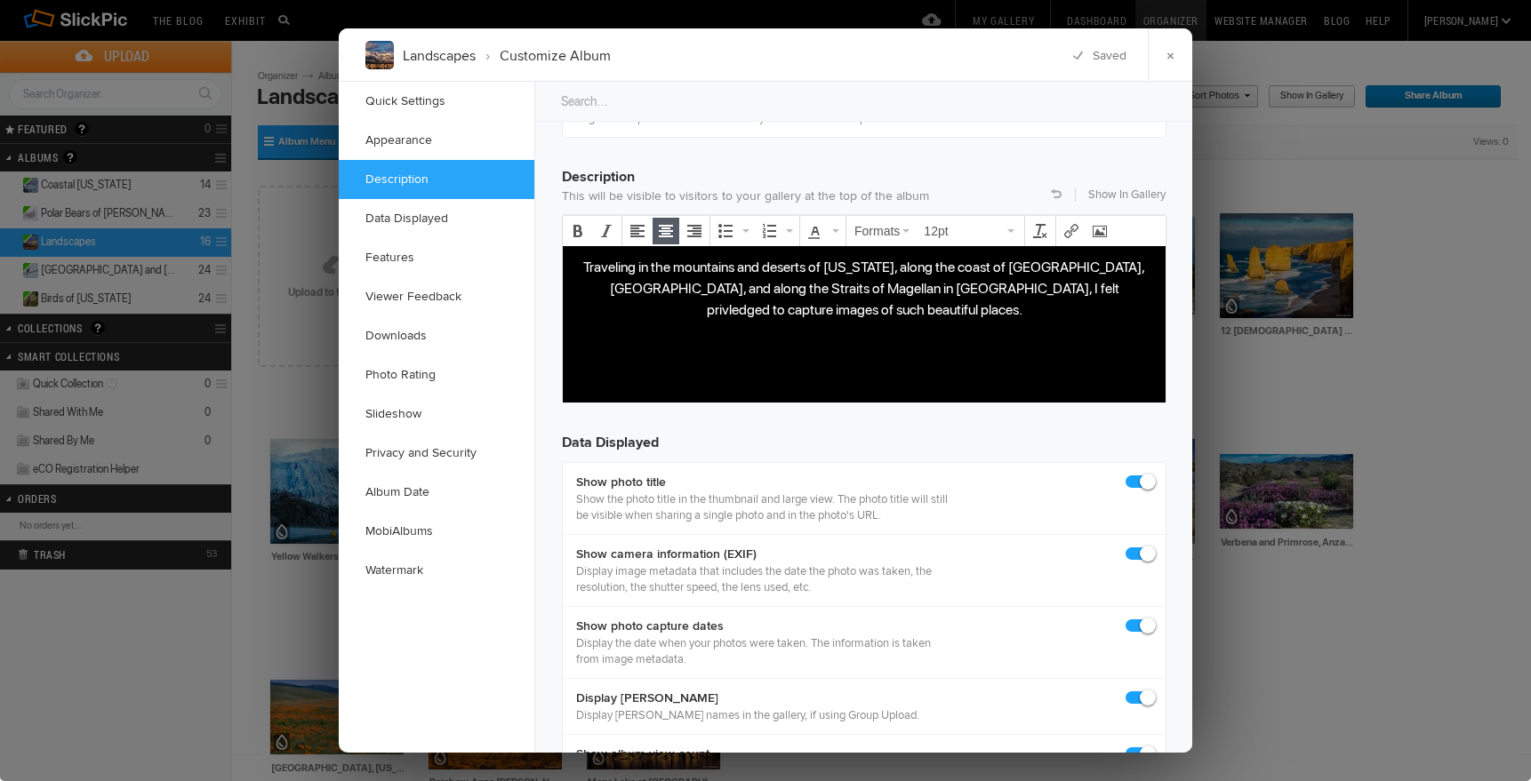
scroll to position [1348, 0]
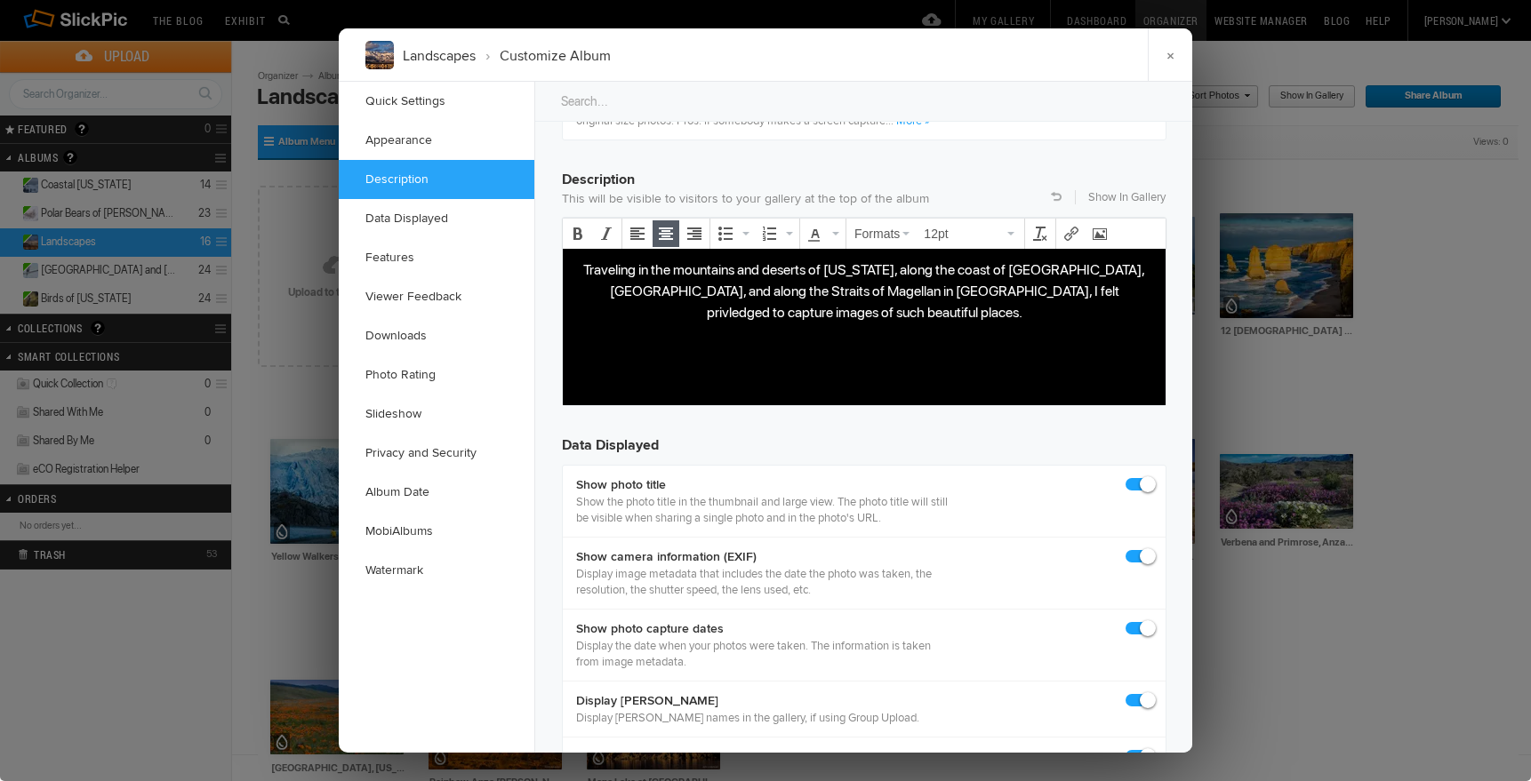
click at [1138, 268] on p "Traveling in the mountains and deserts of California, along the coast of Victor…" at bounding box center [864, 291] width 574 height 64
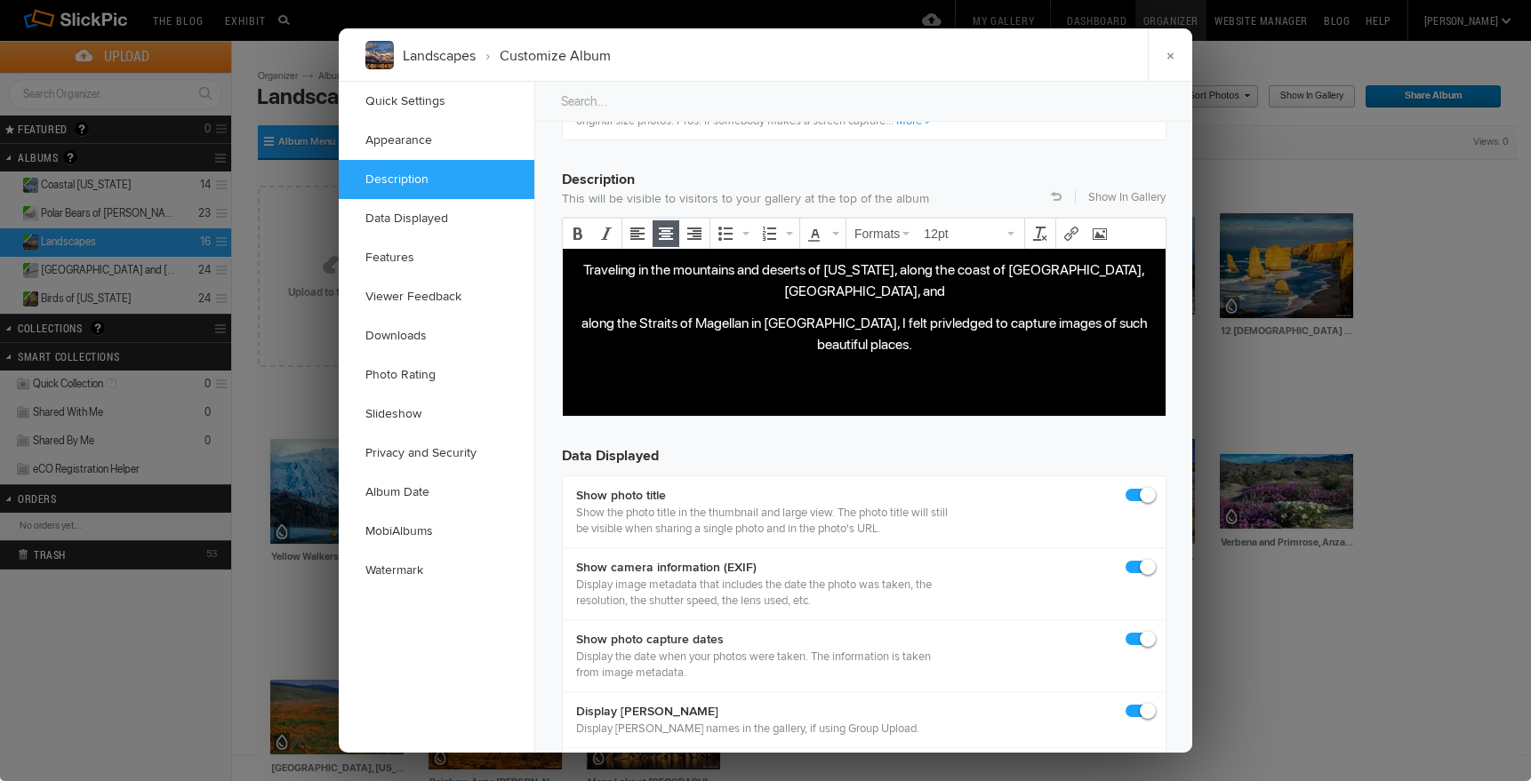
drag, startPoint x: 1112, startPoint y: 268, endPoint x: 1140, endPoint y: 274, distance: 28.3
click at [1113, 268] on p "Traveling in the mountains and deserts of California, along the coast of Victor…" at bounding box center [864, 280] width 574 height 43
click at [1115, 269] on p "Traveling in the mountains and deserts of California, along the coast of Victor…" at bounding box center [864, 280] width 574 height 43
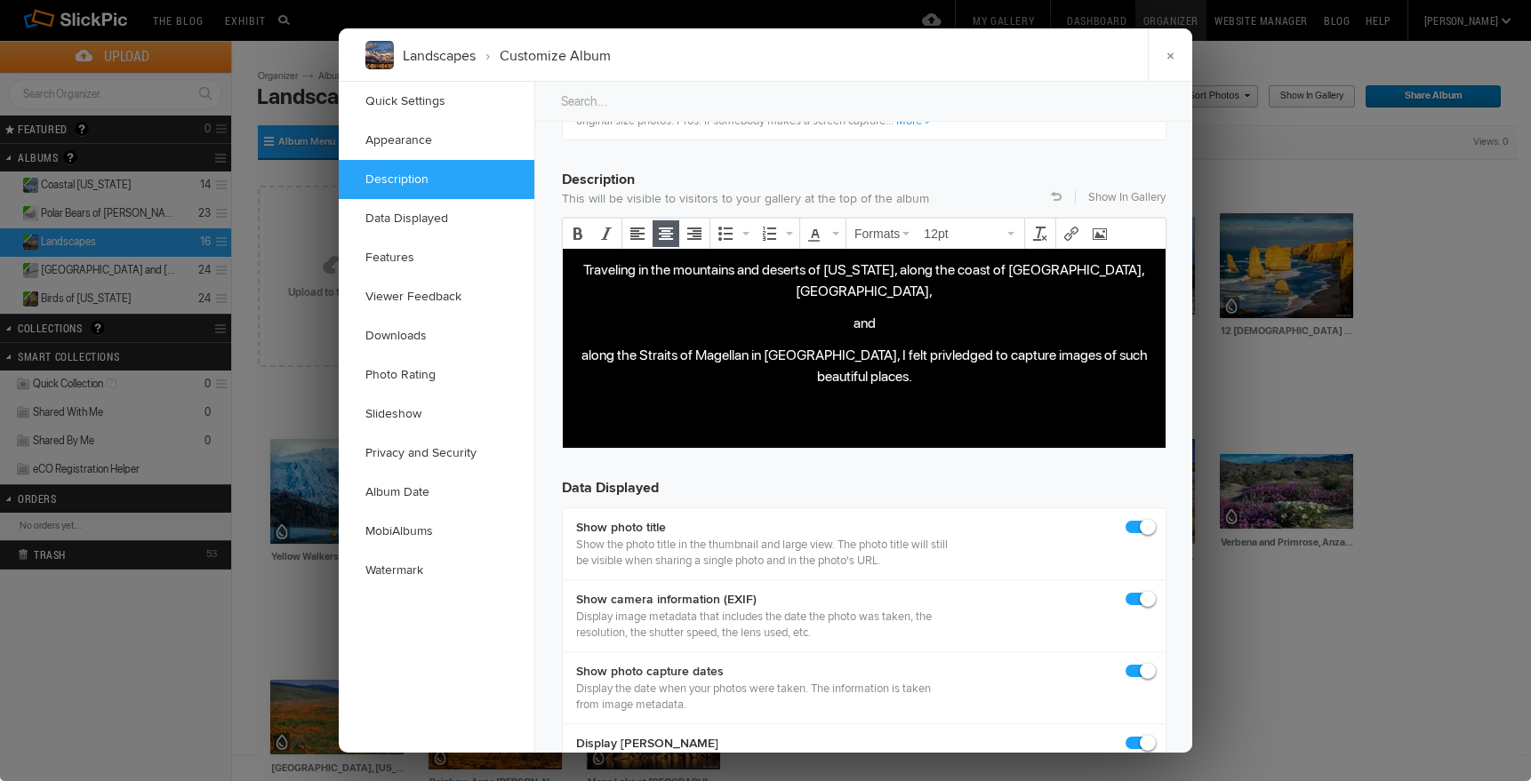
drag, startPoint x: 580, startPoint y: 332, endPoint x: 596, endPoint y: 330, distance: 16.2
click at [580, 344] on p "along the Straits of Magellan in Chile, I felt privledged to capture images of …" at bounding box center [864, 365] width 574 height 43
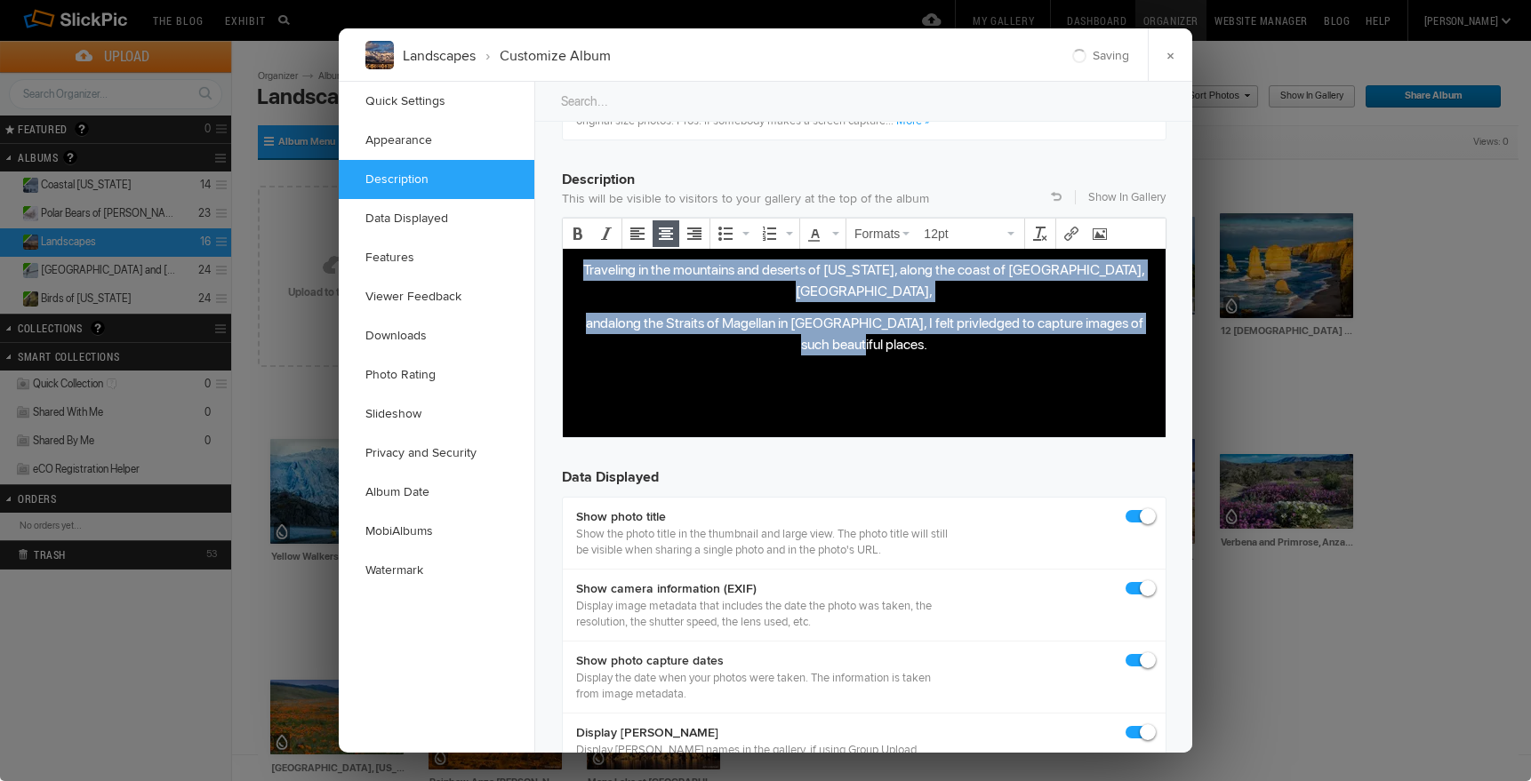
drag, startPoint x: 589, startPoint y: 267, endPoint x: 897, endPoint y: 329, distance: 313.8
click at [897, 329] on body "Traveling in the mountains and deserts of California, along the coast of Victor…" at bounding box center [864, 334] width 588 height 151
click at [634, 227] on icon "Align left" at bounding box center [637, 234] width 14 height 14
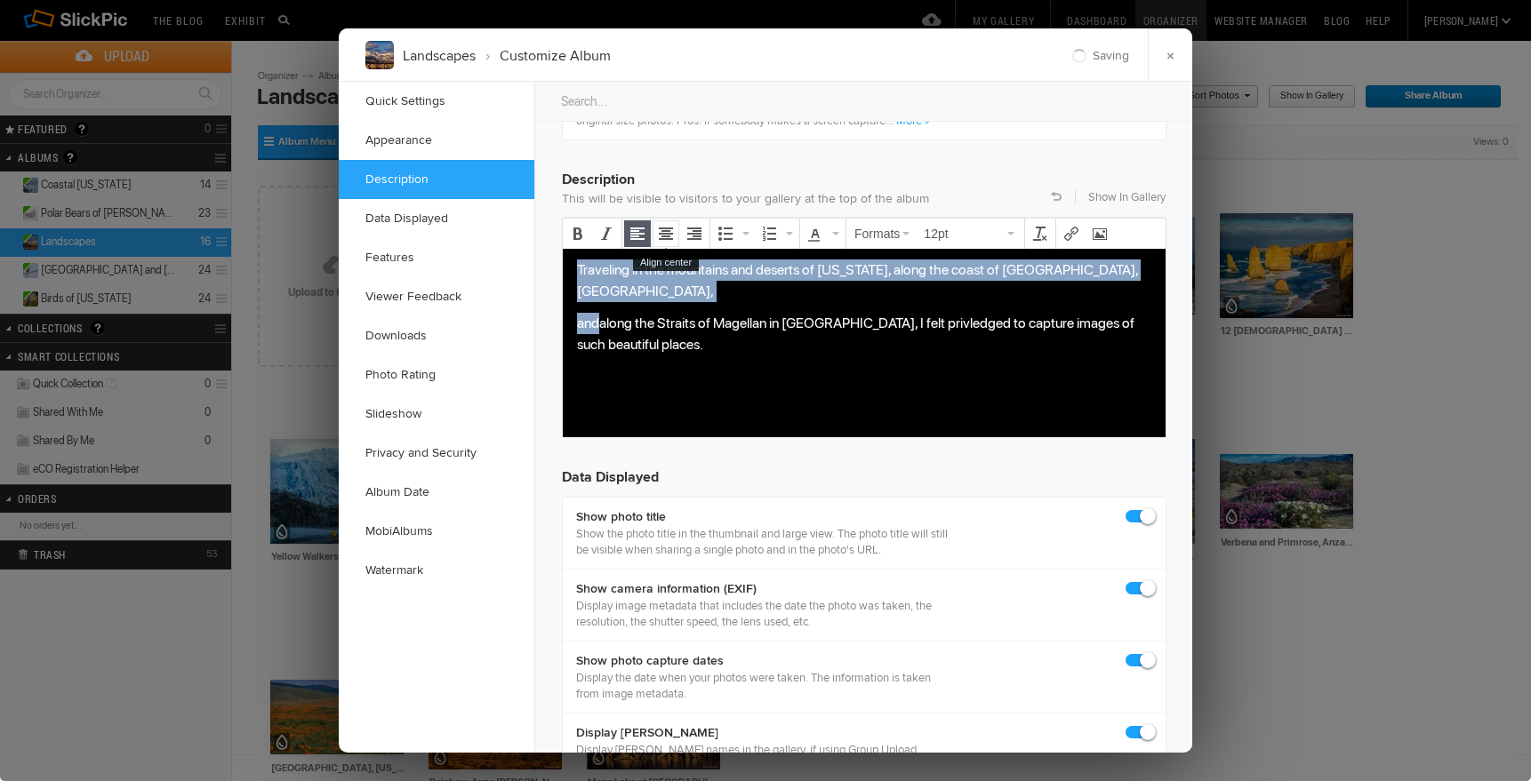
click at [666, 229] on icon "Align center" at bounding box center [666, 234] width 14 height 14
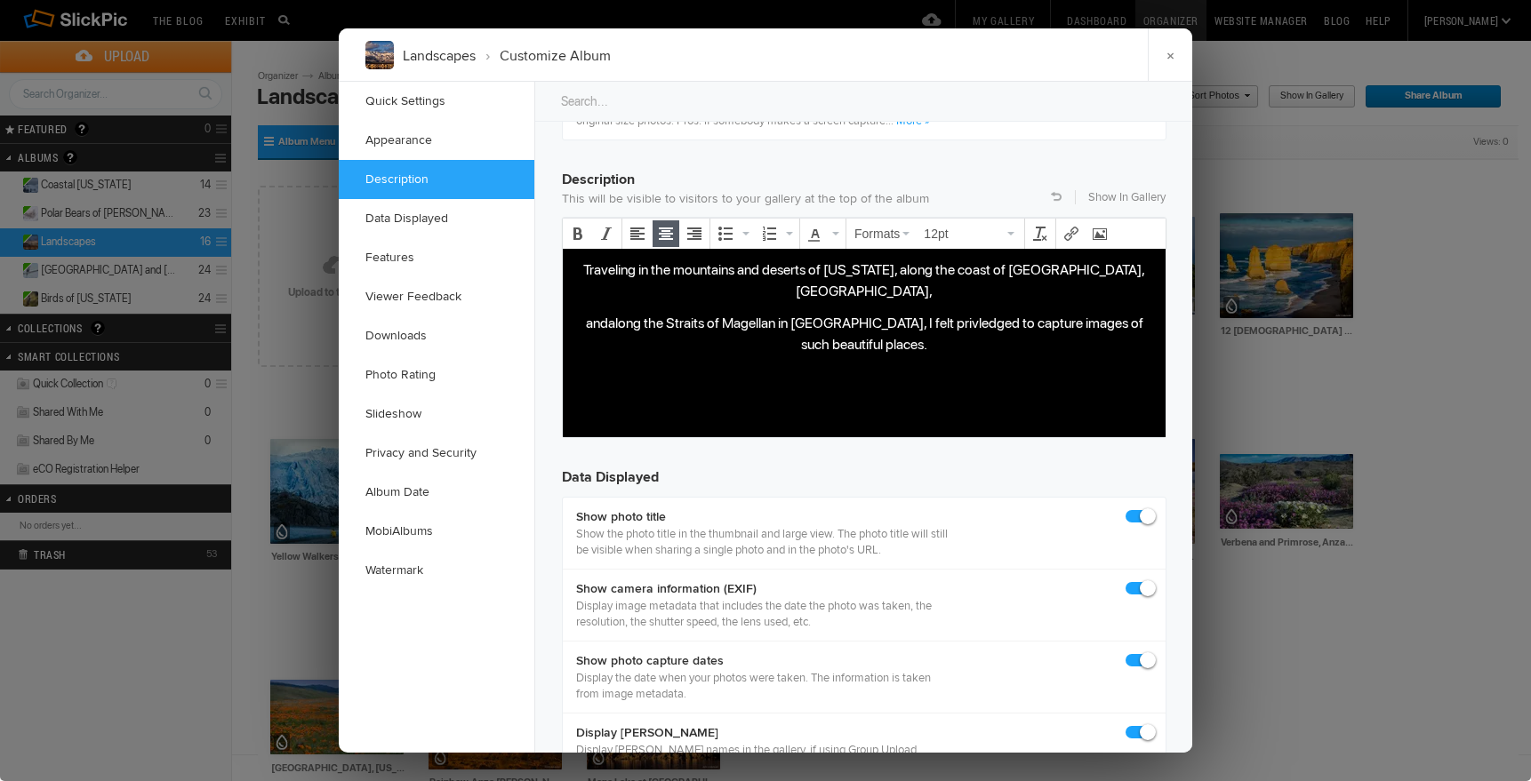
click at [717, 372] on body "Traveling in the mountains and deserts of California, along the coast of Victor…" at bounding box center [864, 334] width 588 height 151
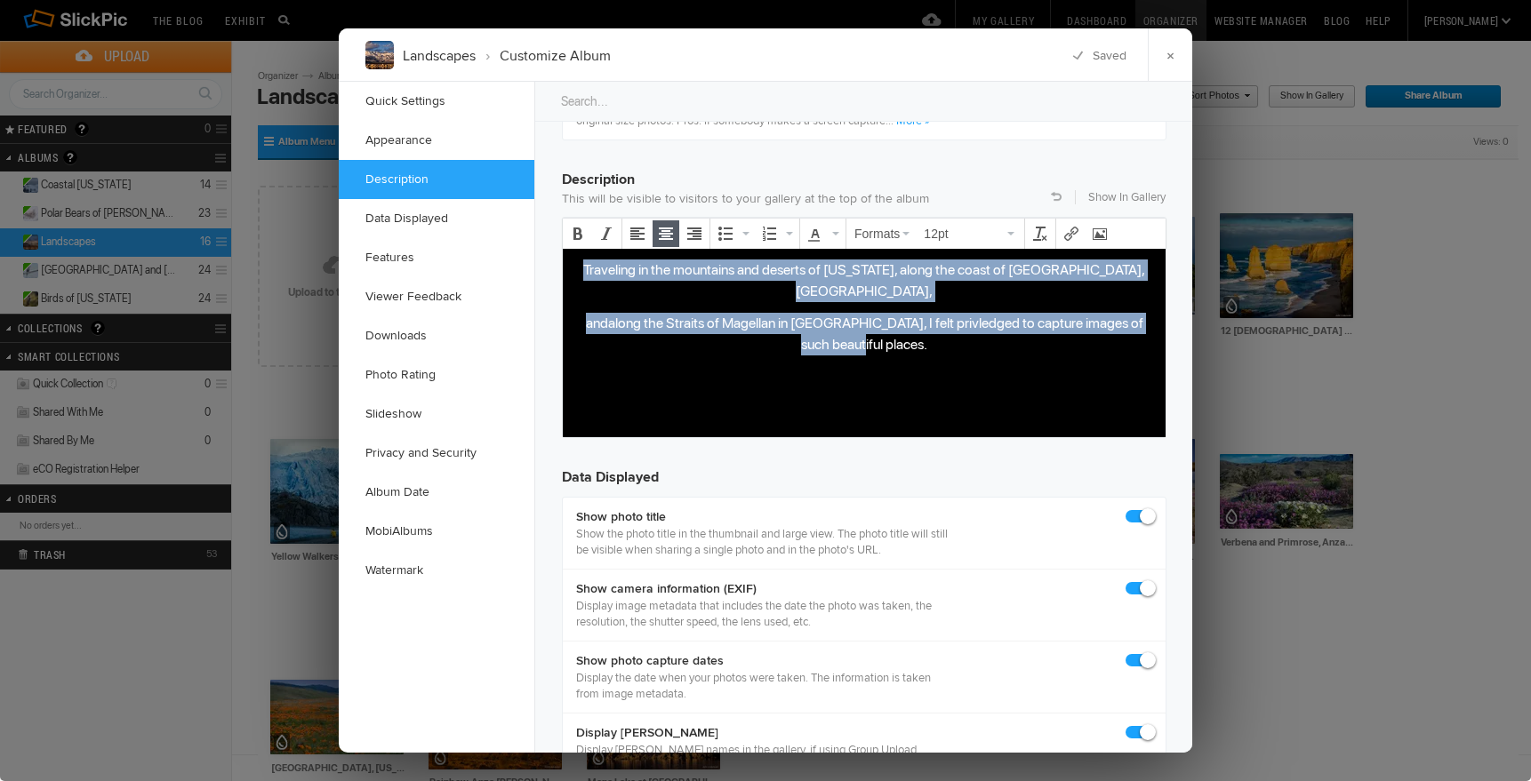
drag, startPoint x: 603, startPoint y: 268, endPoint x: 846, endPoint y: 330, distance: 251.4
click at [860, 337] on body "Traveling in the mountains and deserts of California, along the coast of Victor…" at bounding box center [864, 334] width 588 height 151
click at [635, 235] on icon "Align left" at bounding box center [637, 234] width 14 height 14
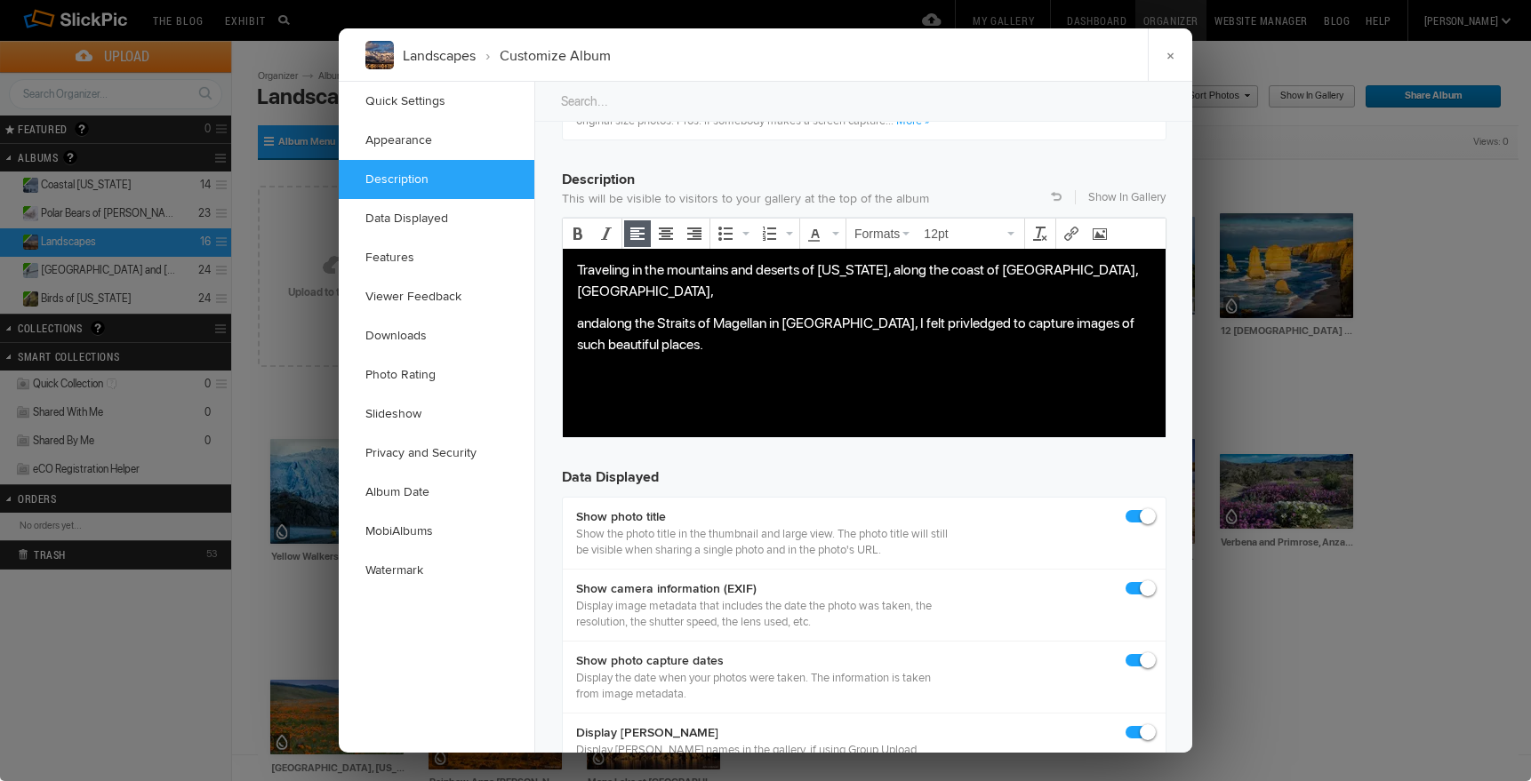
click at [674, 369] on body "Traveling in the mountains and deserts of California, along the coast of Victor…" at bounding box center [864, 334] width 588 height 151
drag, startPoint x: 638, startPoint y: 268, endPoint x: 659, endPoint y: 278, distance: 22.7
click at [638, 268] on p "Traveling in the mountains and deserts of California, along the coast of Victor…" at bounding box center [864, 280] width 574 height 43
click at [577, 312] on p "and along the Straits of Magellan in Chile, I felt privledged to capture images…" at bounding box center [864, 333] width 574 height 43
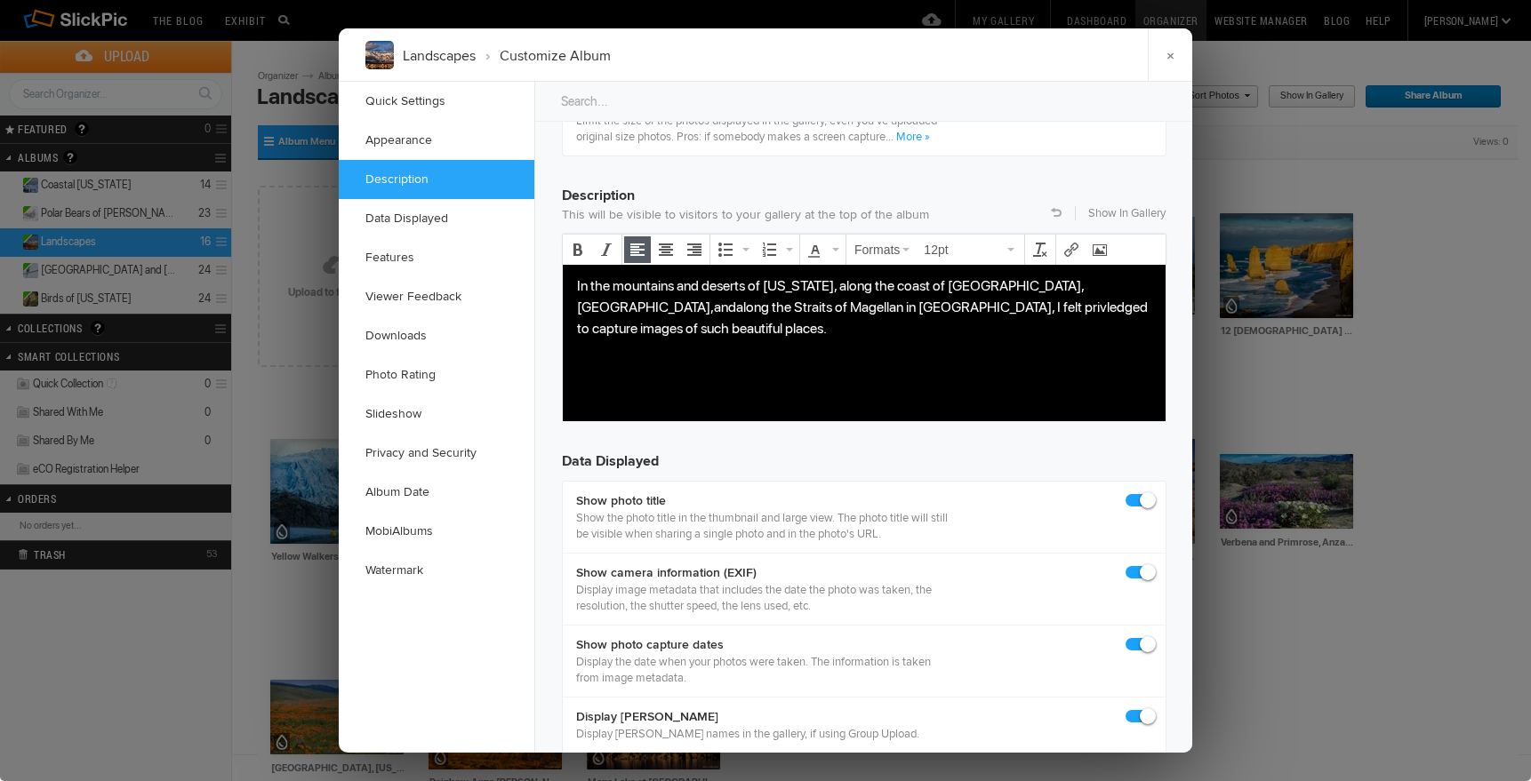
scroll to position [1330, 0]
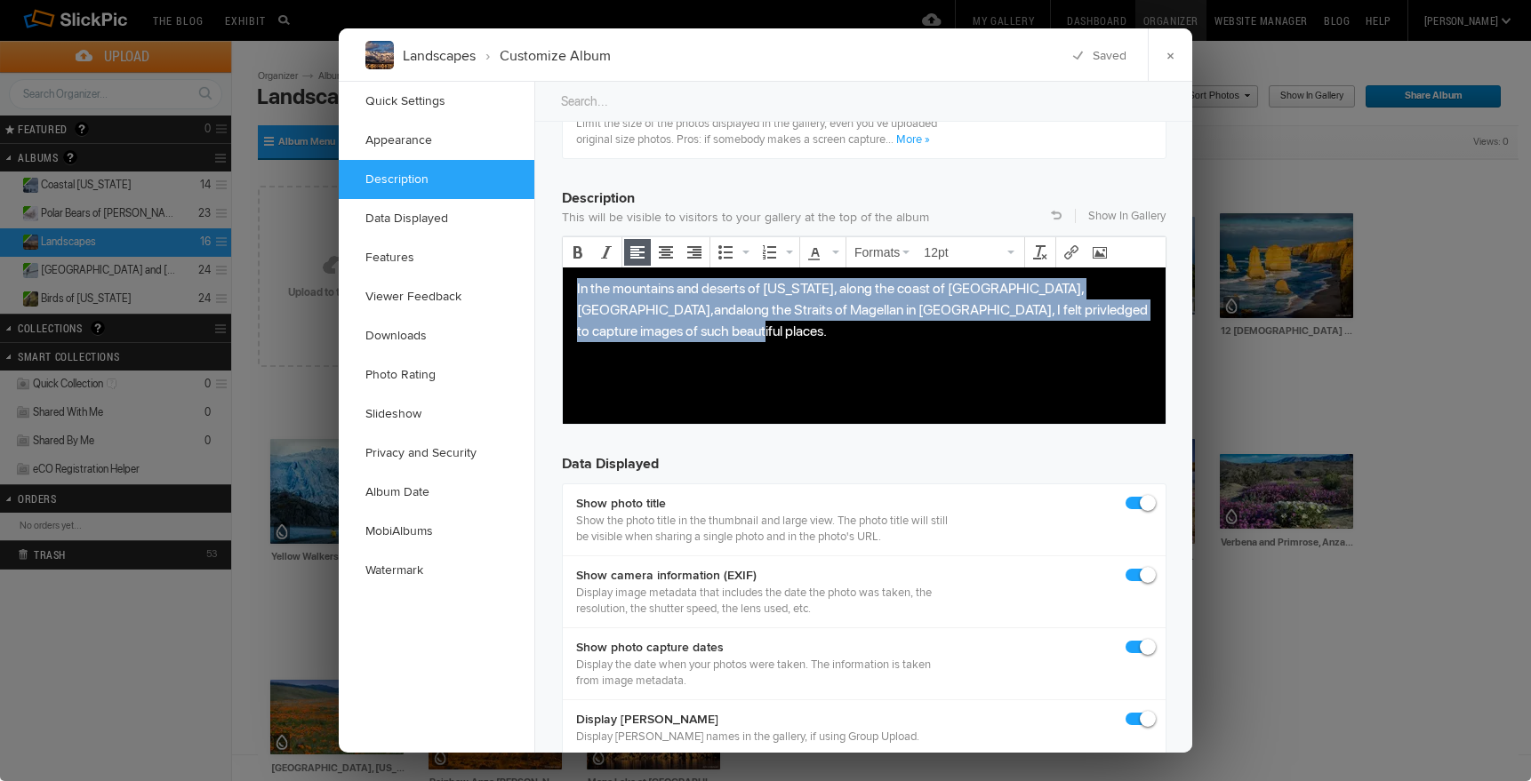
drag, startPoint x: 574, startPoint y: 283, endPoint x: 1063, endPoint y: 327, distance: 490.9
click at [1080, 326] on body "In the mountains and deserts of California, along the coast of Victoria, Austra…" at bounding box center [864, 336] width 588 height 119
click at [692, 249] on icon "Align right" at bounding box center [694, 252] width 14 height 14
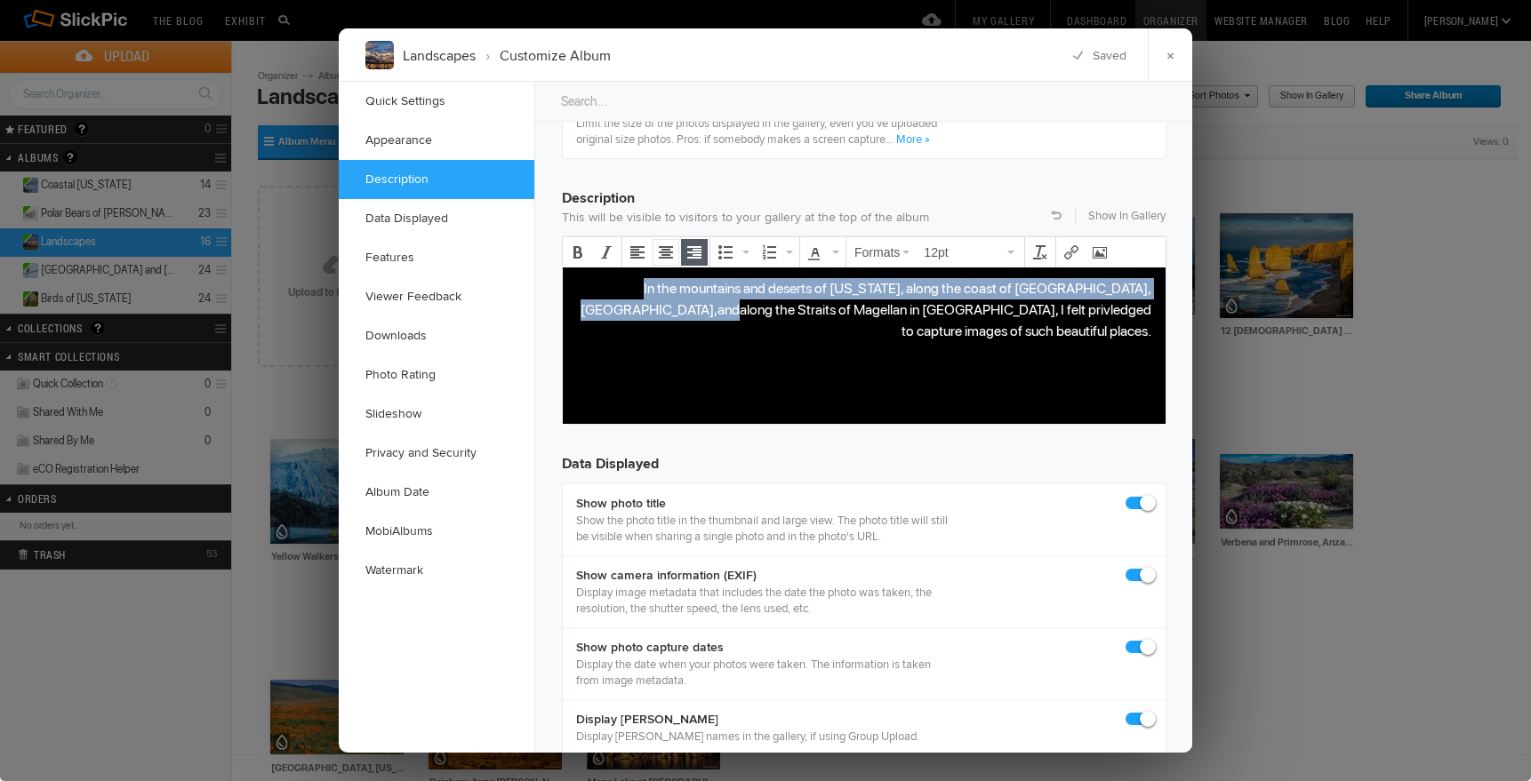
click at [666, 252] on icon "Align center" at bounding box center [666, 252] width 14 height 14
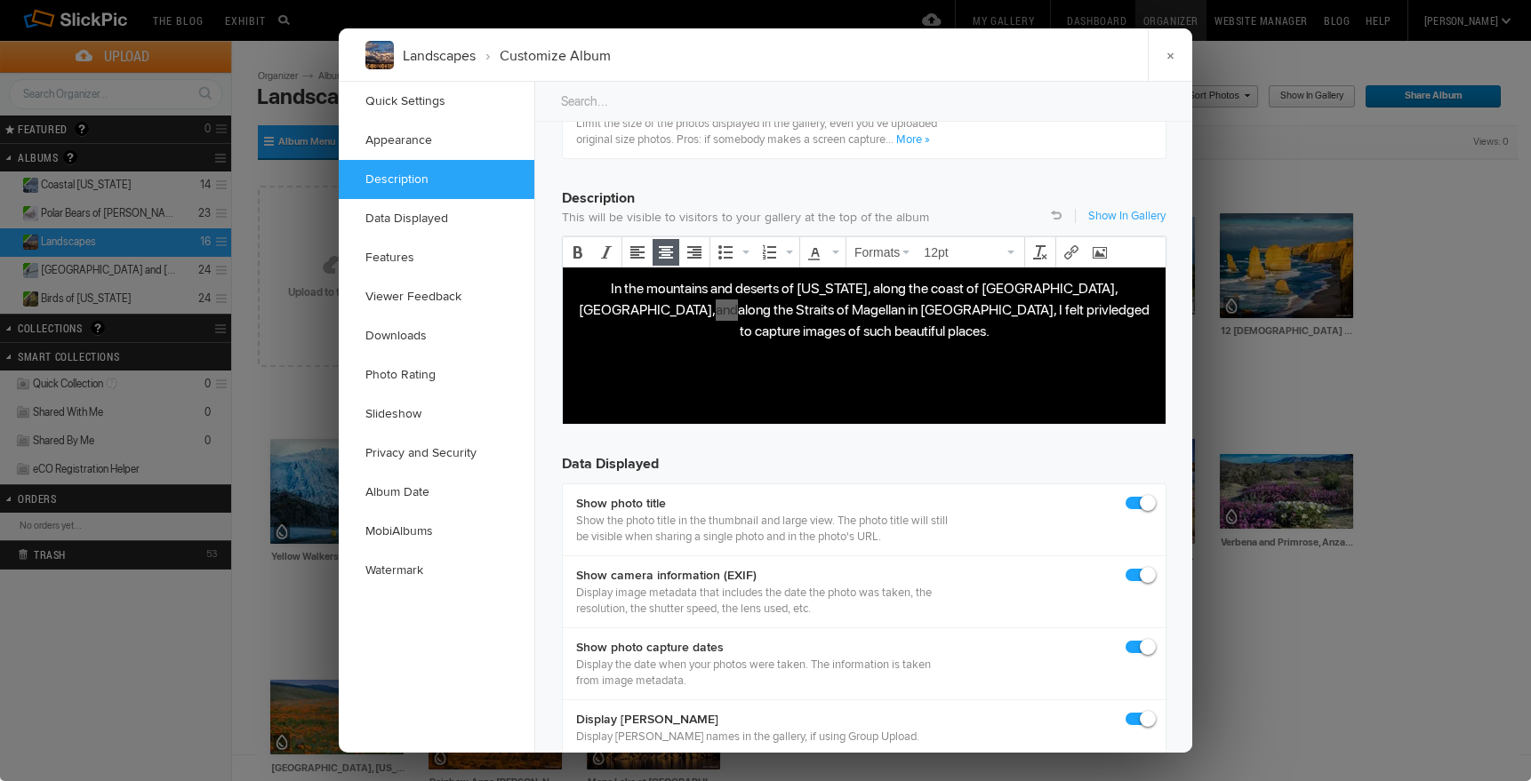
click at [1137, 212] on link "Show In Gallery" at bounding box center [1126, 216] width 77 height 16
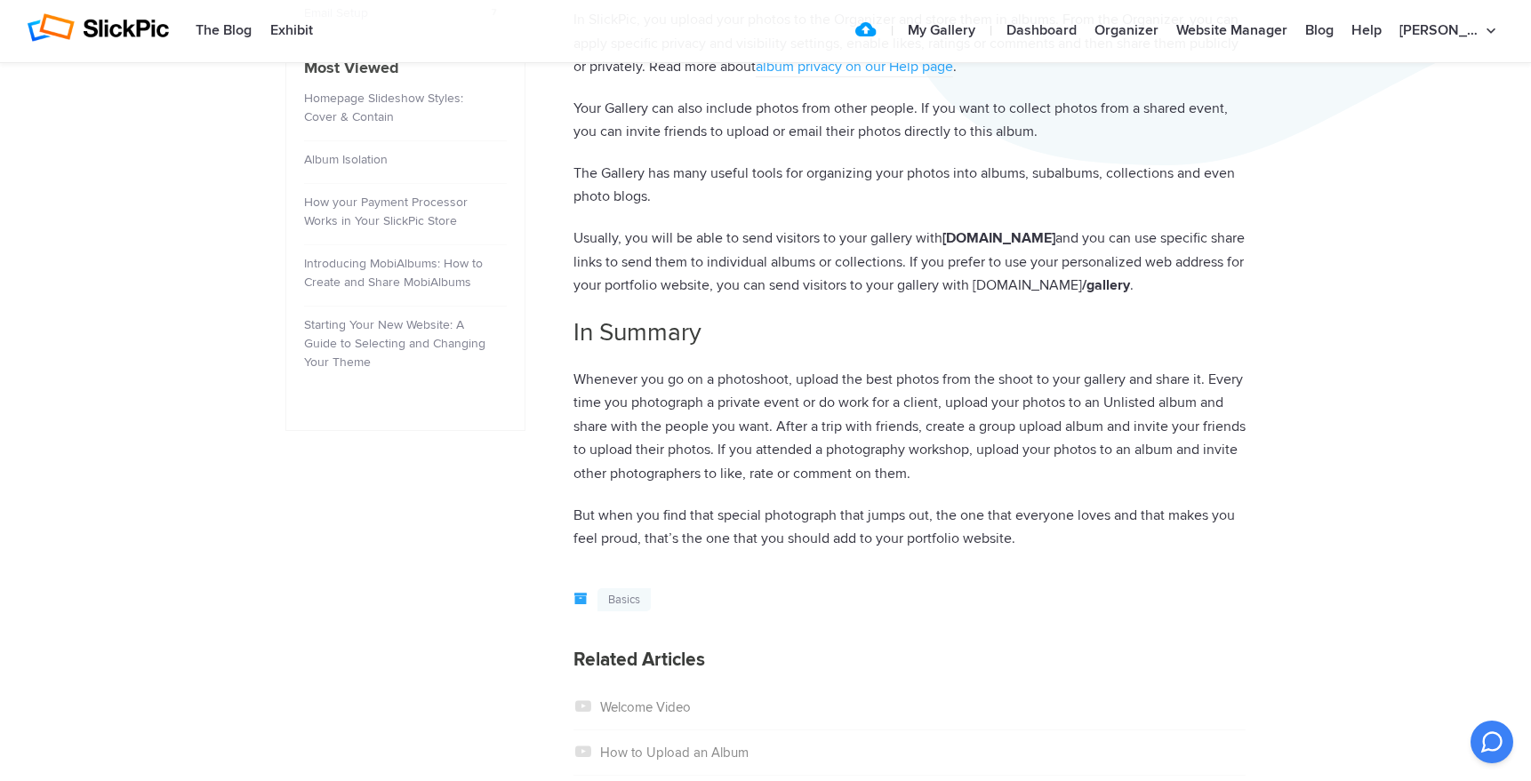
scroll to position [809, 0]
click at [614, 603] on link "Basics" at bounding box center [623, 600] width 53 height 24
click at [1397, 314] on link "Sign Out" at bounding box center [1433, 314] width 142 height 36
